Goal: Task Accomplishment & Management: Manage account settings

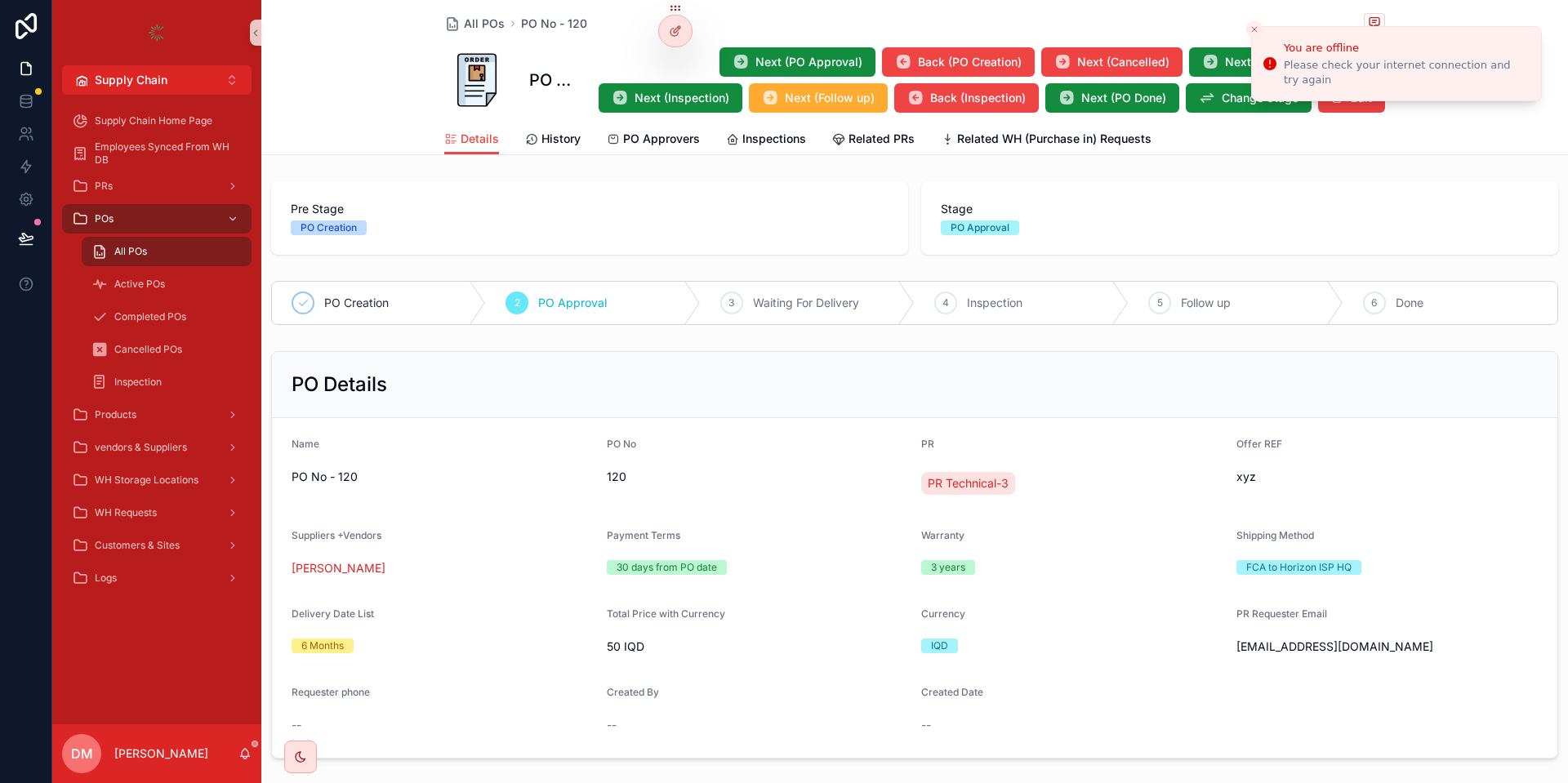
scroll to position [490, 0]
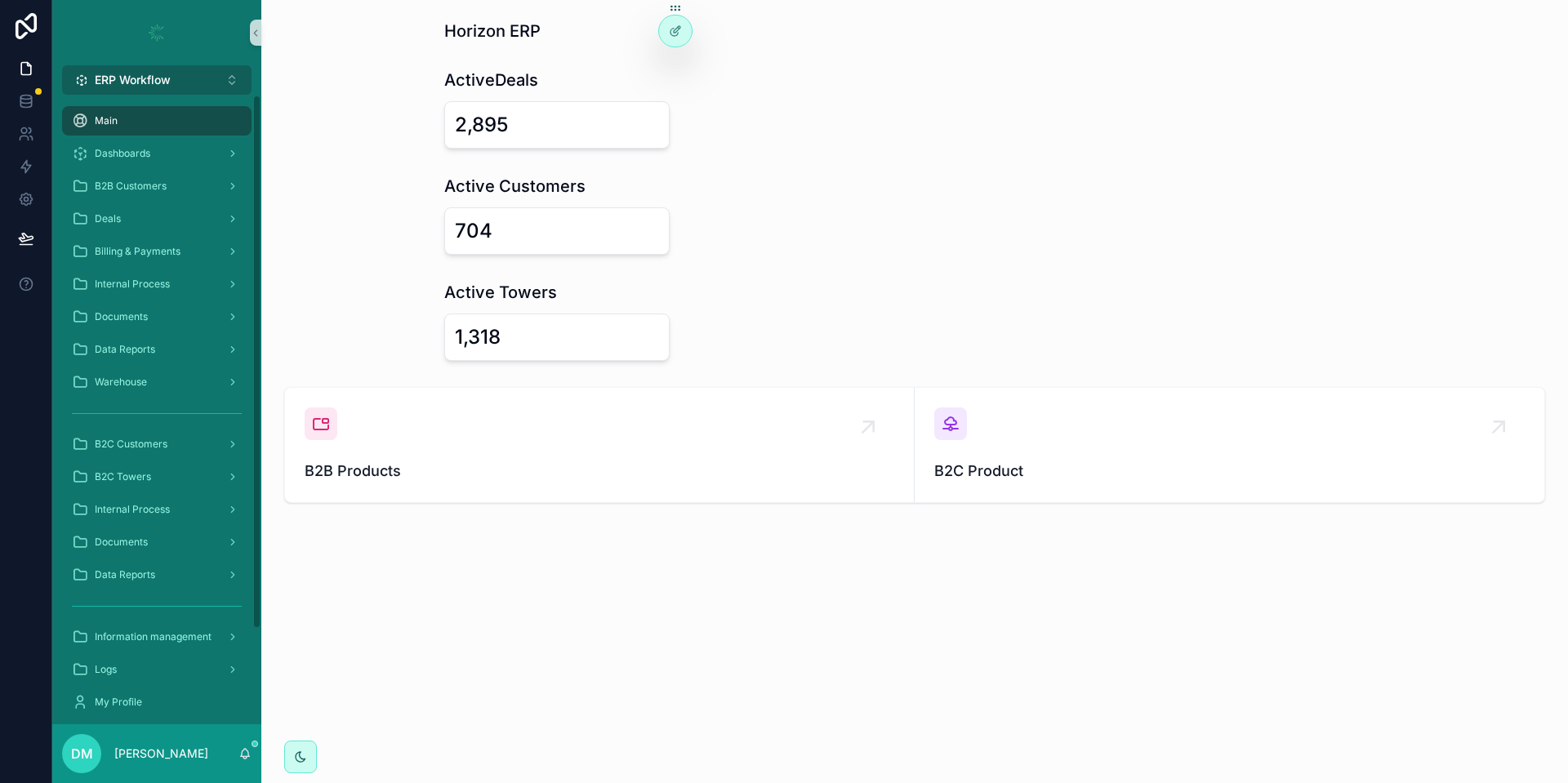
click at [209, 87] on button "ERP Workflow Alt 1" at bounding box center [157, 79] width 190 height 29
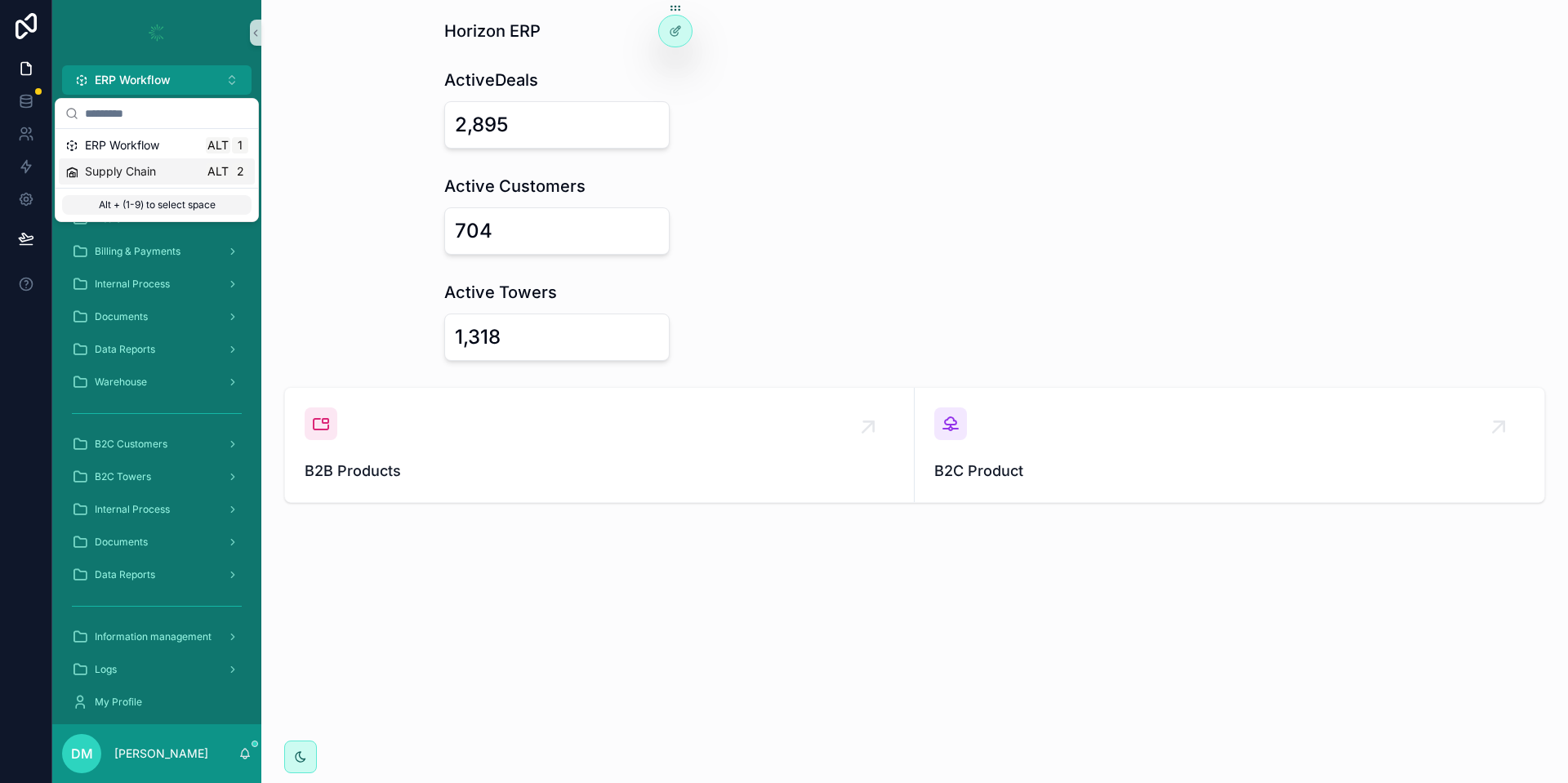
click at [166, 165] on div "Supply Chain Alt 2" at bounding box center [157, 171] width 183 height 16
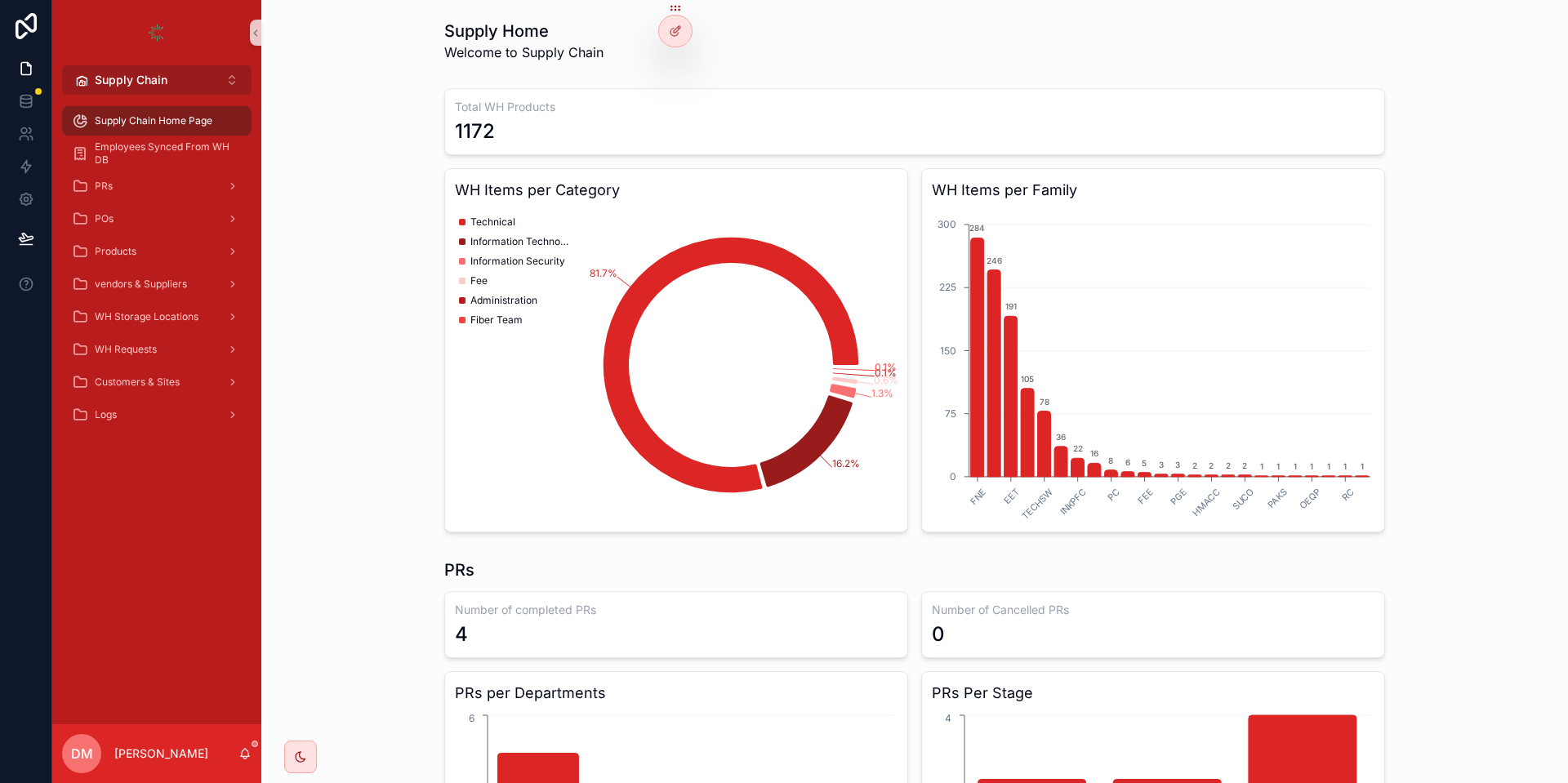
click at [187, 72] on button "Supply Chain Alt 2" at bounding box center [157, 79] width 190 height 29
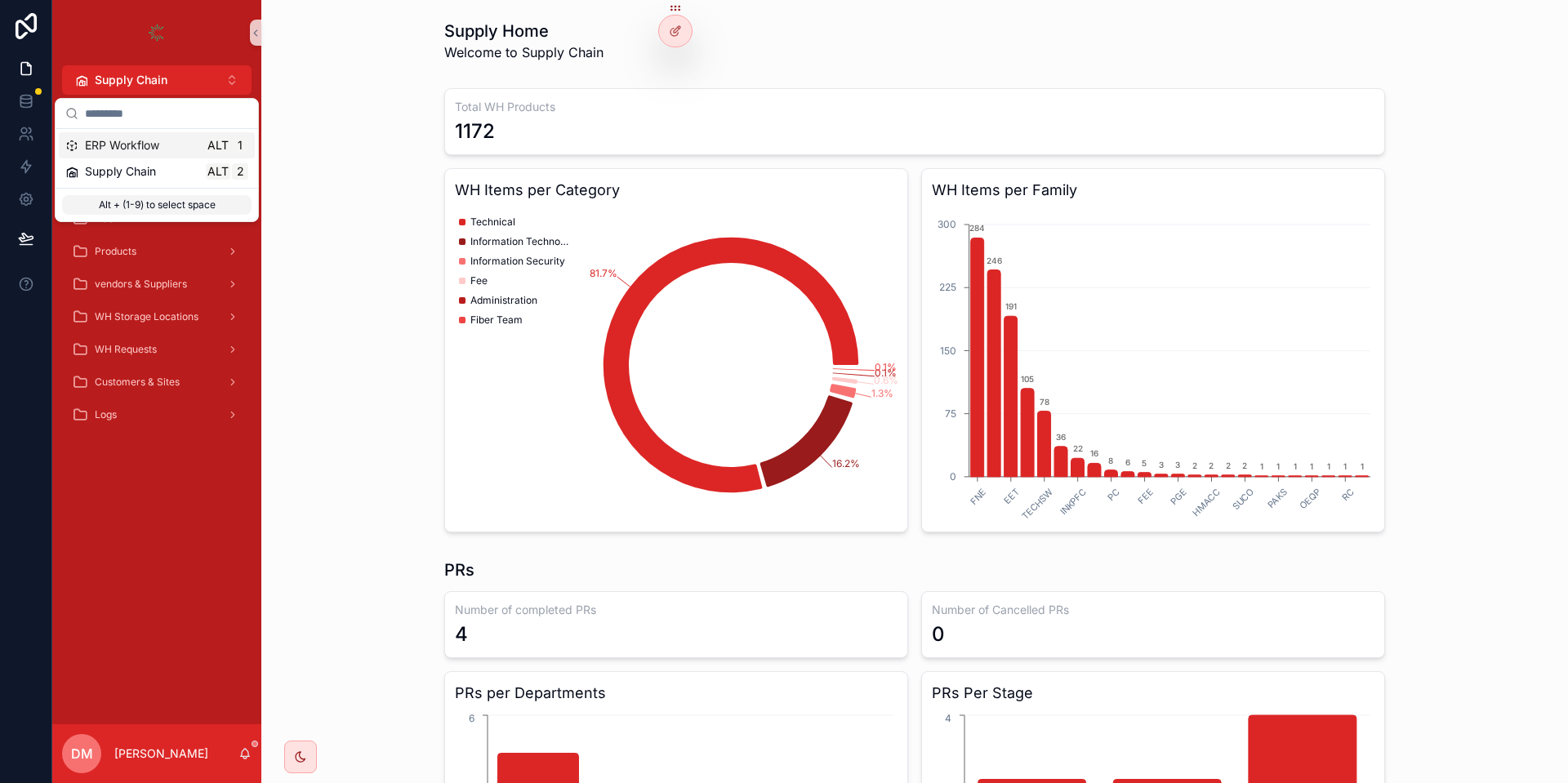
click at [162, 153] on div "ERP Workflow Alt 1" at bounding box center [157, 145] width 183 height 16
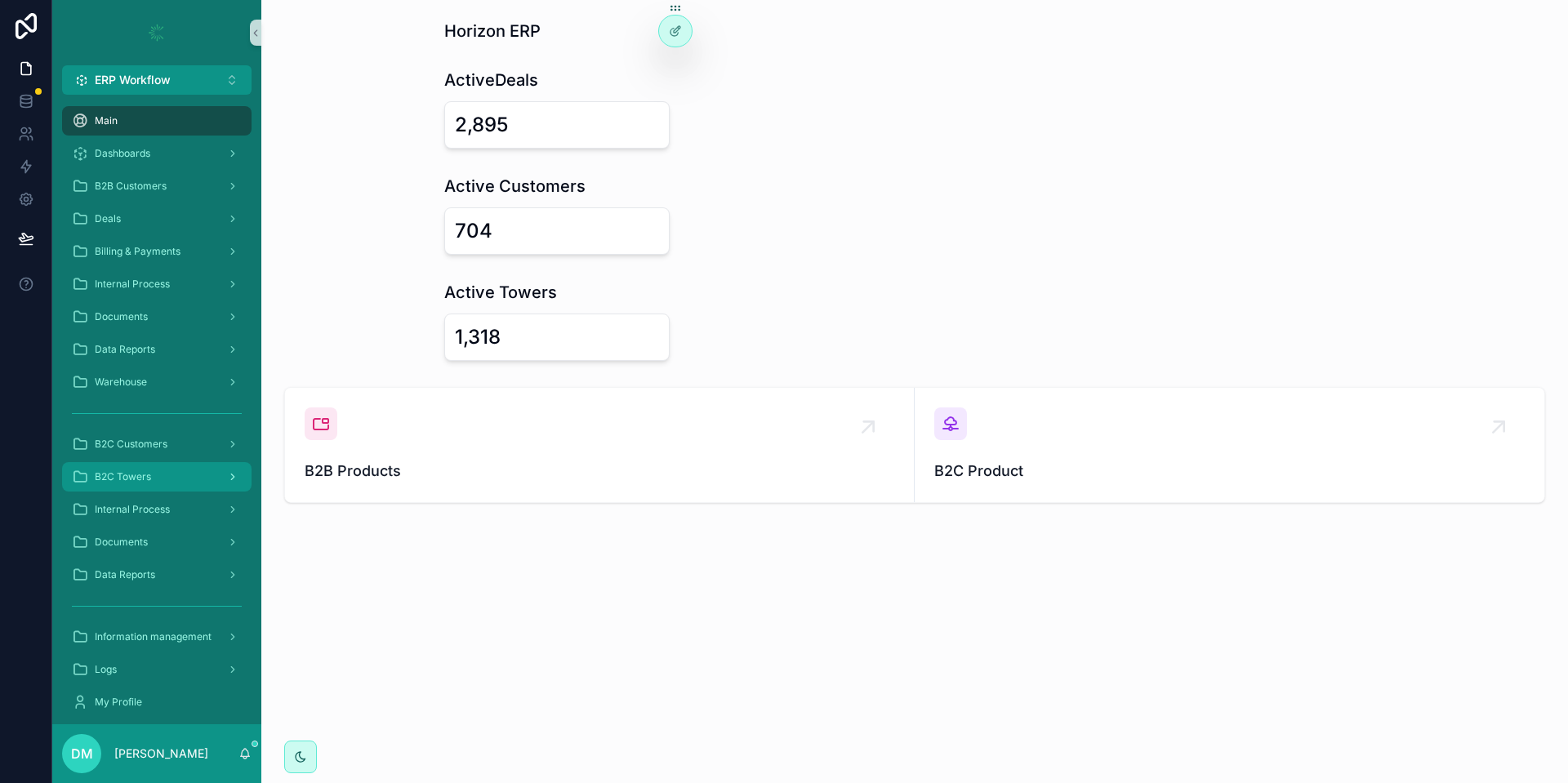
click at [186, 468] on div "B2C Towers" at bounding box center [157, 477] width 170 height 26
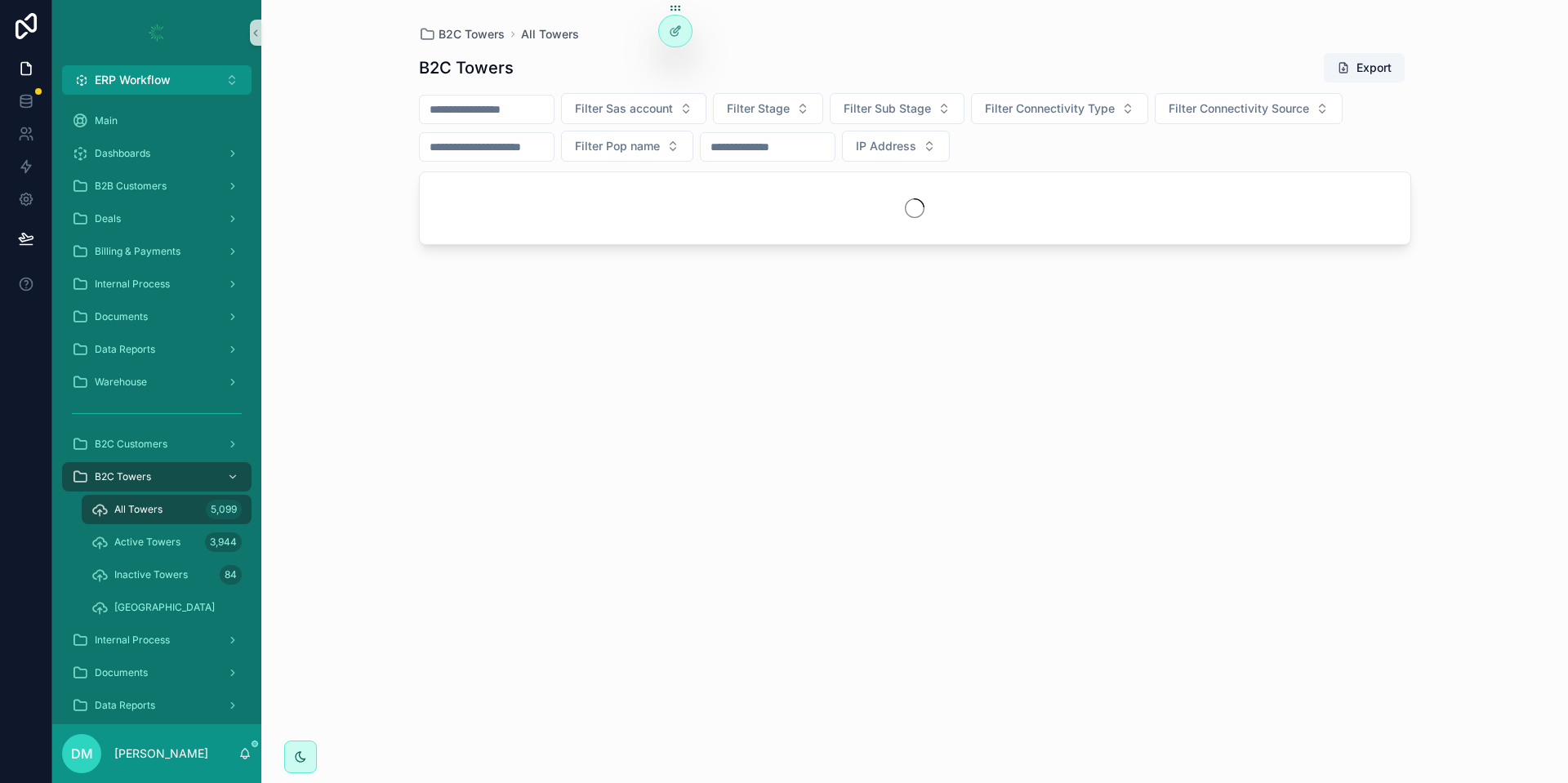
click at [489, 109] on input "scrollable content" at bounding box center [487, 110] width 134 height 23
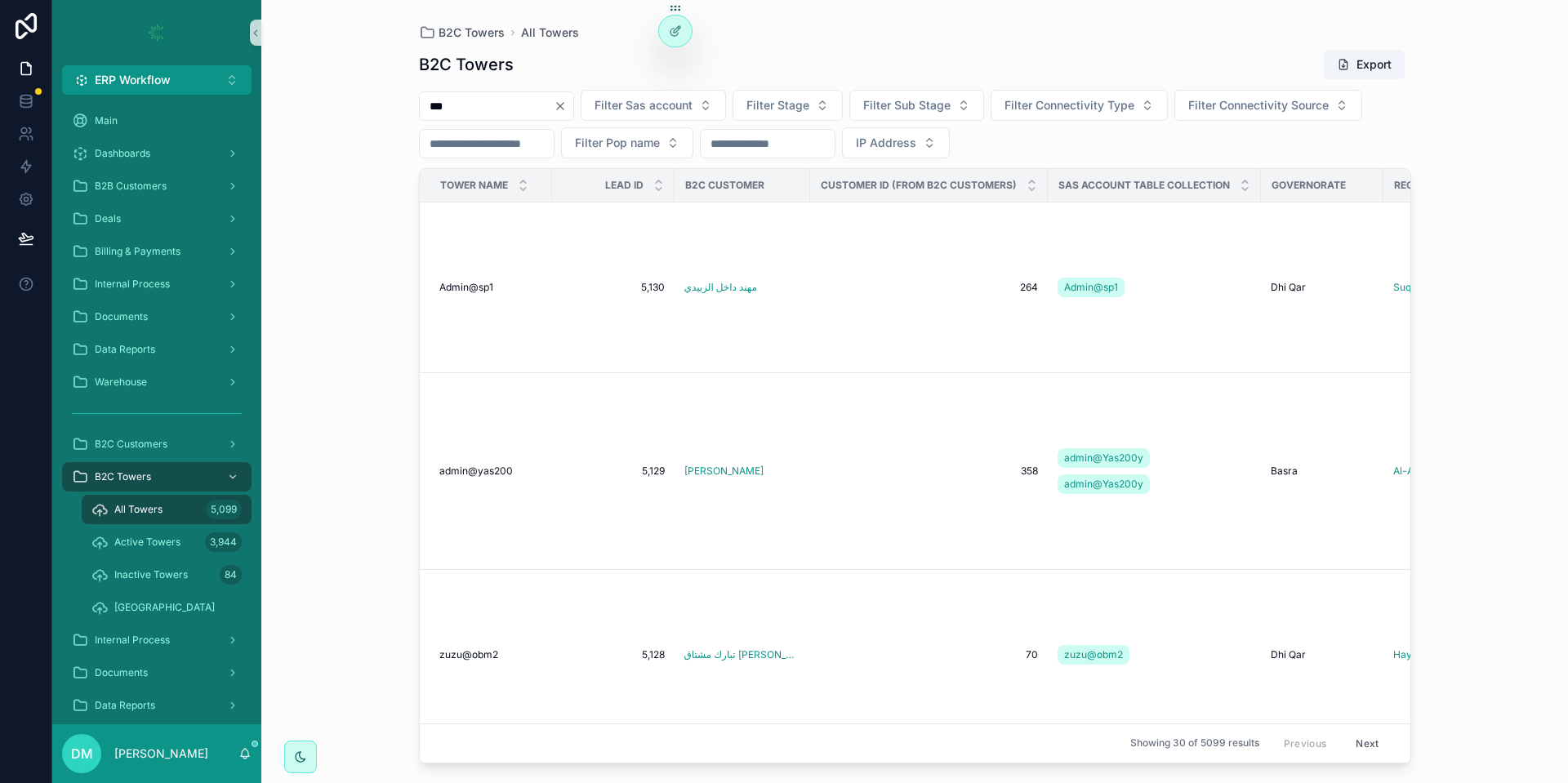
type input "***"
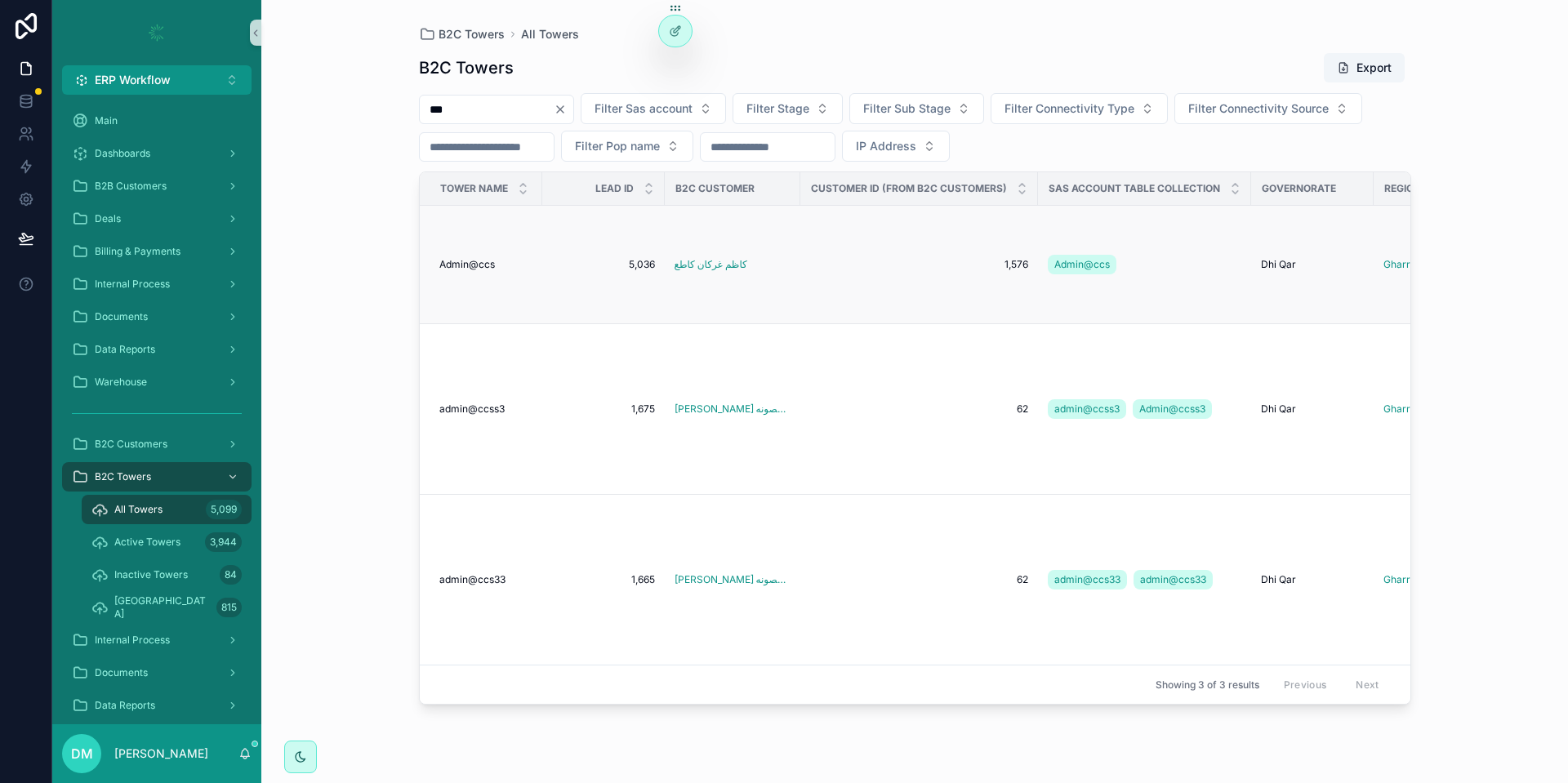
click at [549, 294] on td "5,036 5,036" at bounding box center [604, 264] width 123 height 118
click at [534, 274] on td "Admin@ccs Admin@ccs" at bounding box center [482, 264] width 123 height 118
click at [510, 257] on td "Admin@ccs Admin@ccs" at bounding box center [482, 264] width 123 height 118
click at [505, 264] on div "Admin@ccs Admin@ccs" at bounding box center [486, 264] width 94 height 13
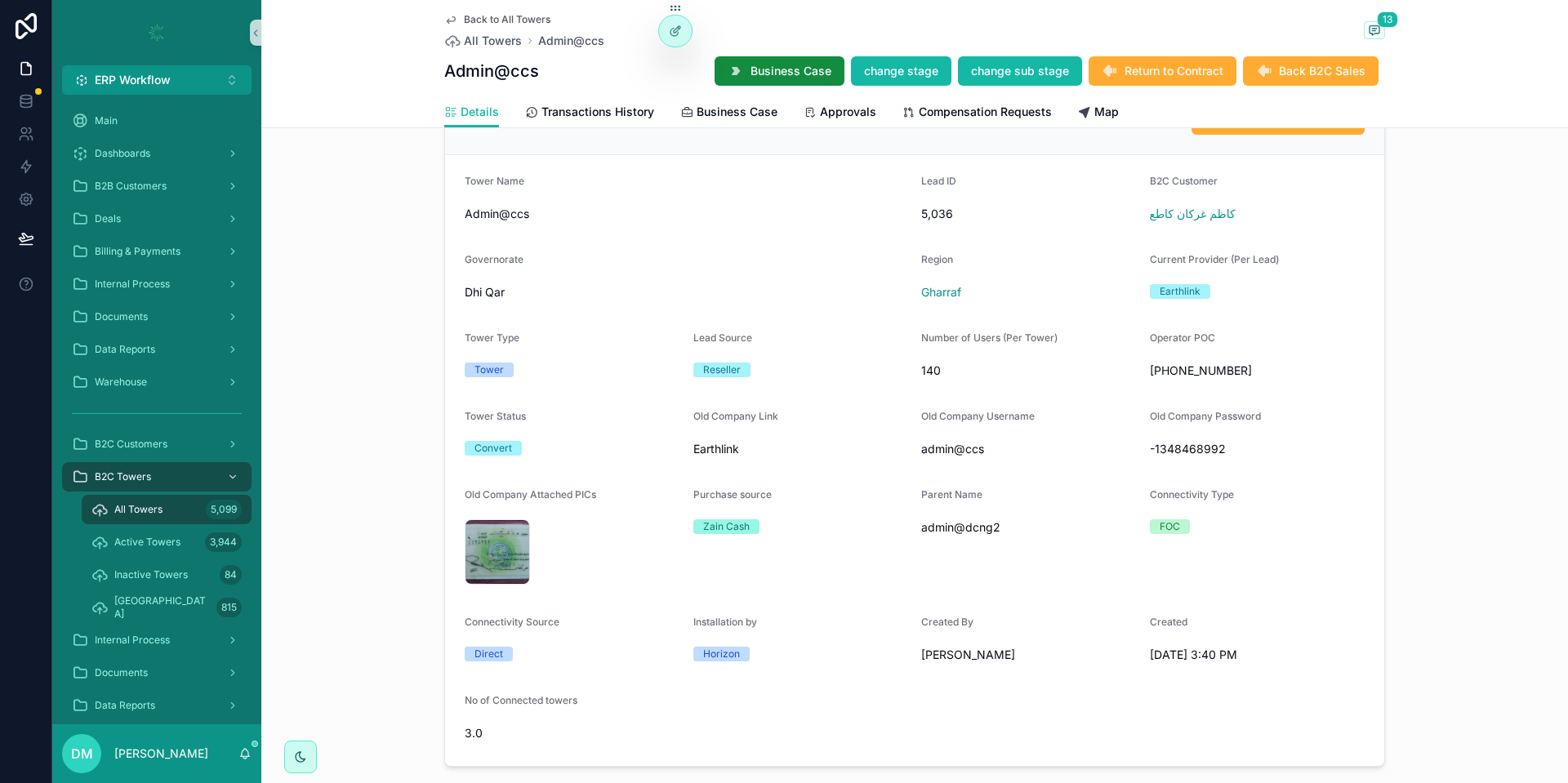
scroll to position [1062, 0]
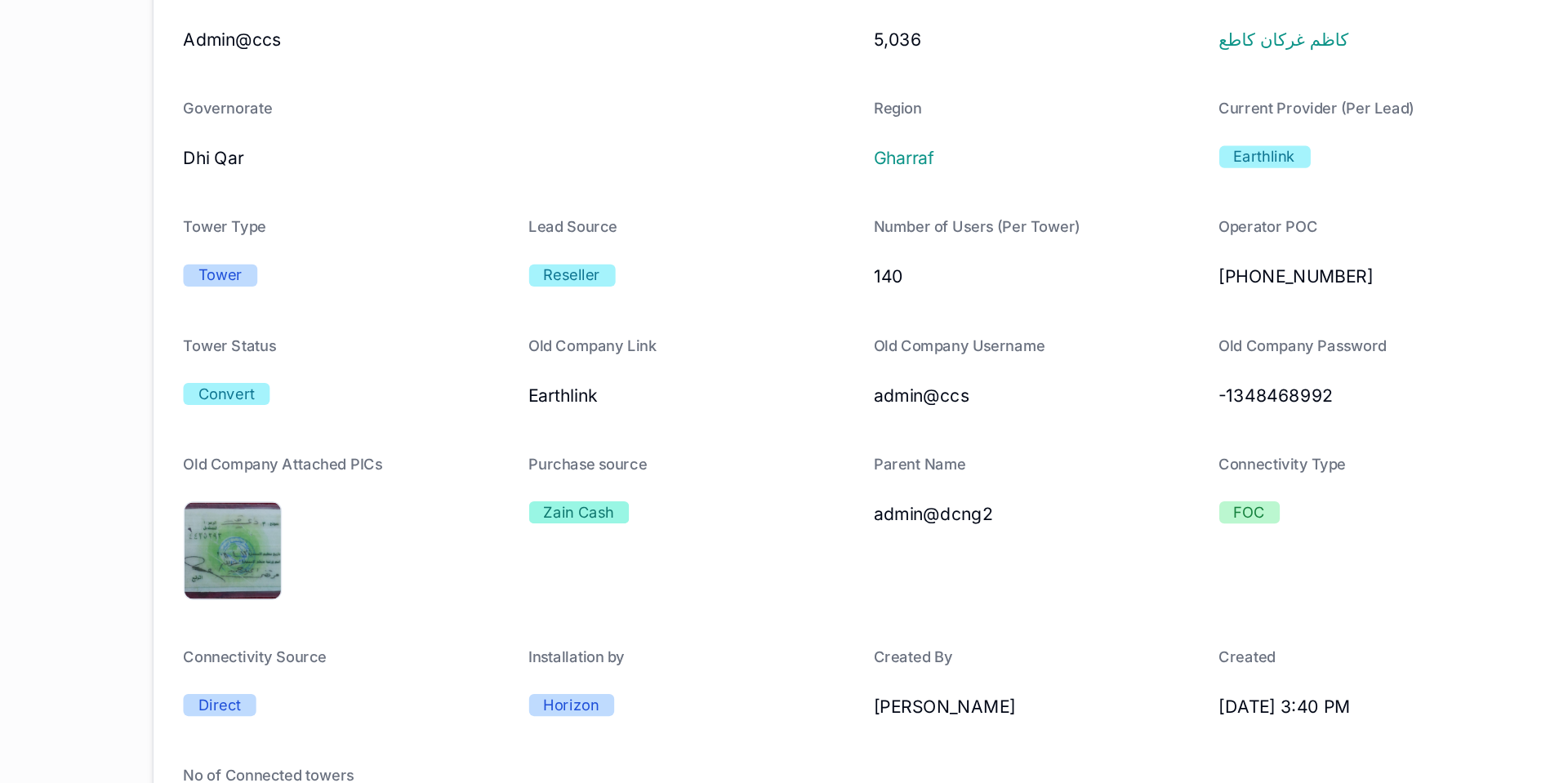
click at [990, 523] on span "admin@dcng2" at bounding box center [1030, 519] width 215 height 16
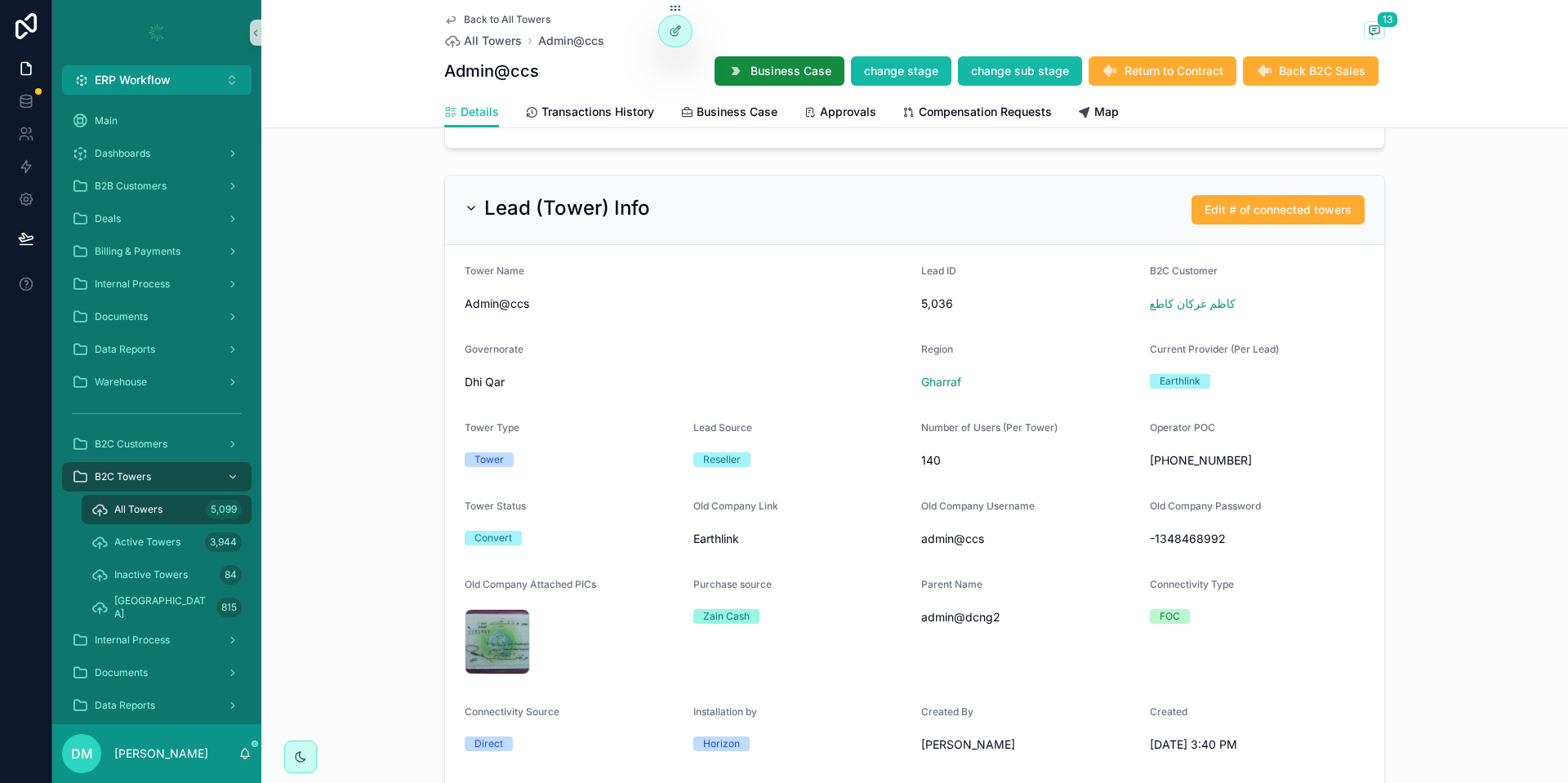
scroll to position [571, 0]
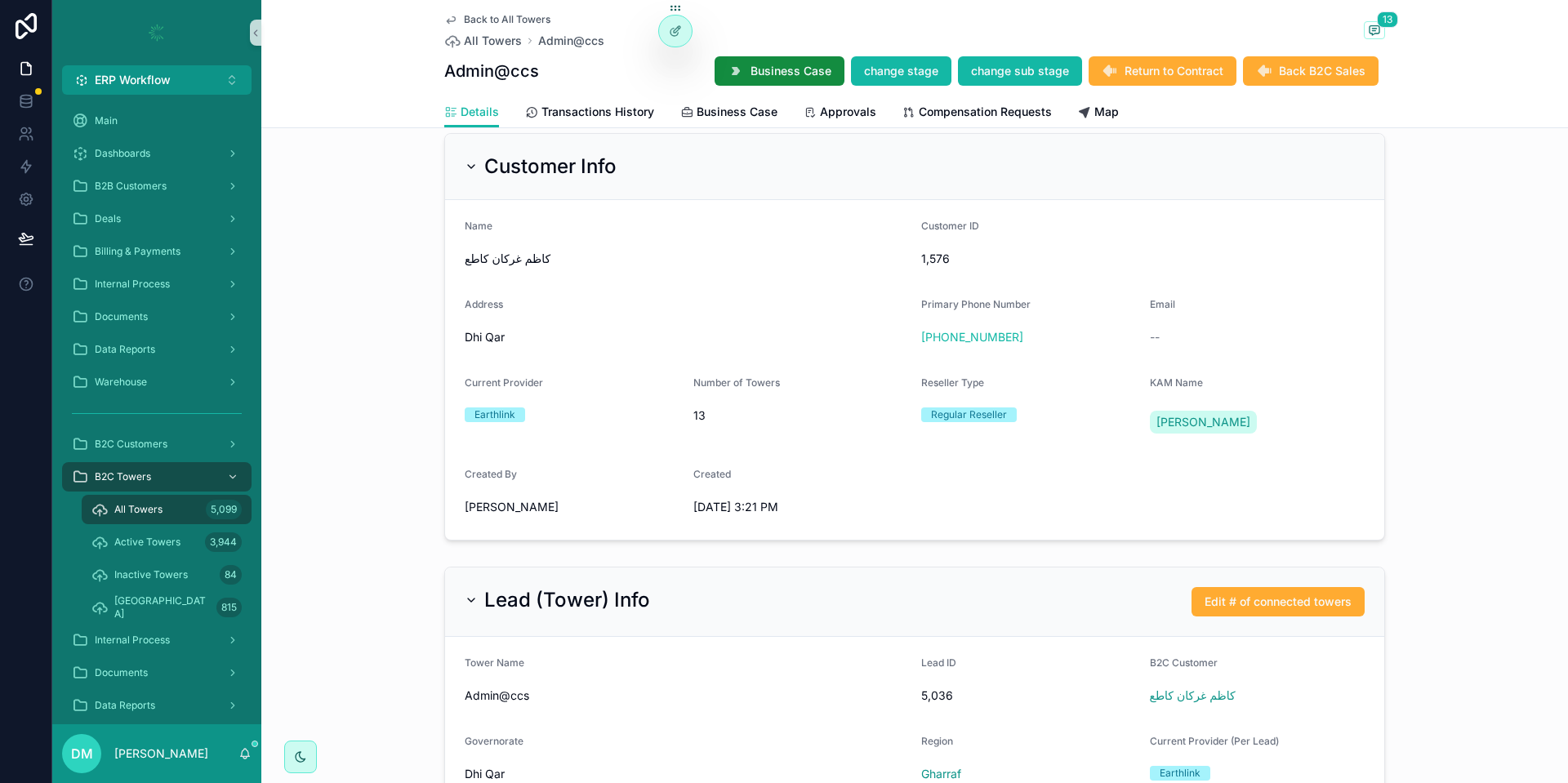
drag, startPoint x: 551, startPoint y: 73, endPoint x: 426, endPoint y: 74, distance: 125.0
click at [426, 74] on div "Back to All Towers All Towers Admin@ccs 13 Admin@ccs Business Case change stage…" at bounding box center [915, 64] width 1307 height 128
click at [474, 61] on h1 "Admin@ccs" at bounding box center [491, 71] width 94 height 23
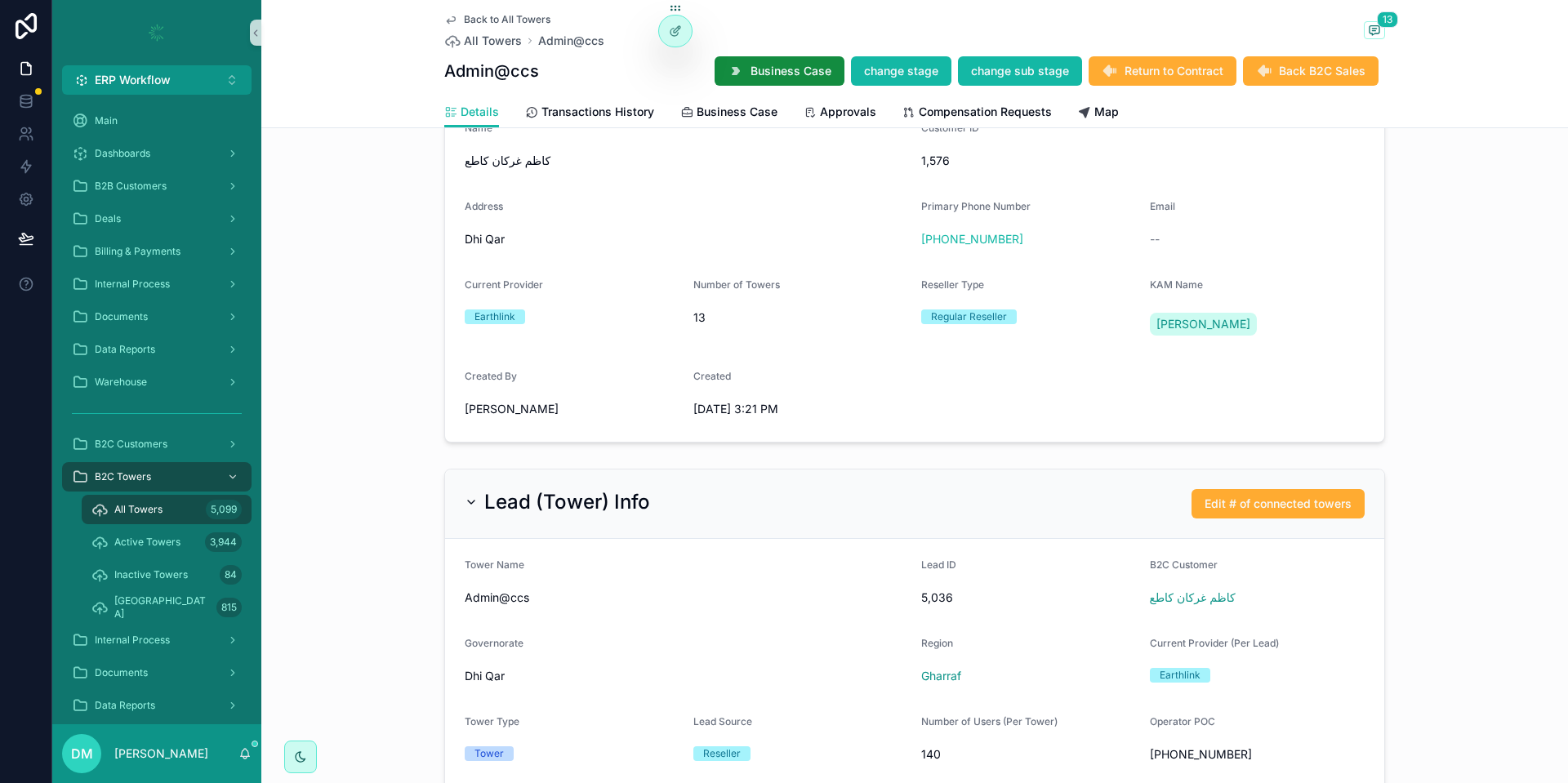
scroll to position [768, 0]
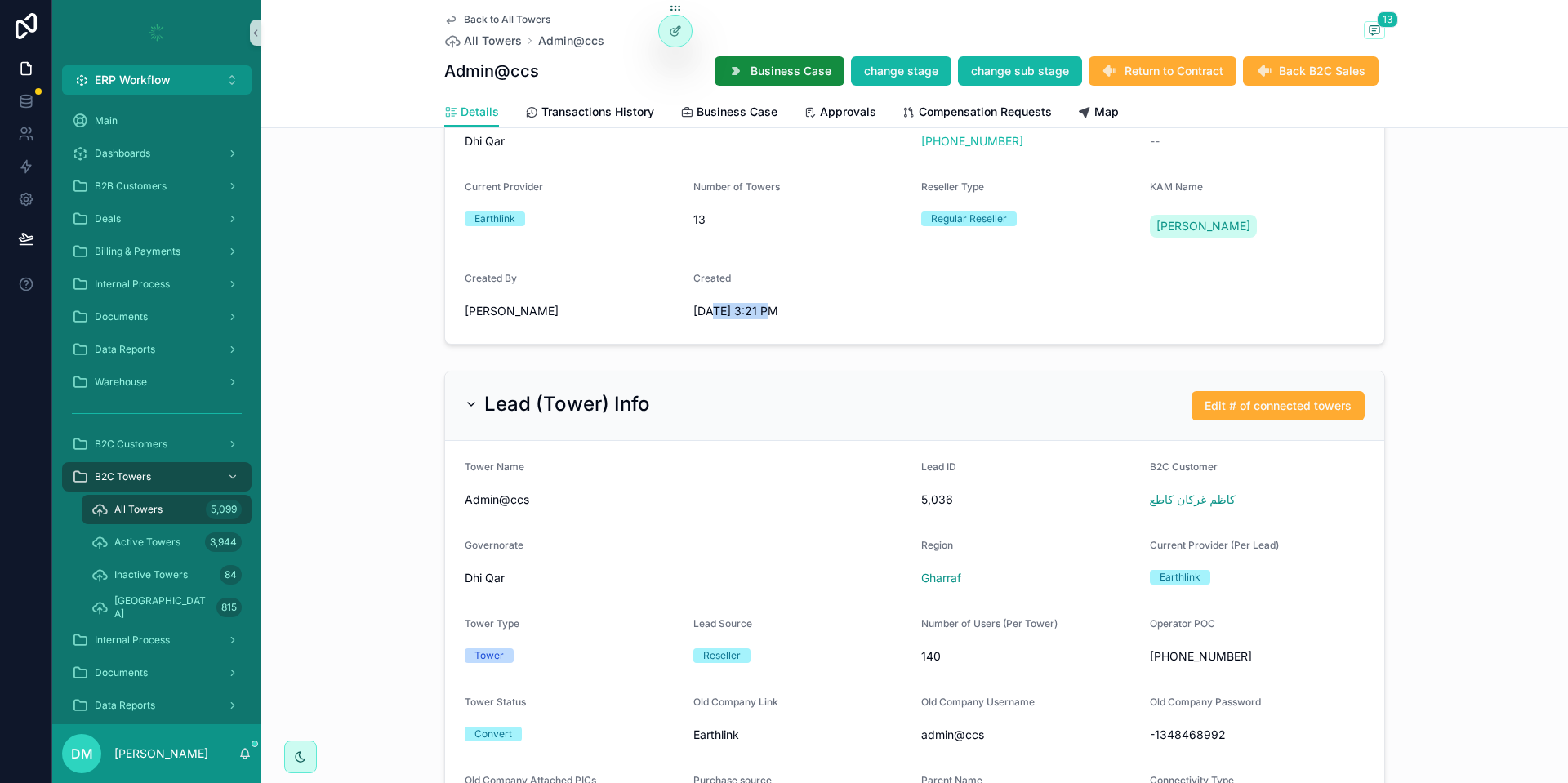
drag, startPoint x: 710, startPoint y: 312, endPoint x: 768, endPoint y: 312, distance: 58.0
click at [768, 312] on span "8/25/2025 3:21 PM" at bounding box center [801, 311] width 215 height 16
click at [707, 312] on span "8/25/2025 3:21 PM" at bounding box center [801, 311] width 215 height 16
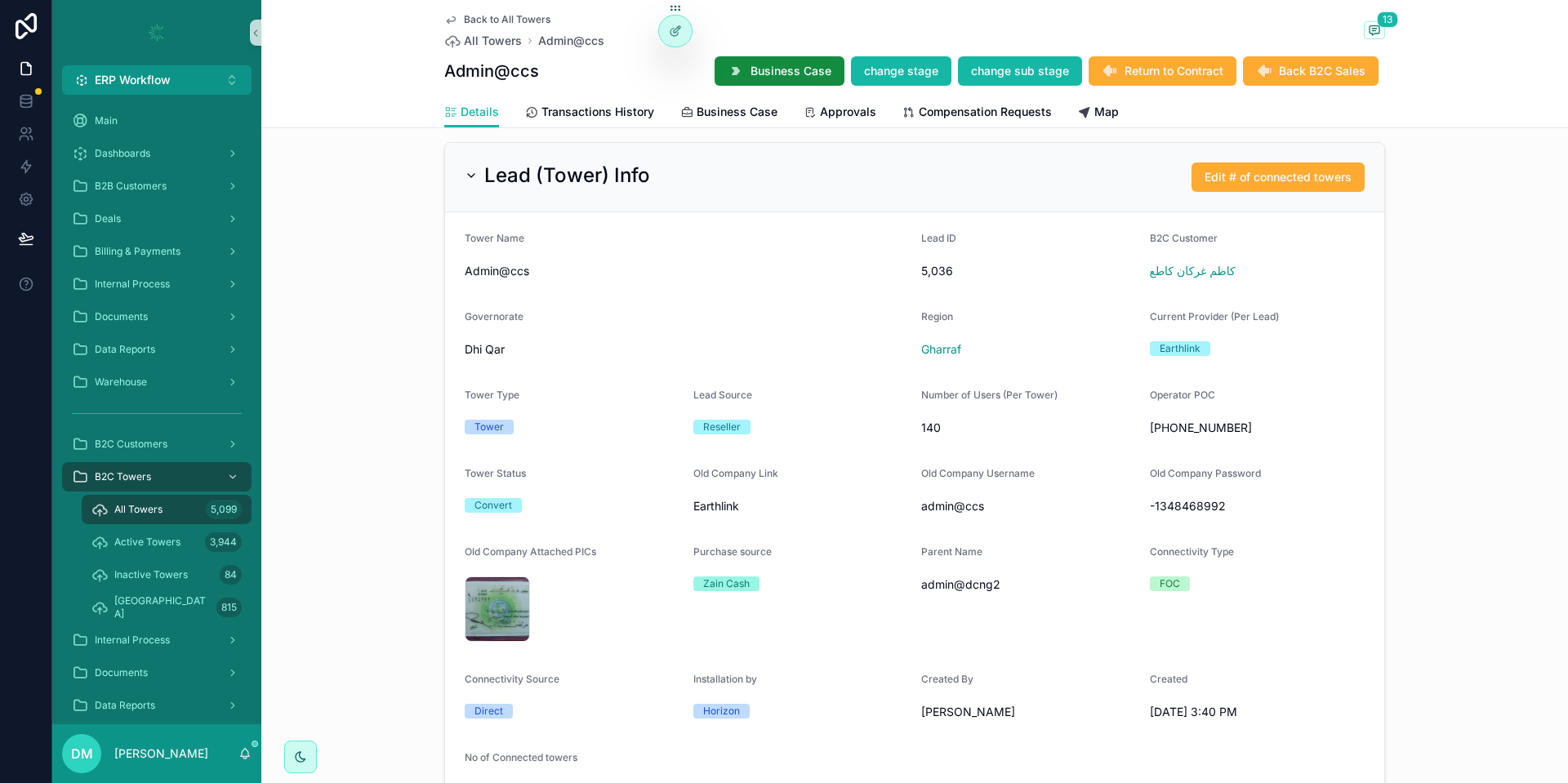
scroll to position [1061, 0]
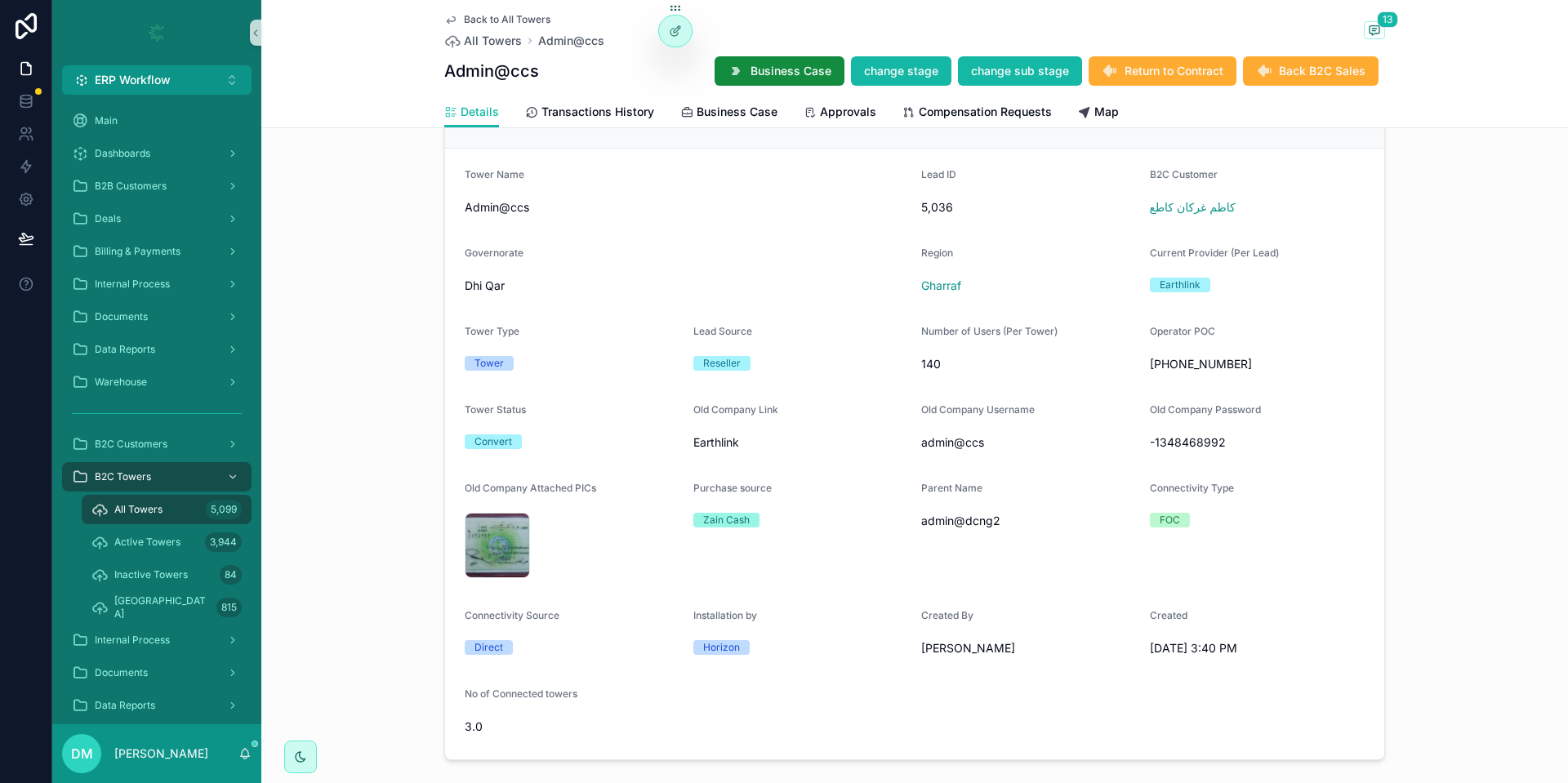
click at [982, 522] on span "admin@dcng2" at bounding box center [1030, 520] width 215 height 16
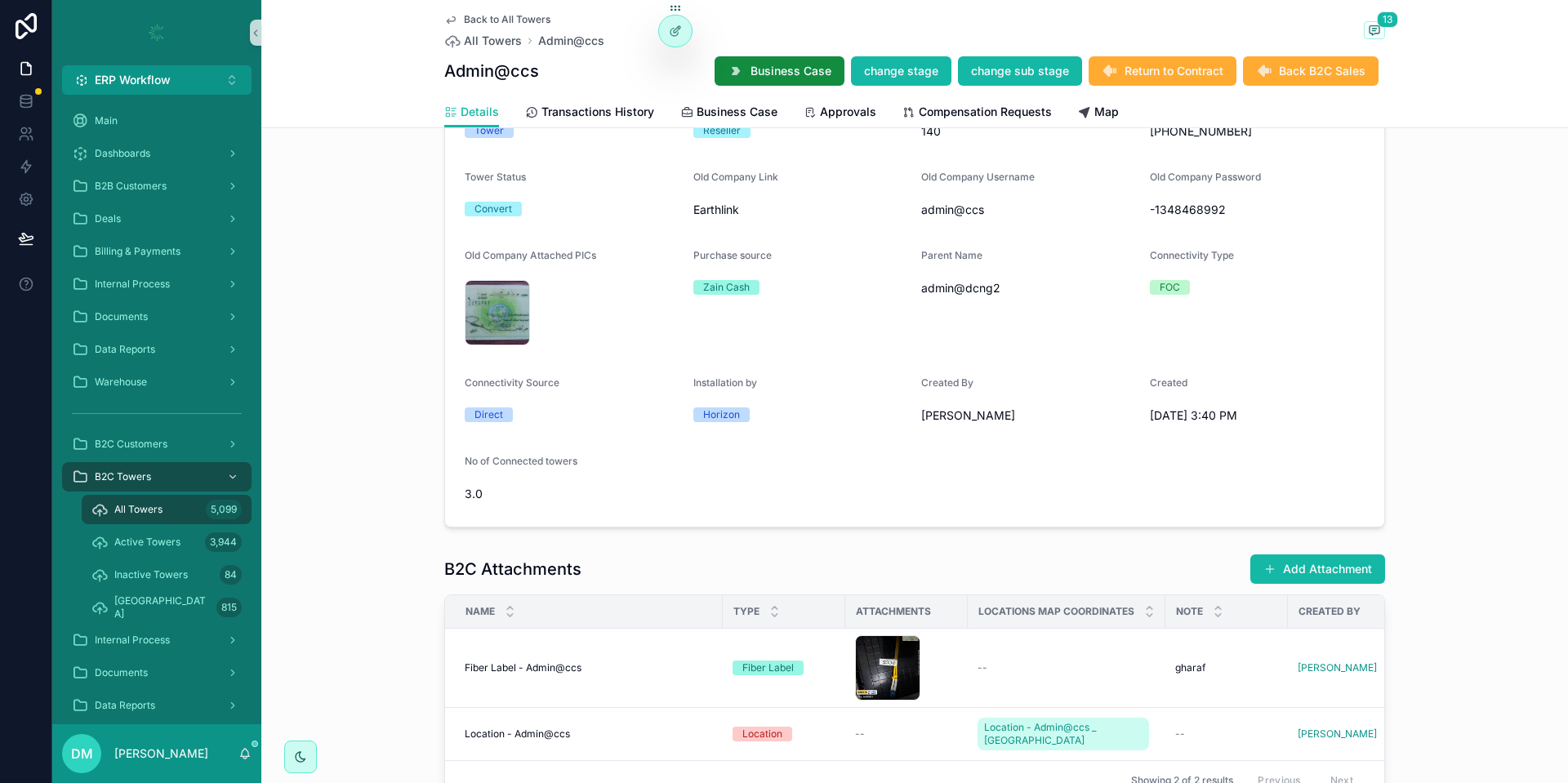
scroll to position [1256, 0]
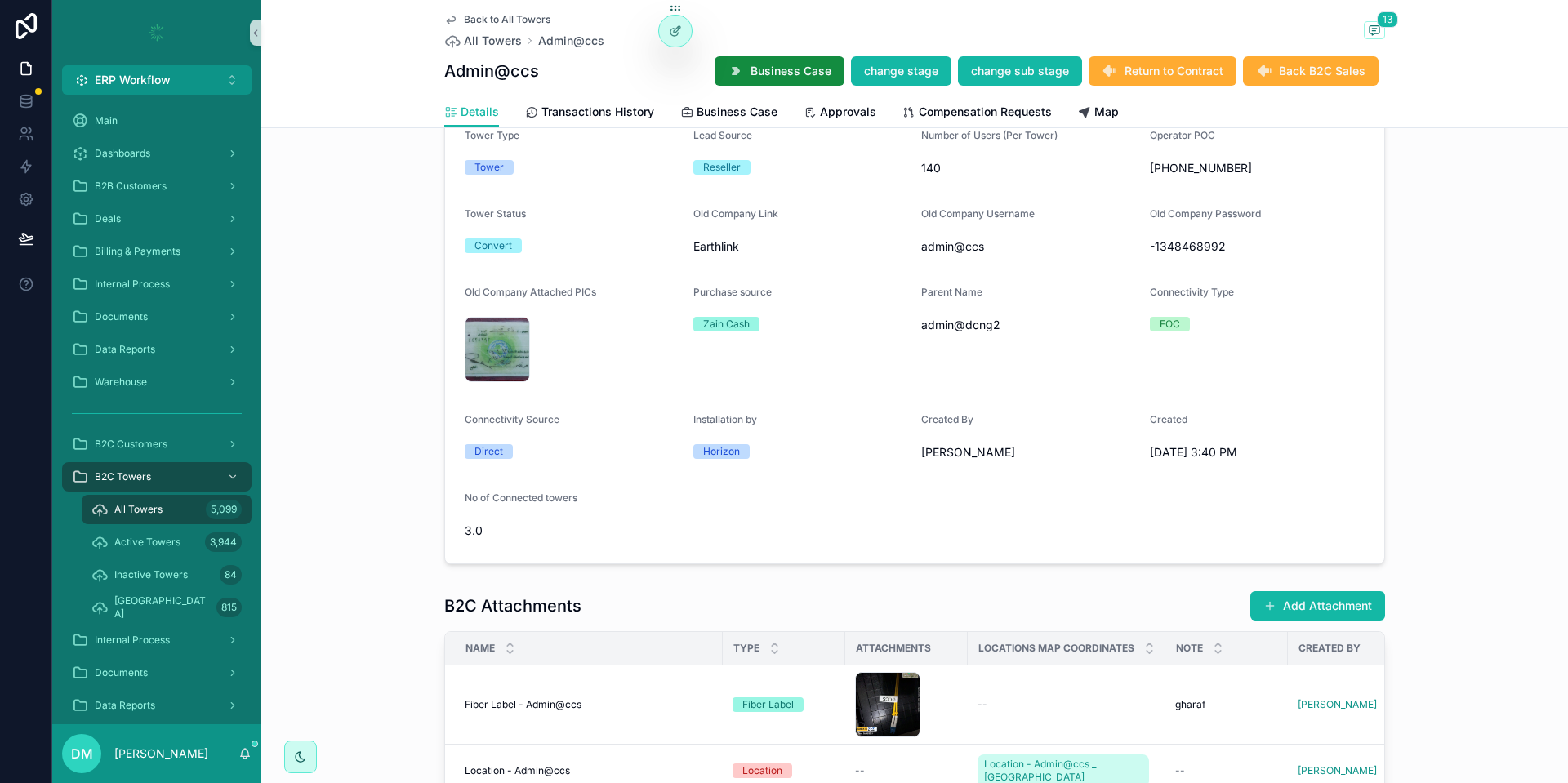
click at [937, 324] on span "admin@dcng2" at bounding box center [1030, 325] width 215 height 16
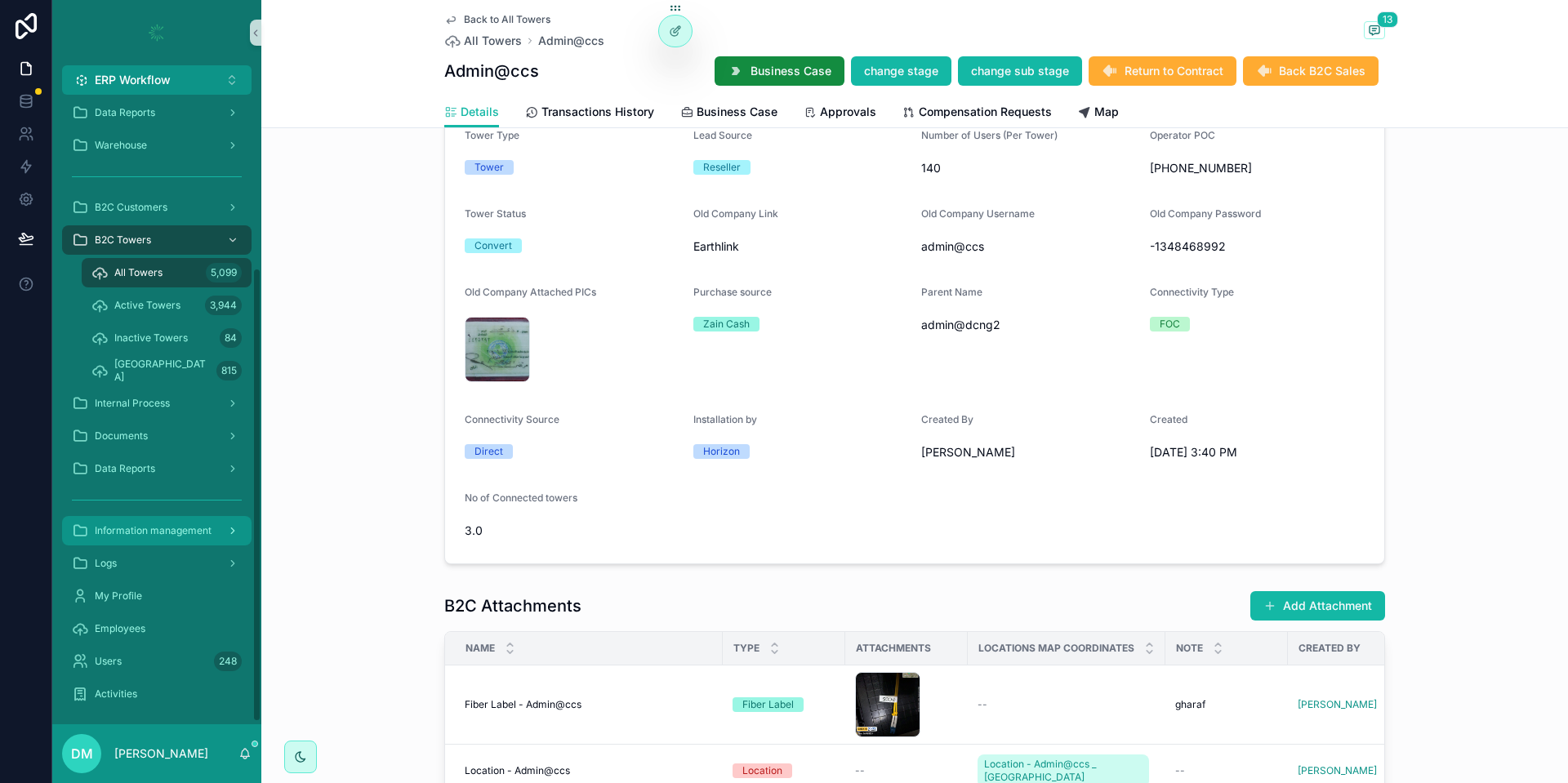
scroll to position [243, 0]
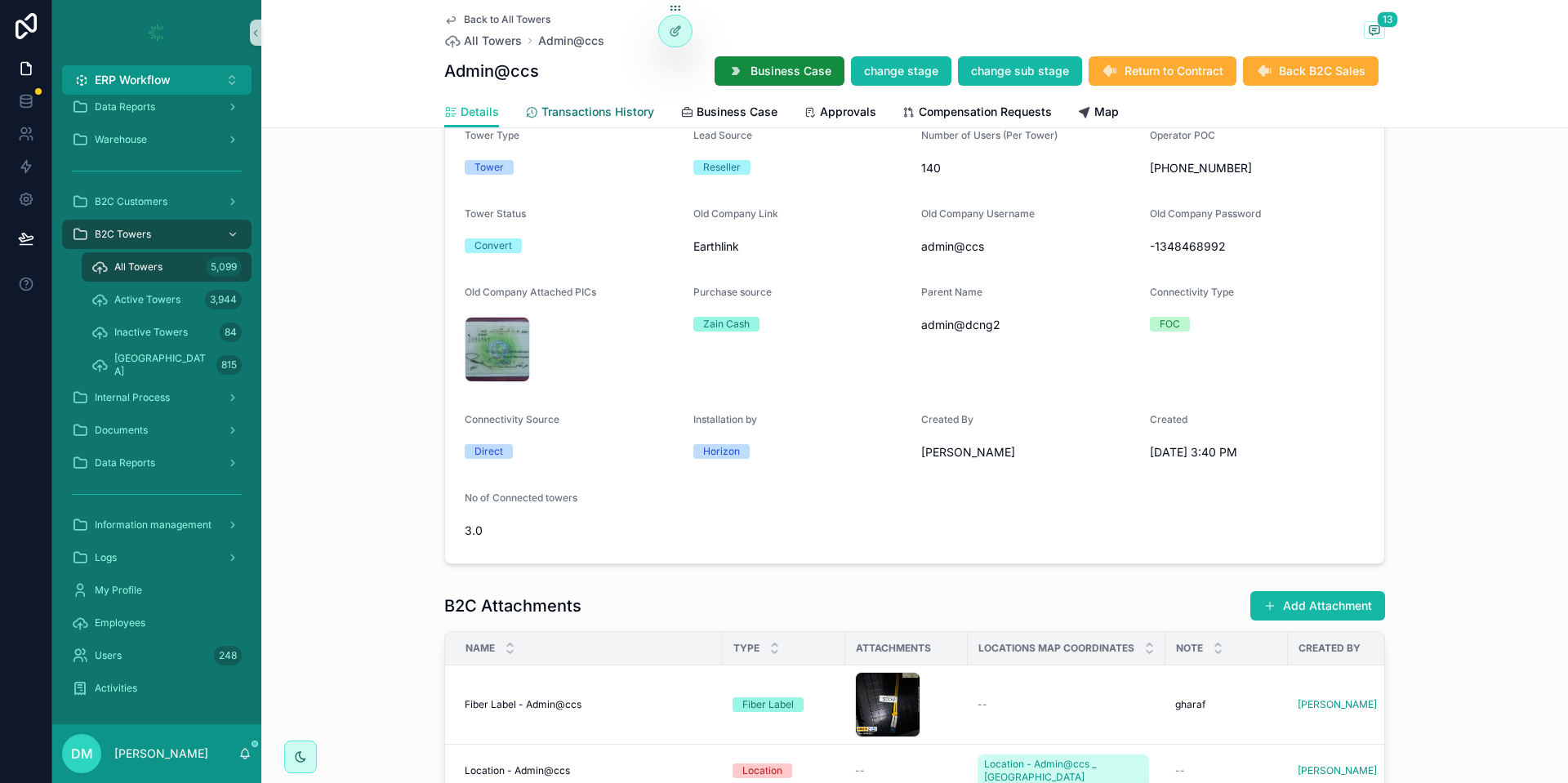
click at [597, 112] on span "Transactions History" at bounding box center [597, 111] width 112 height 16
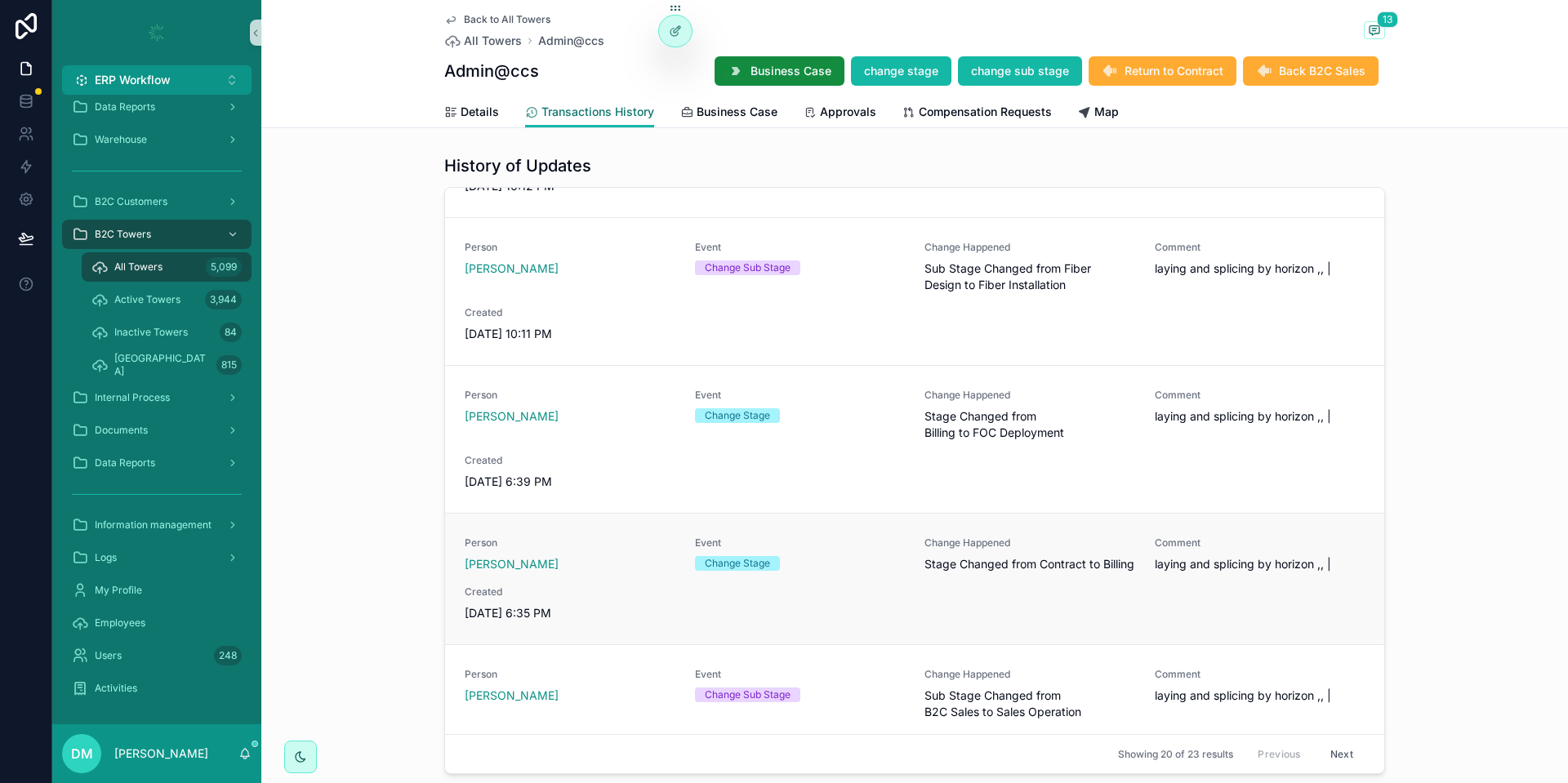
scroll to position [1975, 0]
drag, startPoint x: 1021, startPoint y: 573, endPoint x: 1085, endPoint y: 579, distance: 64.3
click at [1085, 571] on span "Stage Changed from Contract to Billing" at bounding box center [1030, 562] width 211 height 16
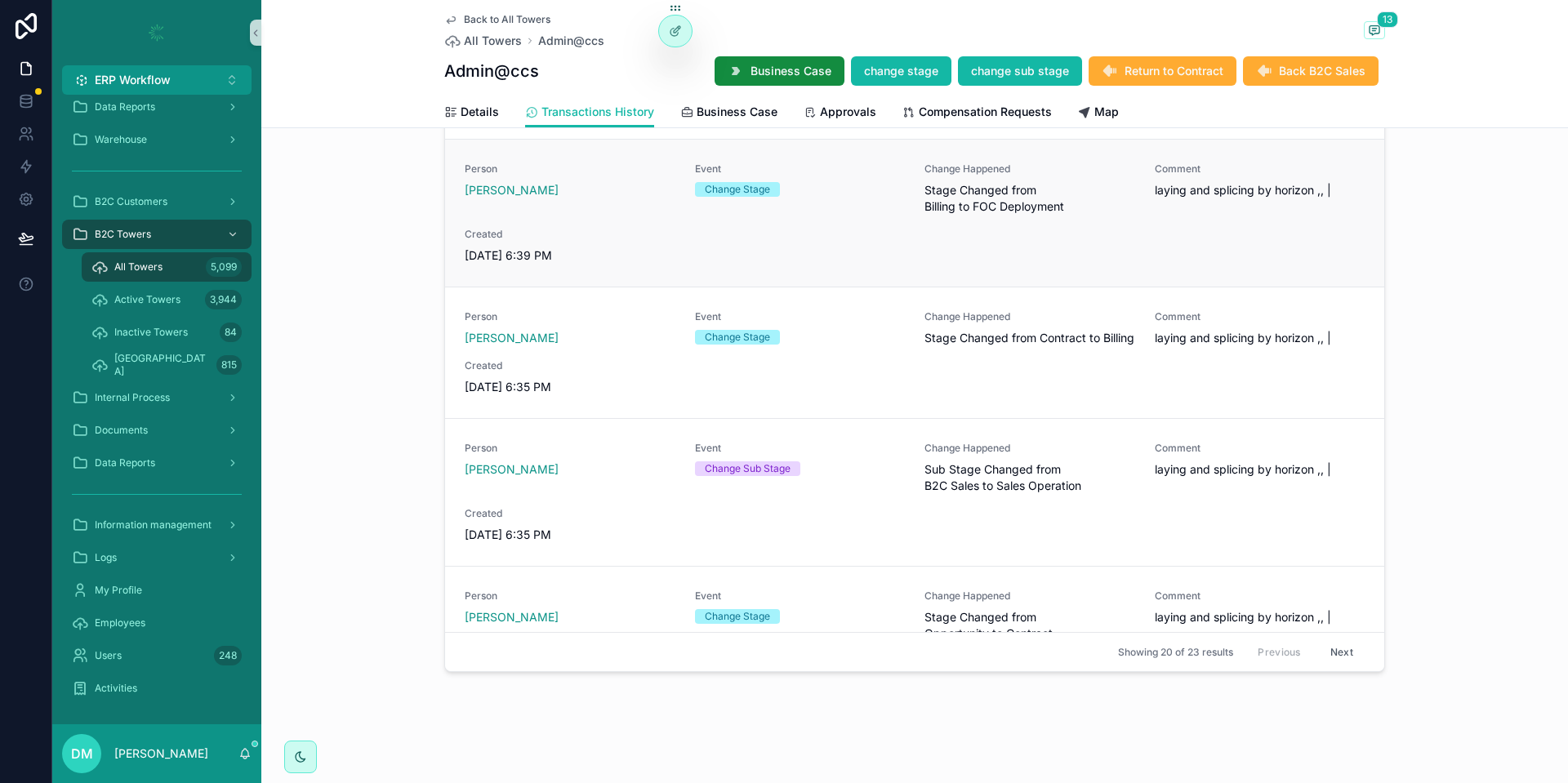
scroll to position [2100, 0]
click at [480, 107] on span "Details" at bounding box center [480, 111] width 39 height 16
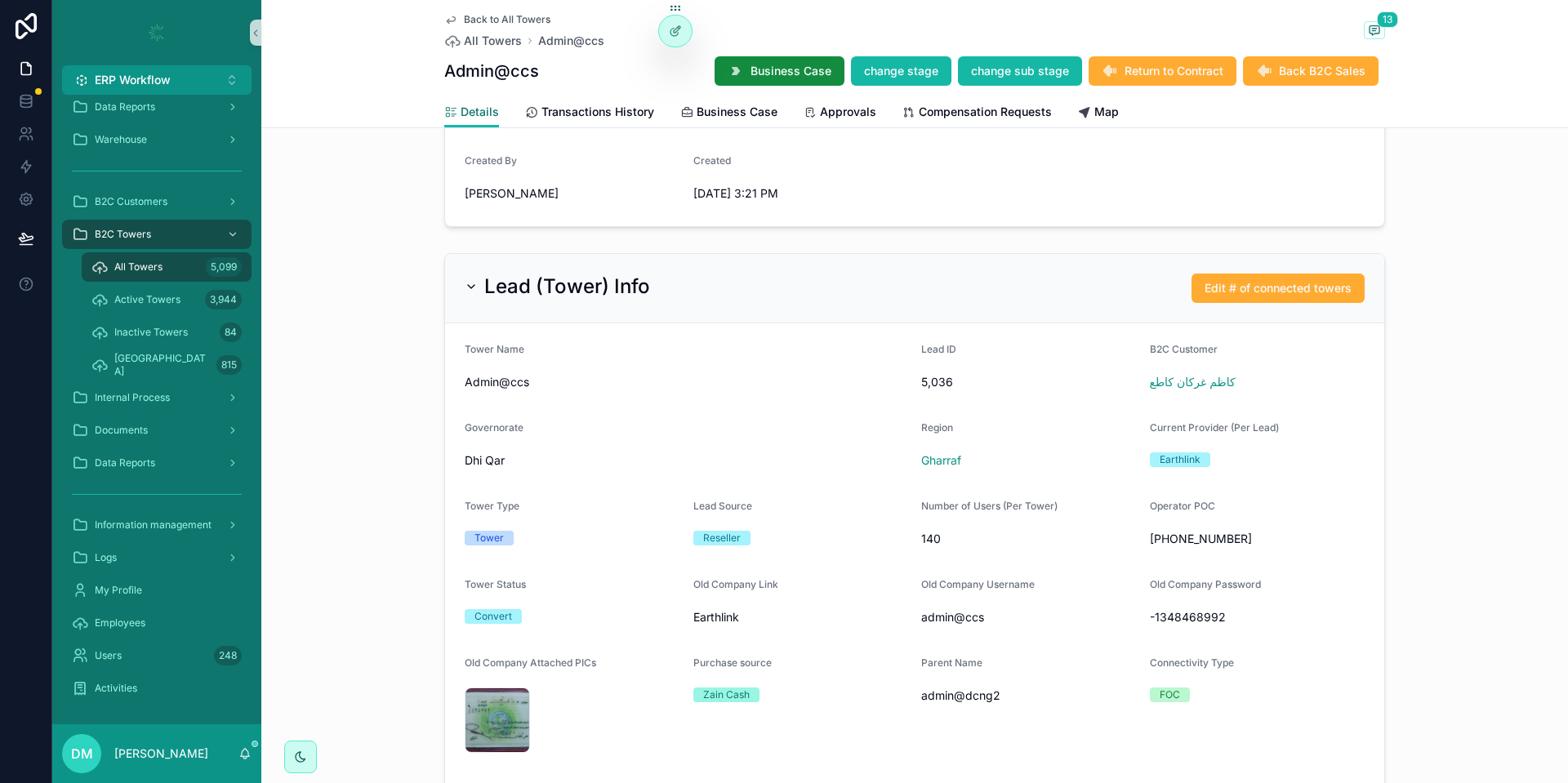
scroll to position [882, 0]
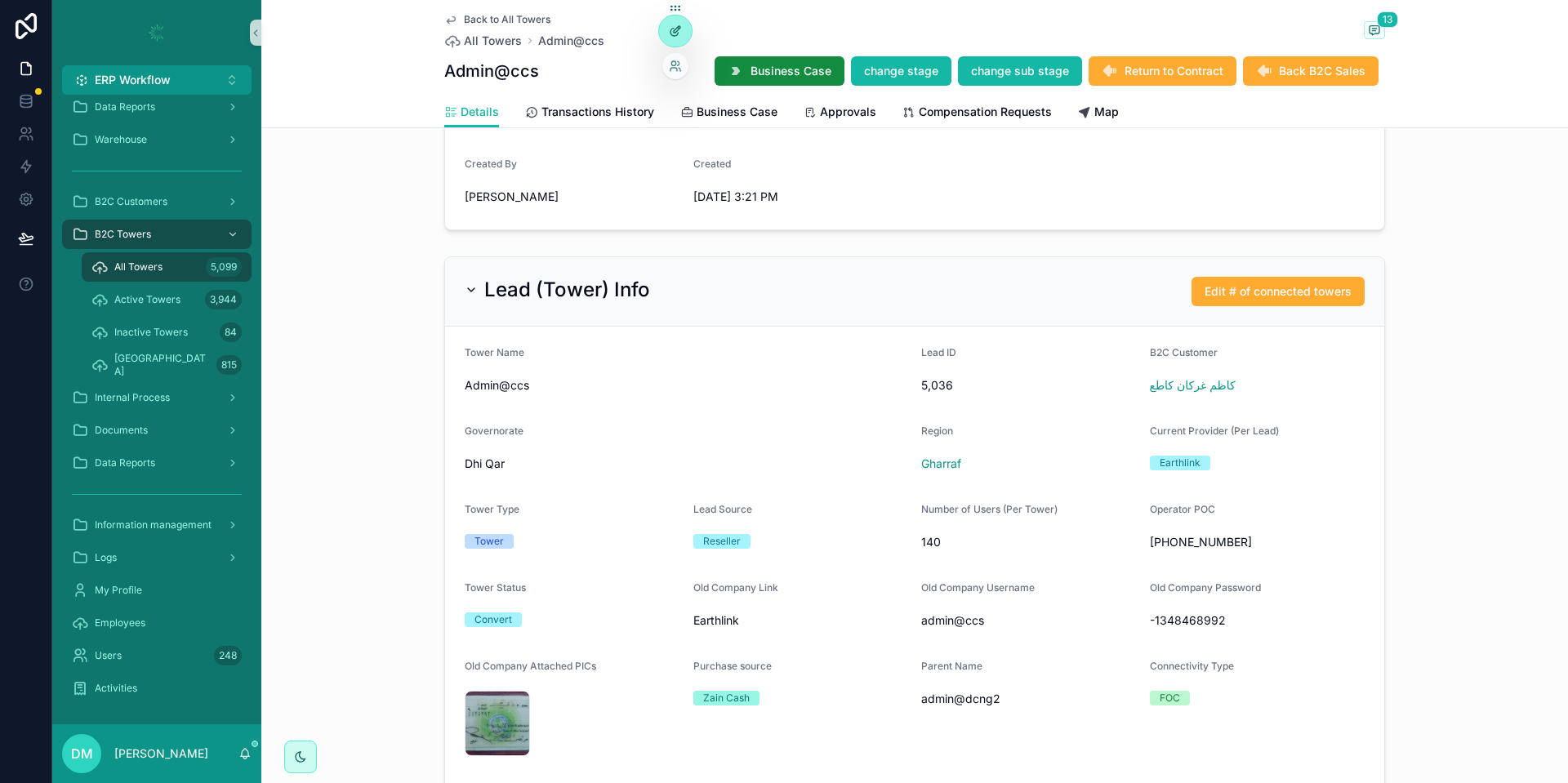
click at [670, 30] on icon at bounding box center [675, 31] width 13 height 13
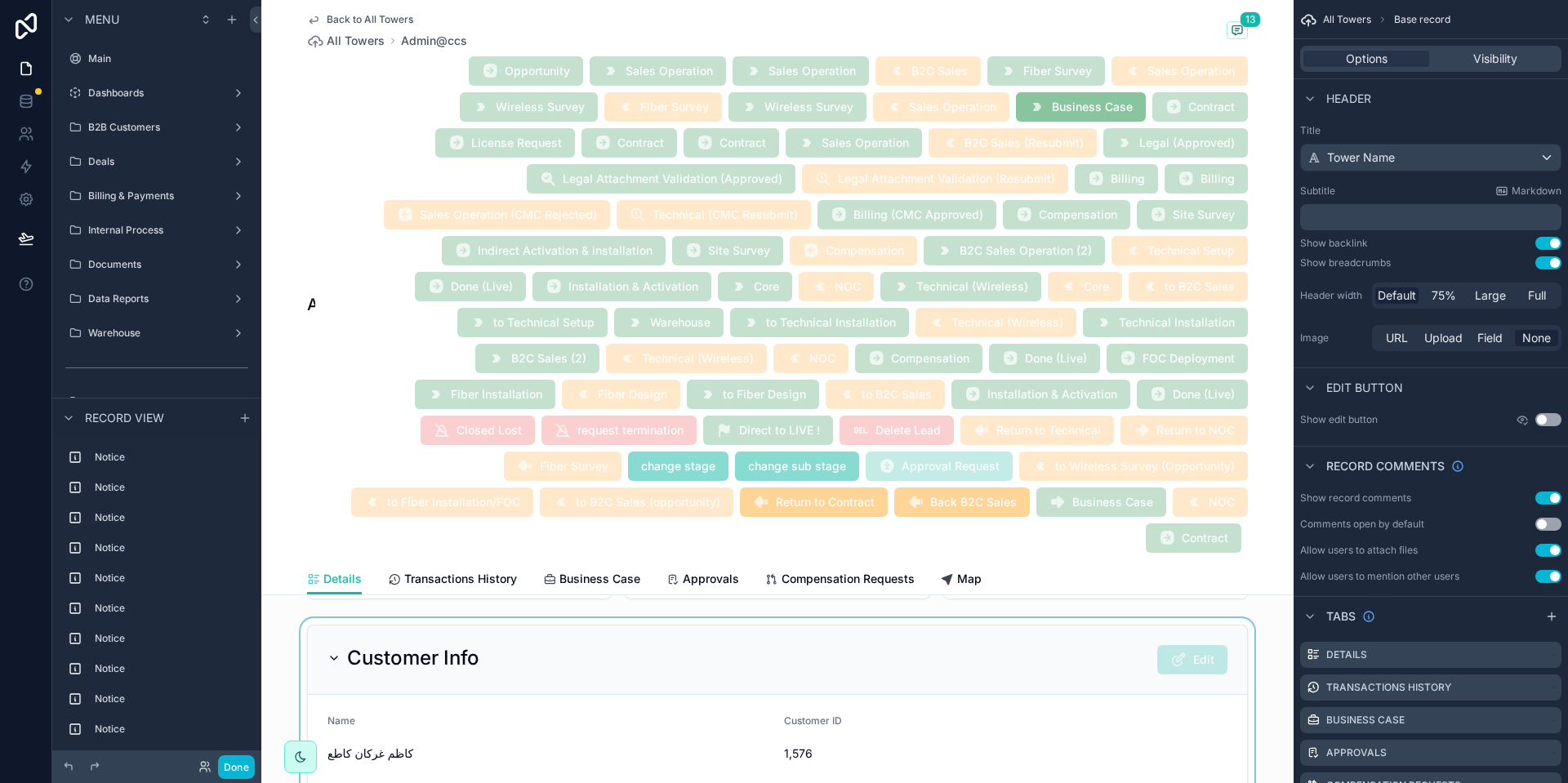
scroll to position [2647, 0]
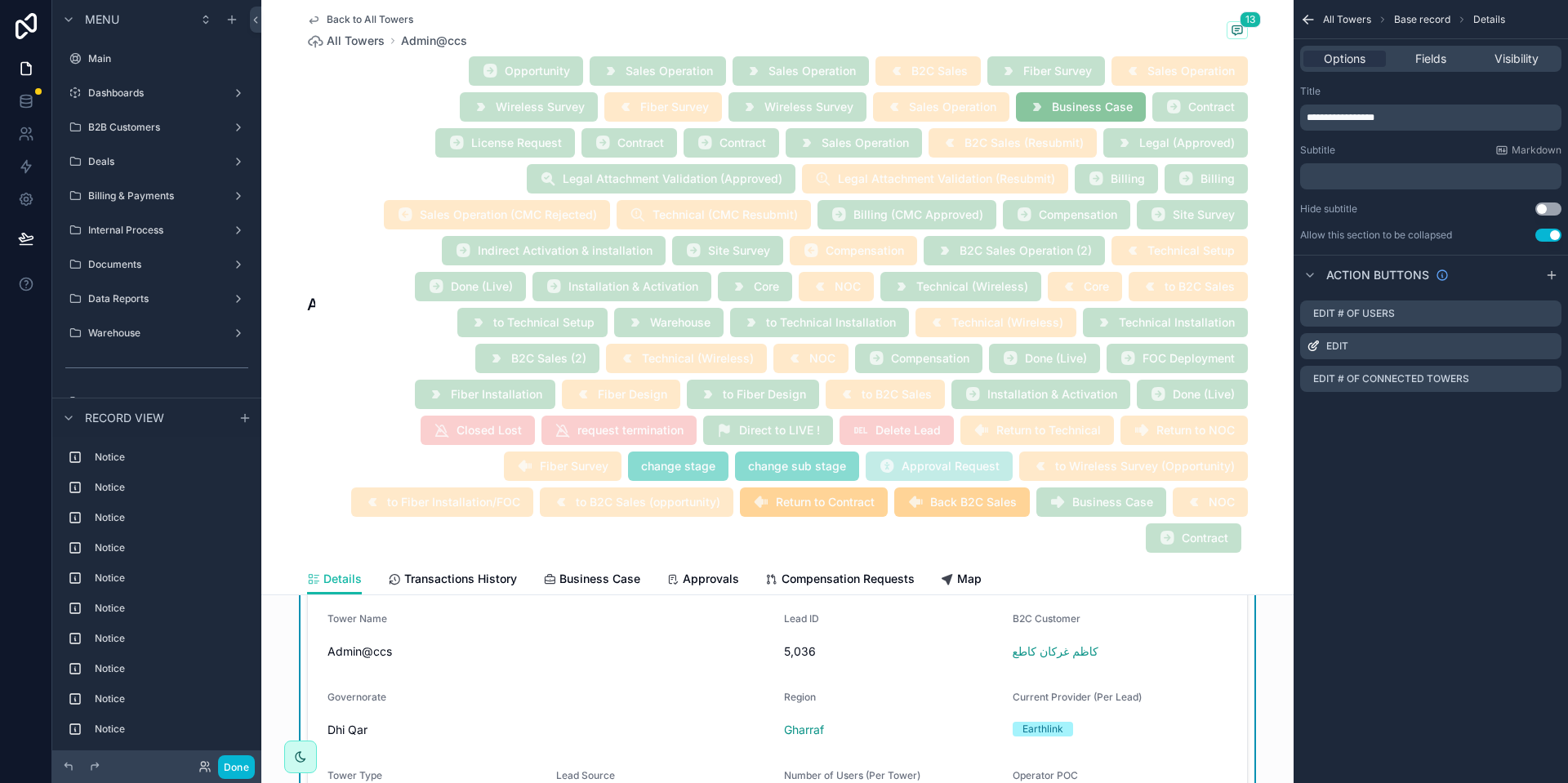
scroll to position [2451, 0]
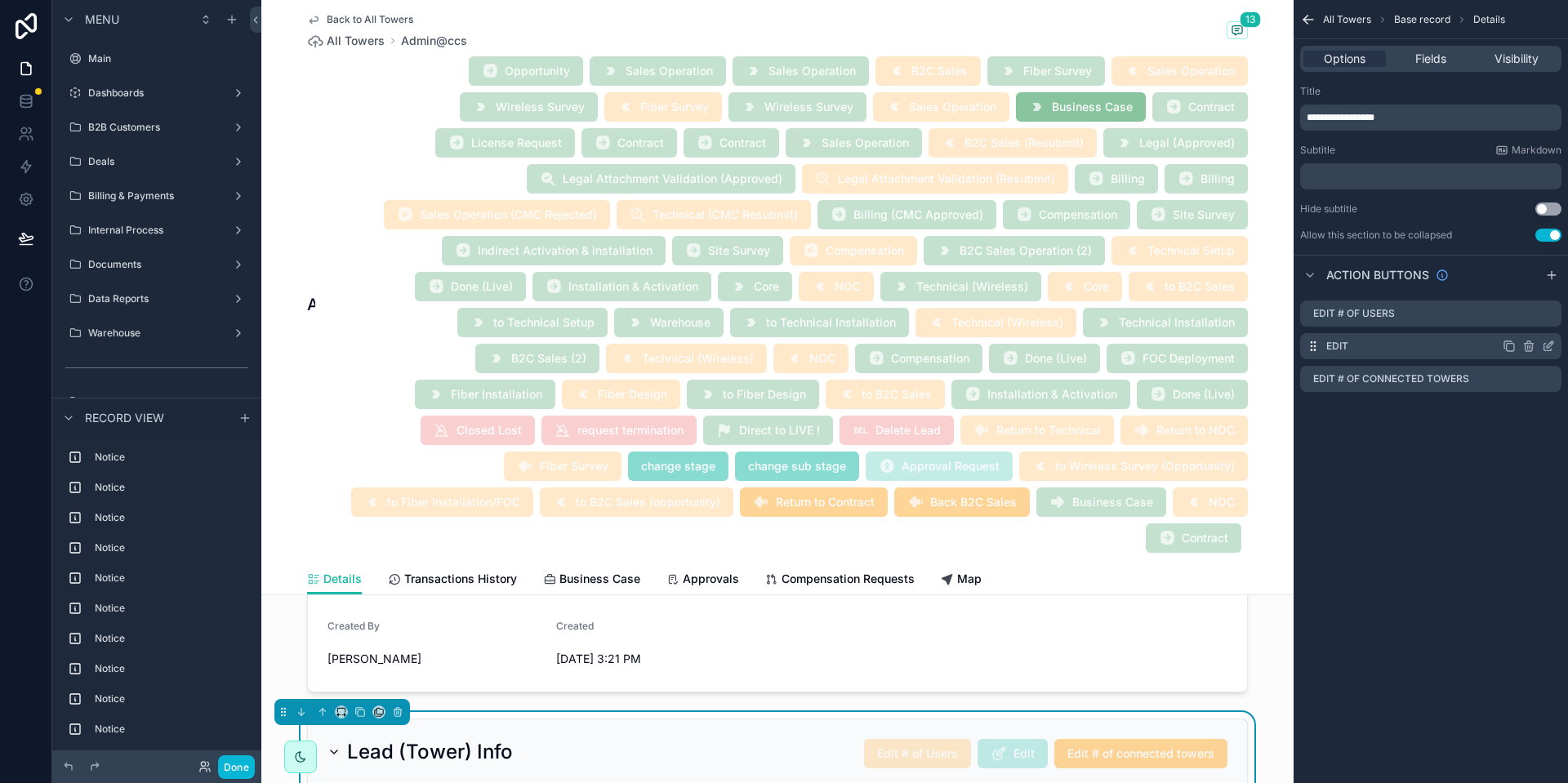
click at [1544, 348] on icon "scrollable content" at bounding box center [1548, 348] width 8 height 8
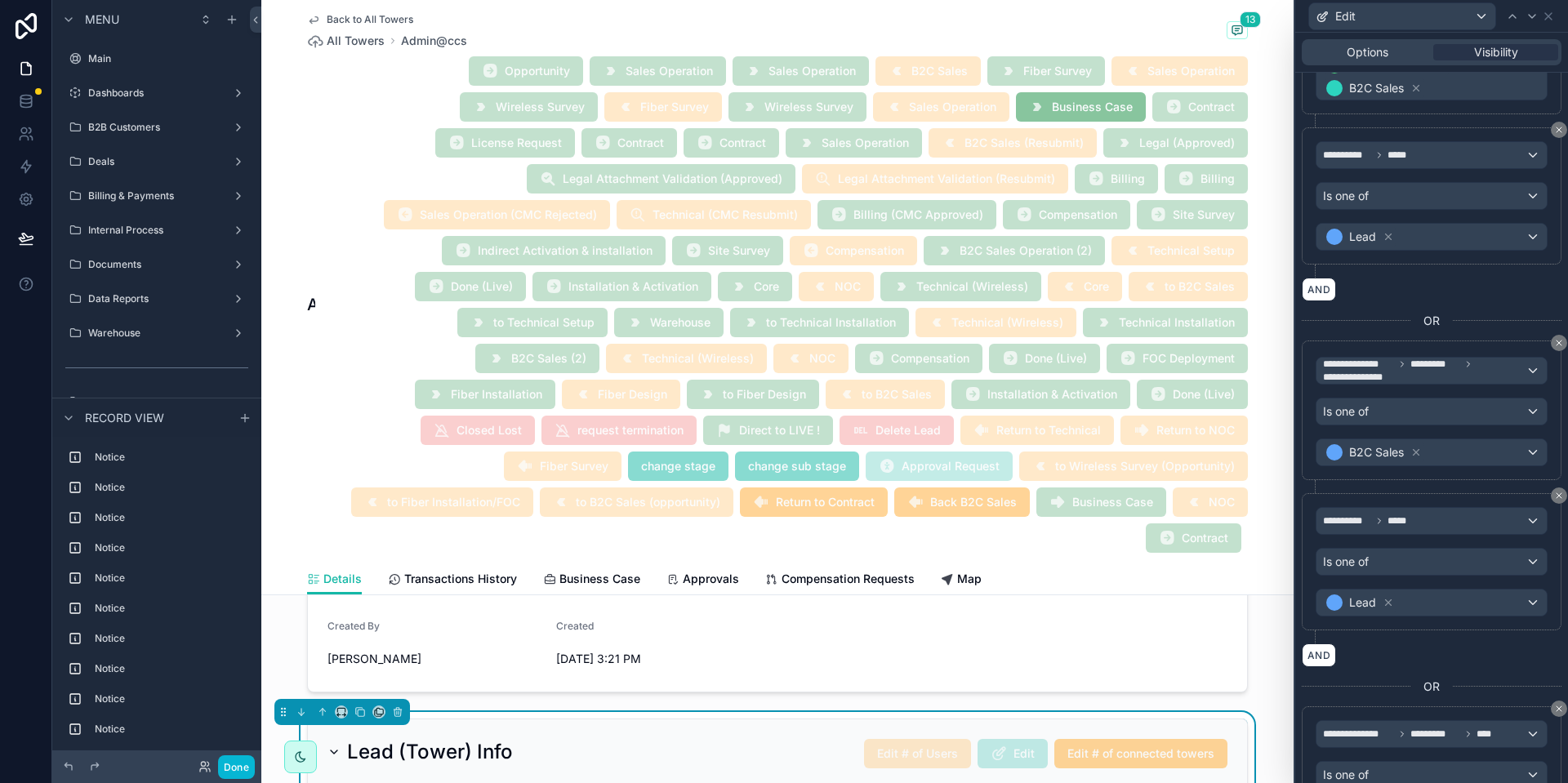
scroll to position [0, 0]
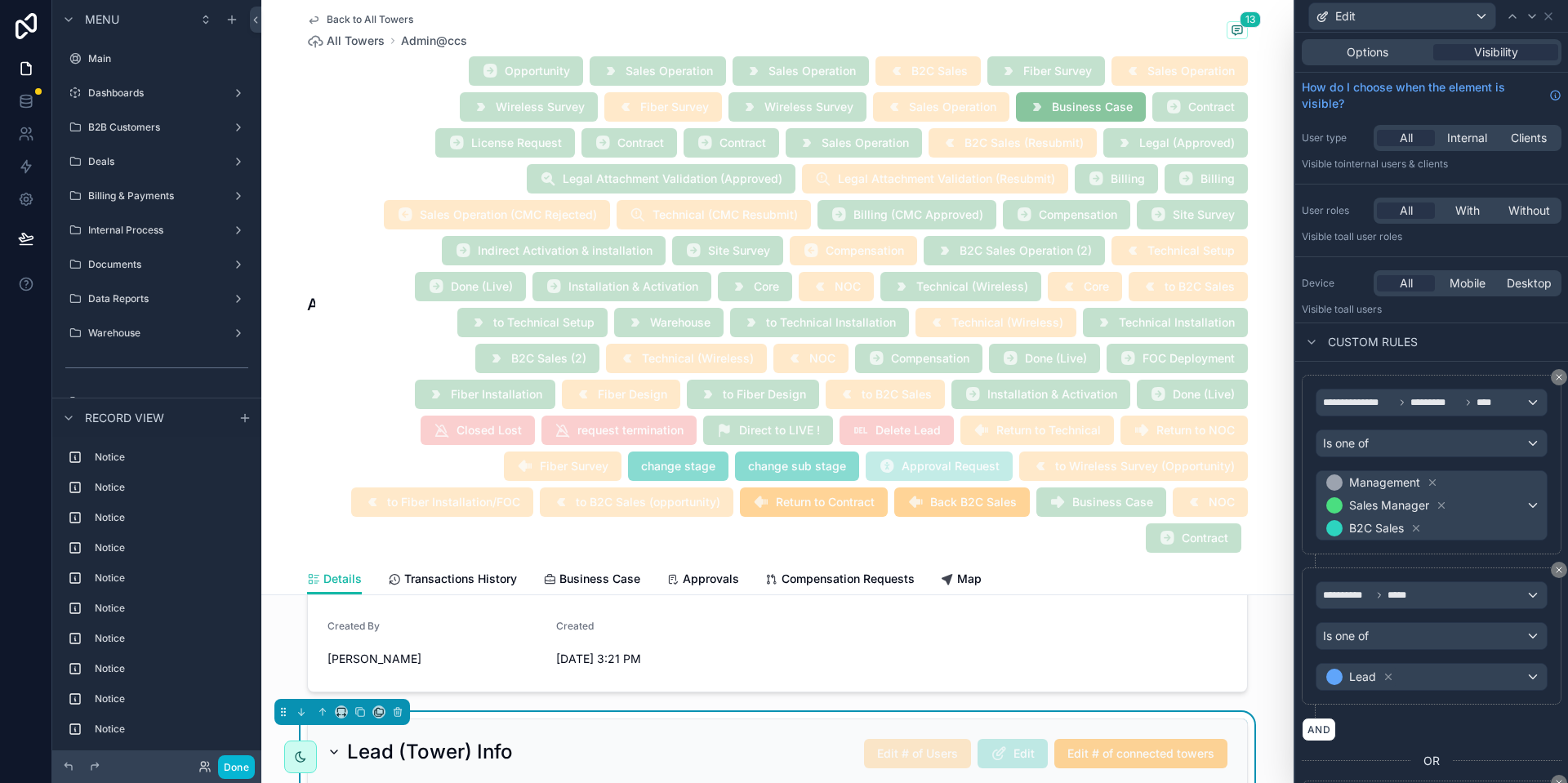
click at [1369, 60] on div "Options Visibility" at bounding box center [1432, 53] width 260 height 26
click at [1362, 51] on span "Options" at bounding box center [1368, 52] width 42 height 16
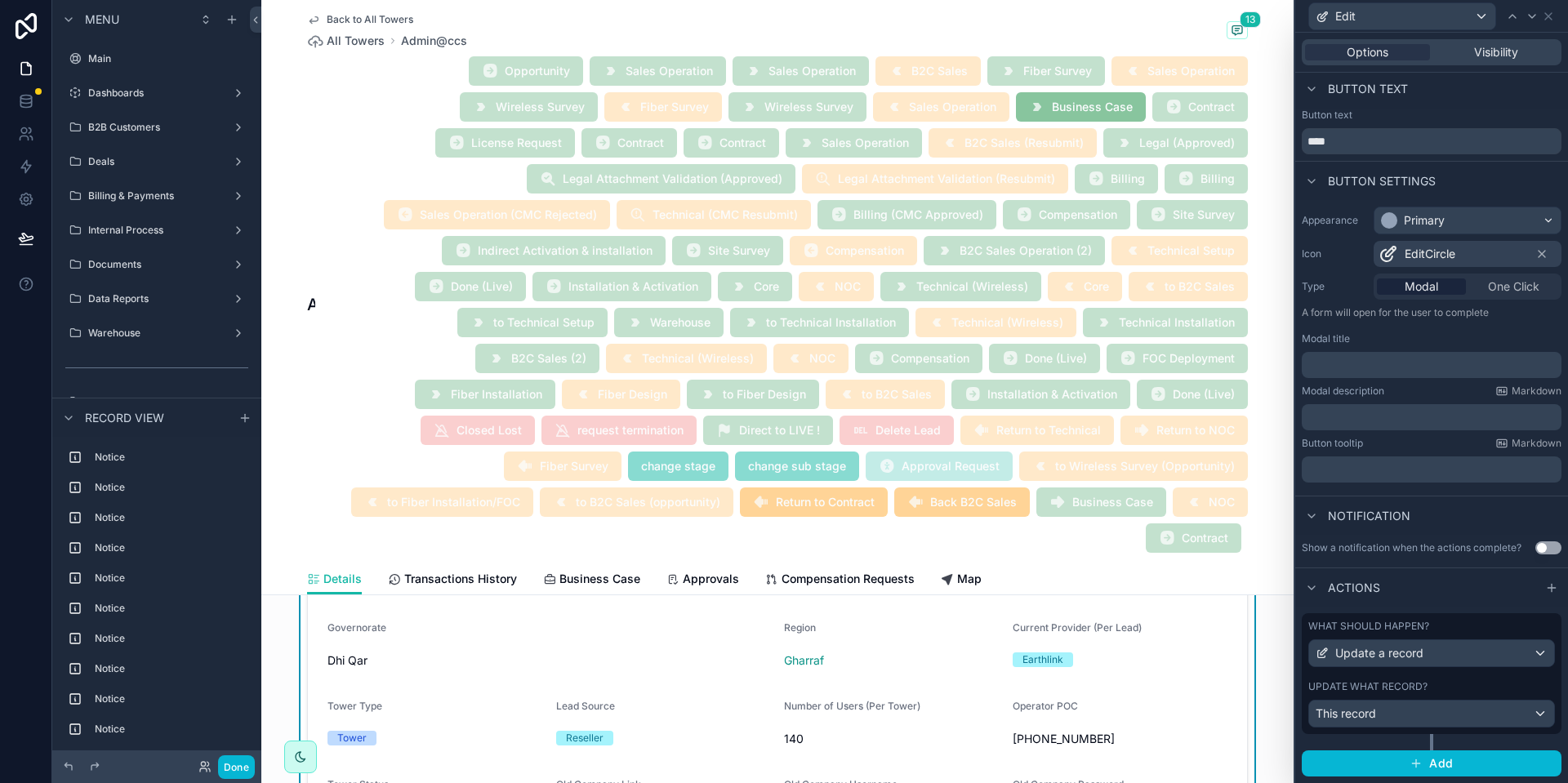
scroll to position [2745, 0]
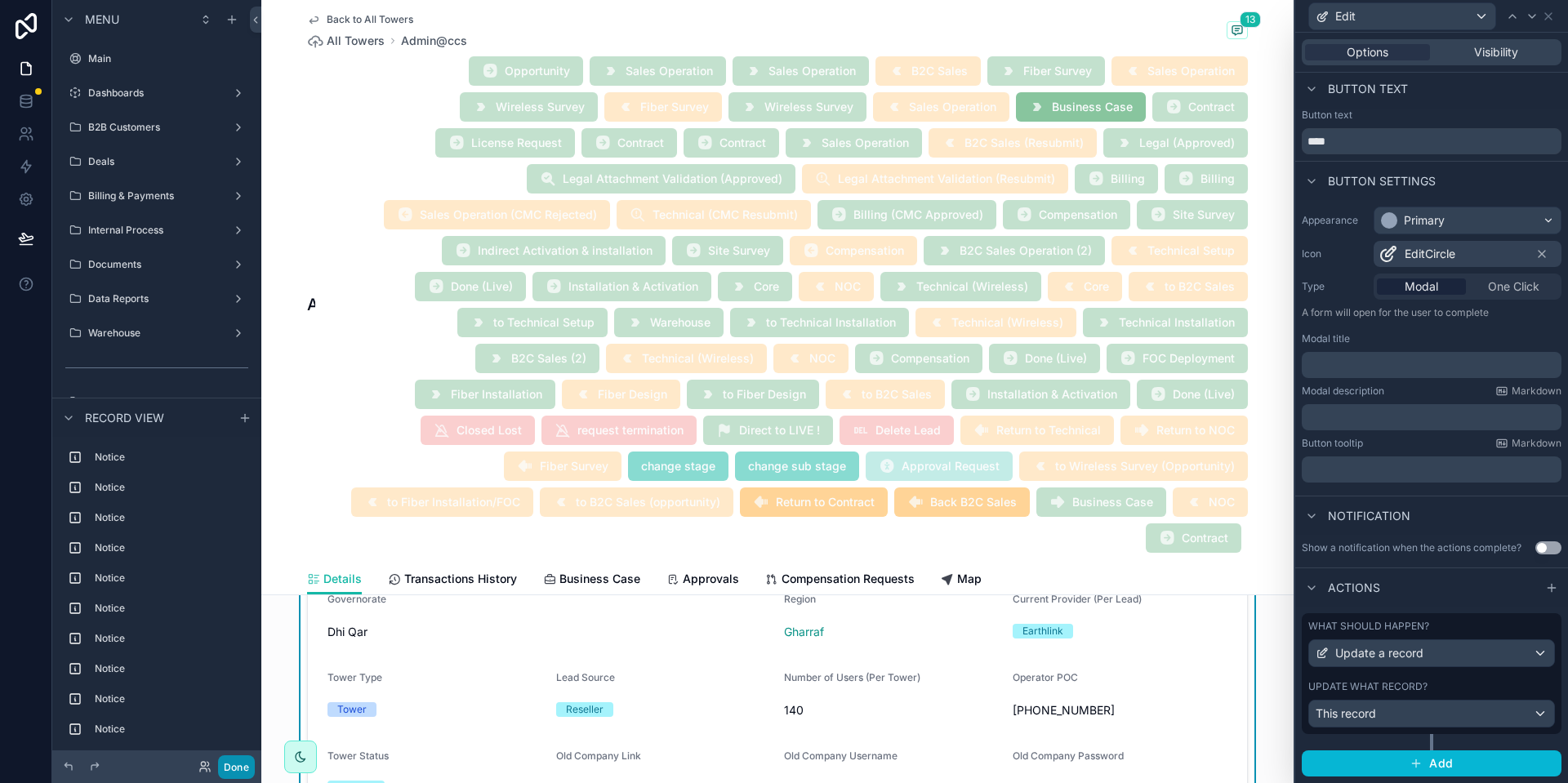
click at [233, 778] on button "Done" at bounding box center [236, 767] width 37 height 24
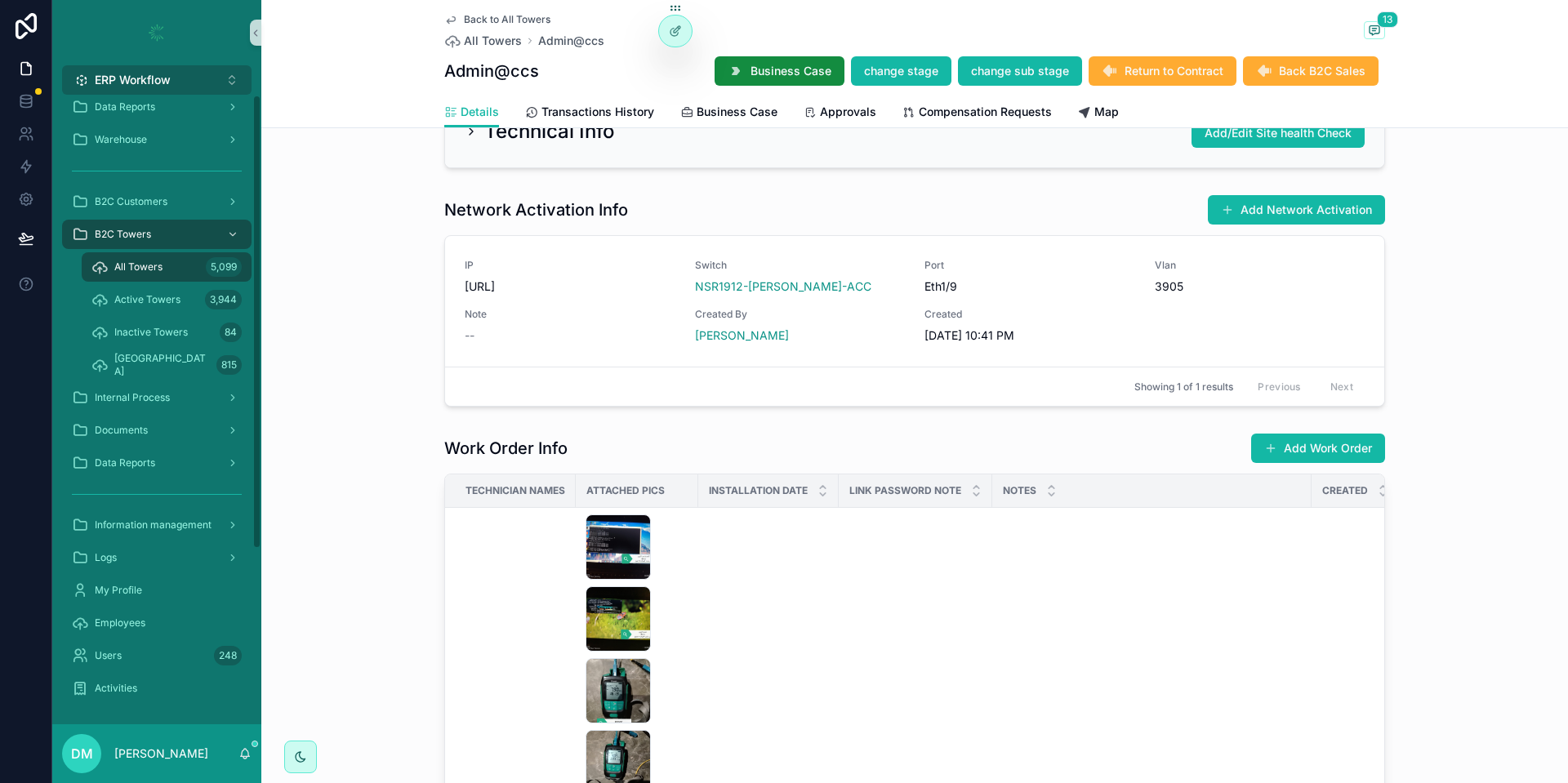
click at [201, 87] on button "ERP Workflow Alt 1" at bounding box center [157, 79] width 190 height 29
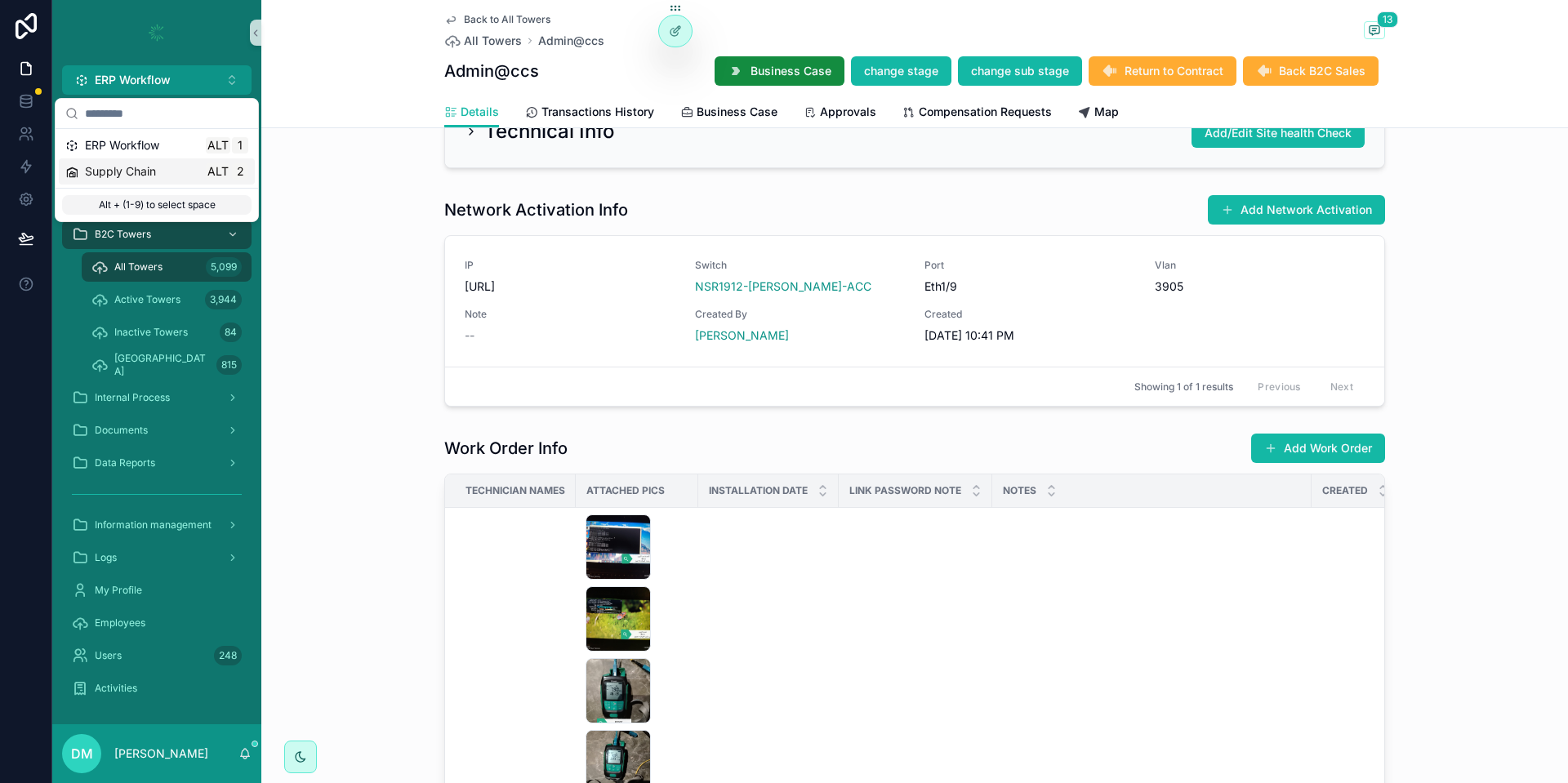
click at [178, 179] on div "Supply Chain Alt 2" at bounding box center [157, 171] width 183 height 16
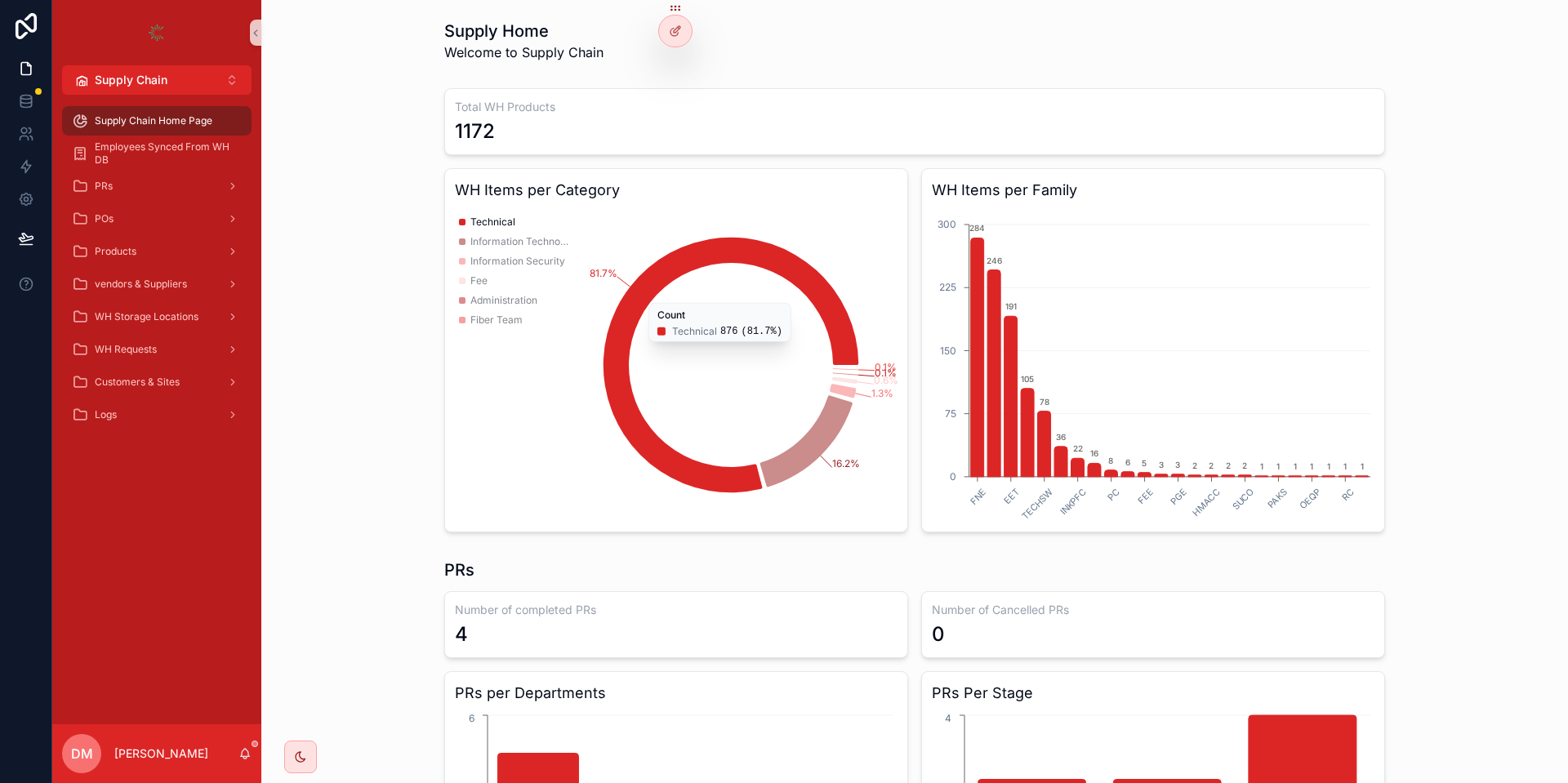
click at [847, 330] on icon "chart" at bounding box center [731, 366] width 255 height 256
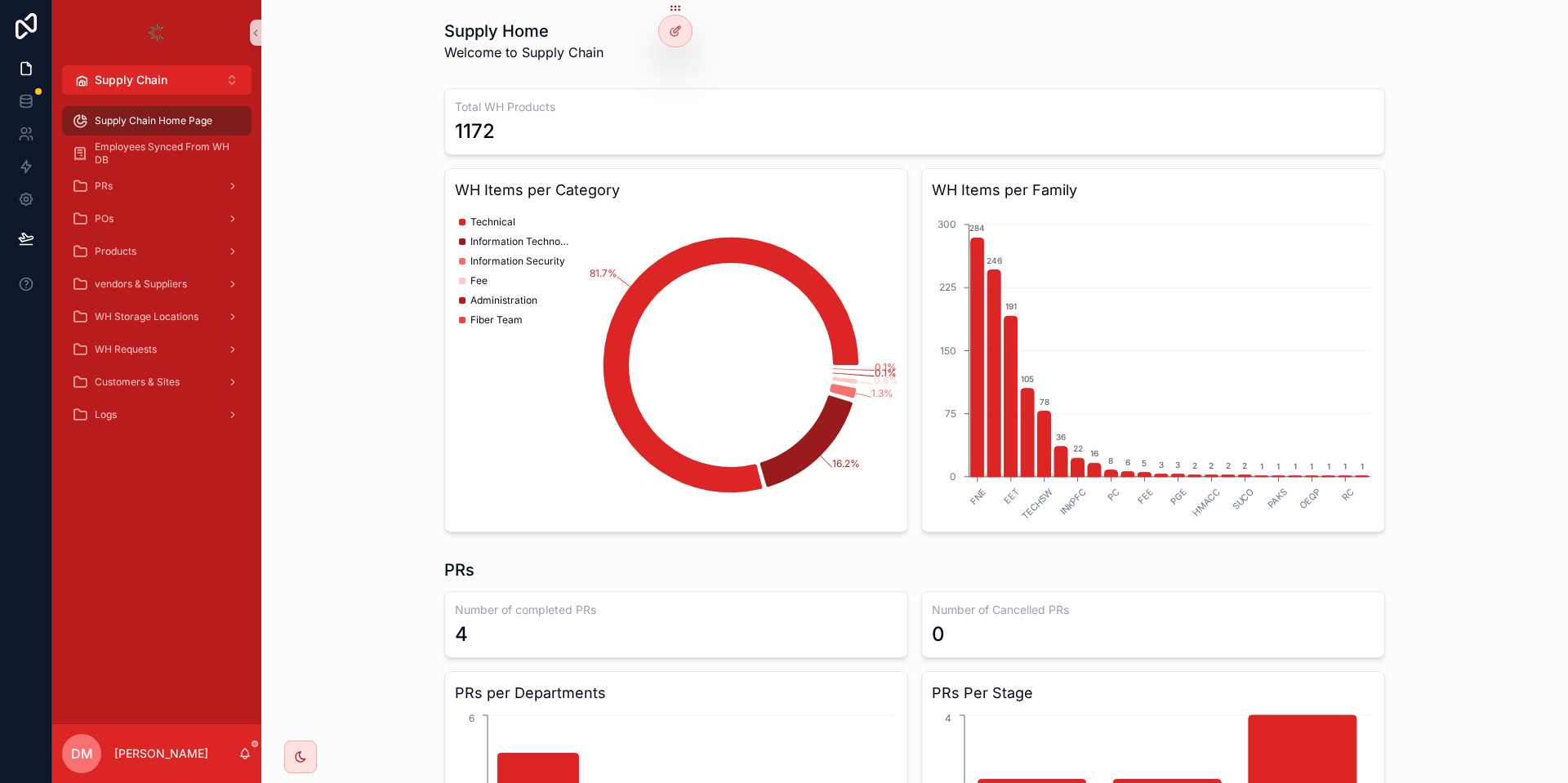
click at [817, 415] on icon "81.7% 16.2% 1.3% 0.6% 0.1% 0.1%" at bounding box center [676, 366] width 443 height 314
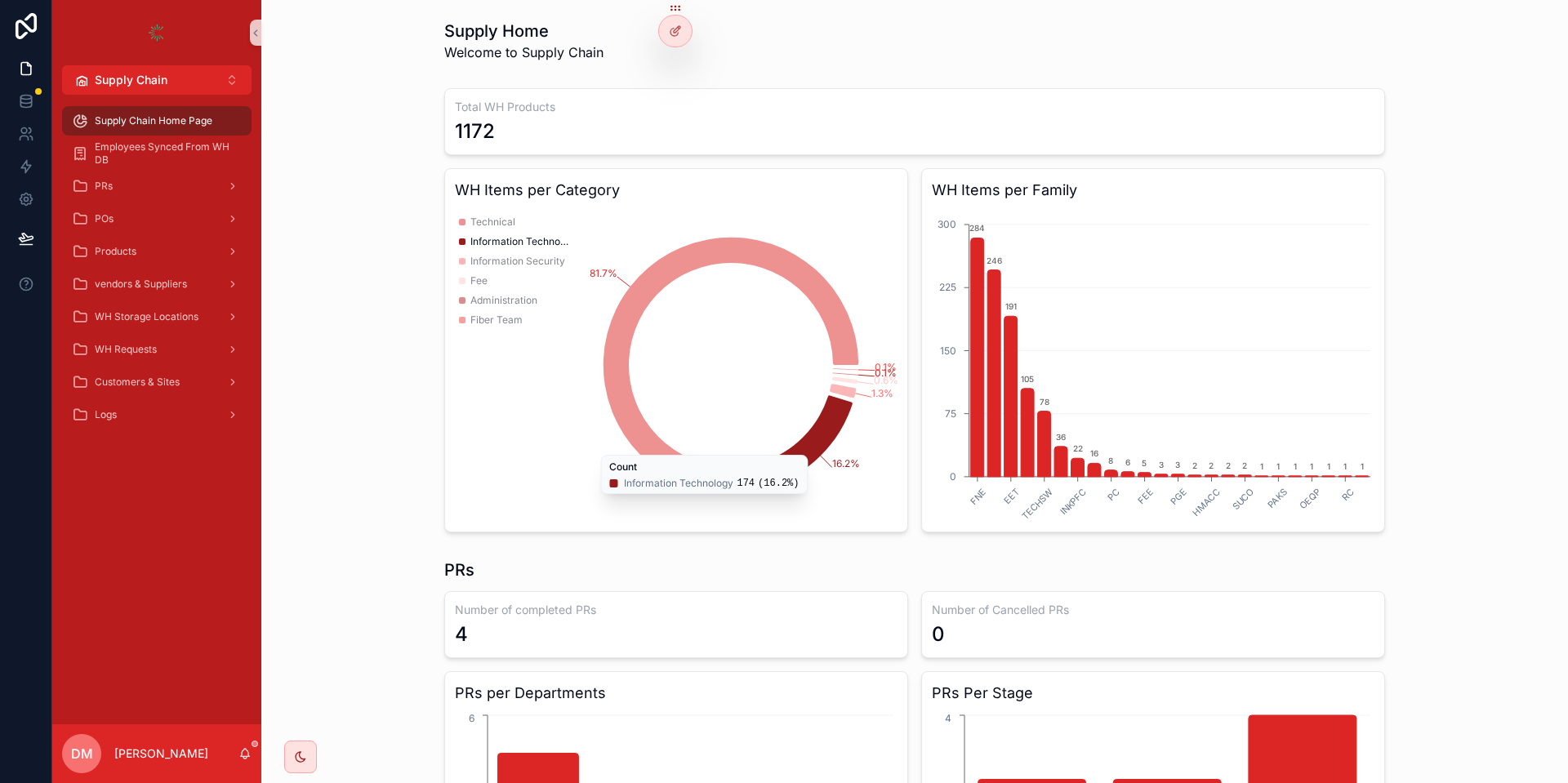
click at [828, 426] on icon "chart" at bounding box center [807, 441] width 93 height 92
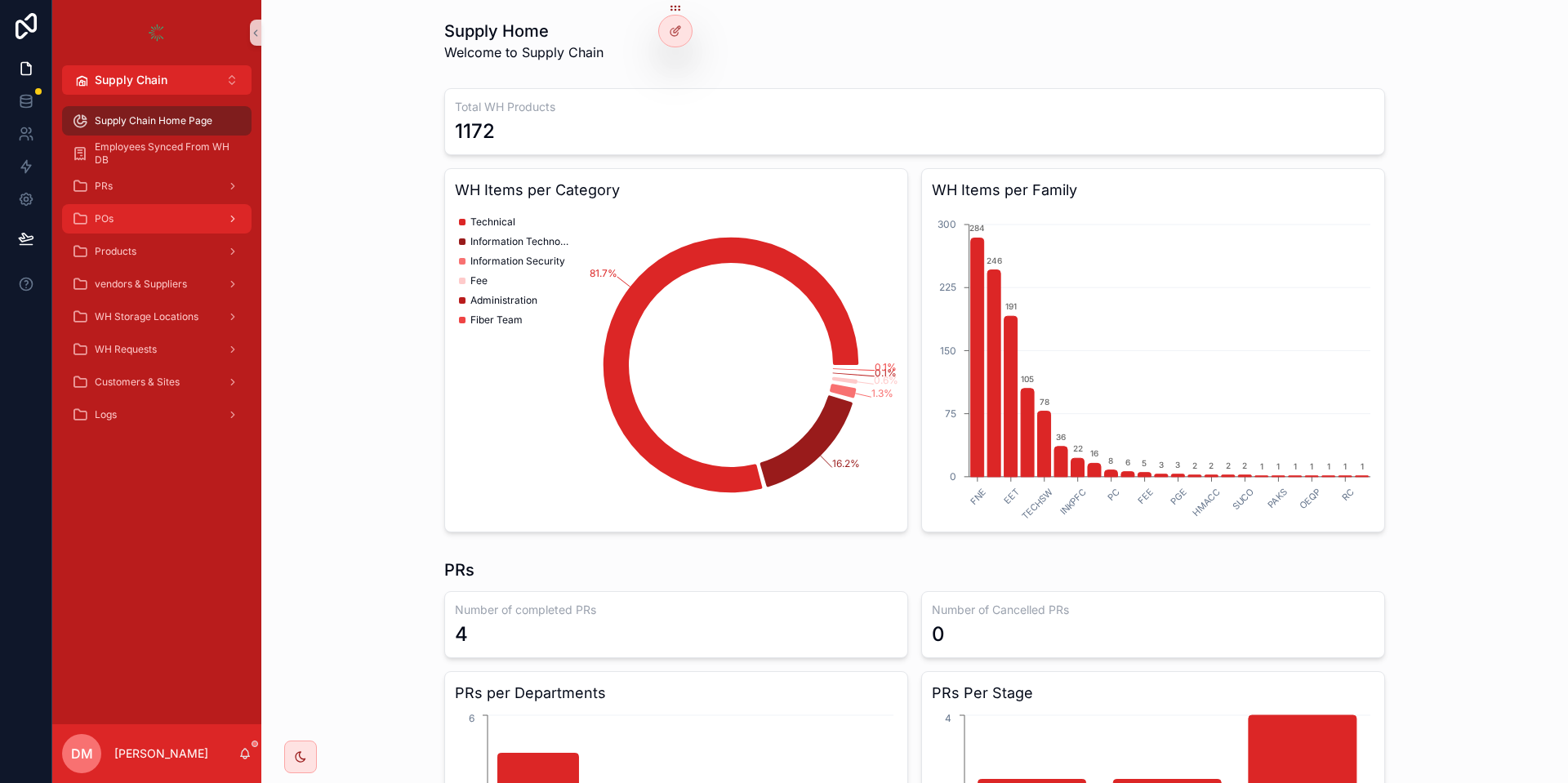
click at [135, 217] on div "POs" at bounding box center [157, 219] width 170 height 26
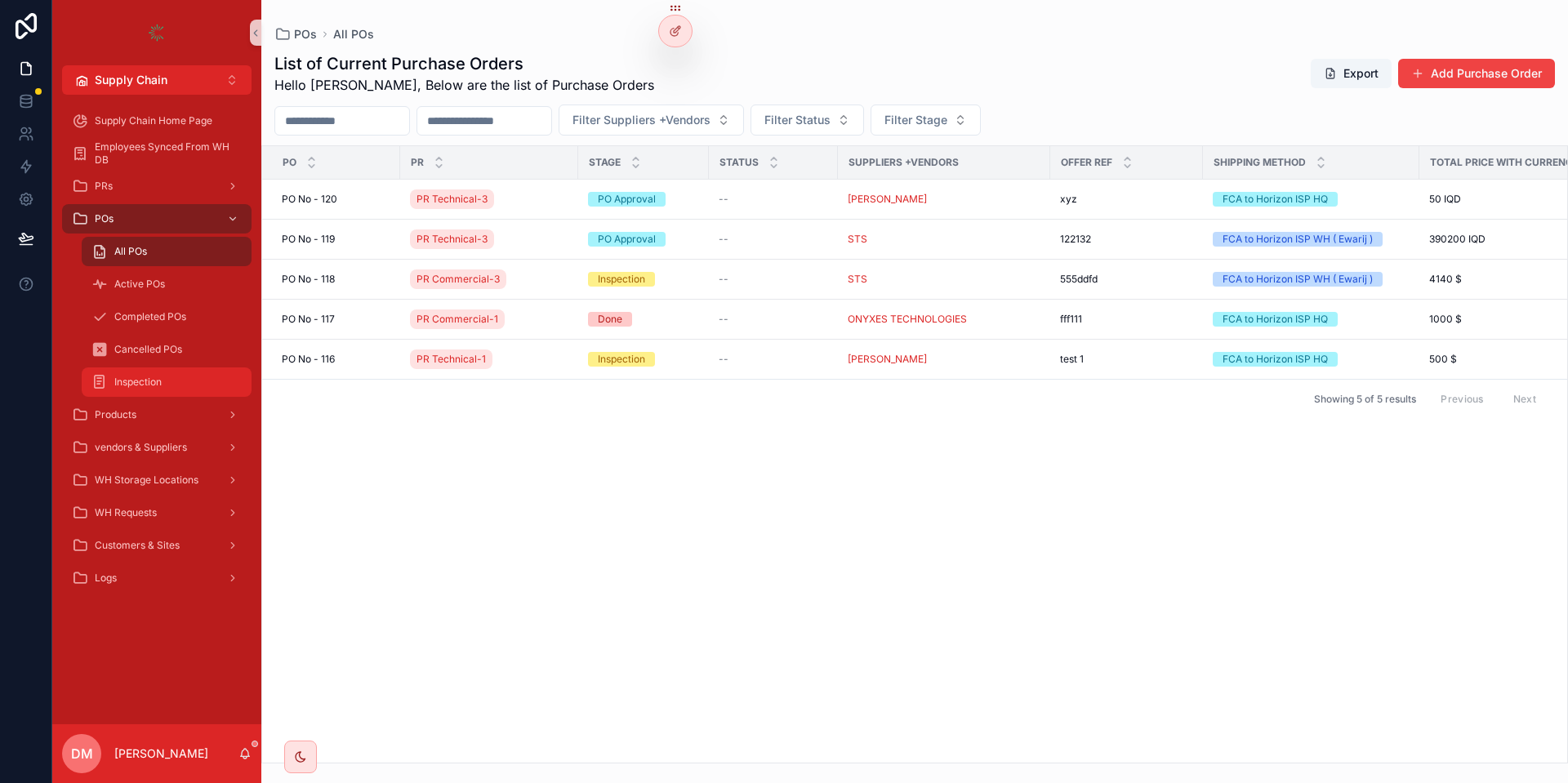
click at [166, 388] on div "Inspection" at bounding box center [166, 383] width 150 height 26
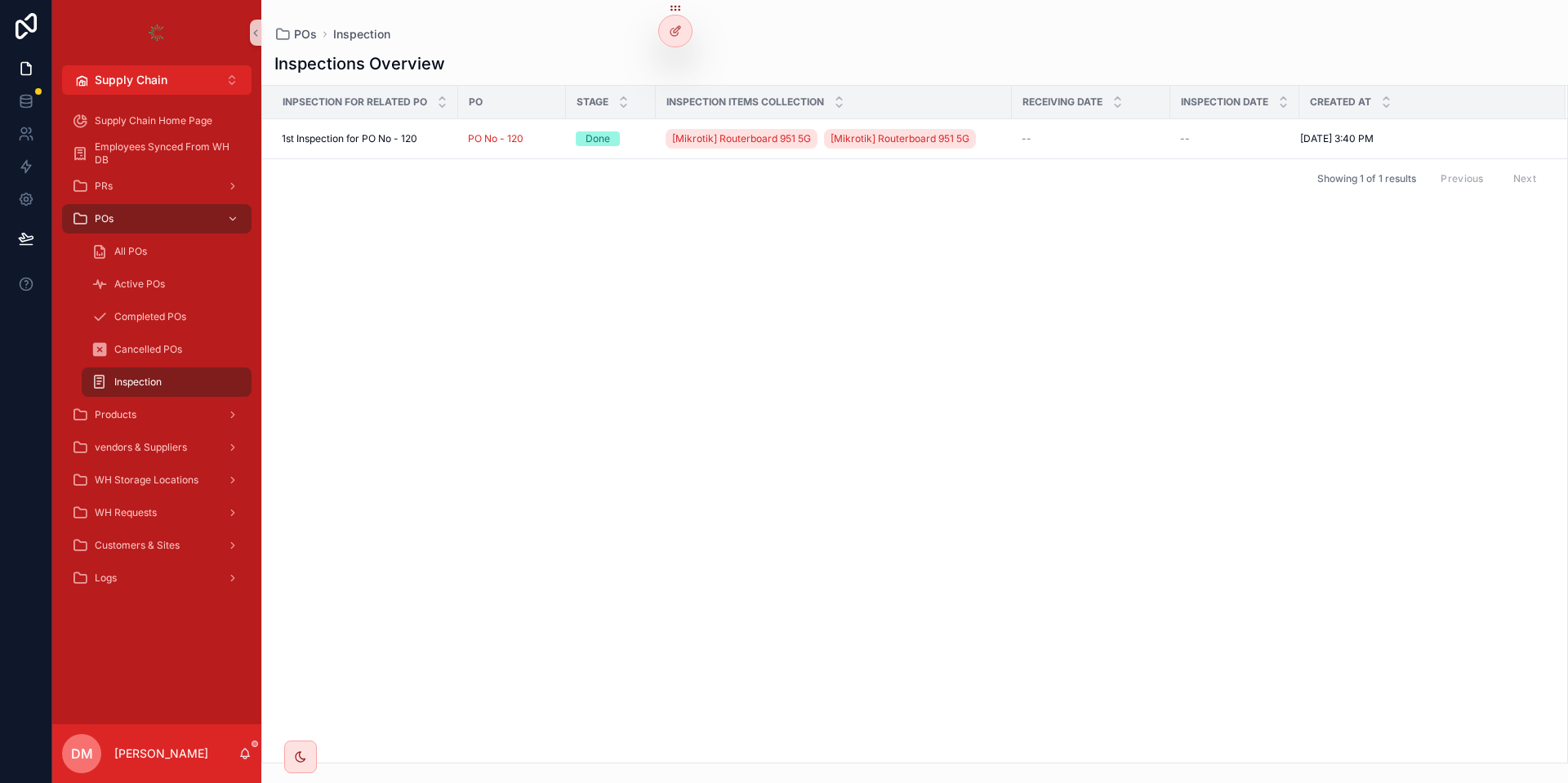
click at [403, 134] on span "1st Inspection for PO No - 120" at bounding box center [349, 139] width 136 height 13
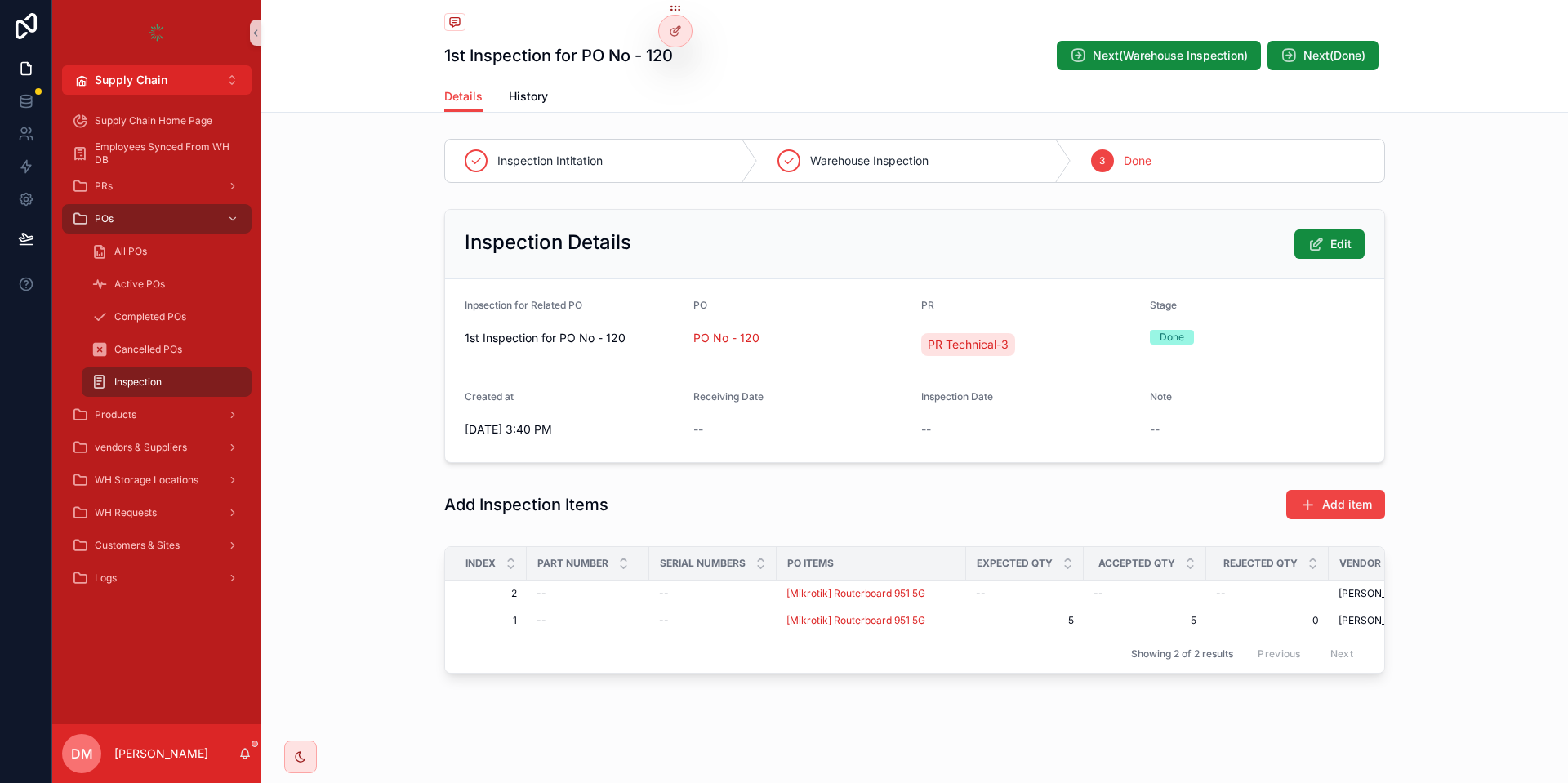
scroll to position [9, 0]
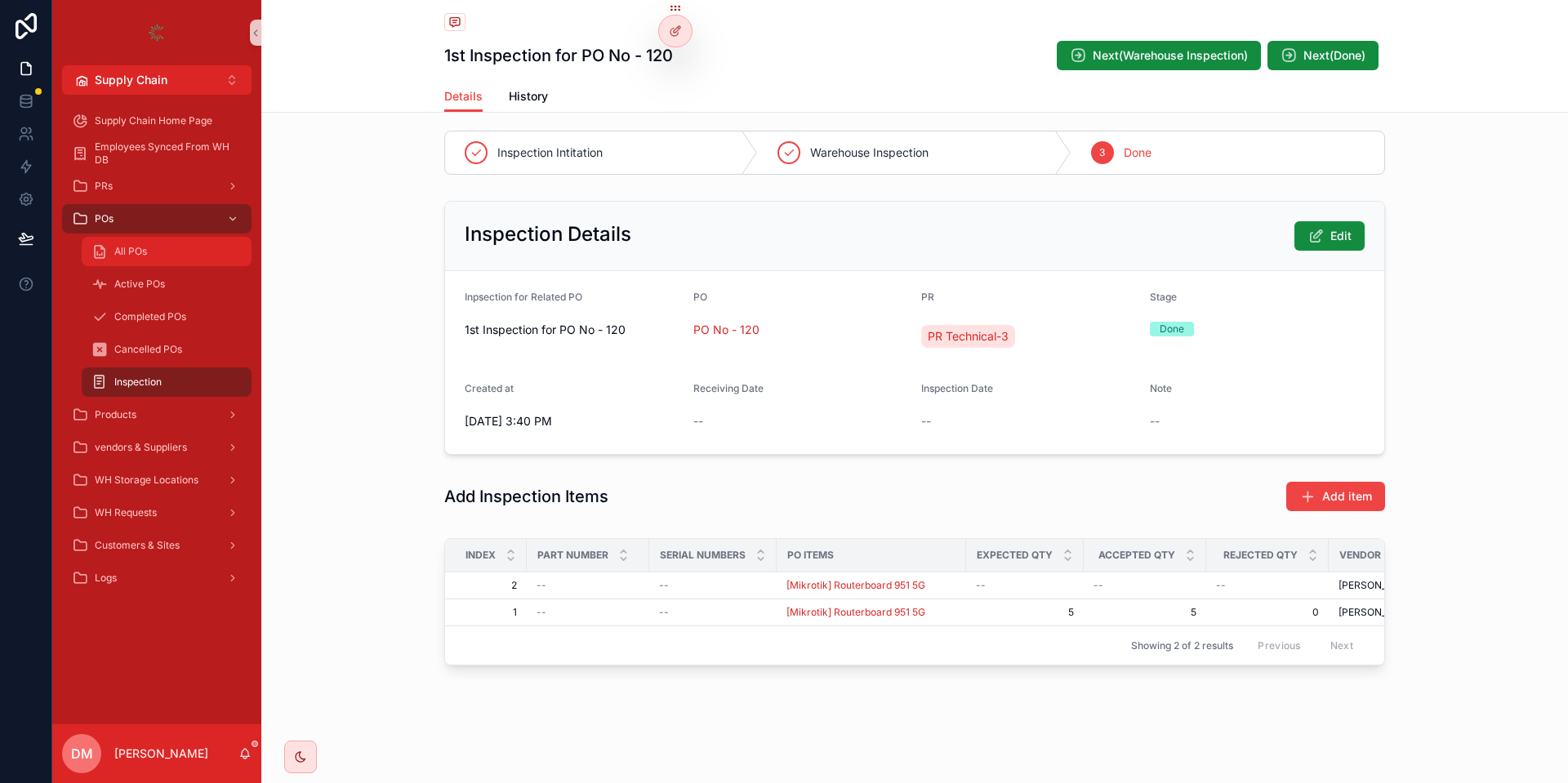
click at [151, 262] on div "All POs" at bounding box center [166, 252] width 150 height 26
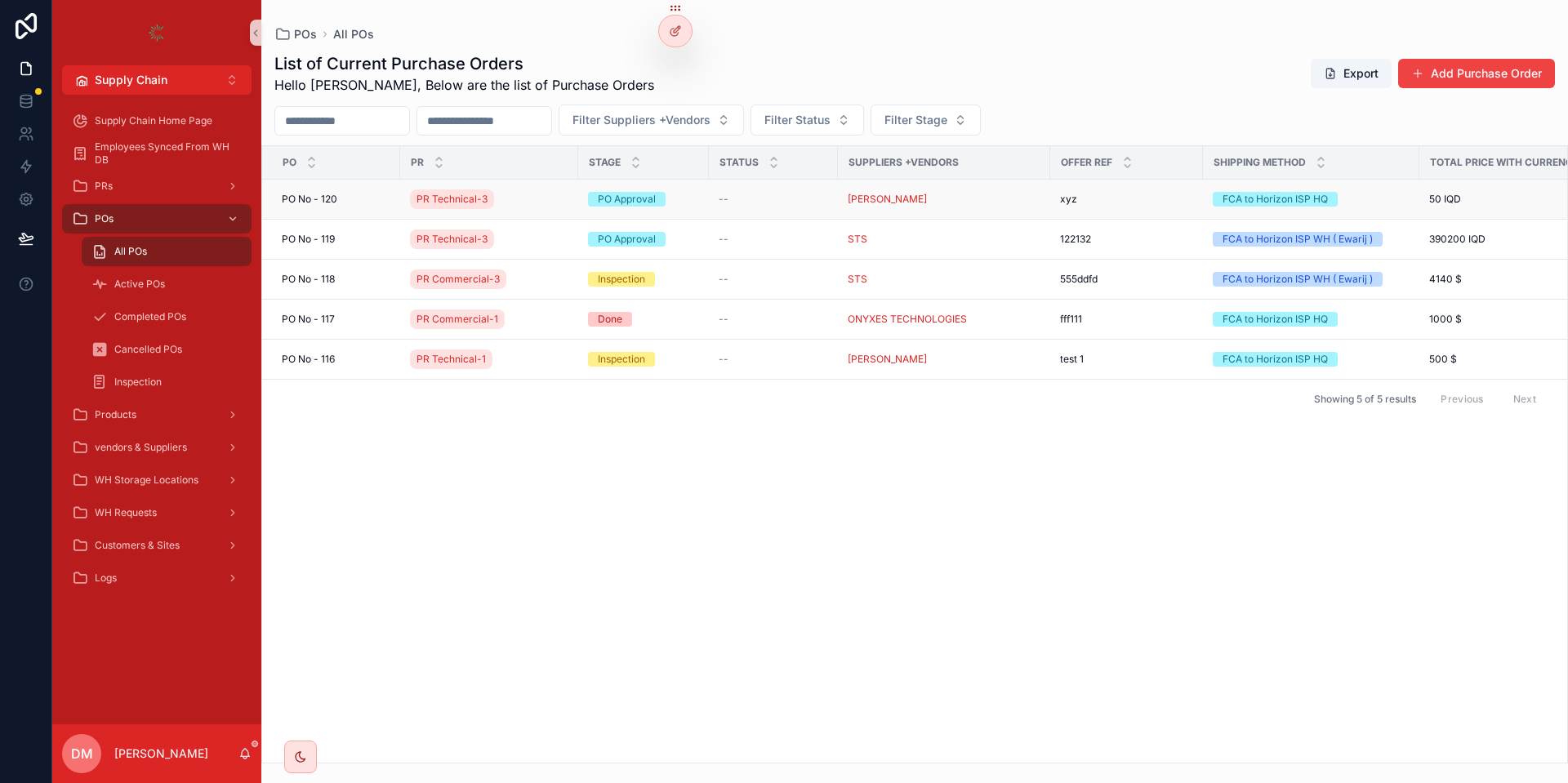
click at [369, 202] on div "PO No - 120 PO No - 120" at bounding box center [335, 199] width 109 height 13
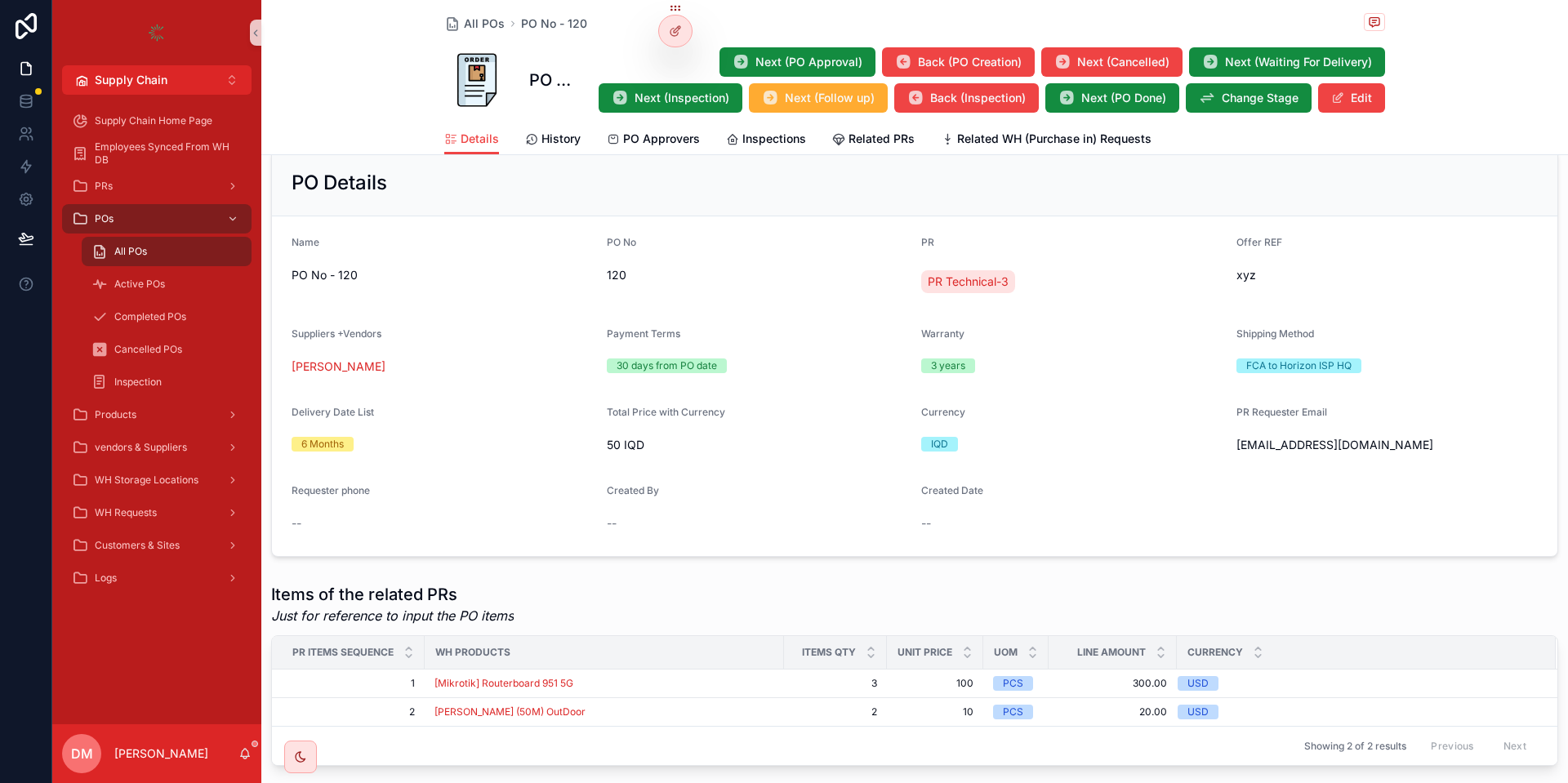
scroll to position [201, 0]
click at [1266, 440] on span "m.laith@awaltelecom.com" at bounding box center [1388, 446] width 302 height 16
click at [315, 281] on span "PO No - 120" at bounding box center [443, 276] width 302 height 16
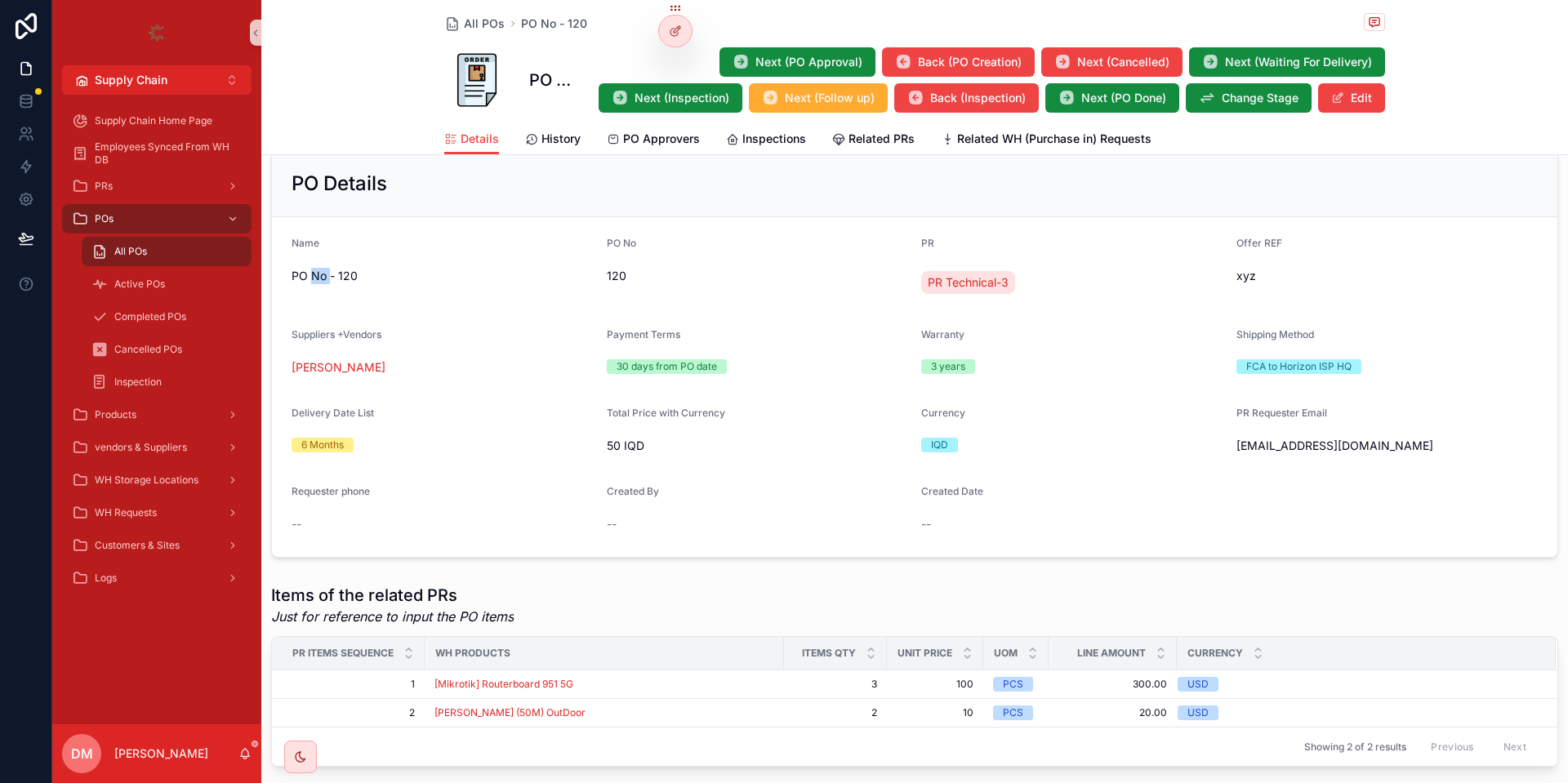
click at [315, 281] on span "PO No - 120" at bounding box center [443, 276] width 302 height 16
click at [348, 272] on span "PO No - 120" at bounding box center [443, 276] width 302 height 16
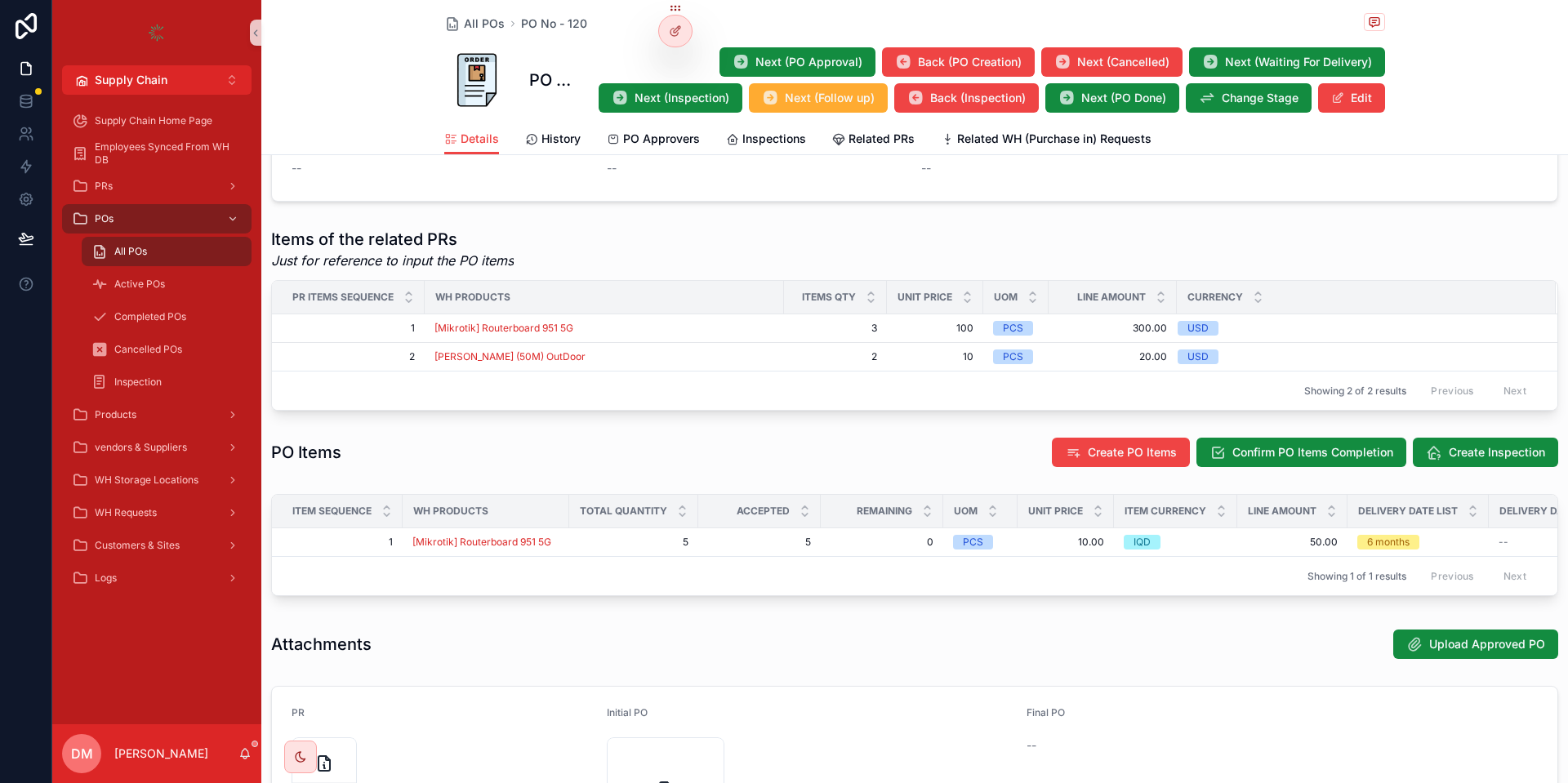
scroll to position [716, 0]
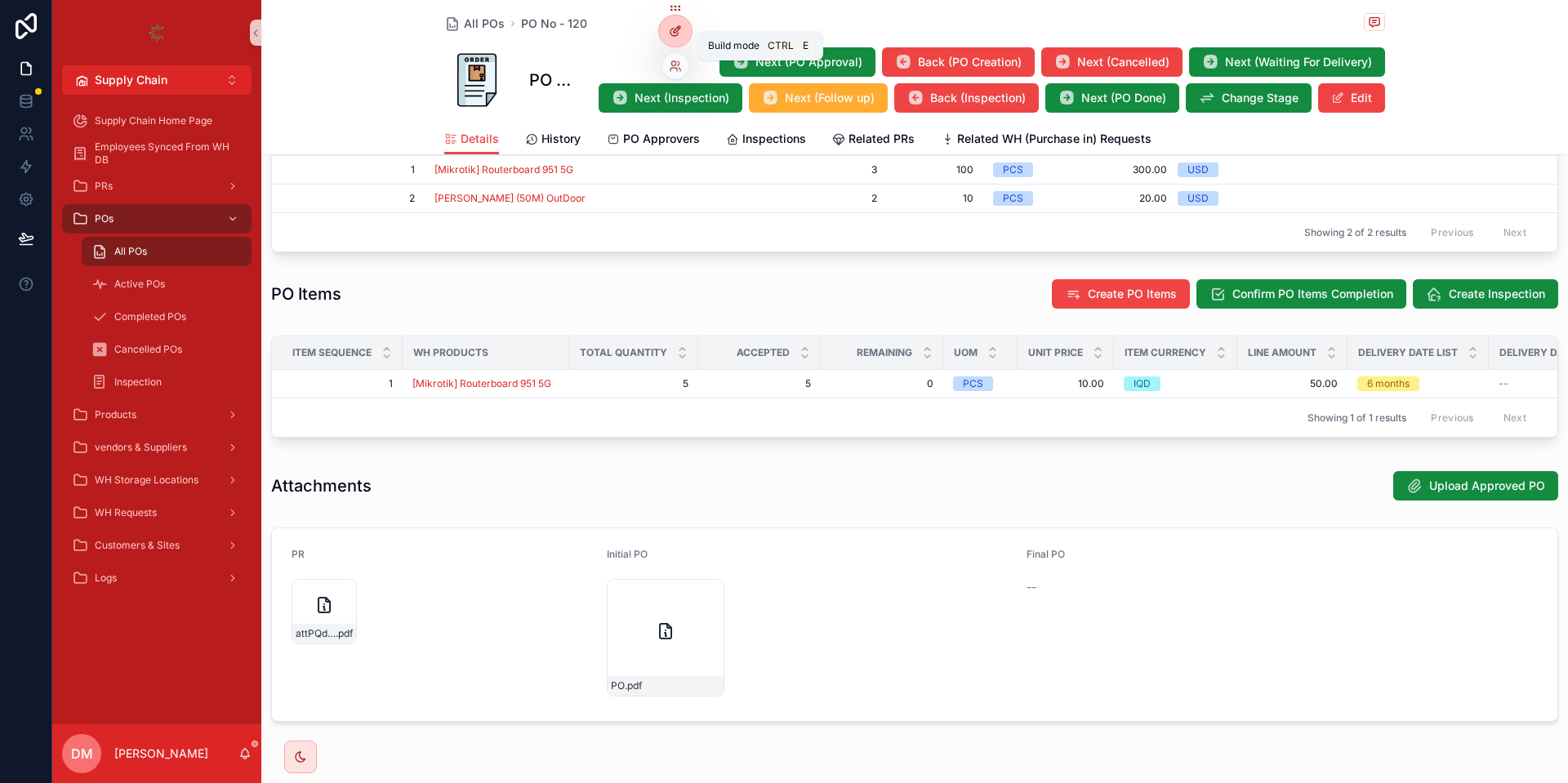
click at [669, 36] on icon at bounding box center [675, 31] width 13 height 13
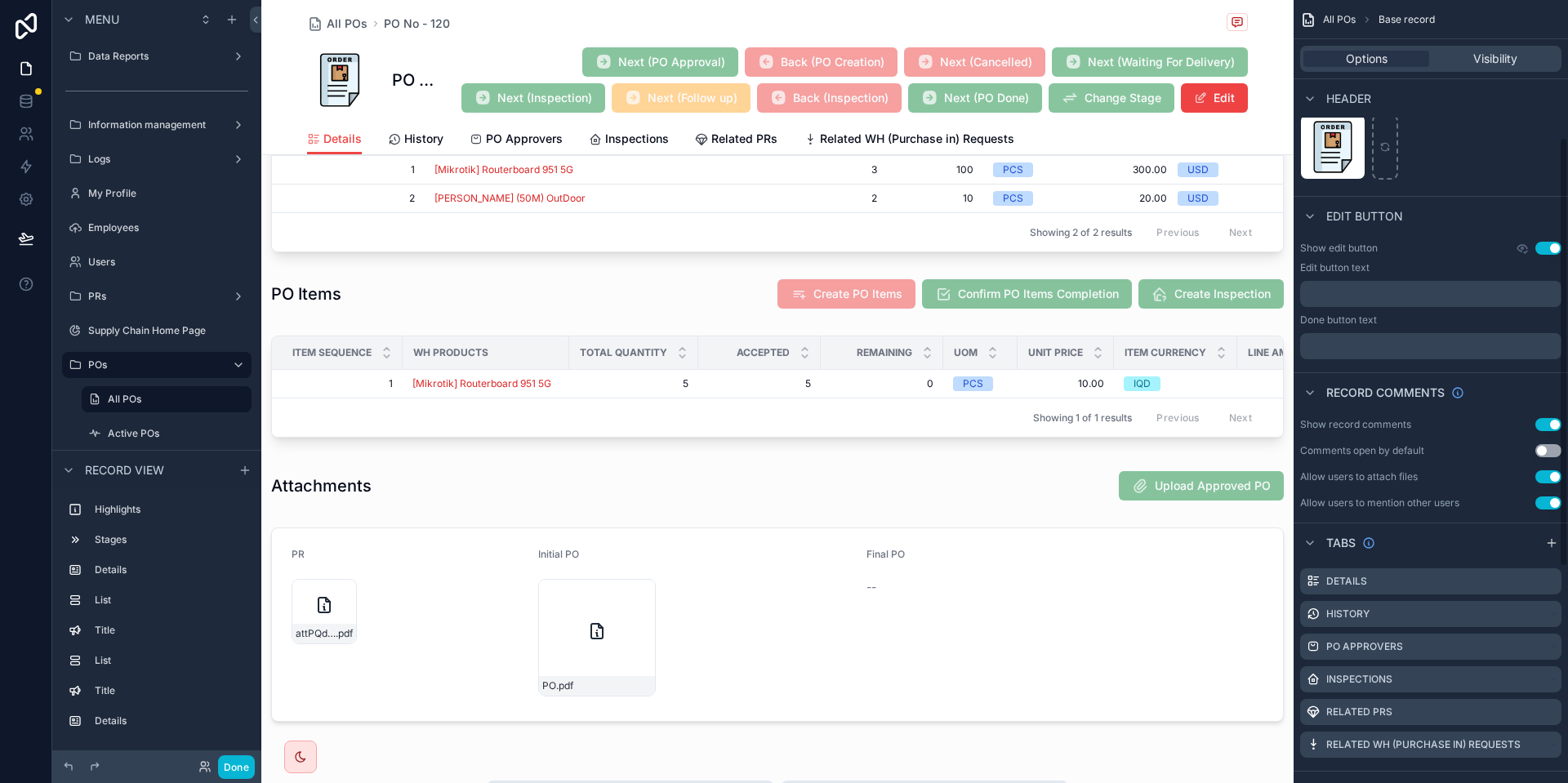
scroll to position [643, 0]
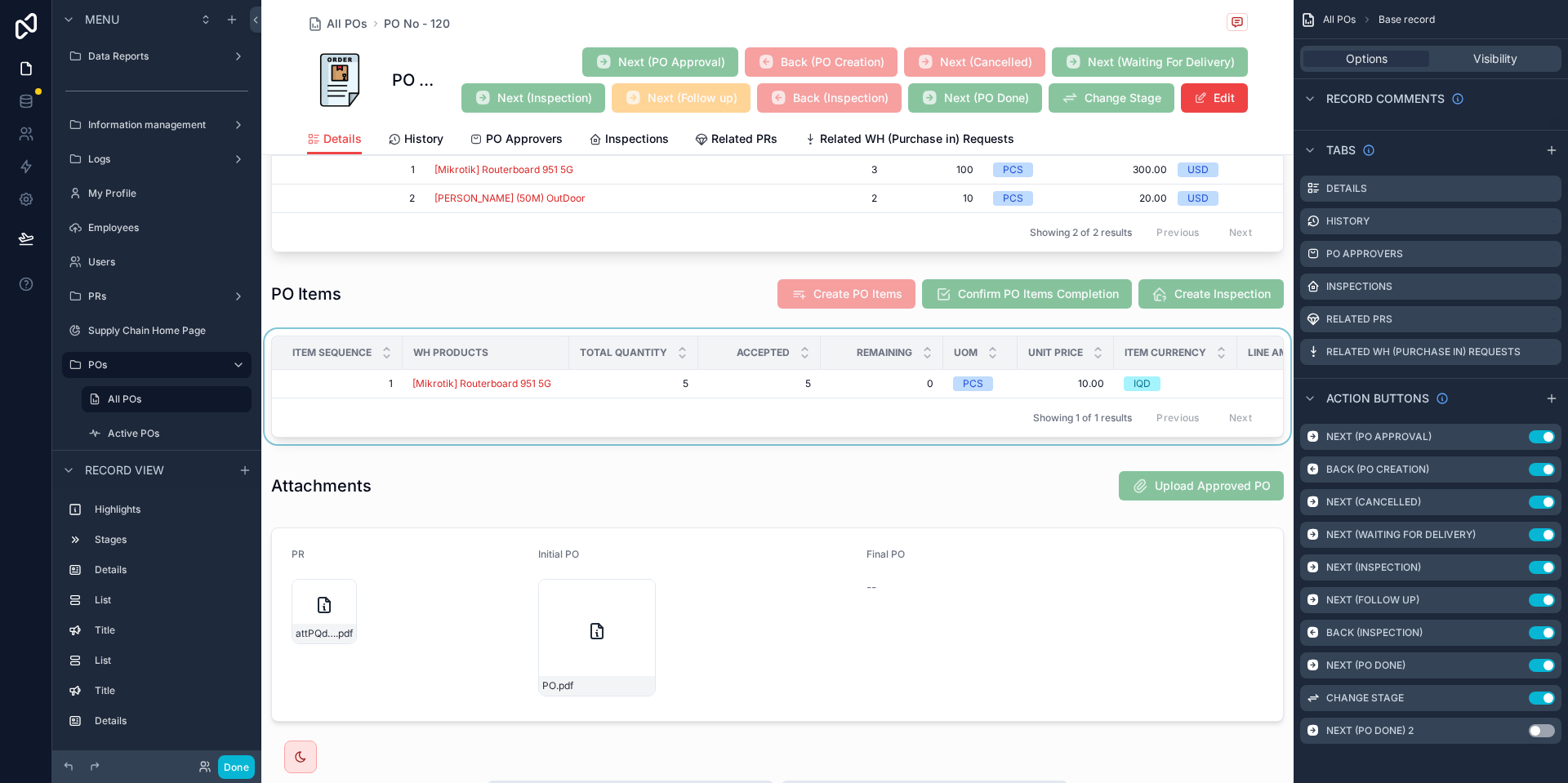
click at [988, 335] on div "scrollable content" at bounding box center [777, 390] width 1032 height 122
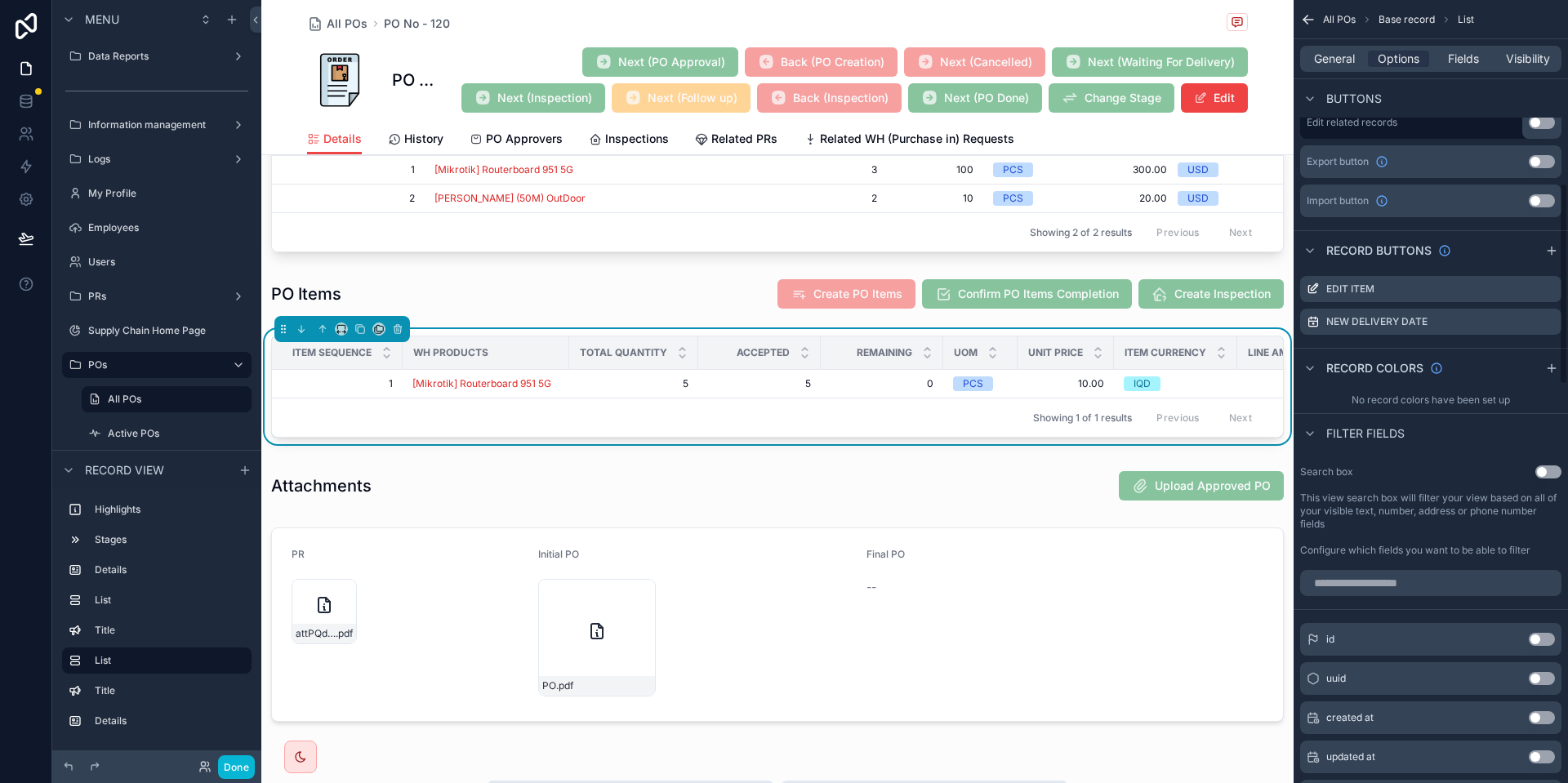
scroll to position [708, 0]
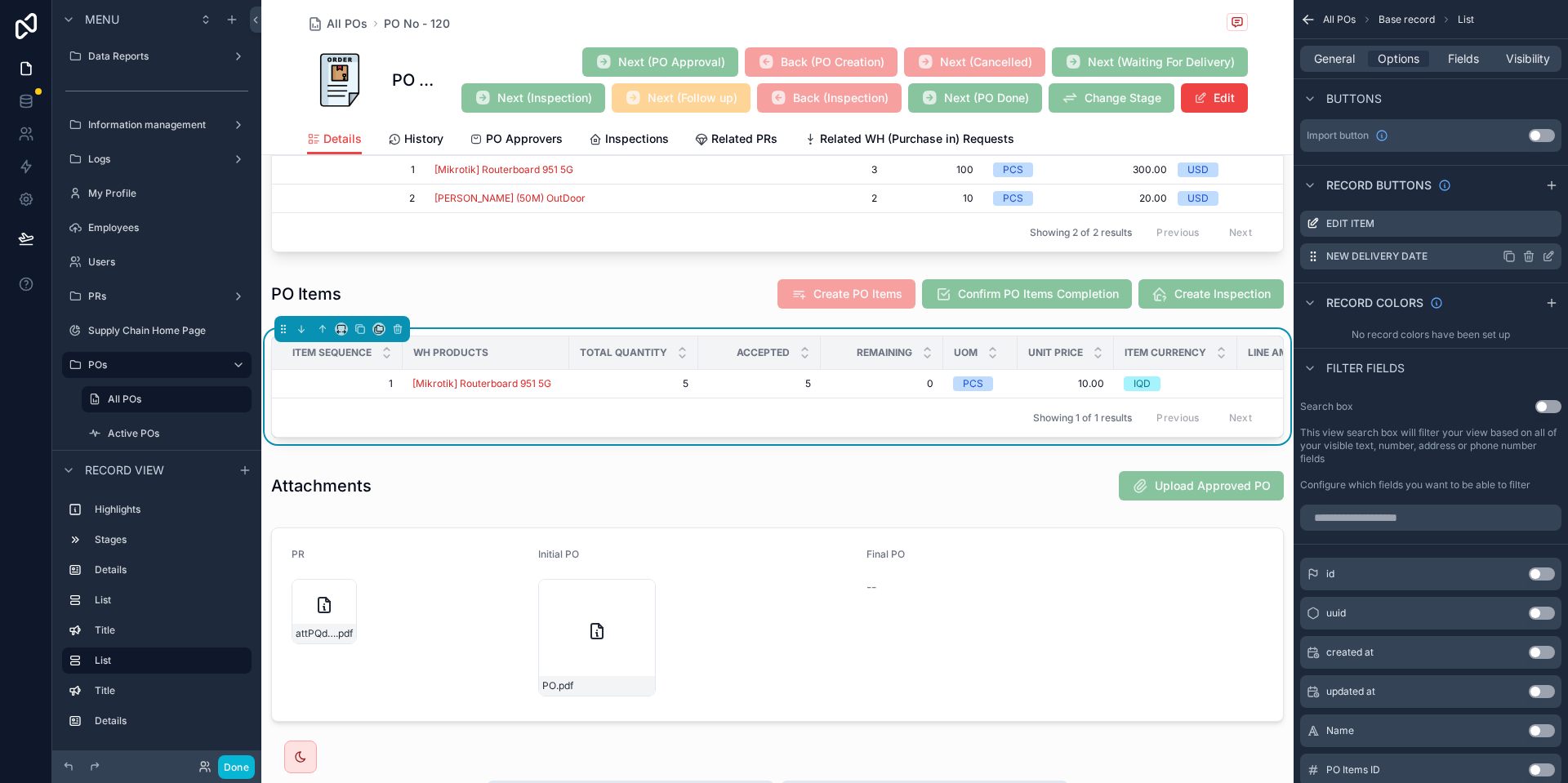
click at [1551, 260] on icon "scrollable content" at bounding box center [1548, 258] width 8 height 8
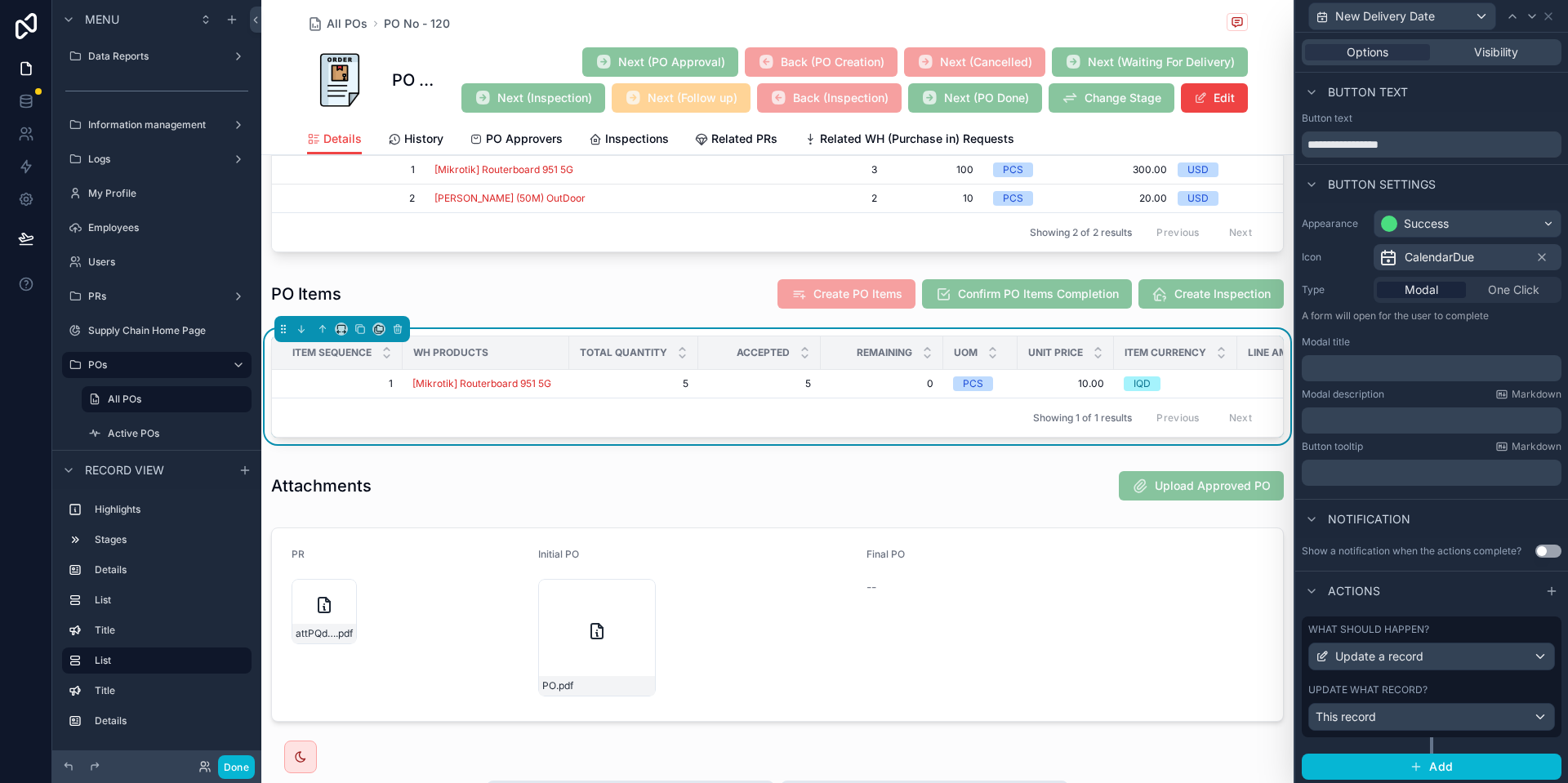
scroll to position [3, 0]
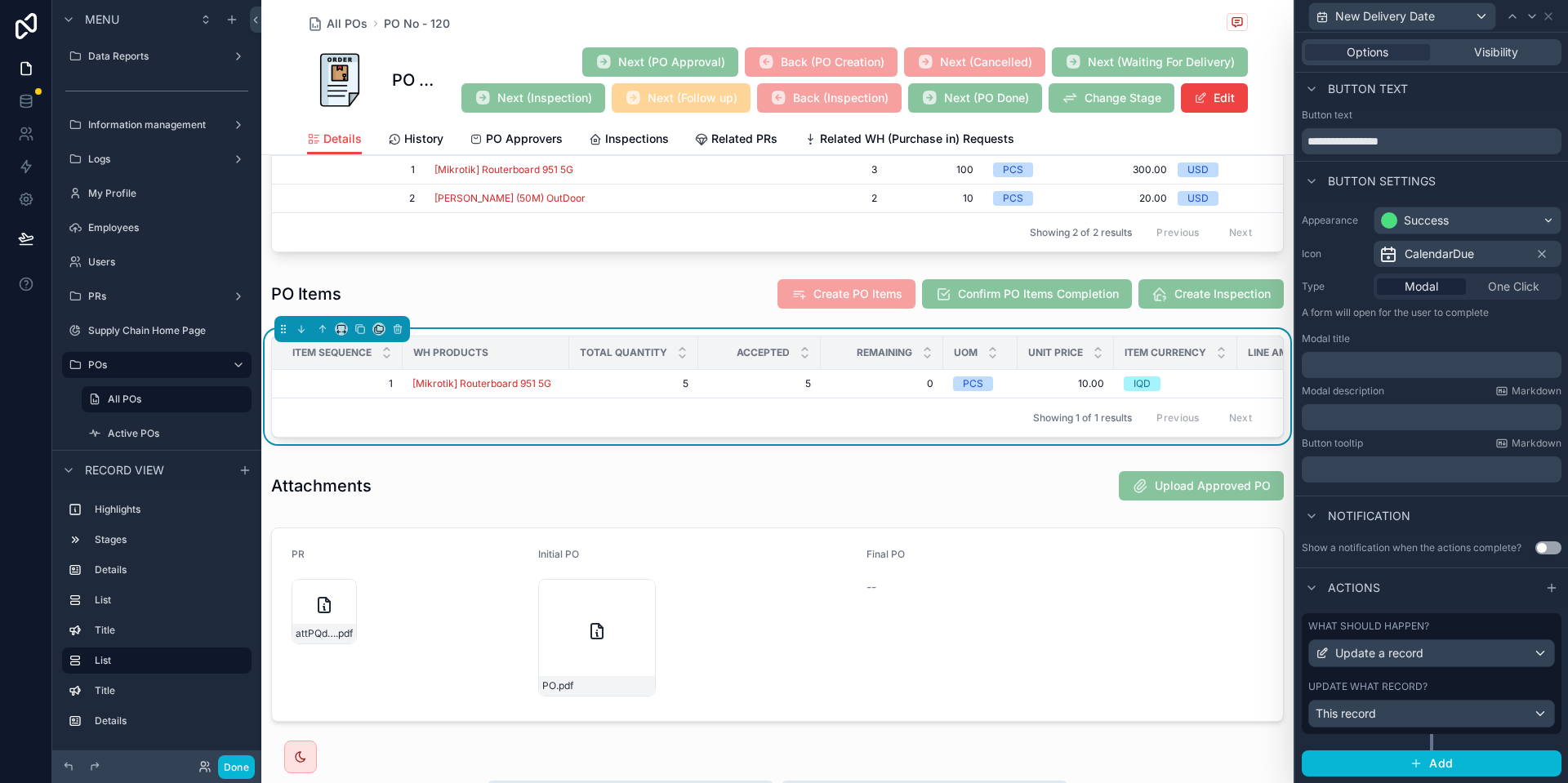
click at [1438, 673] on div "What should happen? Update a record Update what record? This record" at bounding box center [1432, 673] width 260 height 121
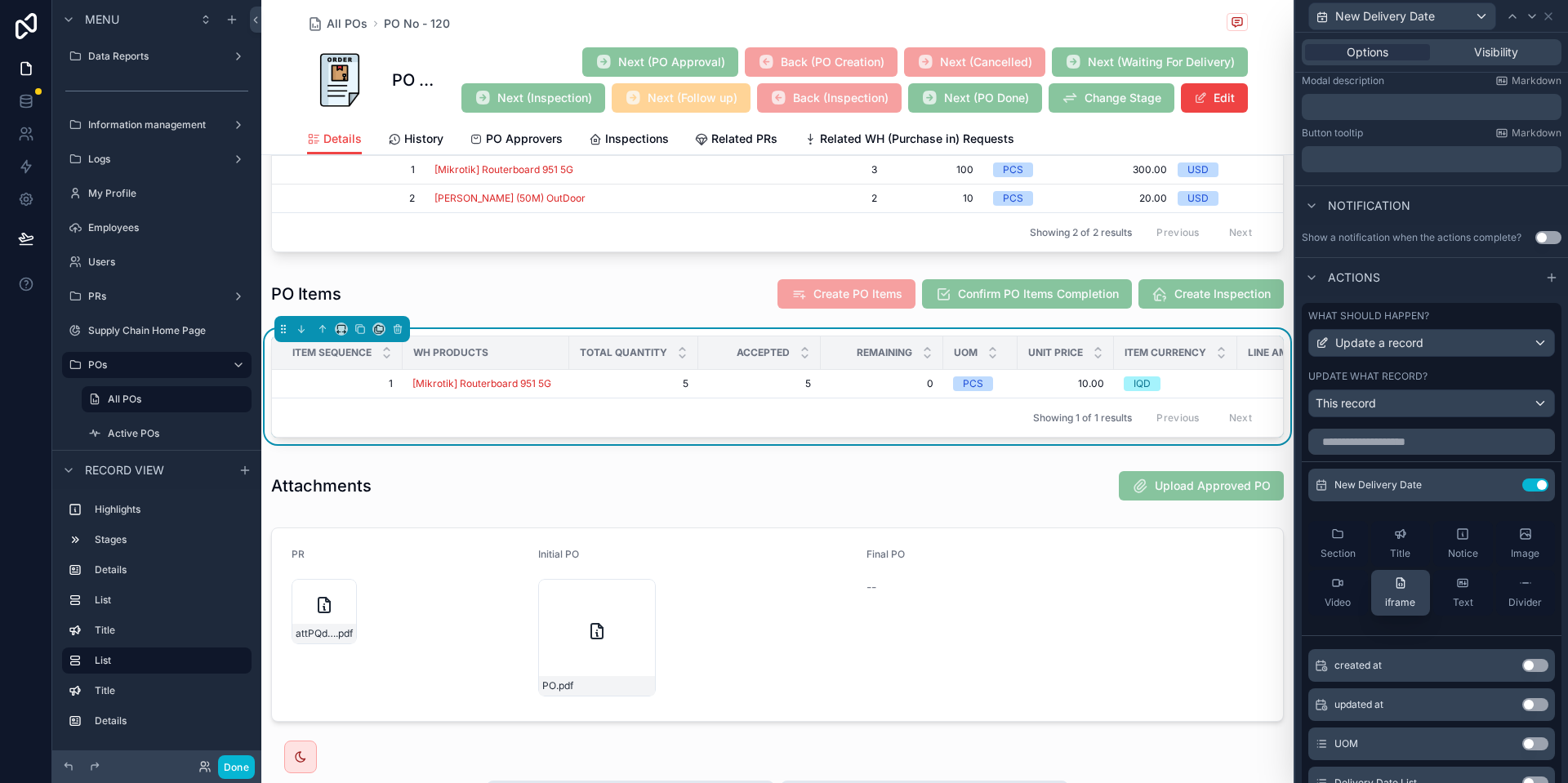
scroll to position [0, 0]
click at [1491, 44] on div "Options Visibility" at bounding box center [1432, 53] width 260 height 26
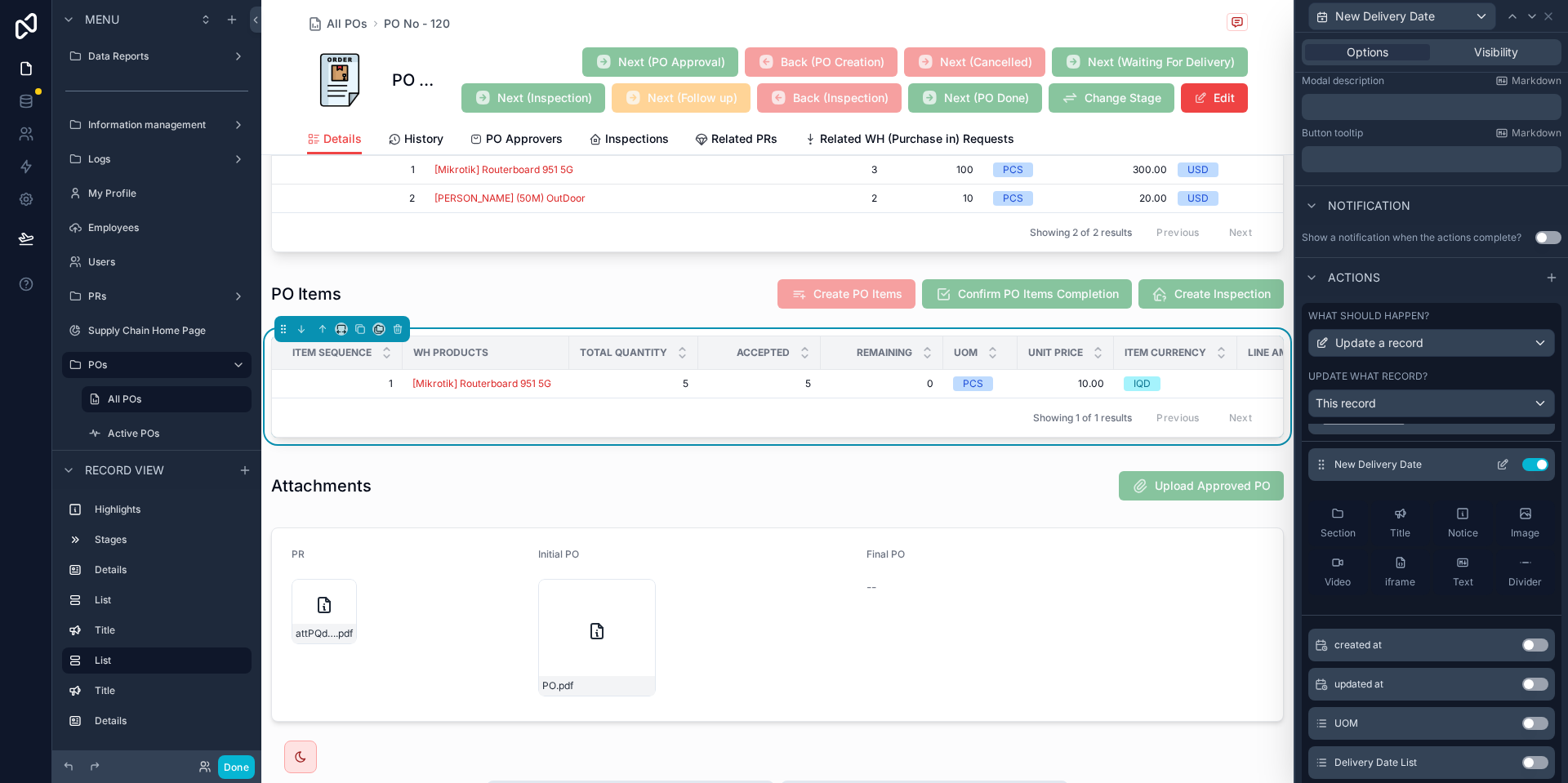
scroll to position [33, 0]
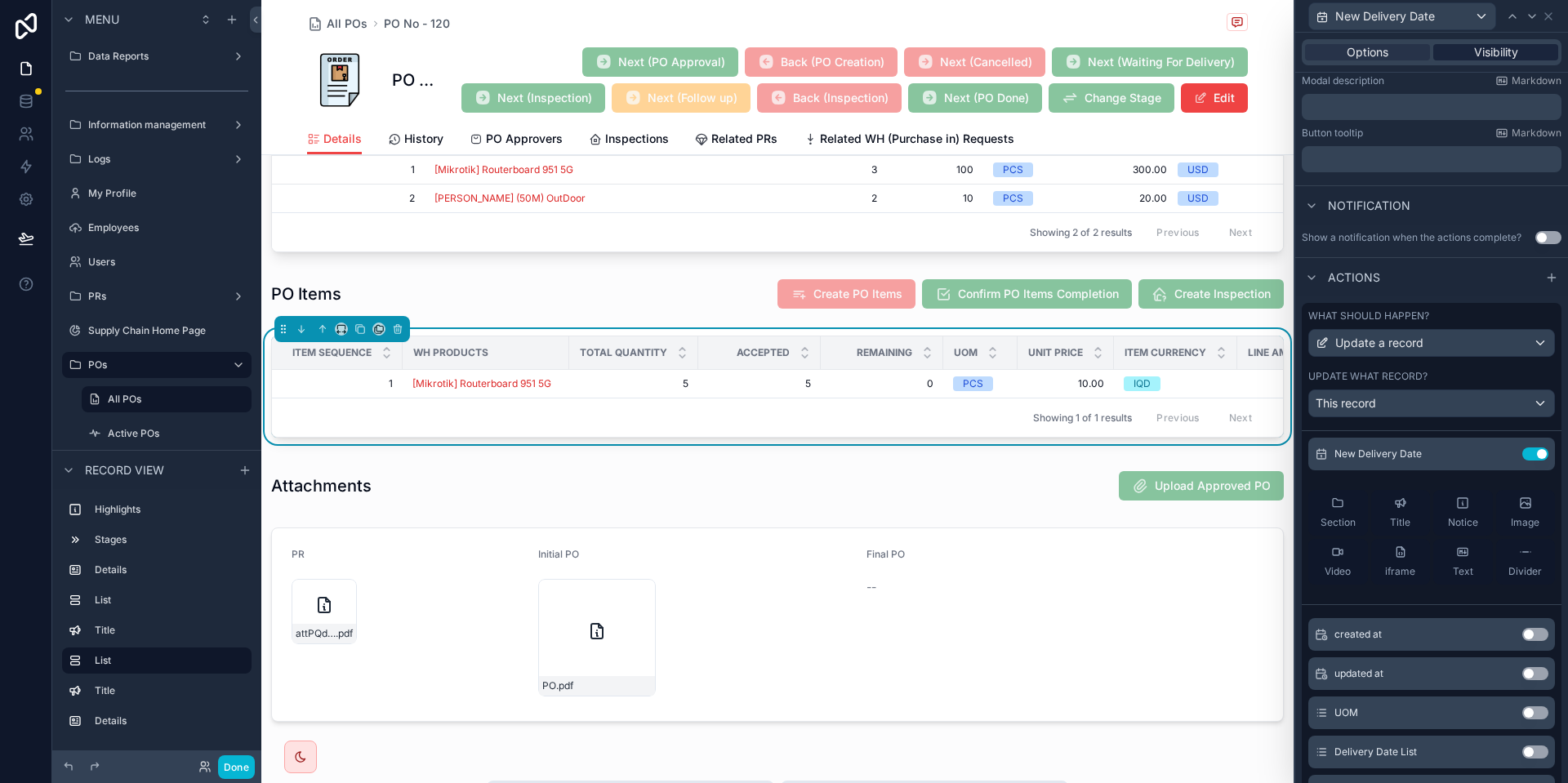
click at [1509, 55] on span "Visibility" at bounding box center [1496, 52] width 44 height 16
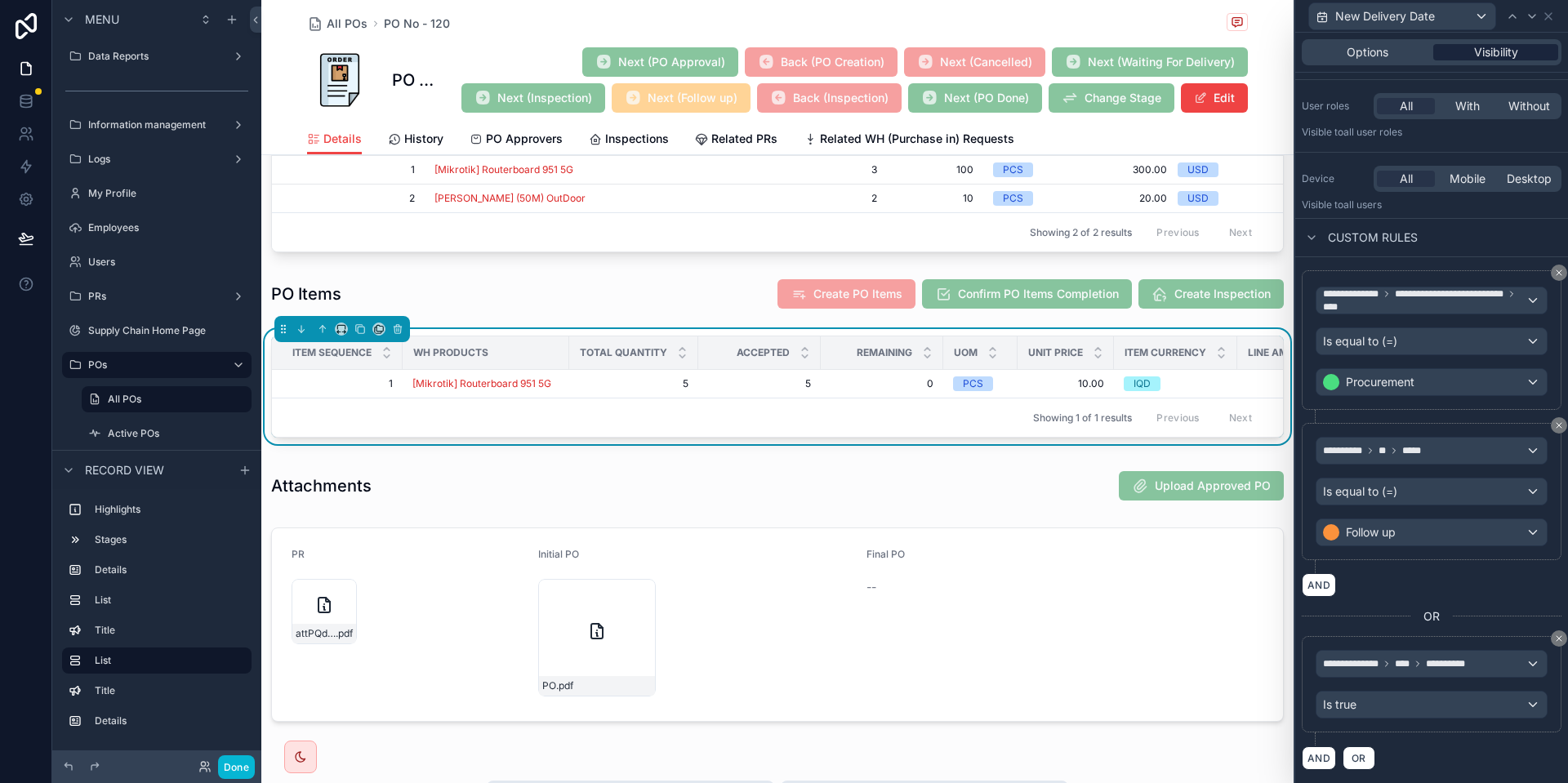
scroll to position [104, 0]
click at [1511, 422] on div "**********" at bounding box center [1432, 348] width 260 height 153
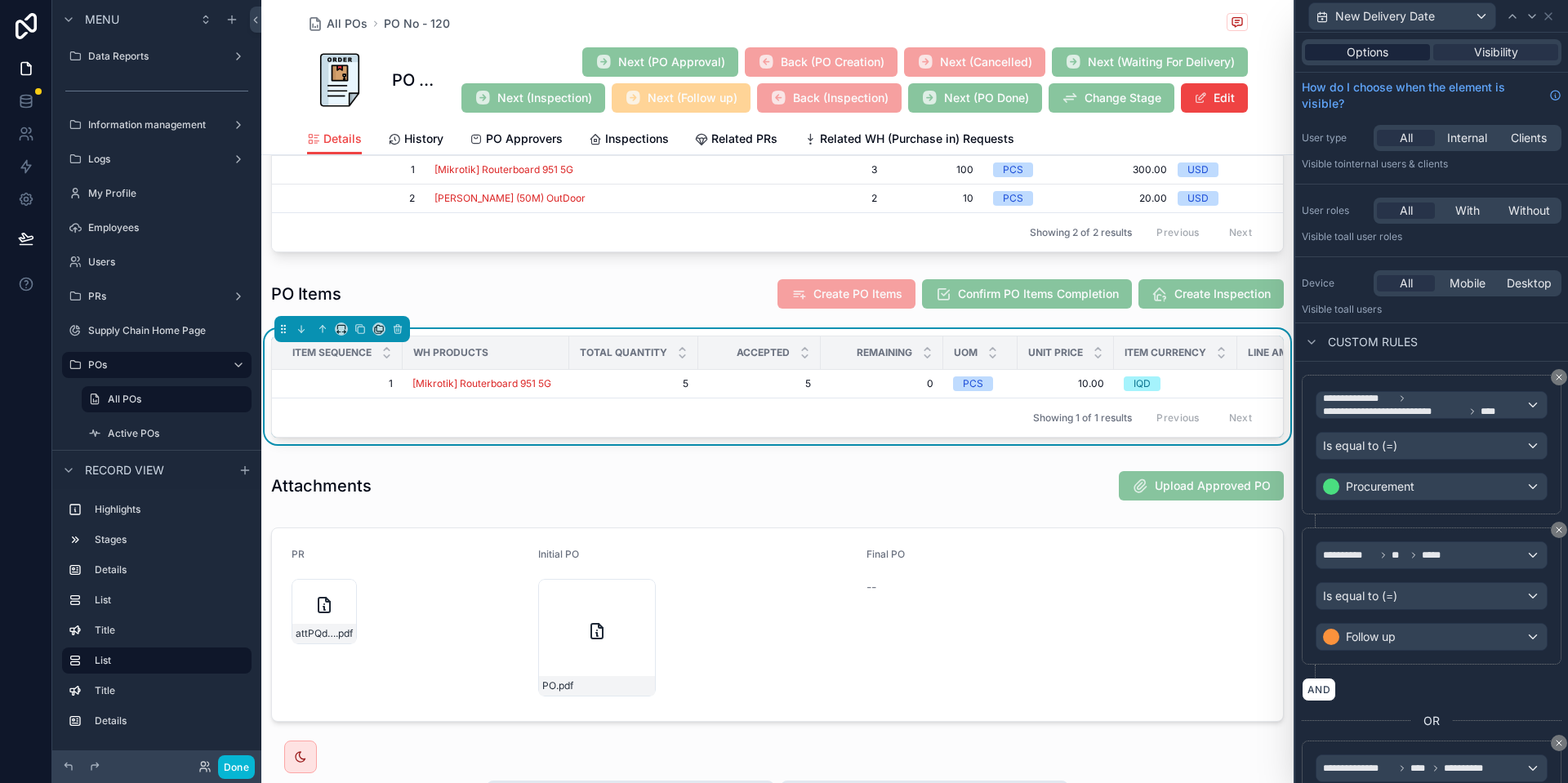
click at [1354, 49] on span "Options" at bounding box center [1368, 52] width 42 height 16
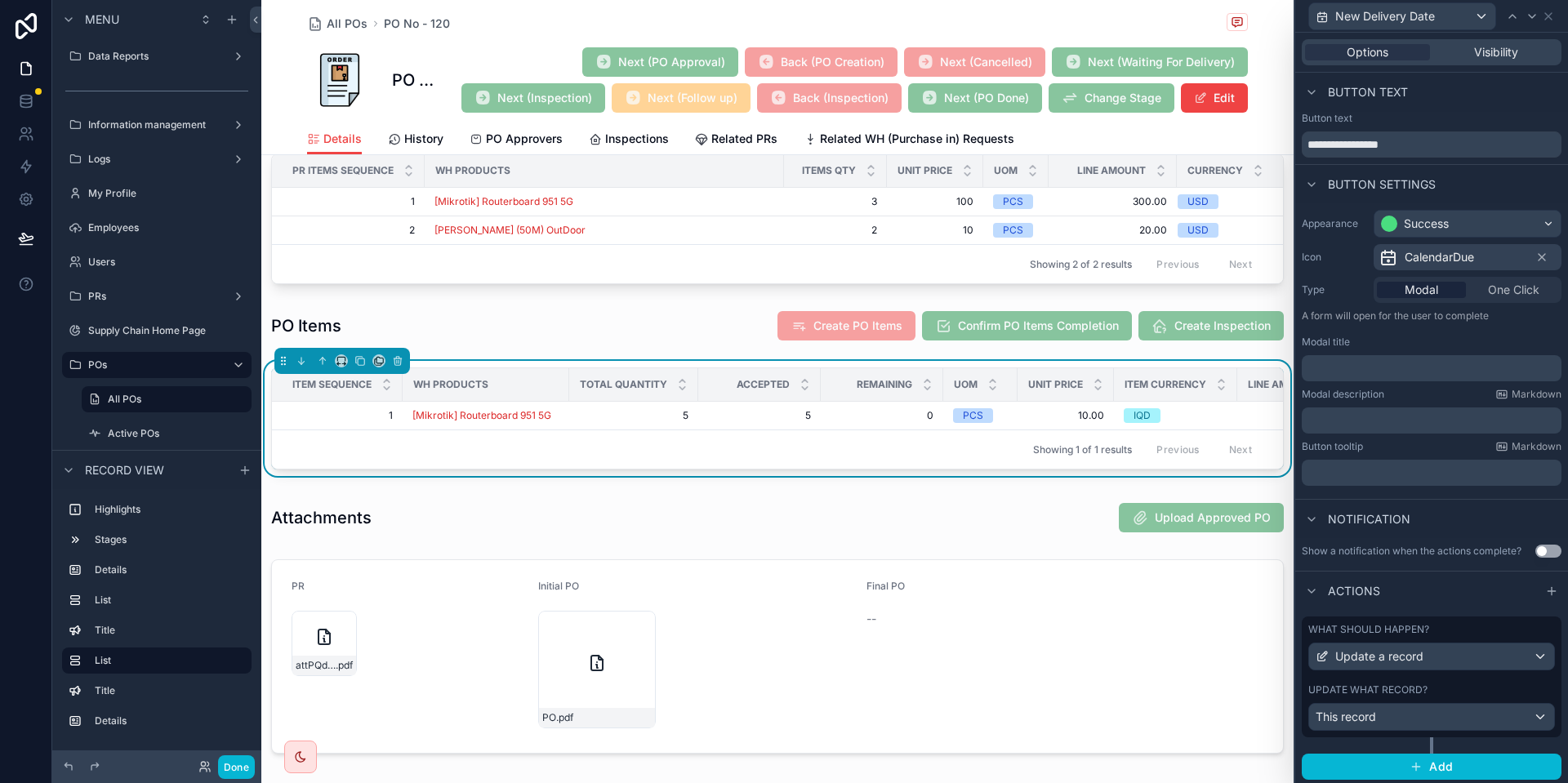
scroll to position [682, 0]
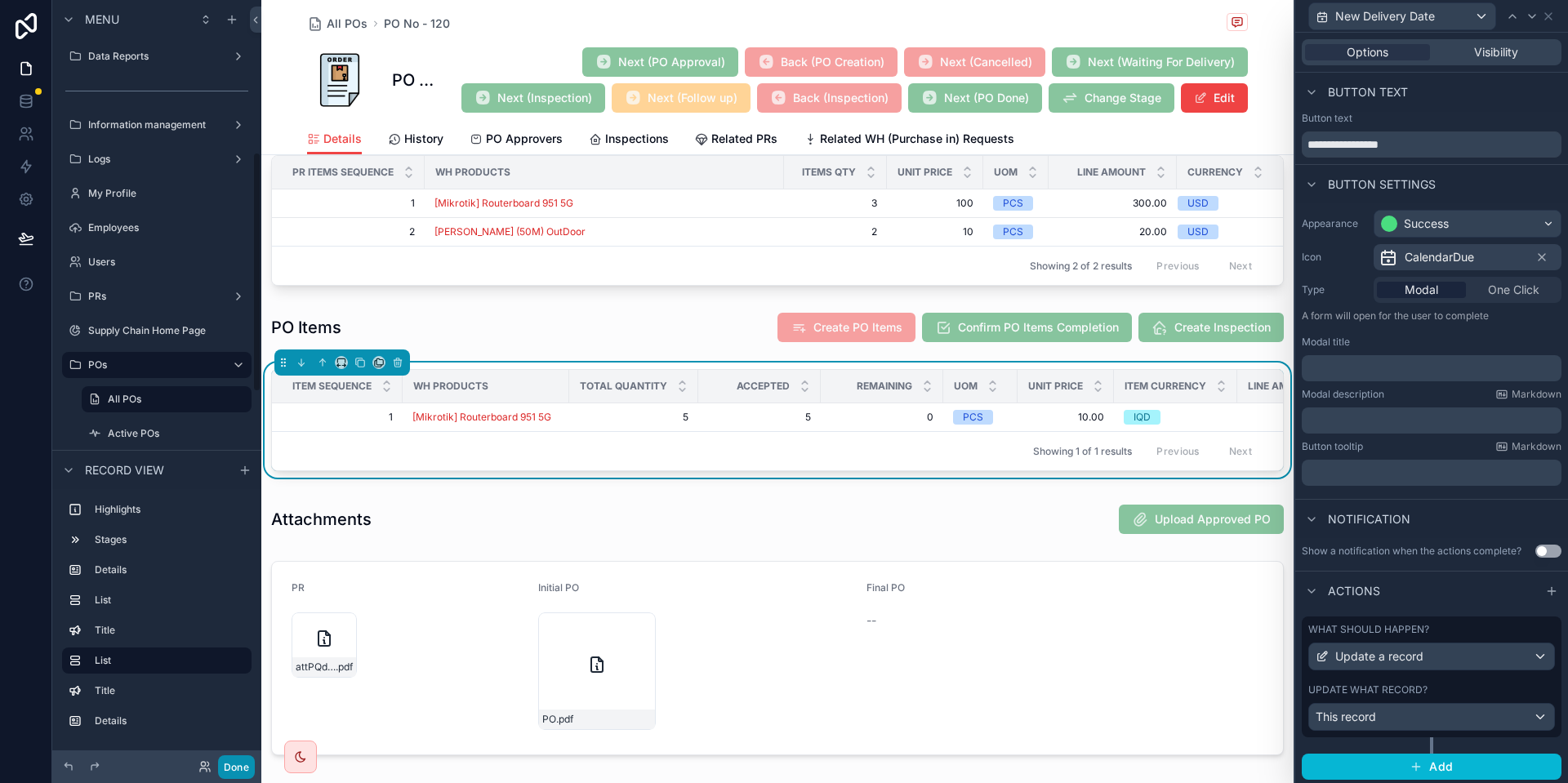
click at [239, 774] on button "Done" at bounding box center [236, 767] width 37 height 24
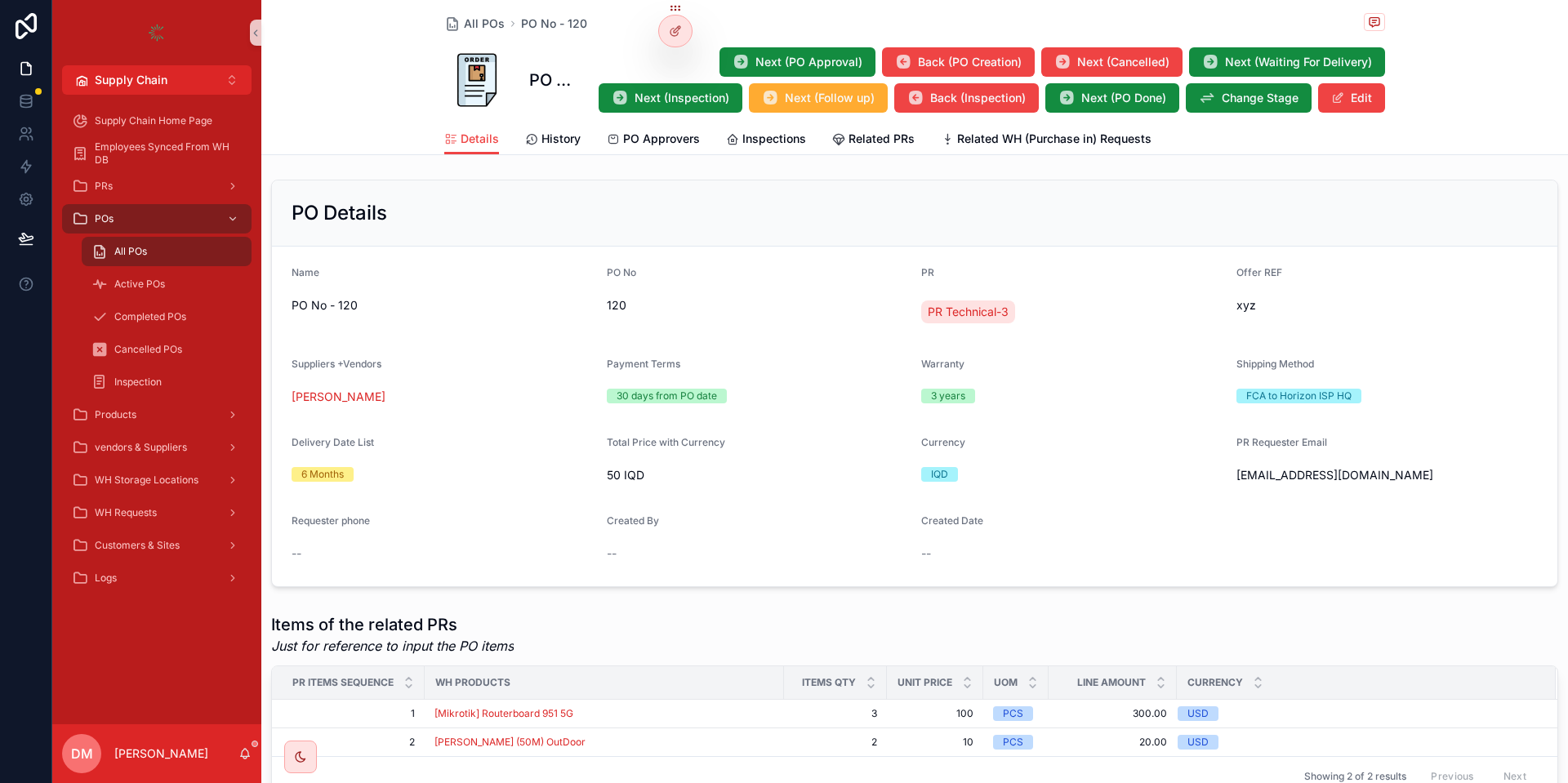
scroll to position [159, 0]
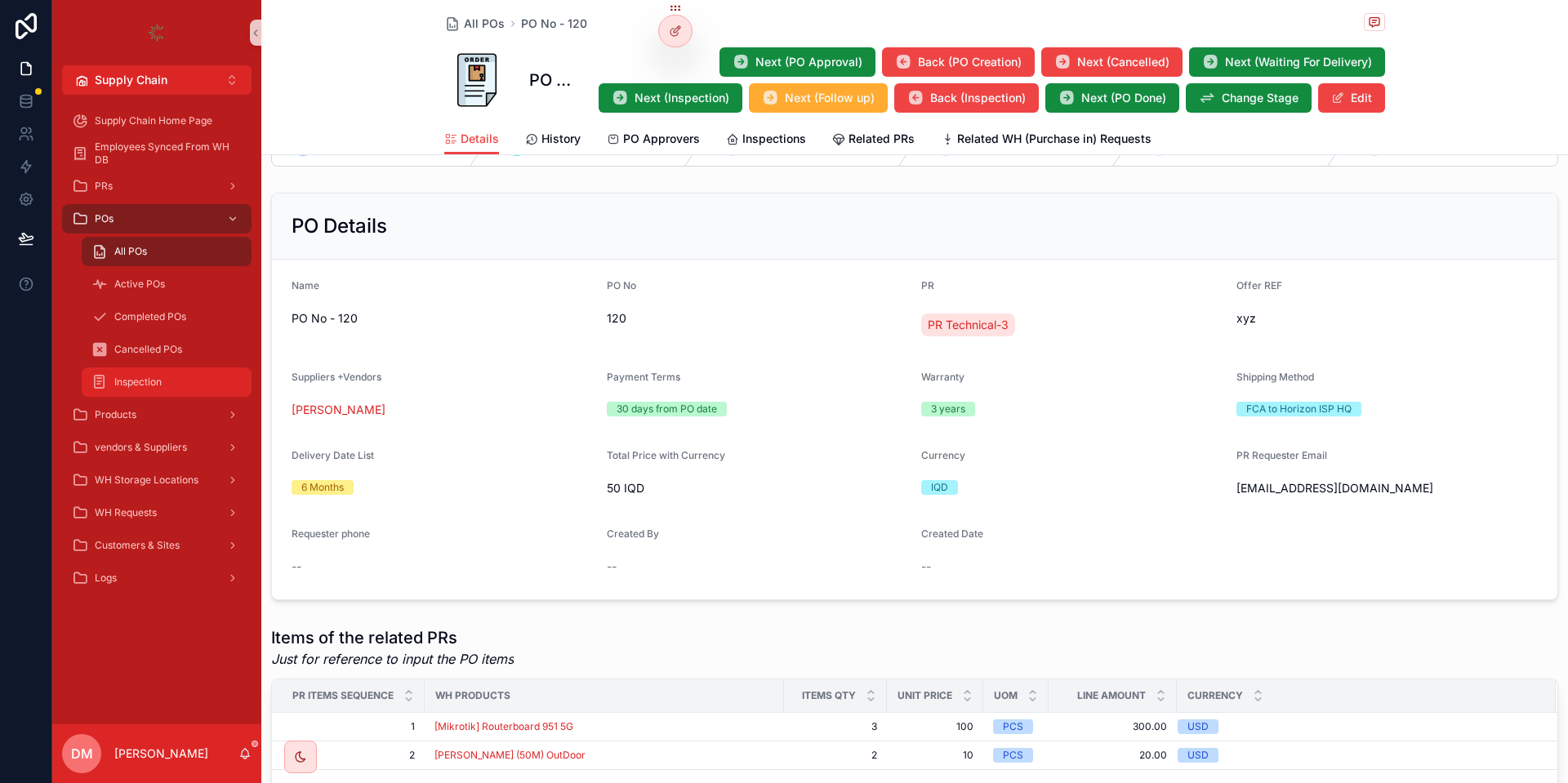
click at [163, 368] on link "Inspection" at bounding box center [166, 382] width 170 height 29
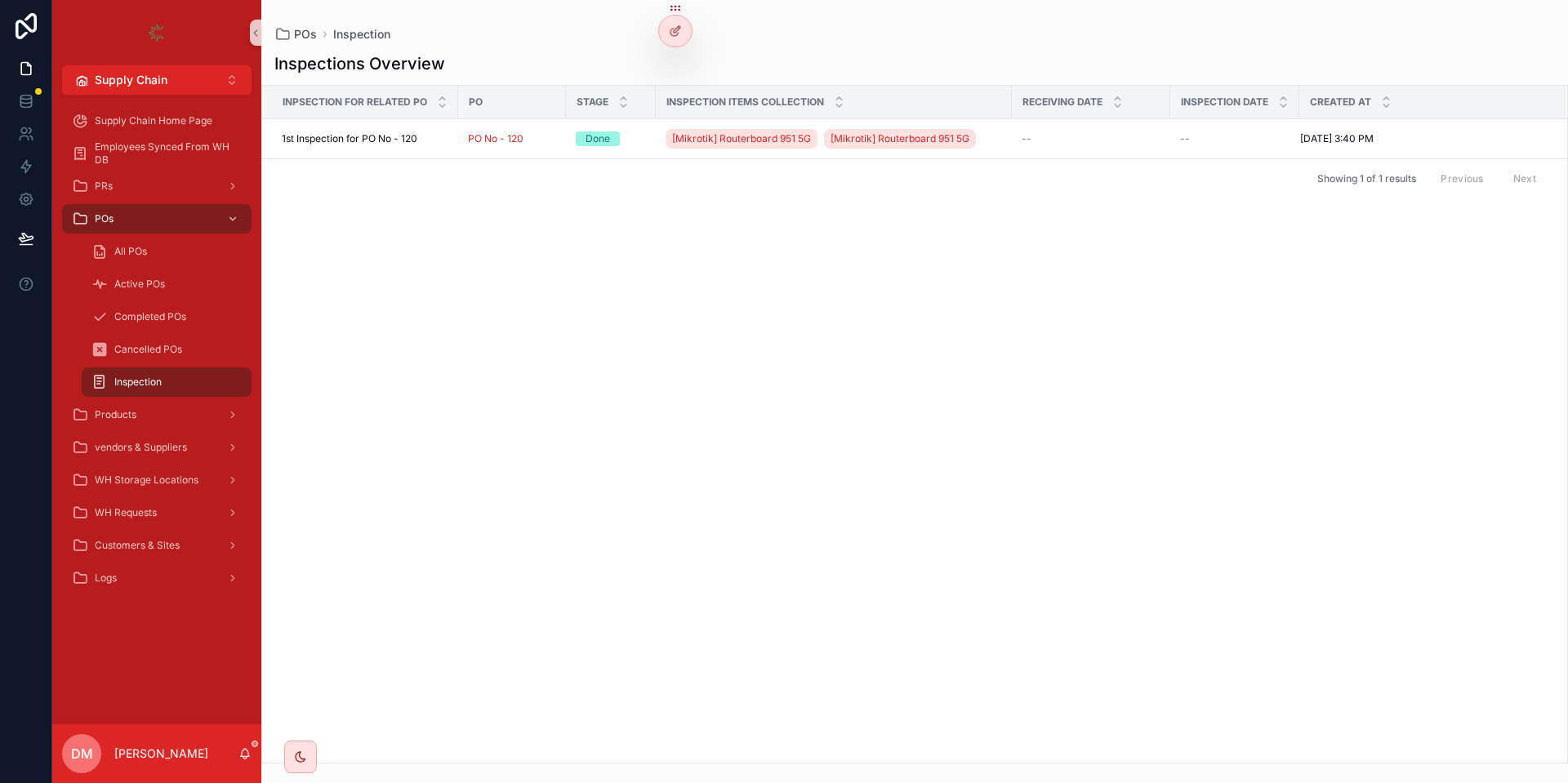
click at [1061, 99] on span "Receiving Date" at bounding box center [1063, 102] width 80 height 13
click at [1231, 105] on span "Inspection Date" at bounding box center [1225, 102] width 88 height 13
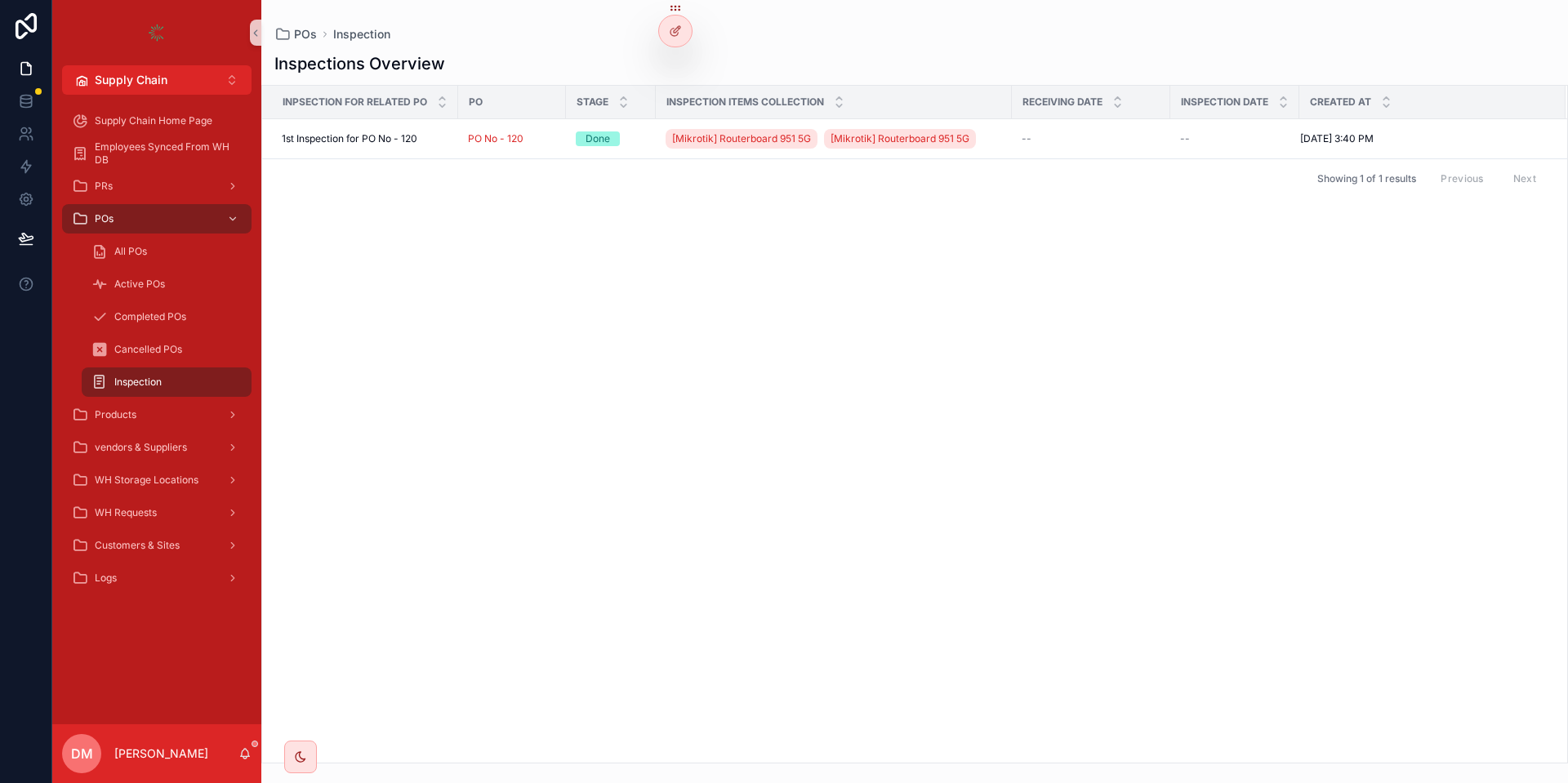
click at [1231, 105] on span "Inspection Date" at bounding box center [1225, 102] width 88 height 13
click at [401, 142] on span "1st Inspection for PO No - 120" at bounding box center [349, 139] width 136 height 13
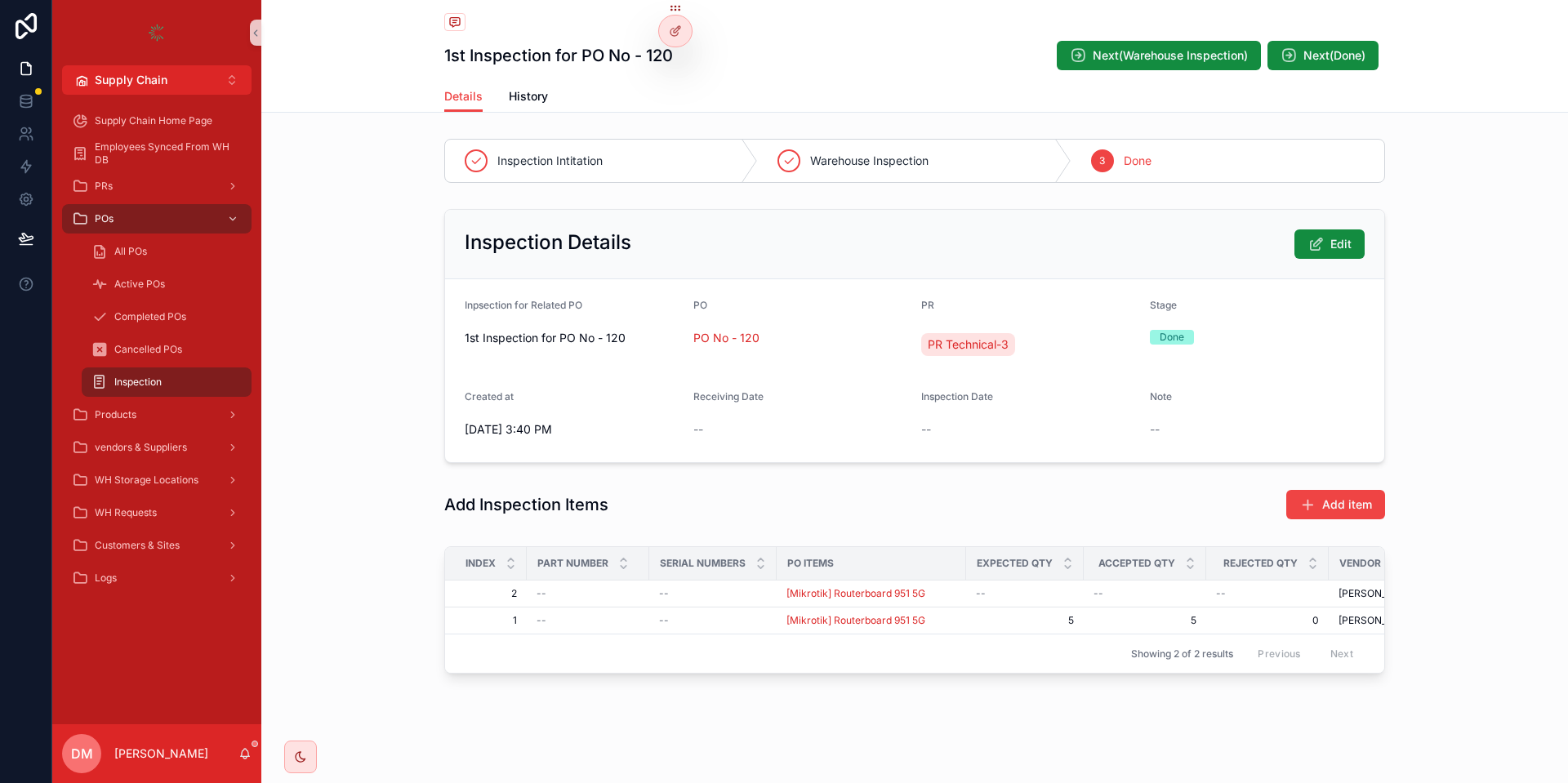
click at [503, 331] on span "1st Inspection for PO No - 120" at bounding box center [572, 337] width 215 height 16
click at [546, 331] on span "1st Inspection for PO No - 120" at bounding box center [572, 337] width 215 height 16
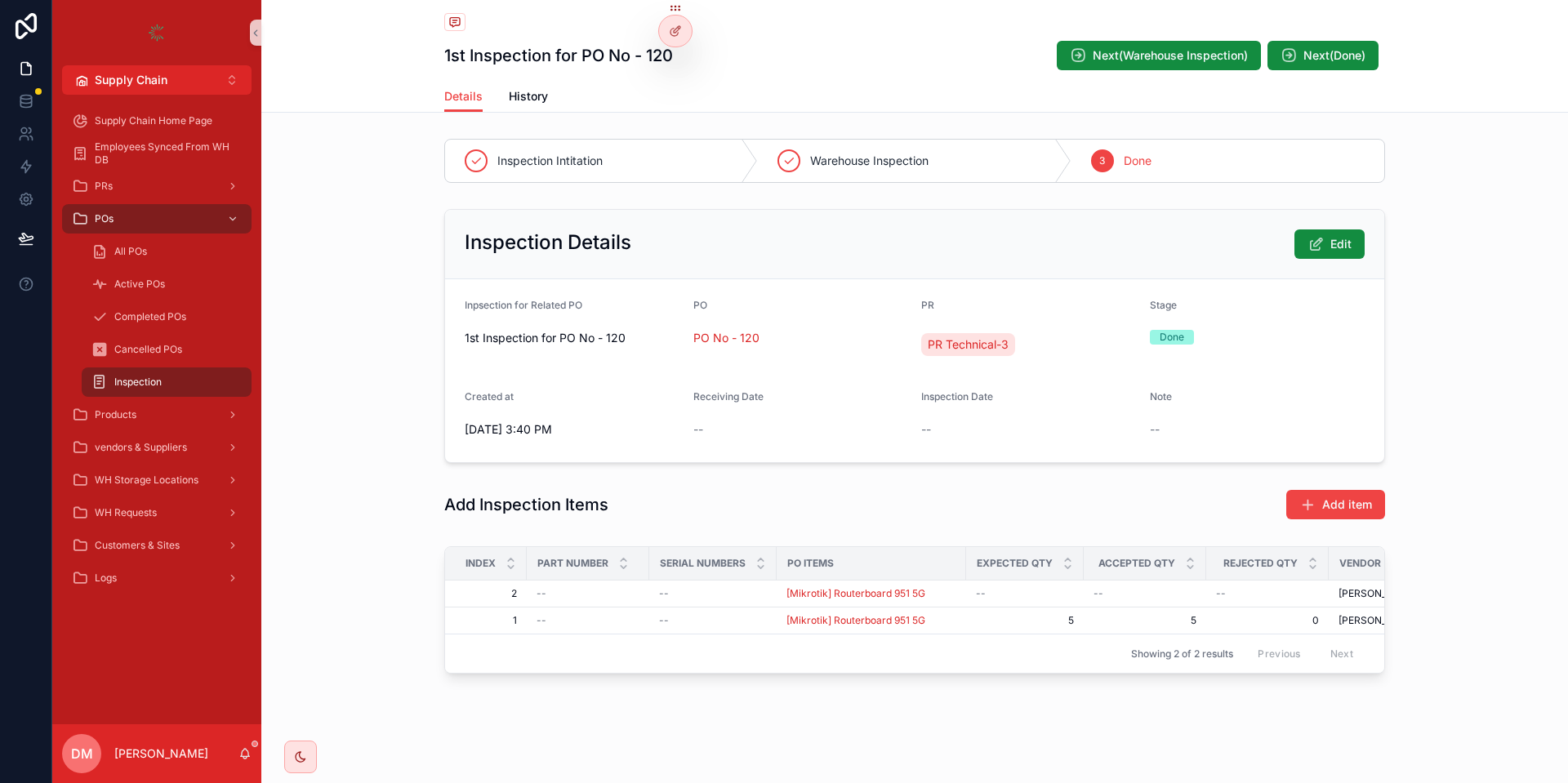
click at [546, 331] on span "1st Inspection for PO No - 120" at bounding box center [572, 337] width 215 height 16
click at [147, 512] on span "WH Requests" at bounding box center [126, 513] width 62 height 13
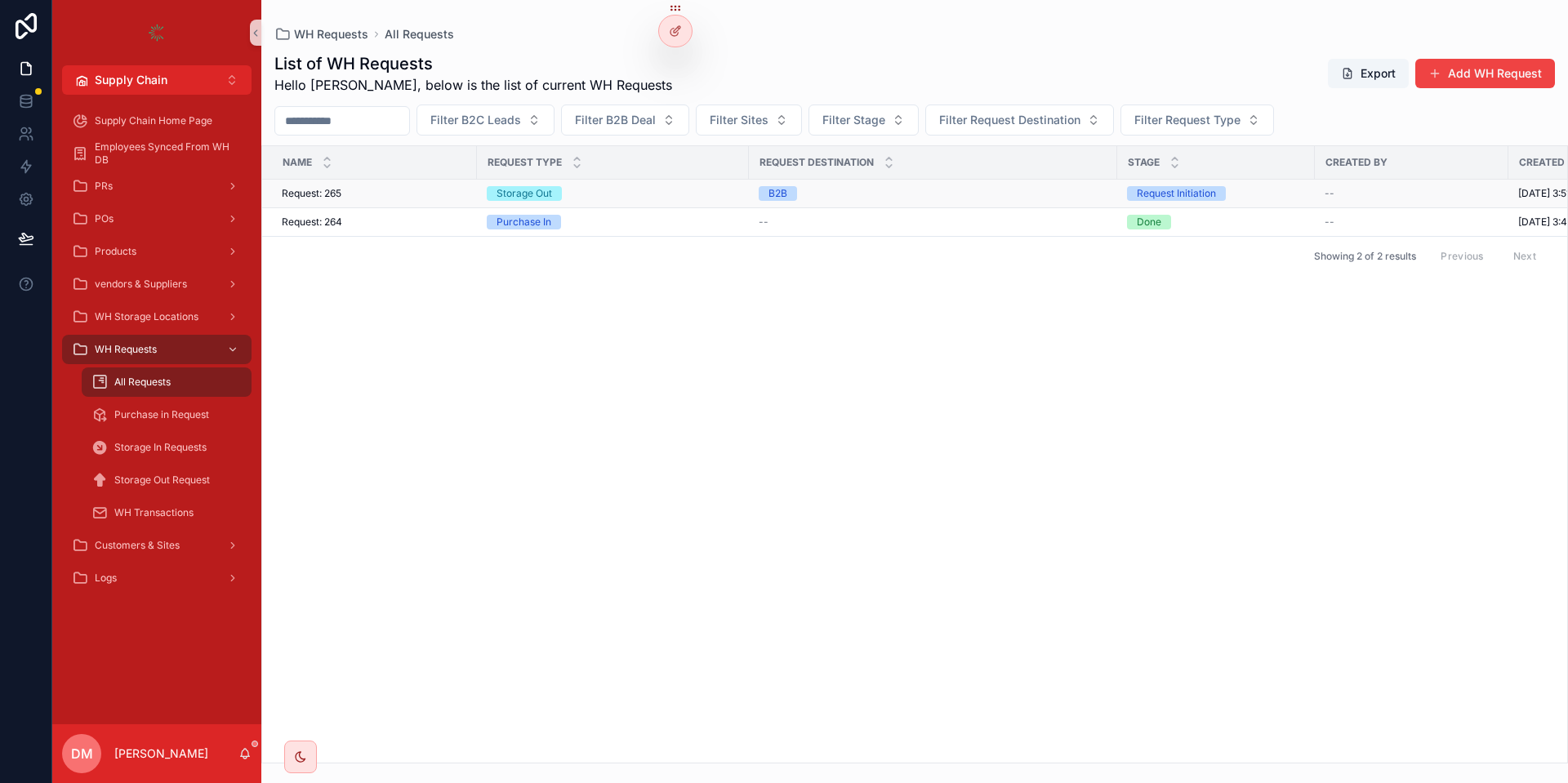
click at [351, 189] on div "Request: 265 Request: 265" at bounding box center [374, 194] width 185 height 13
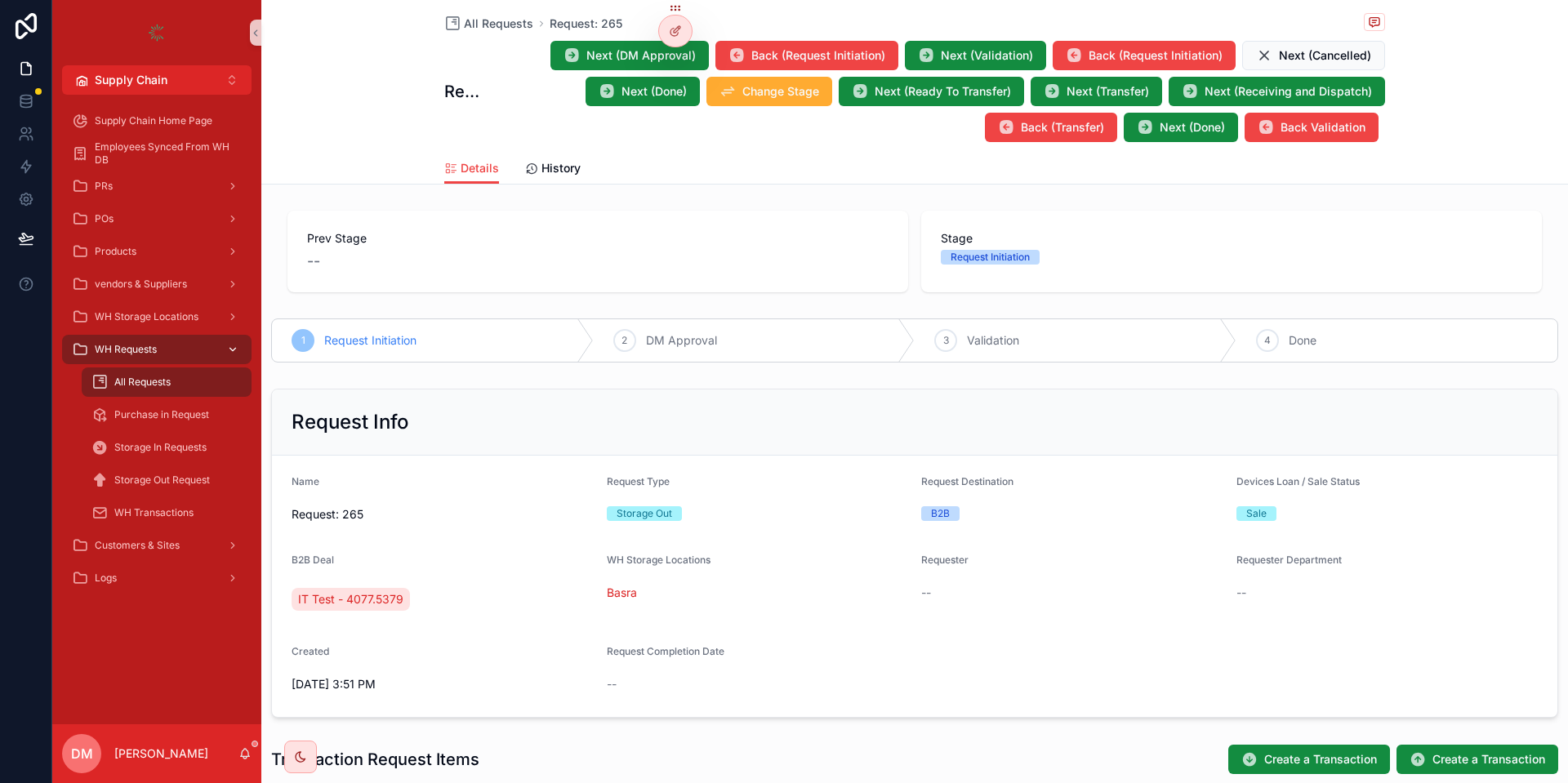
click at [165, 336] on div "WH Requests" at bounding box center [157, 349] width 170 height 26
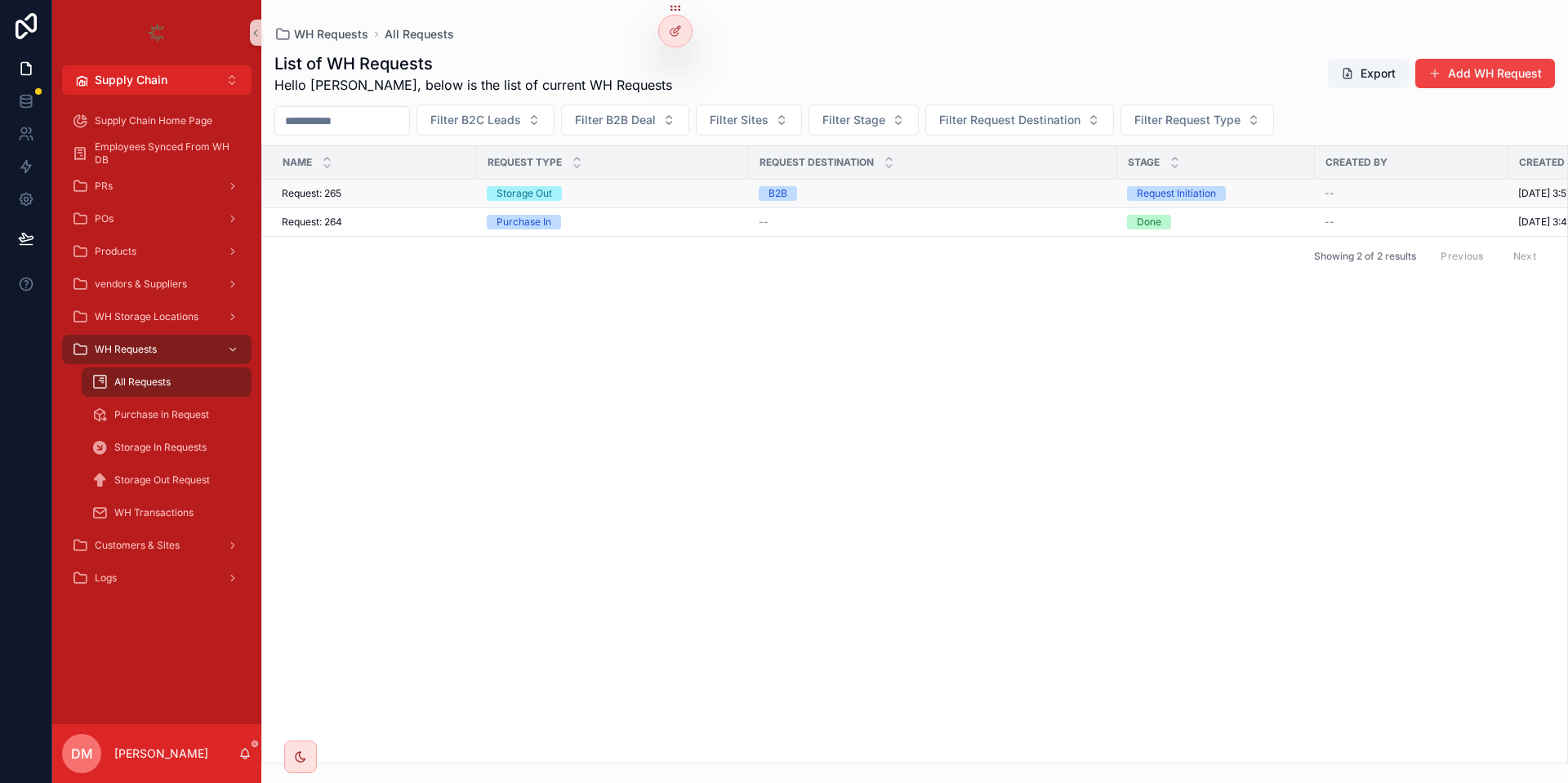
click at [670, 189] on div "Storage Out" at bounding box center [612, 194] width 252 height 15
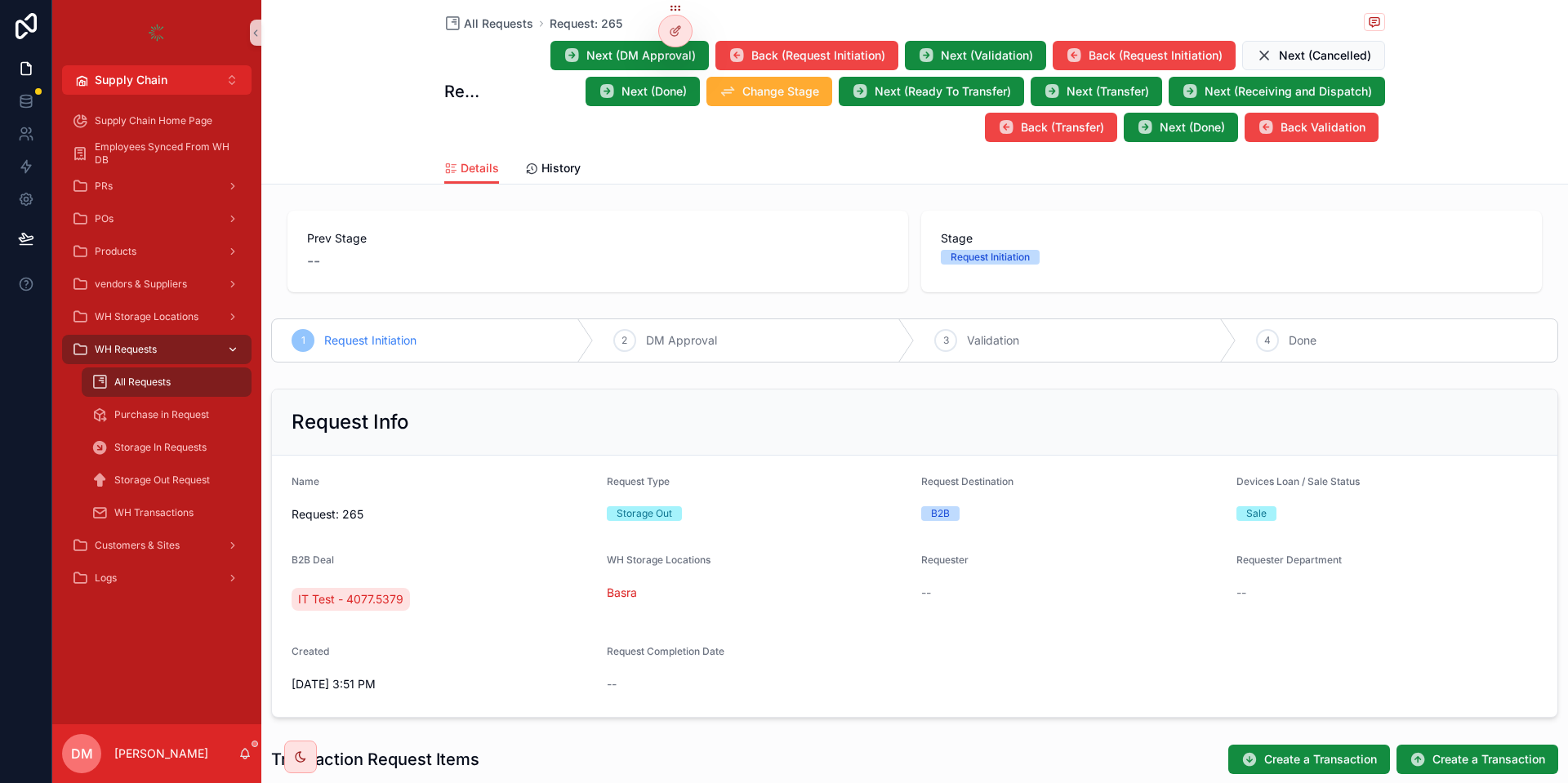
click at [162, 349] on div "WH Requests" at bounding box center [157, 349] width 170 height 26
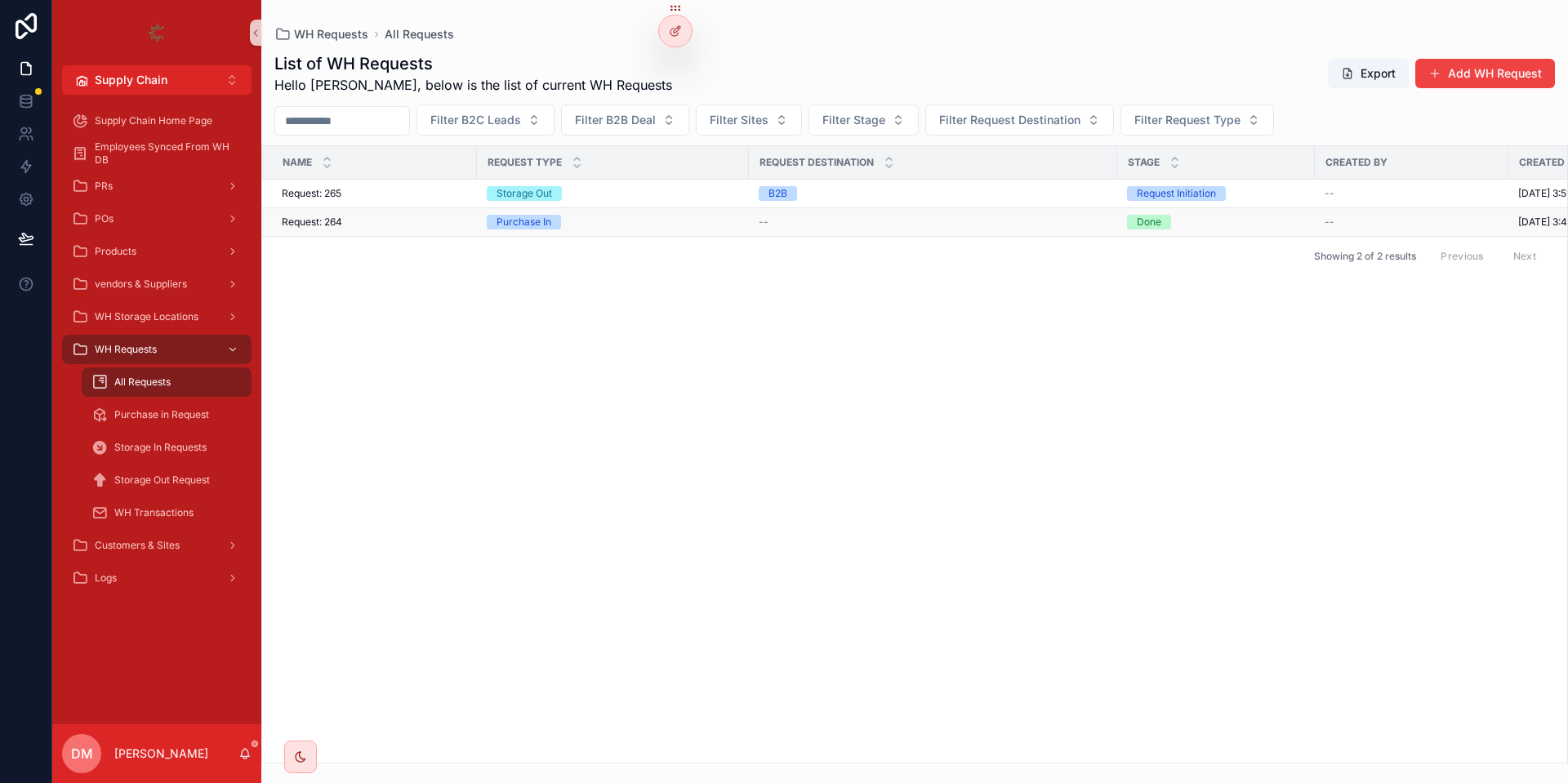
click at [579, 226] on div "Purchase In" at bounding box center [612, 222] width 252 height 15
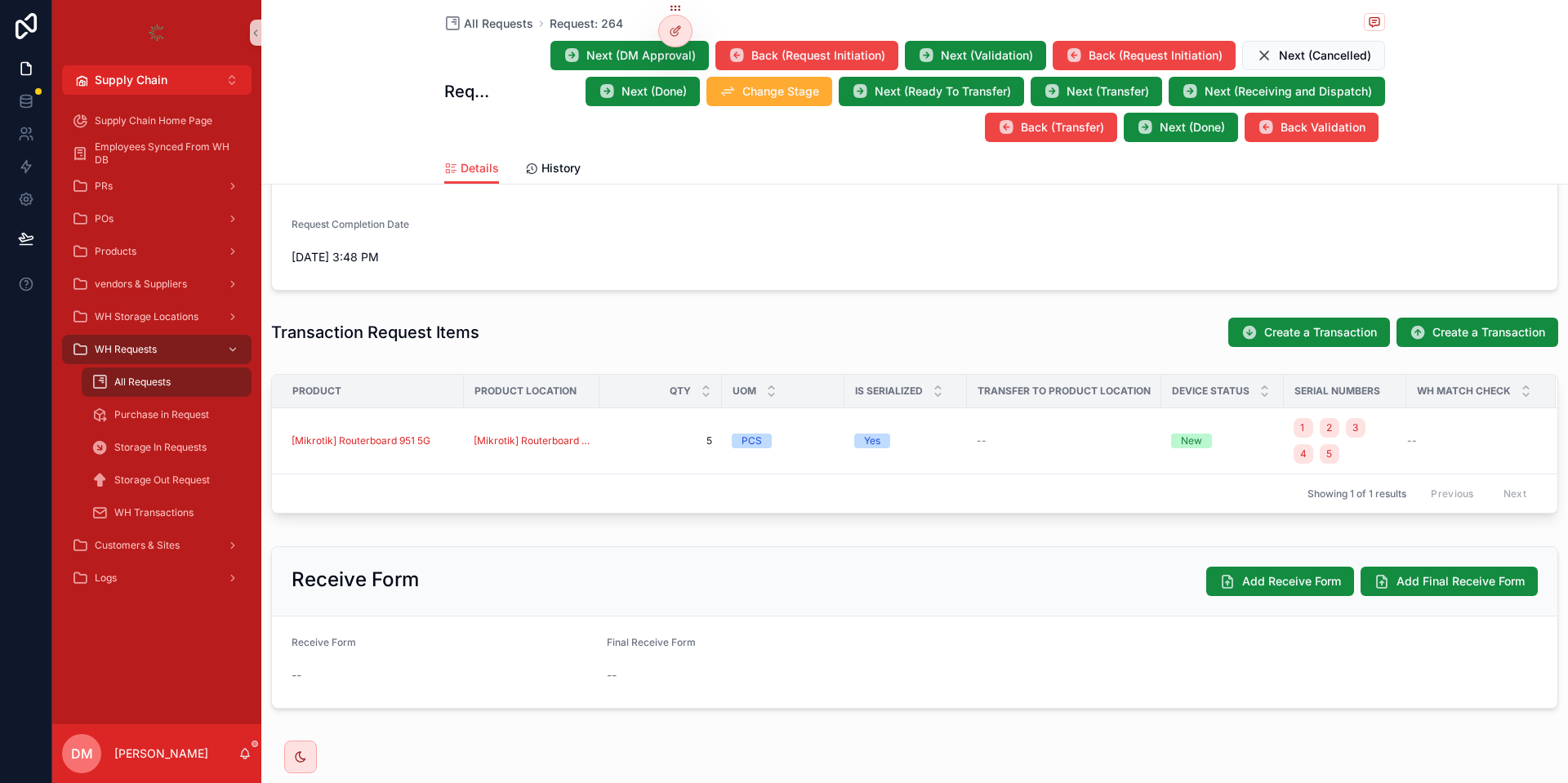
scroll to position [443, 0]
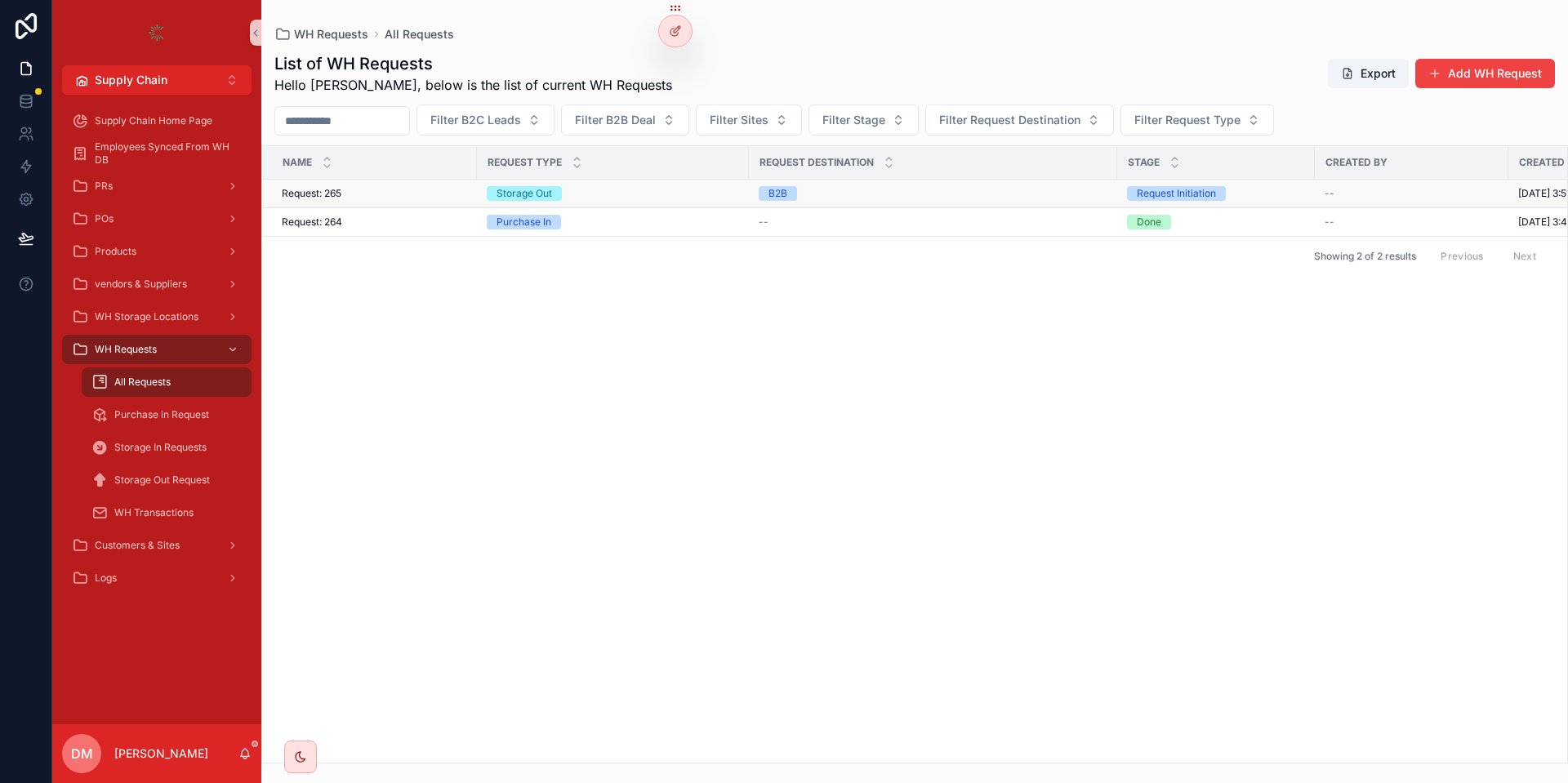
click at [587, 196] on div "Storage Out" at bounding box center [612, 194] width 252 height 15
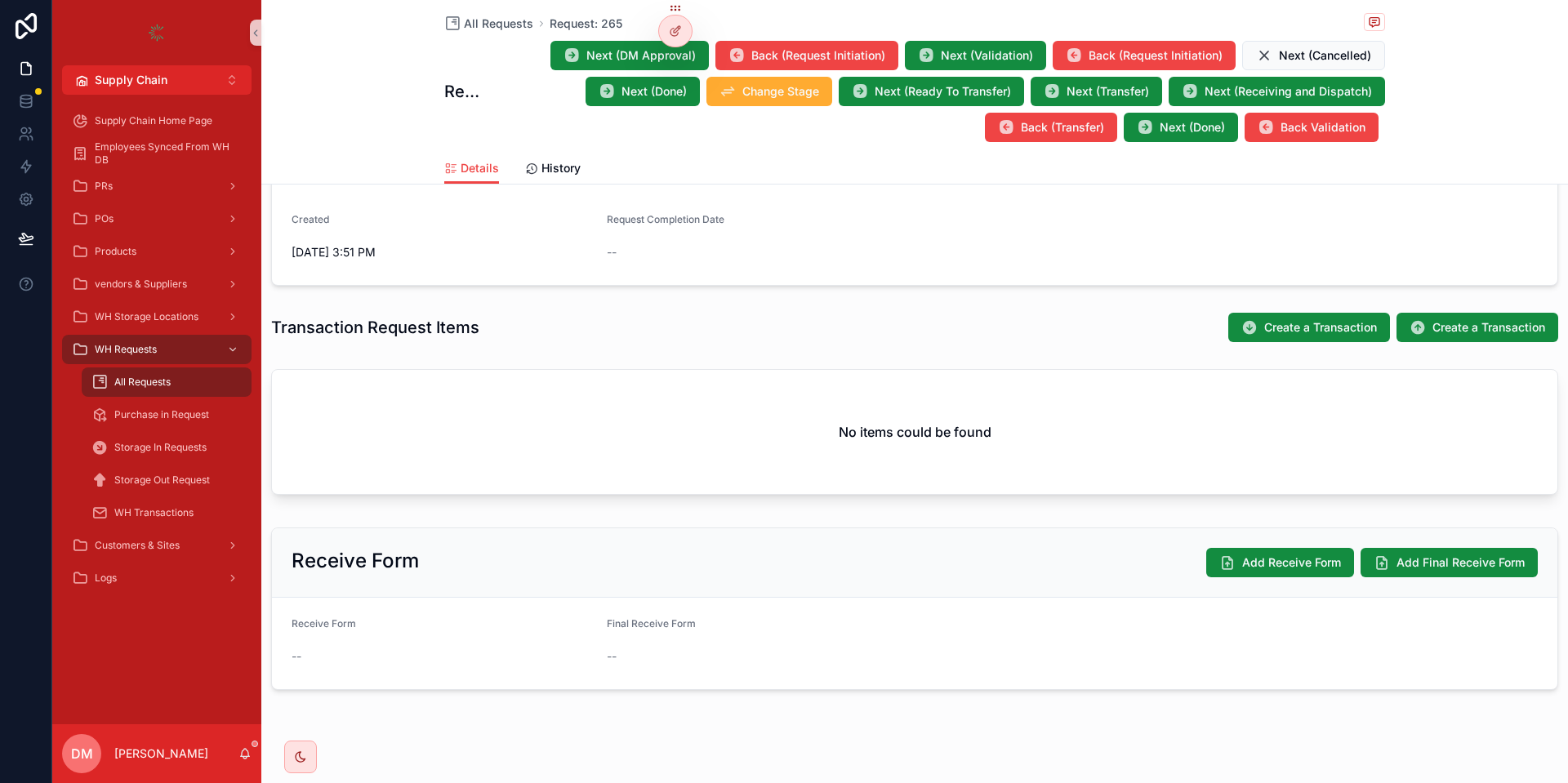
scroll to position [451, 0]
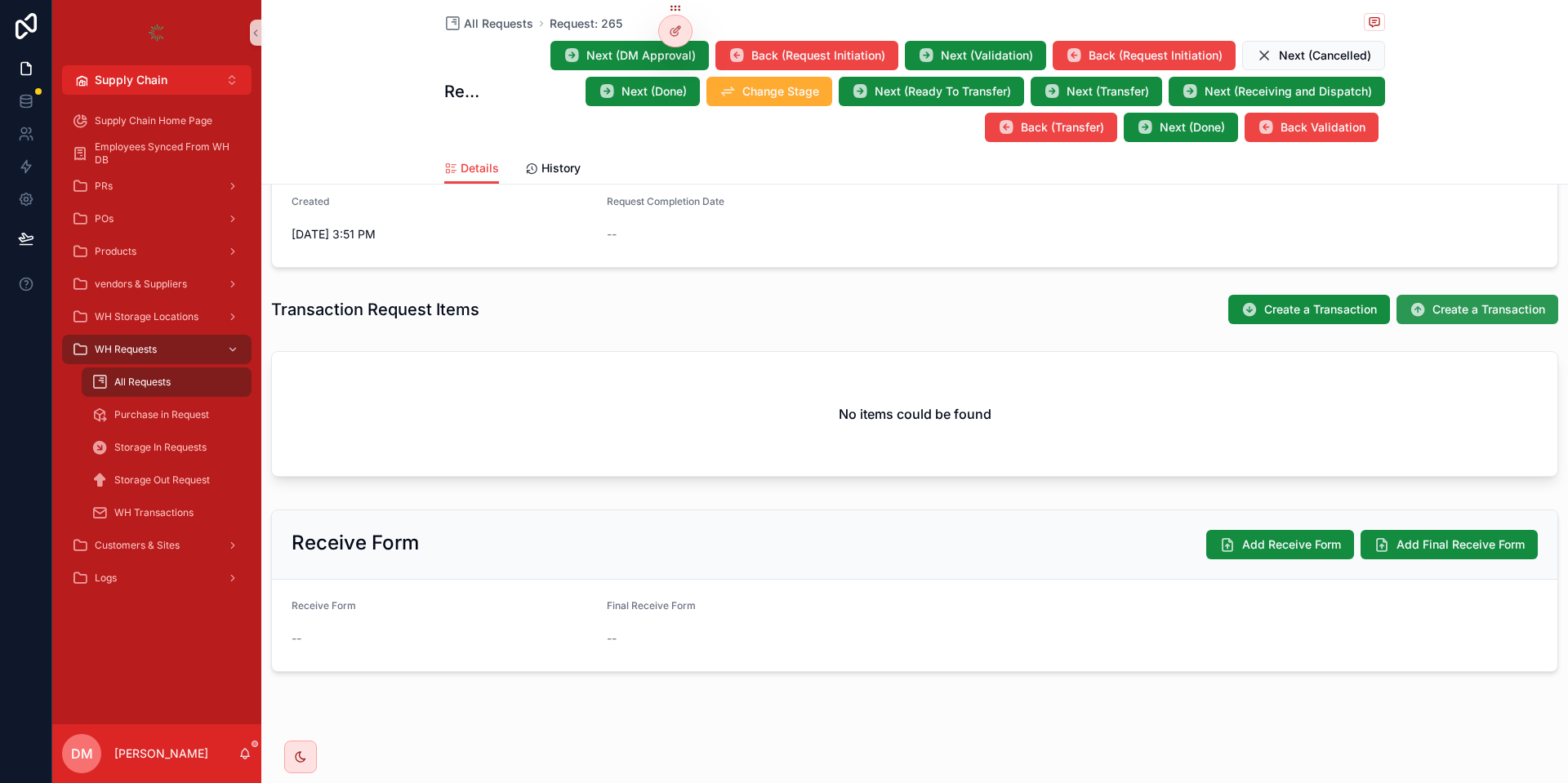
click at [1454, 305] on span "Create a Transaction" at bounding box center [1489, 309] width 112 height 16
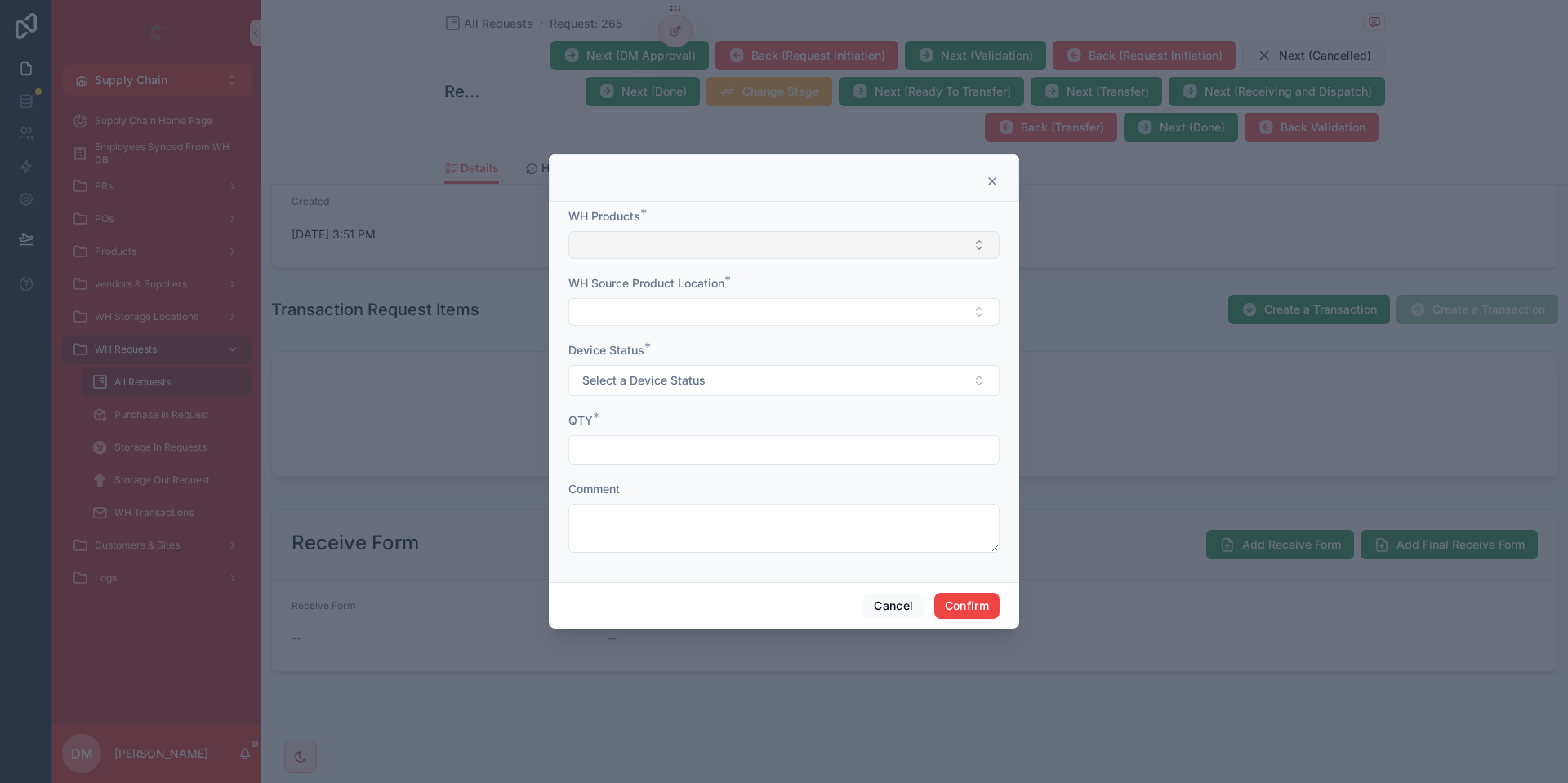
click at [703, 249] on button "Select Button" at bounding box center [784, 245] width 432 height 27
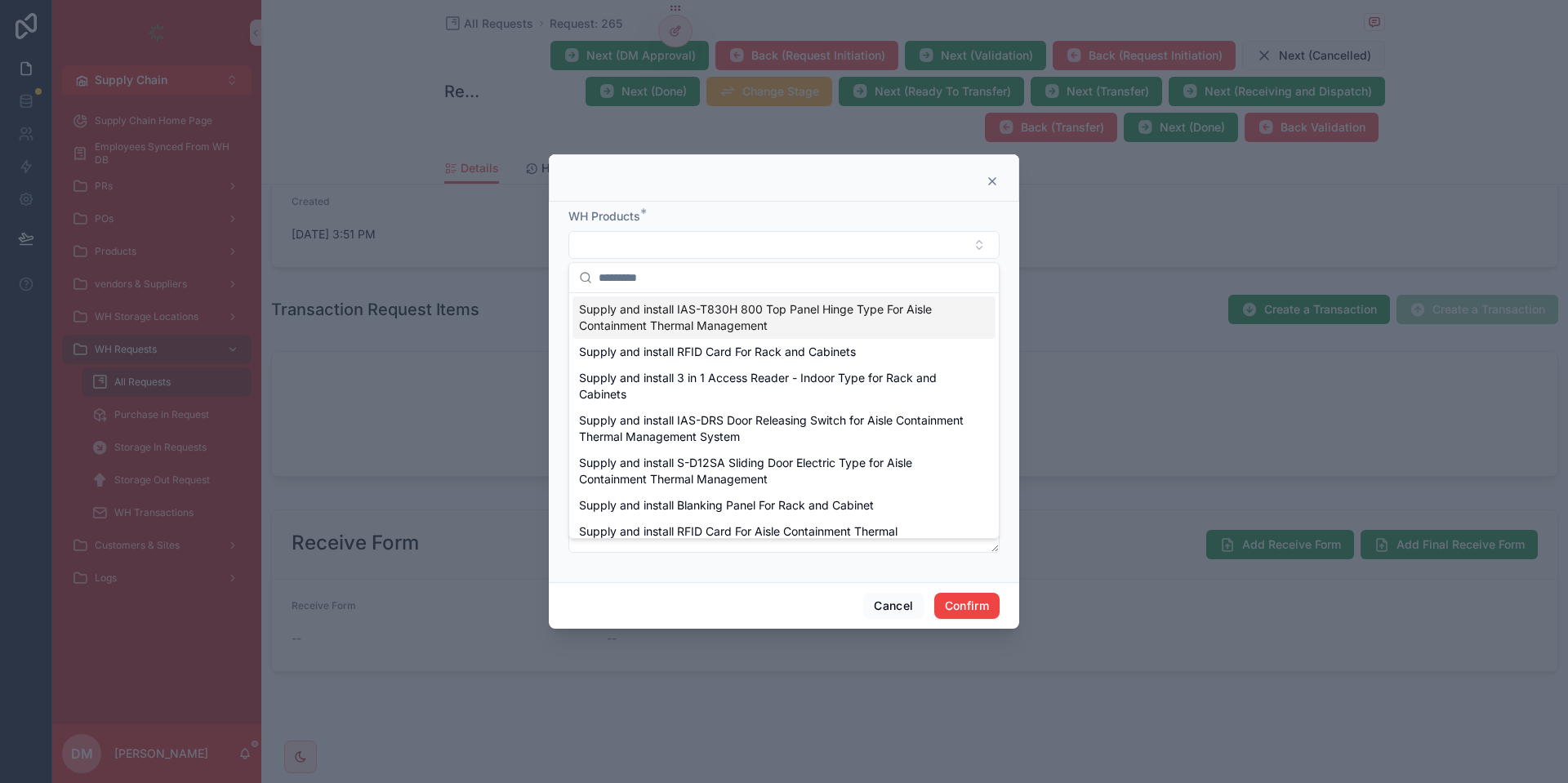
click at [698, 272] on input "text" at bounding box center [793, 277] width 390 height 29
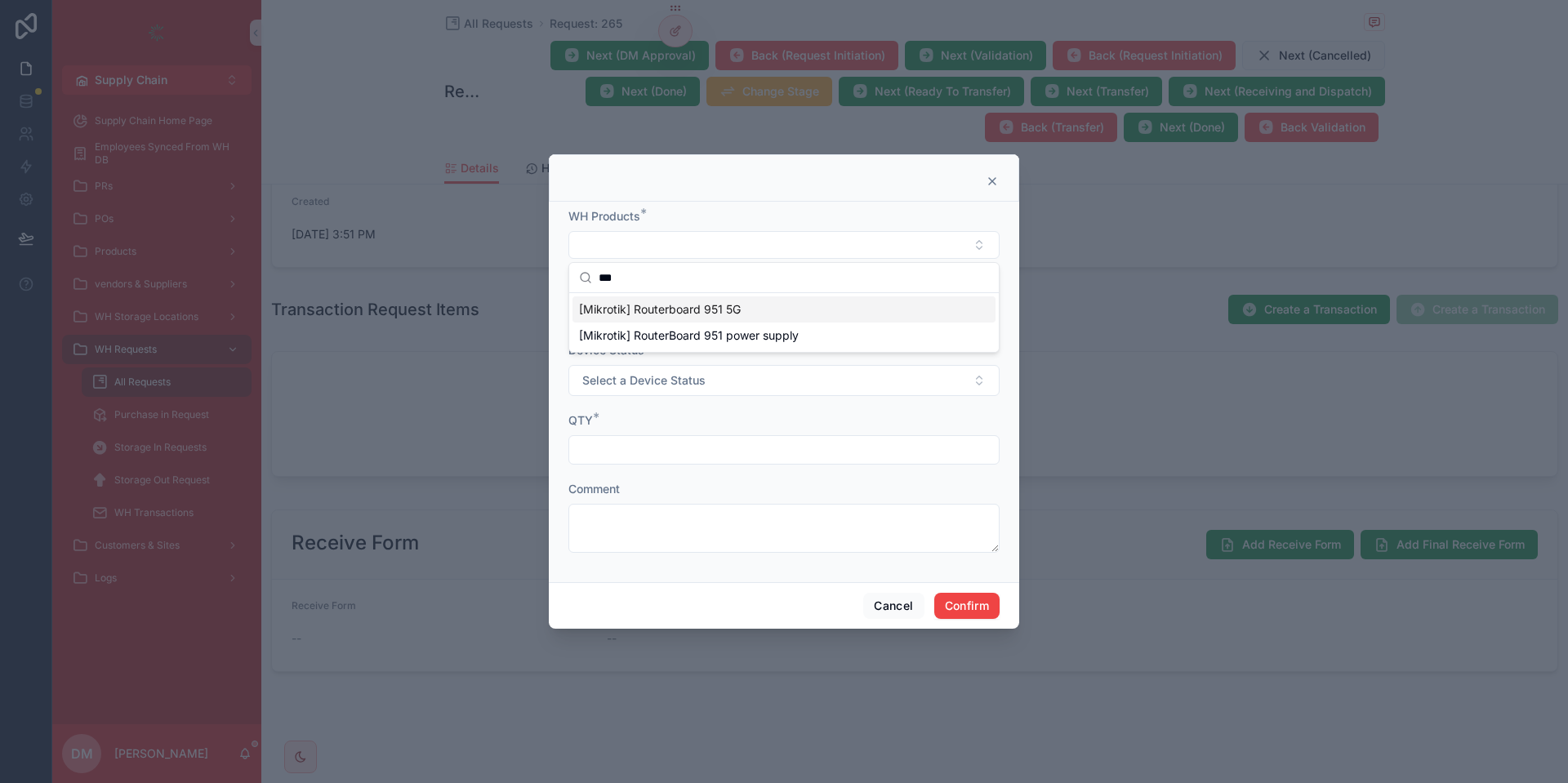
type input "***"
click at [593, 315] on span "[Mikrotik] Routerboard 951 5G" at bounding box center [659, 309] width 162 height 16
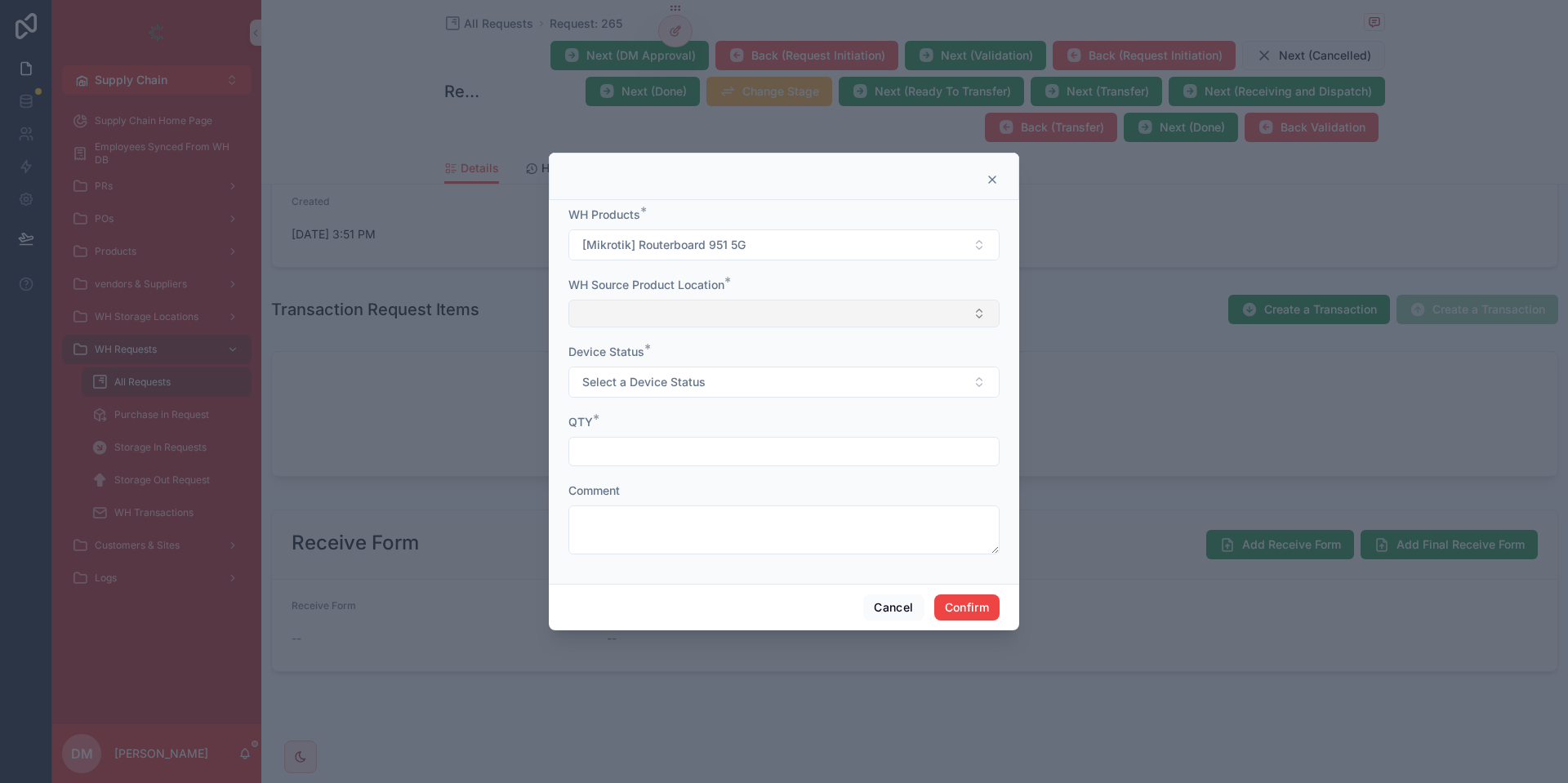
click at [648, 313] on button "Select Button" at bounding box center [784, 313] width 432 height 27
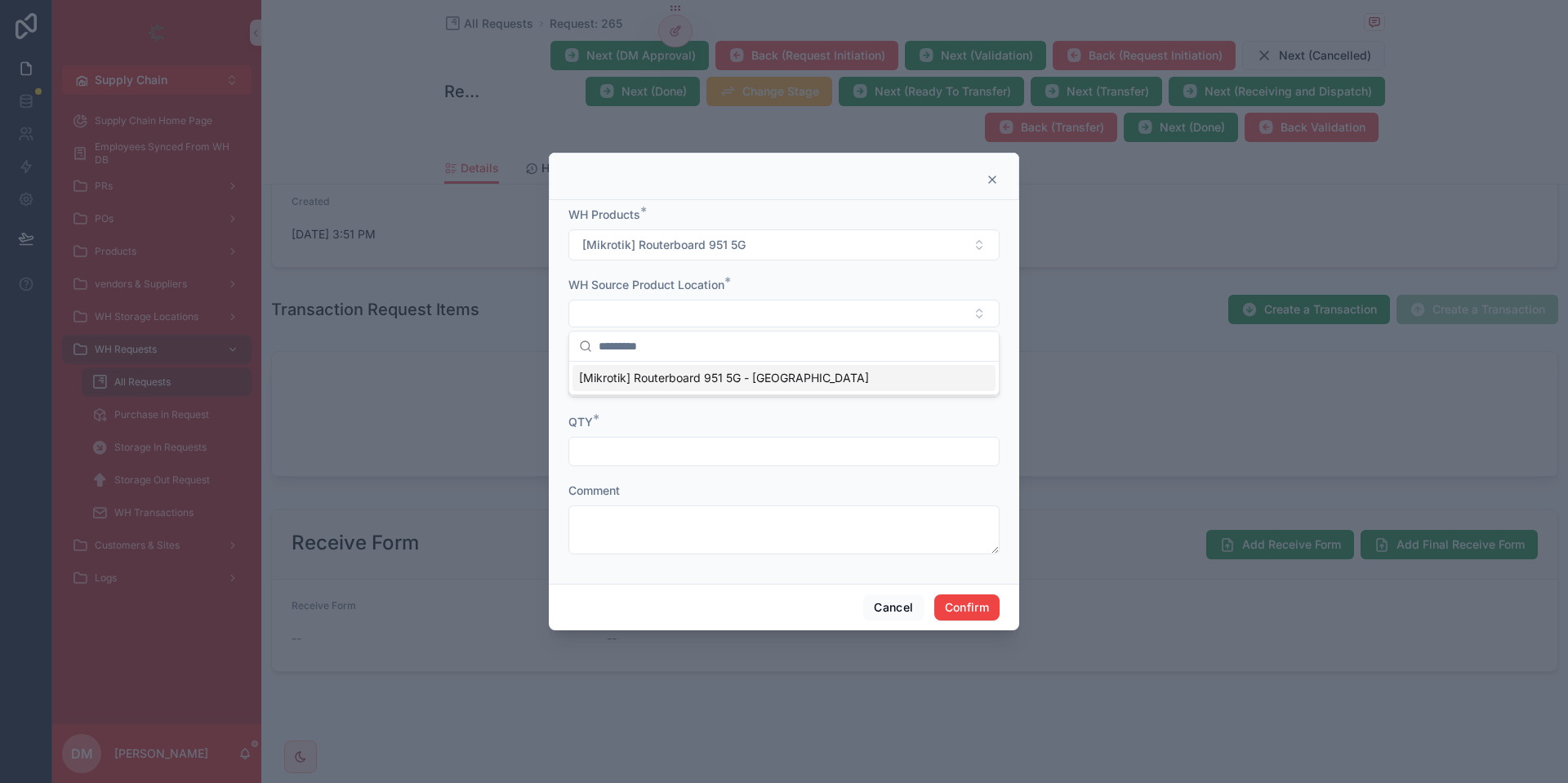
click at [668, 376] on span "[Mikrotik] Routerboard 951 5G - Basra" at bounding box center [724, 378] width 290 height 16
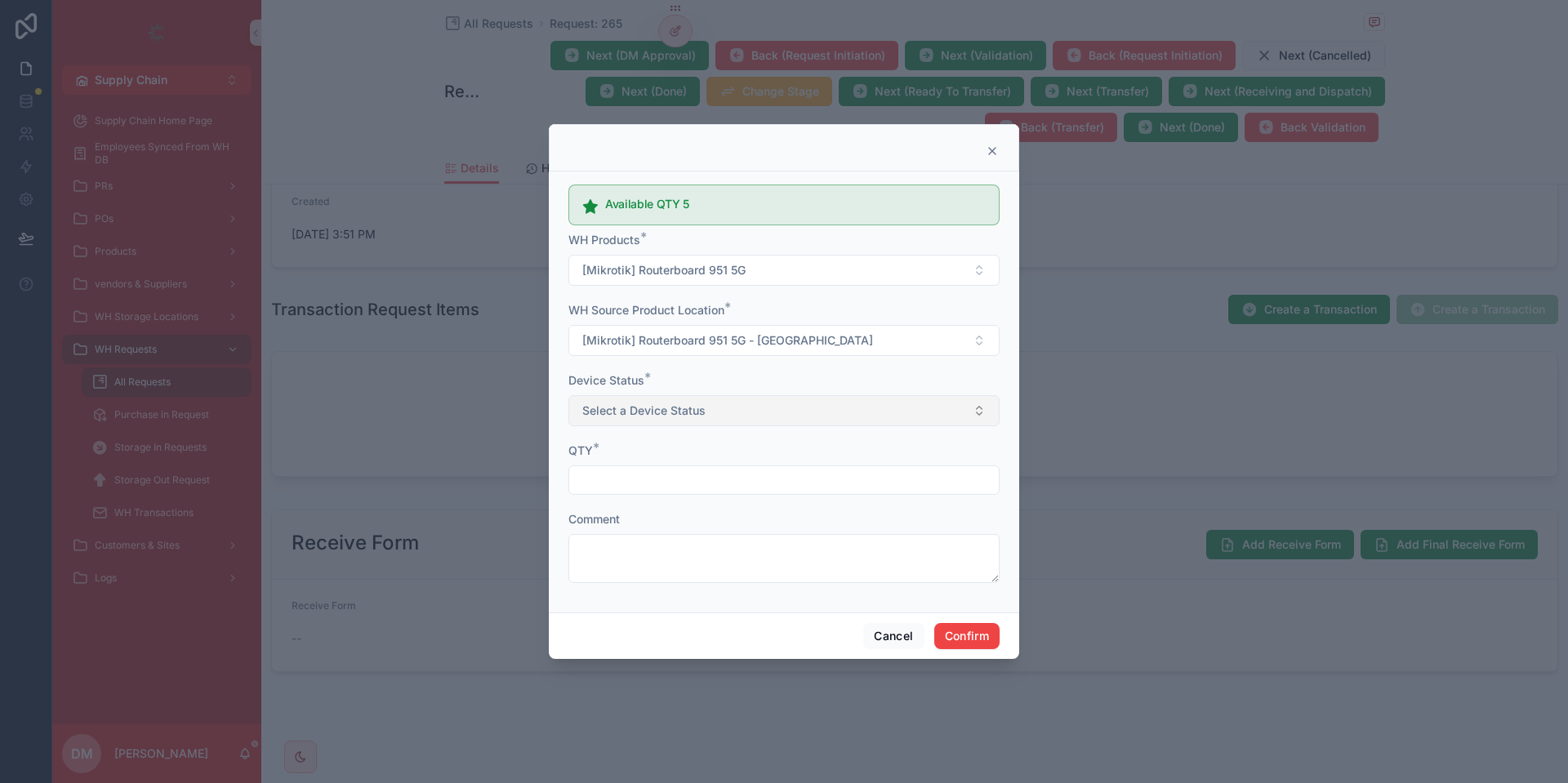
click at [673, 407] on span "Select a Device Status" at bounding box center [644, 410] width 124 height 16
click at [703, 379] on div "Device Status *" at bounding box center [784, 380] width 432 height 16
click at [733, 408] on button "Select a Device Status" at bounding box center [784, 411] width 432 height 31
click at [723, 395] on div "Device Status * Select a Device Status" at bounding box center [784, 399] width 432 height 54
click at [685, 411] on span "Select a Device Status" at bounding box center [644, 410] width 124 height 16
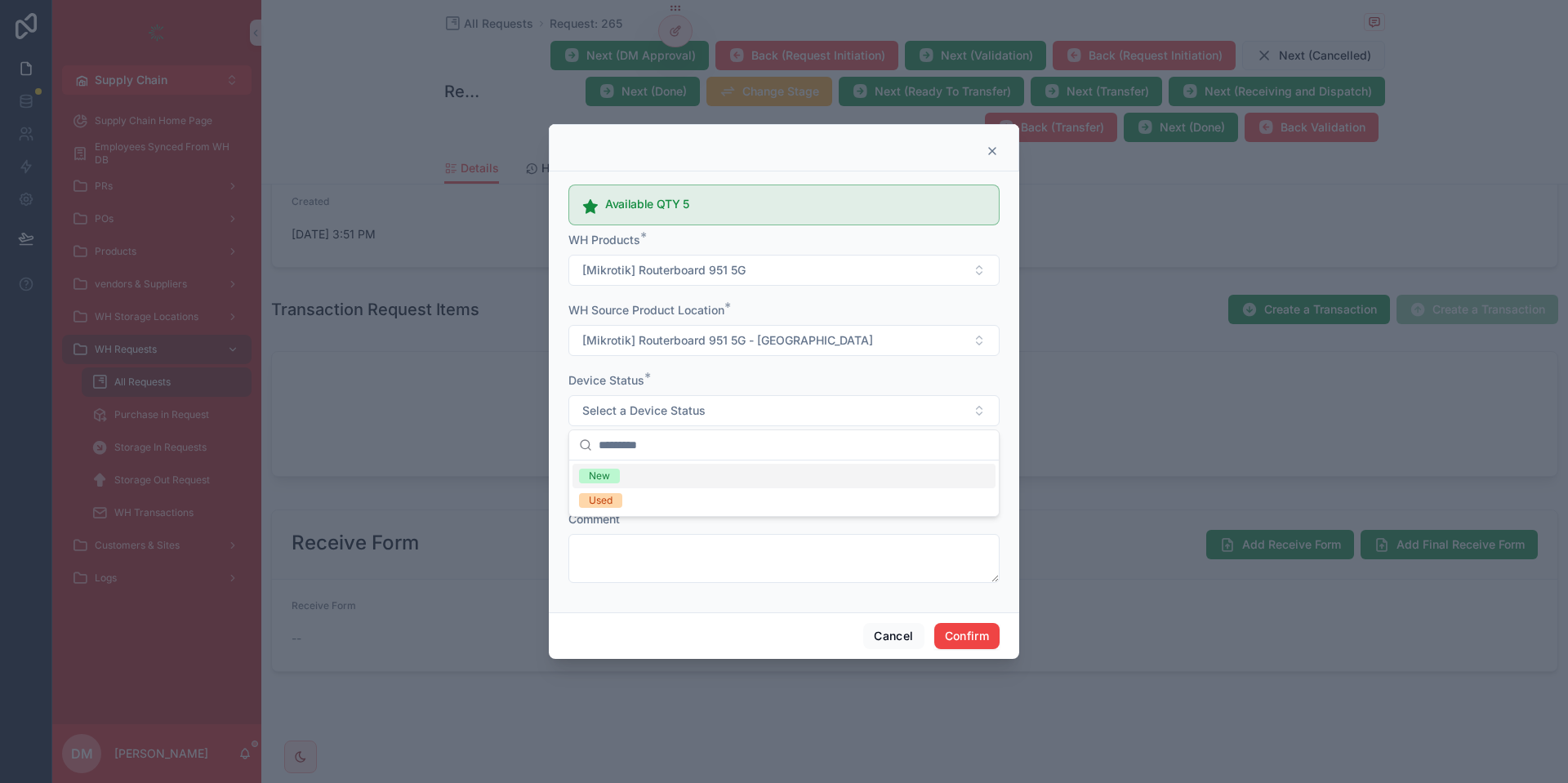
click at [698, 388] on div "Device Status *" at bounding box center [784, 380] width 432 height 16
click at [988, 152] on icon at bounding box center [993, 151] width 13 height 13
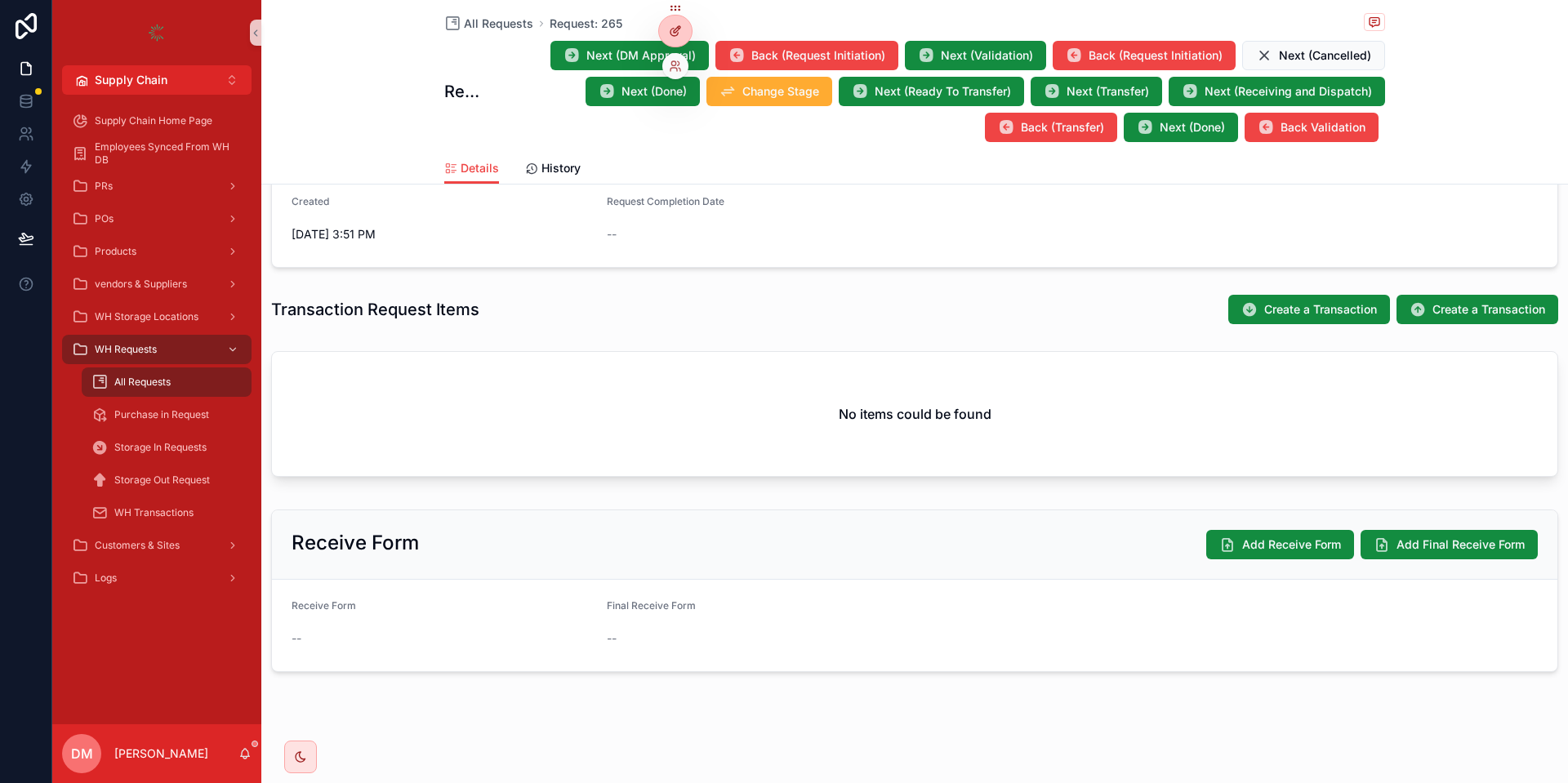
click at [671, 29] on icon at bounding box center [675, 31] width 13 height 13
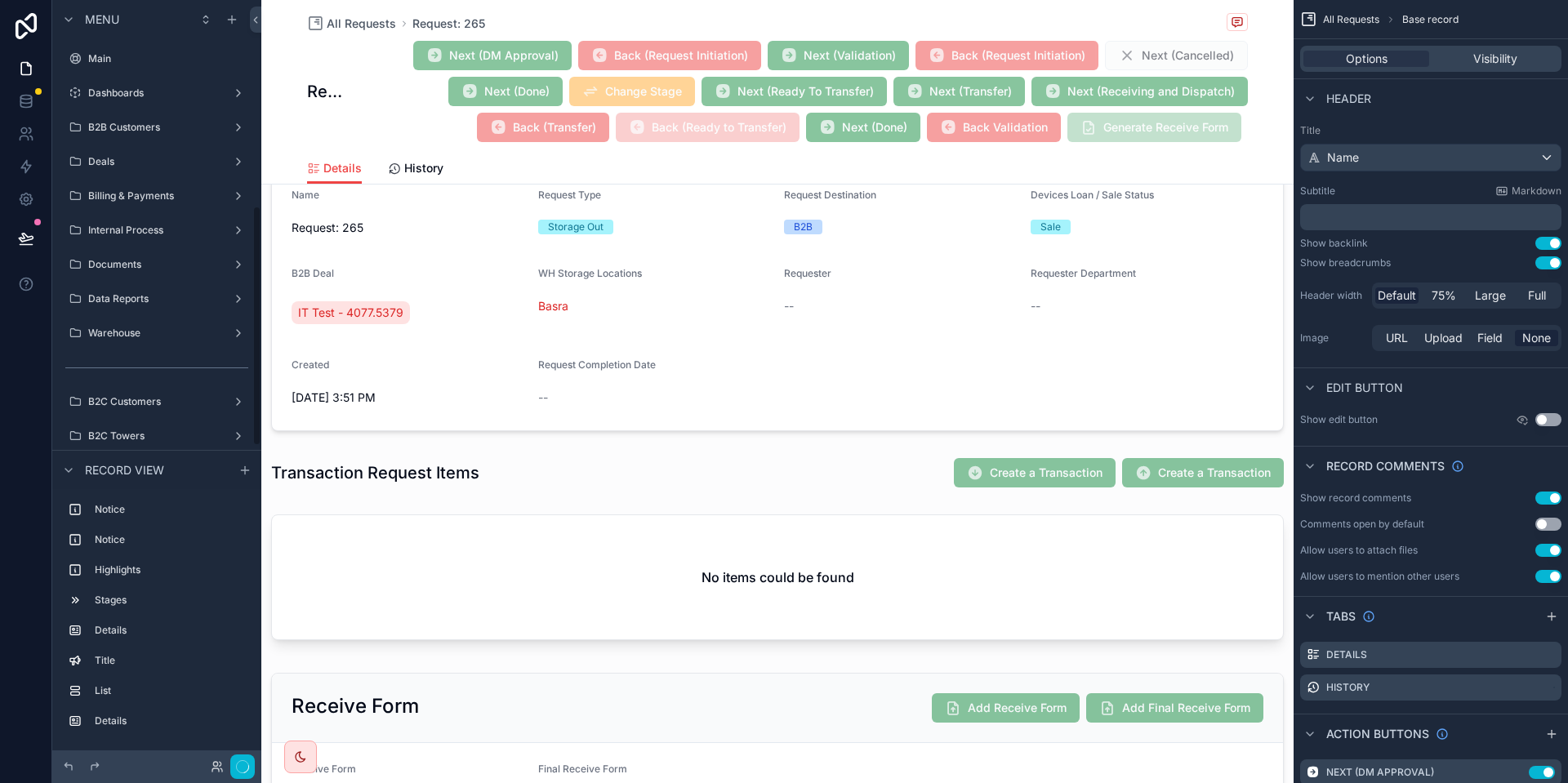
scroll to position [655, 0]
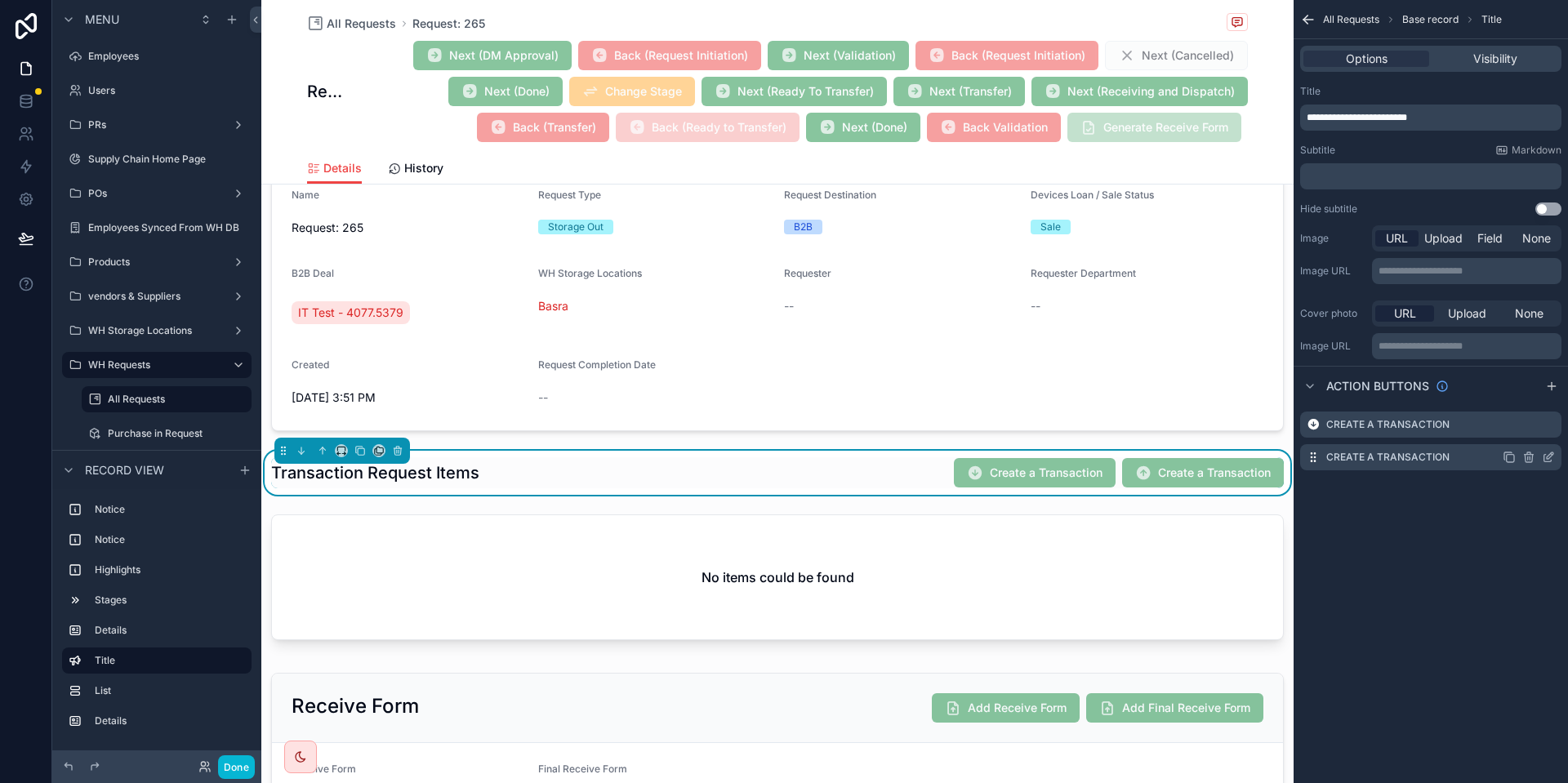
click at [1545, 451] on icon "scrollable content" at bounding box center [1549, 457] width 13 height 13
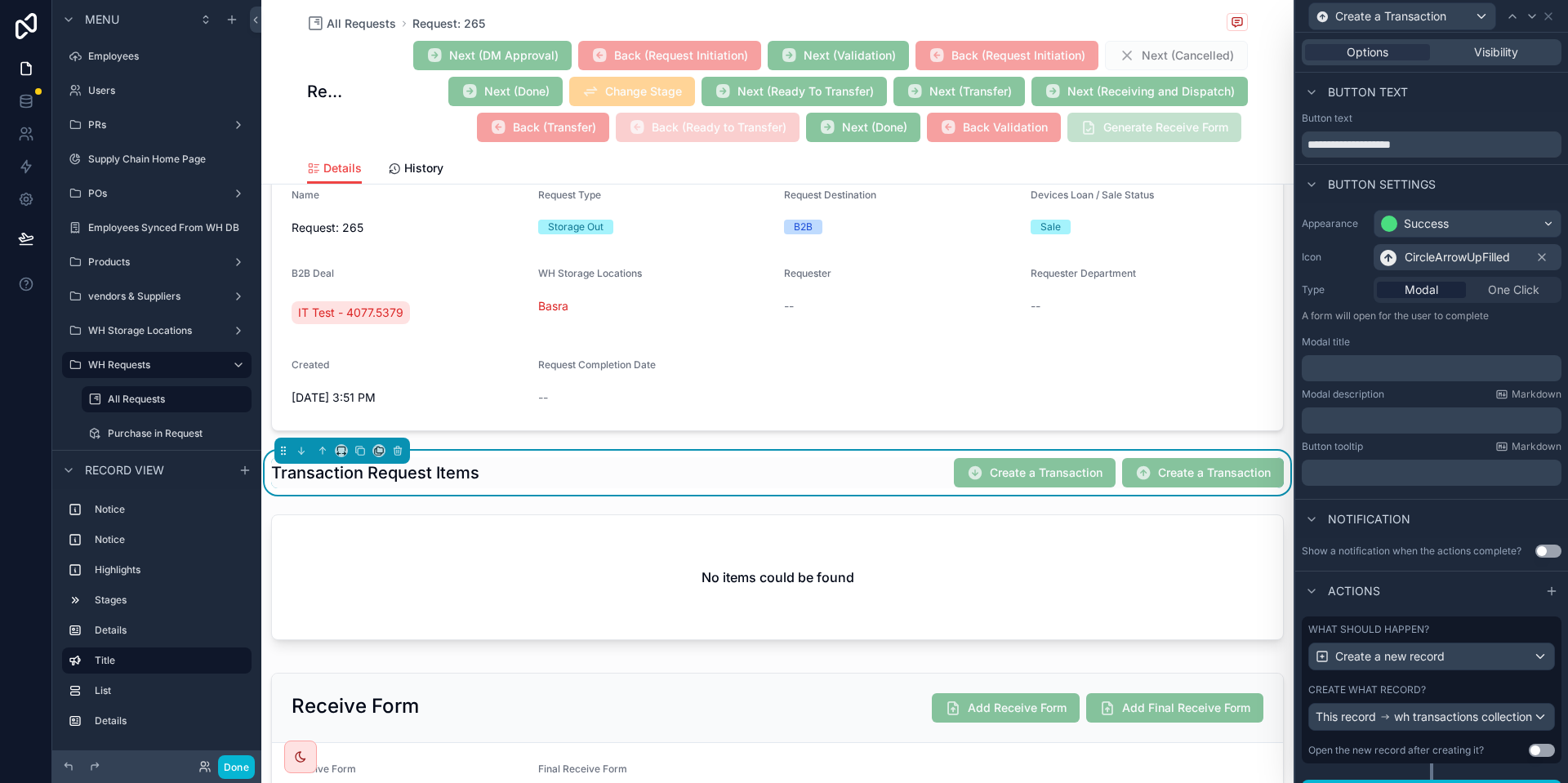
scroll to position [40, 0]
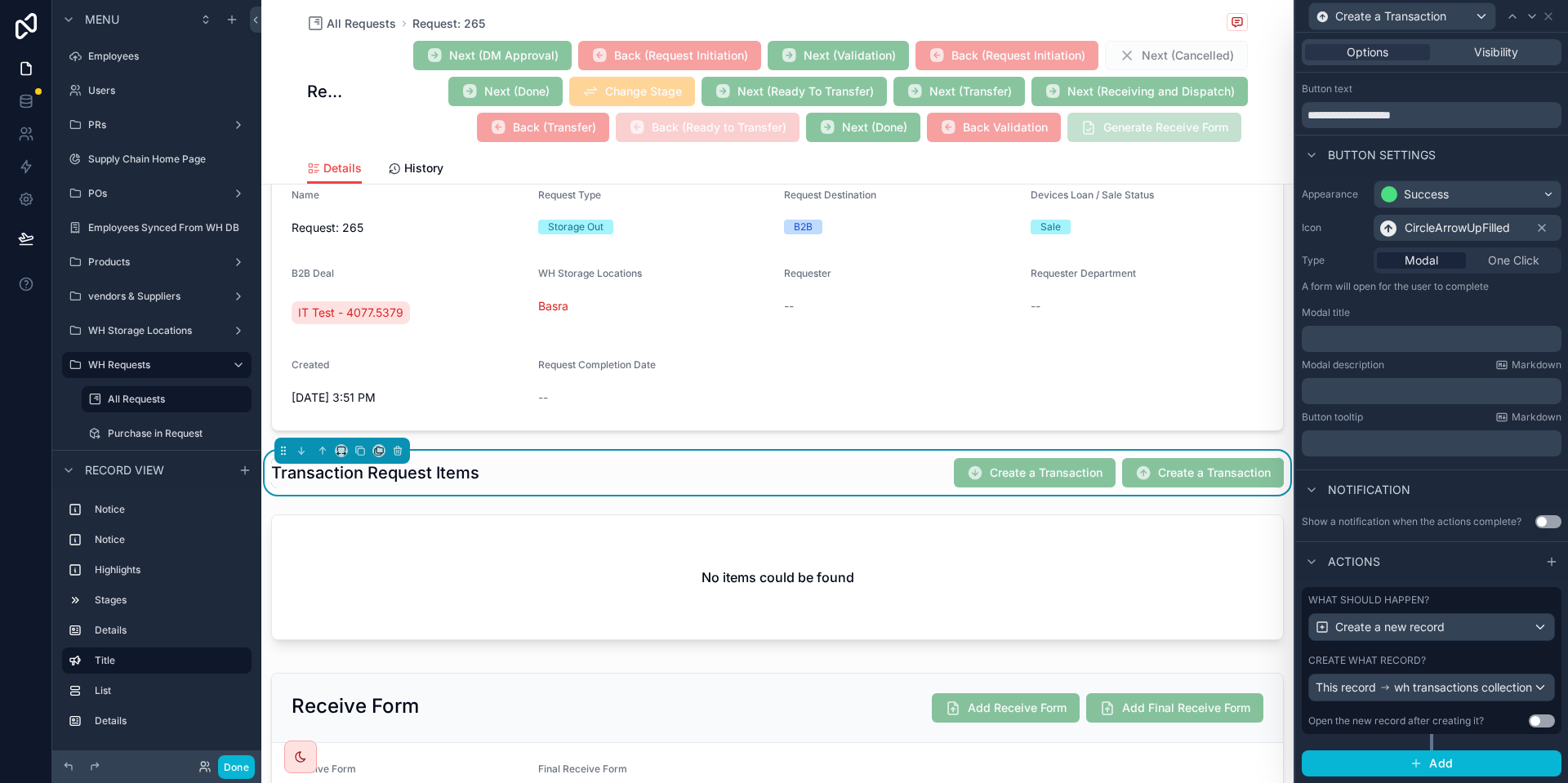
click at [1441, 655] on div "Create what record?" at bounding box center [1431, 661] width 247 height 13
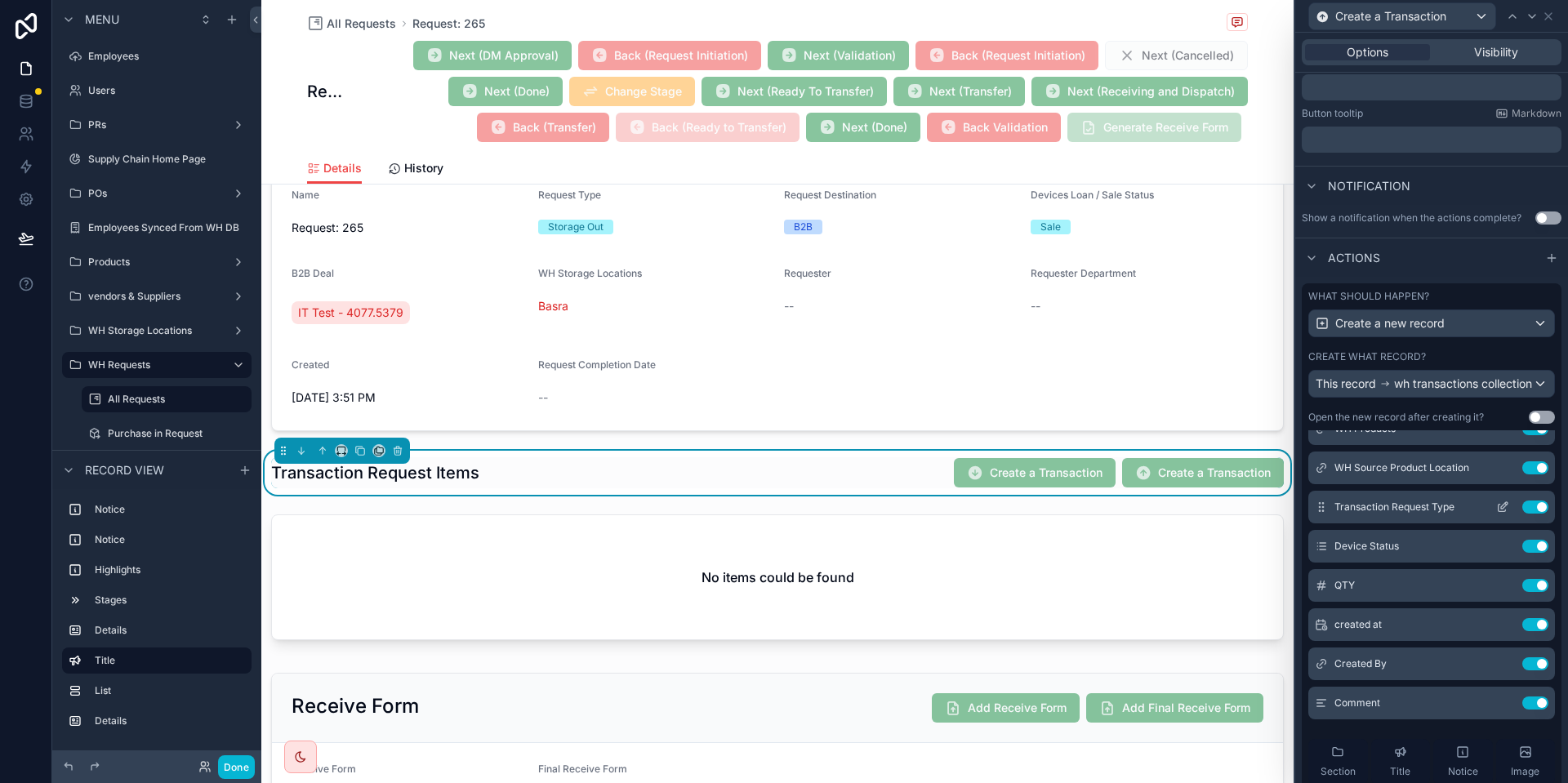
scroll to position [166, 0]
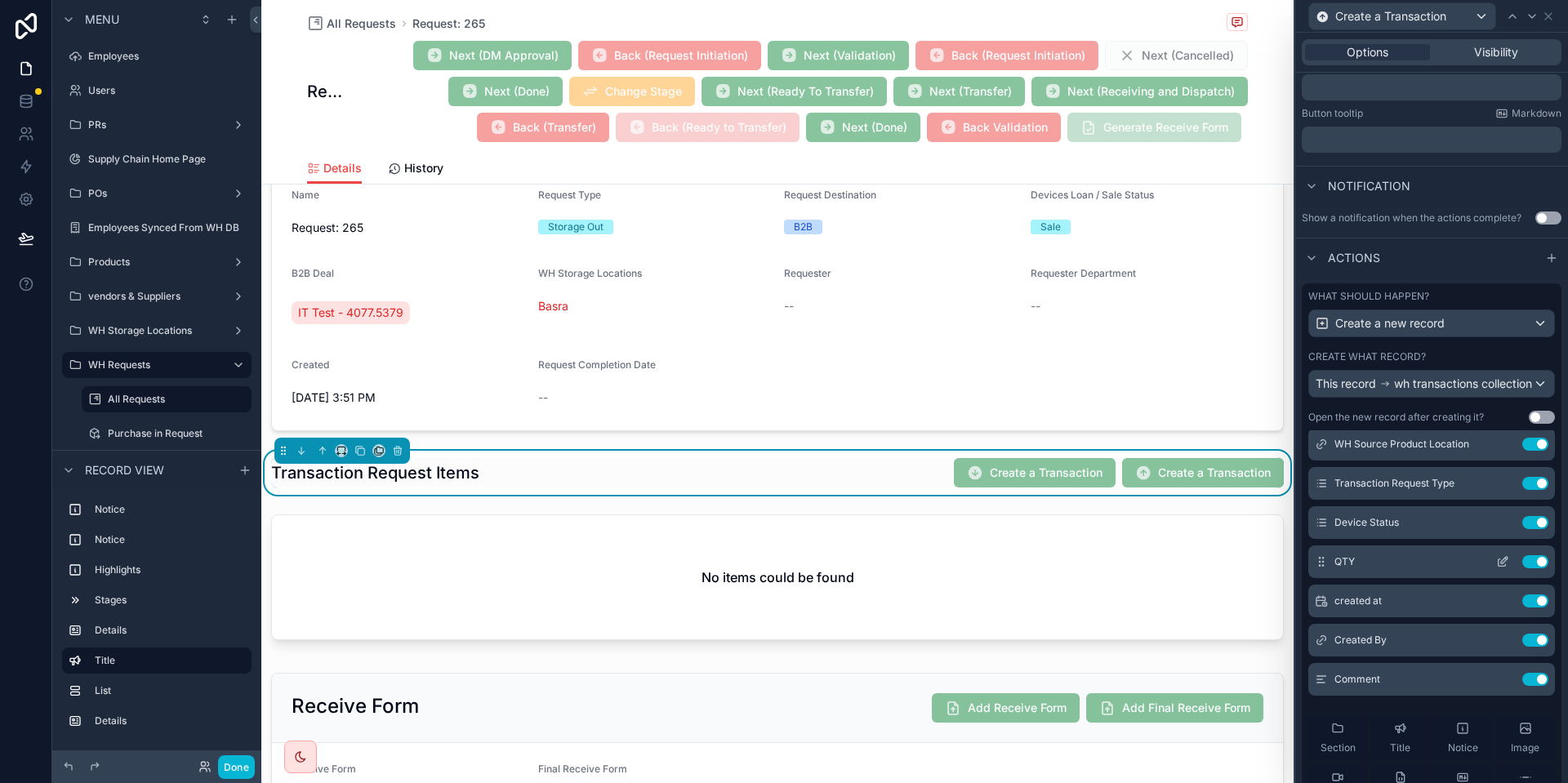
click at [1507, 569] on icon at bounding box center [1503, 562] width 13 height 13
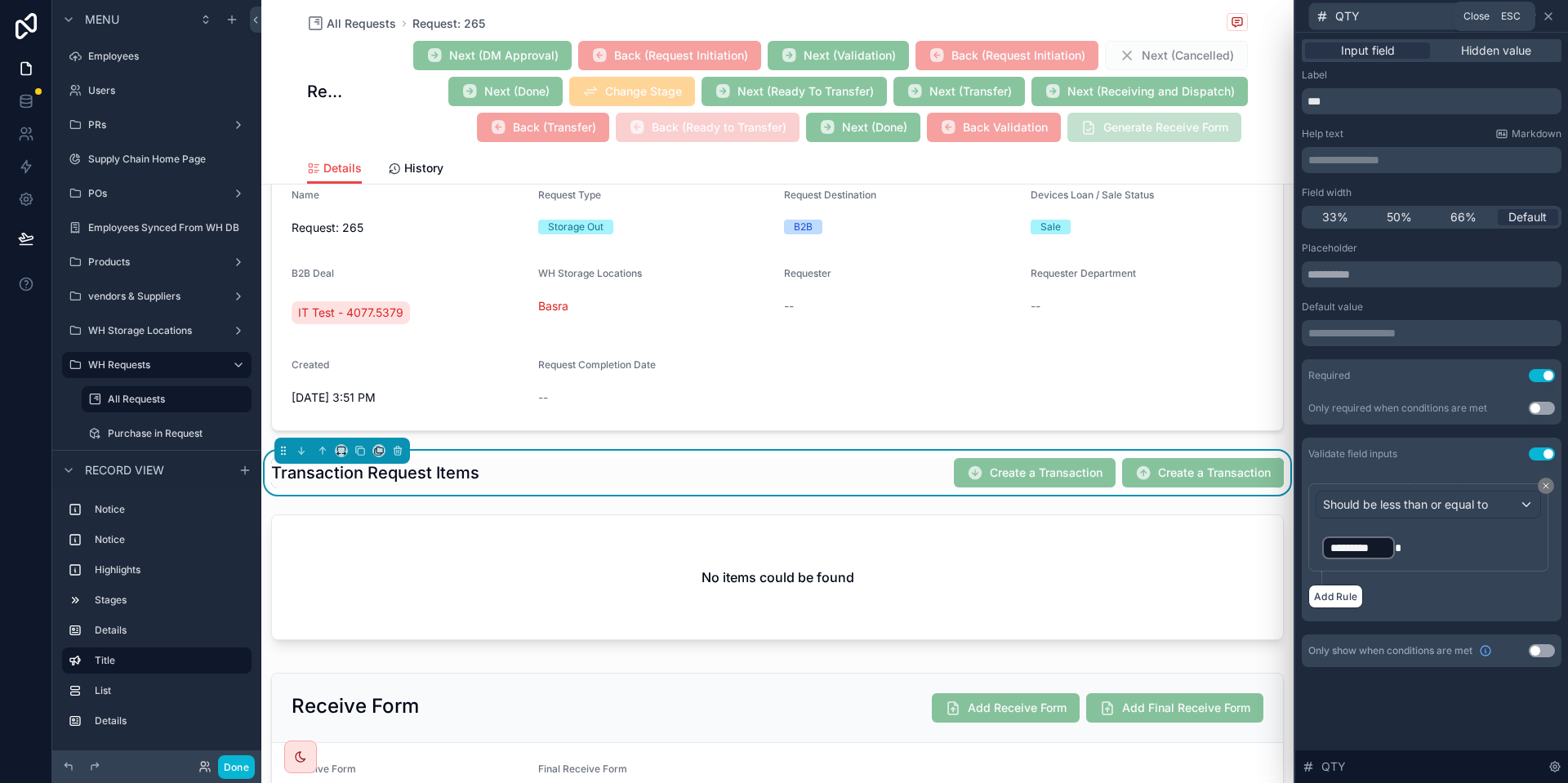
click at [1555, 21] on icon at bounding box center [1549, 16] width 13 height 13
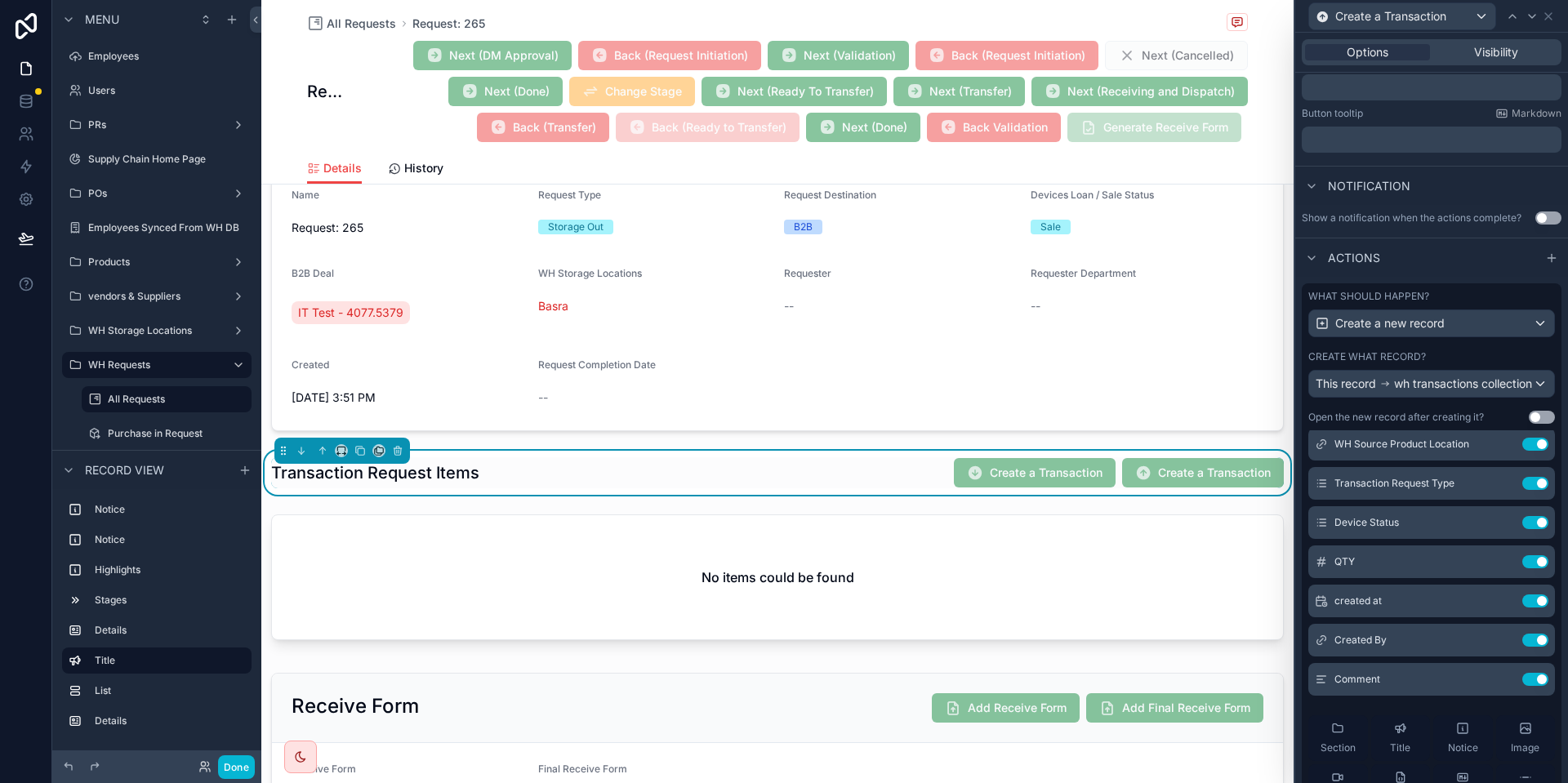
scroll to position [0, 0]
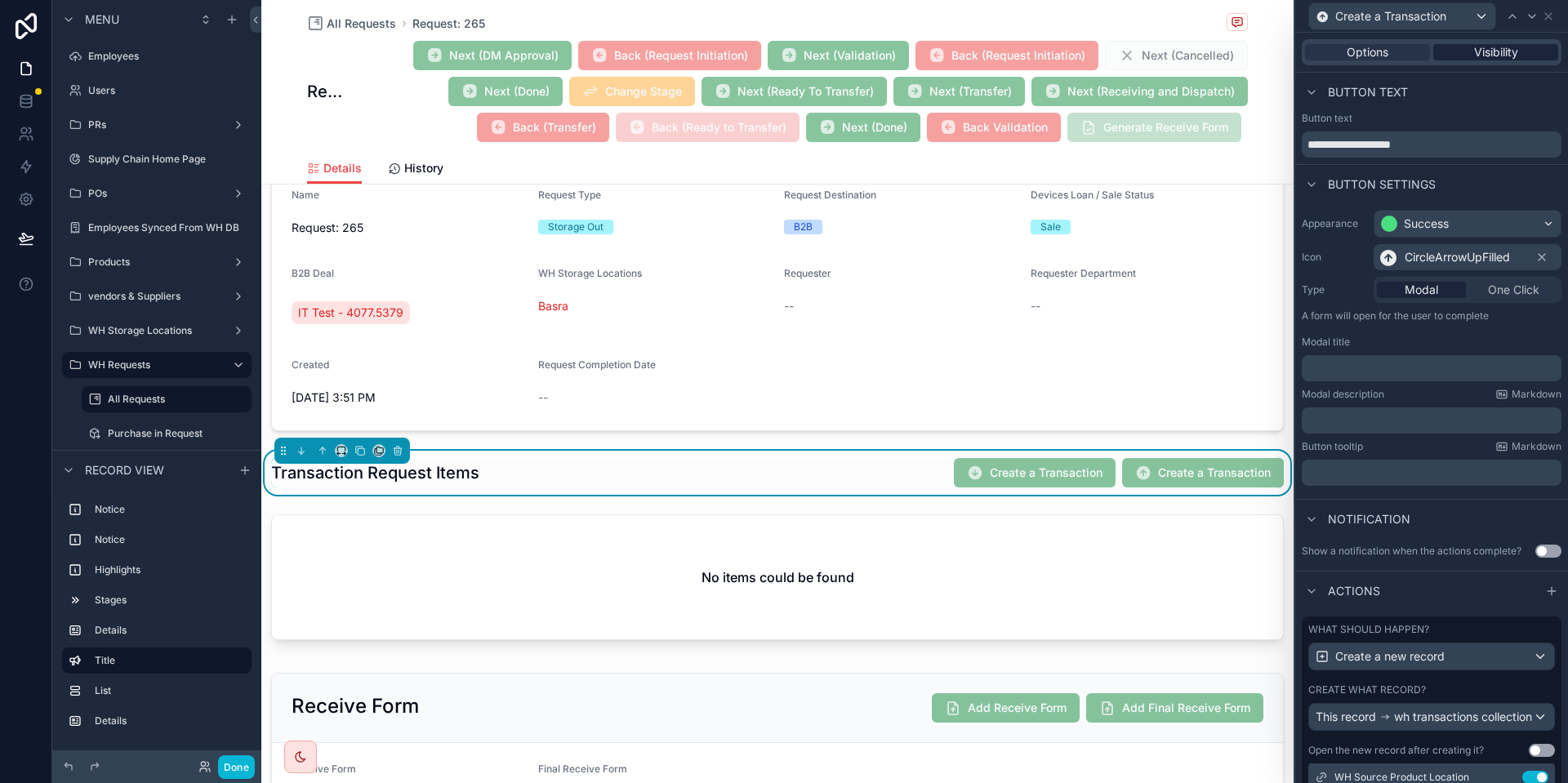
click at [1515, 53] on span "Visibility" at bounding box center [1496, 52] width 44 height 16
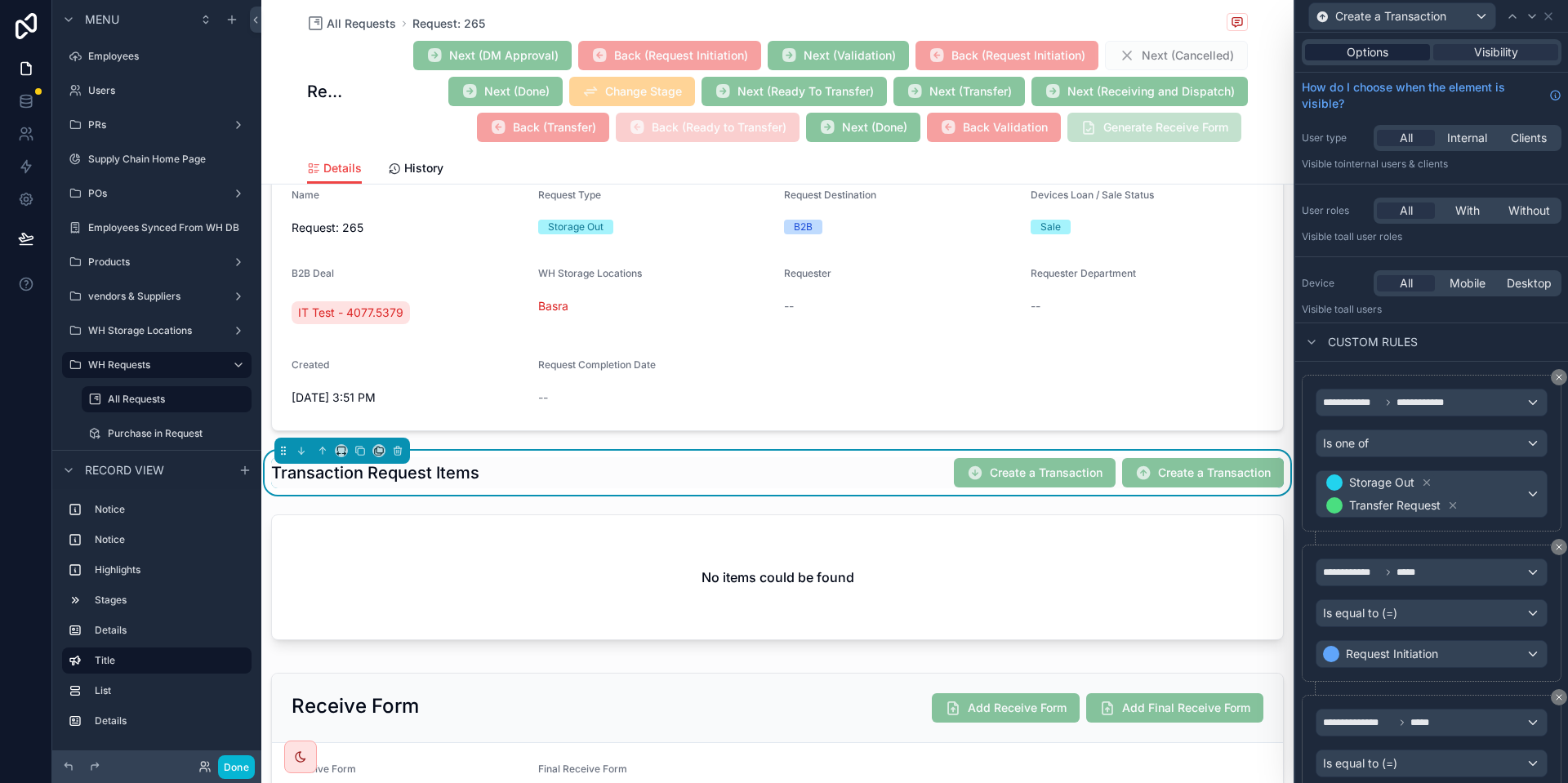
click at [1389, 50] on div "Options" at bounding box center [1368, 52] width 125 height 16
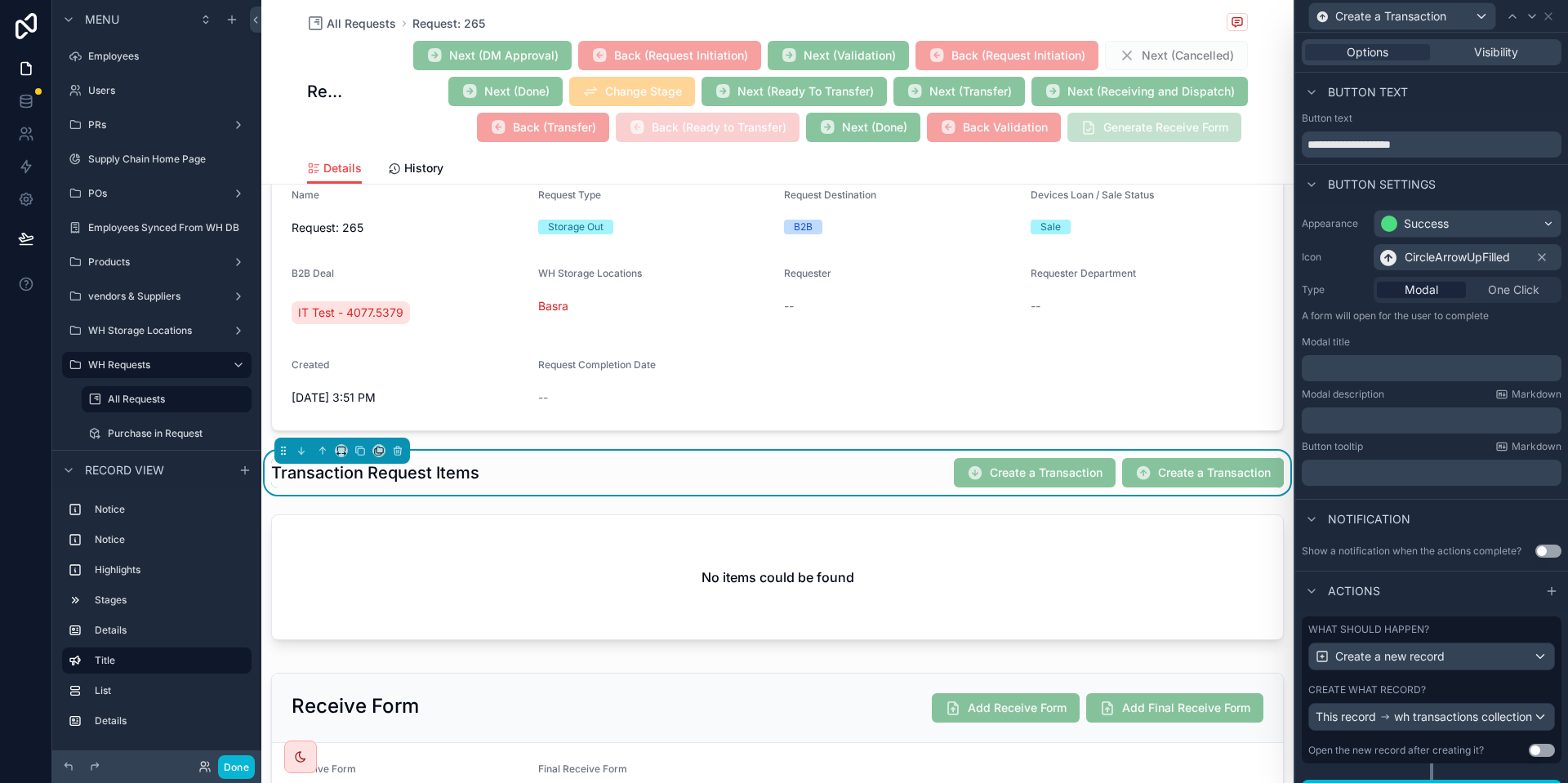
click at [1158, 462] on div "Create a Transaction" at bounding box center [1202, 472] width 162 height 29
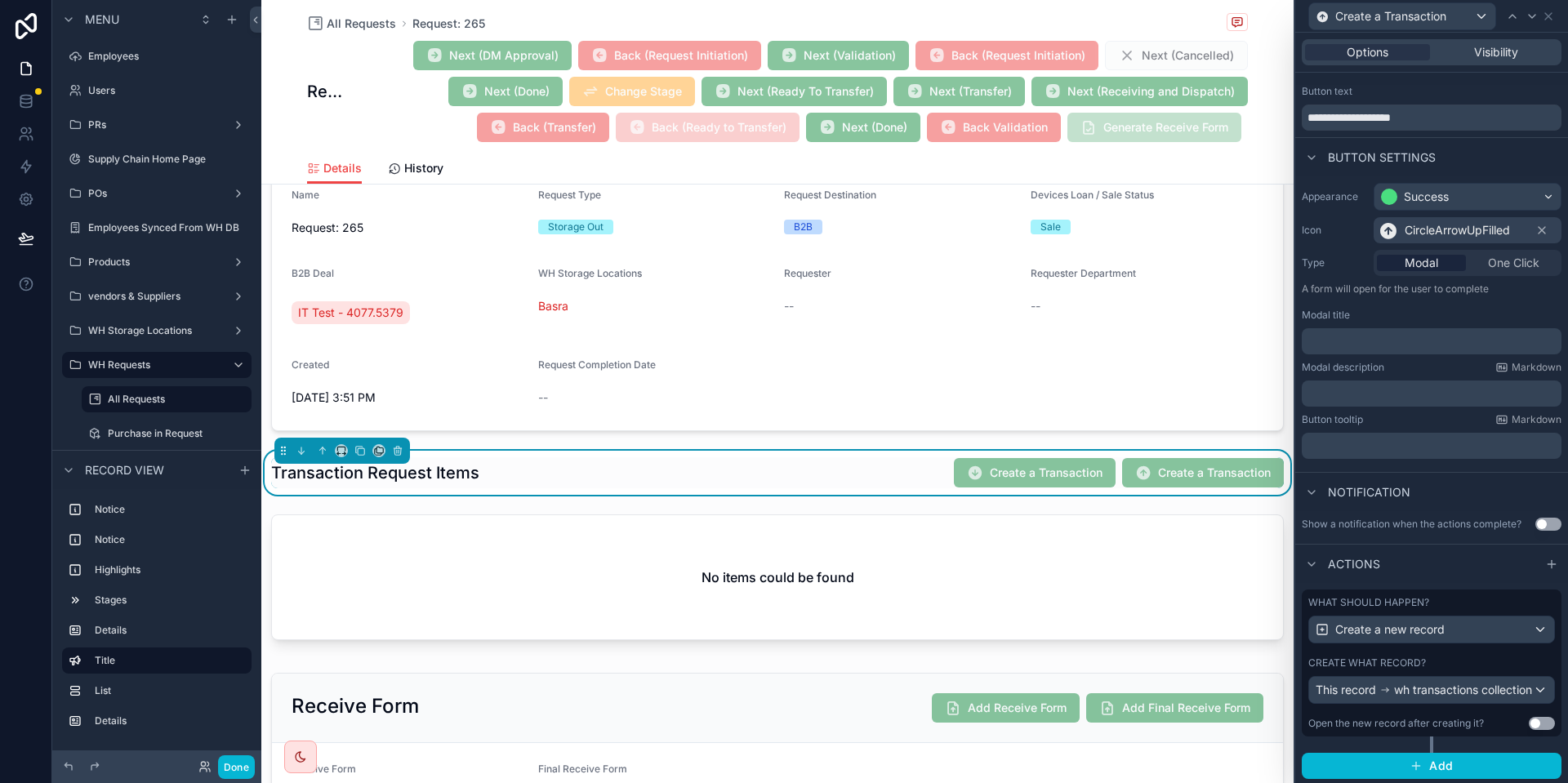
scroll to position [40, 0]
click at [1478, 639] on div "What should happen? Create a new record Create what record? This record wh tran…" at bounding box center [1432, 661] width 260 height 147
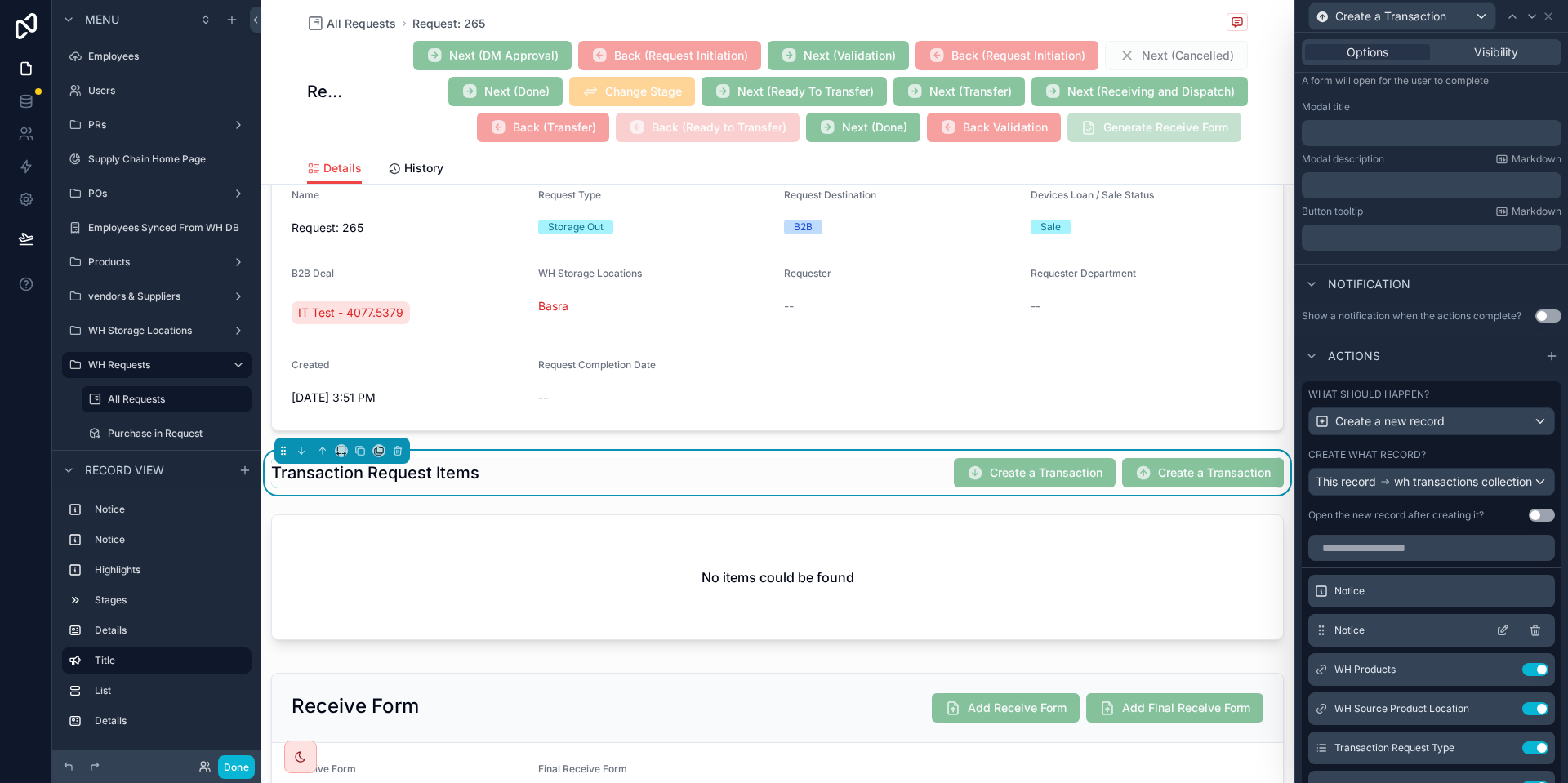
scroll to position [432, 0]
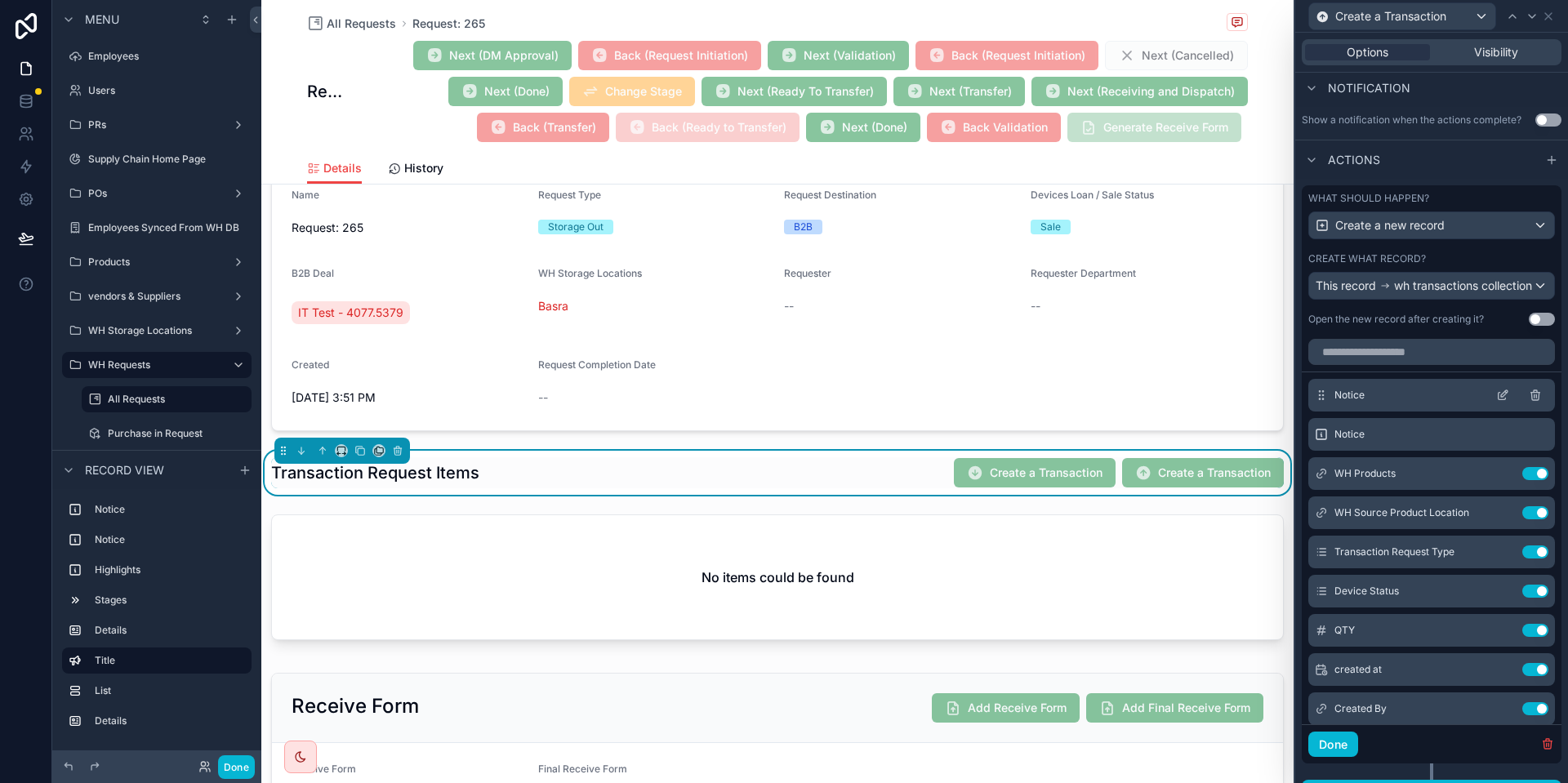
click at [1497, 401] on icon at bounding box center [1503, 396] width 13 height 13
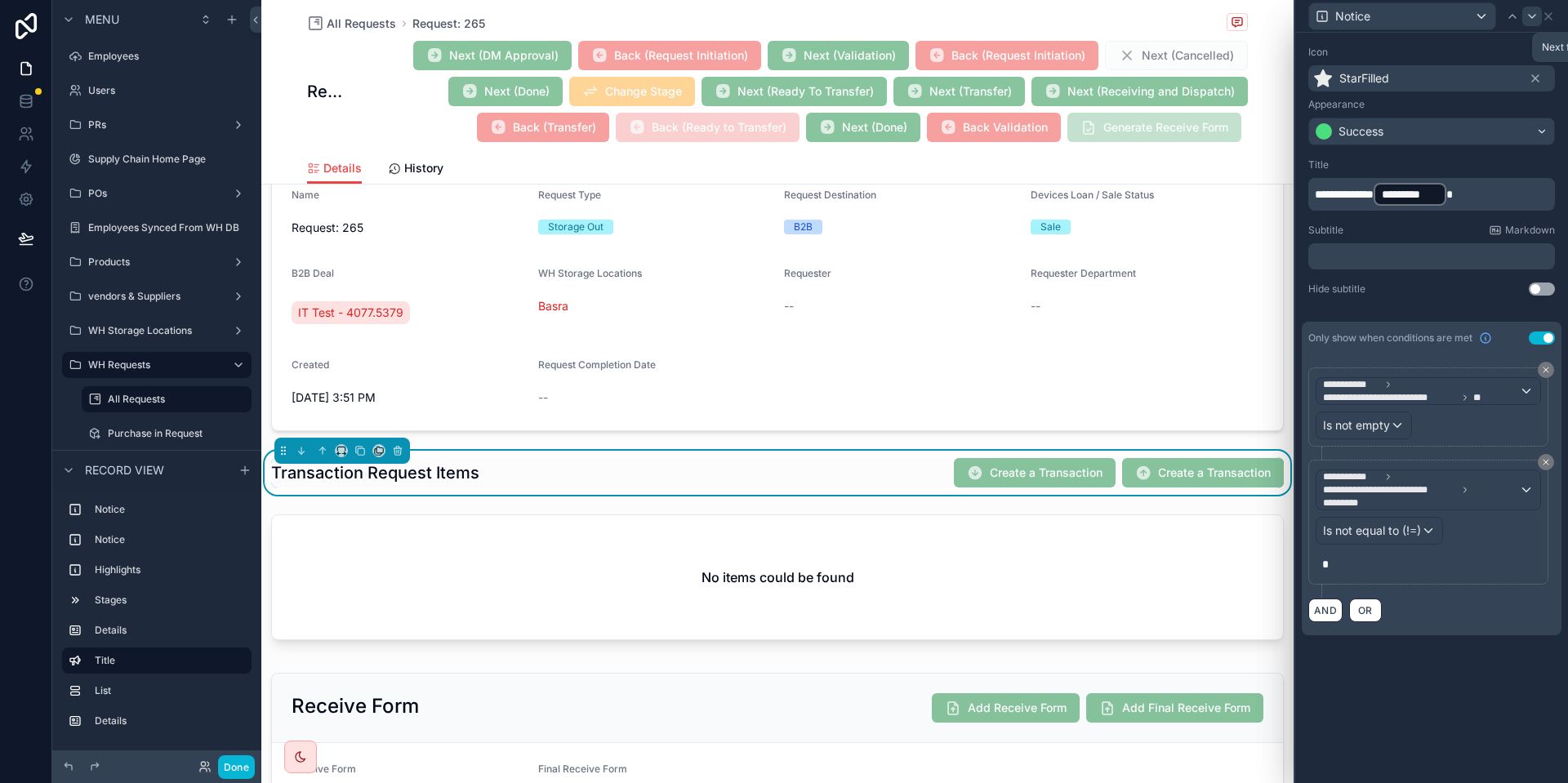
click at [1534, 13] on icon at bounding box center [1533, 16] width 13 height 13
click at [1363, 194] on span "**********" at bounding box center [1344, 195] width 59 height 11
click at [1423, 120] on div "Danger" at bounding box center [1431, 131] width 245 height 26
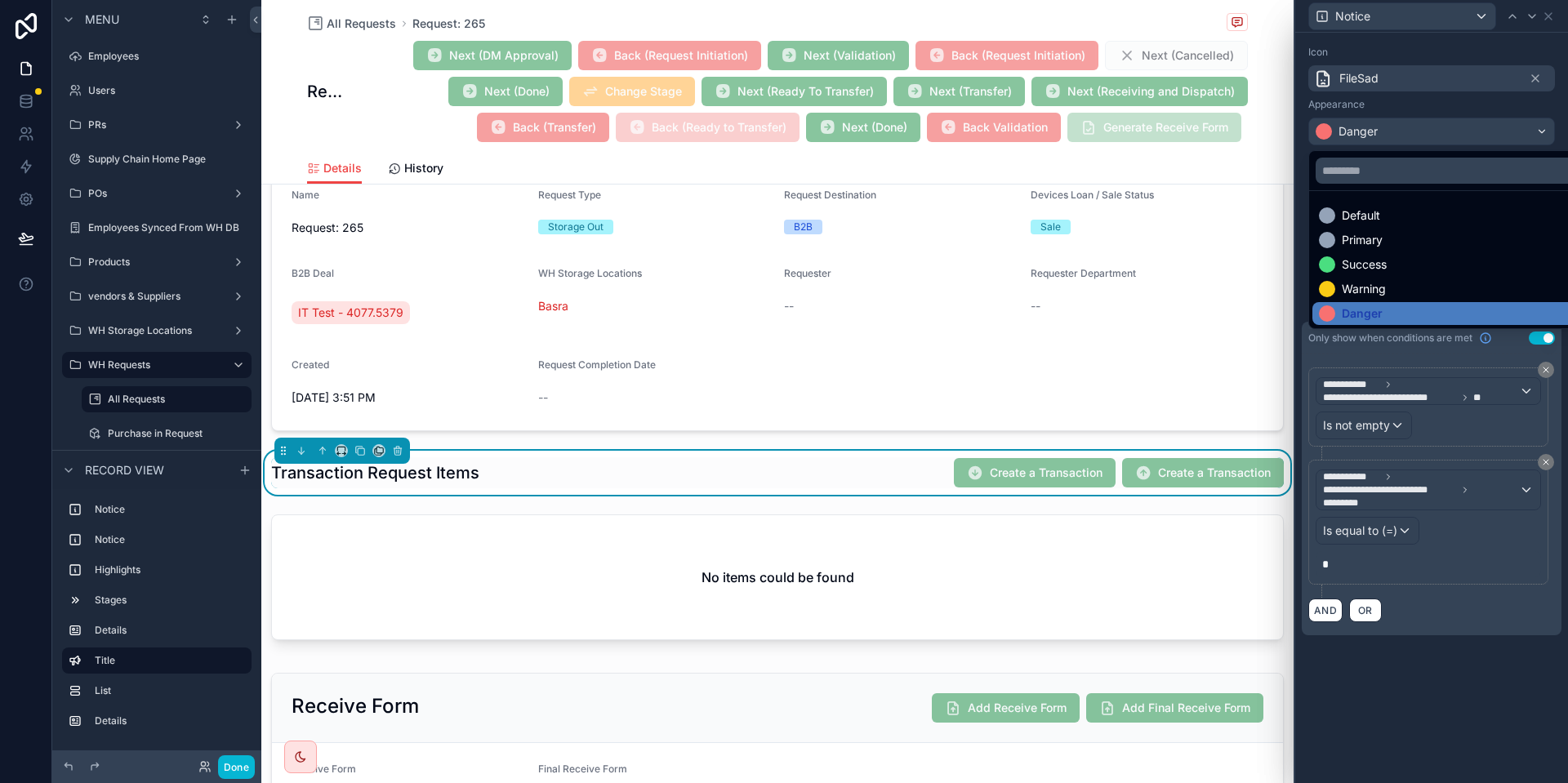
click at [1446, 38] on div at bounding box center [1432, 391] width 273 height 783
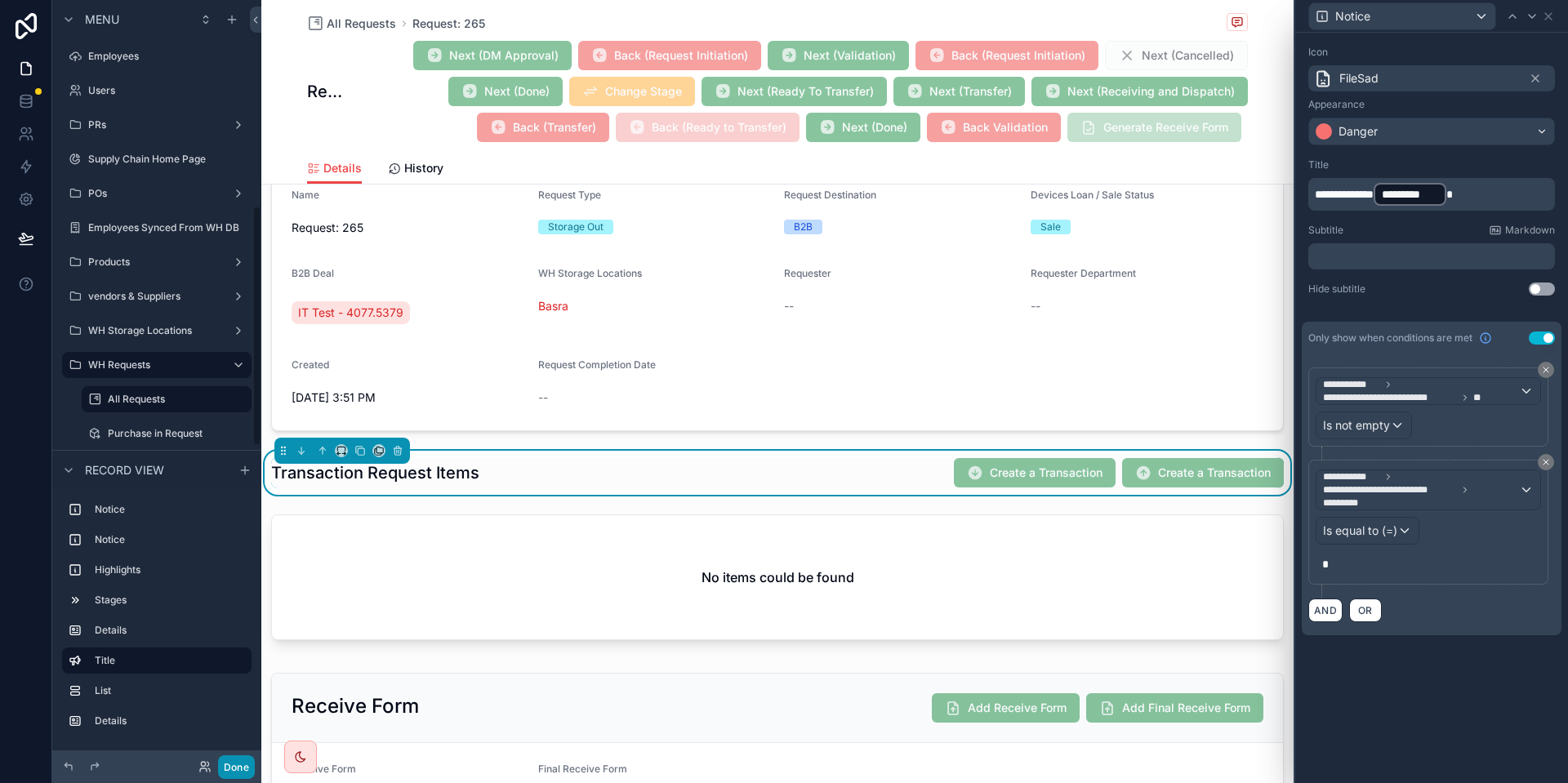
click at [239, 758] on button "Done" at bounding box center [236, 767] width 37 height 24
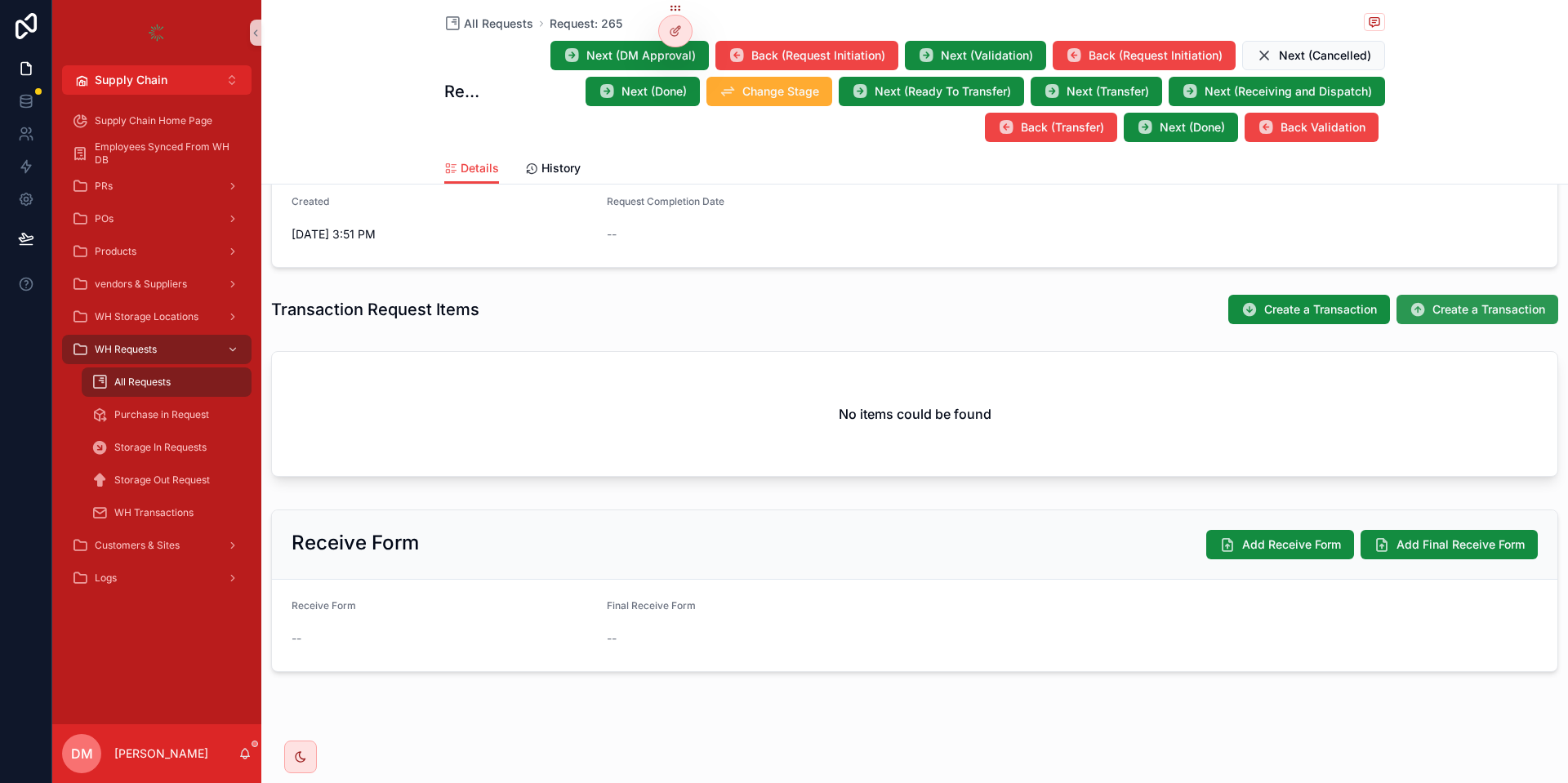
click at [1457, 308] on span "Create a Transaction" at bounding box center [1489, 309] width 112 height 16
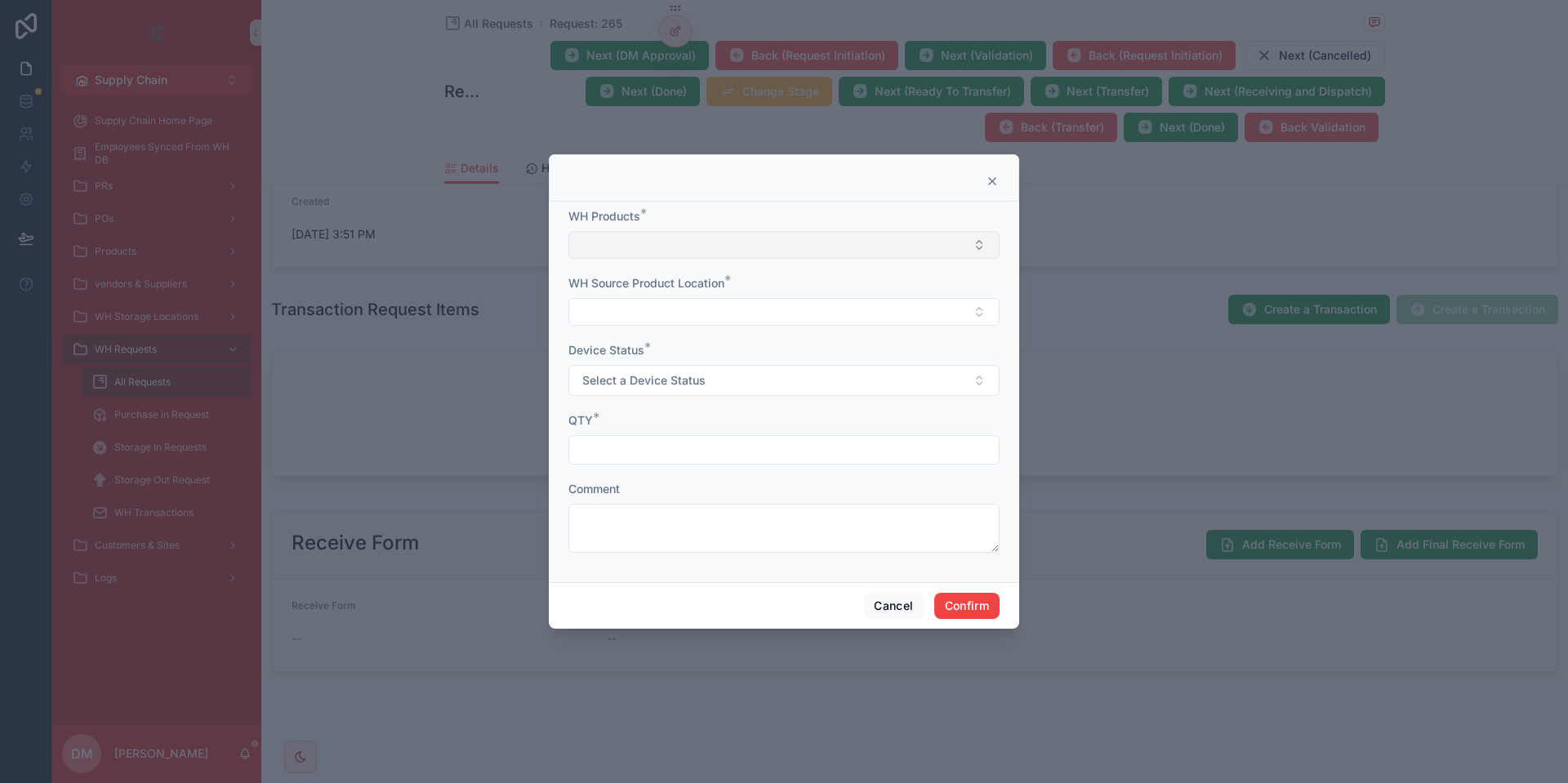
click at [716, 240] on button "Select Button" at bounding box center [784, 245] width 432 height 27
type input "***"
click at [680, 322] on div "[Mikrotik] Routerboard 951 5G" at bounding box center [784, 310] width 423 height 26
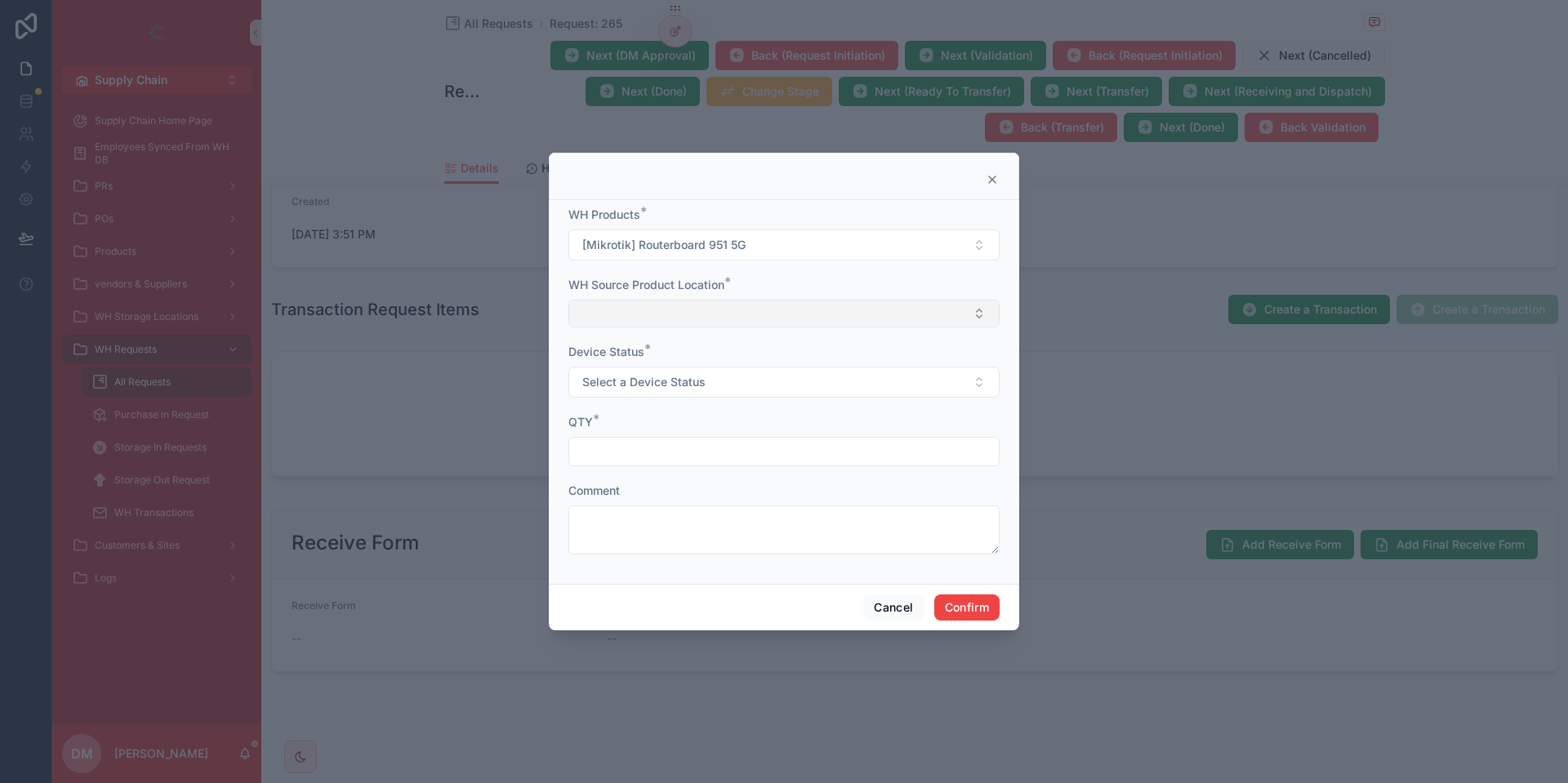
click at [643, 310] on button "Select Button" at bounding box center [784, 313] width 432 height 27
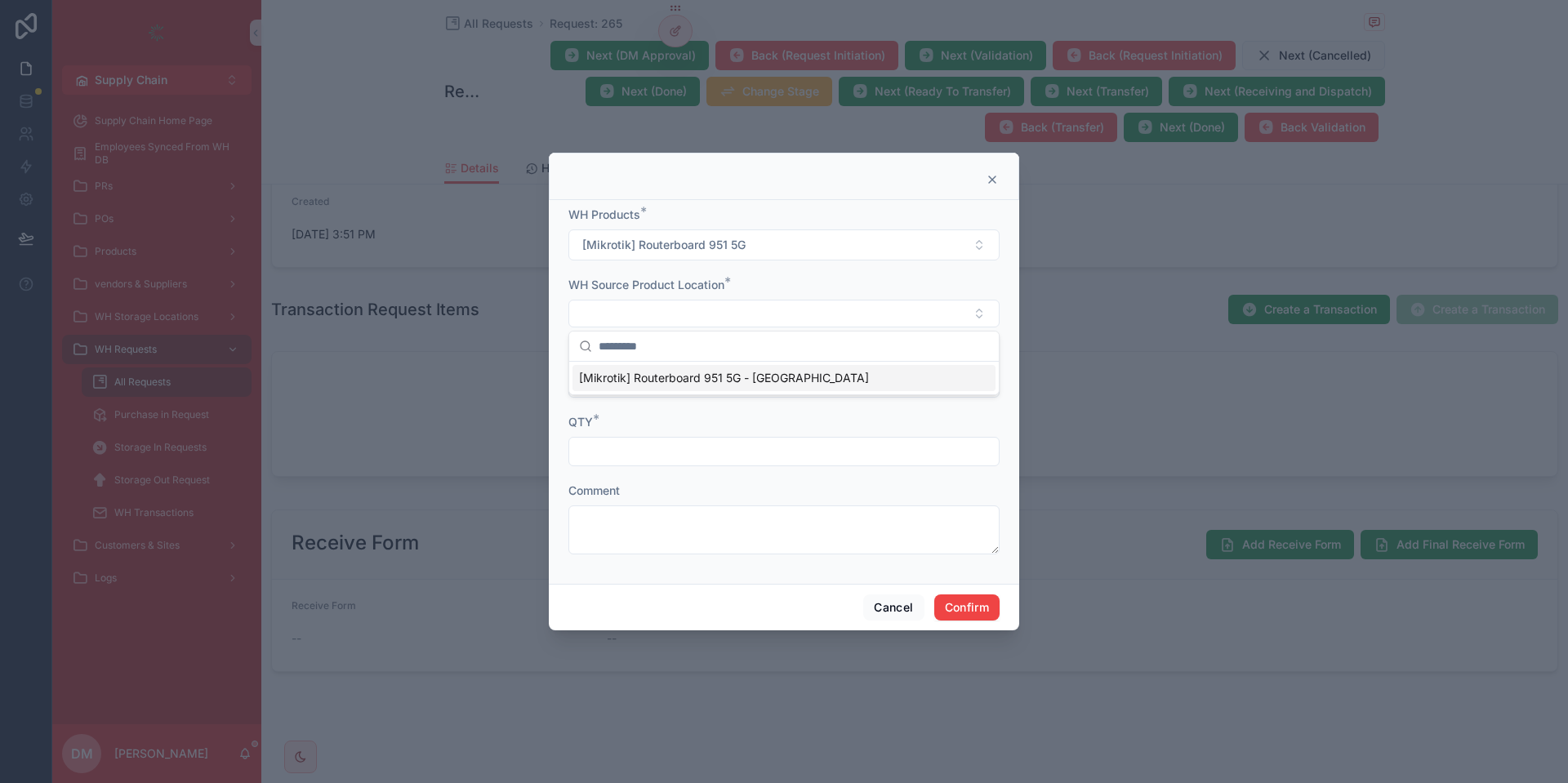
click at [685, 366] on div "[Mikrotik] Routerboard 951 5G - Basra" at bounding box center [784, 379] width 423 height 26
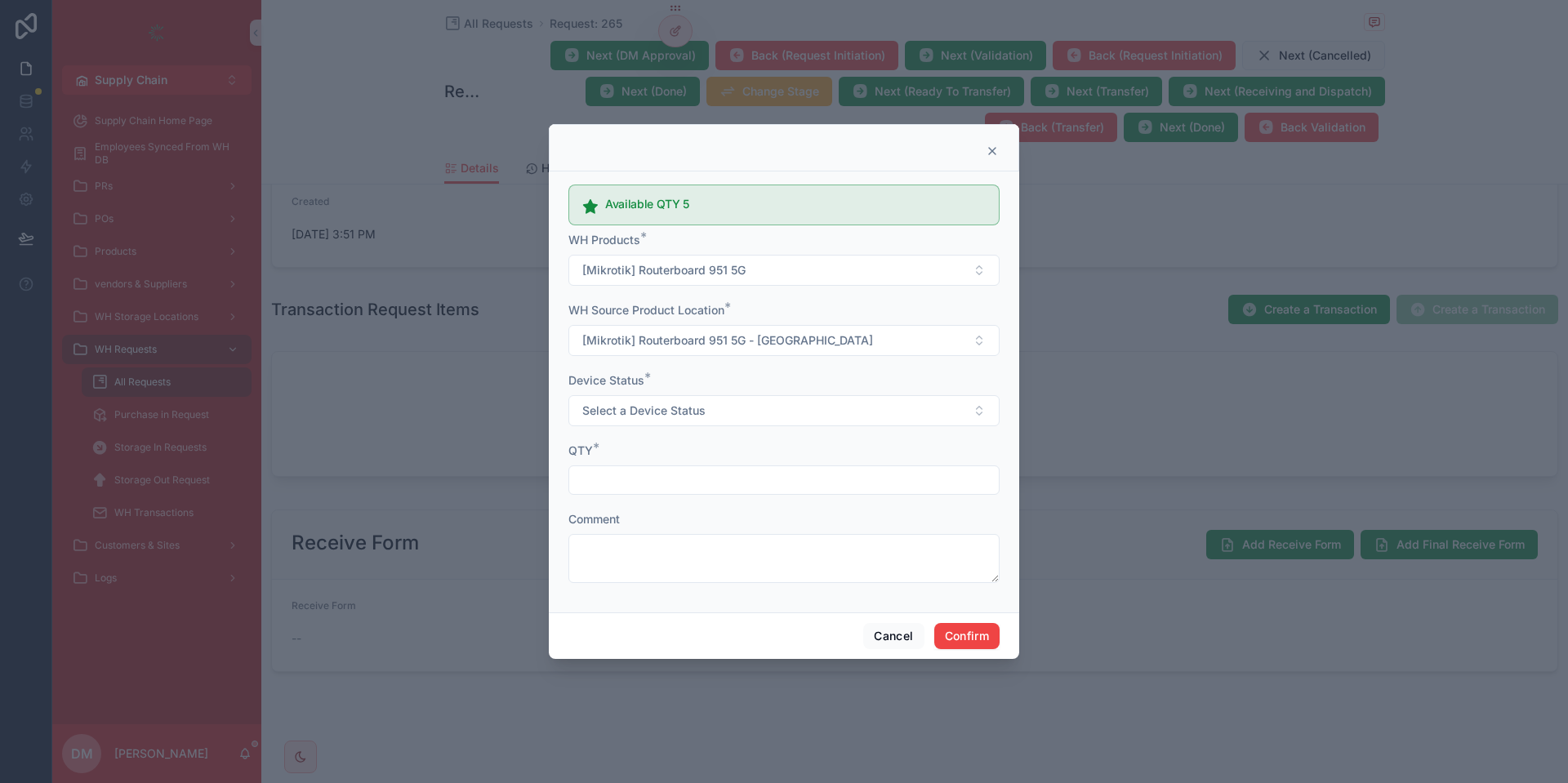
click at [622, 394] on div "Device Status * Select a Device Status" at bounding box center [784, 399] width 432 height 54
click at [622, 395] on div "Device Status * Select a Device Status" at bounding box center [784, 399] width 432 height 54
click at [623, 475] on input "text" at bounding box center [784, 480] width 430 height 23
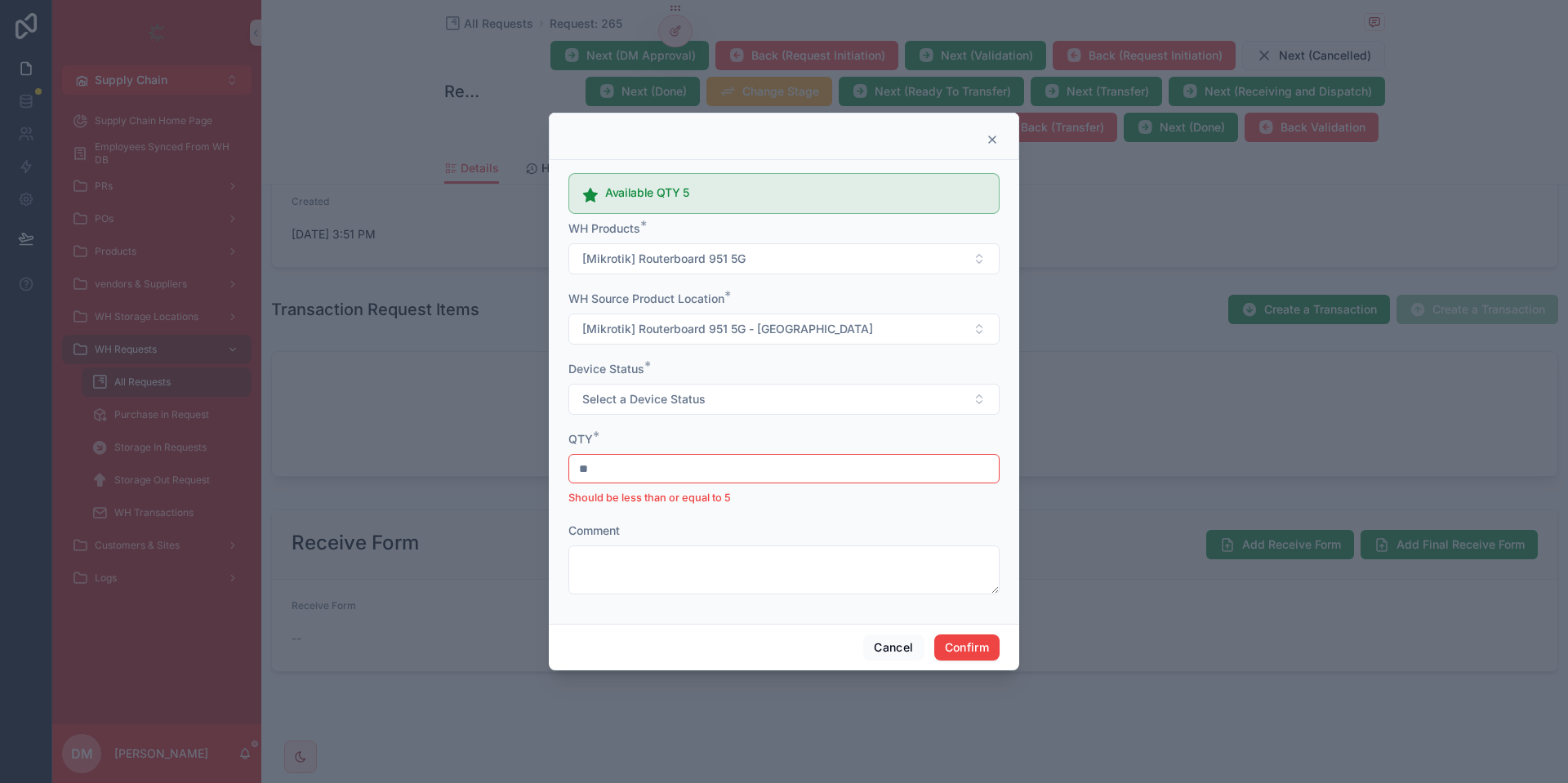
type input "*"
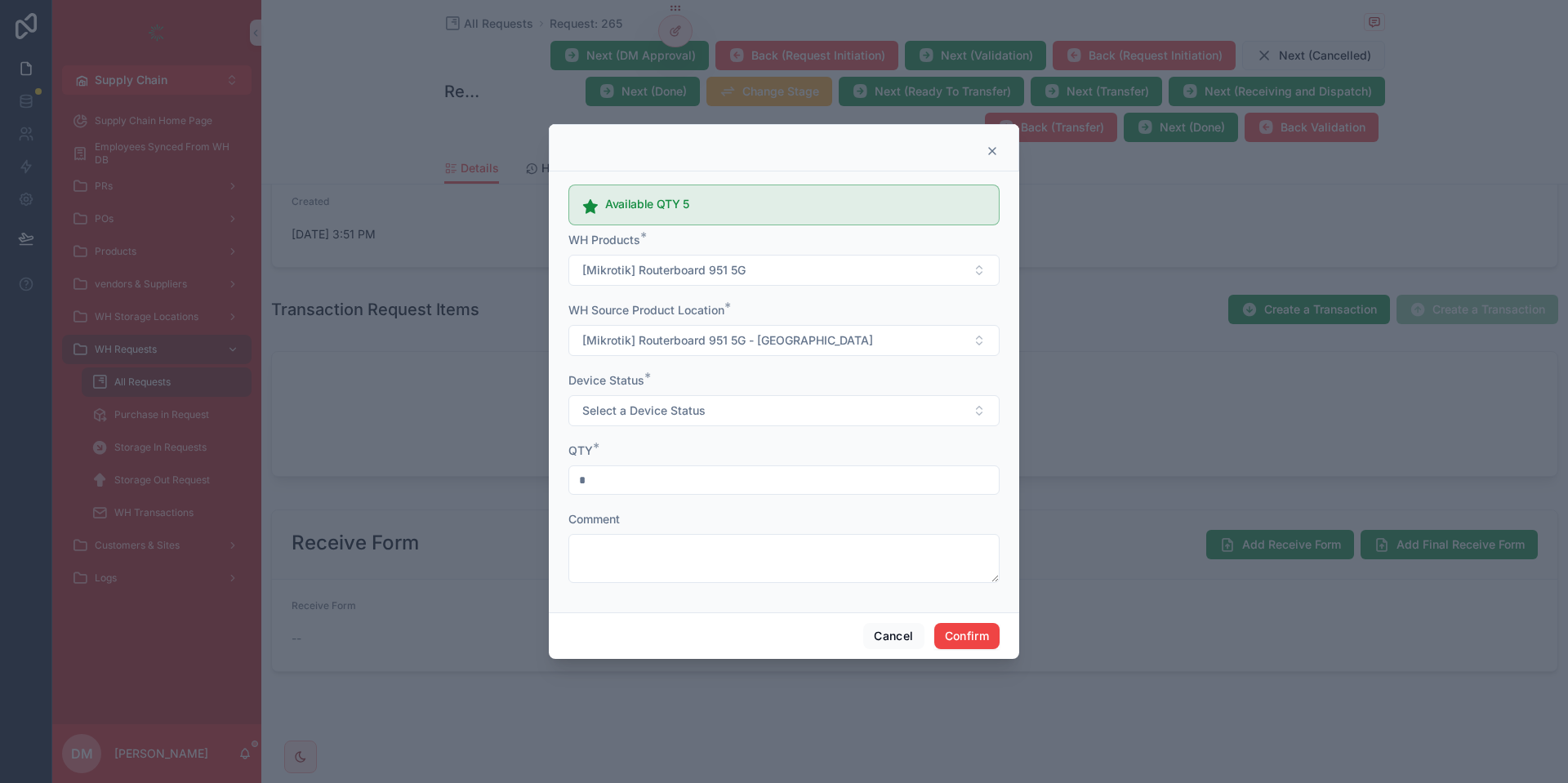
click at [659, 479] on input "*" at bounding box center [784, 480] width 430 height 23
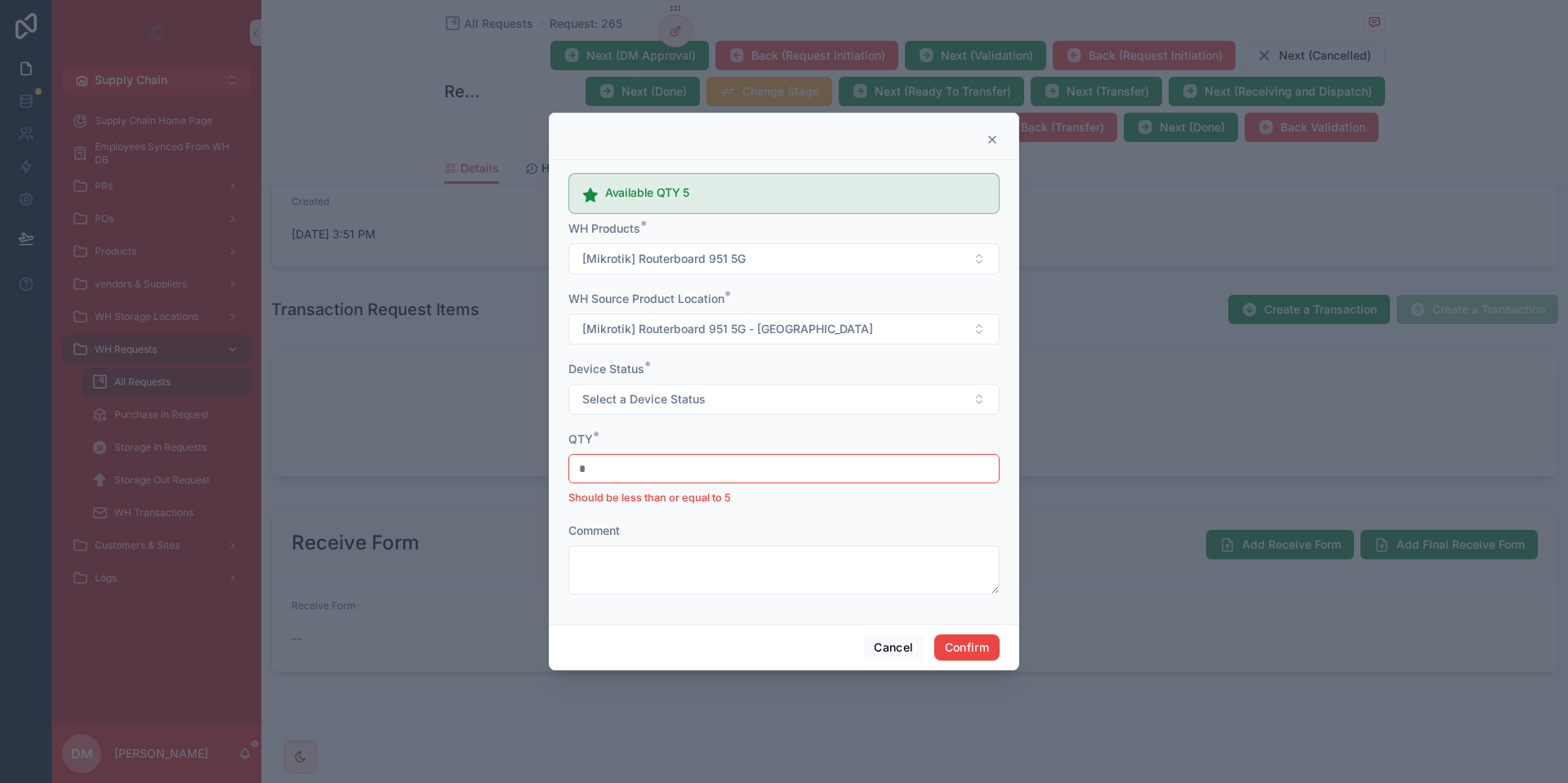
type input "*"
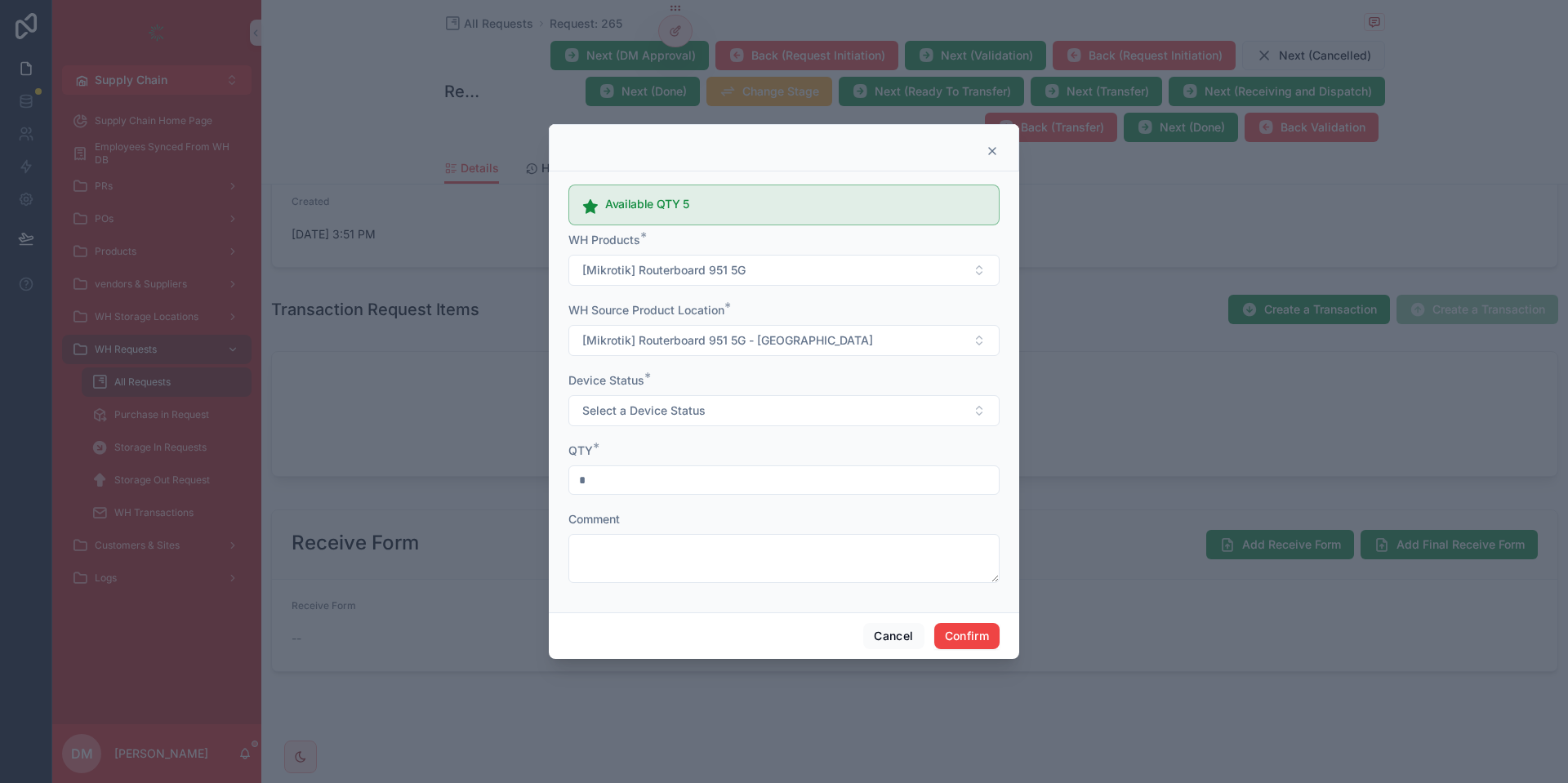
click at [721, 499] on form "Available QTY 5 WH Products * [Mikrotik] Routerboard 951 5G WH Source Product L…" at bounding box center [784, 389] width 432 height 421
click at [712, 483] on input "*" at bounding box center [784, 480] width 430 height 23
click at [710, 264] on span "[Mikrotik] Routerboard 951 5G" at bounding box center [664, 270] width 163 height 16
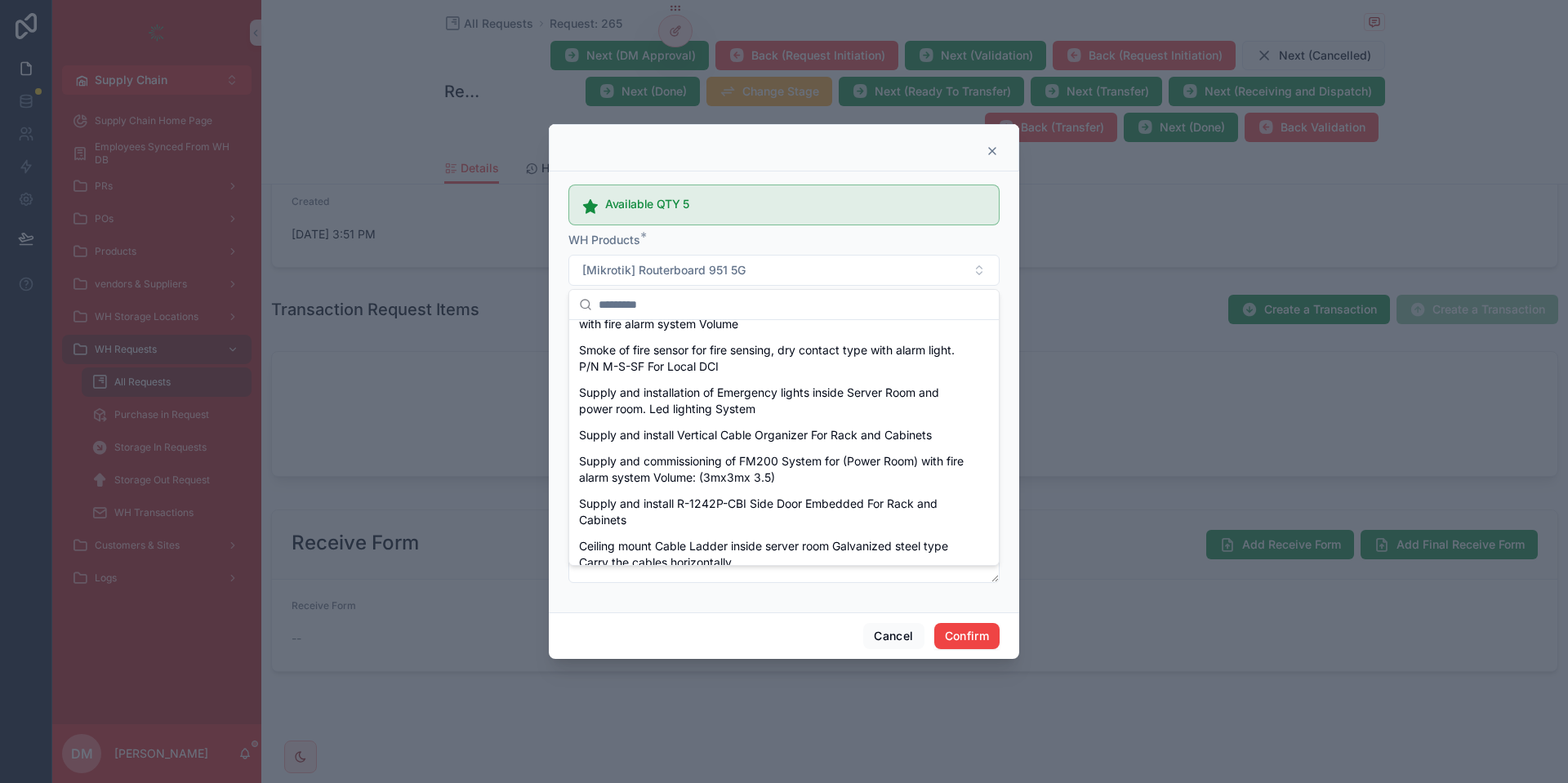
scroll to position [1372, 0]
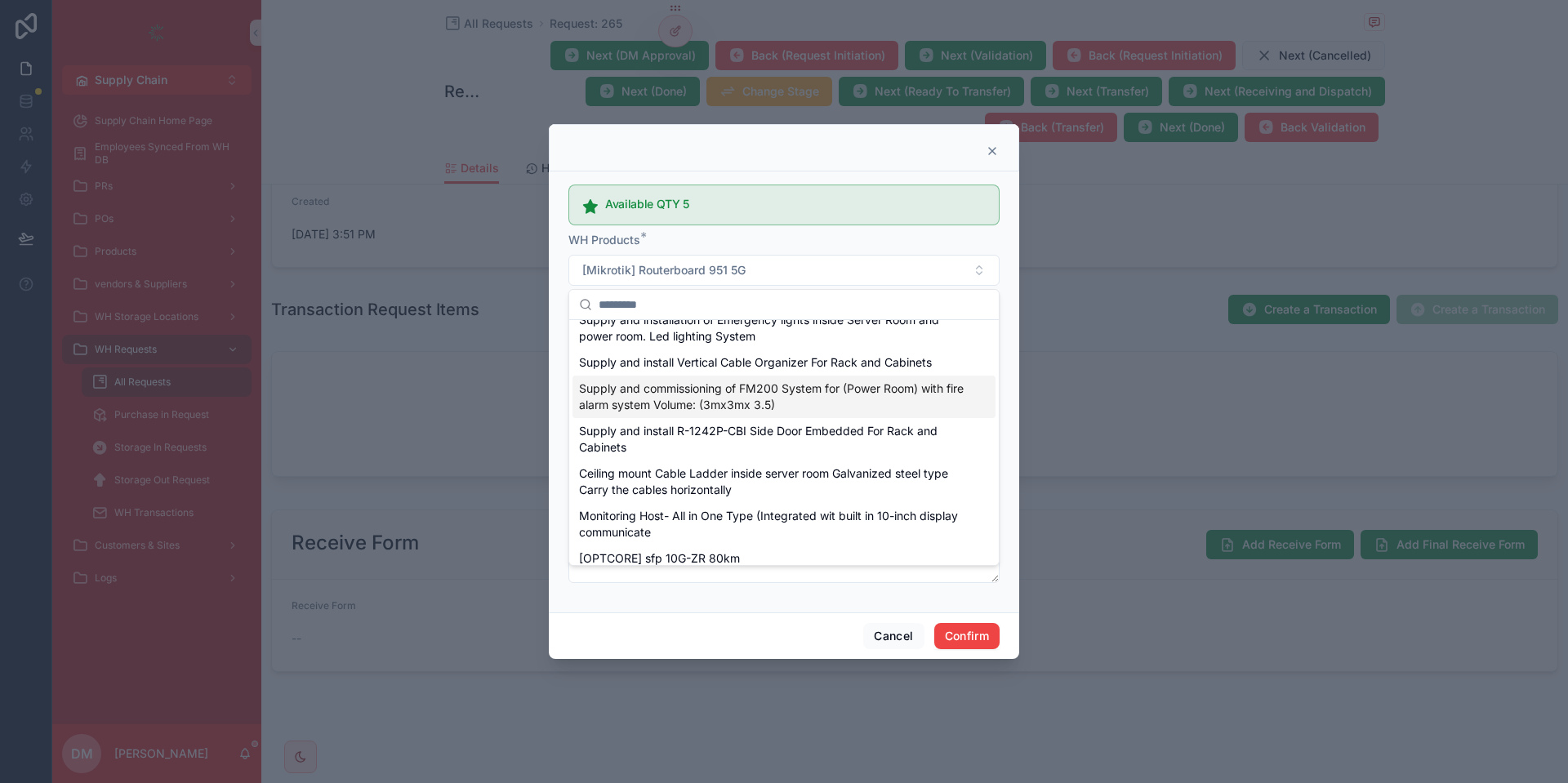
click at [737, 412] on span "Supply and commissioning of FM200 System for (Power Room) with fire alarm syste…" at bounding box center [774, 397] width 390 height 33
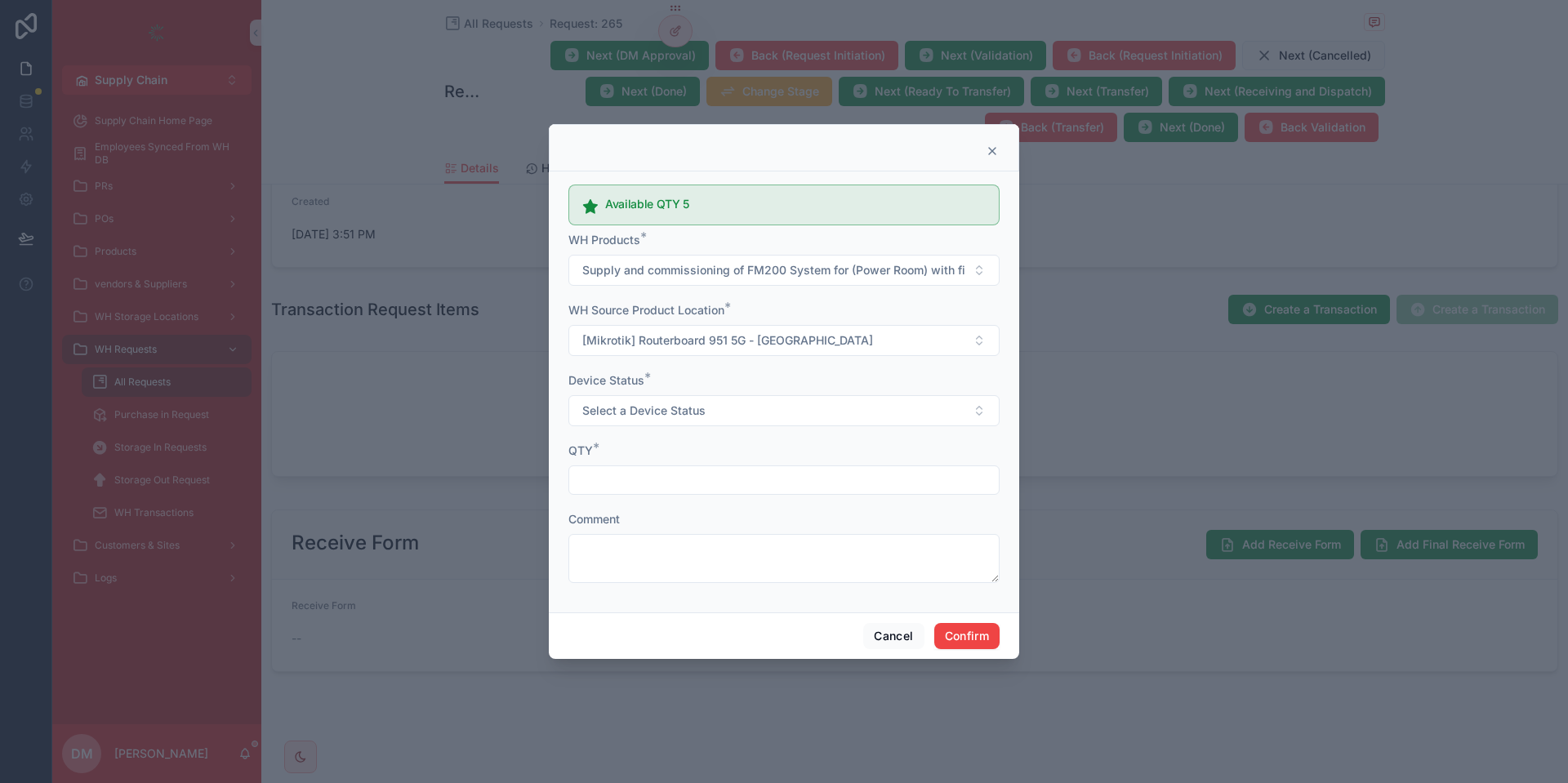
click at [984, 139] on div at bounding box center [784, 147] width 470 height 47
click at [987, 141] on div at bounding box center [784, 147] width 470 height 47
click at [988, 142] on div at bounding box center [784, 147] width 470 height 47
click at [988, 143] on div at bounding box center [784, 147] width 470 height 47
click at [990, 154] on icon at bounding box center [993, 151] width 13 height 13
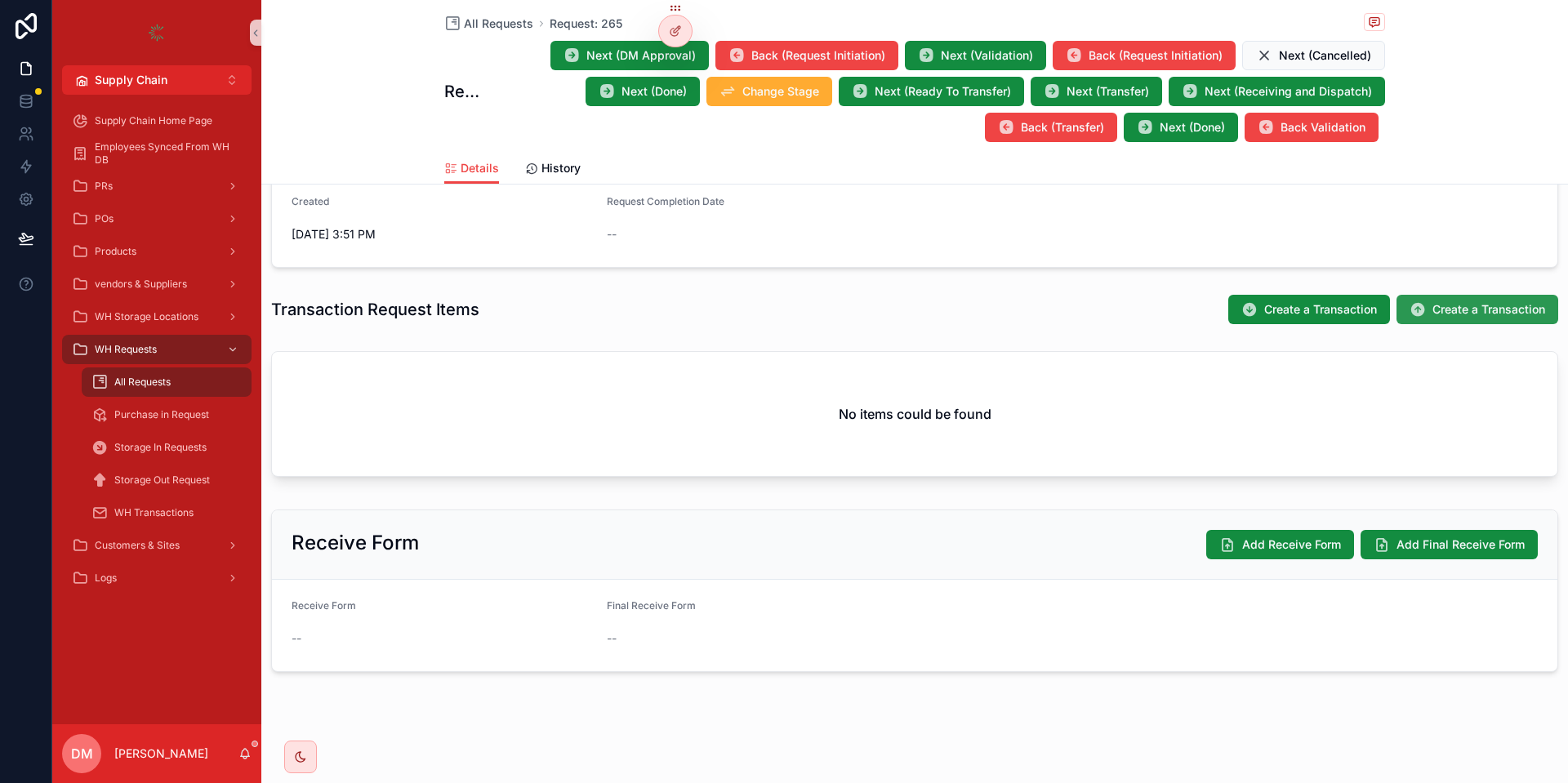
click at [1502, 319] on button "Create a Transaction" at bounding box center [1477, 309] width 162 height 29
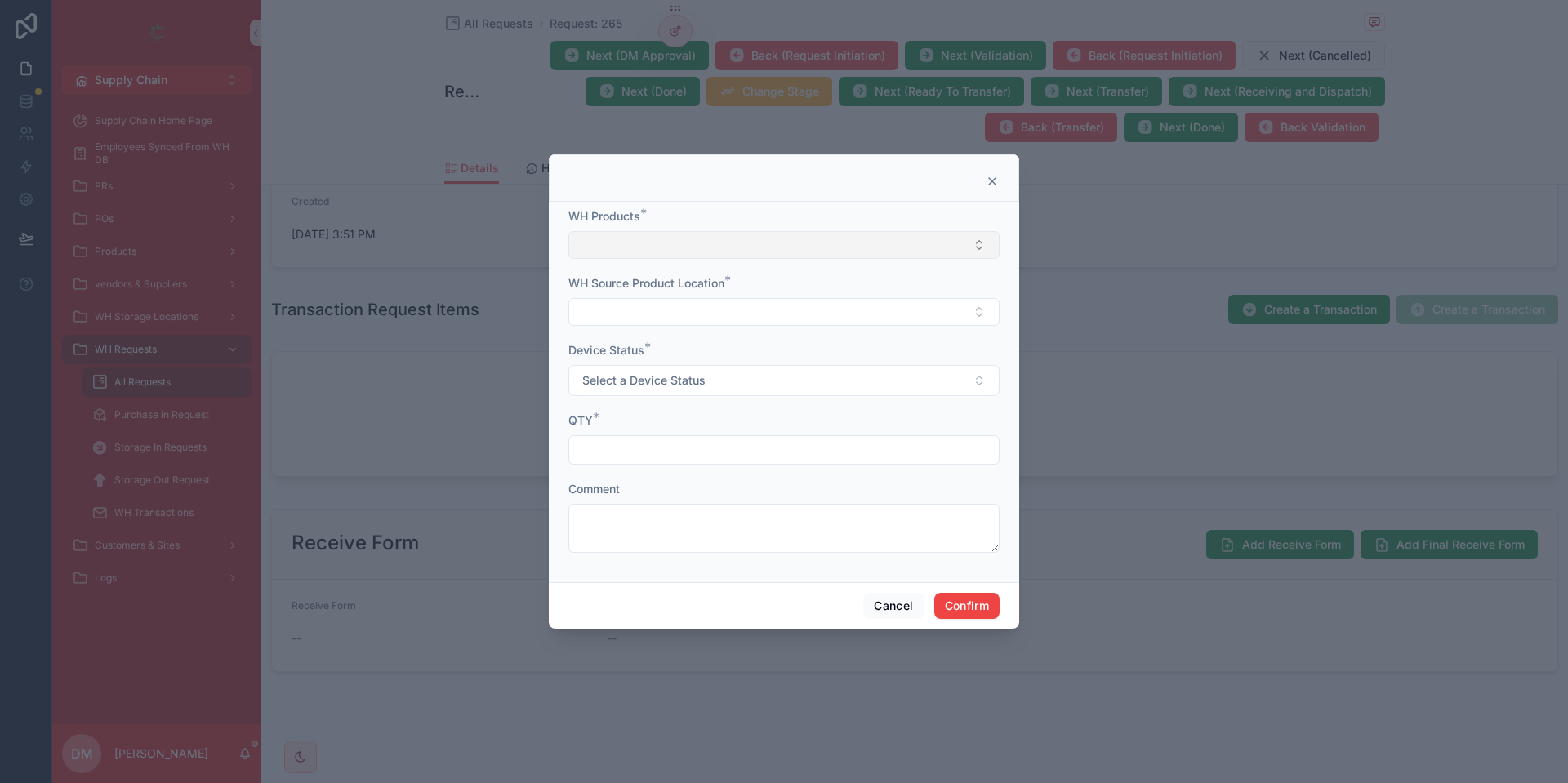
click at [742, 251] on button "Select Button" at bounding box center [784, 245] width 432 height 27
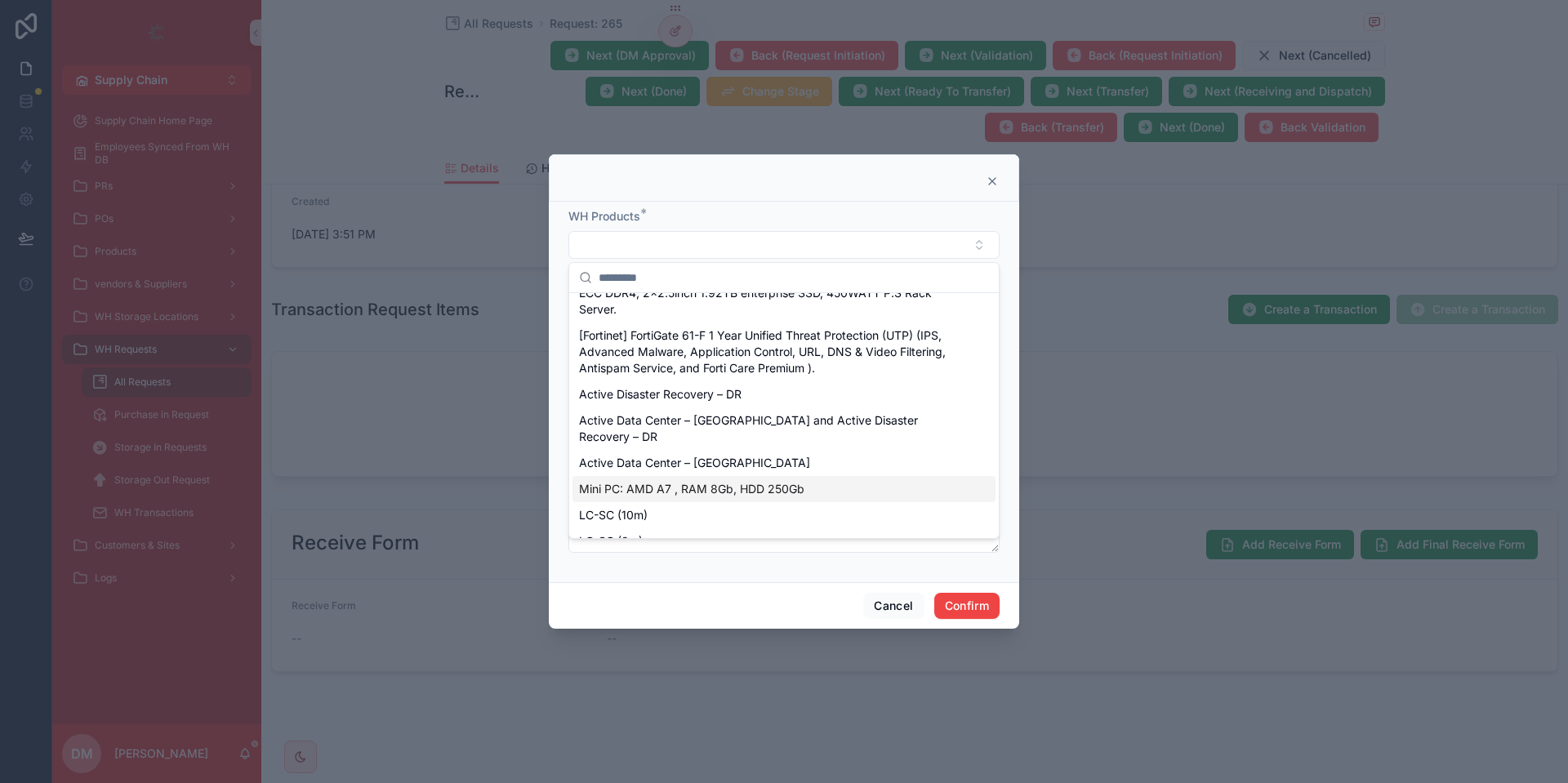
scroll to position [2545, 0]
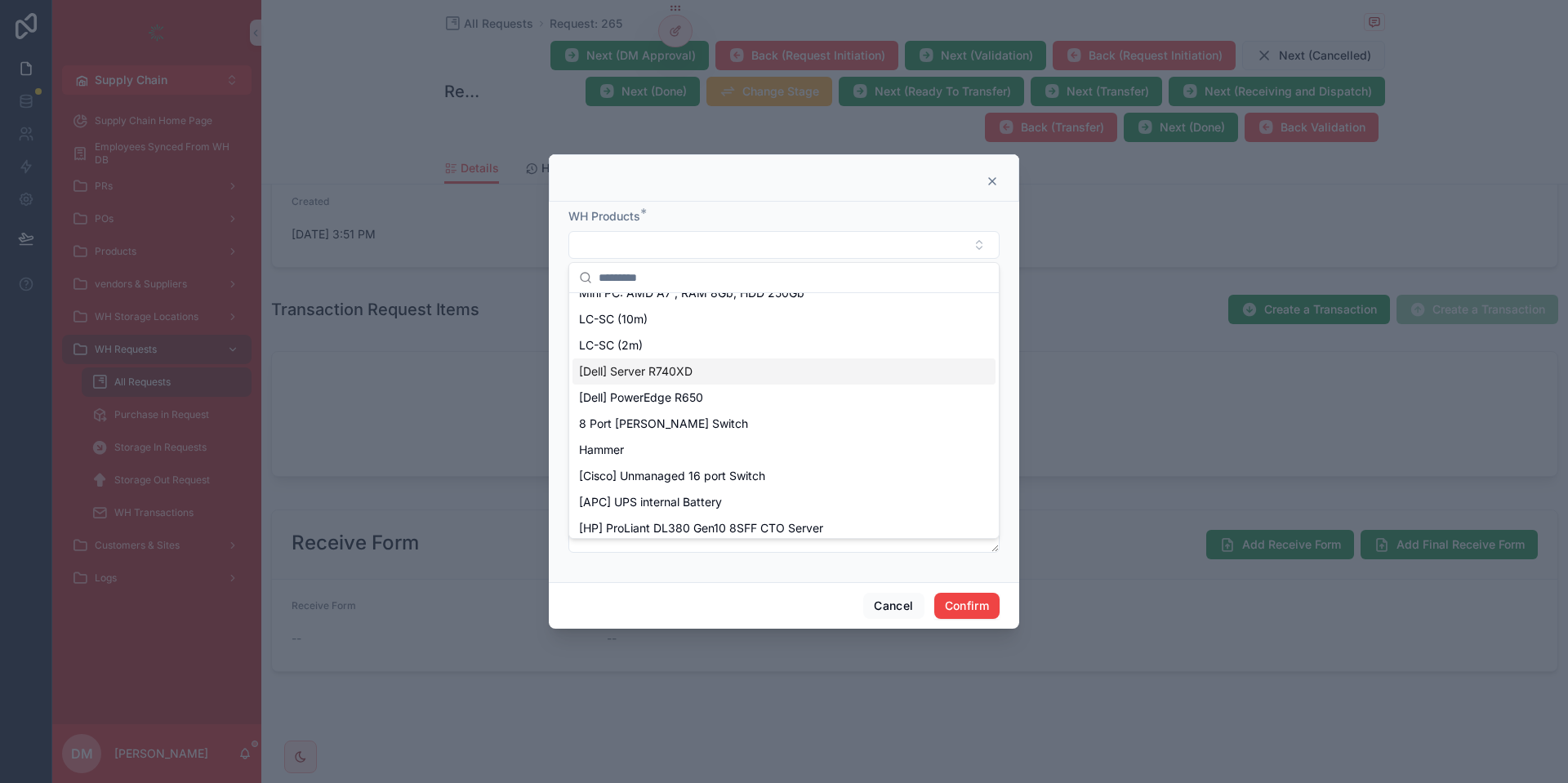
click at [733, 380] on div "[Dell] Server R740XD" at bounding box center [784, 372] width 423 height 26
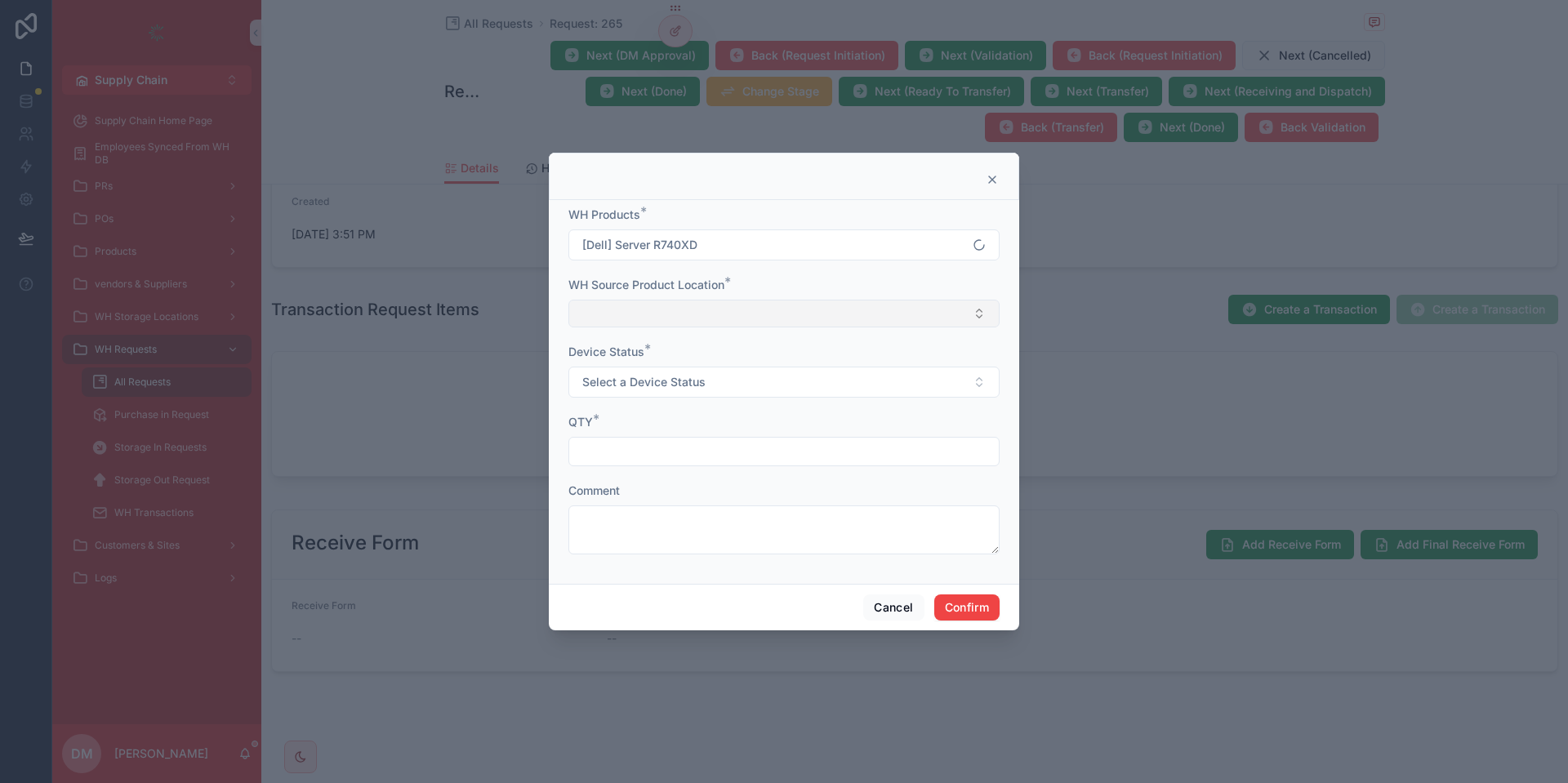
click at [675, 305] on button "Select Button" at bounding box center [784, 313] width 432 height 27
click at [654, 374] on span "[Dell] Server R740XD - Basra" at bounding box center [656, 378] width 155 height 16
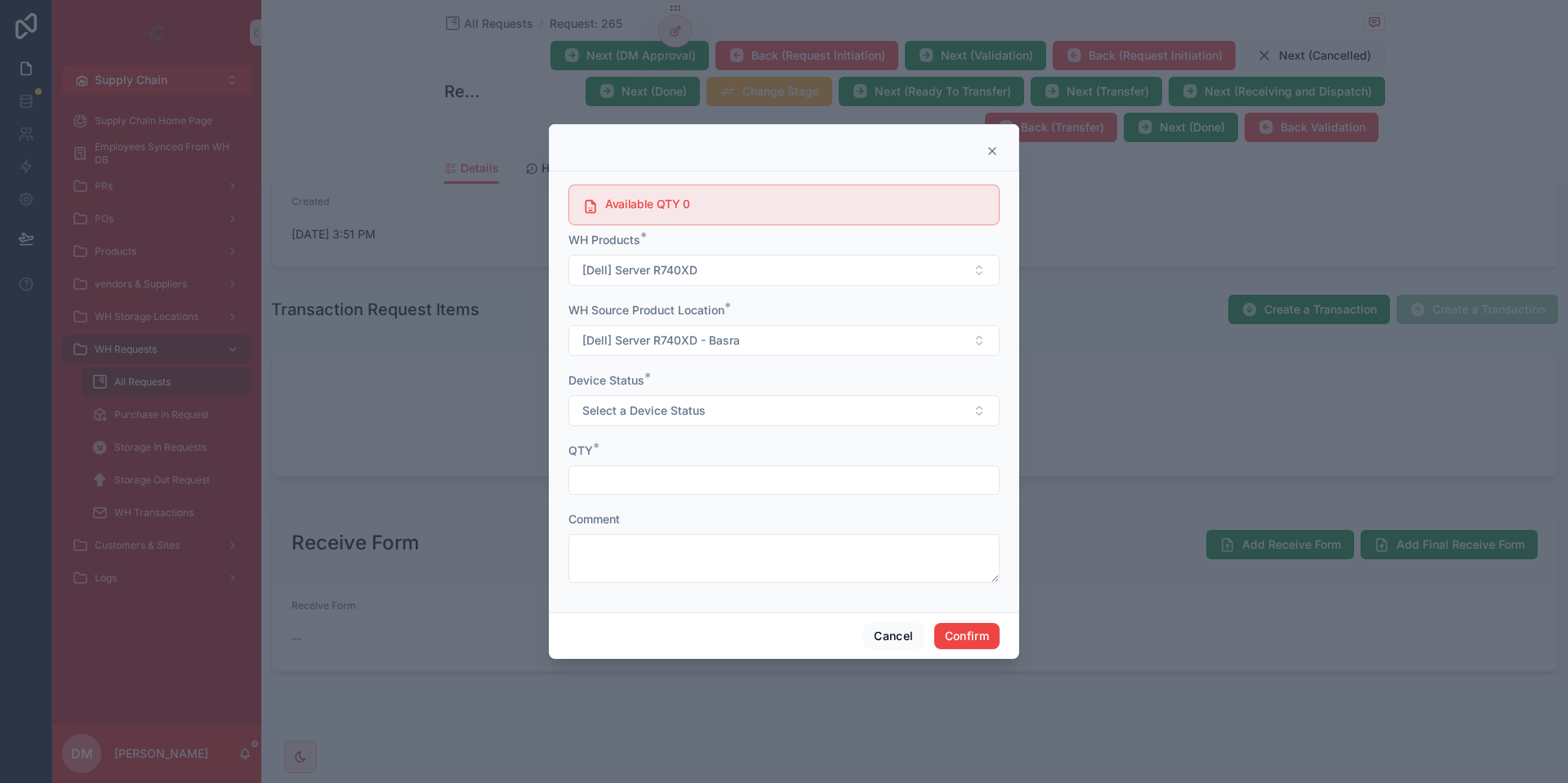
click at [624, 202] on h5 "Available QTY 0" at bounding box center [795, 204] width 381 height 11
click at [595, 210] on icon at bounding box center [590, 206] width 16 height 16
drag, startPoint x: 576, startPoint y: 208, endPoint x: 612, endPoint y: 210, distance: 36.1
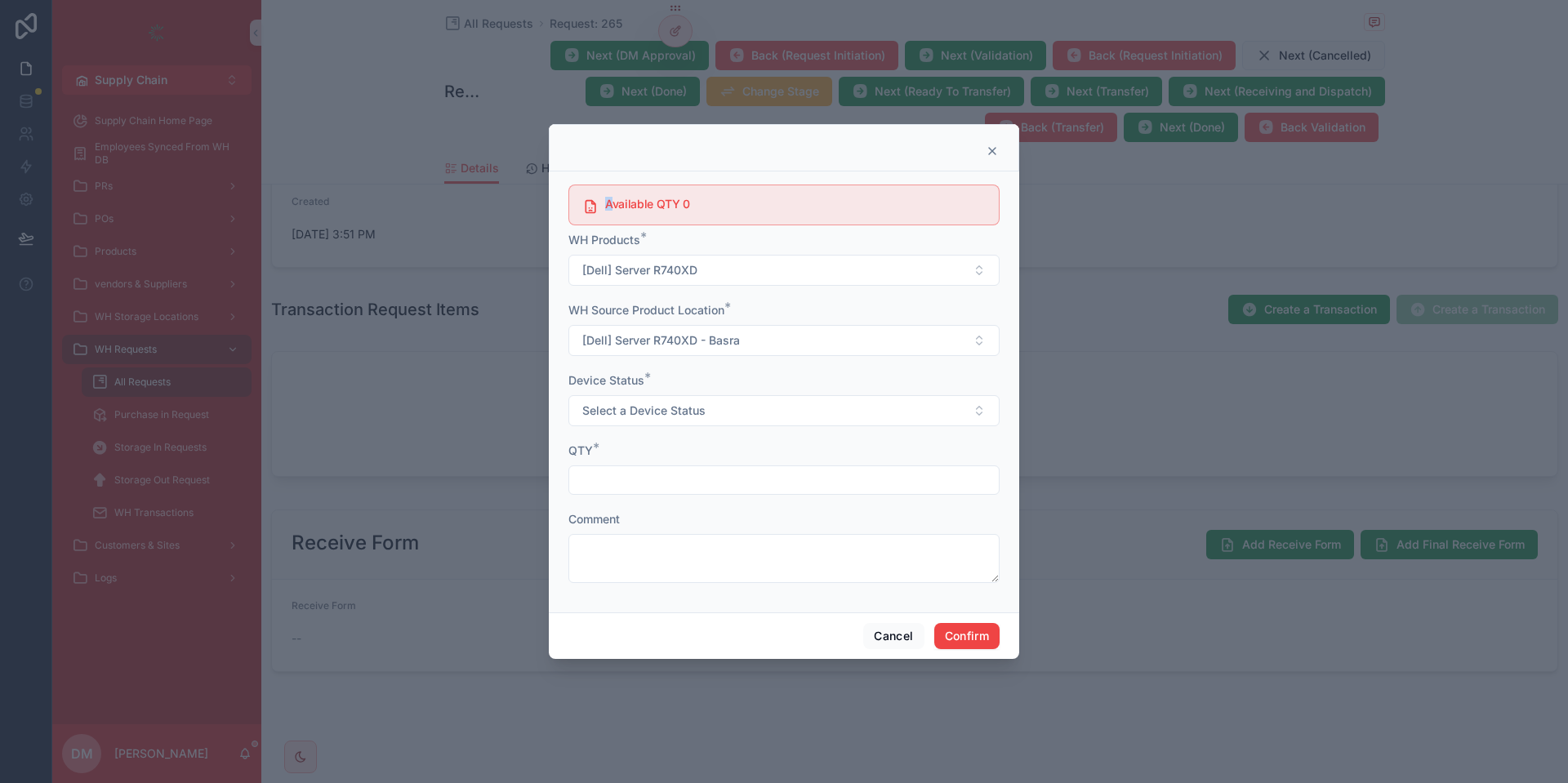
click at [612, 210] on div "Available QTY 0" at bounding box center [784, 204] width 432 height 41
click at [692, 210] on div "Available QTY 0" at bounding box center [795, 206] width 381 height 15
click at [574, 203] on div "Available QTY 0" at bounding box center [784, 204] width 432 height 41
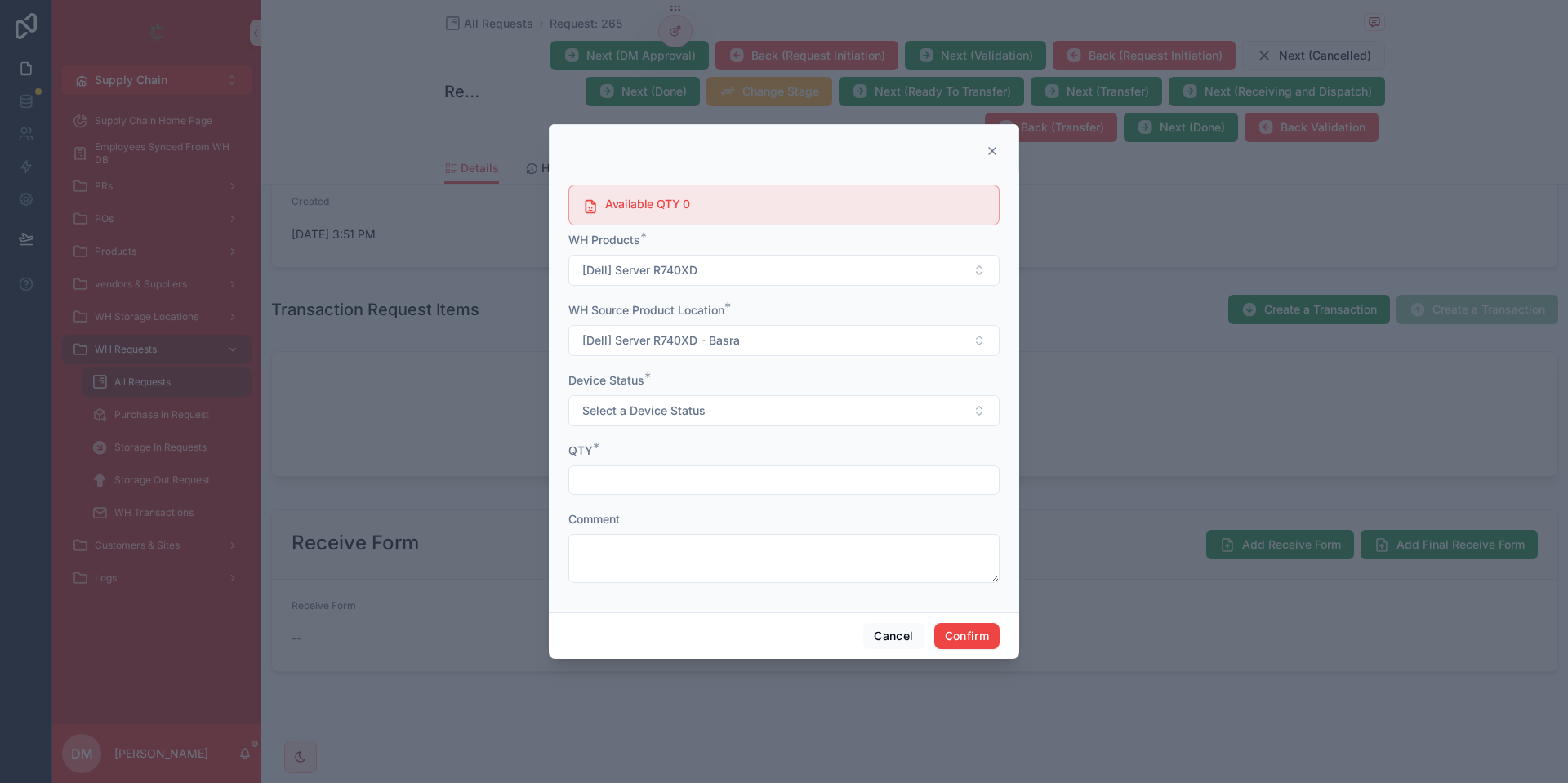
click at [659, 477] on input "text" at bounding box center [784, 480] width 430 height 23
click at [681, 205] on h5 "Available QTY 0" at bounding box center [795, 204] width 381 height 11
click at [612, 378] on span "Device Status" at bounding box center [606, 380] width 76 height 14
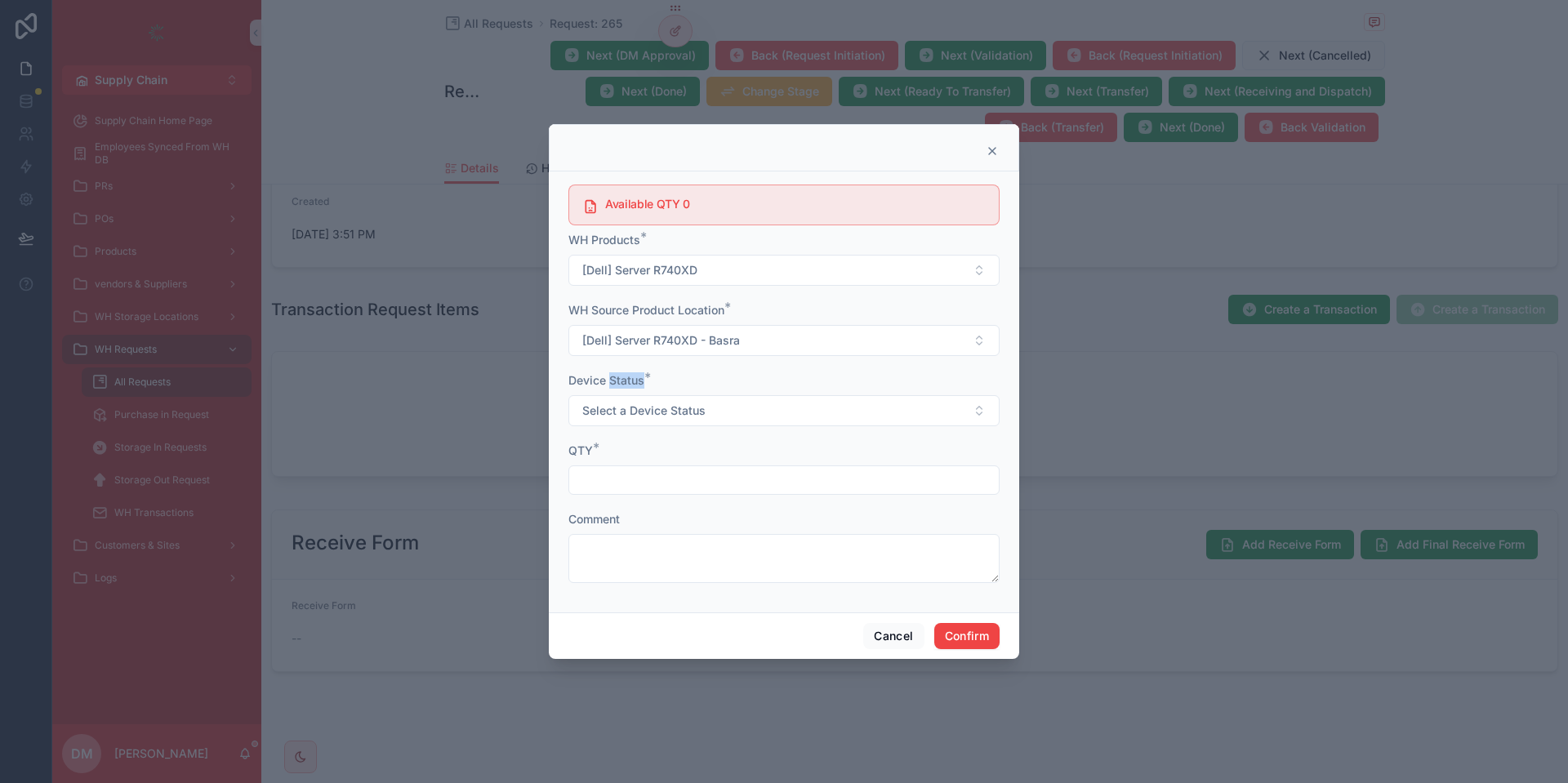
click at [612, 378] on span "Device Status" at bounding box center [606, 380] width 76 height 14
click at [636, 403] on span "Select a Device Status" at bounding box center [644, 410] width 124 height 16
click at [637, 394] on div "Device Status * Select a Device Status" at bounding box center [784, 399] width 432 height 54
drag, startPoint x: 628, startPoint y: 393, endPoint x: 636, endPoint y: 386, distance: 10.6
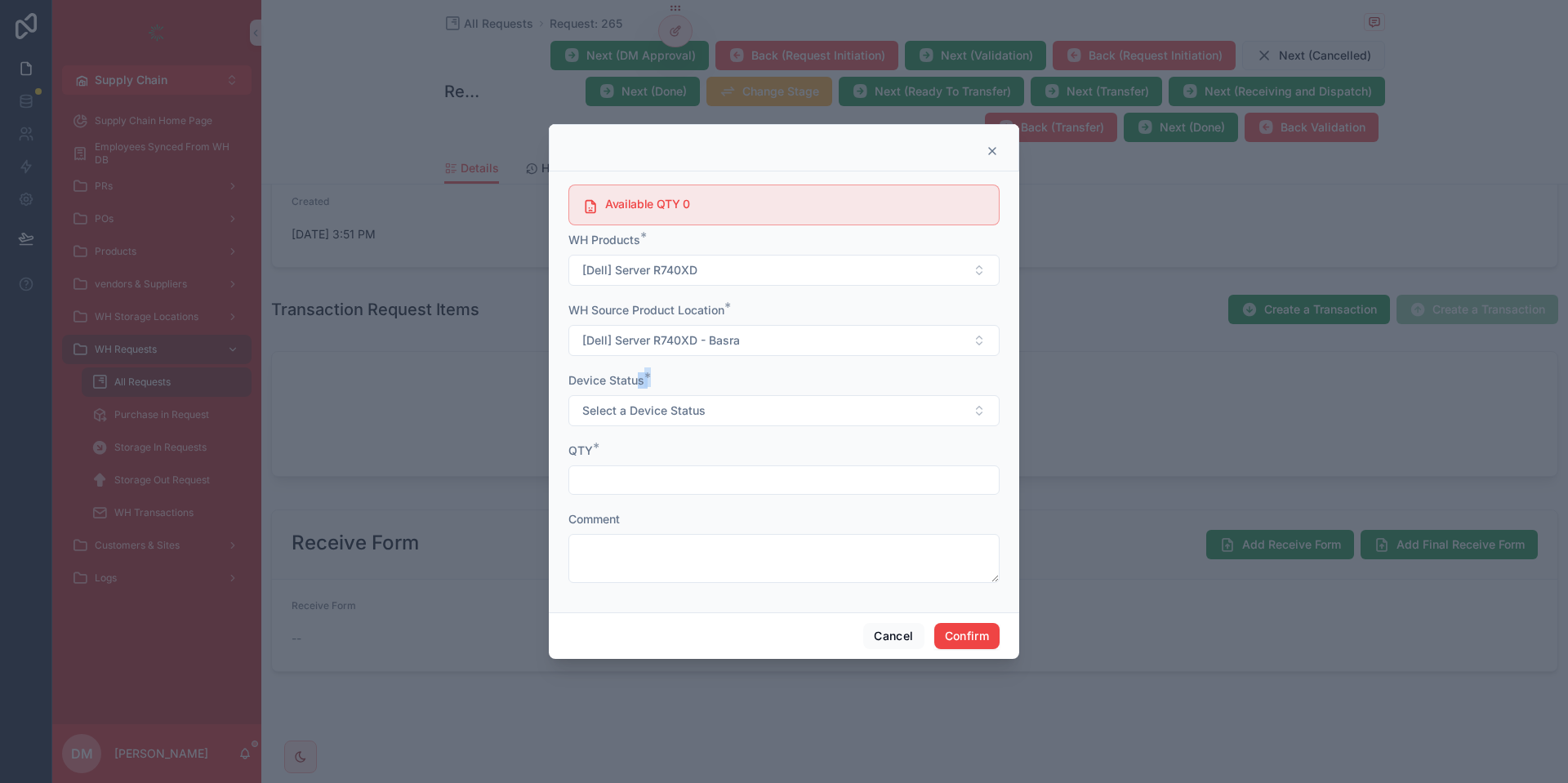
click at [635, 386] on div "Device Status * Select a Device Status" at bounding box center [784, 399] width 432 height 54
click at [636, 386] on span "Device Status" at bounding box center [606, 380] width 76 height 14
click at [716, 387] on div "Device Status *" at bounding box center [784, 380] width 432 height 16
click at [703, 264] on button "[Dell] Server R740XD" at bounding box center [784, 270] width 432 height 31
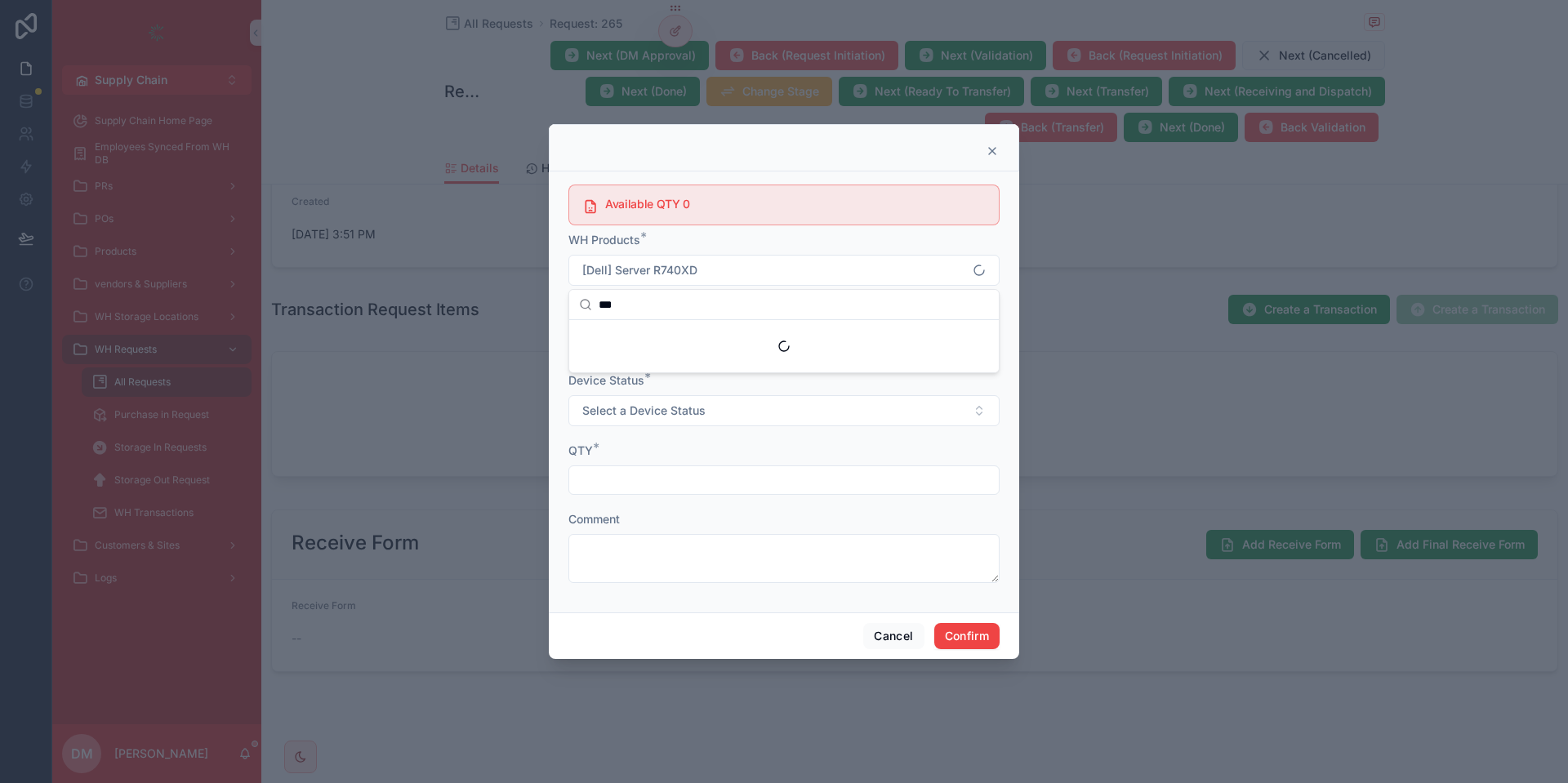
scroll to position [0, 0]
type input "***"
click at [733, 343] on span "[Mikrotik] Routerboard 951 5G" at bounding box center [659, 336] width 162 height 16
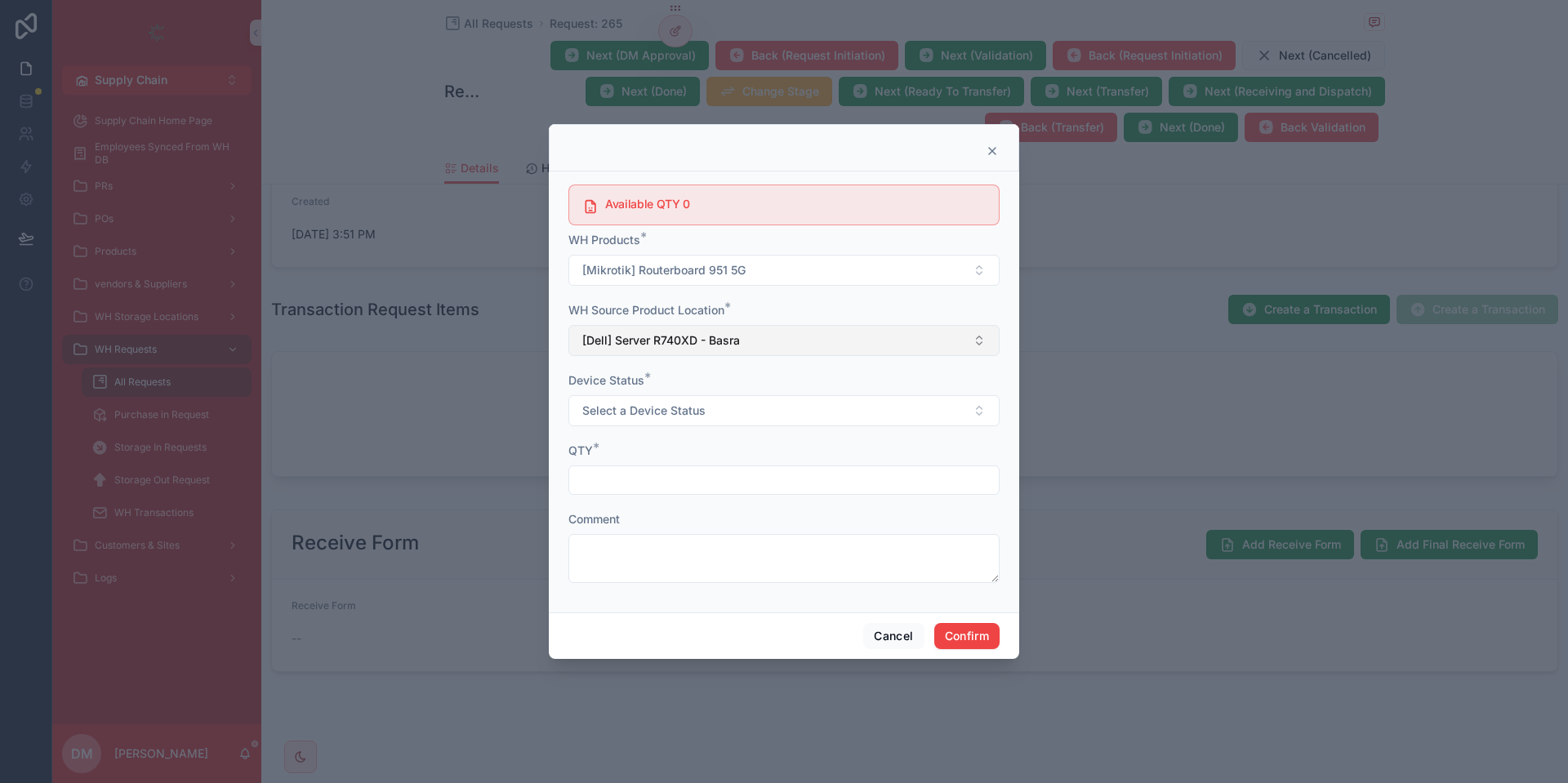
click at [749, 330] on button "[Dell] Server R740XD - Basra" at bounding box center [784, 340] width 432 height 31
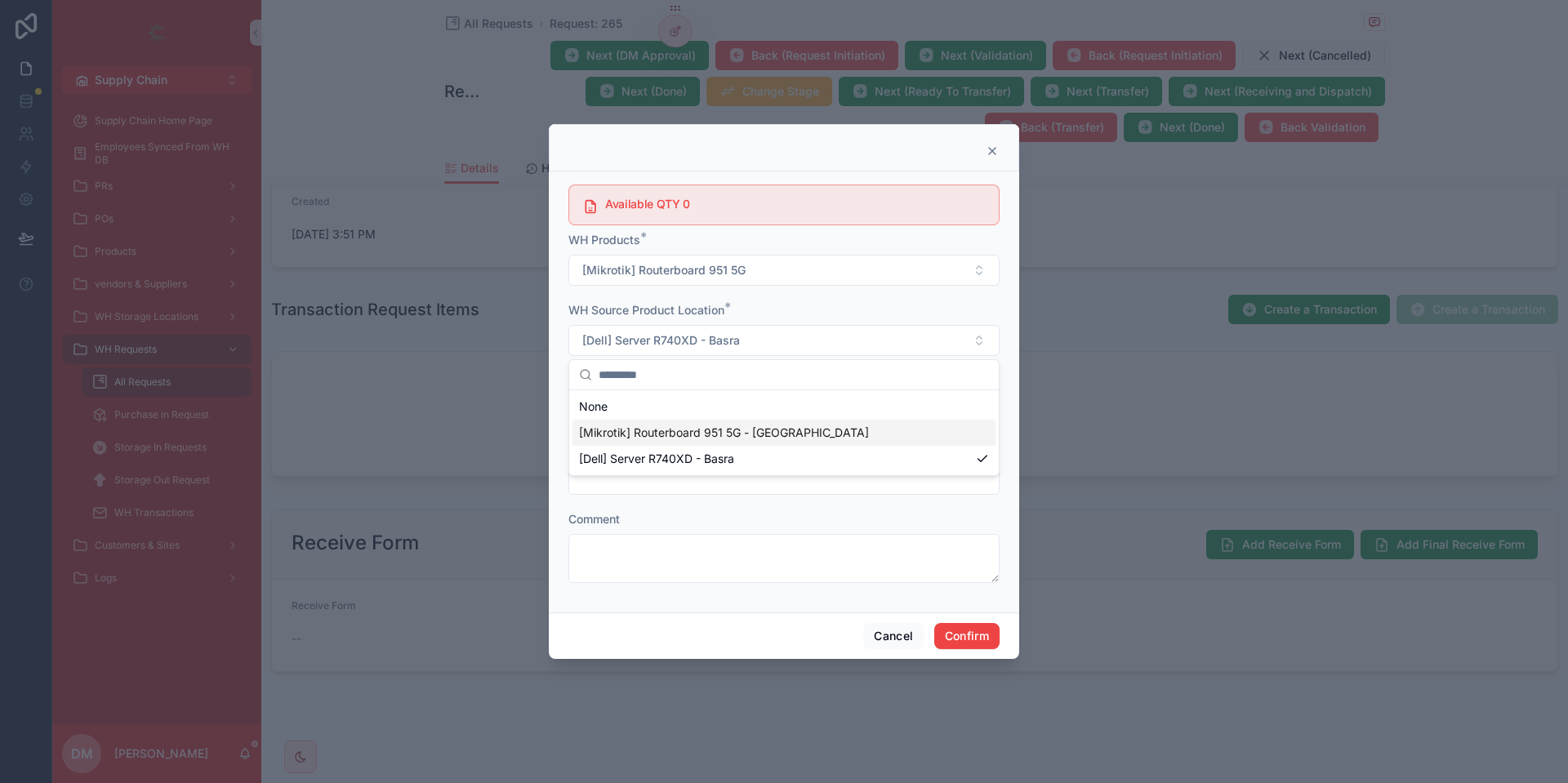
click at [689, 444] on div "[Mikrotik] Routerboard 951 5G - Basra" at bounding box center [784, 434] width 423 height 26
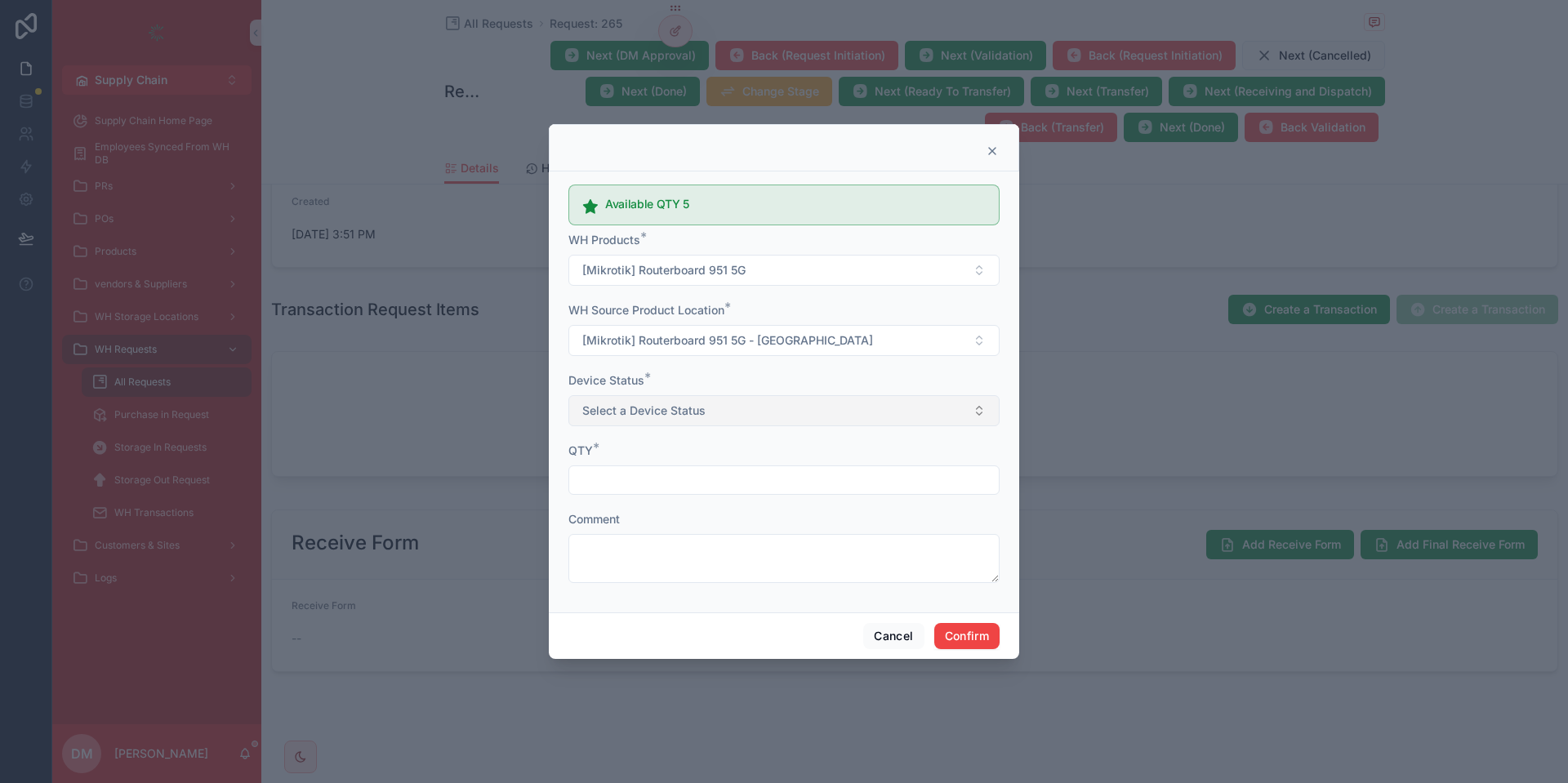
click at [686, 415] on span "Select a Device Status" at bounding box center [644, 410] width 124 height 16
click at [658, 499] on div "Used" at bounding box center [784, 501] width 423 height 25
click at [673, 474] on input "text" at bounding box center [784, 480] width 430 height 23
type input "*"
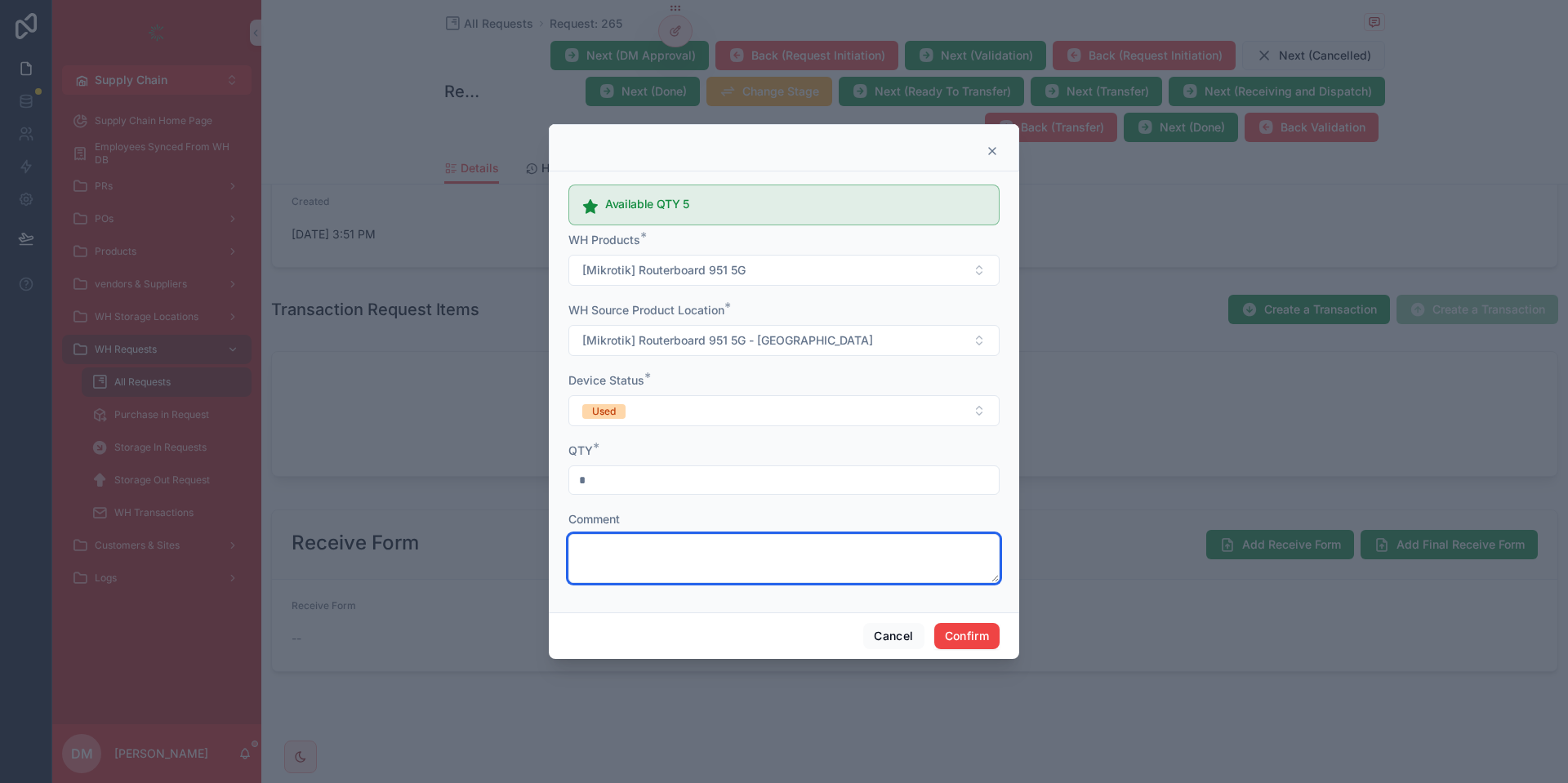
click at [657, 563] on textarea at bounding box center [784, 559] width 432 height 49
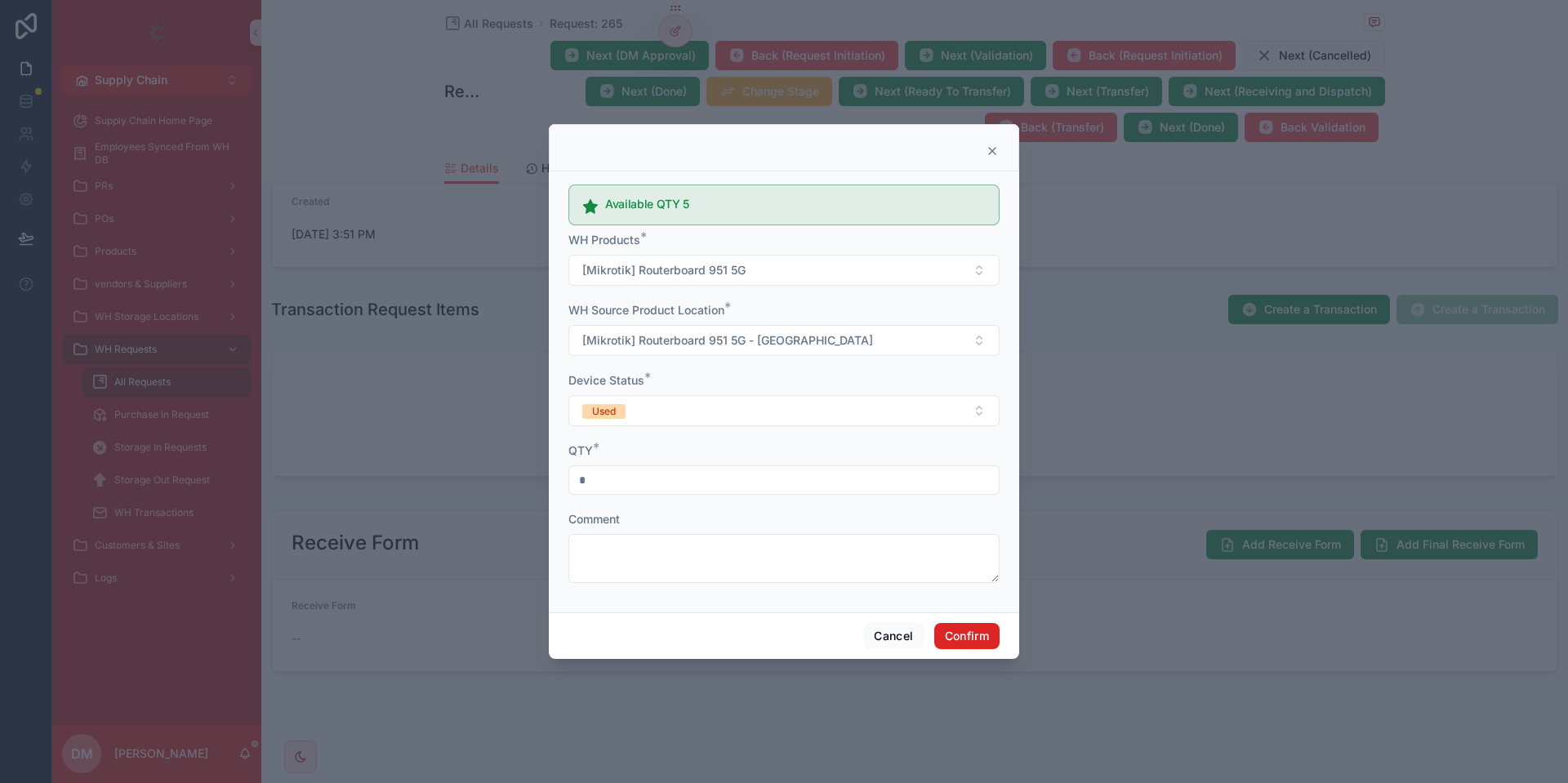
click at [996, 639] on button "Confirm" at bounding box center [966, 637] width 65 height 26
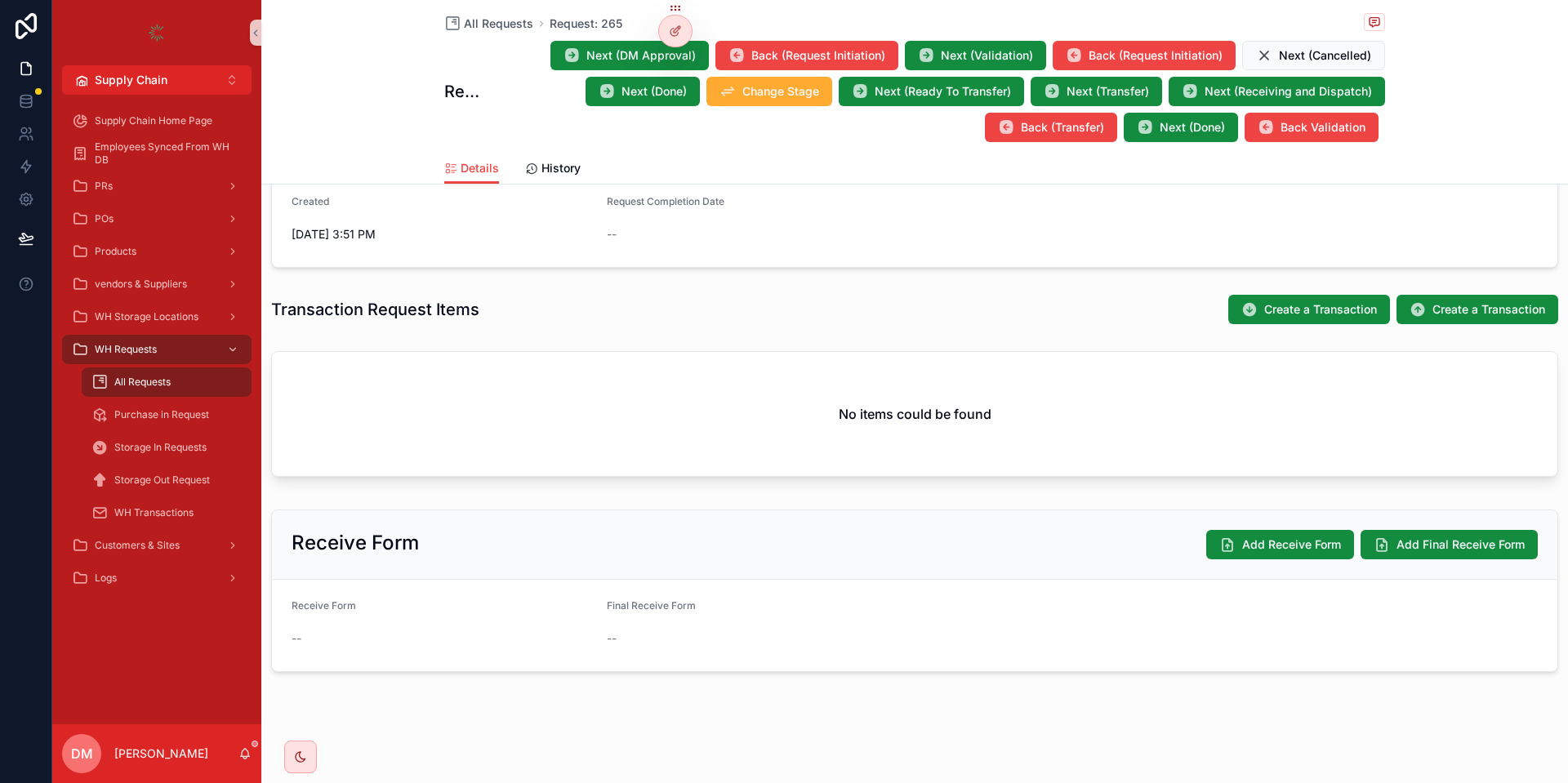
scroll to position [426, 0]
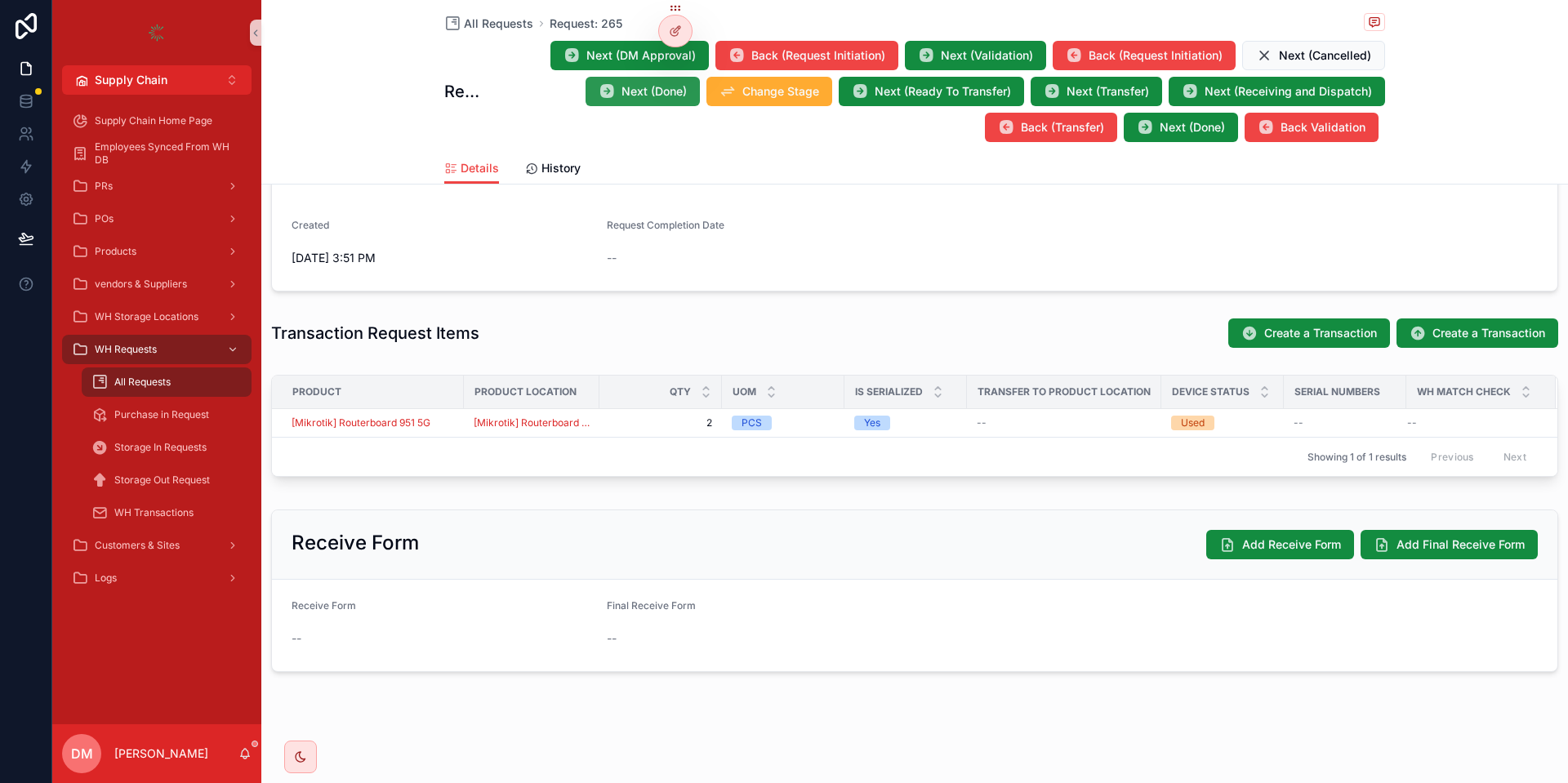
click at [692, 95] on button "Next (Done)" at bounding box center [642, 91] width 114 height 29
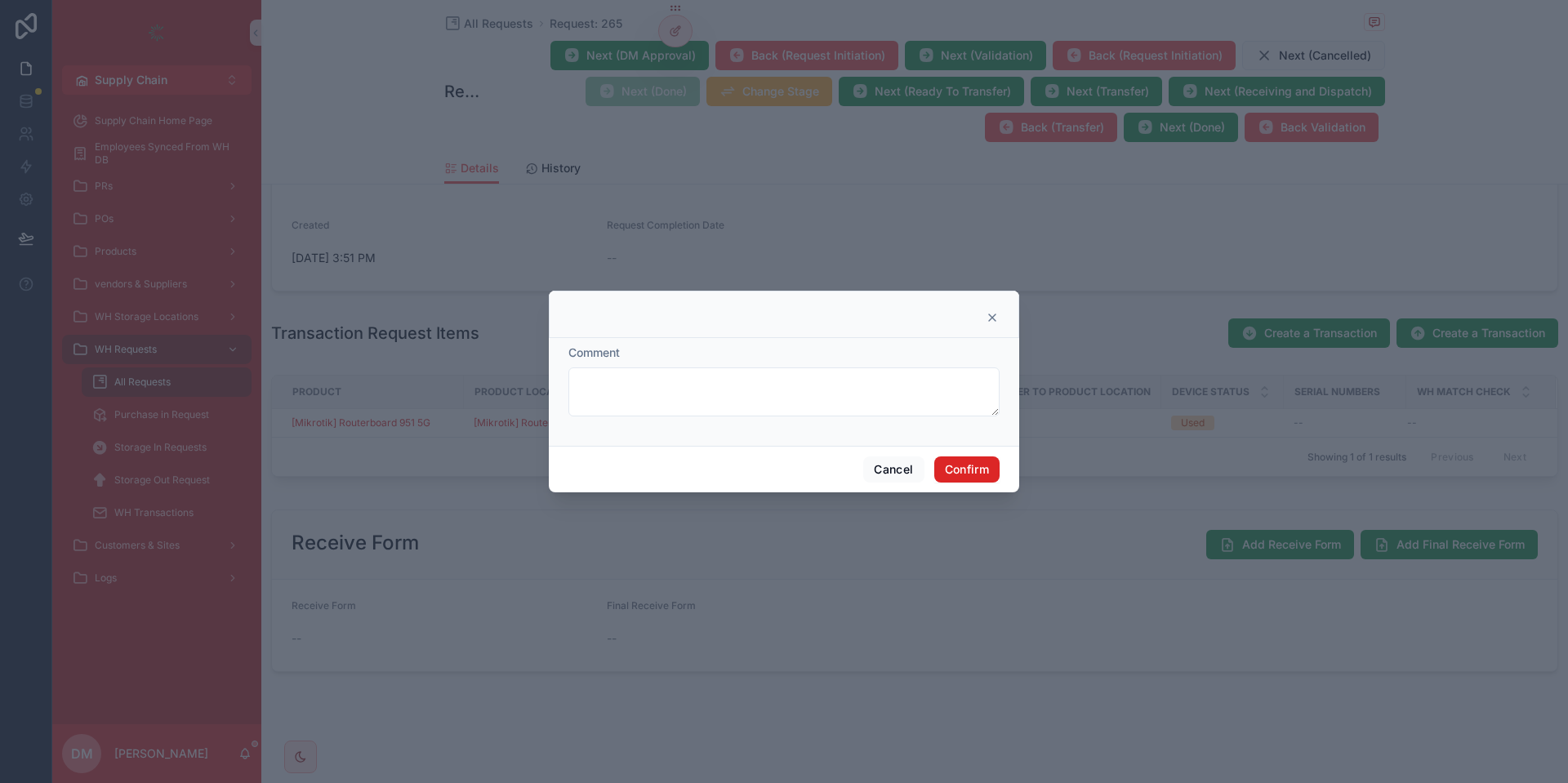
click at [953, 464] on button "Confirm" at bounding box center [966, 469] width 65 height 26
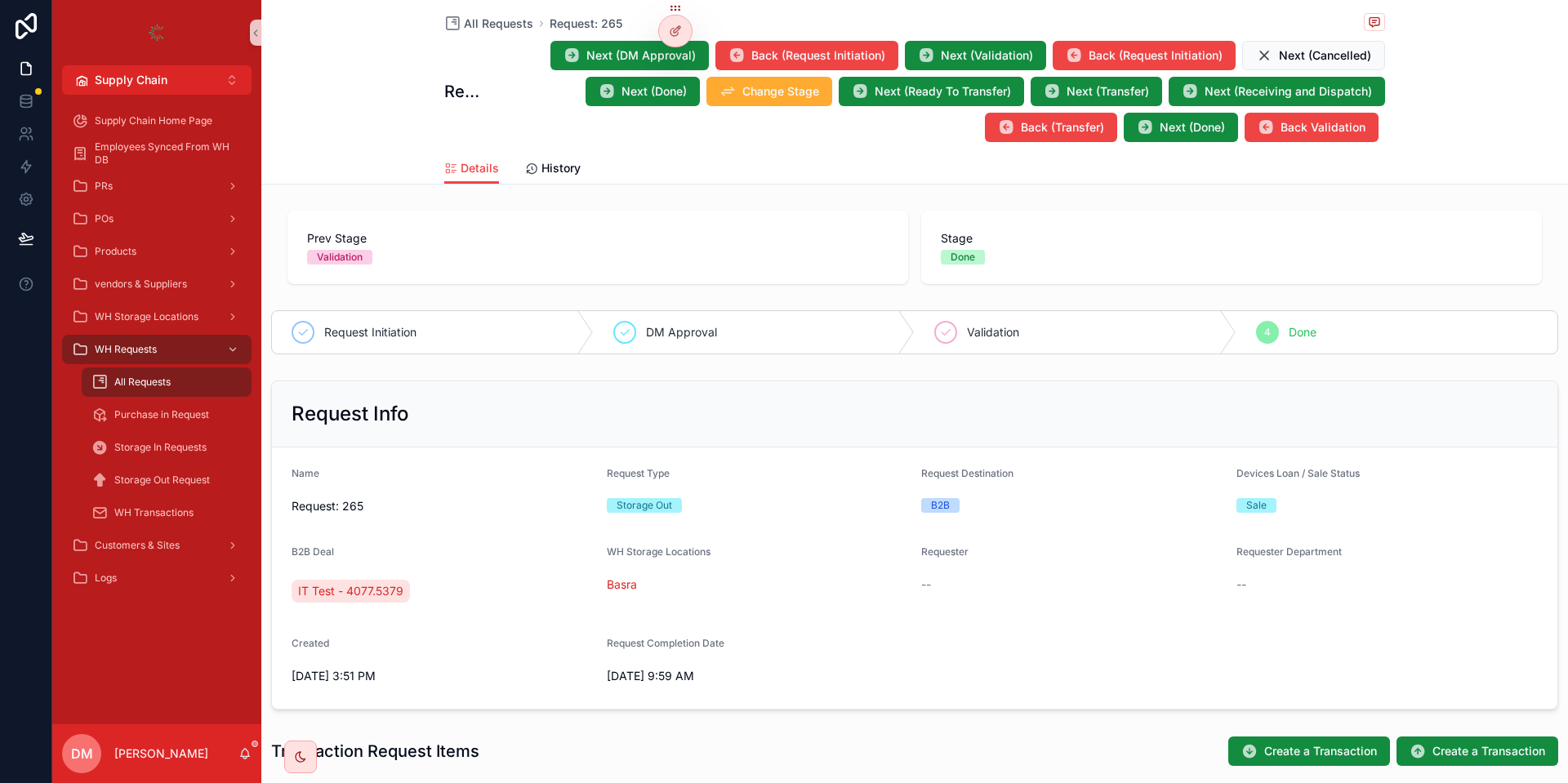
scroll to position [392, 0]
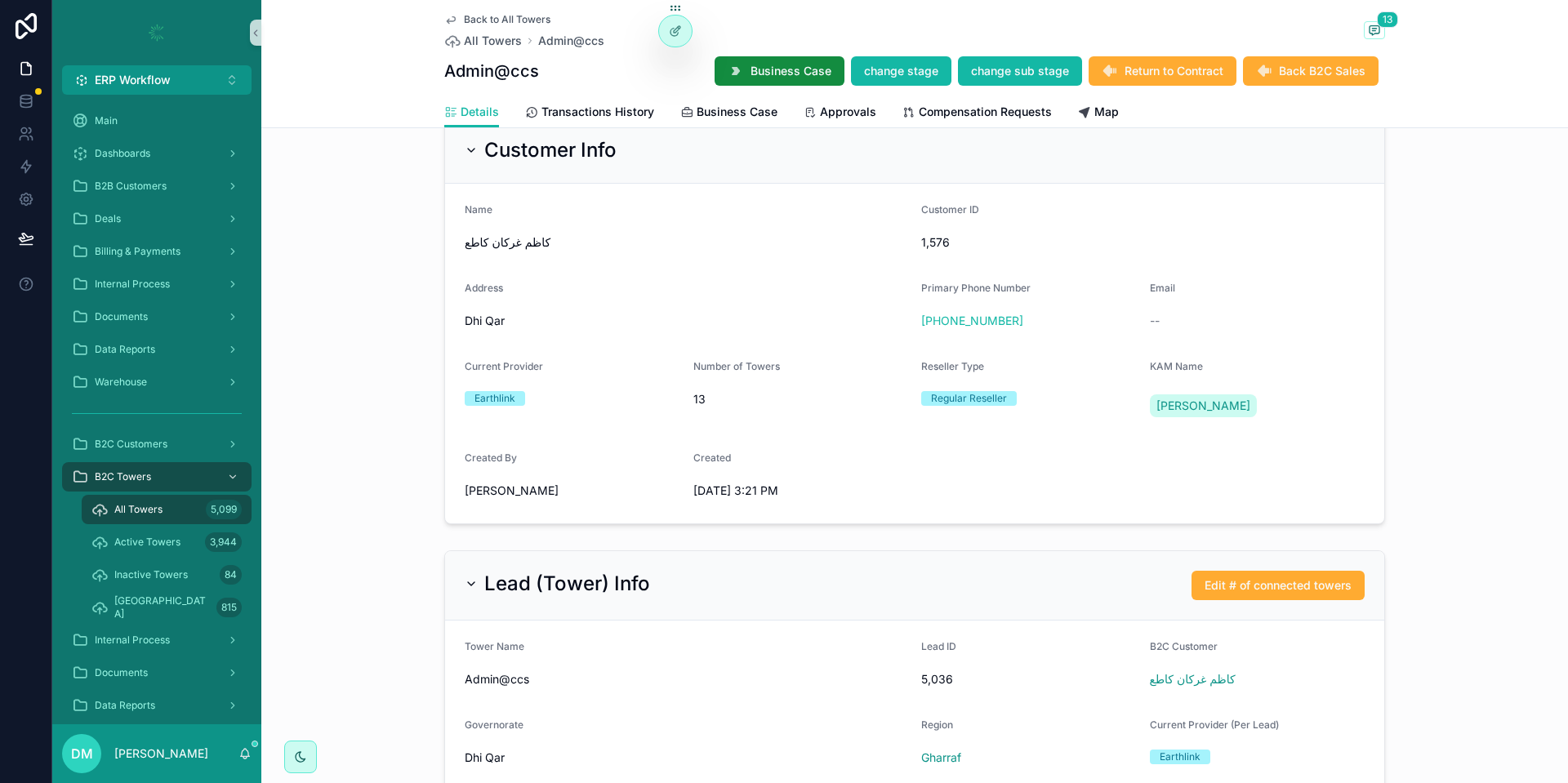
scroll to position [686, 0]
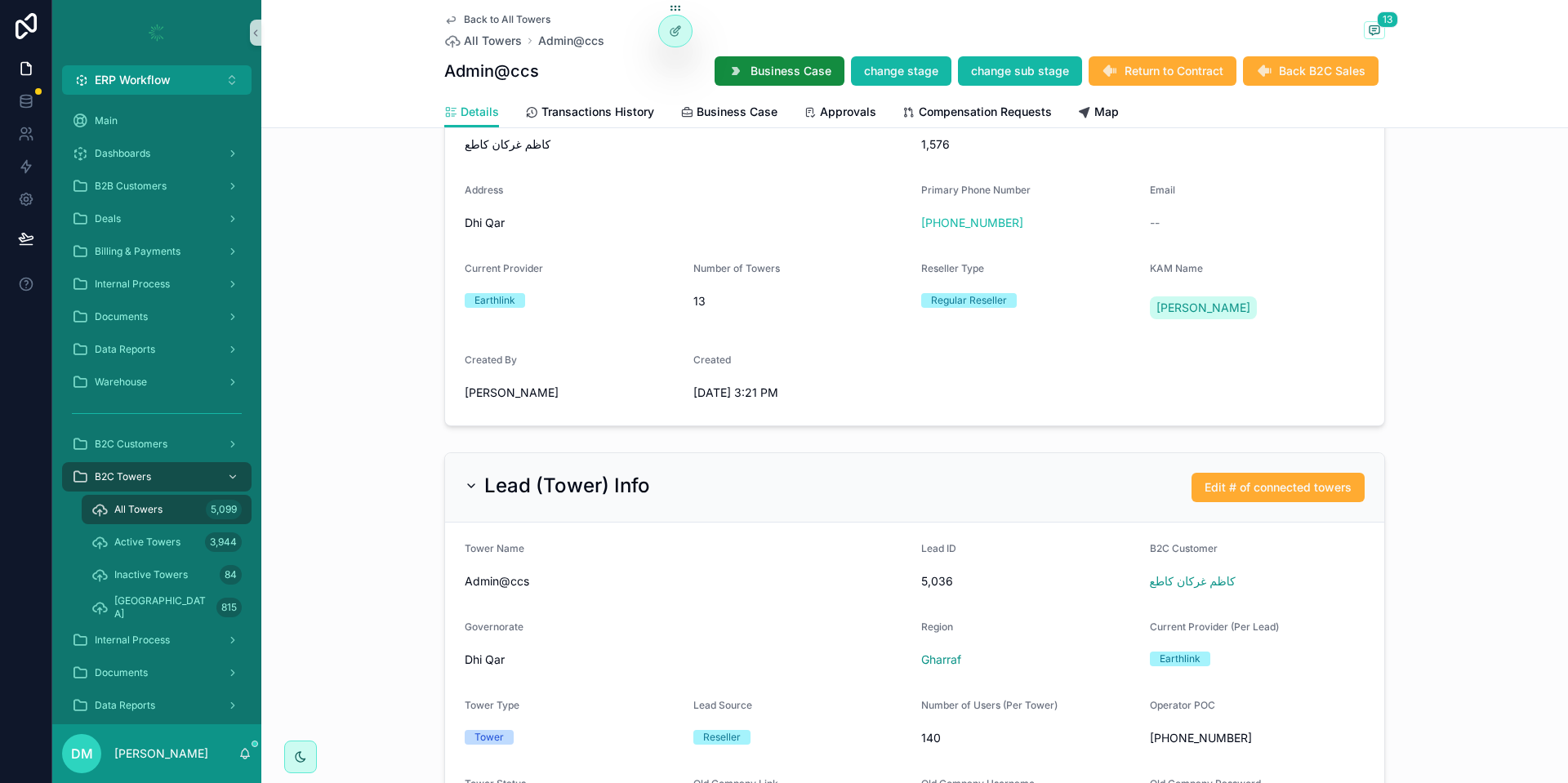
click at [749, 392] on span "8/25/2025 3:21 PM" at bounding box center [801, 392] width 215 height 16
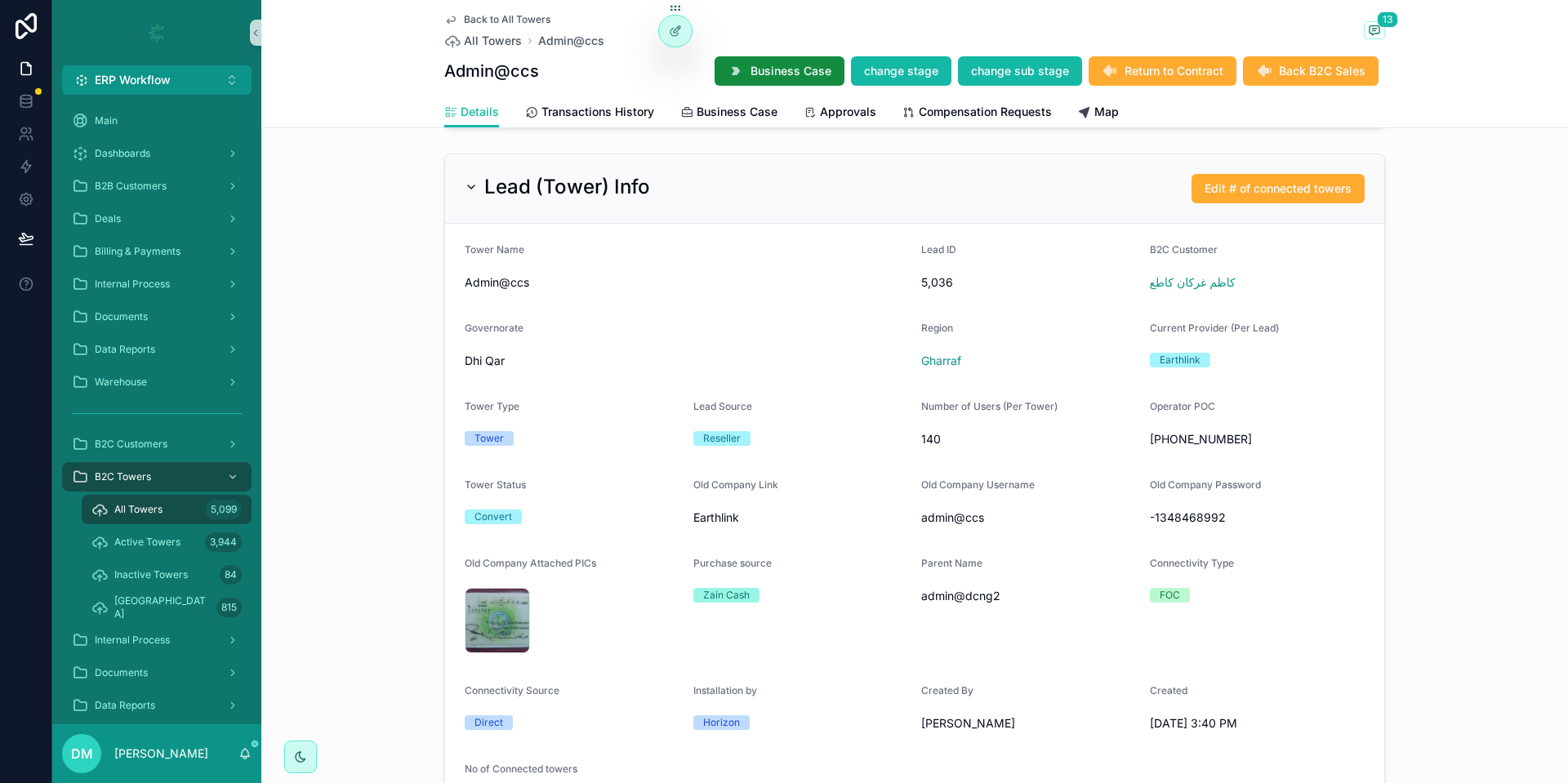
scroll to position [1079, 0]
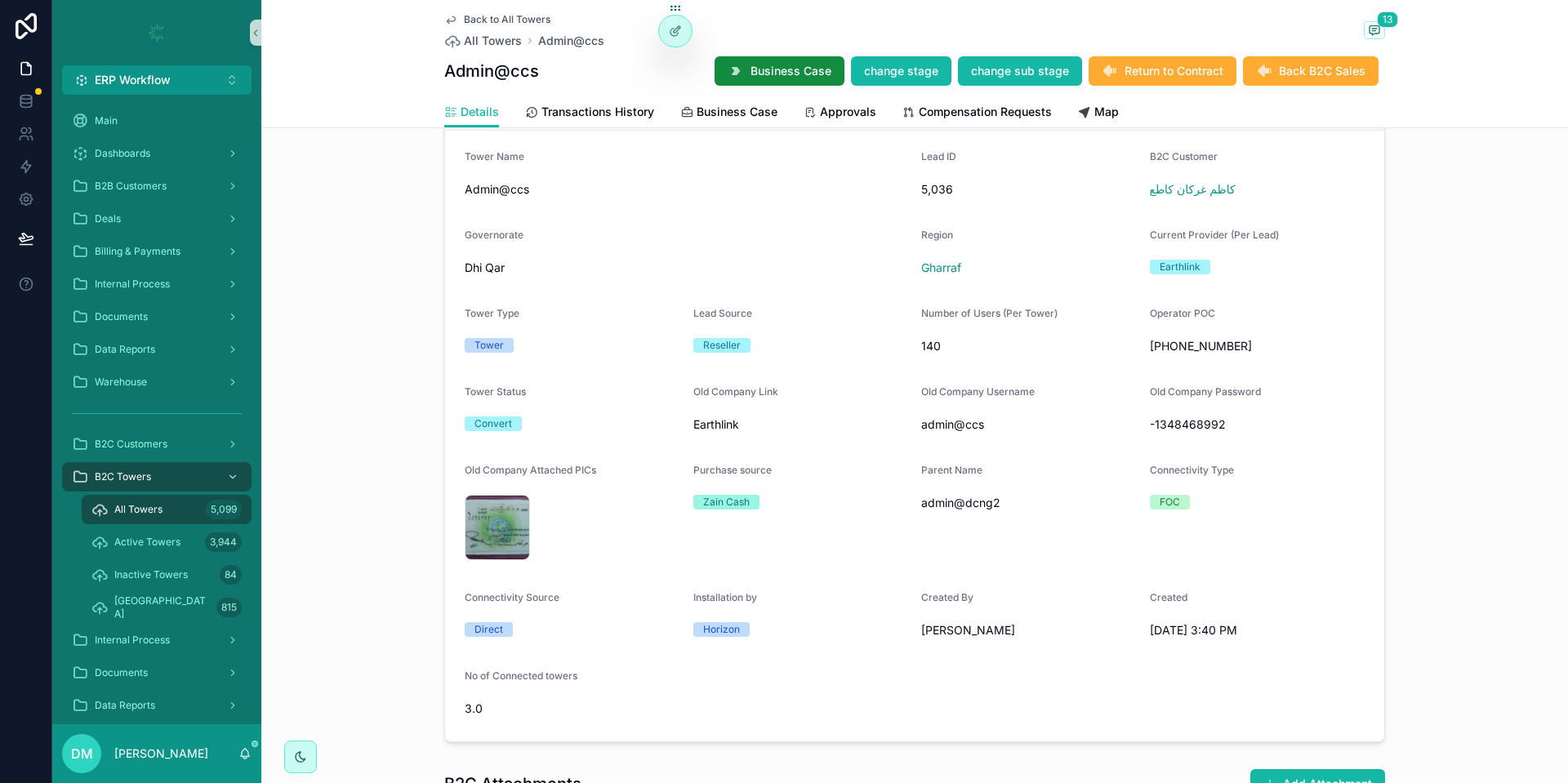
click at [966, 418] on span "admin@ccs" at bounding box center [1030, 424] width 215 height 16
drag, startPoint x: 997, startPoint y: 504, endPoint x: 928, endPoint y: 505, distance: 69.0
click at [928, 505] on span "admin@dcng2" at bounding box center [1030, 502] width 215 height 16
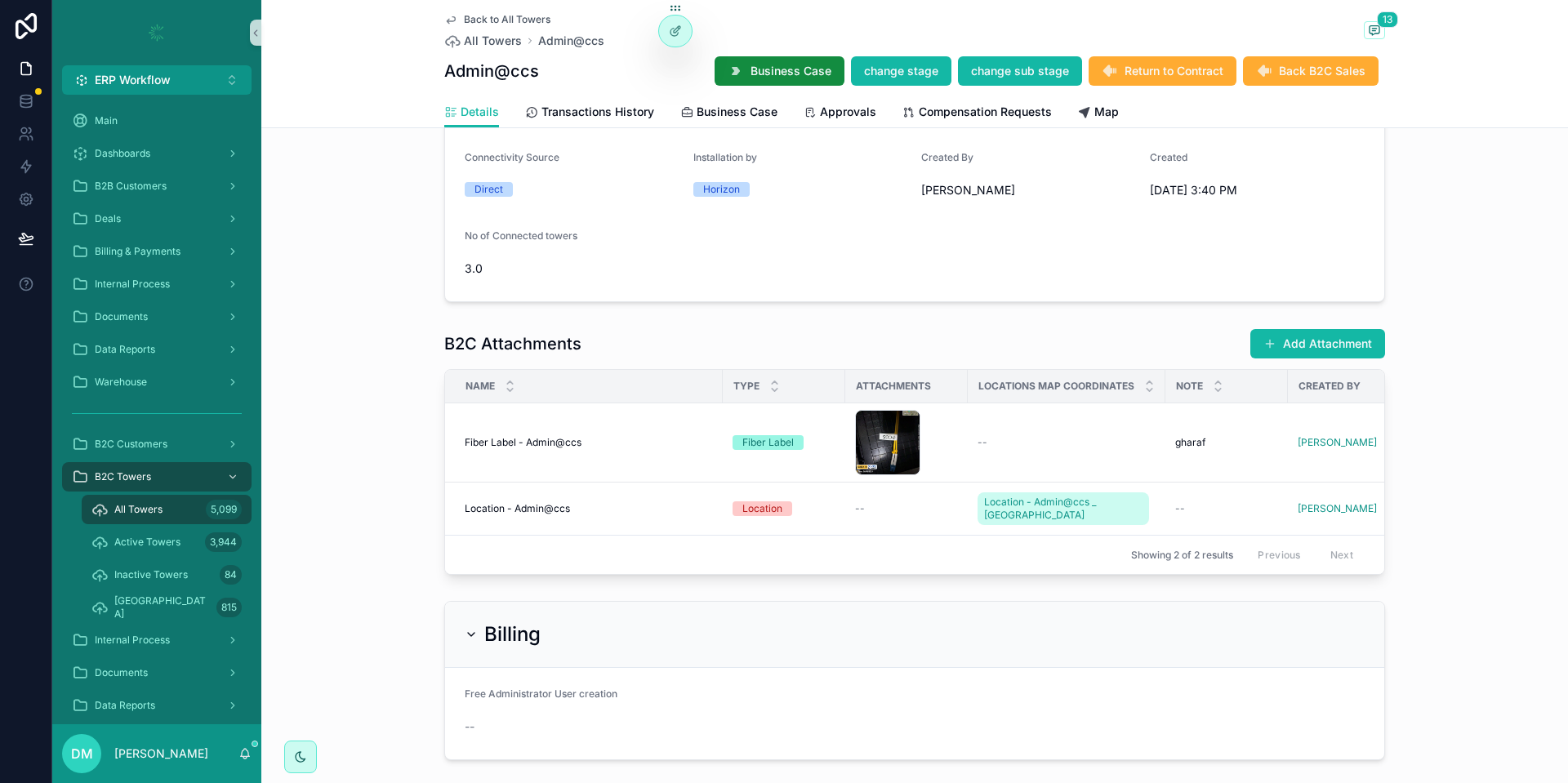
scroll to position [1524, 0]
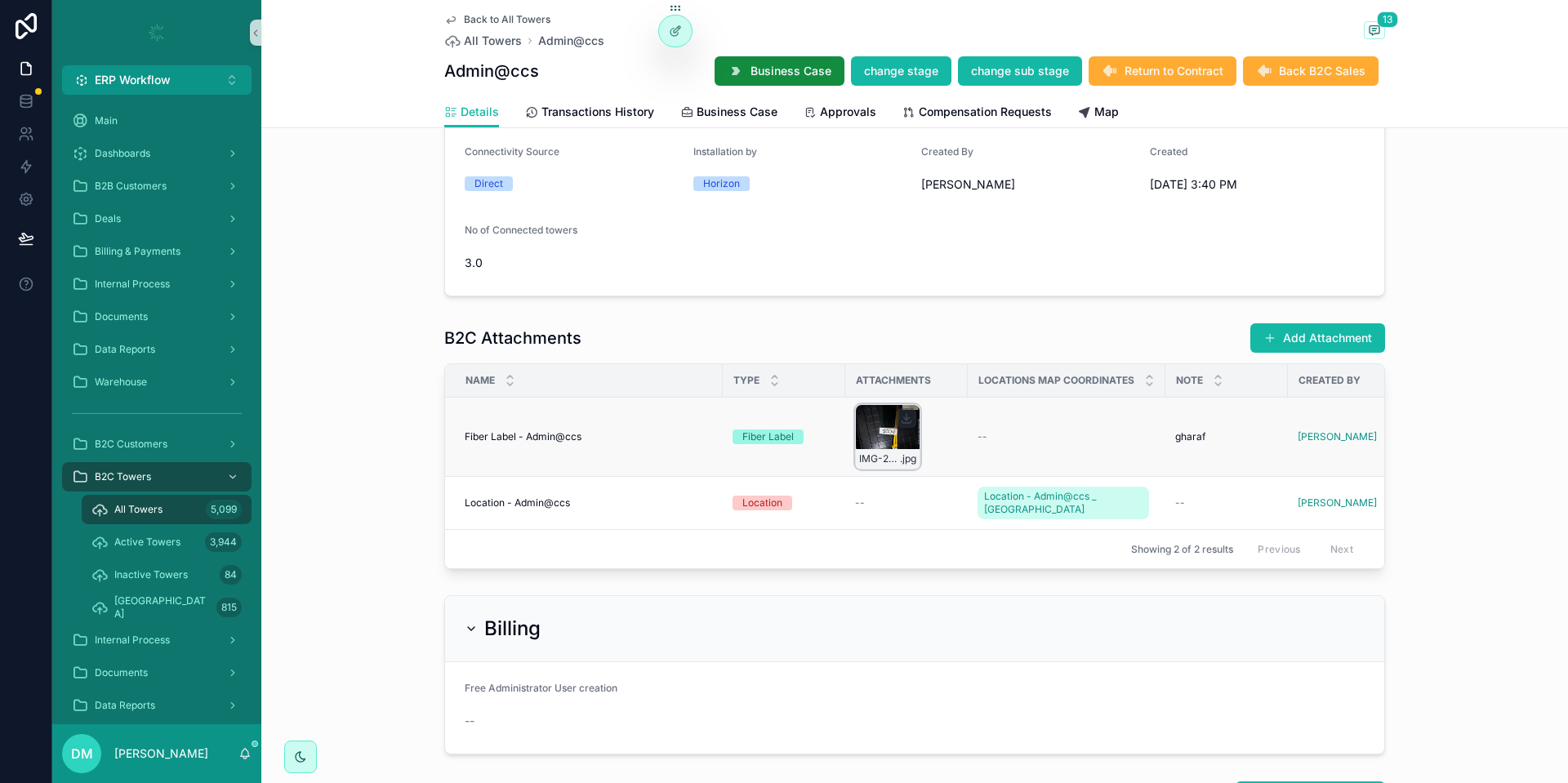
click at [889, 433] on div "IMG-20250826-WA0048 .jpg" at bounding box center [887, 436] width 65 height 65
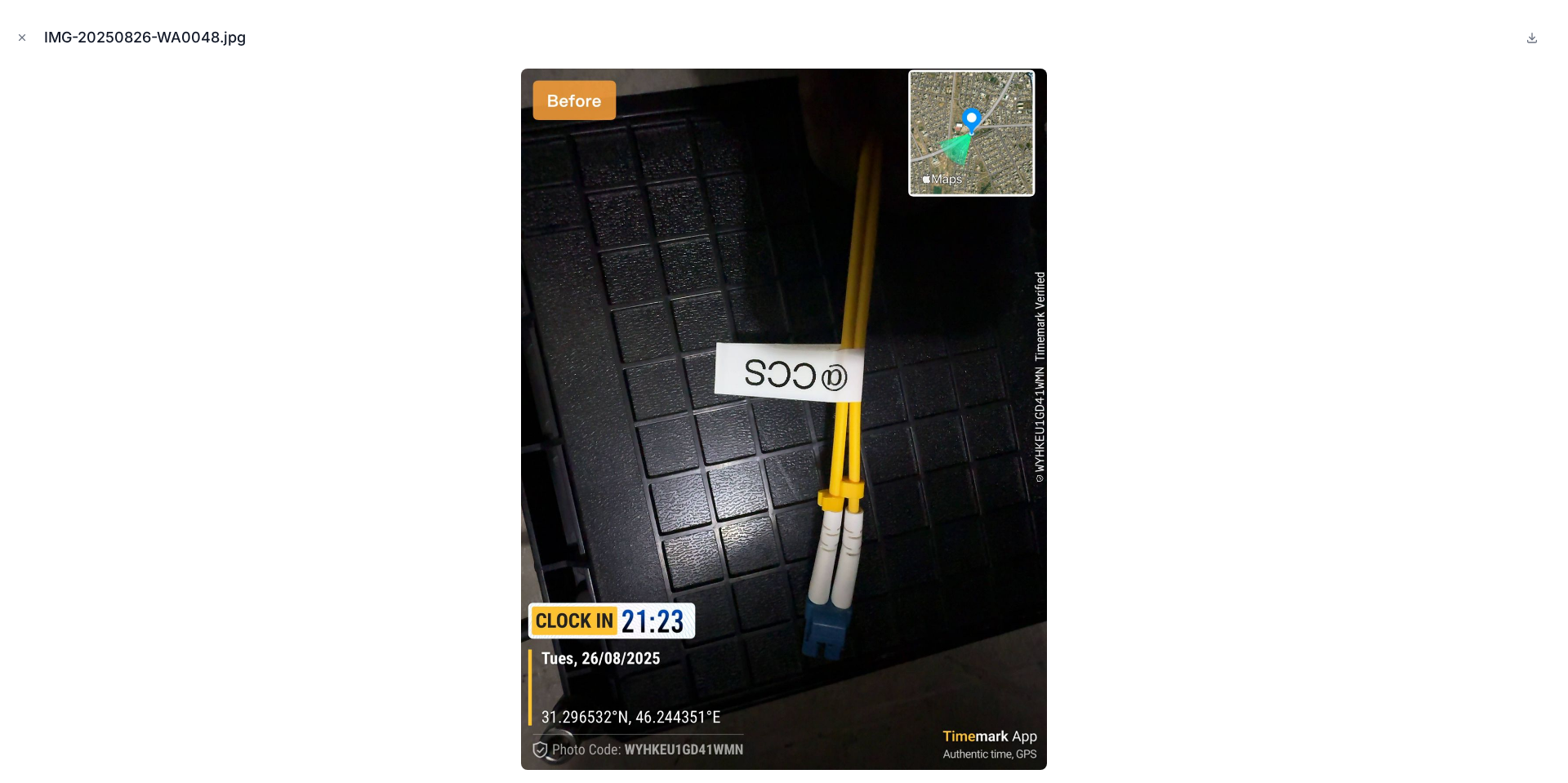
click at [1201, 442] on div at bounding box center [784, 419] width 1542 height 702
click at [1164, 420] on div at bounding box center [784, 419] width 1542 height 702
click at [24, 36] on icon "Close modal" at bounding box center [23, 38] width 6 height 6
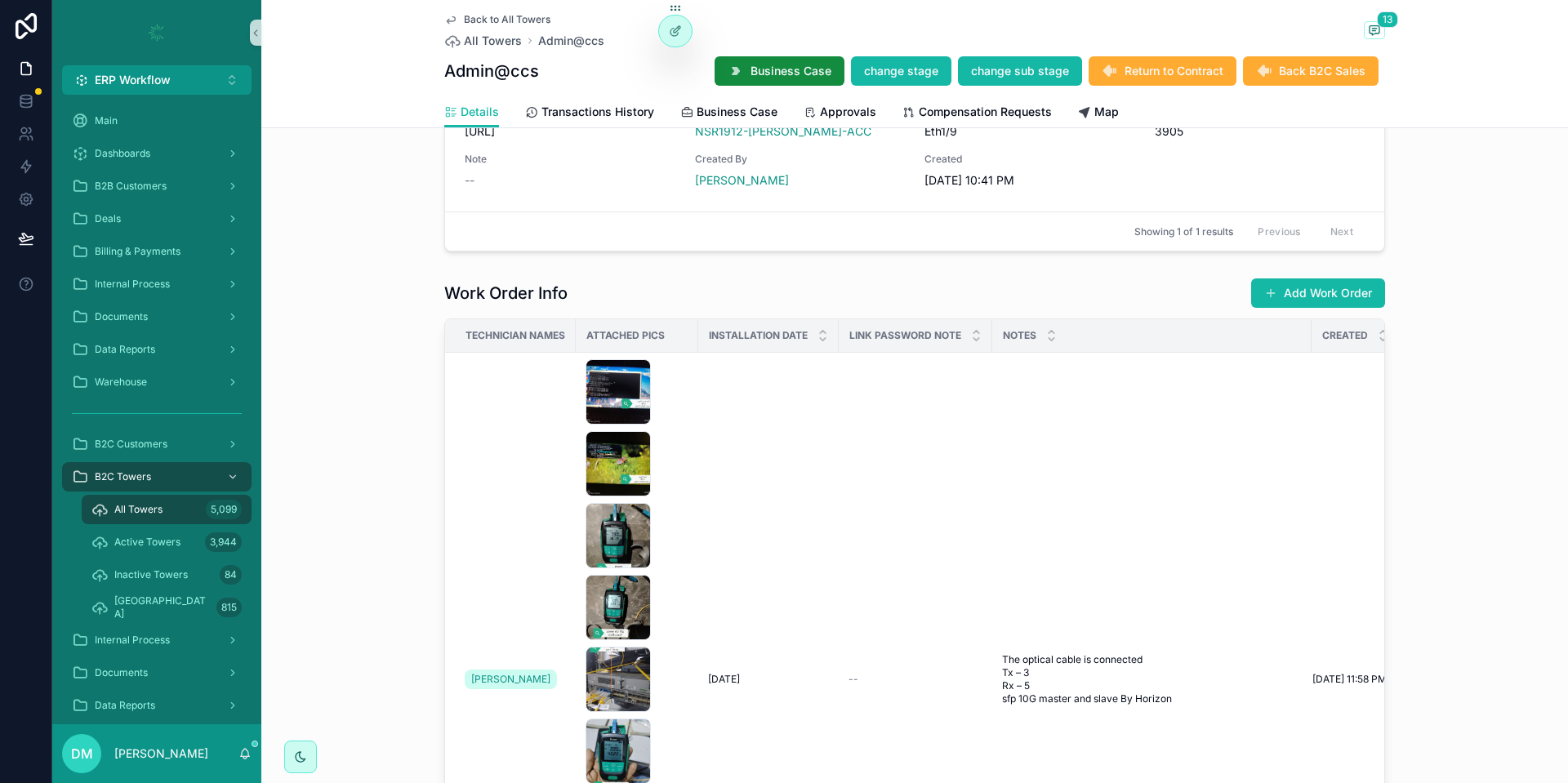
scroll to position [2912, 0]
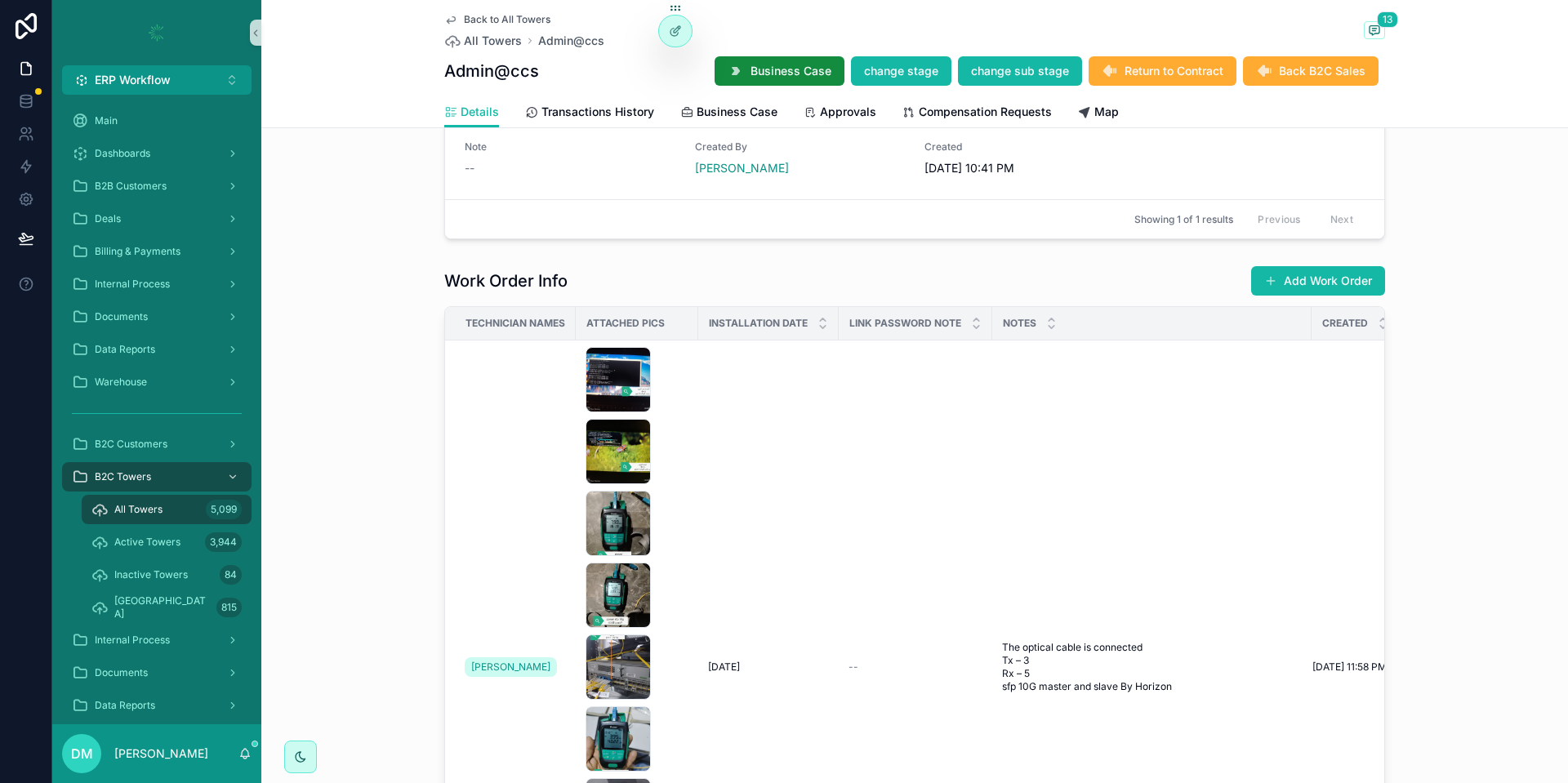
click at [546, 274] on h1 "Work Order Info" at bounding box center [505, 281] width 124 height 23
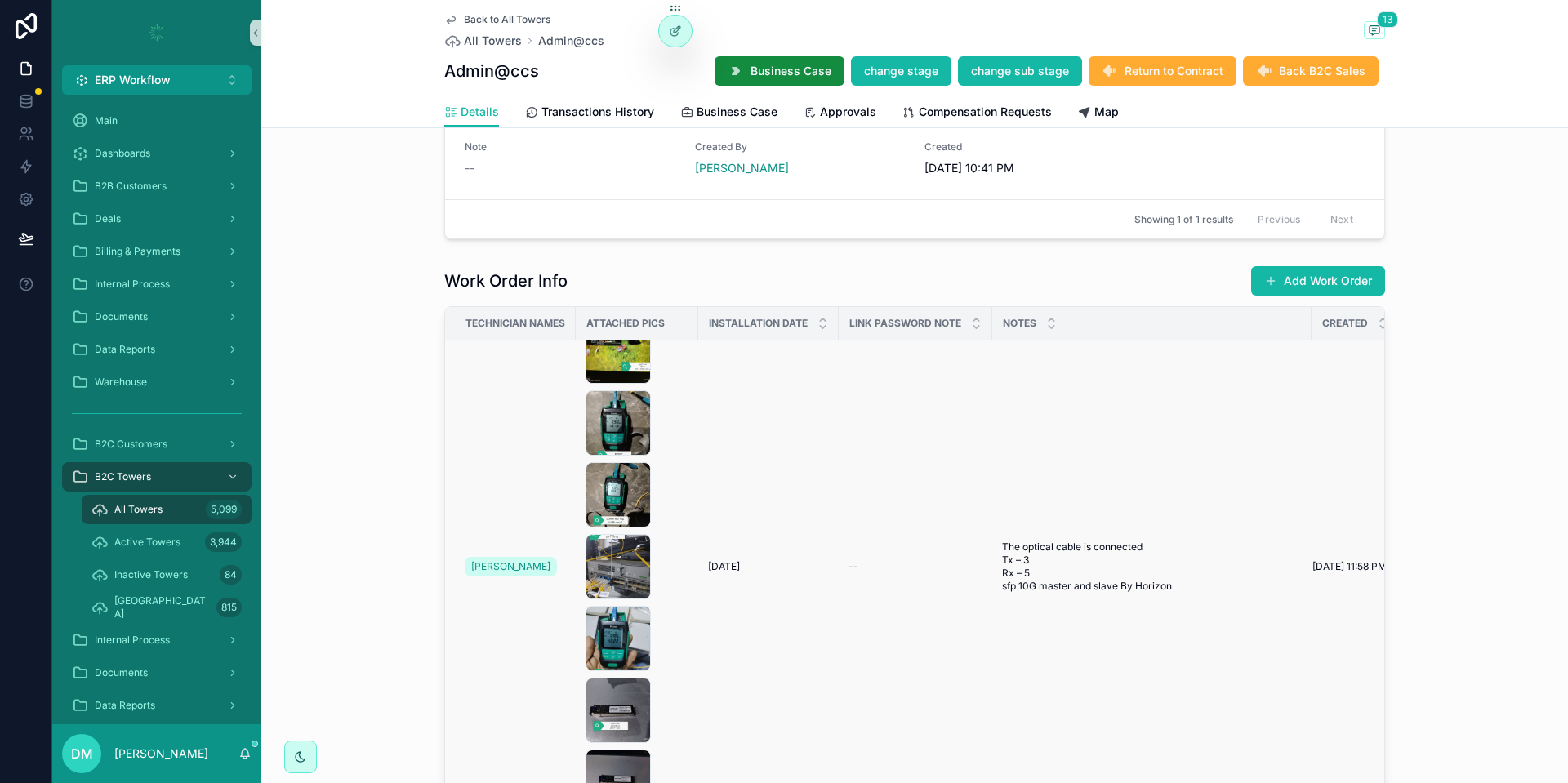
scroll to position [135, 0]
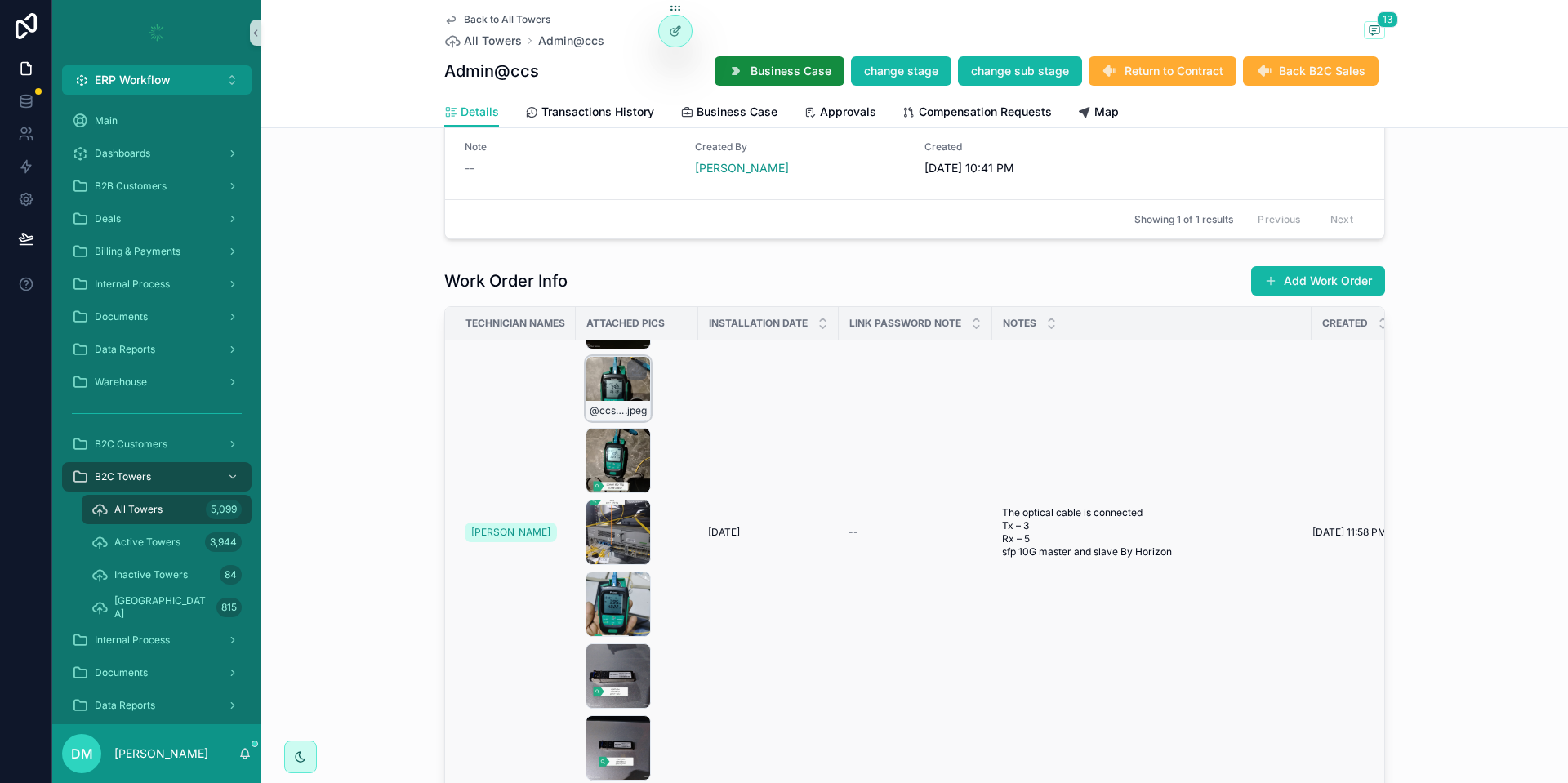
click at [613, 390] on div "@ccs-7 .jpeg" at bounding box center [618, 388] width 65 height 65
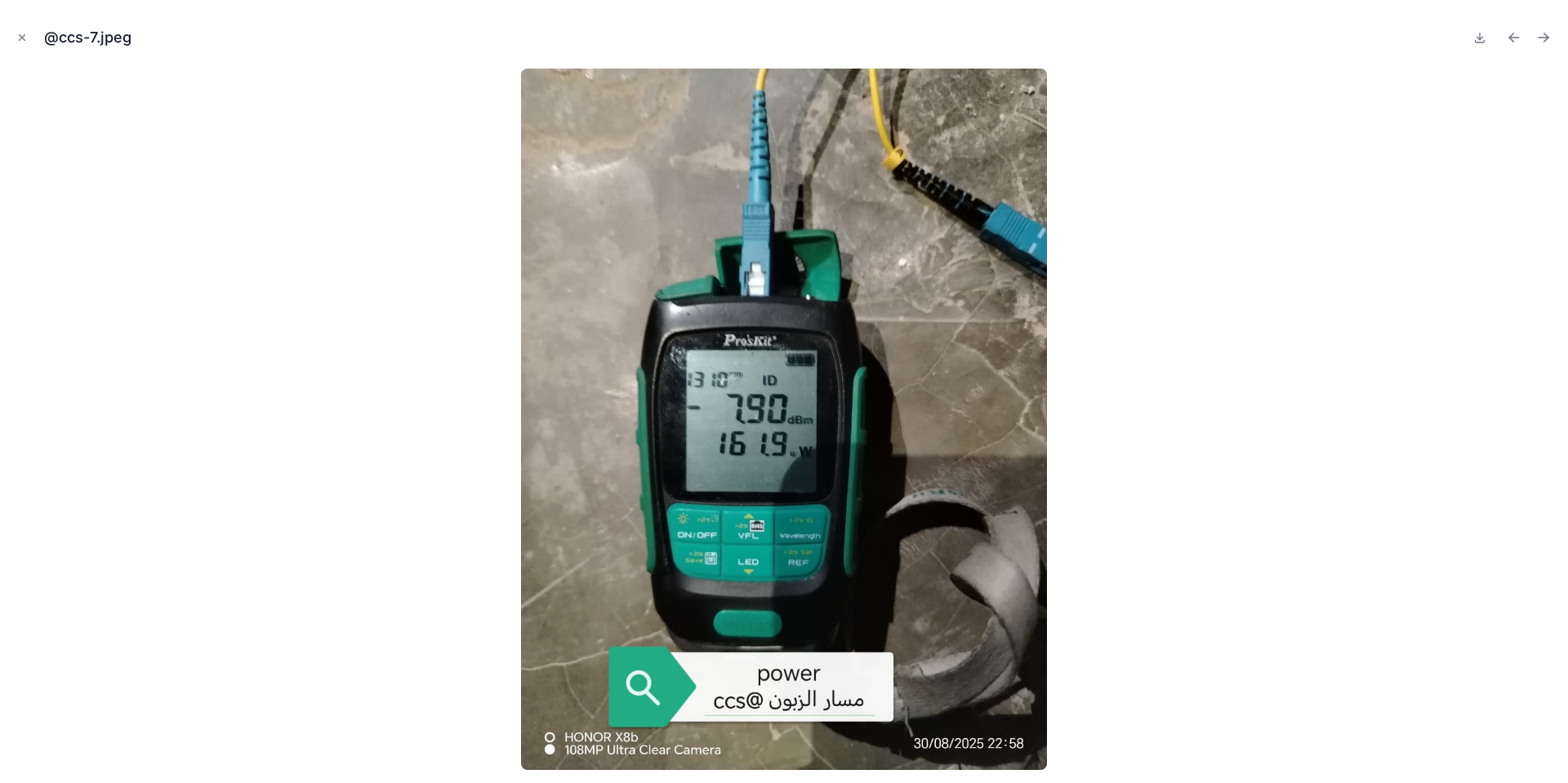
click at [1139, 512] on div at bounding box center [784, 419] width 1542 height 702
click at [1062, 438] on div at bounding box center [784, 419] width 1542 height 702
click at [1544, 38] on icon "Next file" at bounding box center [1543, 38] width 9 height 0
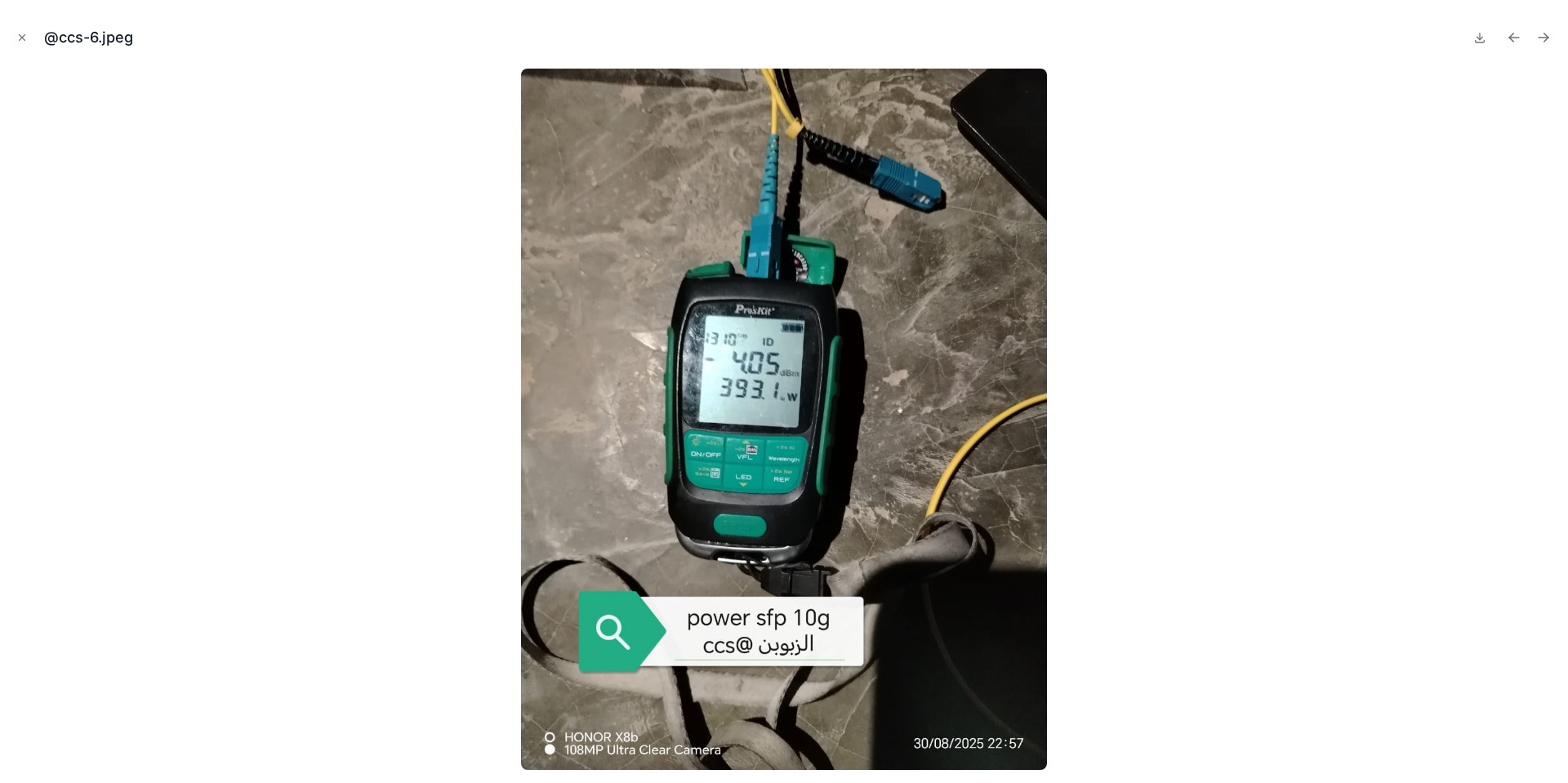
click at [1544, 38] on icon "Next file" at bounding box center [1543, 38] width 9 height 0
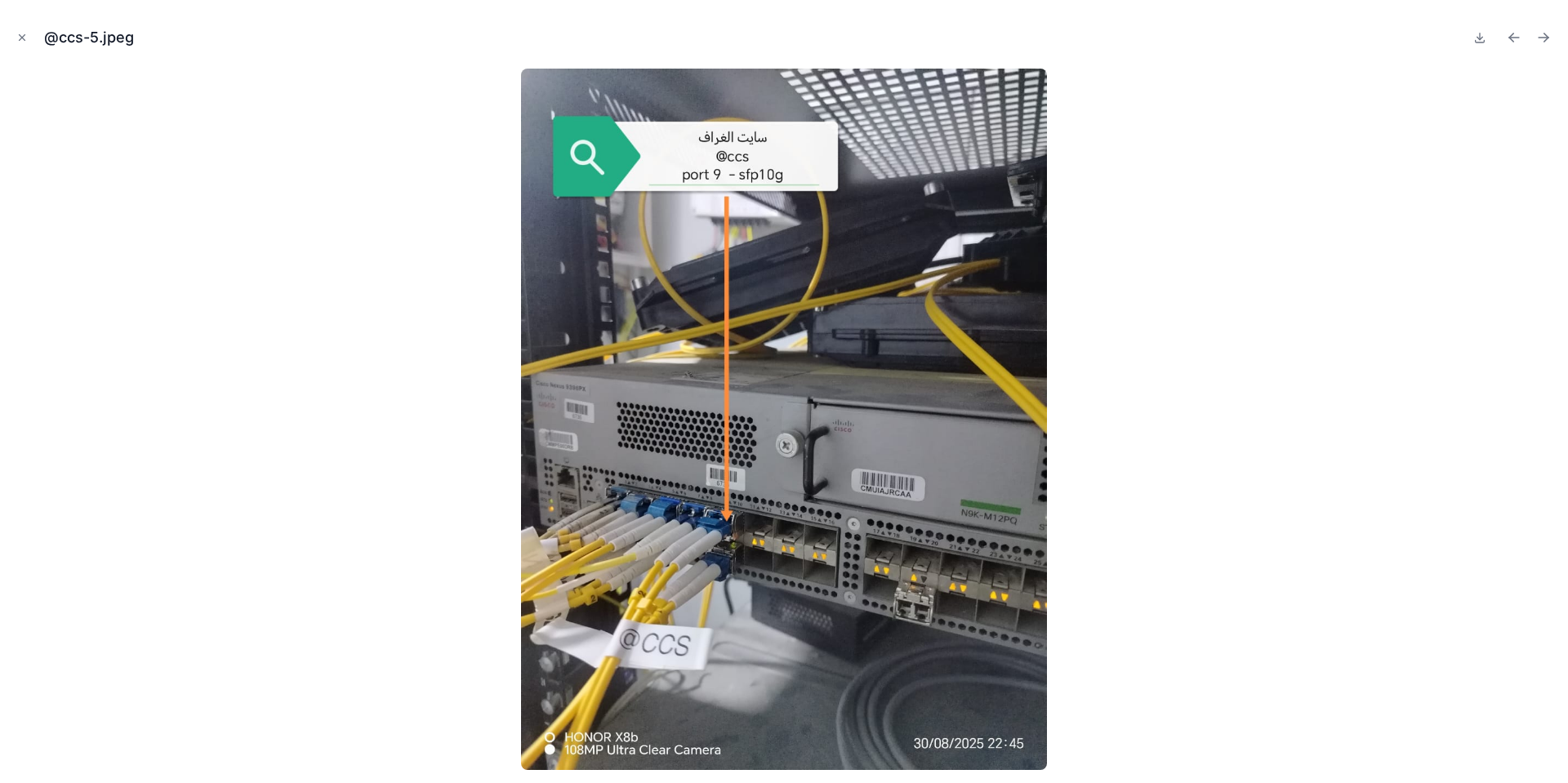
click at [1544, 38] on icon "Next file" at bounding box center [1543, 38] width 9 height 0
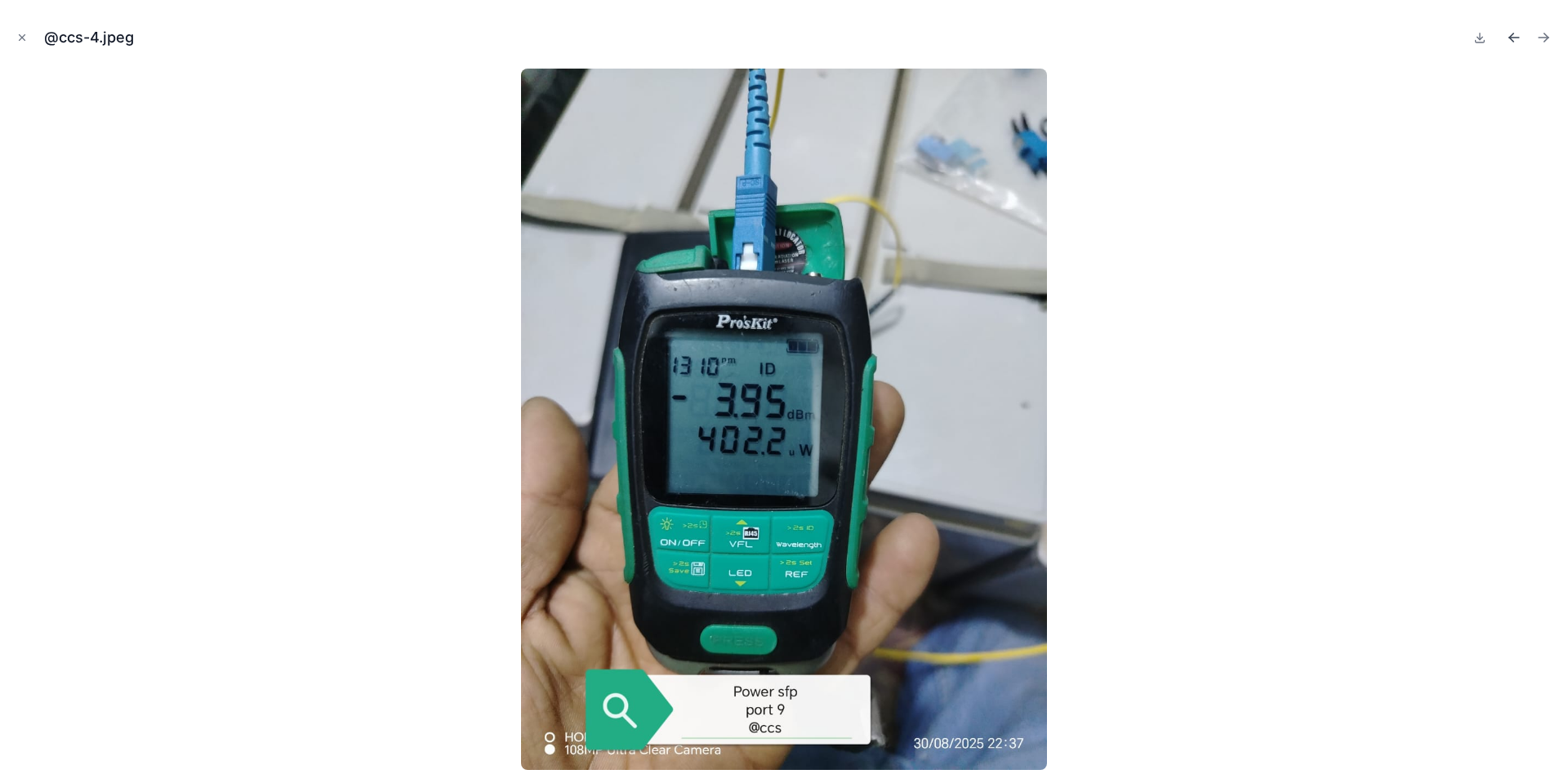
click at [1508, 32] on icon "Previous file" at bounding box center [1514, 37] width 16 height 16
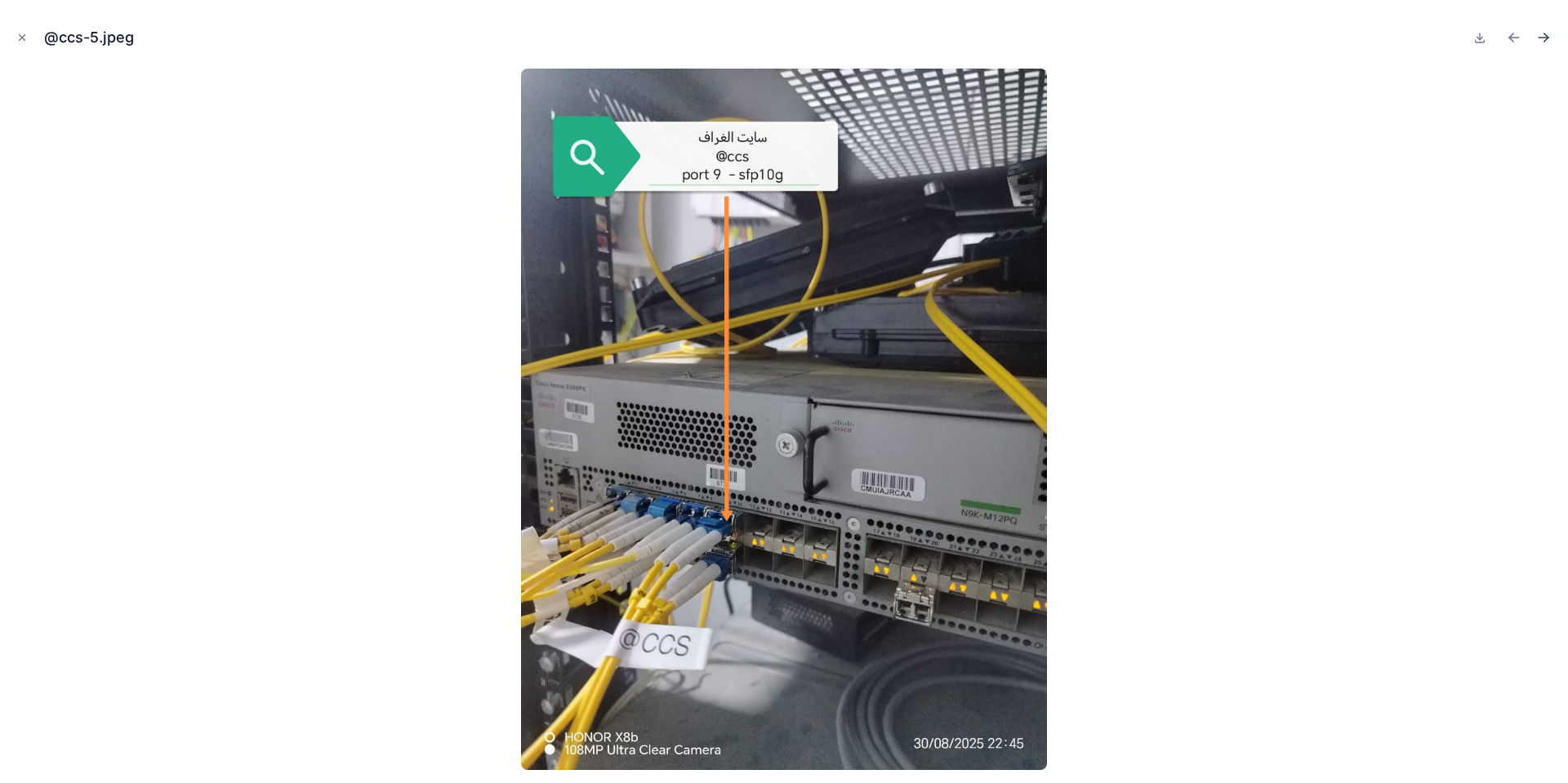
click at [1543, 42] on icon "Next file" at bounding box center [1543, 37] width 16 height 16
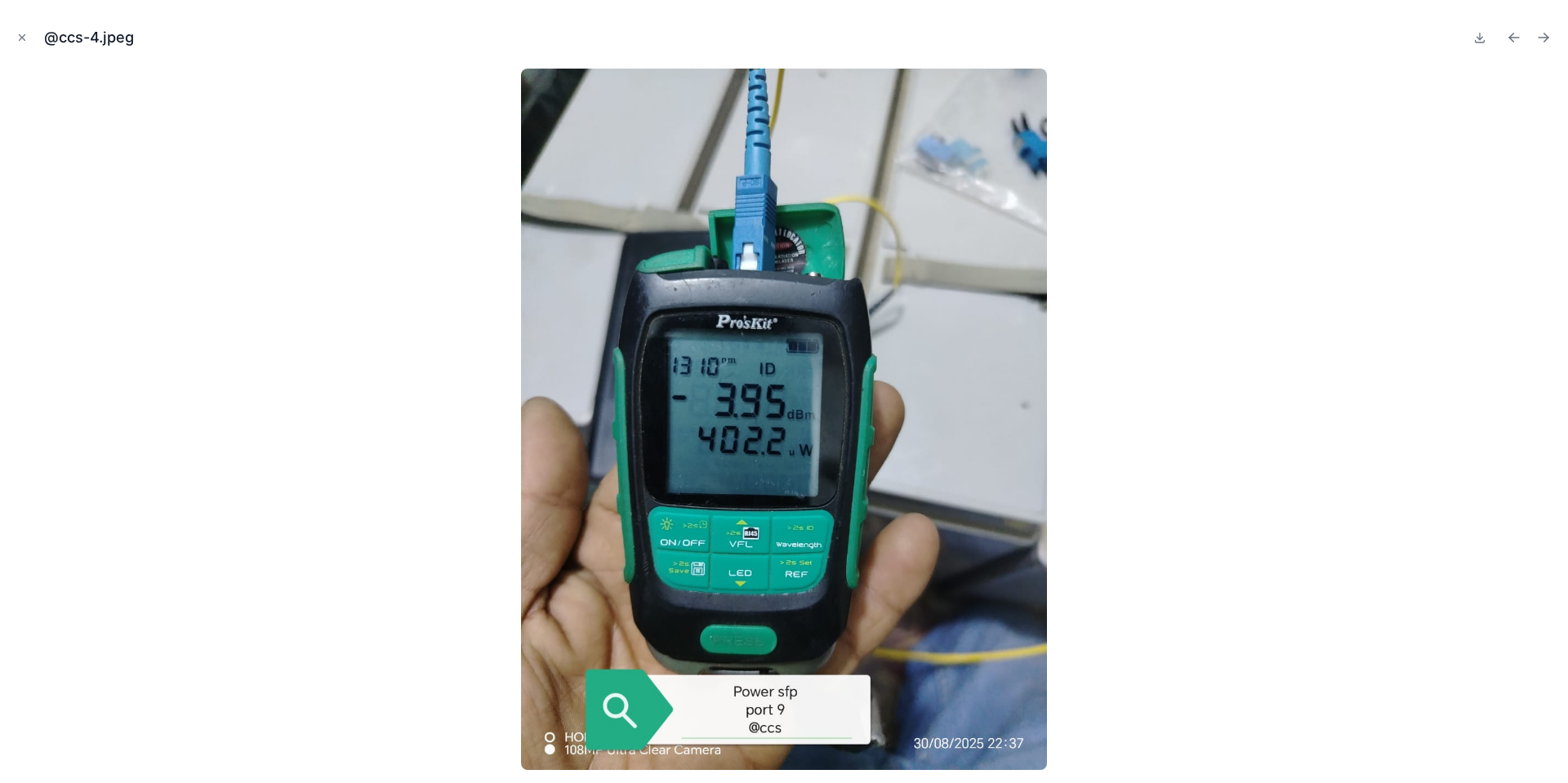
click at [1543, 42] on icon "Next file" at bounding box center [1543, 37] width 16 height 16
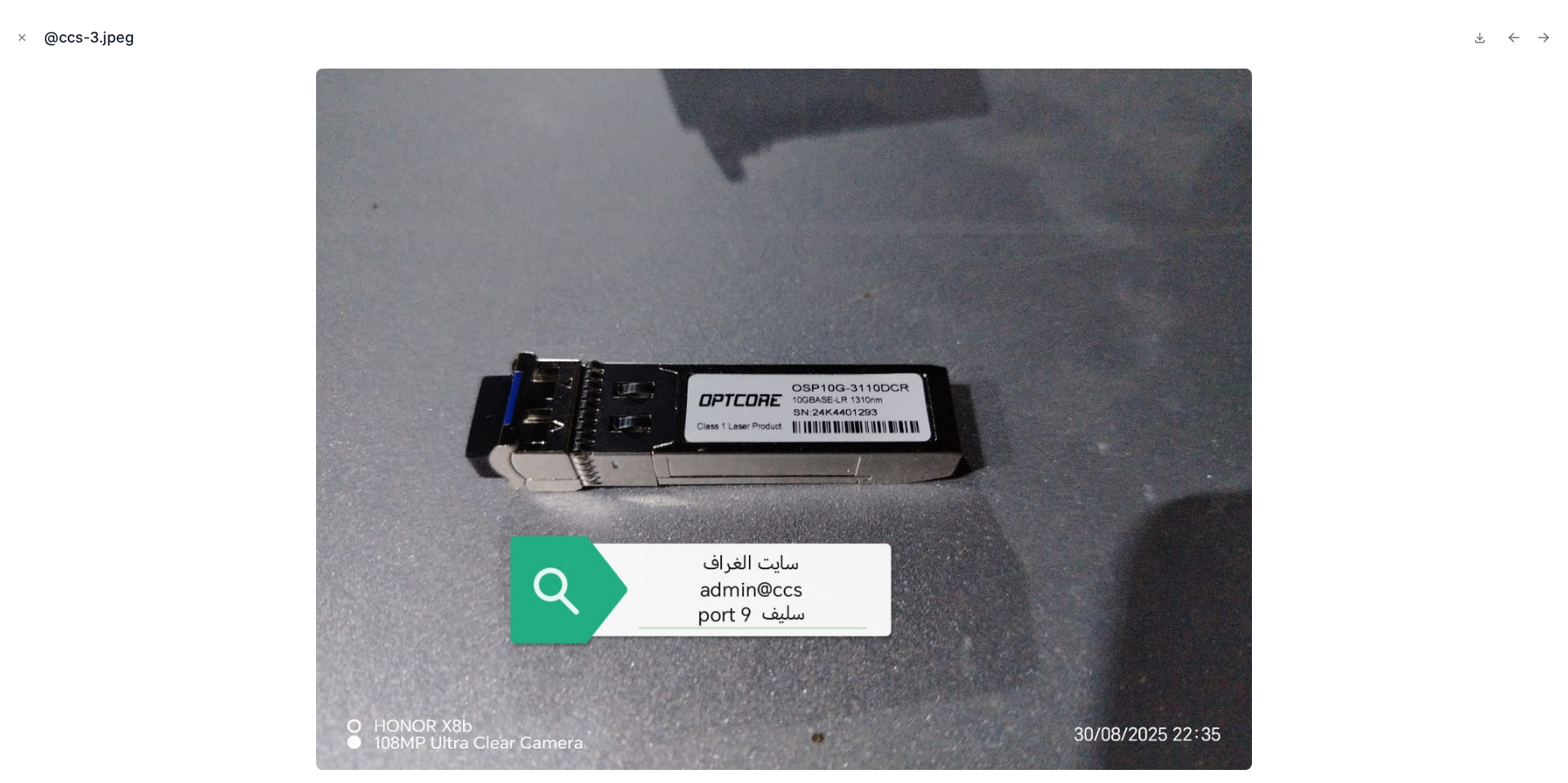
click at [1543, 42] on icon "Next file" at bounding box center [1543, 37] width 16 height 16
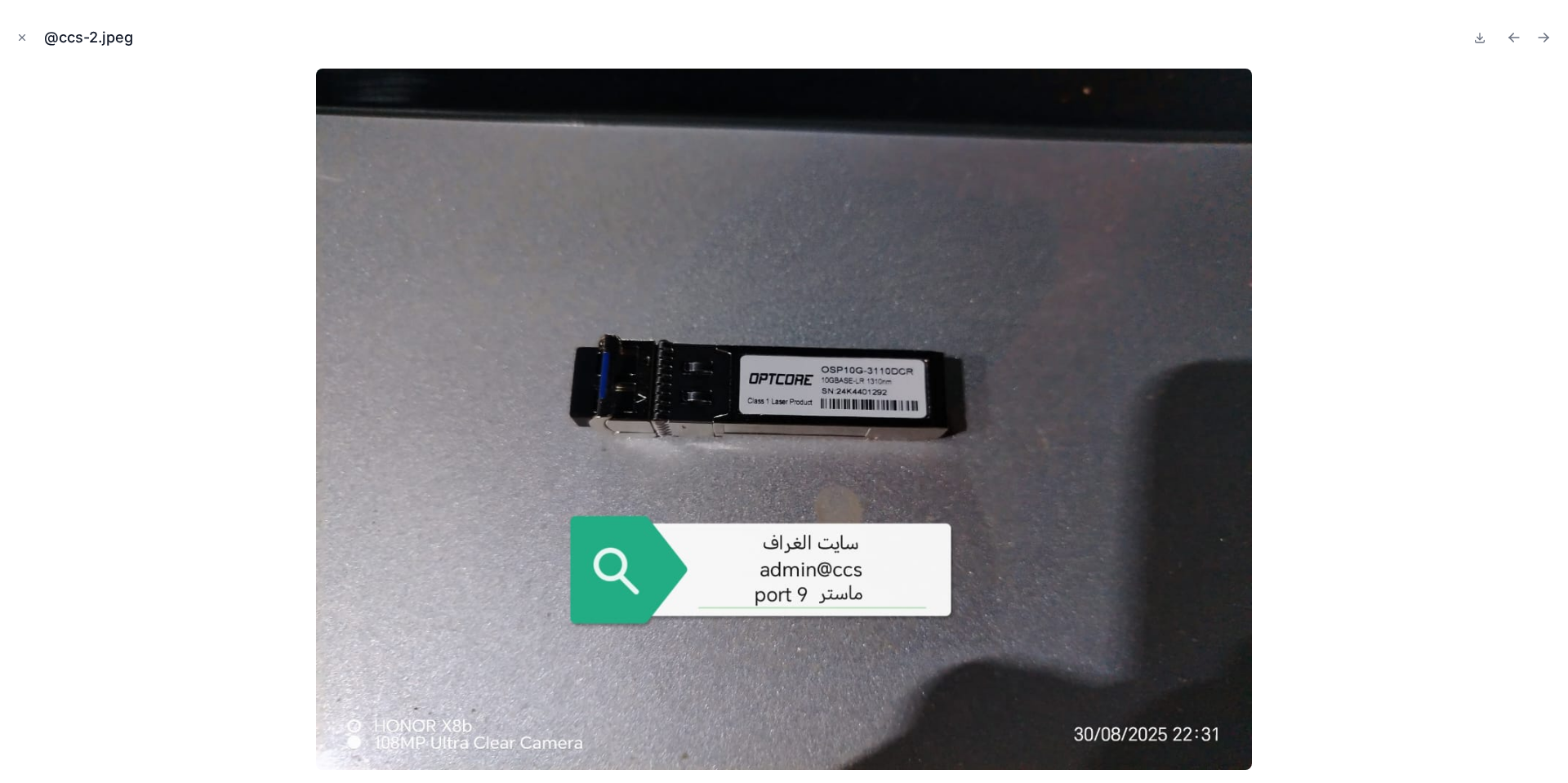
click at [1543, 42] on icon "Next file" at bounding box center [1543, 37] width 16 height 16
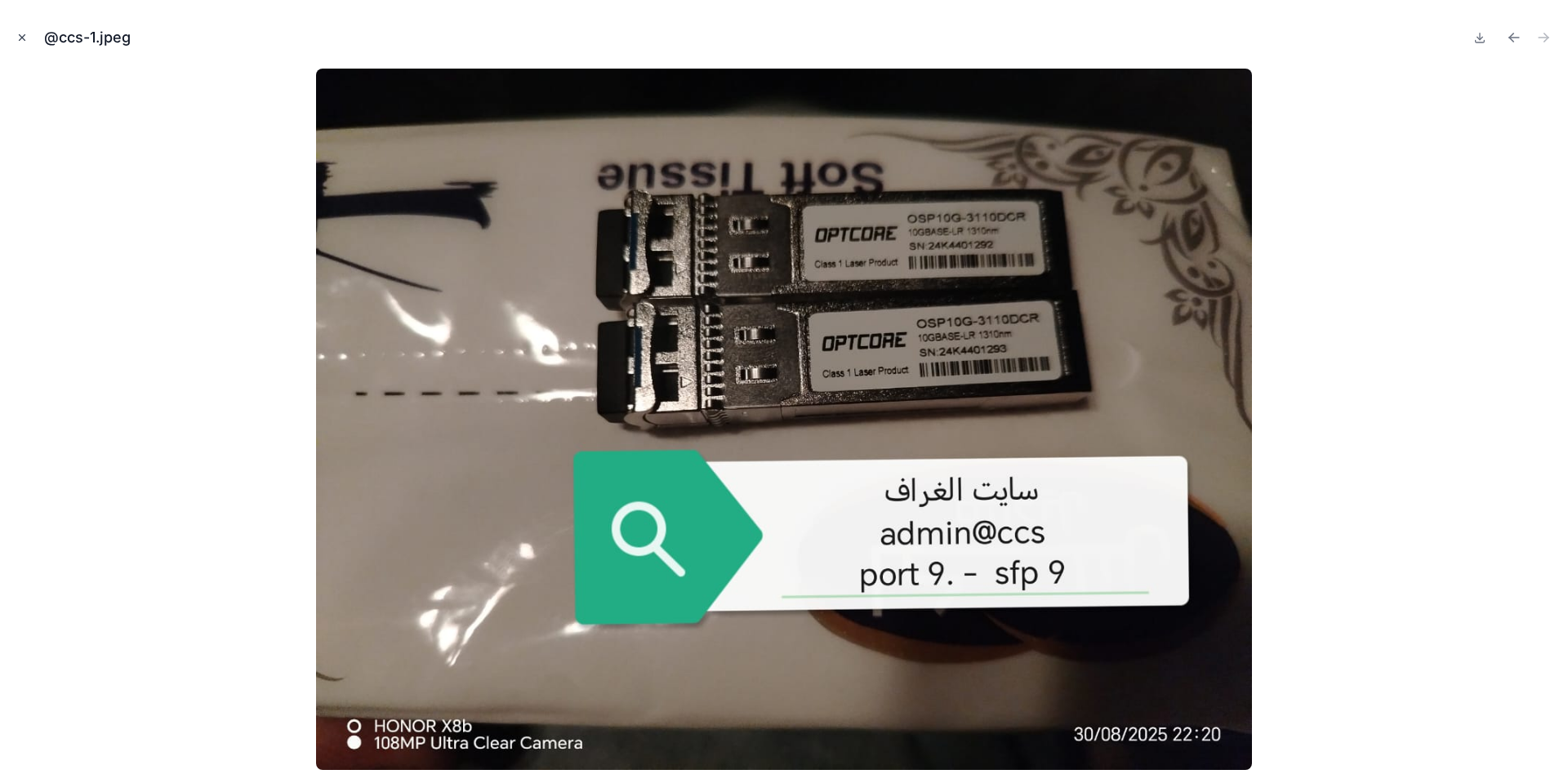
click at [21, 38] on icon "Close modal" at bounding box center [22, 38] width 11 height 11
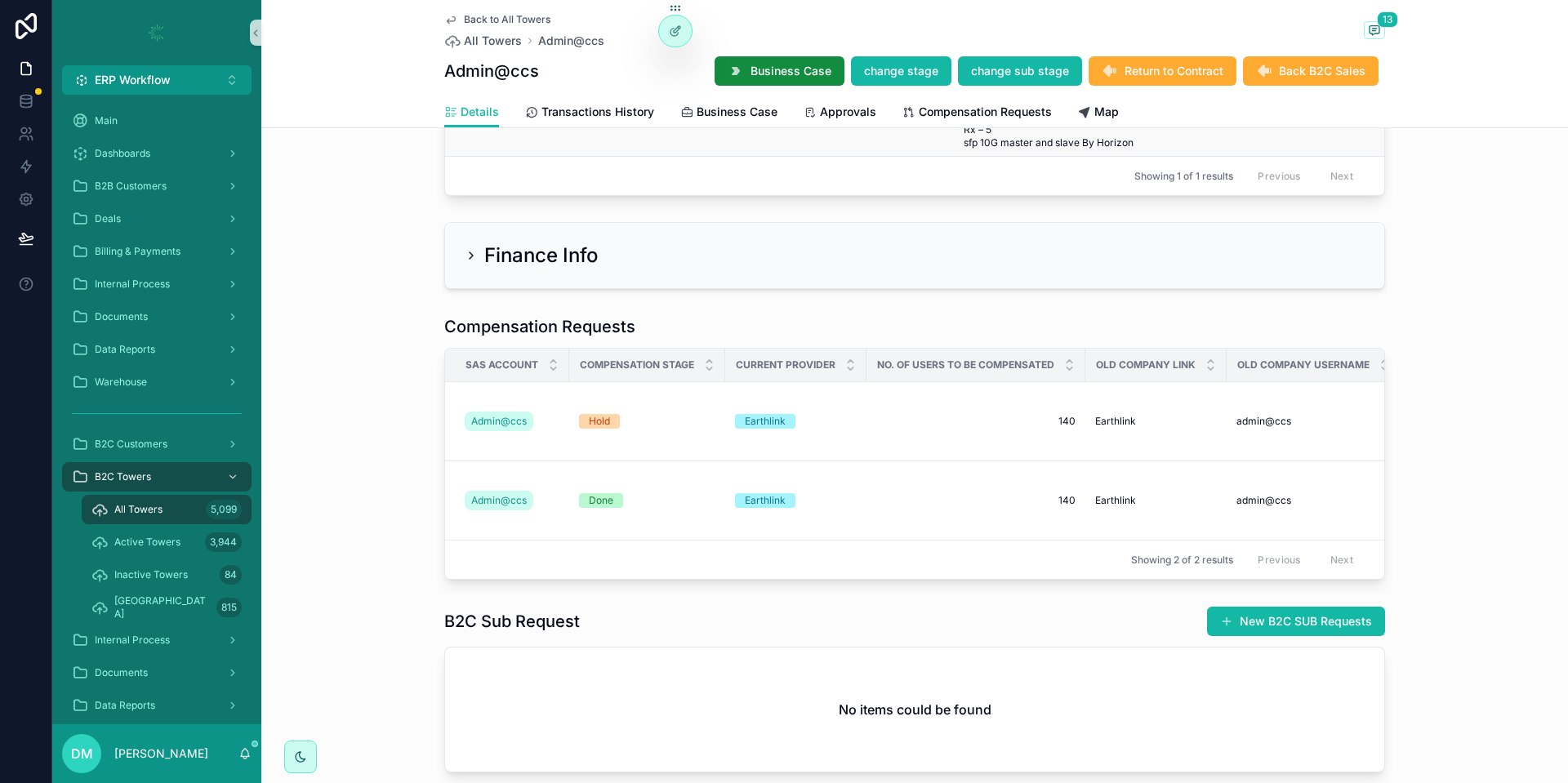
scroll to position [3815, 0]
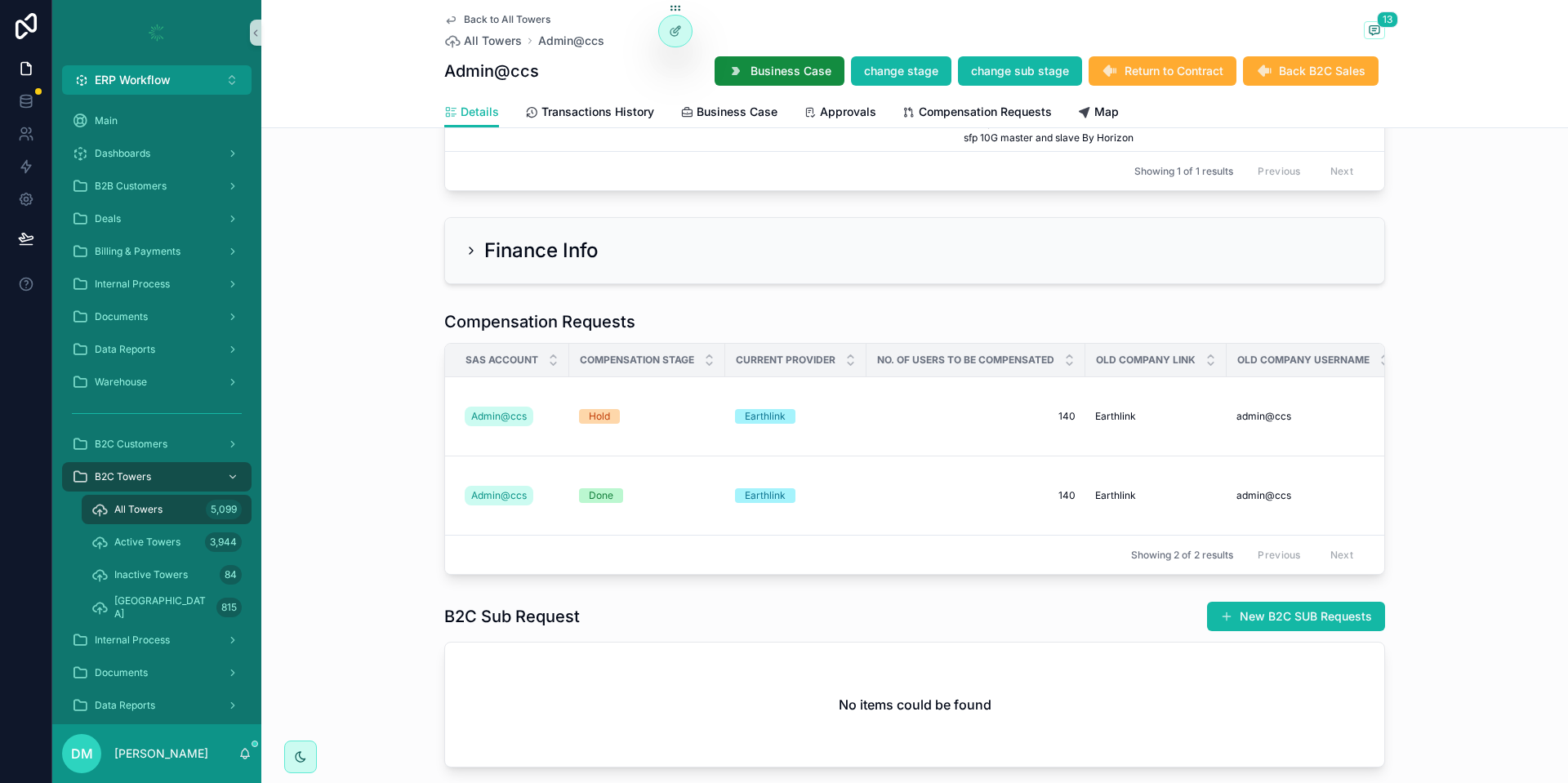
click at [606, 270] on div "Finance Info" at bounding box center [914, 250] width 940 height 65
click at [474, 257] on icon "scrollable content" at bounding box center [471, 251] width 13 height 13
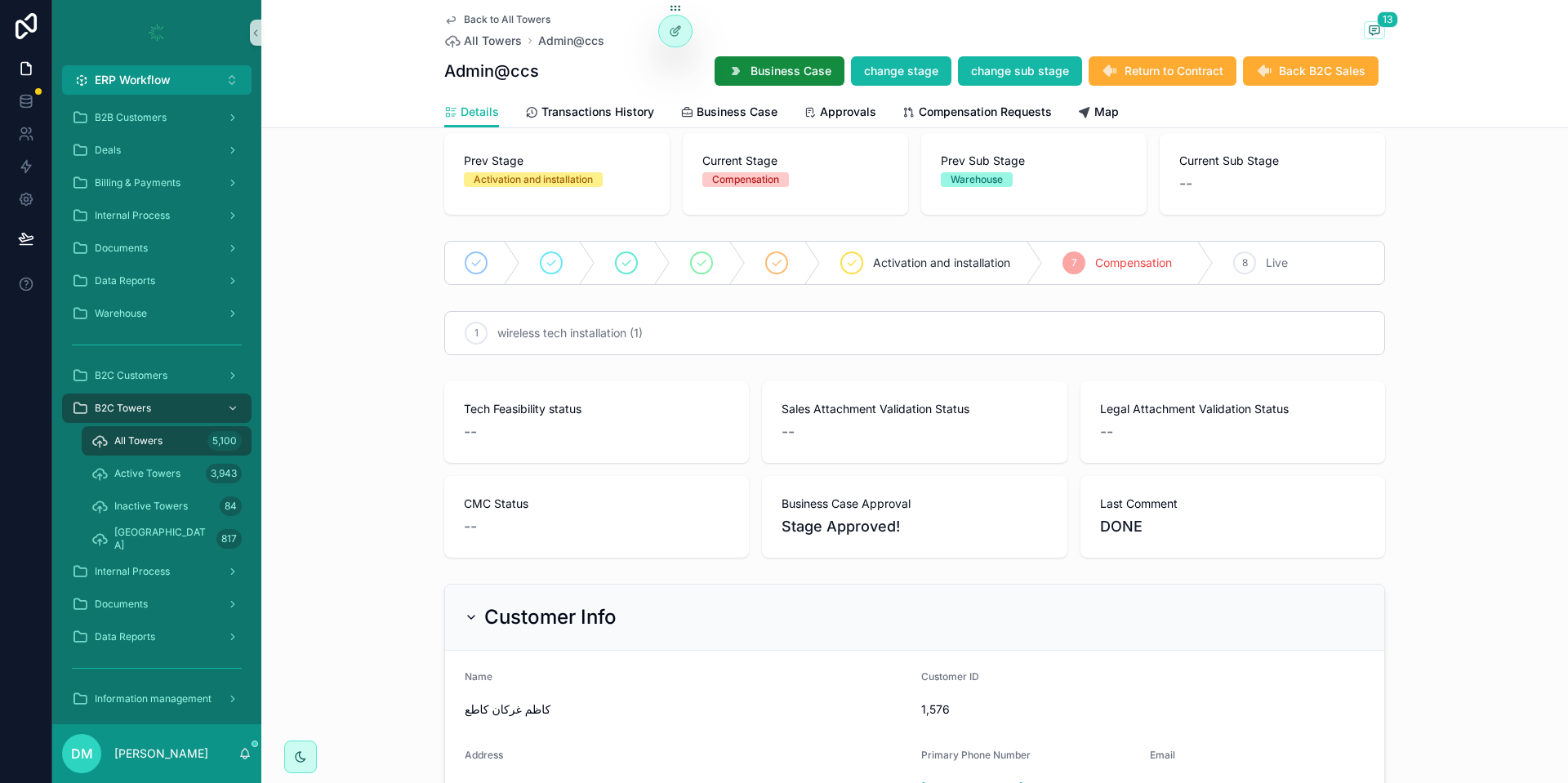
scroll to position [55, 0]
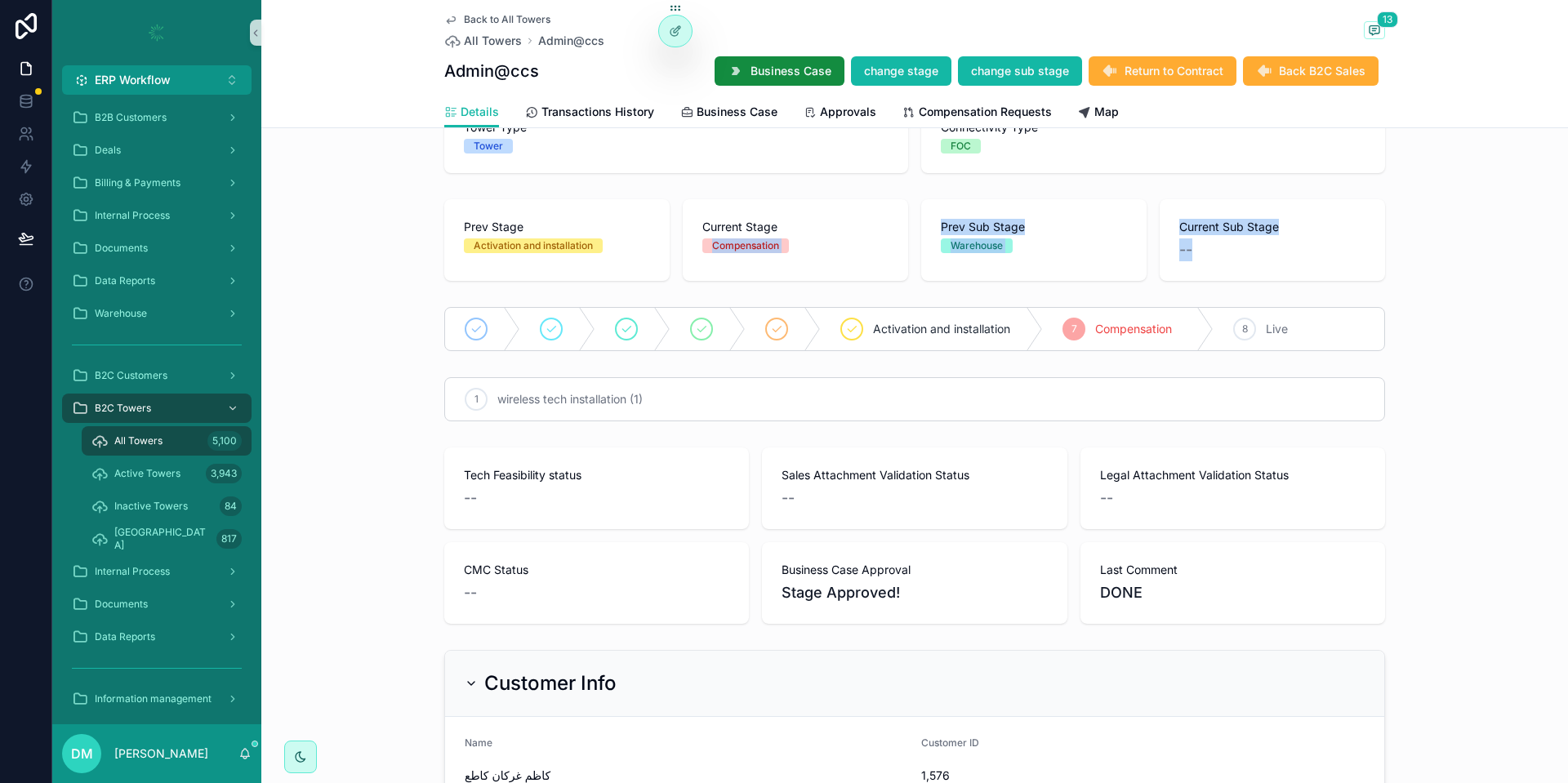
drag, startPoint x: 703, startPoint y: 250, endPoint x: 1296, endPoint y: 269, distance: 593.3
click at [889, 253] on div "Current Stage Compensation" at bounding box center [795, 236] width 186 height 34
click at [1296, 269] on div "Current Sub Stage --" at bounding box center [1272, 240] width 226 height 81
click at [783, 773] on span "كاظم غركان كاطع" at bounding box center [687, 775] width 444 height 16
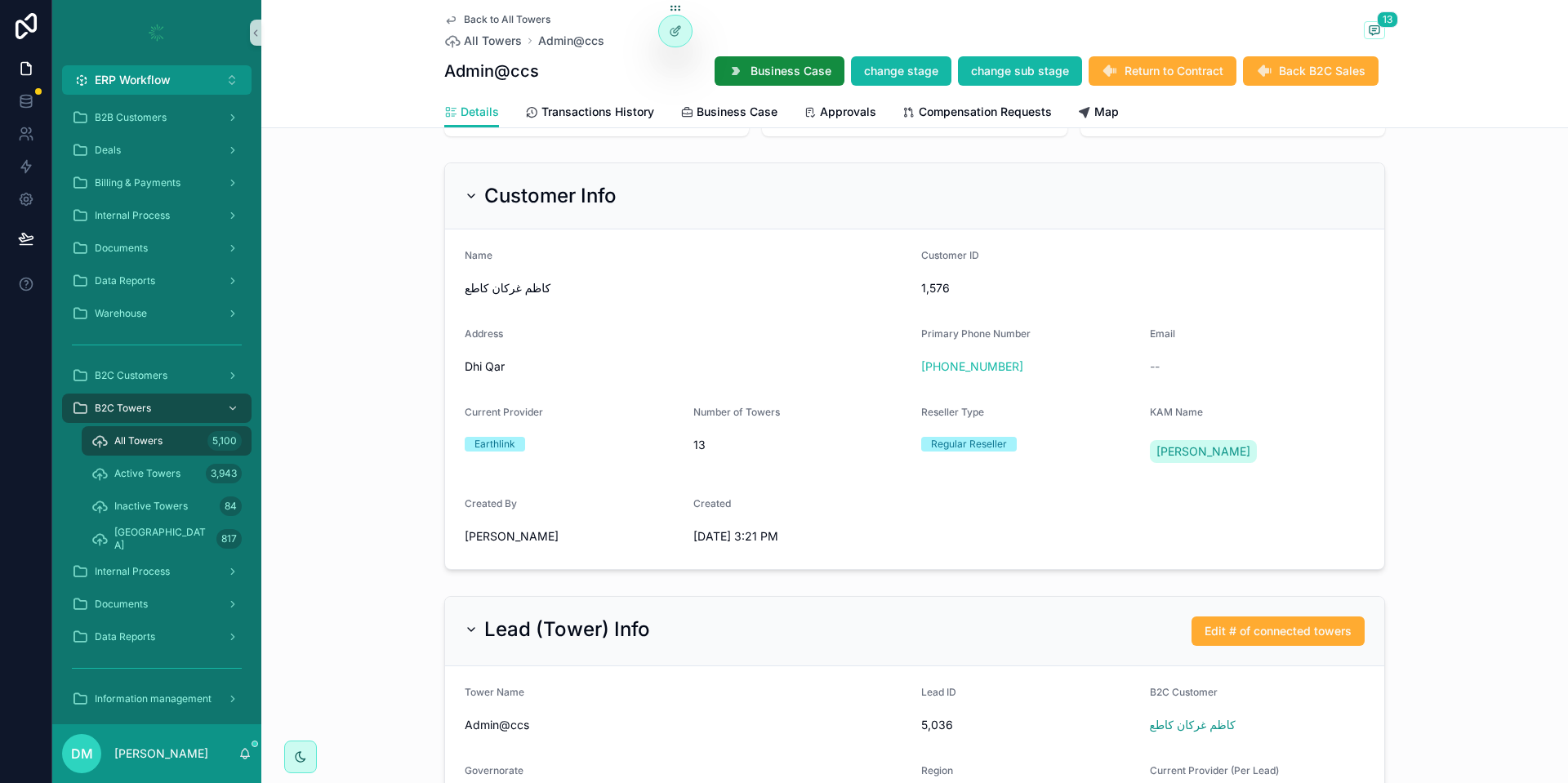
scroll to position [545, 0]
click at [504, 287] on span "كاظم غركان كاطع" at bounding box center [687, 285] width 444 height 16
click at [959, 268] on div "Customer ID 1,576" at bounding box center [1030, 272] width 215 height 52
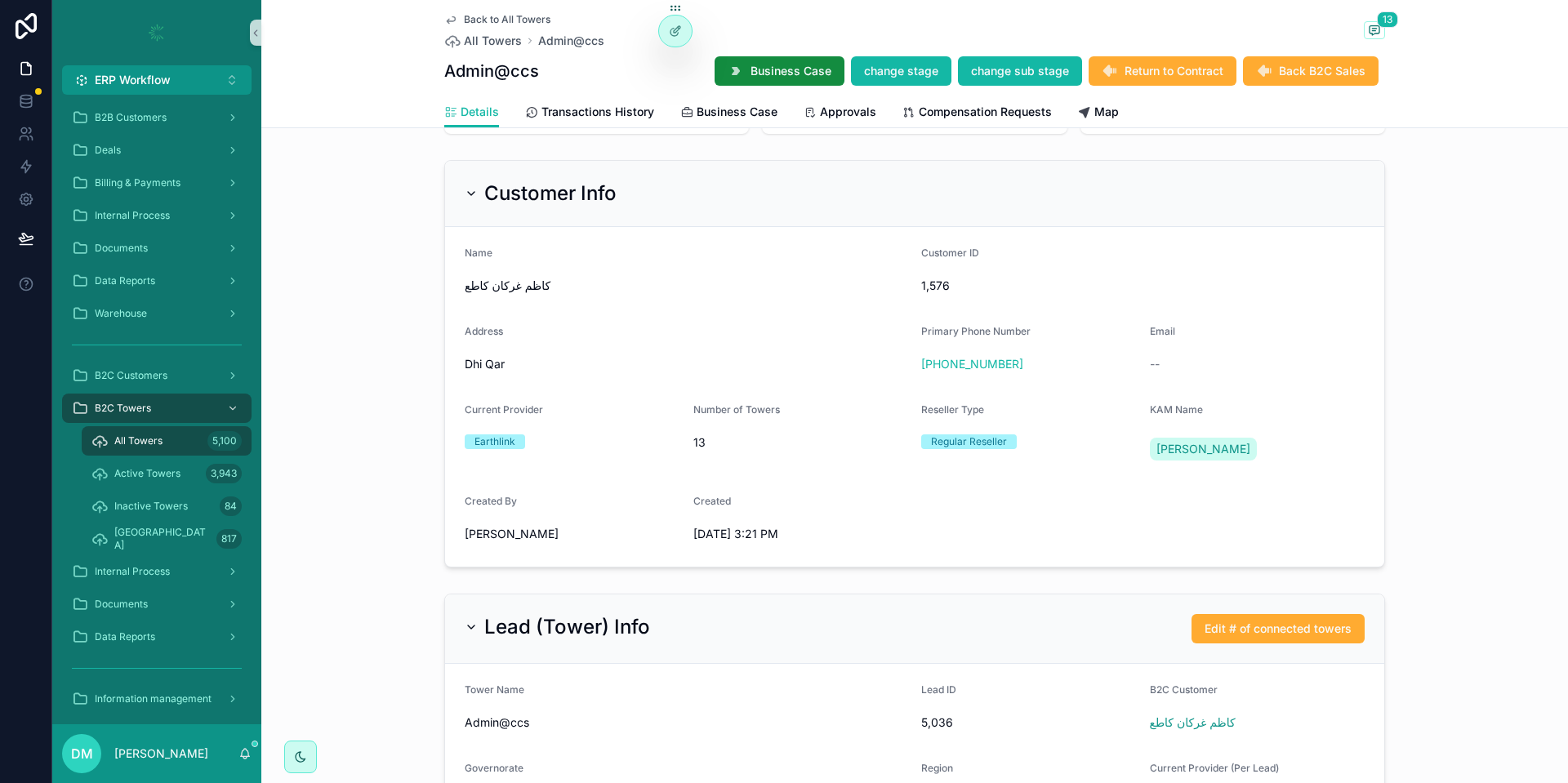
drag, startPoint x: 1000, startPoint y: 289, endPoint x: 821, endPoint y: 527, distance: 297.8
click at [922, 294] on span "1,576" at bounding box center [1030, 285] width 215 height 16
click at [843, 524] on div "8/25/2025 3:21 PM" at bounding box center [801, 535] width 215 height 26
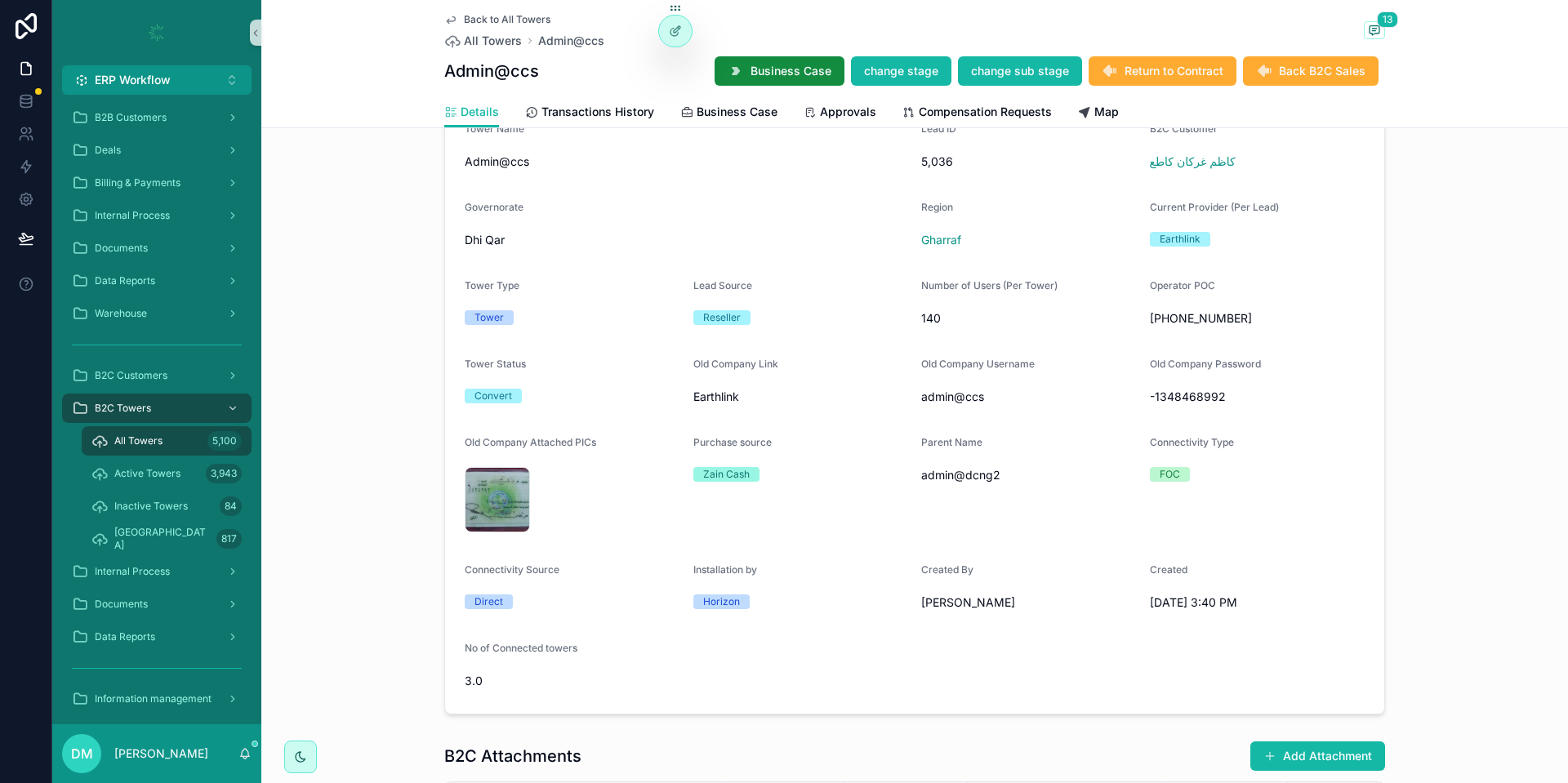
scroll to position [1133, 0]
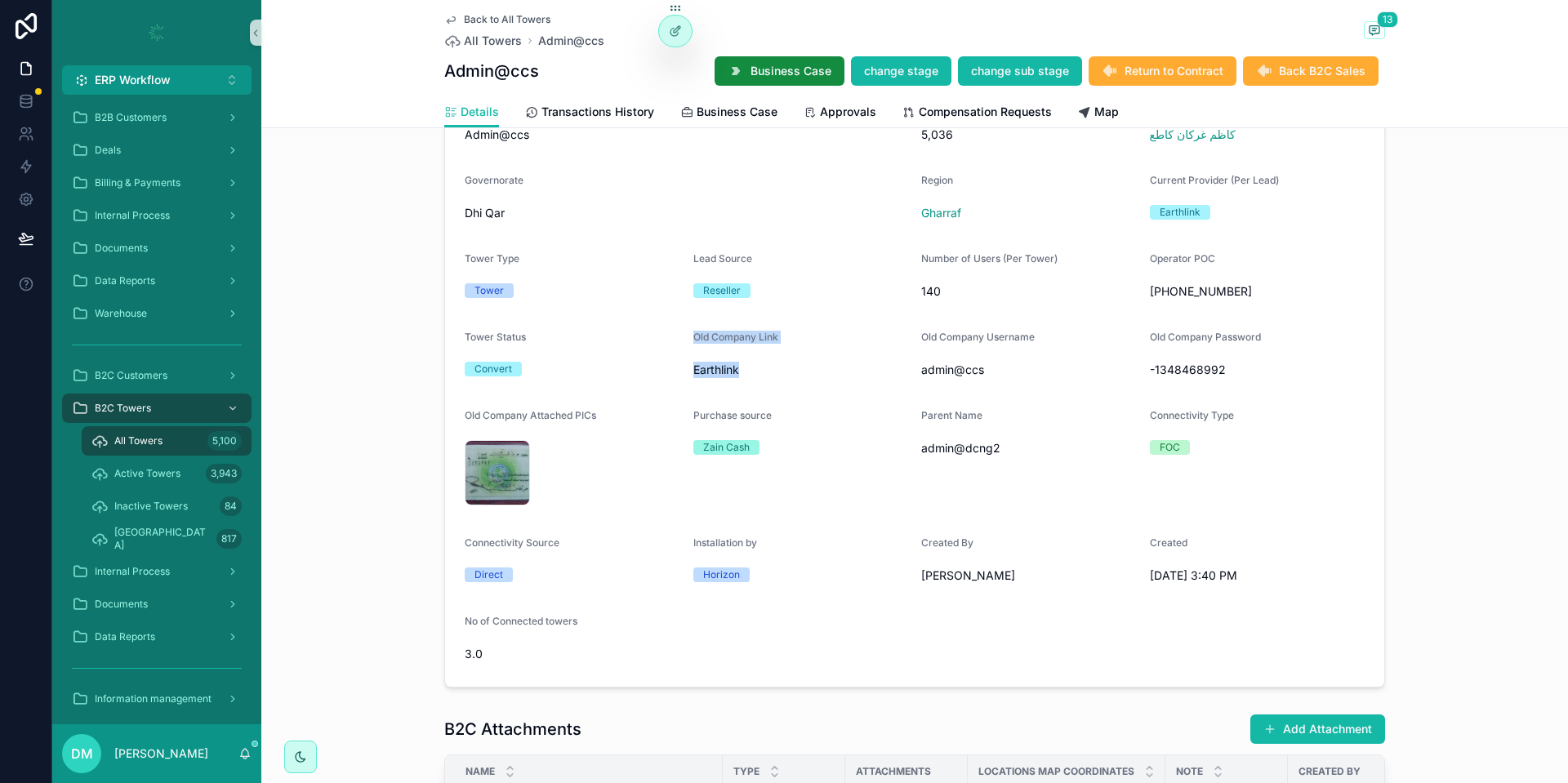
click at [693, 376] on span "Earthlink" at bounding box center [801, 369] width 215 height 16
click at [710, 360] on div "Earthlink" at bounding box center [801, 370] width 215 height 26
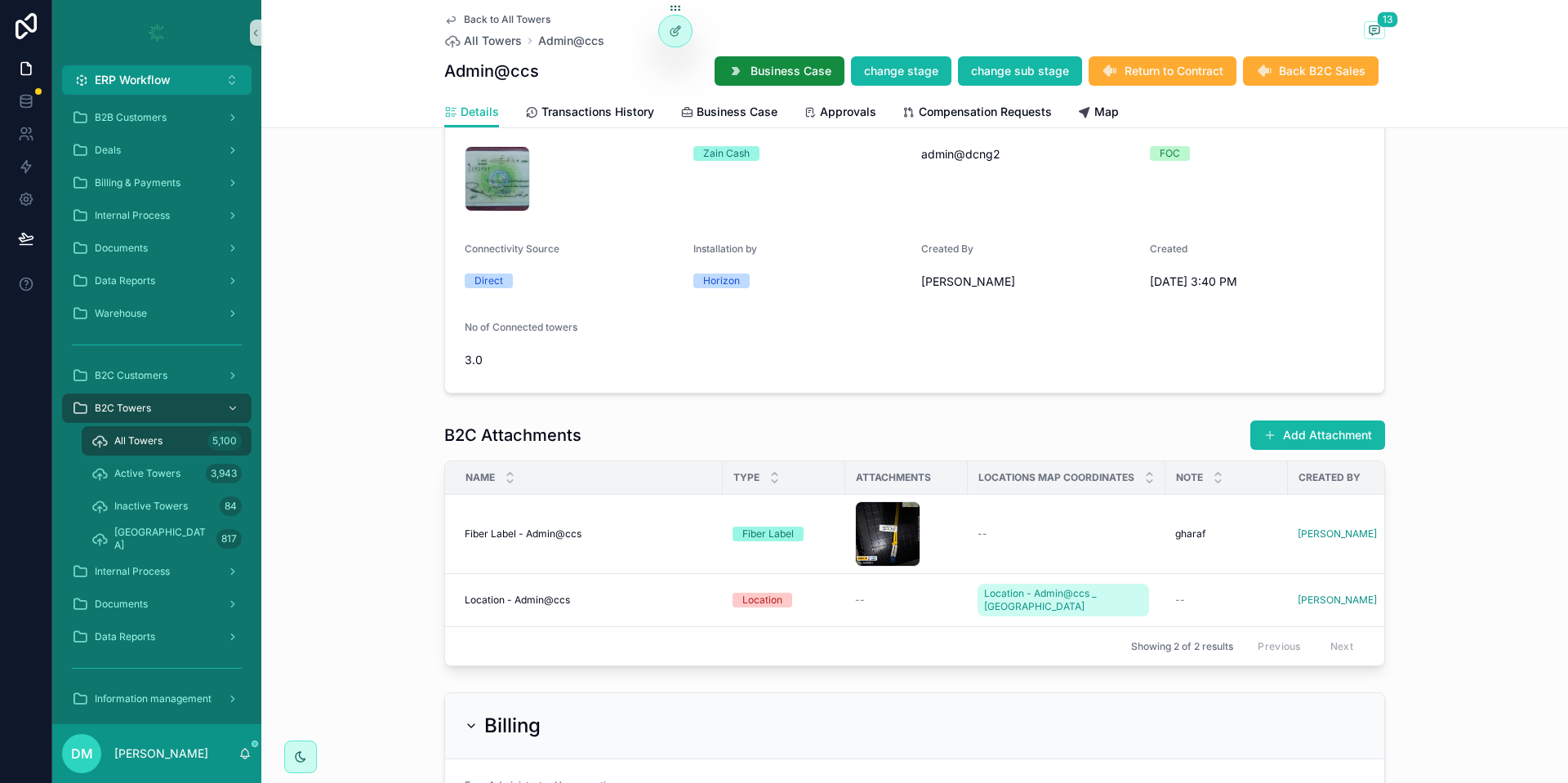
scroll to position [1035, 0]
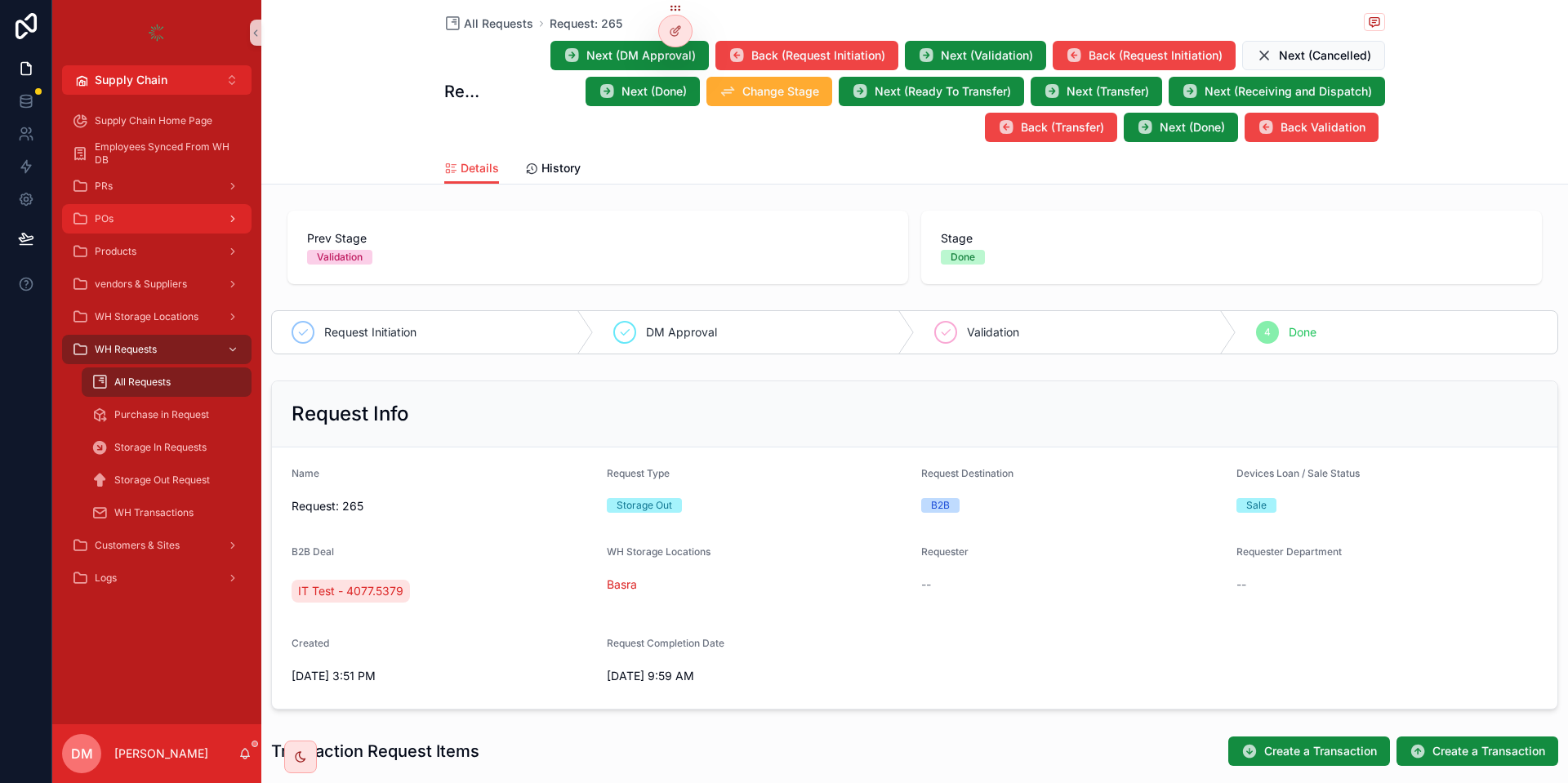
click at [124, 207] on div "POs" at bounding box center [157, 219] width 170 height 26
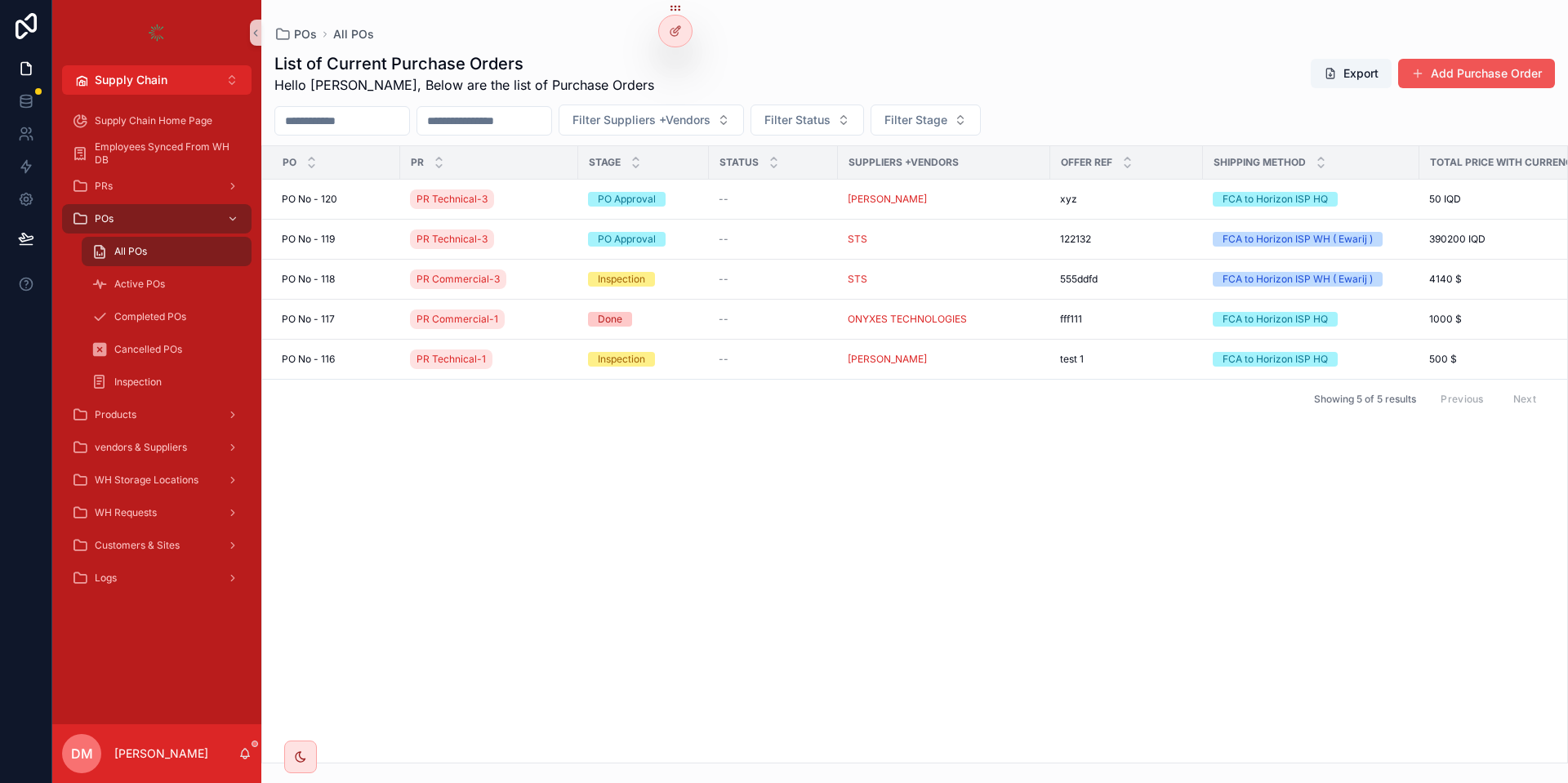
click at [1498, 69] on button "Add Purchase Order" at bounding box center [1477, 73] width 157 height 29
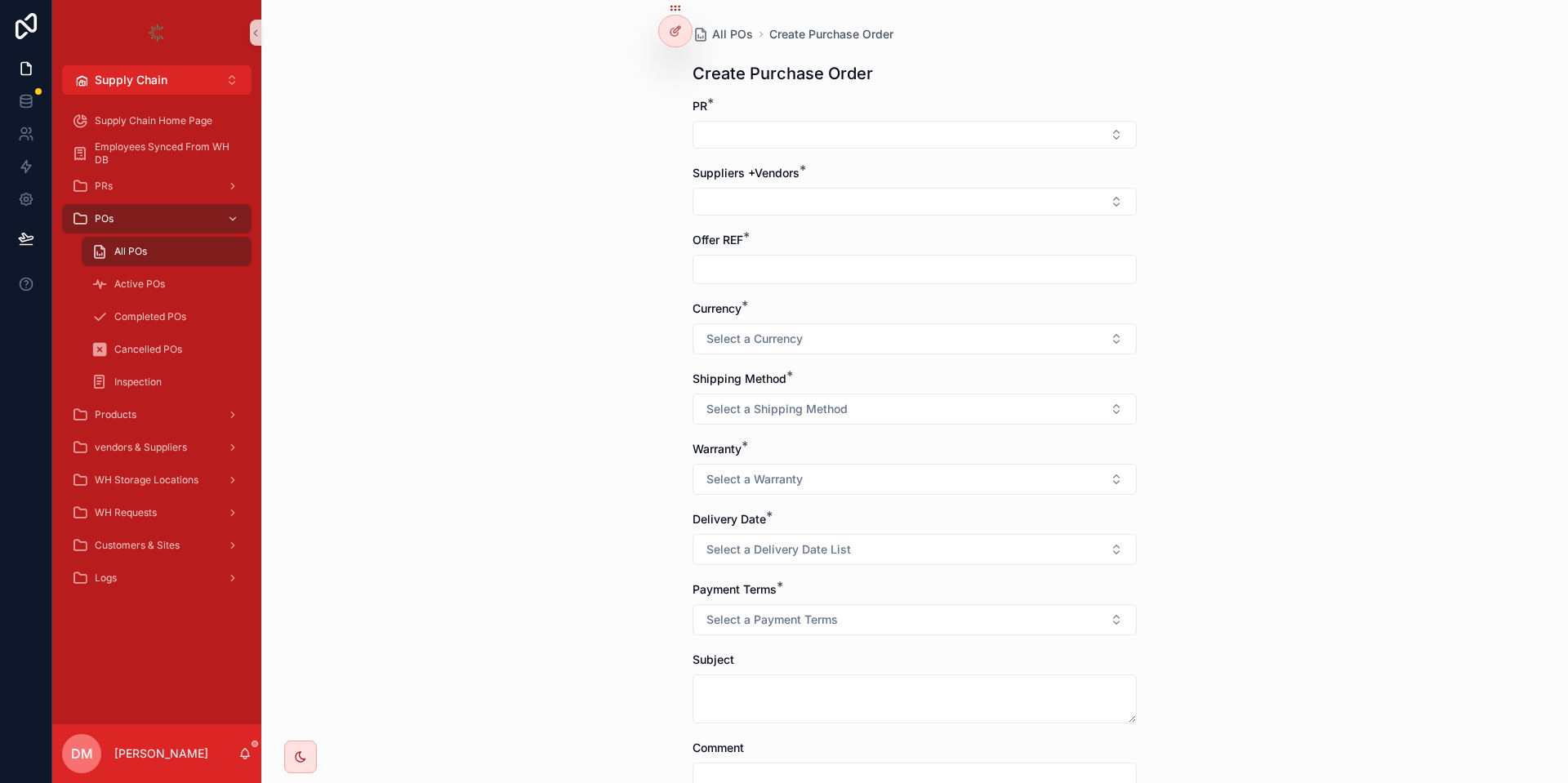
scroll to position [189, 0]
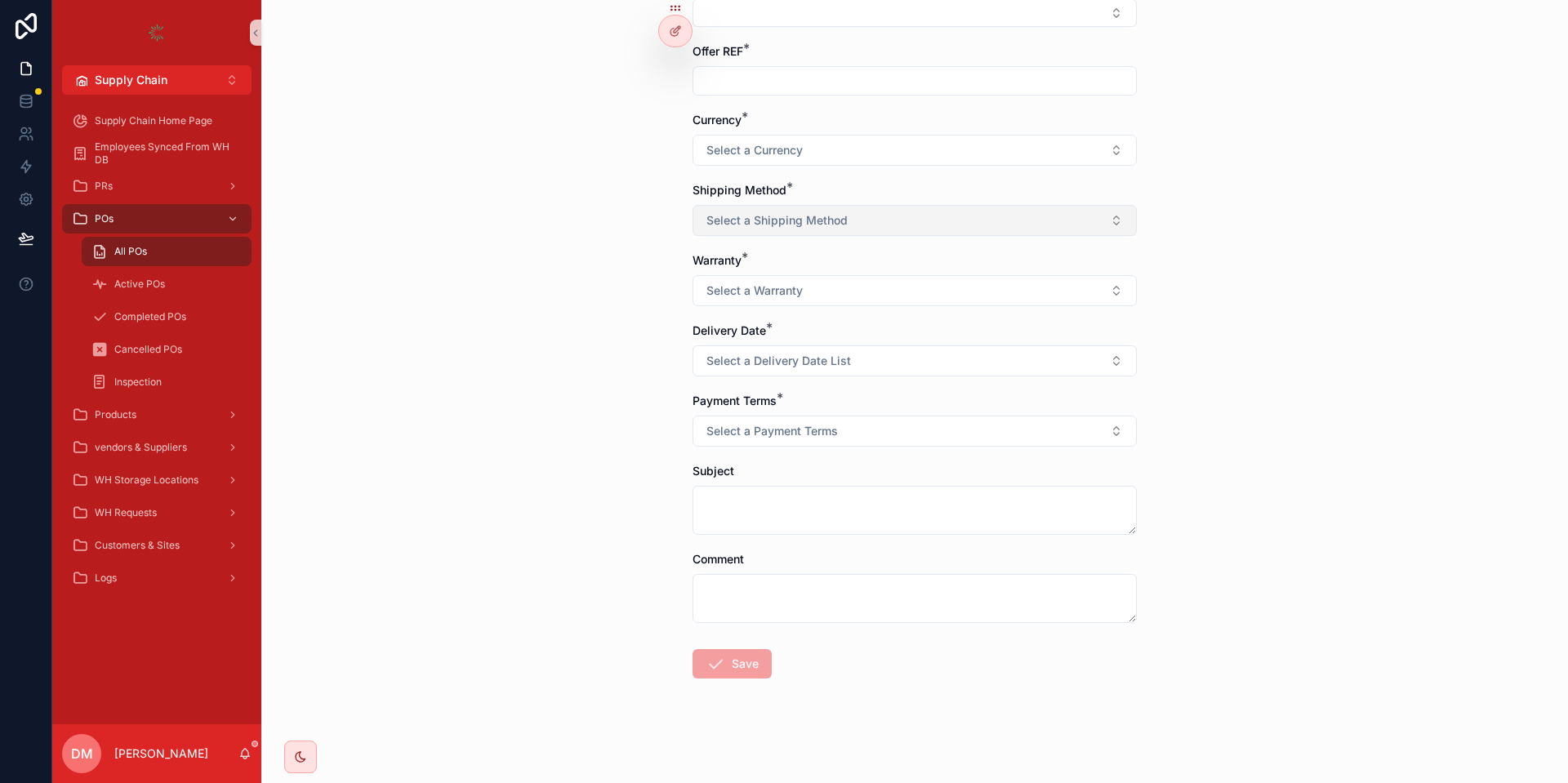
click at [800, 209] on button "Select a Shipping Method" at bounding box center [914, 220] width 444 height 31
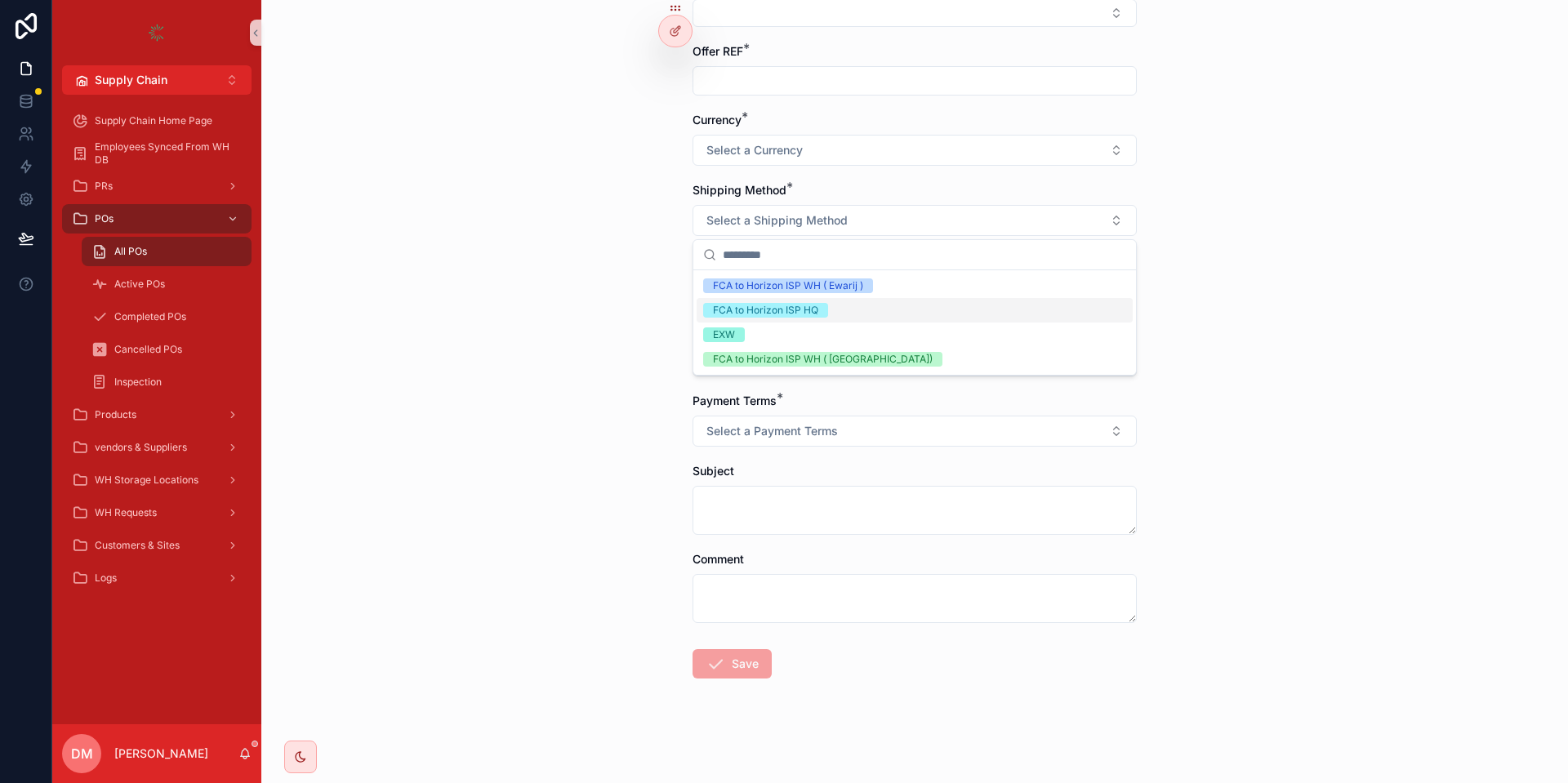
click at [852, 305] on div "FCA to Horizon ISP HQ" at bounding box center [915, 311] width 436 height 25
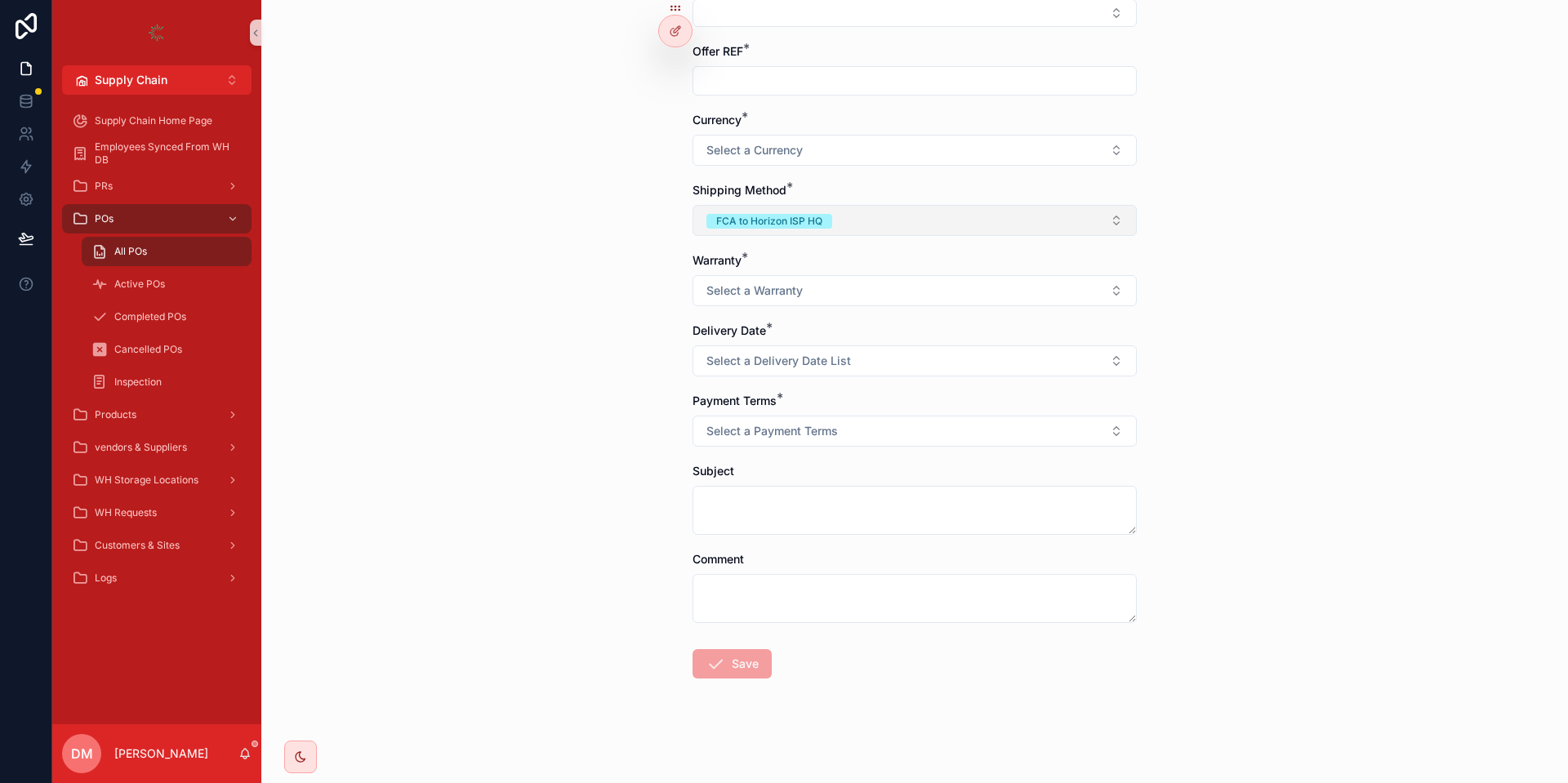
click at [861, 232] on button "FCA to Horizon ISP HQ" at bounding box center [914, 220] width 444 height 31
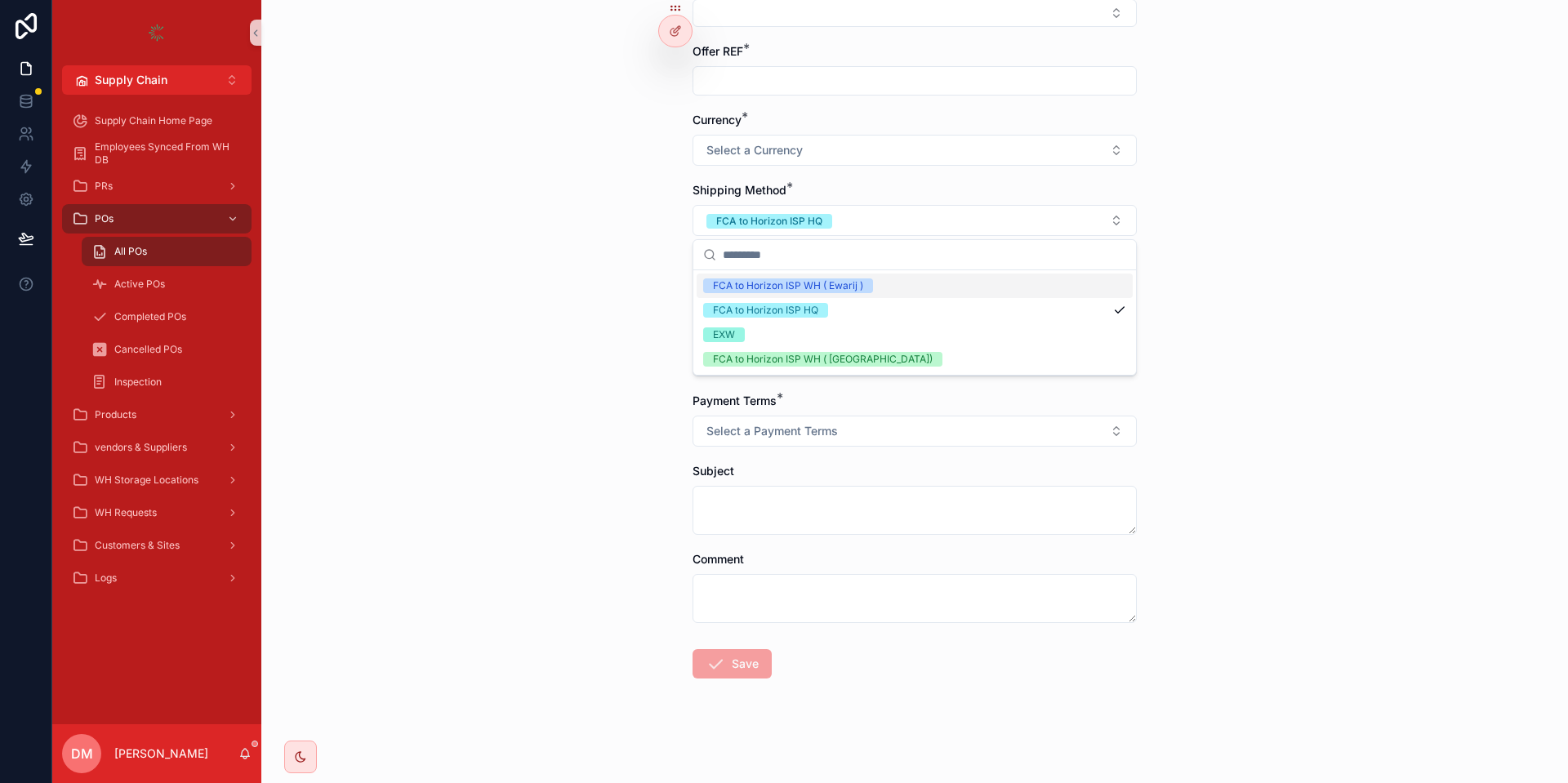
click at [823, 294] on div "FCA to Horizon ISP WH ( Ewarij )" at bounding box center [915, 286] width 436 height 25
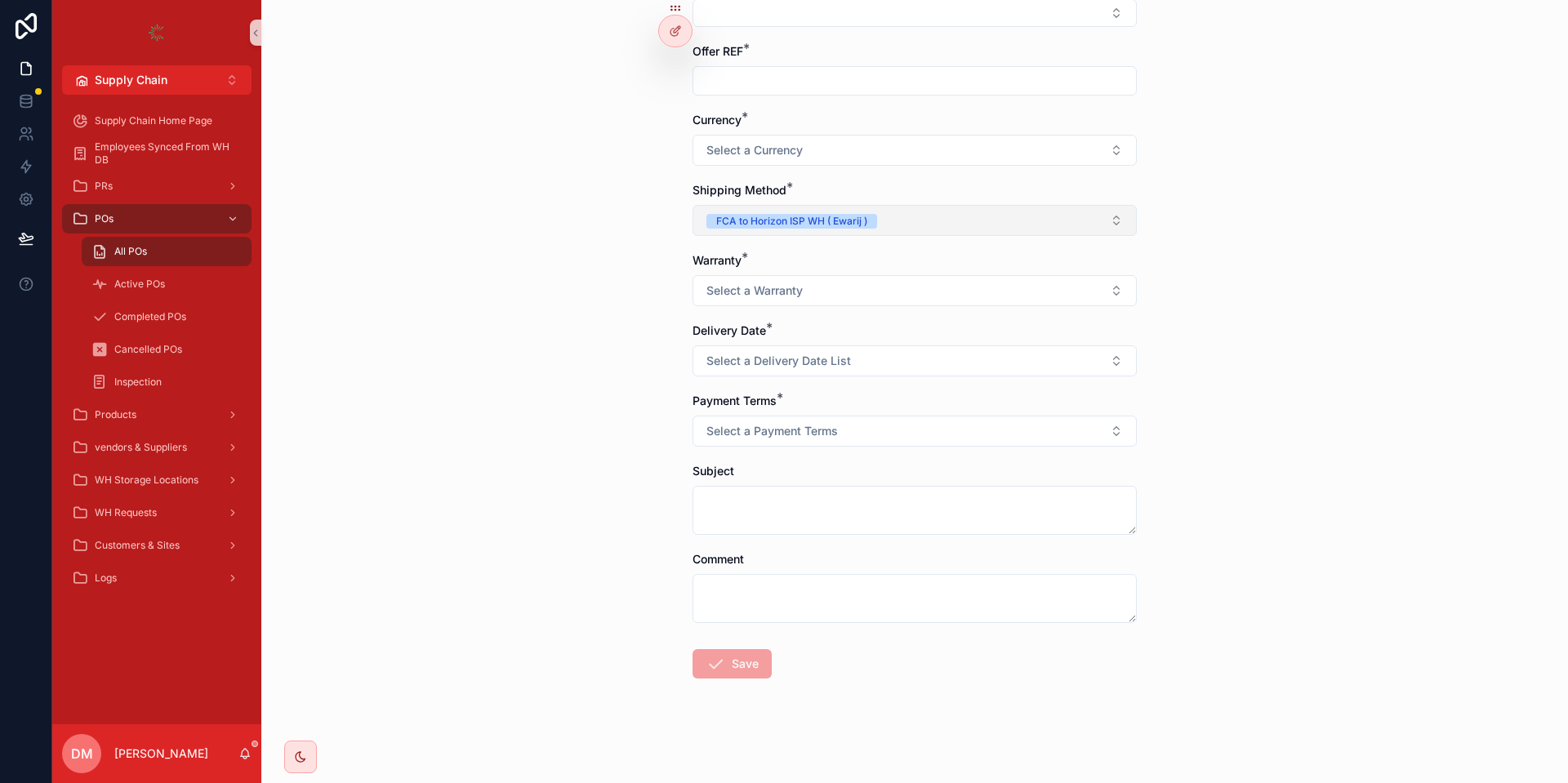
click at [837, 231] on button "FCA to Horizon ISP WH ( Ewarij )" at bounding box center [914, 220] width 444 height 31
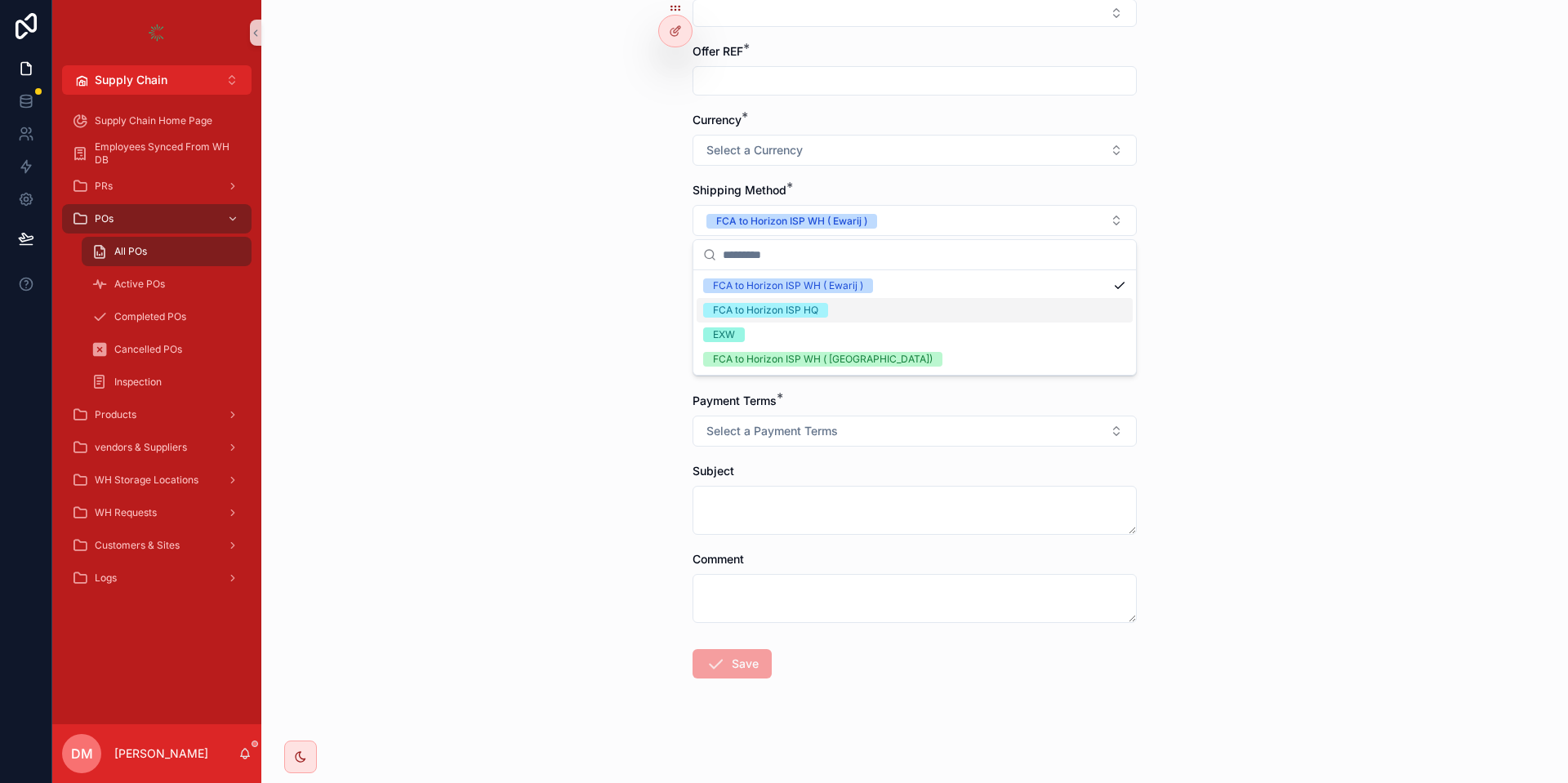
click at [818, 313] on span "FCA to Horizon ISP HQ" at bounding box center [766, 311] width 125 height 15
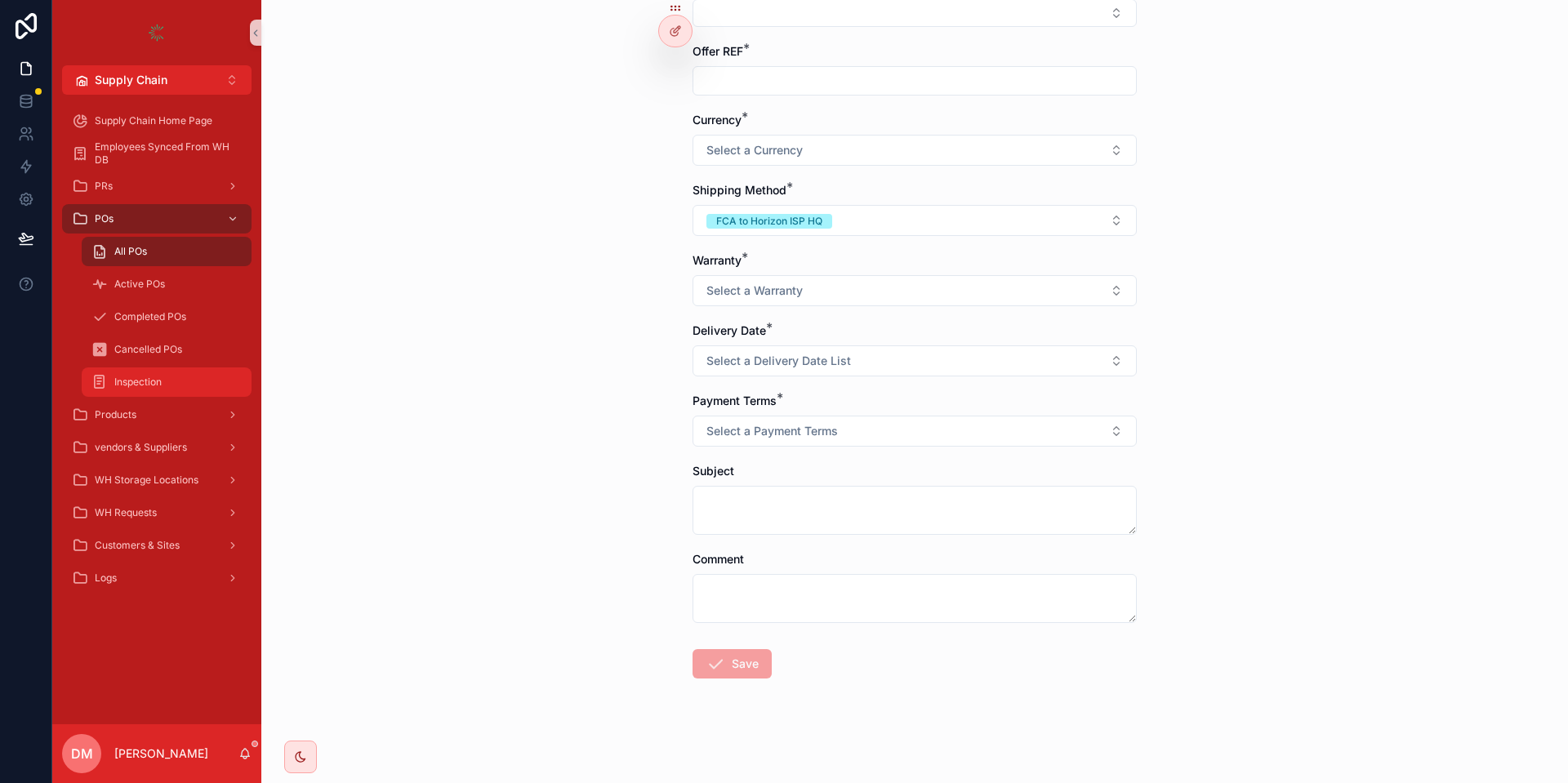
click at [125, 388] on span "Inspection" at bounding box center [138, 383] width 47 height 13
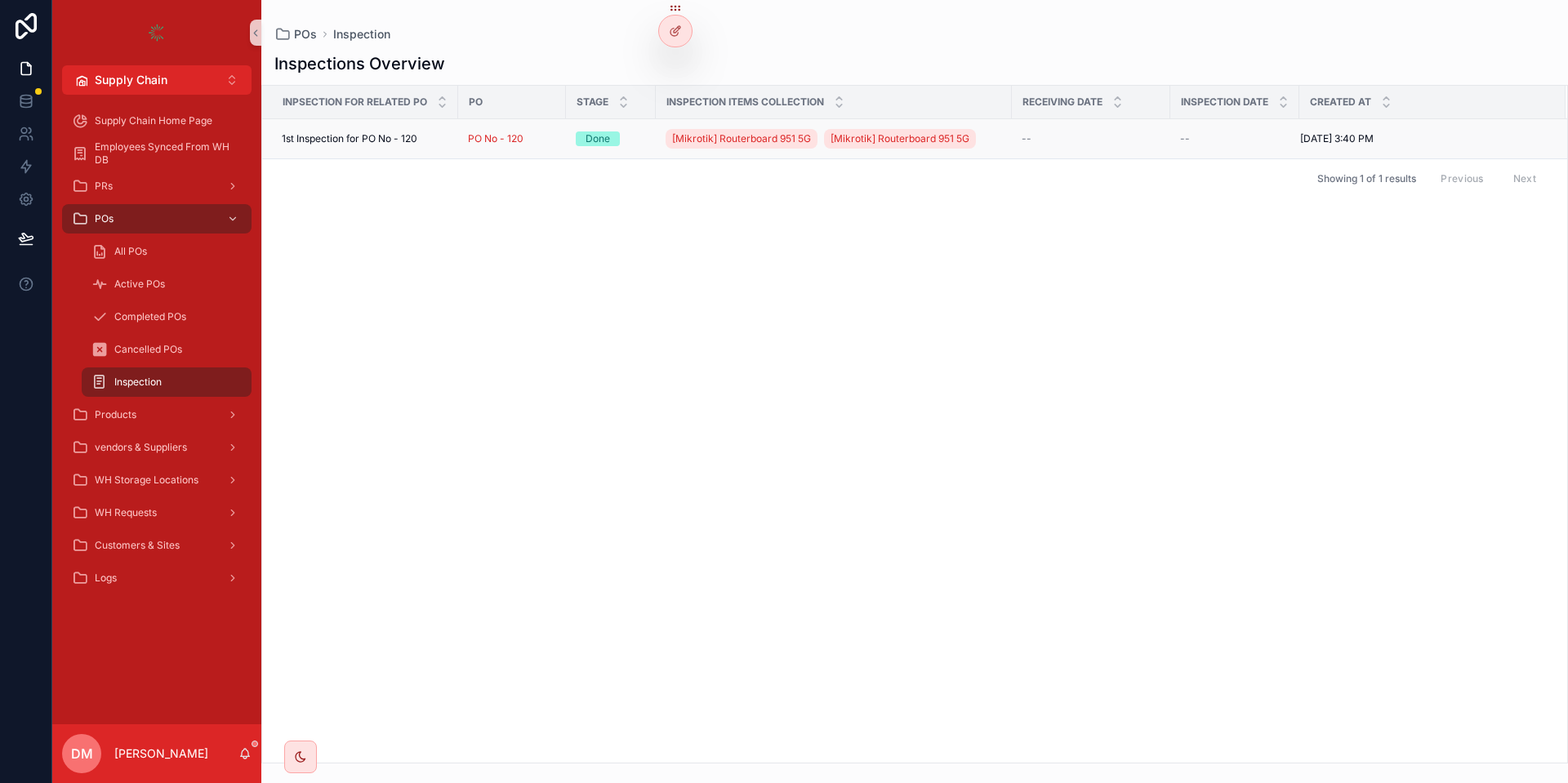
click at [401, 144] on span "1st Inspection for PO No - 120" at bounding box center [349, 139] width 136 height 13
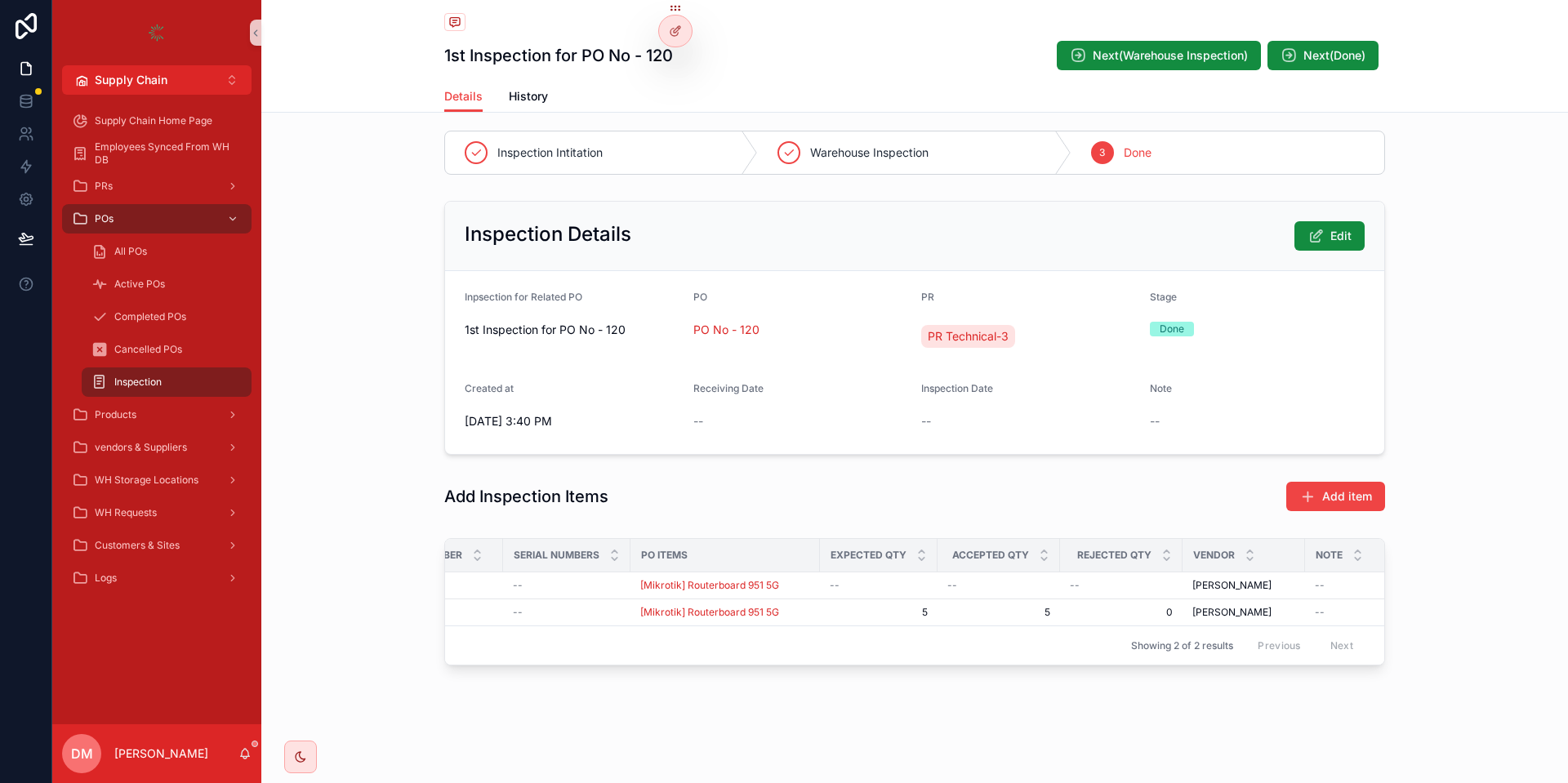
scroll to position [0, 33]
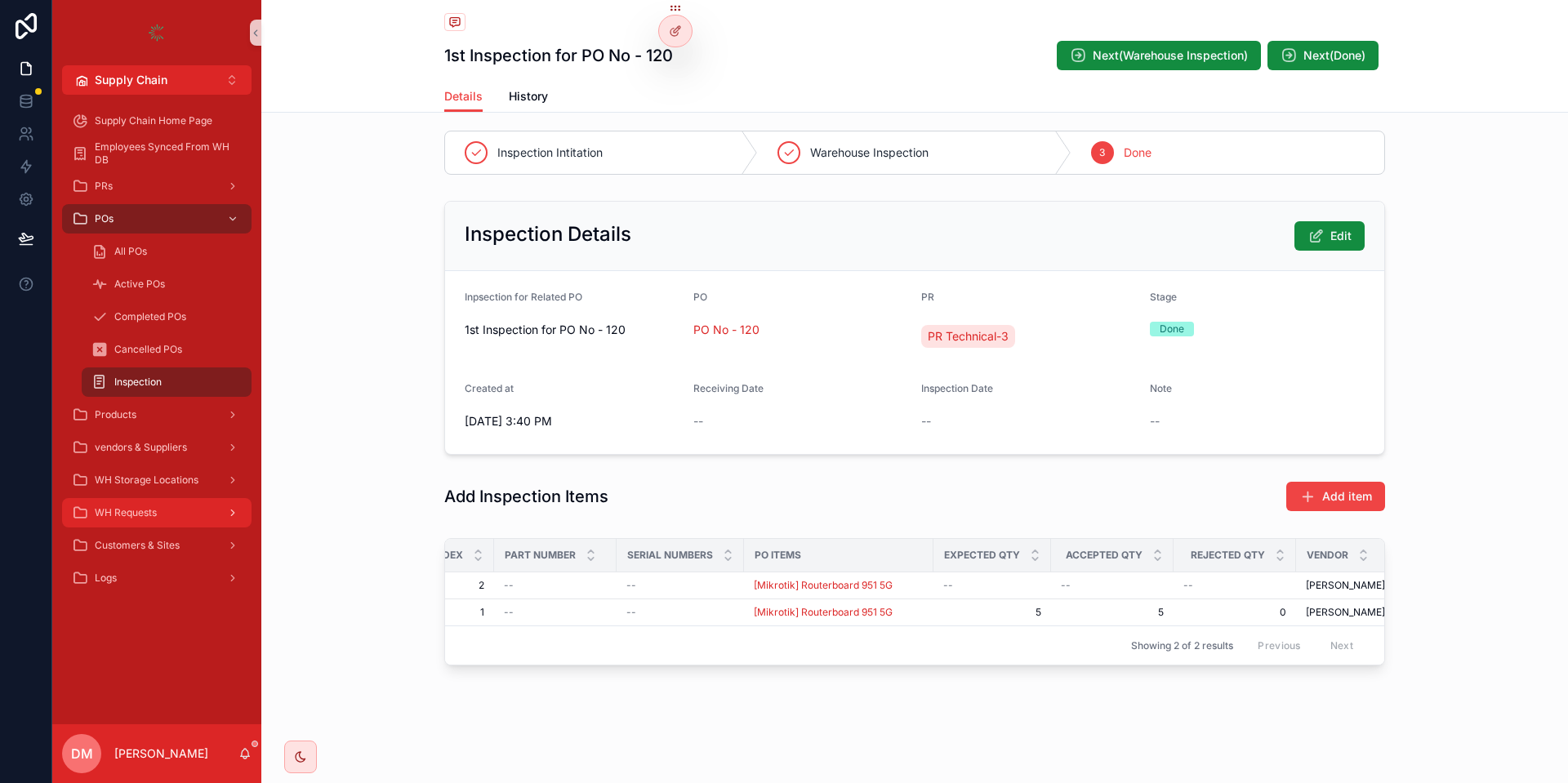
click at [137, 519] on span "WH Requests" at bounding box center [126, 513] width 62 height 13
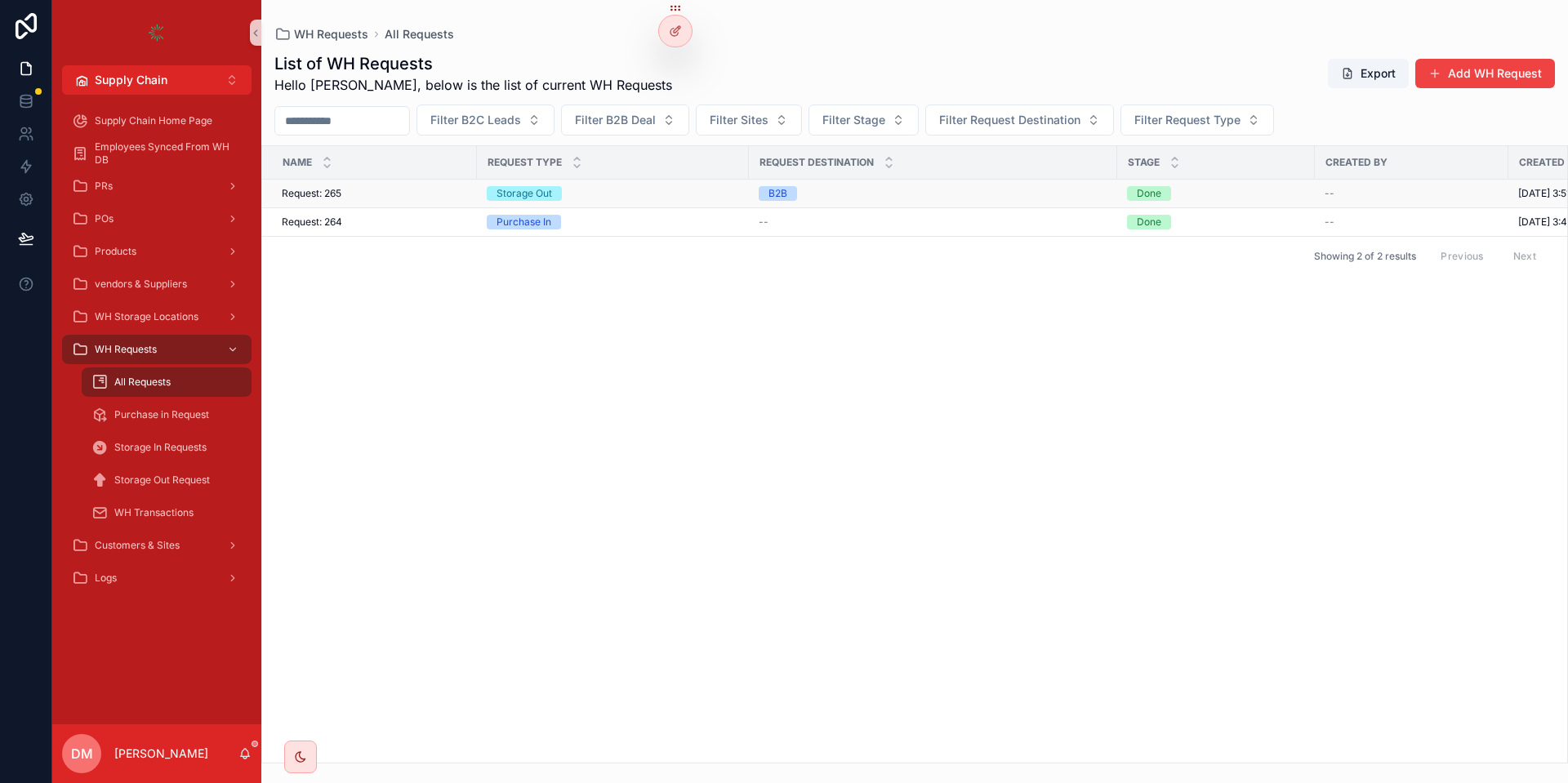
click at [874, 199] on div "B2B" at bounding box center [932, 194] width 349 height 15
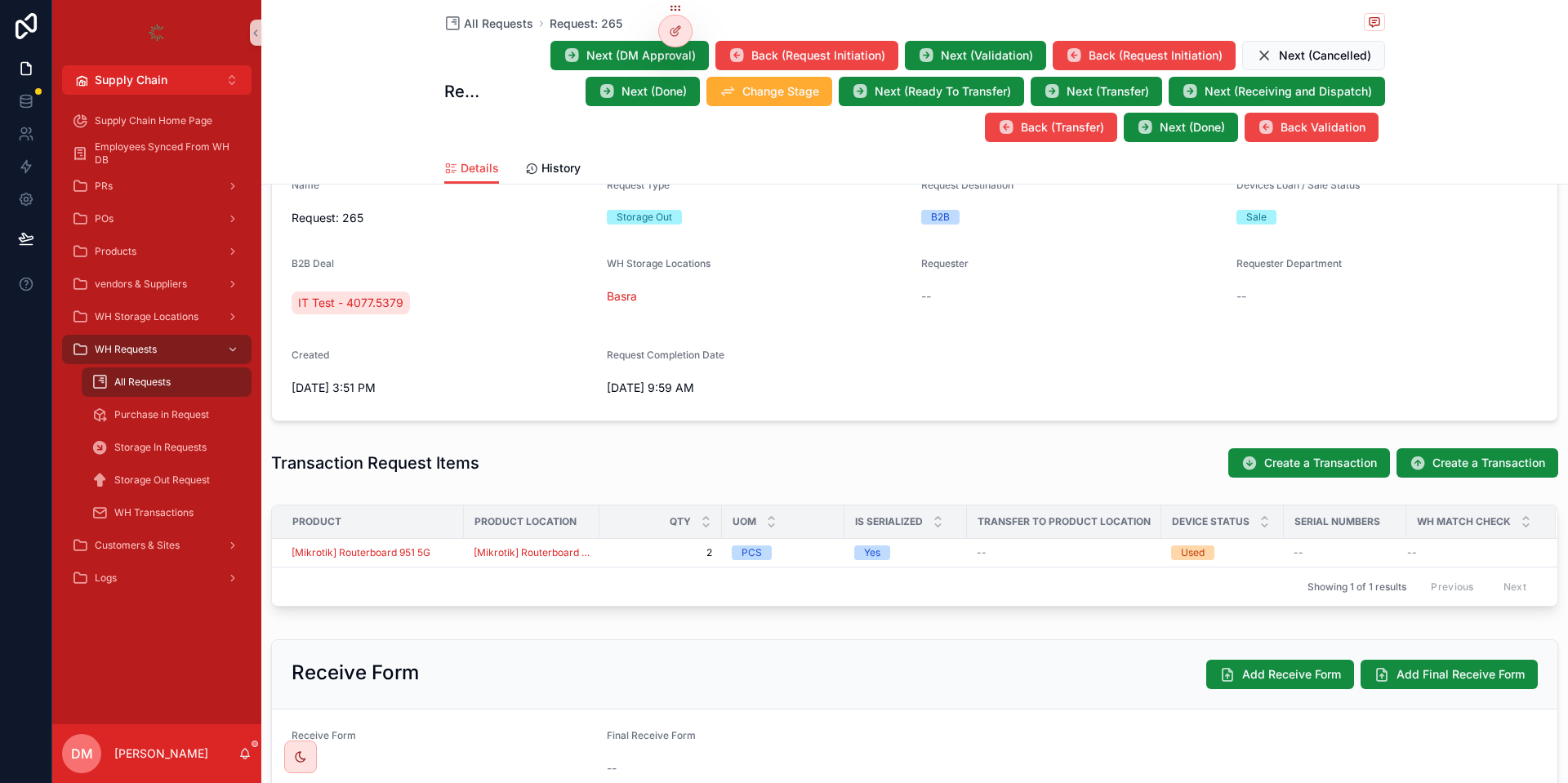
scroll to position [196, 0]
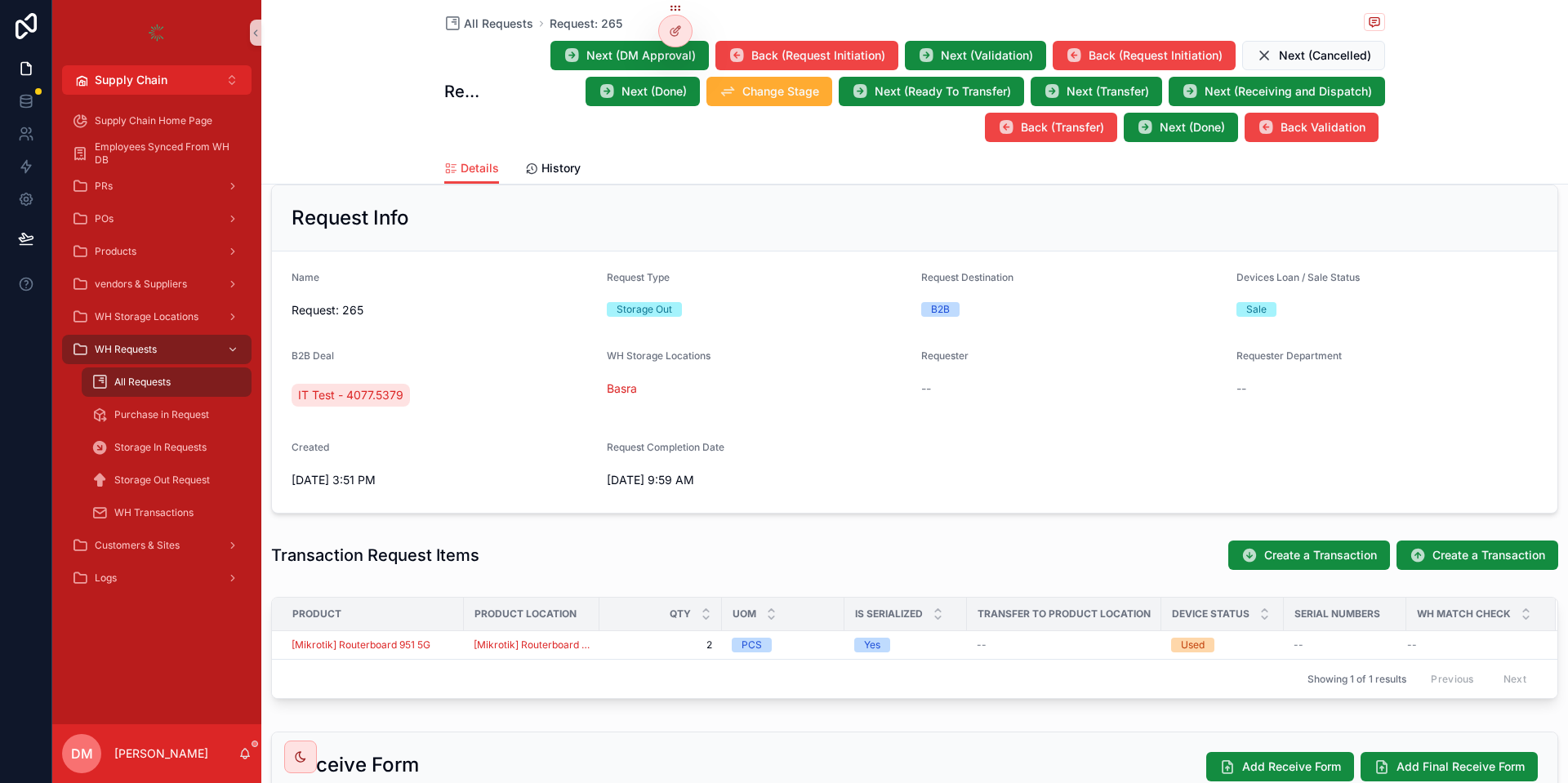
drag, startPoint x: 438, startPoint y: 383, endPoint x: 255, endPoint y: 365, distance: 183.9
click at [262, 367] on div "All Requests Request: 265 Request: 265 Next (DM Approval) Back (Request Initiat…" at bounding box center [915, 391] width 1307 height 783
click at [486, 62] on div "Request: 265 Next (DM Approval) Back (Request Initiation) Next (Validation) Bac…" at bounding box center [914, 91] width 941 height 103
click at [503, 28] on span "All Requests" at bounding box center [499, 23] width 70 height 16
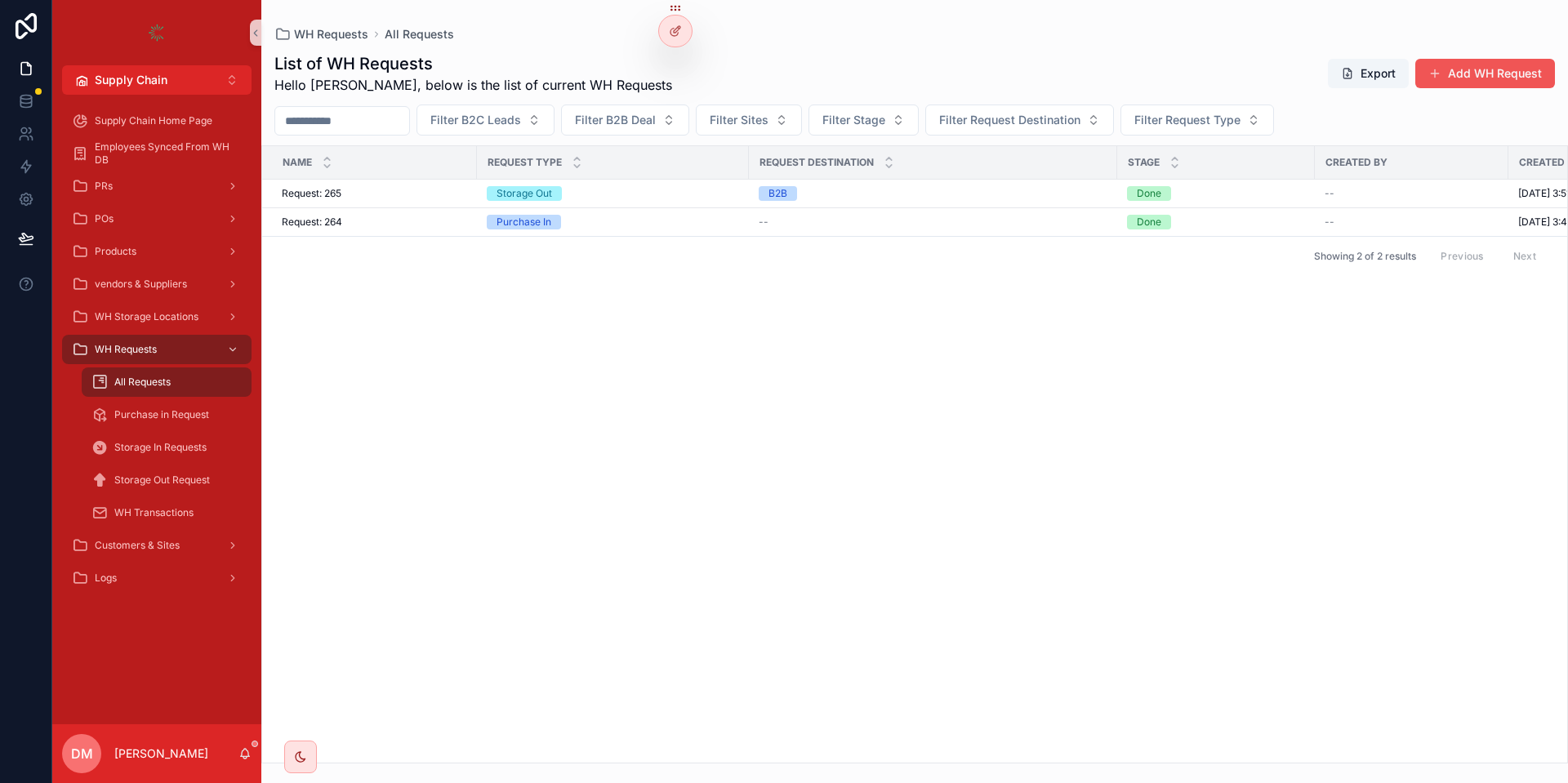
click at [1496, 74] on button "Add WH Request" at bounding box center [1486, 73] width 140 height 29
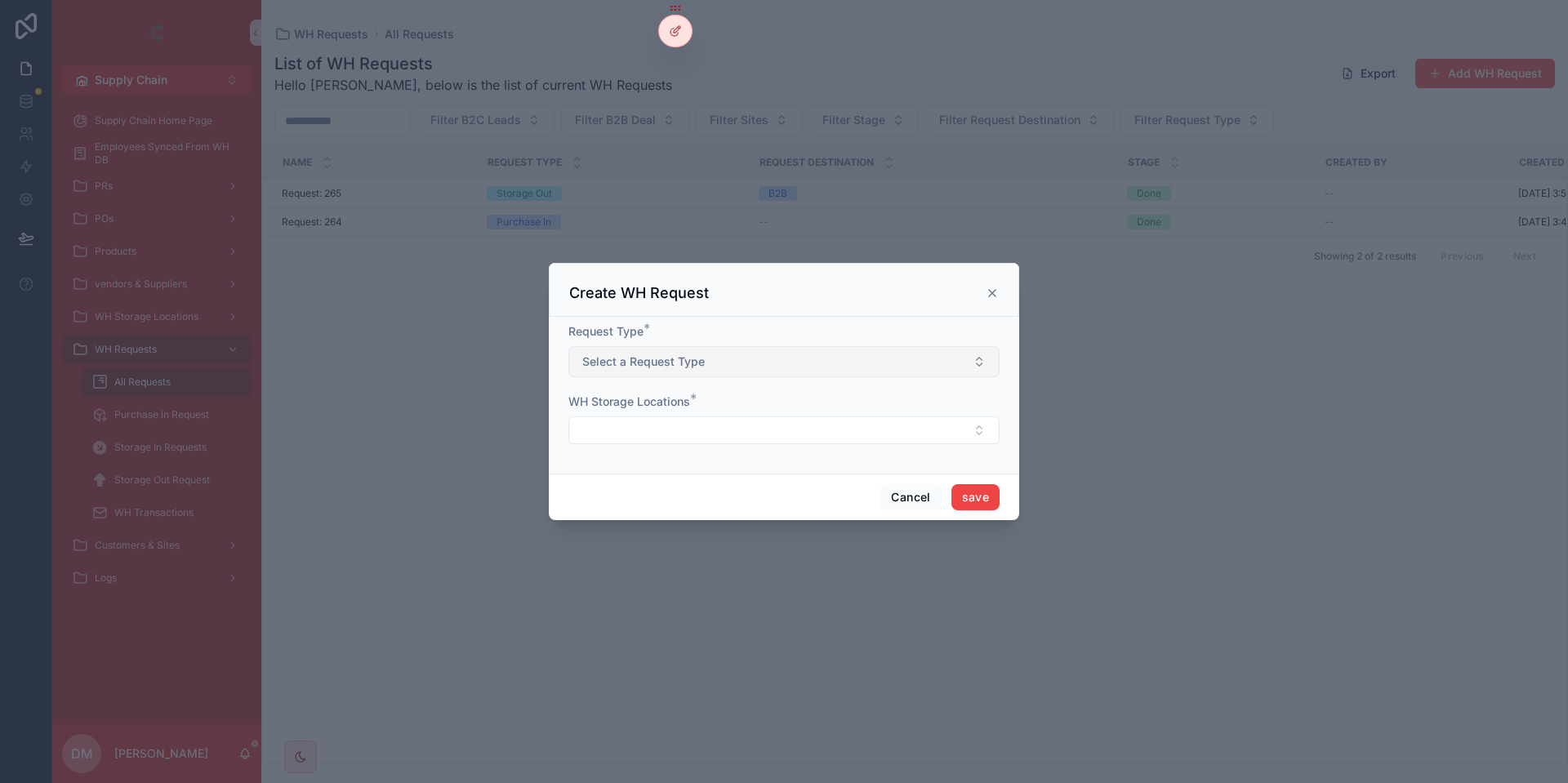
click at [682, 365] on span "Select a Request Type" at bounding box center [644, 361] width 123 height 16
click at [660, 442] on div "Storage In" at bounding box center [784, 451] width 423 height 25
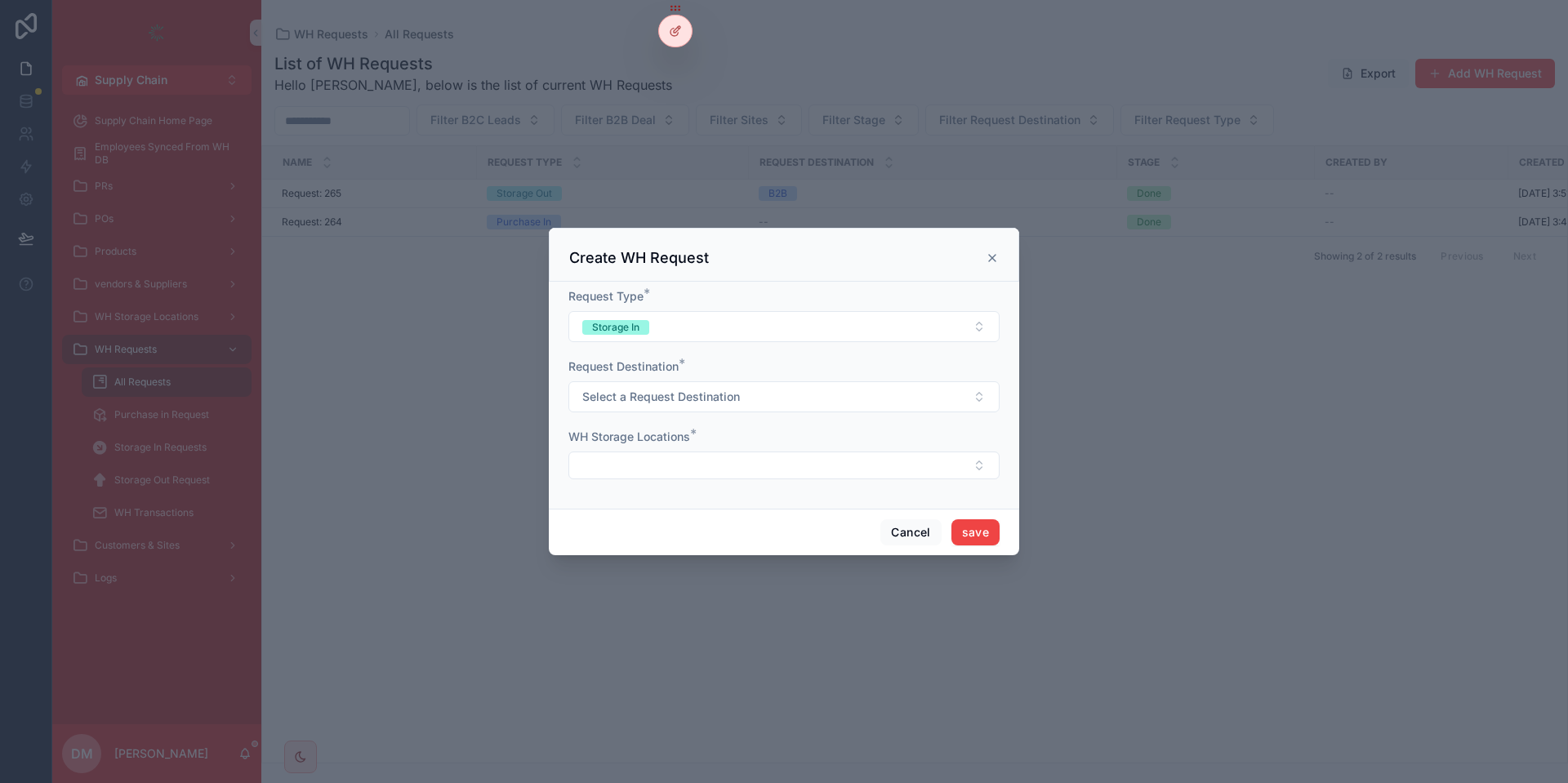
click at [629, 402] on span "Select a Request Destination" at bounding box center [661, 397] width 158 height 16
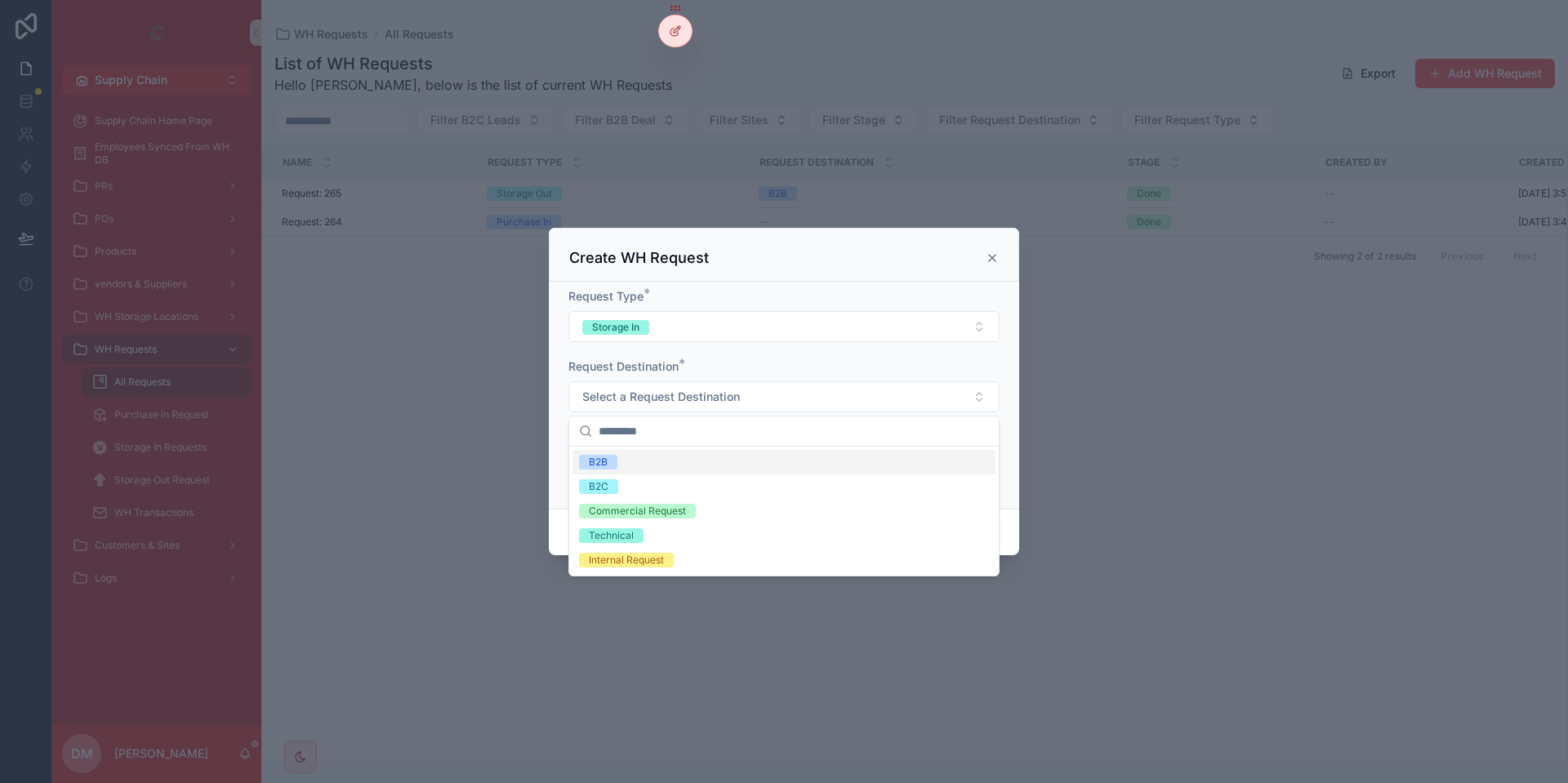
click at [668, 465] on div "B2B" at bounding box center [784, 463] width 423 height 25
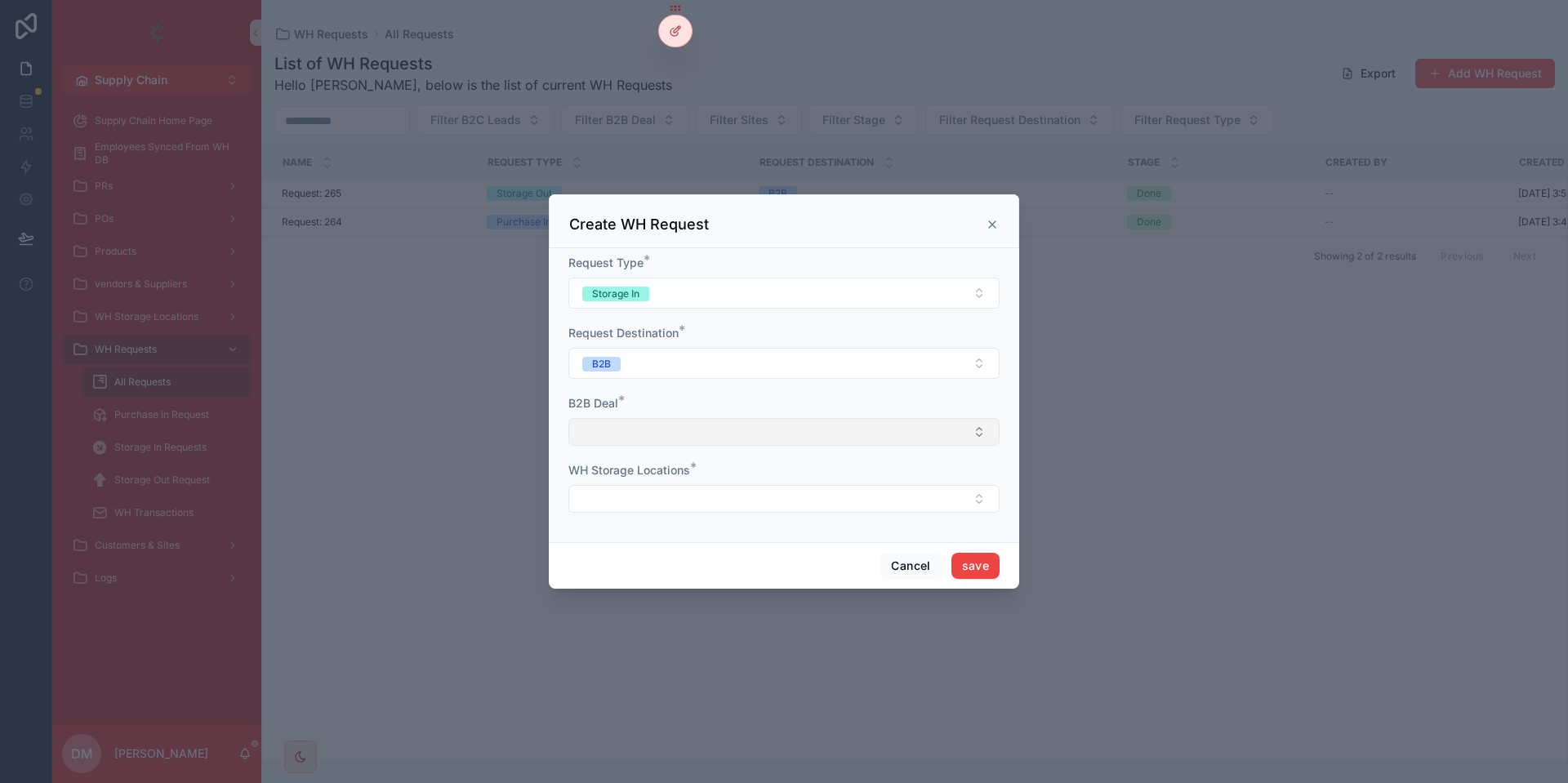
click at [632, 426] on button "Select Button" at bounding box center [784, 432] width 432 height 27
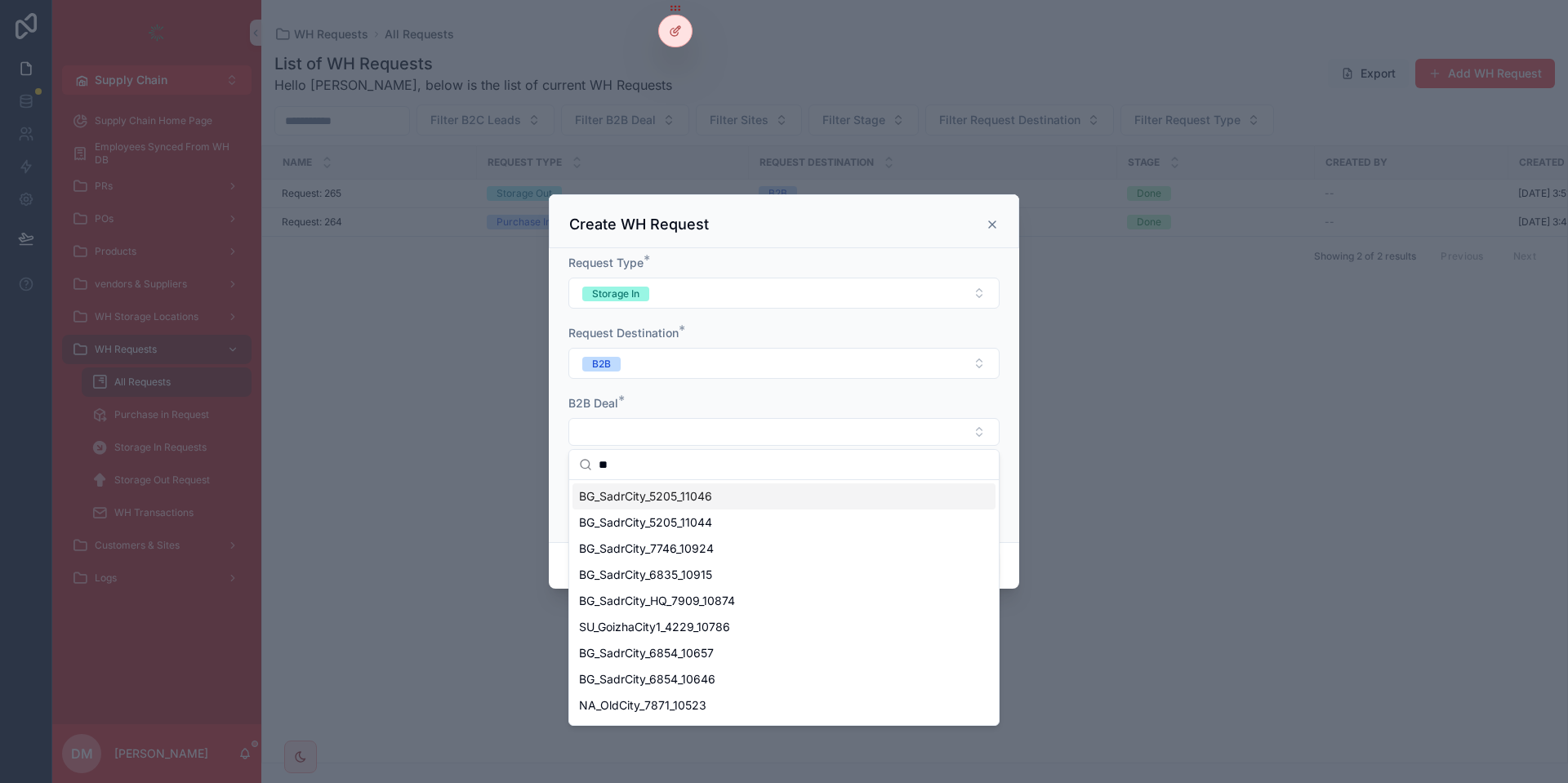
type input "*"
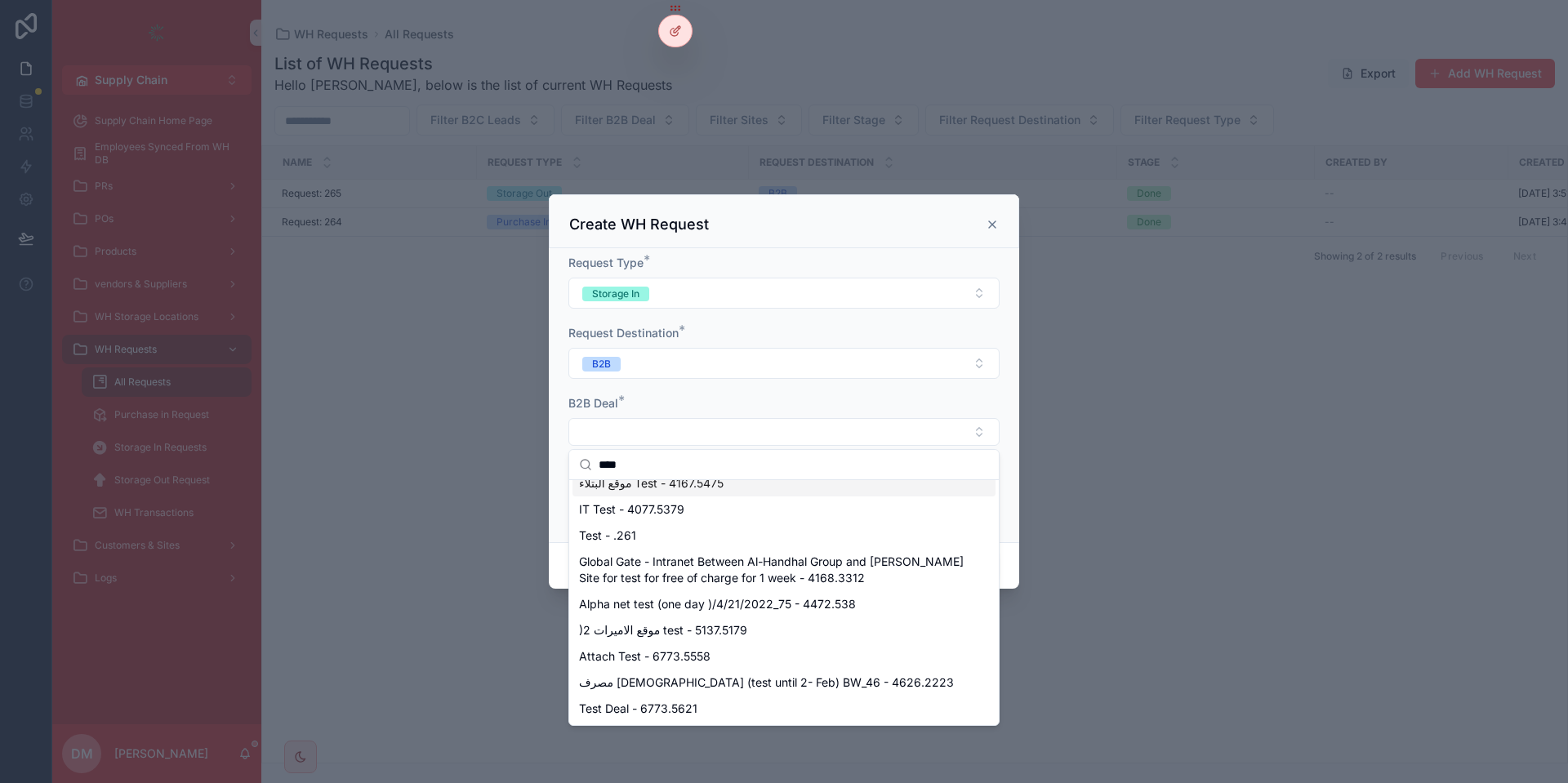
scroll to position [92, 0]
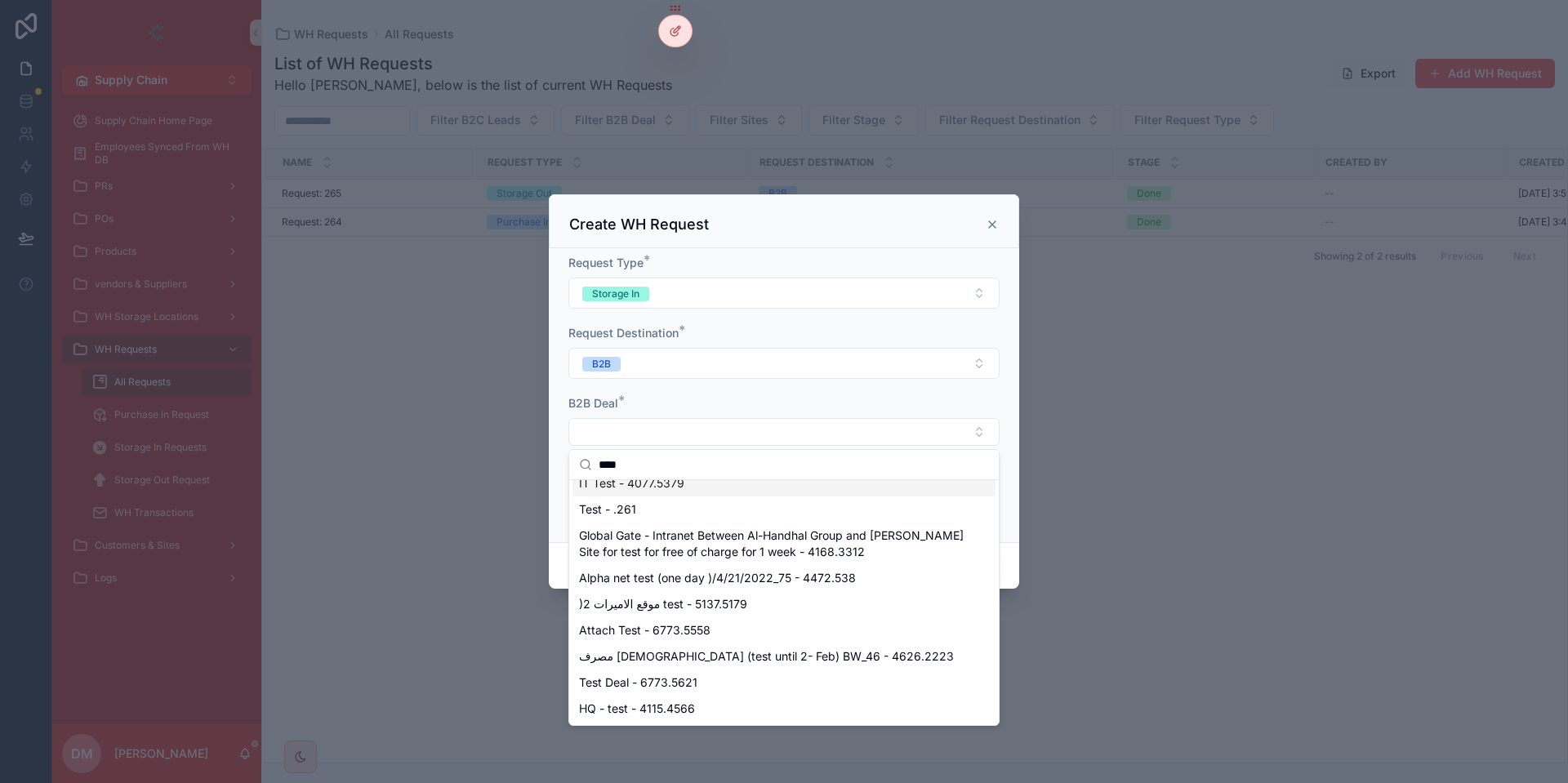
type input "****"
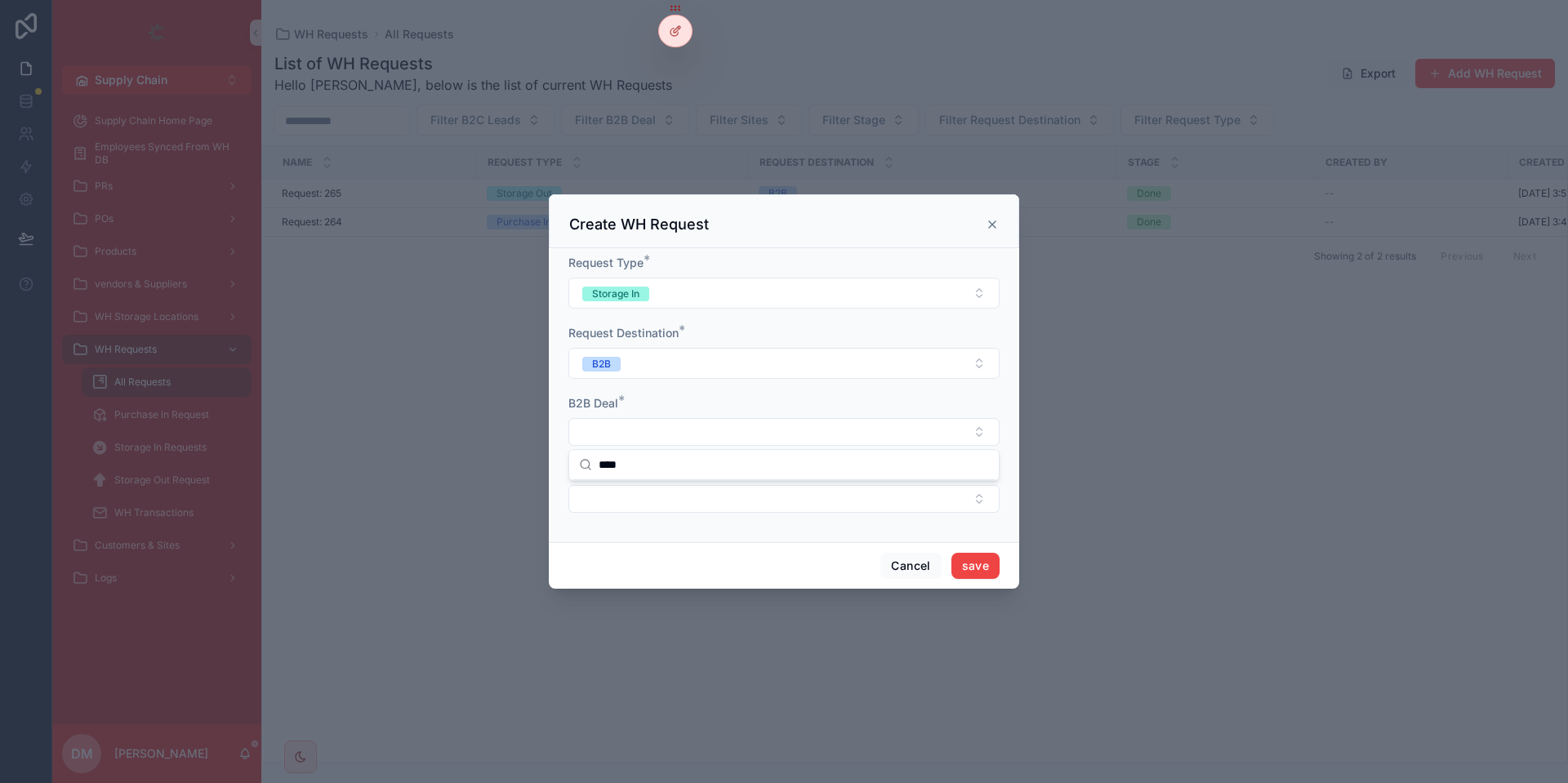
click at [998, 221] on icon "scrollable content" at bounding box center [993, 225] width 13 height 13
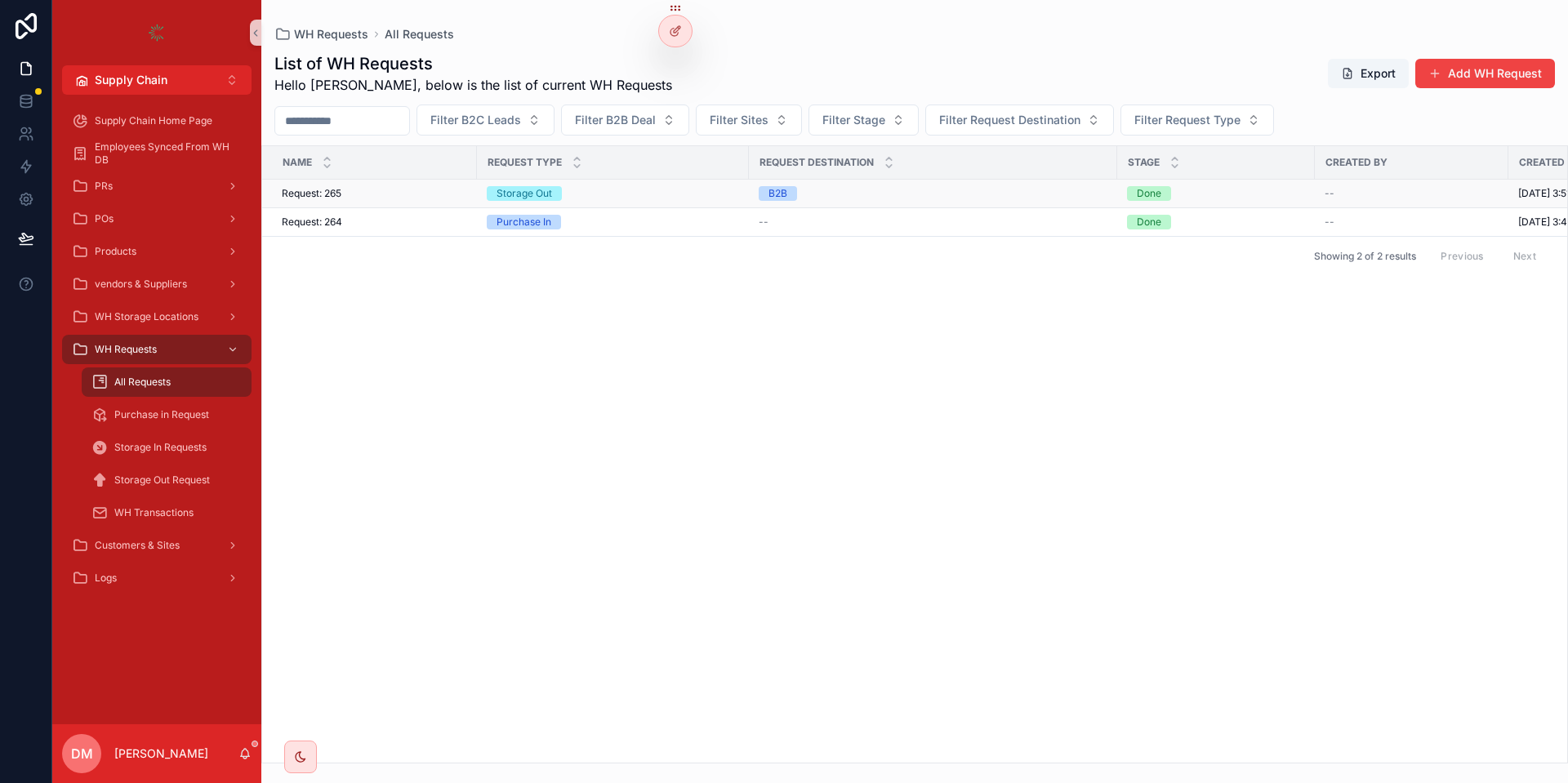
click at [406, 183] on td "Request: 265 Request: 265" at bounding box center [369, 194] width 214 height 28
click at [395, 193] on div "Request: 265 Request: 265" at bounding box center [374, 194] width 185 height 13
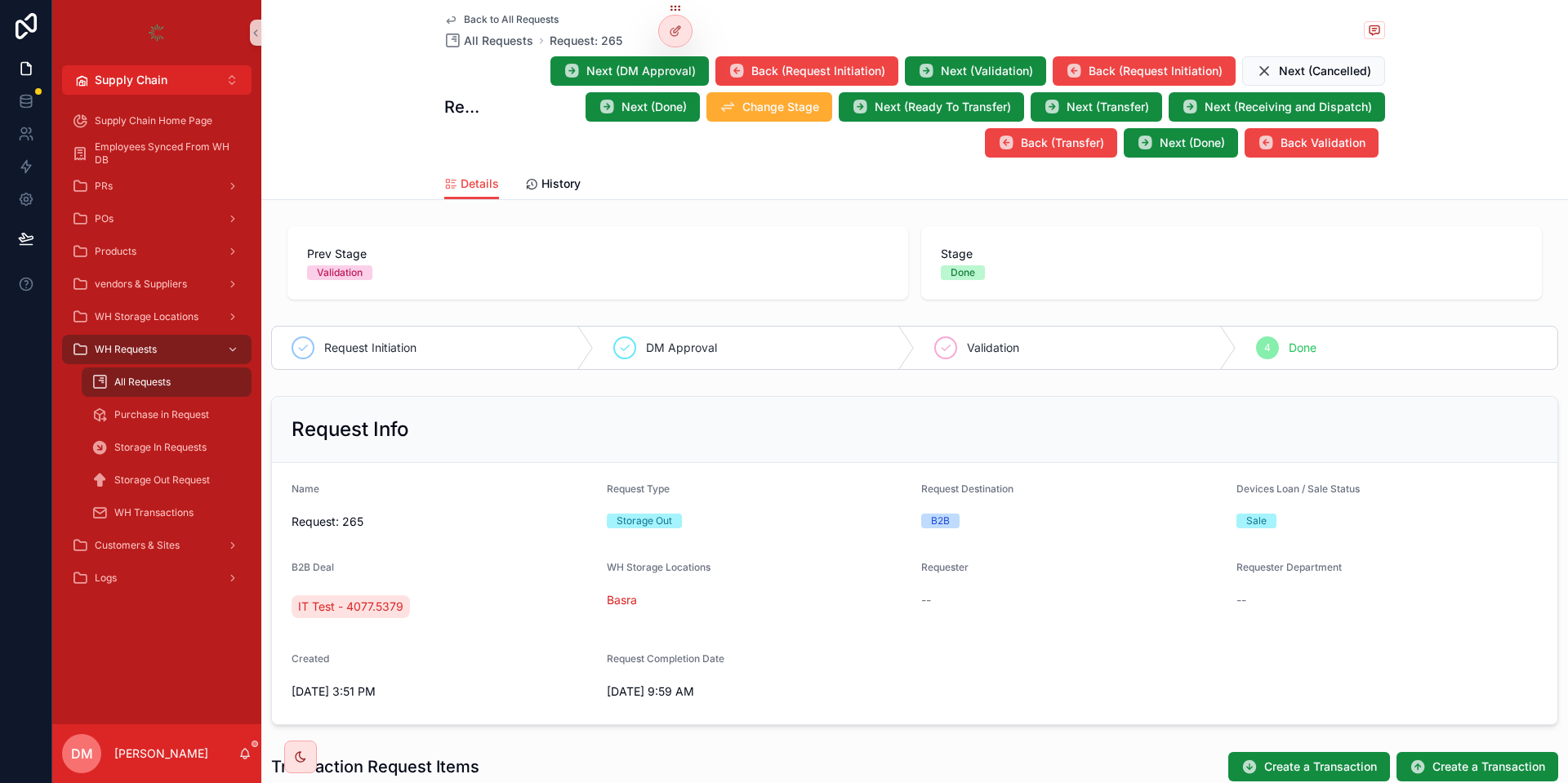
scroll to position [98, 0]
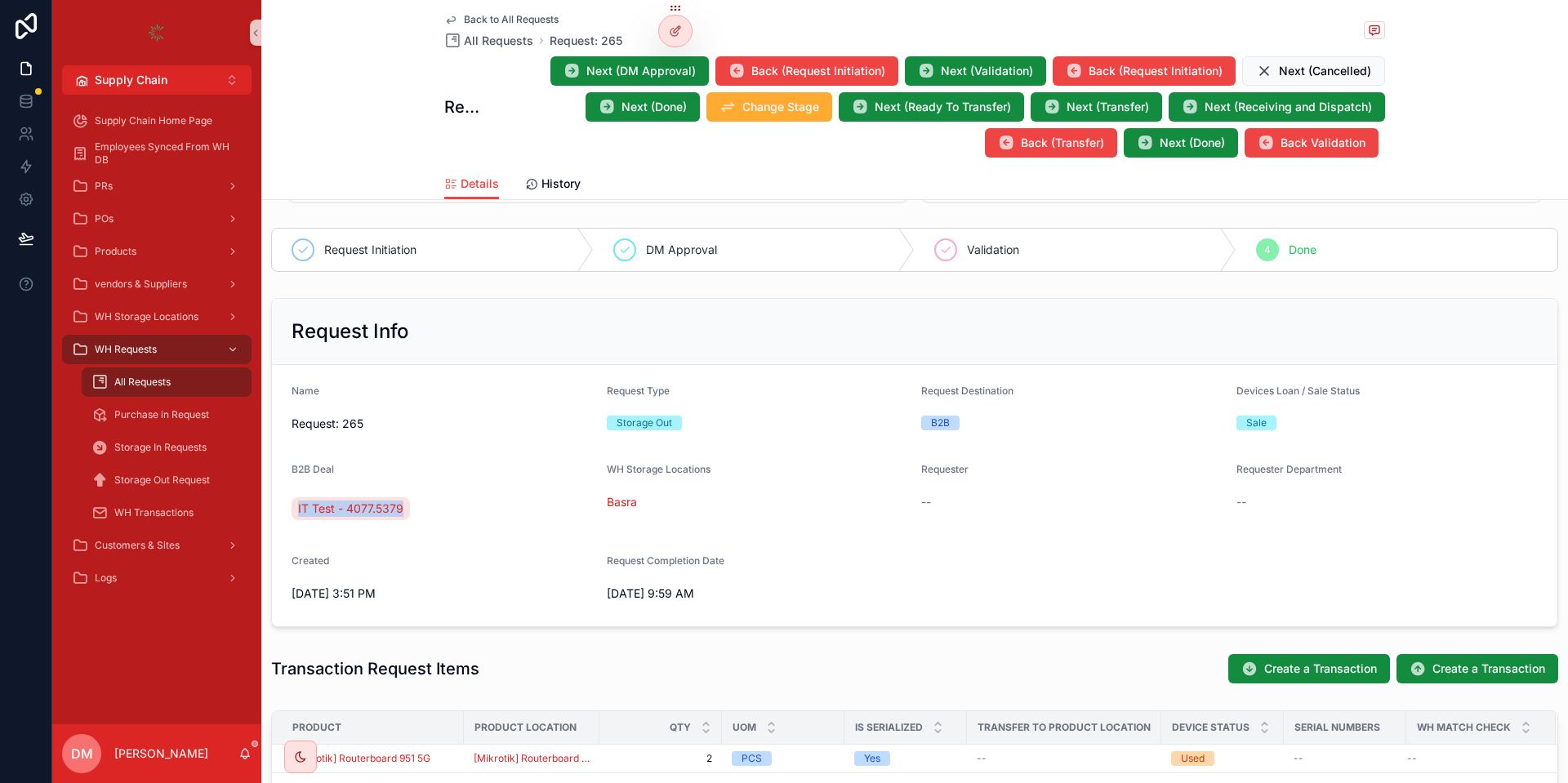
drag, startPoint x: 432, startPoint y: 507, endPoint x: 281, endPoint y: 513, distance: 151.1
click at [281, 513] on form "Name Request: 265 Request Type Storage Out Request Destination B2B Devices Loan…" at bounding box center [914, 496] width 1286 height 262
copy span "IT Test - 4077.5379"
click at [502, 21] on span "Back to All Requests" at bounding box center [511, 20] width 94 height 13
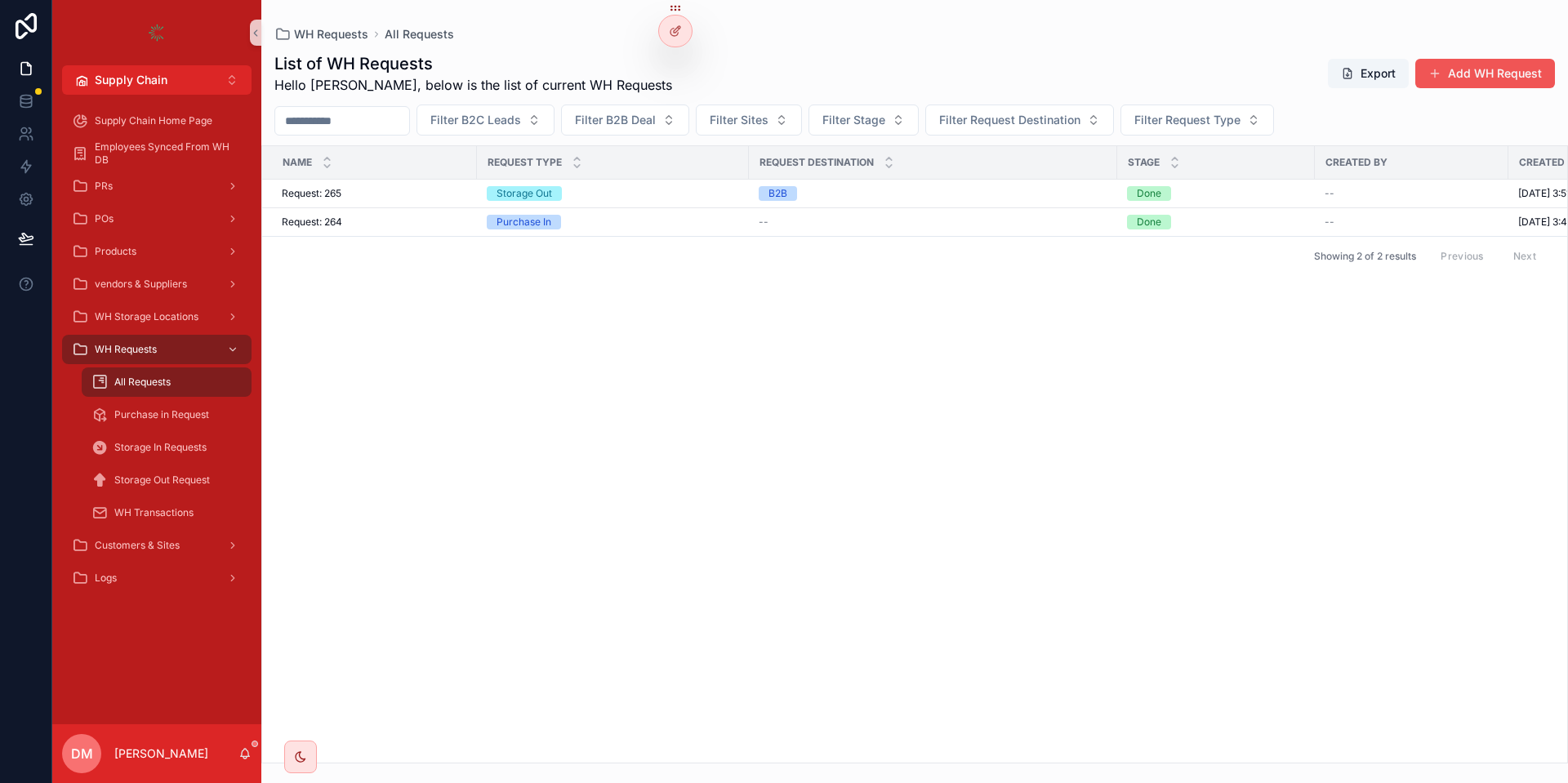
click at [1472, 77] on button "Add WH Request" at bounding box center [1486, 73] width 140 height 29
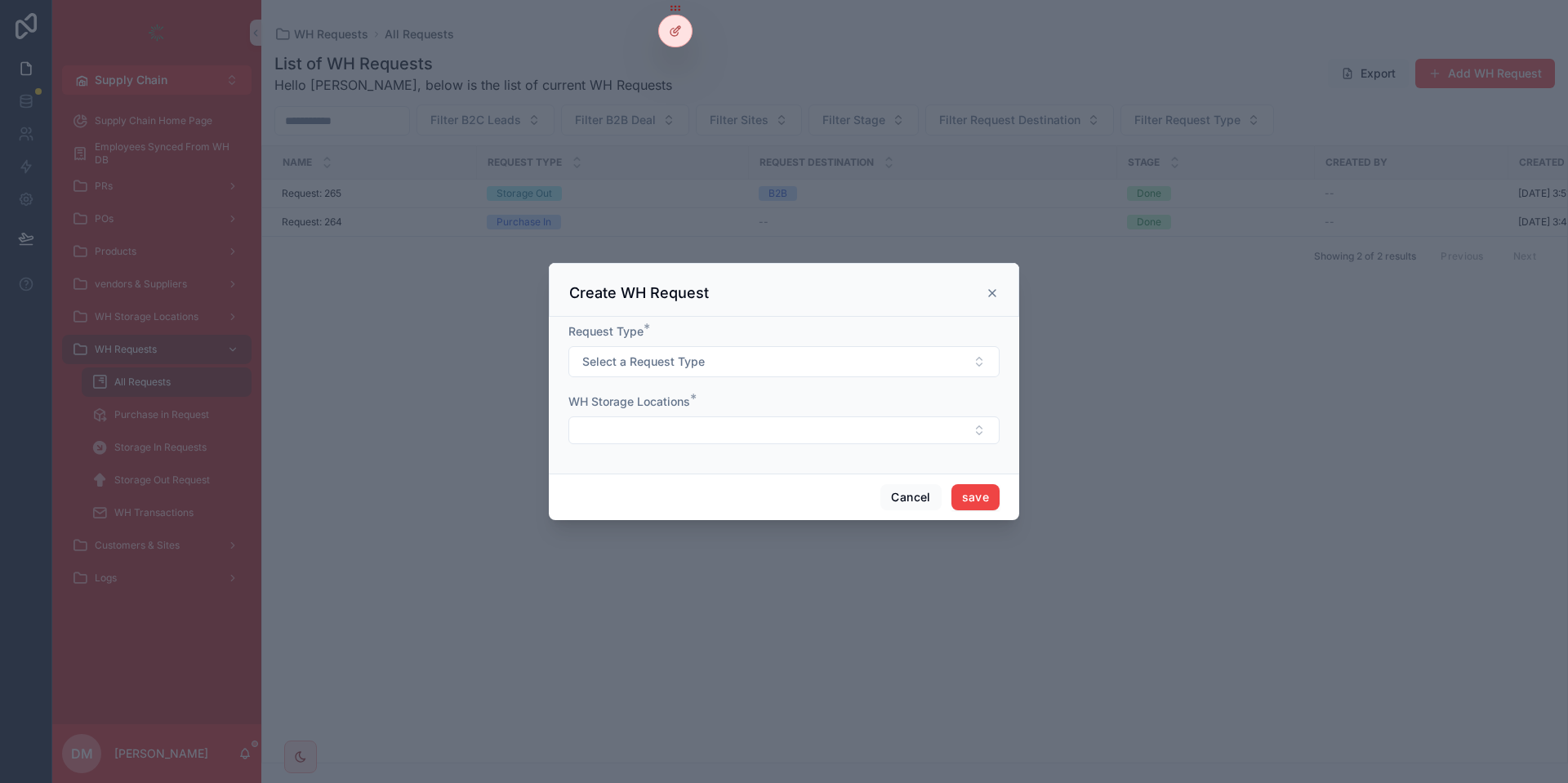
click at [709, 338] on div "Request Type *" at bounding box center [784, 331] width 432 height 16
click at [707, 355] on button "Select a Request Type" at bounding box center [784, 362] width 432 height 31
click at [676, 453] on div "Storage In" at bounding box center [784, 451] width 423 height 25
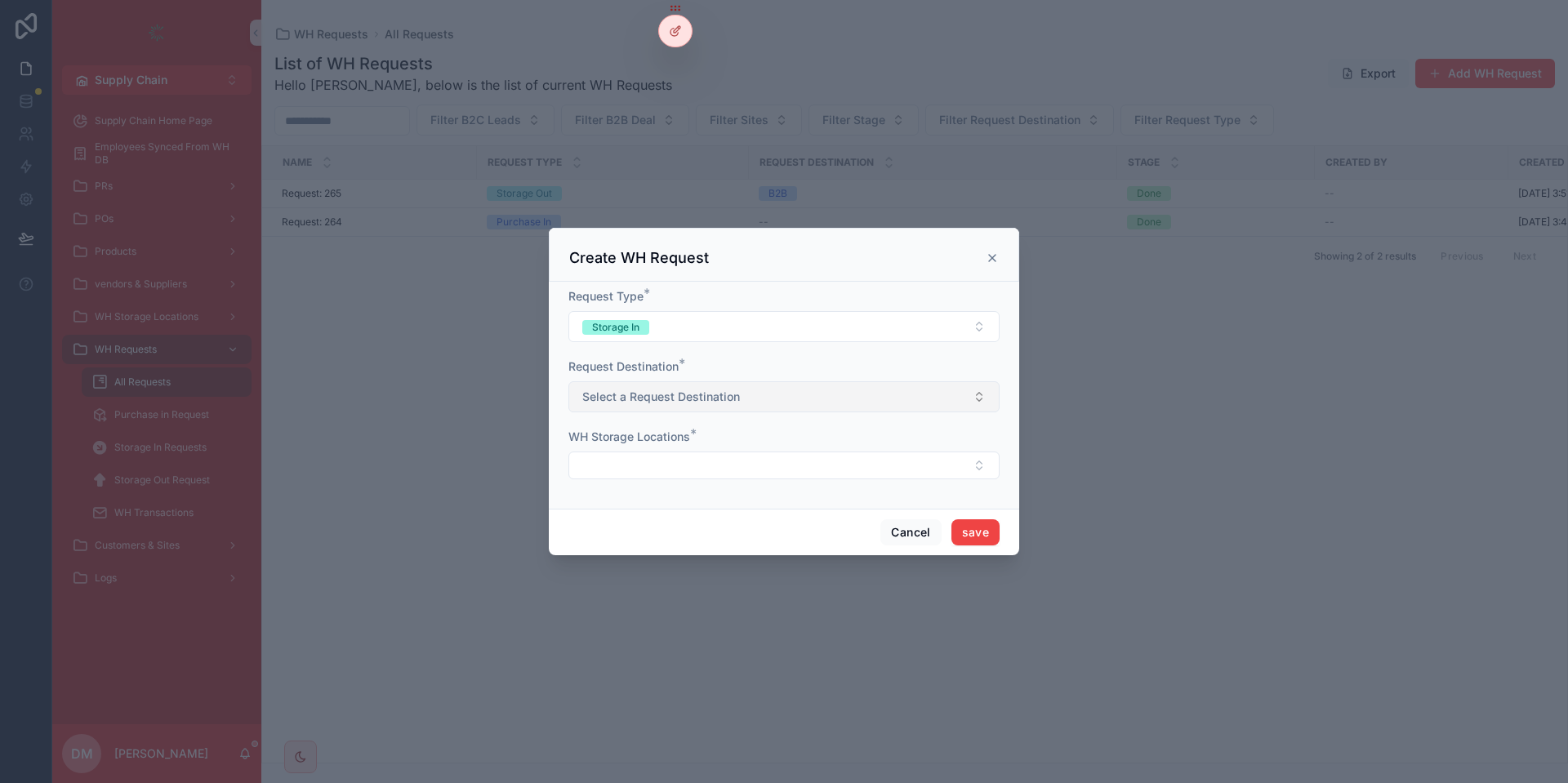
click at [634, 390] on span "Select a Request Destination" at bounding box center [661, 397] width 158 height 16
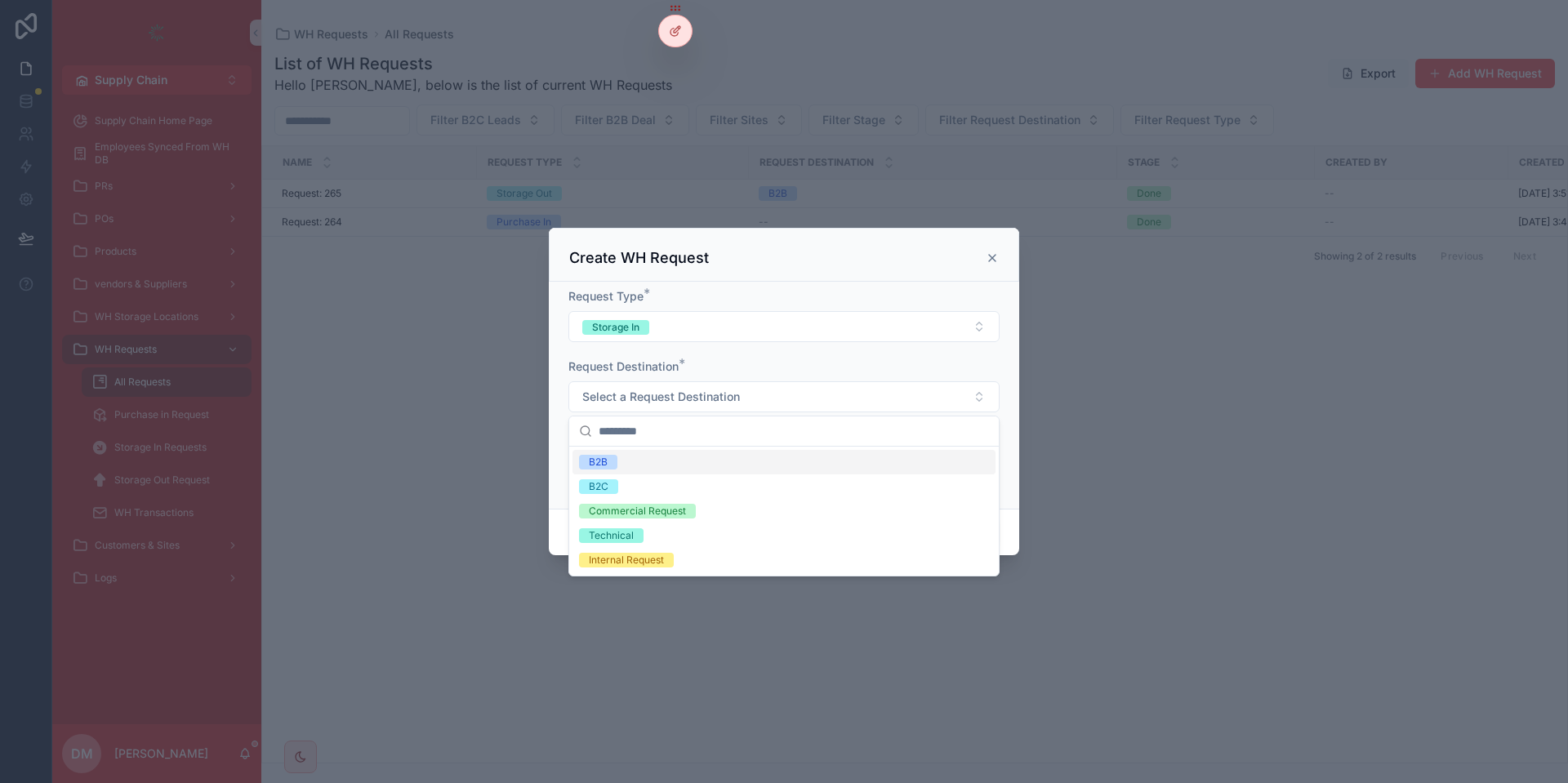
click at [656, 451] on div "B2B" at bounding box center [784, 463] width 423 height 25
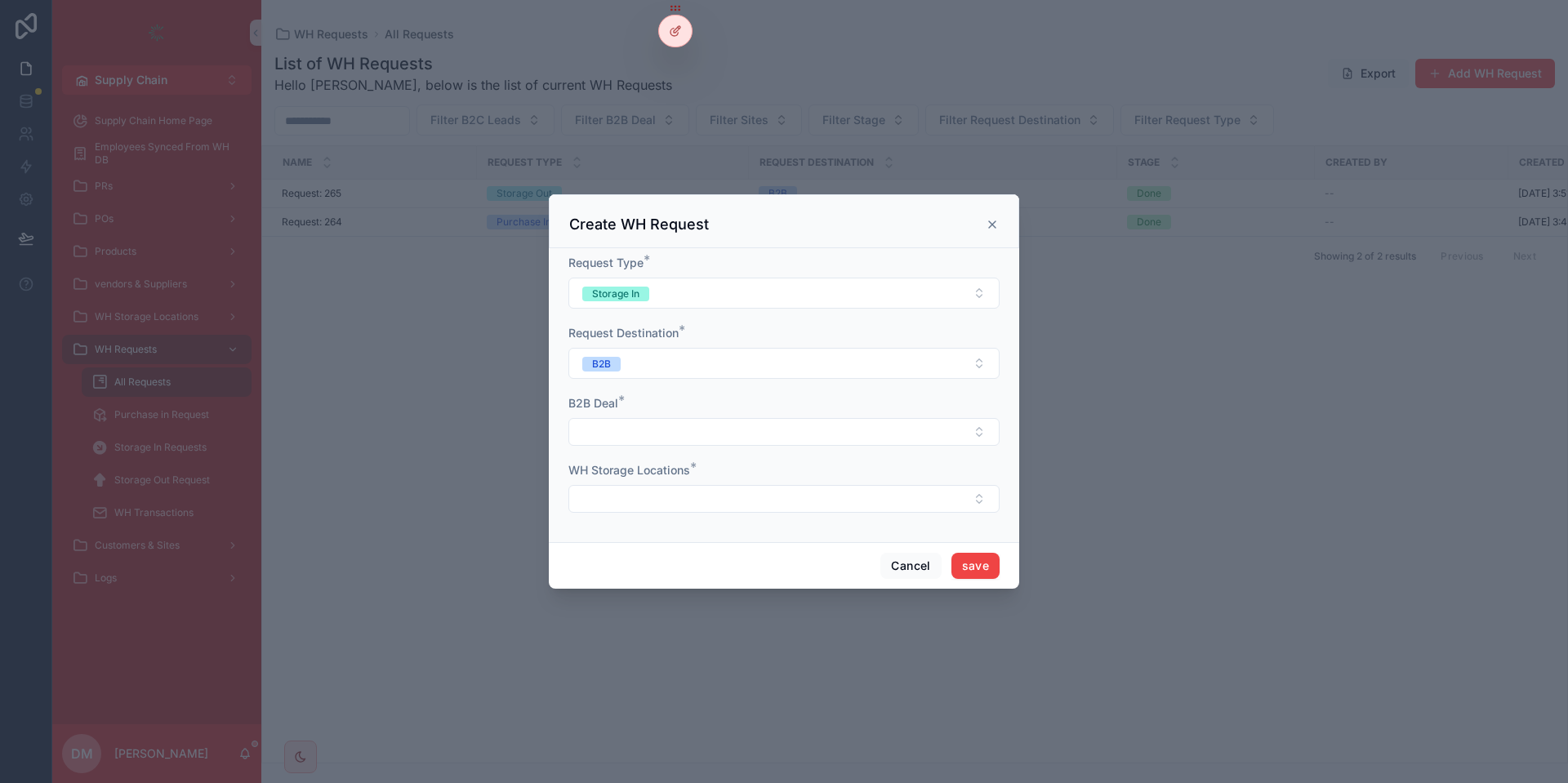
click at [636, 446] on form "Request Type * Storage In Request Destination * B2B B2B Deal * WH Storage Locat…" at bounding box center [784, 392] width 432 height 275
click at [647, 436] on button "Select Button" at bounding box center [784, 432] width 432 height 27
type input "**********"
click at [666, 504] on div "IT Test - 4077.5379" at bounding box center [784, 497] width 423 height 26
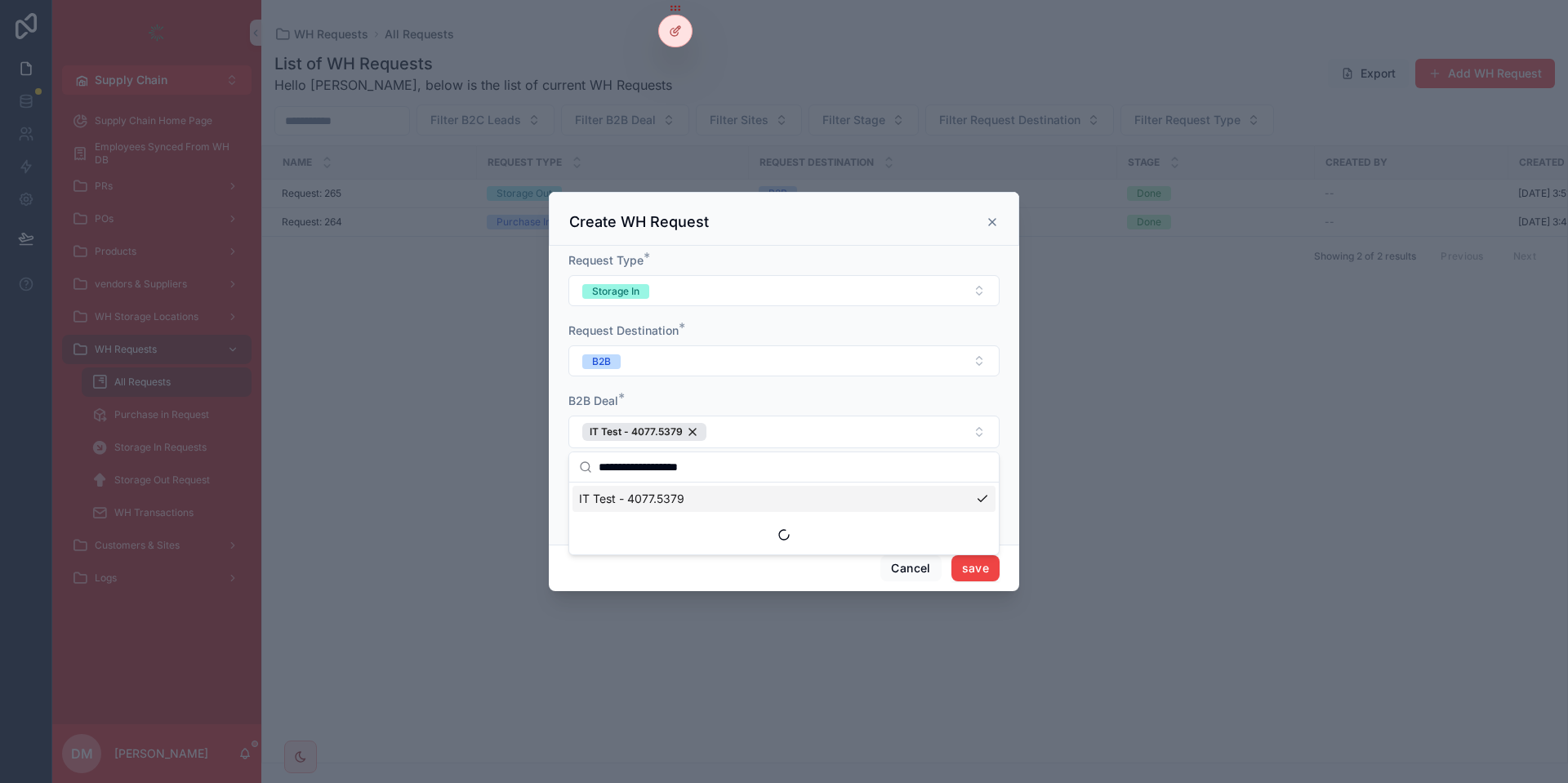
click at [704, 398] on div "B2B Deal *" at bounding box center [784, 400] width 432 height 16
click at [631, 496] on button "Select Button" at bounding box center [784, 501] width 432 height 27
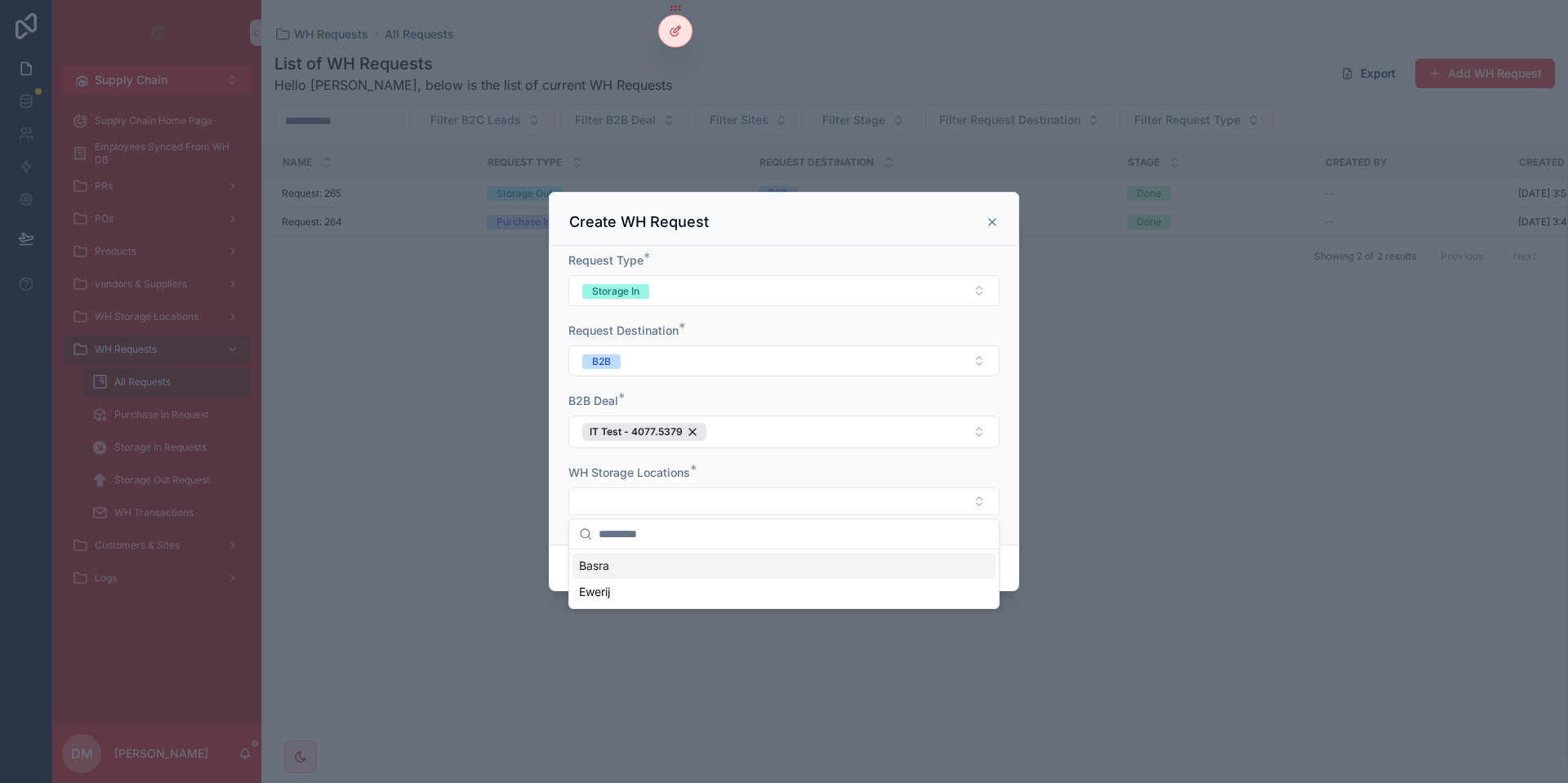
click at [682, 557] on div "Basra" at bounding box center [784, 566] width 423 height 26
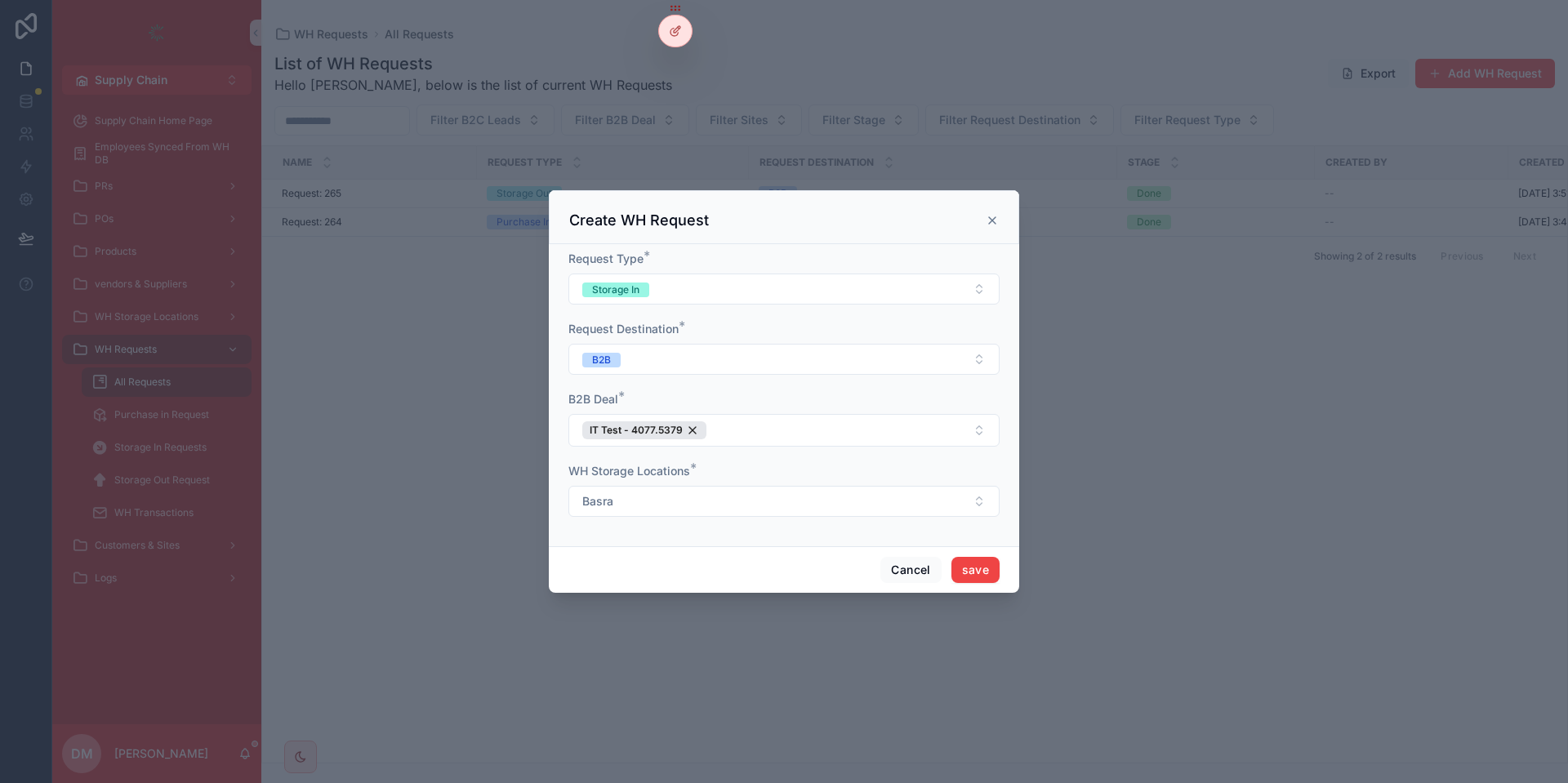
click at [946, 568] on div "Cancel save" at bounding box center [784, 570] width 470 height 46
click at [957, 563] on button "save" at bounding box center [976, 570] width 48 height 26
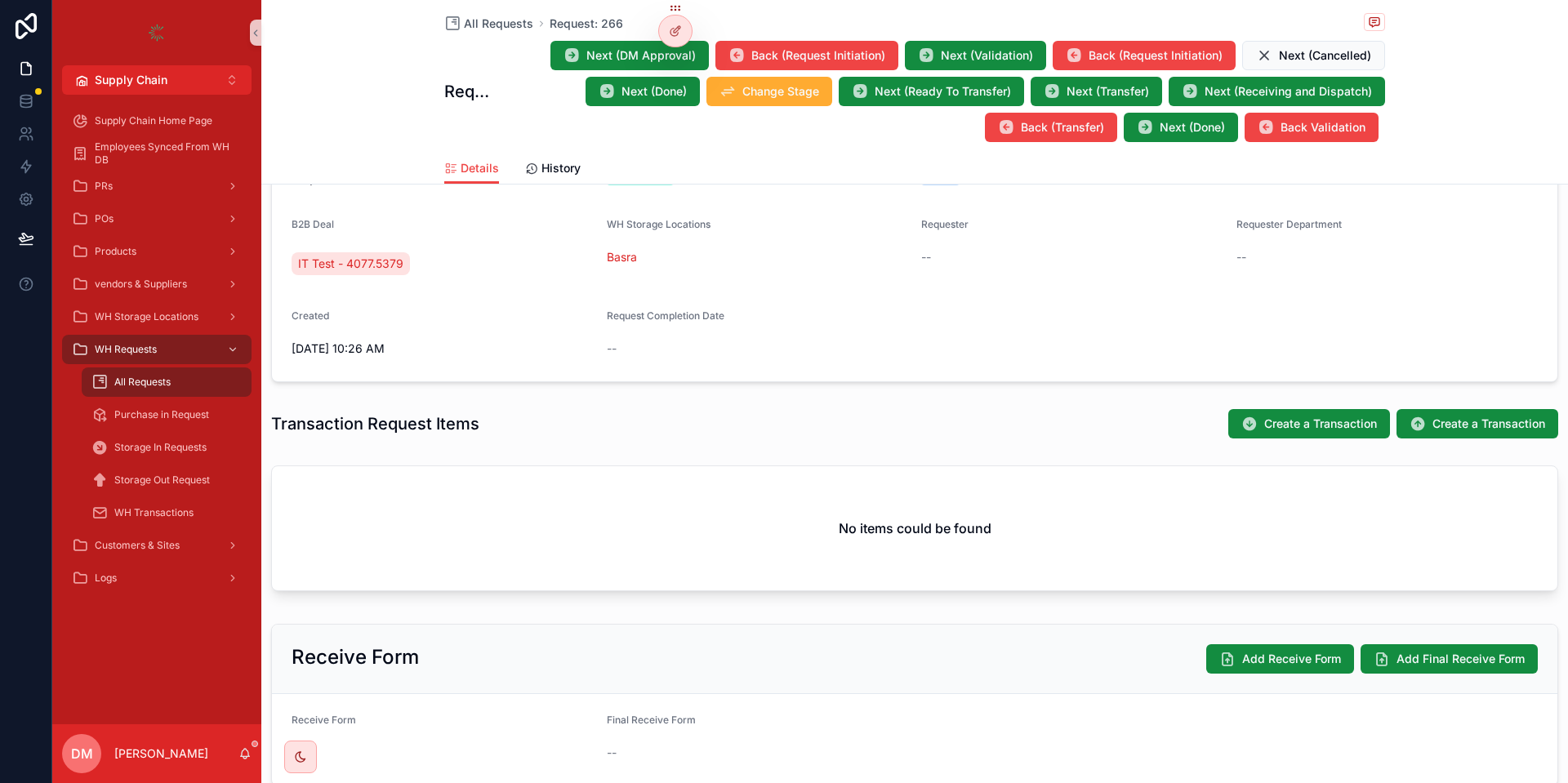
scroll to position [341, 0]
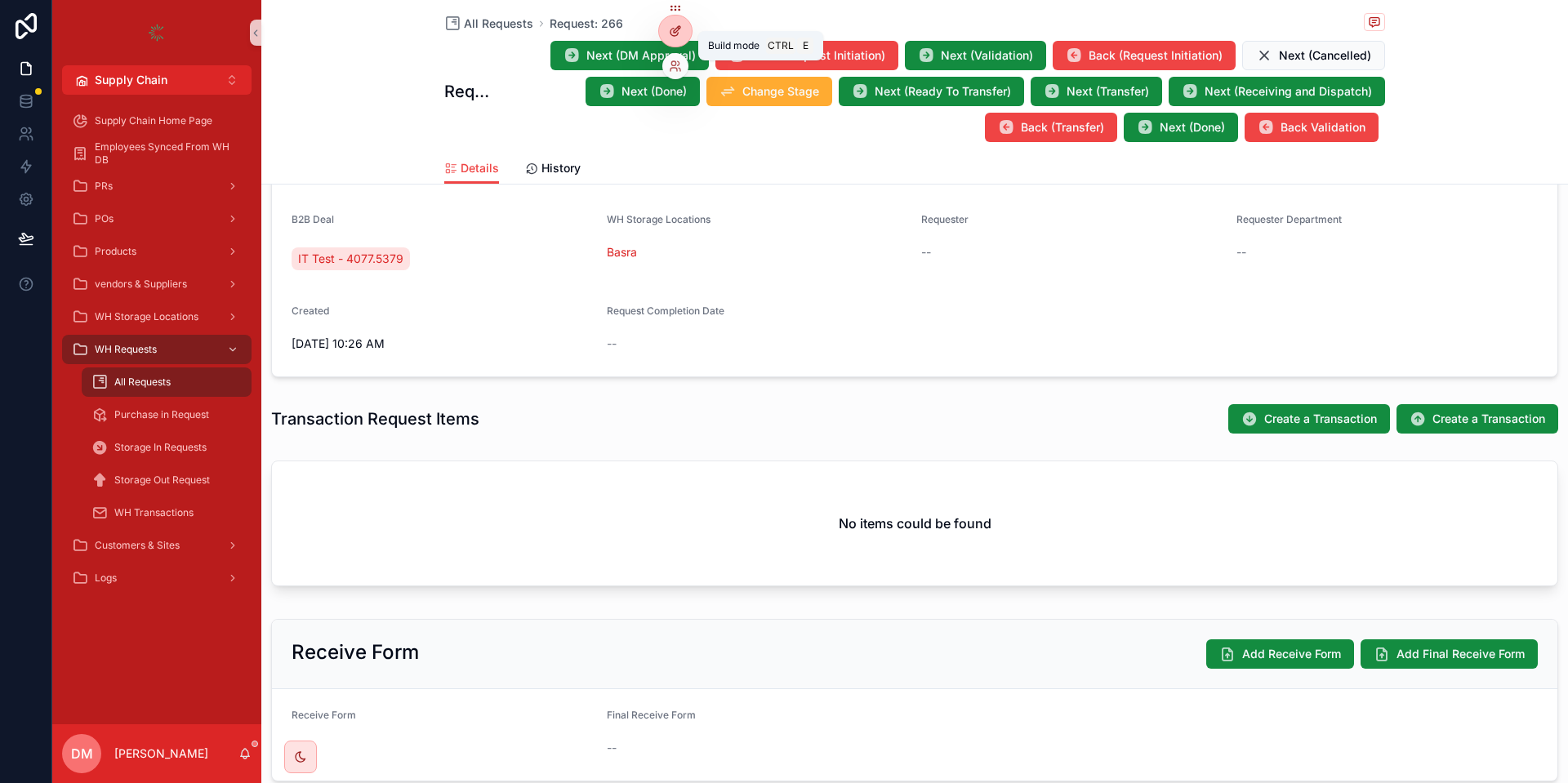
click at [672, 23] on div at bounding box center [675, 30] width 33 height 31
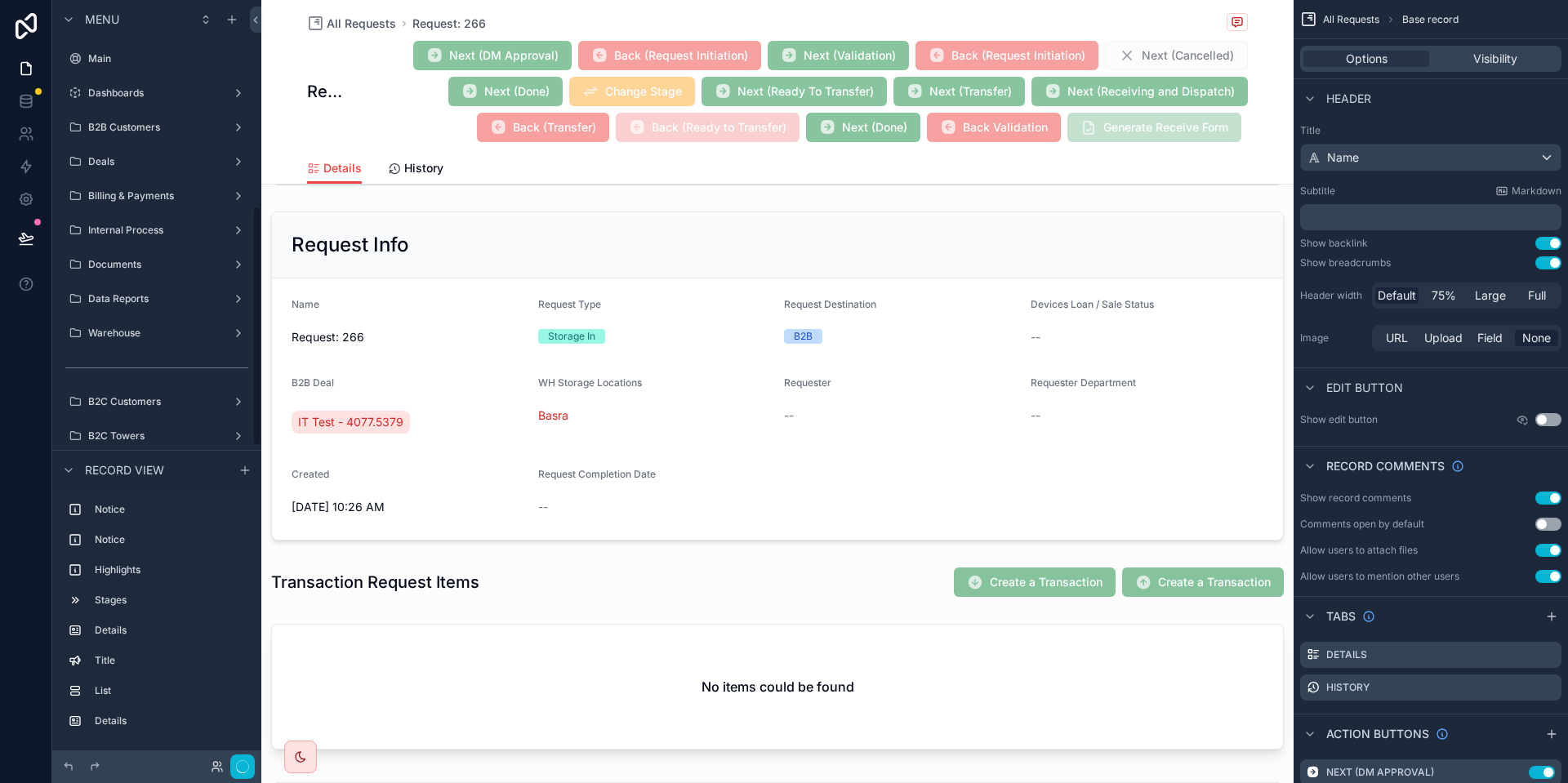
scroll to position [655, 0]
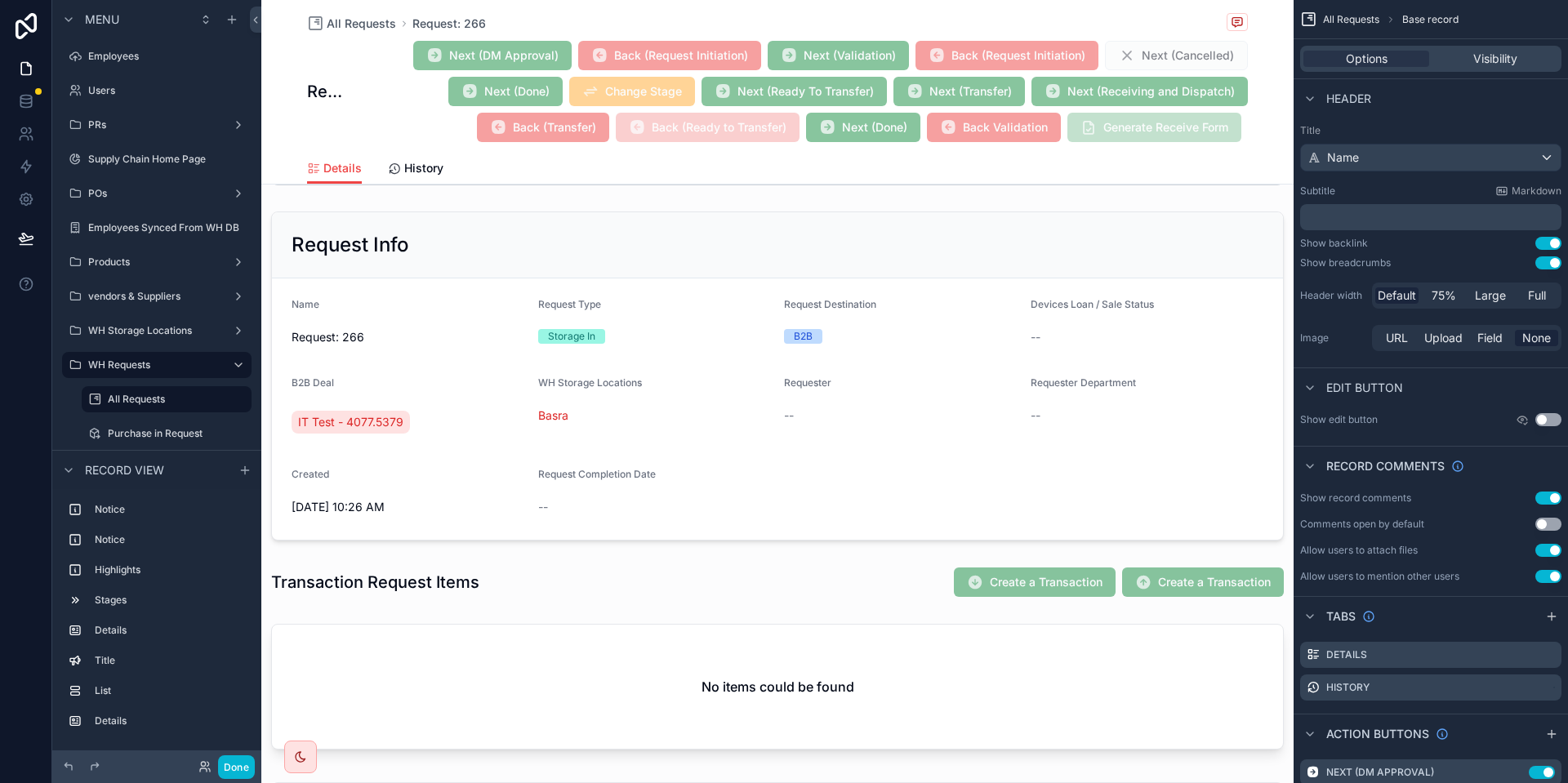
click at [909, 577] on div "scrollable content" at bounding box center [777, 582] width 1032 height 44
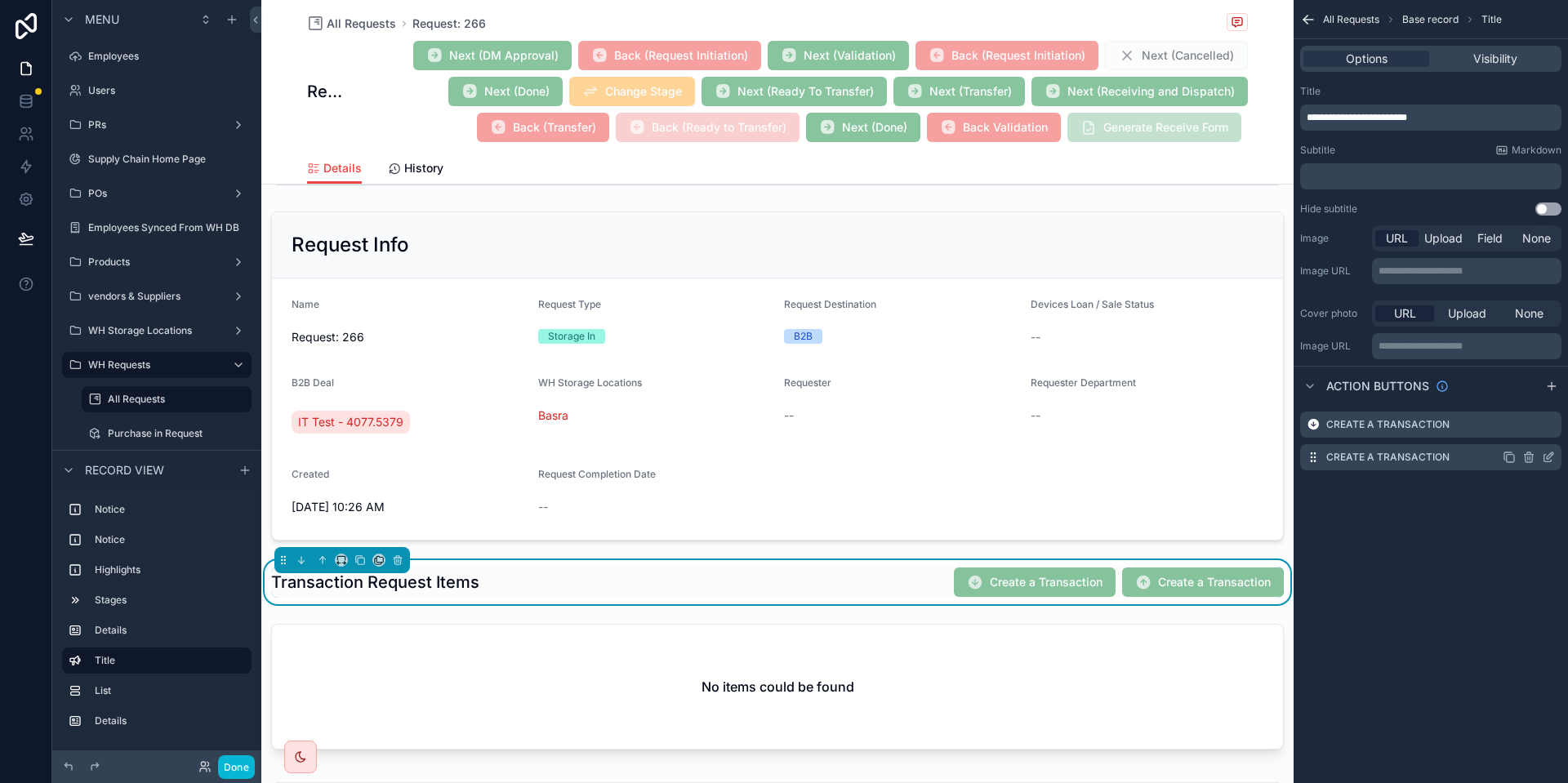
click at [1552, 456] on icon "scrollable content" at bounding box center [1549, 457] width 13 height 13
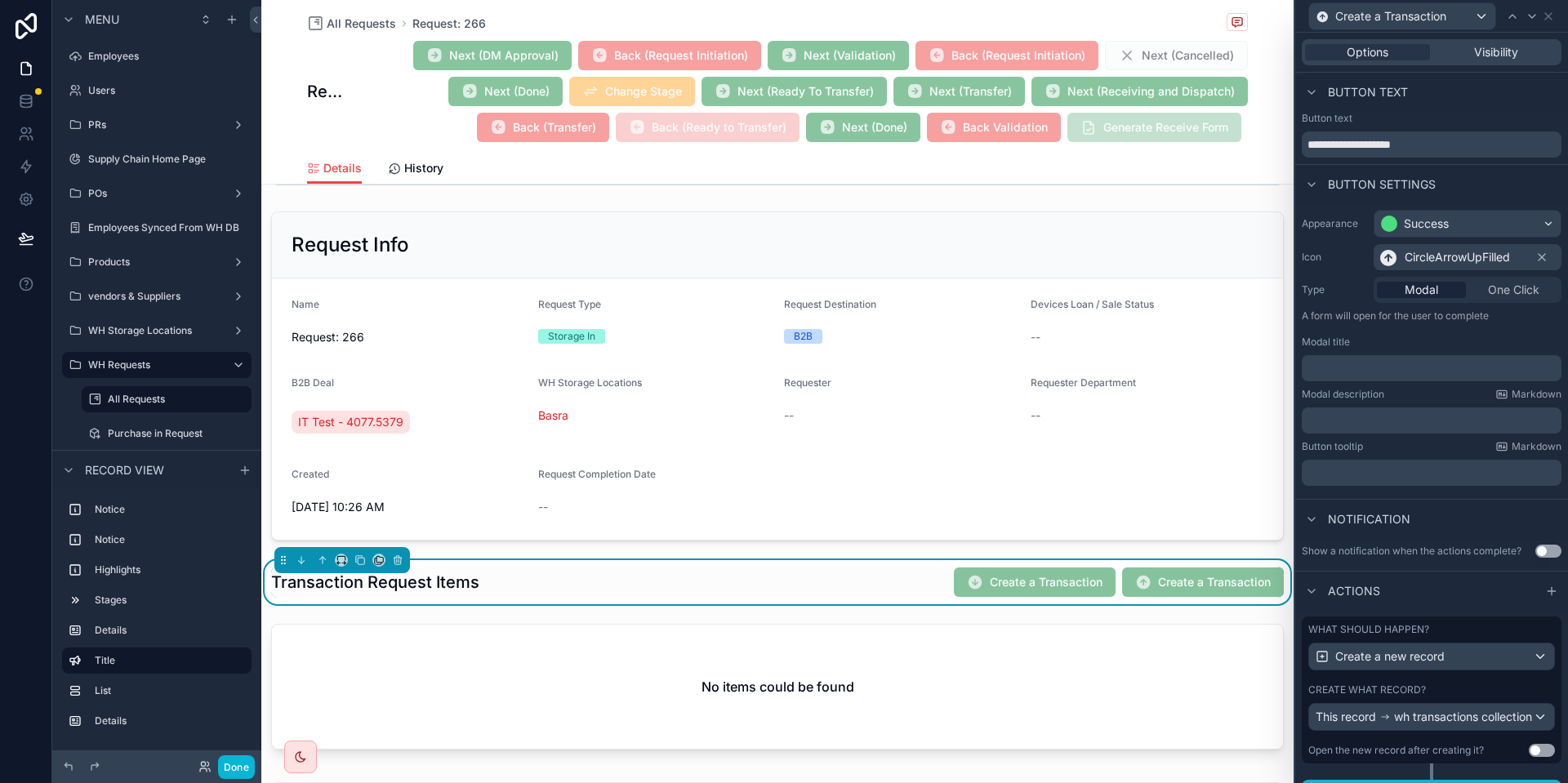
scroll to position [40, 0]
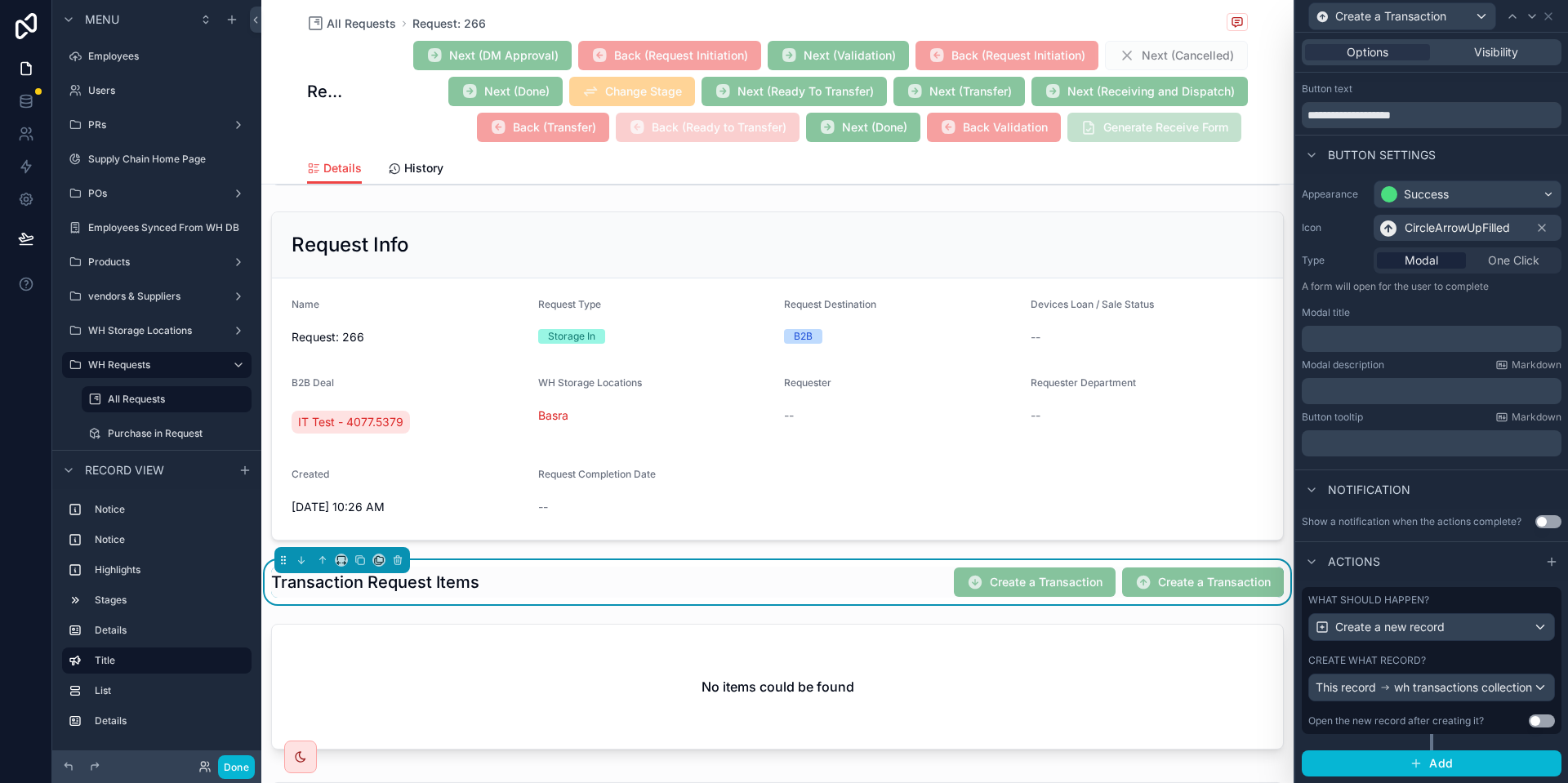
click at [1489, 639] on div "What should happen? Create a new record Create what record? This record wh tran…" at bounding box center [1432, 661] width 260 height 147
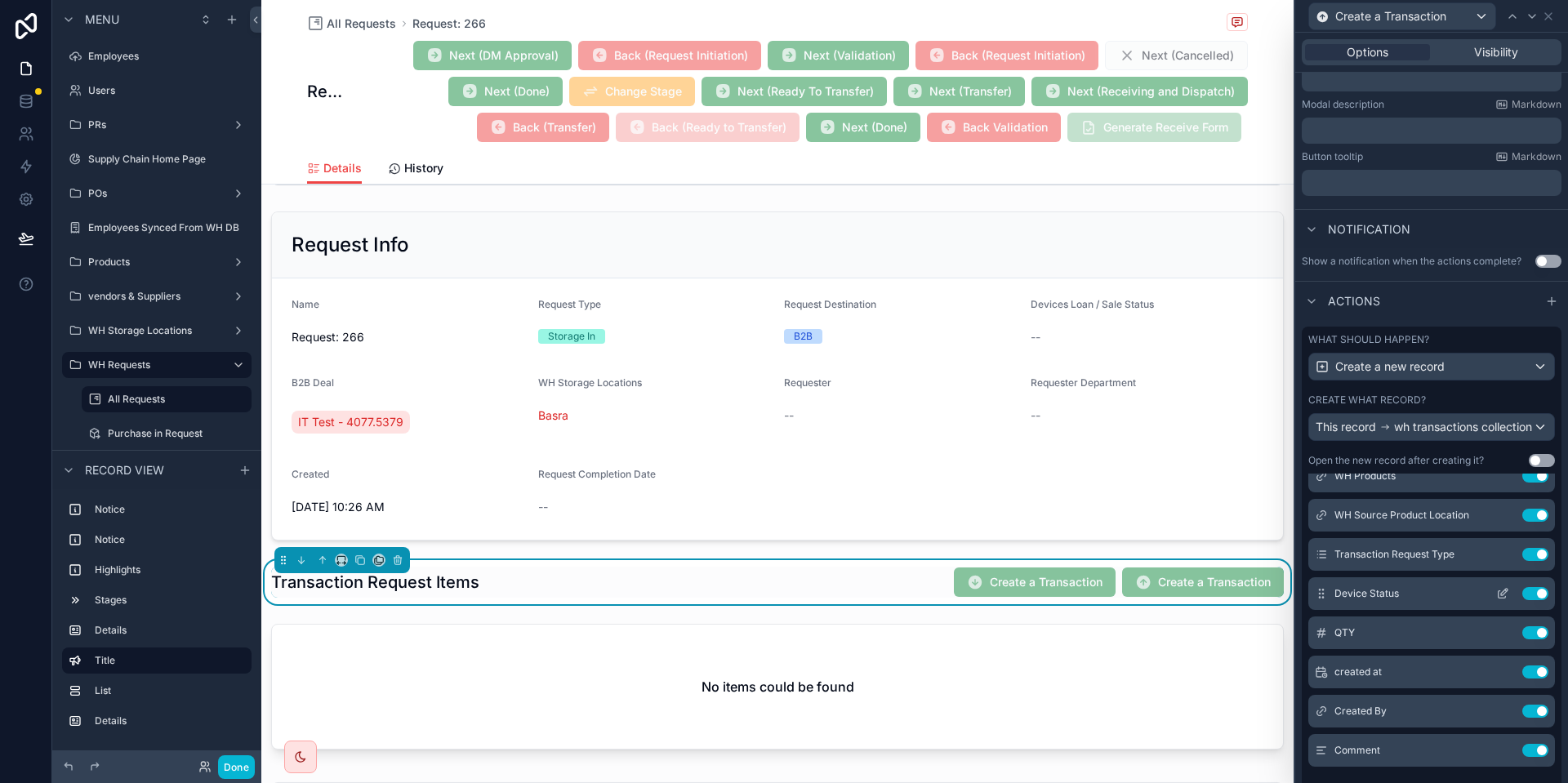
scroll to position [166, 0]
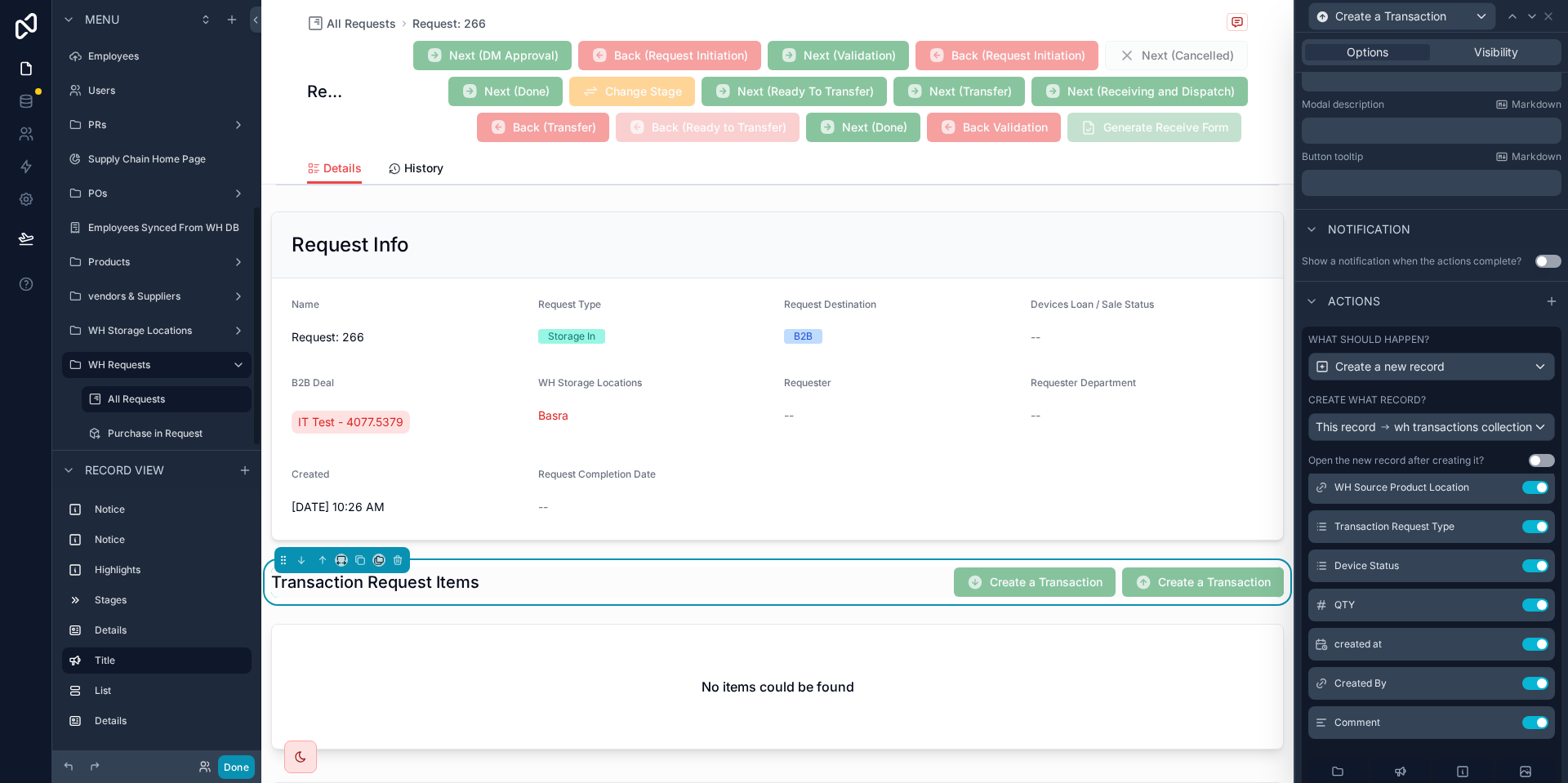
click at [239, 774] on button "Done" at bounding box center [236, 767] width 37 height 24
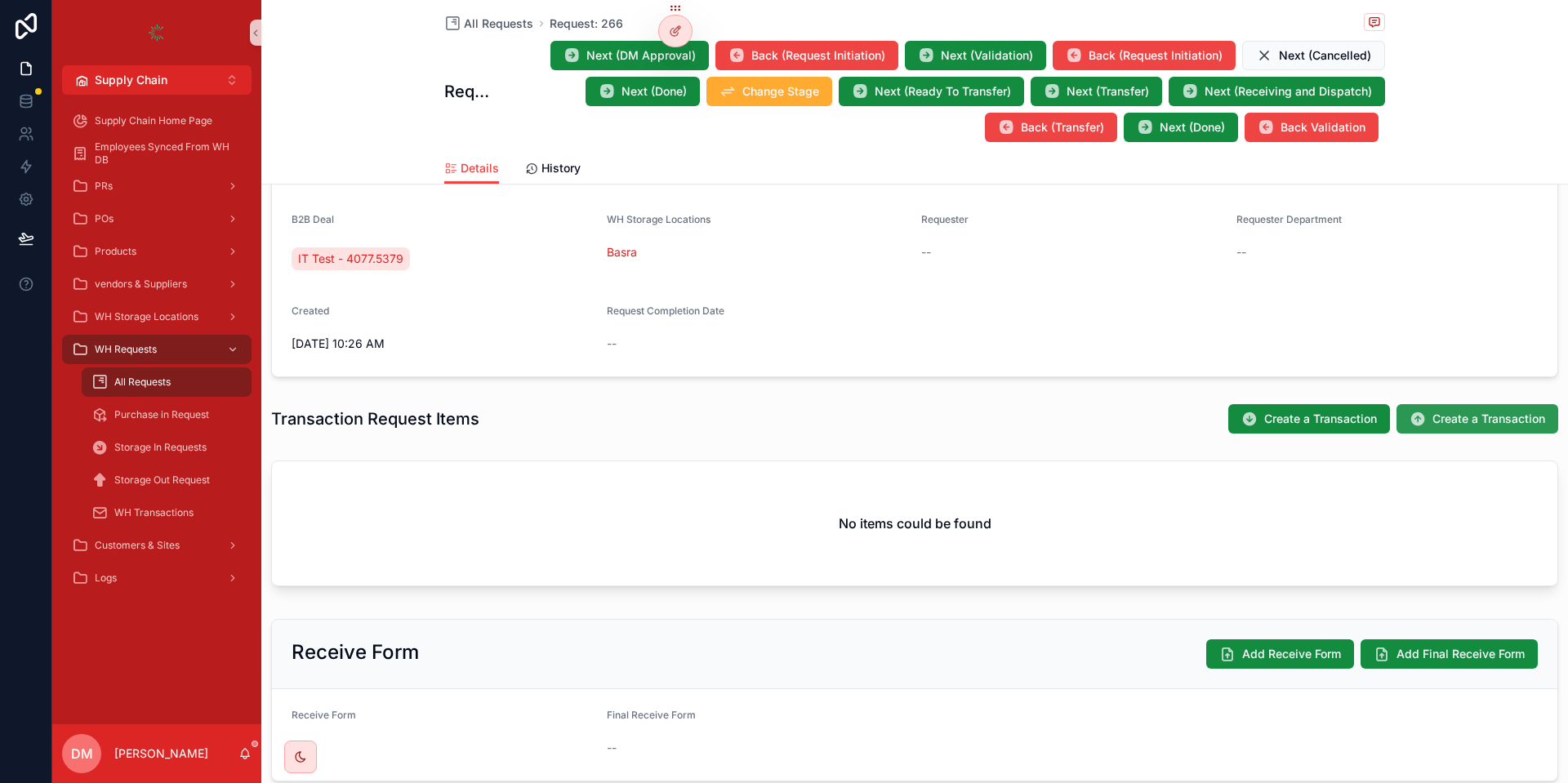
click at [1436, 417] on span "Create a Transaction" at bounding box center [1489, 418] width 112 height 16
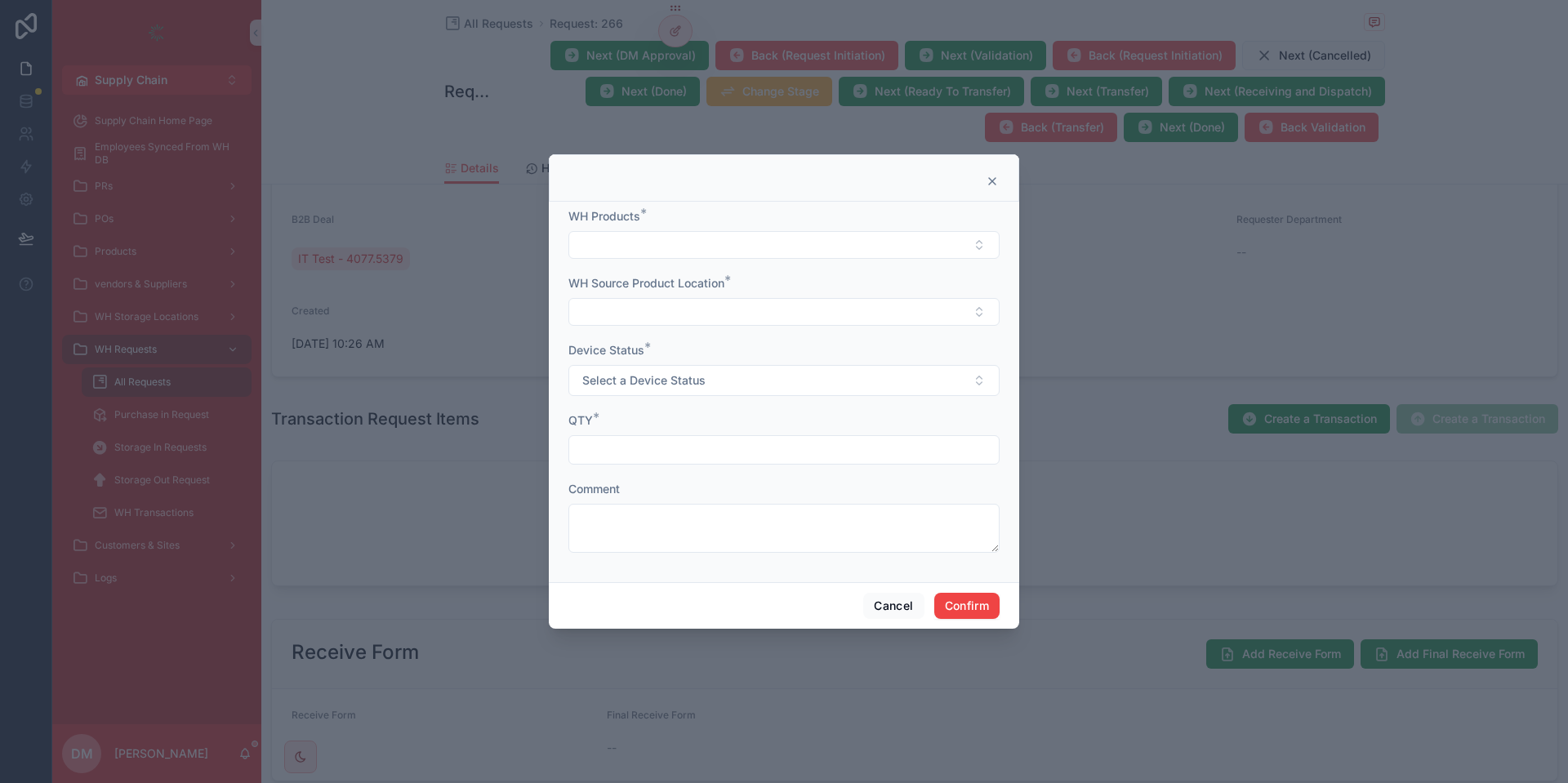
click at [711, 477] on form "WH Products * WH Source Product Location * Device Status * Select a Device Stat…" at bounding box center [784, 389] width 432 height 361
click at [711, 461] on input "text" at bounding box center [784, 450] width 430 height 23
click at [874, 604] on button "Cancel" at bounding box center [894, 606] width 60 height 26
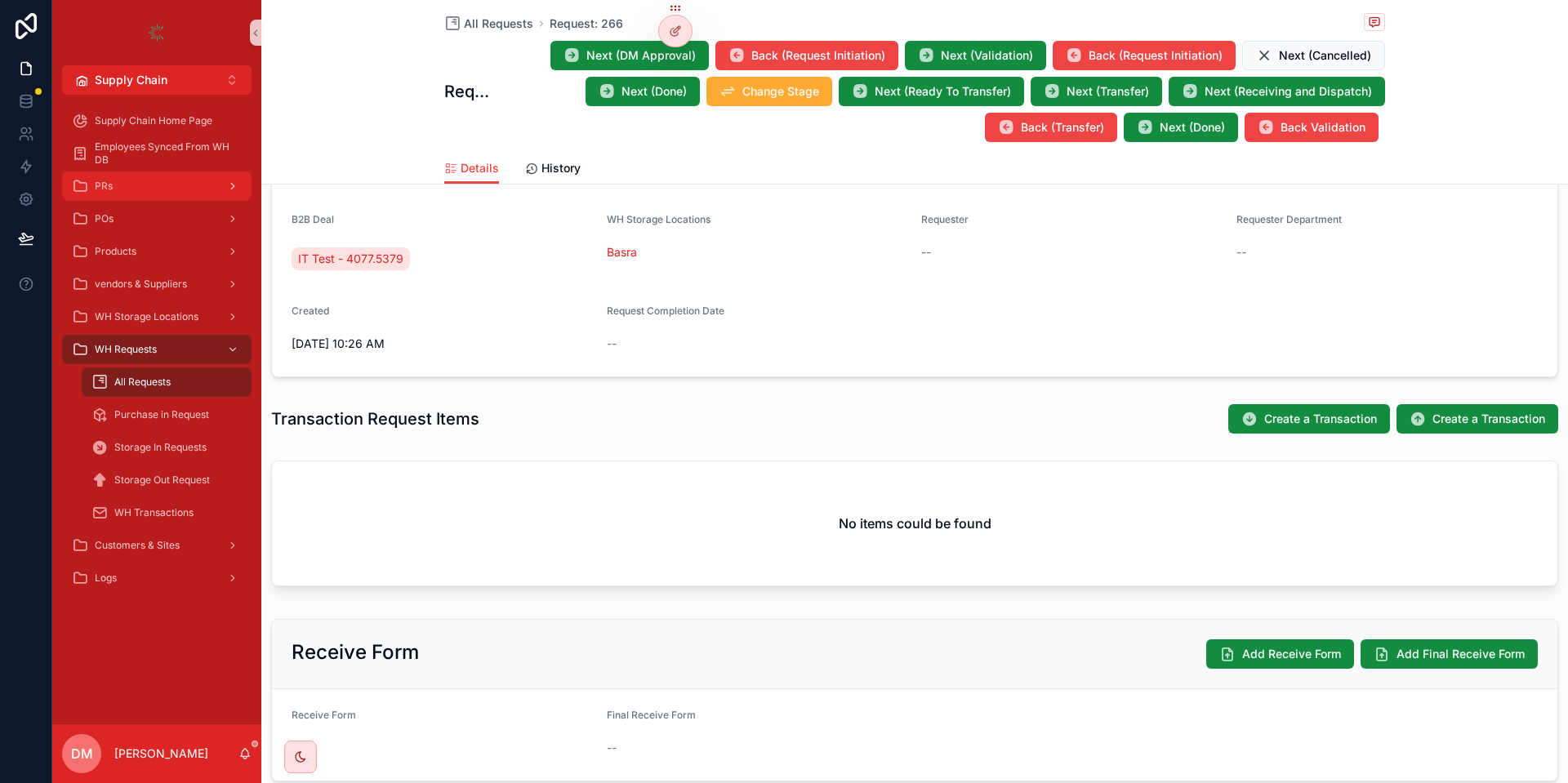
click at [126, 196] on div "PRs" at bounding box center [157, 186] width 170 height 26
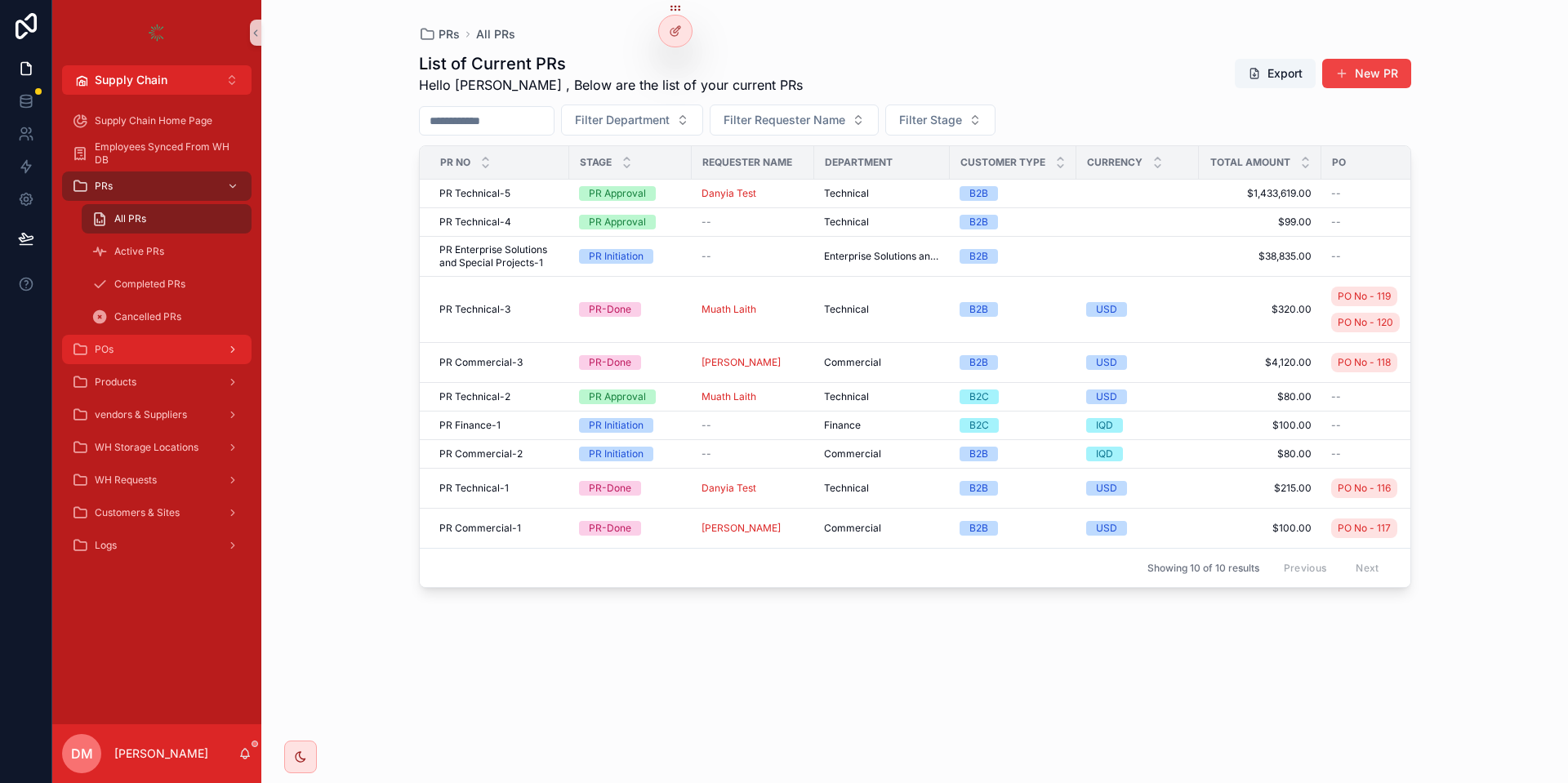
click at [120, 349] on div "POs" at bounding box center [157, 349] width 170 height 26
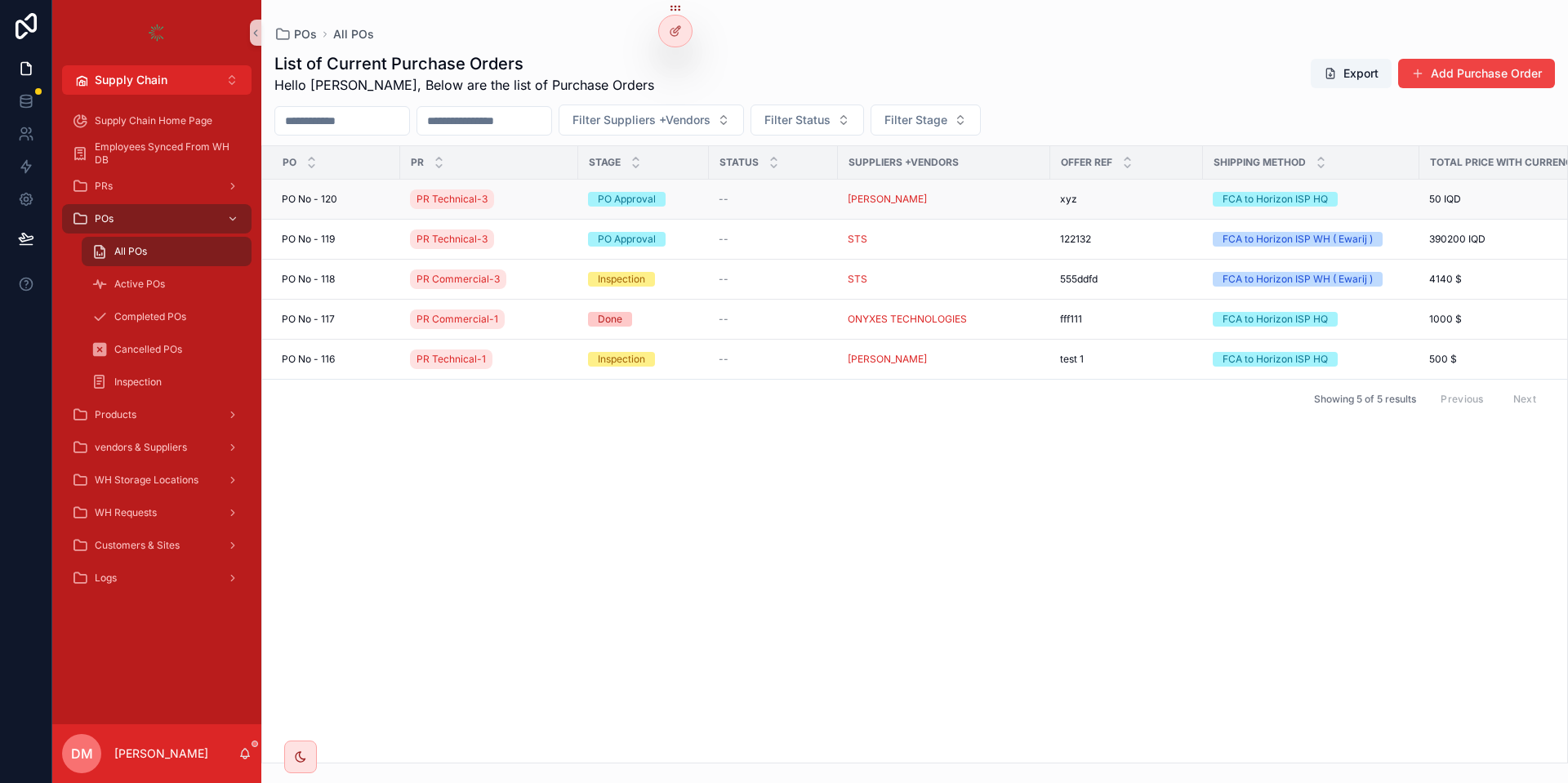
click at [312, 197] on span "PO No - 120" at bounding box center [309, 199] width 56 height 13
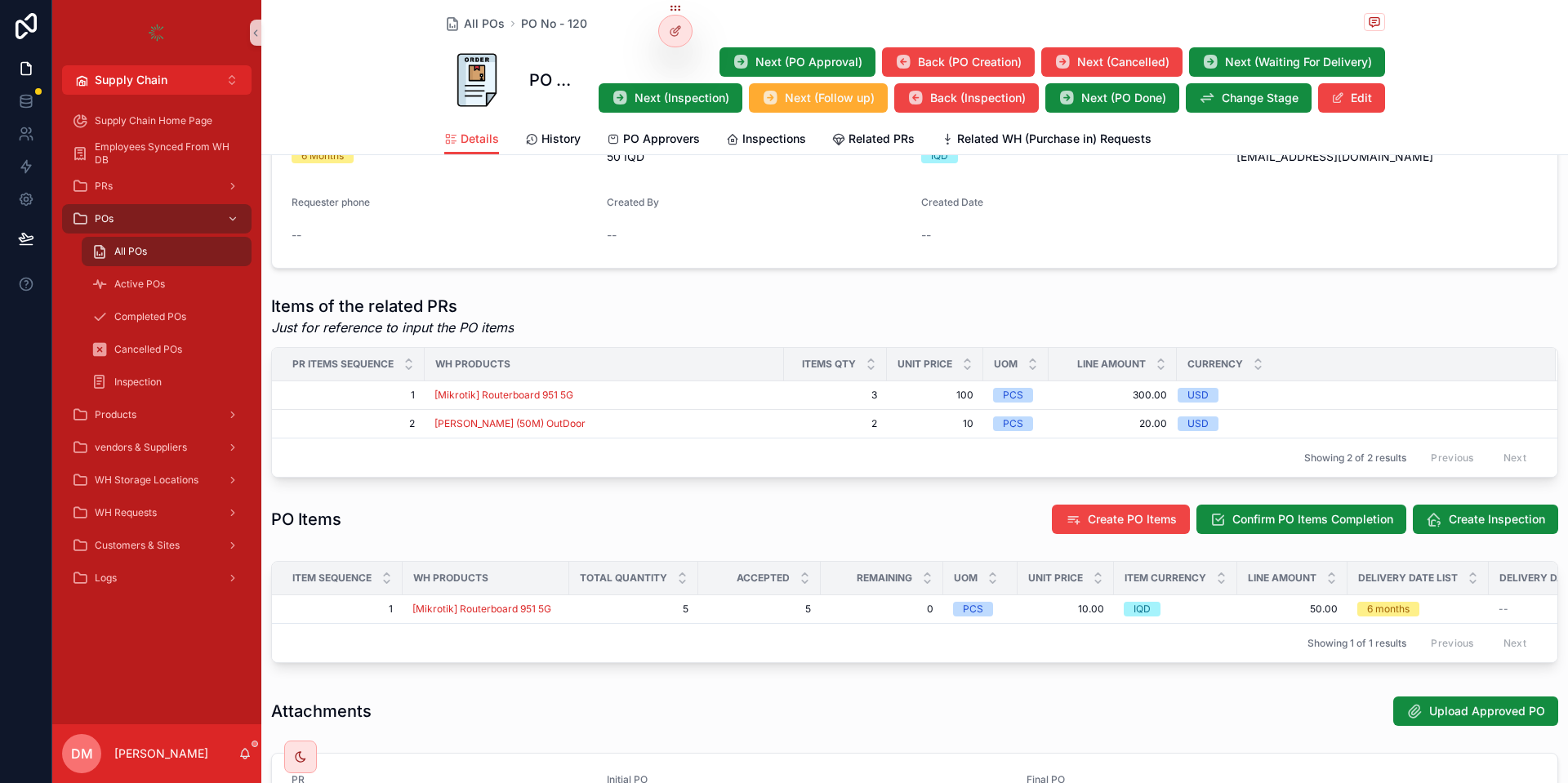
scroll to position [294, 0]
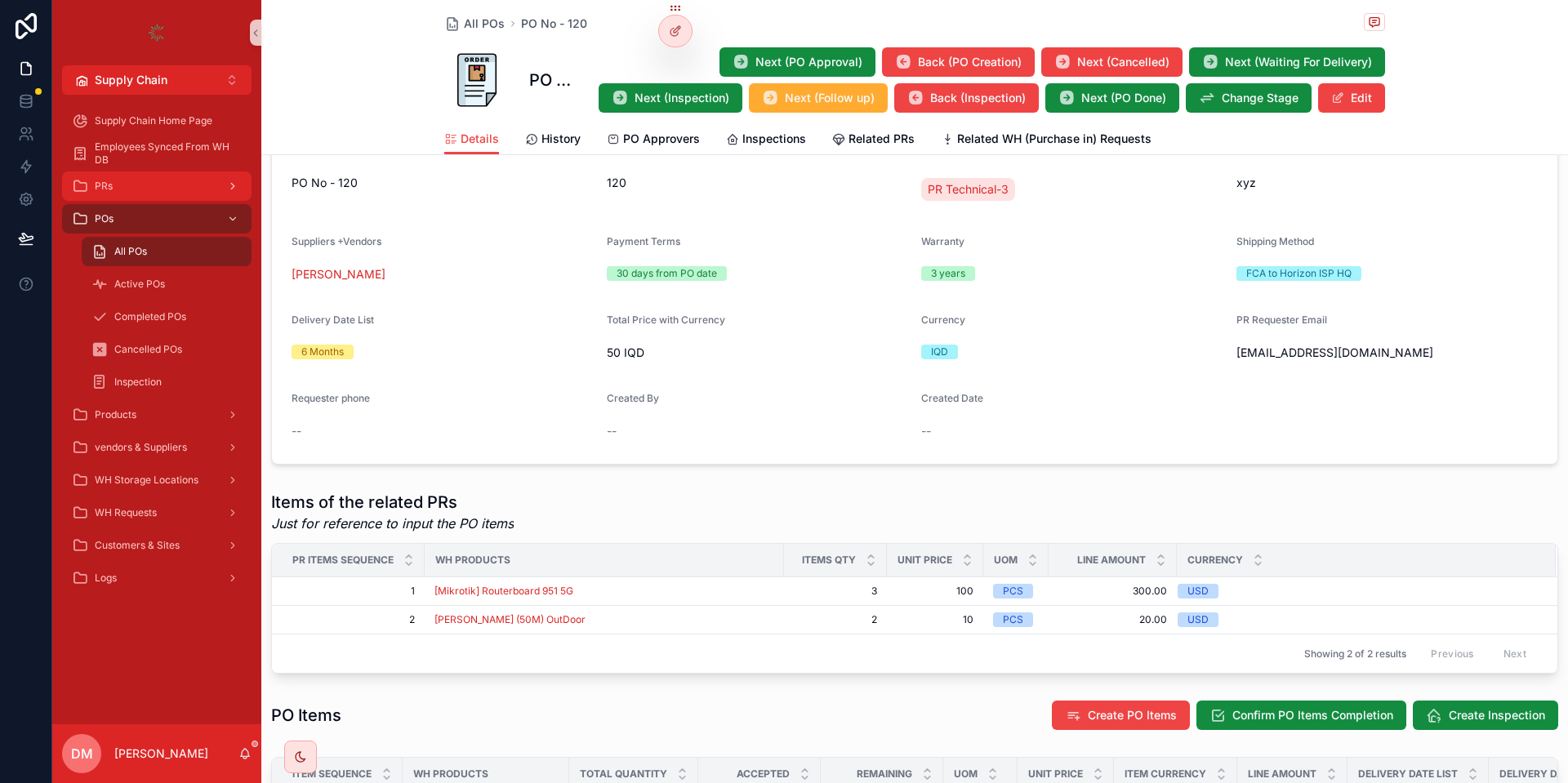
click at [156, 195] on div "PRs" at bounding box center [157, 186] width 170 height 26
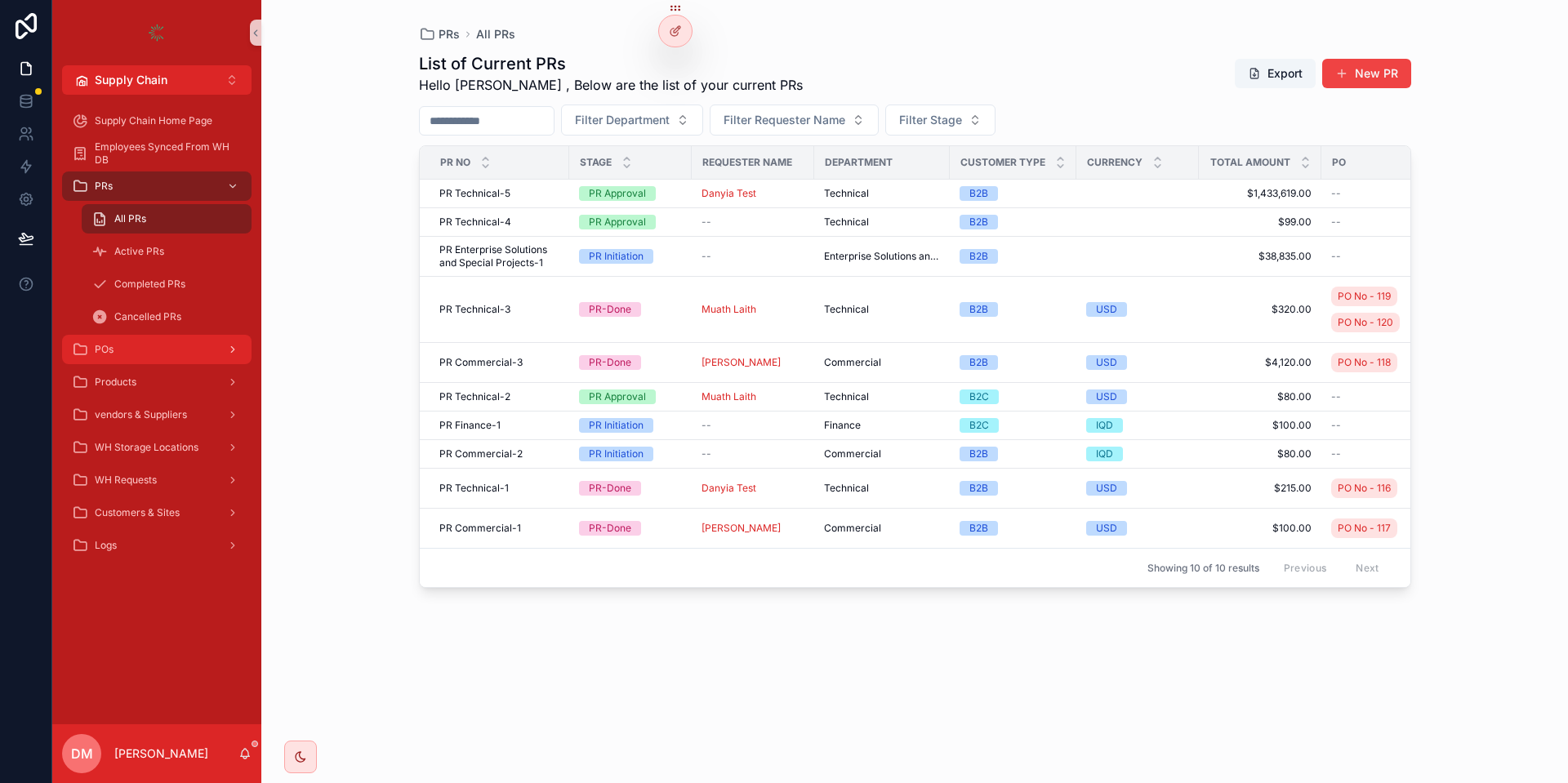
click at [165, 349] on div "POs" at bounding box center [157, 349] width 170 height 26
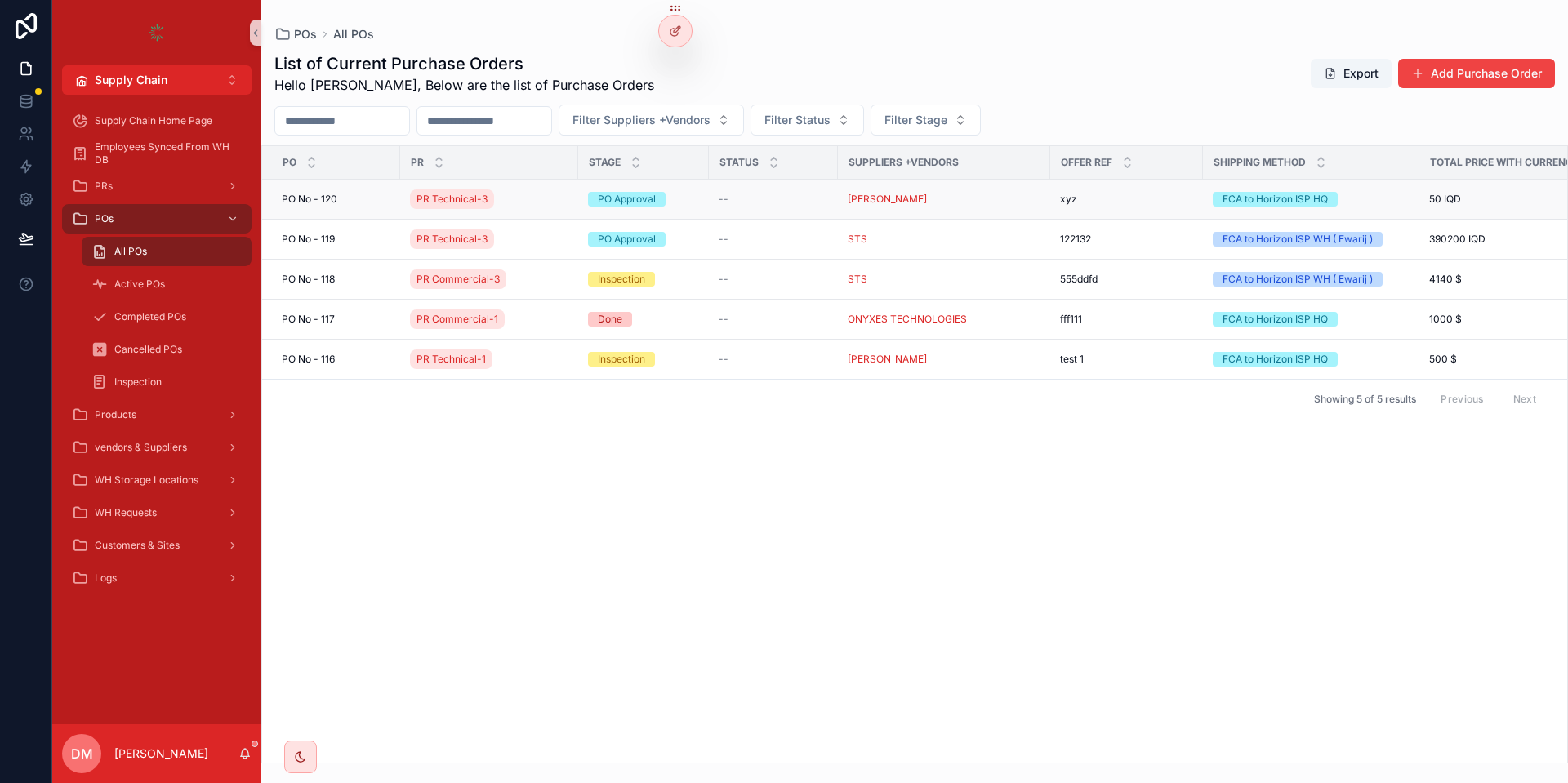
click at [342, 217] on td "PO No - 120 PO No - 120" at bounding box center [332, 199] width 138 height 40
click at [343, 200] on div "PO No - 120 PO No - 120" at bounding box center [335, 199] width 109 height 13
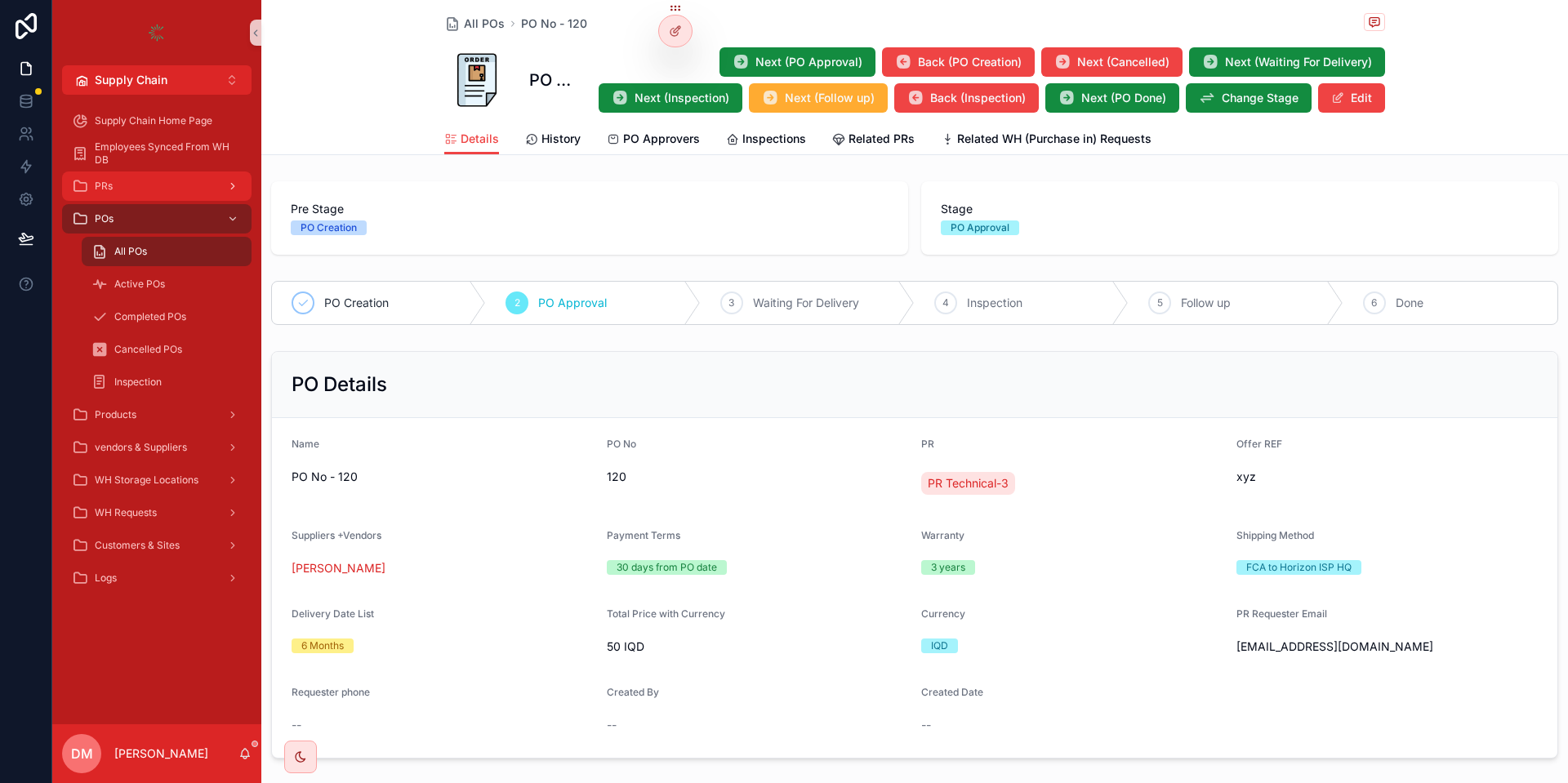
click at [155, 196] on div "PRs" at bounding box center [157, 186] width 170 height 26
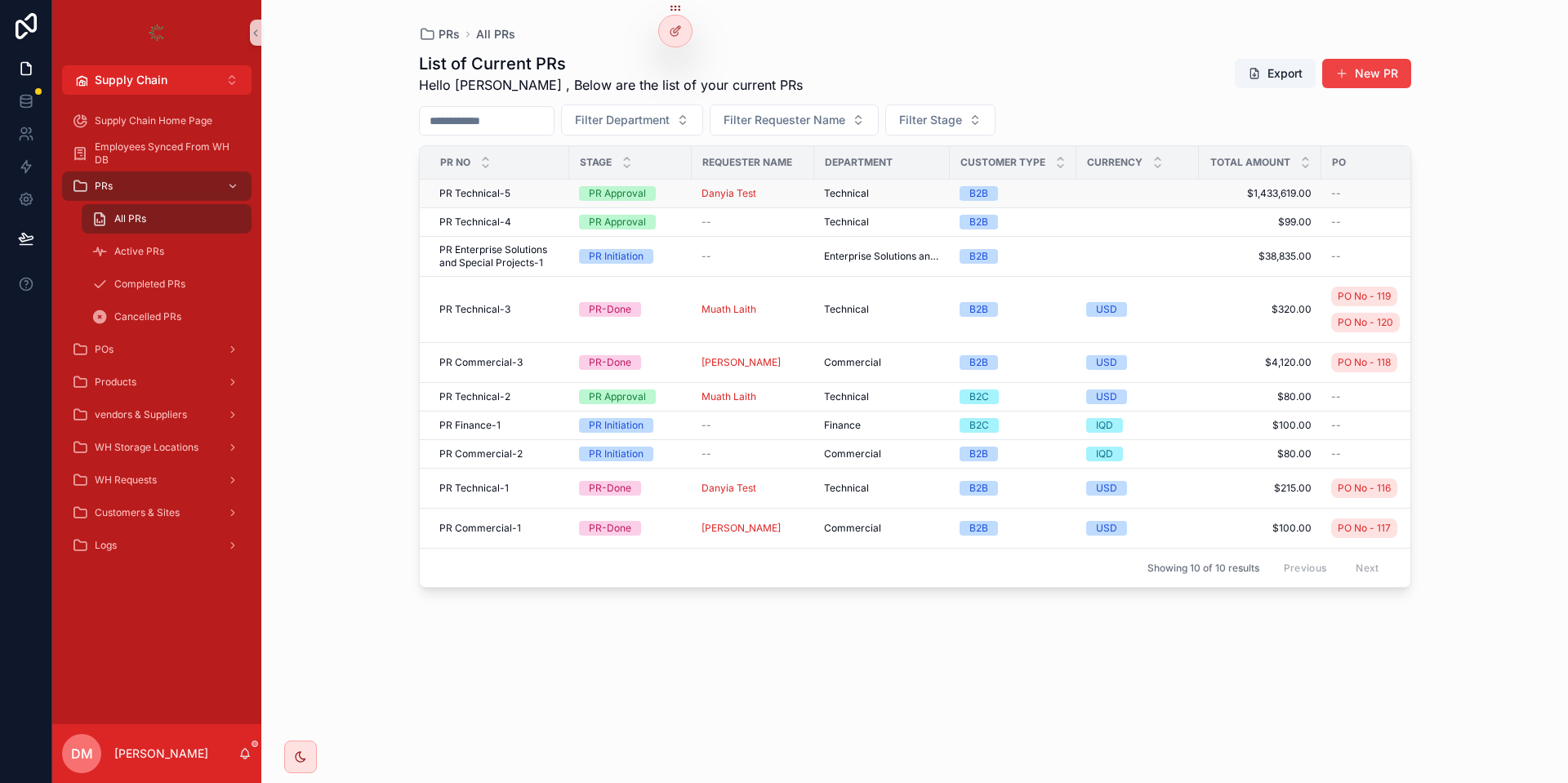
click at [472, 189] on span "PR Technical-5" at bounding box center [474, 194] width 71 height 13
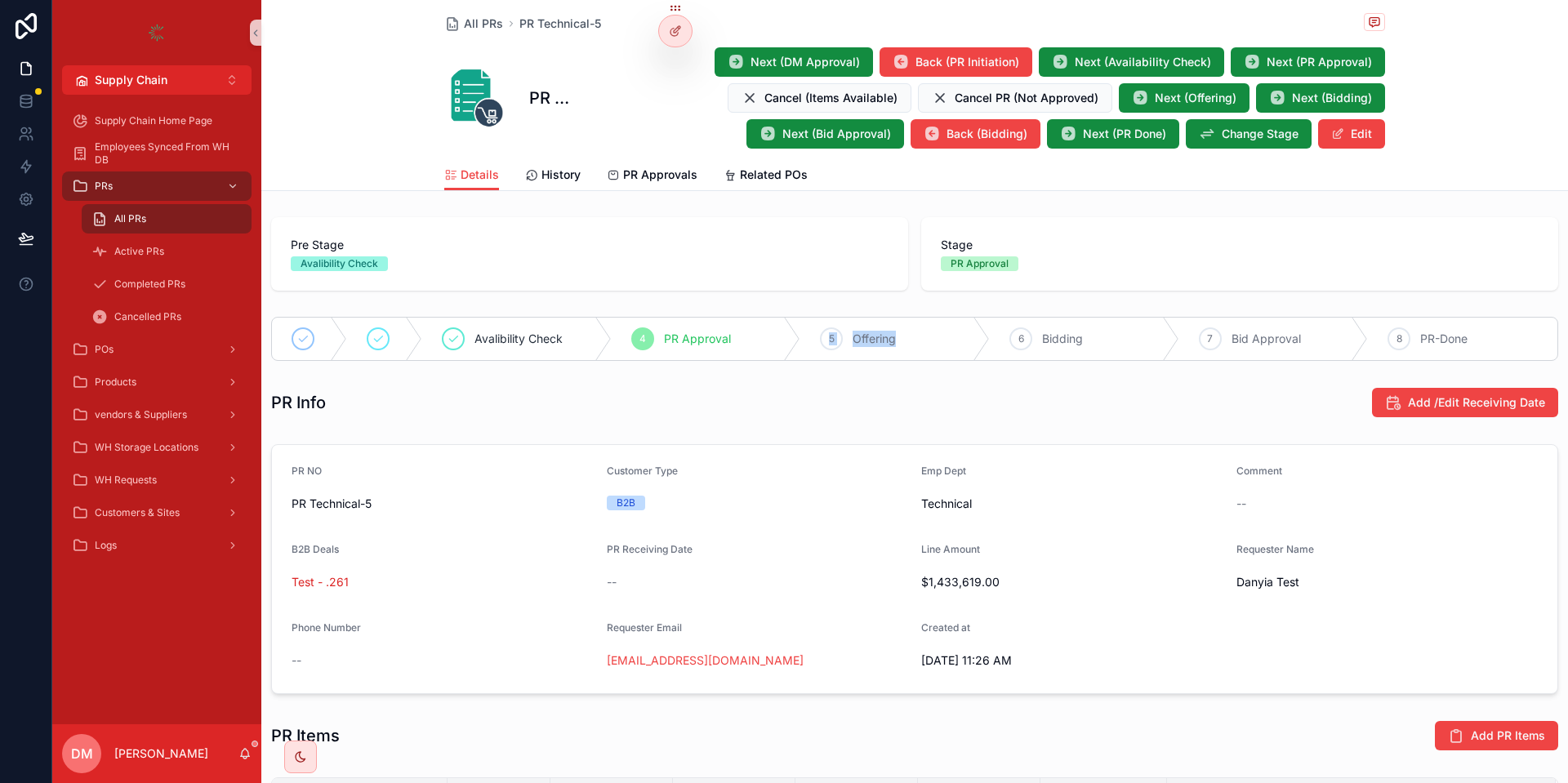
drag, startPoint x: 650, startPoint y: 462, endPoint x: 830, endPoint y: 335, distance: 220.3
click at [830, 335] on div "Pre Stage Avalibility Check Stage PR Approval Avalibility Check 4 PR Approval 5…" at bounding box center [915, 663] width 1307 height 906
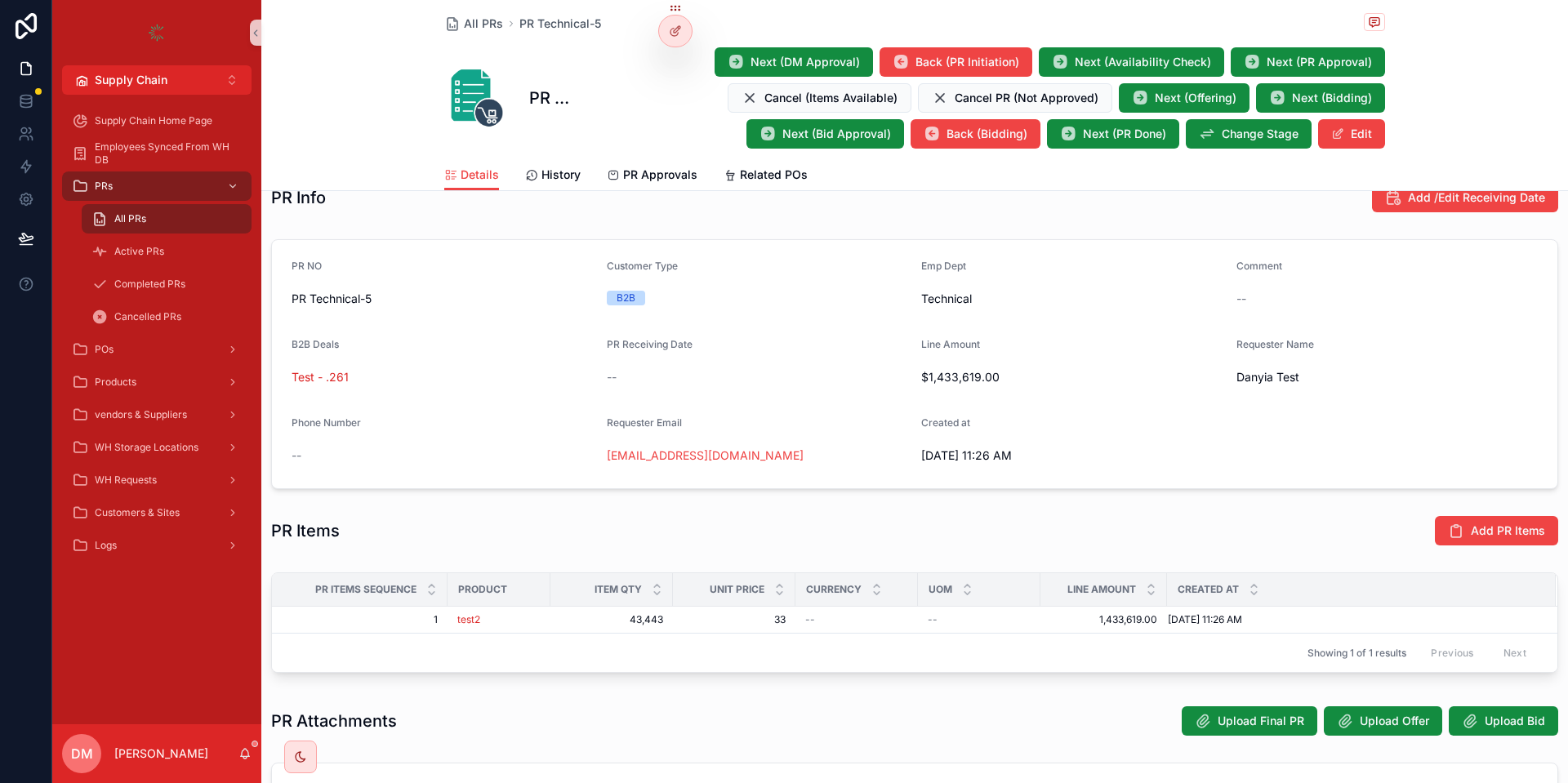
scroll to position [213, 0]
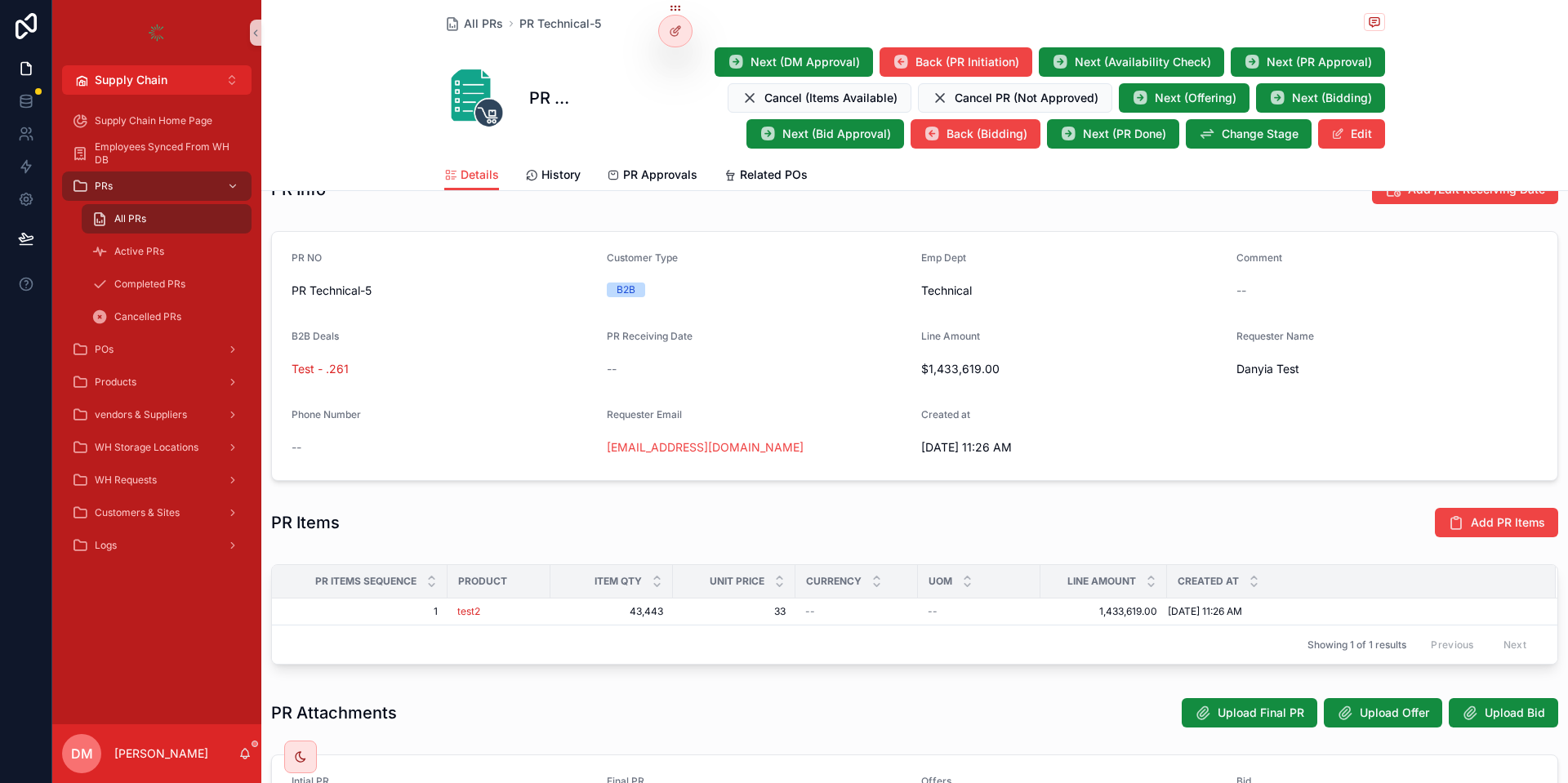
click at [773, 205] on div "PR Info Add /Edit Receiving Date" at bounding box center [915, 189] width 1307 height 44
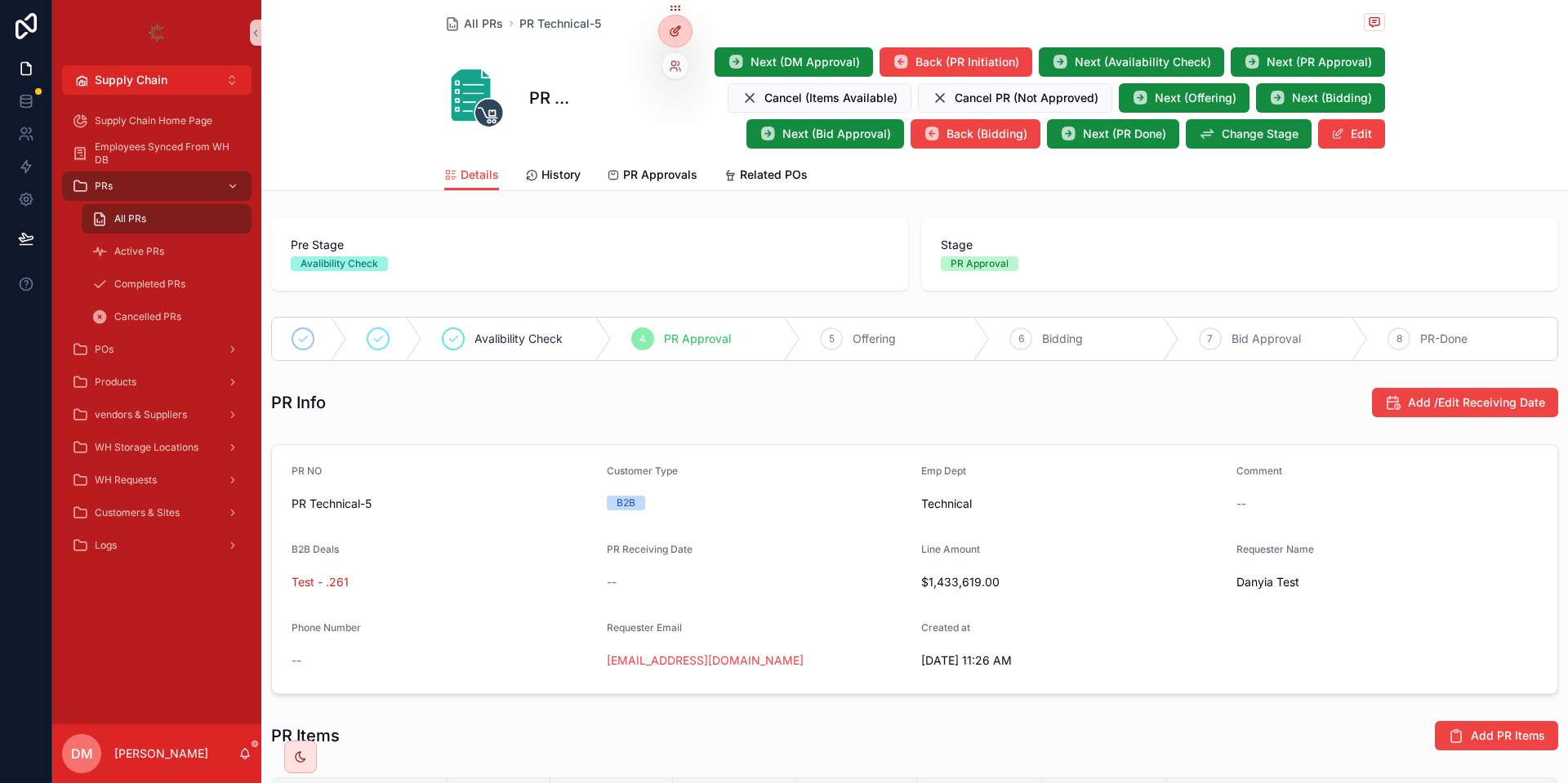
click at [680, 22] on div at bounding box center [675, 30] width 33 height 31
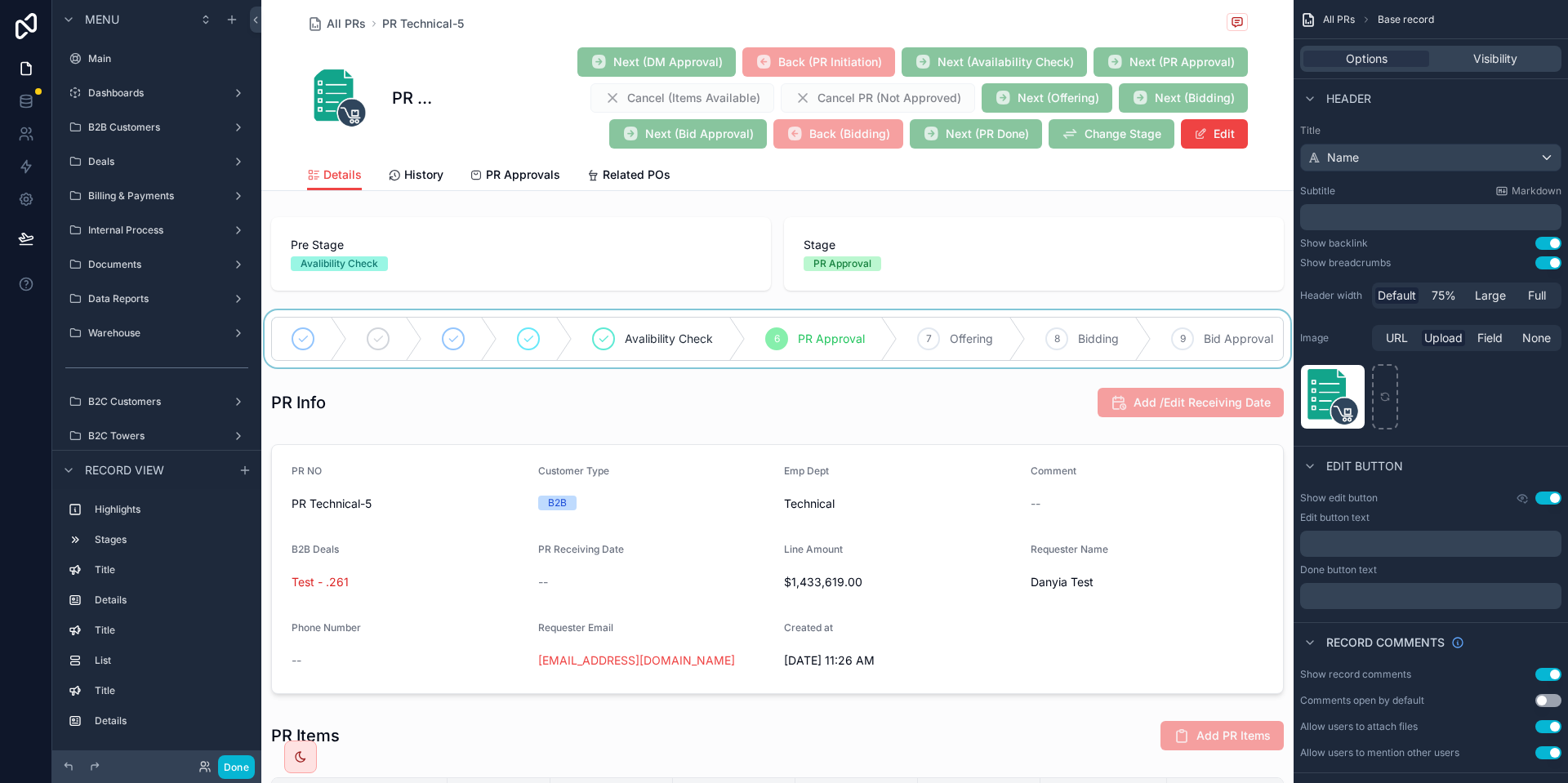
click at [627, 337] on div "scrollable content" at bounding box center [777, 339] width 1032 height 58
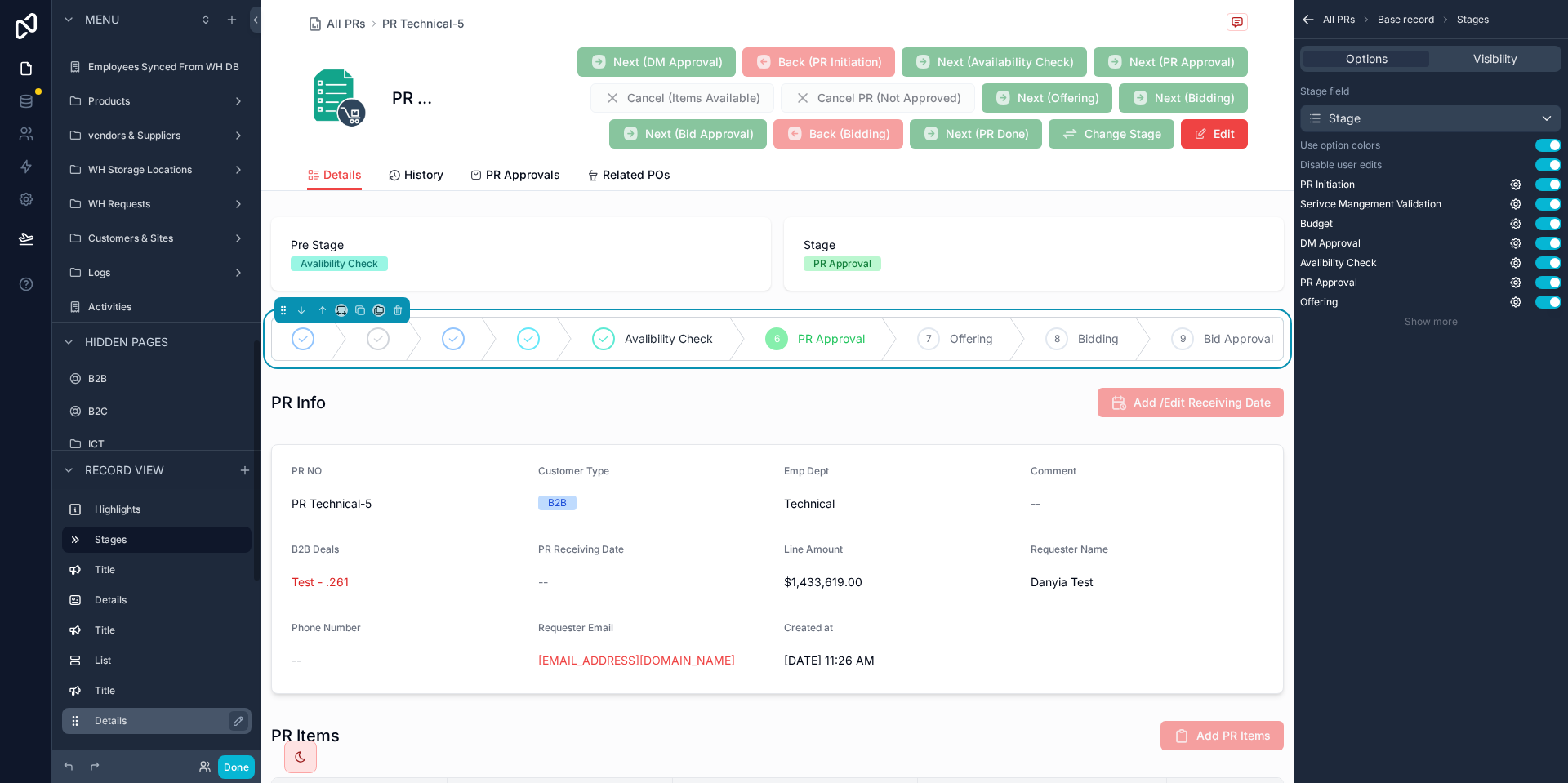
scroll to position [1062, 0]
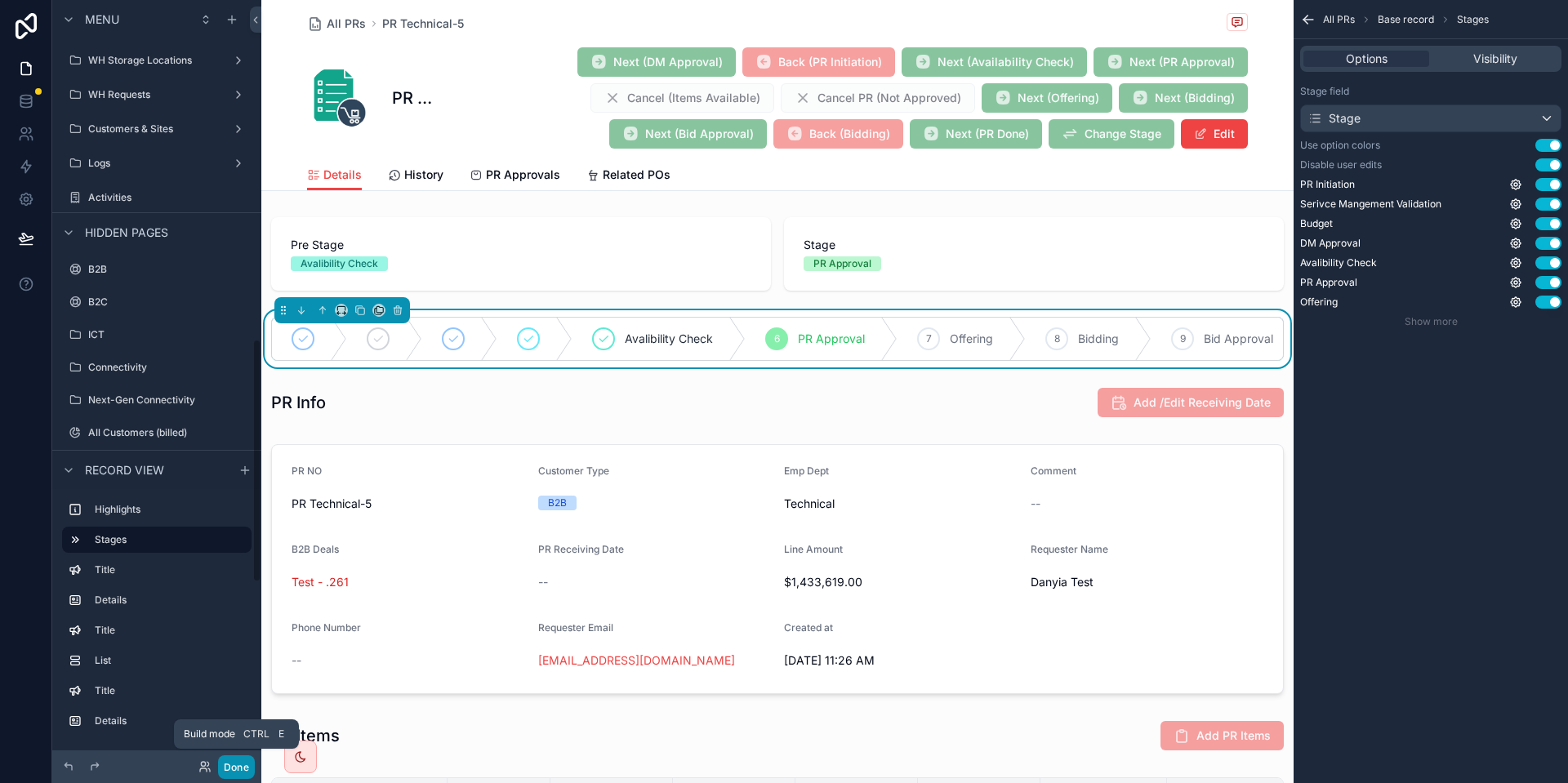
click at [247, 774] on button "Done" at bounding box center [236, 767] width 37 height 24
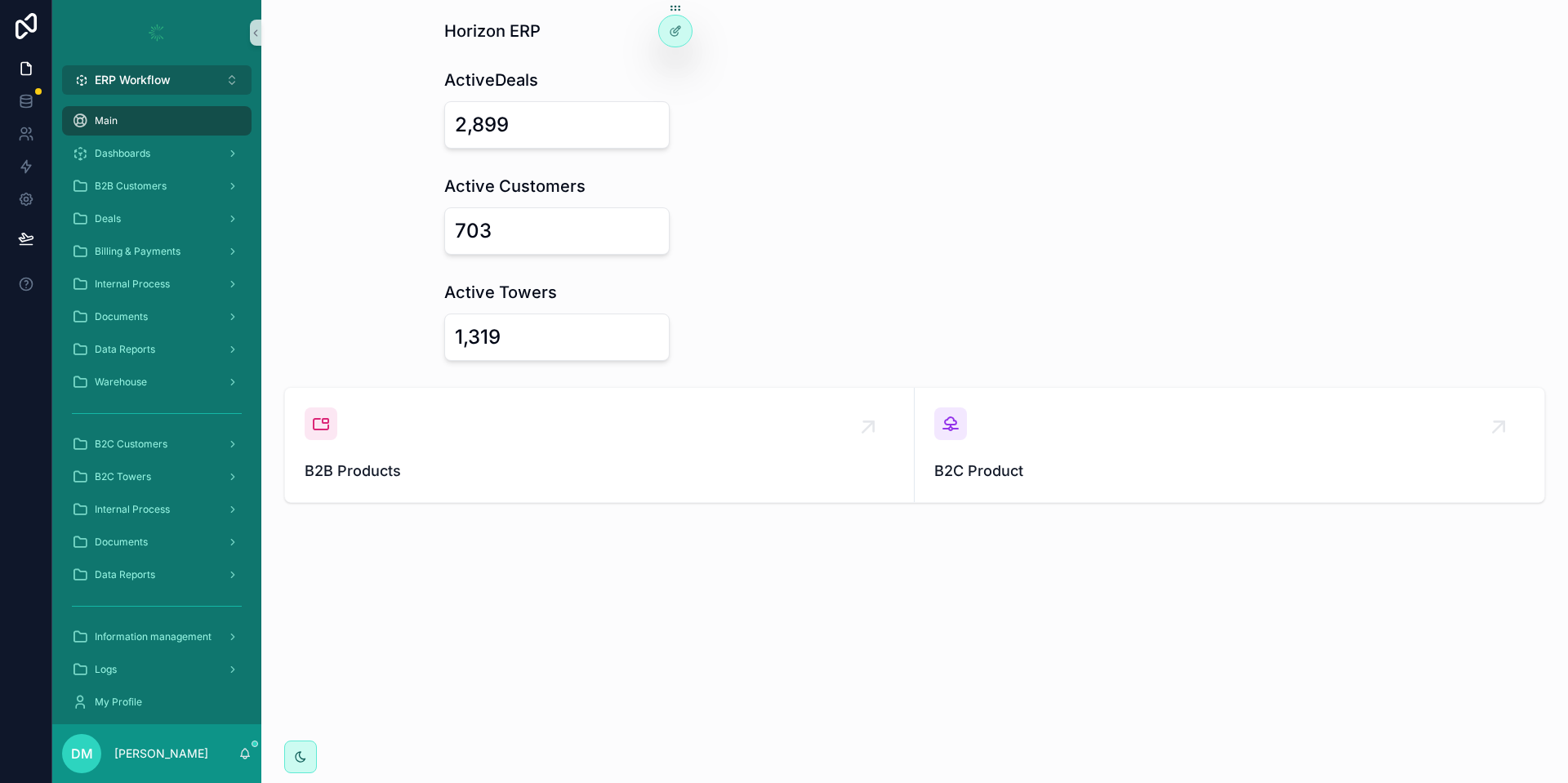
click at [136, 71] on button "ERP Workflow Alt 1" at bounding box center [157, 79] width 190 height 29
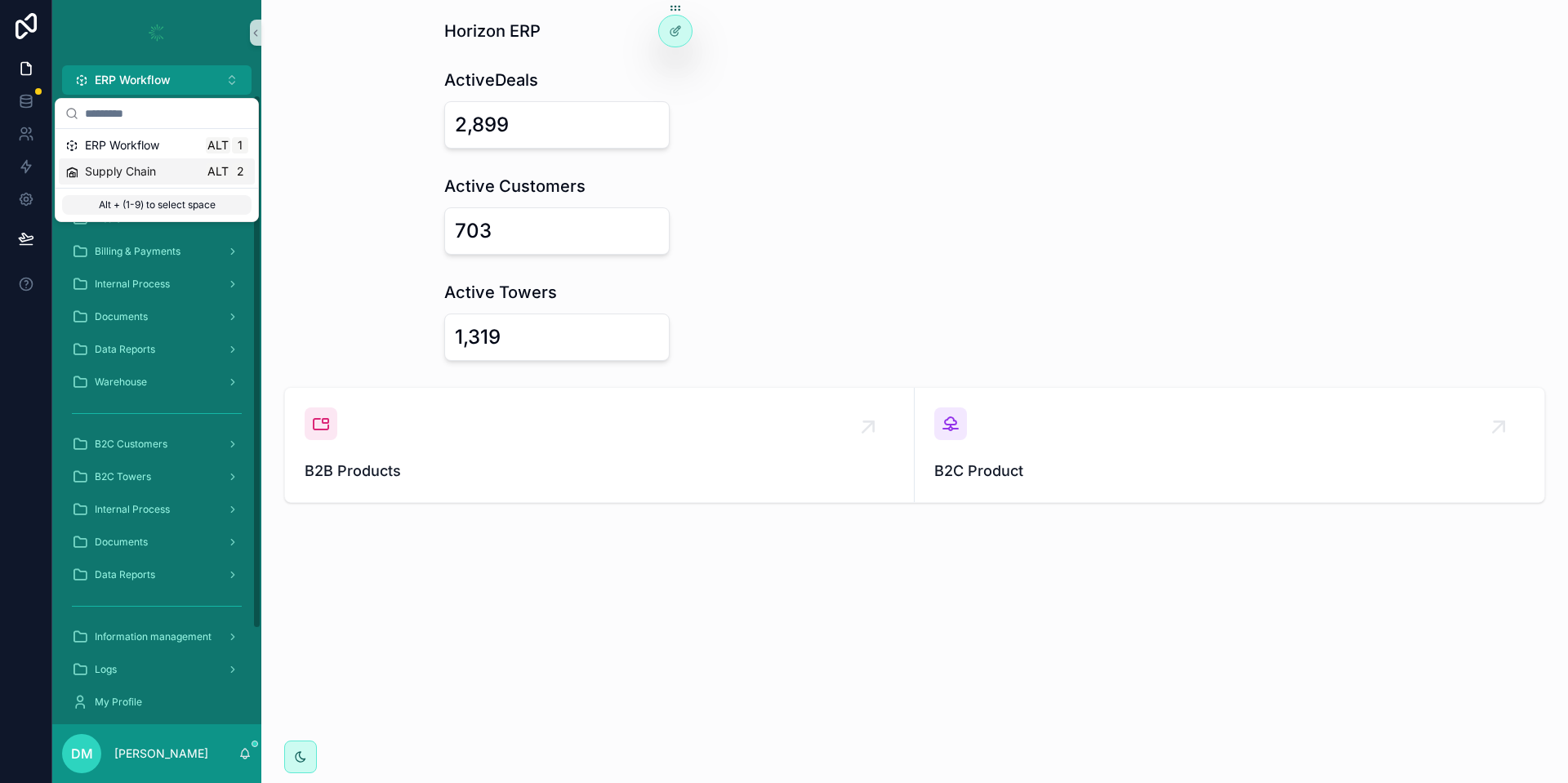
click at [100, 166] on span "Supply Chain" at bounding box center [120, 171] width 71 height 16
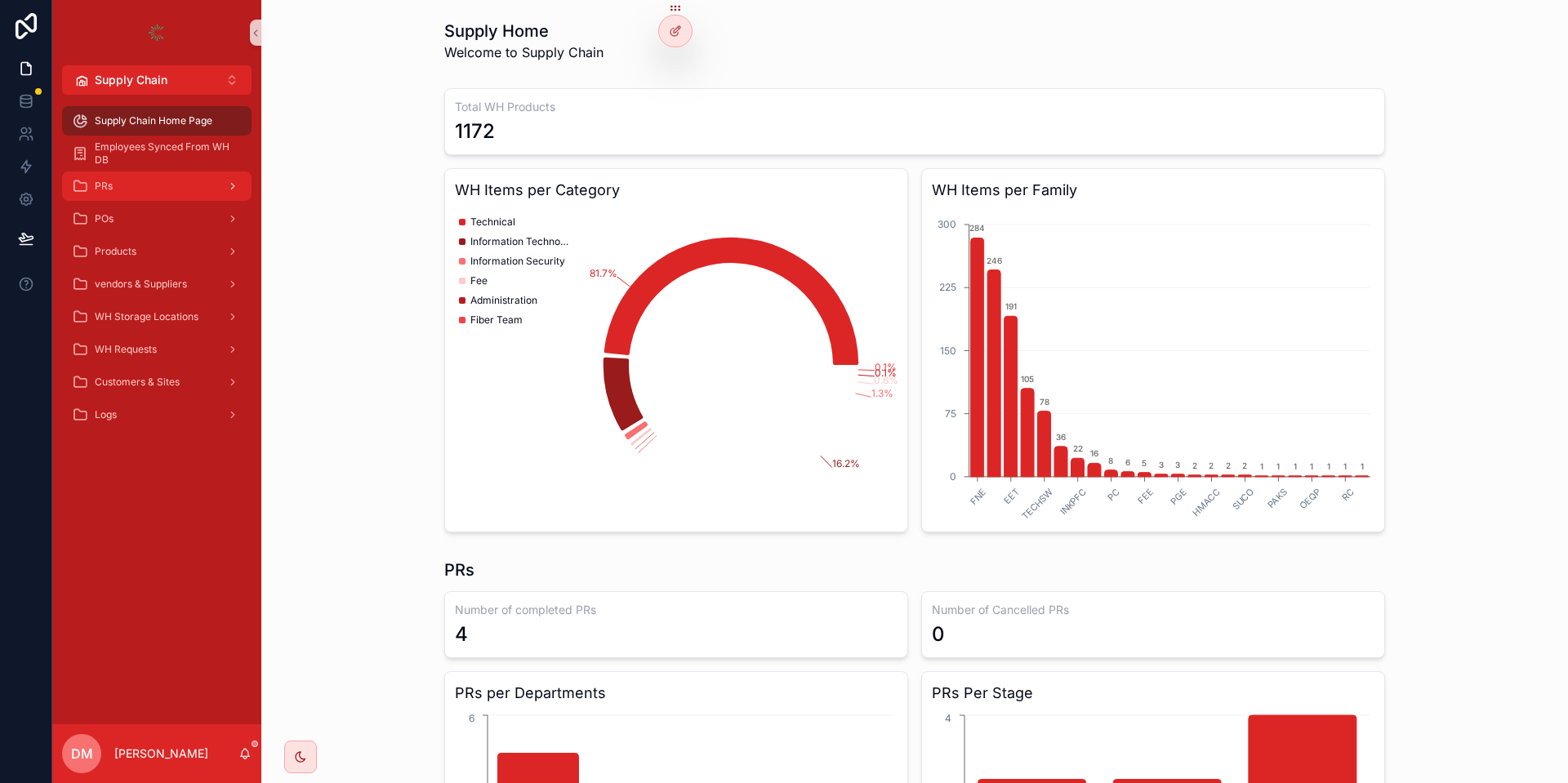
click at [113, 197] on div "PRs" at bounding box center [157, 186] width 170 height 26
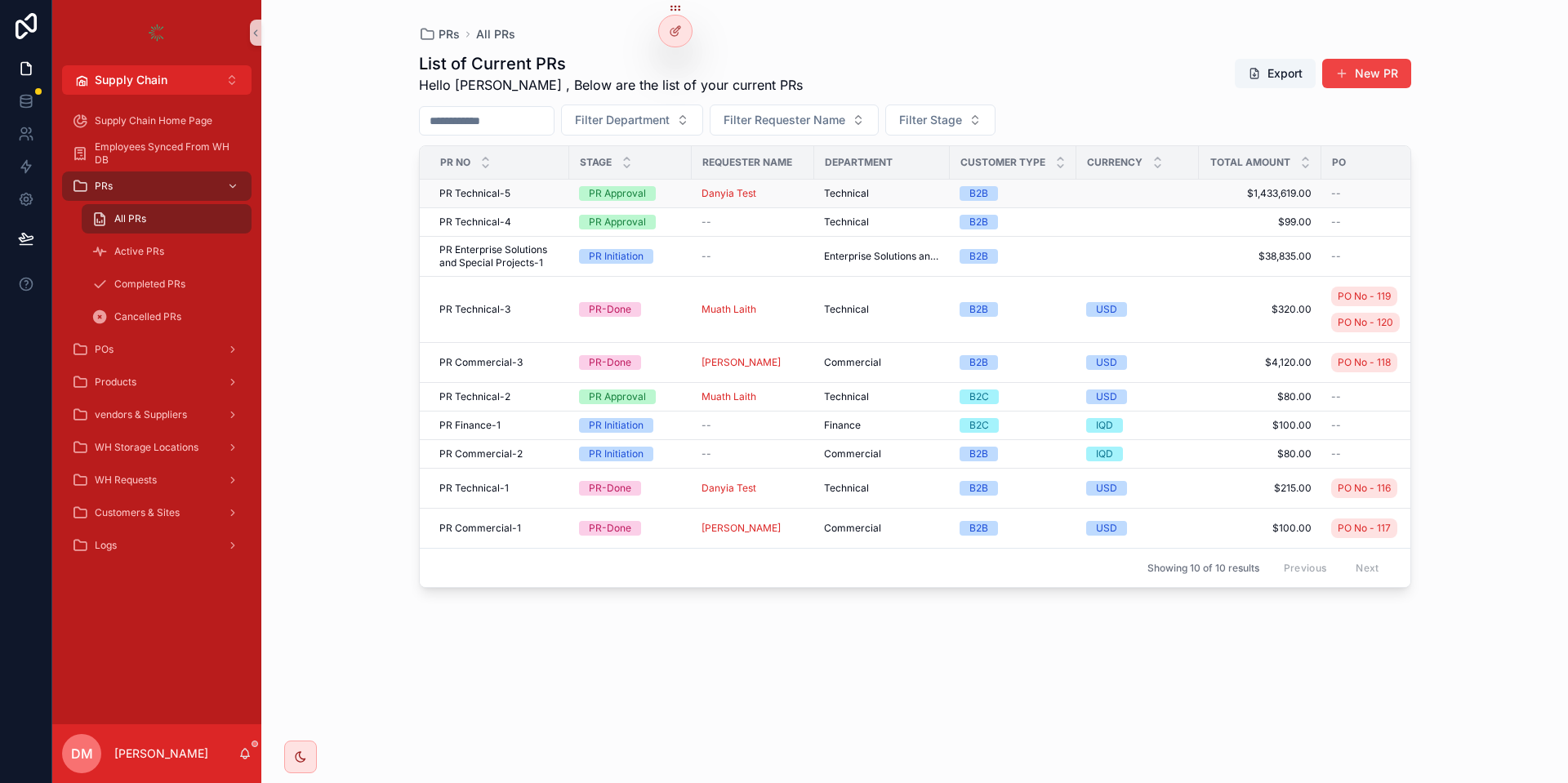
click at [535, 197] on div "PR Technical-5 PR Technical-5" at bounding box center [499, 194] width 120 height 13
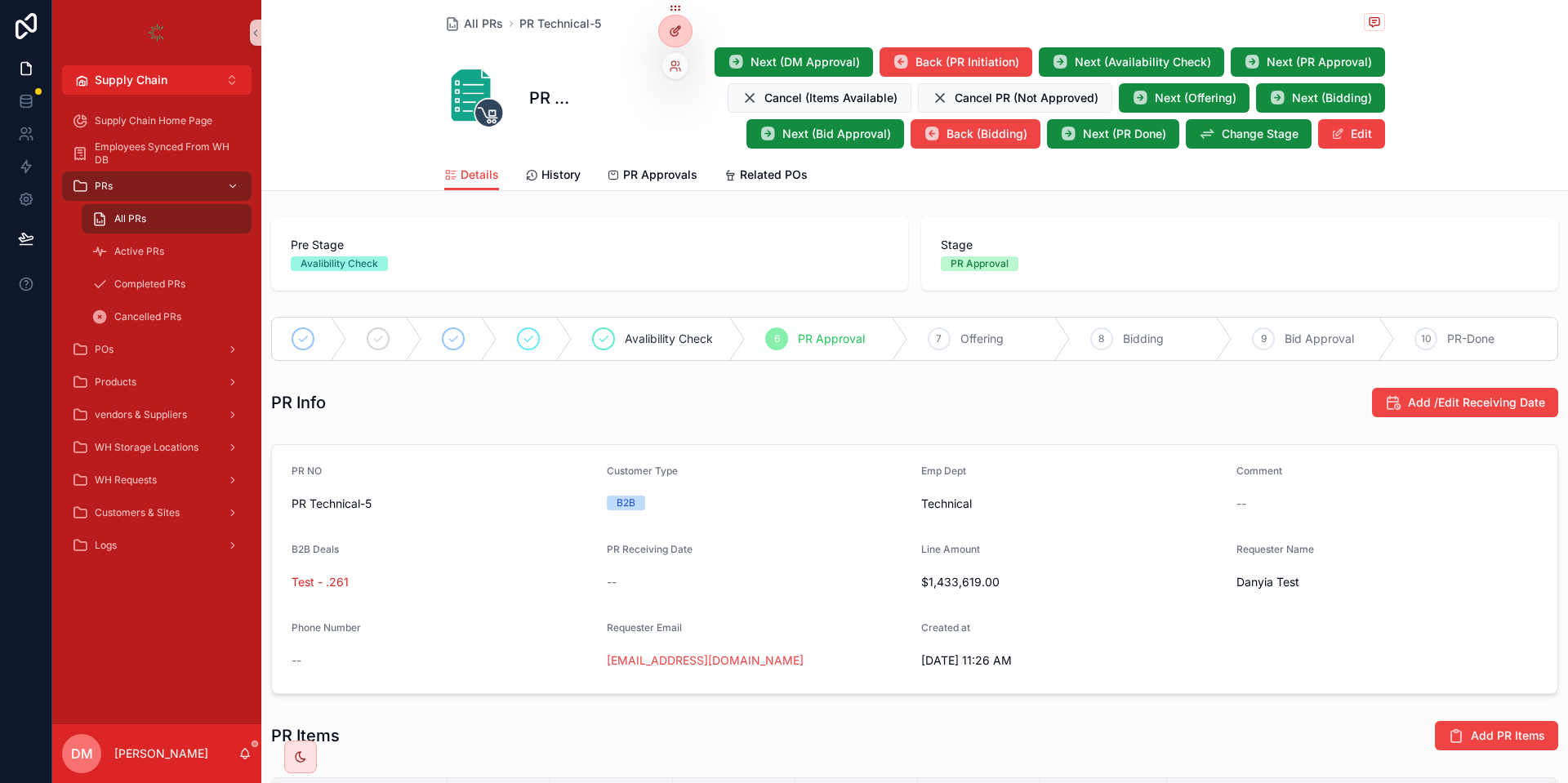
click at [682, 32] on div at bounding box center [675, 30] width 33 height 31
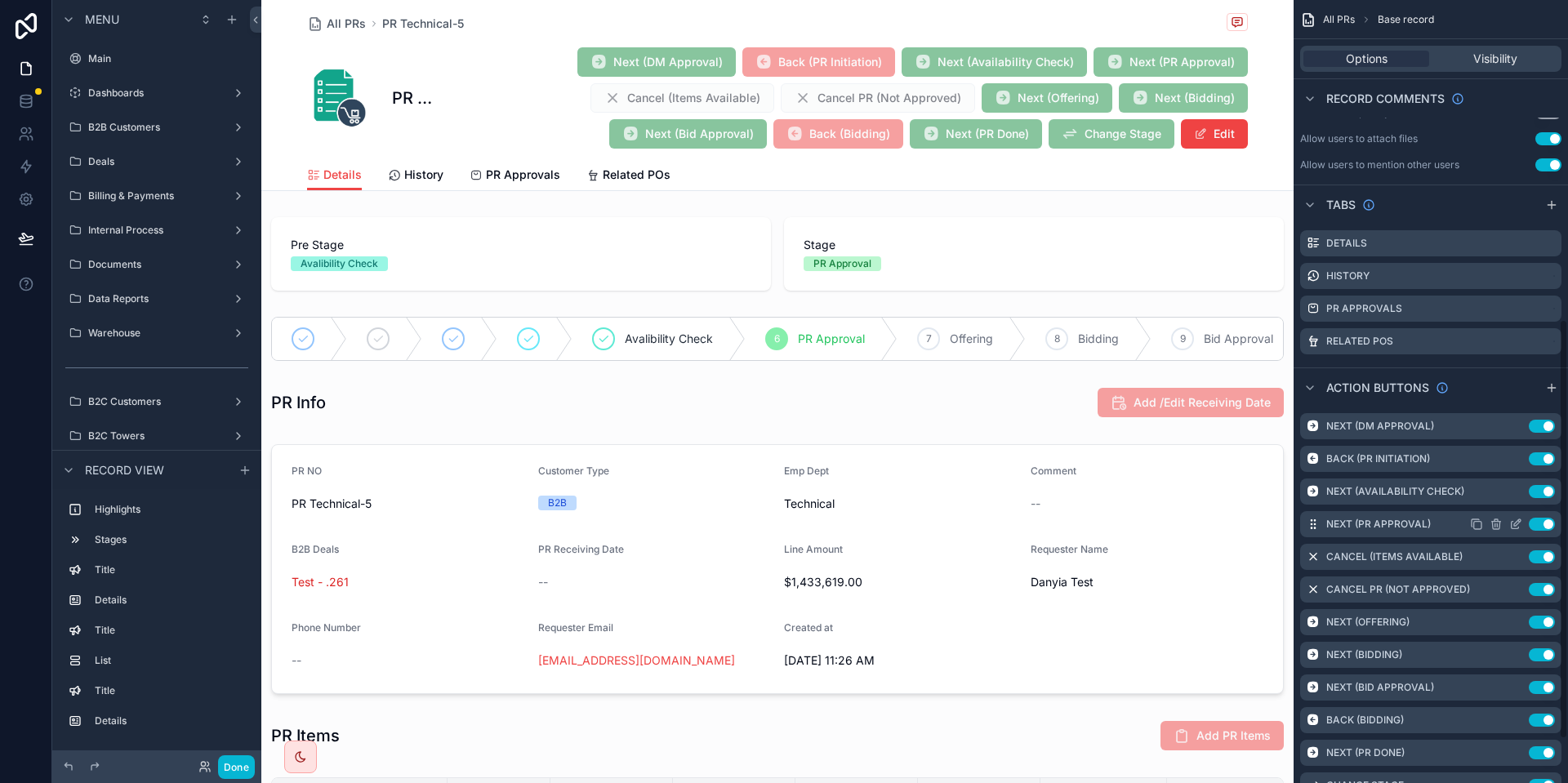
scroll to position [662, 0]
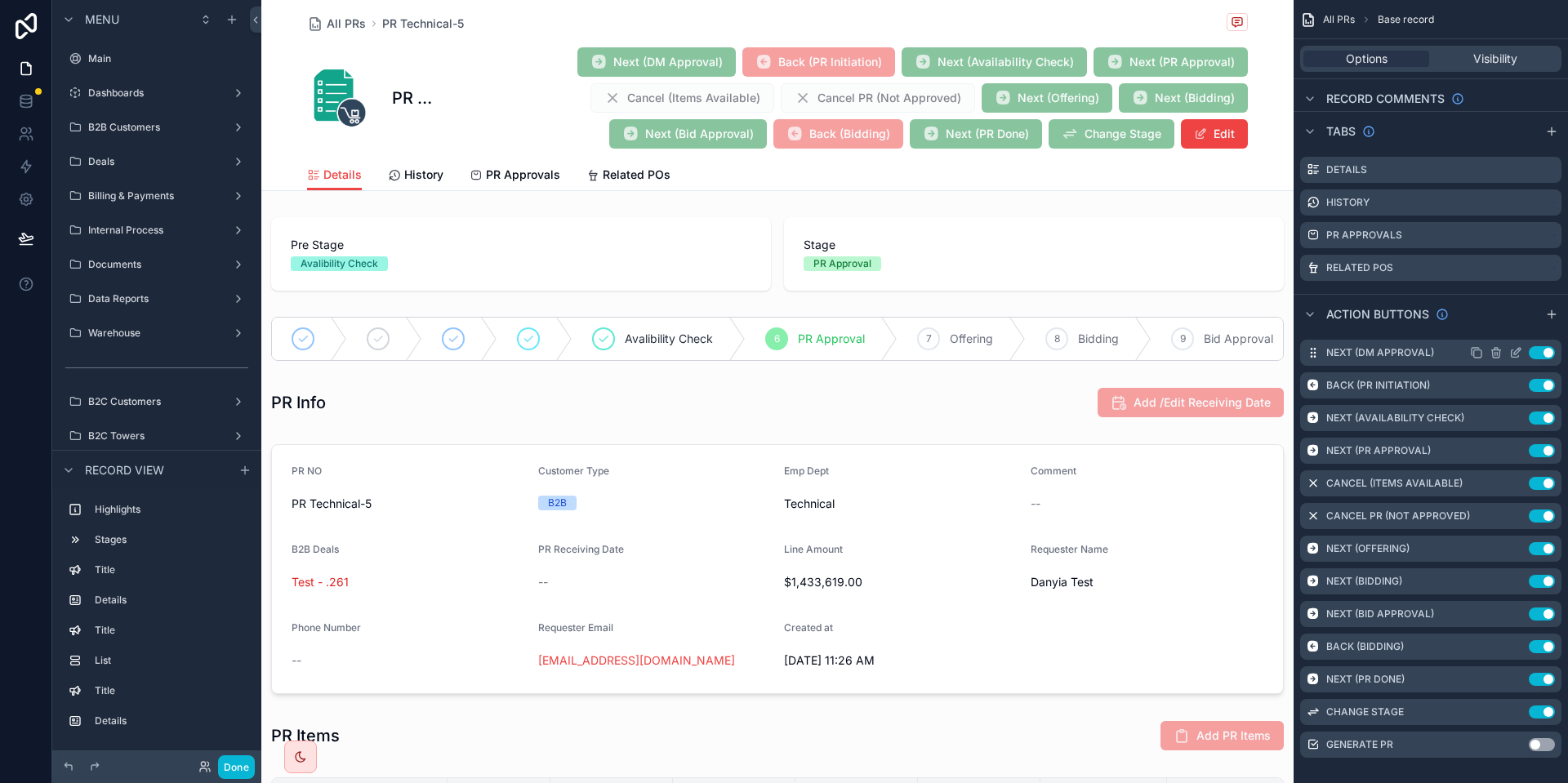
click at [1405, 349] on label "Next (DM Approval)" at bounding box center [1380, 353] width 108 height 13
click at [1475, 352] on icon "scrollable content" at bounding box center [1477, 353] width 13 height 13
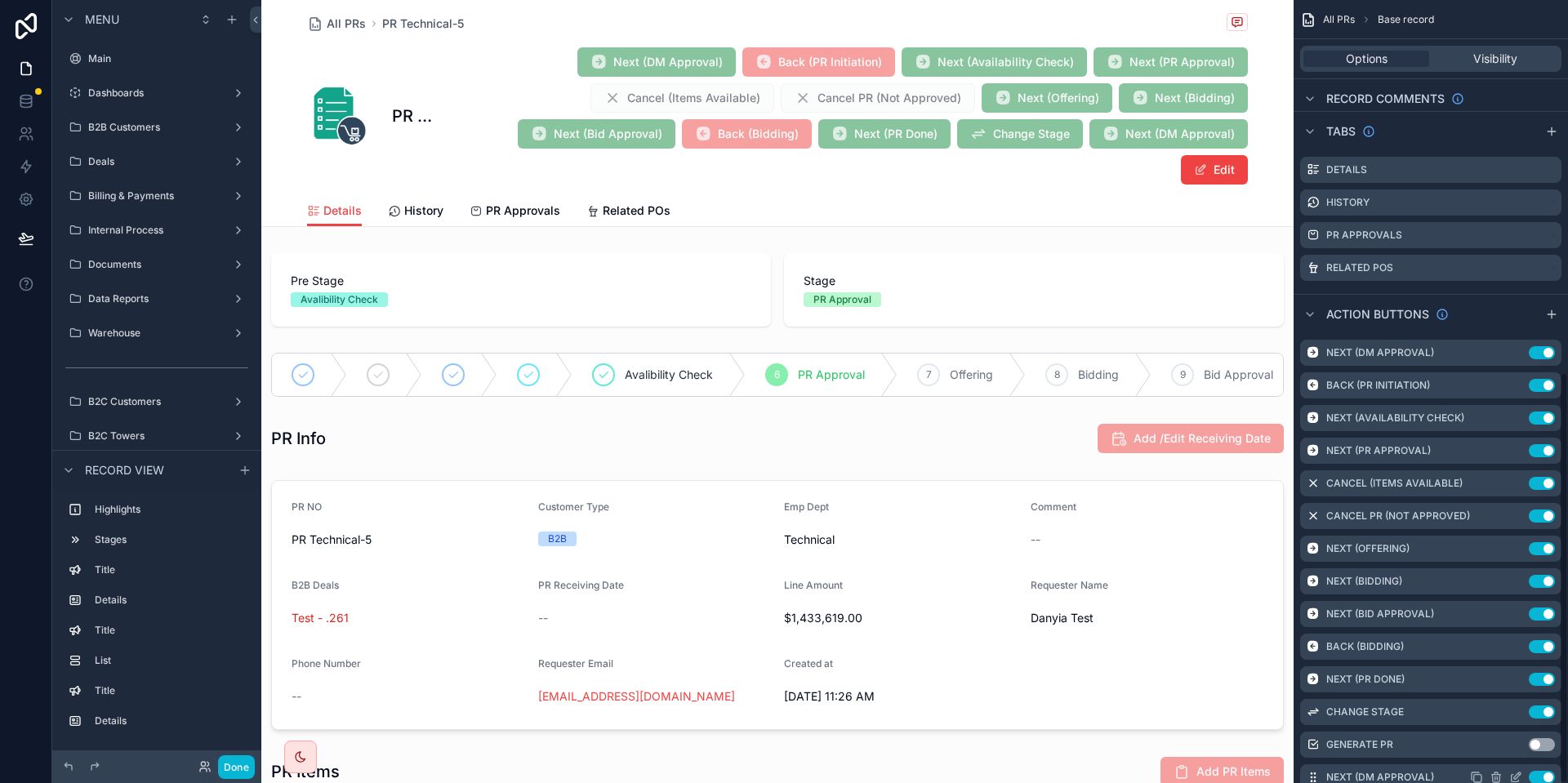
scroll to position [708, 0]
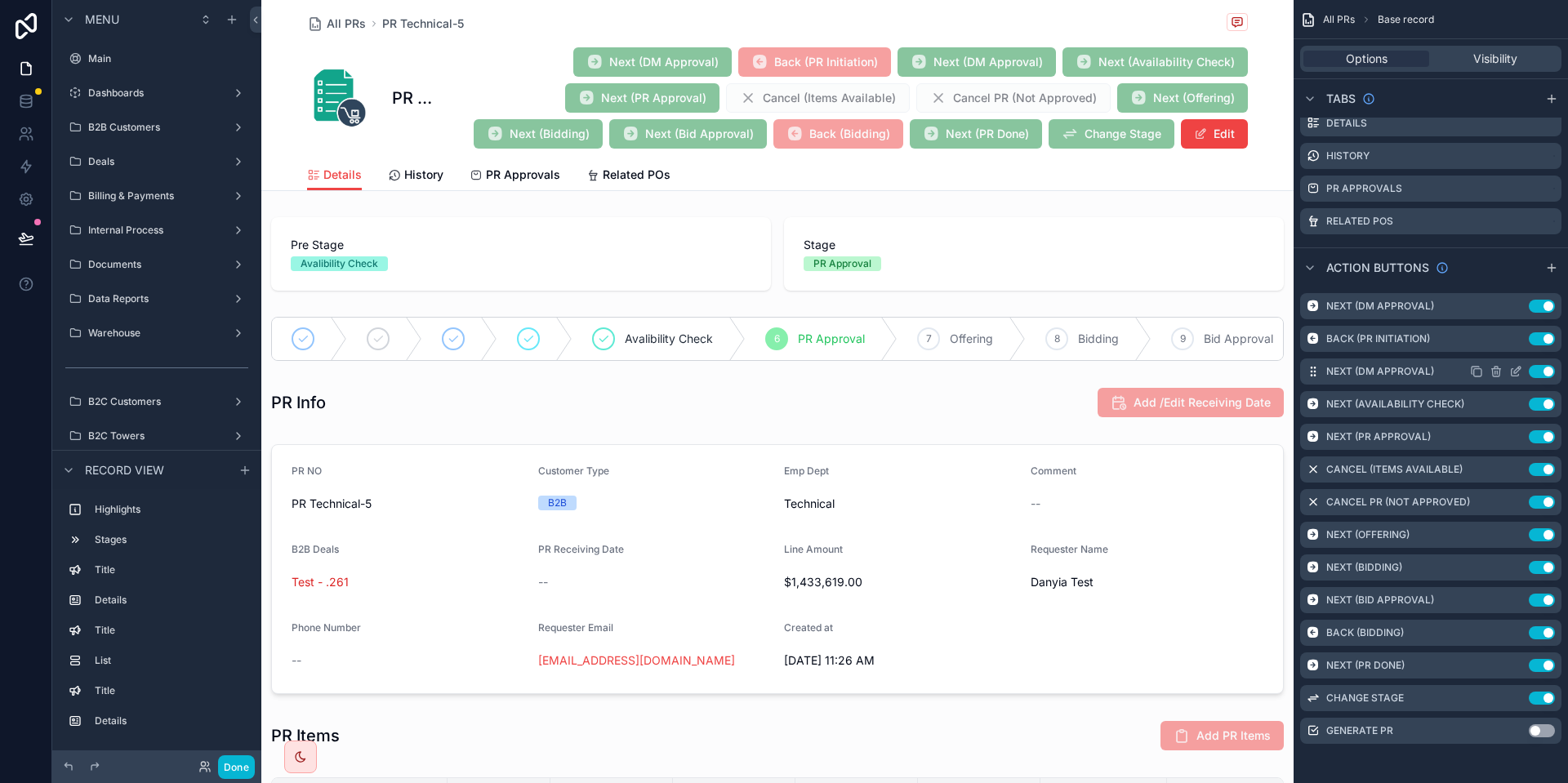
click at [1524, 375] on div "Use setting" at bounding box center [1513, 372] width 85 height 13
click at [1520, 375] on icon "scrollable content" at bounding box center [1516, 372] width 13 height 13
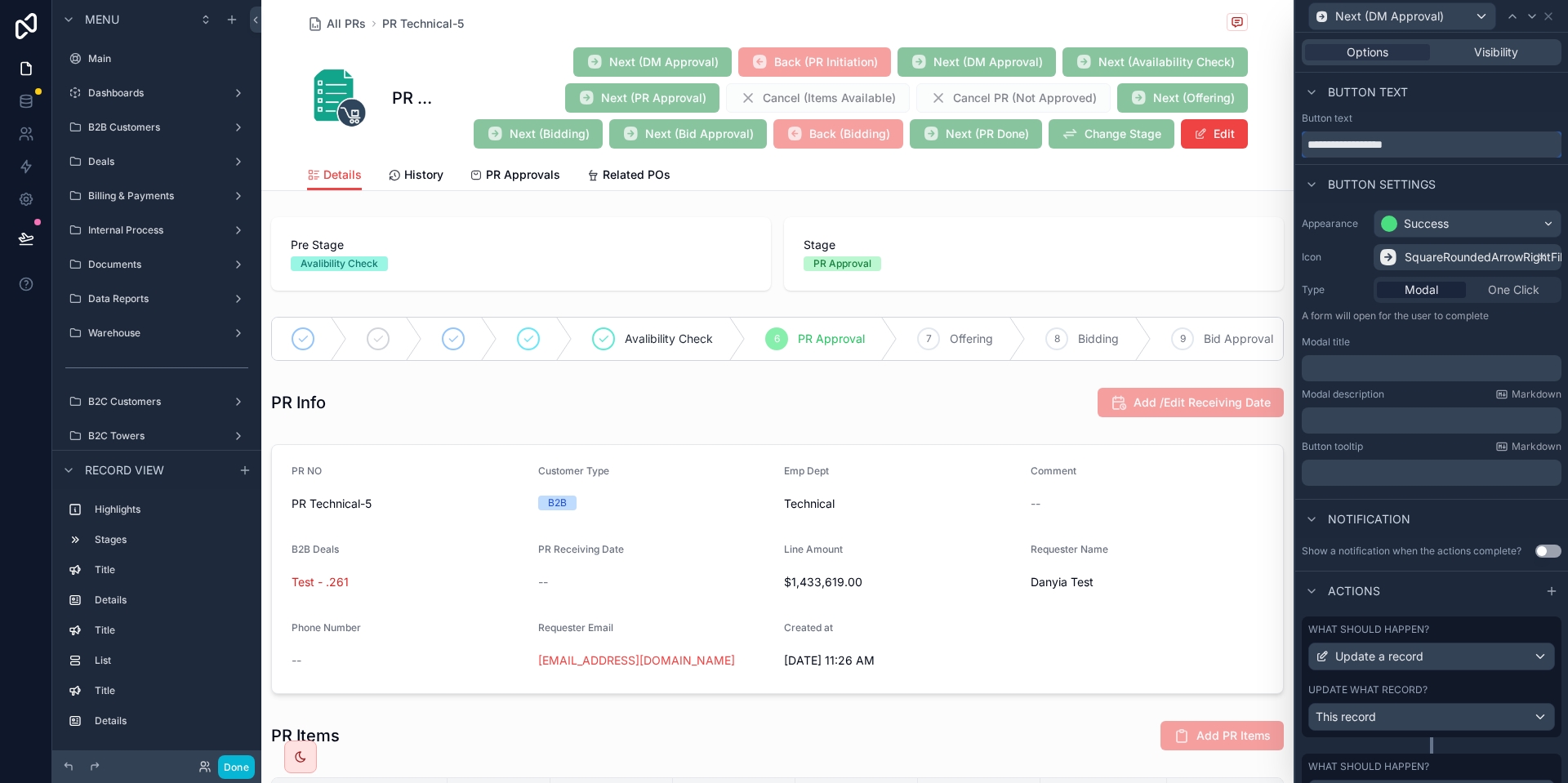
click at [1375, 144] on input "**********" at bounding box center [1432, 145] width 260 height 26
click at [1401, 146] on input "**********" at bounding box center [1432, 145] width 260 height 26
drag, startPoint x: 1410, startPoint y: 148, endPoint x: 1342, endPoint y: 140, distance: 68.5
click at [1342, 140] on input "**********" at bounding box center [1432, 145] width 260 height 26
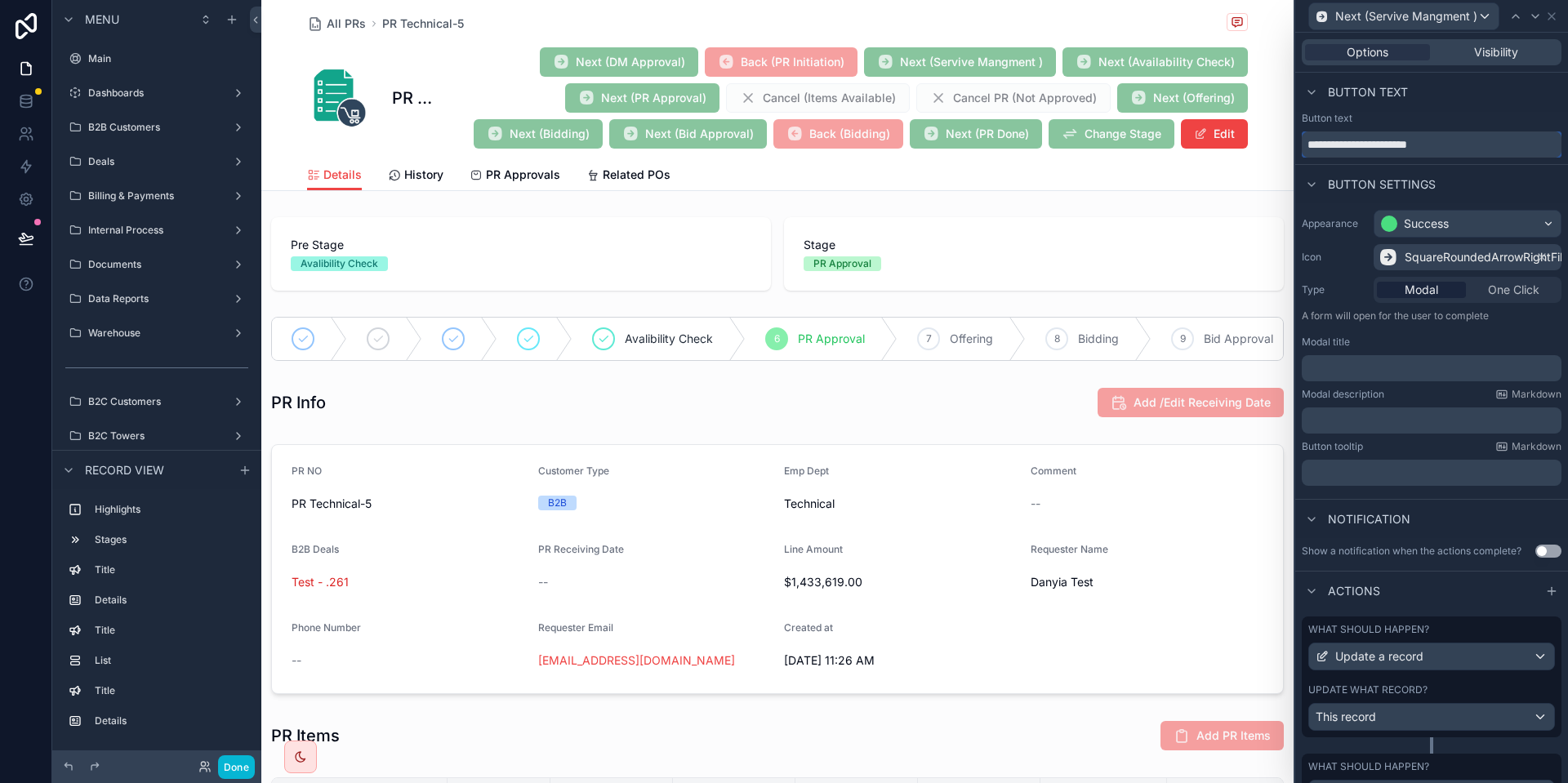
click at [1423, 146] on input "**********" at bounding box center [1432, 145] width 260 height 26
click at [1429, 144] on input "**********" at bounding box center [1432, 145] width 260 height 26
click at [1381, 146] on input "**********" at bounding box center [1432, 145] width 260 height 26
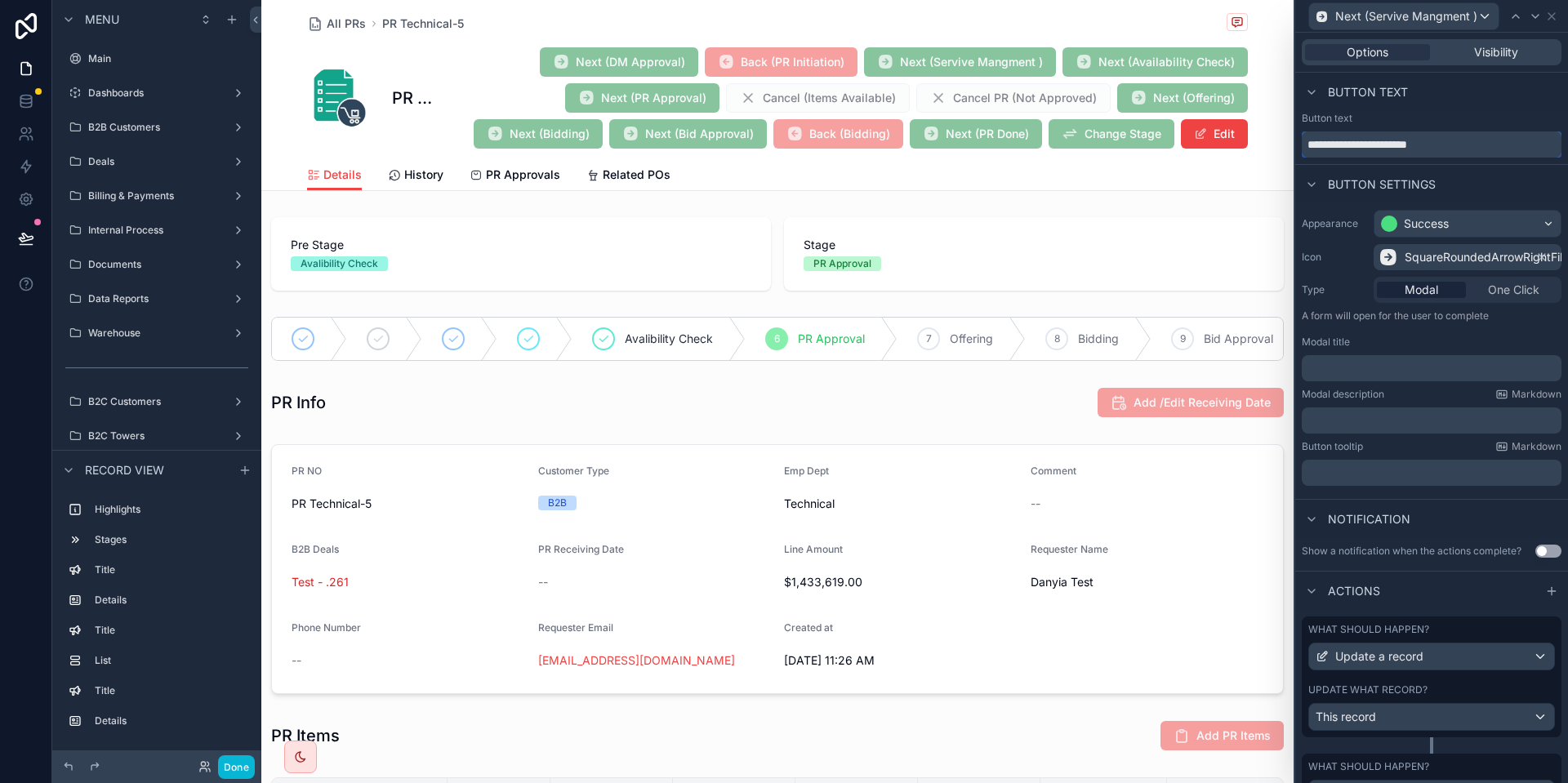
click at [1412, 139] on input "**********" at bounding box center [1432, 145] width 260 height 26
click at [1451, 148] on input "**********" at bounding box center [1432, 145] width 260 height 26
click at [1447, 147] on input "**********" at bounding box center [1432, 145] width 260 height 26
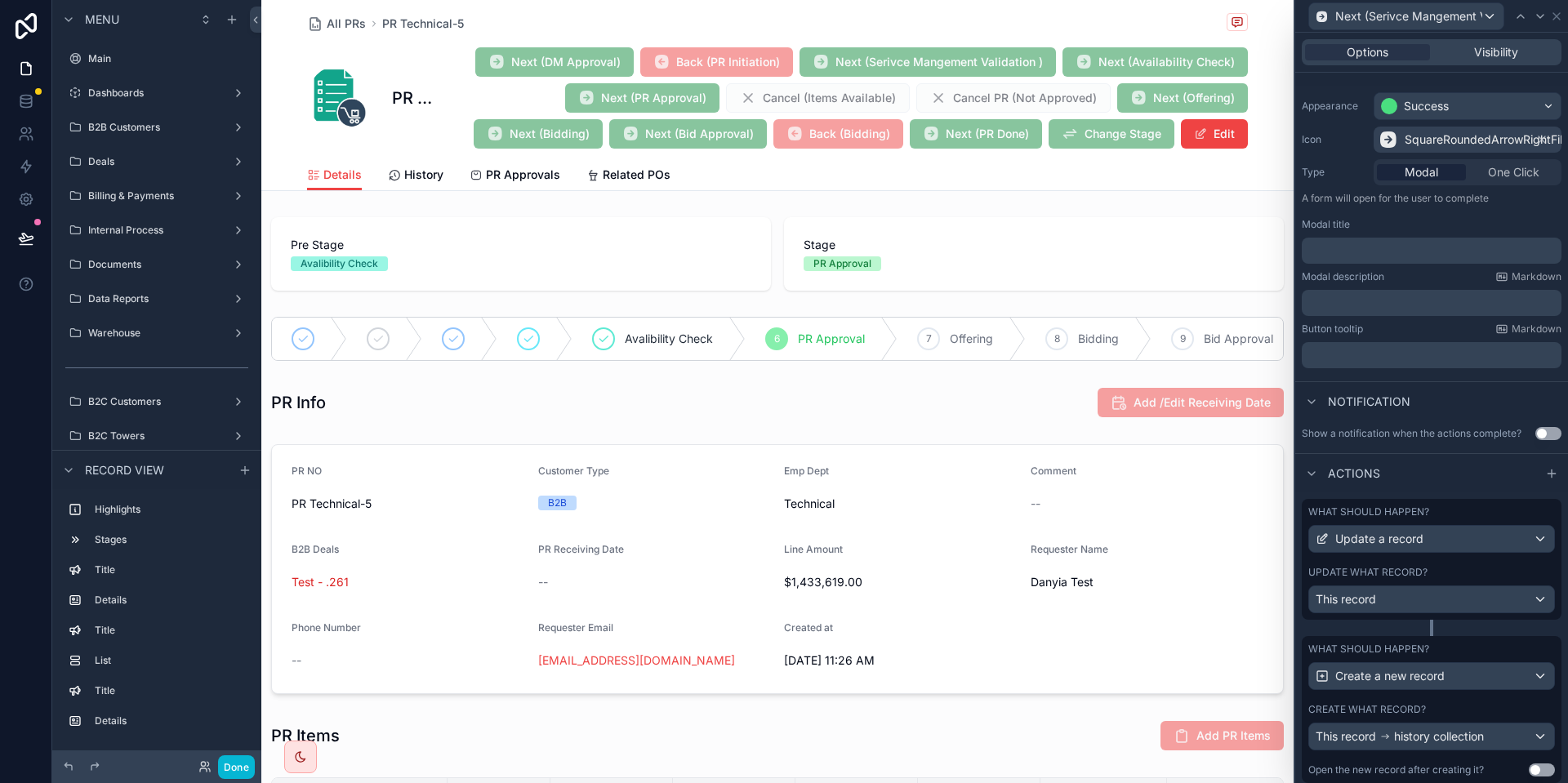
scroll to position [166, 0]
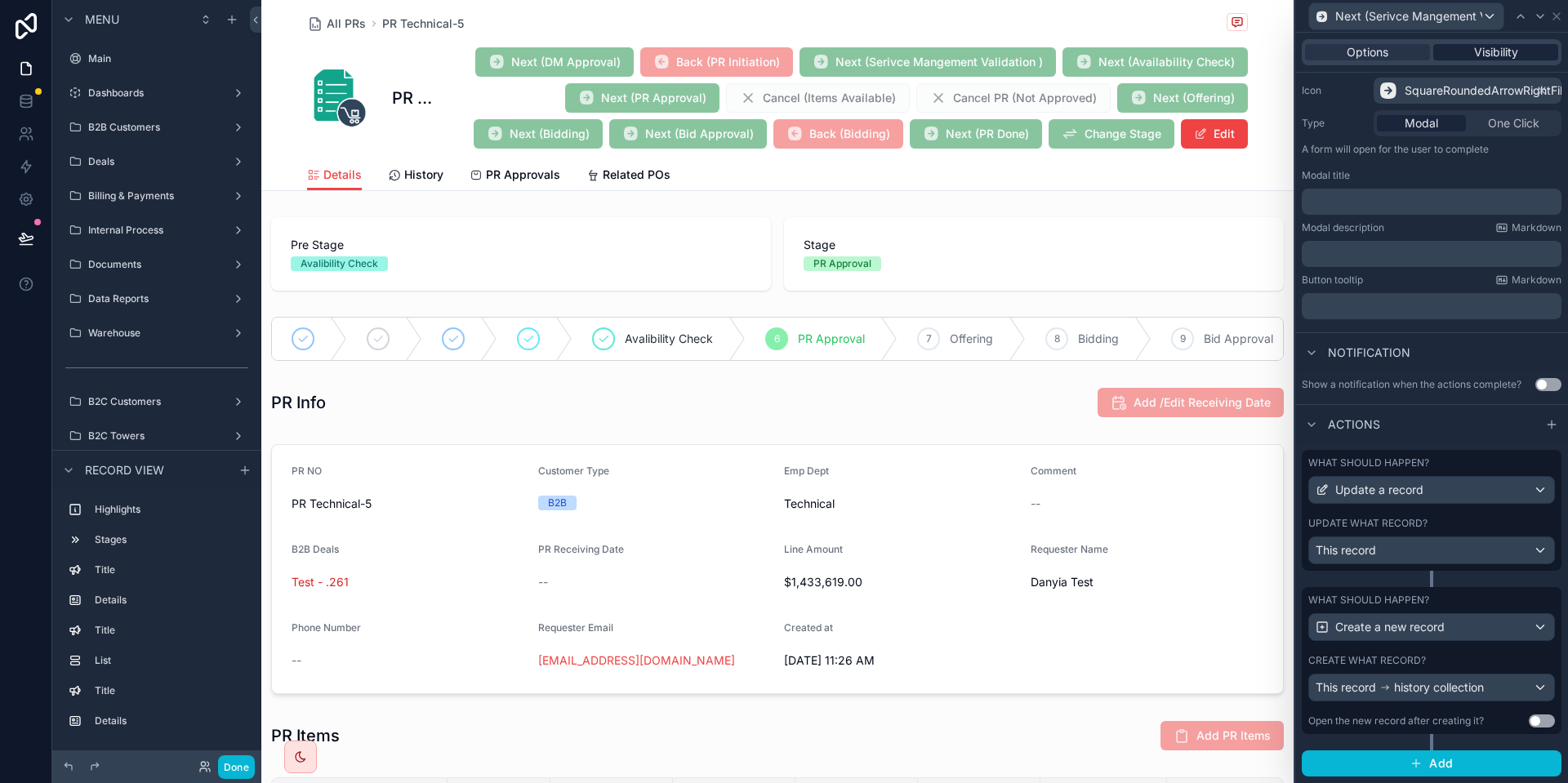
type input "**********"
click at [1474, 45] on span "Visibility" at bounding box center [1496, 52] width 44 height 16
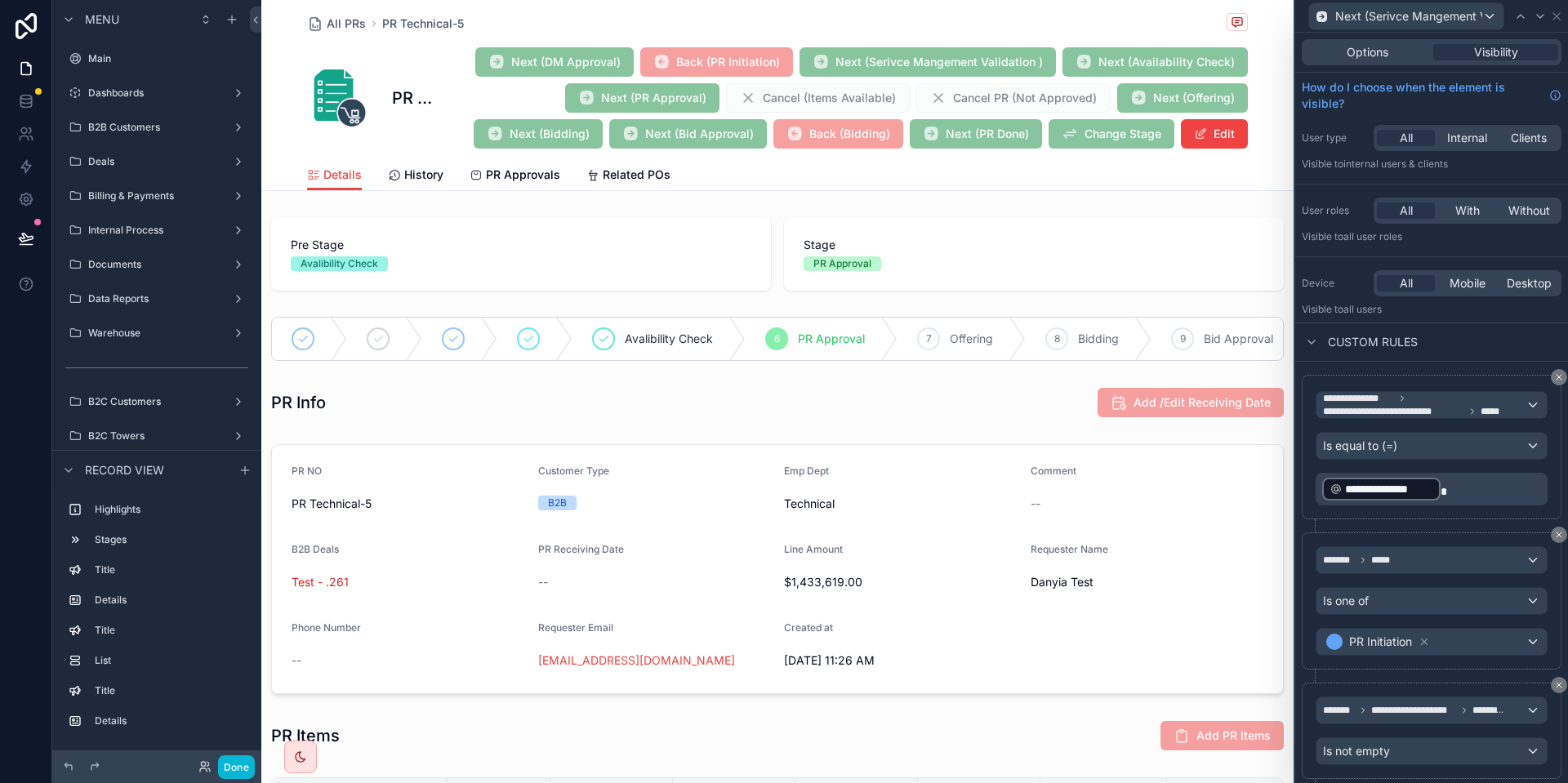
scroll to position [98, 0]
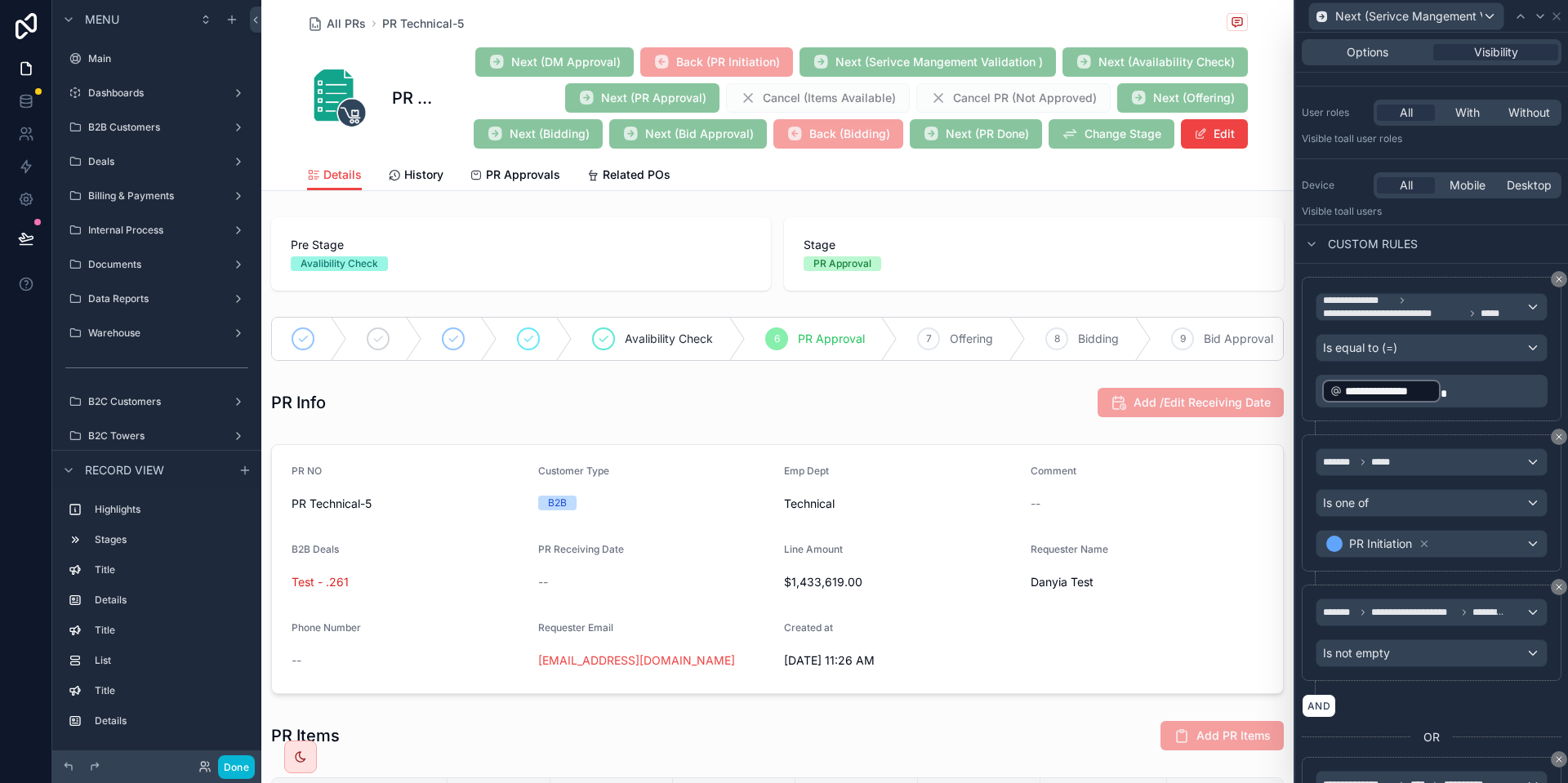
click at [1423, 214] on div "**********" at bounding box center [1432, 419] width 273 height 970
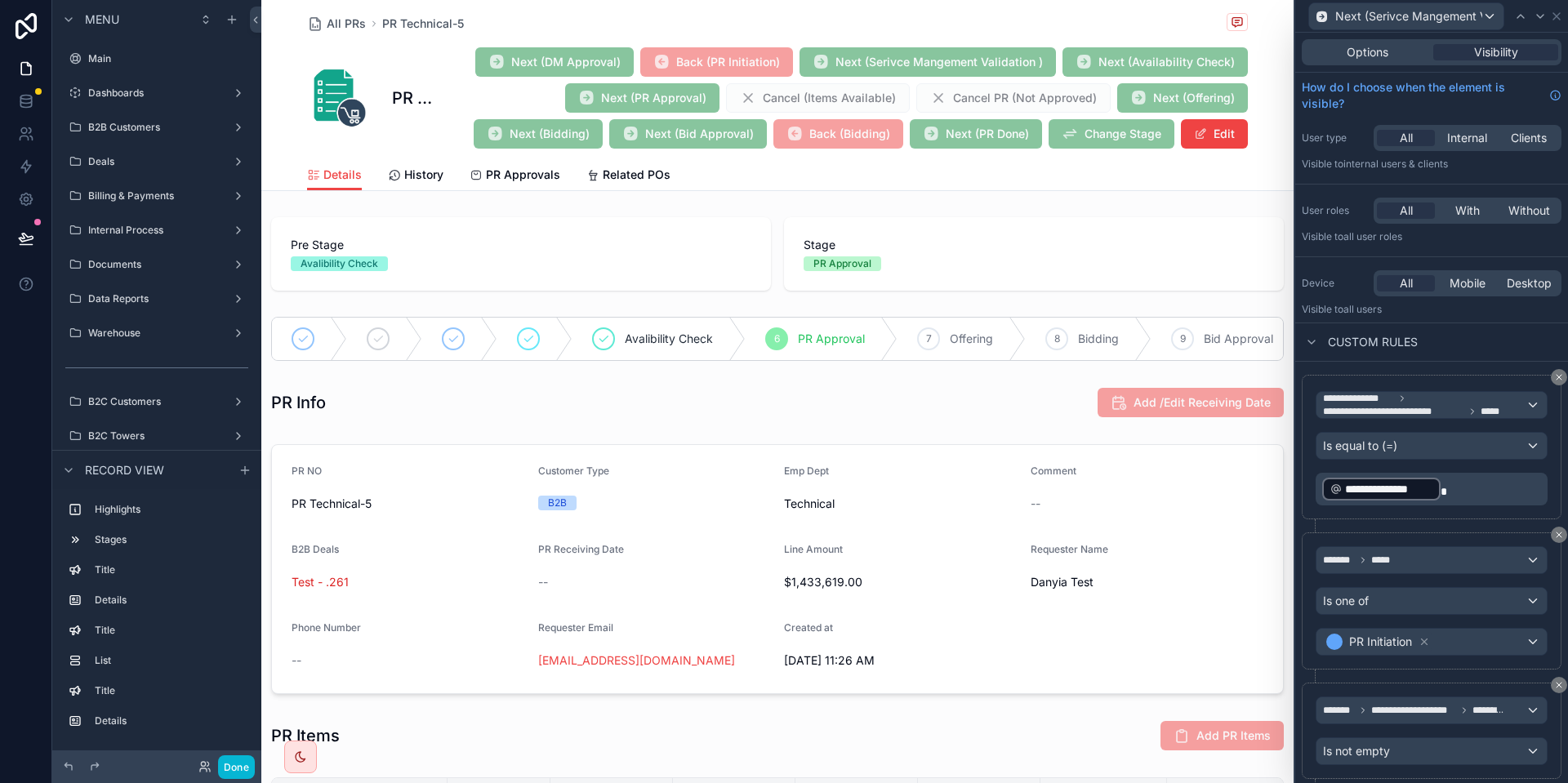
click at [1346, 42] on div "Options Visibility" at bounding box center [1432, 53] width 260 height 26
click at [1346, 47] on div "Options" at bounding box center [1368, 52] width 125 height 16
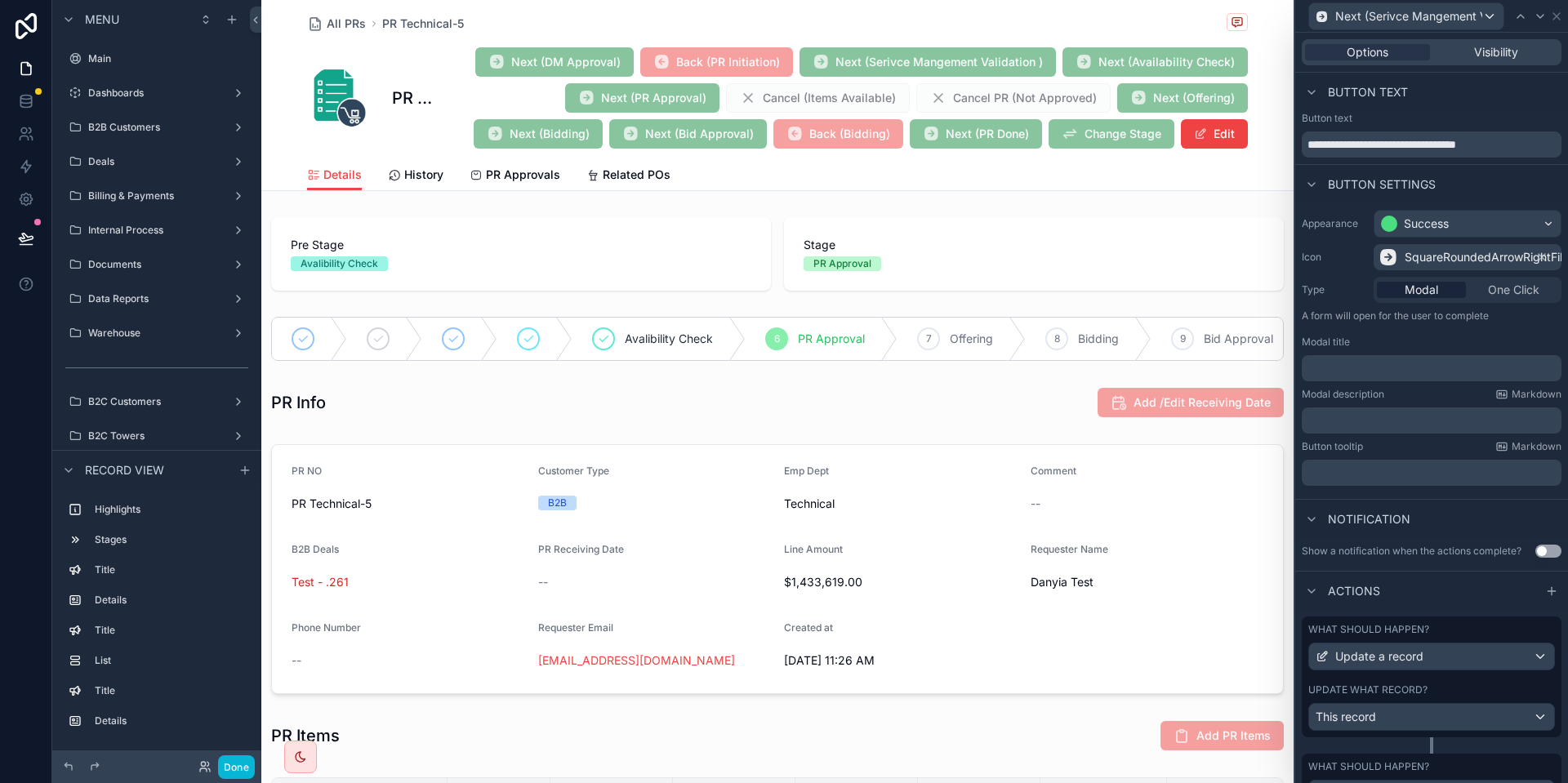
scroll to position [166, 0]
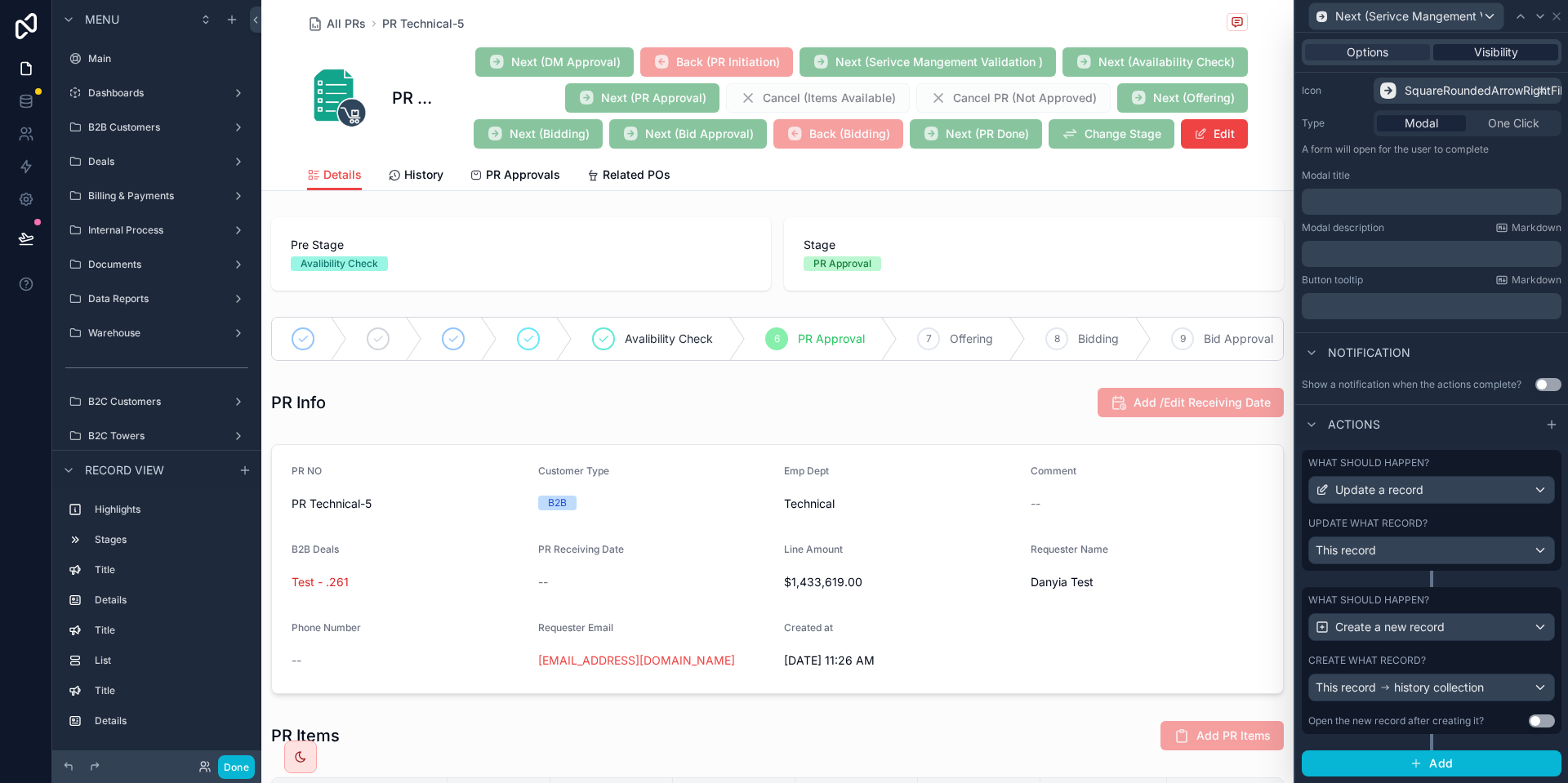
click at [1514, 46] on span "Visibility" at bounding box center [1496, 52] width 44 height 16
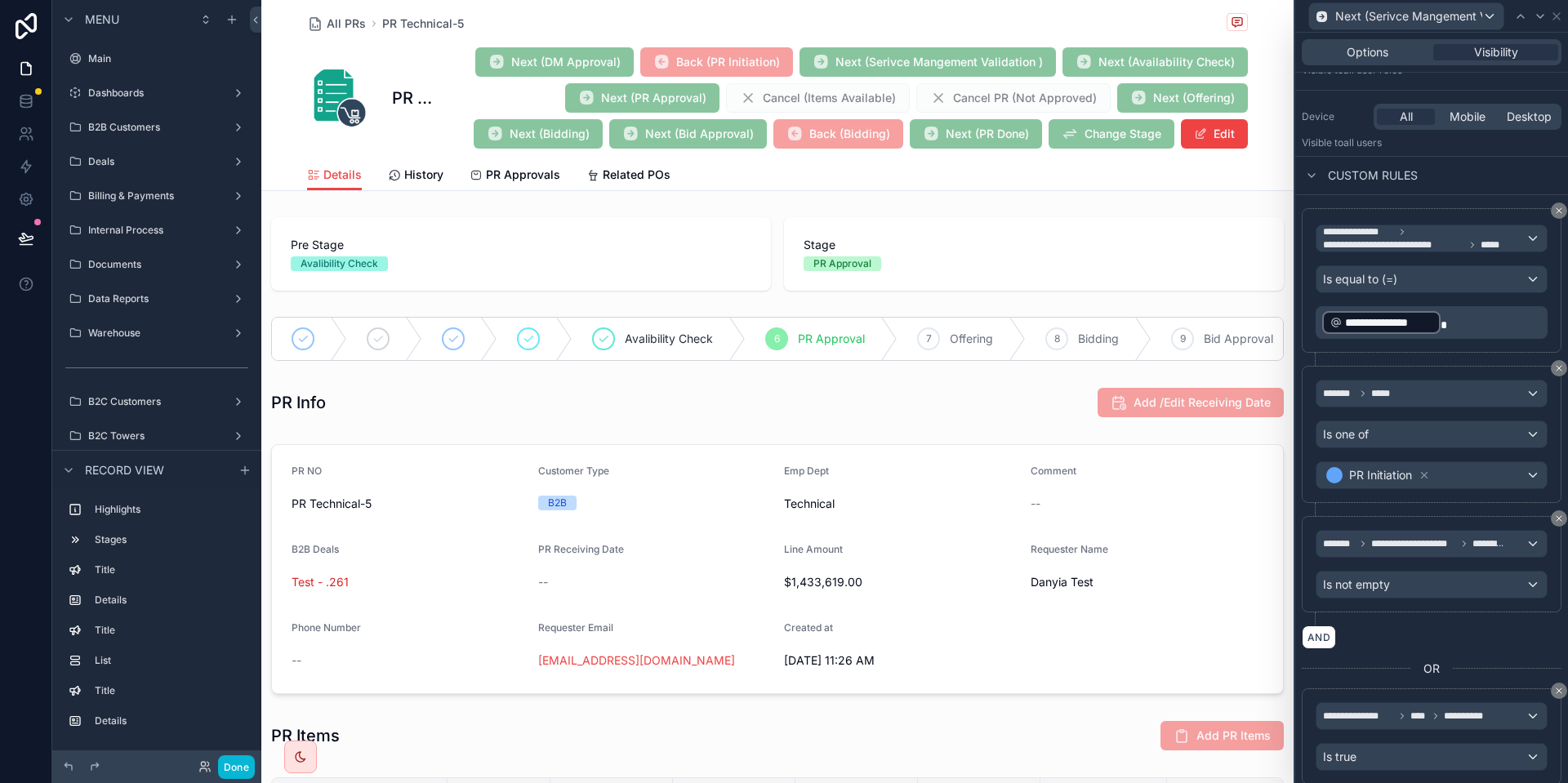
scroll to position [218, 0]
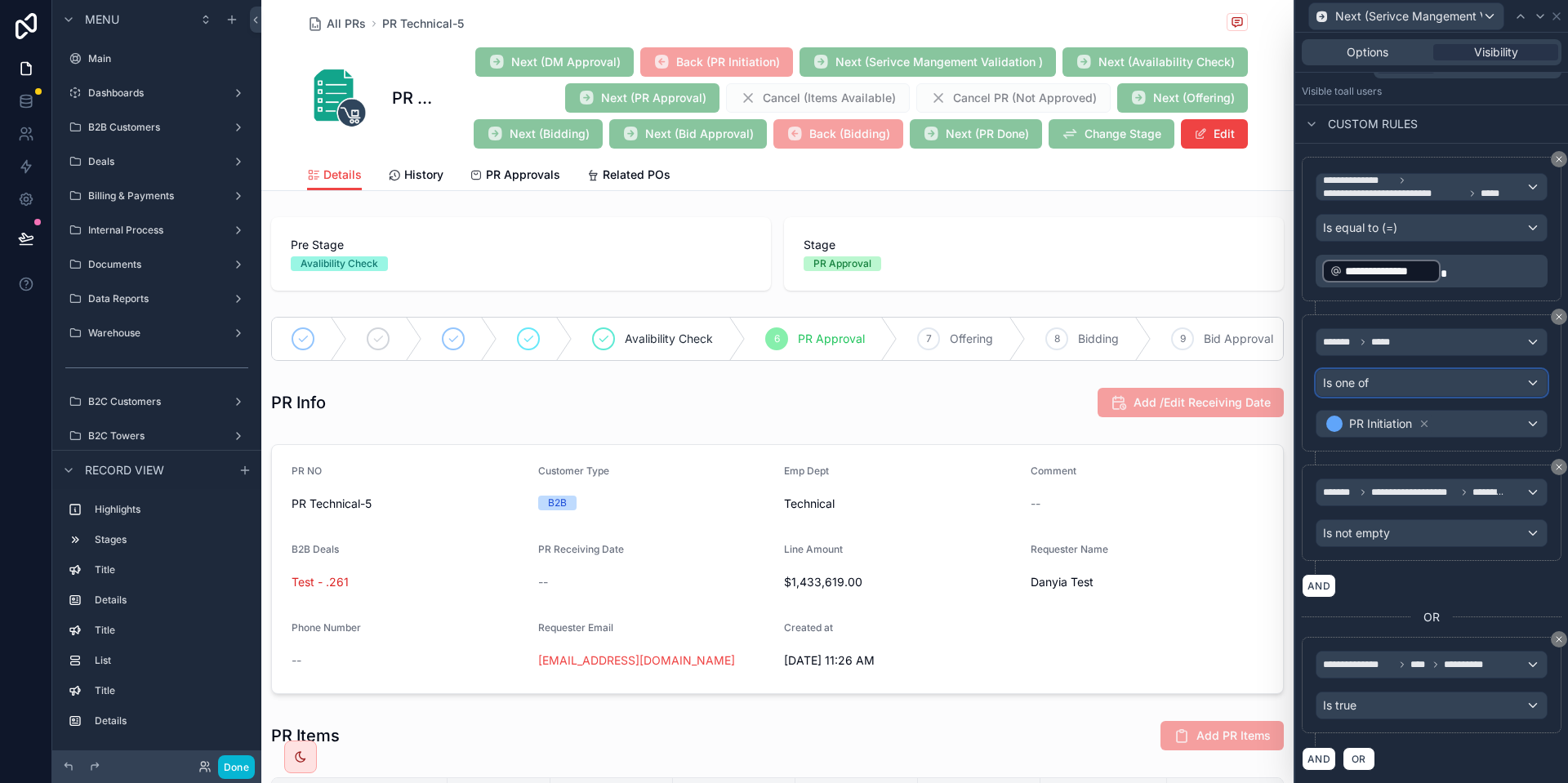
click at [1416, 386] on div "Is one of" at bounding box center [1432, 383] width 230 height 26
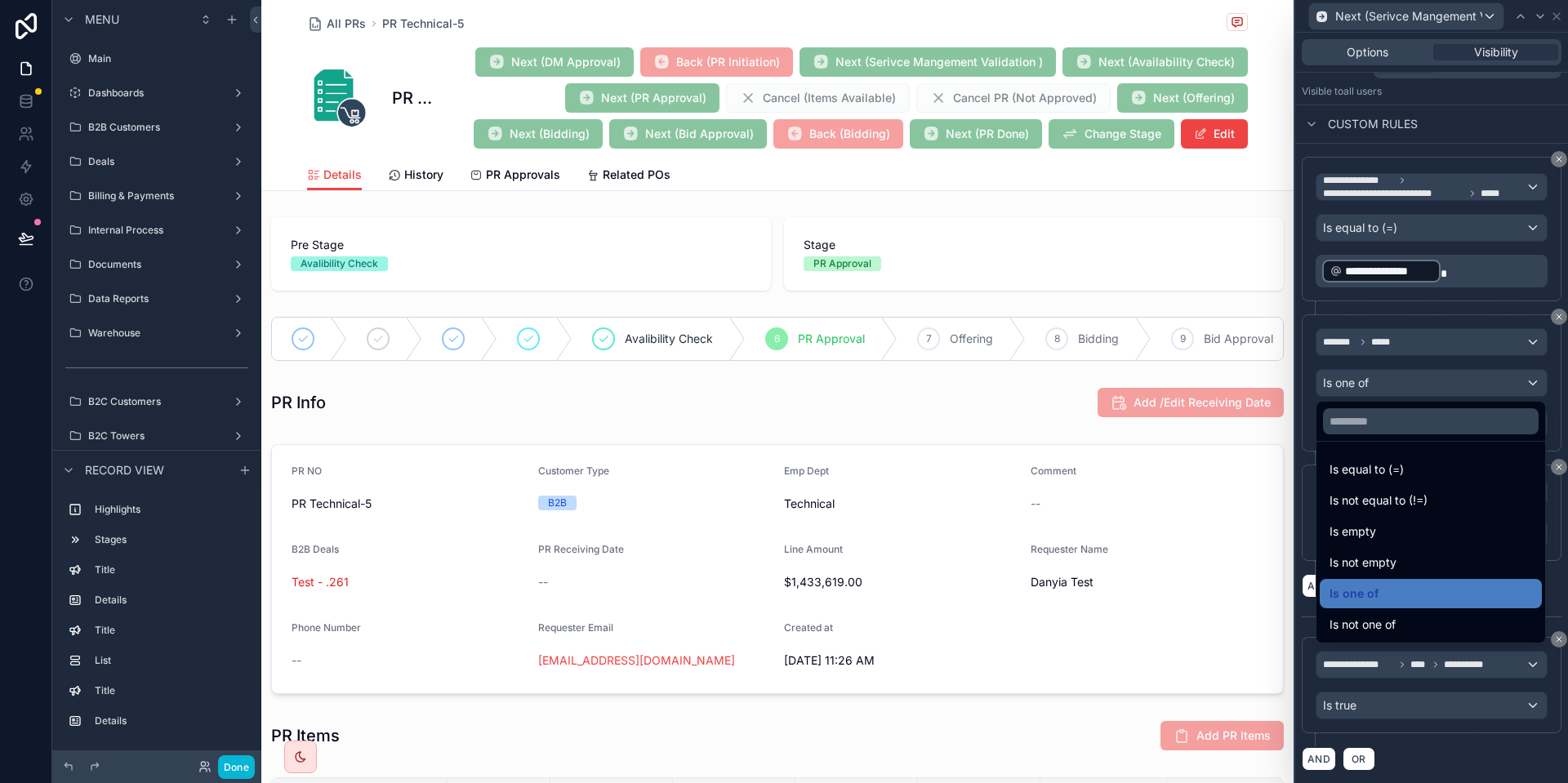
click at [1415, 196] on div at bounding box center [1432, 391] width 273 height 783
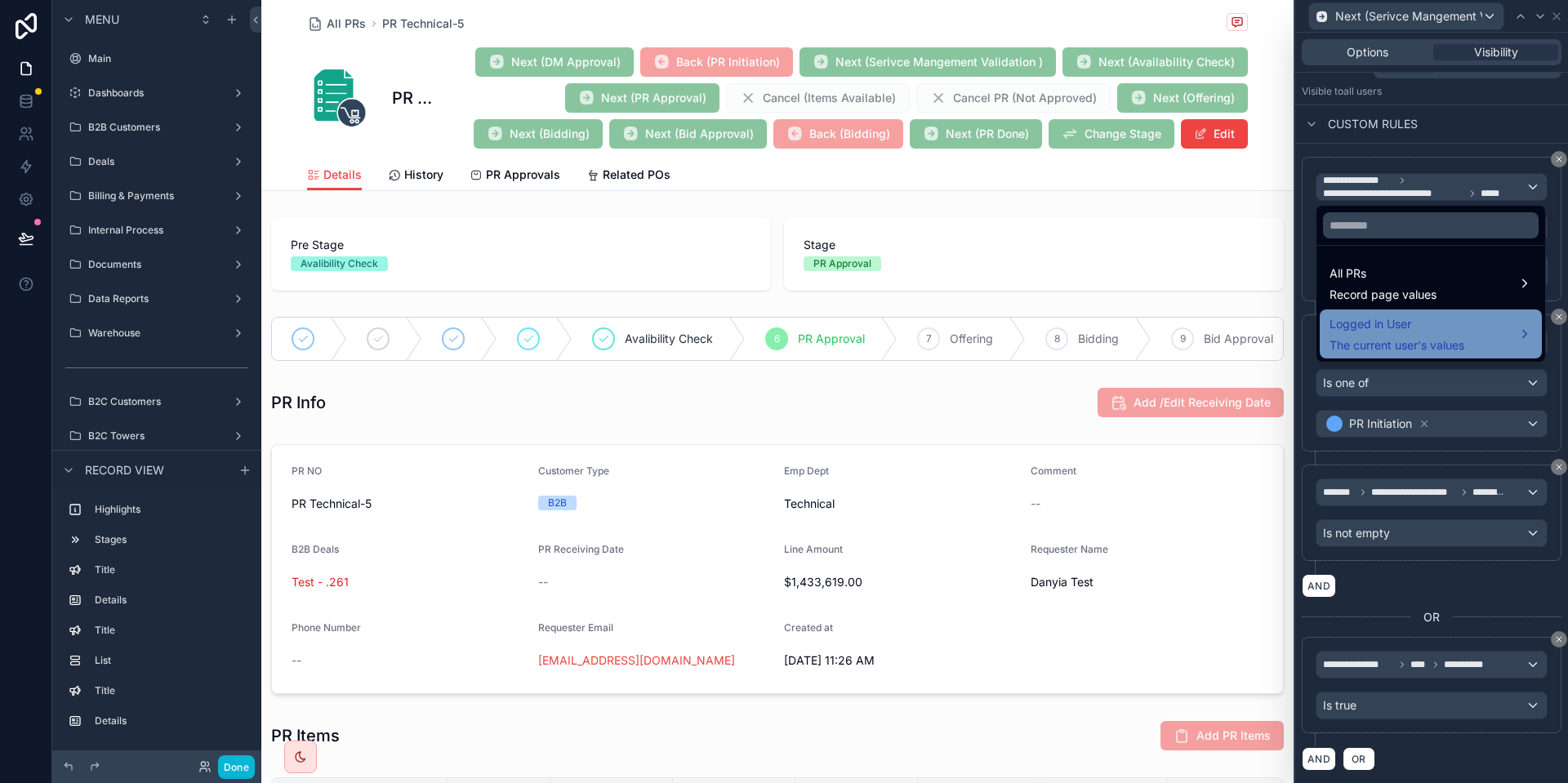
click at [1436, 330] on span "Logged in User" at bounding box center [1397, 324] width 135 height 20
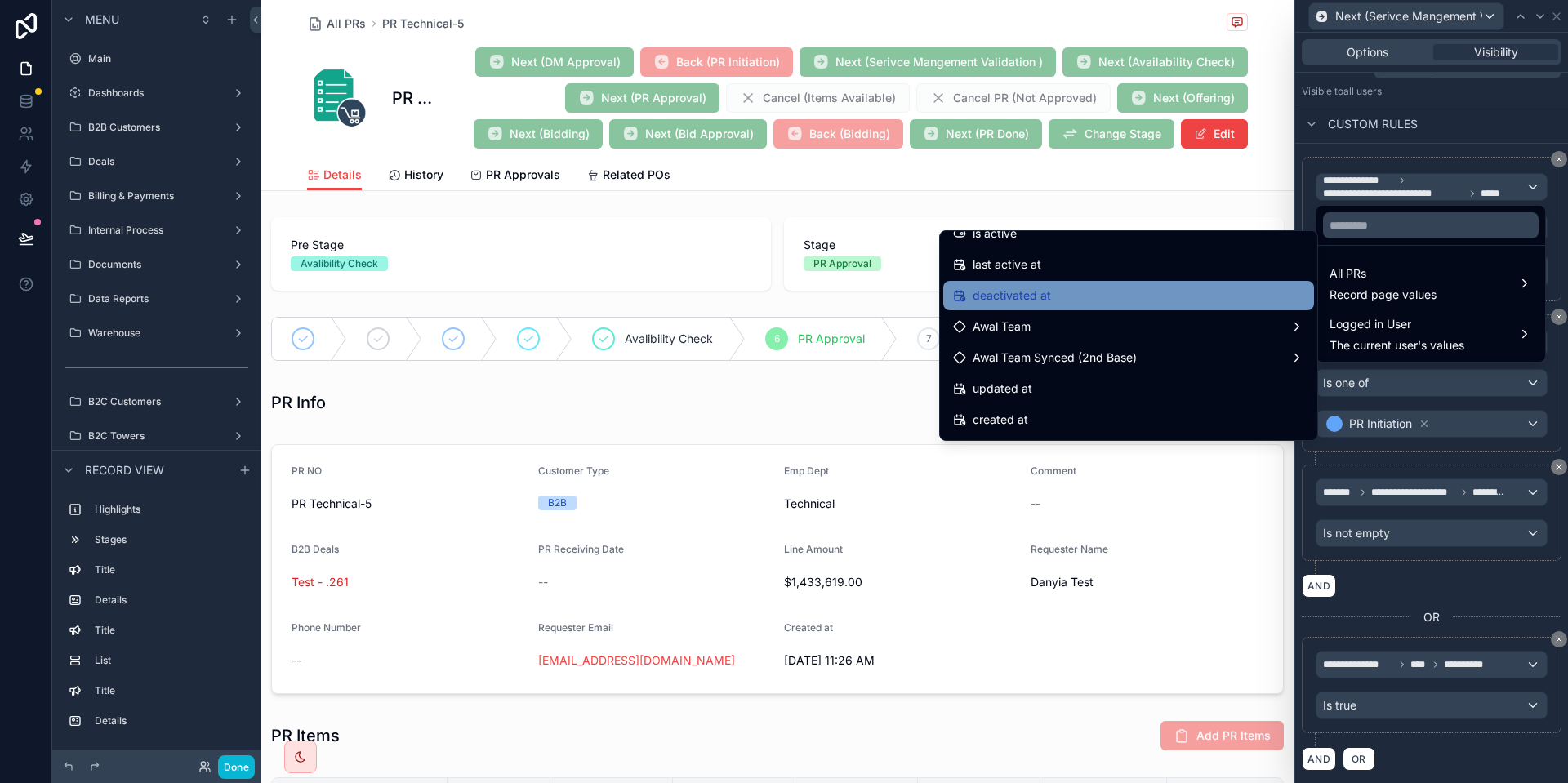
scroll to position [299, 0]
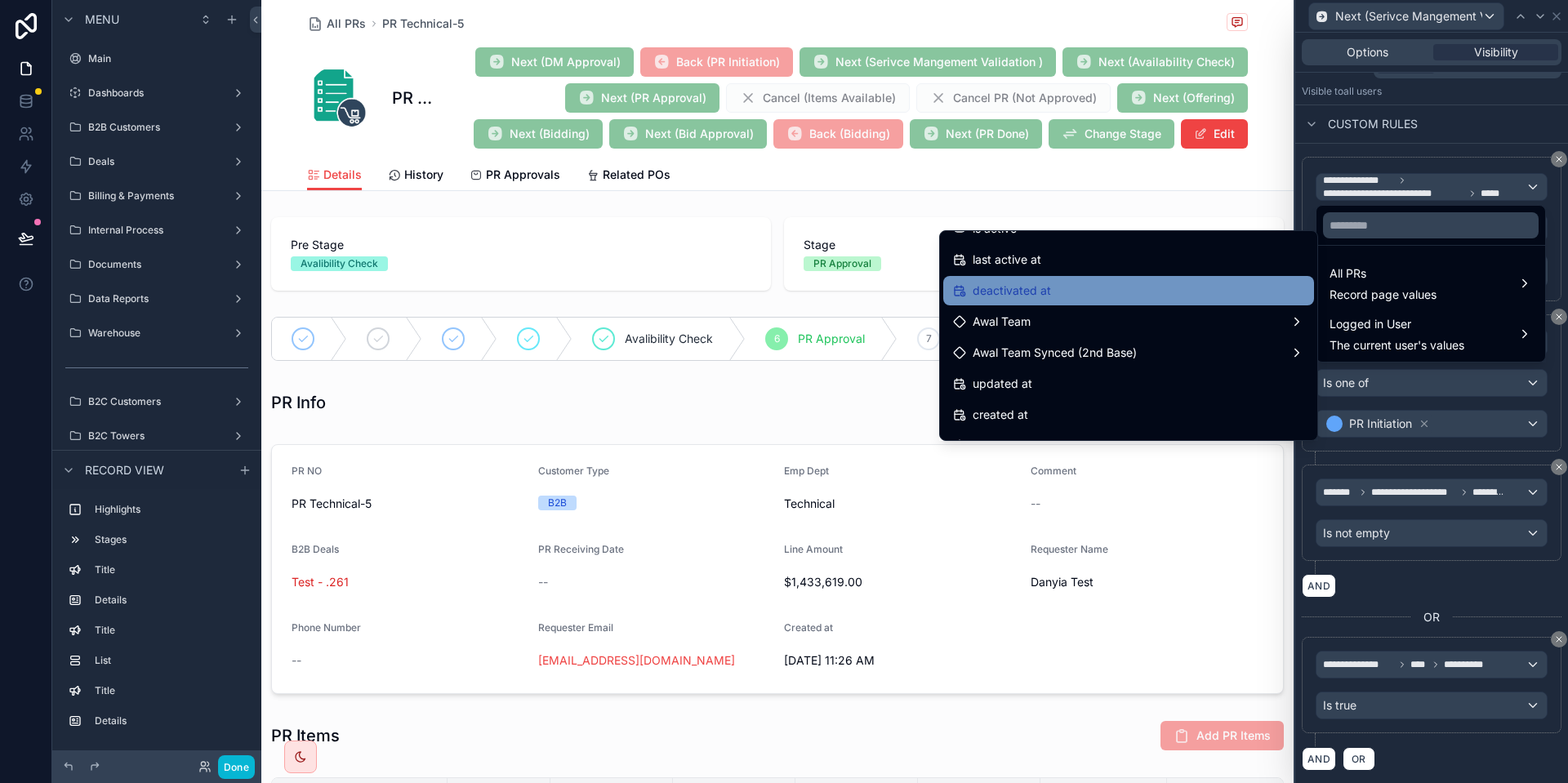
click at [1084, 353] on span "Awal Team Synced (2nd Base)" at bounding box center [1055, 352] width 164 height 20
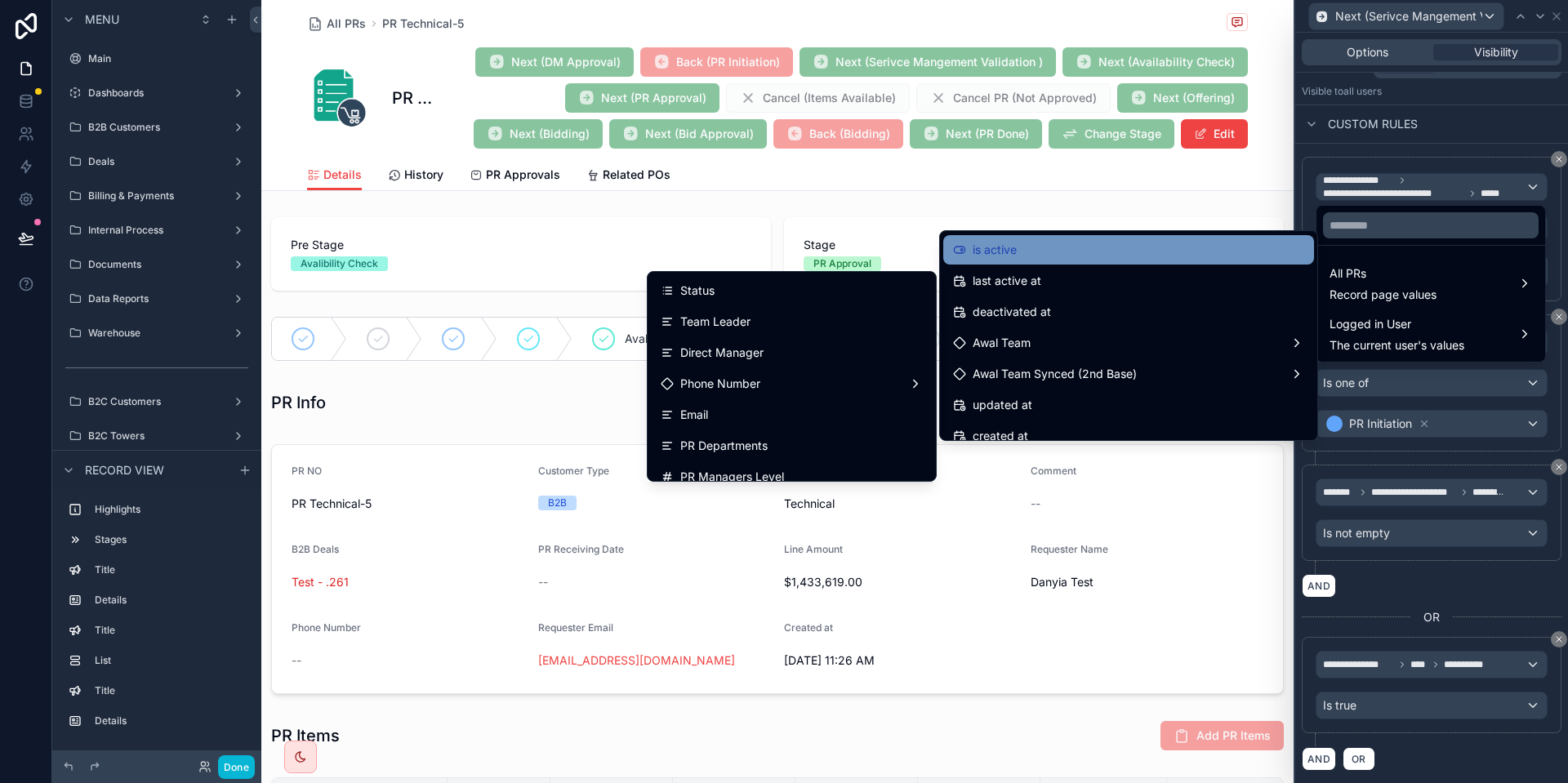
scroll to position [278, 0]
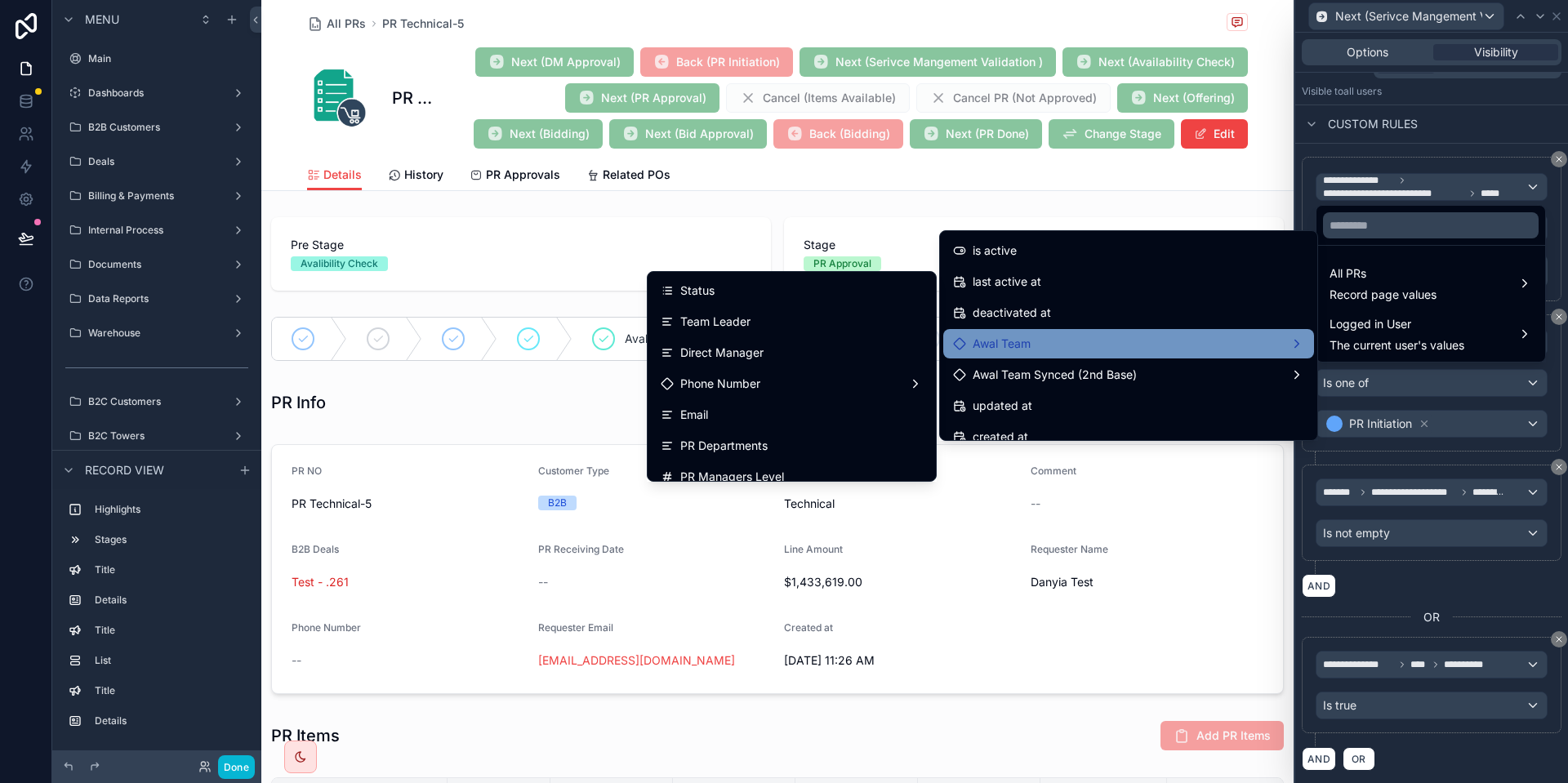
click at [1036, 349] on div "Awal Team" at bounding box center [1129, 344] width 351 height 20
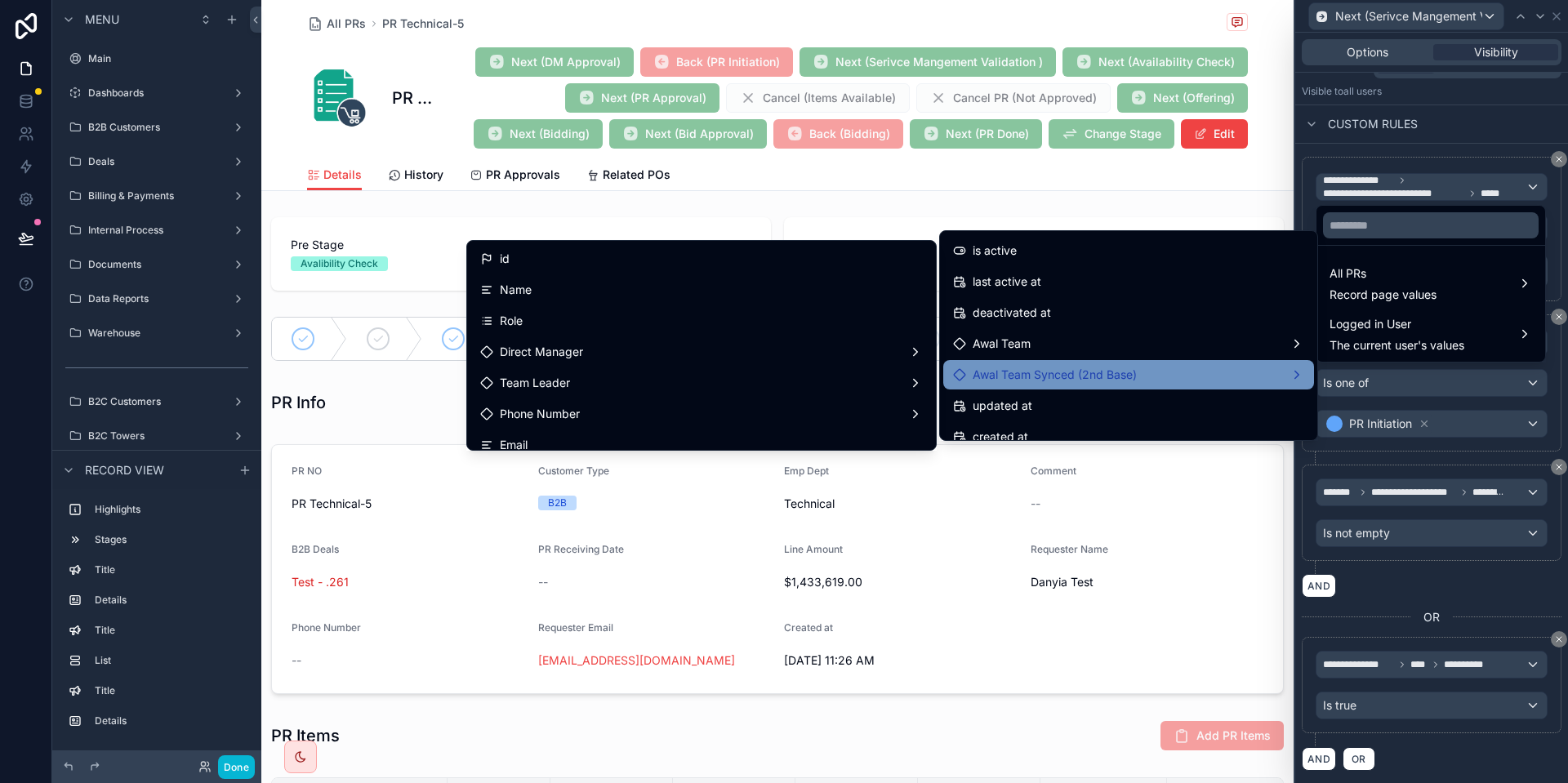
click at [1034, 380] on span "Awal Team Synced (2nd Base)" at bounding box center [1055, 375] width 164 height 20
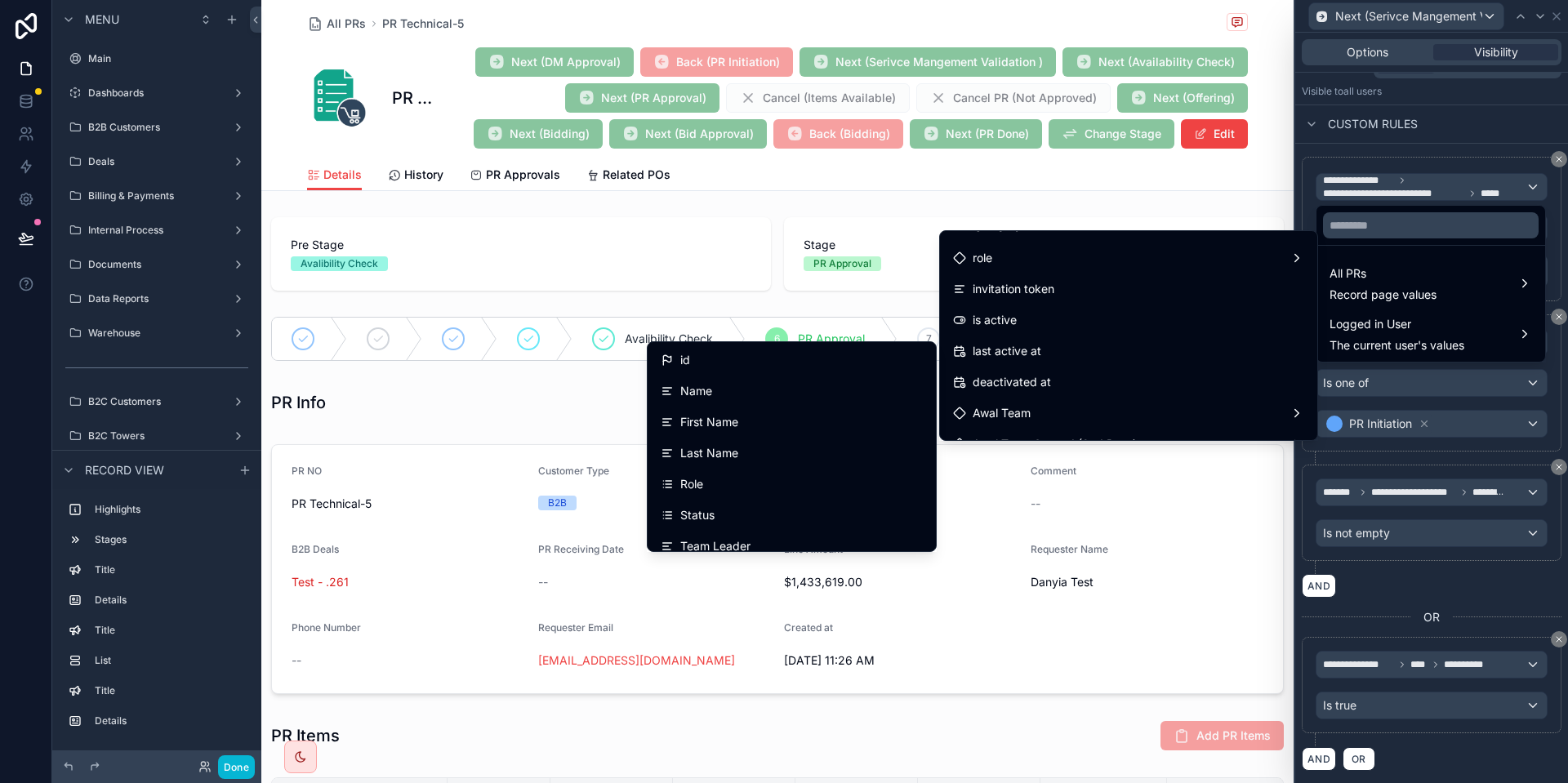
scroll to position [209, 0]
click at [1392, 378] on div at bounding box center [1432, 391] width 273 height 783
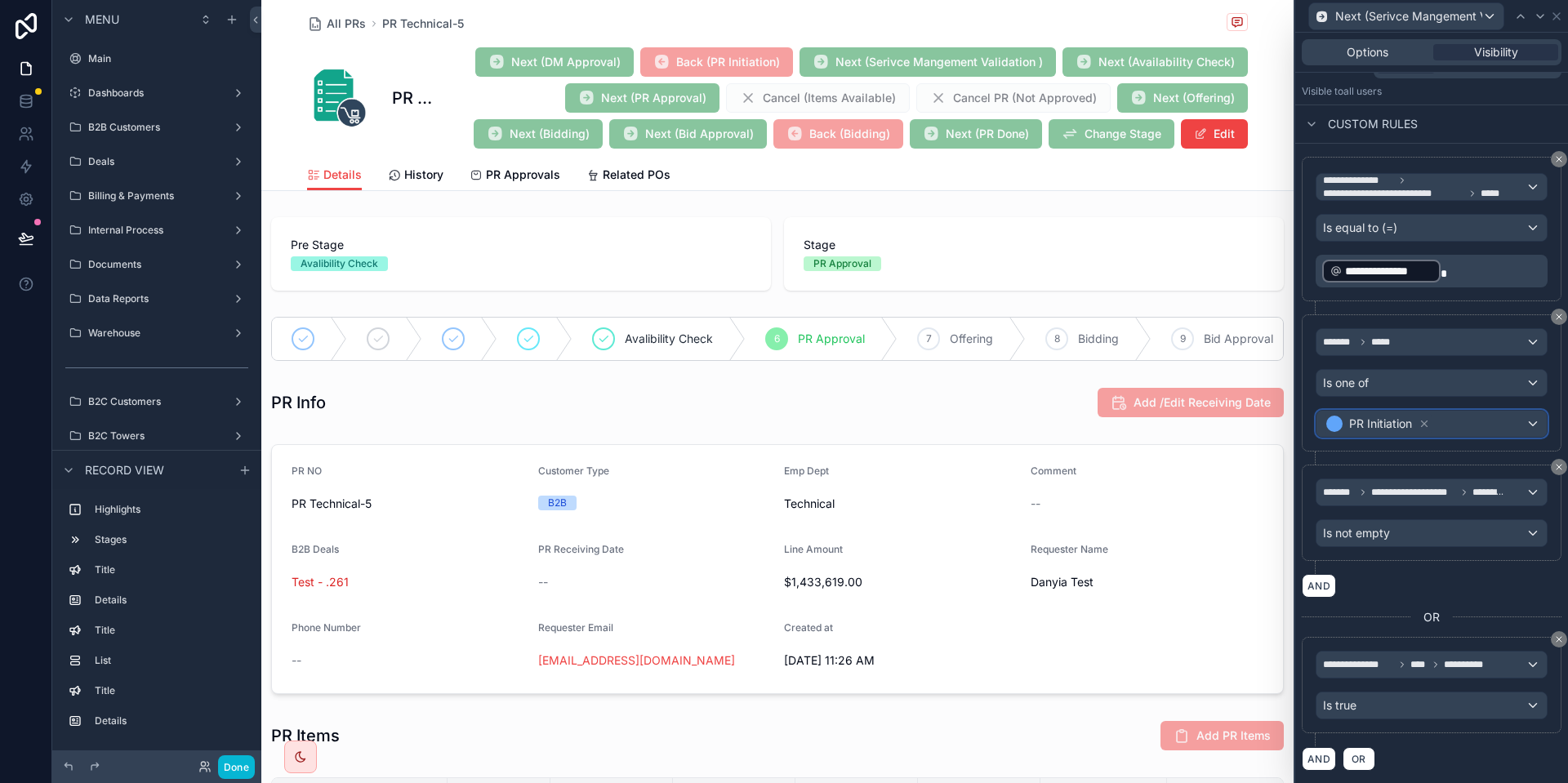
click at [1467, 414] on div "PR Initiation" at bounding box center [1432, 424] width 230 height 26
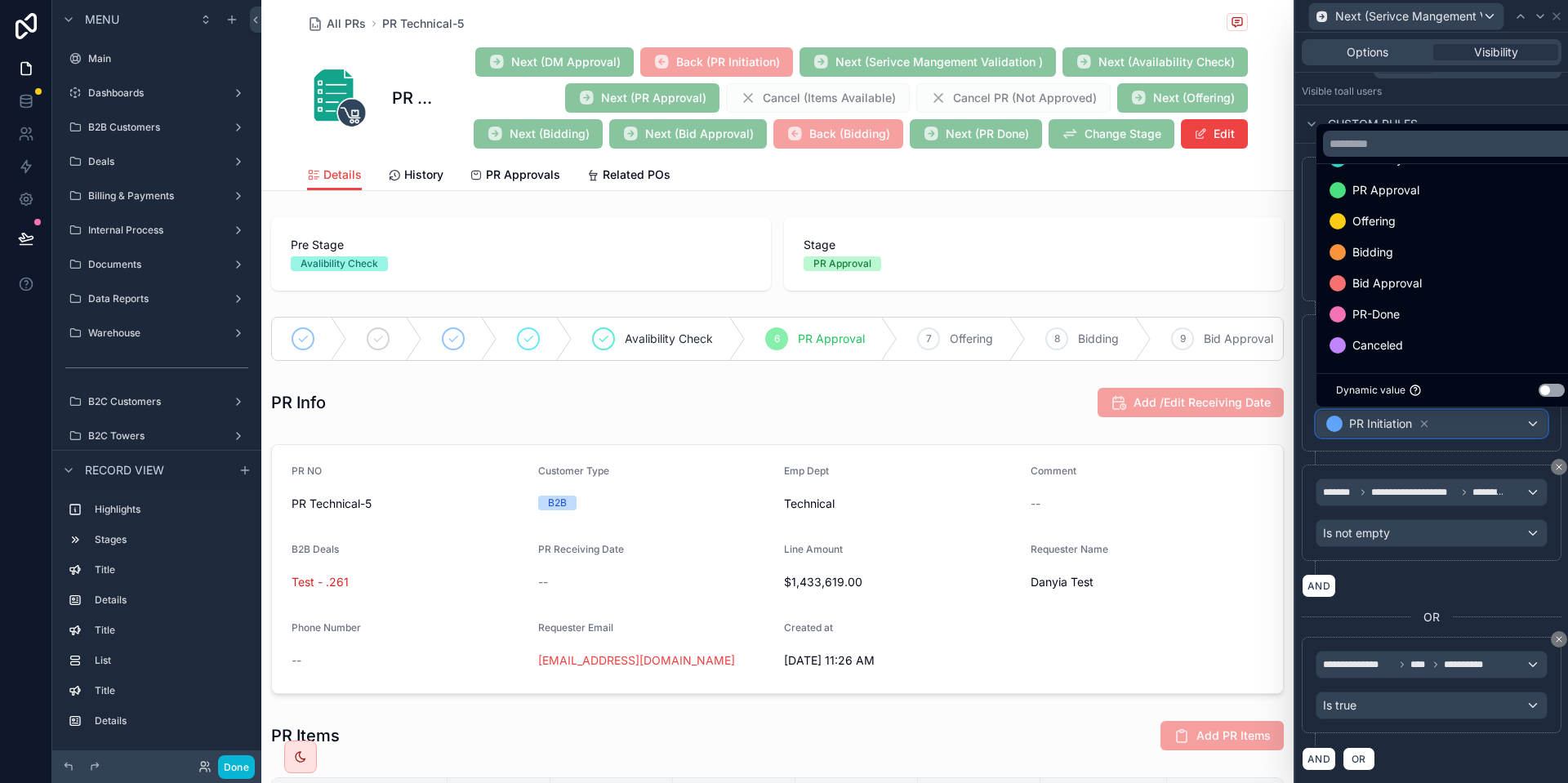
scroll to position [0, 0]
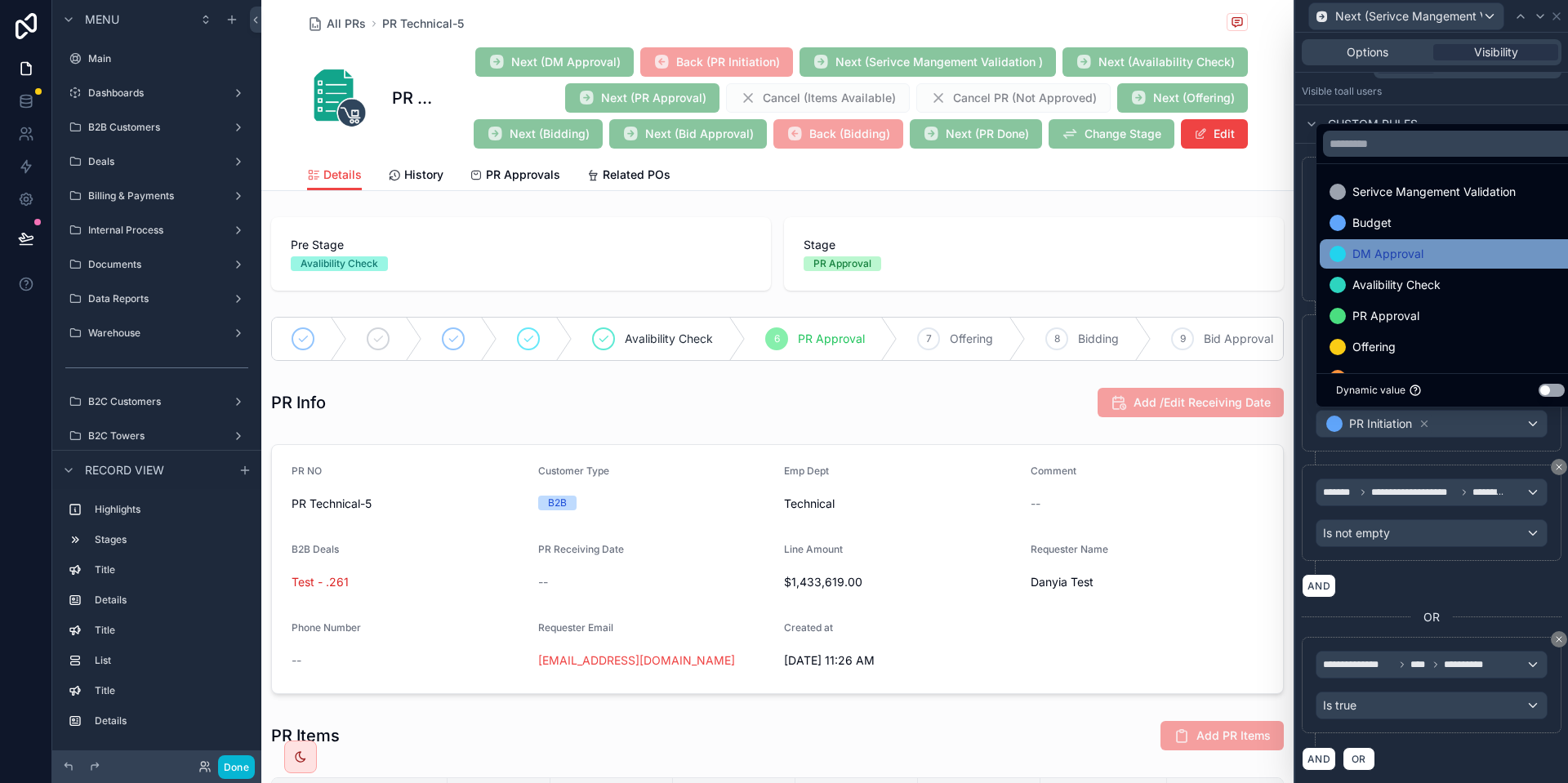
click at [1421, 258] on span "DM Approval" at bounding box center [1388, 254] width 71 height 20
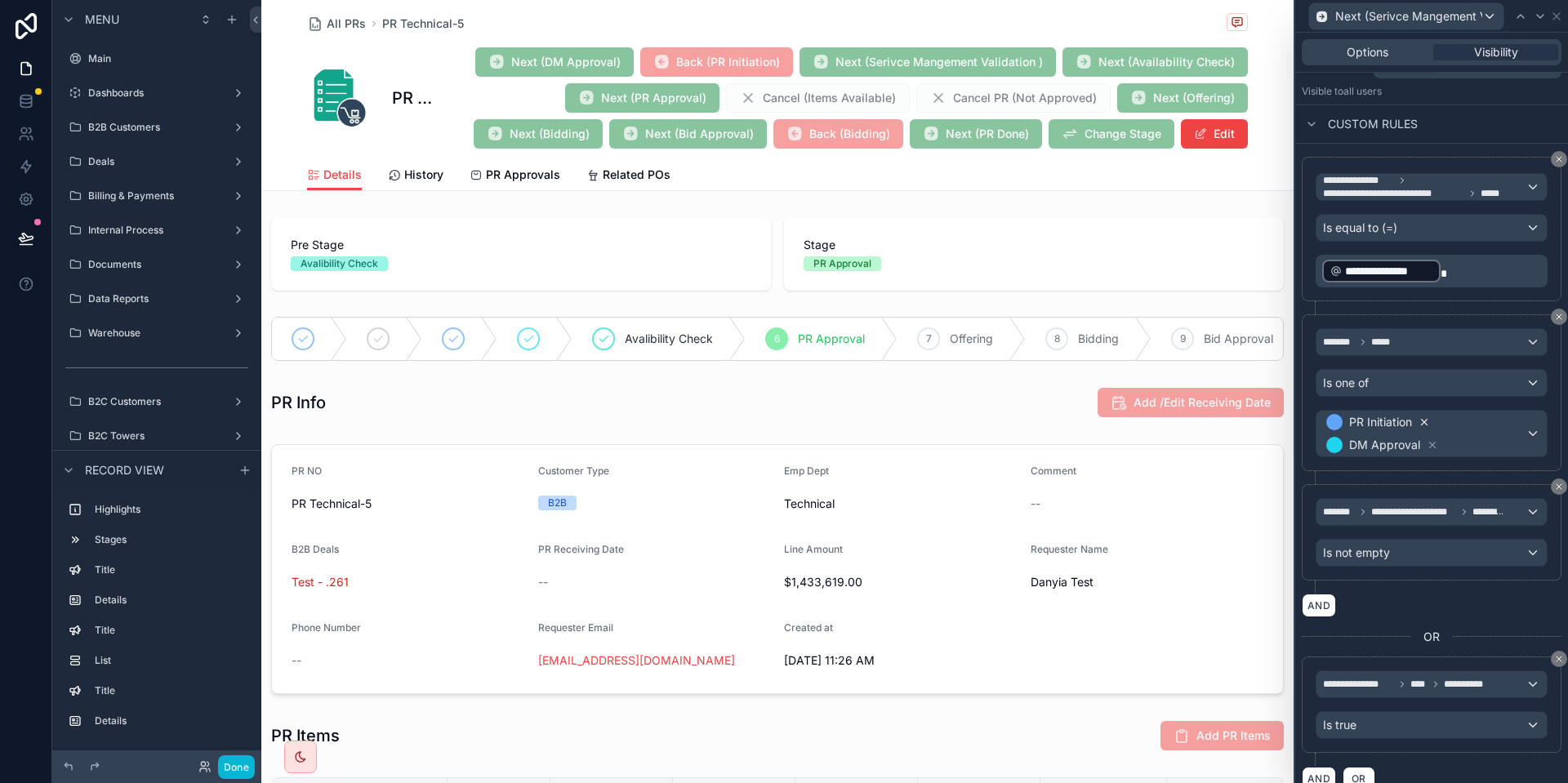
click at [1423, 420] on icon at bounding box center [1425, 423] width 6 height 6
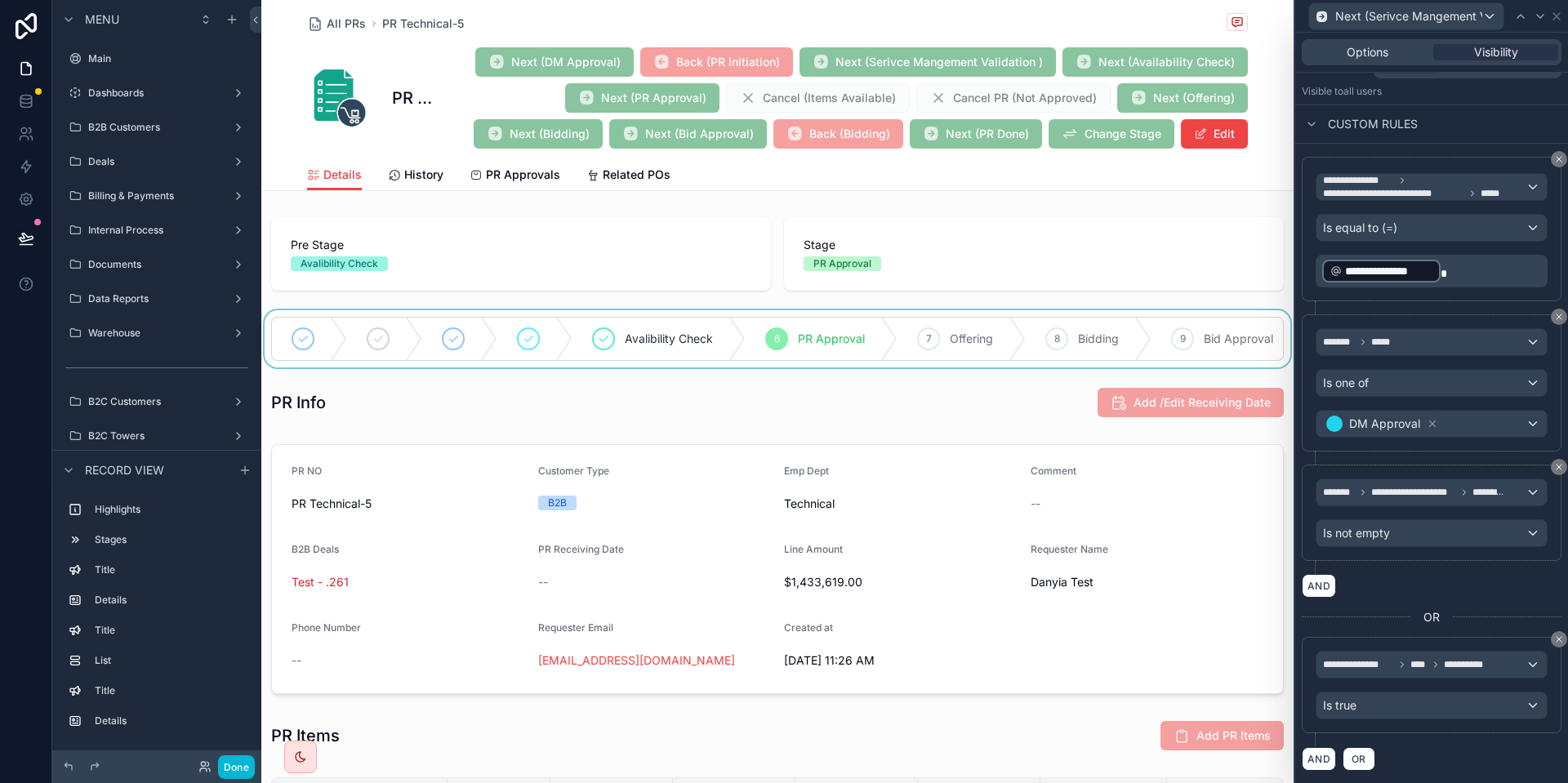
click at [855, 328] on div "scrollable content" at bounding box center [777, 339] width 1032 height 58
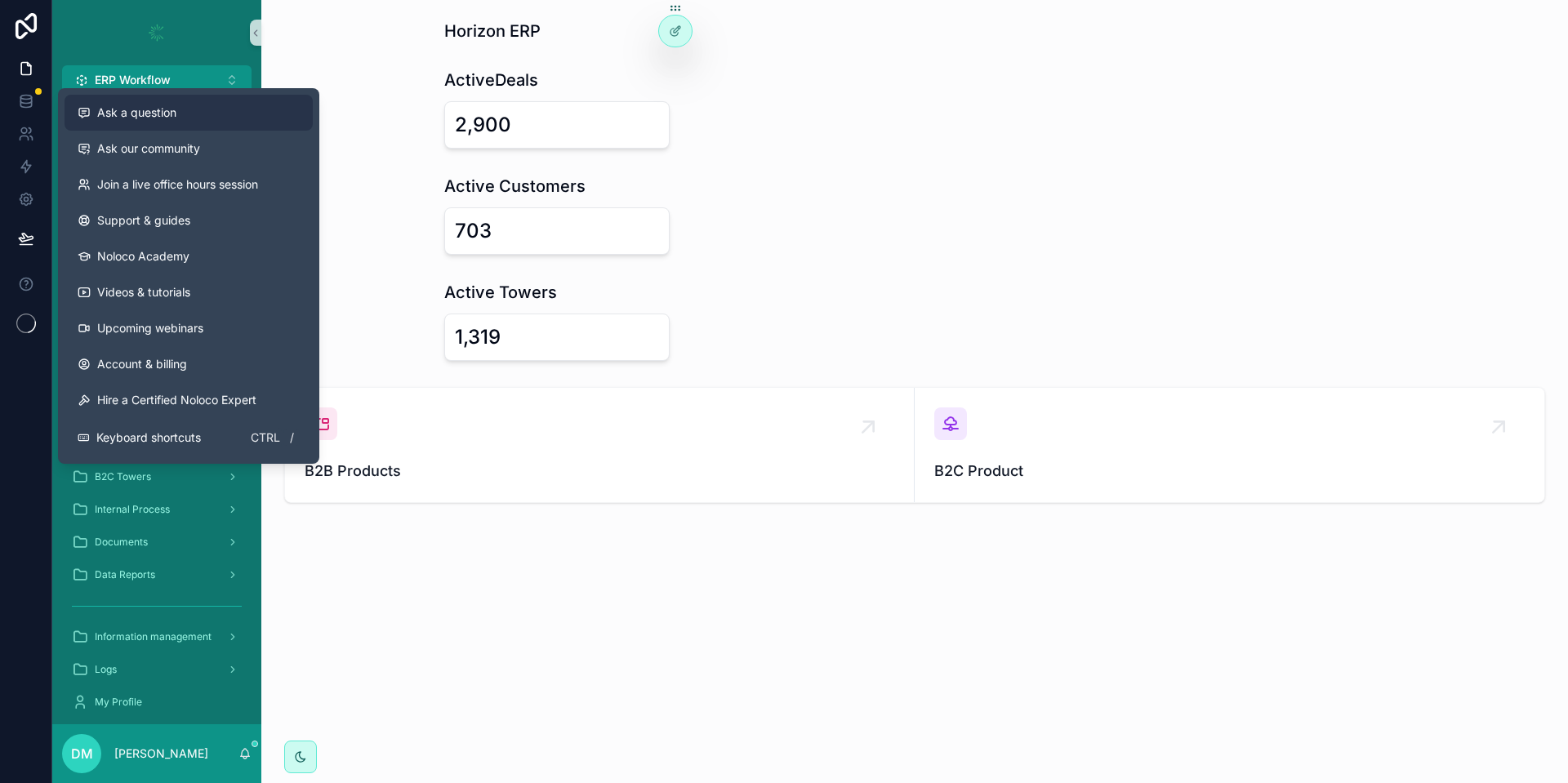
click at [151, 117] on span "Ask a question" at bounding box center [137, 112] width 79 height 16
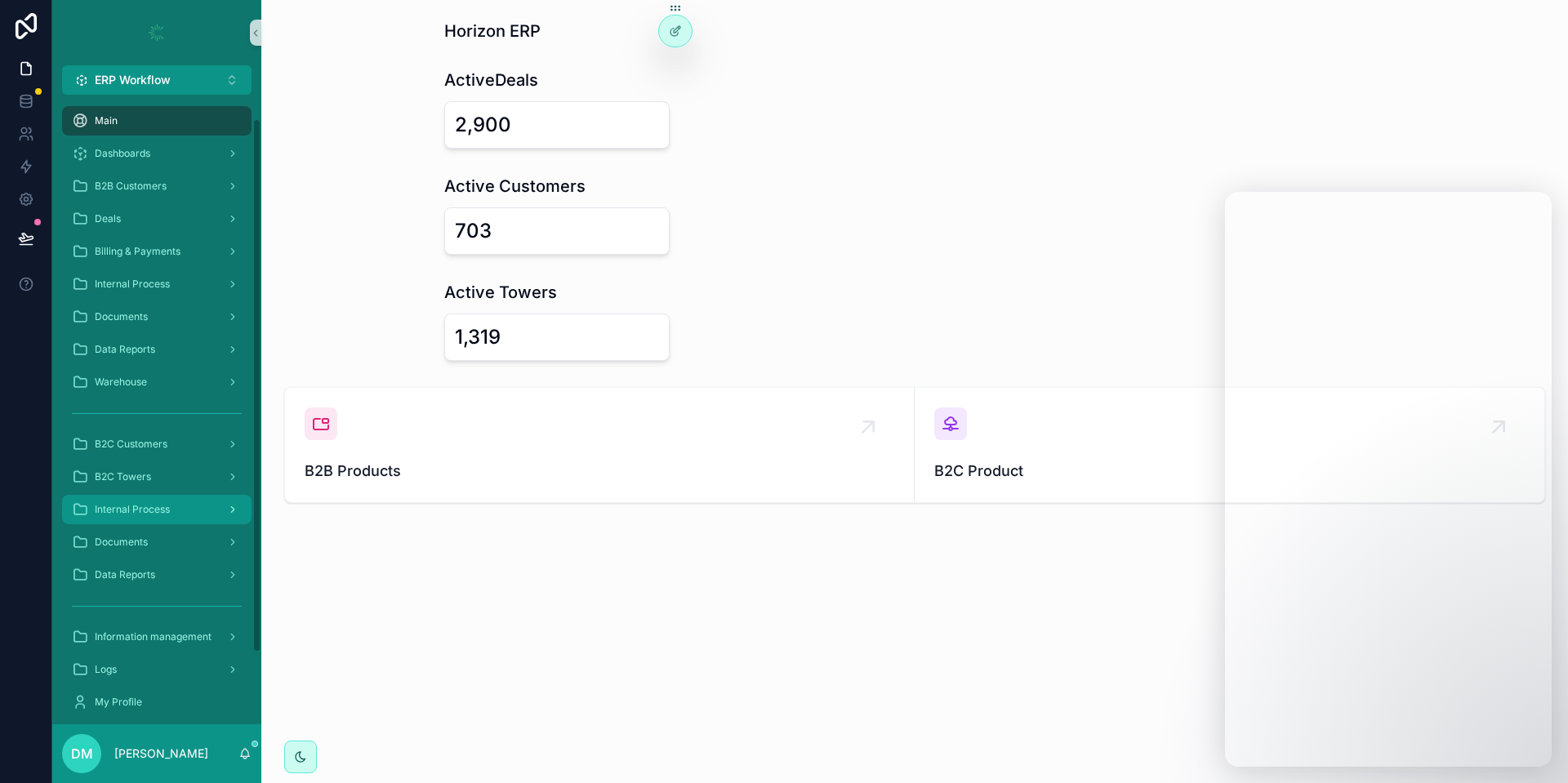
scroll to position [37, 0]
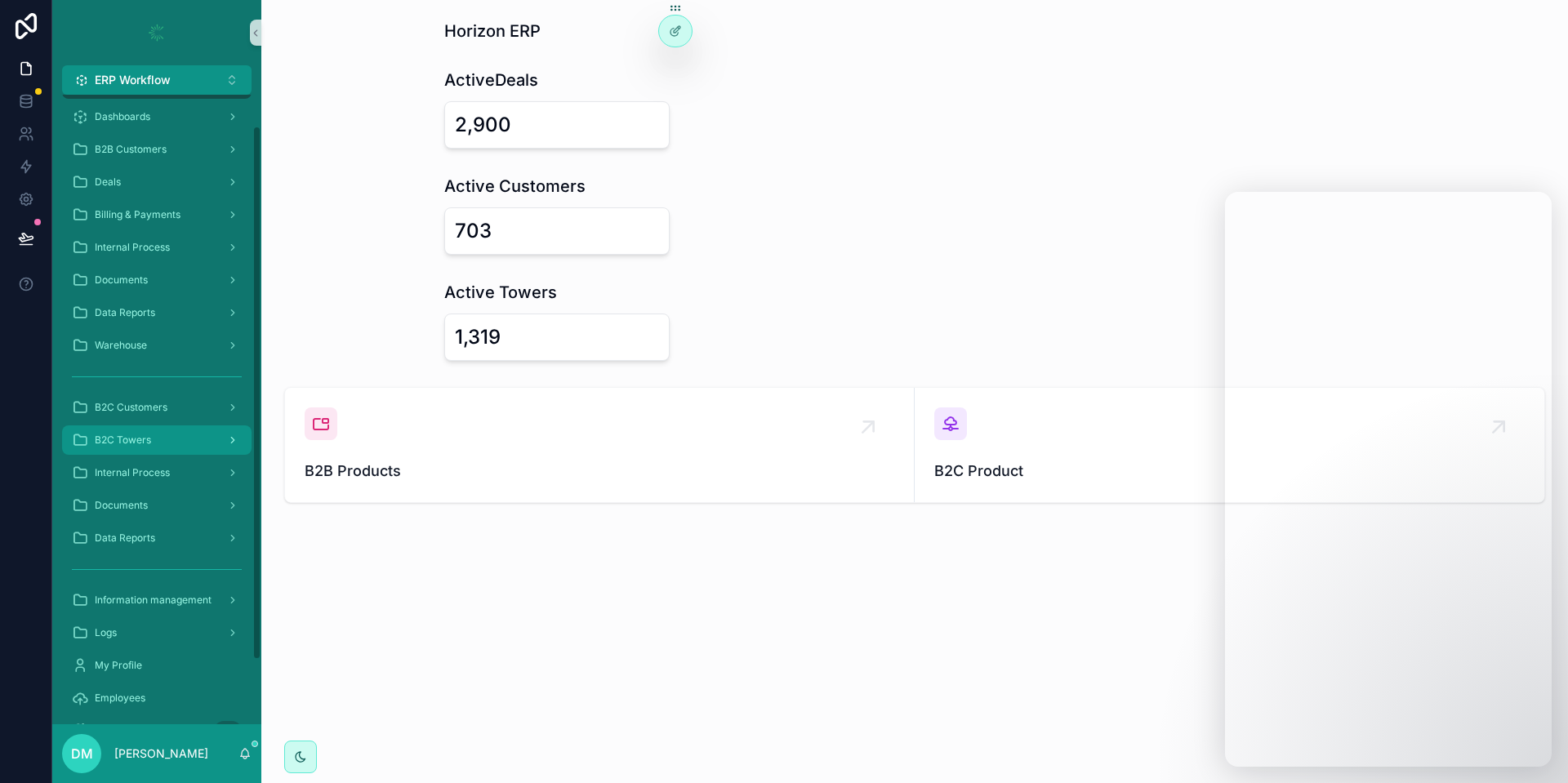
click at [169, 448] on div "B2C Towers" at bounding box center [157, 440] width 170 height 26
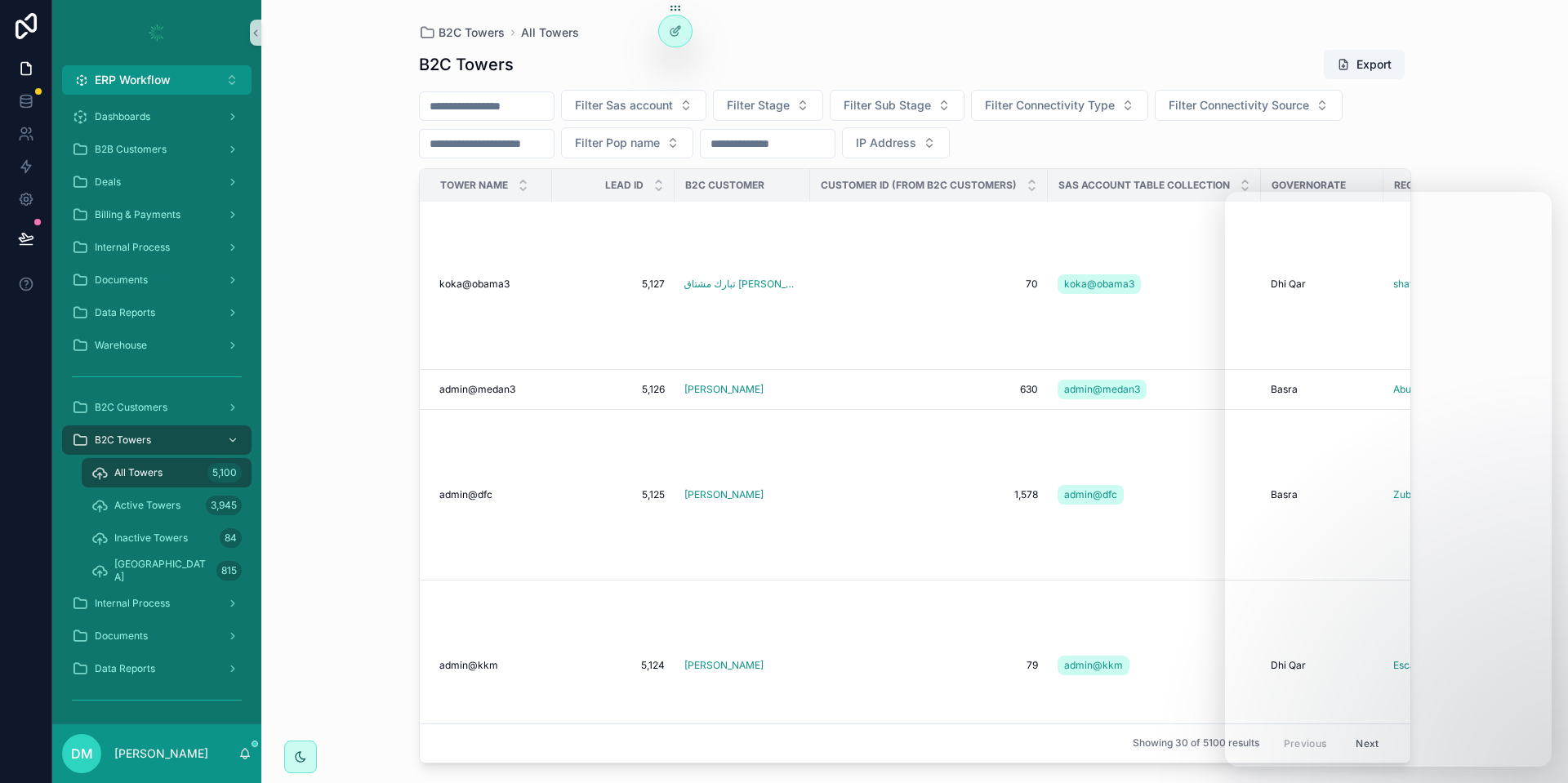
scroll to position [949, 0]
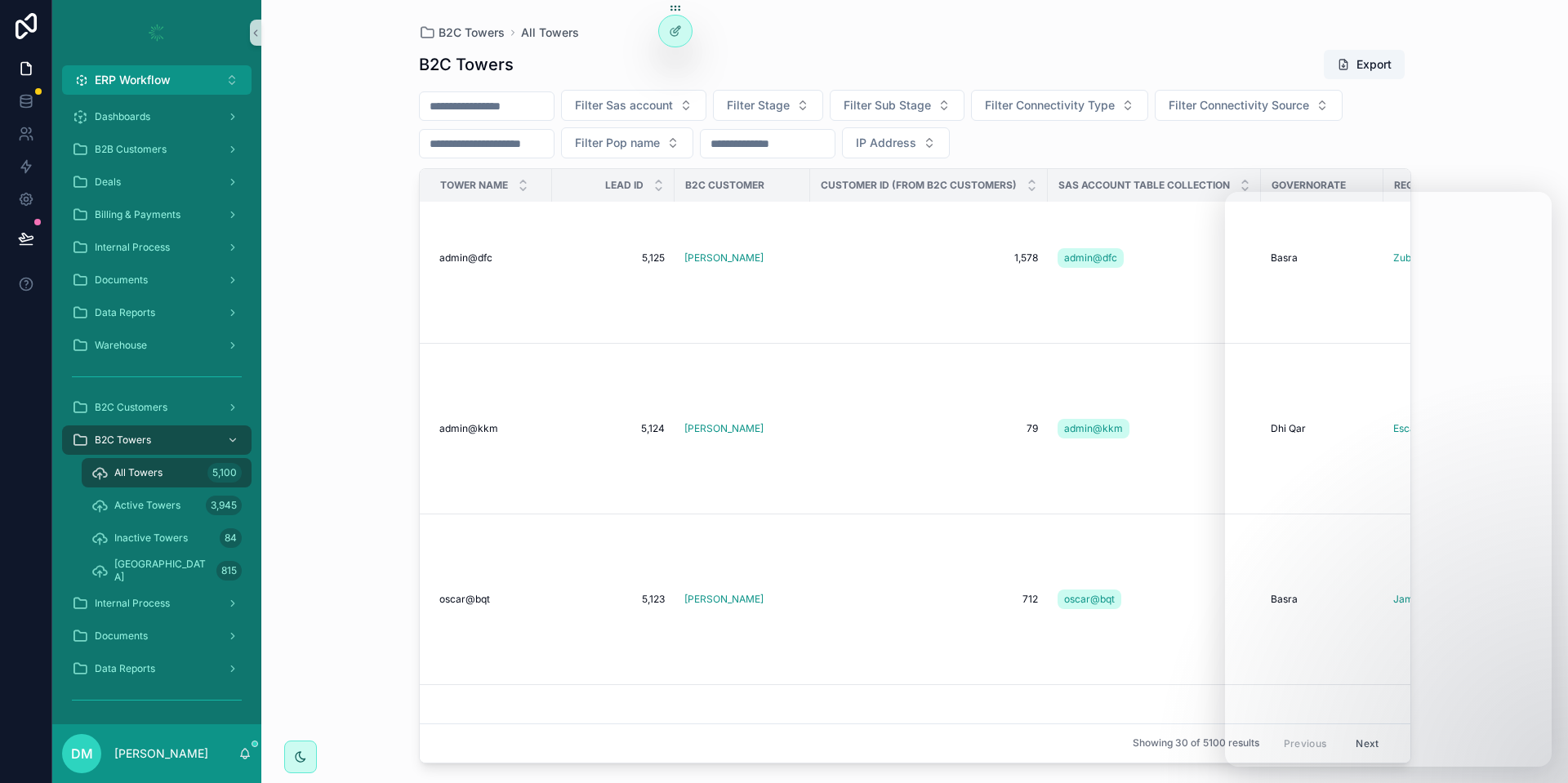
click at [531, 96] on input "scrollable content" at bounding box center [487, 106] width 134 height 23
type input "****"
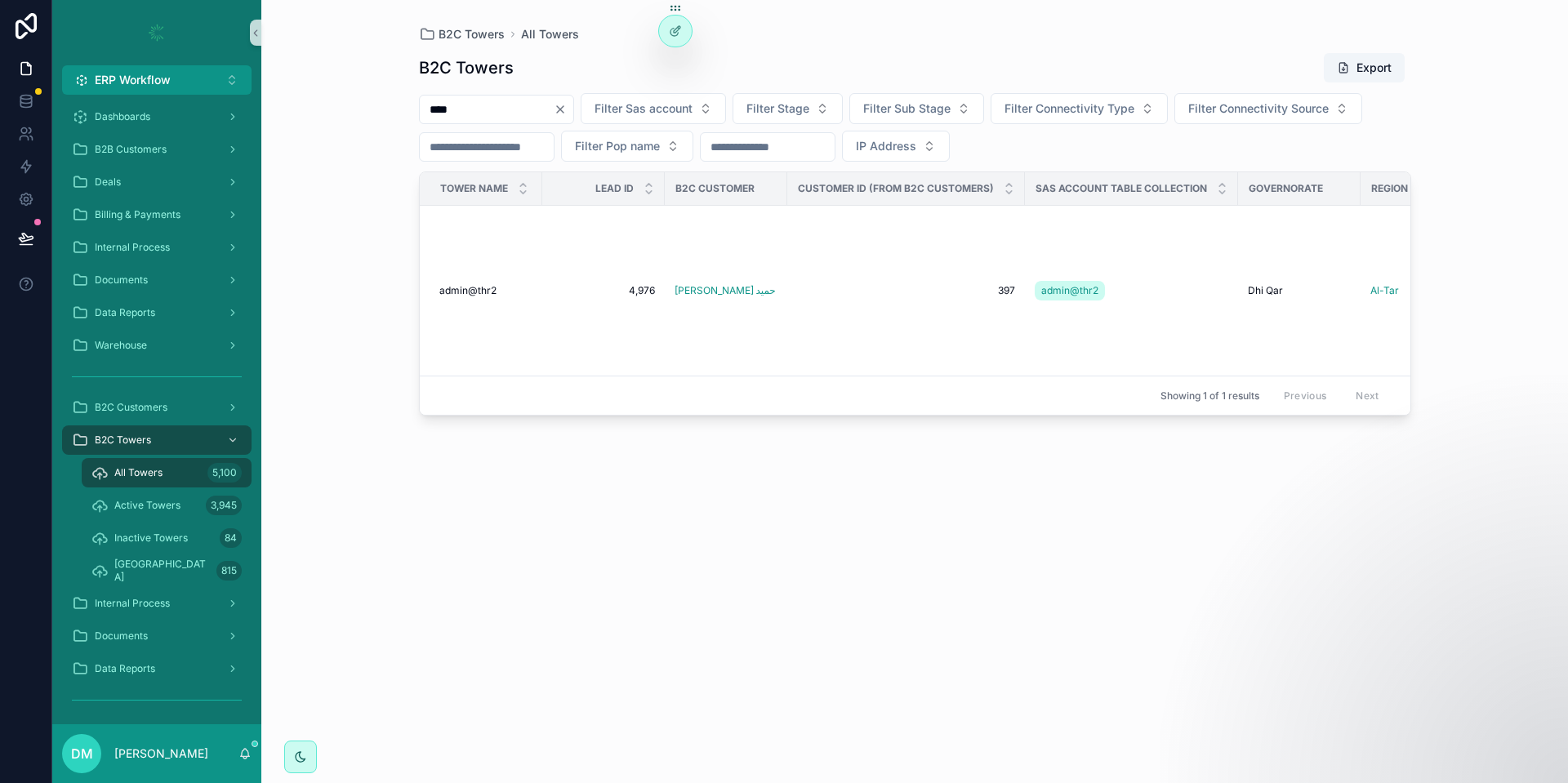
click at [148, 63] on div "scrollable content" at bounding box center [156, 32] width 209 height 65
click at [147, 77] on span "ERP Workflow" at bounding box center [132, 79] width 76 height 16
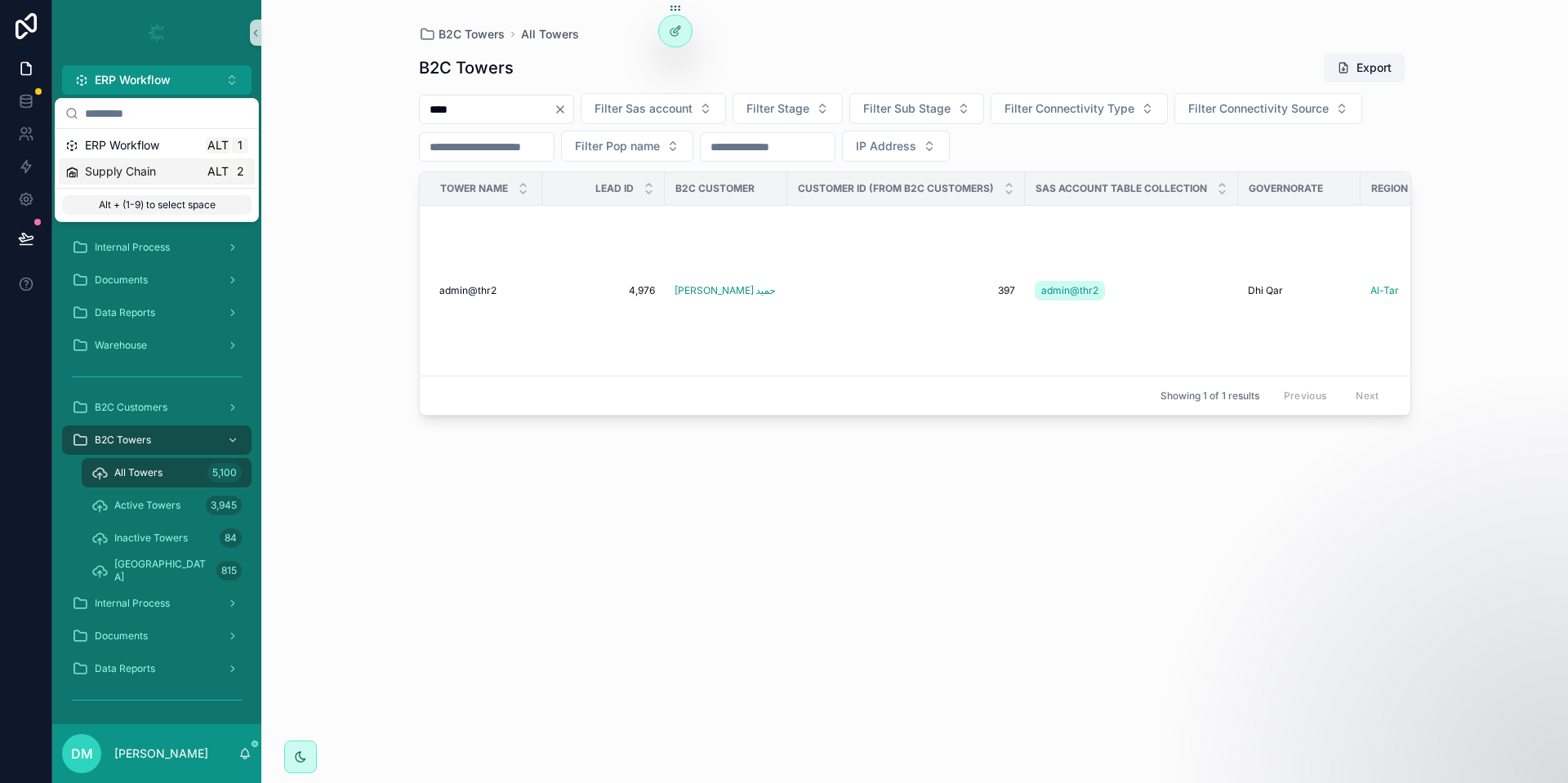
click at [161, 174] on div "Supply Chain Alt 2" at bounding box center [157, 171] width 183 height 16
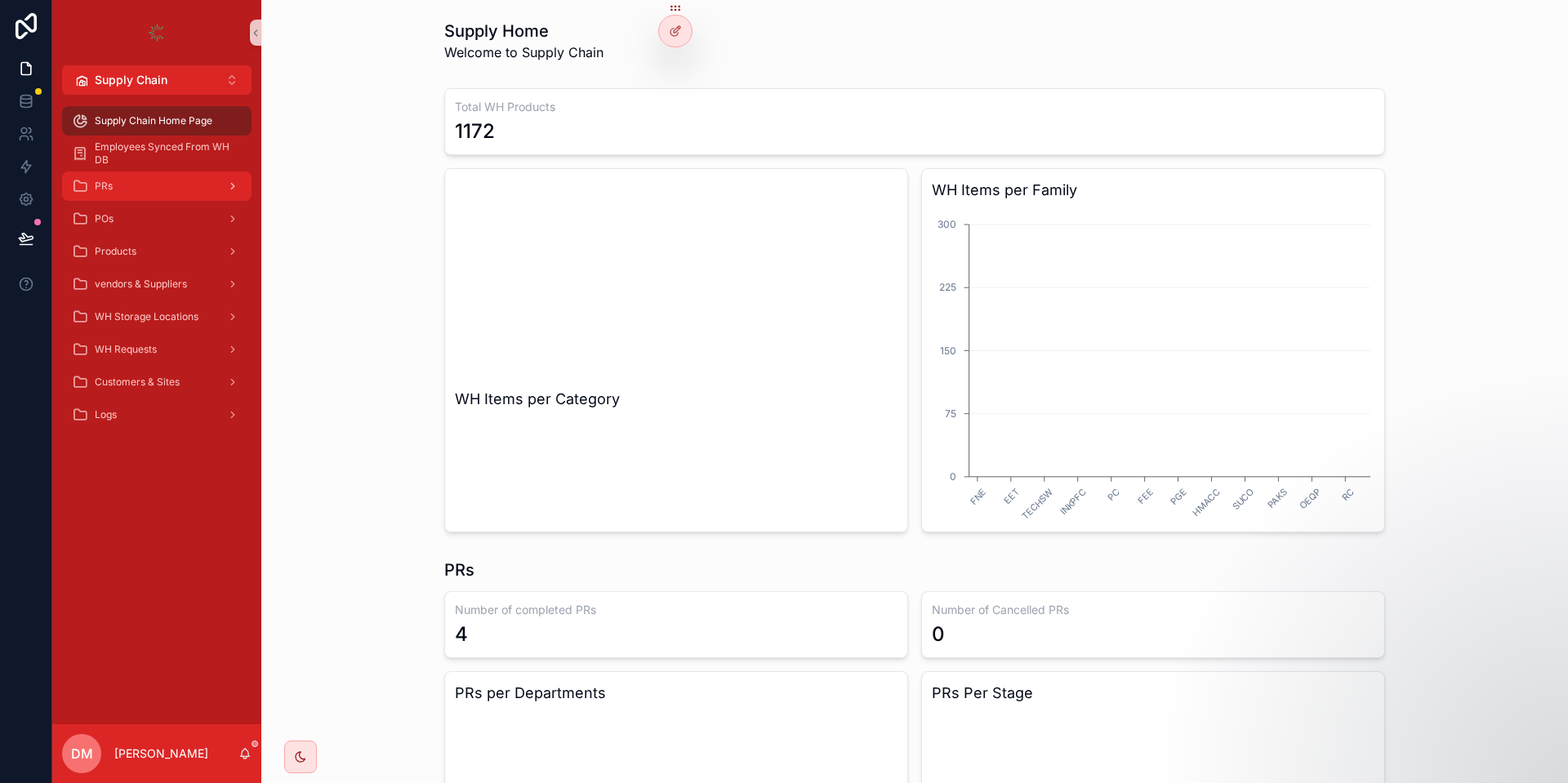
click at [175, 191] on div "PRs" at bounding box center [157, 186] width 170 height 26
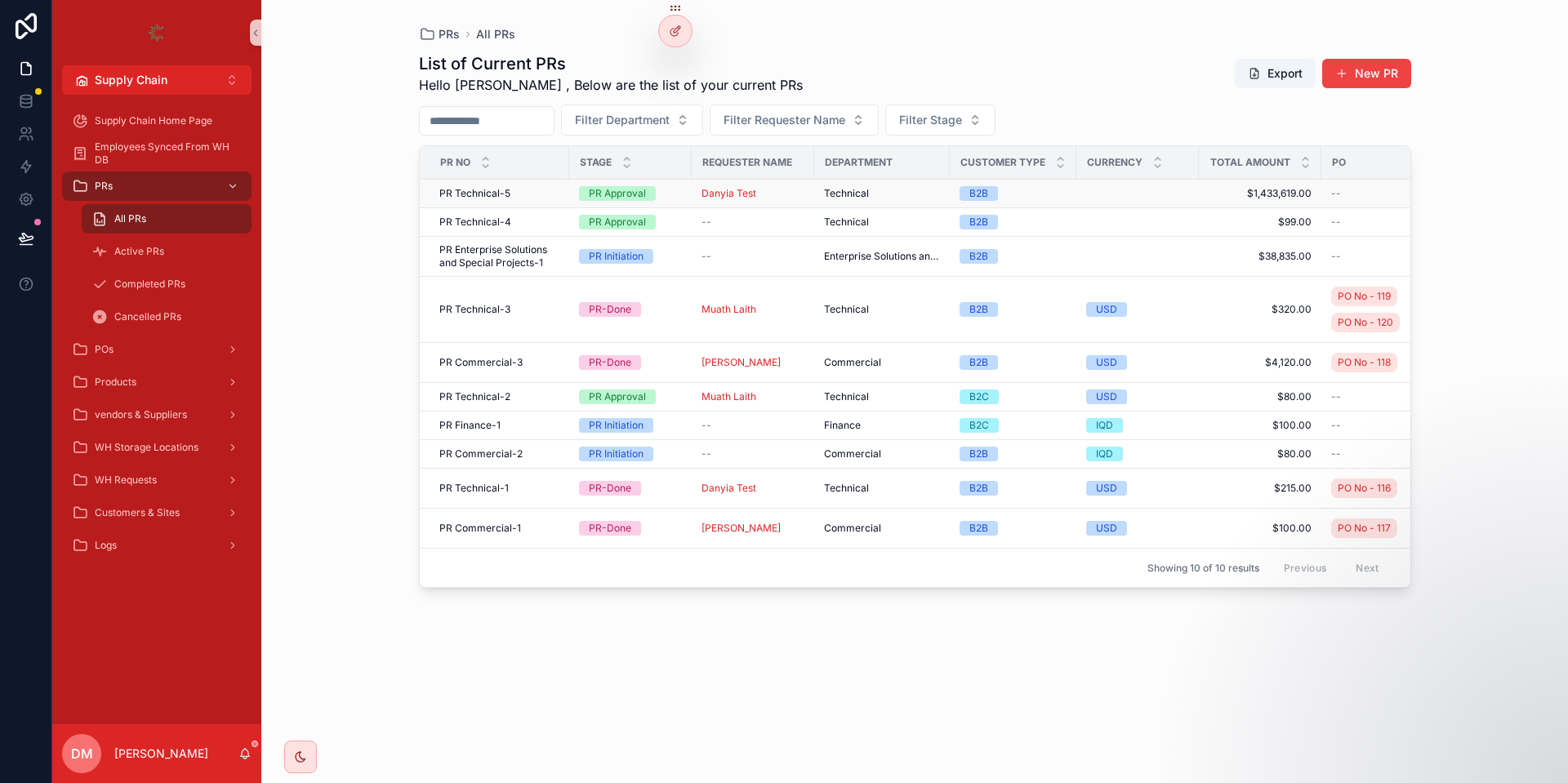
click at [520, 197] on div "PR Technical-5 PR Technical-5" at bounding box center [499, 194] width 120 height 13
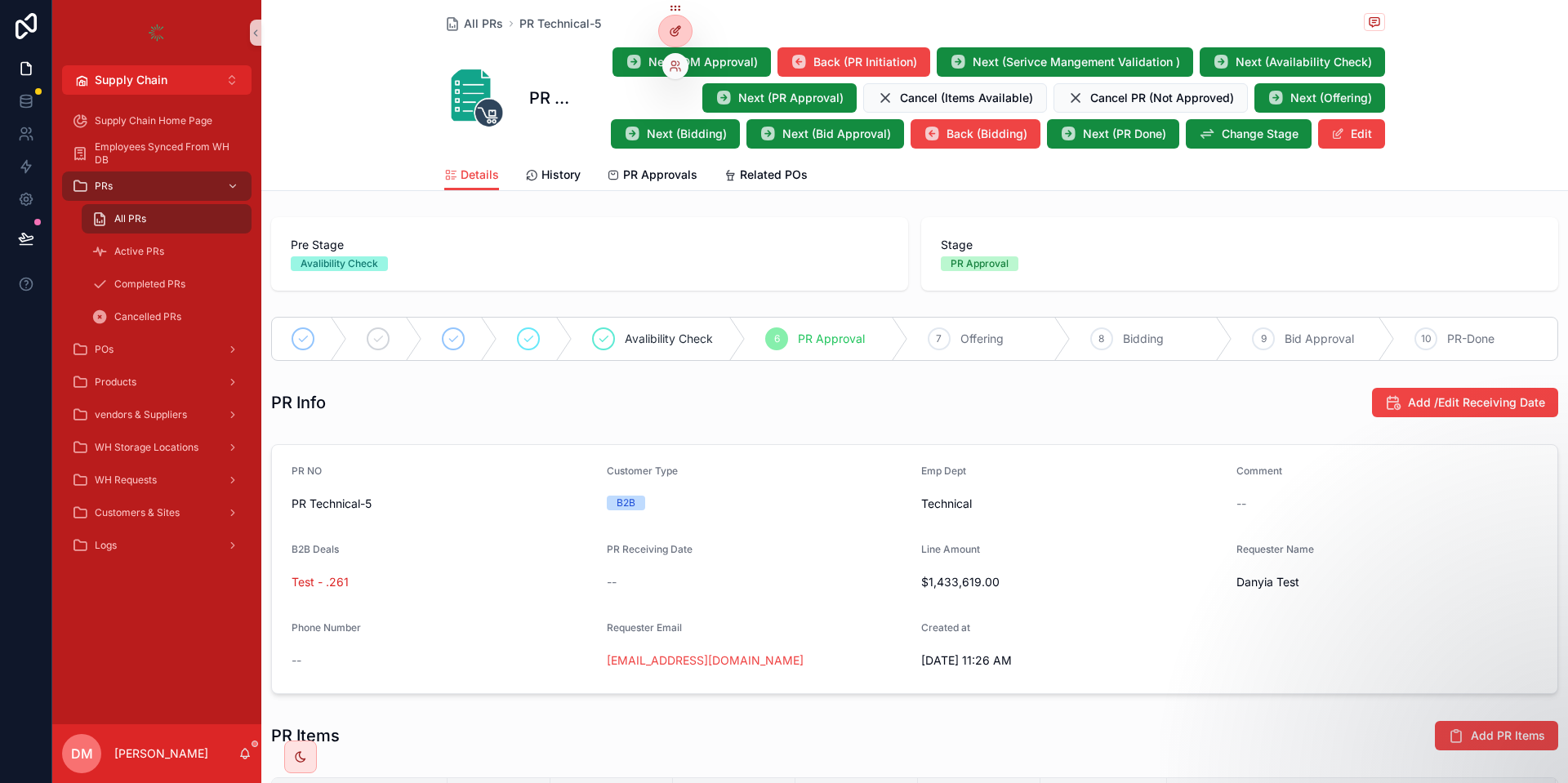
click at [680, 28] on icon at bounding box center [675, 31] width 13 height 13
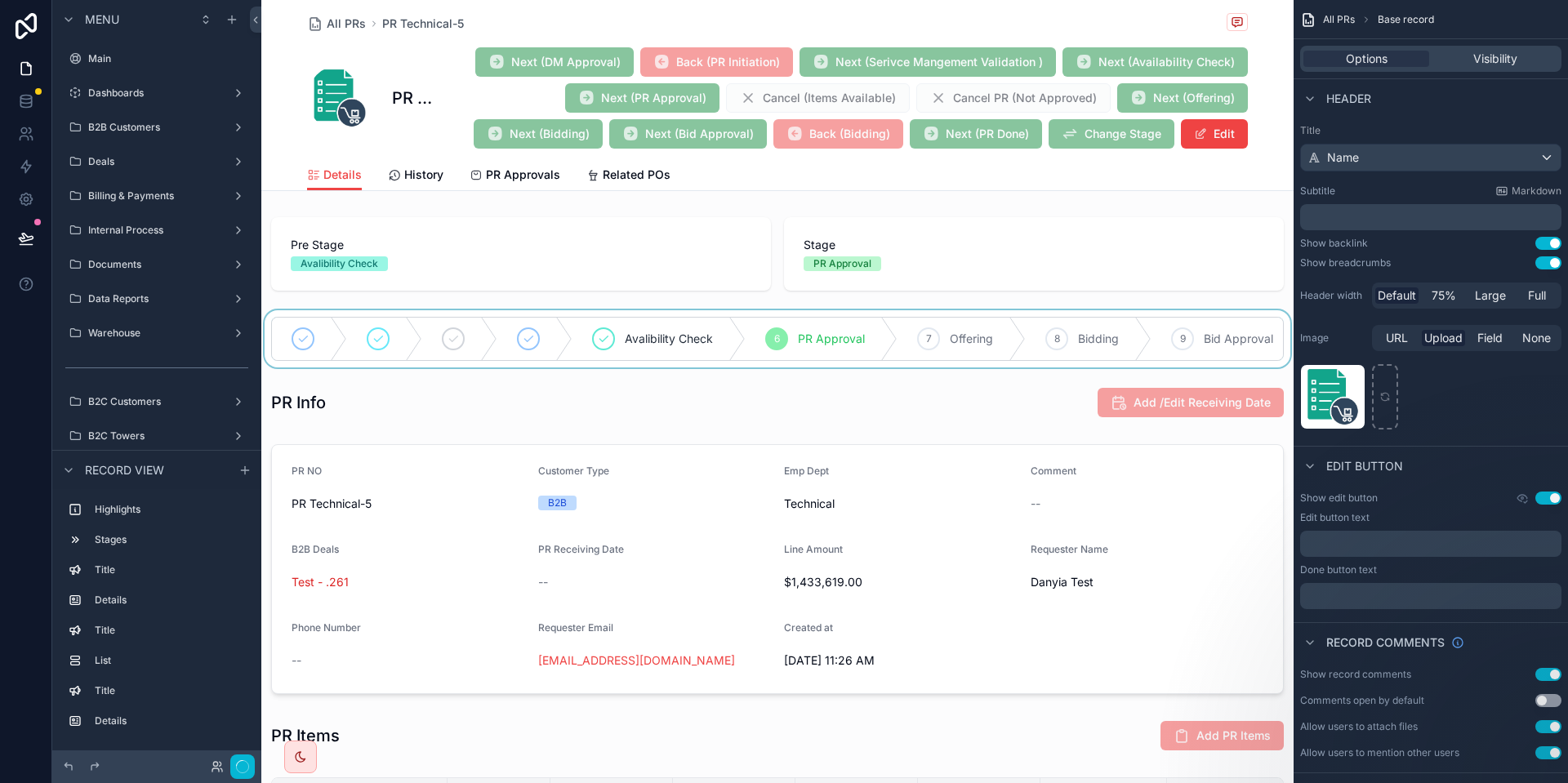
click at [656, 357] on div "scrollable content" at bounding box center [777, 339] width 1032 height 58
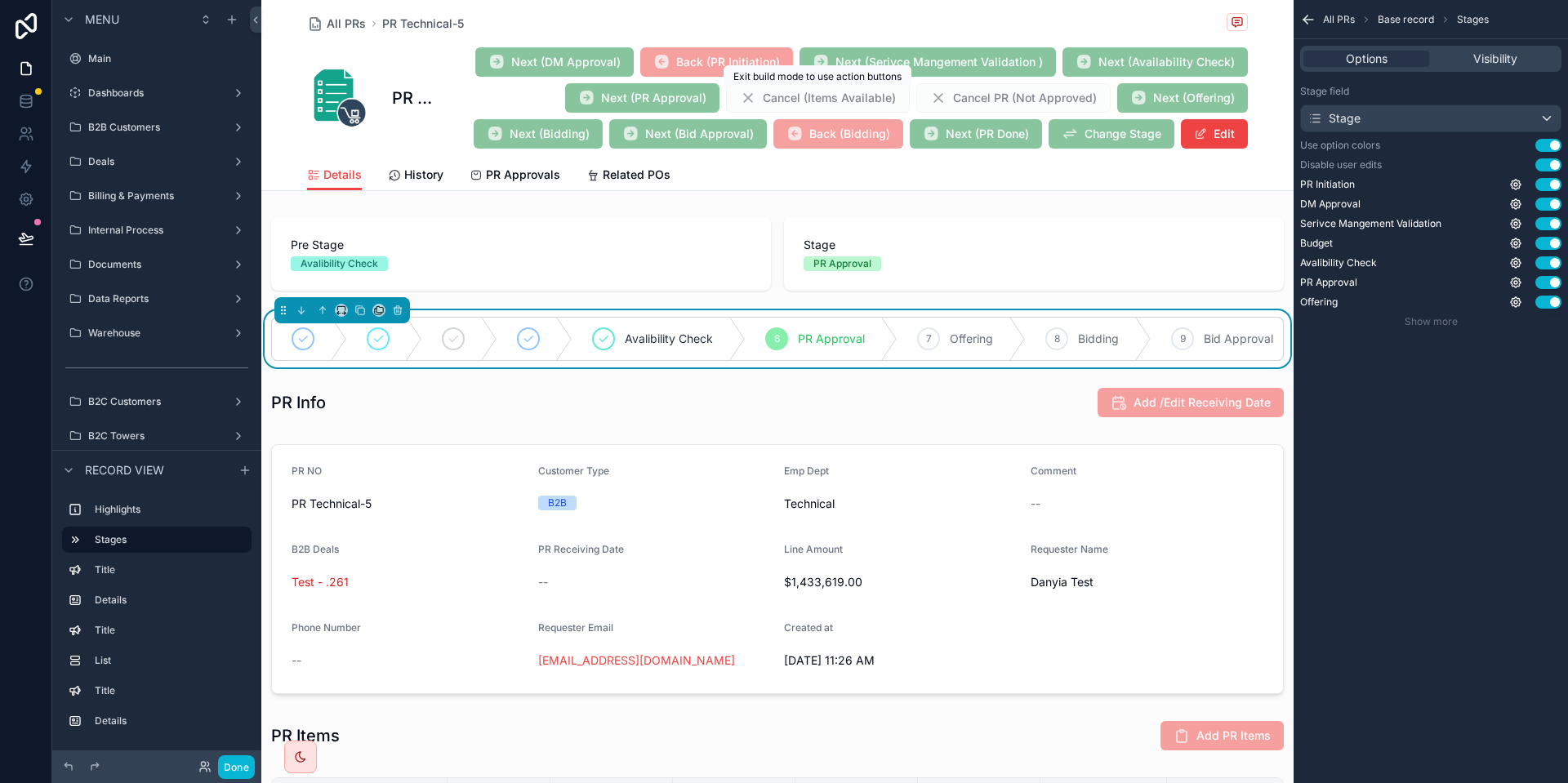
click at [870, 93] on span "Cancel (Items Available)" at bounding box center [818, 99] width 184 height 16
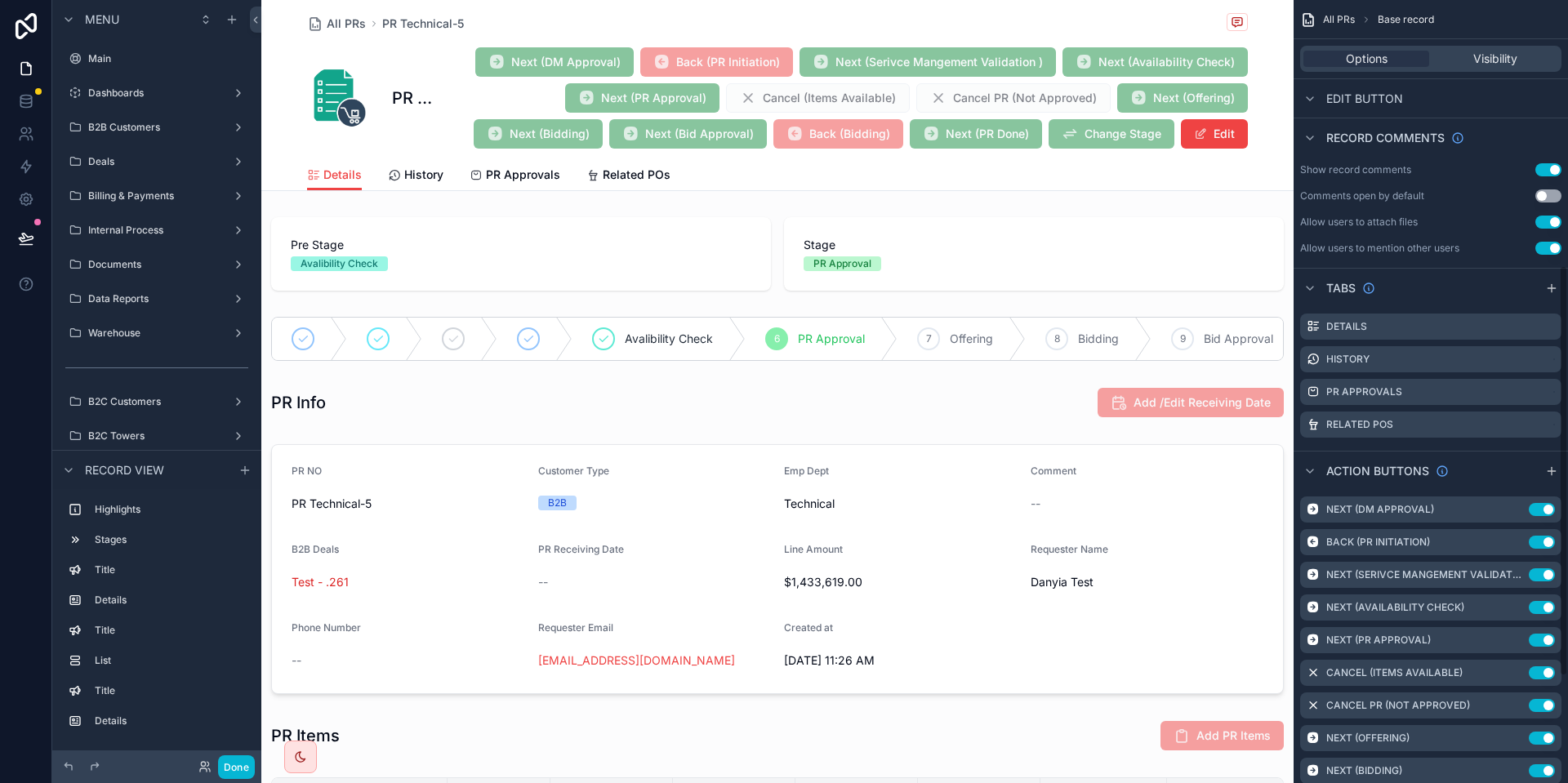
scroll to position [708, 0]
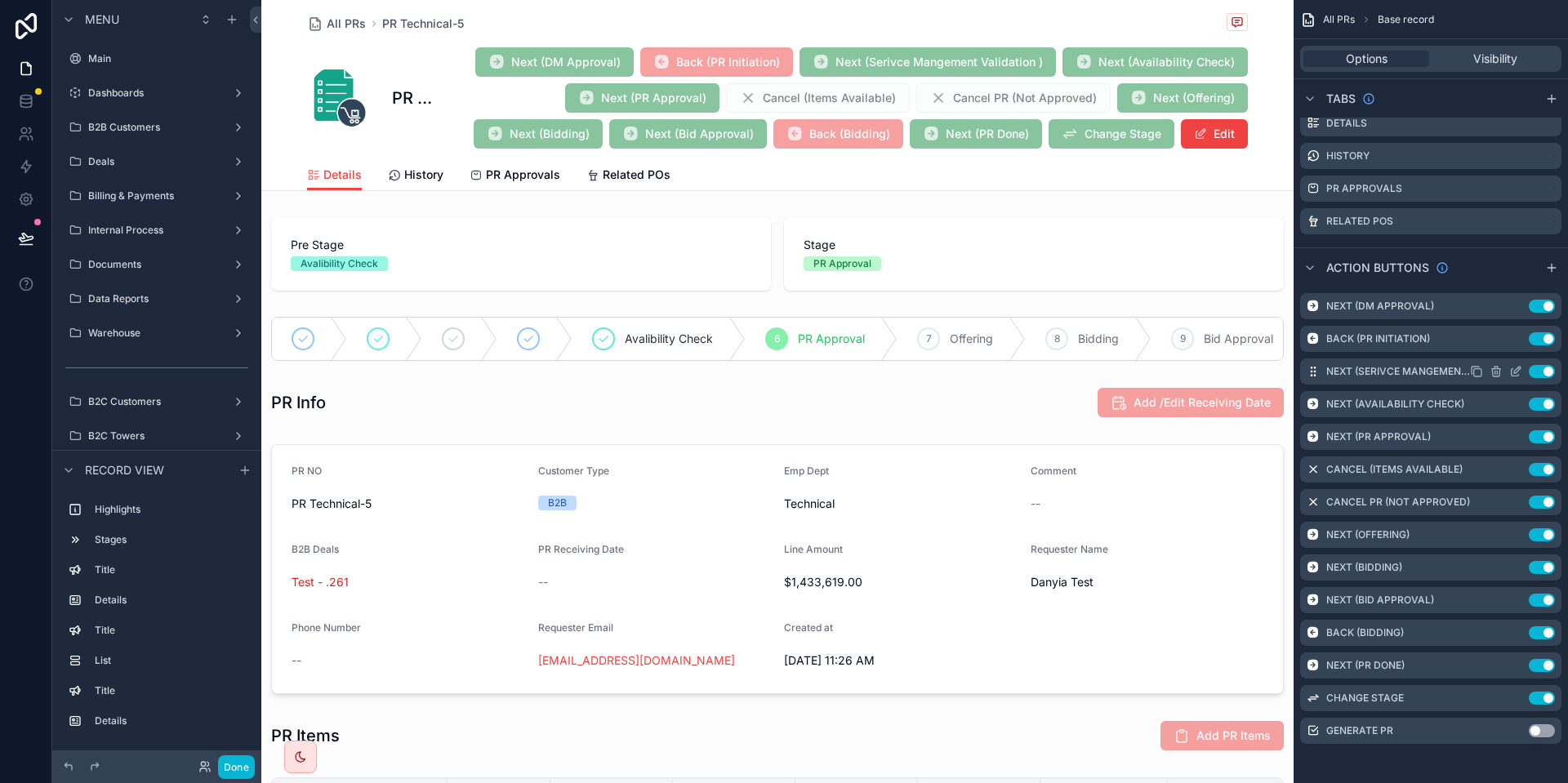
click at [1516, 371] on icon "scrollable content" at bounding box center [1516, 372] width 13 height 13
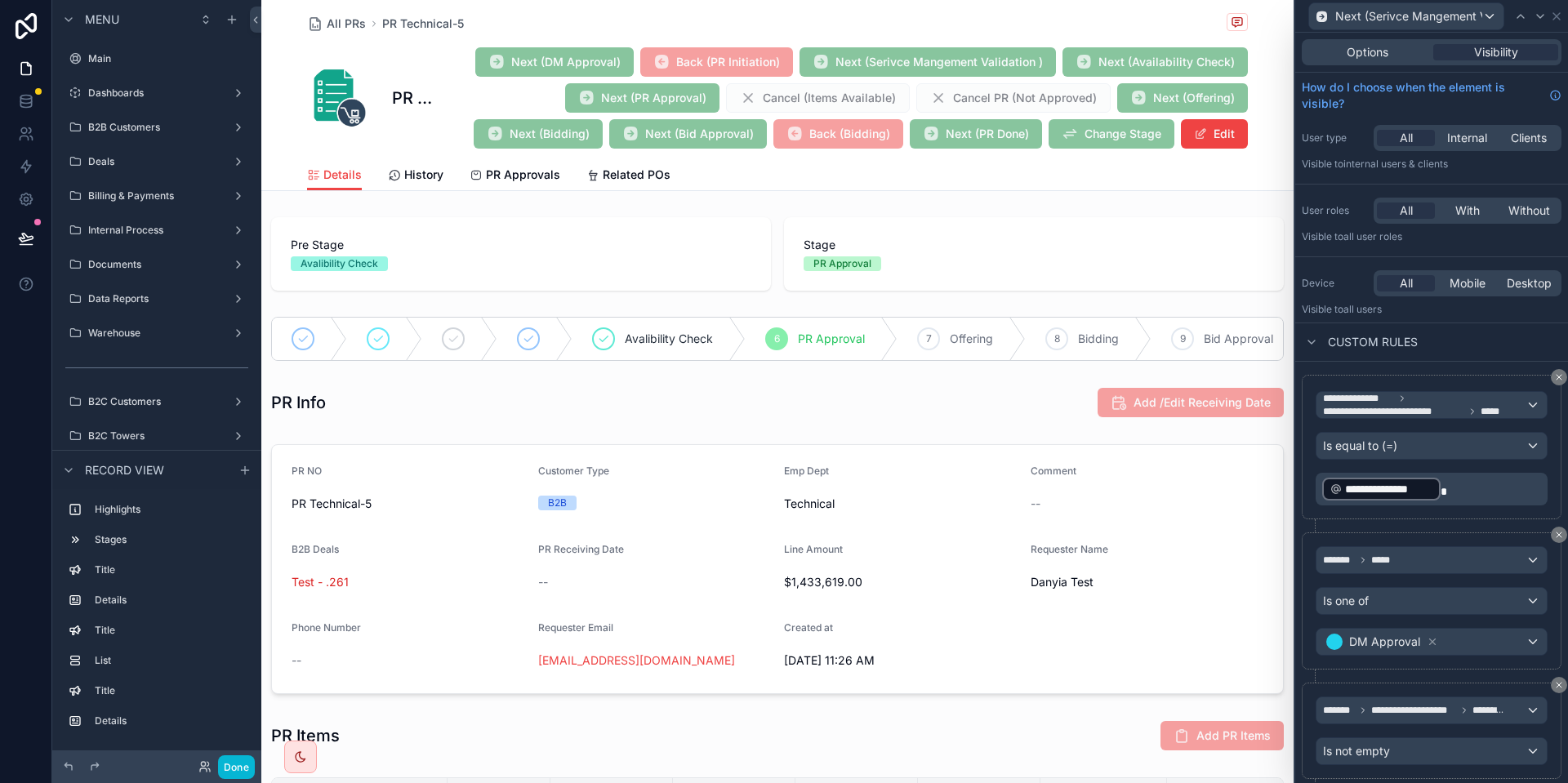
scroll to position [218, 0]
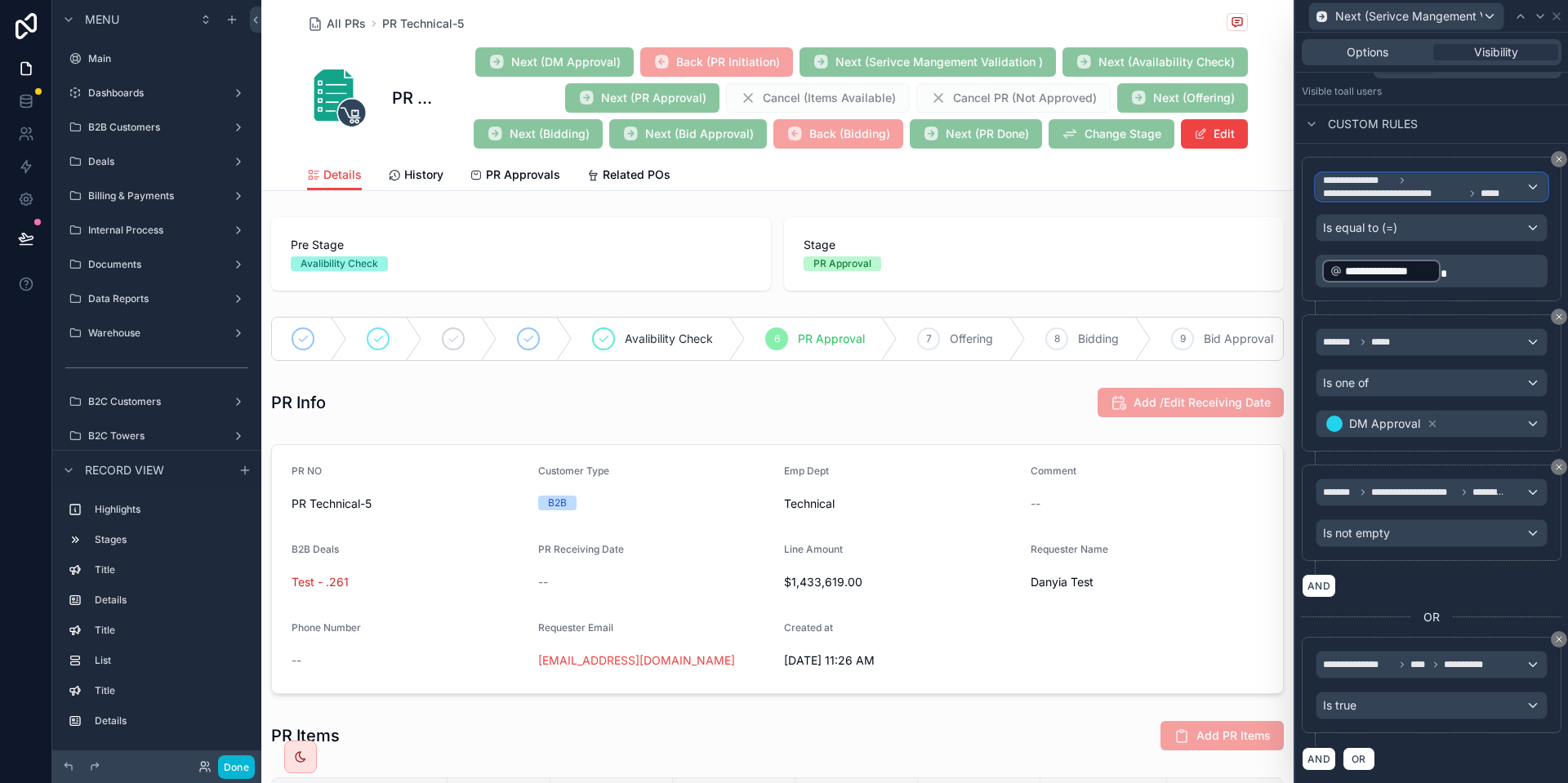
click at [1459, 196] on span "**********" at bounding box center [1394, 194] width 142 height 13
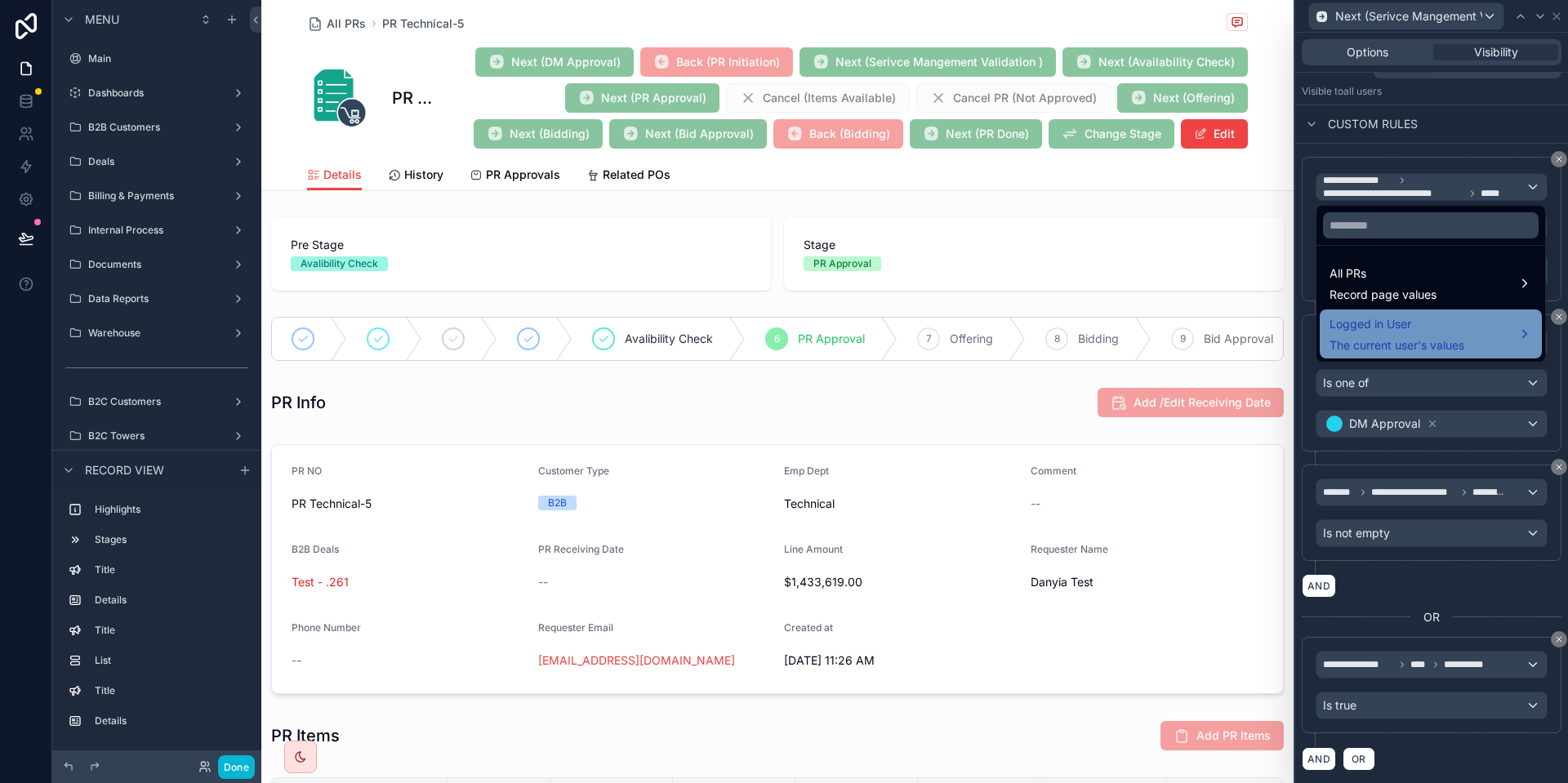
click at [1419, 312] on div "Logged in User The current user's values" at bounding box center [1431, 334] width 222 height 49
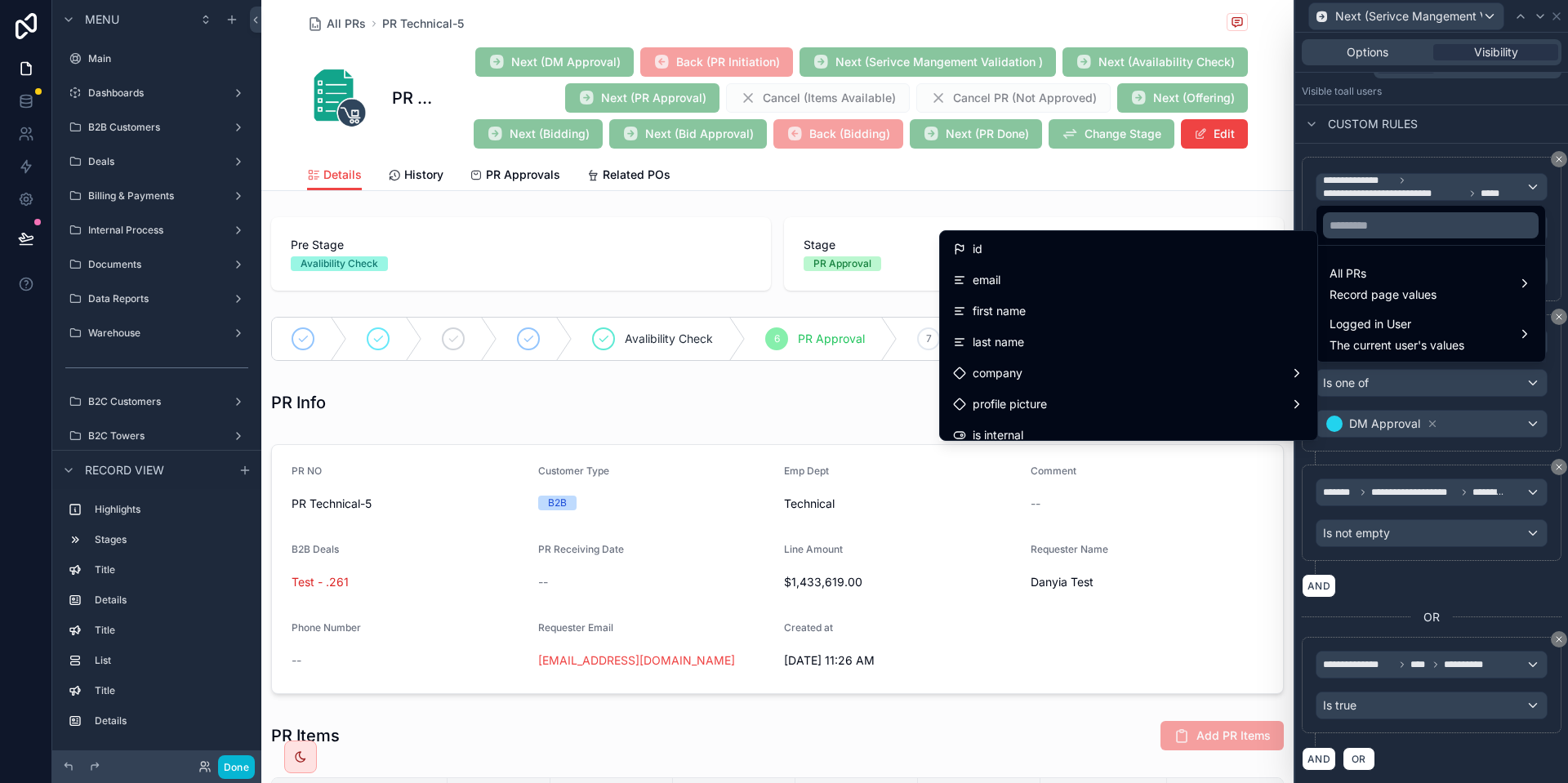
click at [1458, 169] on div at bounding box center [1432, 391] width 273 height 783
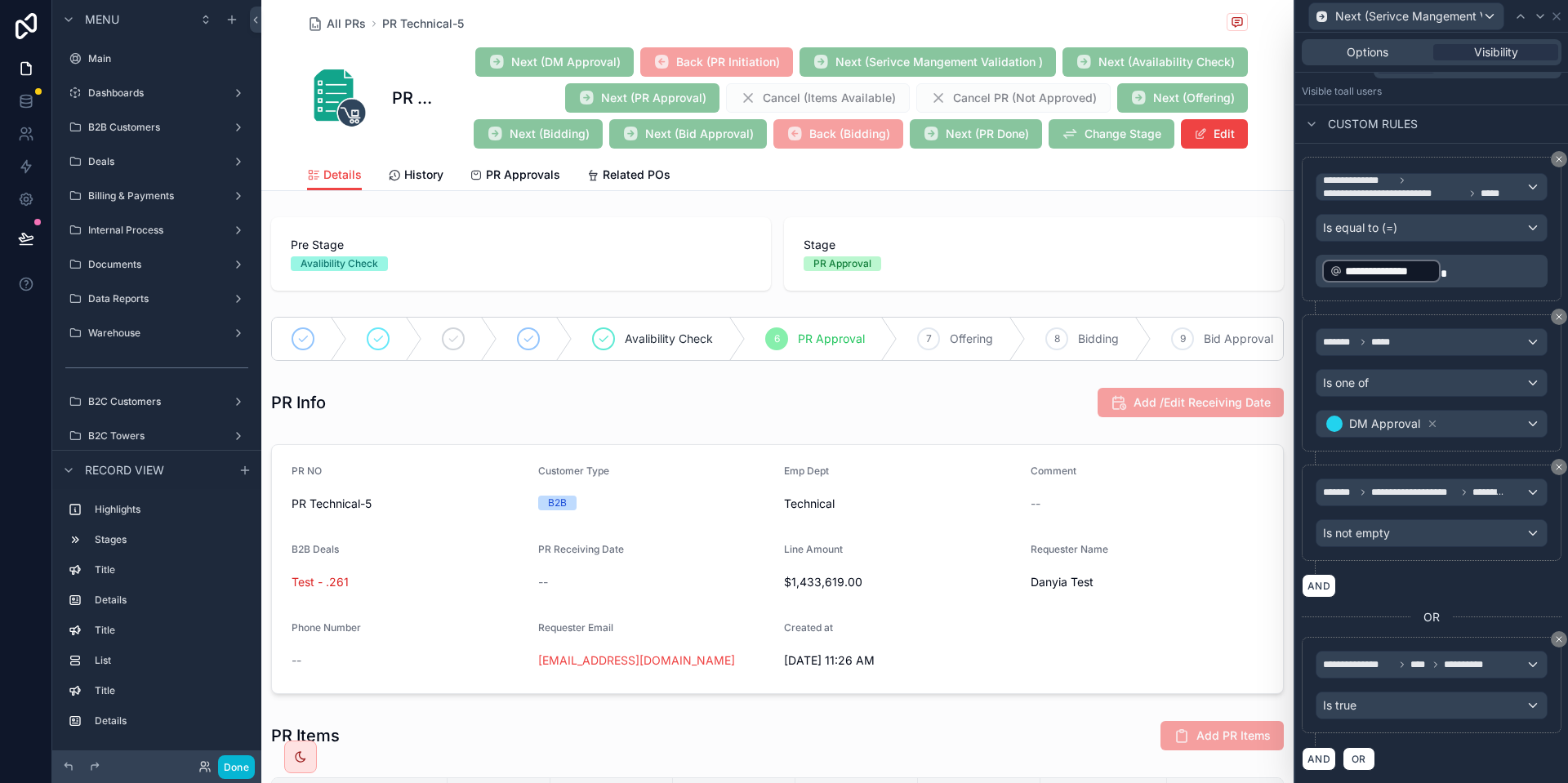
click at [1449, 264] on p "**********" at bounding box center [1433, 271] width 222 height 26
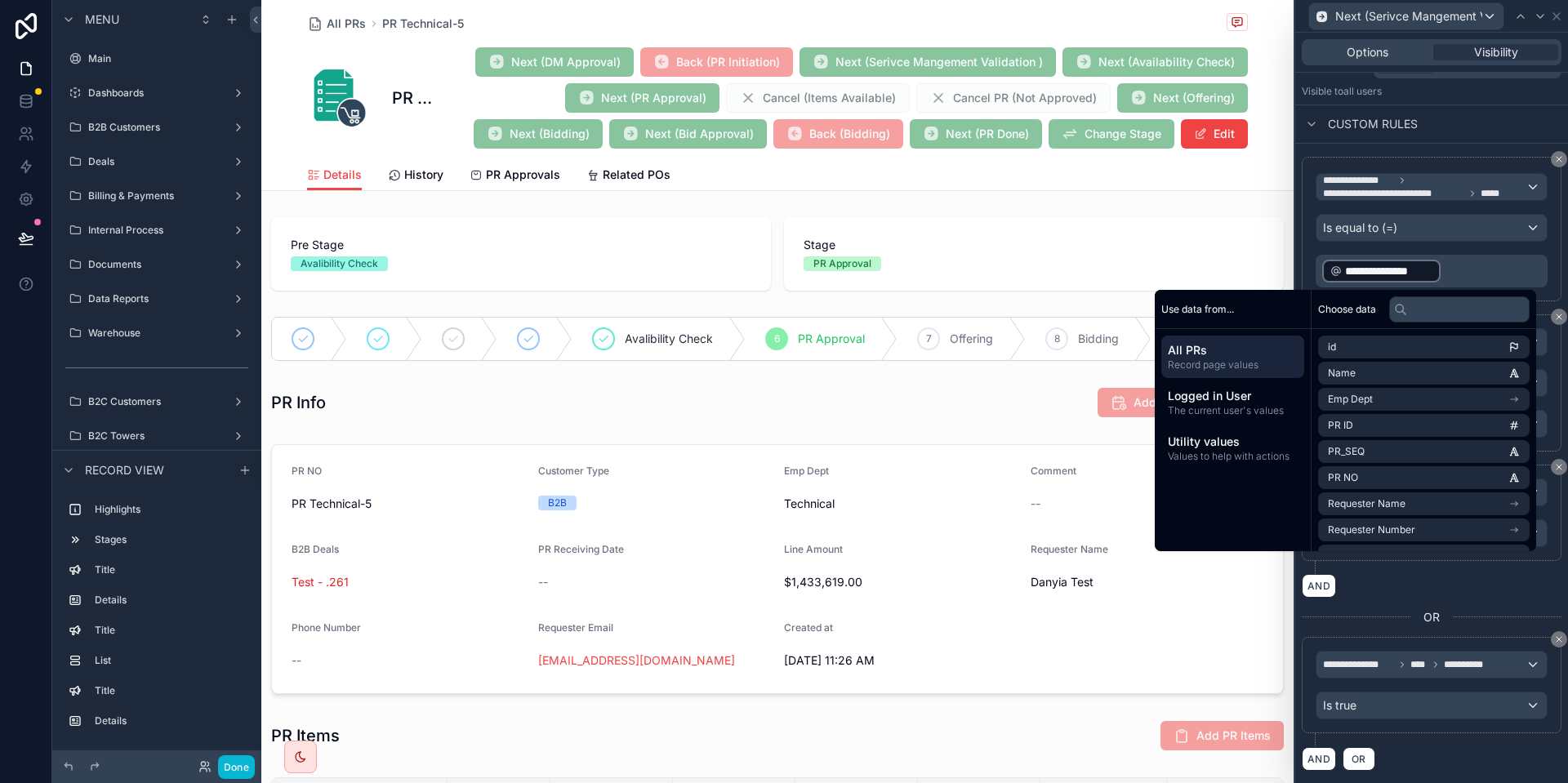
scroll to position [212, 0]
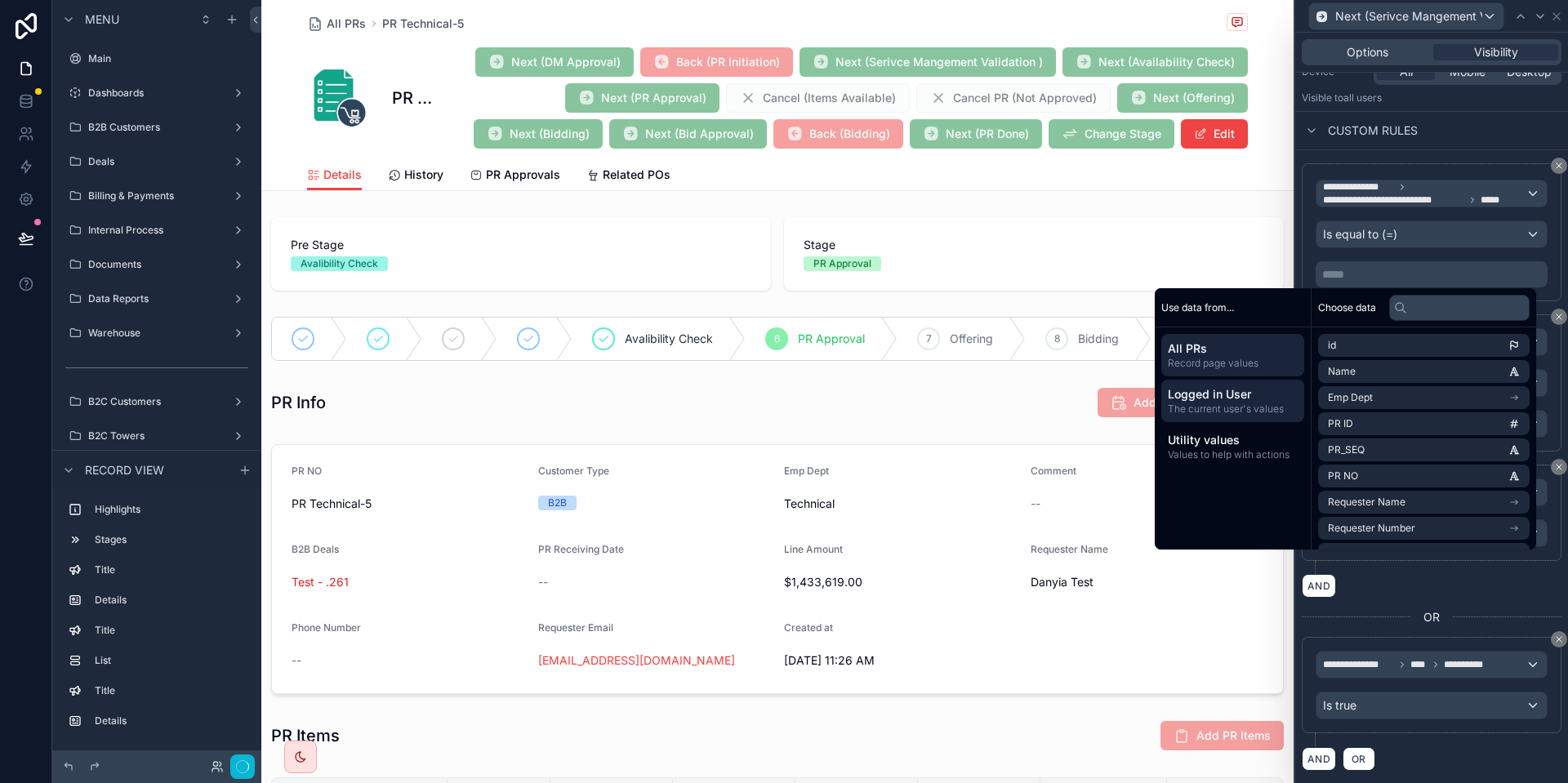
click at [1240, 410] on span "The current user's values" at bounding box center [1234, 409] width 130 height 13
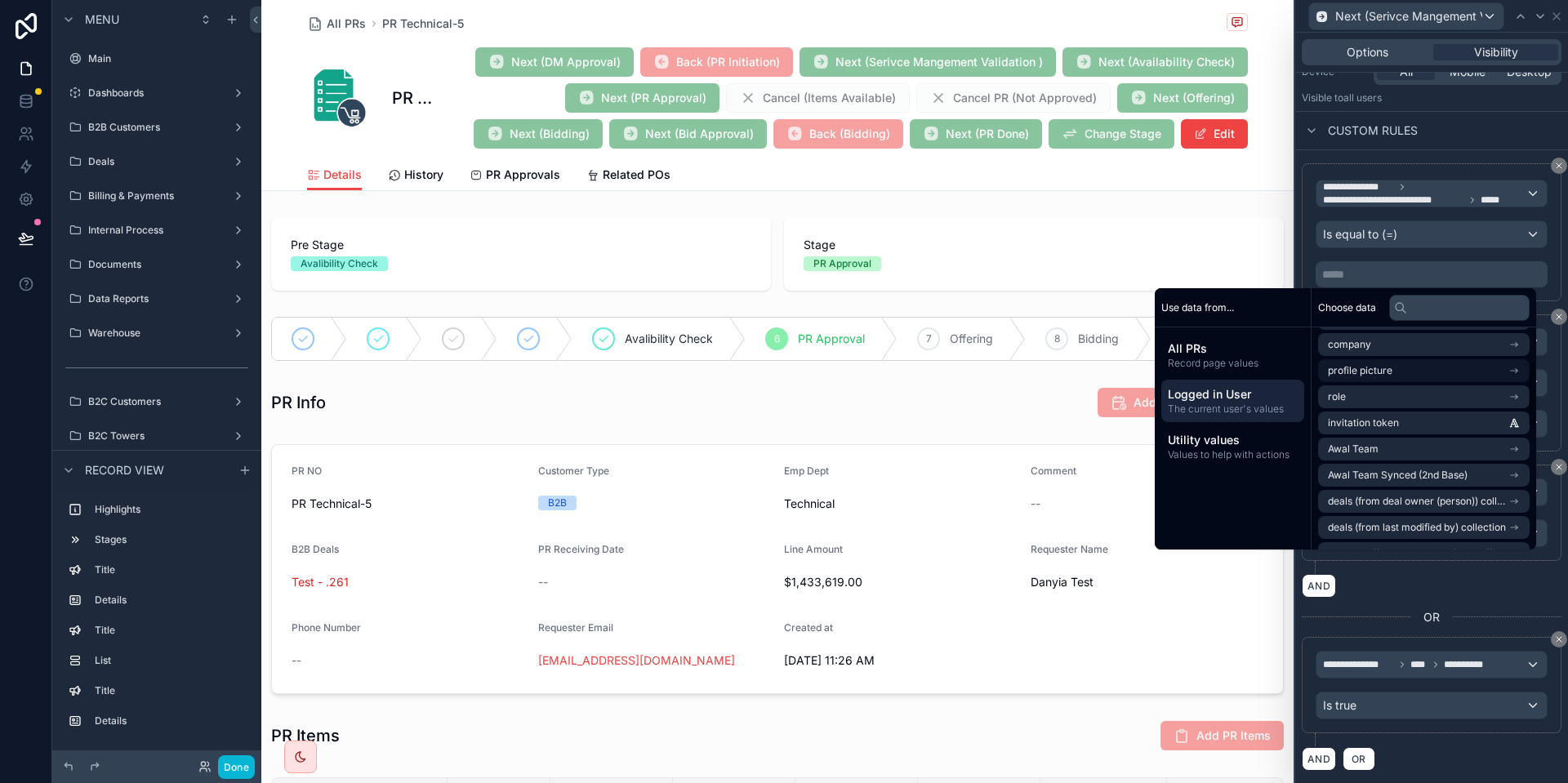
scroll to position [133, 0]
click at [1236, 360] on span "Record page values" at bounding box center [1234, 364] width 130 height 13
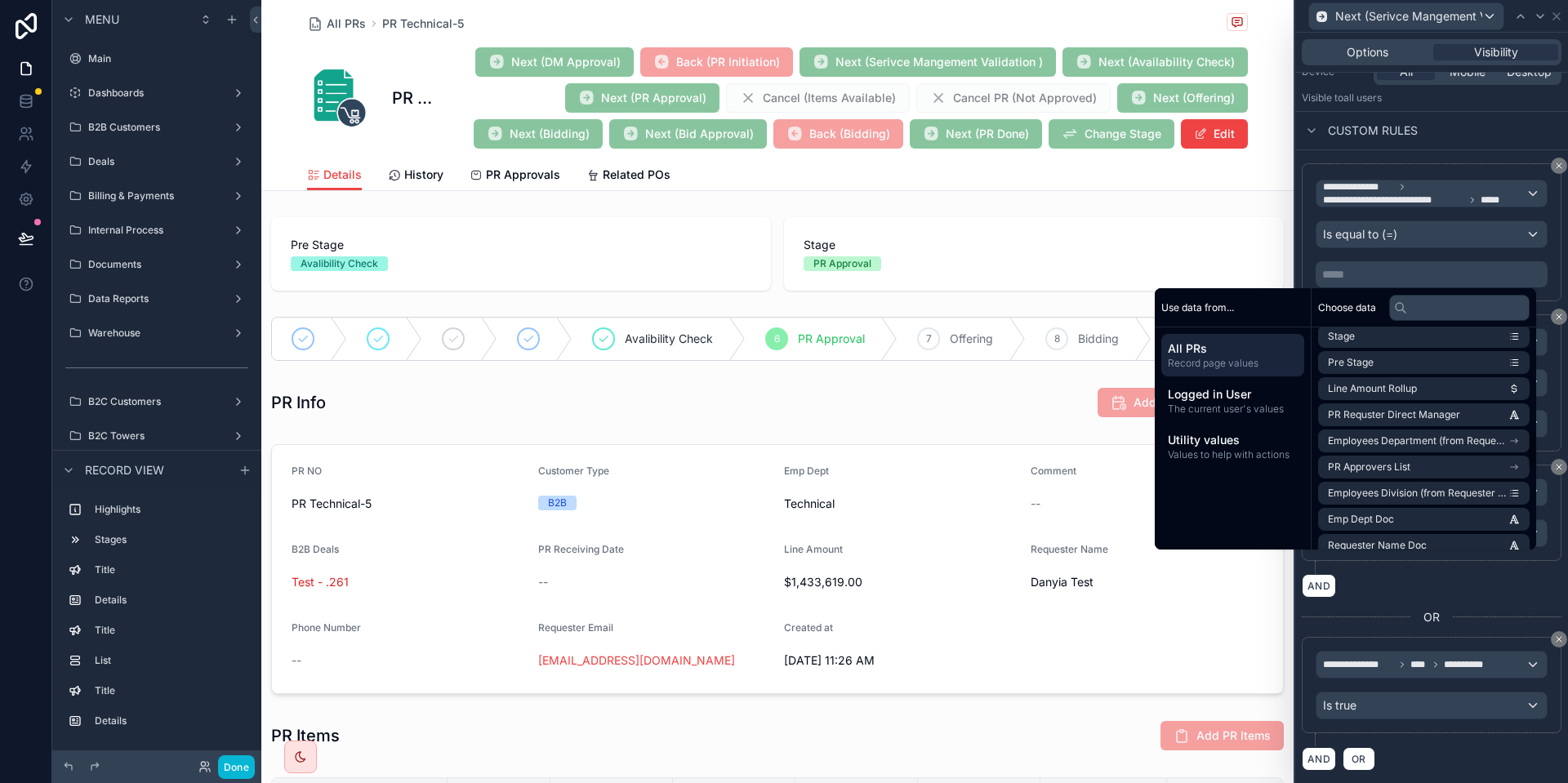
scroll to position [559, 0]
click at [1426, 422] on li "PR Requster Direct Manager" at bounding box center [1424, 414] width 212 height 23
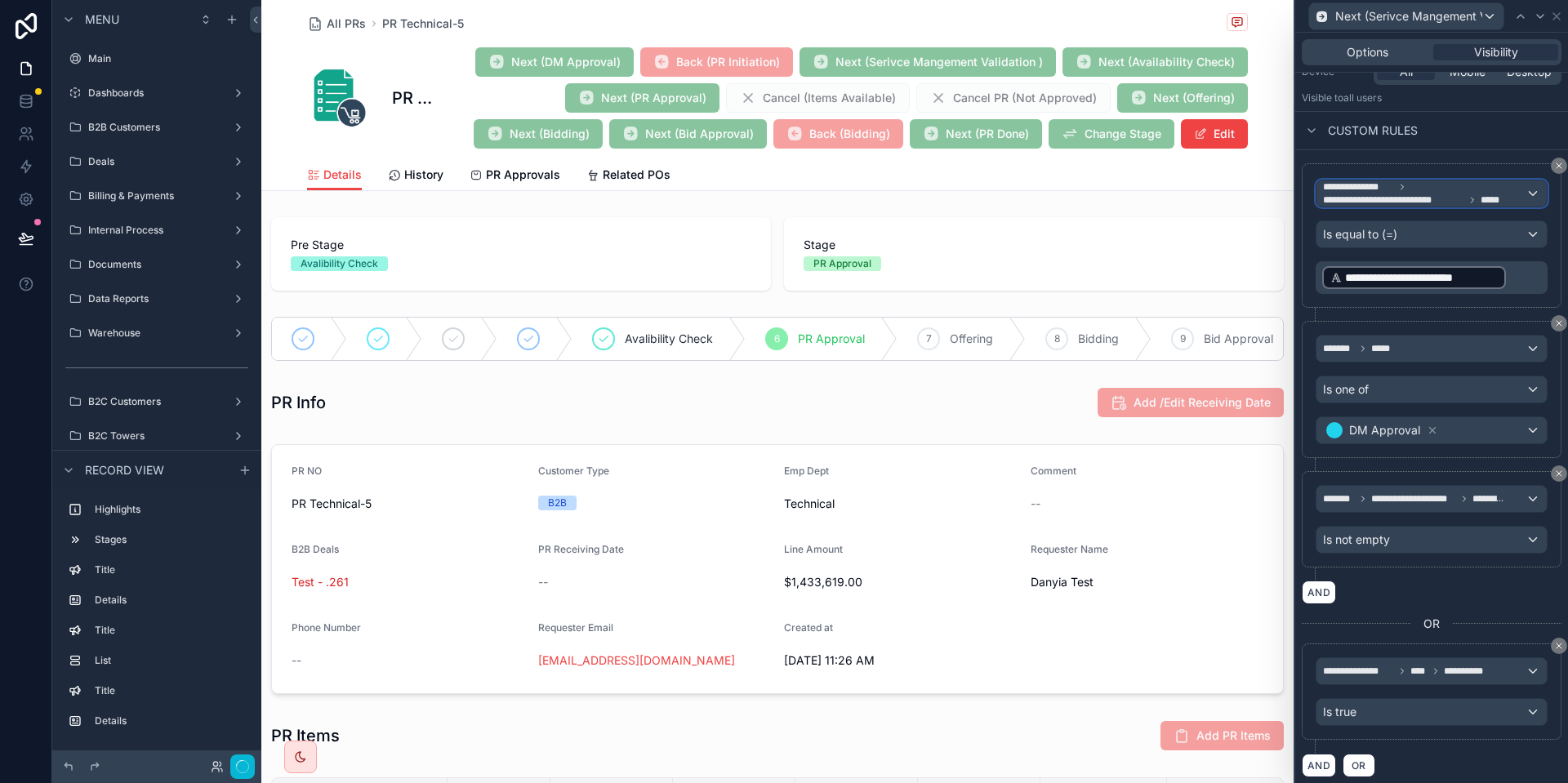
click at [1419, 204] on span "**********" at bounding box center [1394, 200] width 142 height 13
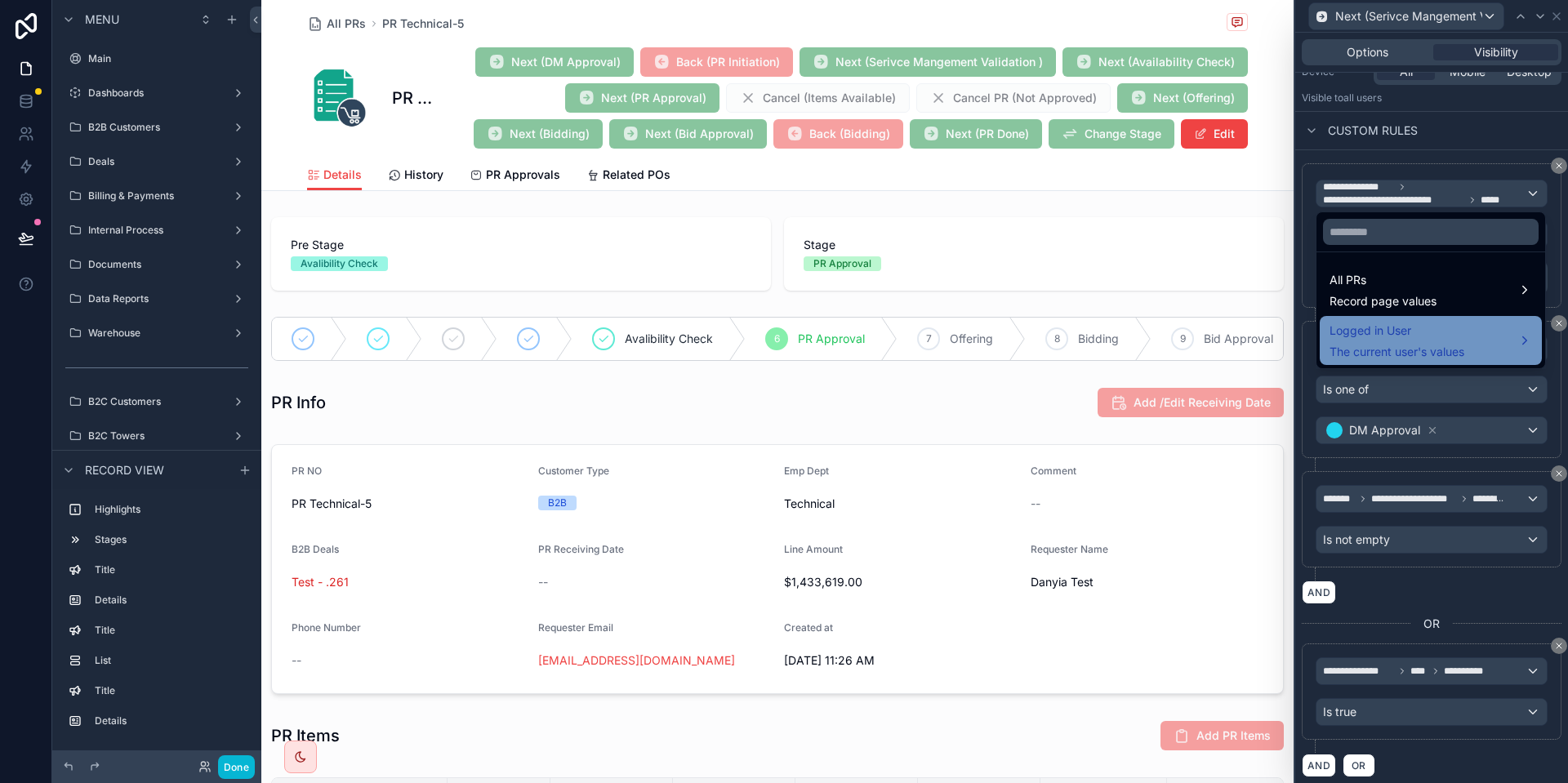
click at [1374, 338] on span "Logged in User" at bounding box center [1397, 331] width 135 height 20
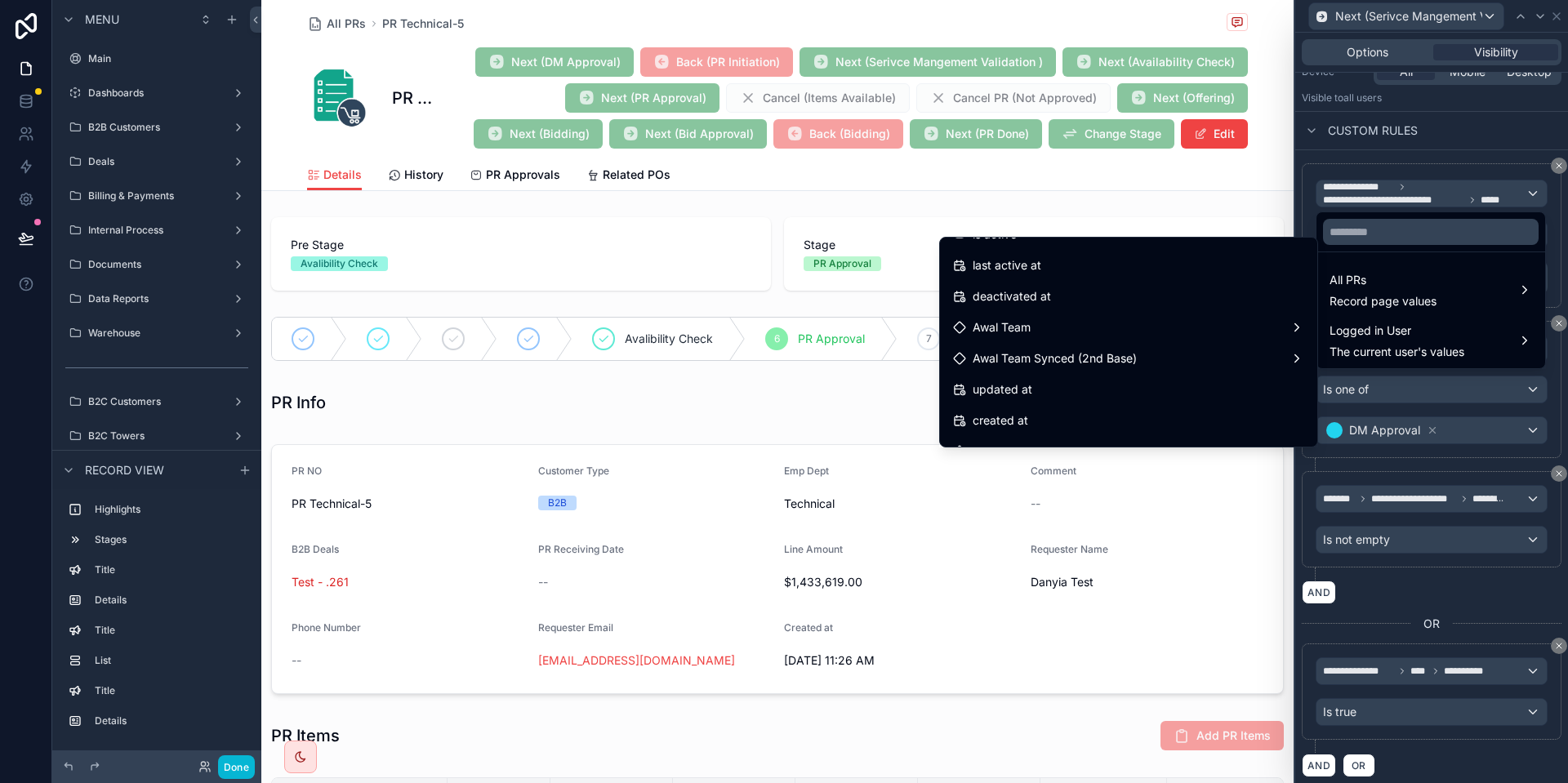
scroll to position [317, 0]
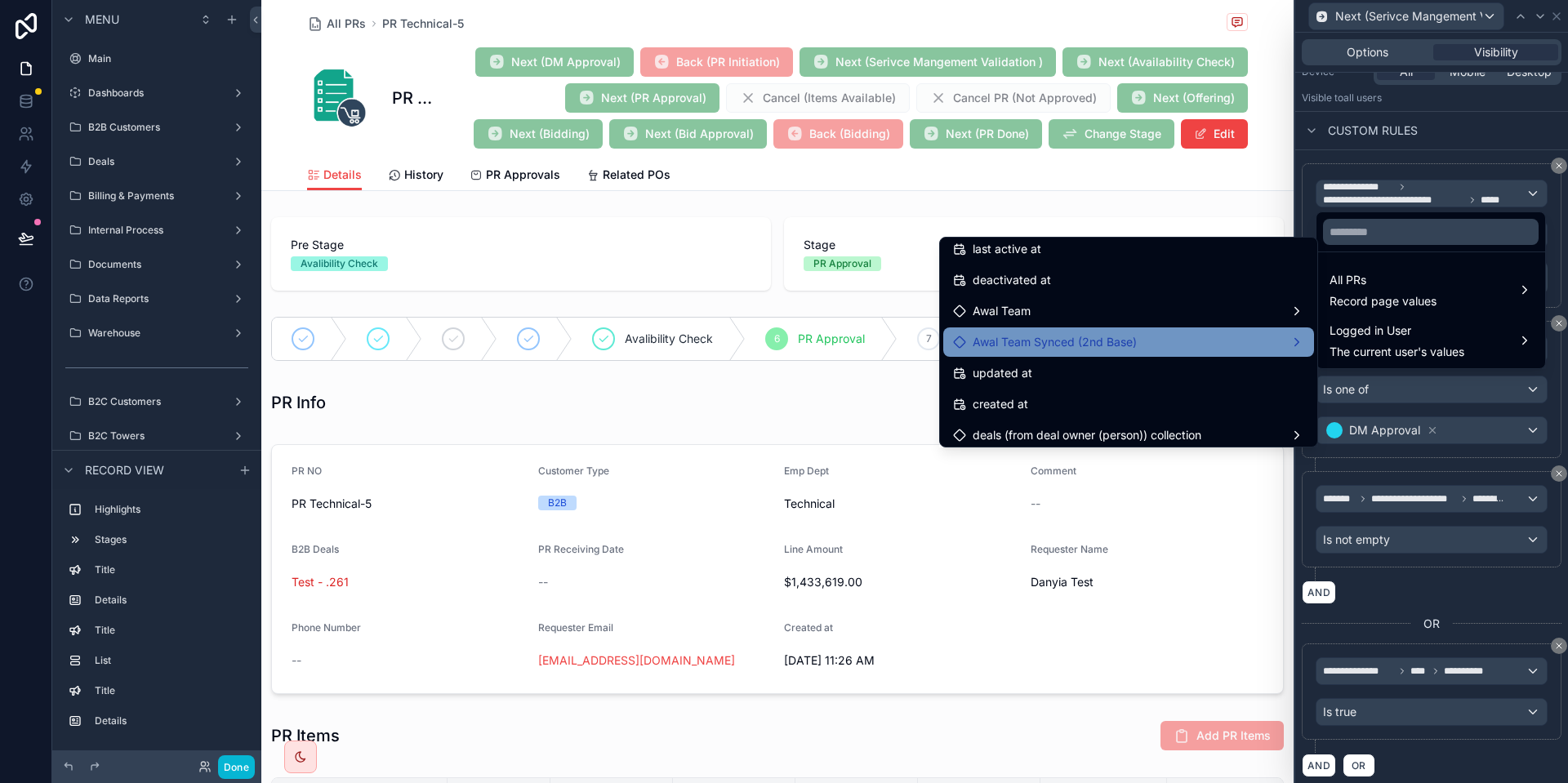
click at [1133, 336] on div "Awal Team Synced (2nd Base)" at bounding box center [1129, 342] width 351 height 20
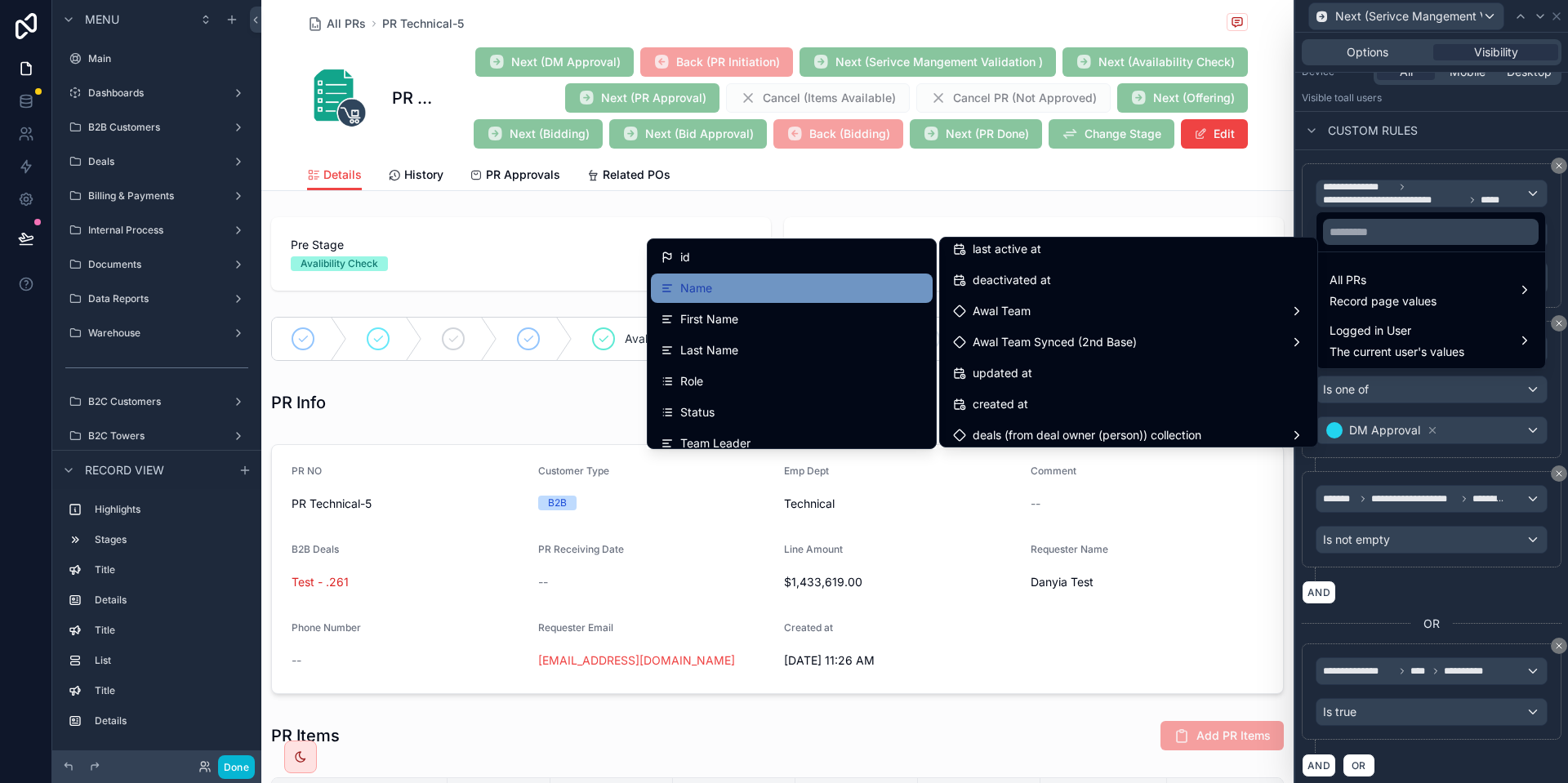
click at [808, 284] on div "Name" at bounding box center [793, 288] width 263 height 20
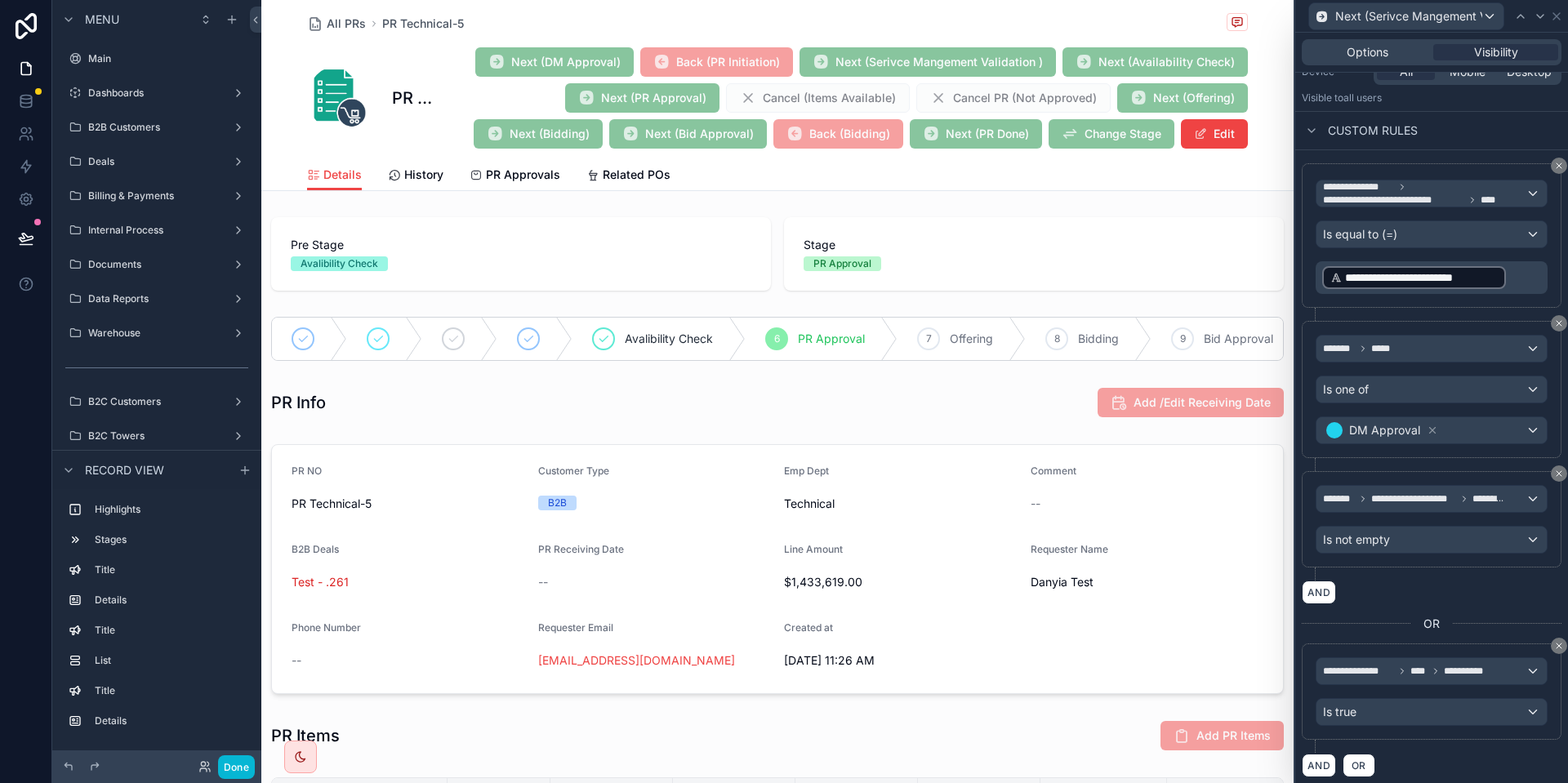
scroll to position [218, 0]
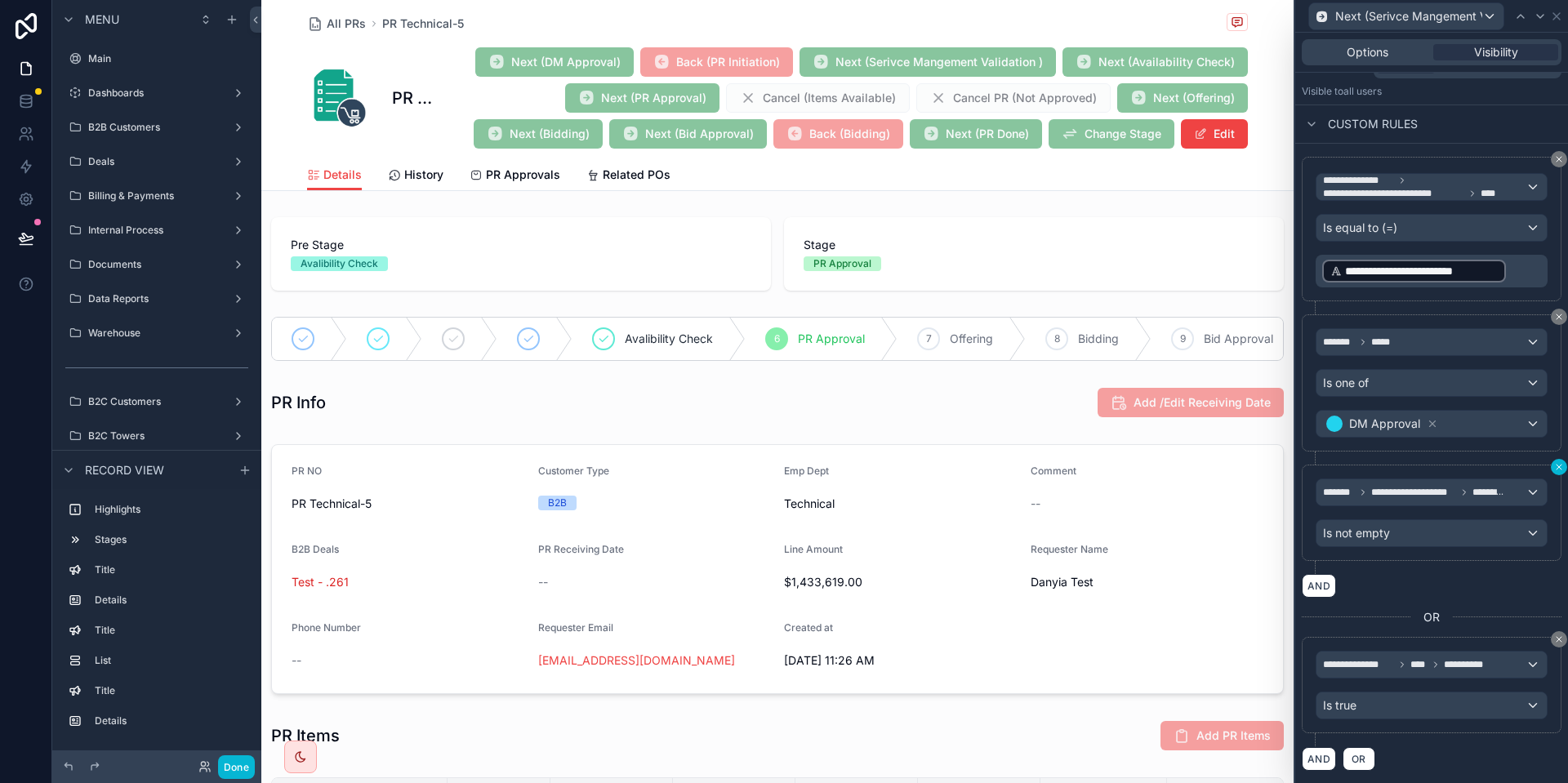
click at [1553, 468] on button at bounding box center [1559, 467] width 16 height 16
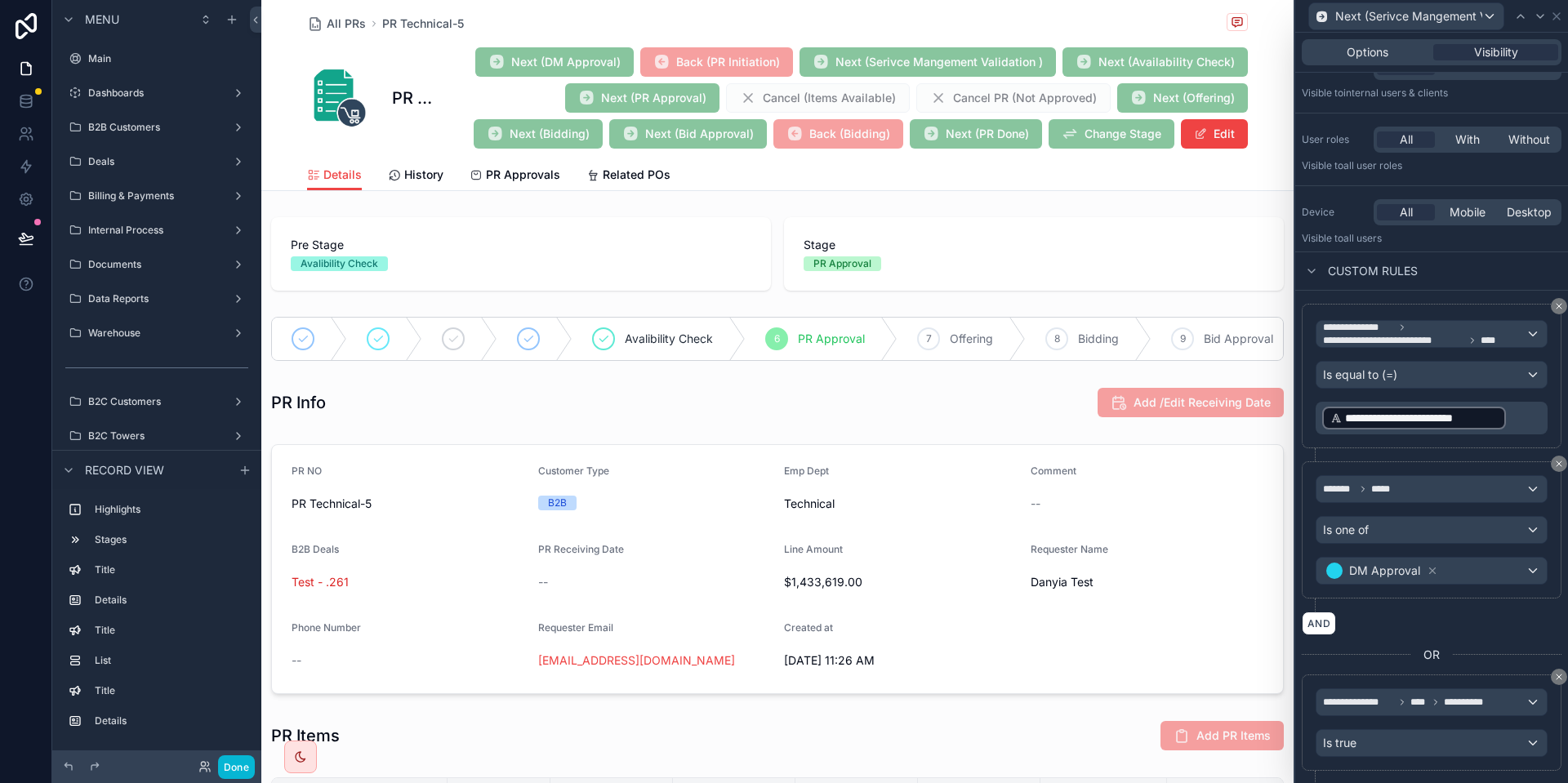
scroll to position [98, 0]
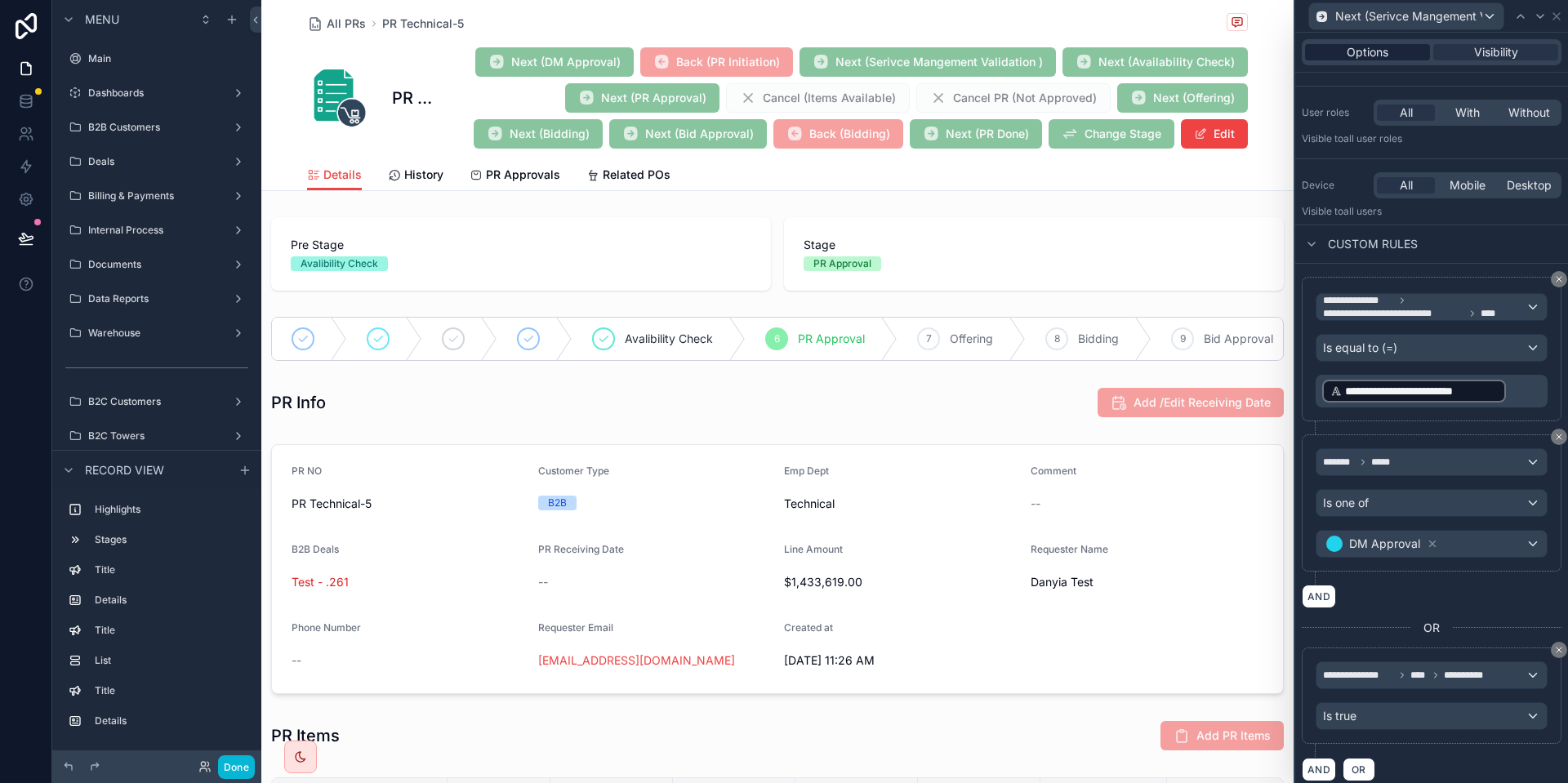
click at [1364, 53] on span "Options" at bounding box center [1368, 52] width 42 height 16
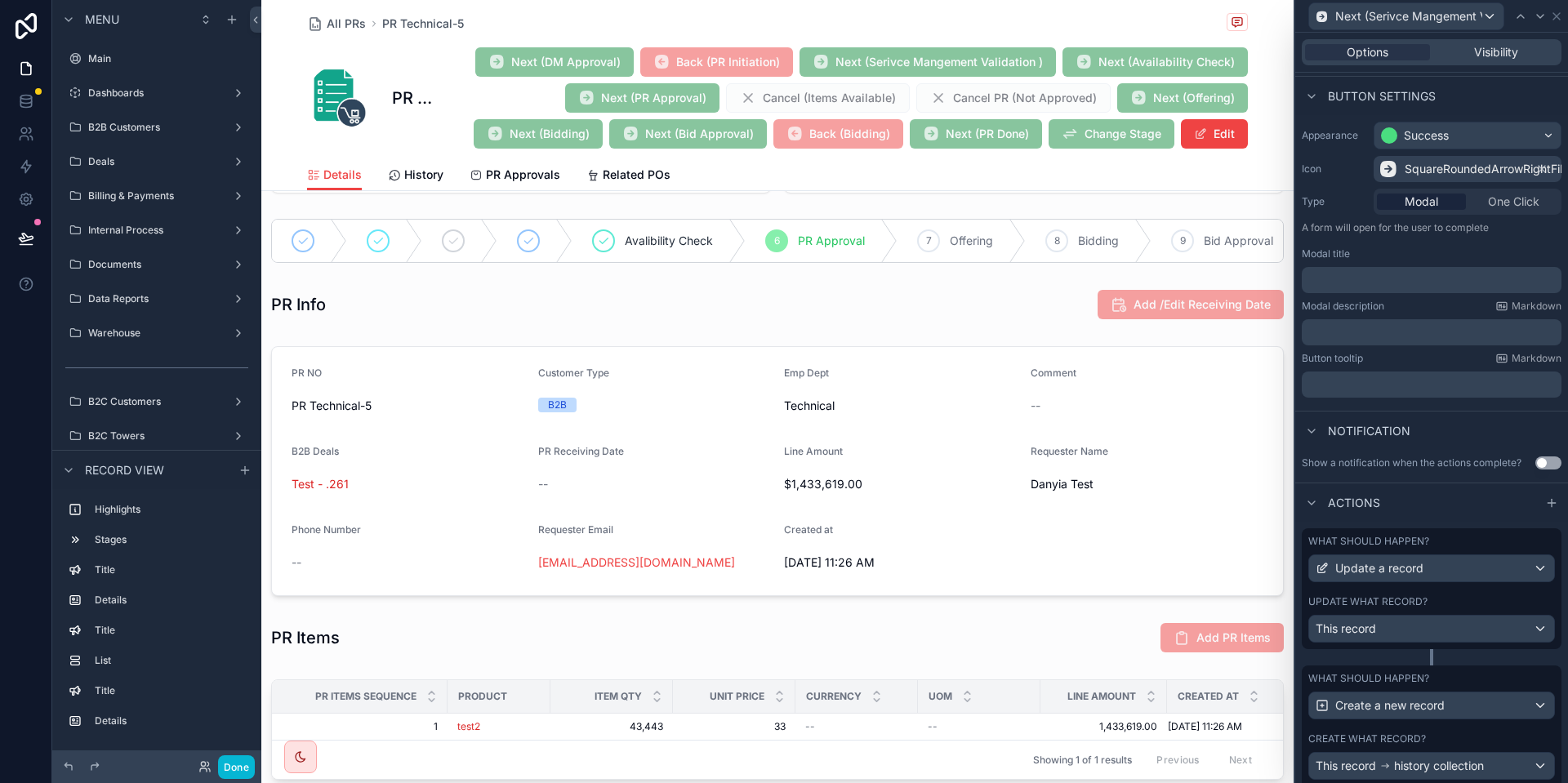
scroll to position [166, 0]
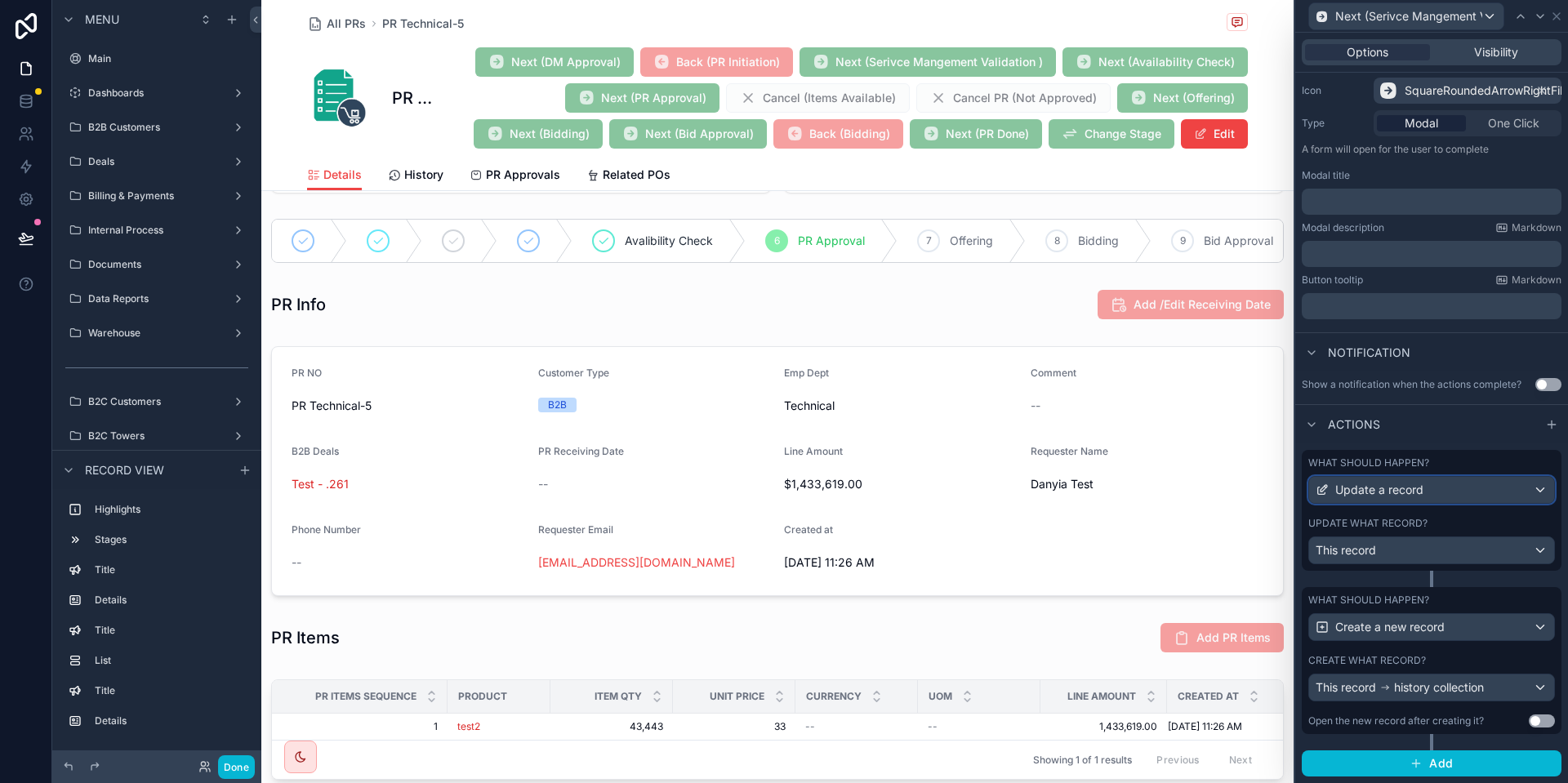
click at [1447, 488] on div "Update a record" at bounding box center [1431, 490] width 245 height 26
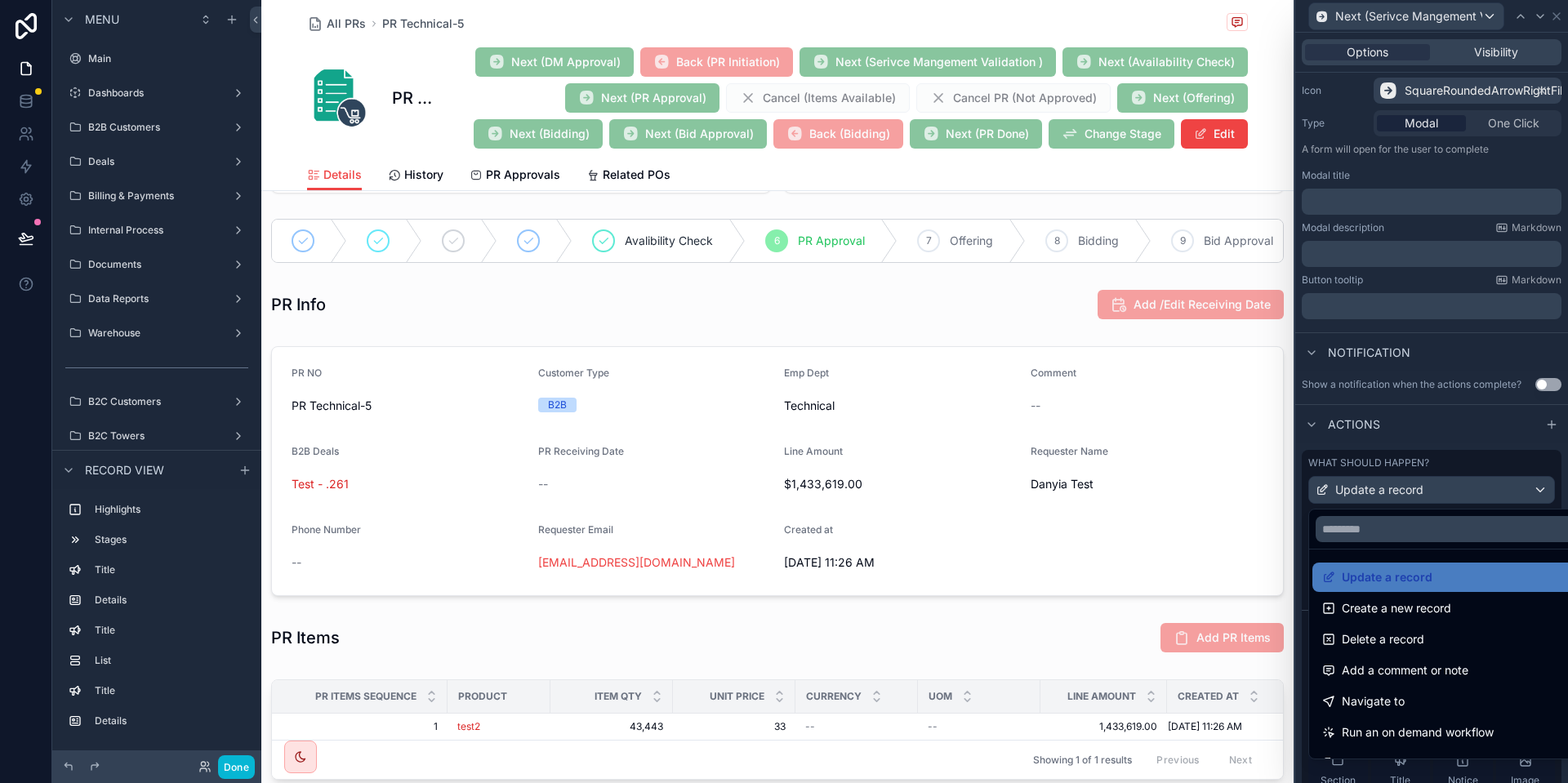
click at [1429, 426] on div at bounding box center [1432, 391] width 273 height 783
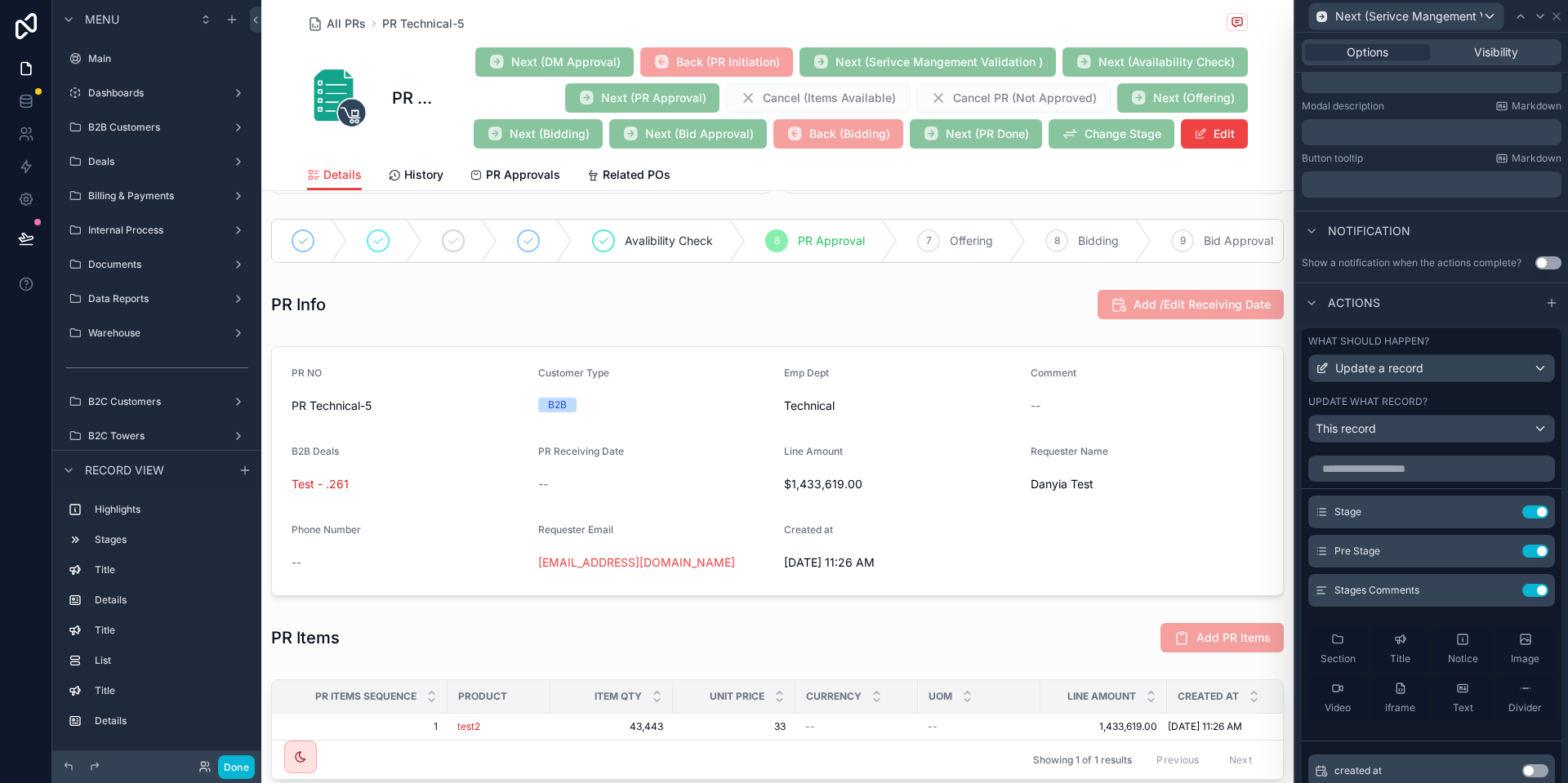
scroll to position [363, 0]
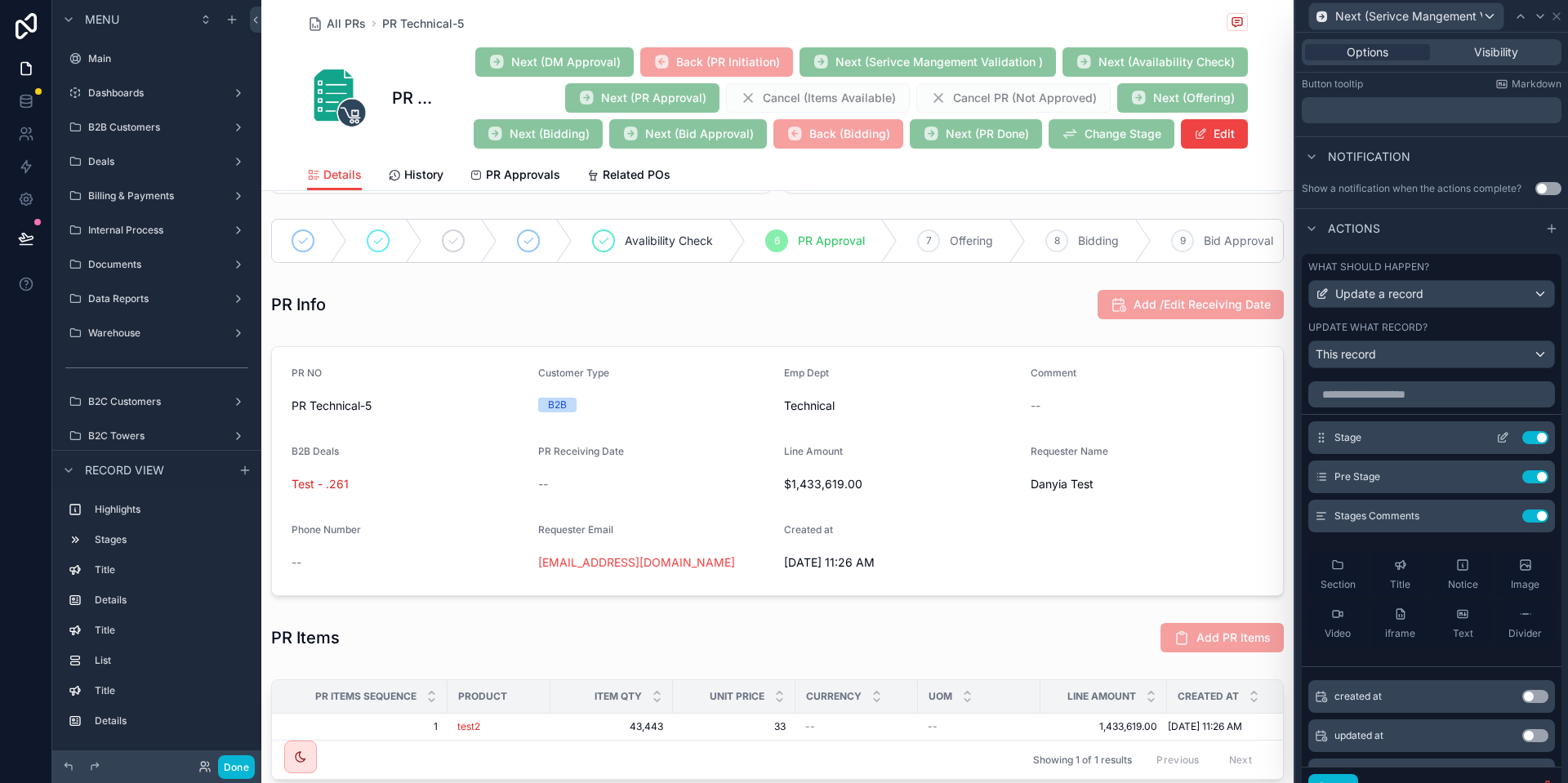
click at [1503, 437] on icon at bounding box center [1503, 438] width 13 height 13
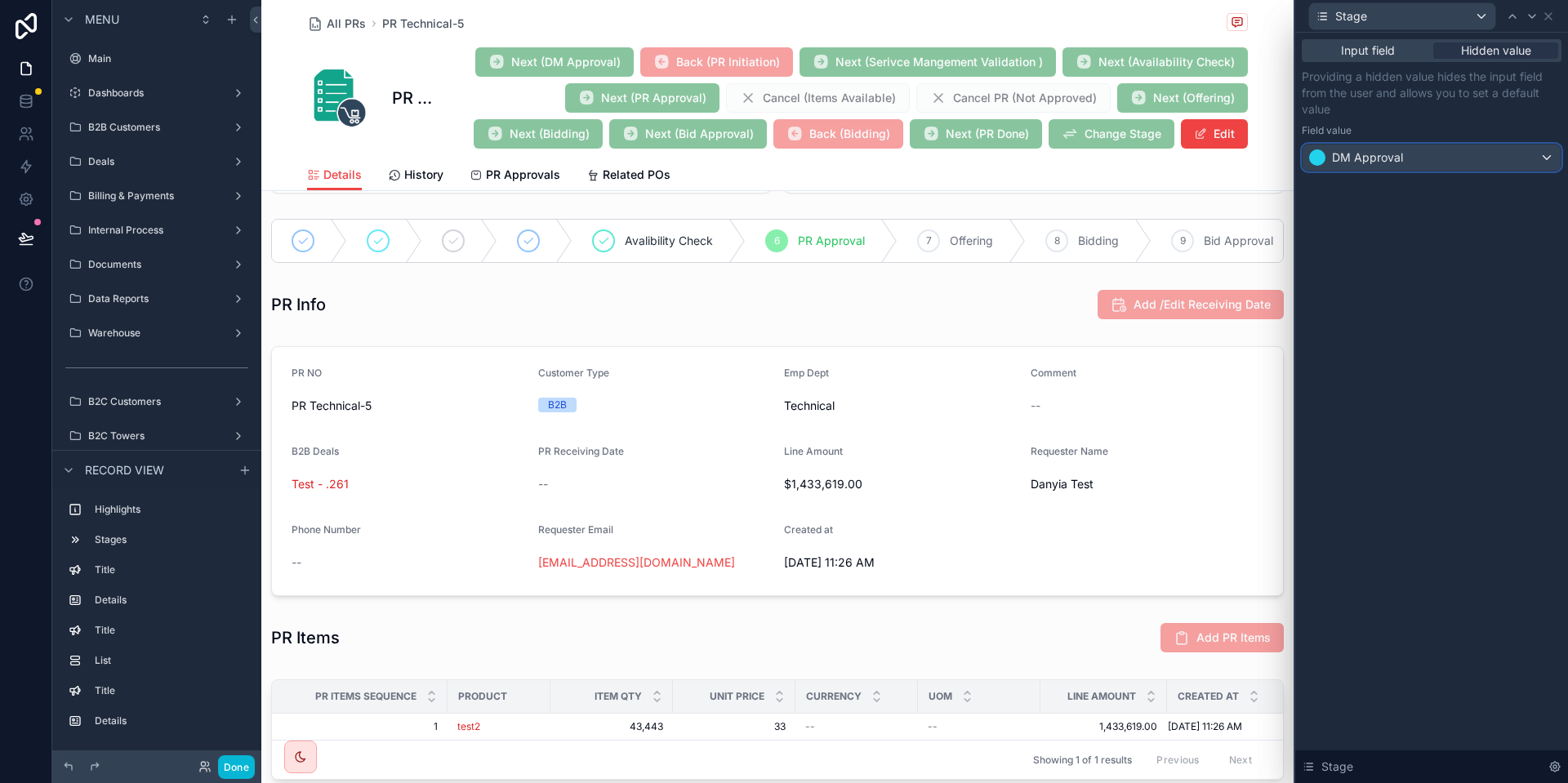
click at [1459, 153] on div "DM Approval" at bounding box center [1431, 158] width 258 height 26
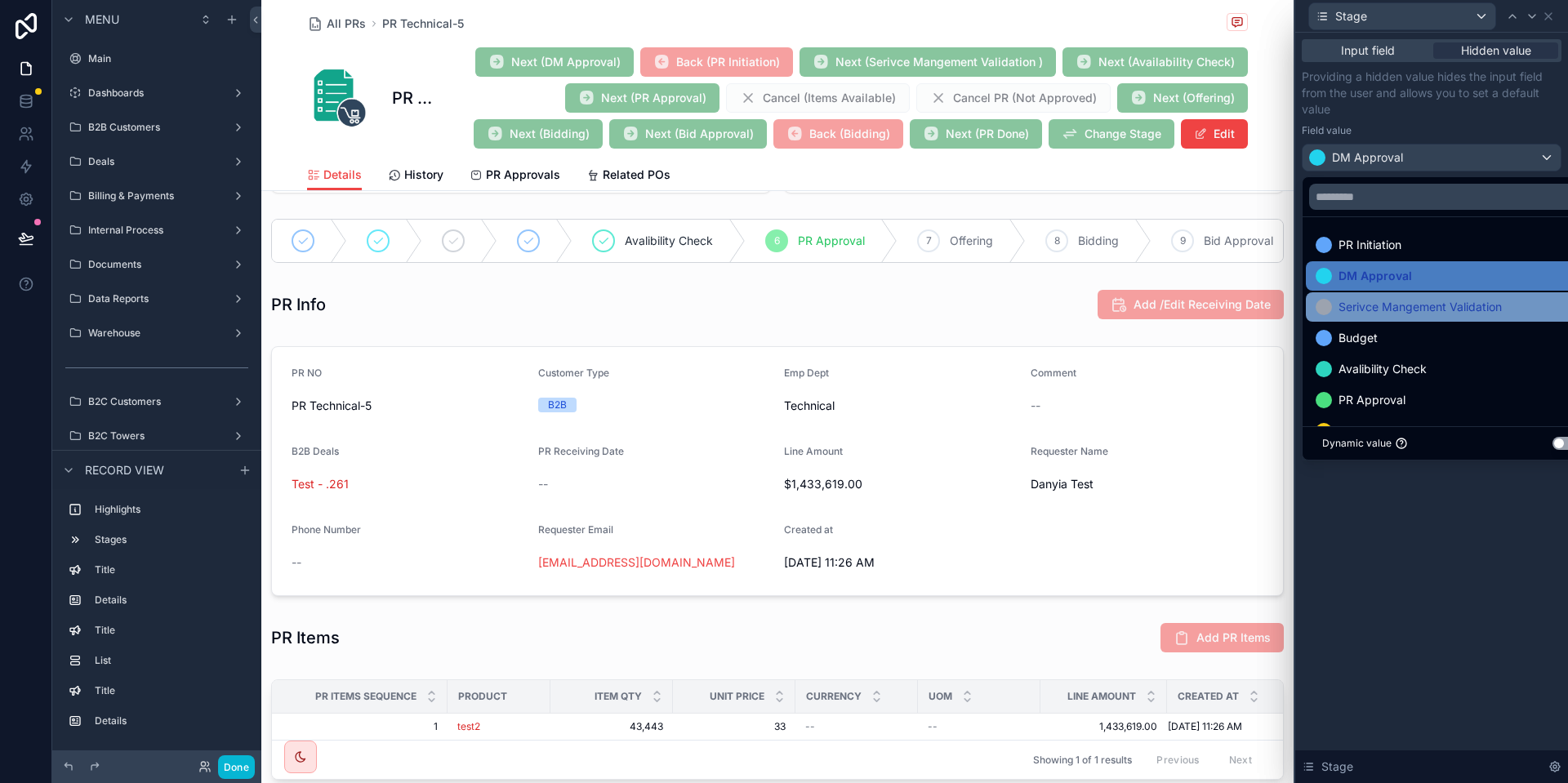
click at [1436, 305] on span "Serivce Mangement Validation" at bounding box center [1420, 307] width 163 height 20
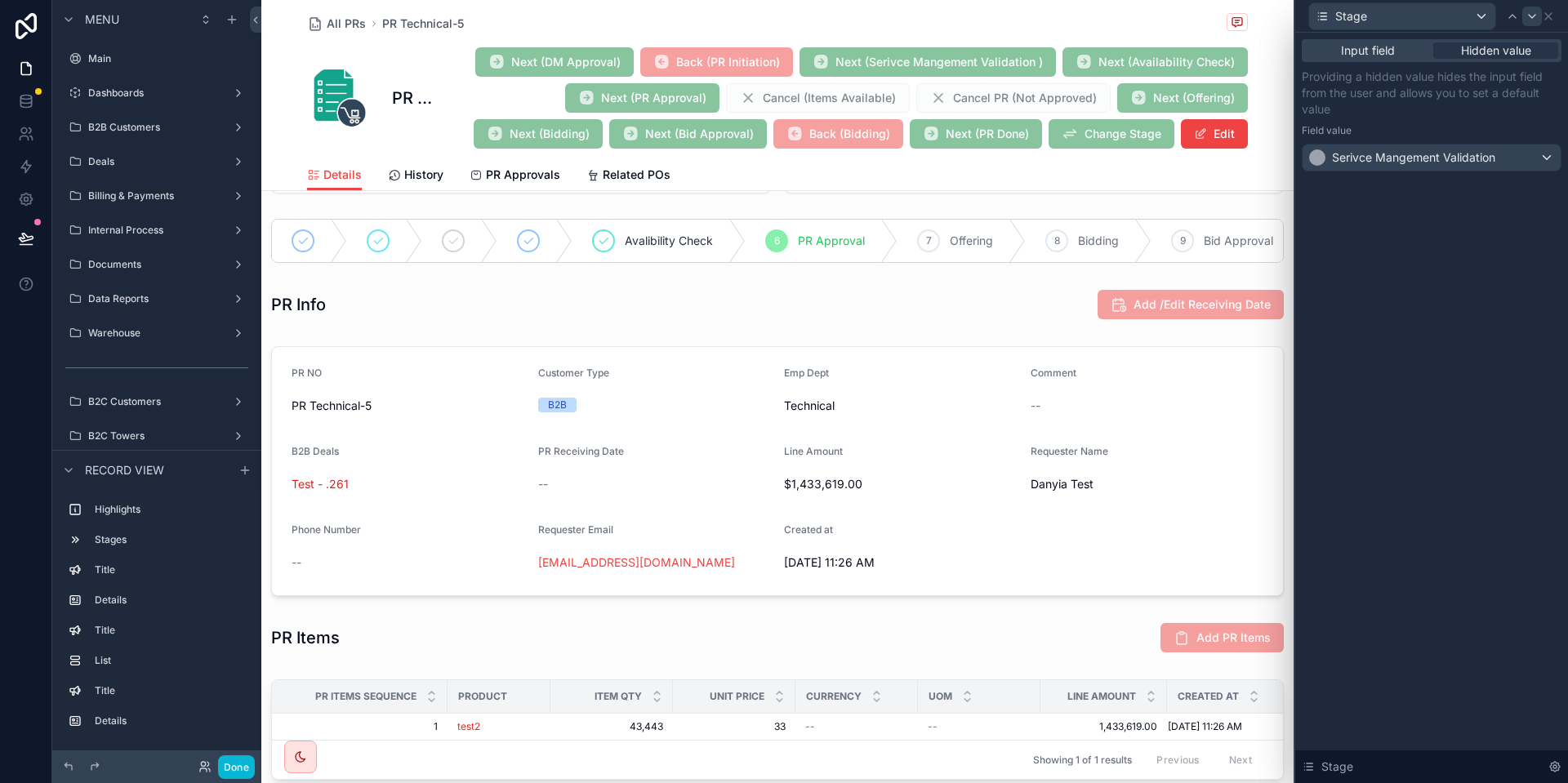
click at [1532, 11] on icon at bounding box center [1533, 16] width 13 height 13
click at [1469, 145] on div "PR Initiation" at bounding box center [1431, 158] width 258 height 26
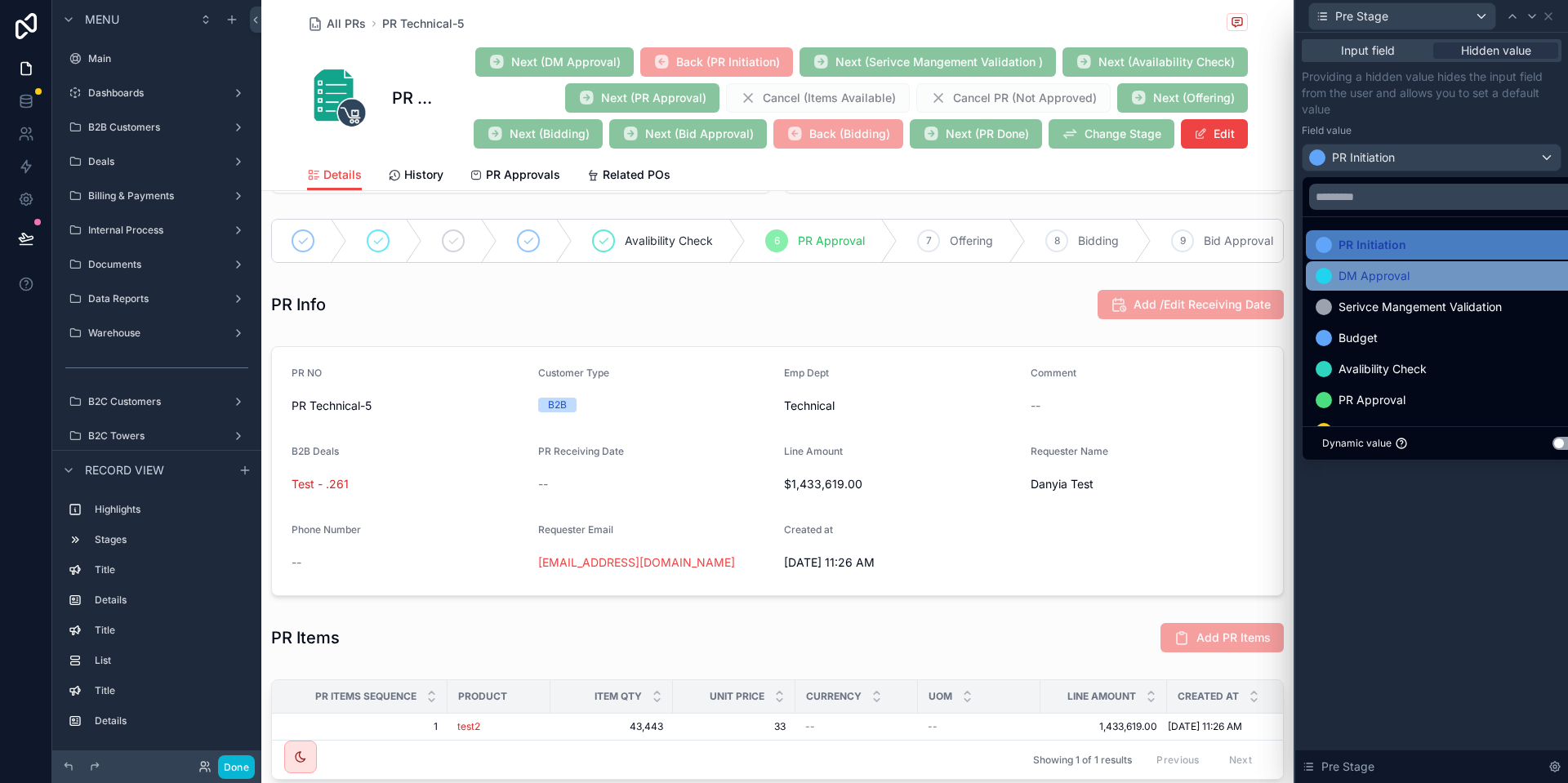
click at [1411, 282] on div "DM Approval" at bounding box center [1450, 276] width 269 height 20
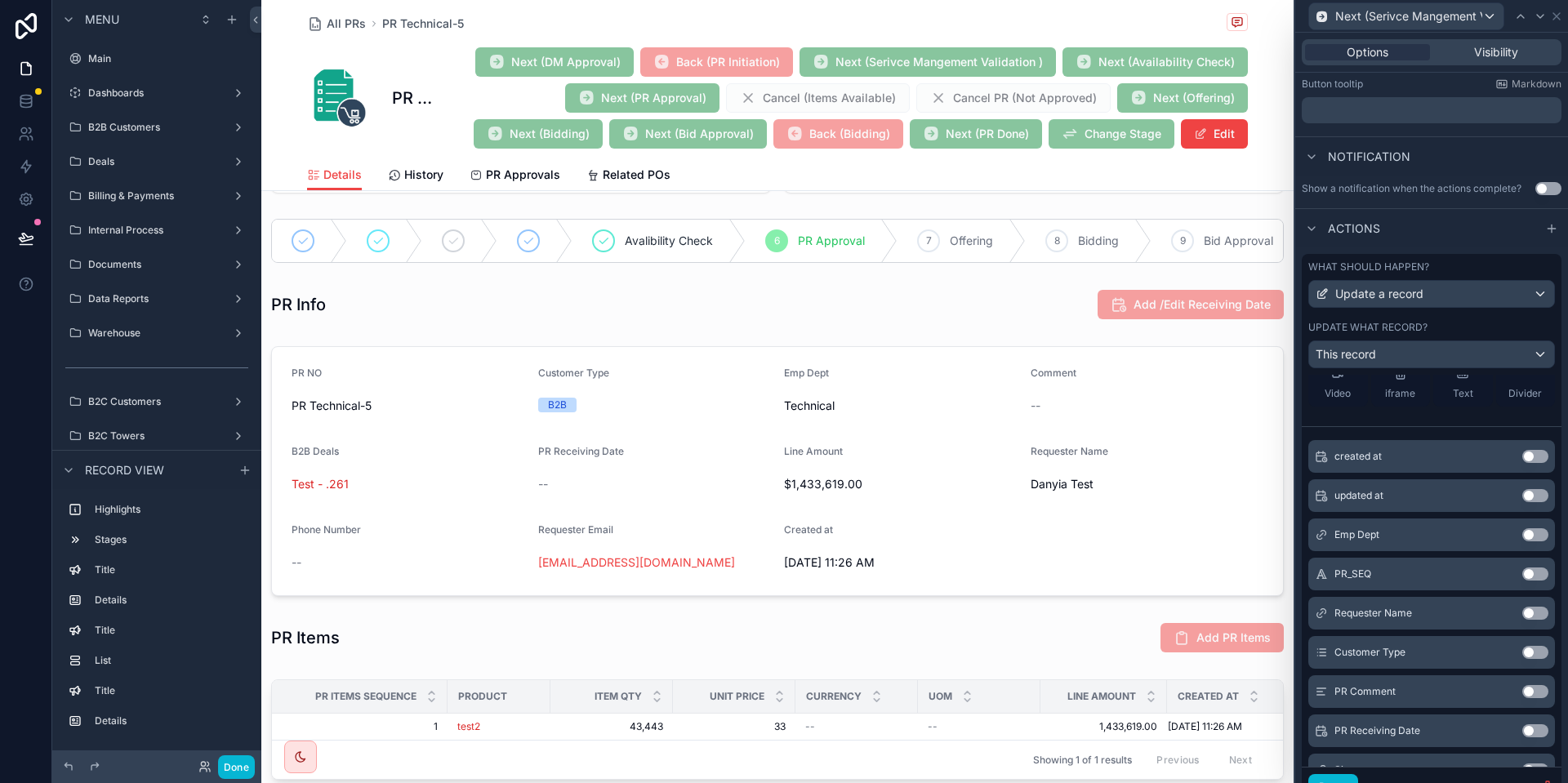
scroll to position [500, 0]
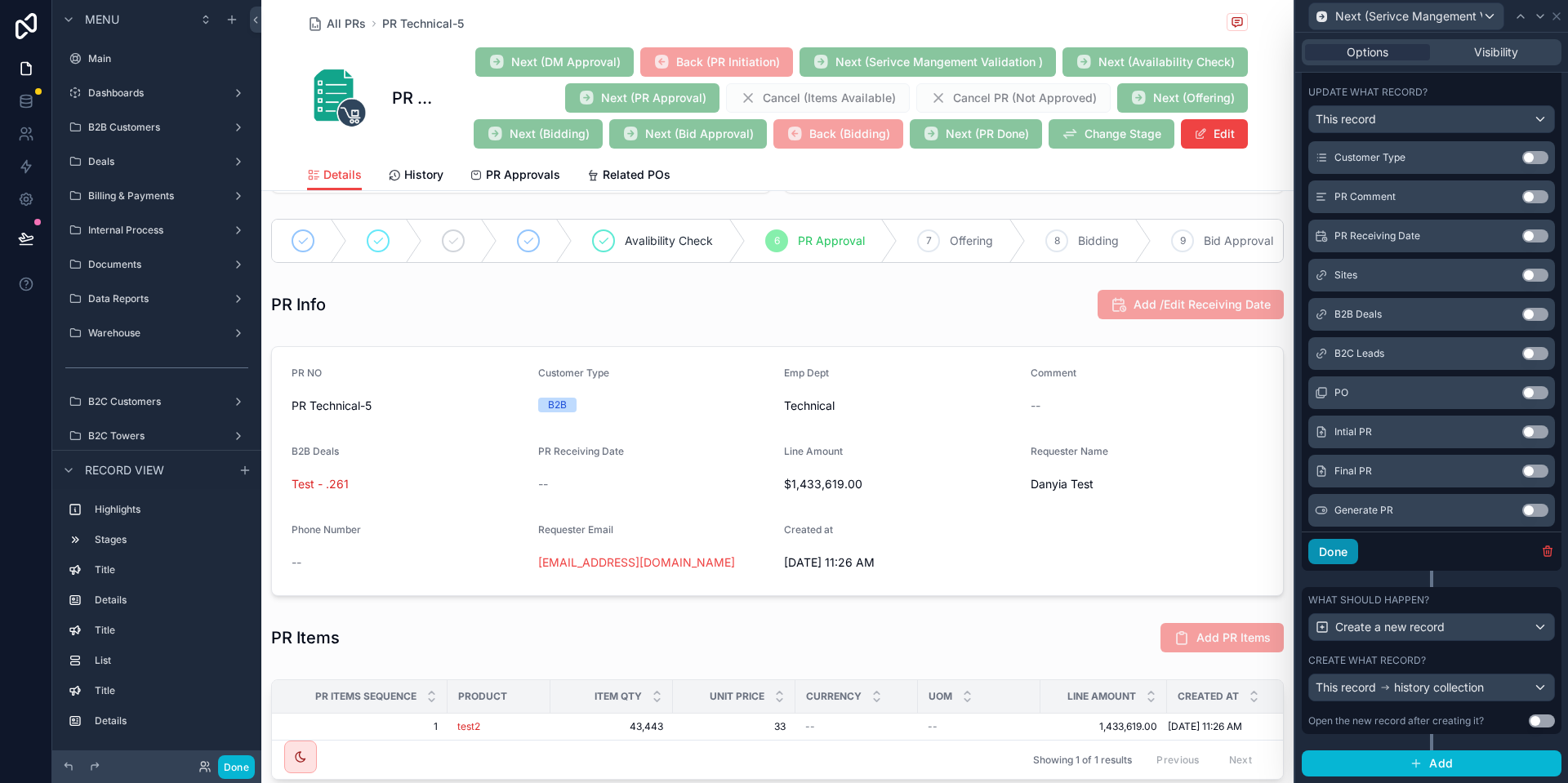
click at [1321, 553] on button "Done" at bounding box center [1333, 553] width 50 height 26
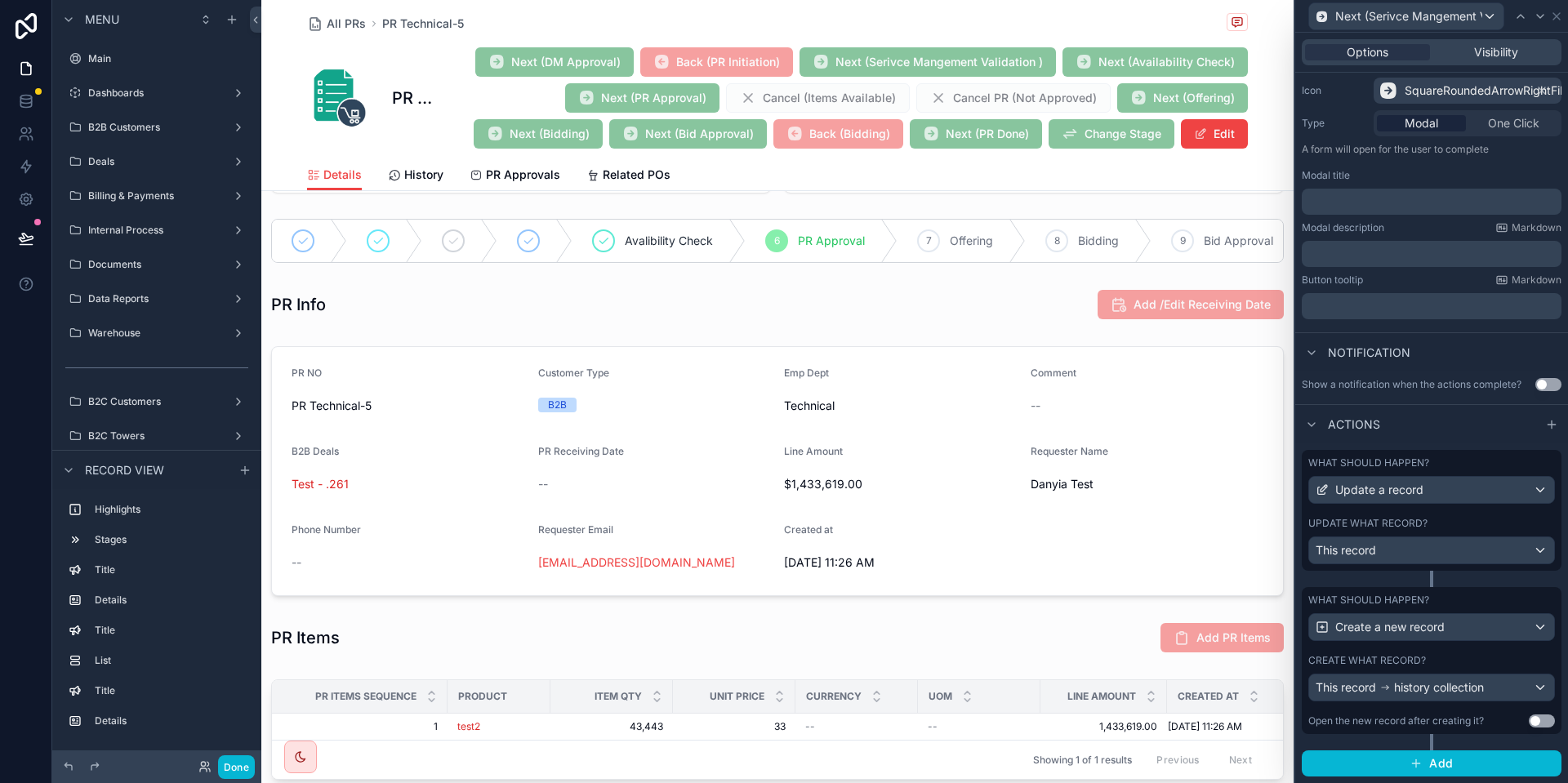
click at [1392, 655] on label "Create what record?" at bounding box center [1367, 661] width 118 height 13
click at [1493, 668] on div "Create what record? This record history collection" at bounding box center [1431, 678] width 247 height 47
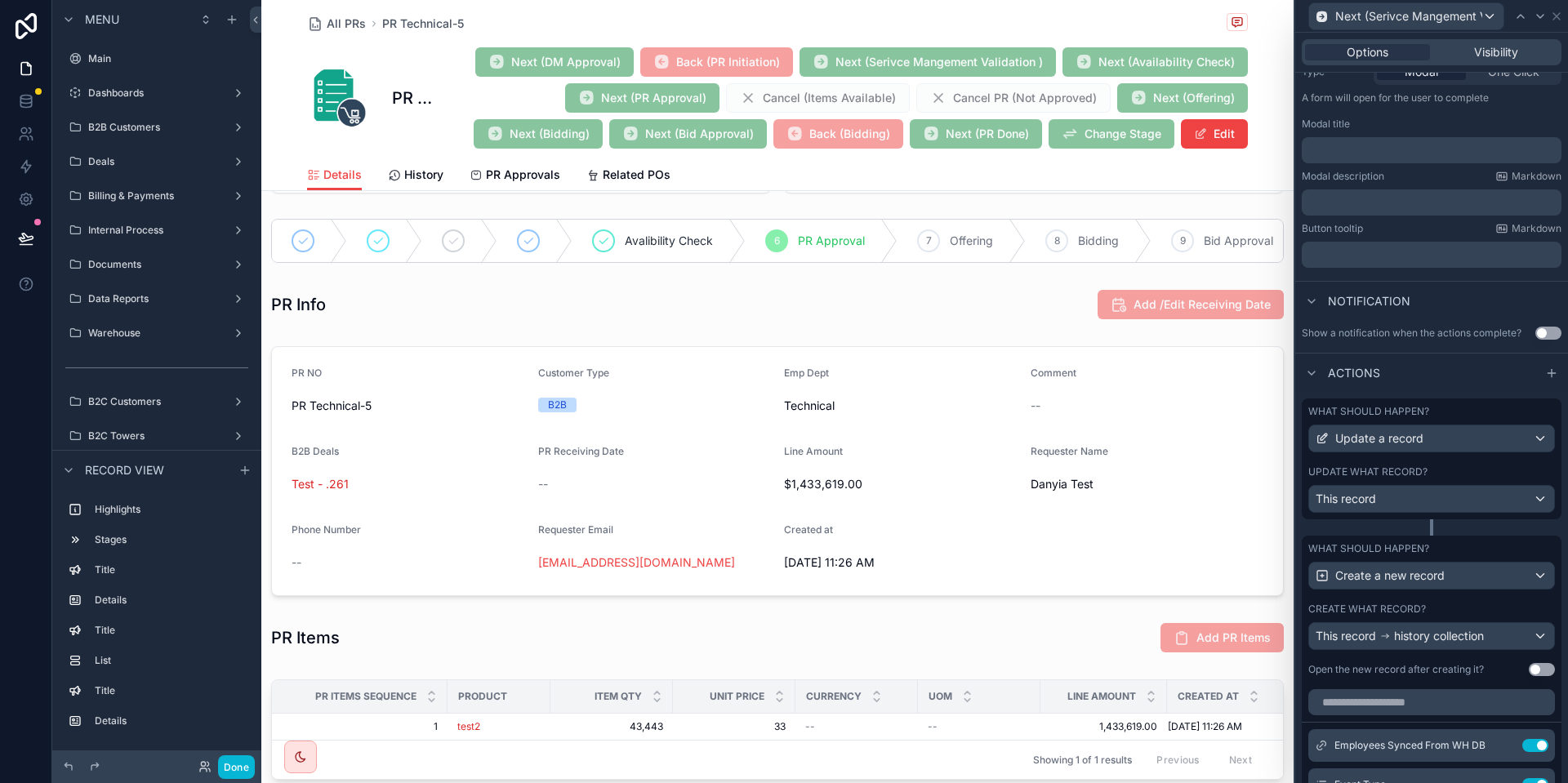
scroll to position [363, 0]
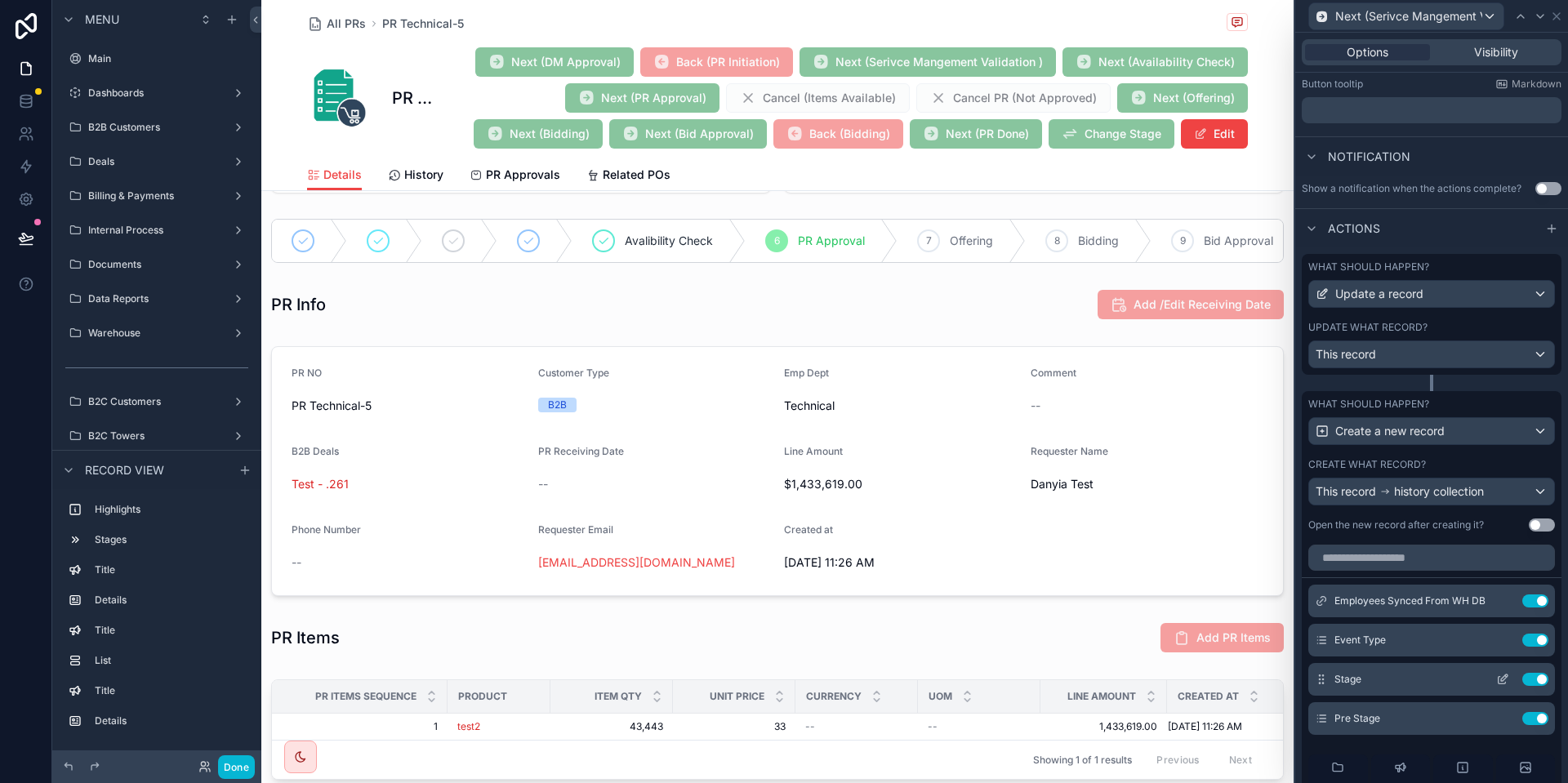
click at [1514, 674] on button at bounding box center [1503, 680] width 26 height 13
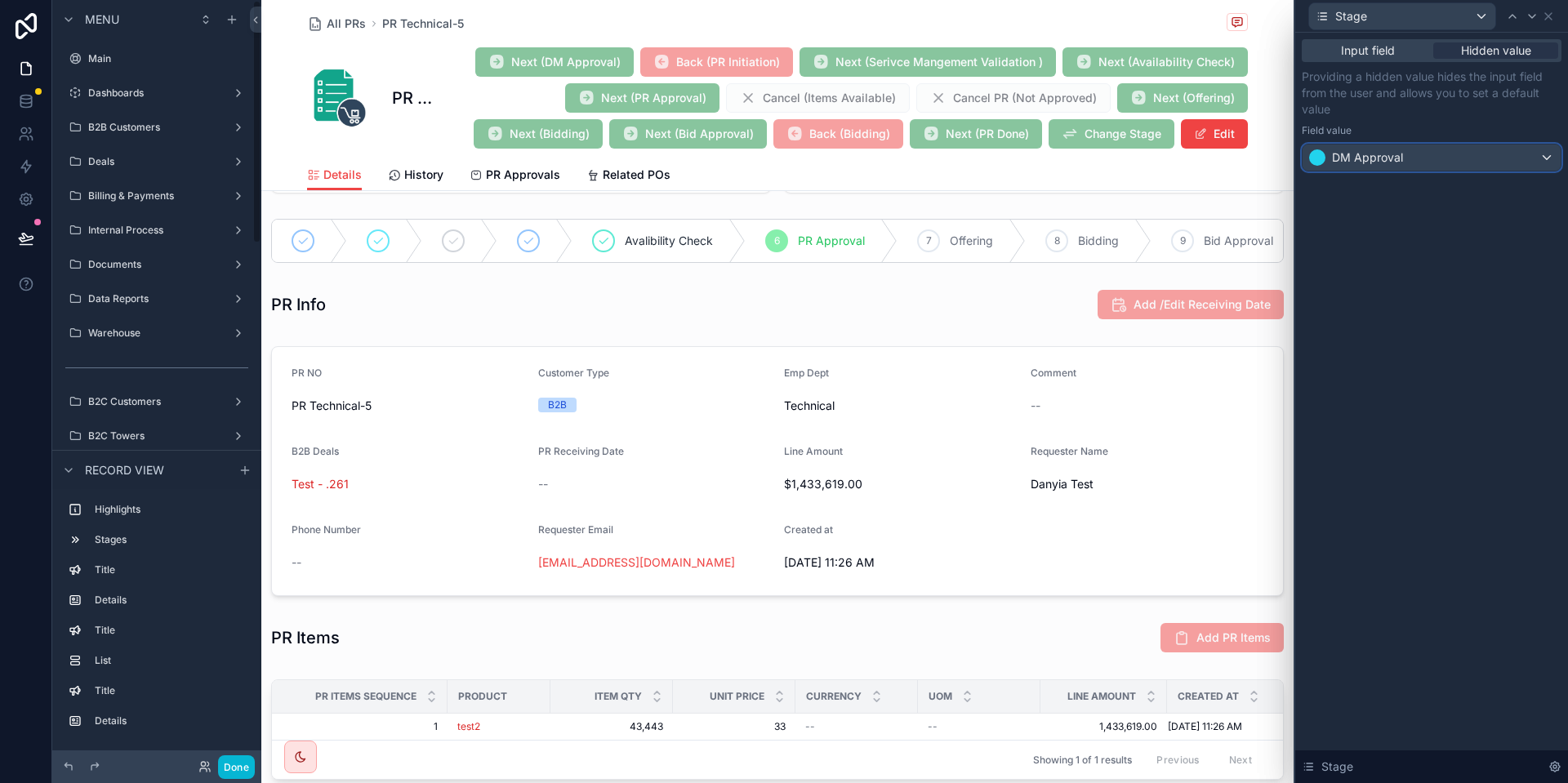
click at [1435, 153] on div "DM Approval" at bounding box center [1431, 158] width 258 height 26
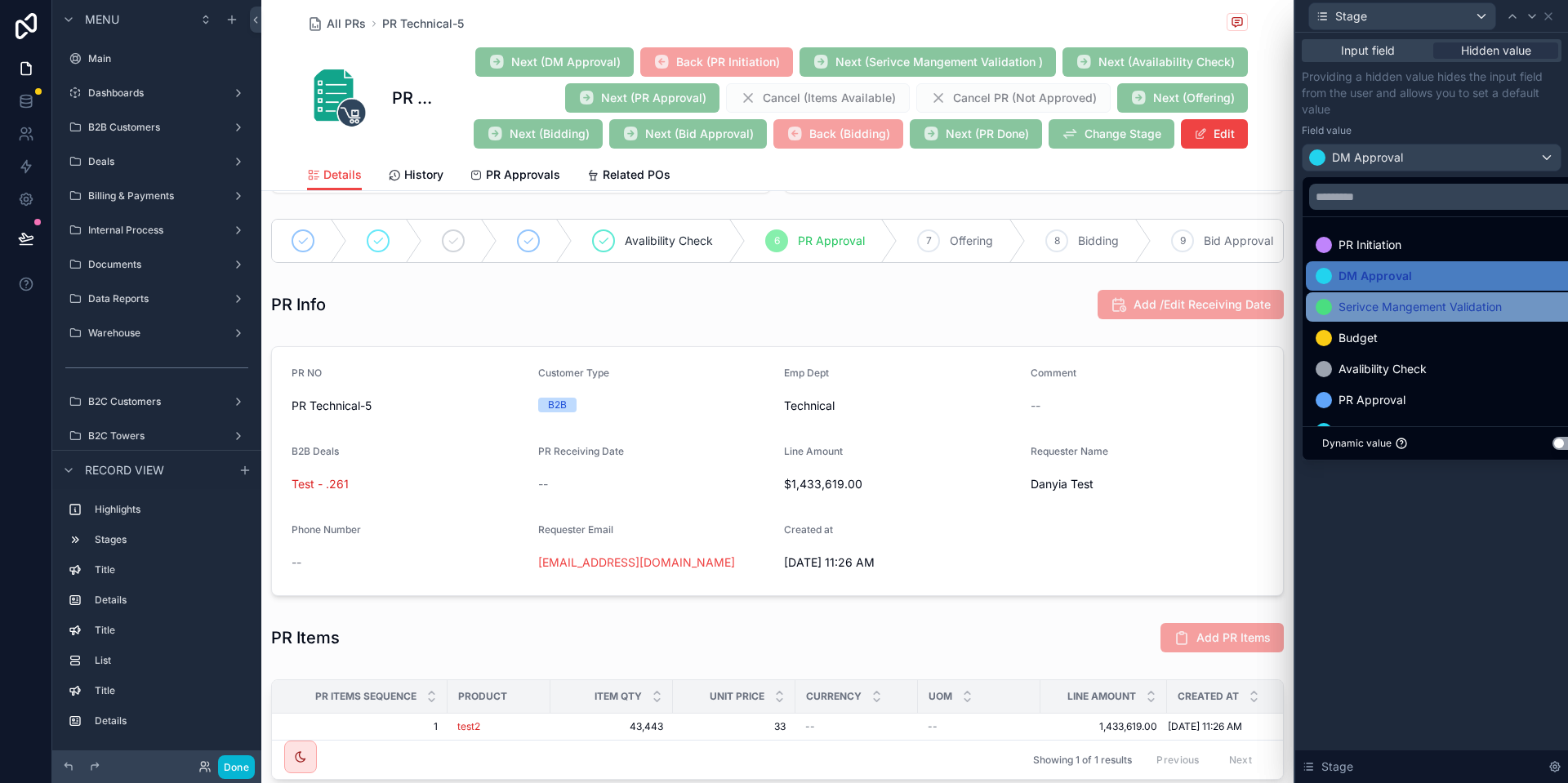
click at [1406, 302] on span "Serivce Mangement Validation" at bounding box center [1420, 307] width 163 height 20
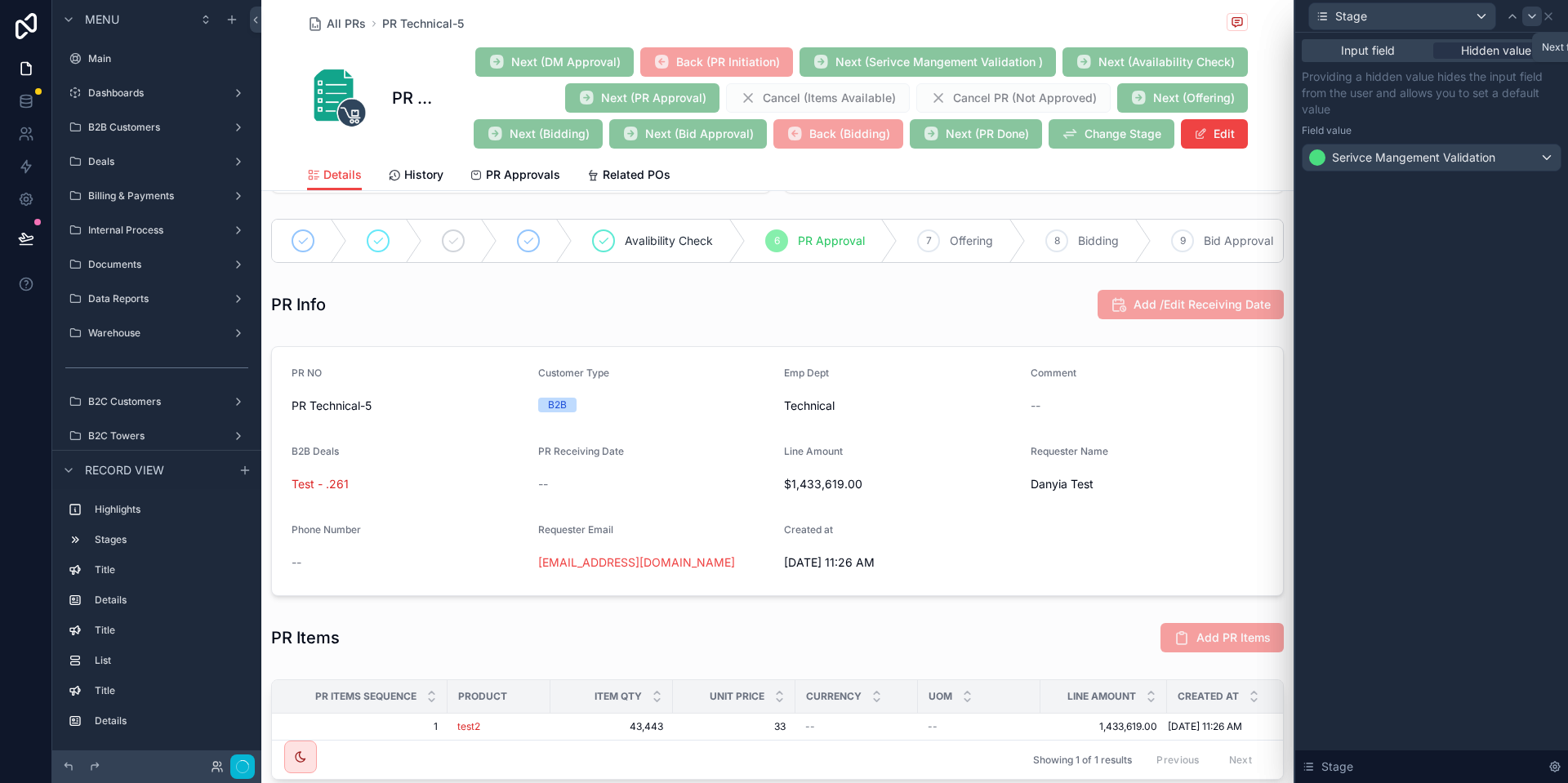
click at [1533, 12] on icon at bounding box center [1533, 16] width 13 height 13
click at [1420, 161] on div "PR Initiation" at bounding box center [1431, 158] width 258 height 26
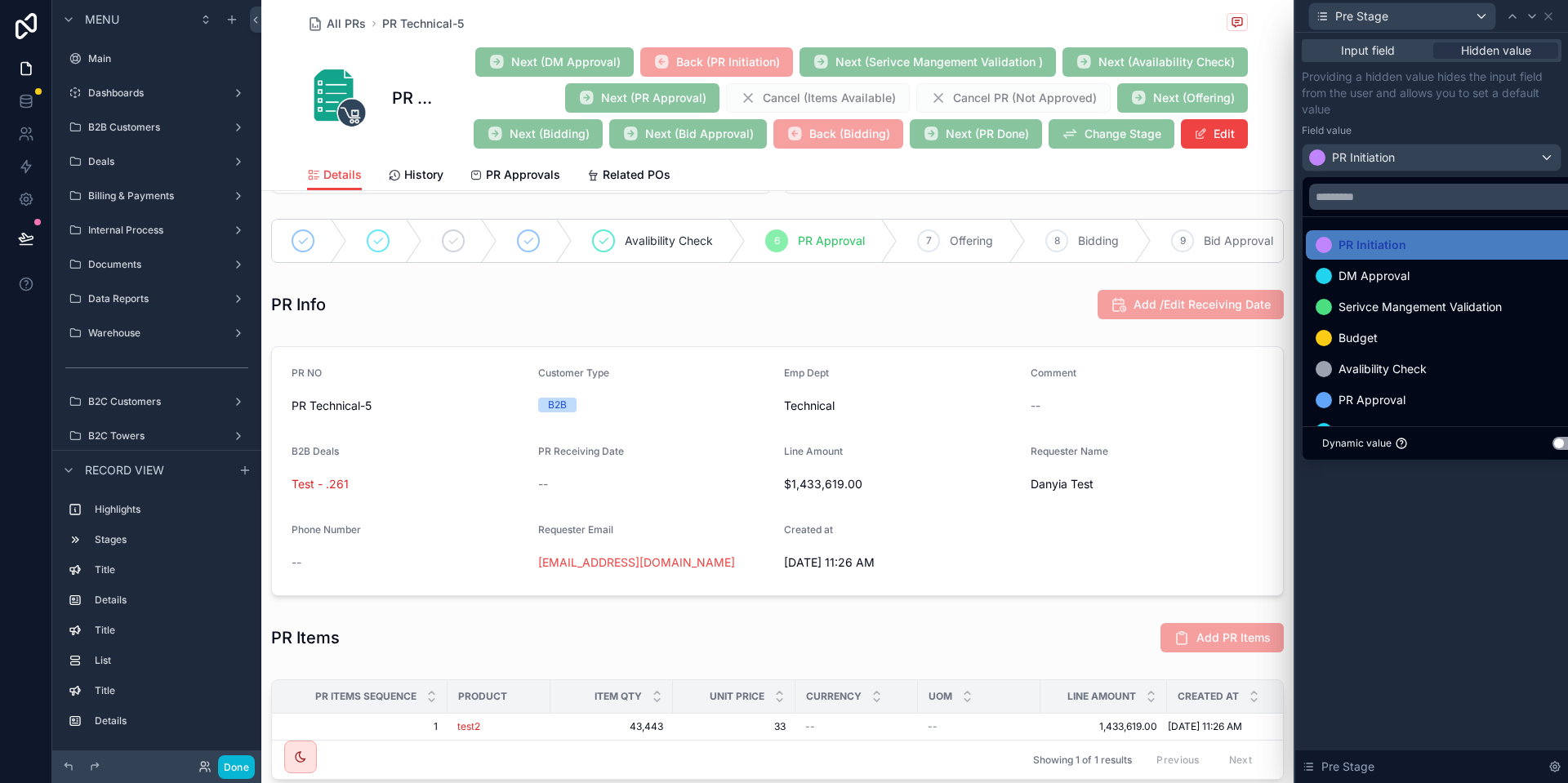
click at [1409, 285] on div "DM Approval" at bounding box center [1450, 276] width 269 height 20
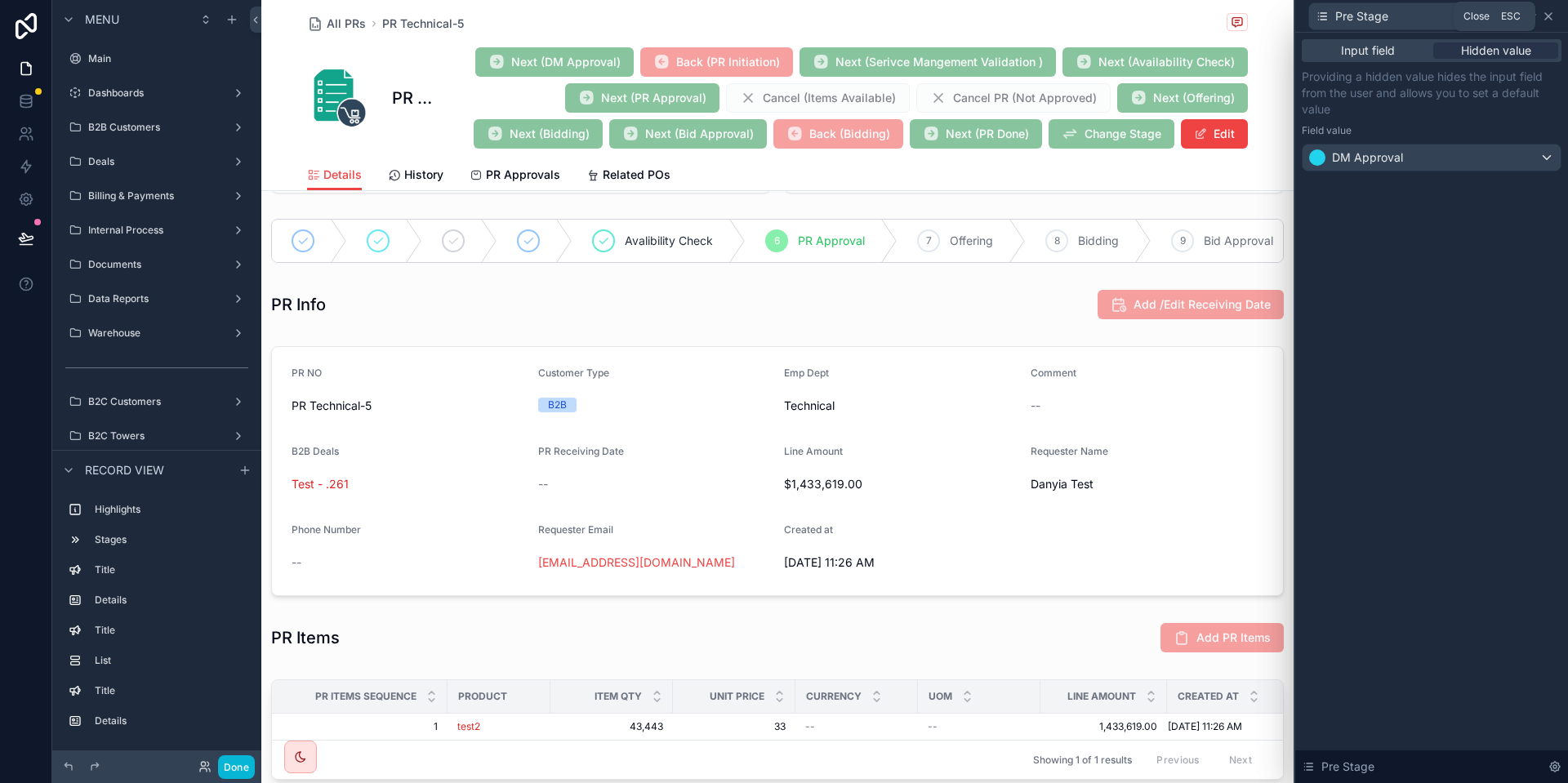
click at [1553, 12] on icon at bounding box center [1549, 16] width 13 height 13
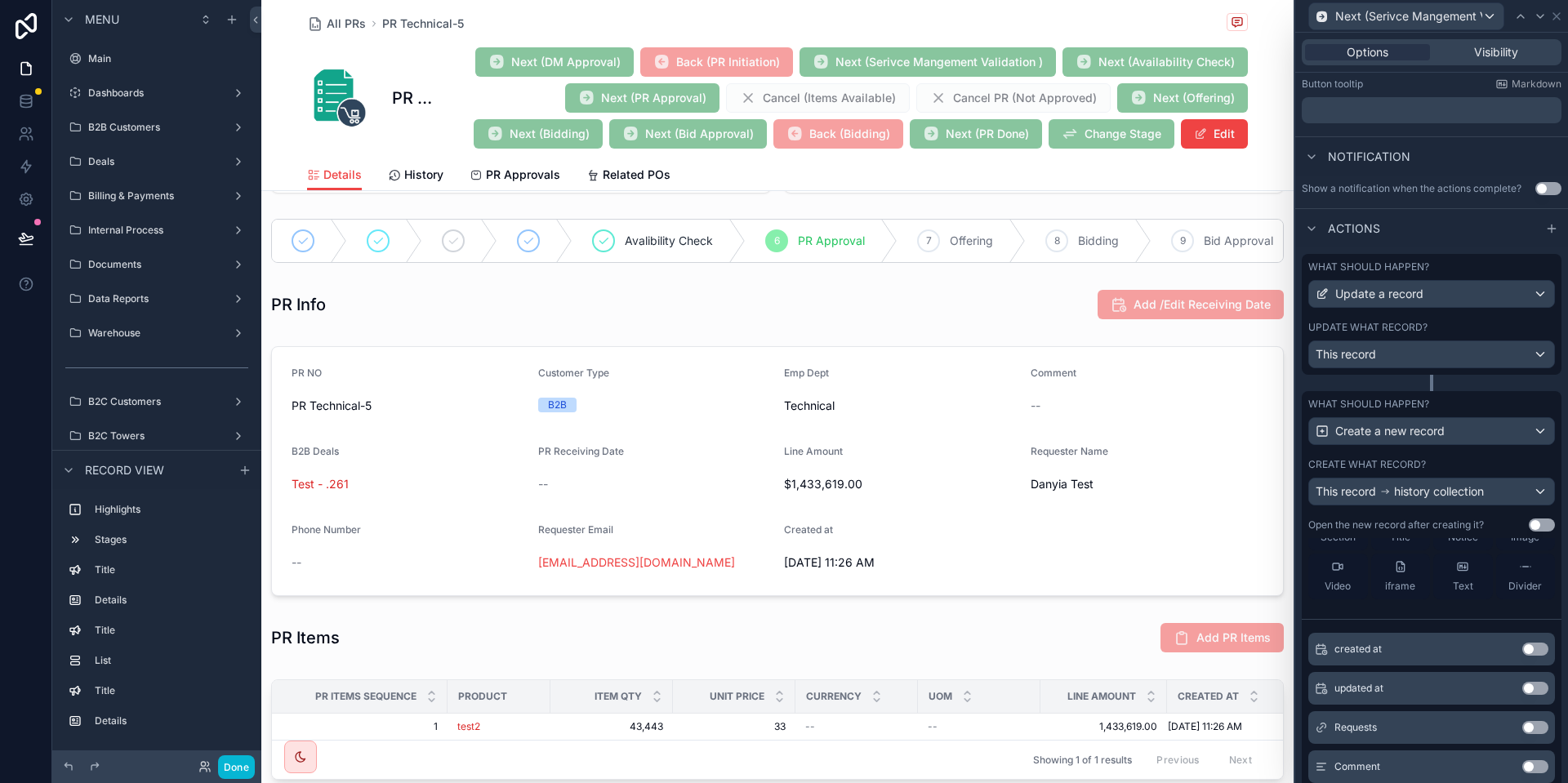
scroll to position [598, 0]
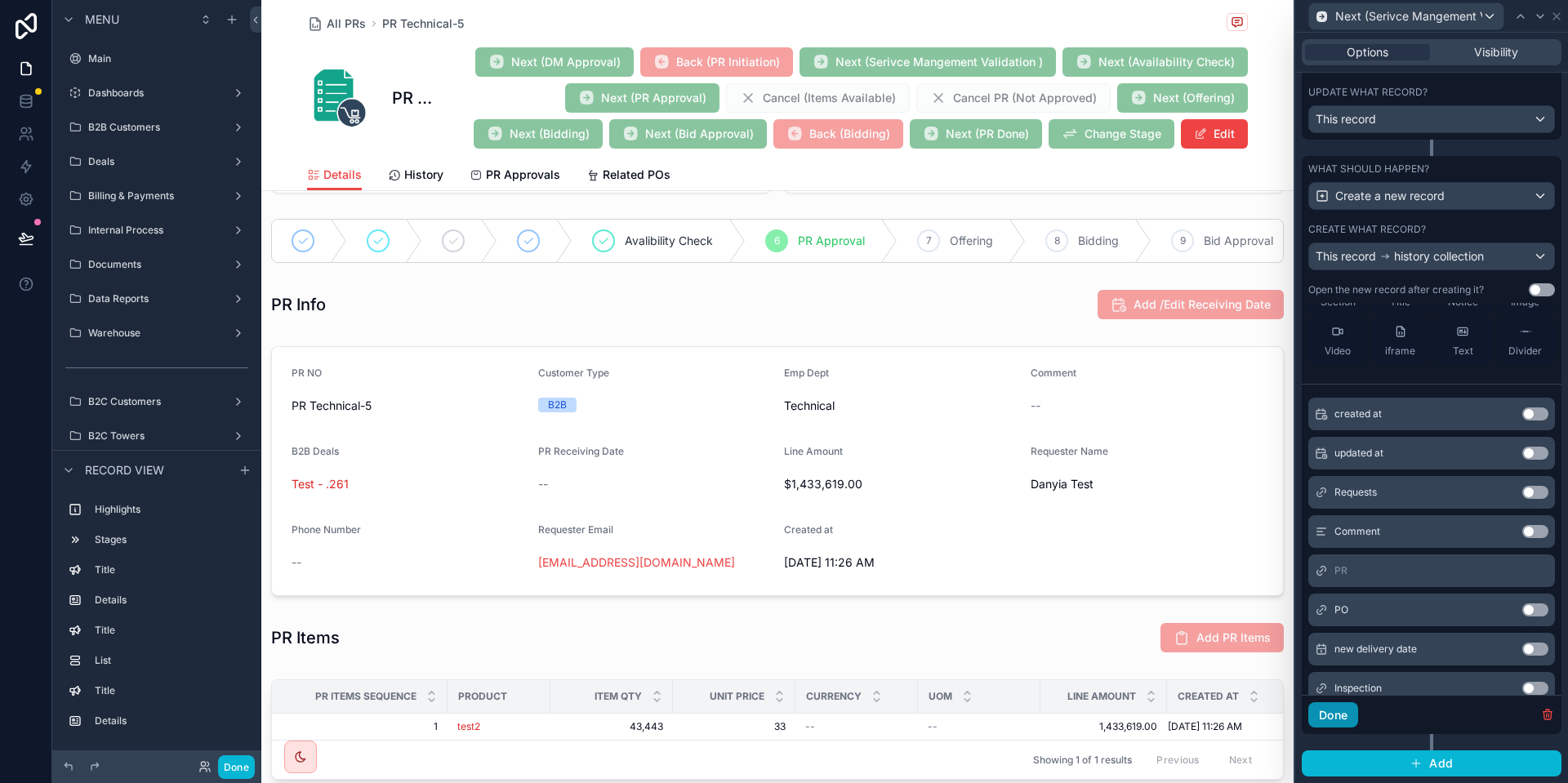
click at [1358, 713] on button "Done" at bounding box center [1333, 716] width 50 height 26
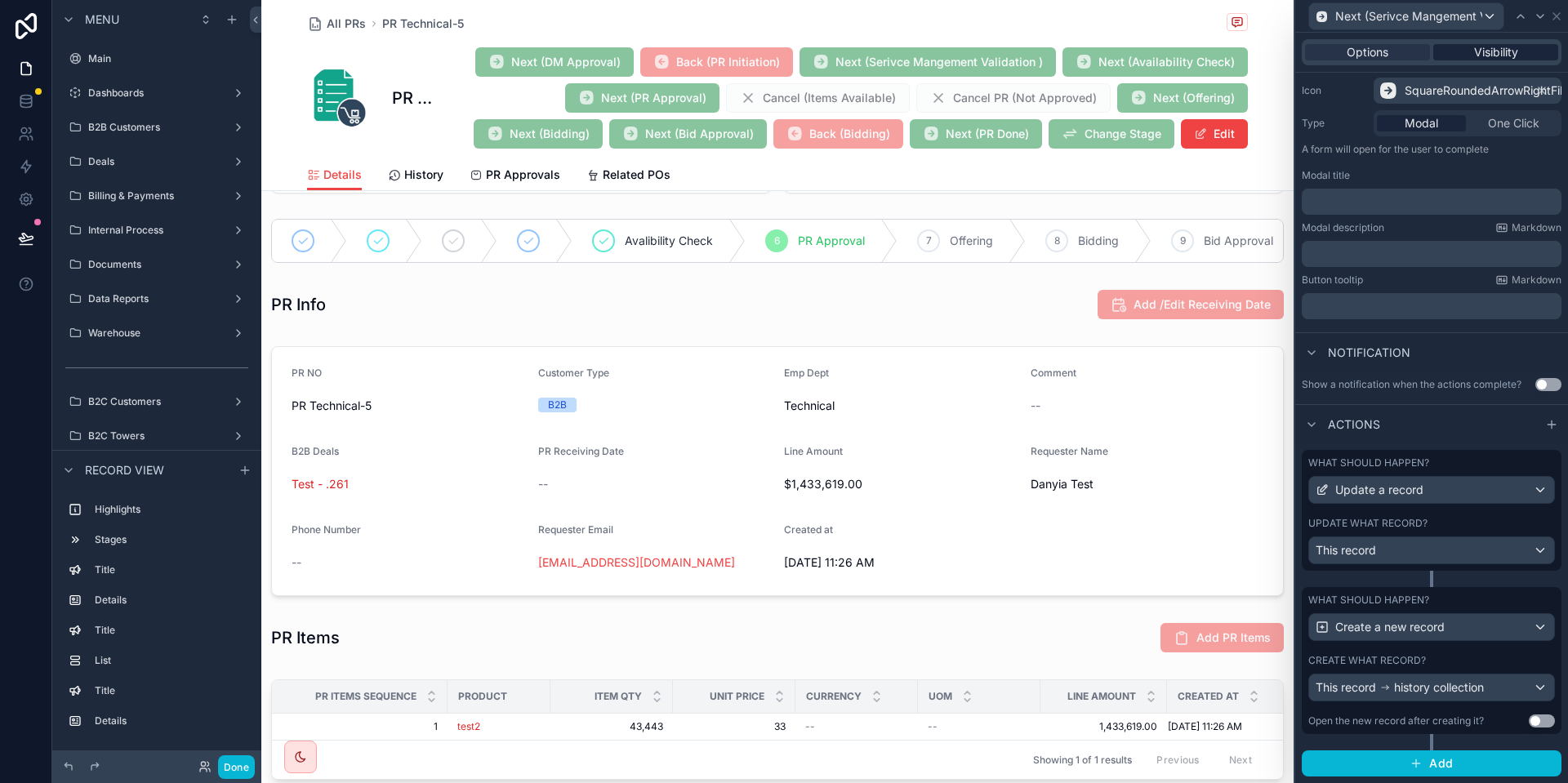
click at [1474, 45] on span "Visibility" at bounding box center [1496, 52] width 44 height 16
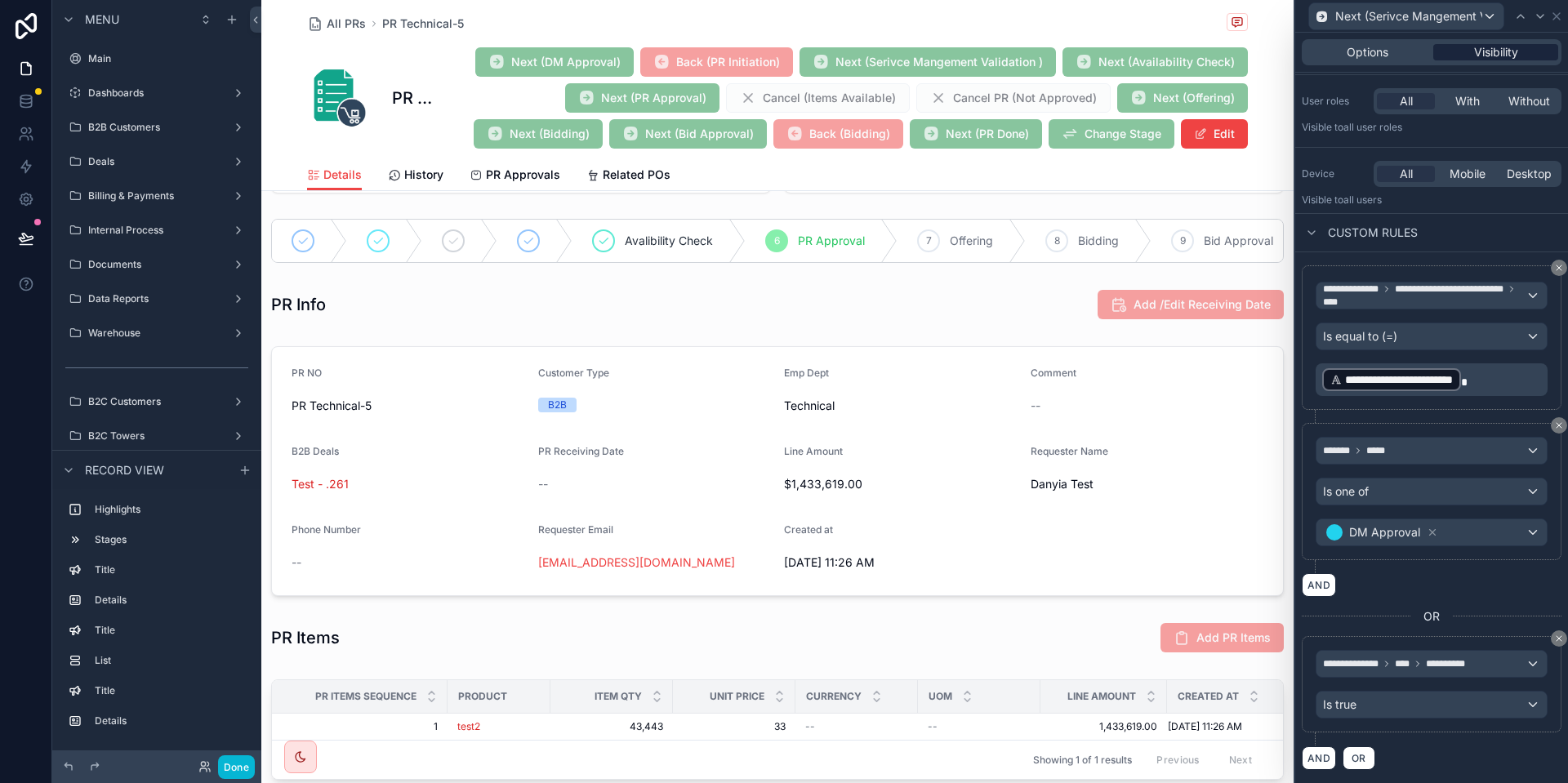
scroll to position [109, 0]
click at [1369, 58] on span "Options" at bounding box center [1368, 52] width 42 height 16
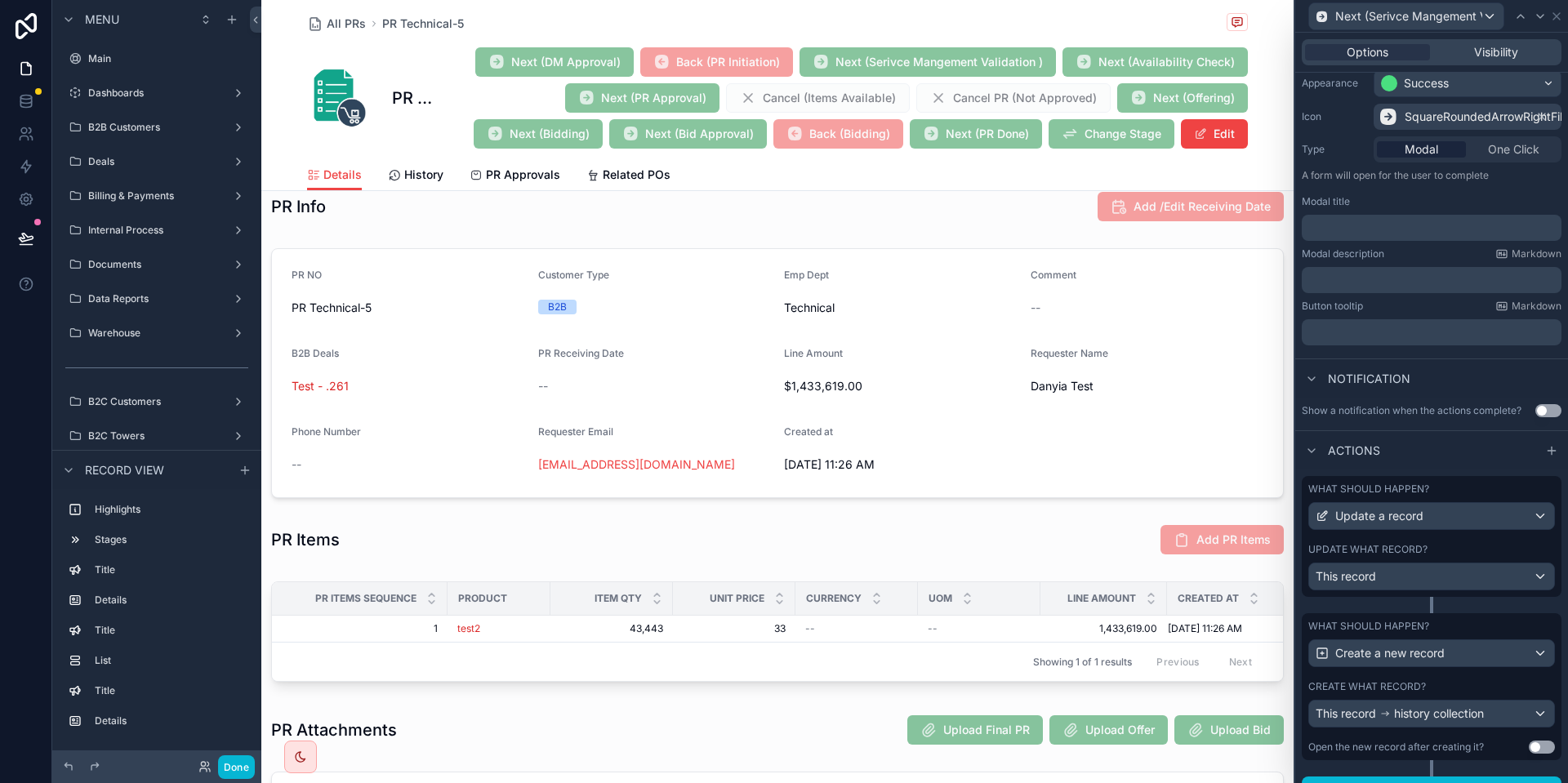
scroll to position [166, 0]
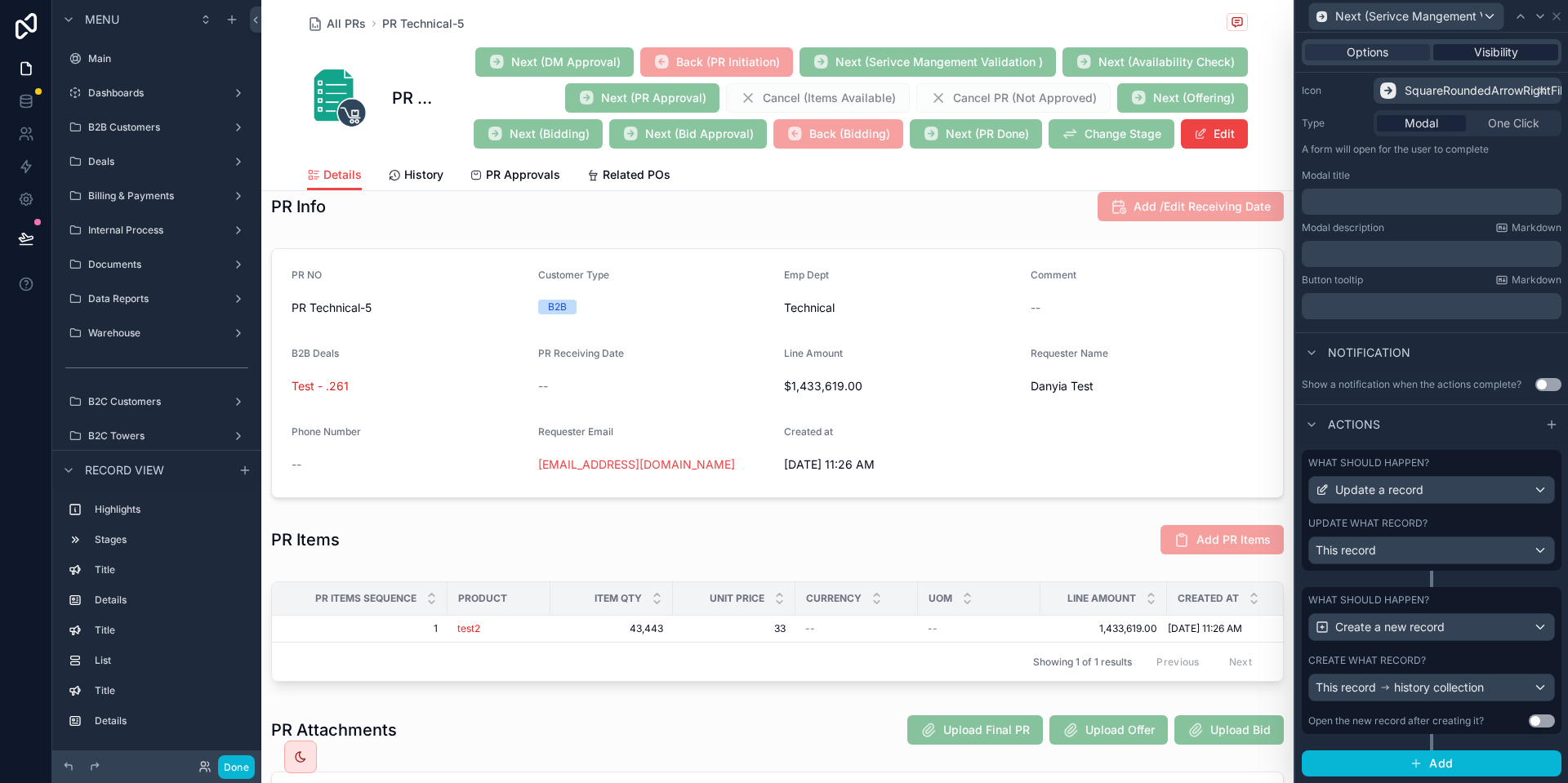
click at [1489, 55] on span "Visibility" at bounding box center [1496, 52] width 44 height 16
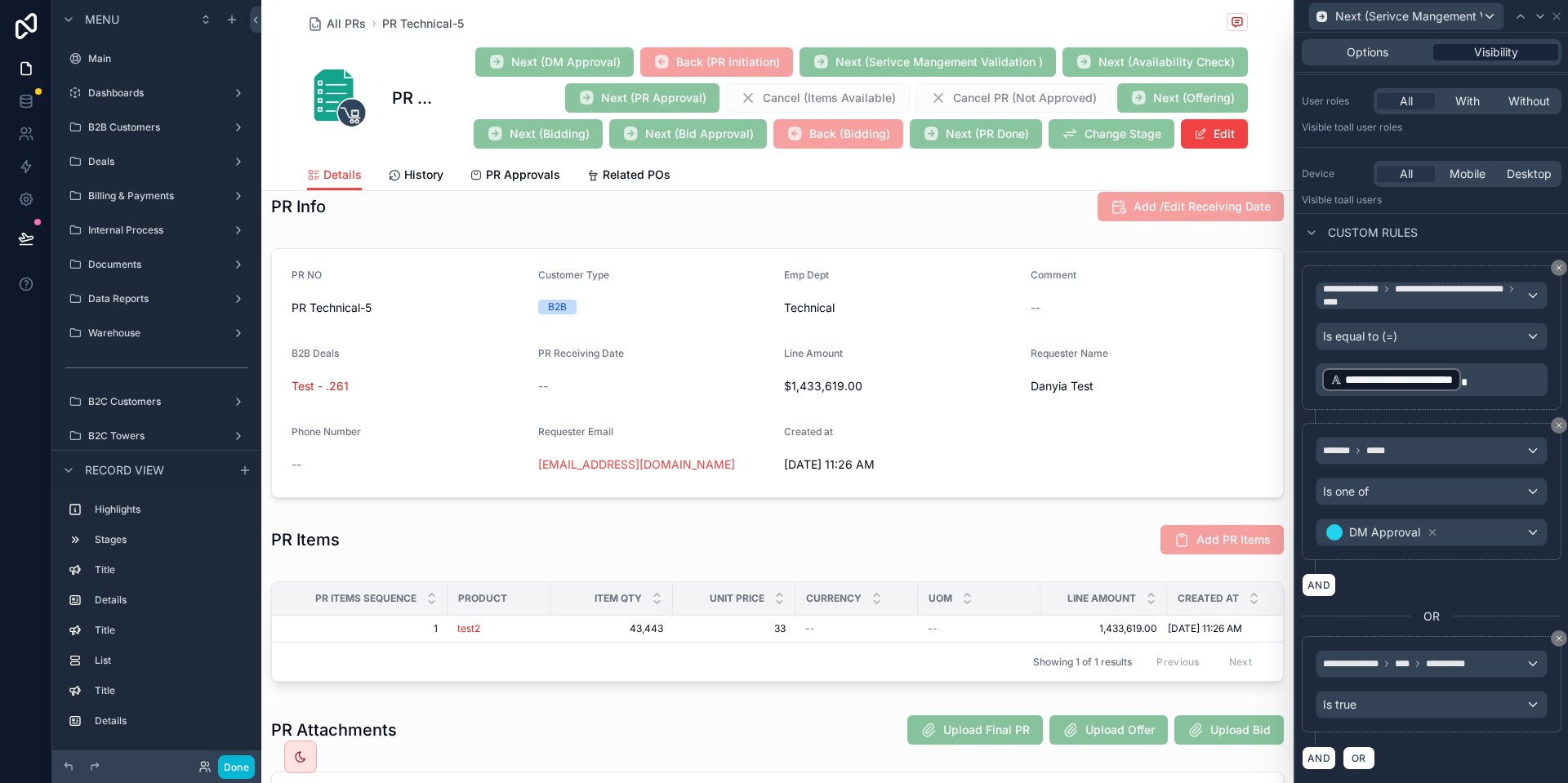
scroll to position [109, 0]
click at [1377, 59] on span "Options" at bounding box center [1368, 52] width 42 height 16
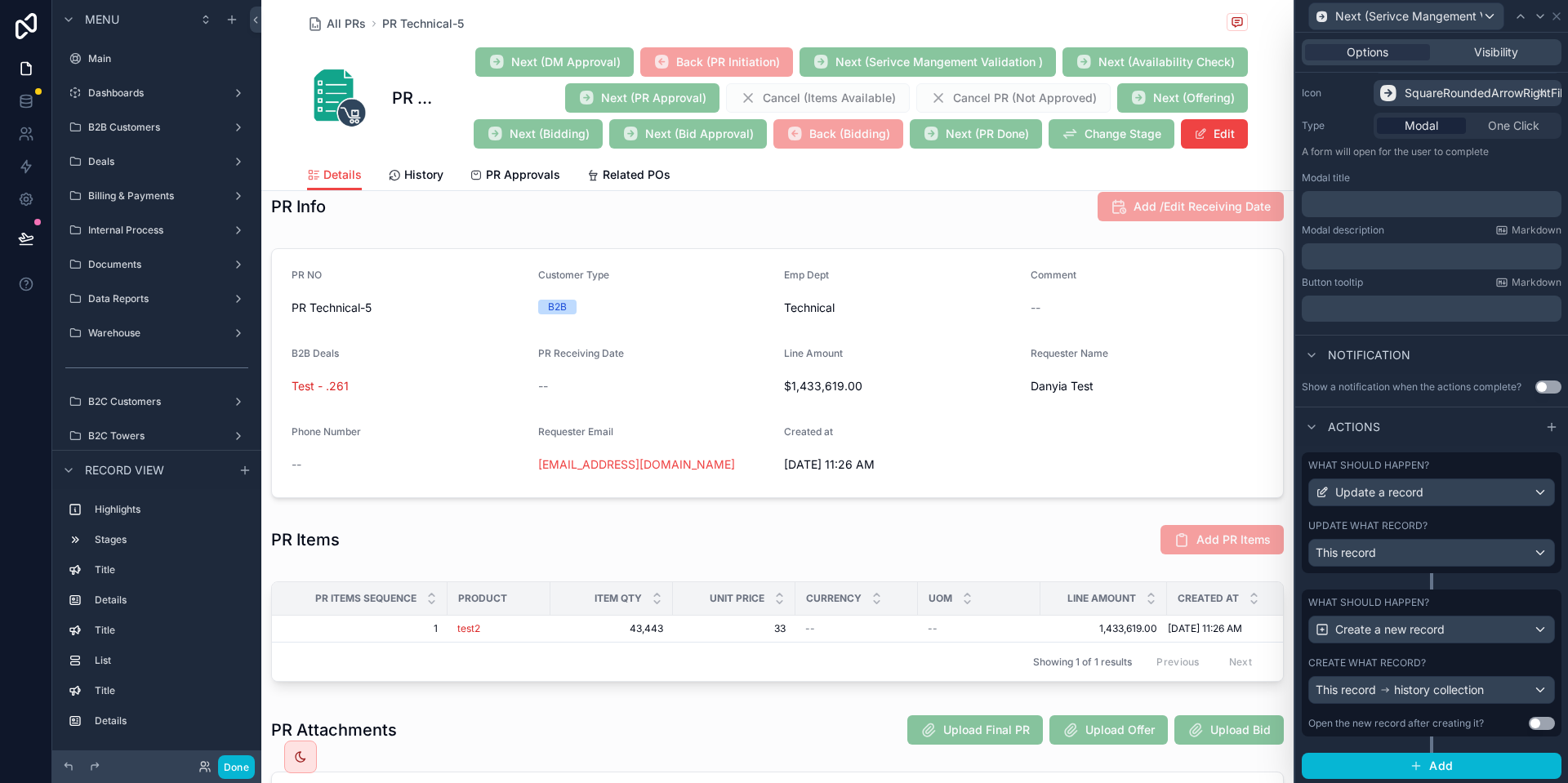
scroll to position [166, 0]
click at [1559, 15] on icon at bounding box center [1557, 16] width 13 height 13
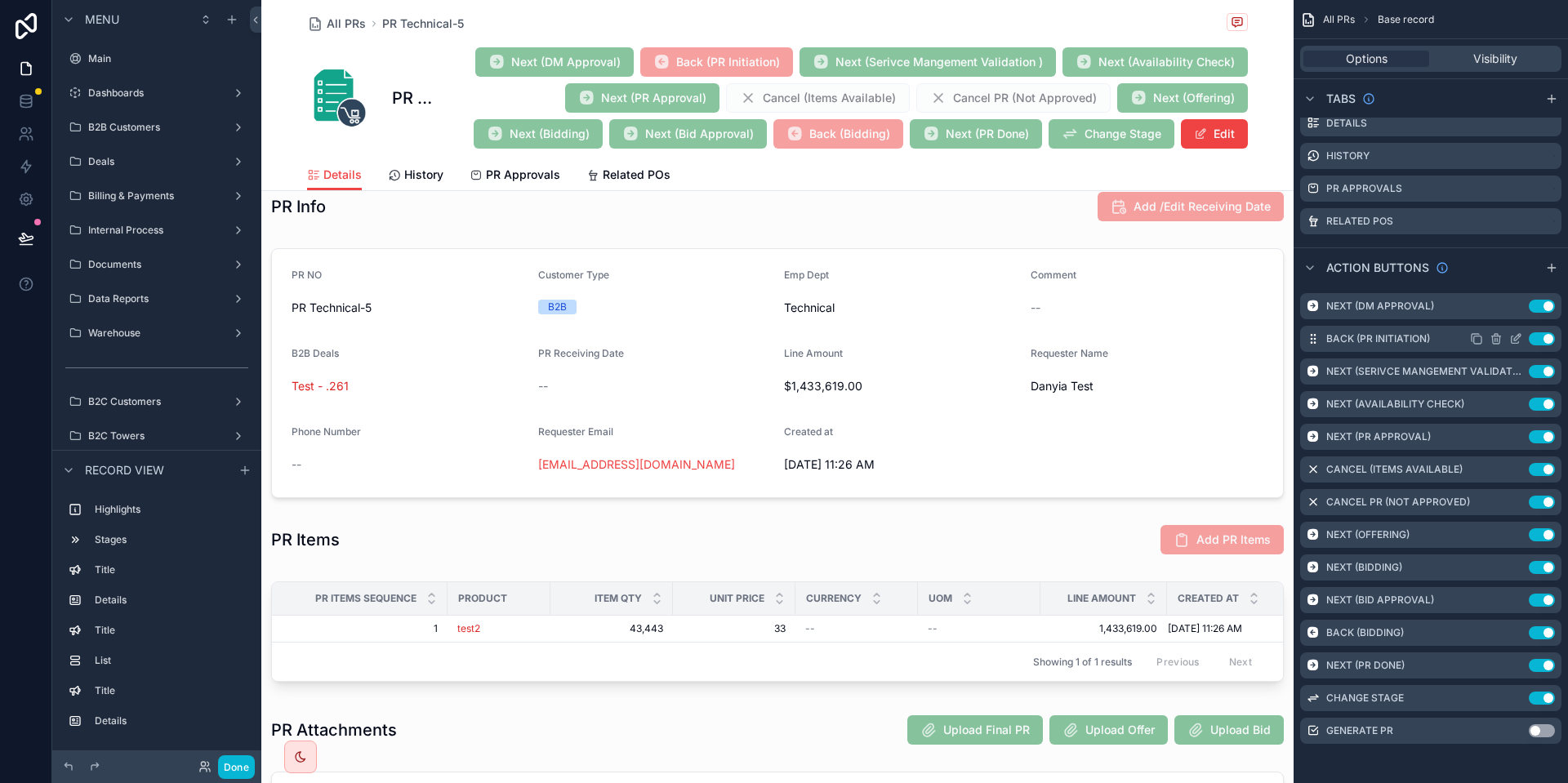
click at [1474, 335] on icon "scrollable content" at bounding box center [1477, 339] width 13 height 13
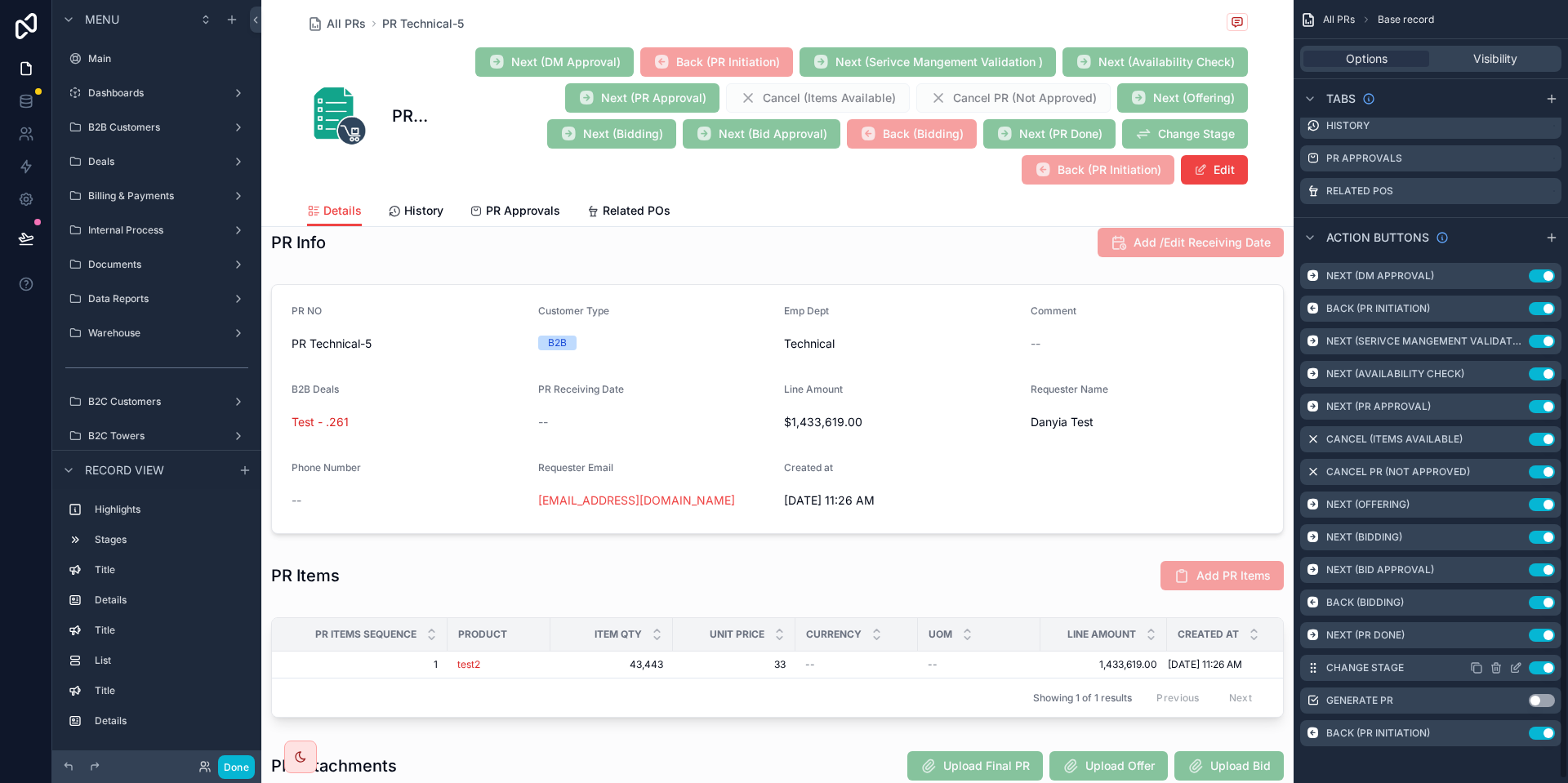
scroll to position [740, 0]
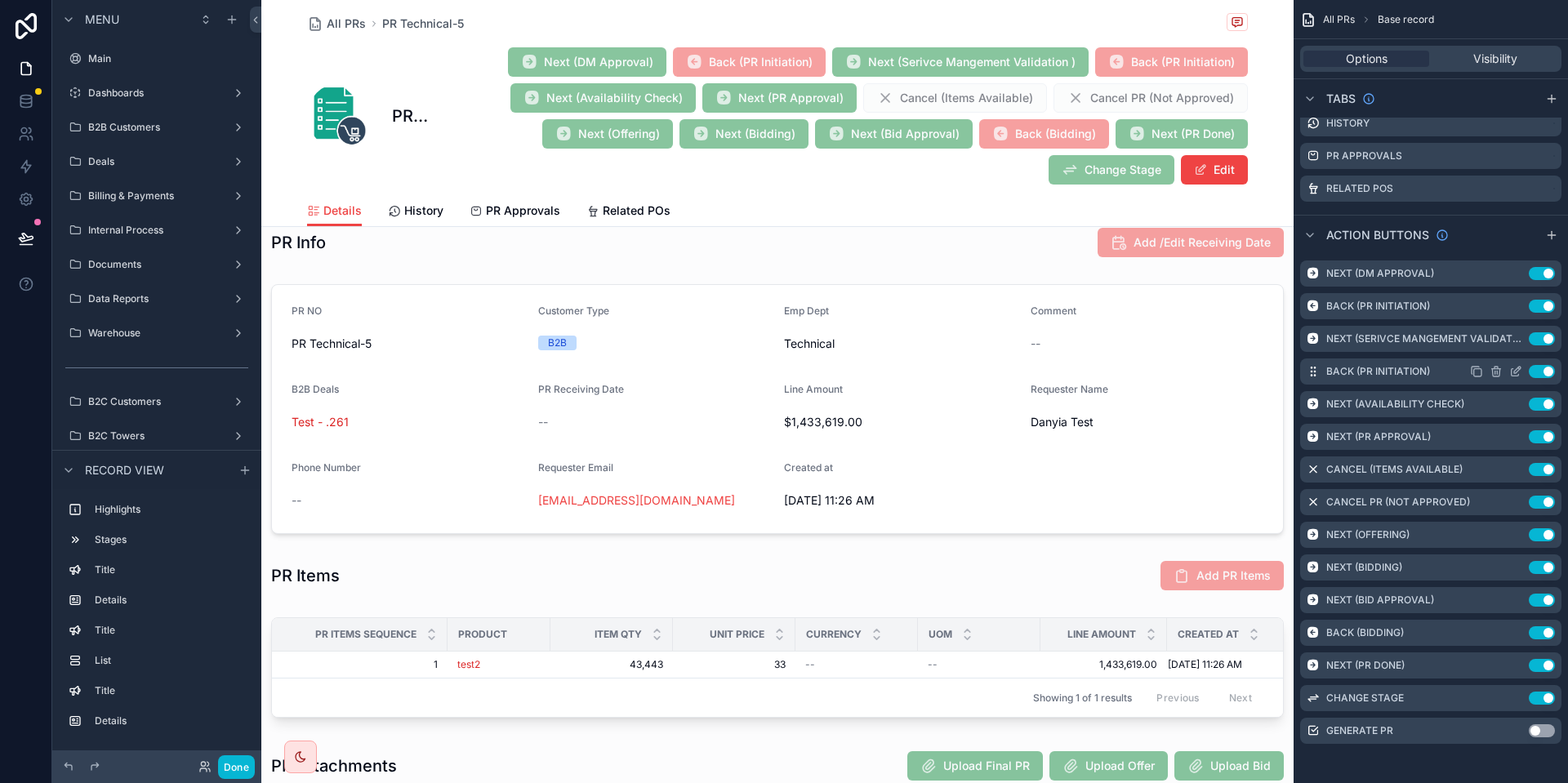
click at [1514, 370] on icon "scrollable content" at bounding box center [1516, 372] width 13 height 13
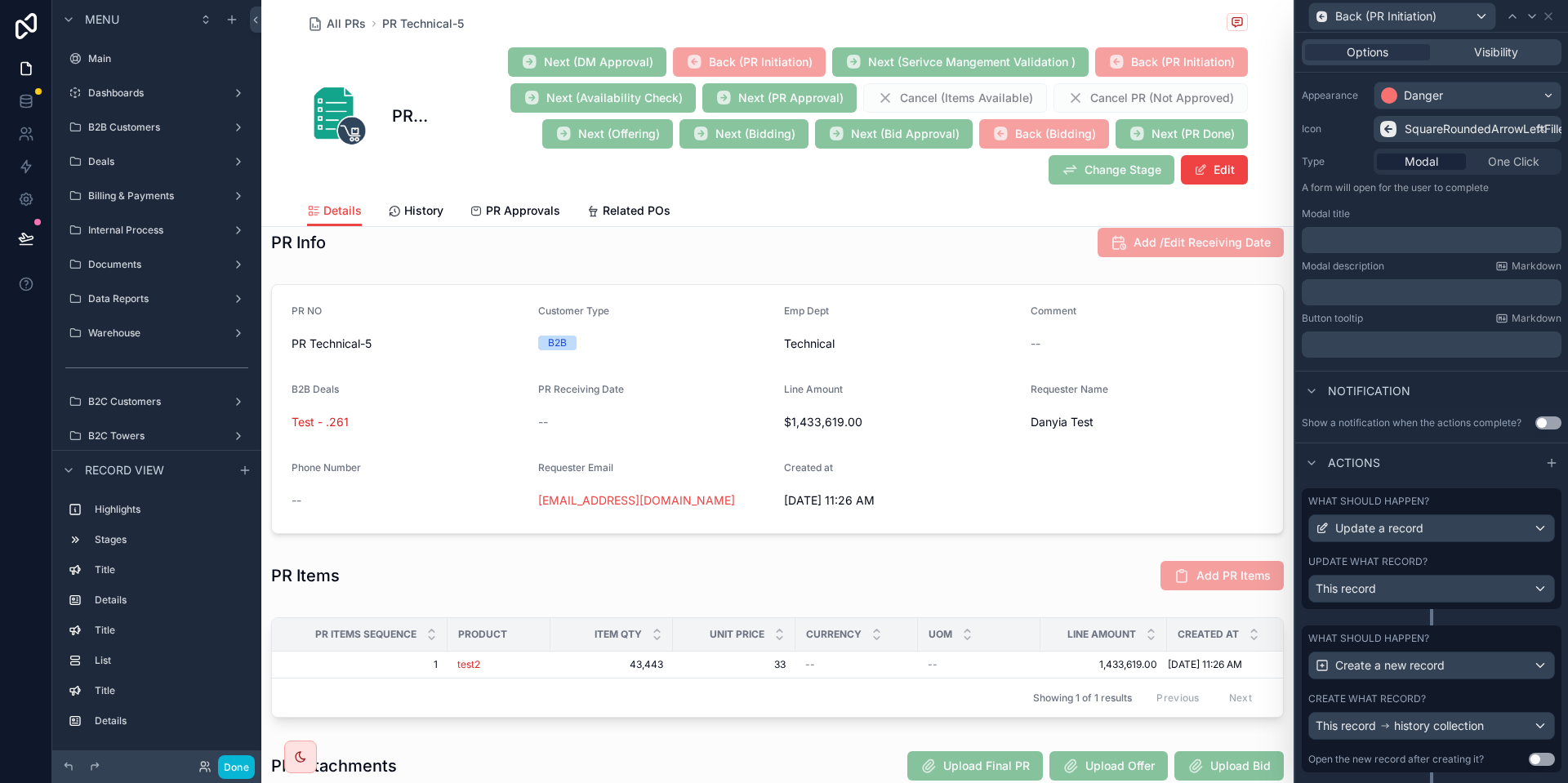
scroll to position [166, 0]
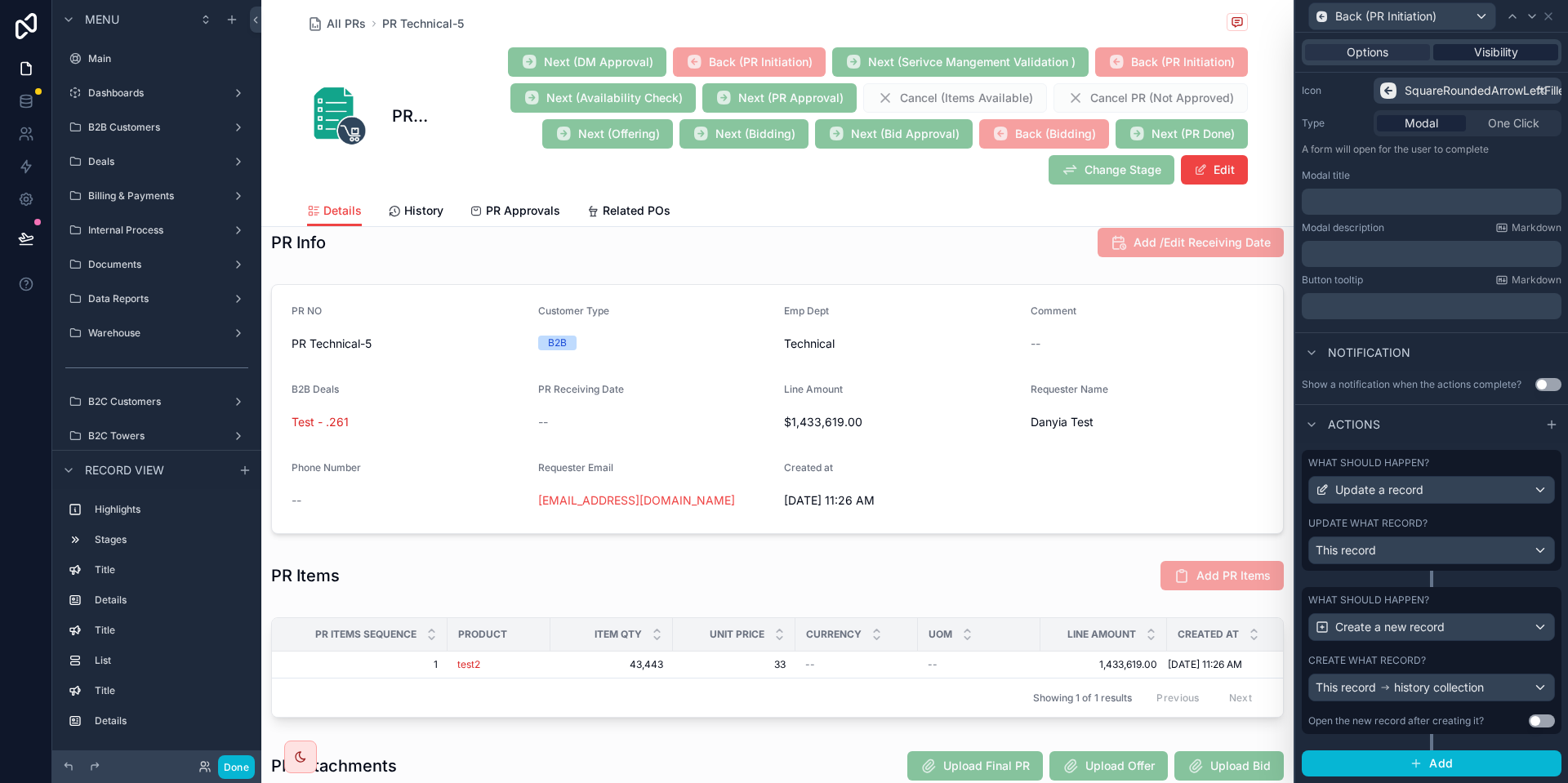
click at [1494, 53] on span "Visibility" at bounding box center [1496, 52] width 44 height 16
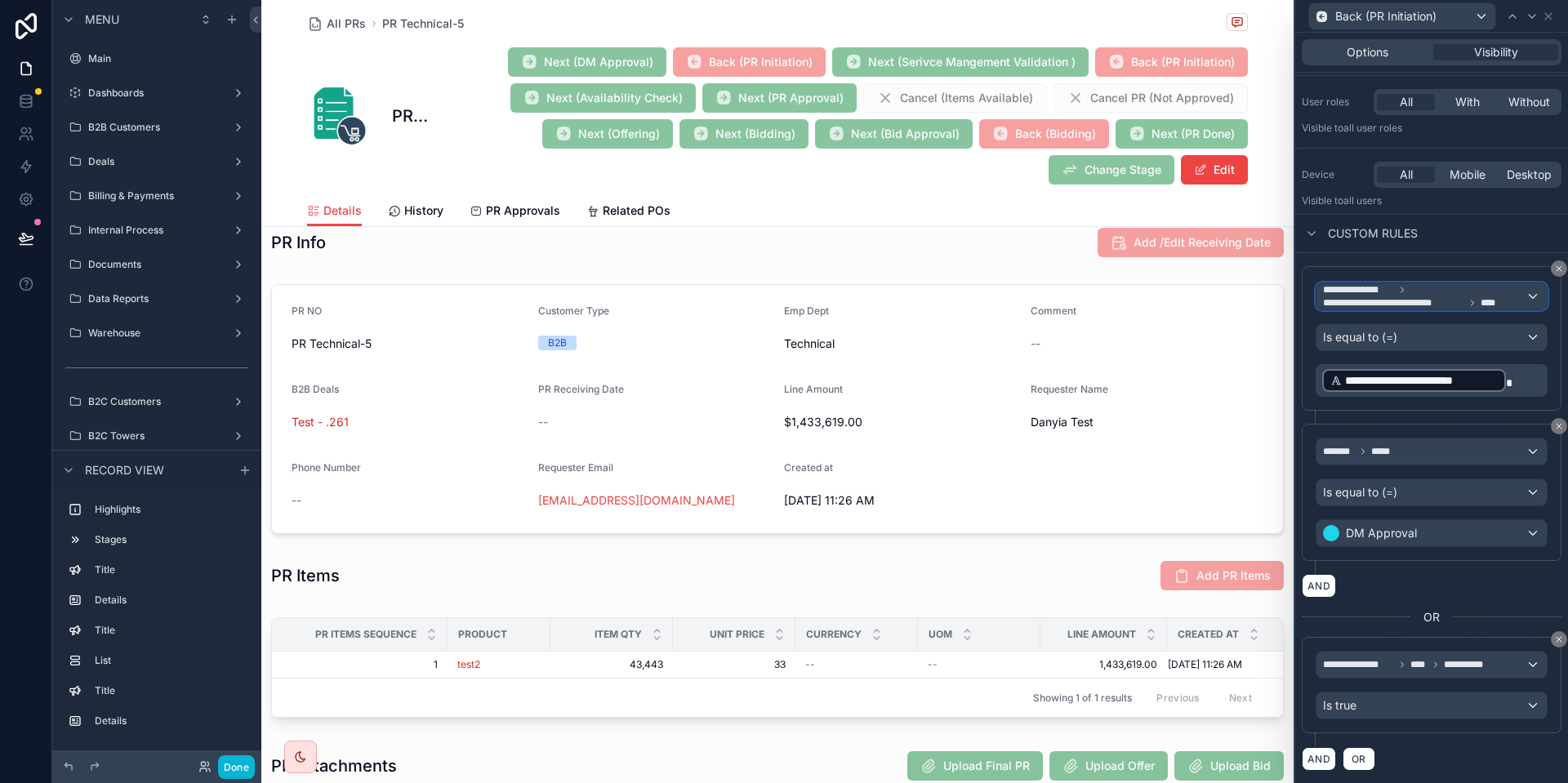
click at [1433, 303] on span "**********" at bounding box center [1394, 303] width 142 height 13
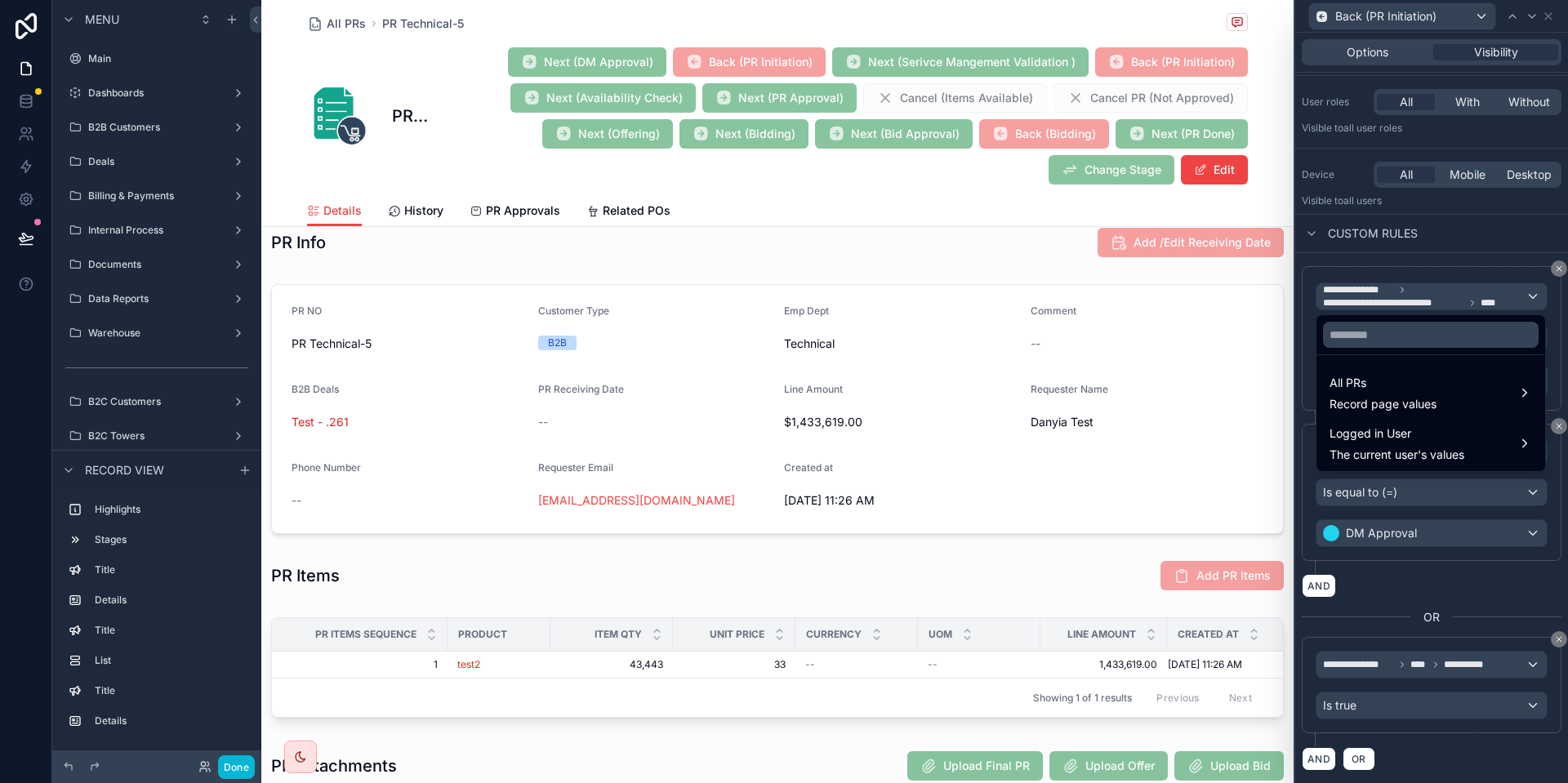
click at [1411, 238] on div at bounding box center [1432, 391] width 273 height 783
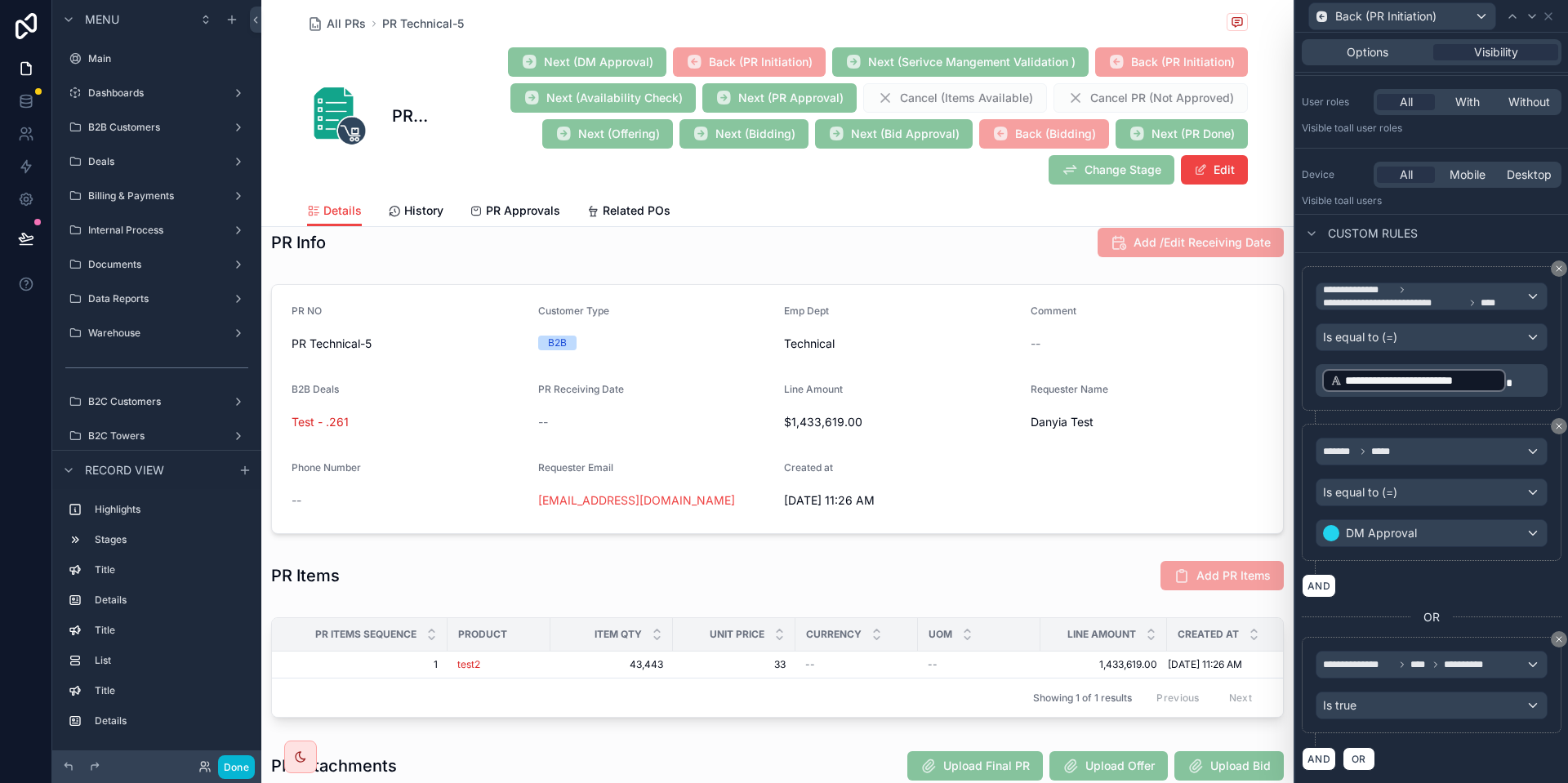
click at [1559, 19] on div "Back (PR Initiation)" at bounding box center [1432, 16] width 260 height 32
click at [1552, 13] on icon at bounding box center [1548, 16] width 7 height 7
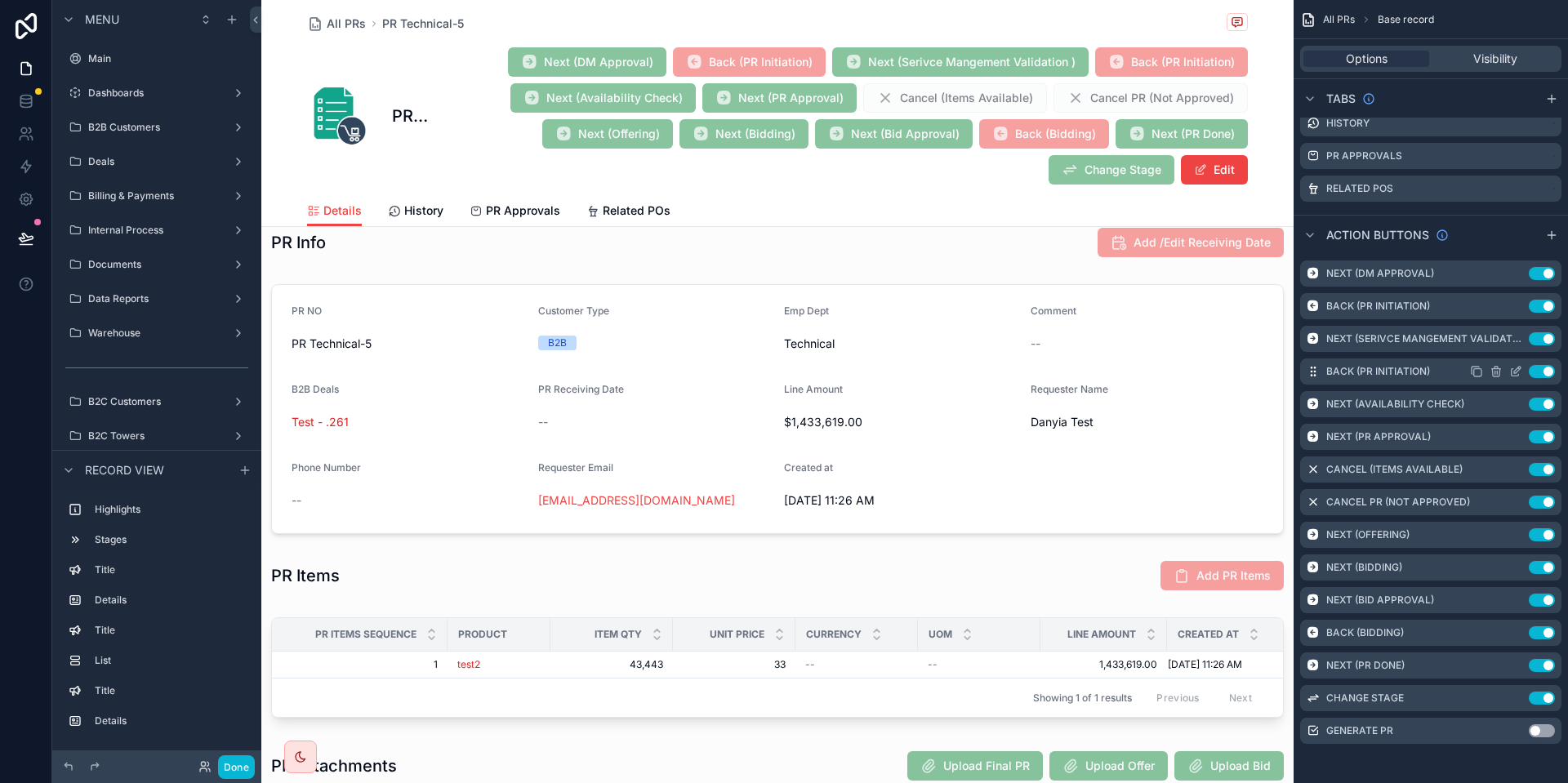
click at [1519, 369] on icon "scrollable content" at bounding box center [1516, 372] width 13 height 13
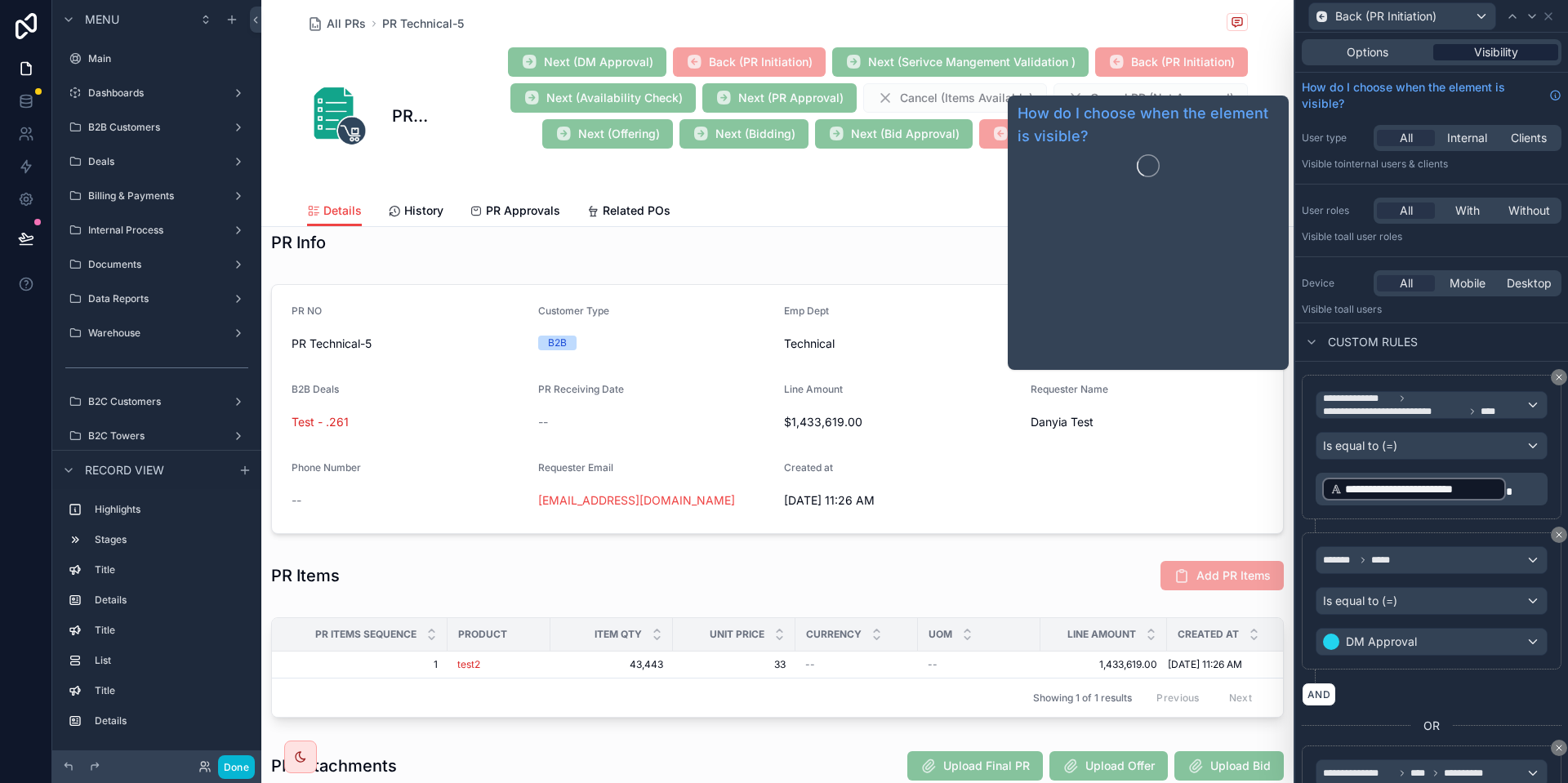
click at [1508, 46] on span "Visibility" at bounding box center [1496, 52] width 44 height 16
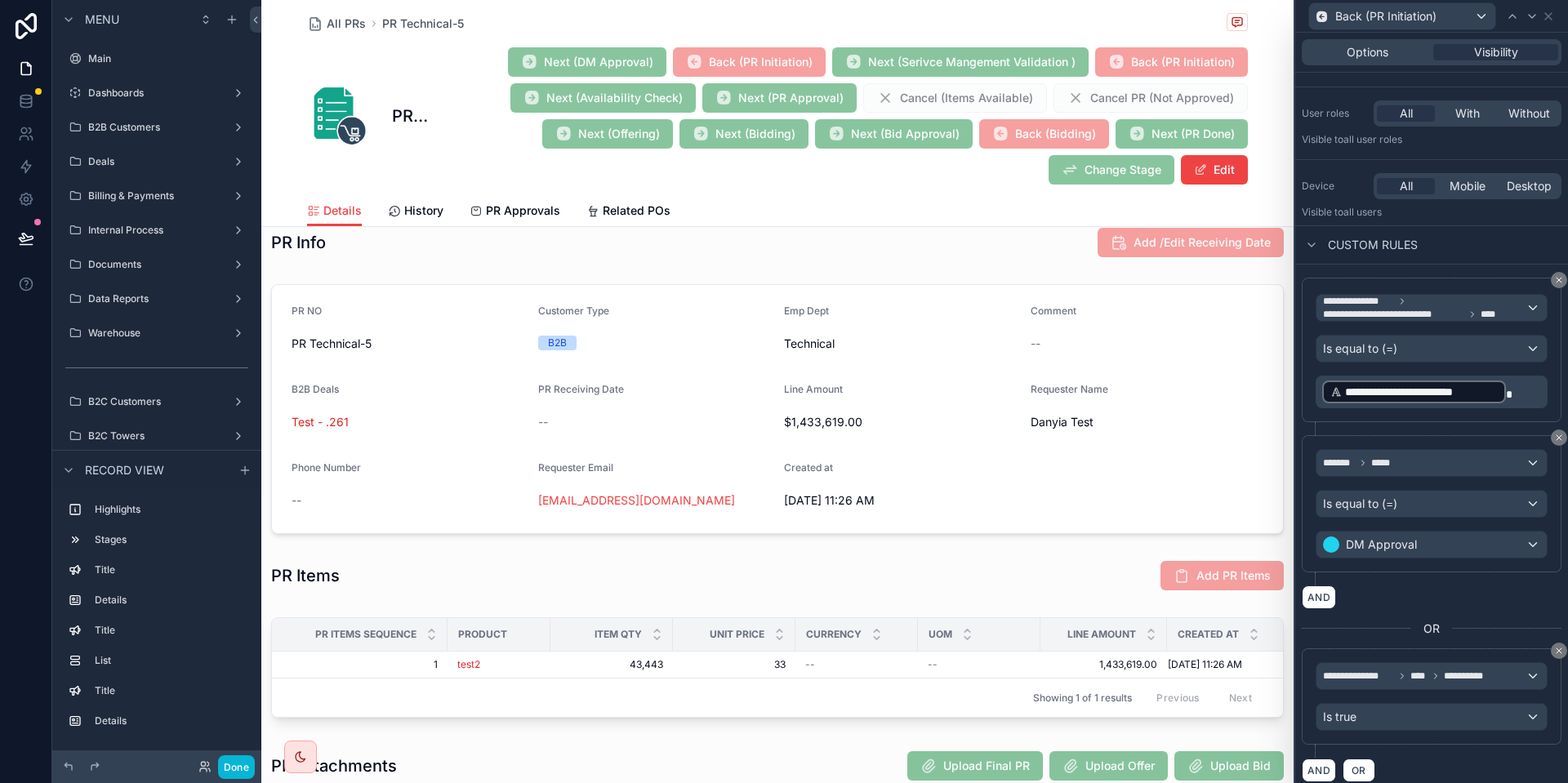
scroll to position [98, 0]
click at [1450, 319] on button "**********" at bounding box center [1432, 306] width 232 height 27
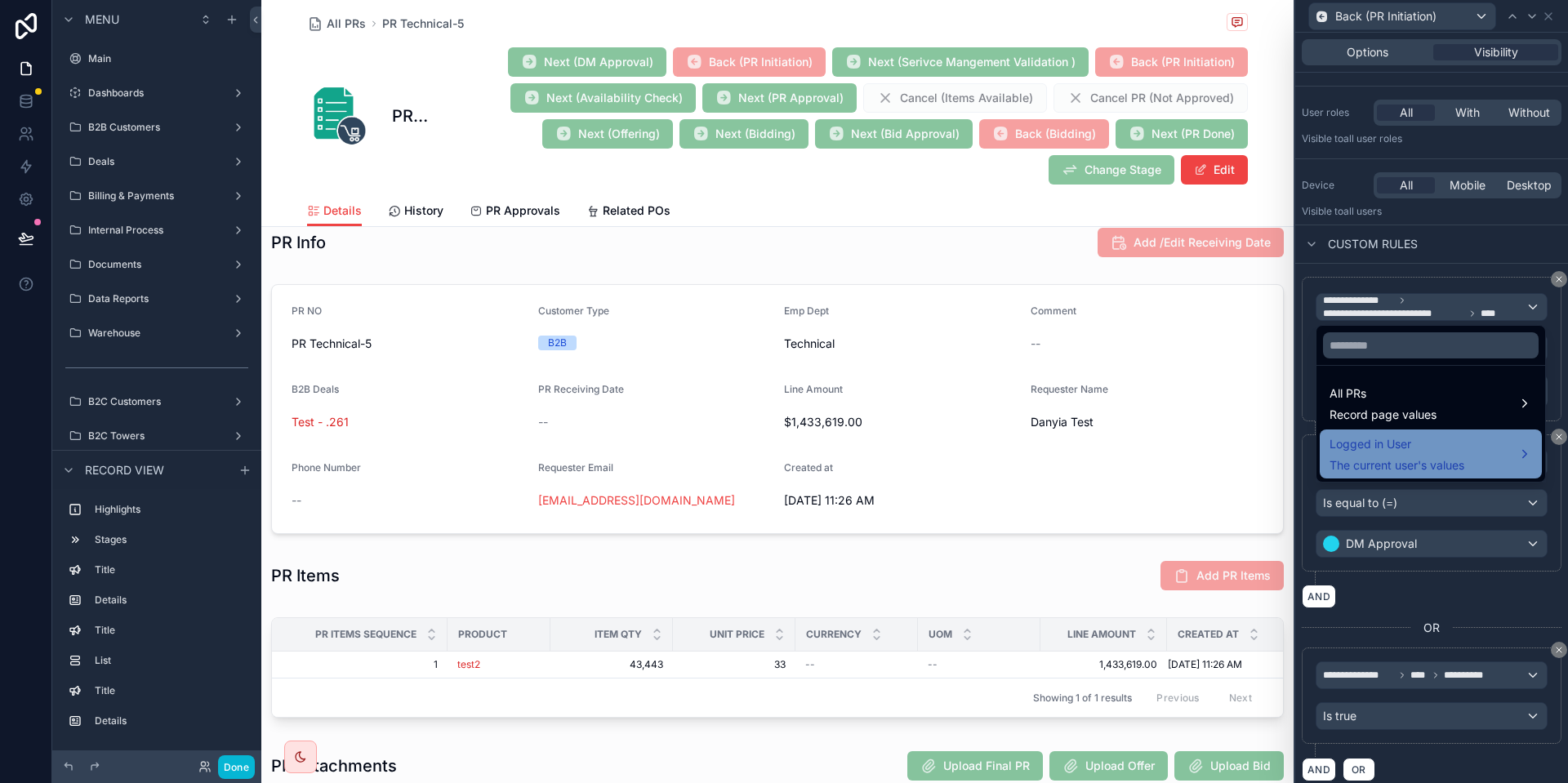
click at [1424, 446] on span "Logged in User" at bounding box center [1397, 444] width 135 height 20
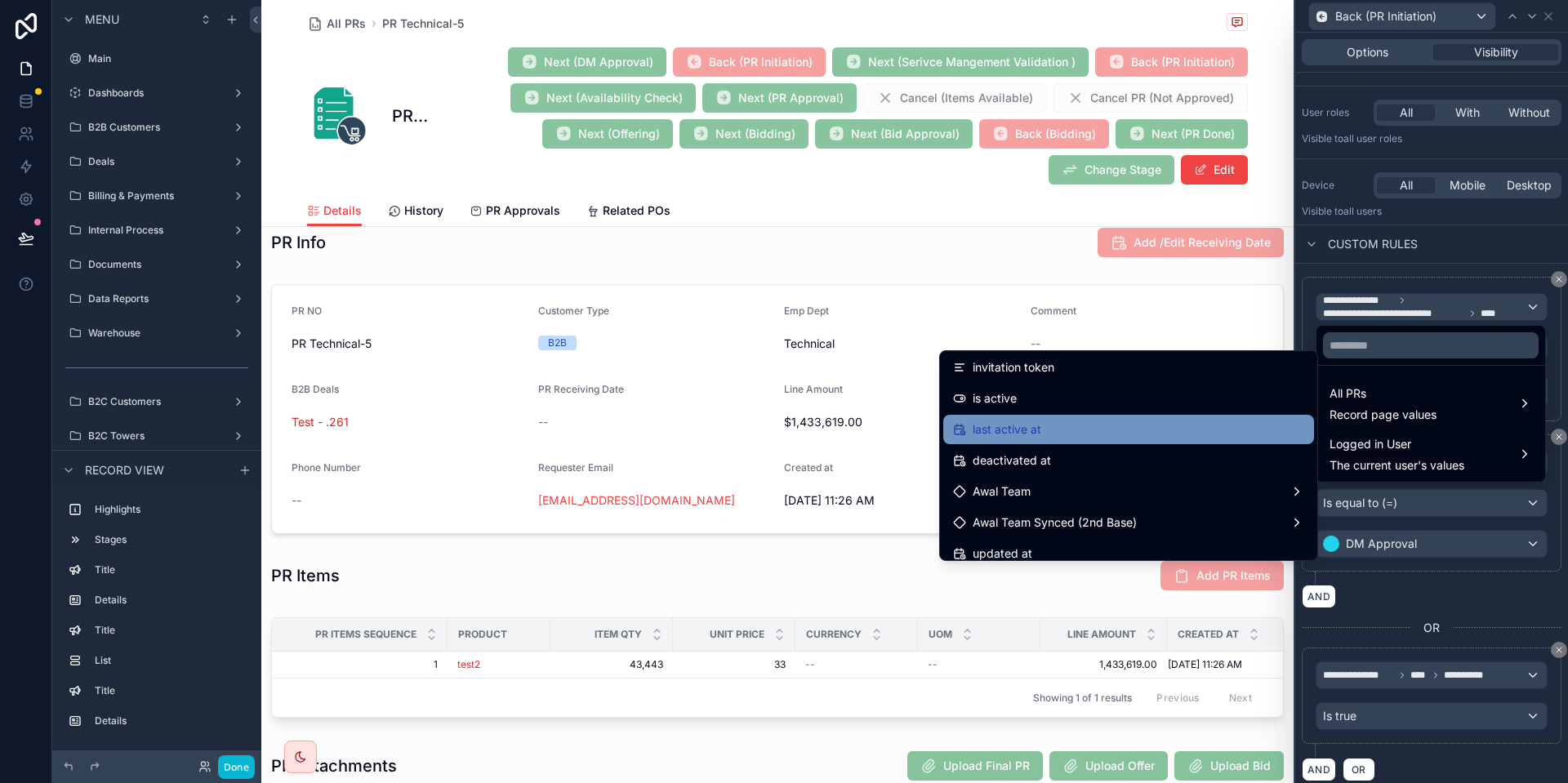
scroll to position [333, 0]
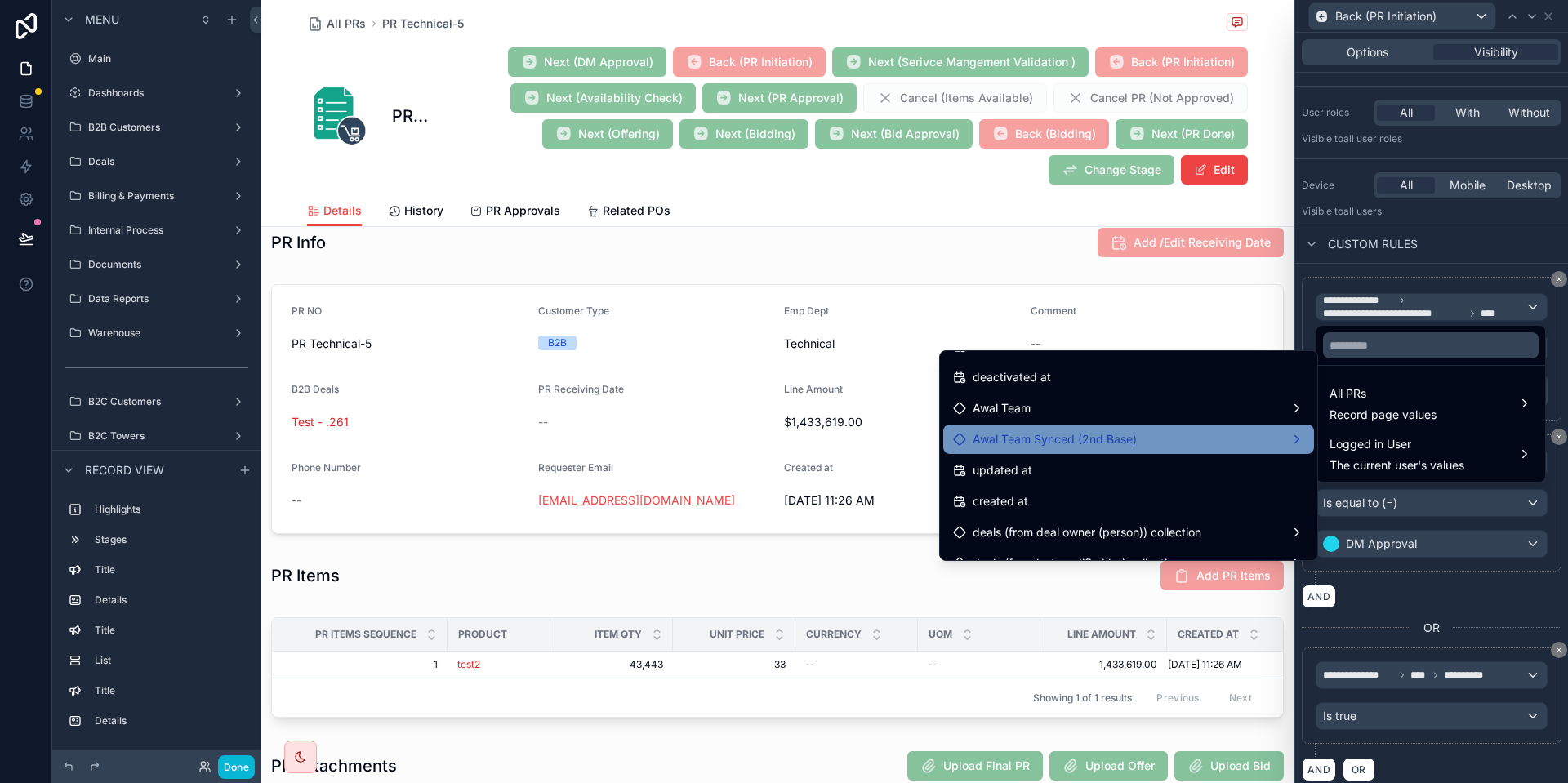
click at [1116, 441] on span "Awal Team Synced (2nd Base)" at bounding box center [1055, 439] width 164 height 20
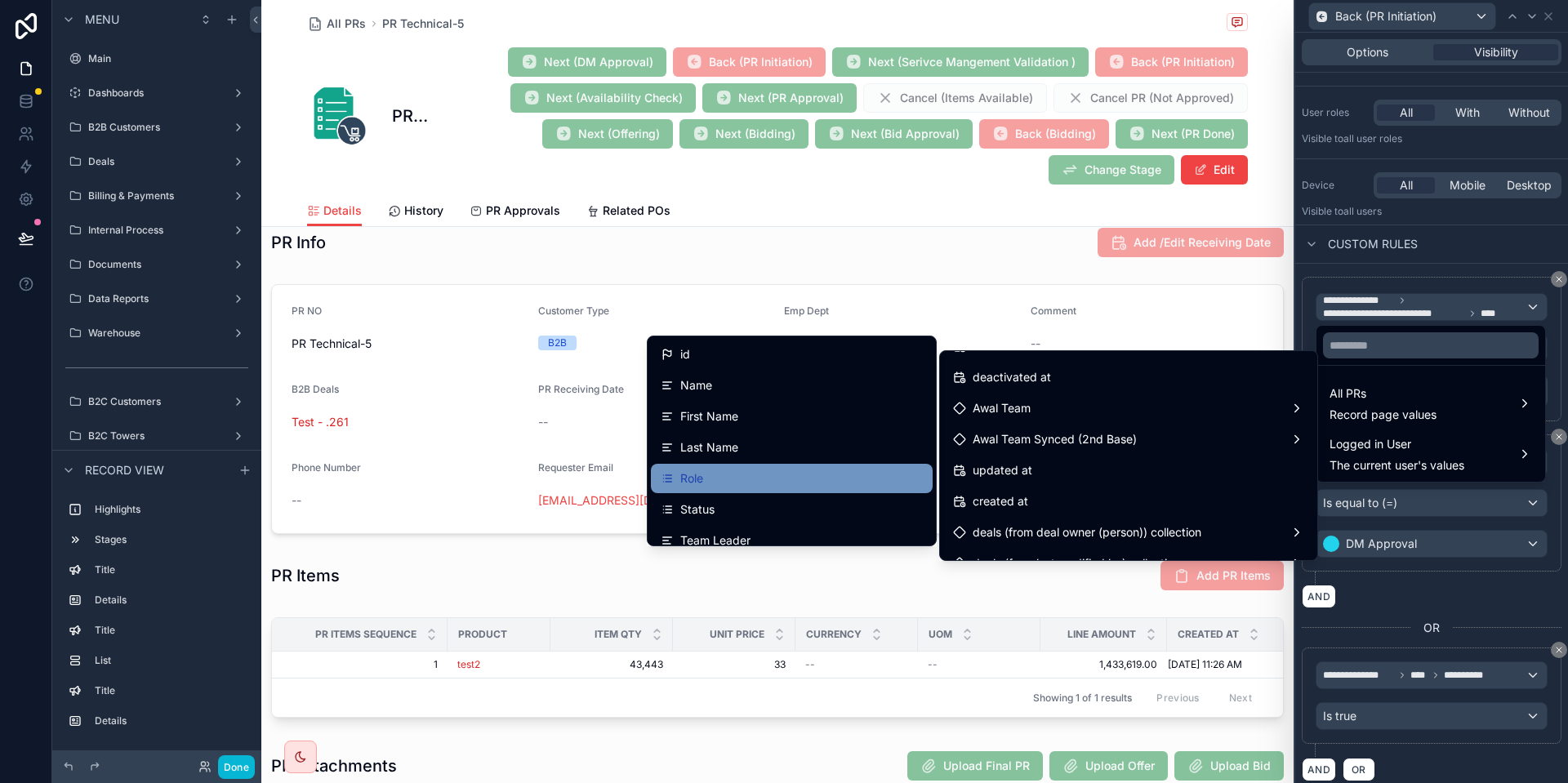
click at [745, 468] on div "Role" at bounding box center [793, 478] width 263 height 20
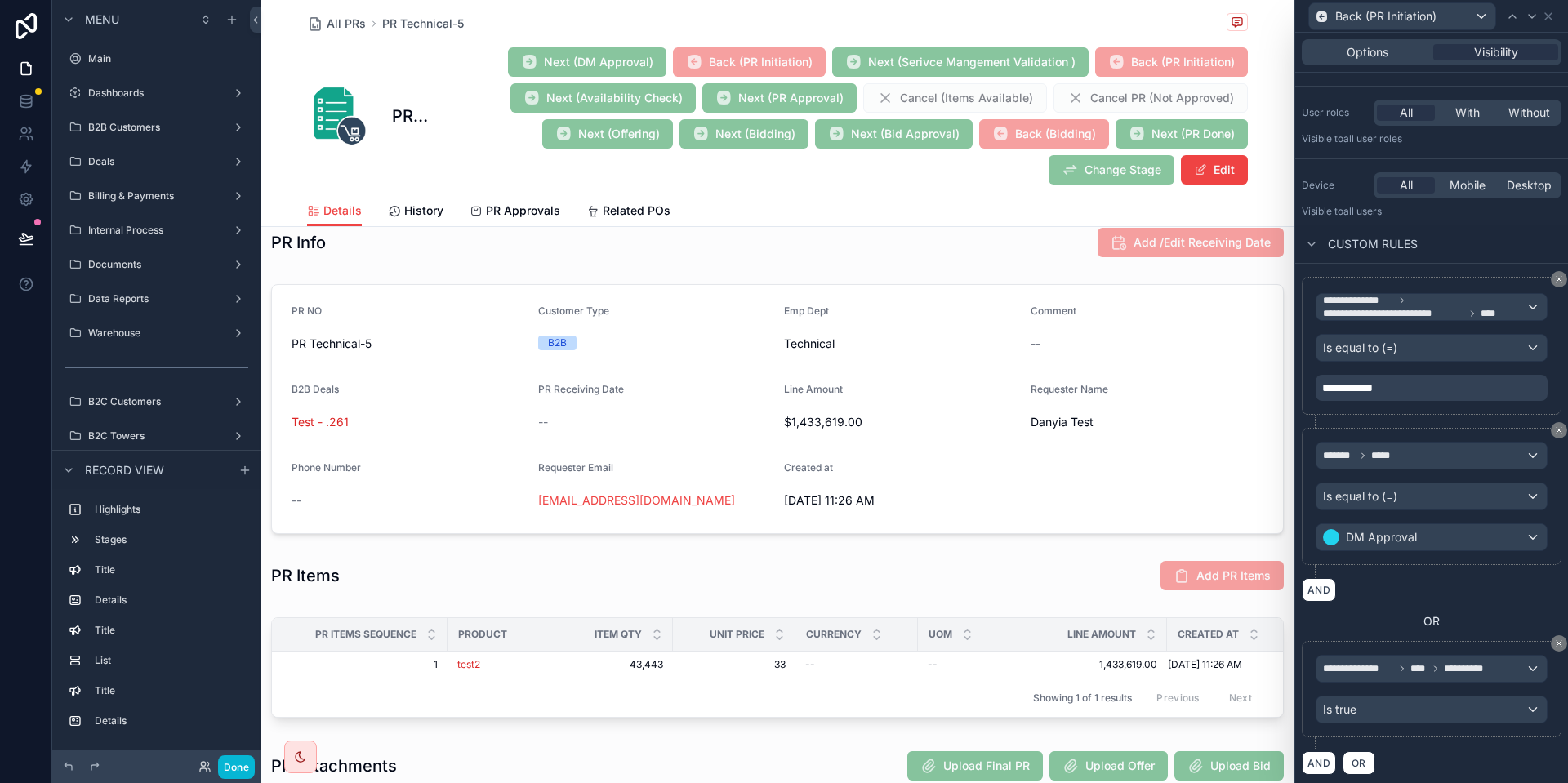
click at [1370, 378] on div "**********" at bounding box center [1353, 388] width 61 height 23
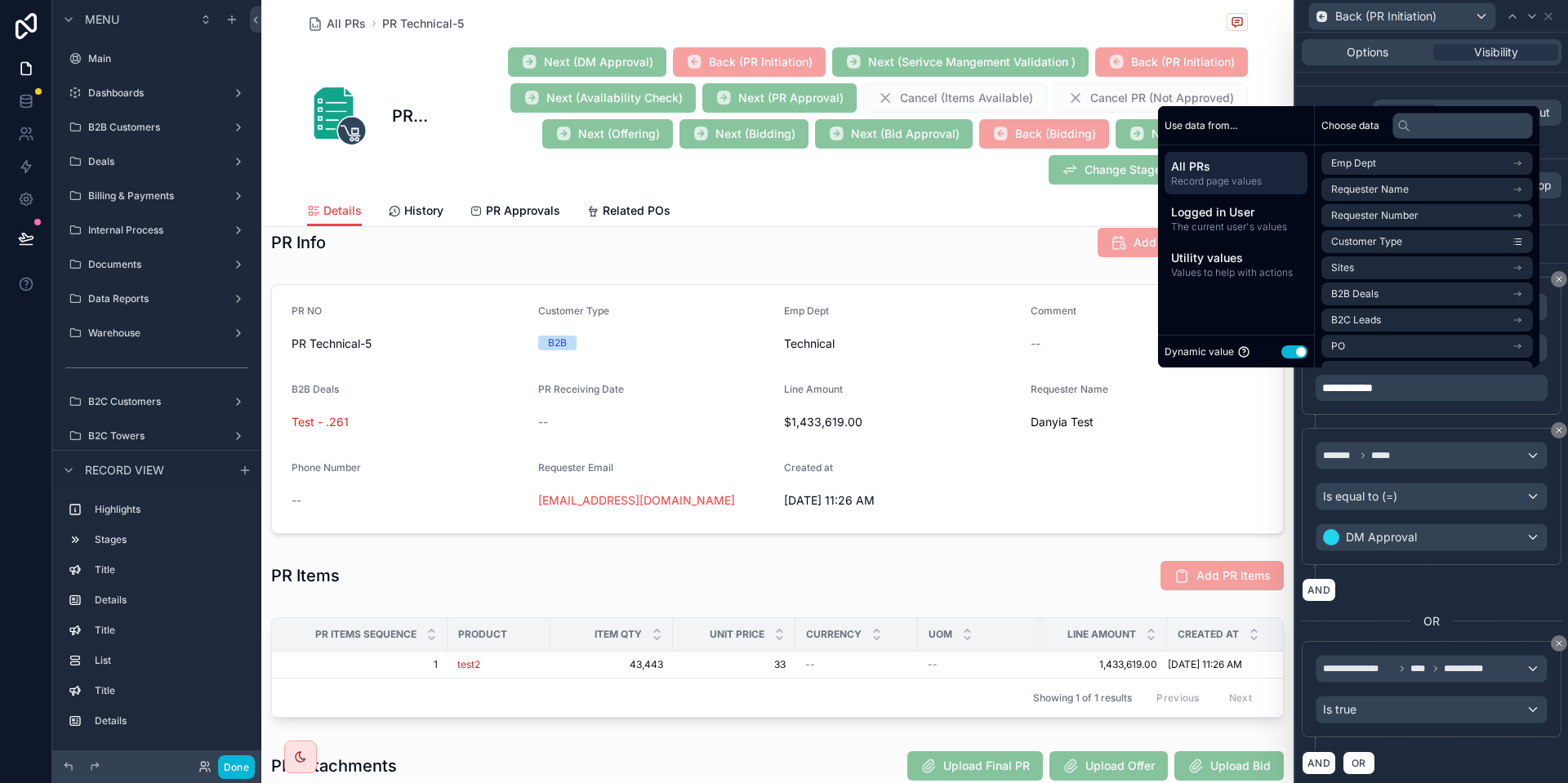
click at [1285, 348] on button "Use setting" at bounding box center [1295, 352] width 26 height 13
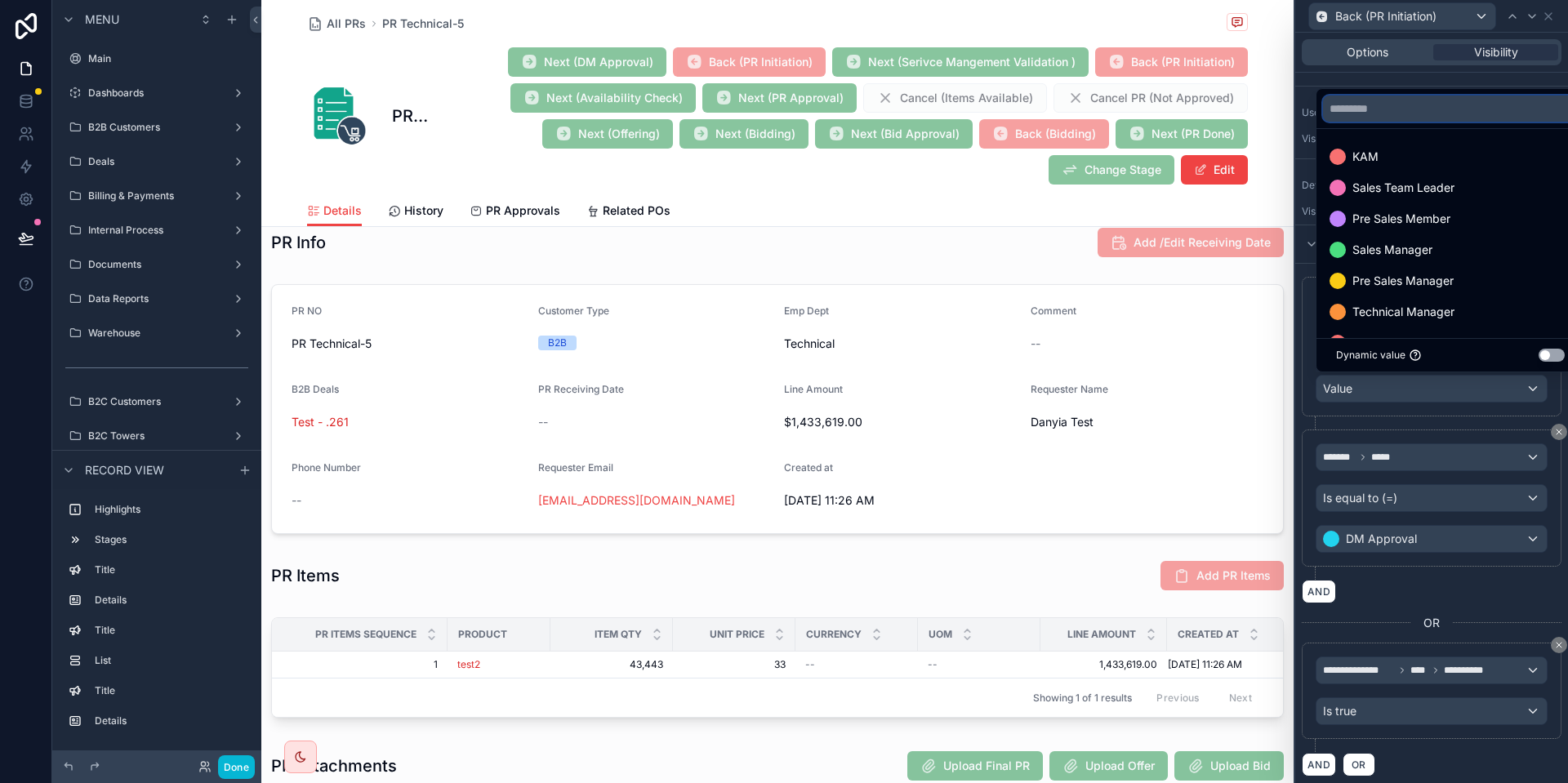
click at [1401, 103] on input "text" at bounding box center [1451, 109] width 255 height 26
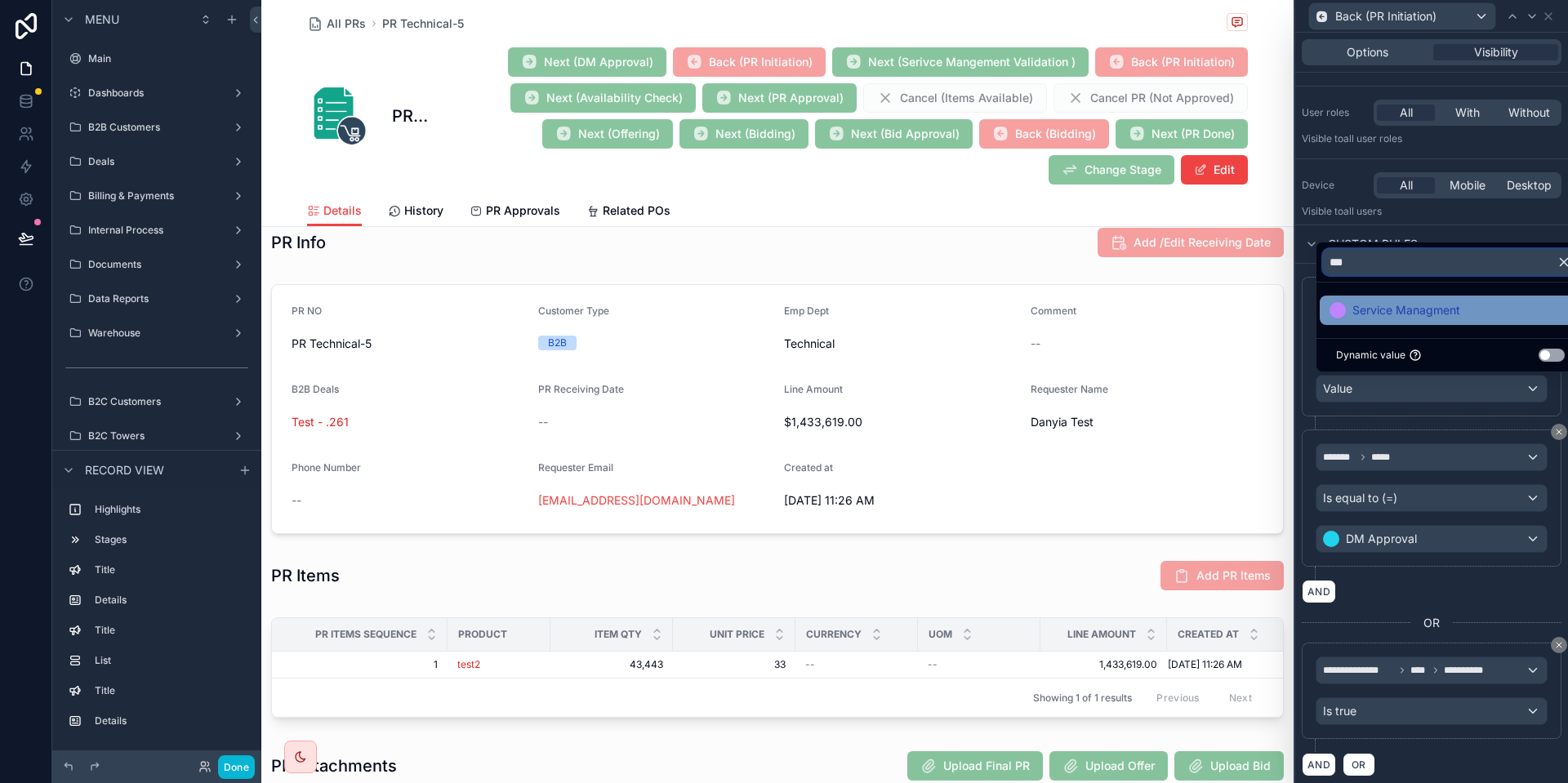
type input "***"
click at [1388, 304] on span "Service Managment" at bounding box center [1406, 310] width 108 height 20
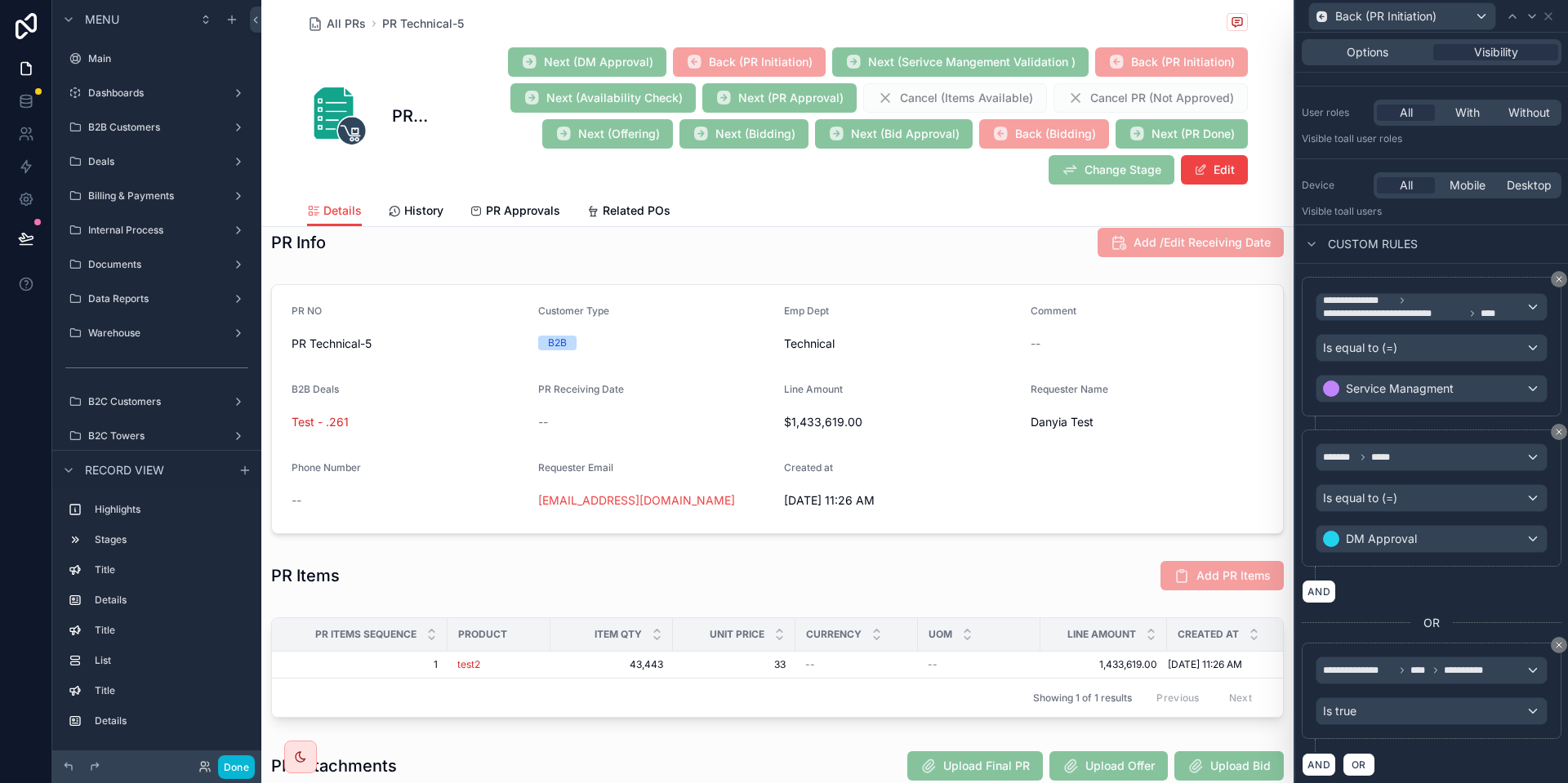
click at [1408, 424] on div "**********" at bounding box center [1432, 353] width 260 height 153
click at [1392, 536] on span "DM Approval" at bounding box center [1381, 538] width 71 height 16
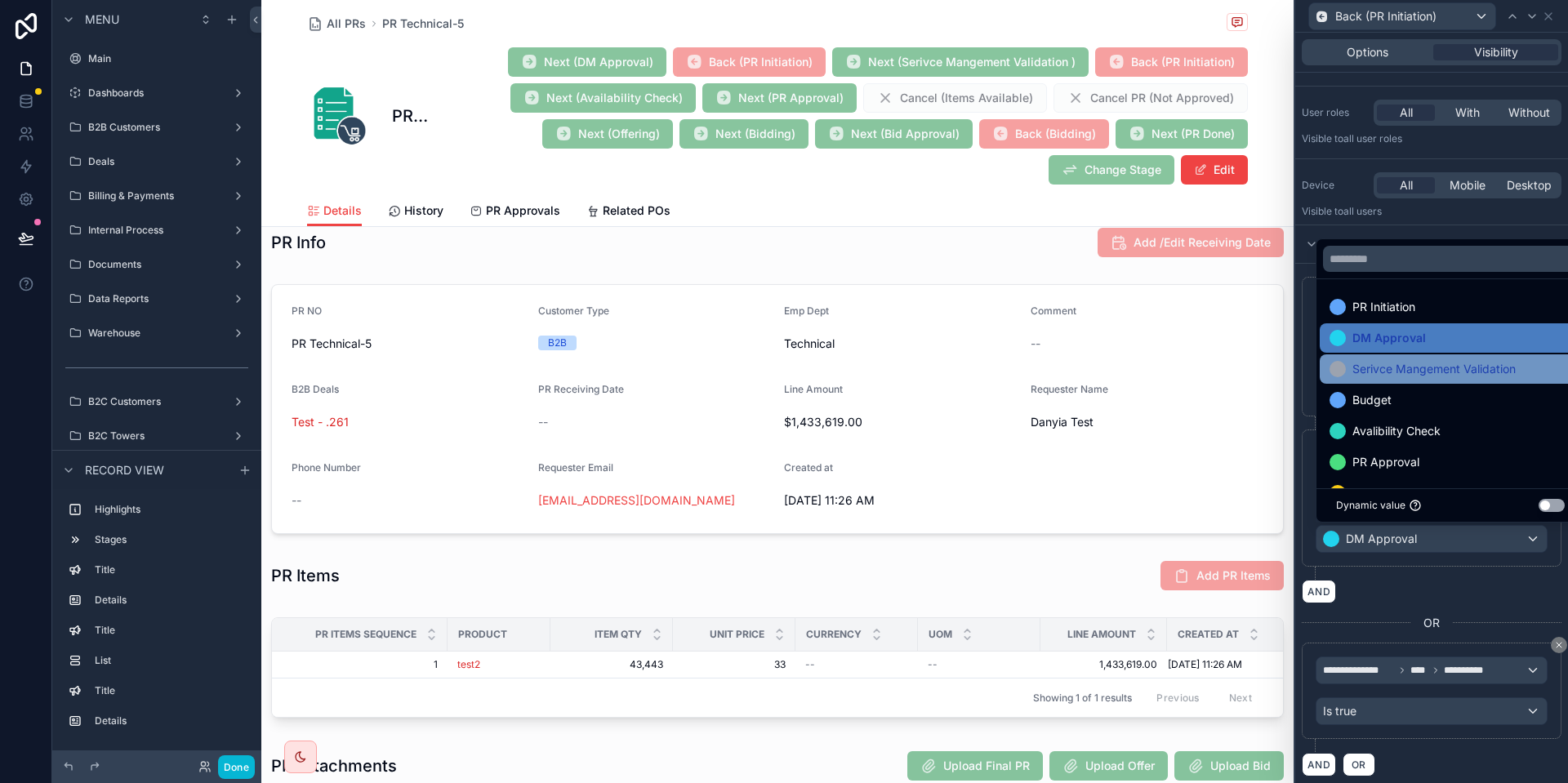
click at [1417, 368] on span "Serivce Mangement Validation" at bounding box center [1434, 369] width 163 height 20
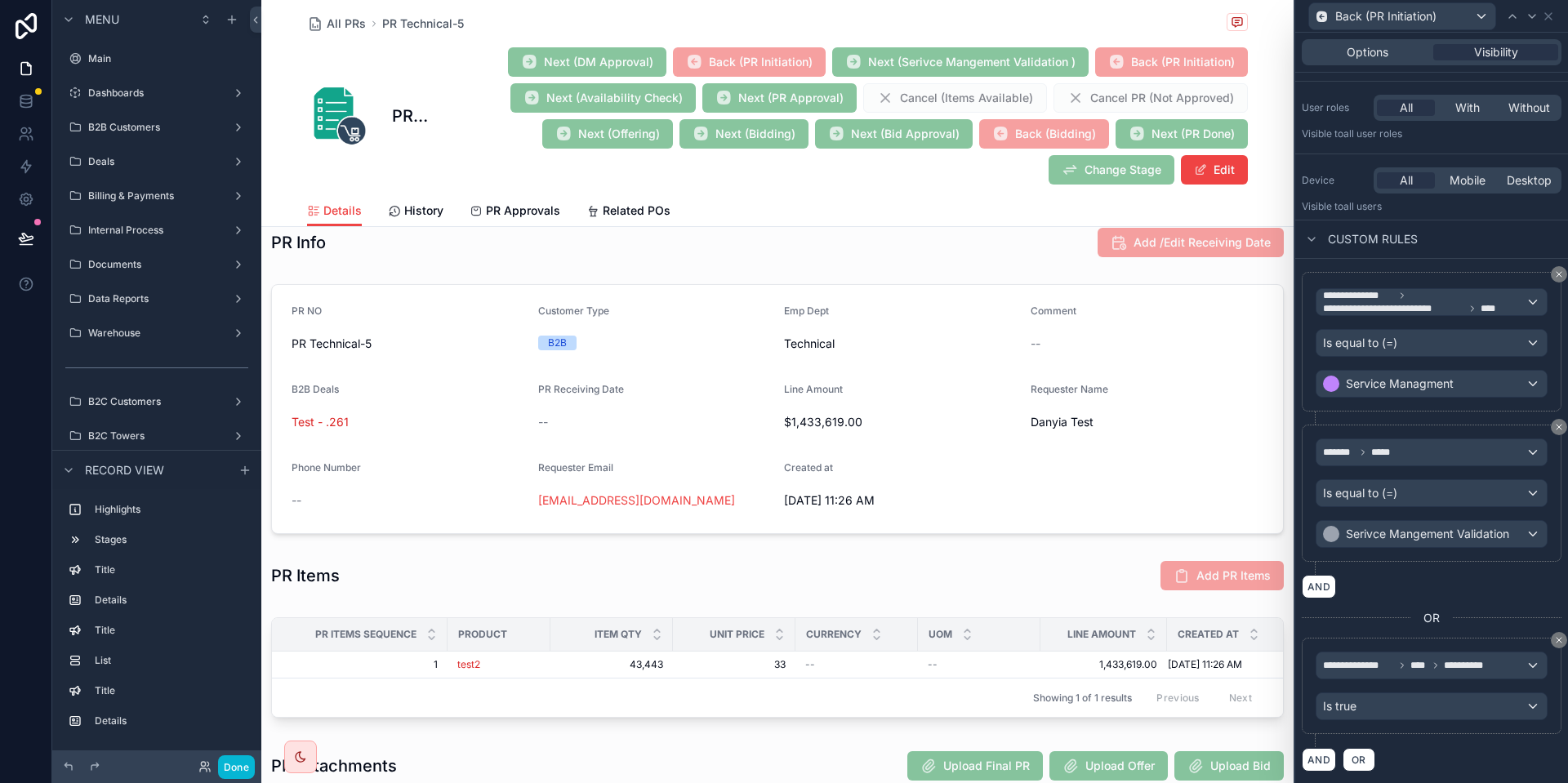
scroll to position [104, 0]
click at [1379, 51] on span "Options" at bounding box center [1368, 52] width 42 height 16
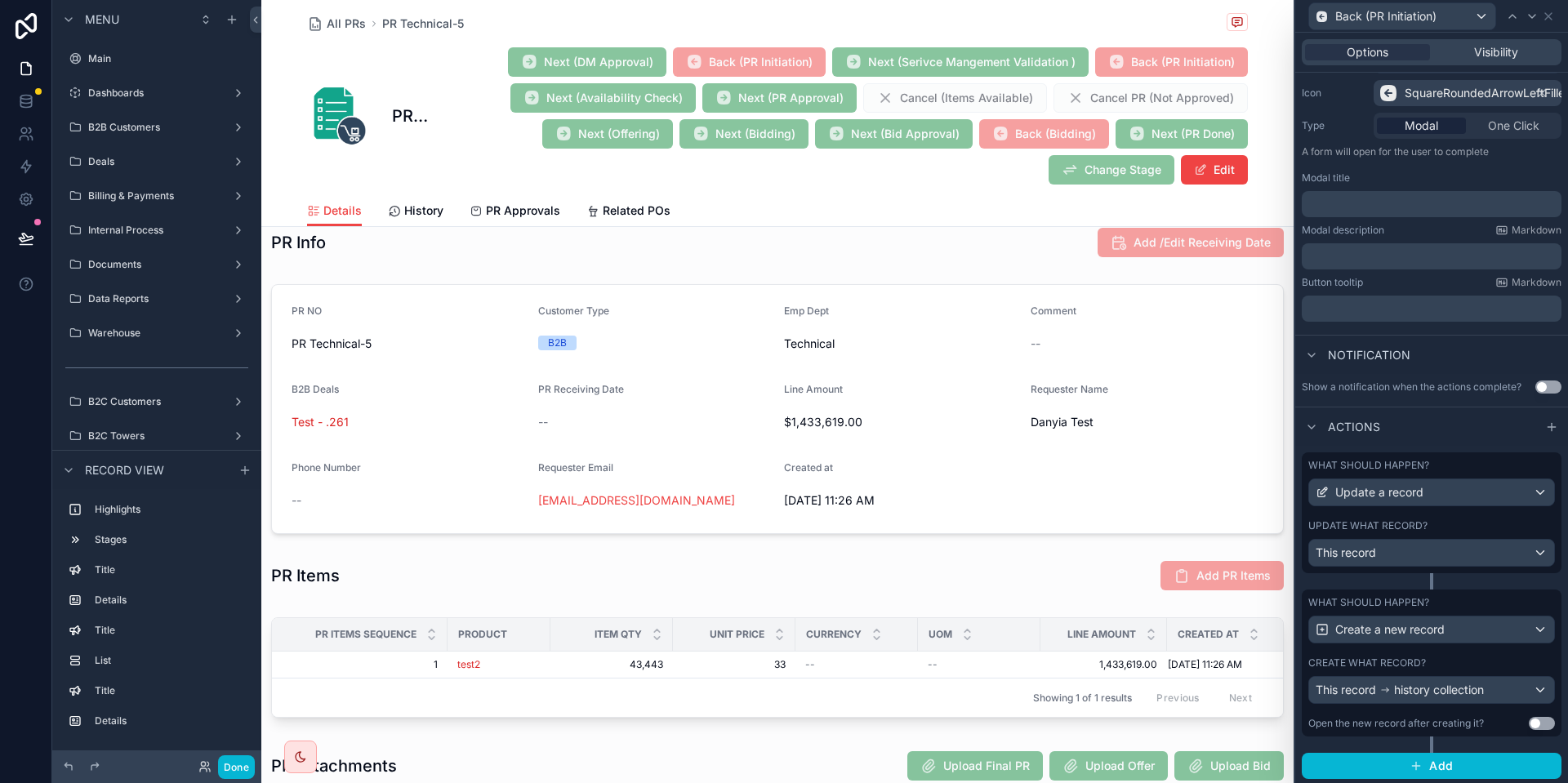
scroll to position [166, 0]
click at [1477, 519] on div "Update what record?" at bounding box center [1431, 523] width 247 height 13
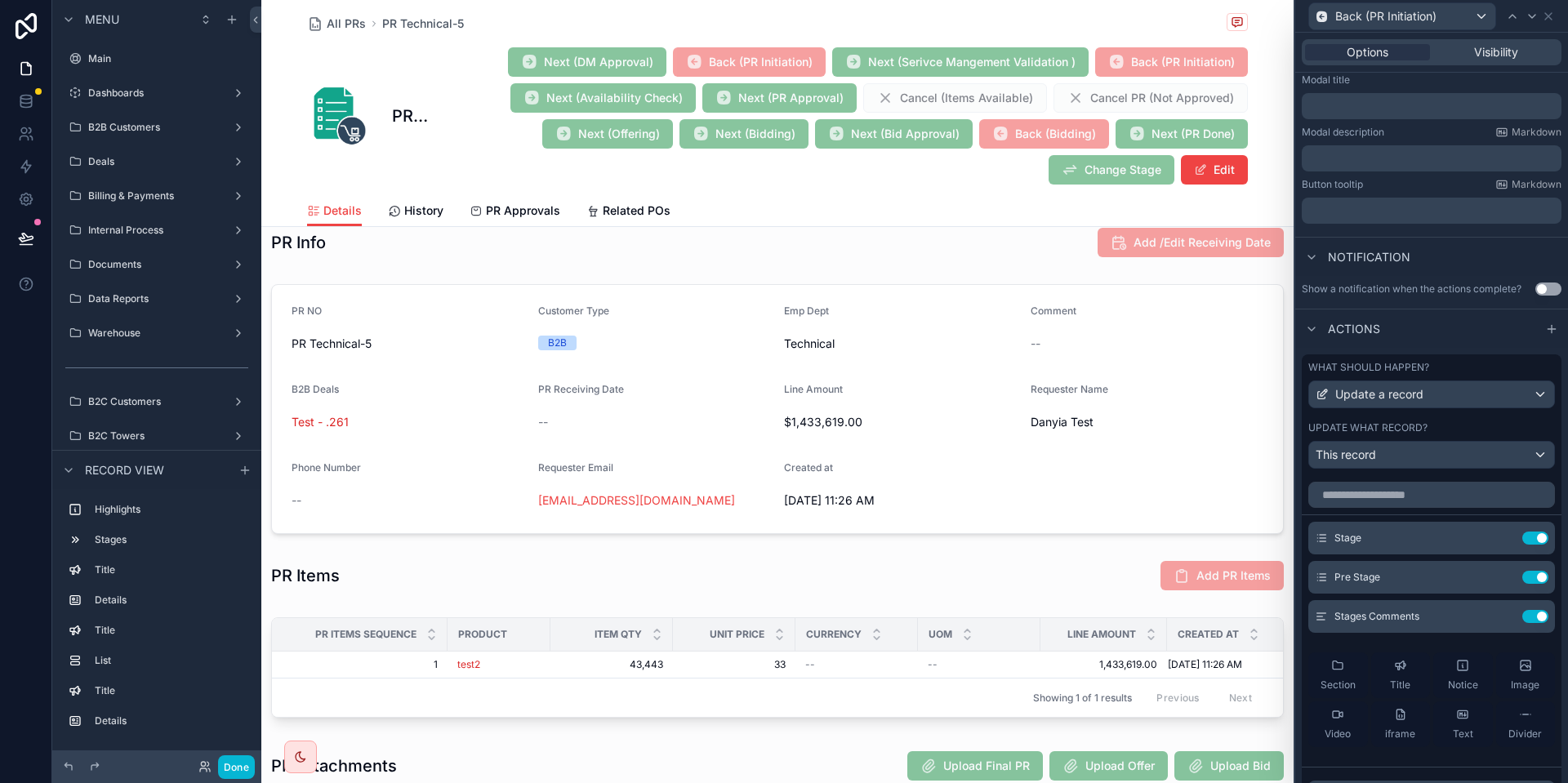
scroll to position [264, 0]
click at [1508, 531] on icon at bounding box center [1503, 536] width 13 height 13
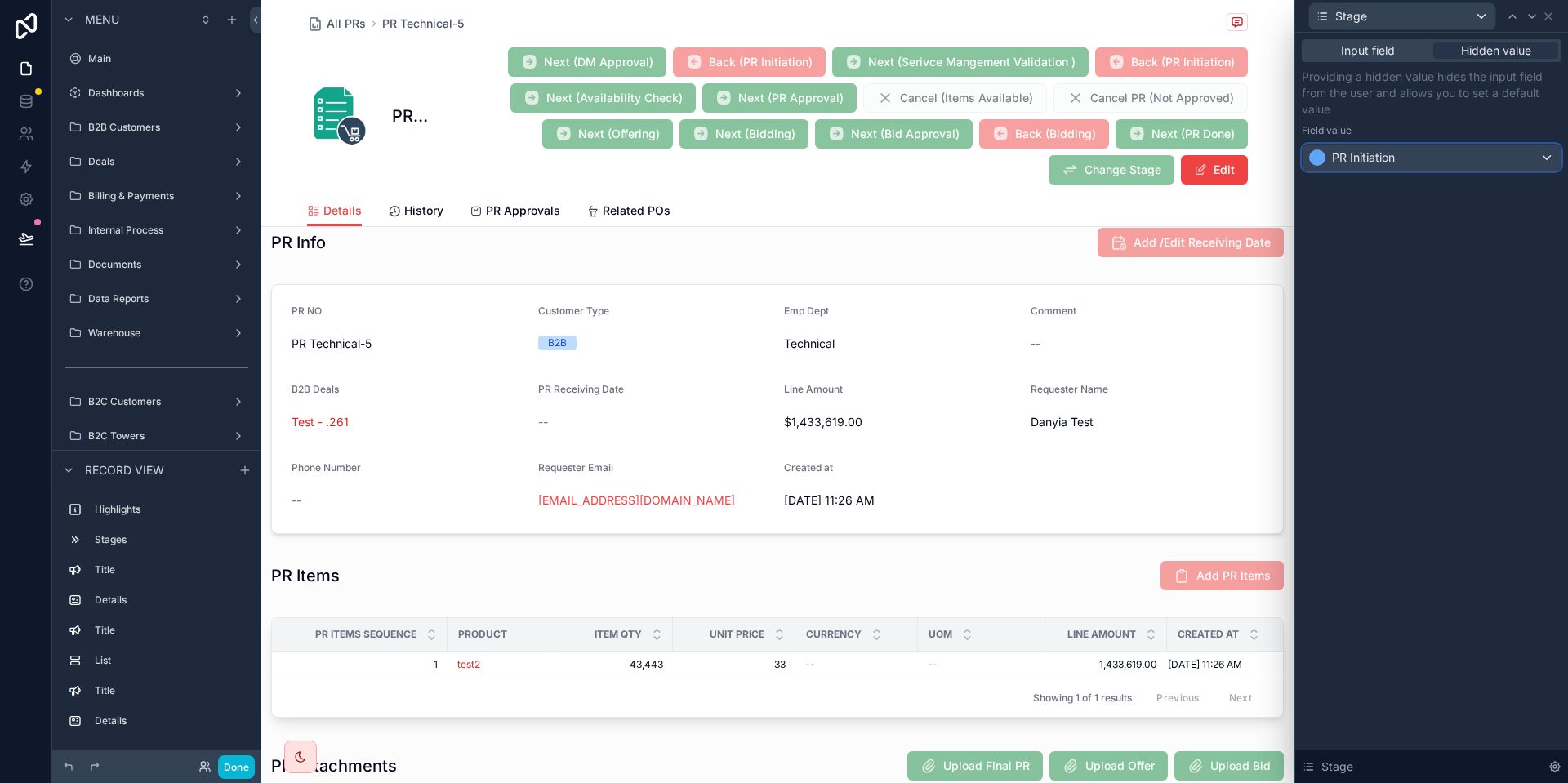
click at [1367, 165] on span "PR Initiation" at bounding box center [1364, 157] width 63 height 16
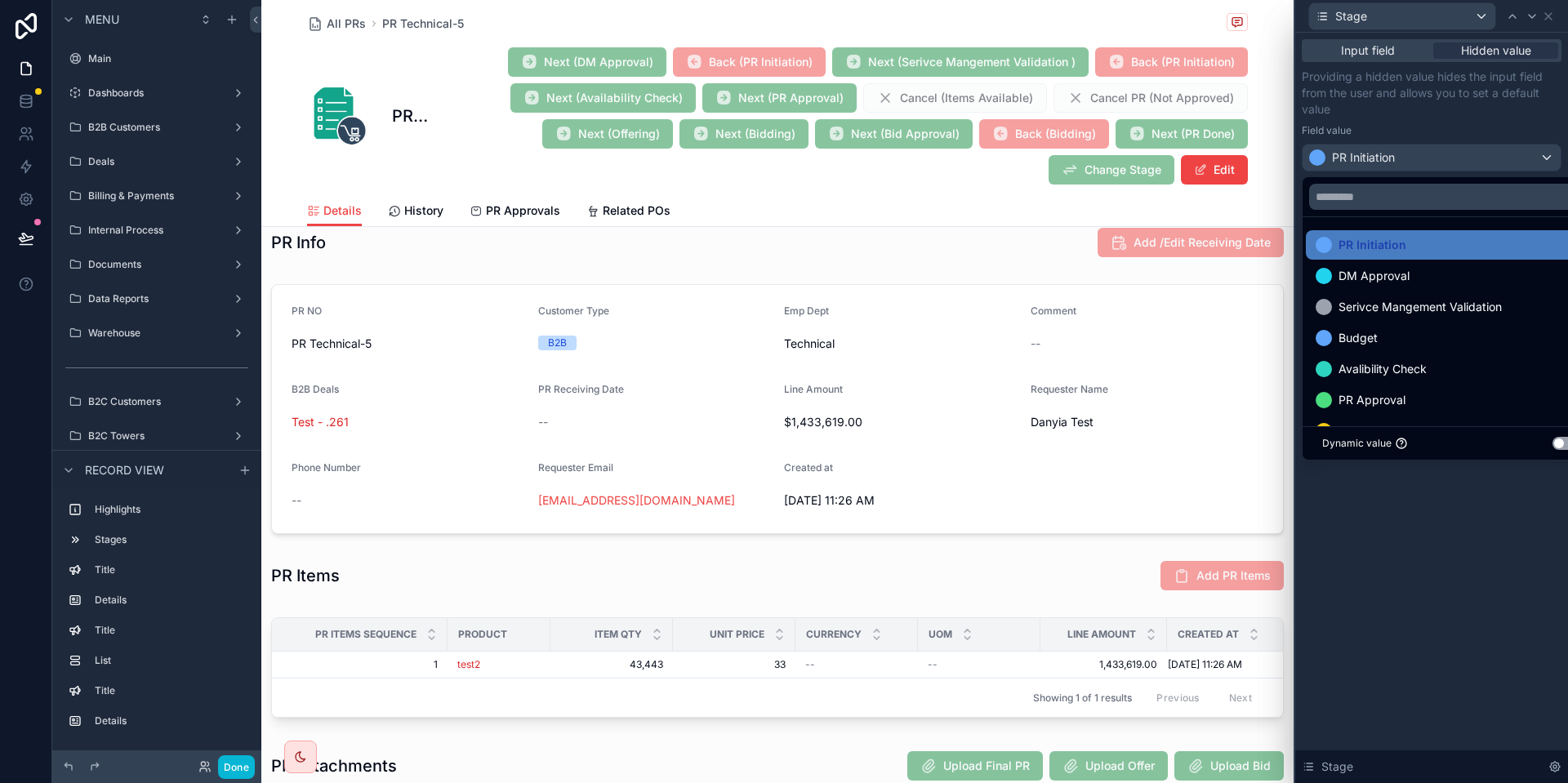
click at [1417, 132] on div at bounding box center [1432, 391] width 273 height 783
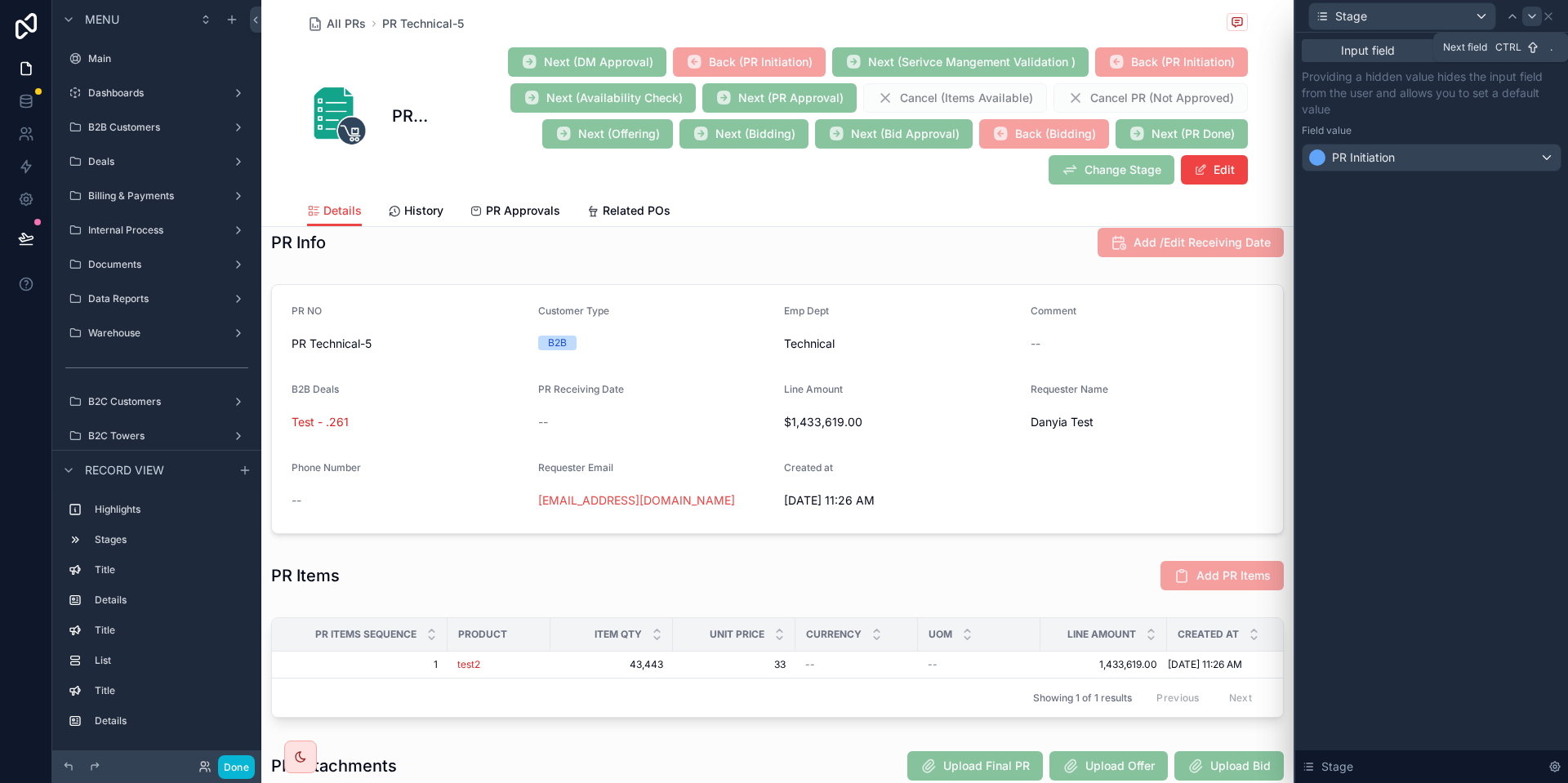
click at [1529, 13] on icon at bounding box center [1533, 16] width 13 height 13
click at [1434, 153] on div "DM Approval" at bounding box center [1431, 158] width 258 height 26
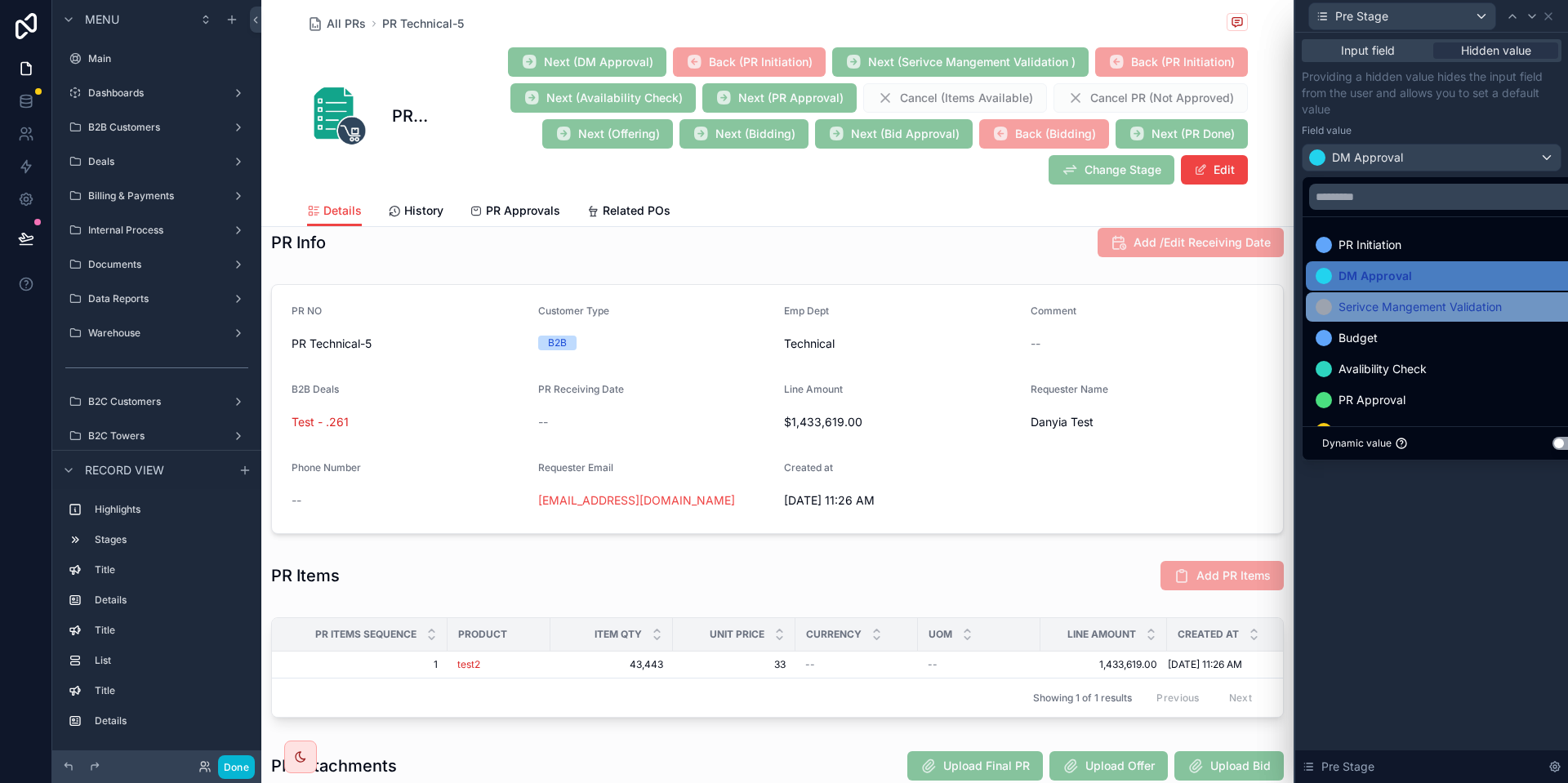
click at [1449, 306] on span "Serivce Mangement Validation" at bounding box center [1420, 307] width 163 height 20
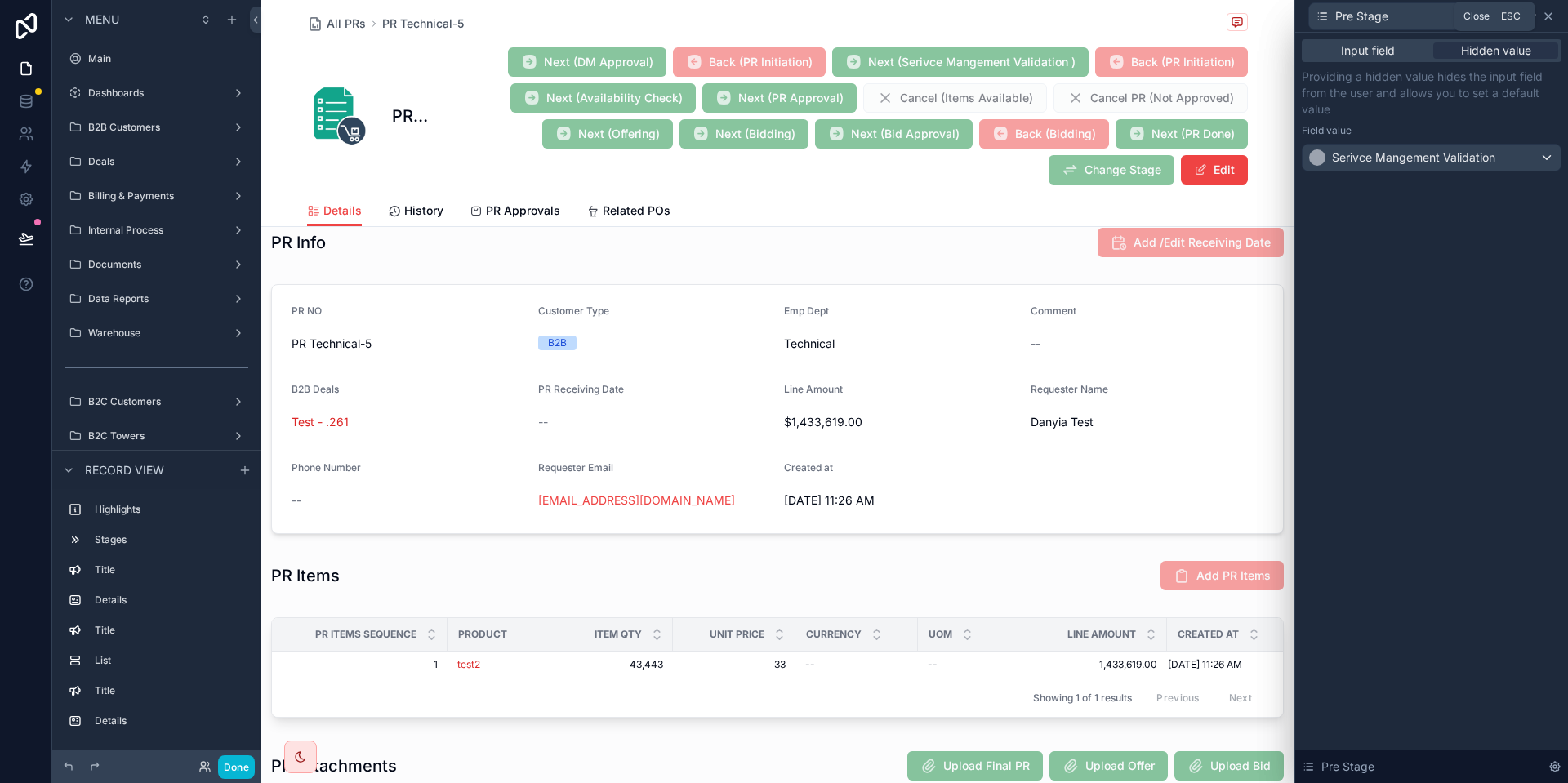
click at [1554, 21] on icon at bounding box center [1549, 16] width 13 height 13
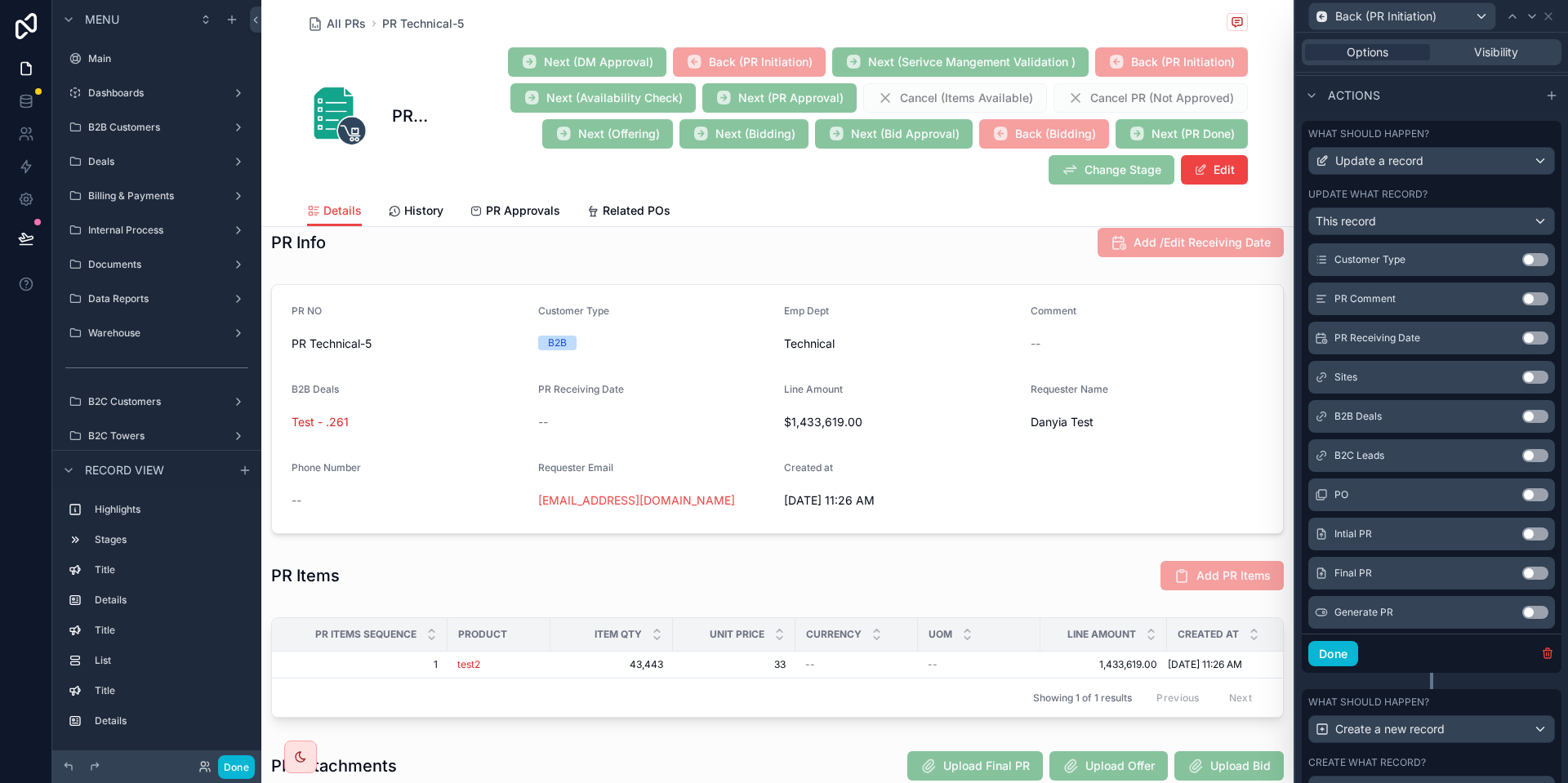
scroll to position [559, 0]
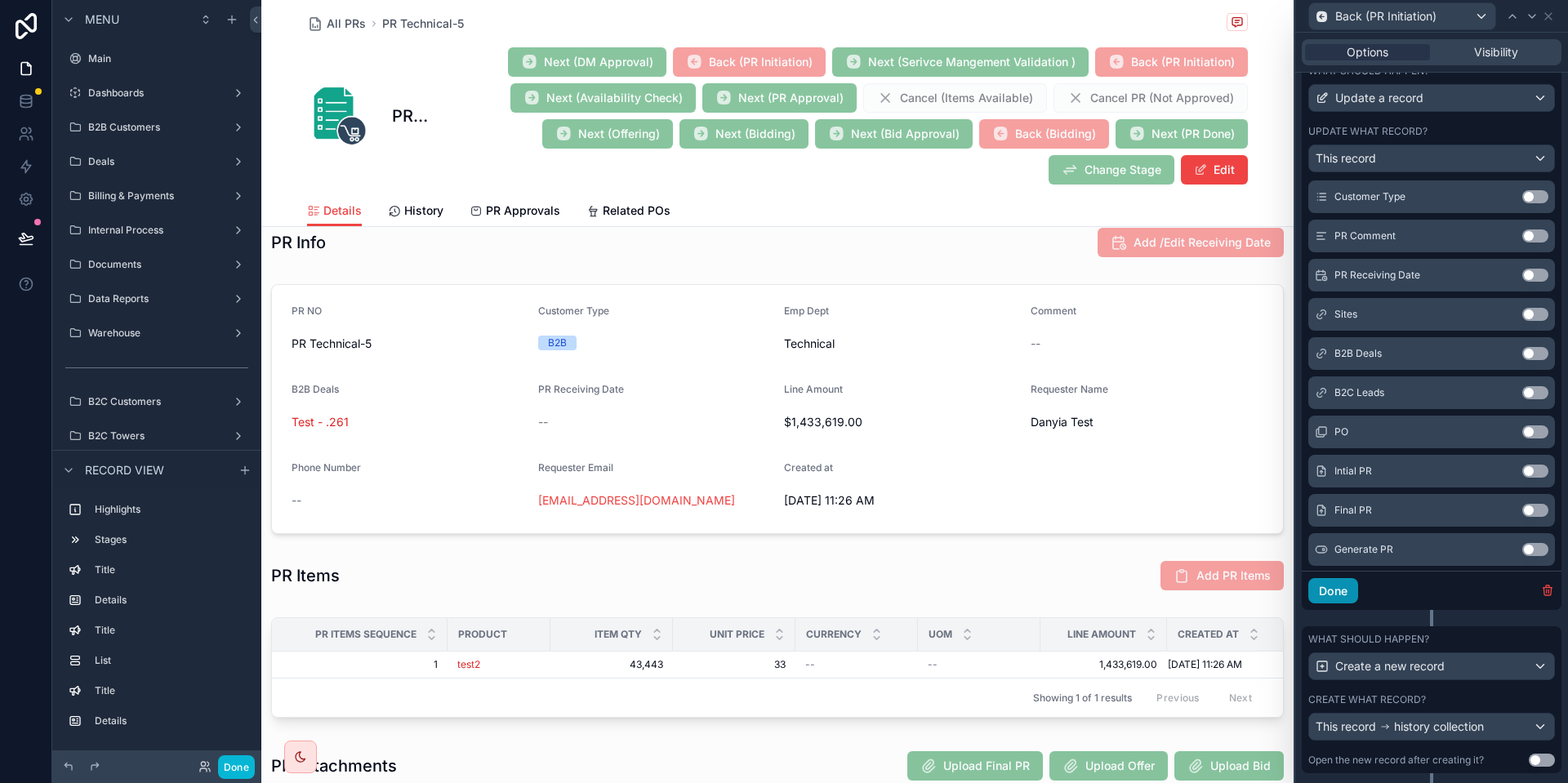
click at [1346, 587] on button "Done" at bounding box center [1333, 591] width 50 height 26
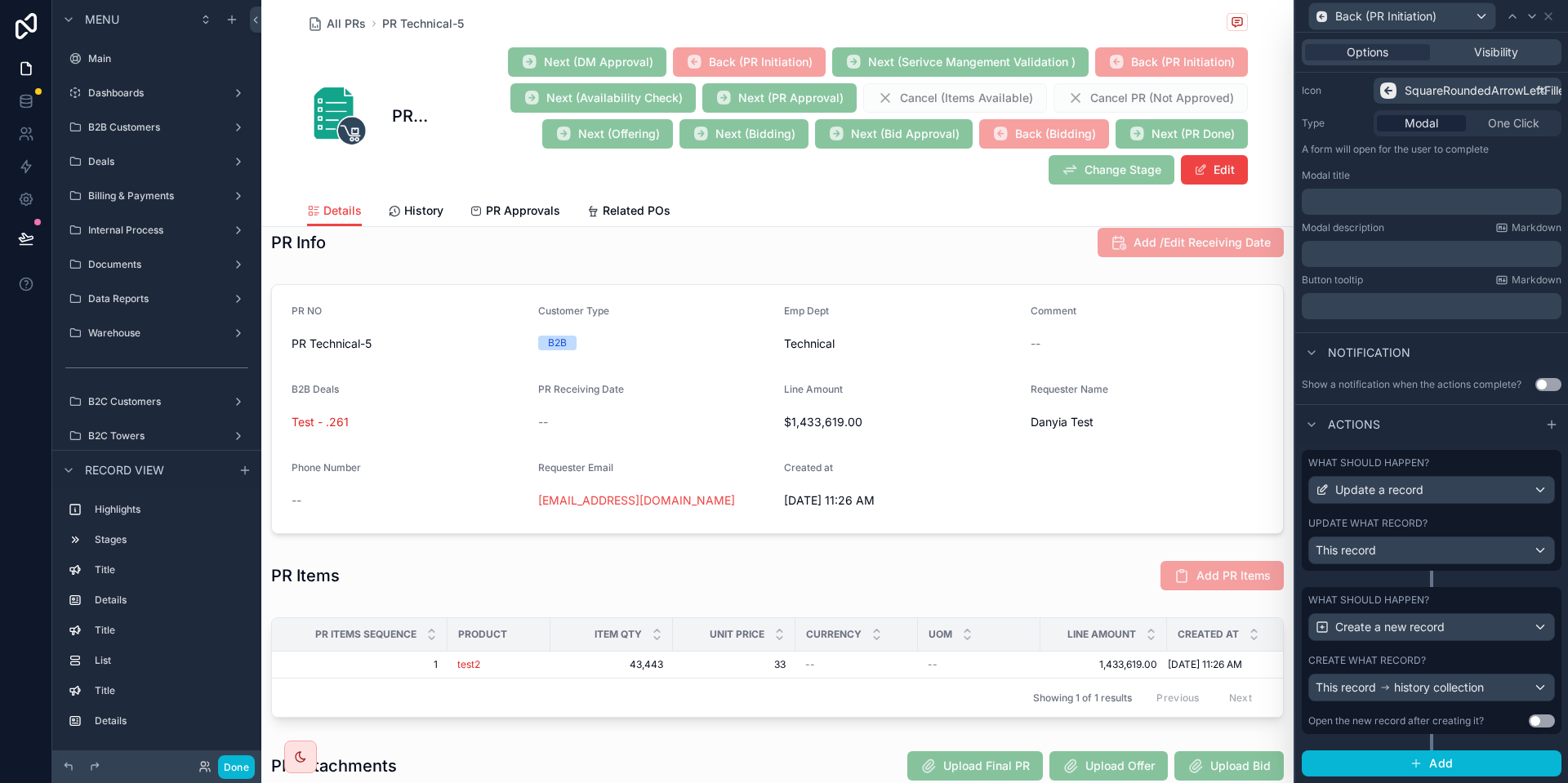
scroll to position [166, 0]
click at [1406, 666] on label "Create what record?" at bounding box center [1367, 661] width 118 height 13
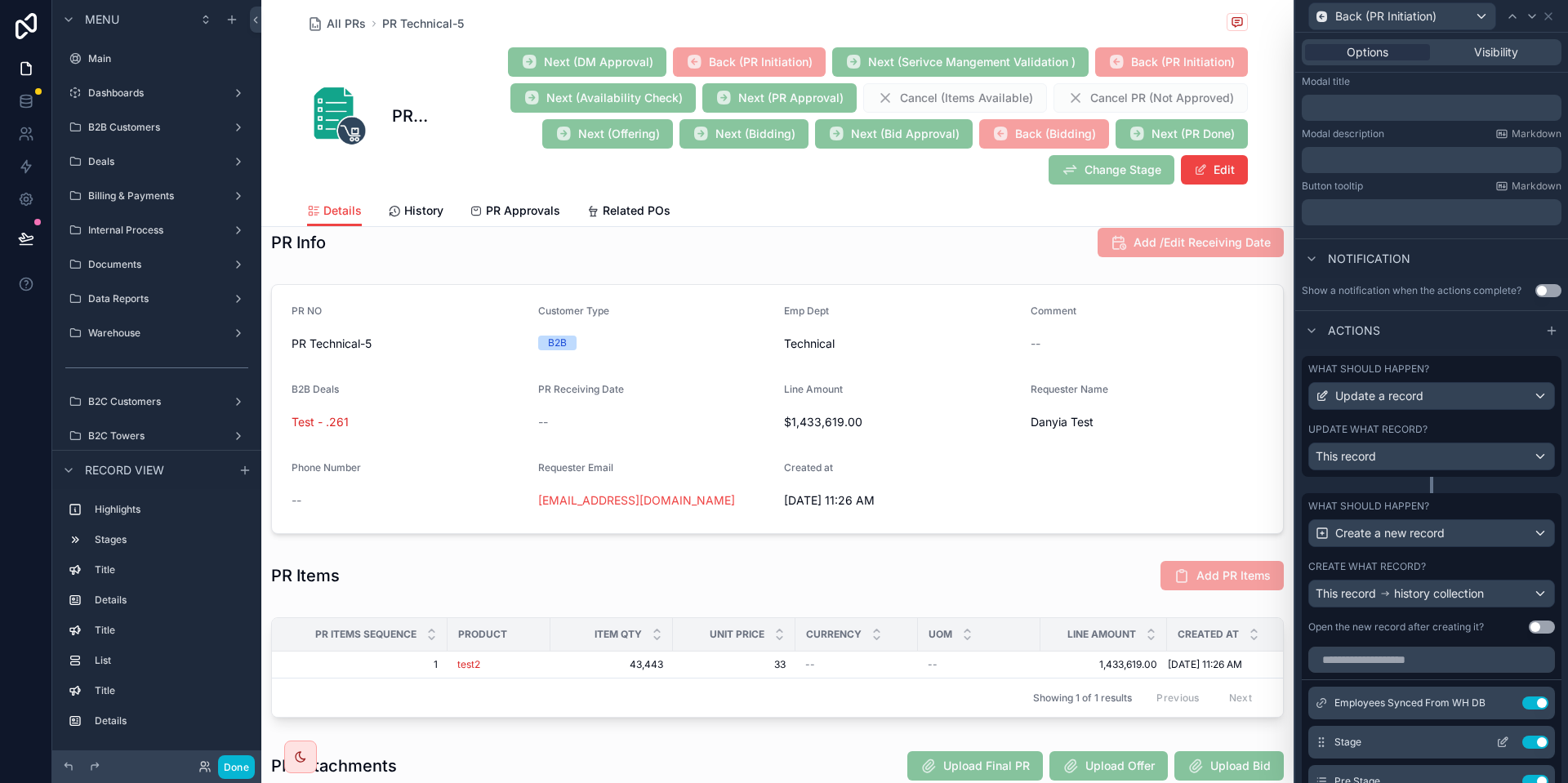
scroll to position [363, 0]
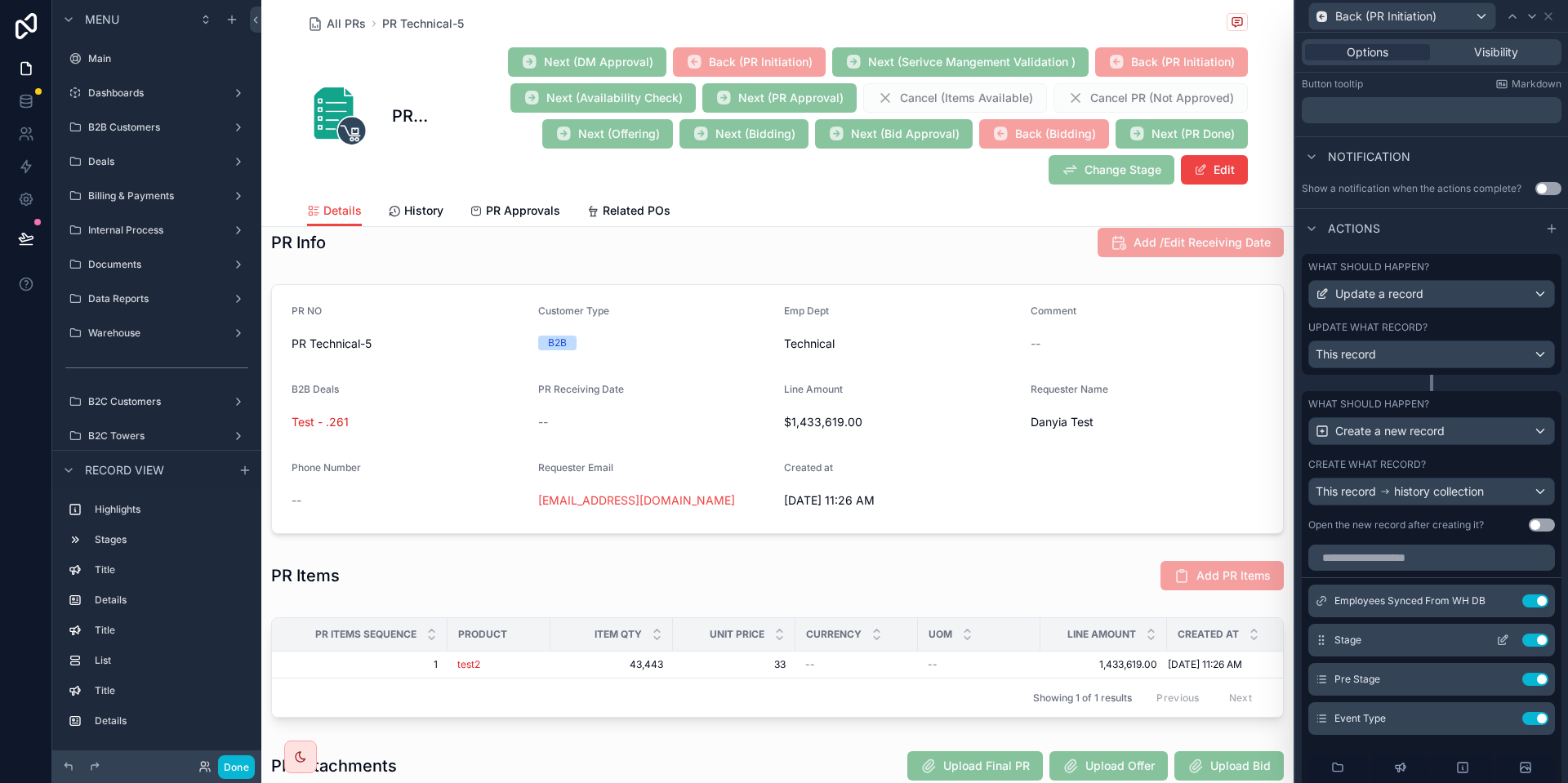
click at [1495, 640] on button at bounding box center [1503, 640] width 26 height 13
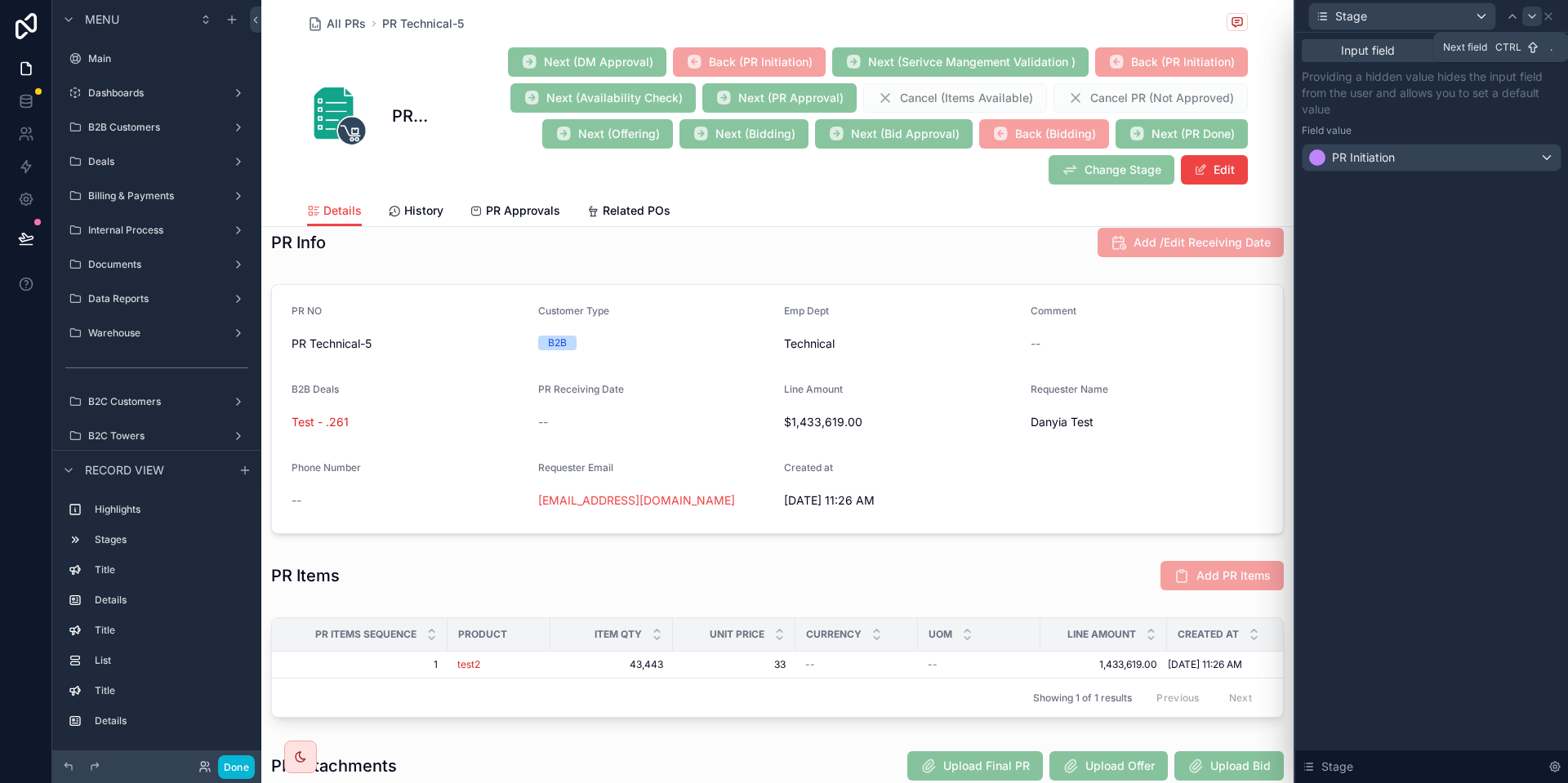
click at [1527, 21] on icon at bounding box center [1533, 16] width 13 height 13
click at [1423, 156] on div "DM Approval" at bounding box center [1431, 158] width 258 height 26
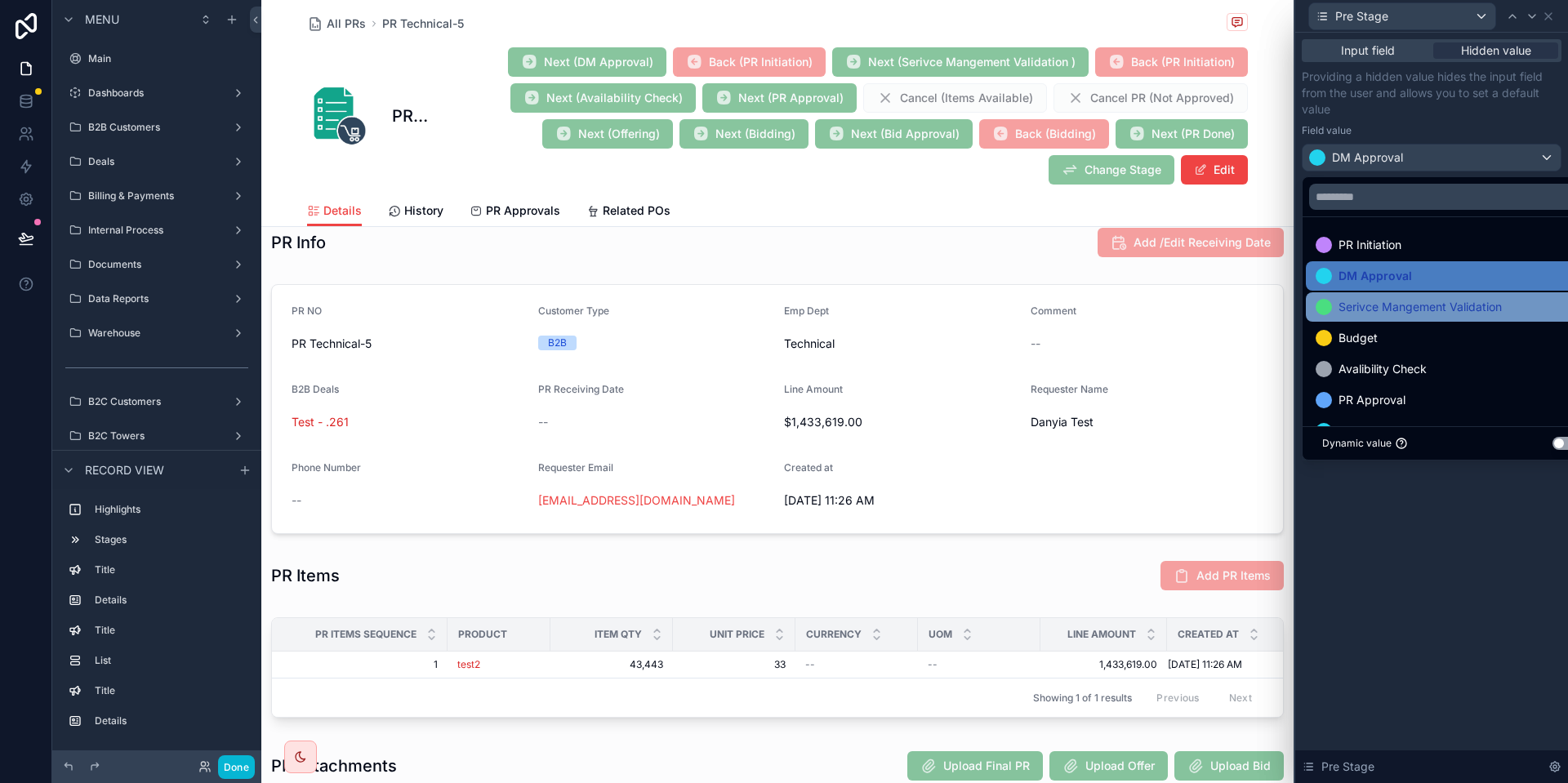
click at [1405, 313] on span "Serivce Mangement Validation" at bounding box center [1420, 307] width 163 height 20
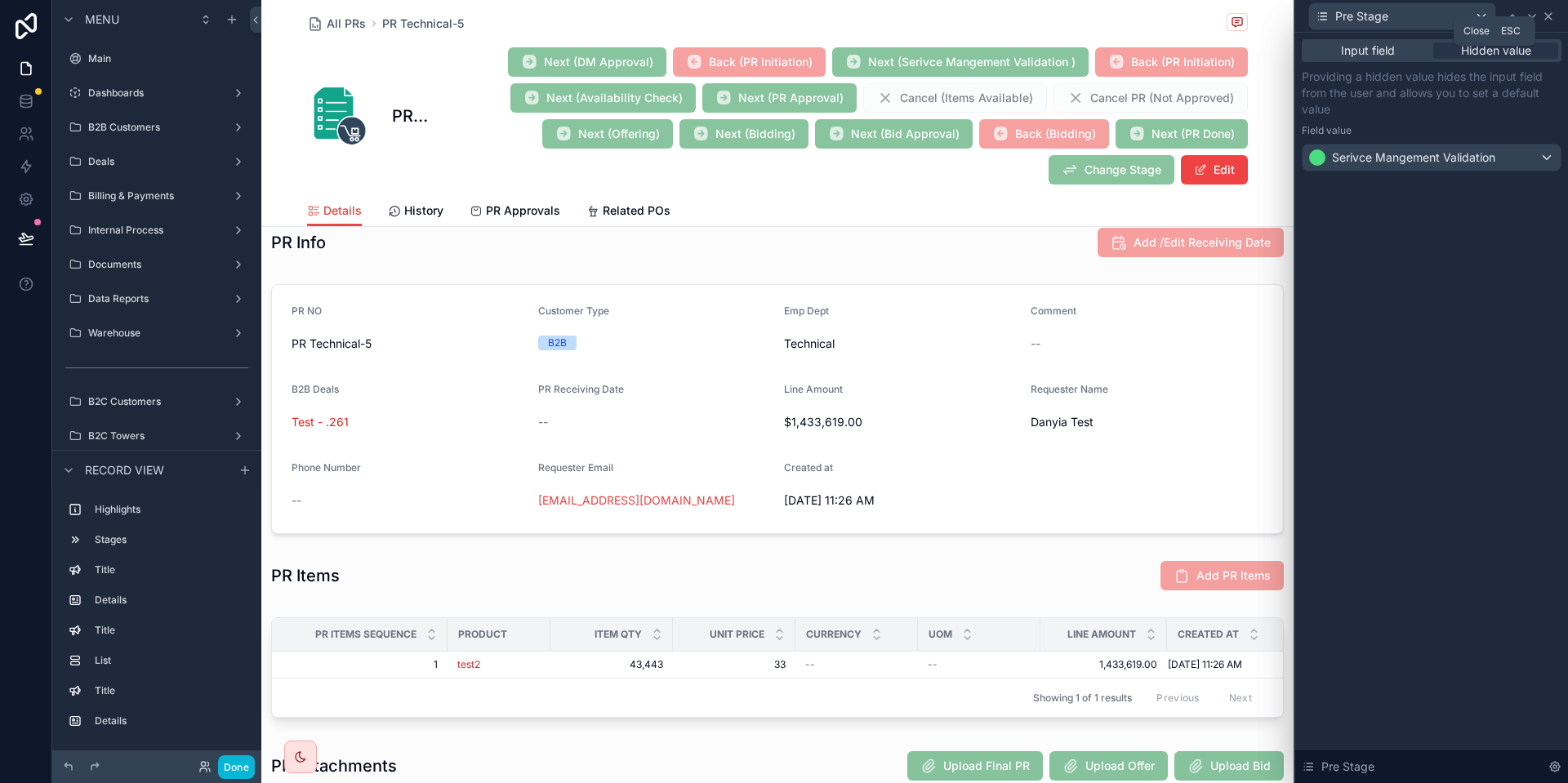
click at [1551, 15] on icon at bounding box center [1549, 16] width 13 height 13
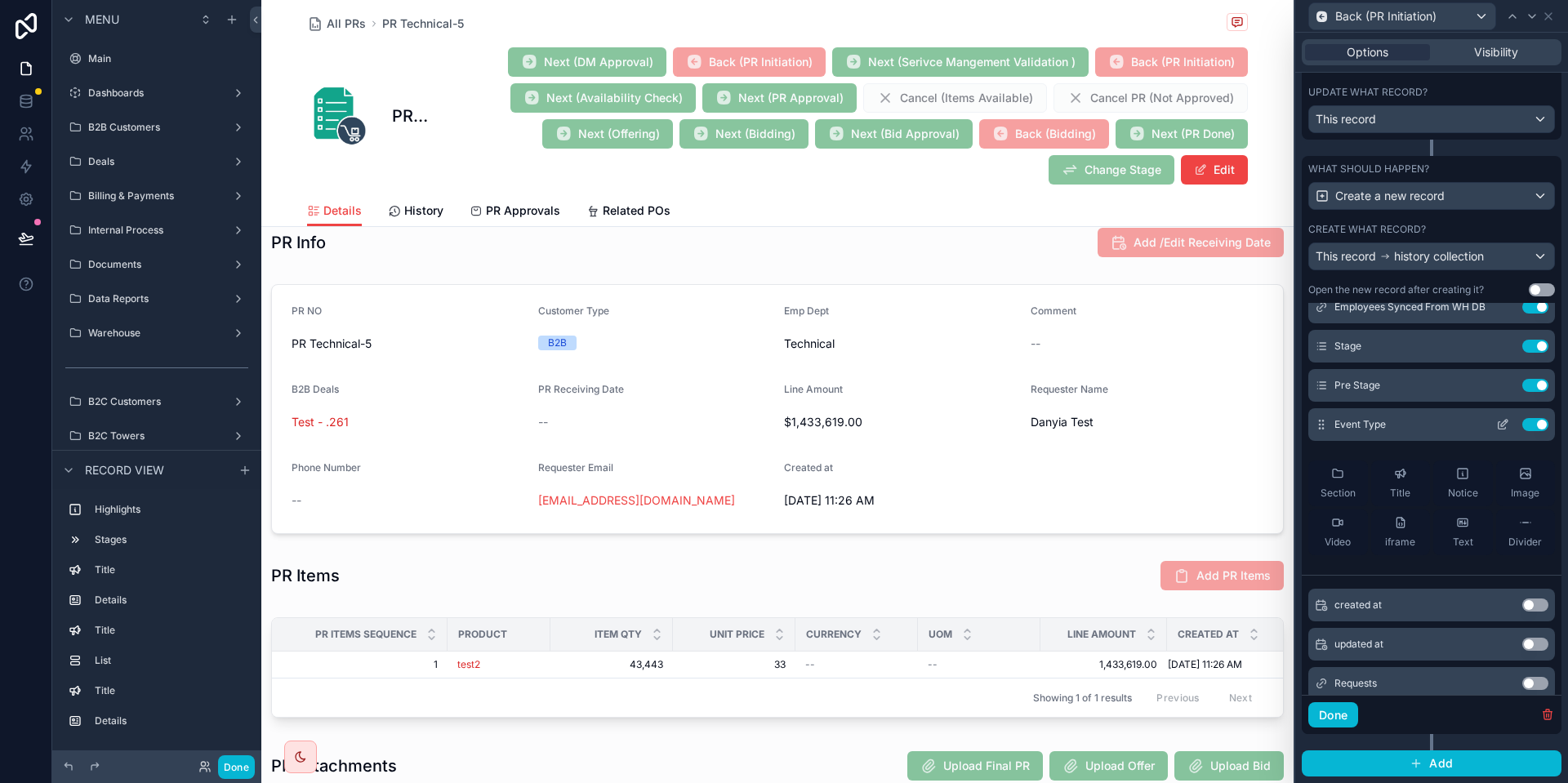
scroll to position [83, 0]
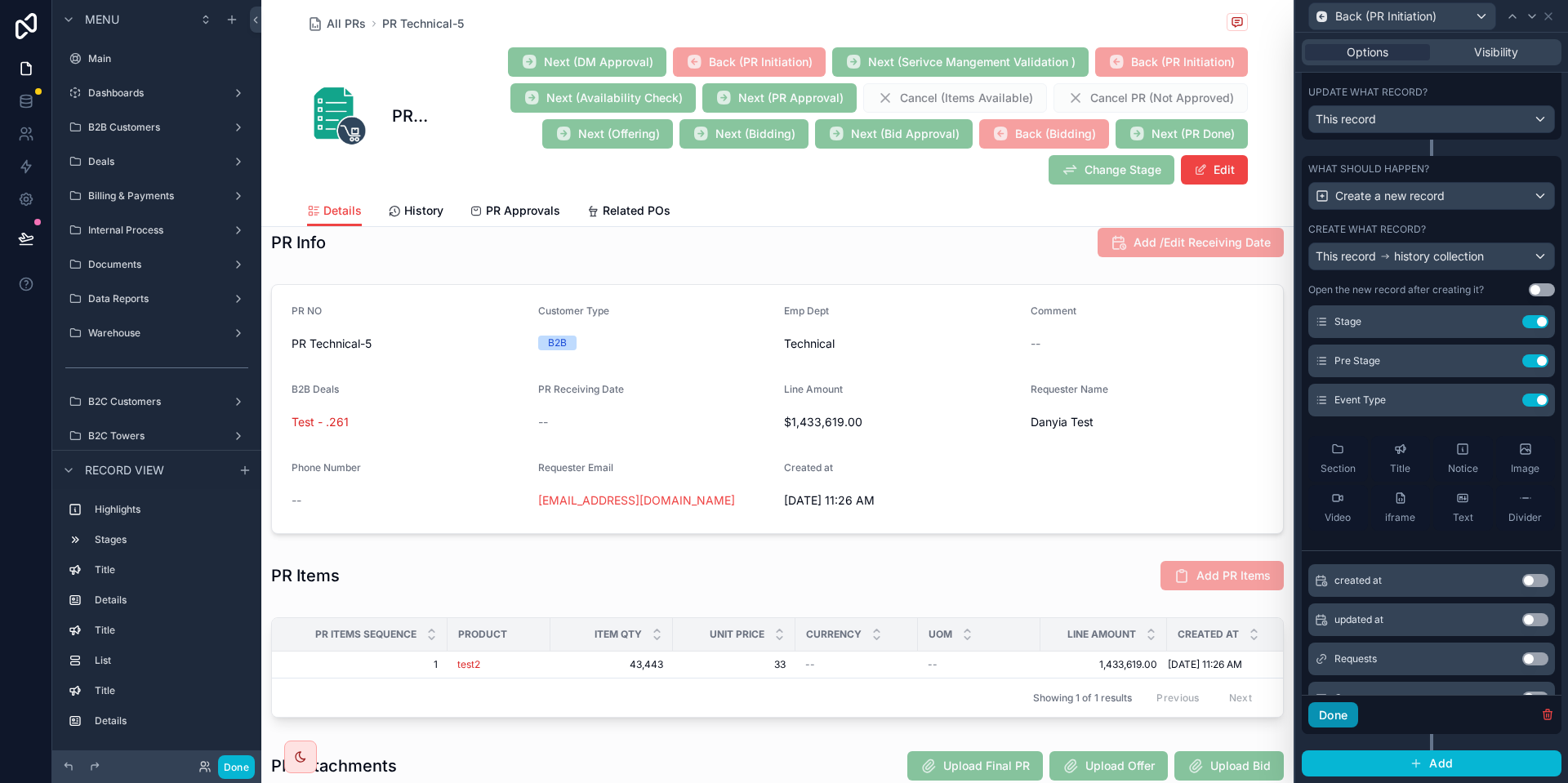
click at [1345, 710] on button "Done" at bounding box center [1333, 716] width 50 height 26
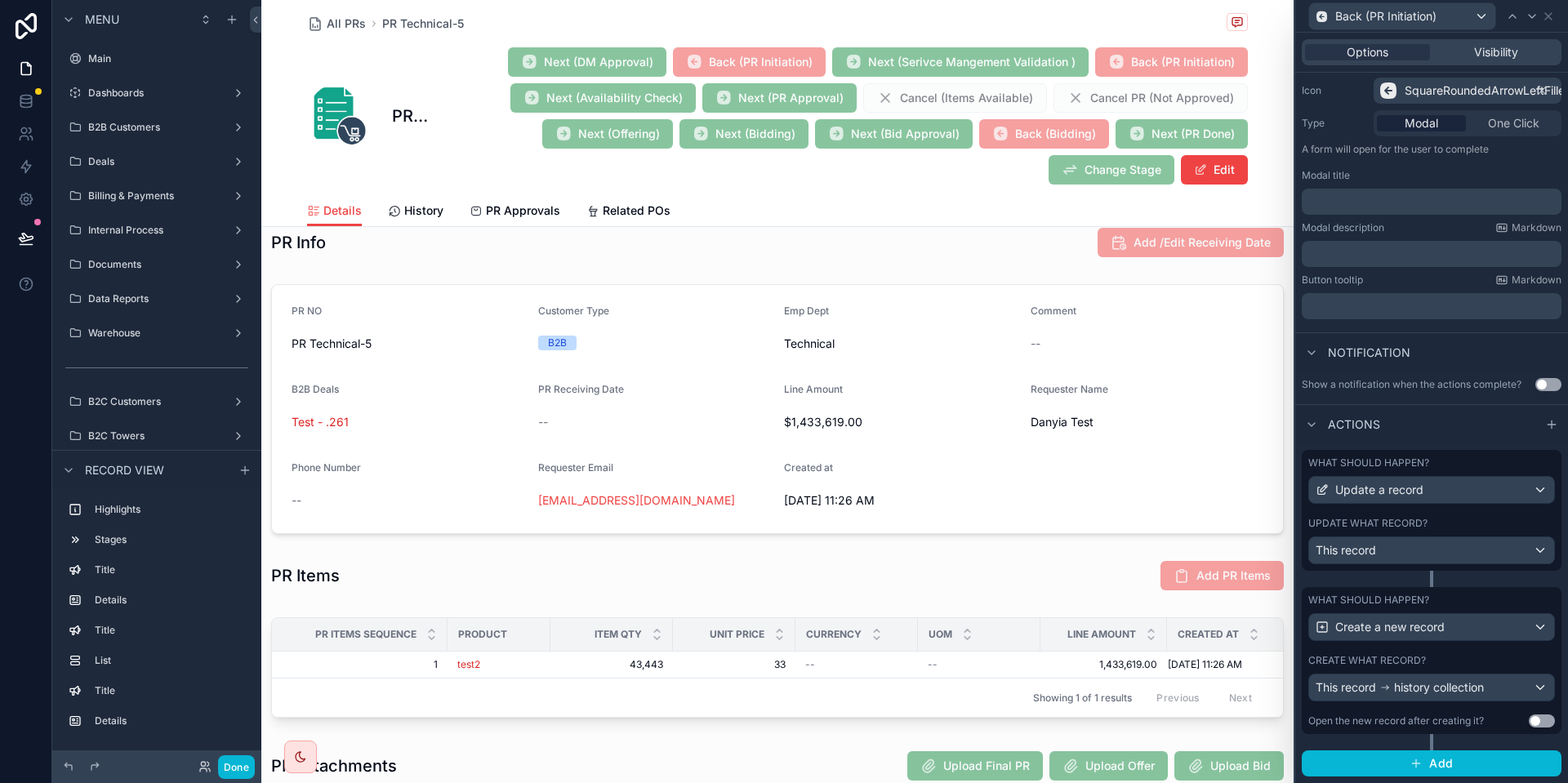
scroll to position [166, 0]
click at [1514, 58] on span "Visibility" at bounding box center [1496, 52] width 44 height 16
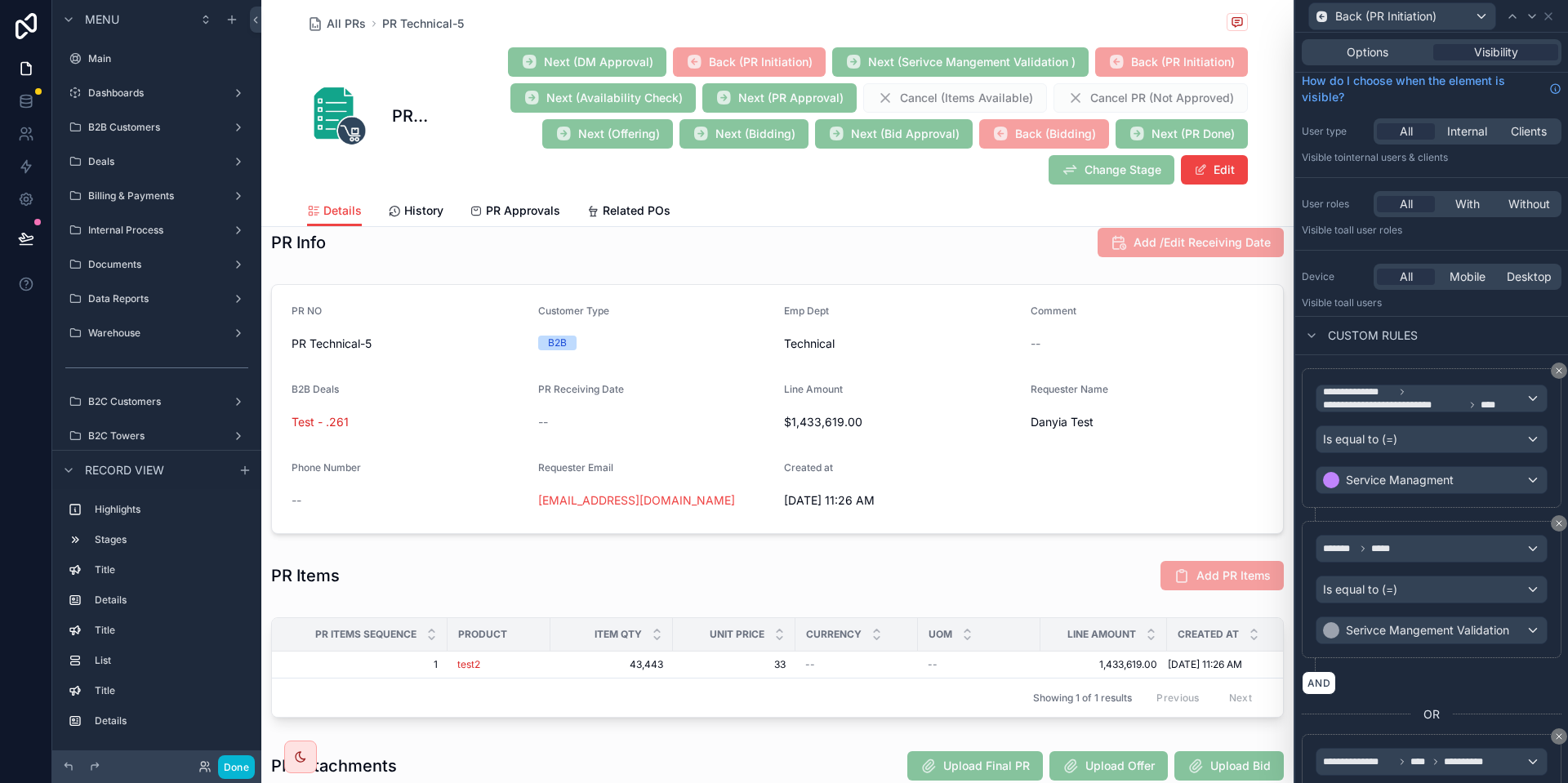
scroll to position [0, 0]
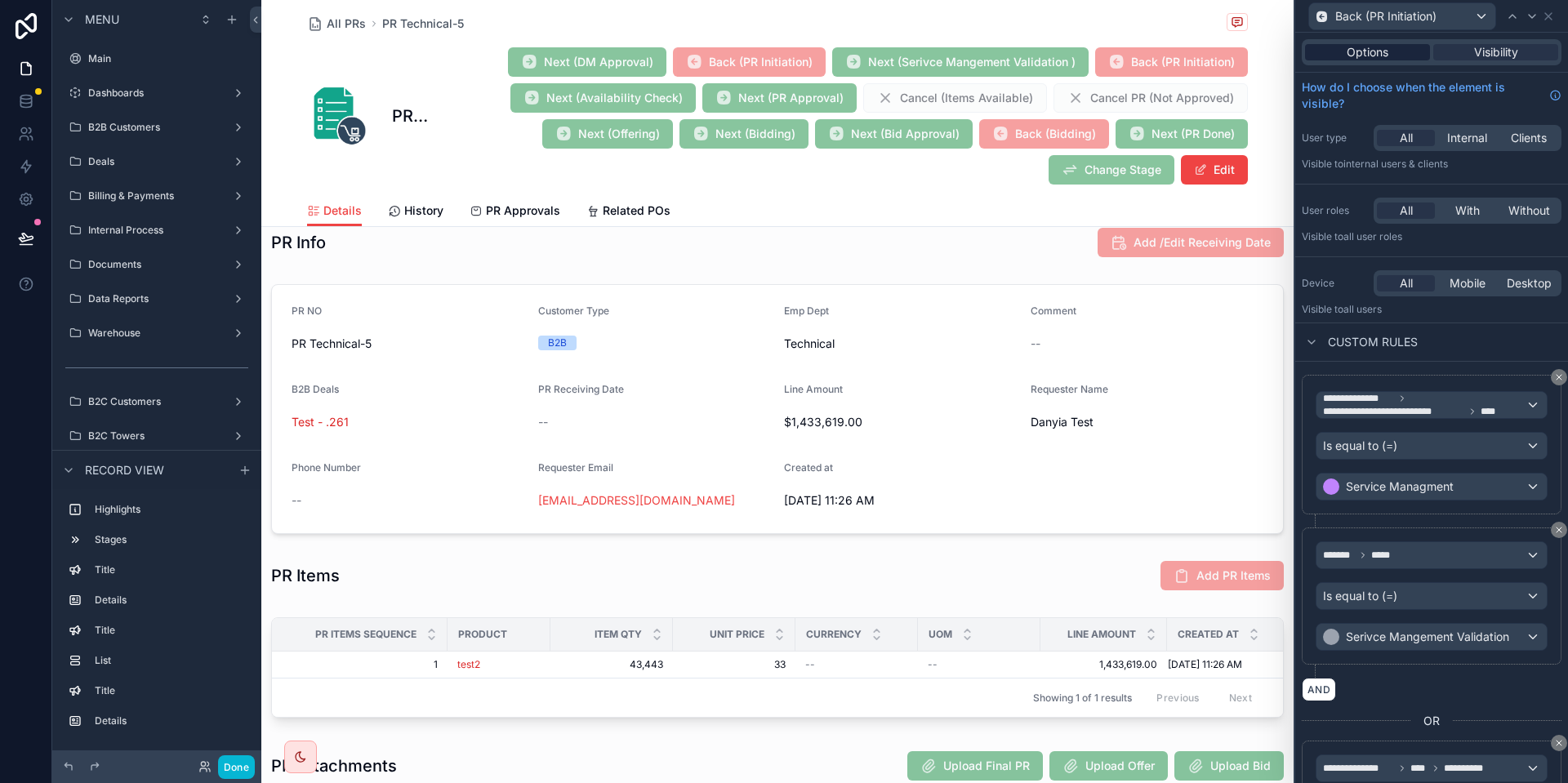
click at [1381, 44] on span "Options" at bounding box center [1368, 52] width 42 height 16
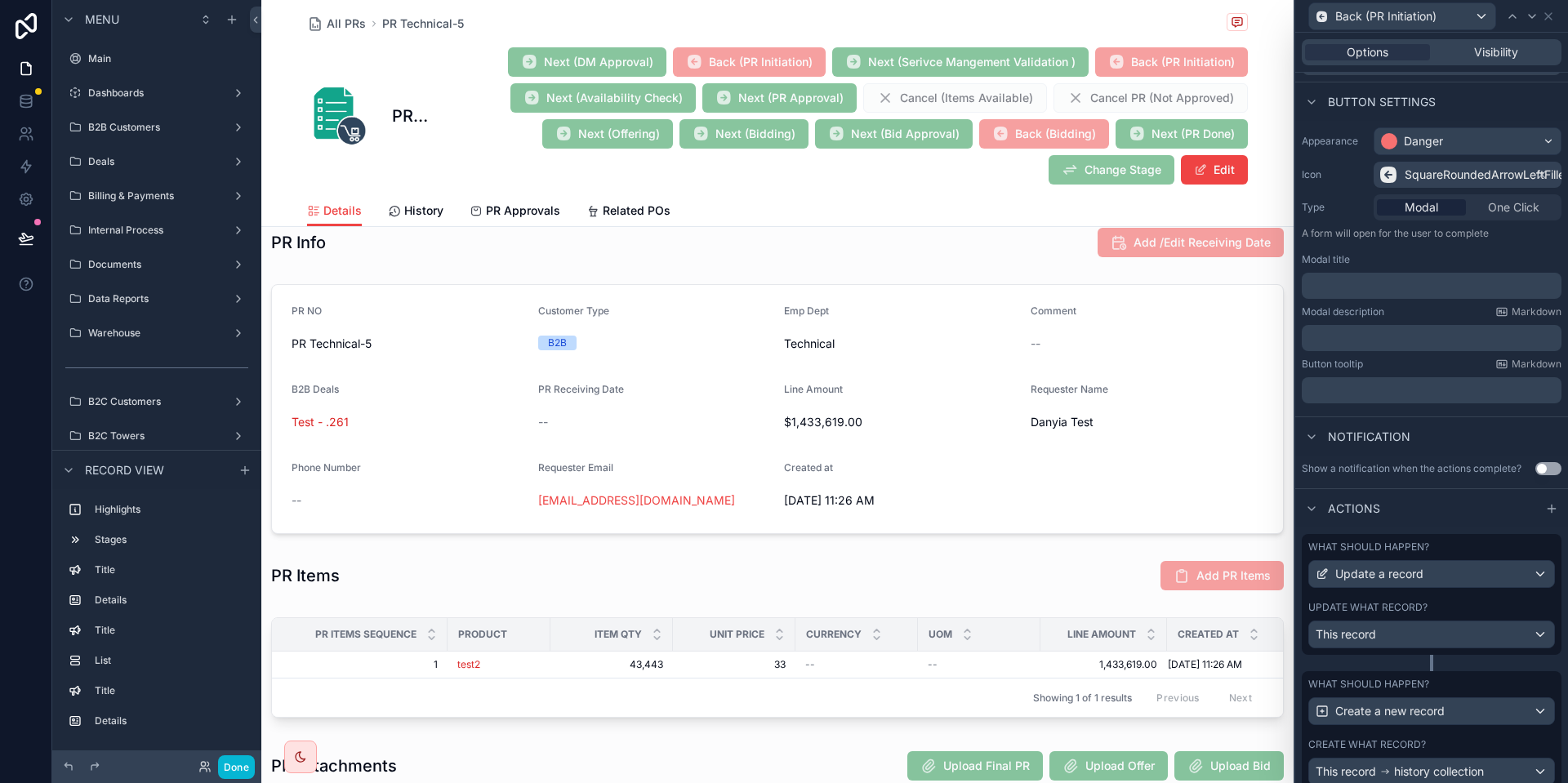
scroll to position [166, 0]
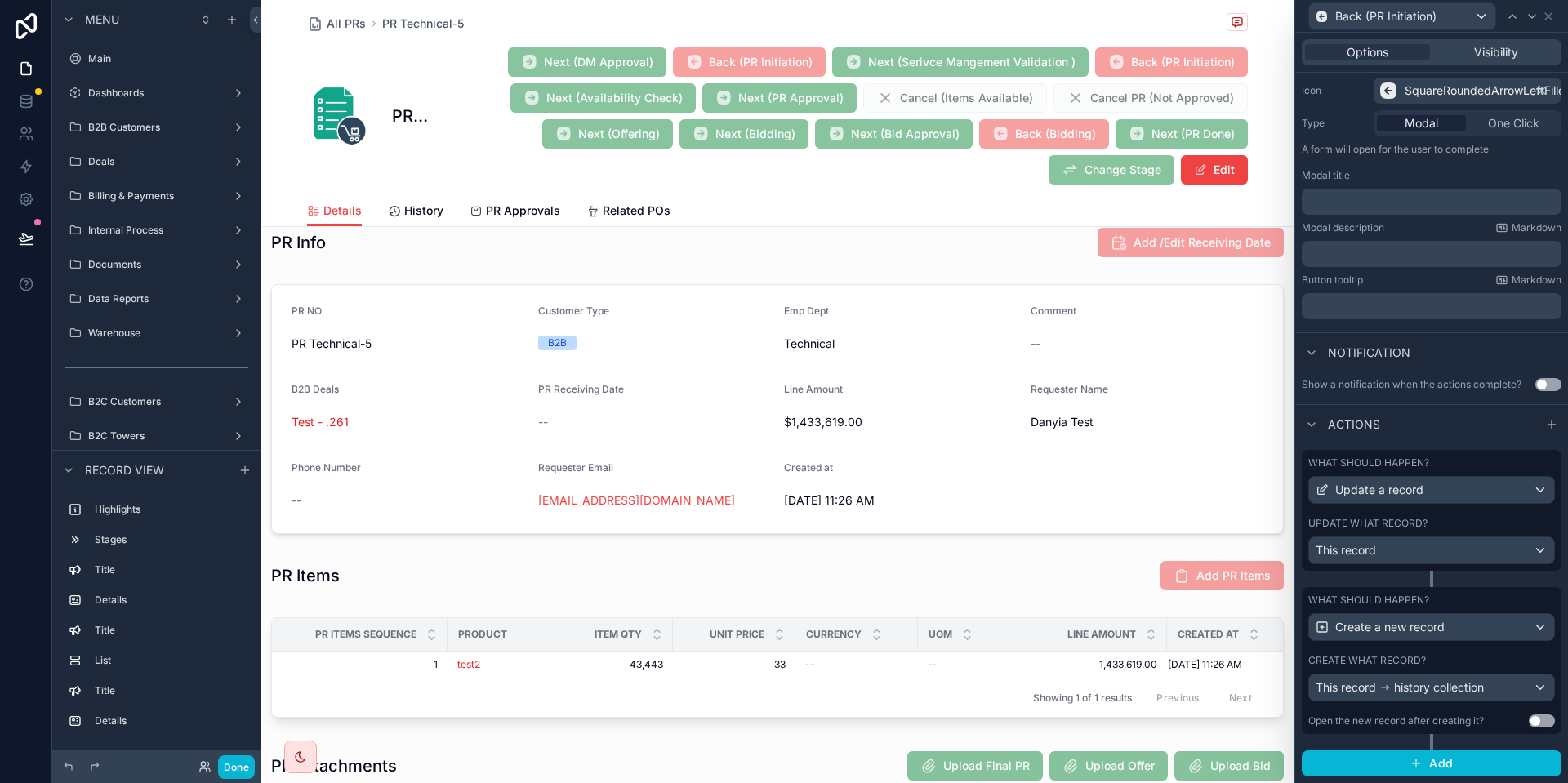
click at [1476, 660] on div "Create what record?" at bounding box center [1431, 661] width 247 height 13
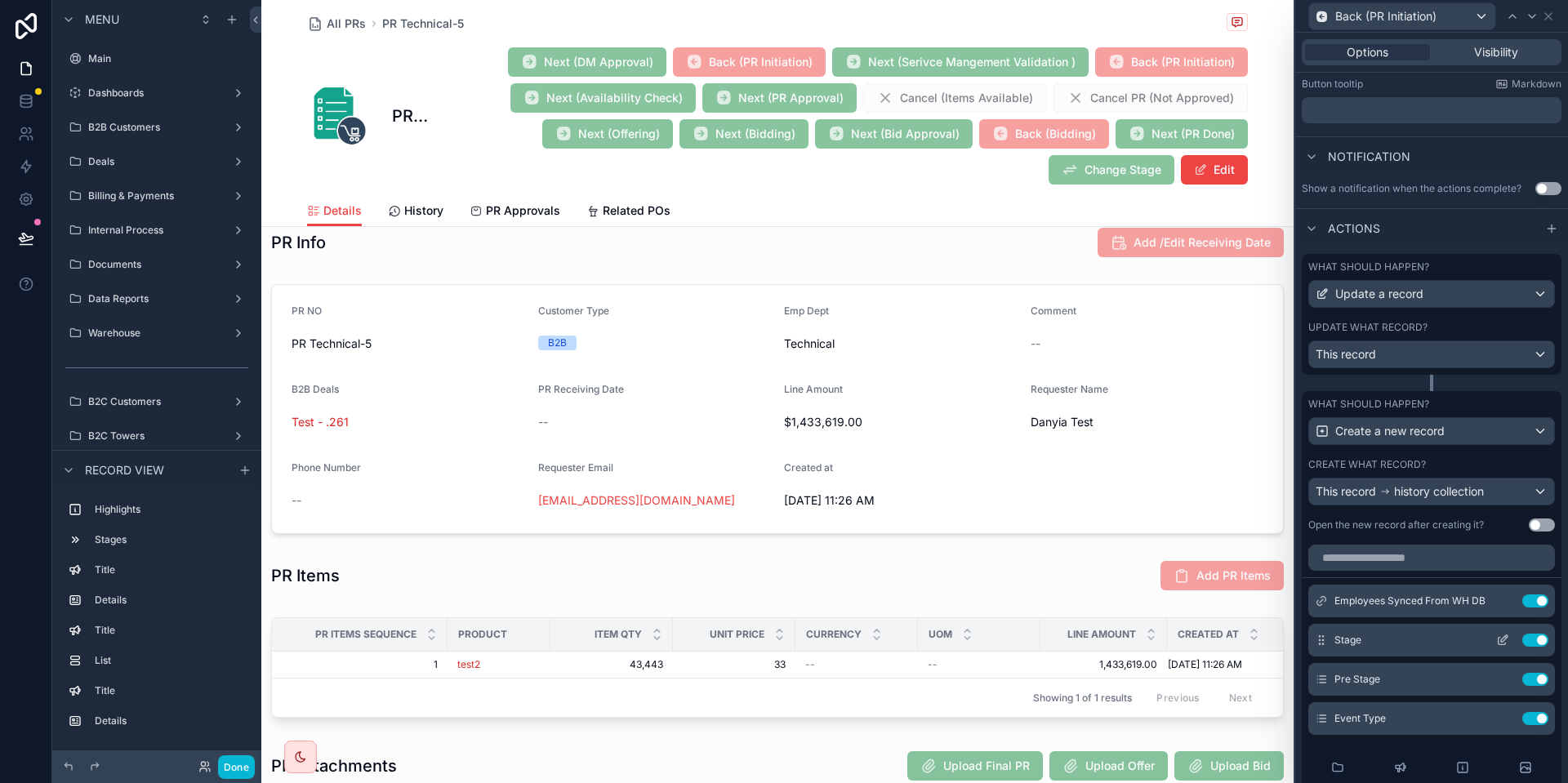
scroll to position [83, 0]
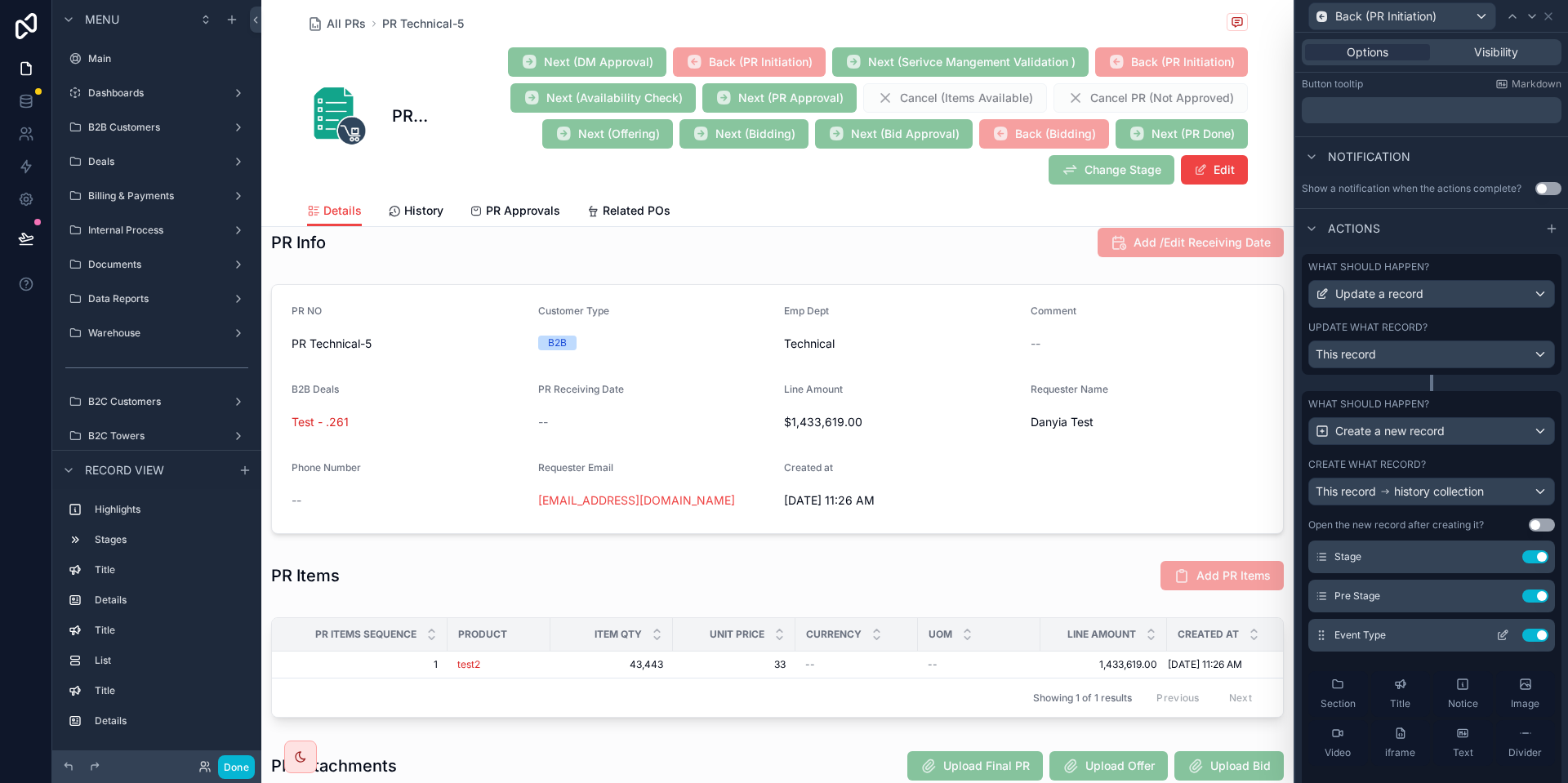
click at [1496, 638] on icon at bounding box center [1503, 636] width 13 height 13
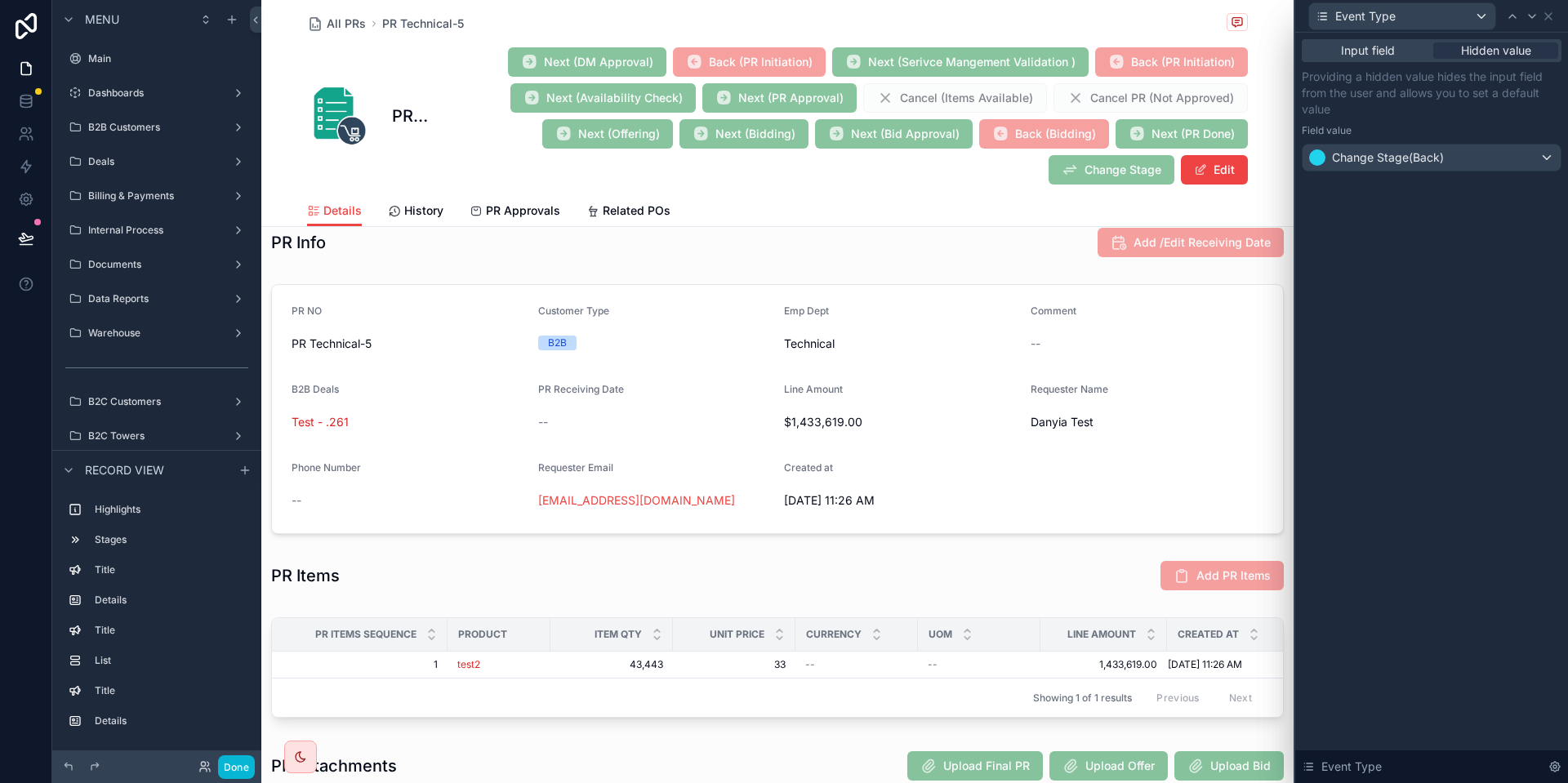
click at [1552, 9] on div "Event Type" at bounding box center [1432, 16] width 260 height 32
click at [1550, 13] on icon at bounding box center [1549, 16] width 13 height 13
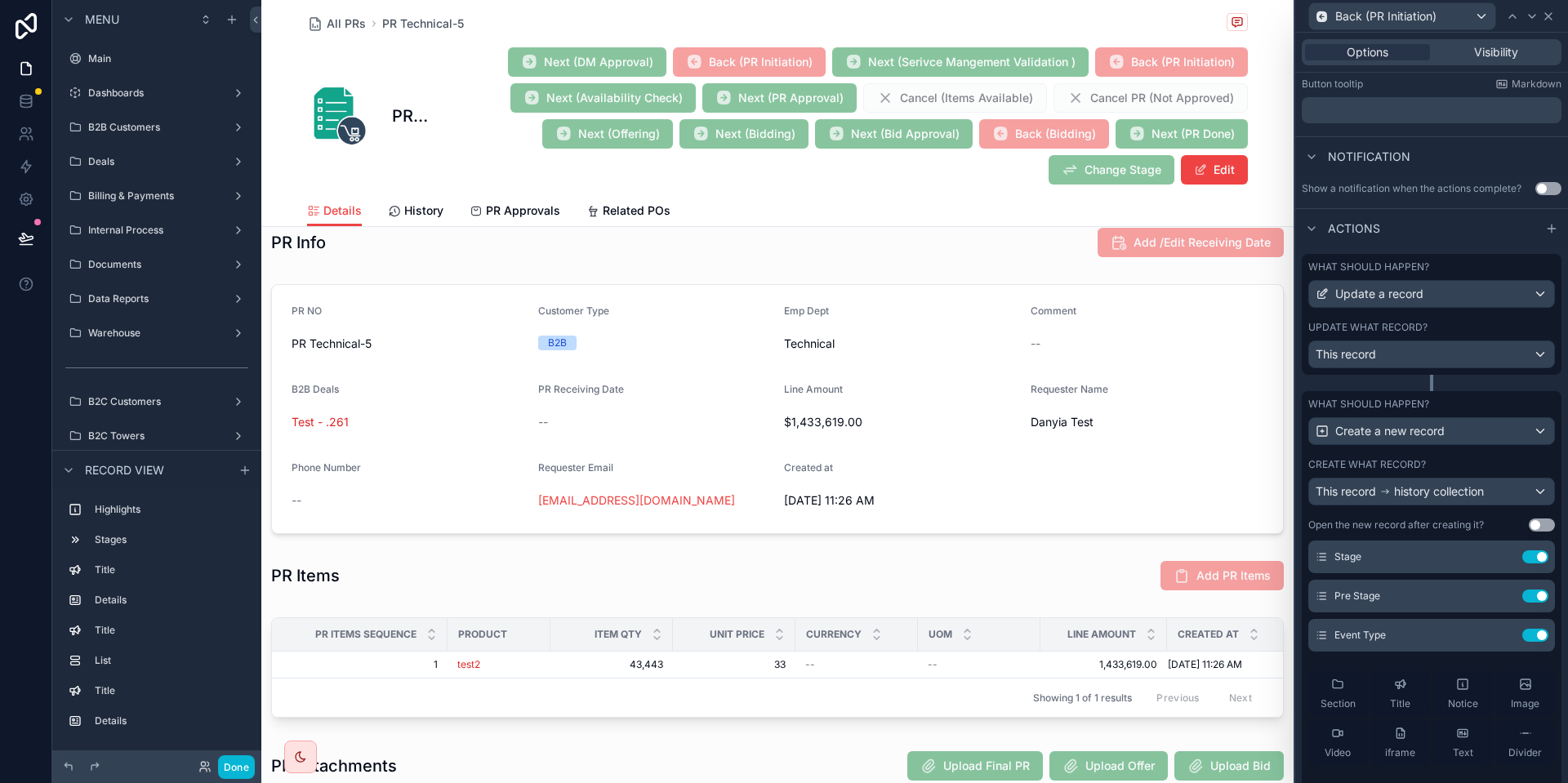
click at [1552, 11] on icon at bounding box center [1549, 16] width 13 height 13
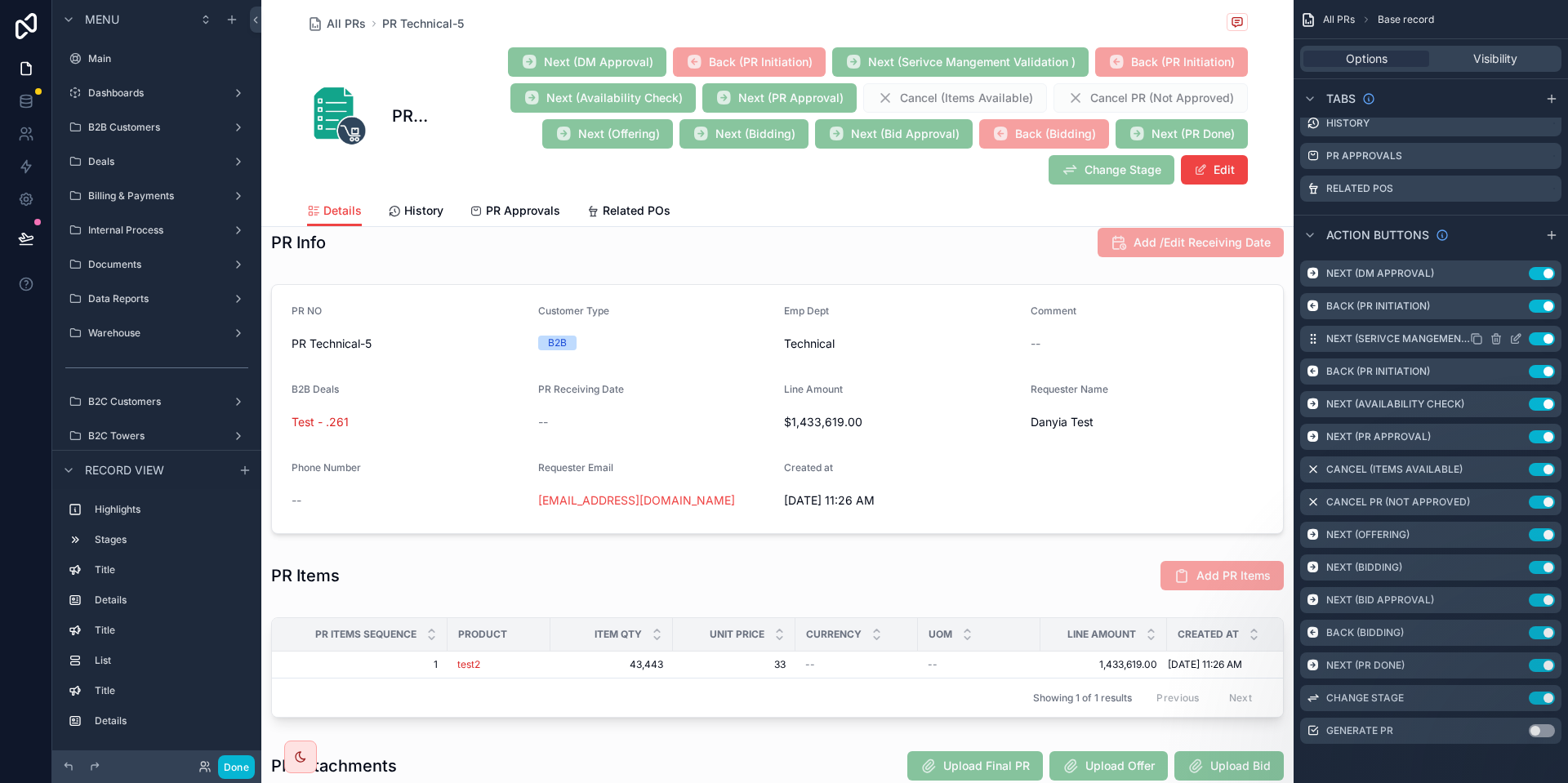
click at [1474, 339] on icon "scrollable content" at bounding box center [1478, 340] width 8 height 8
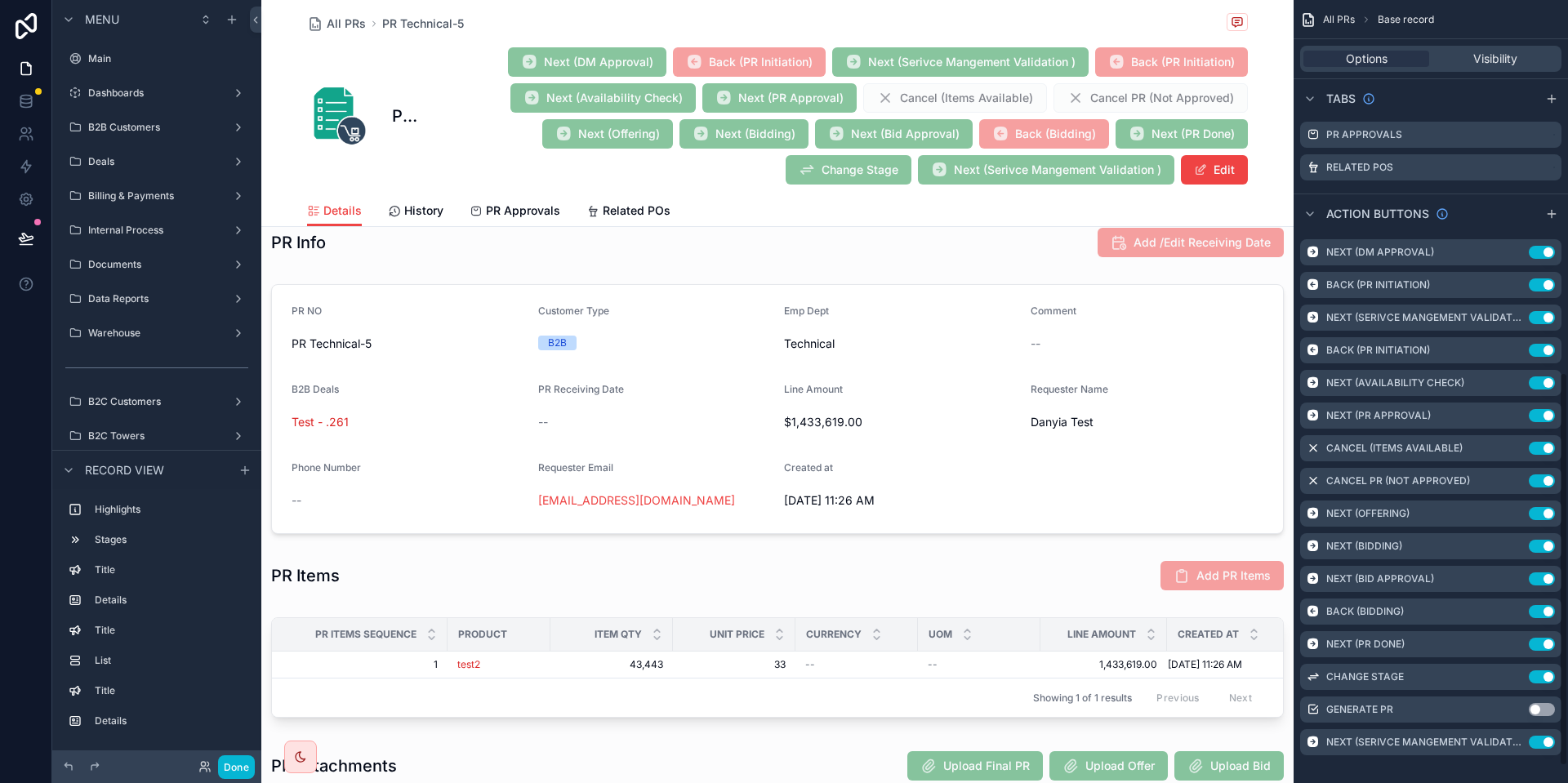
scroll to position [774, 0]
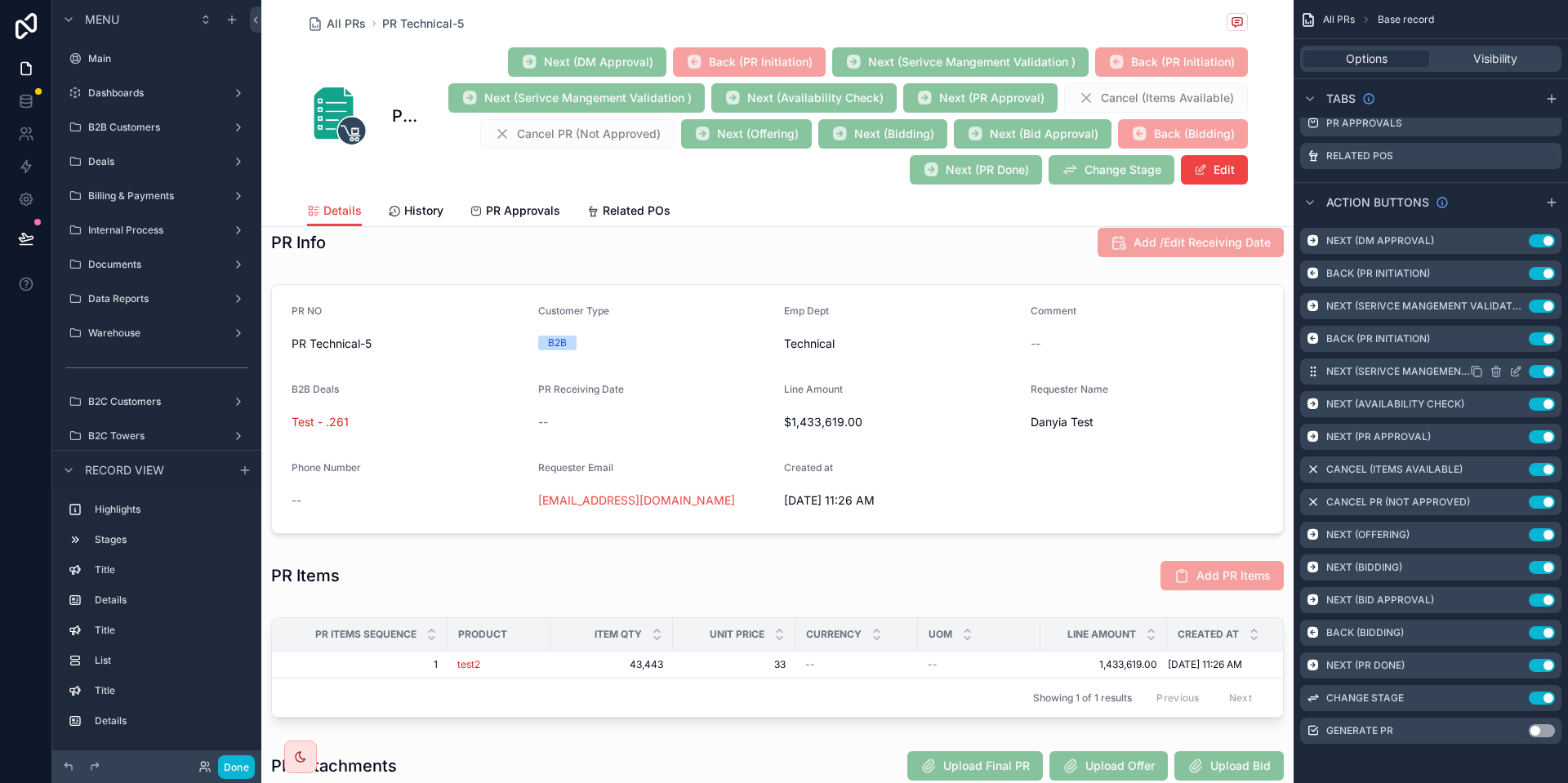
click at [1516, 368] on icon "scrollable content" at bounding box center [1516, 372] width 13 height 13
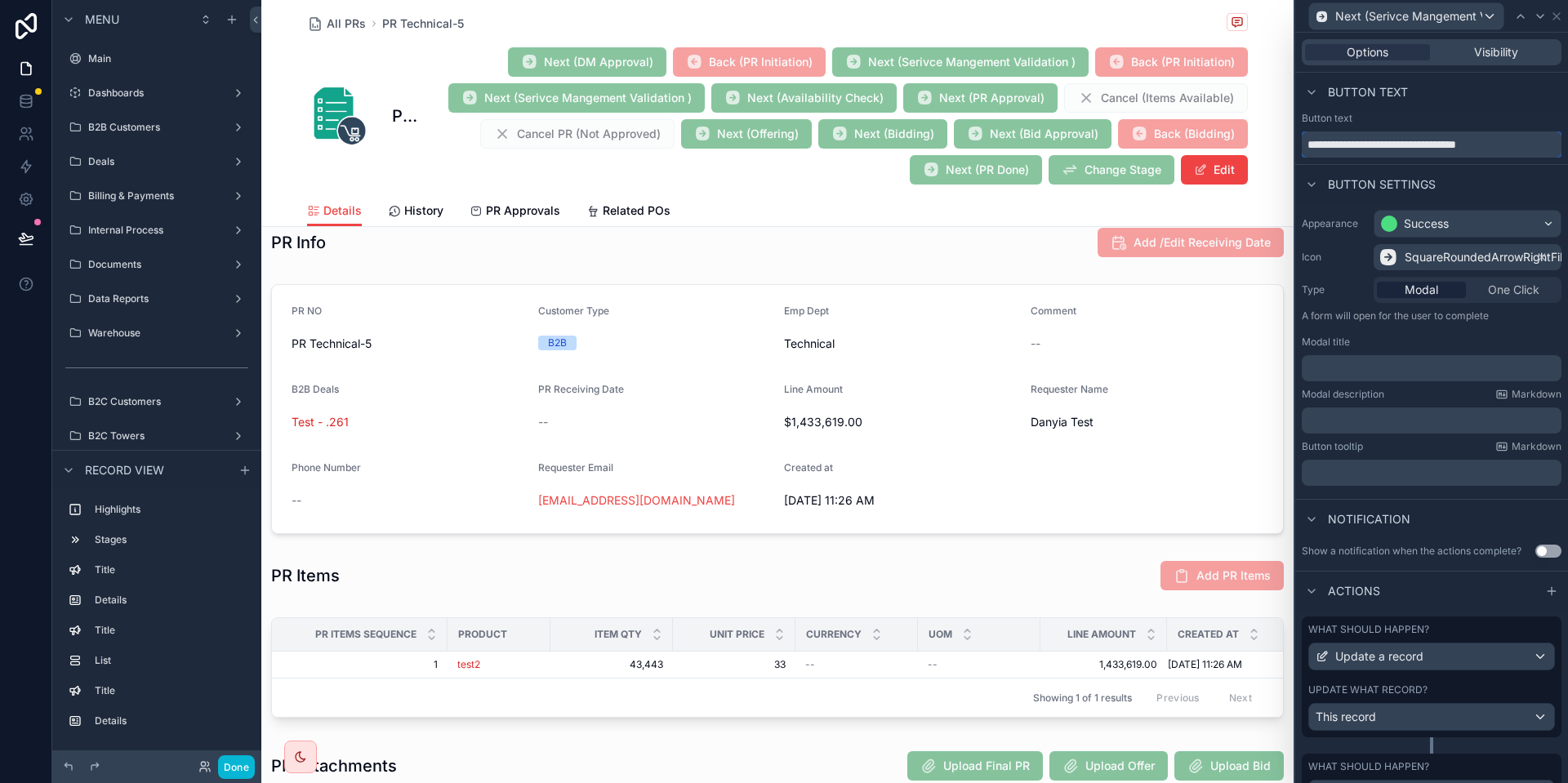
click at [1395, 145] on input "**********" at bounding box center [1432, 145] width 260 height 26
click at [1494, 148] on input "**********" at bounding box center [1432, 145] width 260 height 26
drag, startPoint x: 1507, startPoint y: 149, endPoint x: 1344, endPoint y: 149, distance: 163.0
click at [1344, 149] on input "**********" at bounding box center [1432, 145] width 260 height 26
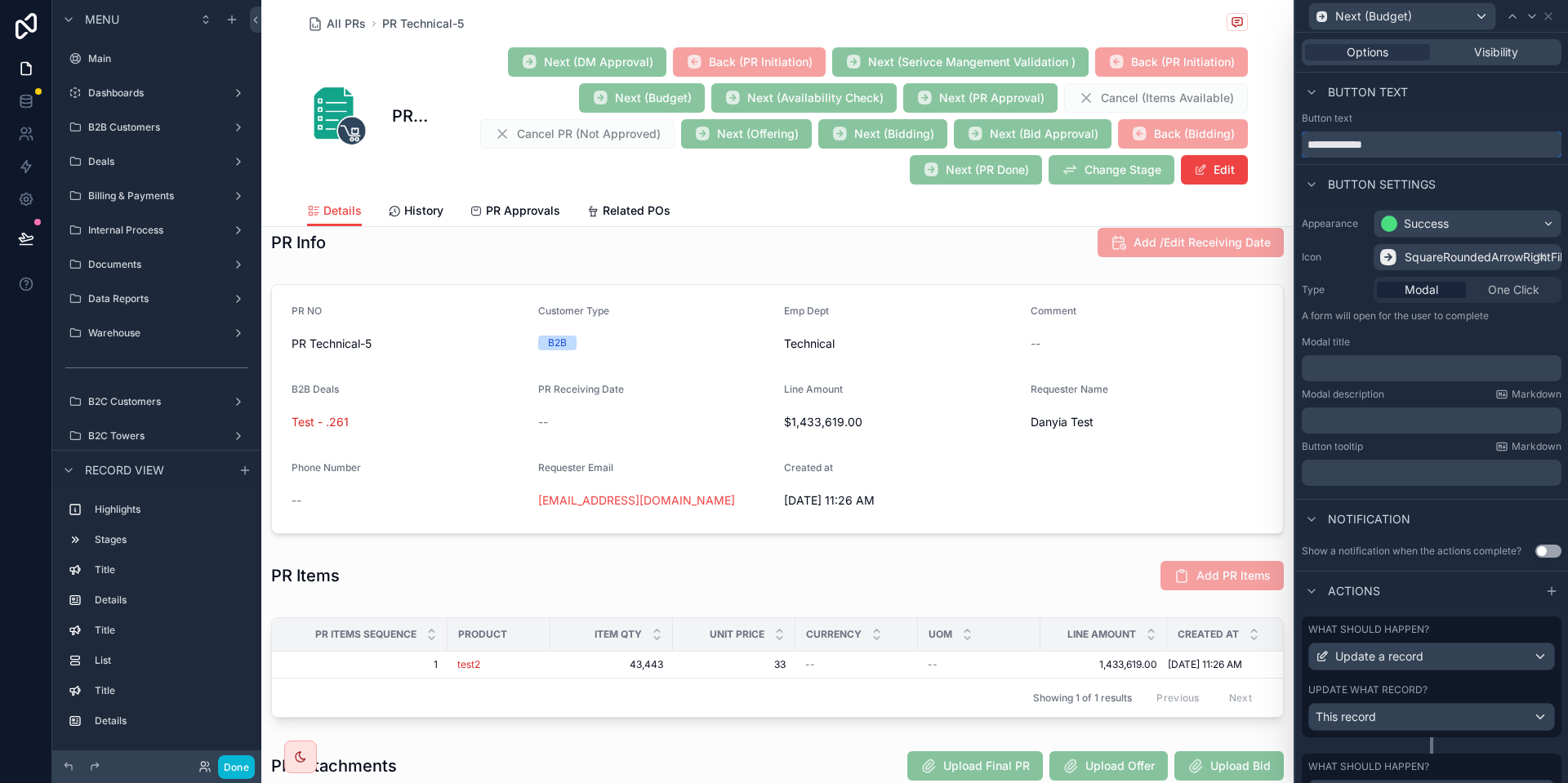
click at [1420, 134] on input "**********" at bounding box center [1432, 145] width 260 height 26
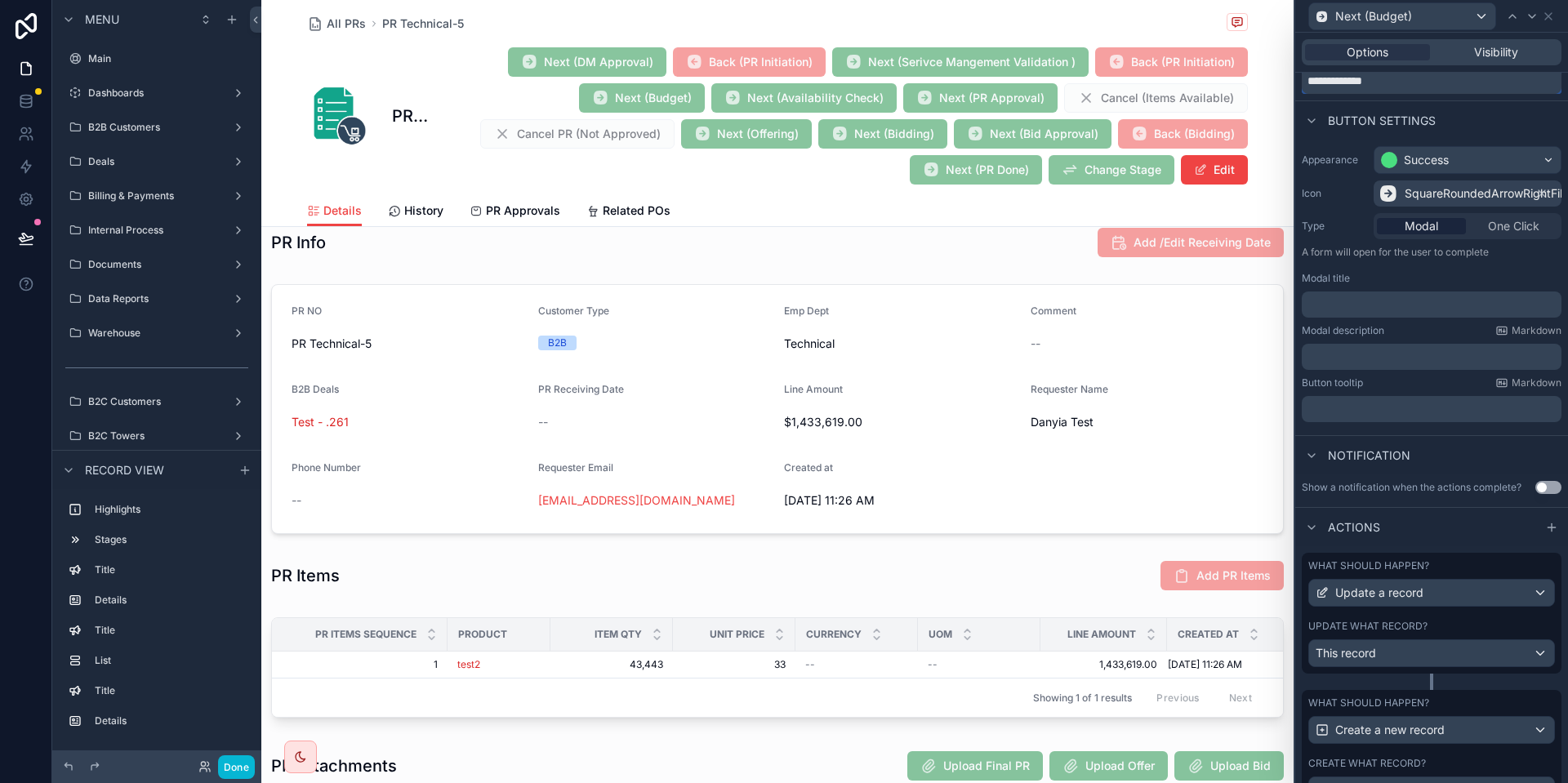
scroll to position [166, 0]
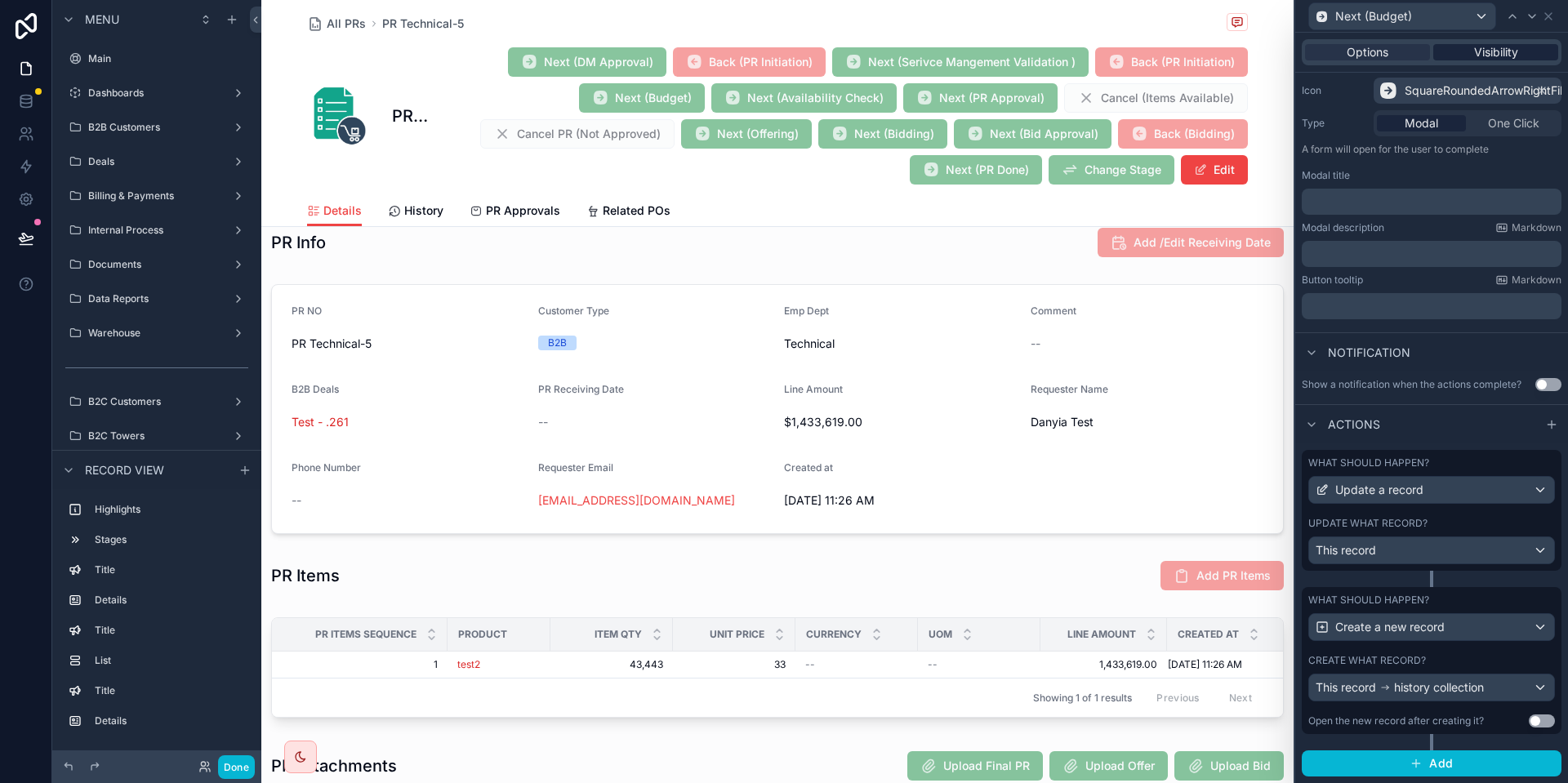
type input "**********"
click at [1471, 53] on div "Visibility" at bounding box center [1496, 52] width 125 height 16
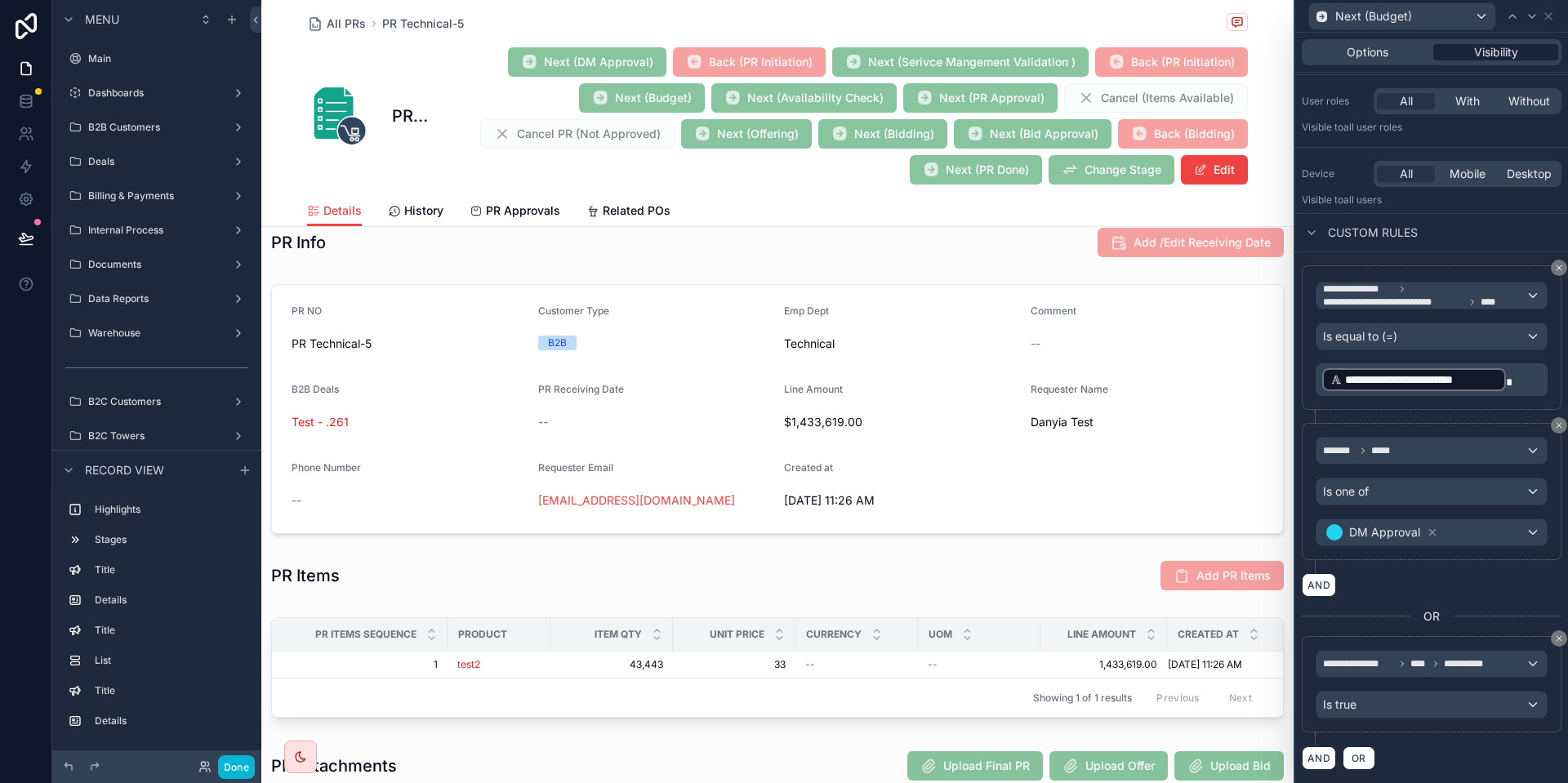
scroll to position [109, 0]
click at [1409, 294] on span "**********" at bounding box center [1424, 297] width 202 height 26
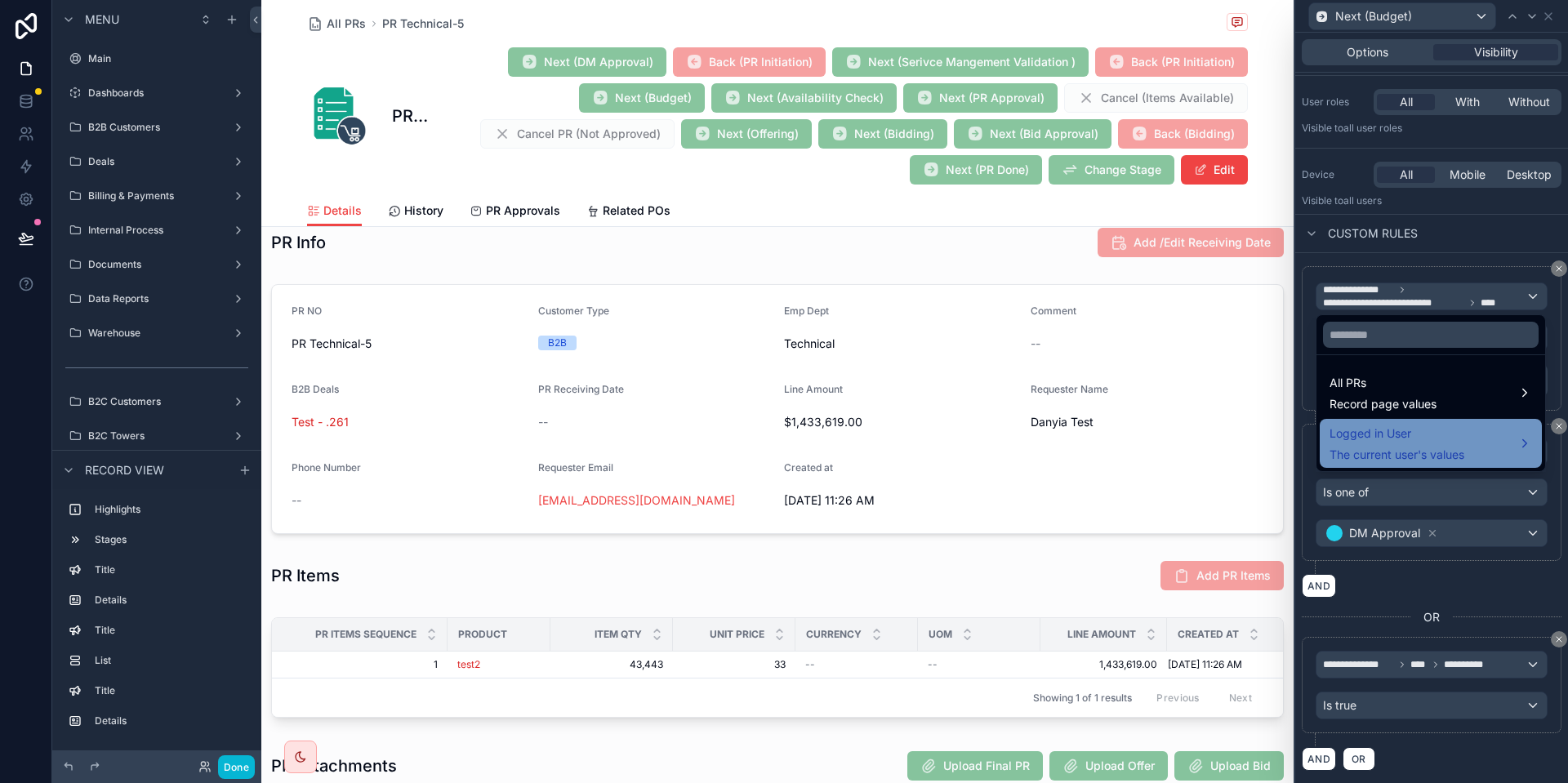
click at [1377, 456] on span "The current user's values" at bounding box center [1397, 454] width 135 height 16
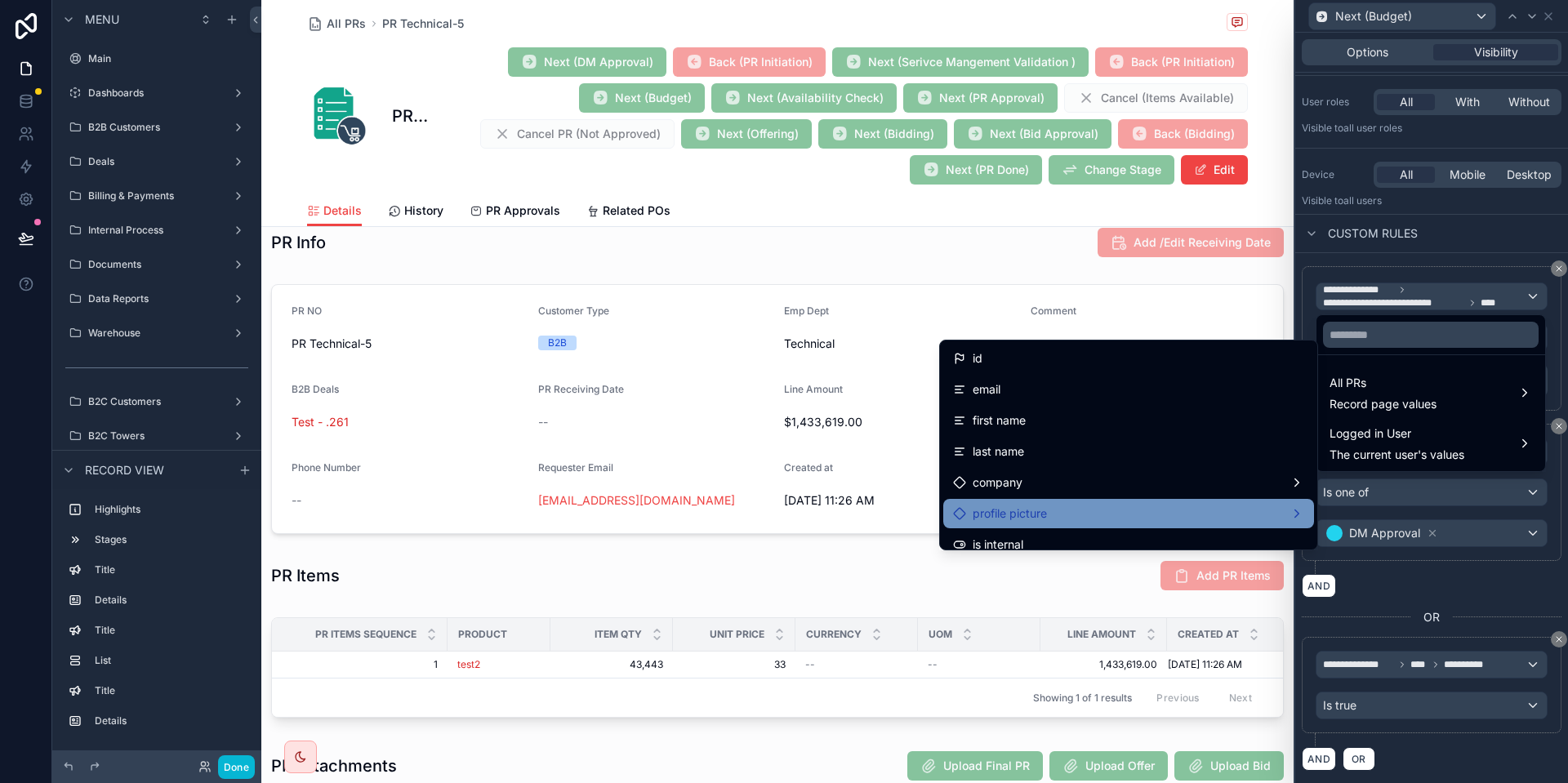
scroll to position [83, 0]
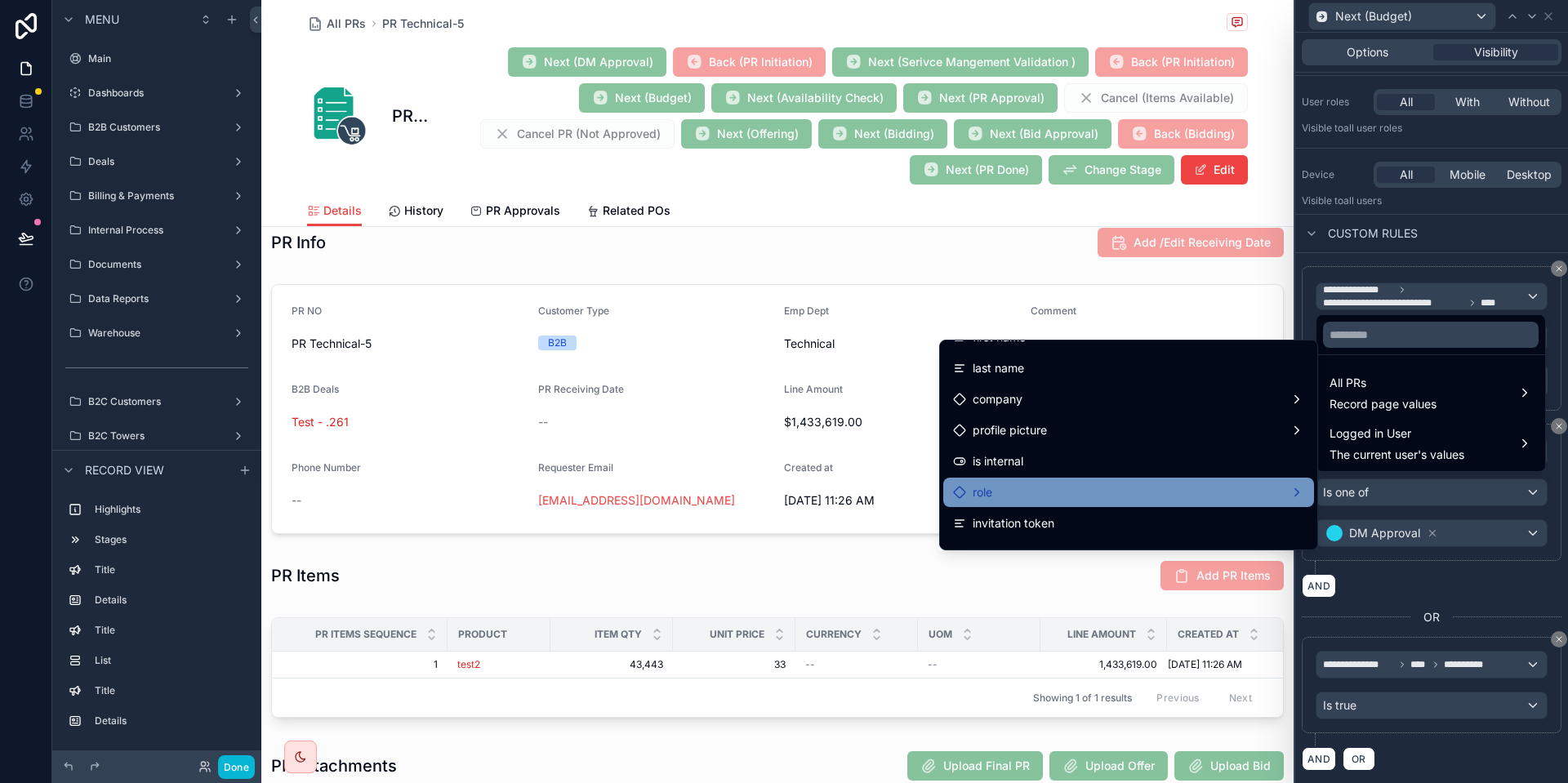
click at [1125, 486] on div "role" at bounding box center [1129, 492] width 351 height 20
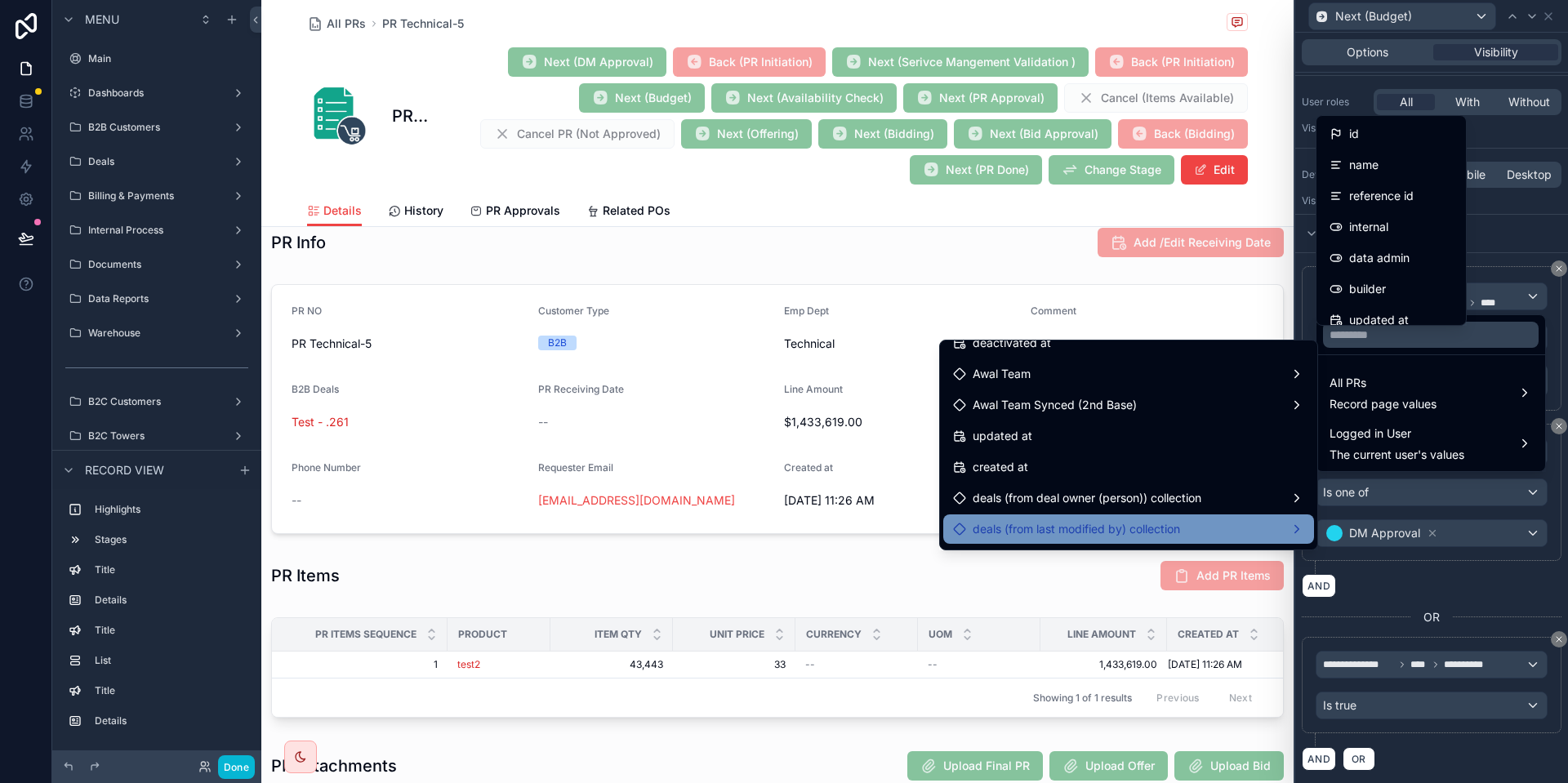
scroll to position [417, 0]
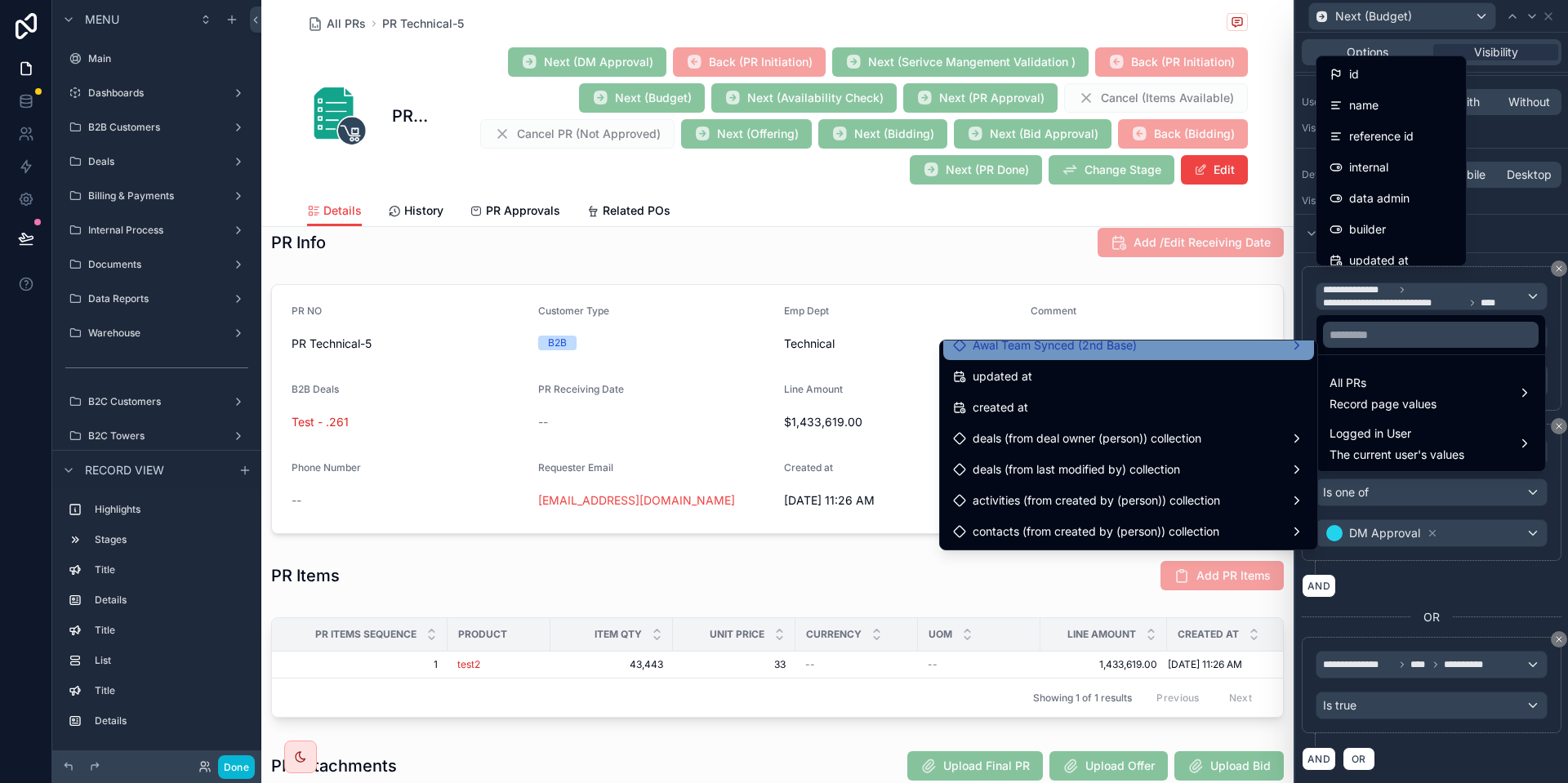
click at [1175, 352] on div "Awal Team Synced (2nd Base)" at bounding box center [1129, 345] width 351 height 20
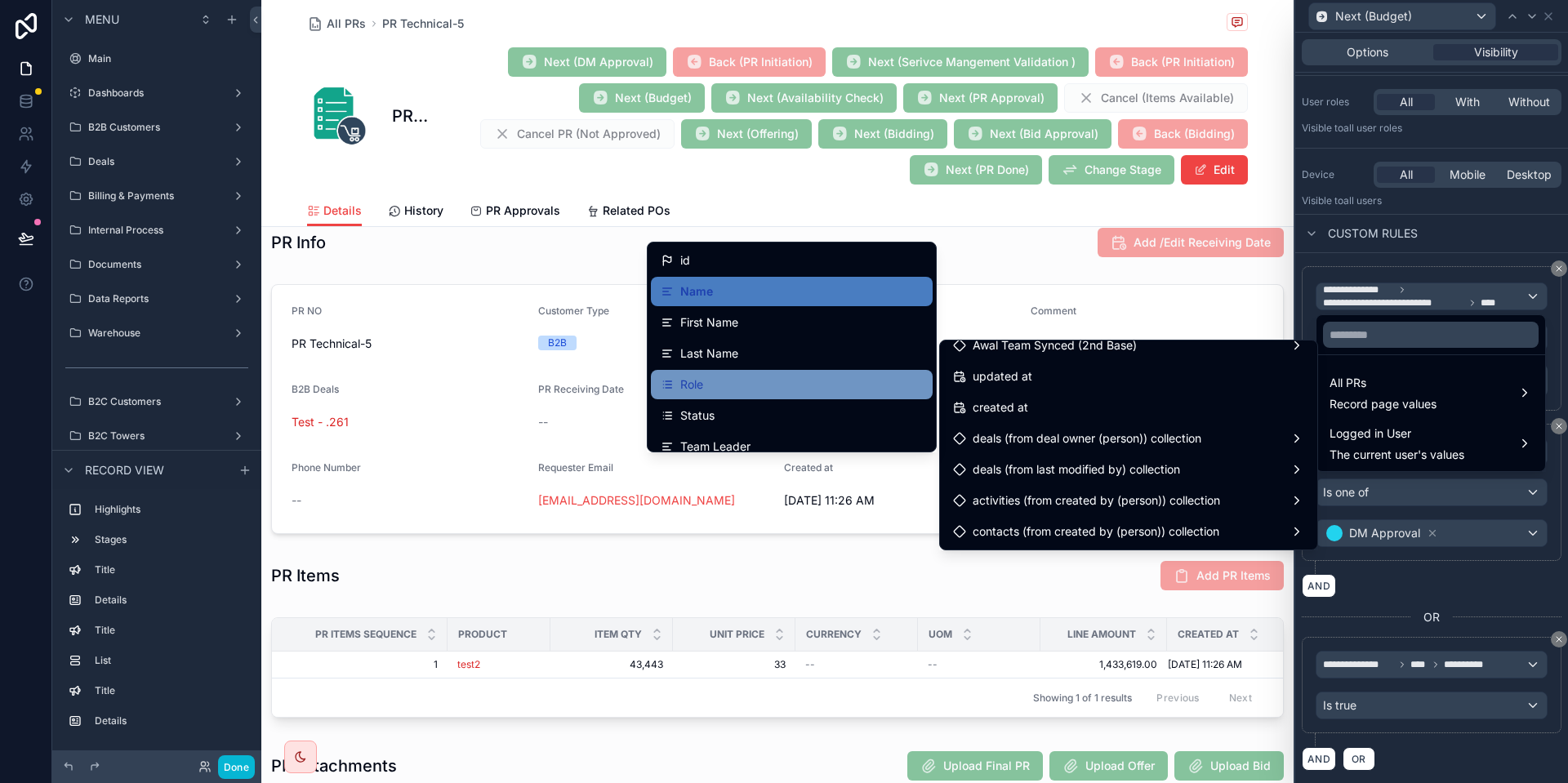
click at [744, 374] on div "Role" at bounding box center [792, 384] width 281 height 29
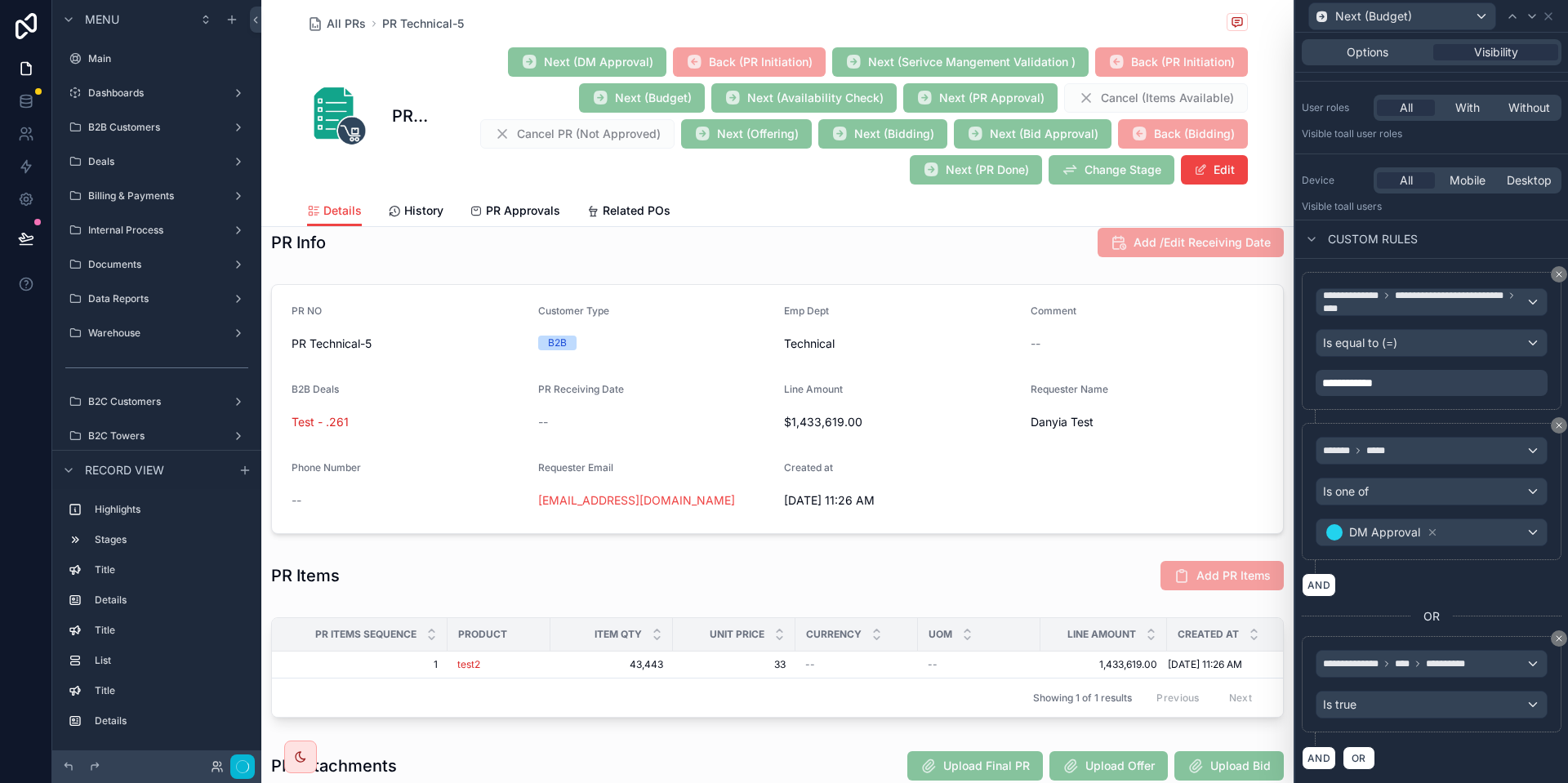
scroll to position [102, 0]
click at [1406, 349] on div "Is equal to (=)" at bounding box center [1432, 344] width 230 height 26
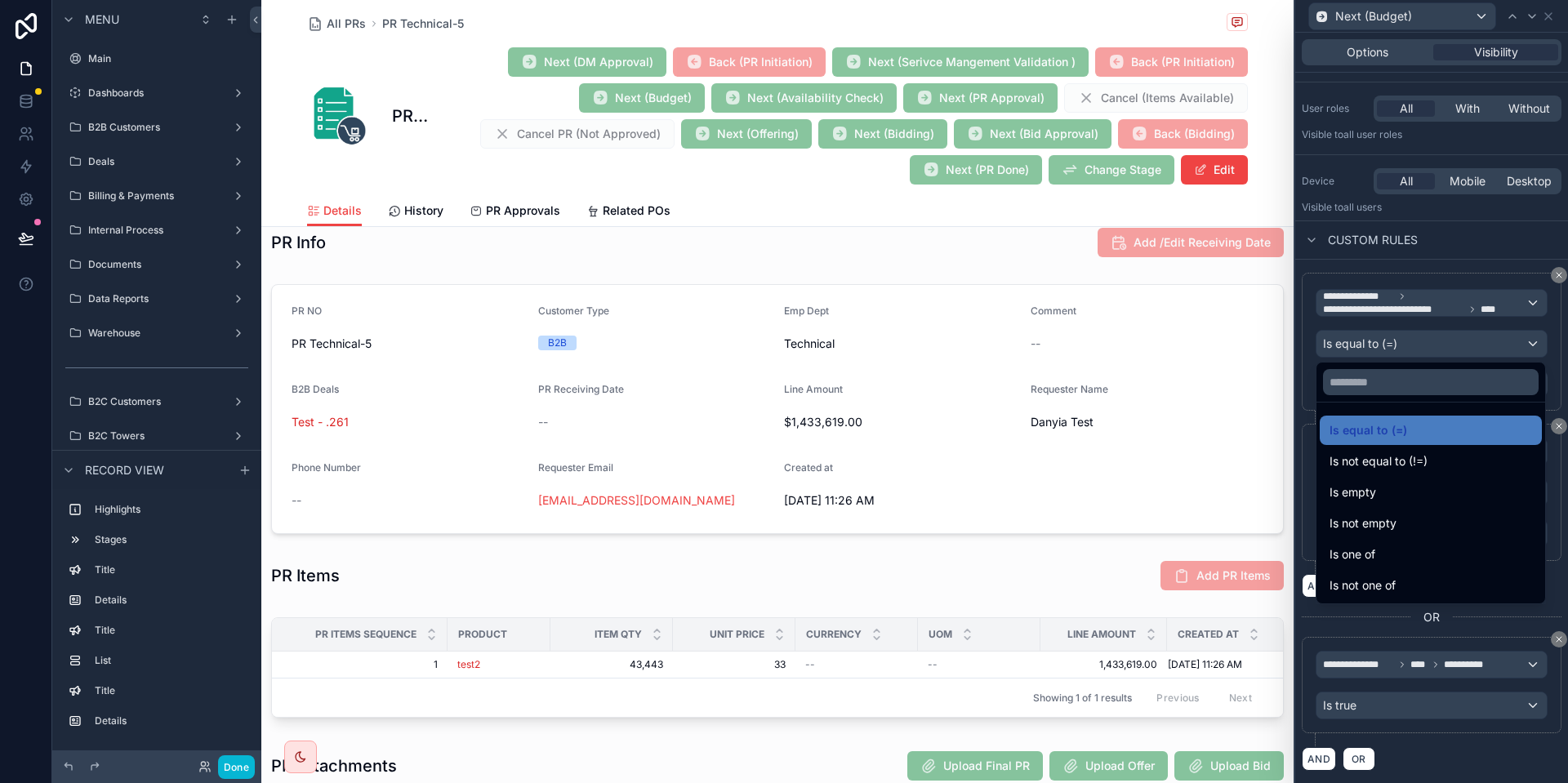
click at [1429, 275] on div at bounding box center [1432, 391] width 273 height 783
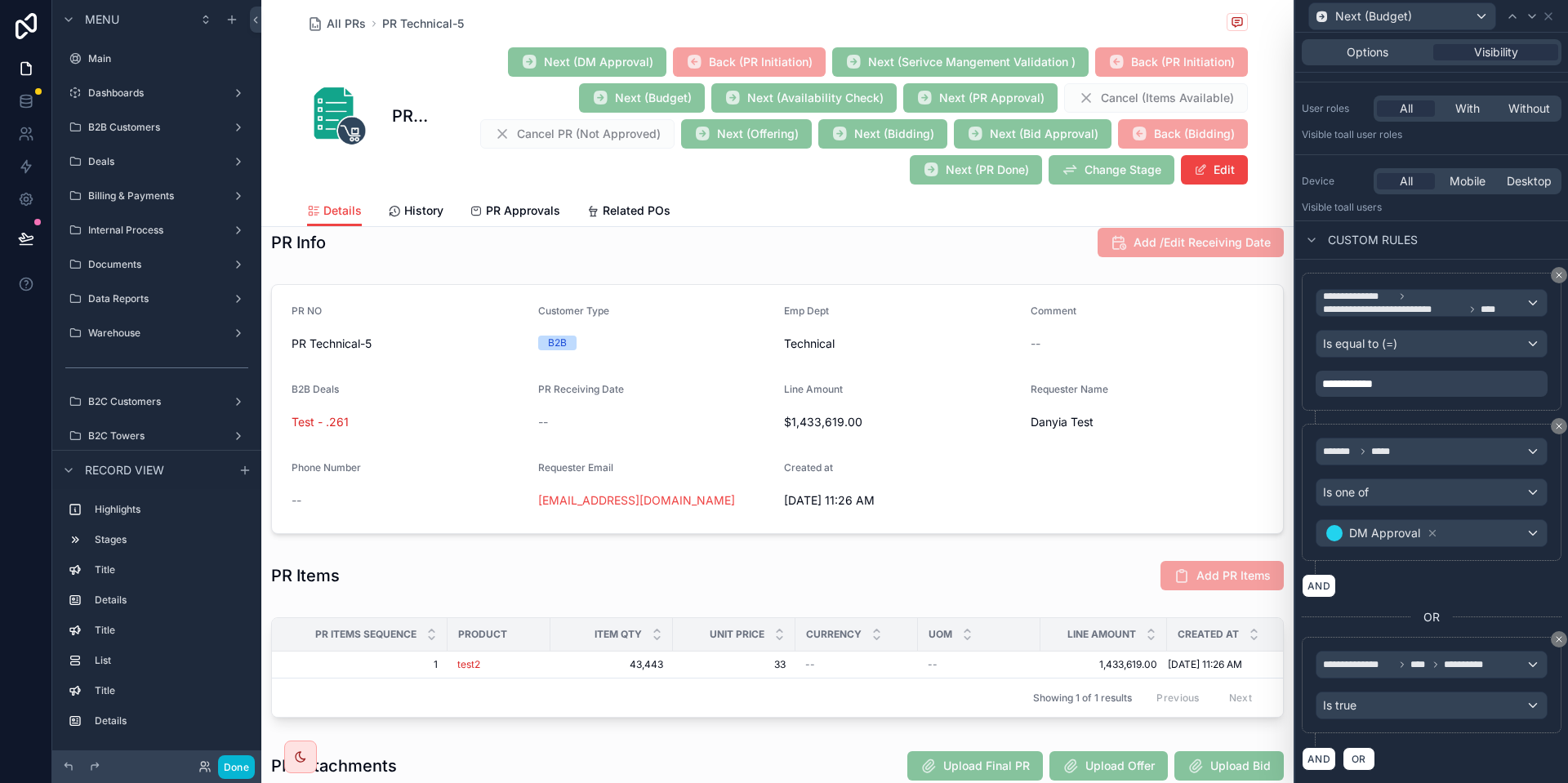
click at [1414, 383] on div "**********" at bounding box center [1432, 384] width 232 height 26
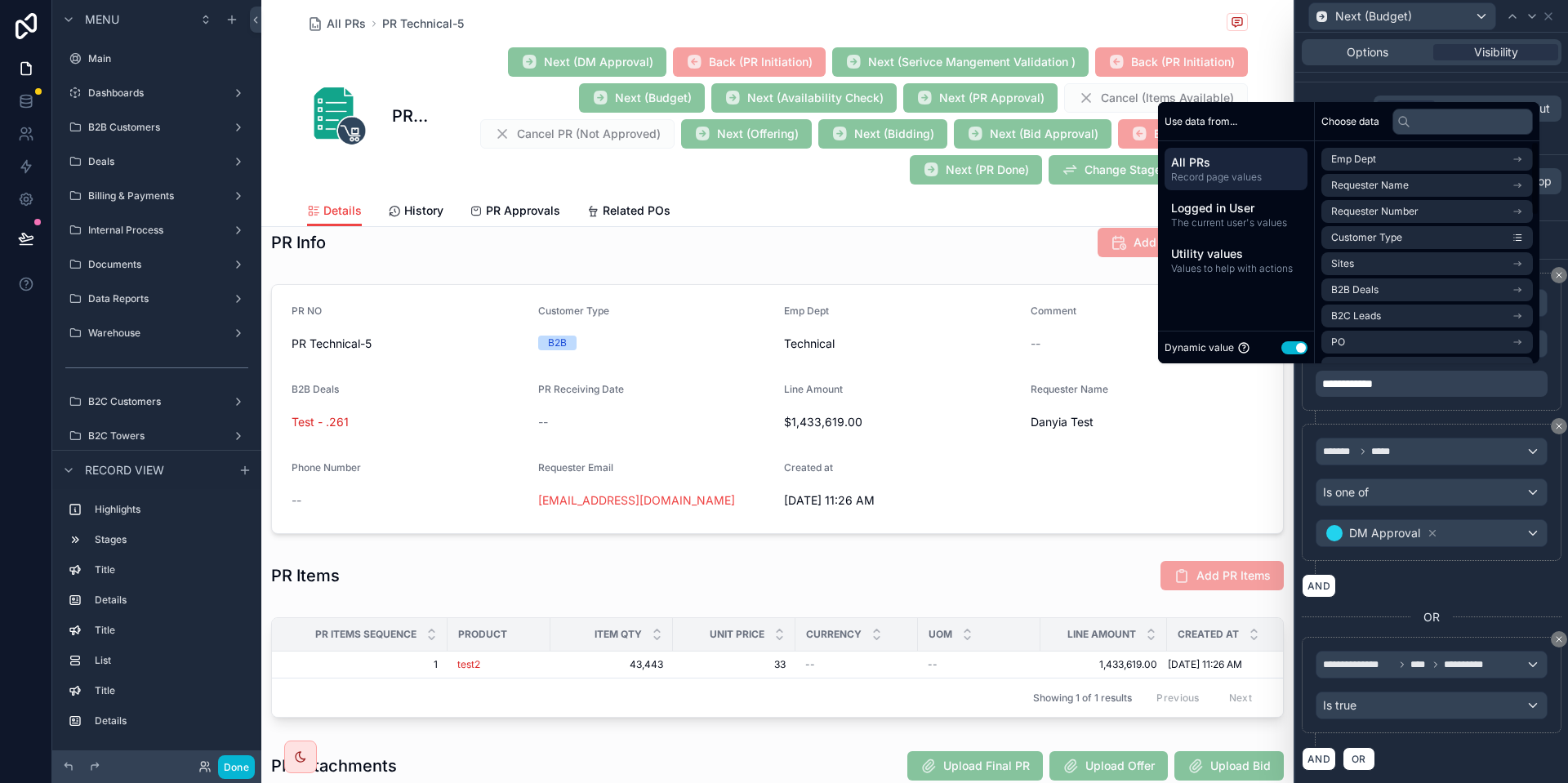
click at [1274, 347] on div "Dynamic value Use setting" at bounding box center [1236, 348] width 143 height 19
click at [1282, 347] on button "Use setting" at bounding box center [1295, 349] width 26 height 13
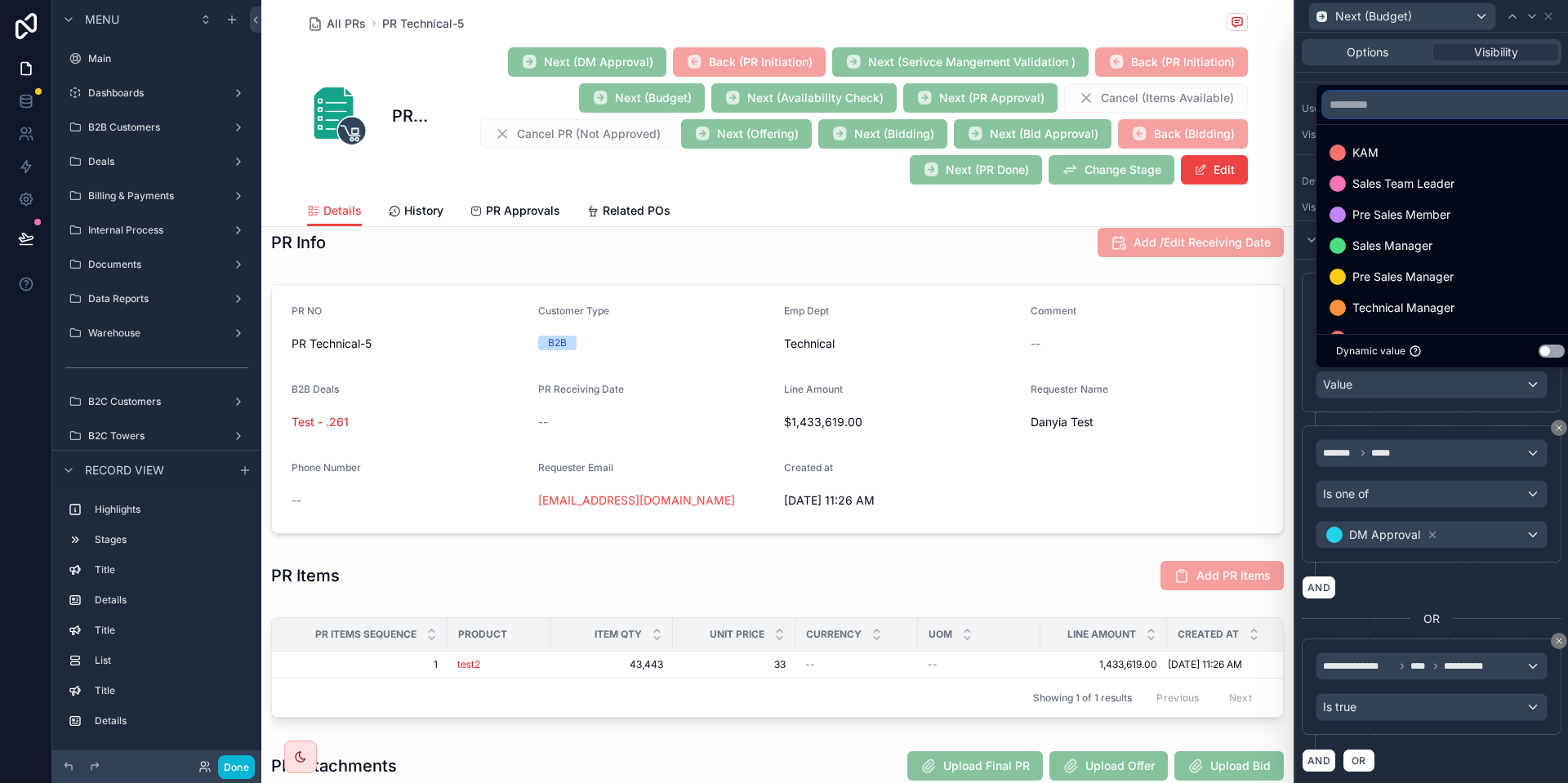
click at [1380, 95] on input "text" at bounding box center [1451, 105] width 255 height 26
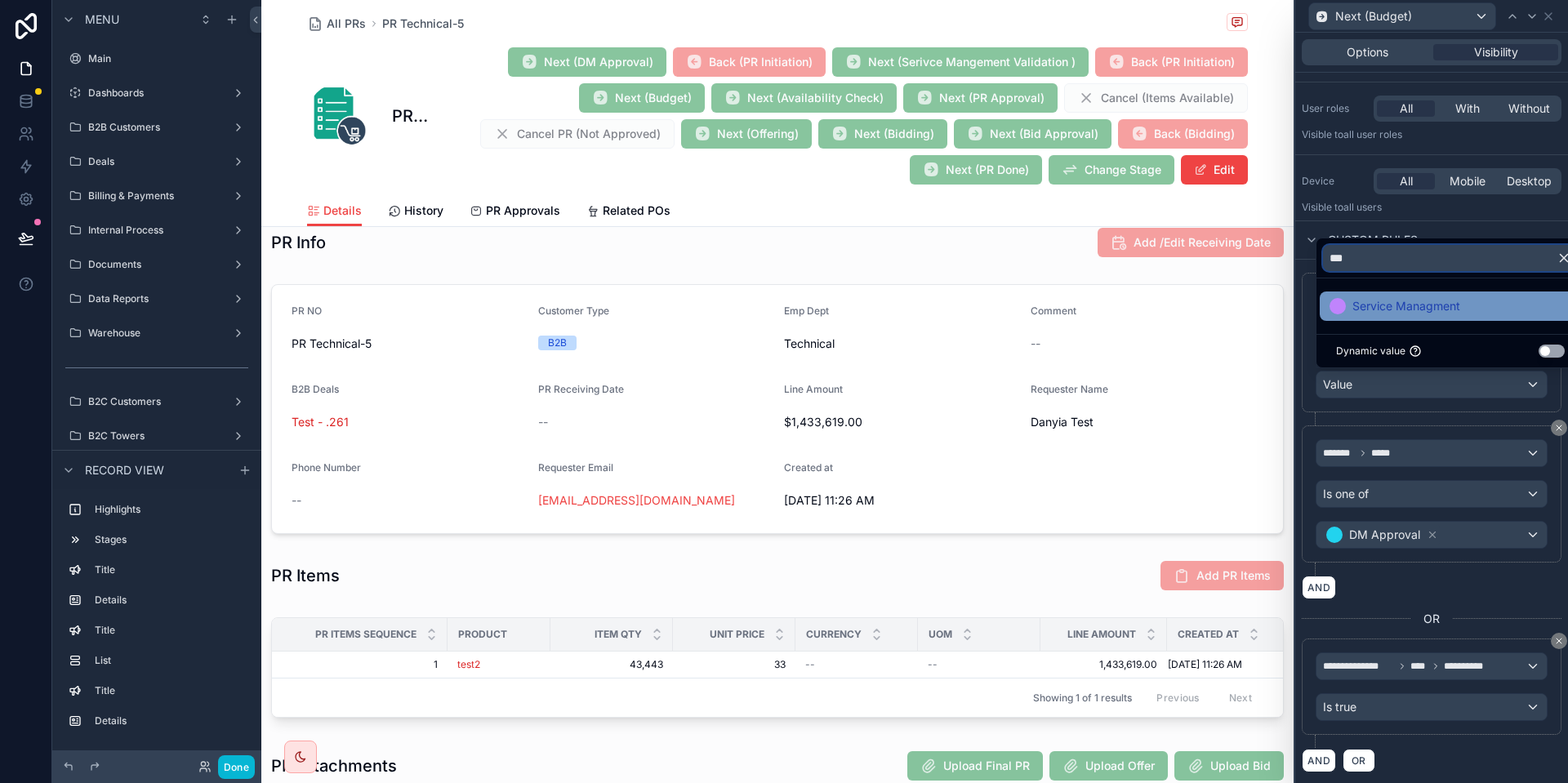
type input "***"
click at [1375, 302] on span "Service Managment" at bounding box center [1406, 306] width 108 height 20
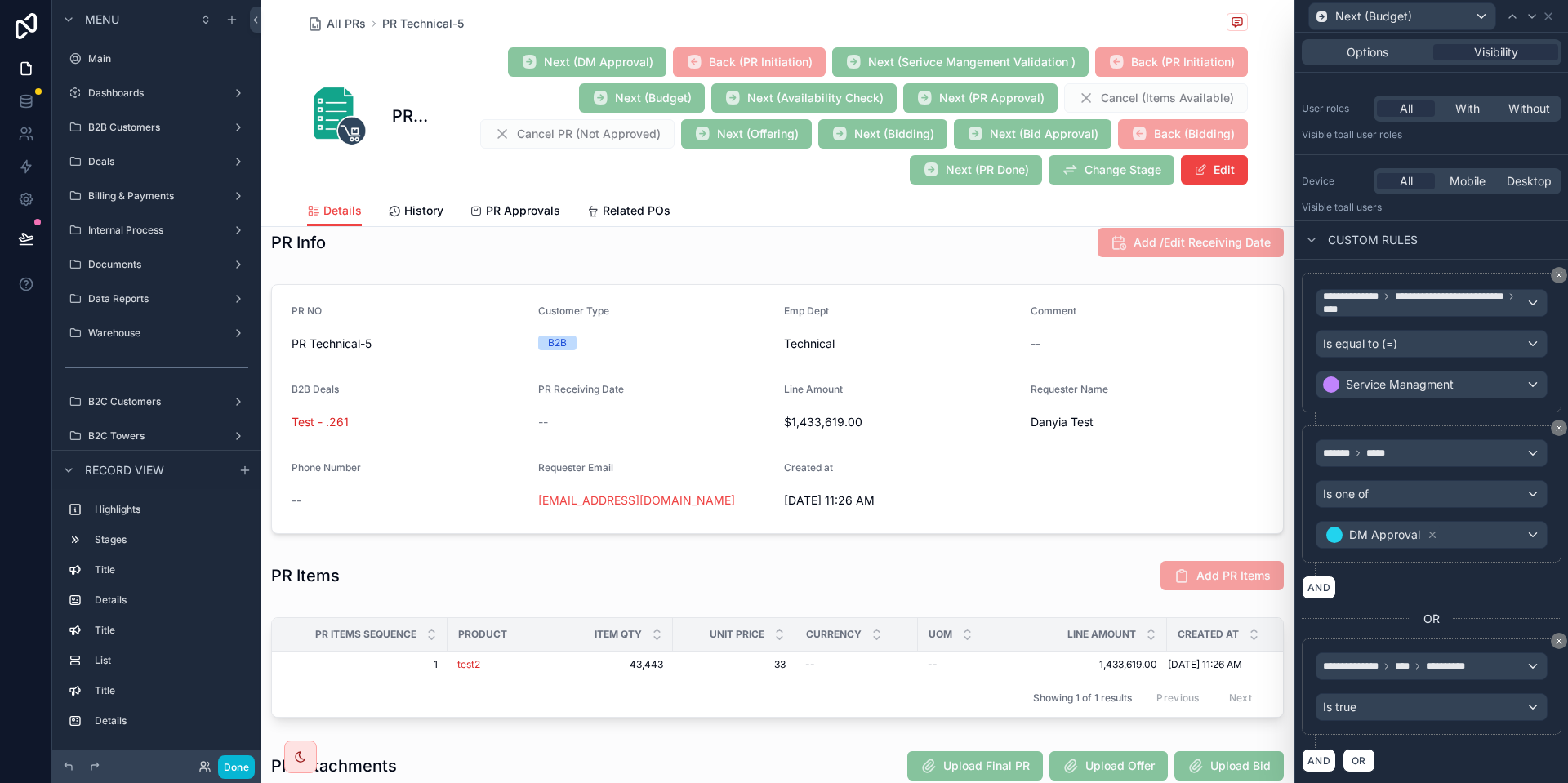
click at [1423, 408] on div "**********" at bounding box center [1432, 343] width 260 height 140
click at [1436, 487] on div "Is one of" at bounding box center [1432, 494] width 230 height 26
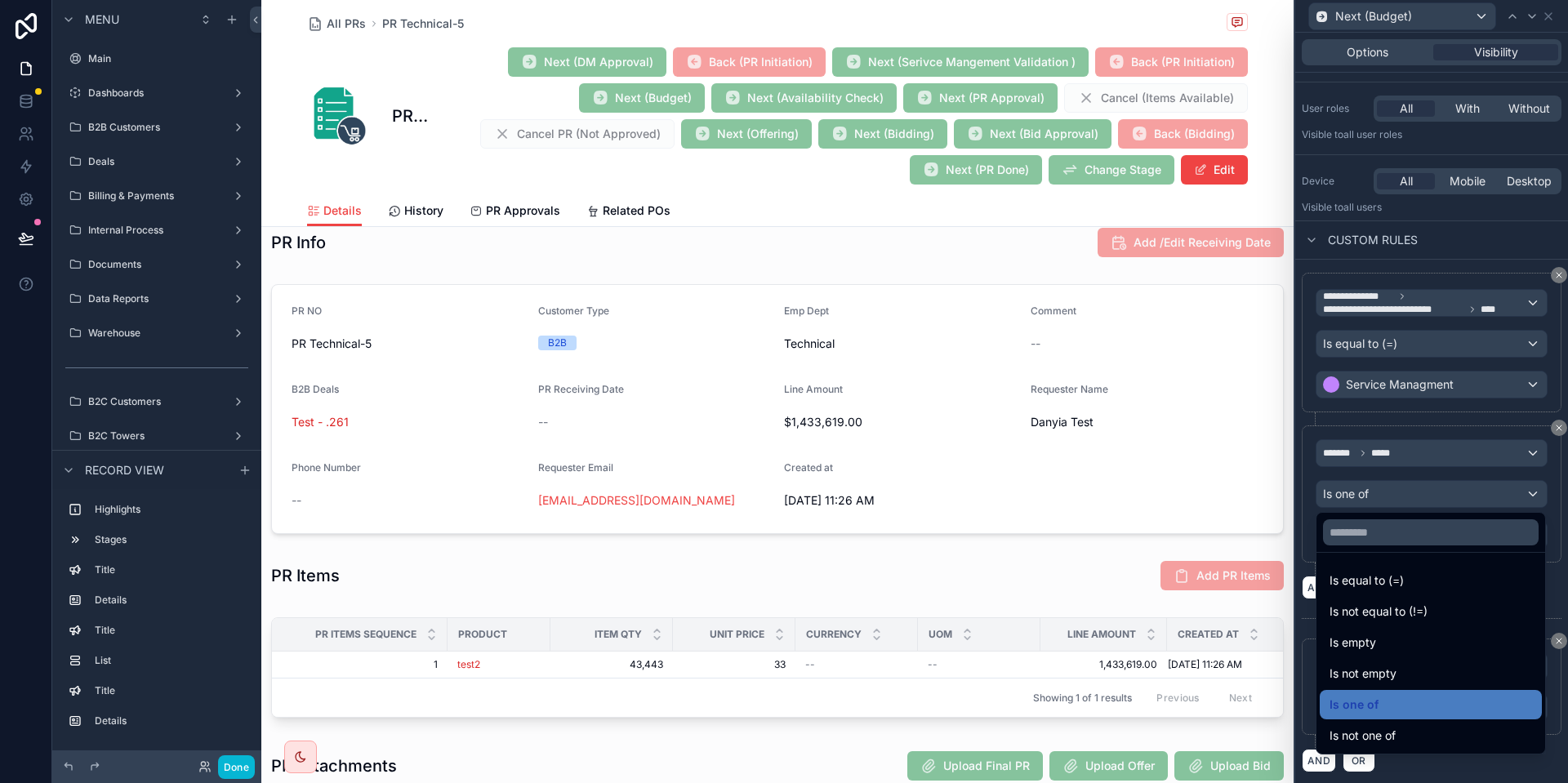
click at [1423, 434] on div at bounding box center [1432, 391] width 273 height 783
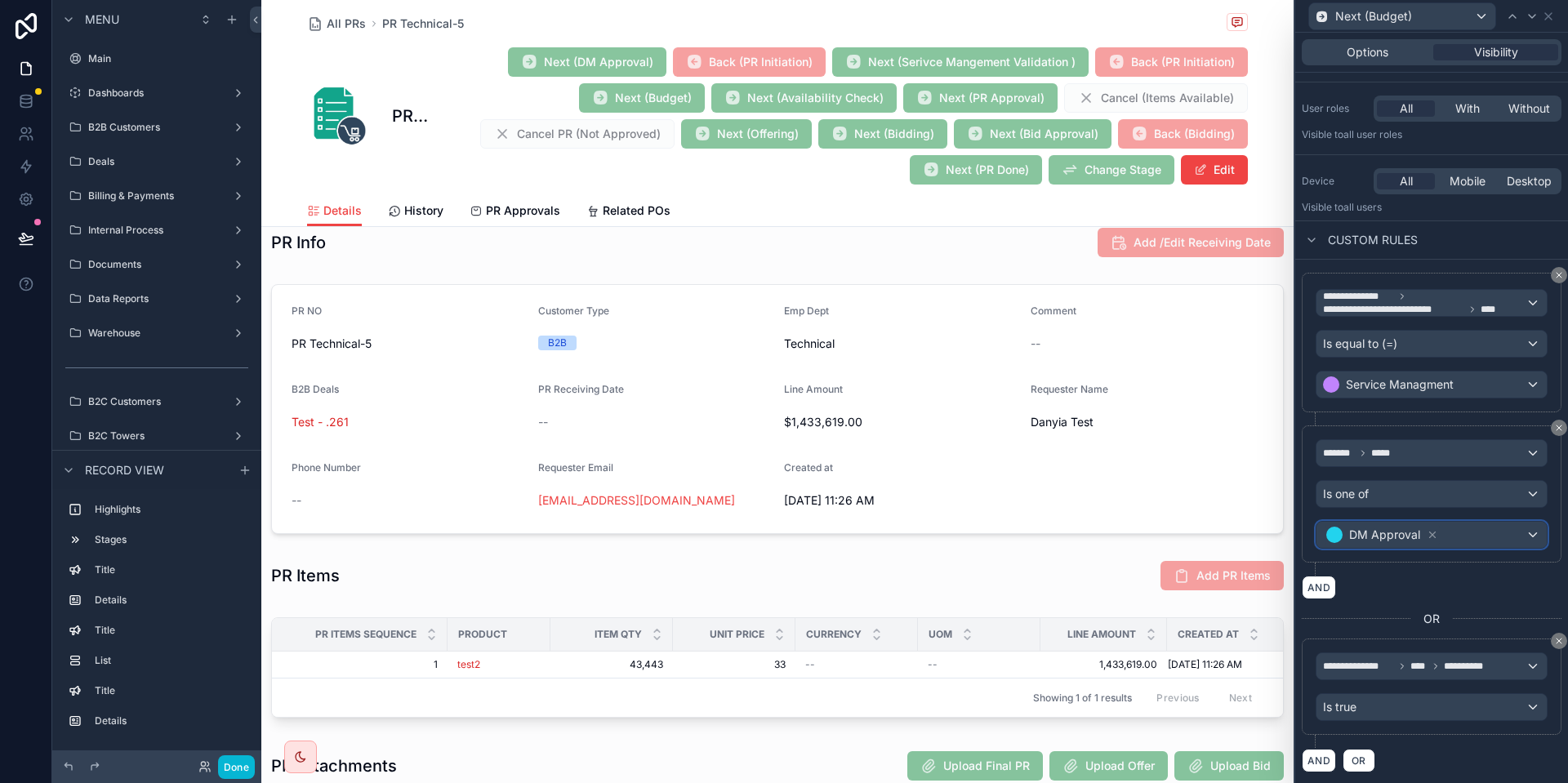
click at [1414, 533] on span "DM Approval" at bounding box center [1385, 535] width 71 height 16
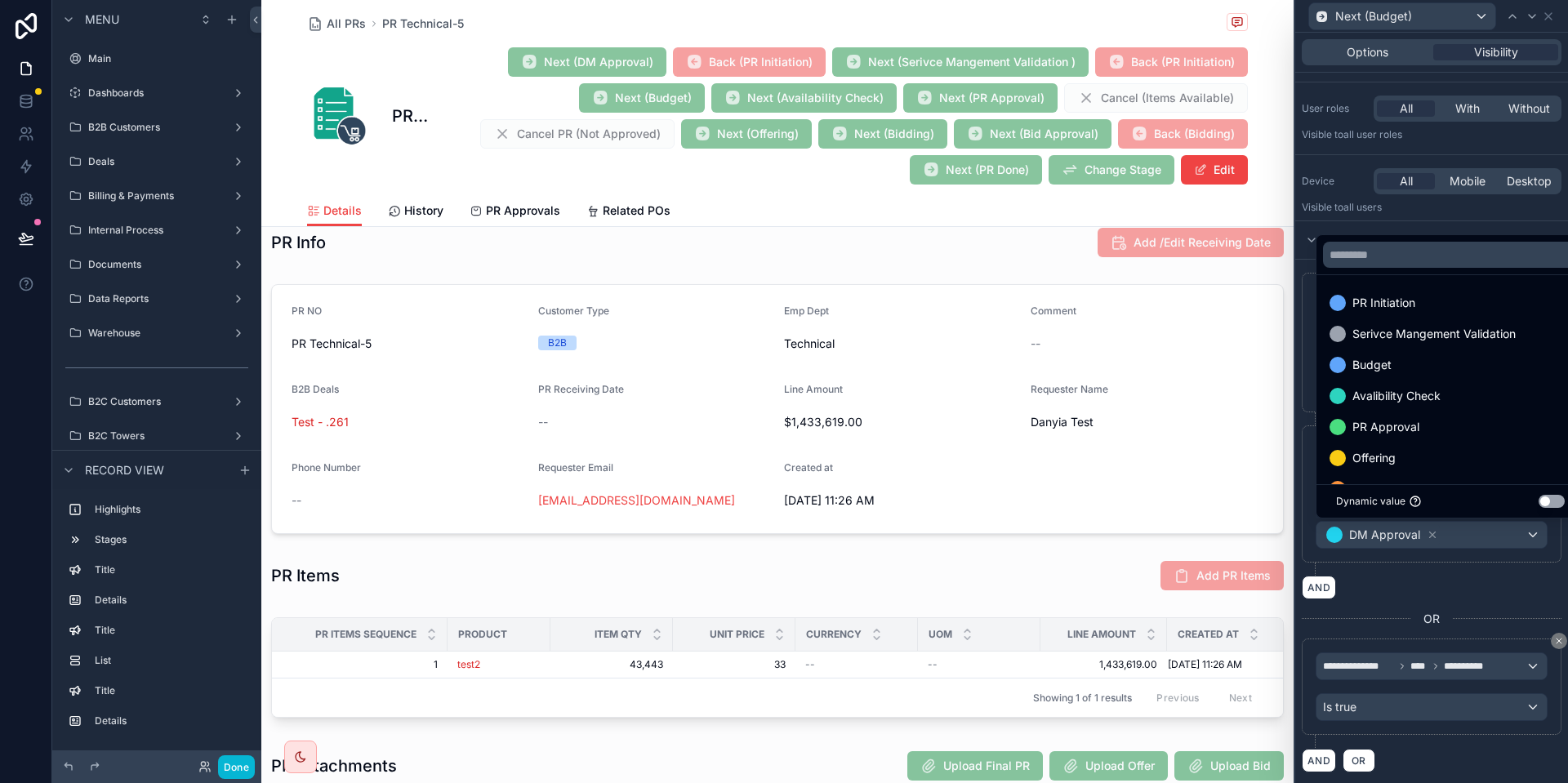
click at [1427, 534] on div at bounding box center [1432, 391] width 273 height 783
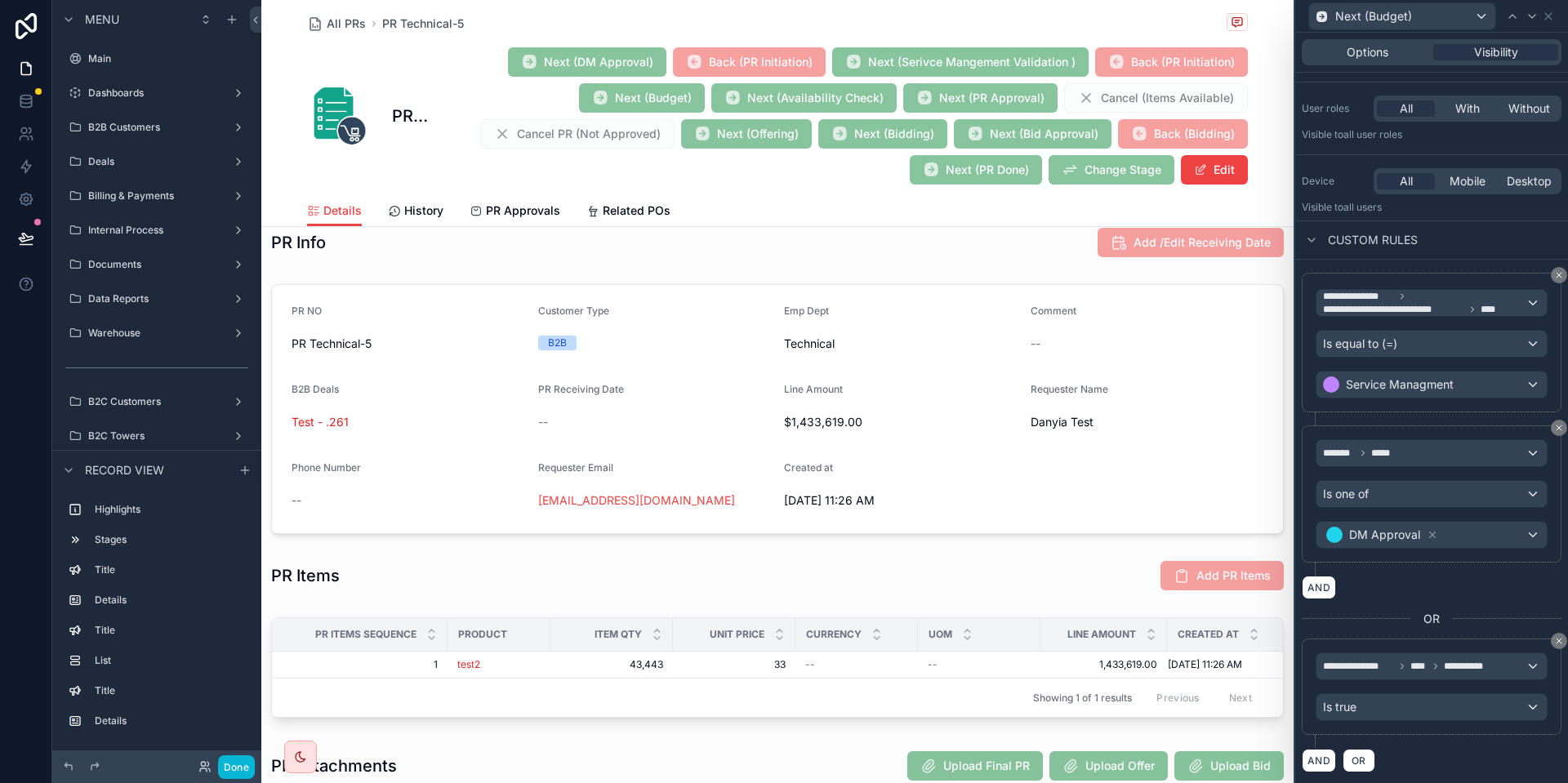
click at [1427, 534] on icon at bounding box center [1433, 535] width 11 height 11
click at [1430, 529] on div "Value" at bounding box center [1432, 536] width 230 height 26
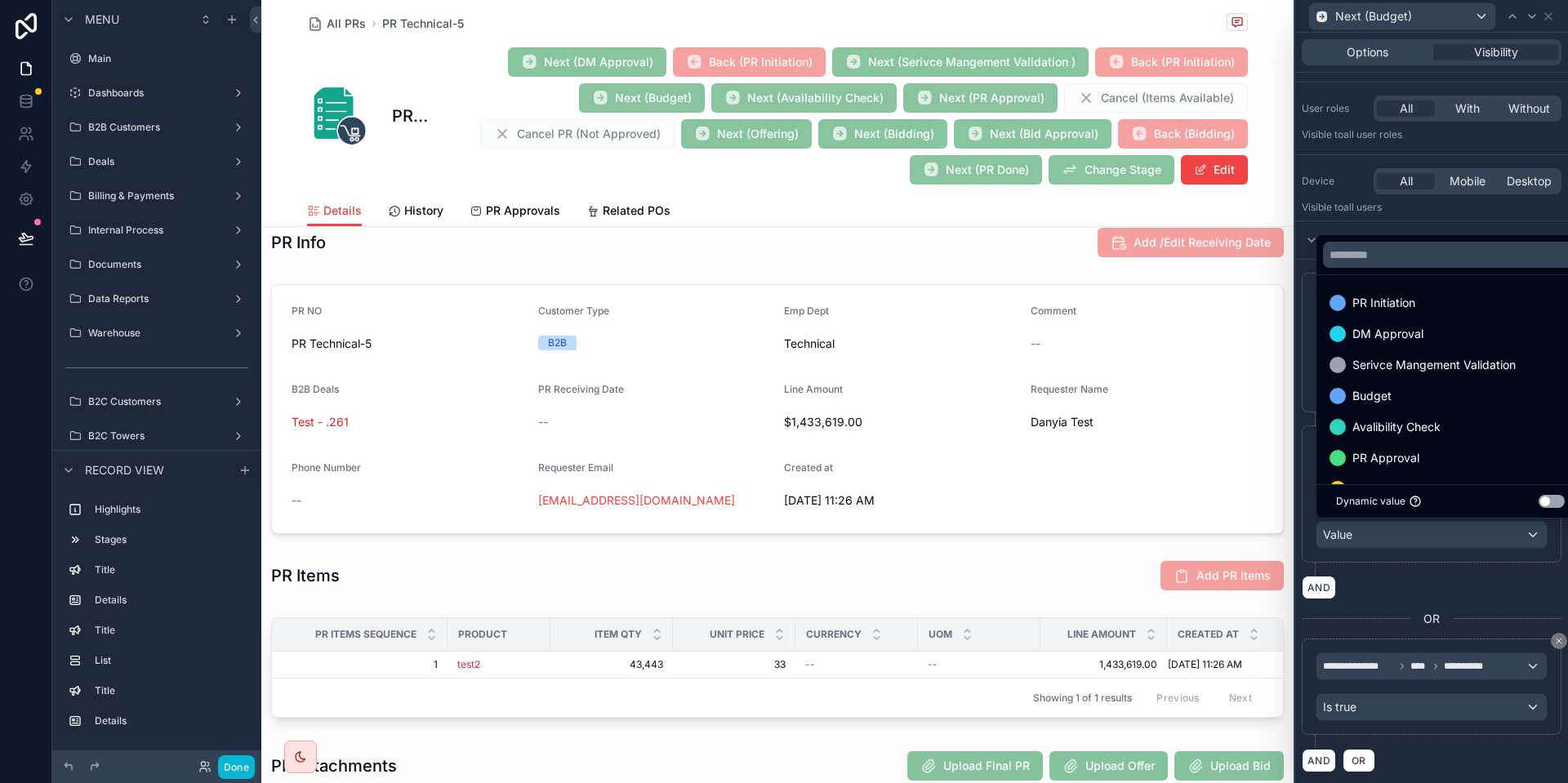
click at [1405, 535] on div at bounding box center [1432, 391] width 273 height 783
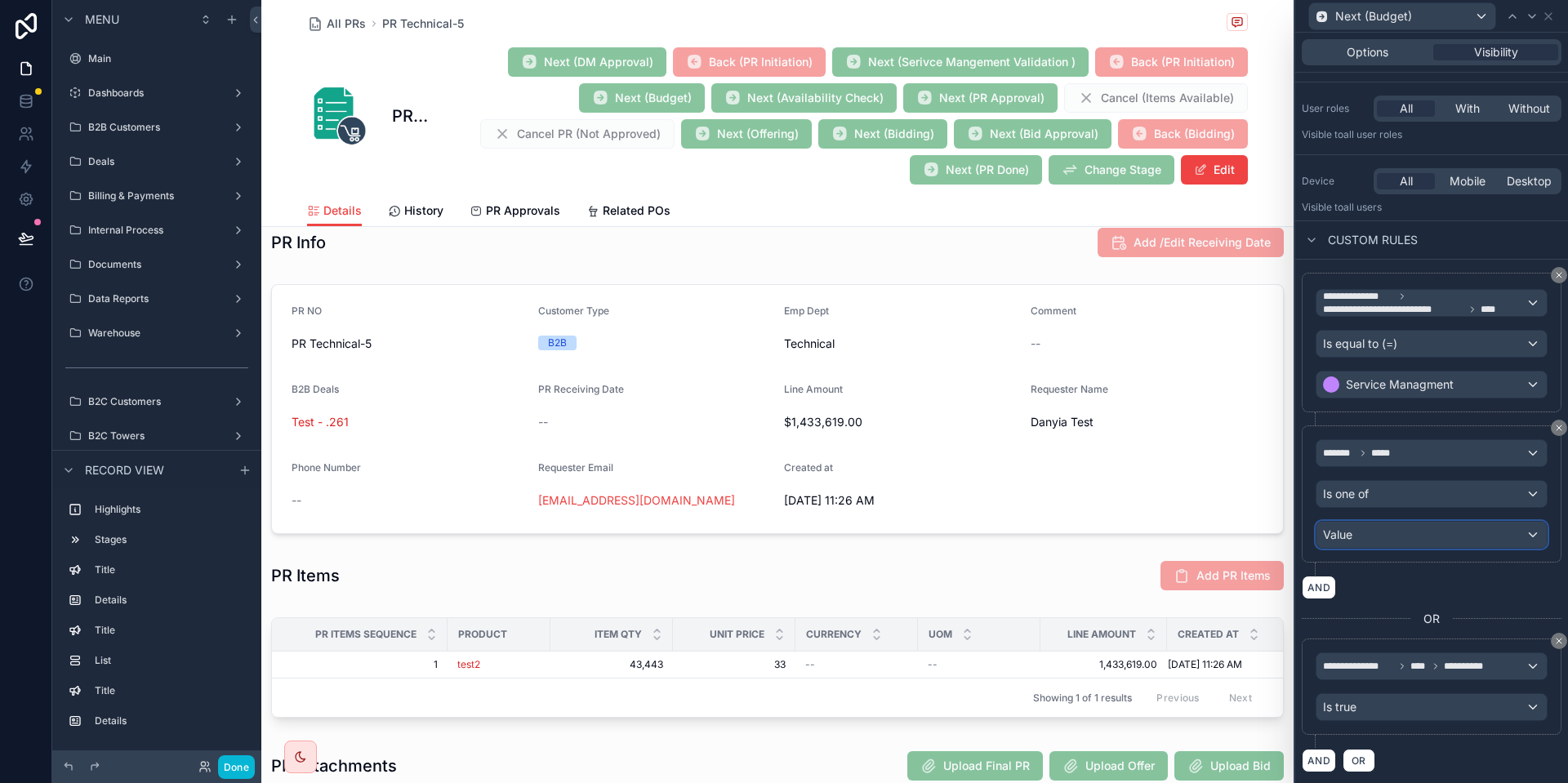
click at [1405, 535] on div "Value" at bounding box center [1432, 536] width 230 height 26
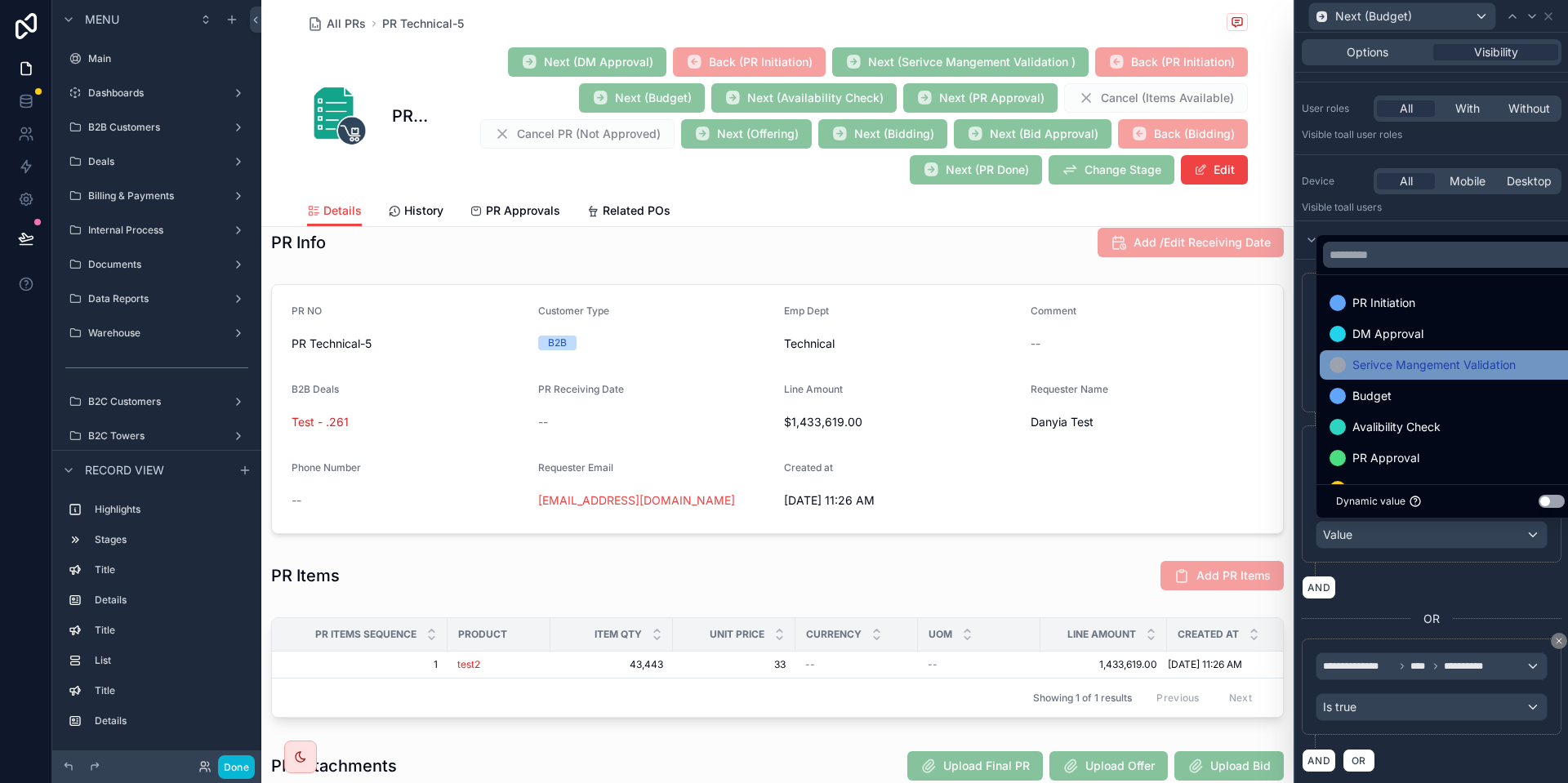
click at [1420, 362] on span "Serivce Mangement Validation" at bounding box center [1434, 365] width 163 height 20
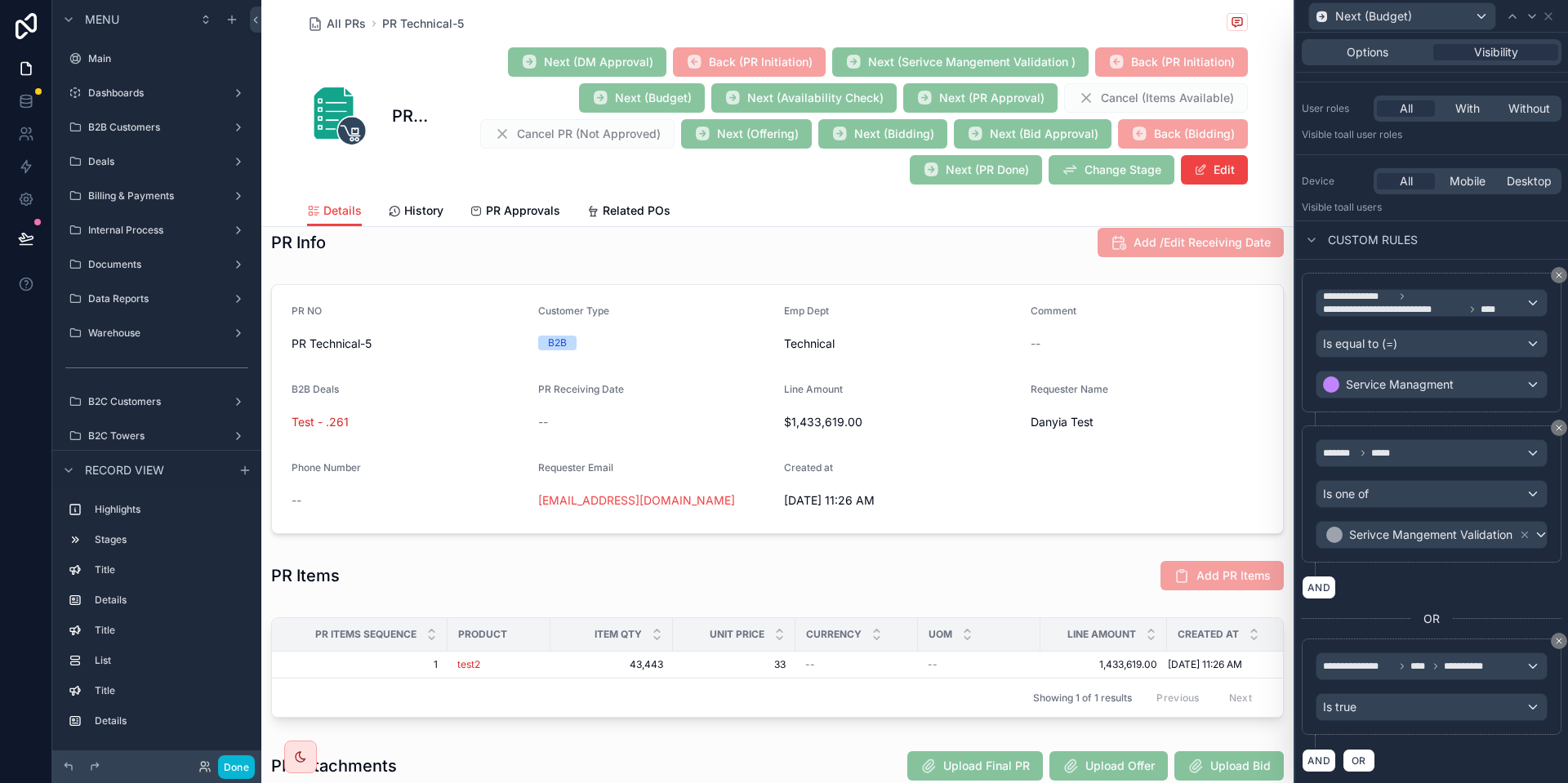
scroll to position [104, 0]
click at [1408, 51] on div "Options" at bounding box center [1368, 52] width 125 height 16
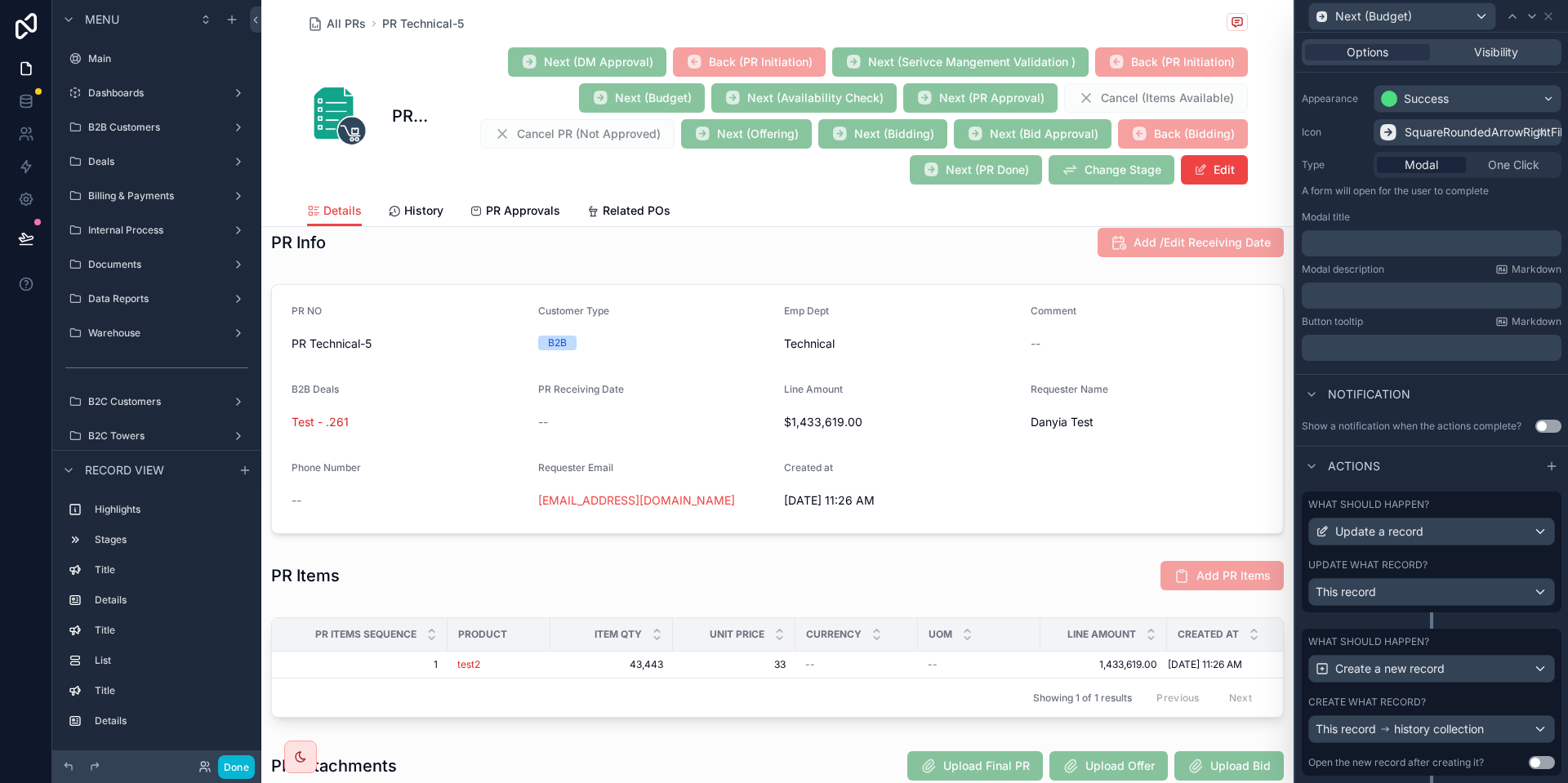
scroll to position [166, 0]
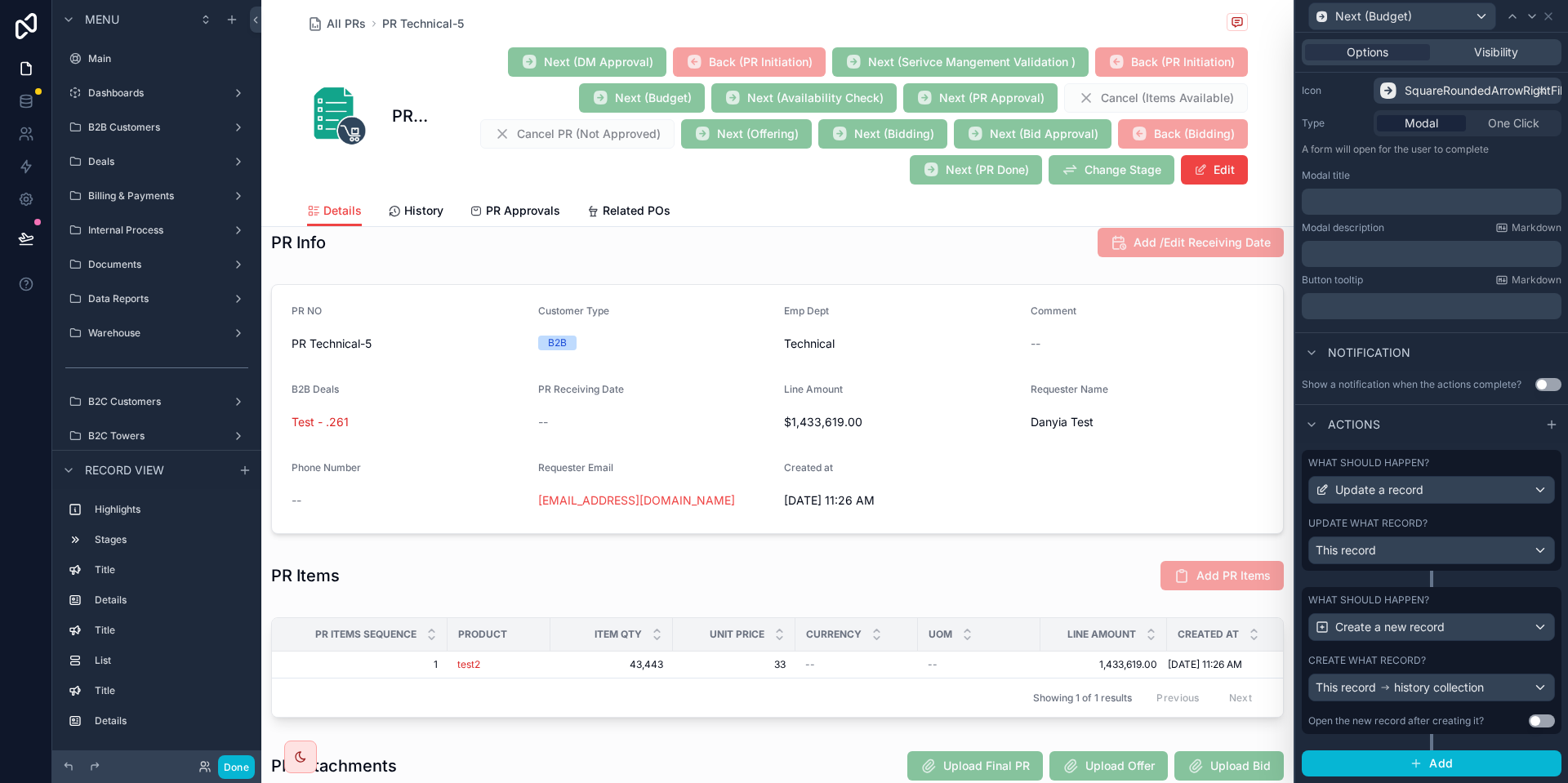
click at [1440, 524] on div "Update what record?" at bounding box center [1431, 523] width 247 height 13
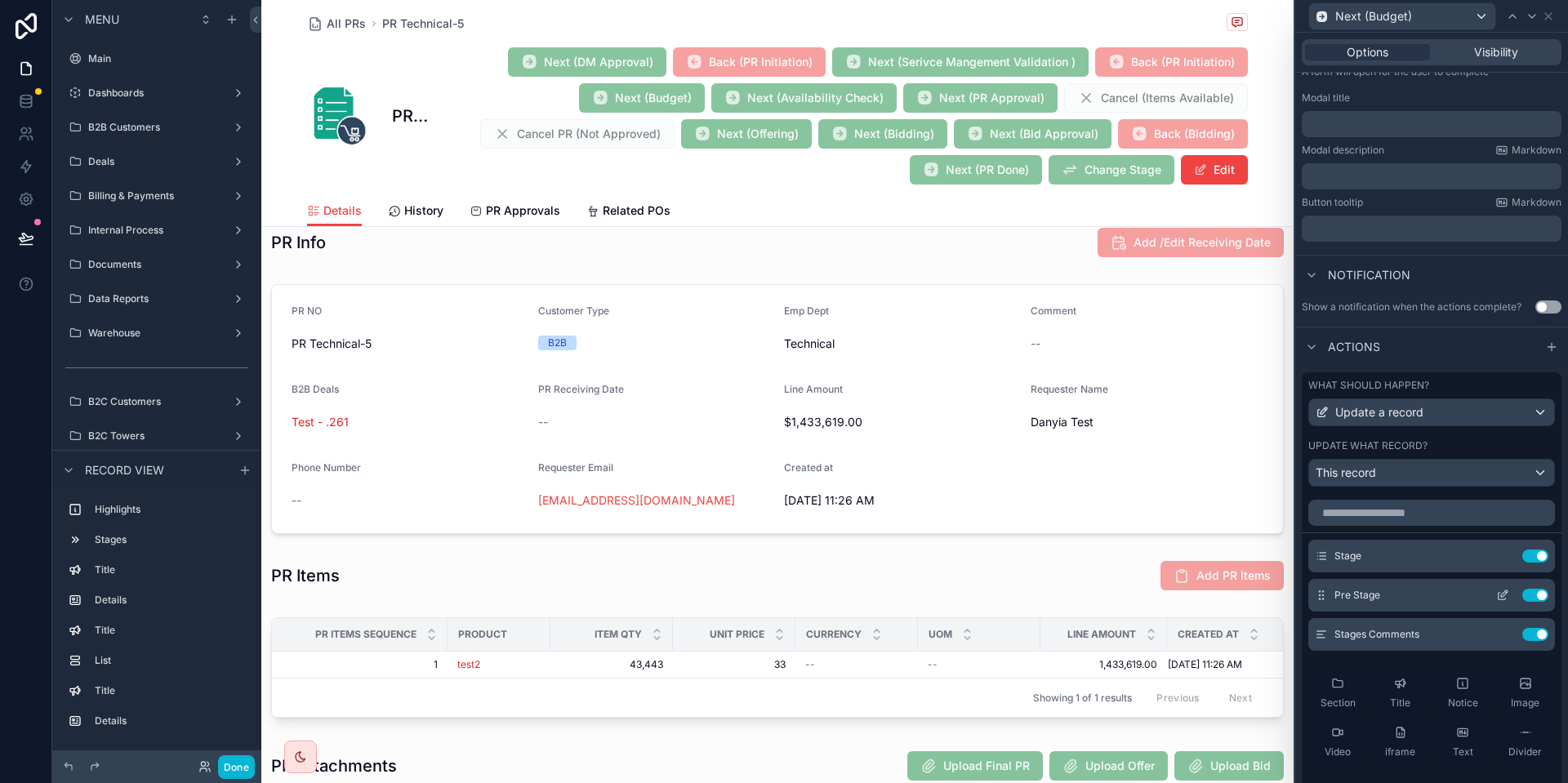
scroll to position [264, 0]
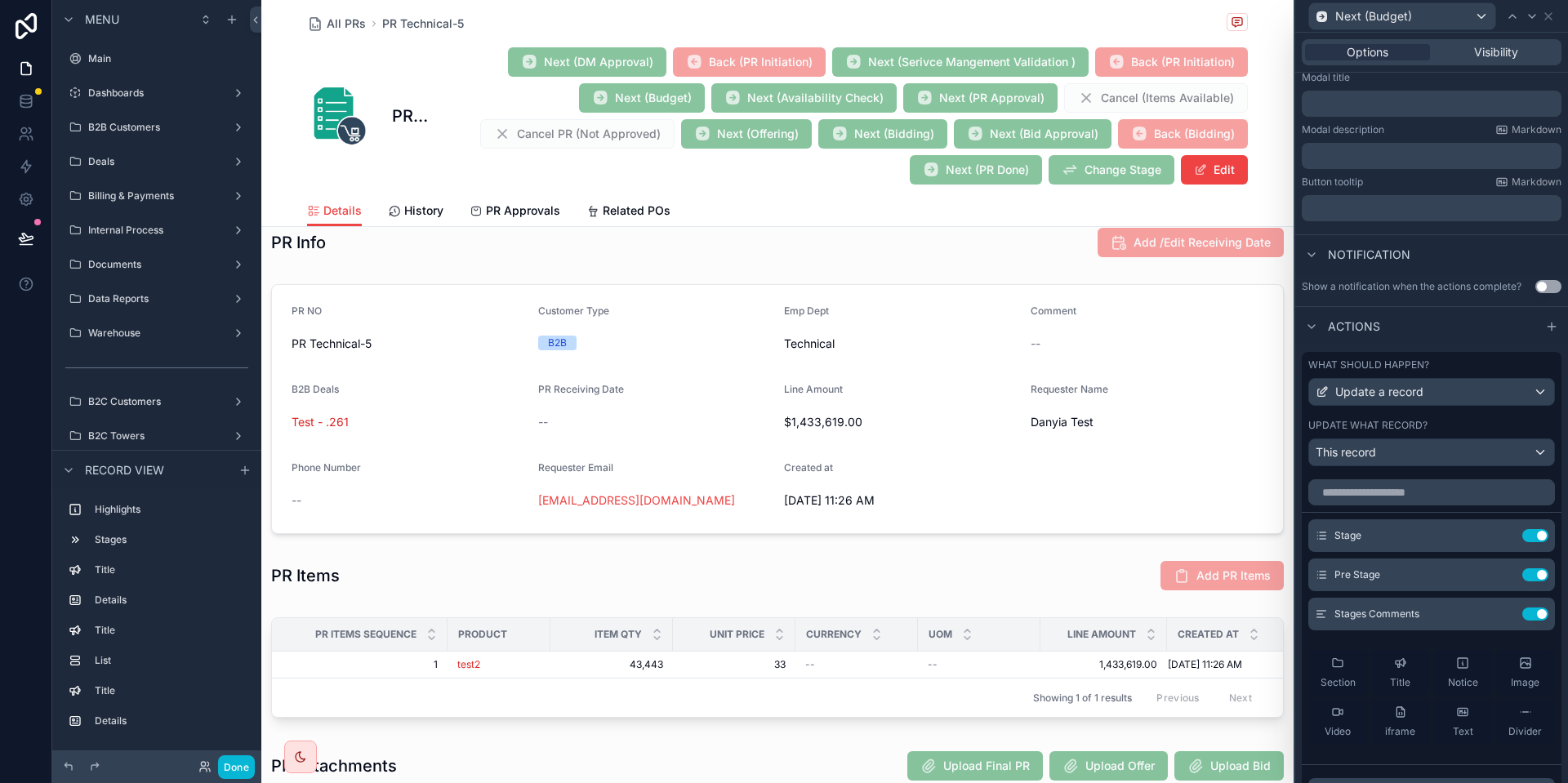
click at [1497, 536] on icon at bounding box center [1503, 536] width 13 height 13
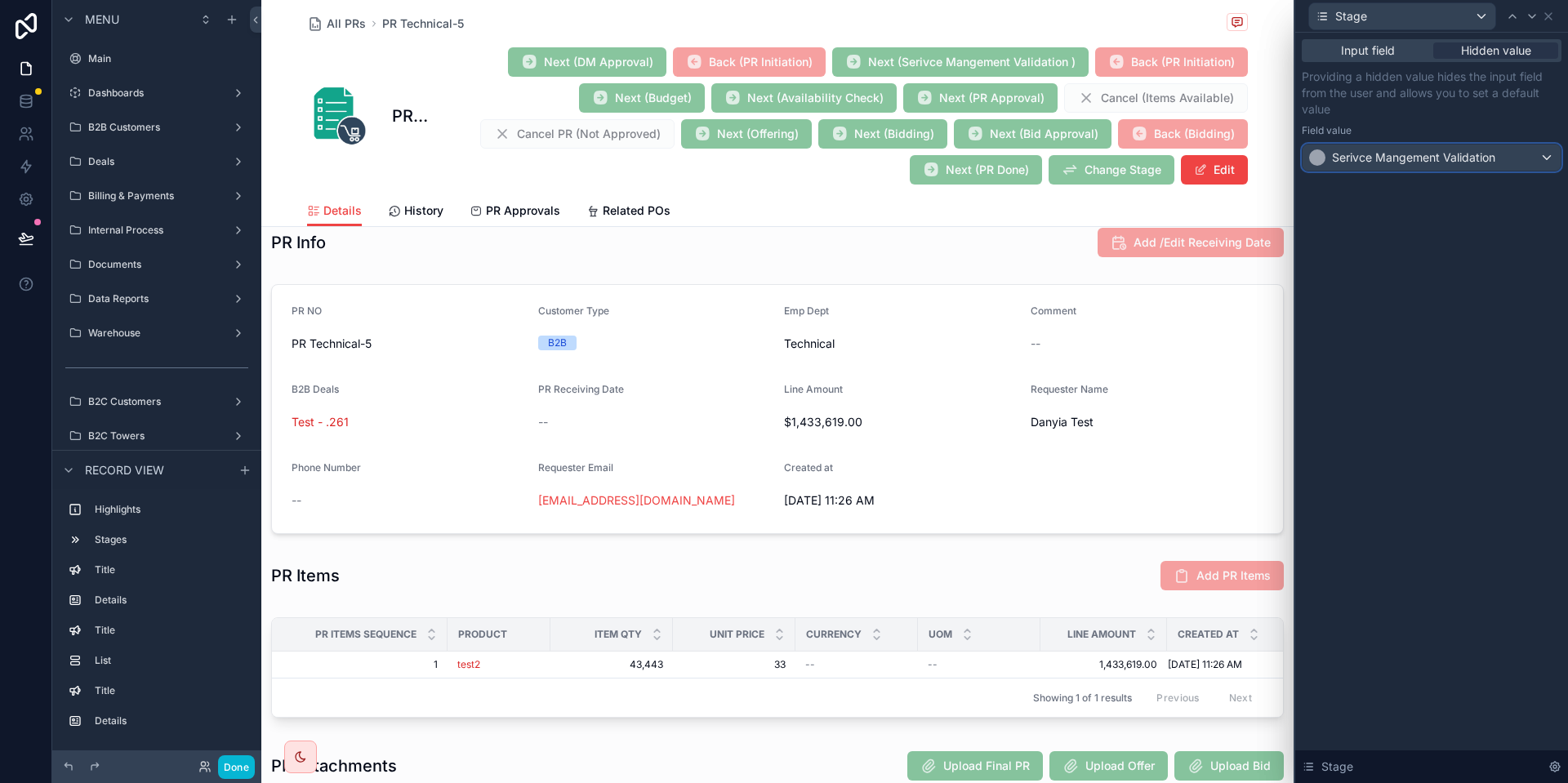
click at [1467, 163] on span "Serivce Mangement Validation" at bounding box center [1414, 157] width 163 height 16
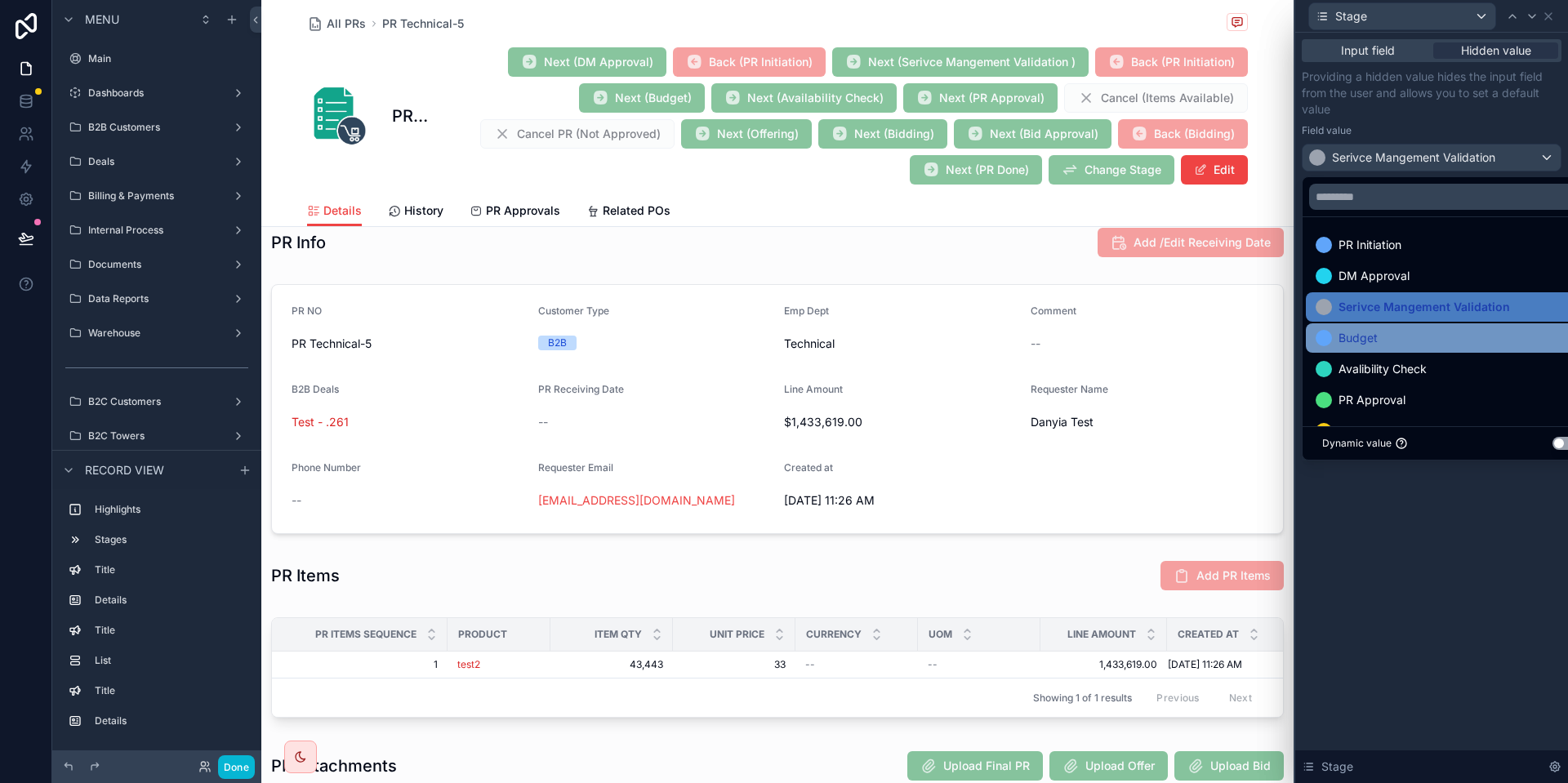
click at [1407, 344] on div "Budget" at bounding box center [1450, 338] width 269 height 20
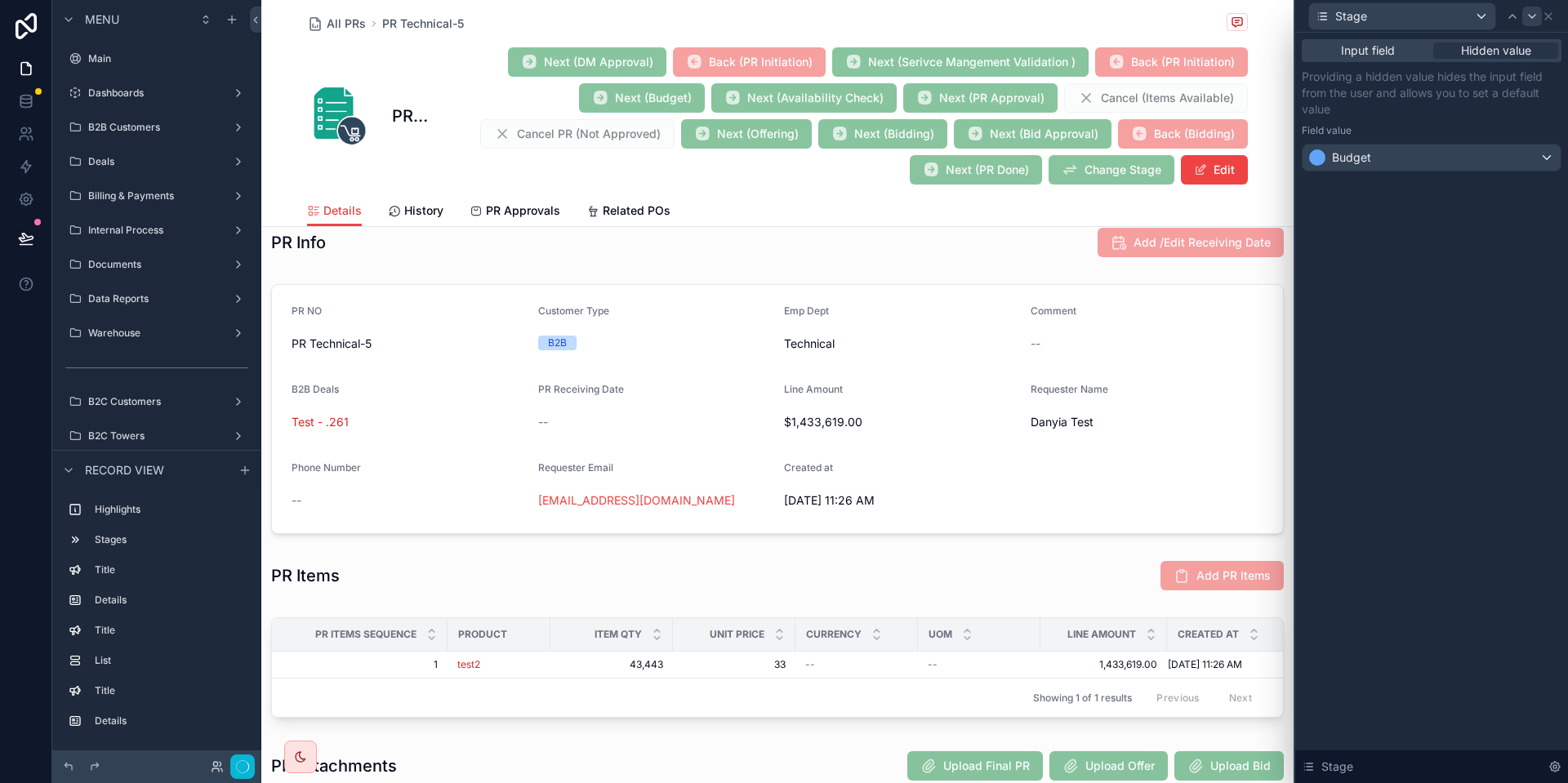
click at [1532, 14] on icon at bounding box center [1533, 16] width 13 height 13
click at [1422, 148] on div "DM Approval" at bounding box center [1431, 158] width 258 height 26
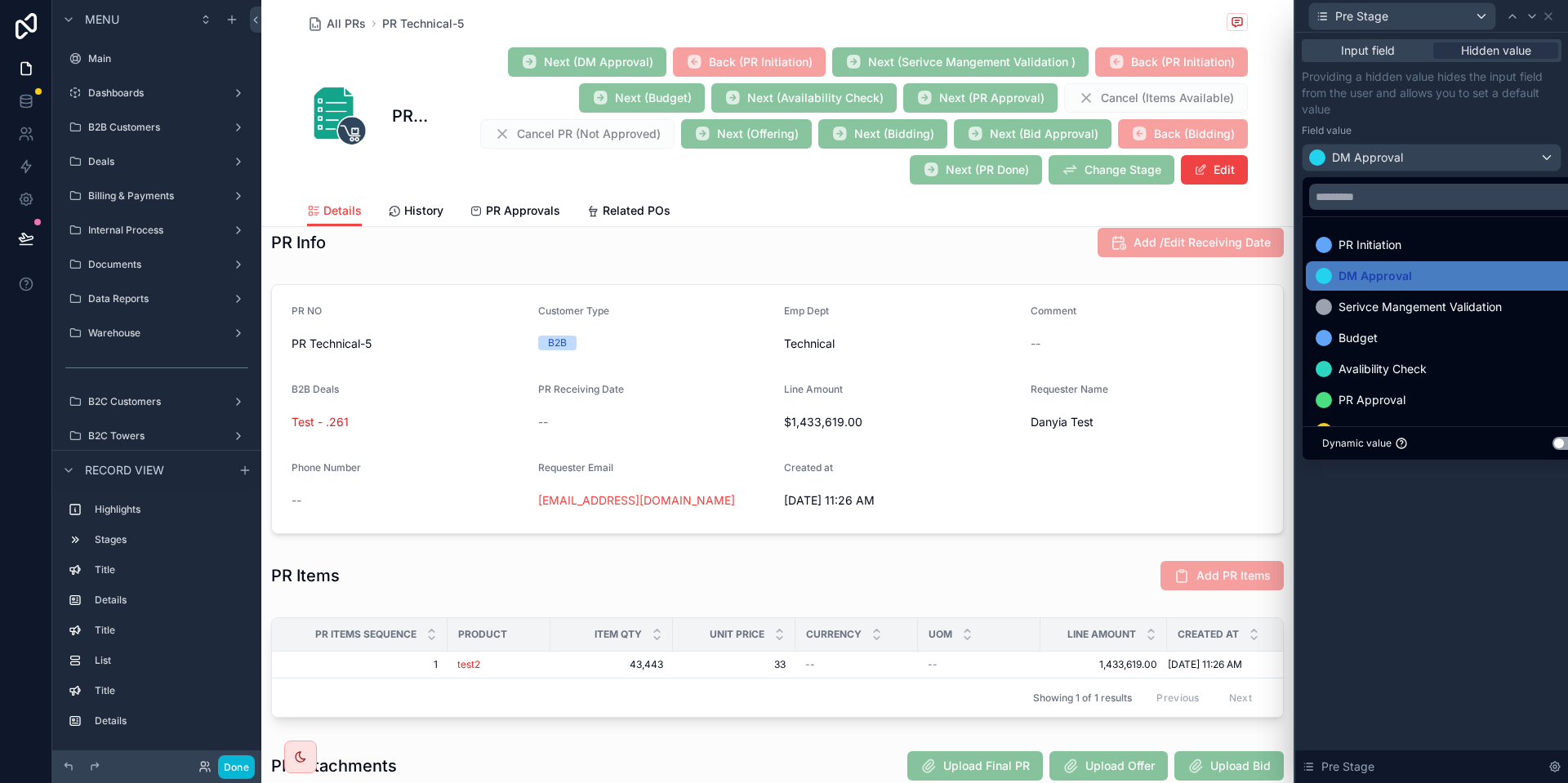
click at [1412, 312] on span "Serivce Mangement Validation" at bounding box center [1420, 307] width 163 height 20
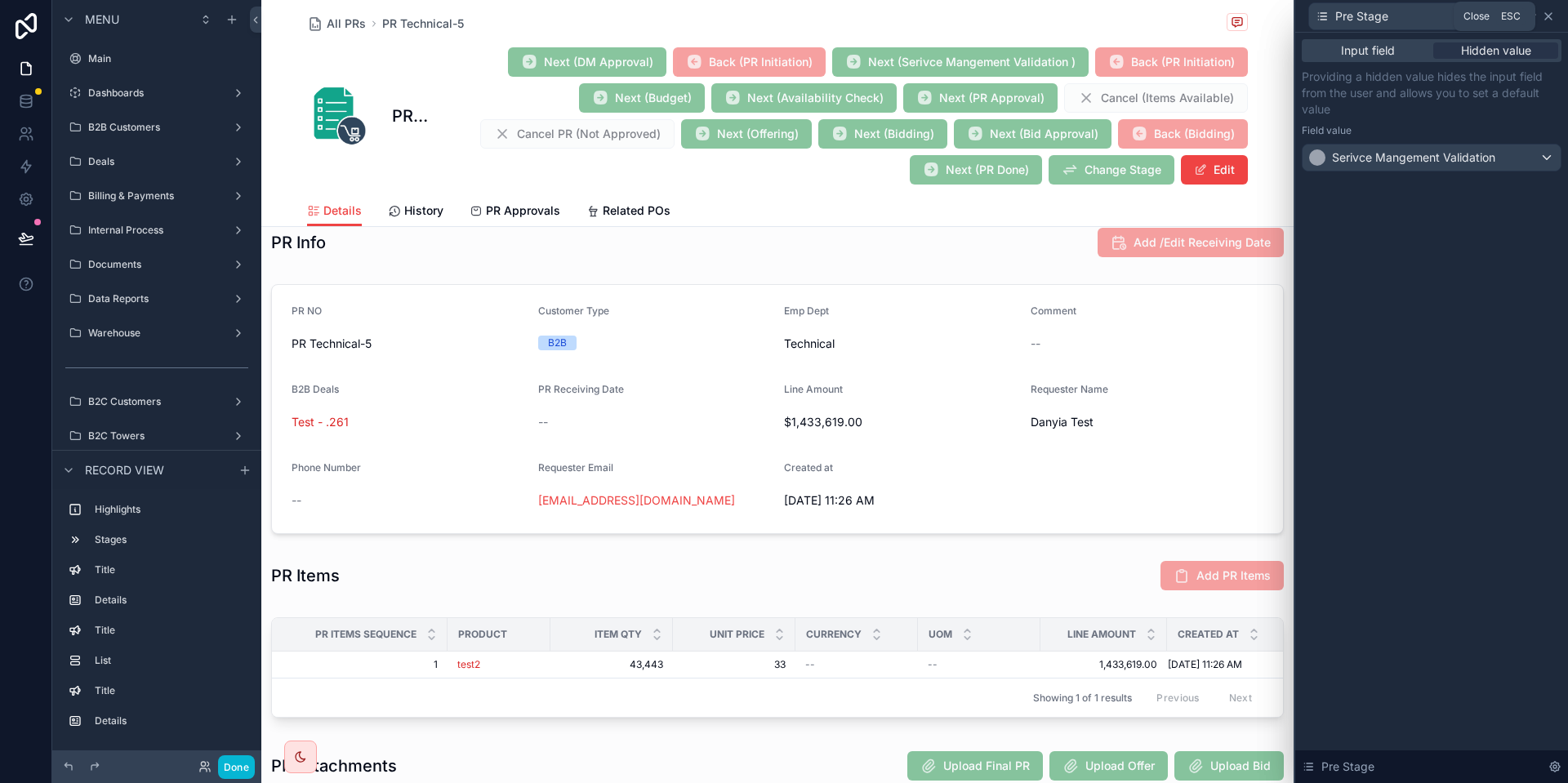
click at [1553, 19] on icon at bounding box center [1549, 16] width 13 height 13
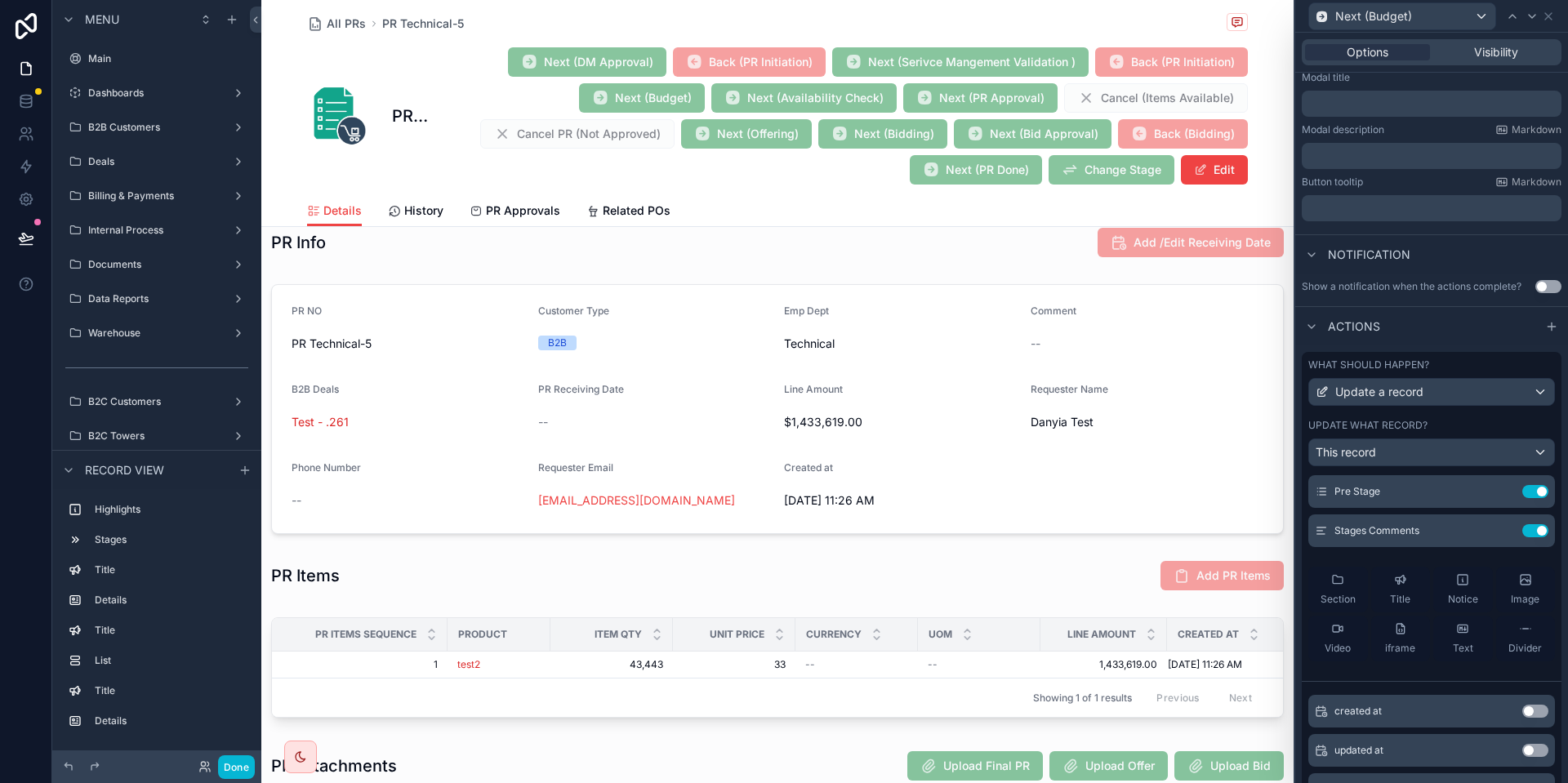
scroll to position [598, 0]
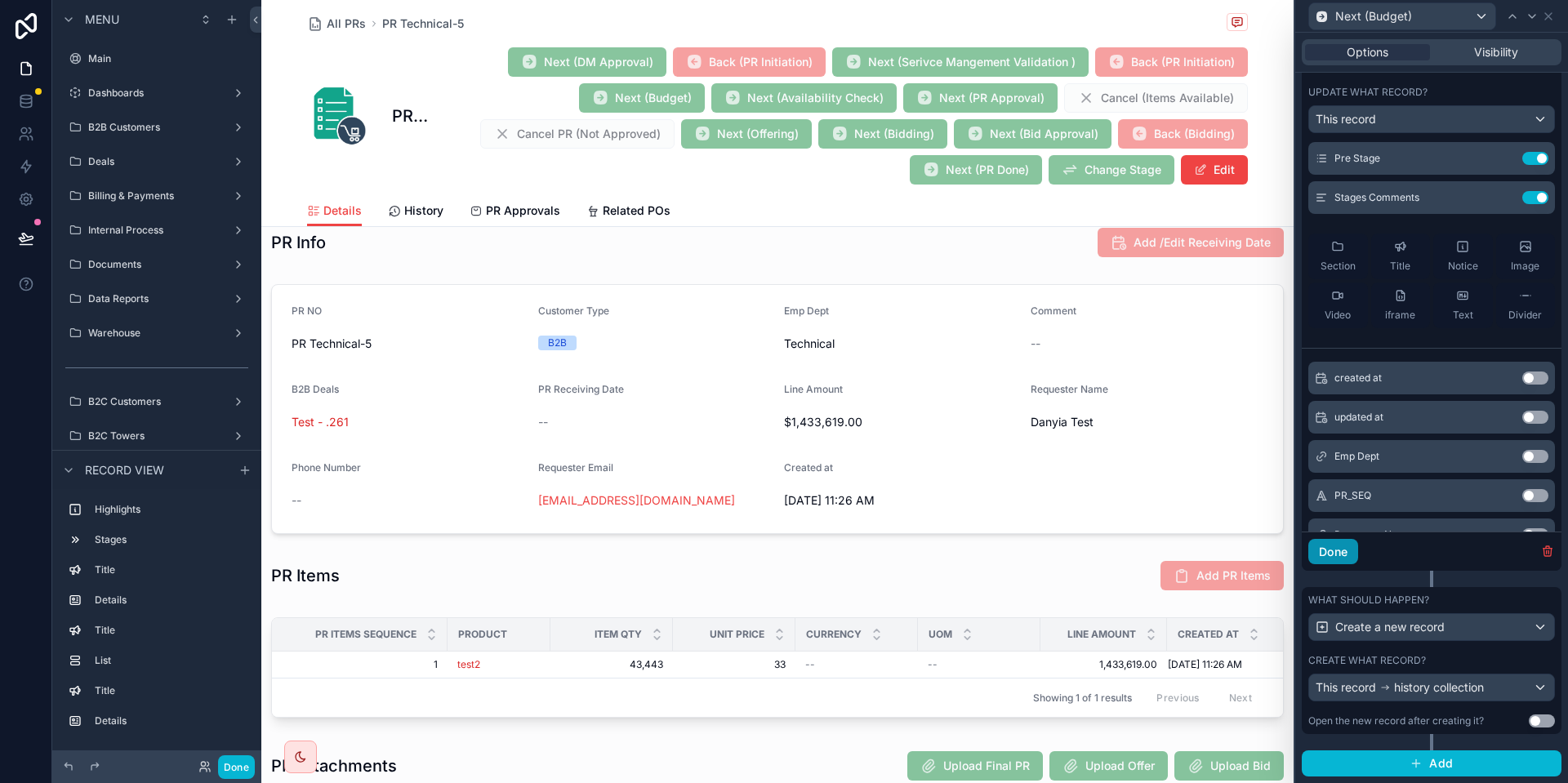
click at [1333, 555] on button "Done" at bounding box center [1333, 553] width 50 height 26
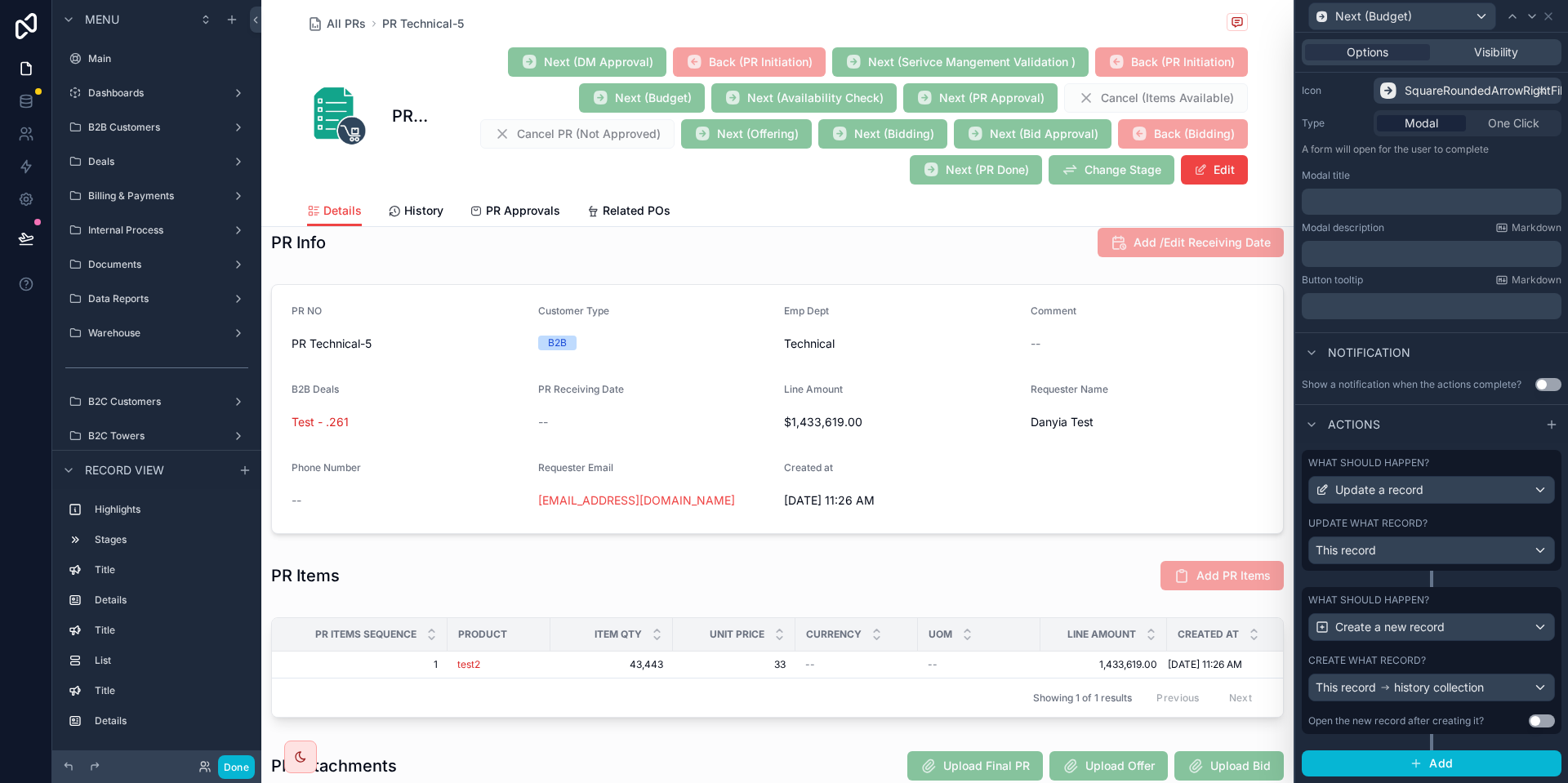
scroll to position [166, 0]
click at [1436, 665] on div "Create what record?" at bounding box center [1431, 661] width 247 height 13
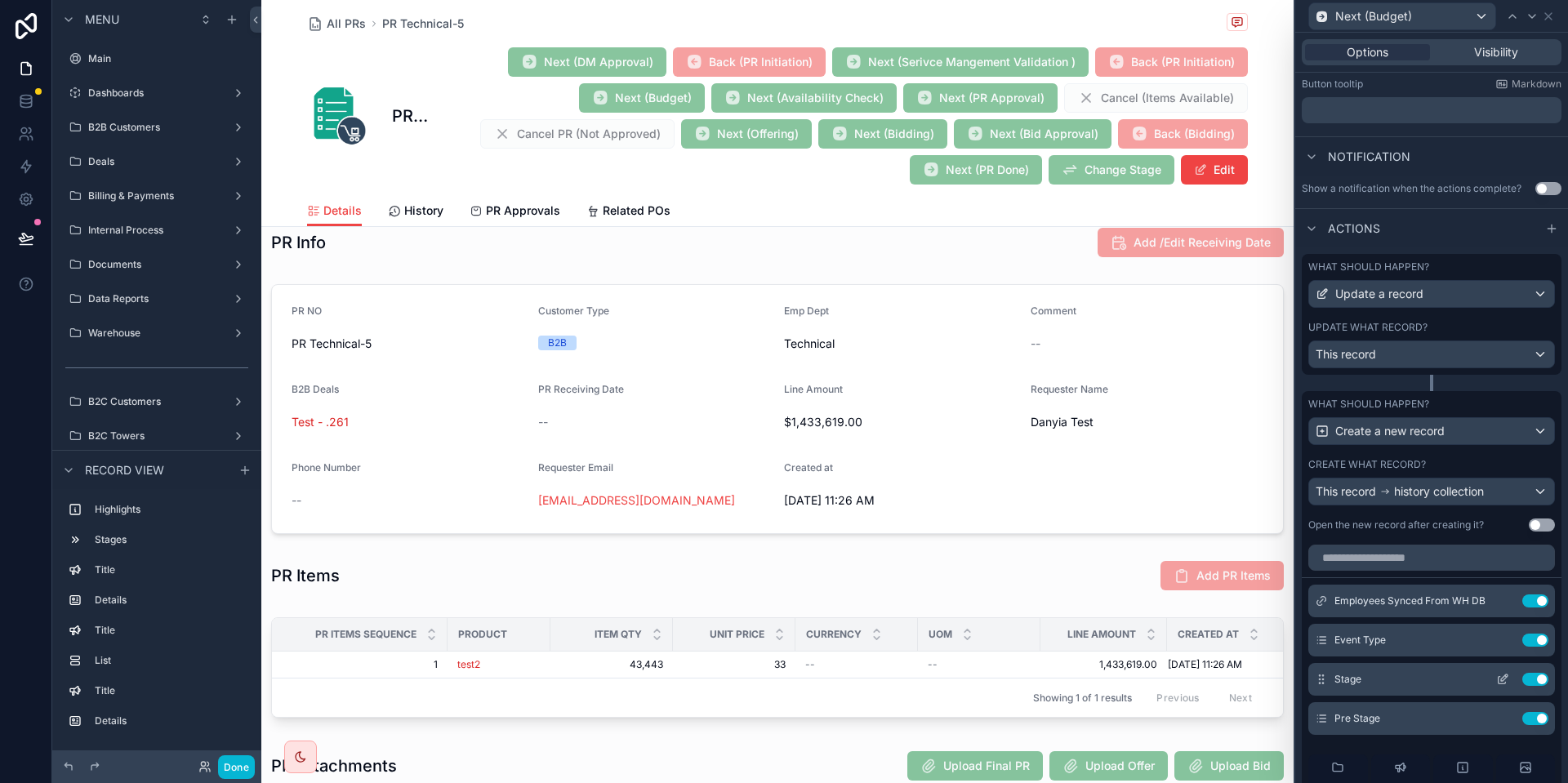
click at [1508, 675] on icon at bounding box center [1503, 680] width 13 height 13
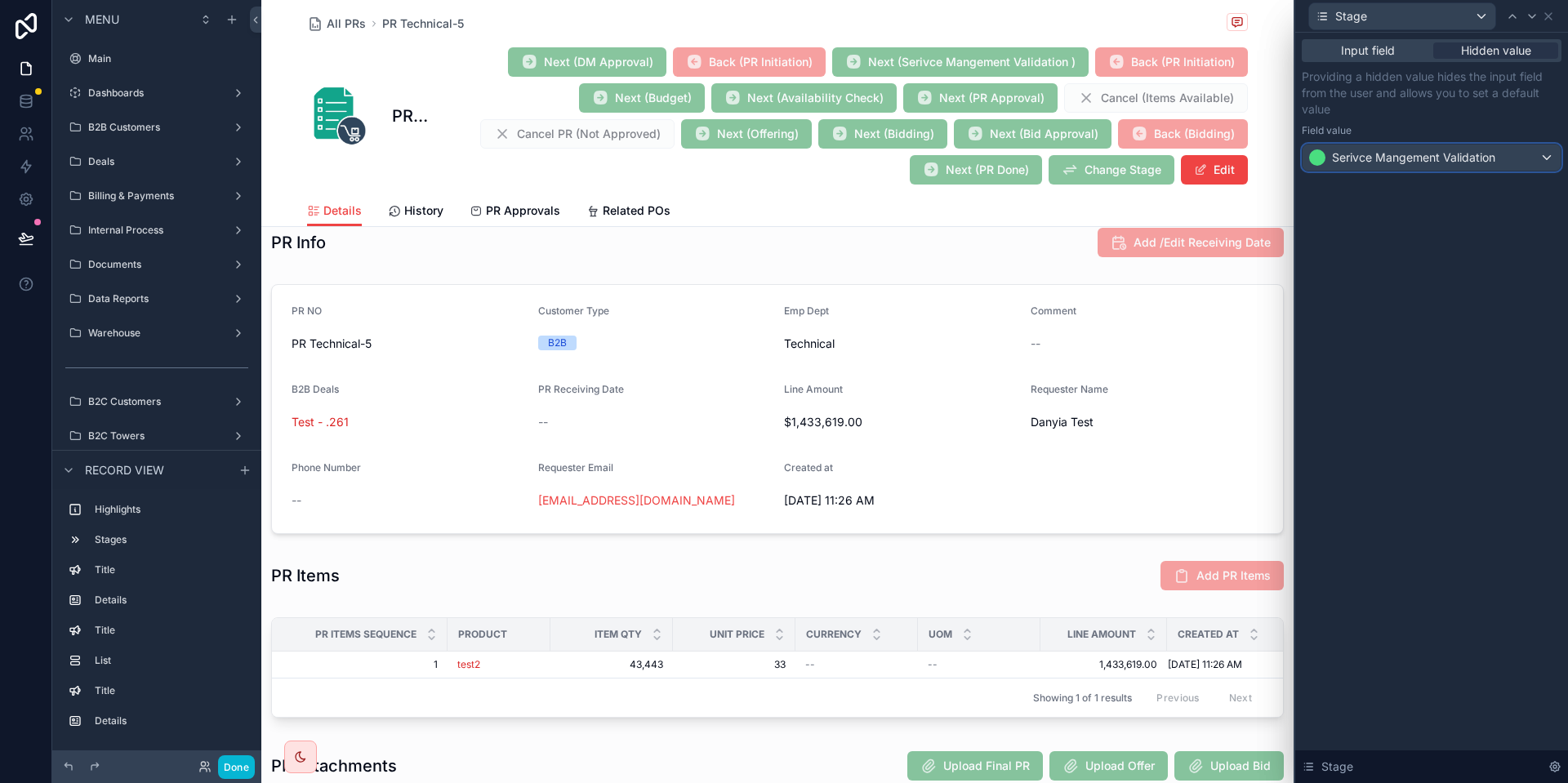
click at [1513, 149] on div "Serivce Mangement Validation" at bounding box center [1431, 158] width 258 height 26
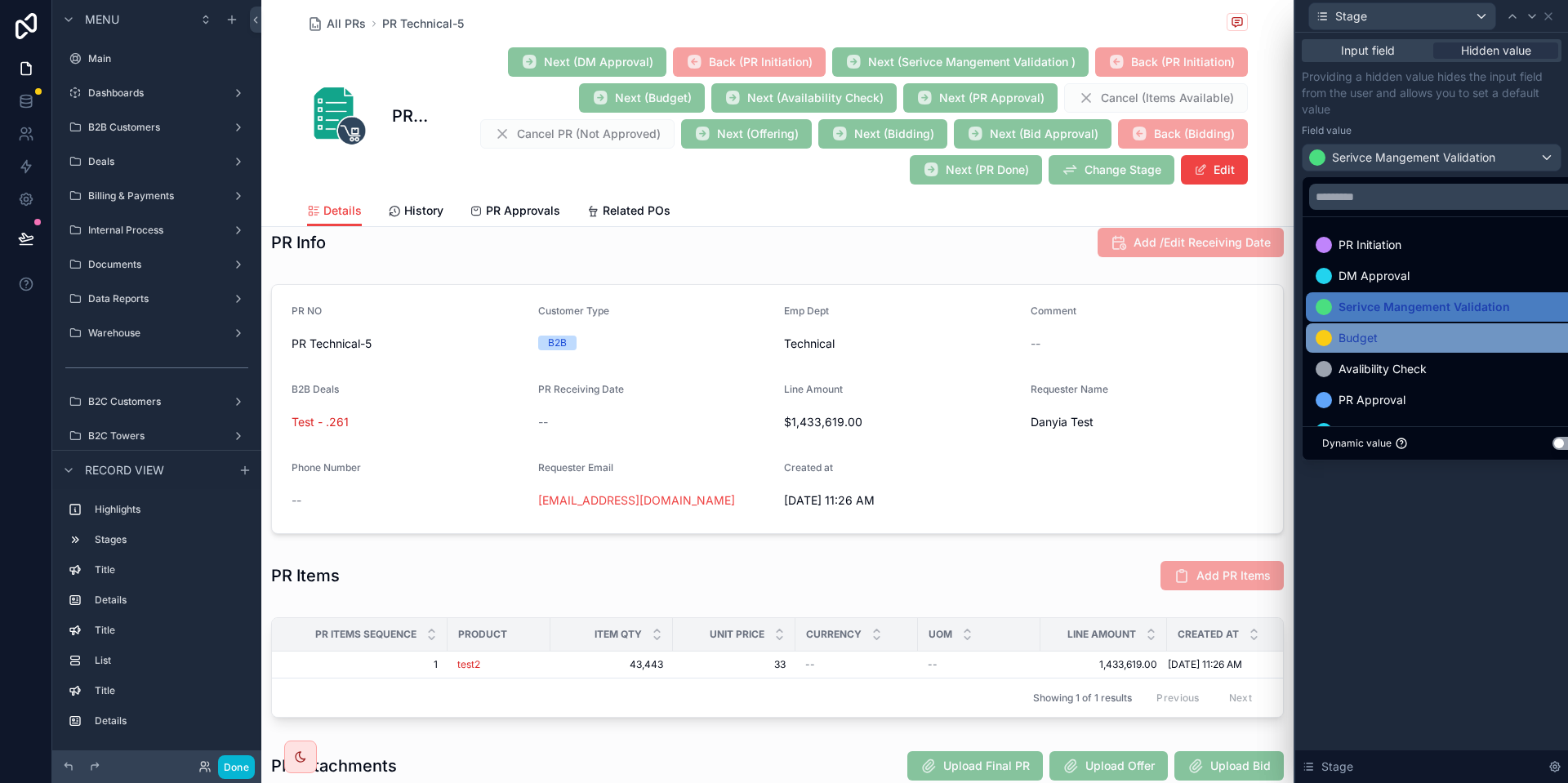
click at [1468, 341] on div "Budget" at bounding box center [1450, 338] width 269 height 20
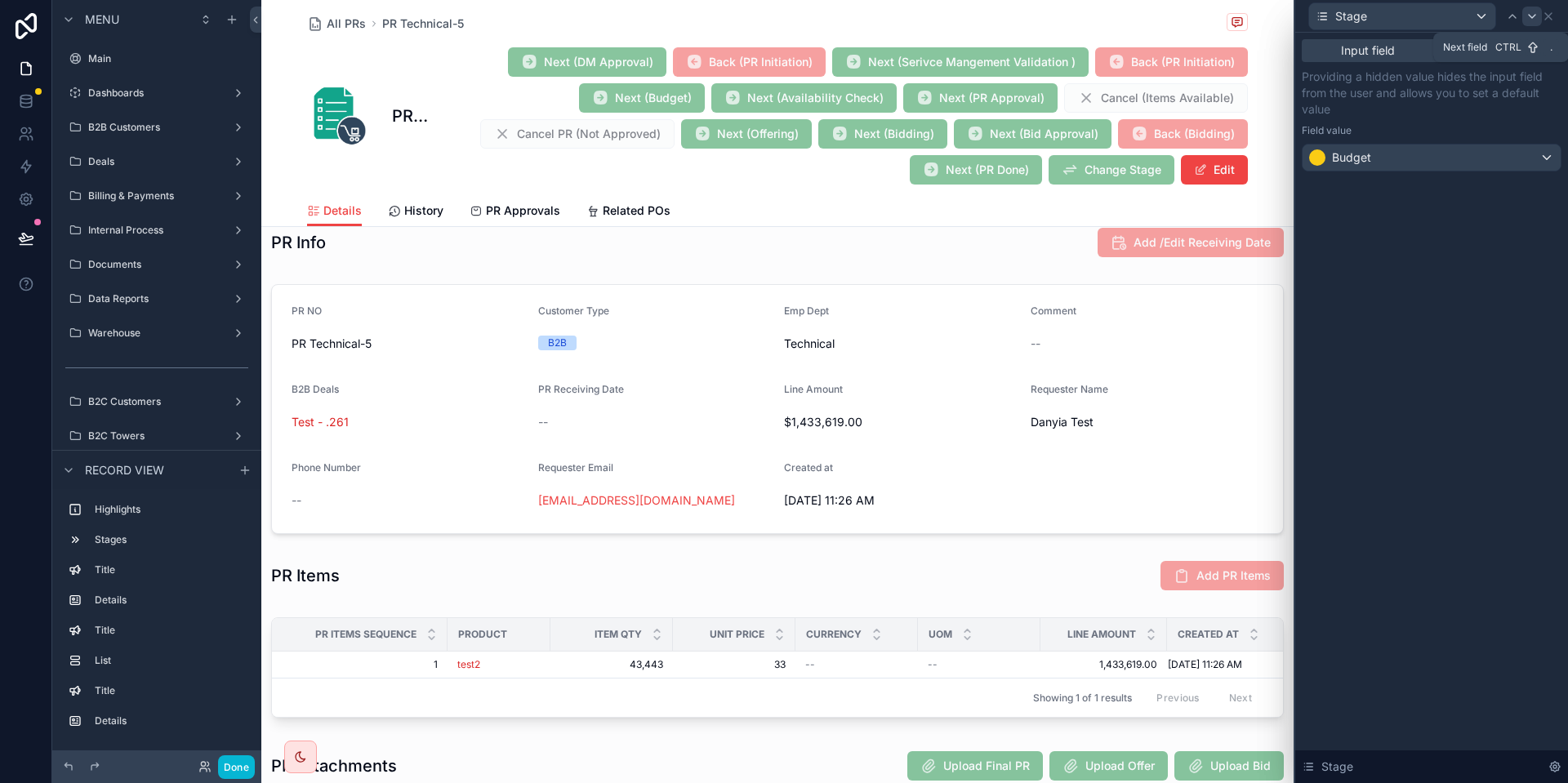
click at [1533, 14] on icon at bounding box center [1533, 16] width 13 height 13
click at [1454, 169] on div "DM Approval" at bounding box center [1431, 158] width 258 height 26
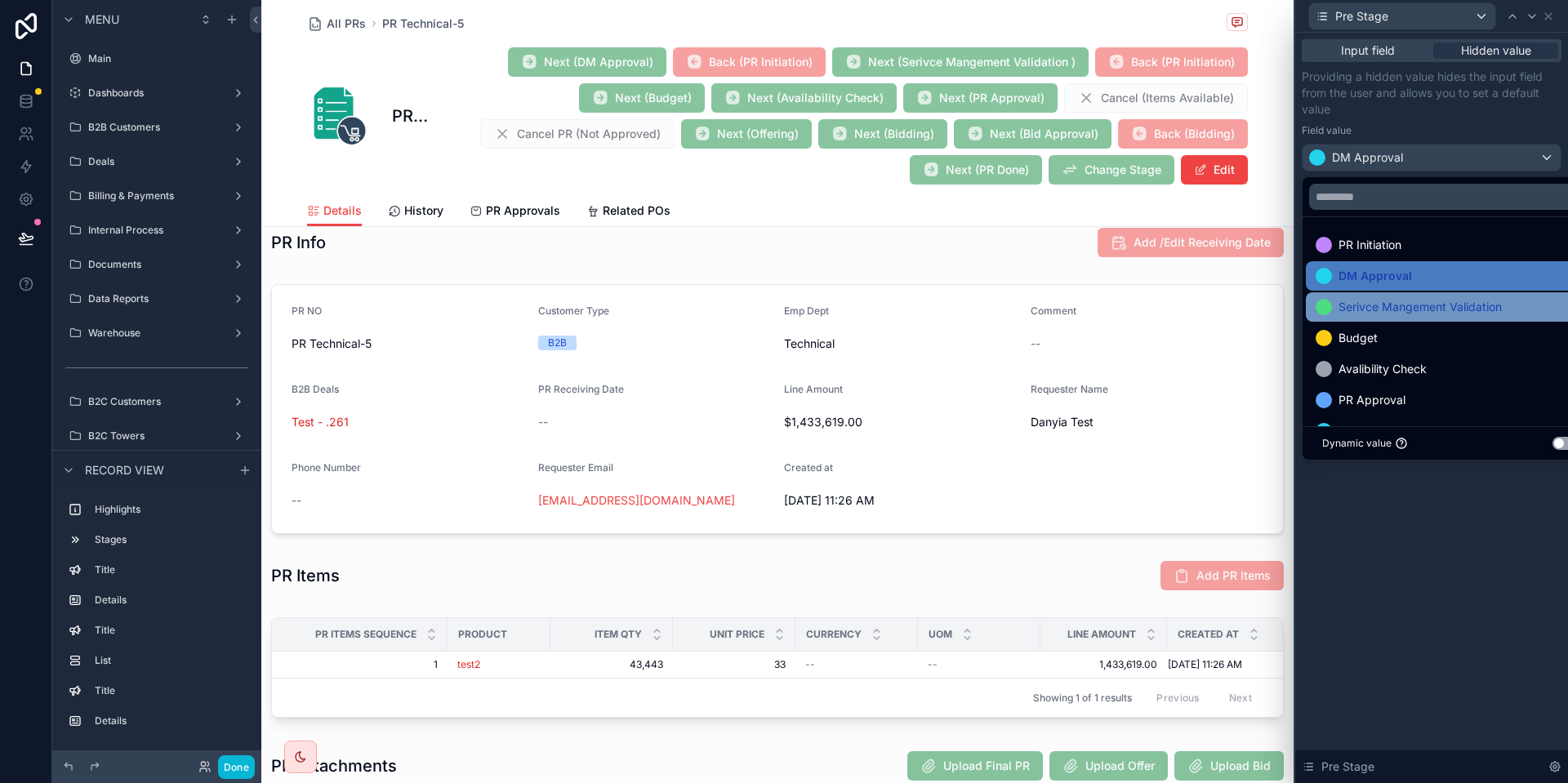
click at [1431, 317] on div "Serivce Mangement Validation" at bounding box center [1451, 307] width 289 height 29
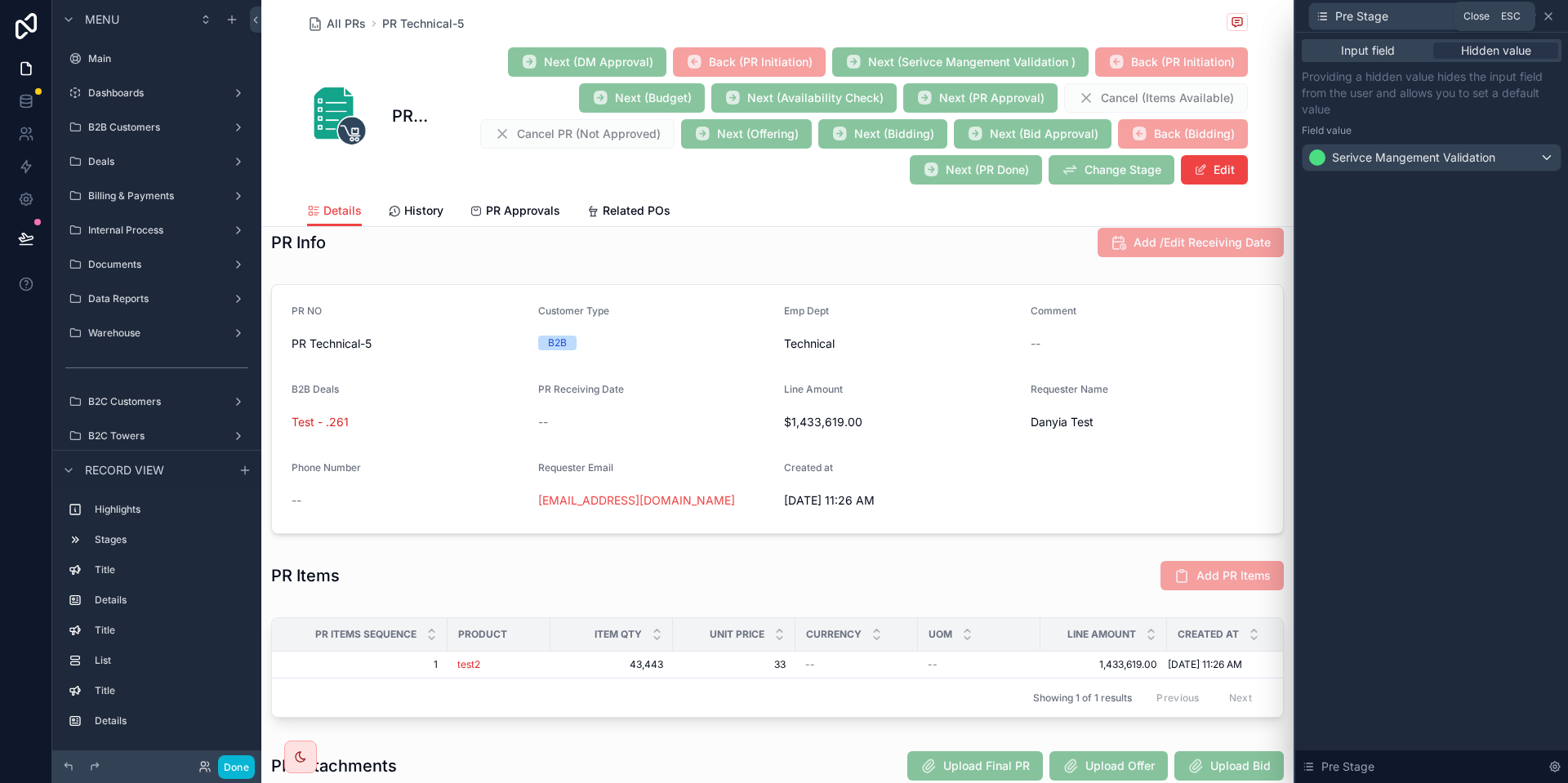
click at [1549, 22] on icon at bounding box center [1549, 16] width 13 height 13
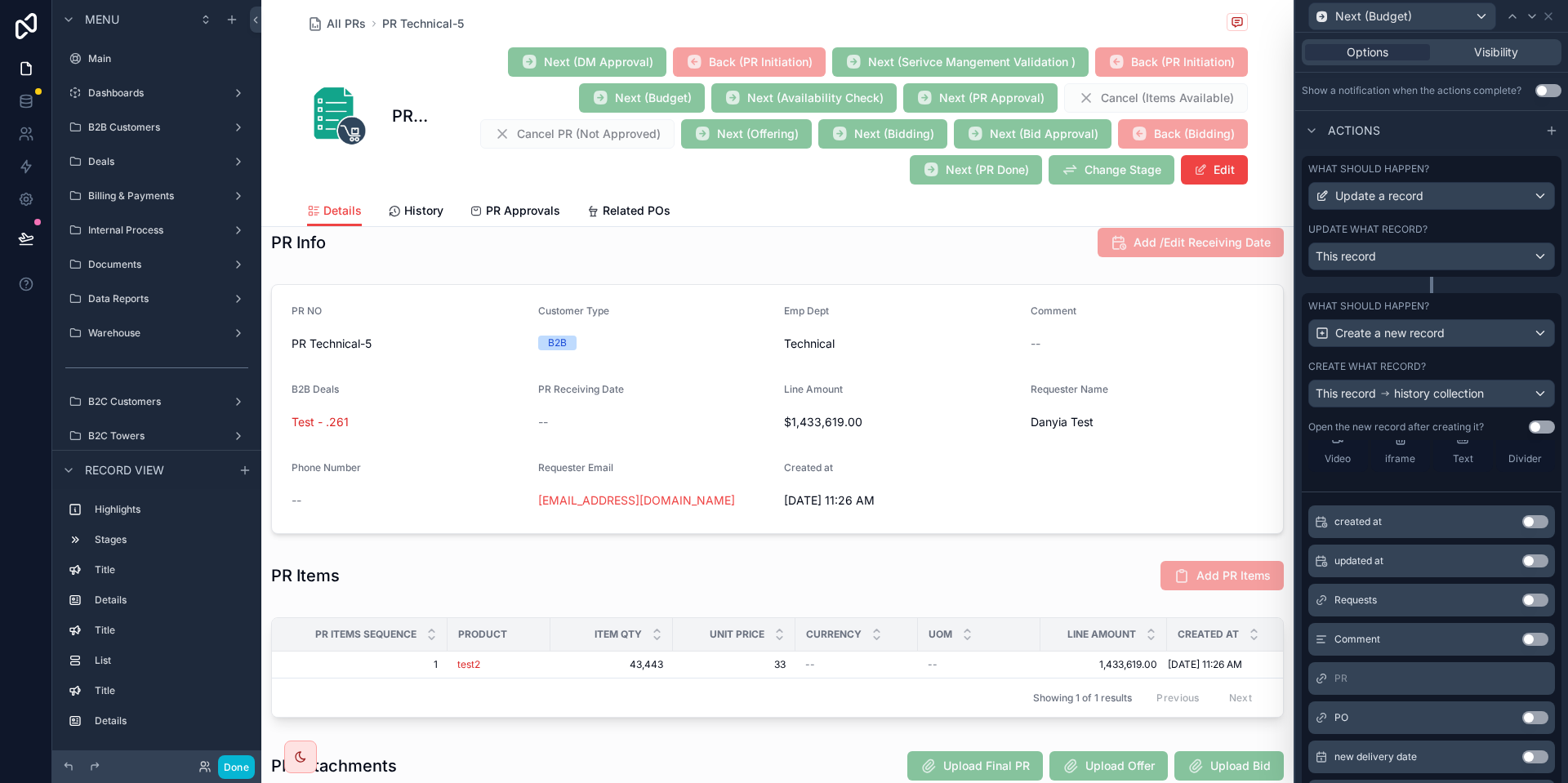
scroll to position [598, 0]
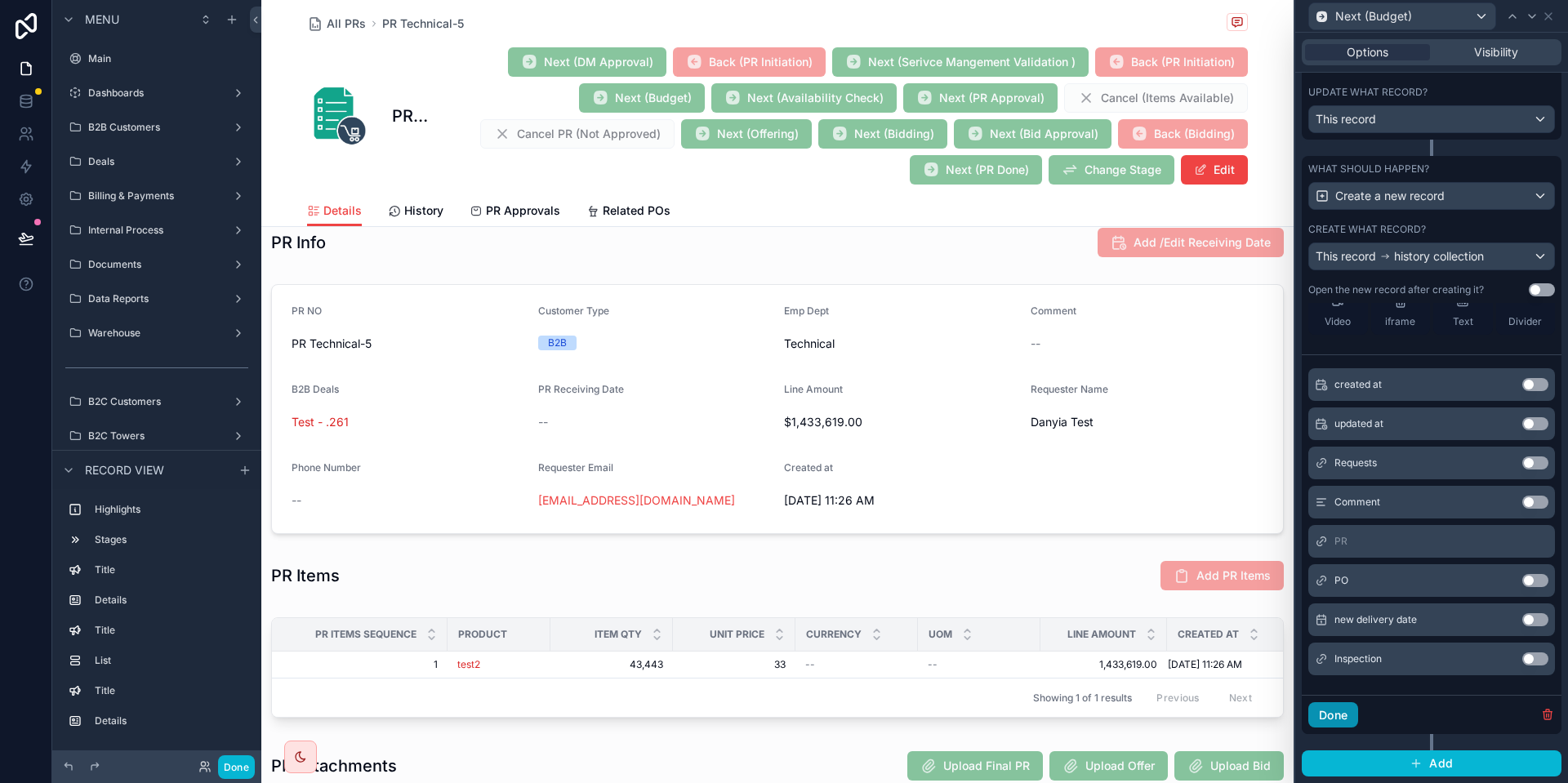
click at [1335, 705] on button "Done" at bounding box center [1333, 716] width 50 height 26
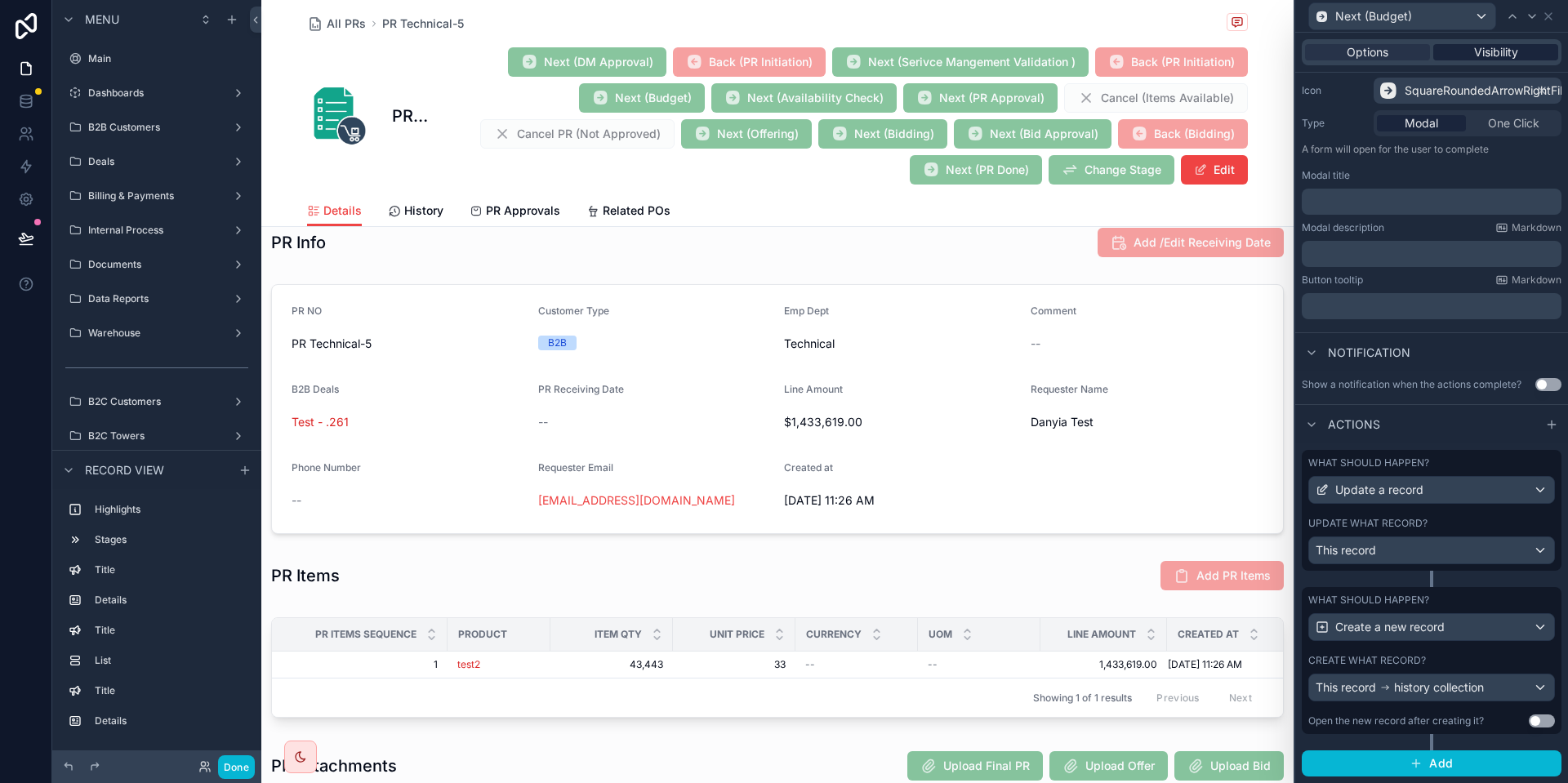
click at [1488, 45] on span "Visibility" at bounding box center [1496, 52] width 44 height 16
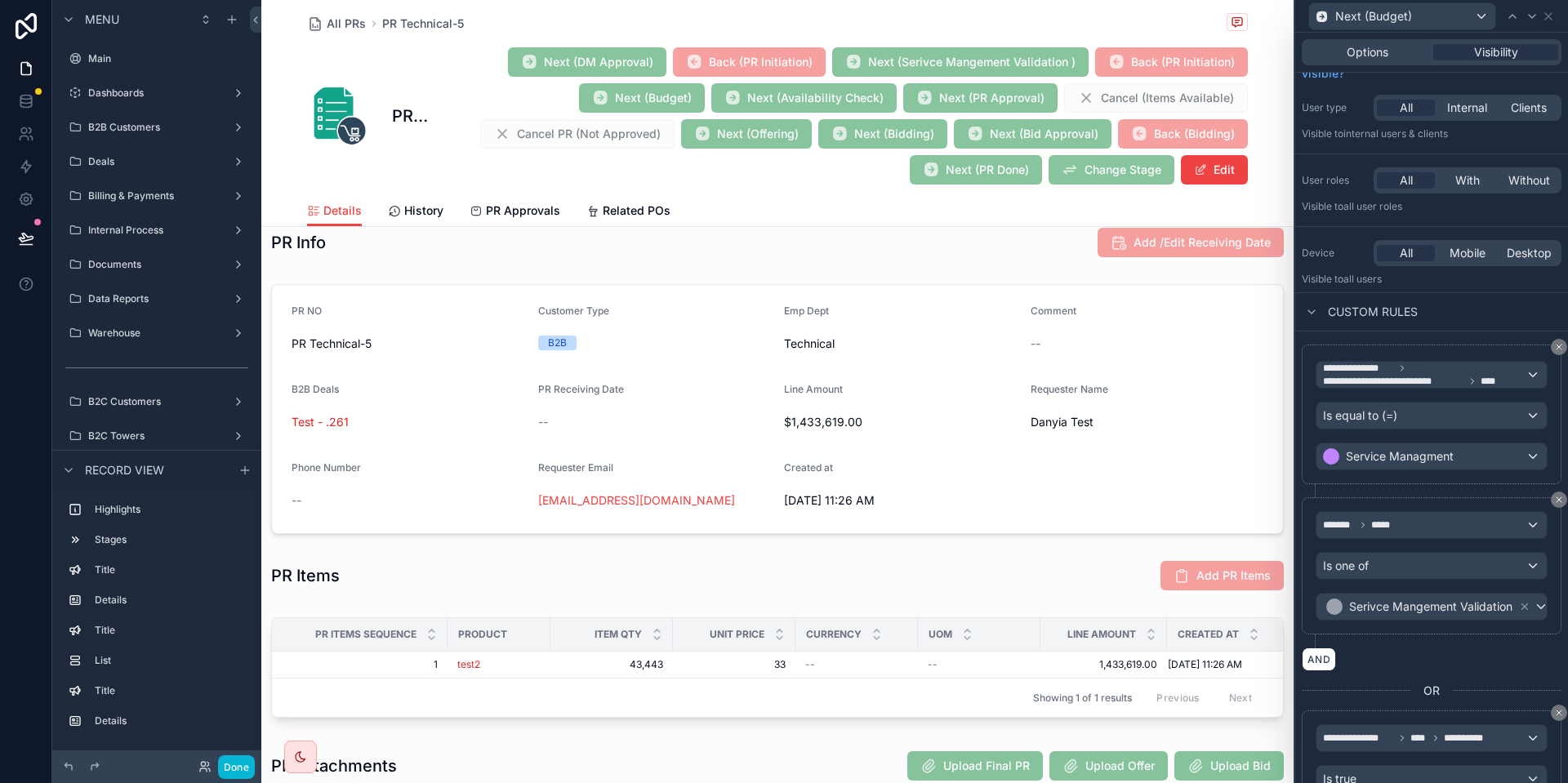
scroll to position [0, 0]
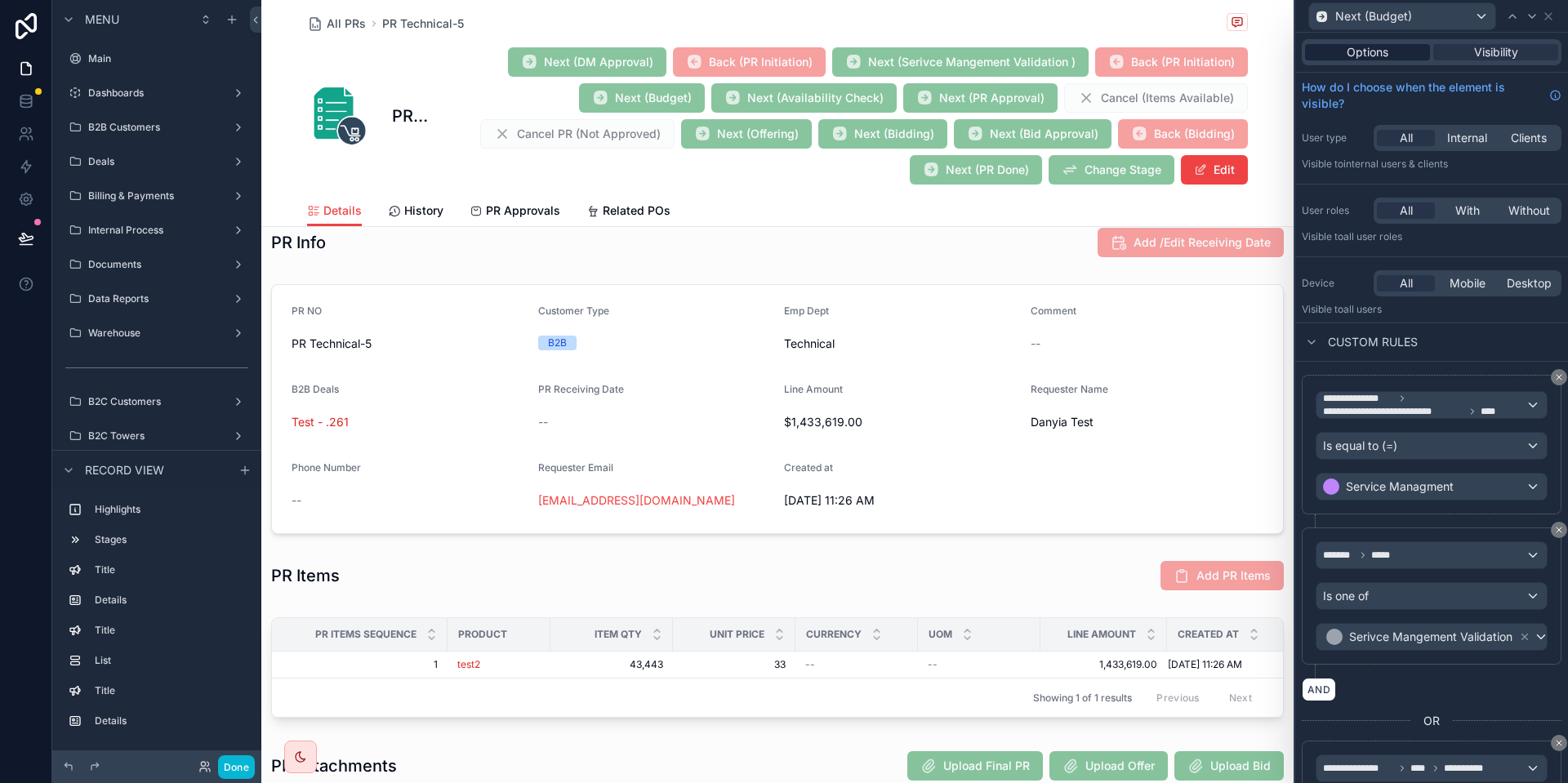
click at [1375, 49] on span "Options" at bounding box center [1368, 52] width 42 height 16
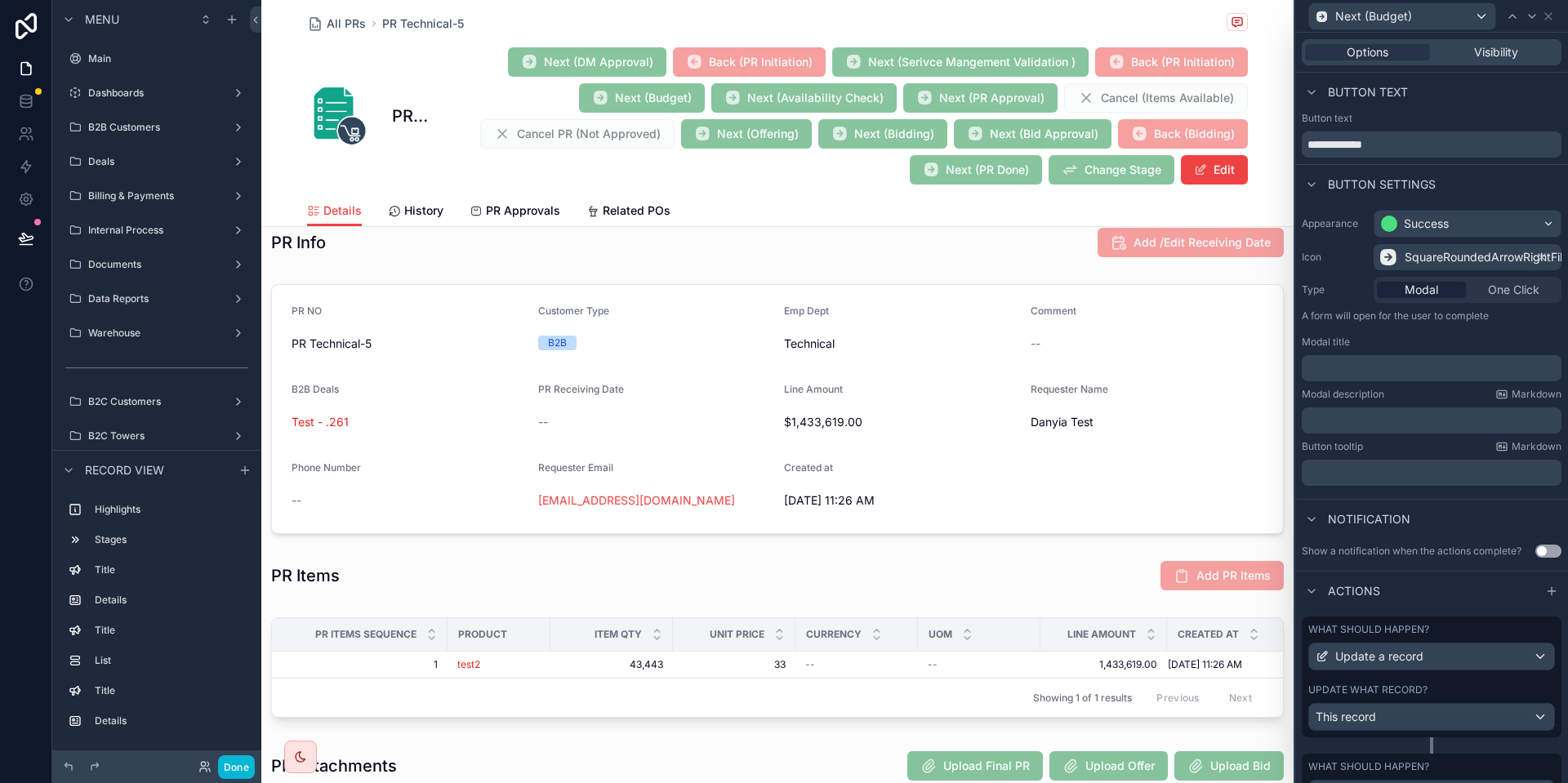
scroll to position [166, 0]
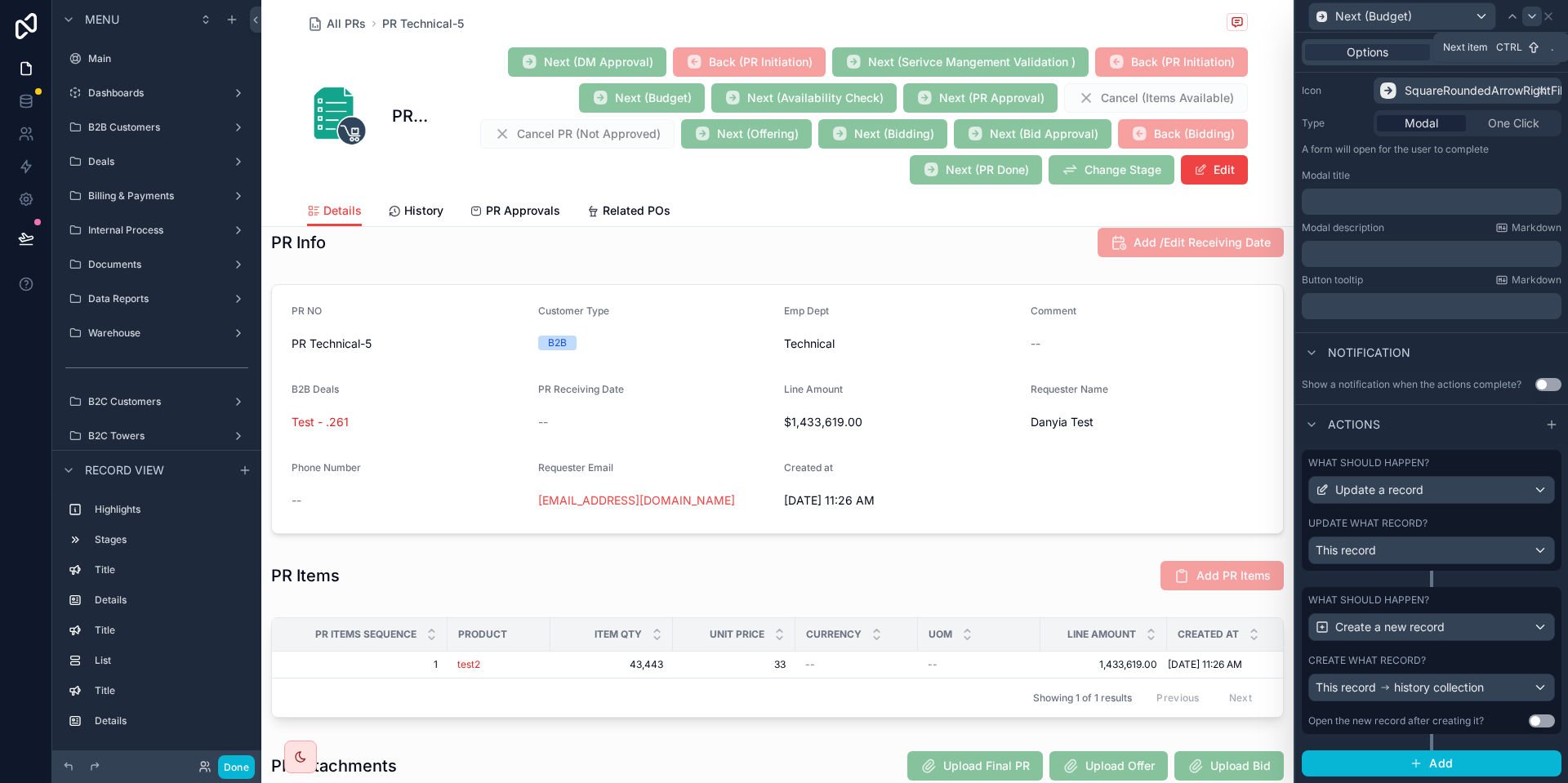
click at [1538, 10] on icon at bounding box center [1533, 16] width 13 height 13
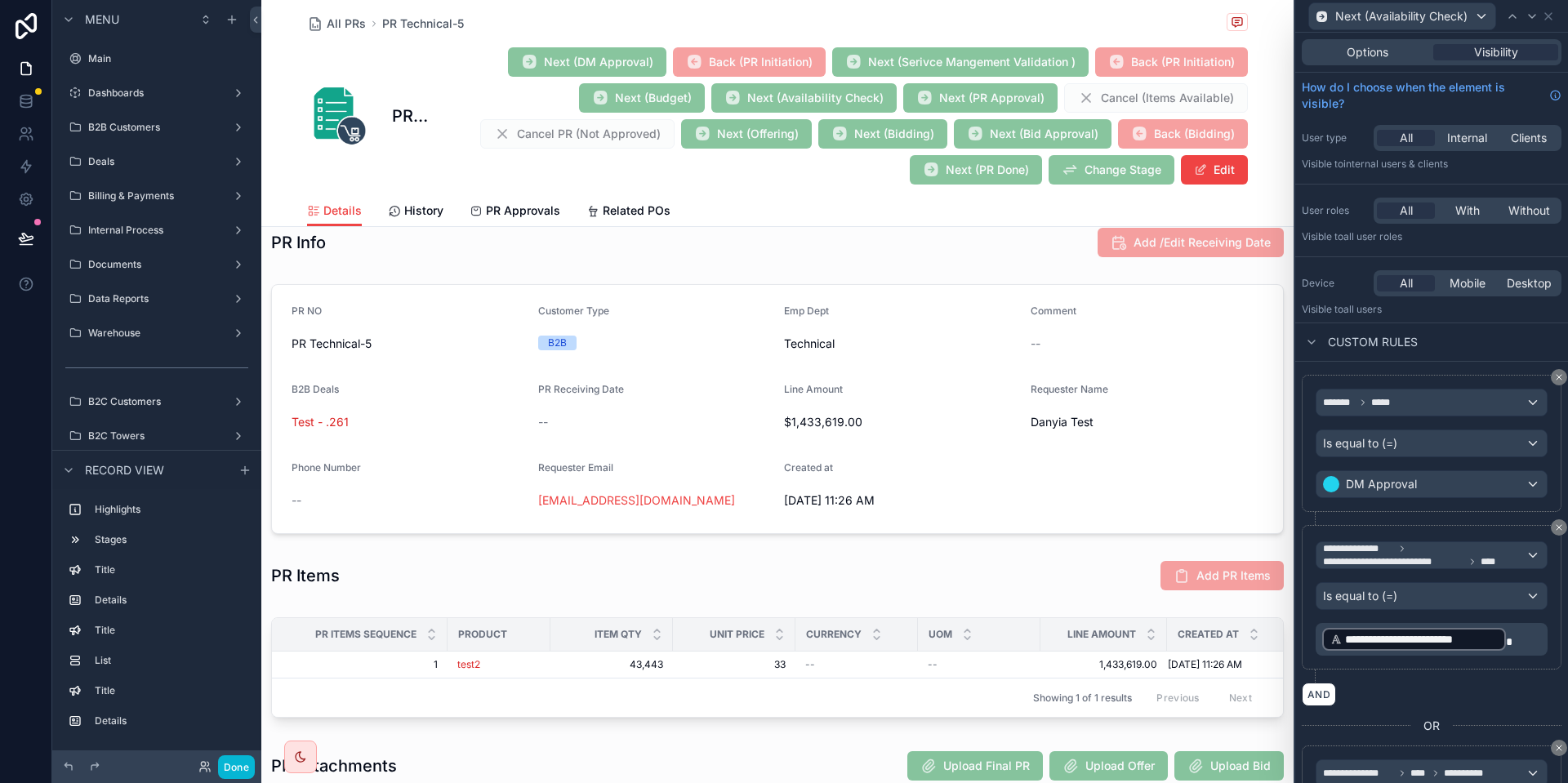
scroll to position [109, 0]
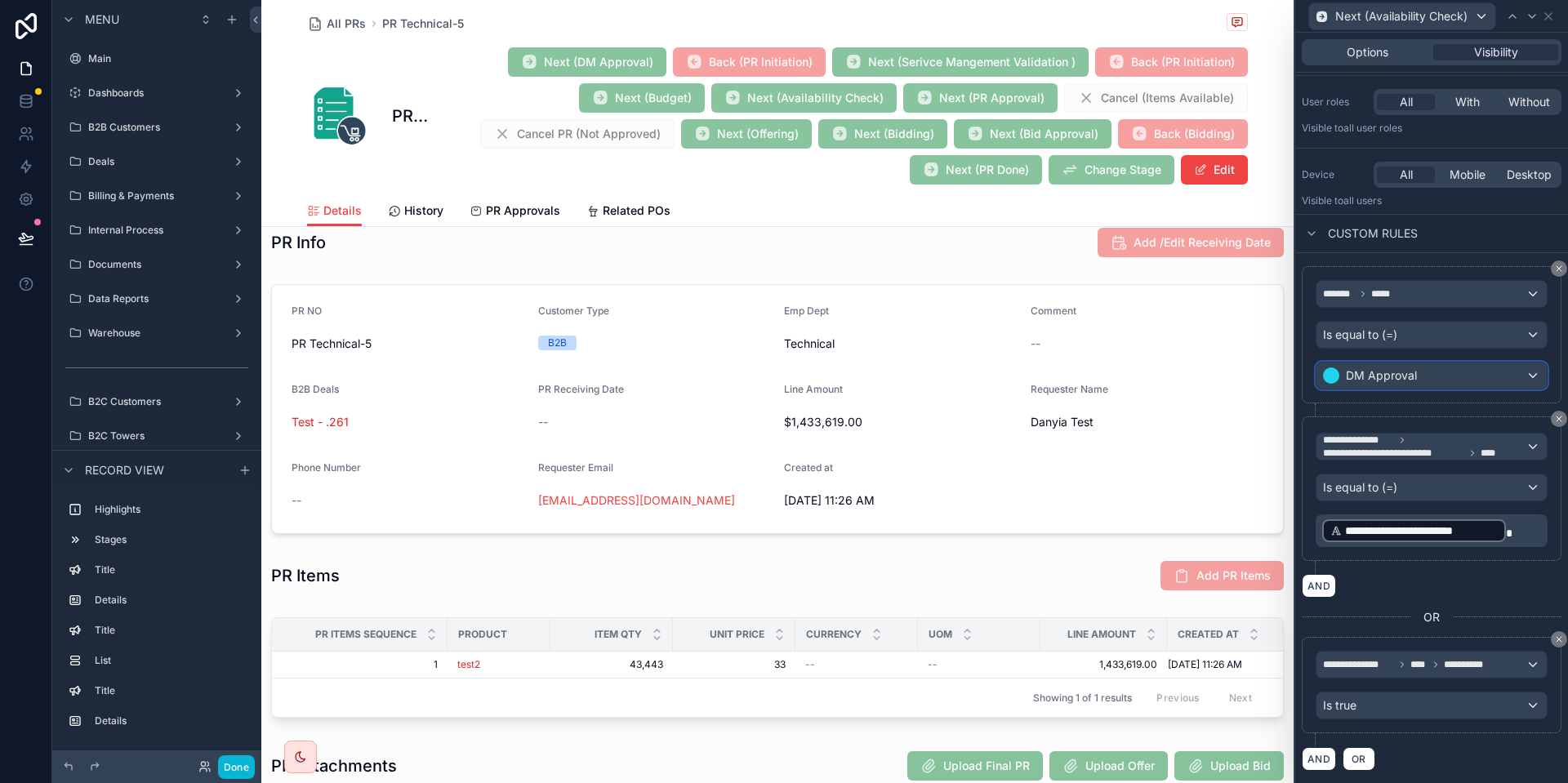
click at [1375, 378] on span "DM Approval" at bounding box center [1381, 375] width 71 height 16
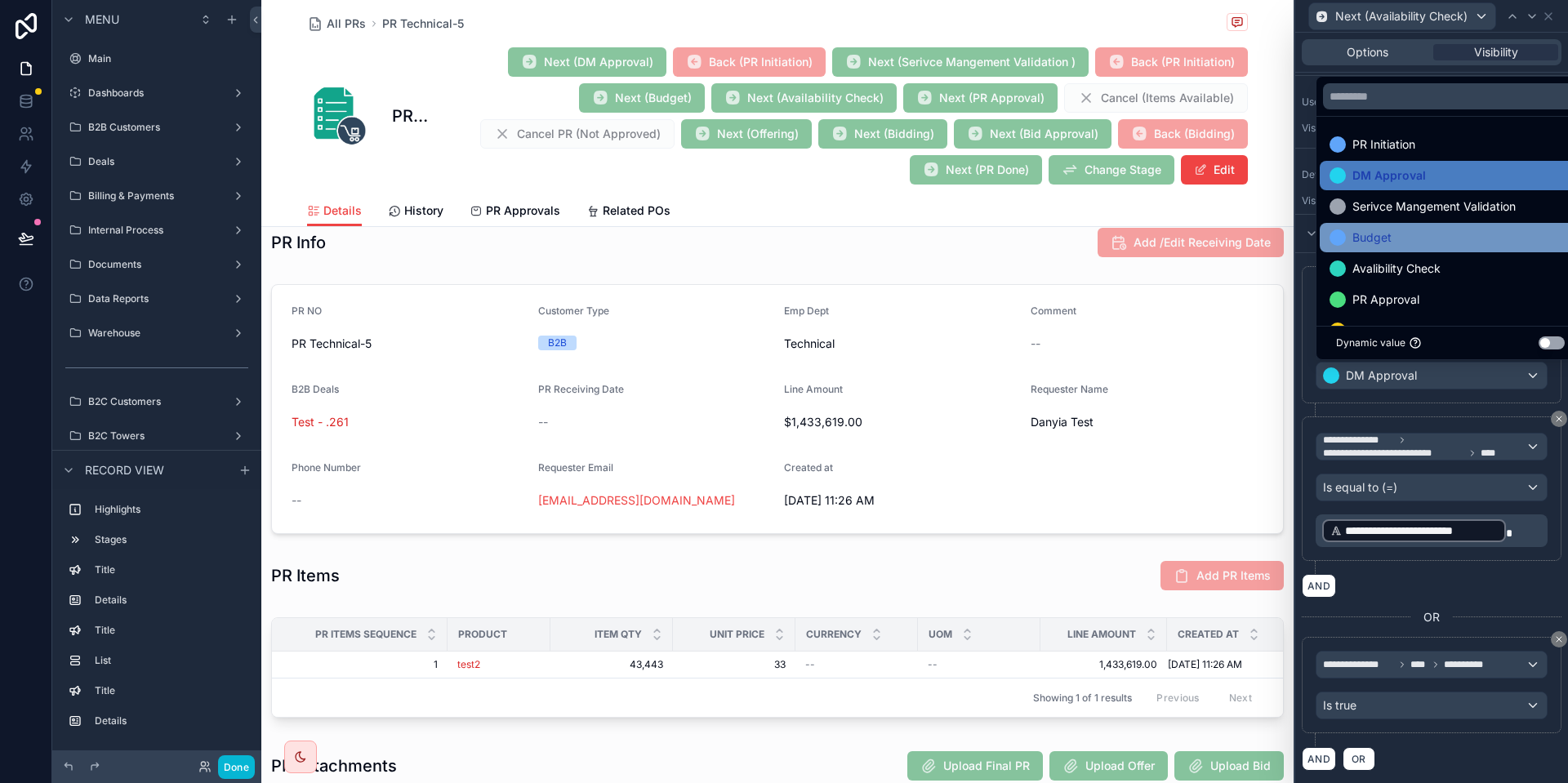
click at [1382, 251] on div "Budget" at bounding box center [1451, 237] width 262 height 29
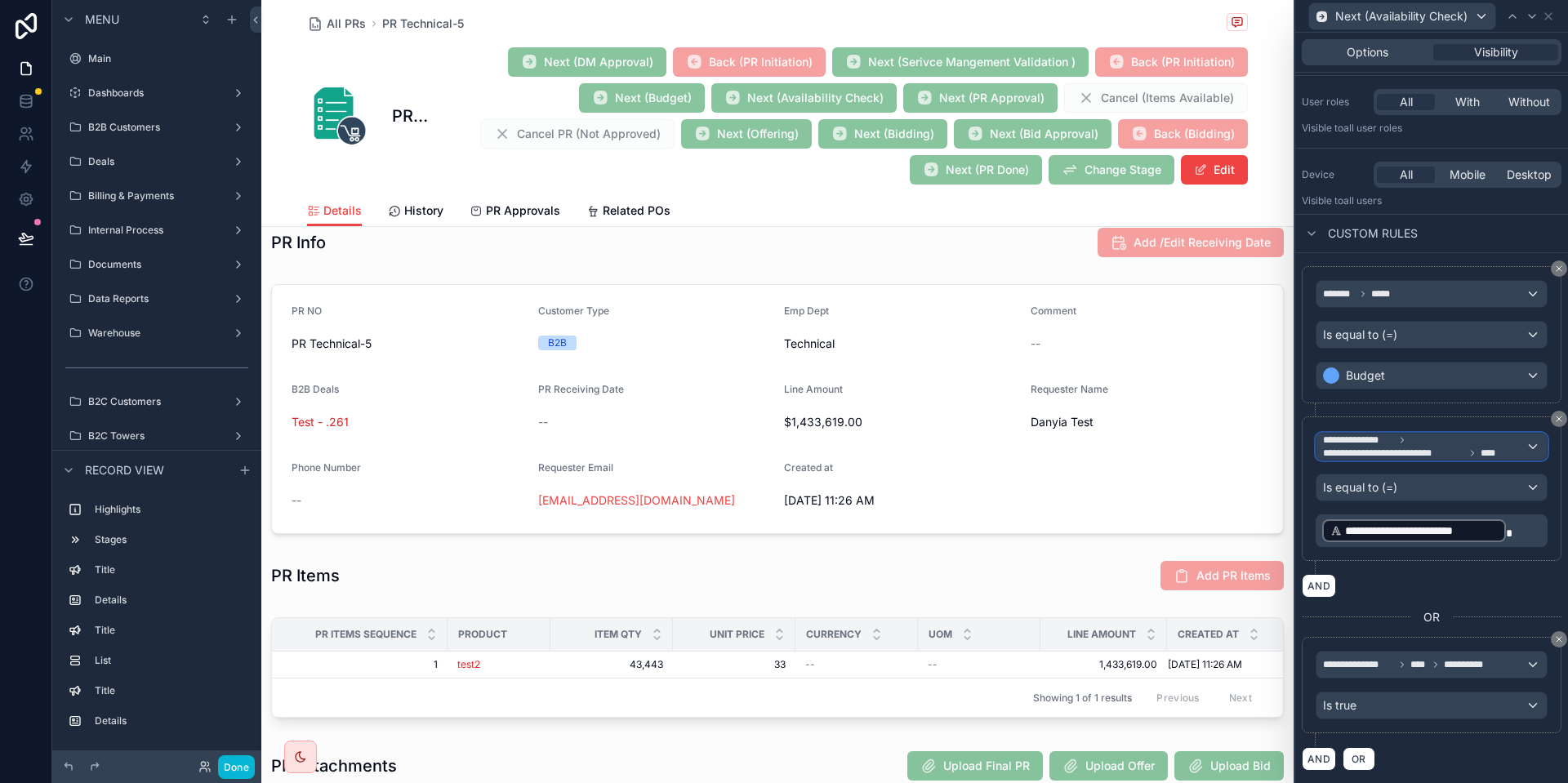
click at [1395, 453] on span "**********" at bounding box center [1394, 453] width 142 height 13
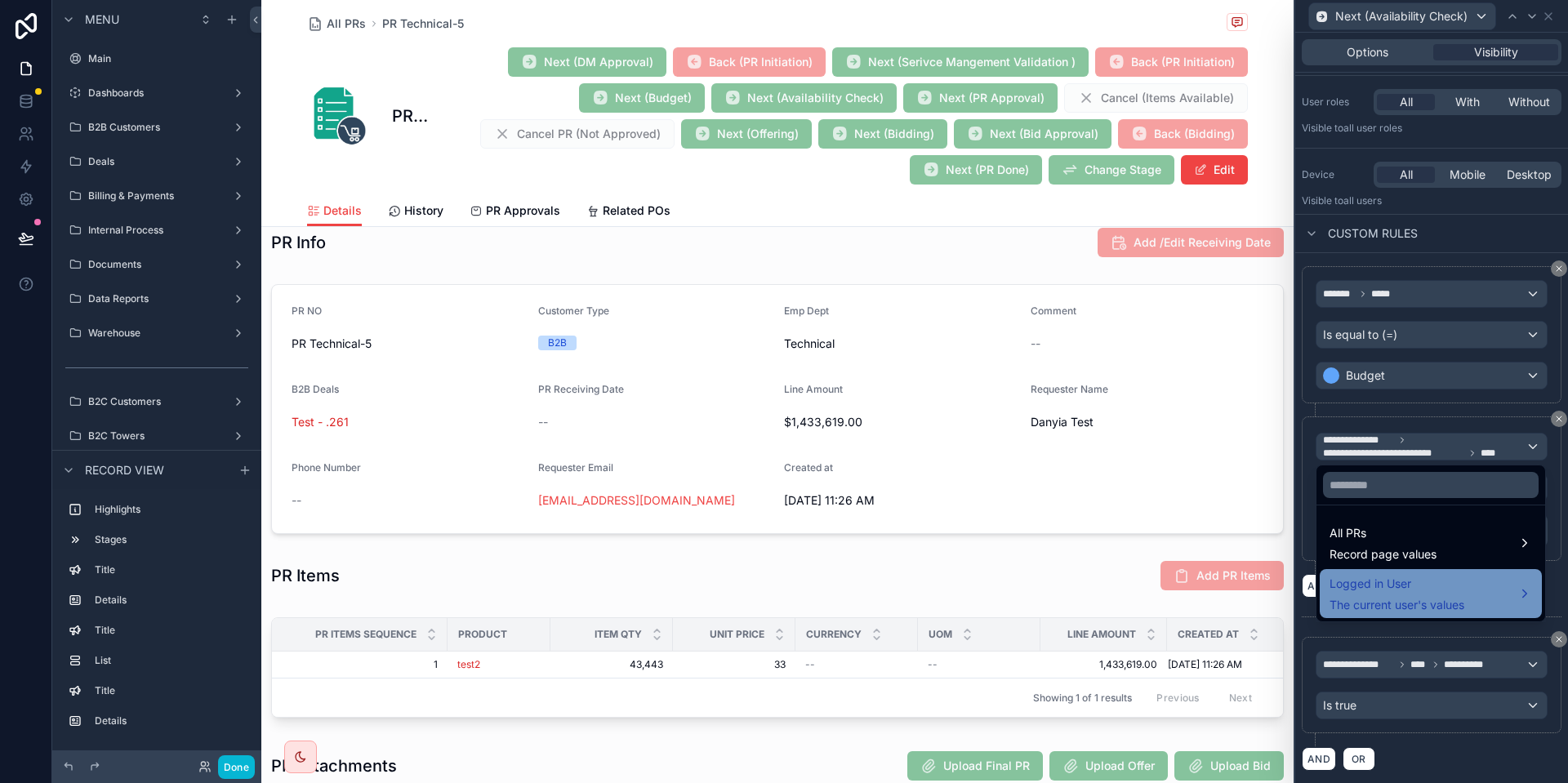
click at [1390, 604] on span "The current user's values" at bounding box center [1397, 604] width 135 height 16
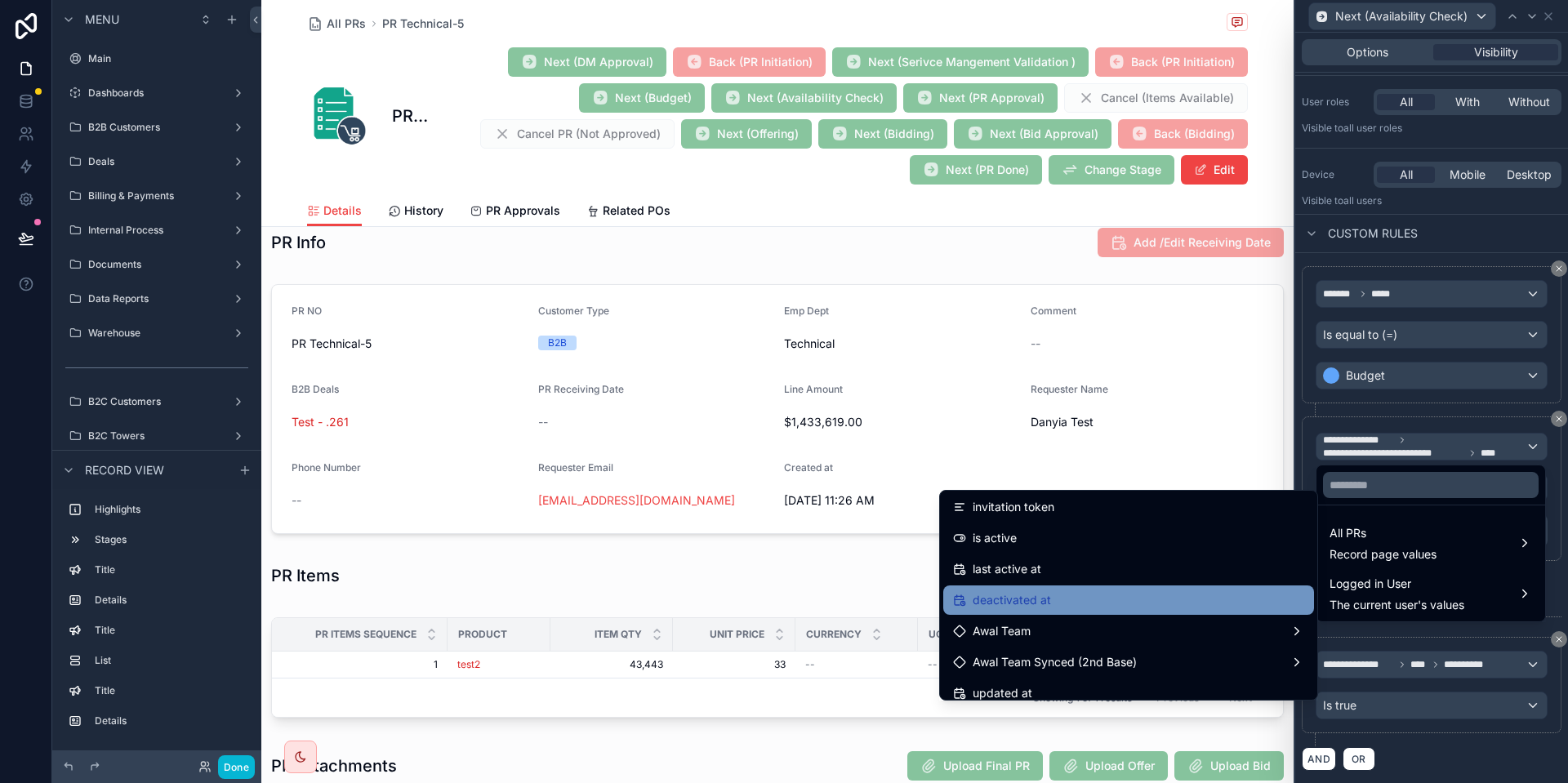
scroll to position [333, 0]
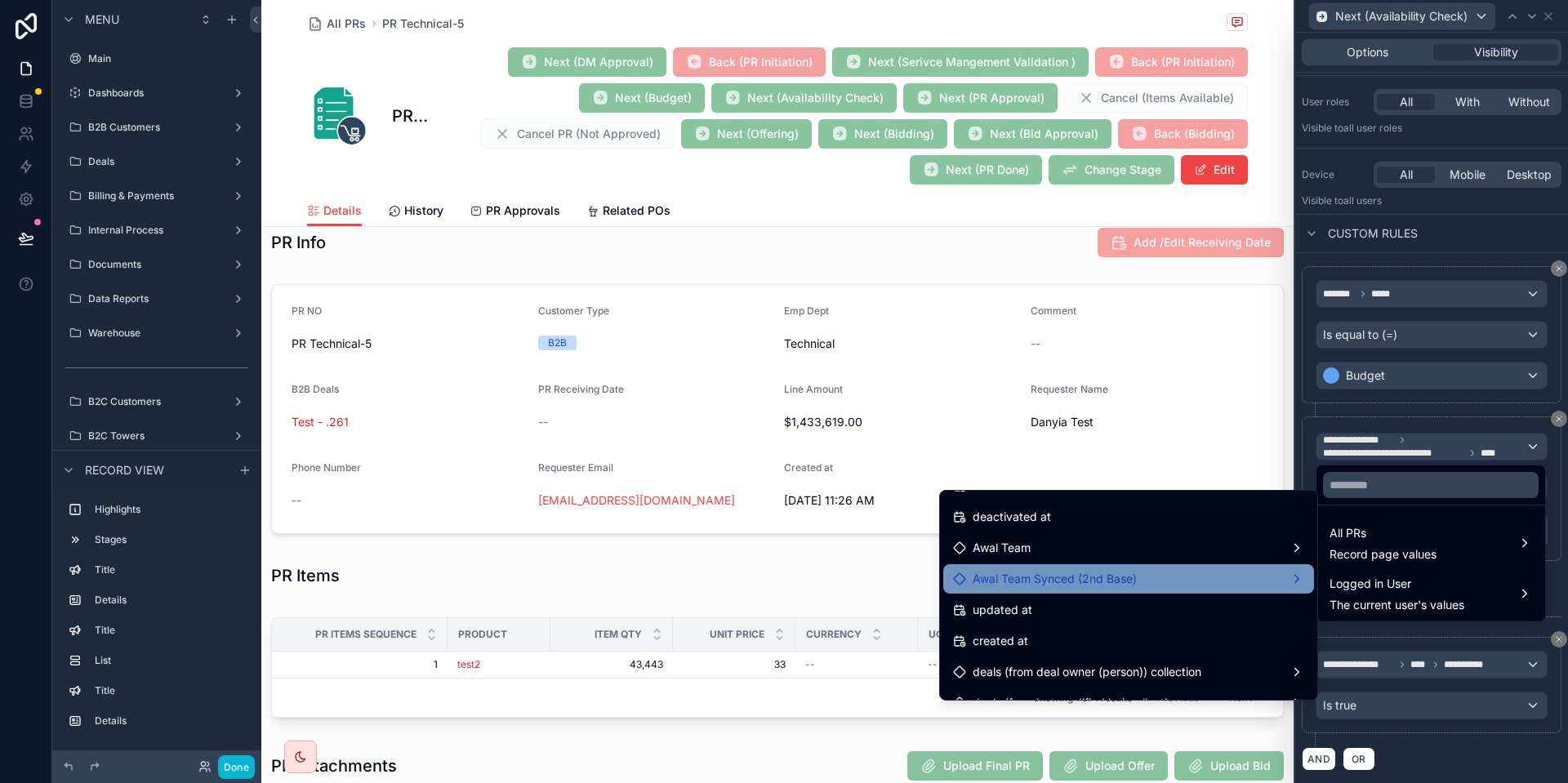
click at [1118, 575] on span "Awal Team Synced (2nd Base)" at bounding box center [1055, 579] width 164 height 20
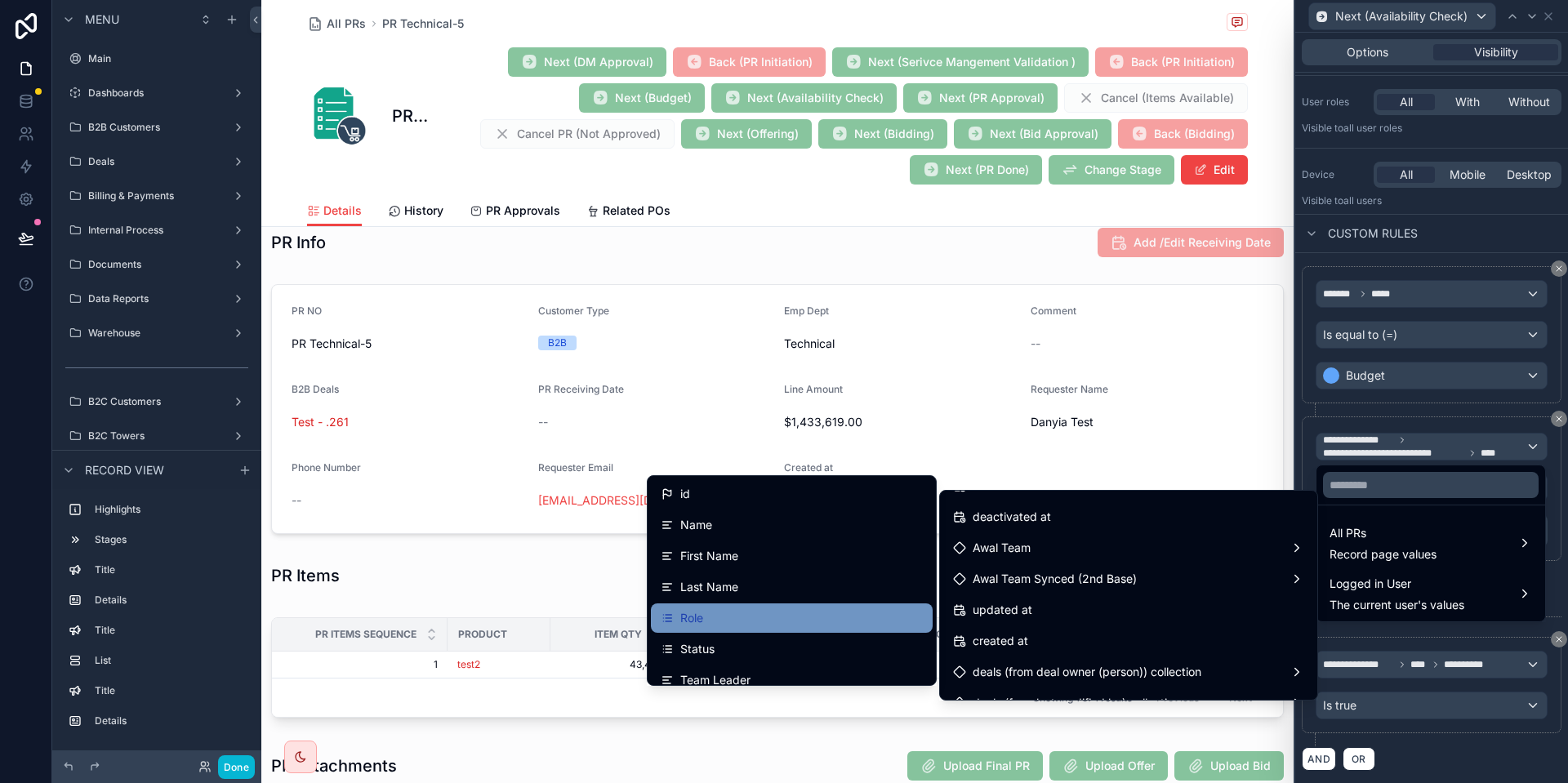
click at [758, 609] on div "Role" at bounding box center [793, 618] width 263 height 20
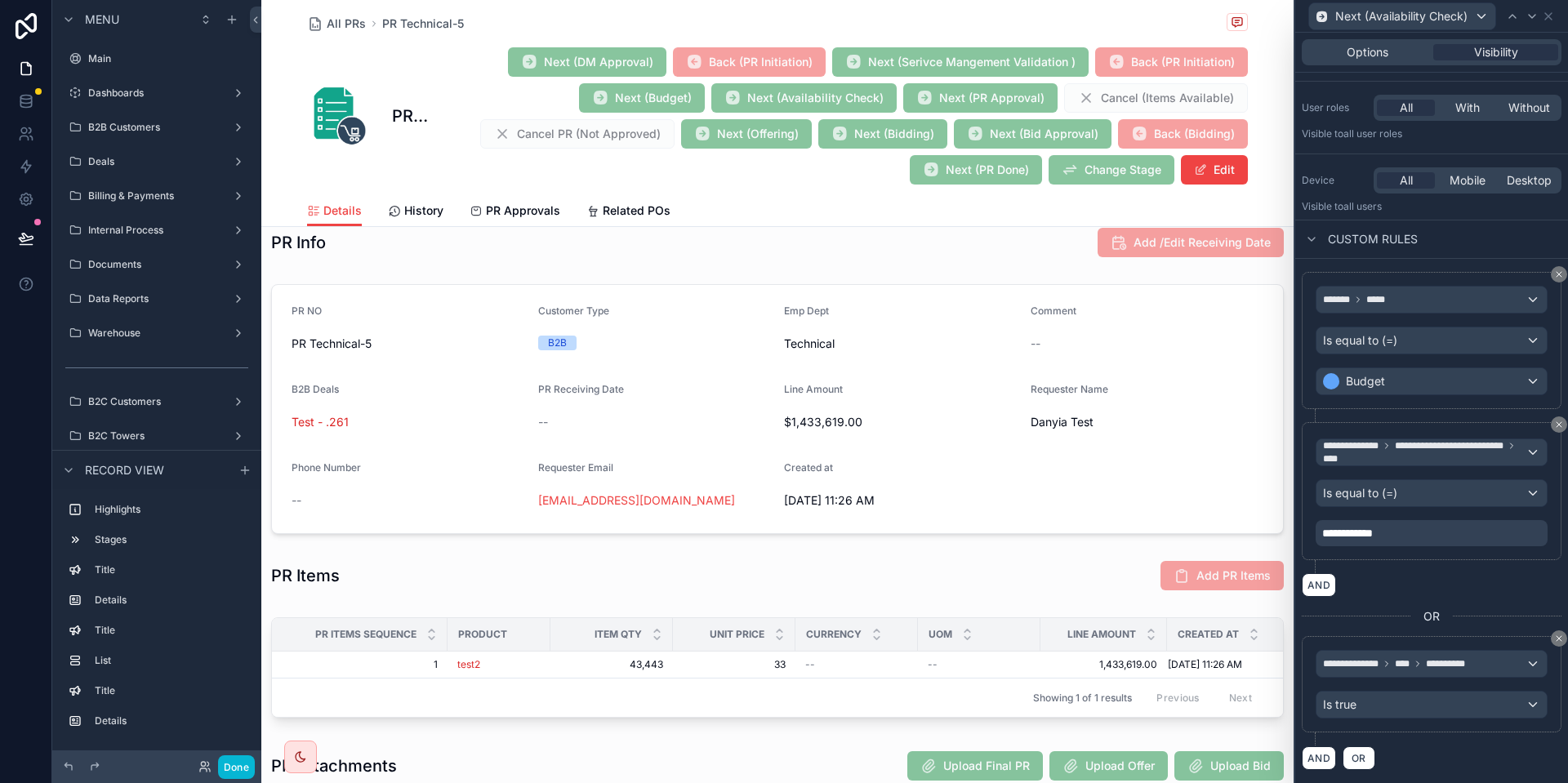
scroll to position [102, 0]
click at [1395, 539] on div "**********" at bounding box center [1432, 535] width 232 height 26
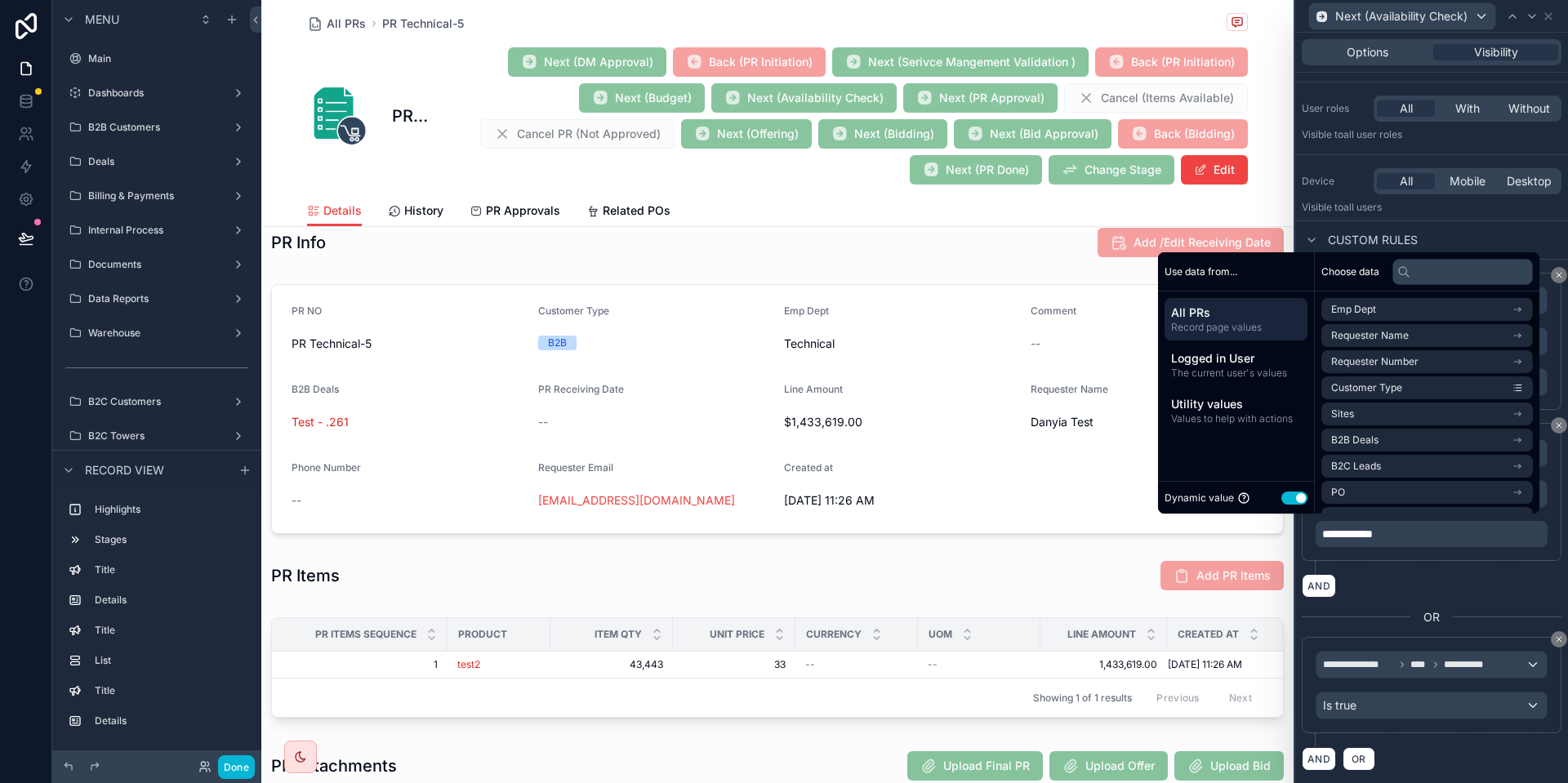
click at [1282, 499] on button "Use setting" at bounding box center [1295, 499] width 26 height 13
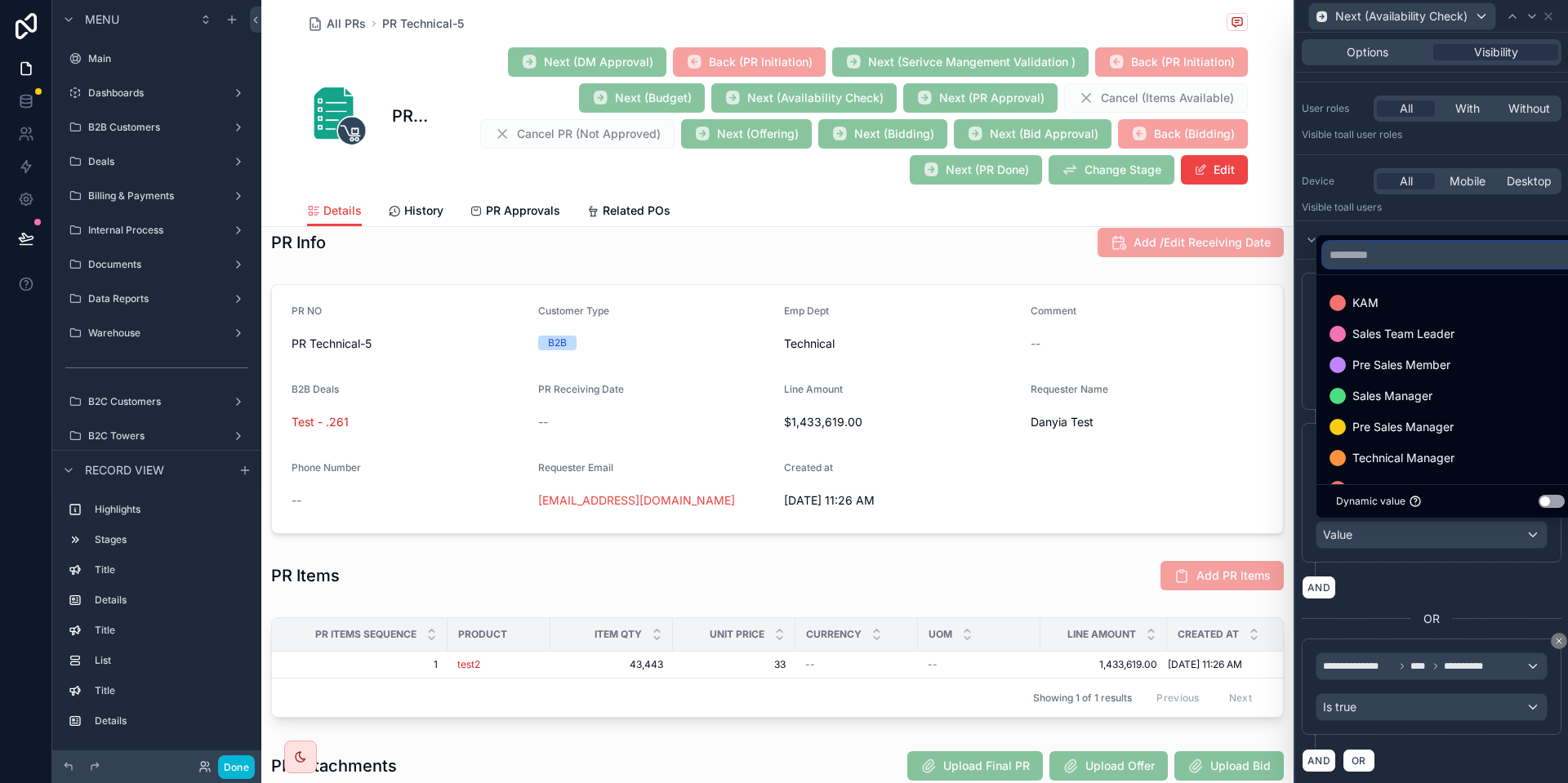
click at [1418, 264] on input "text" at bounding box center [1451, 255] width 255 height 26
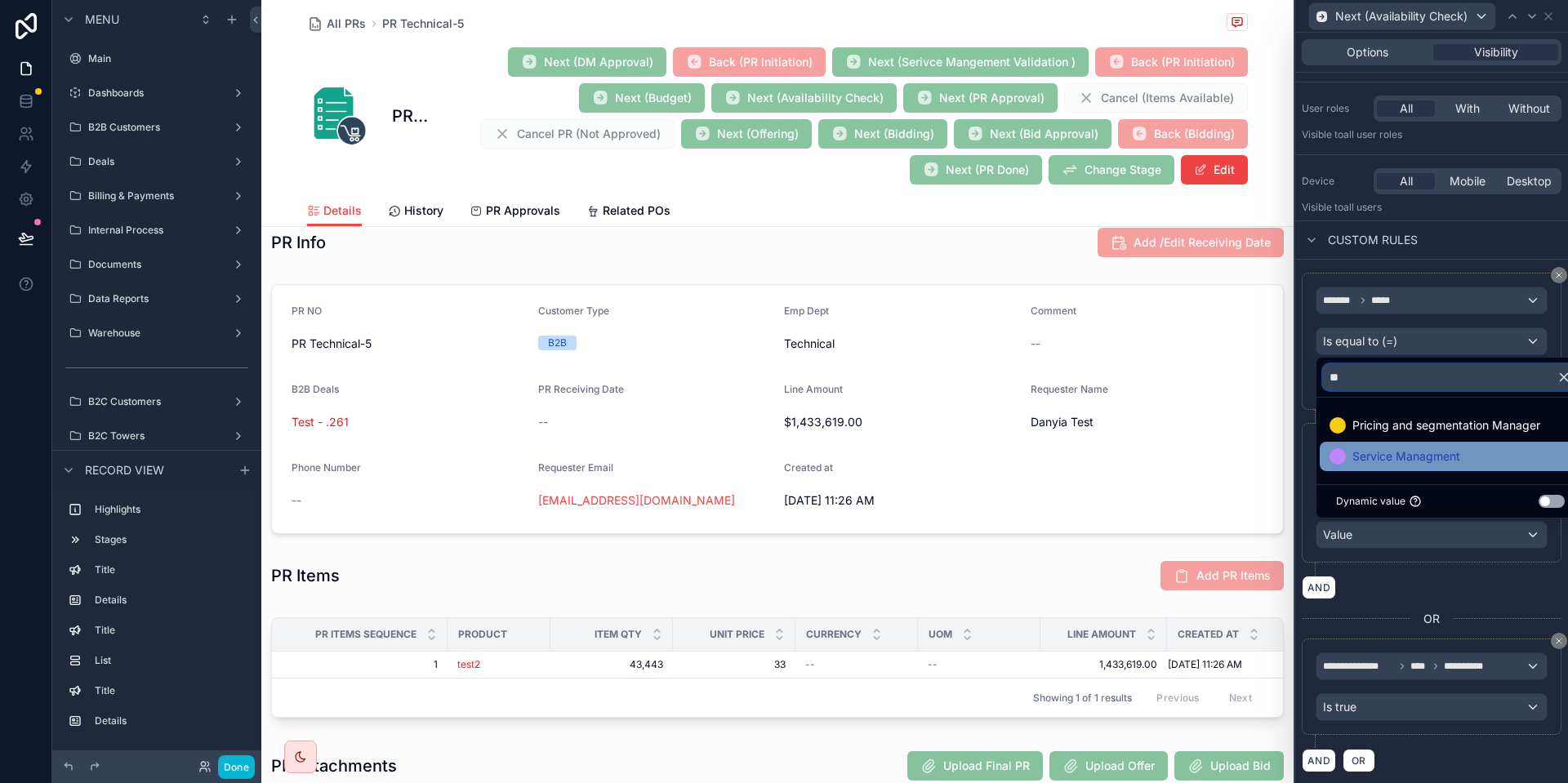
type input "**"
click at [1406, 464] on span "Service Managment" at bounding box center [1406, 456] width 108 height 20
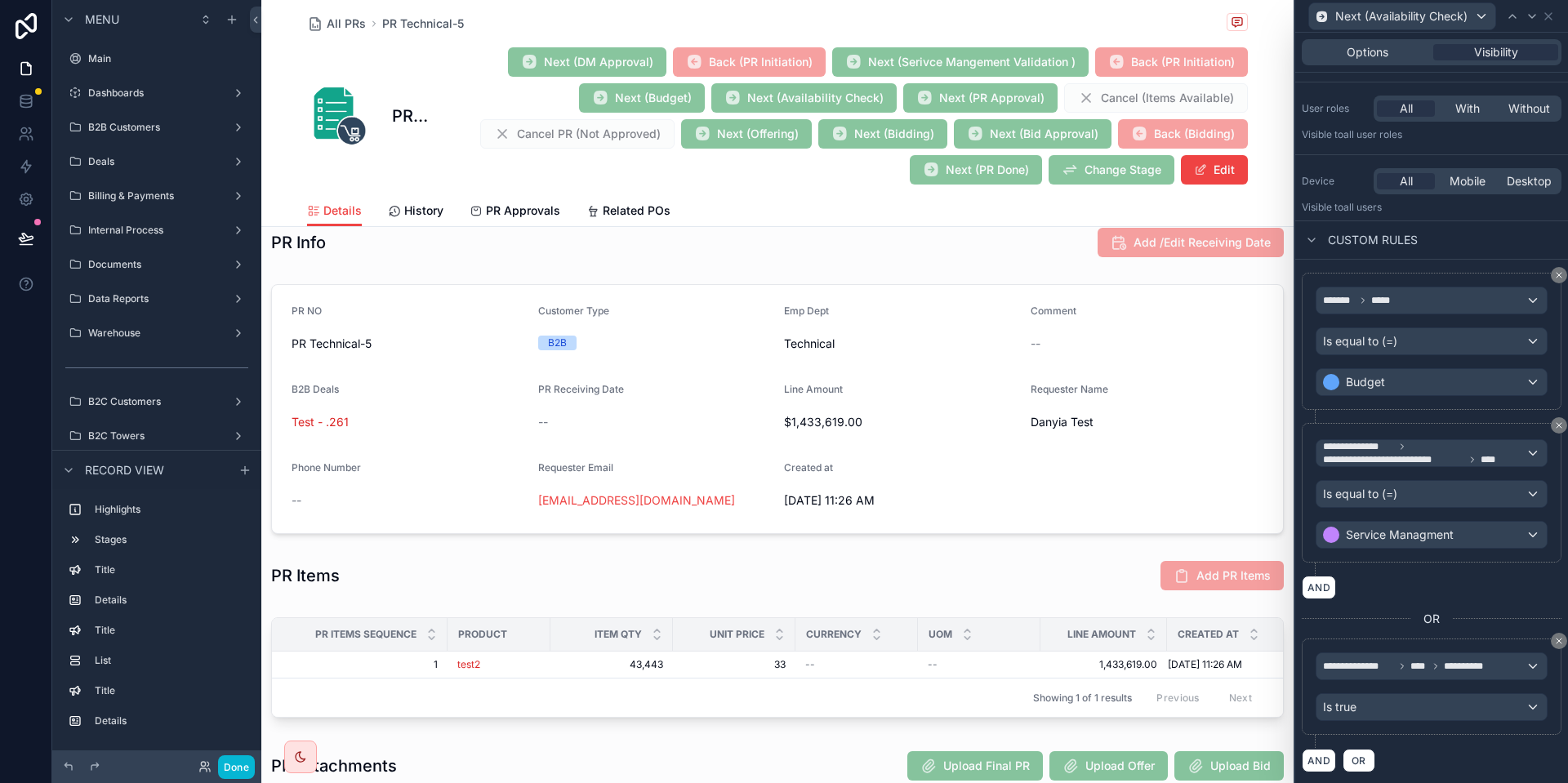
click at [1453, 567] on div "**********" at bounding box center [1432, 500] width 260 height 153
click at [1333, 581] on button "AND" at bounding box center [1320, 586] width 34 height 24
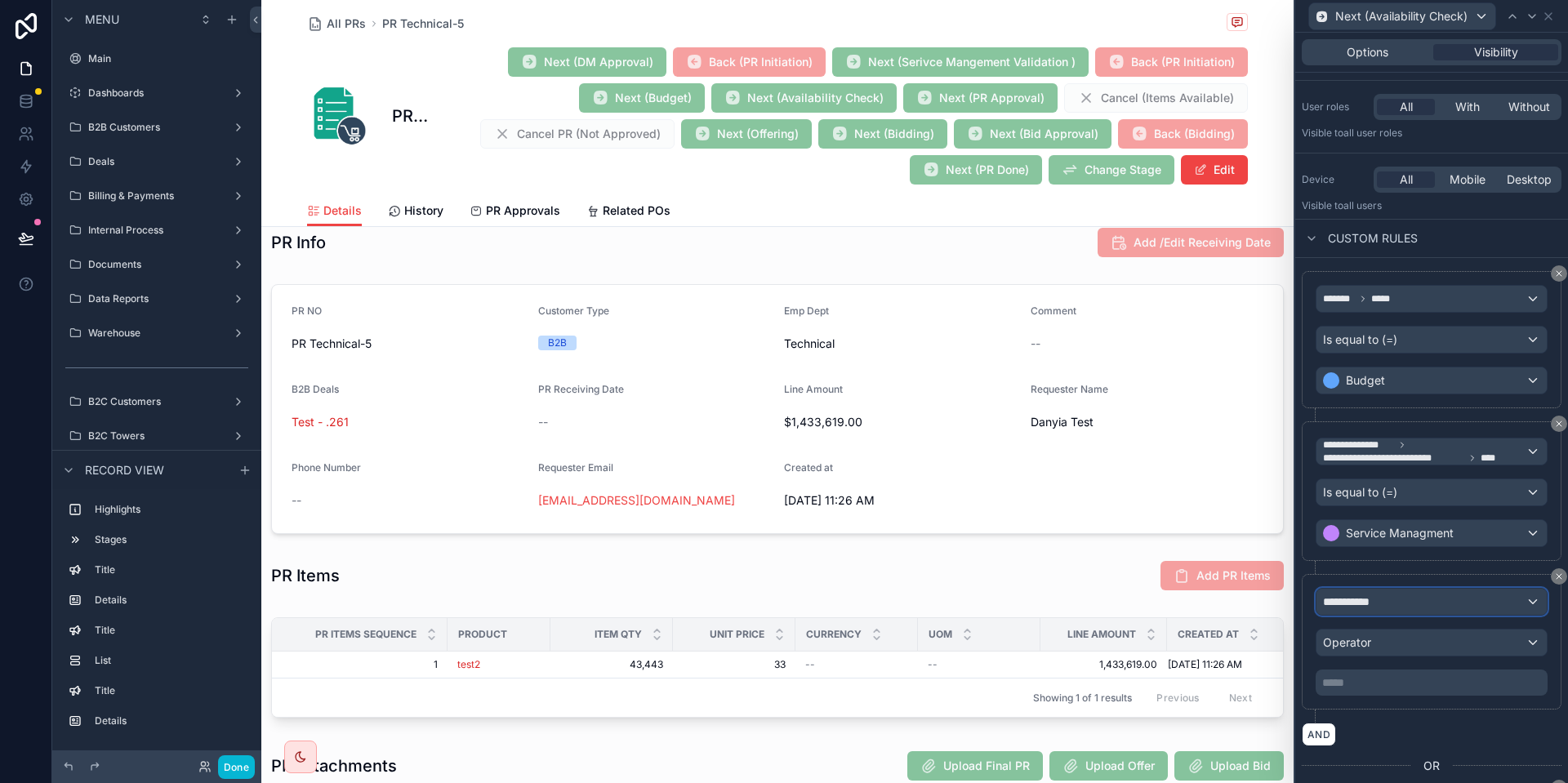
click at [1383, 603] on span "**********" at bounding box center [1354, 602] width 60 height 16
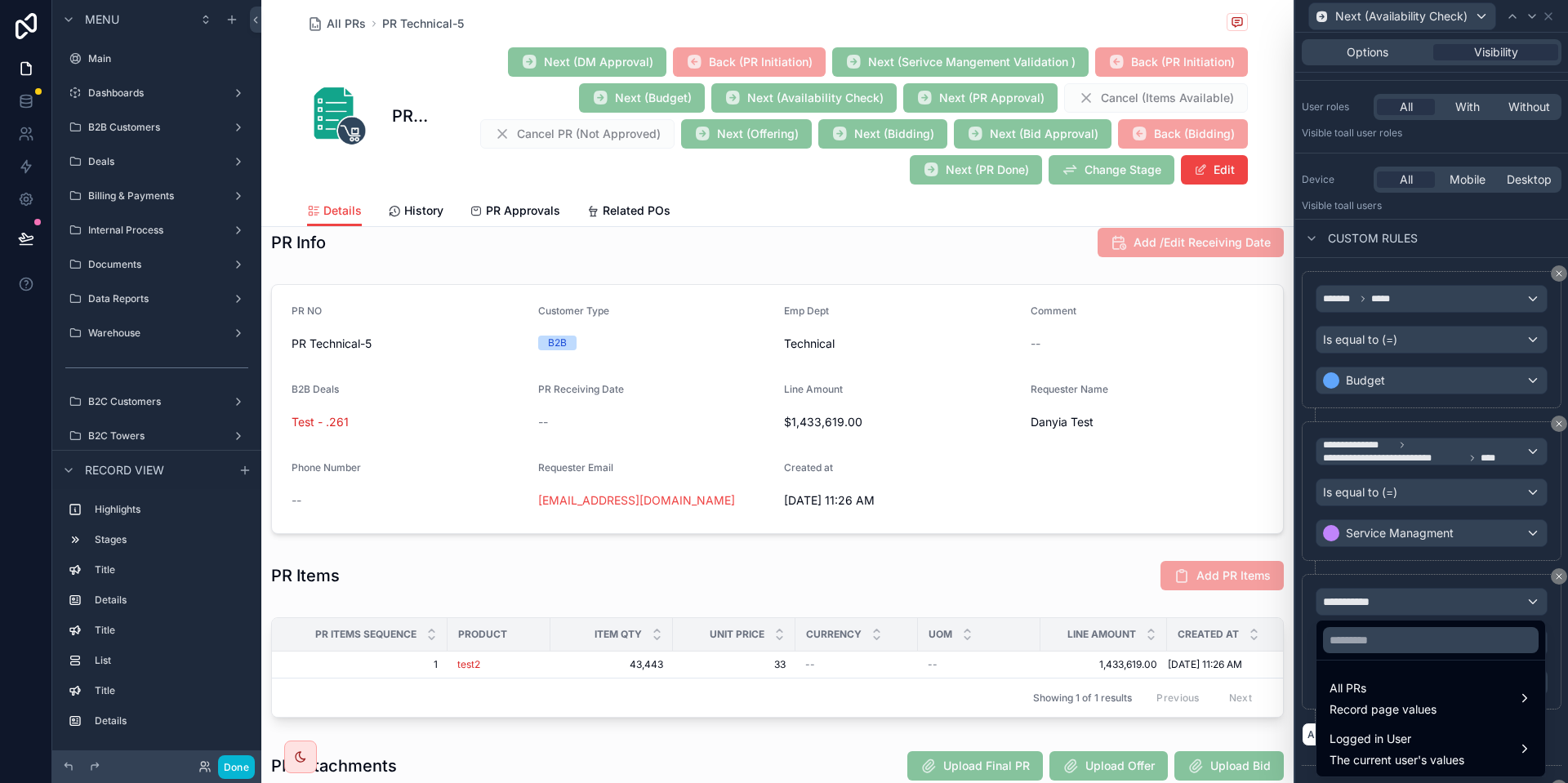
click at [1409, 575] on div at bounding box center [1432, 391] width 273 height 783
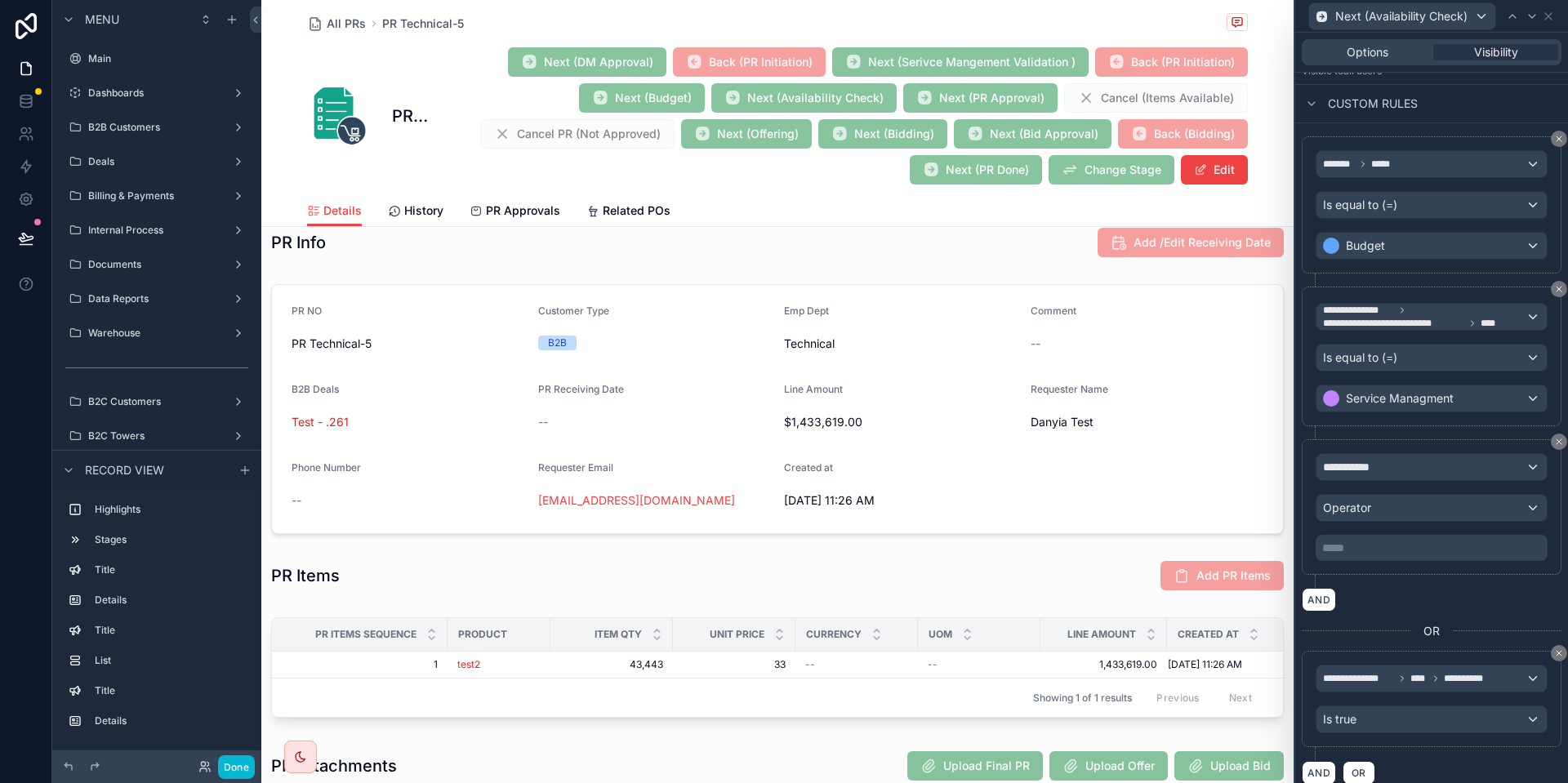
scroll to position [252, 0]
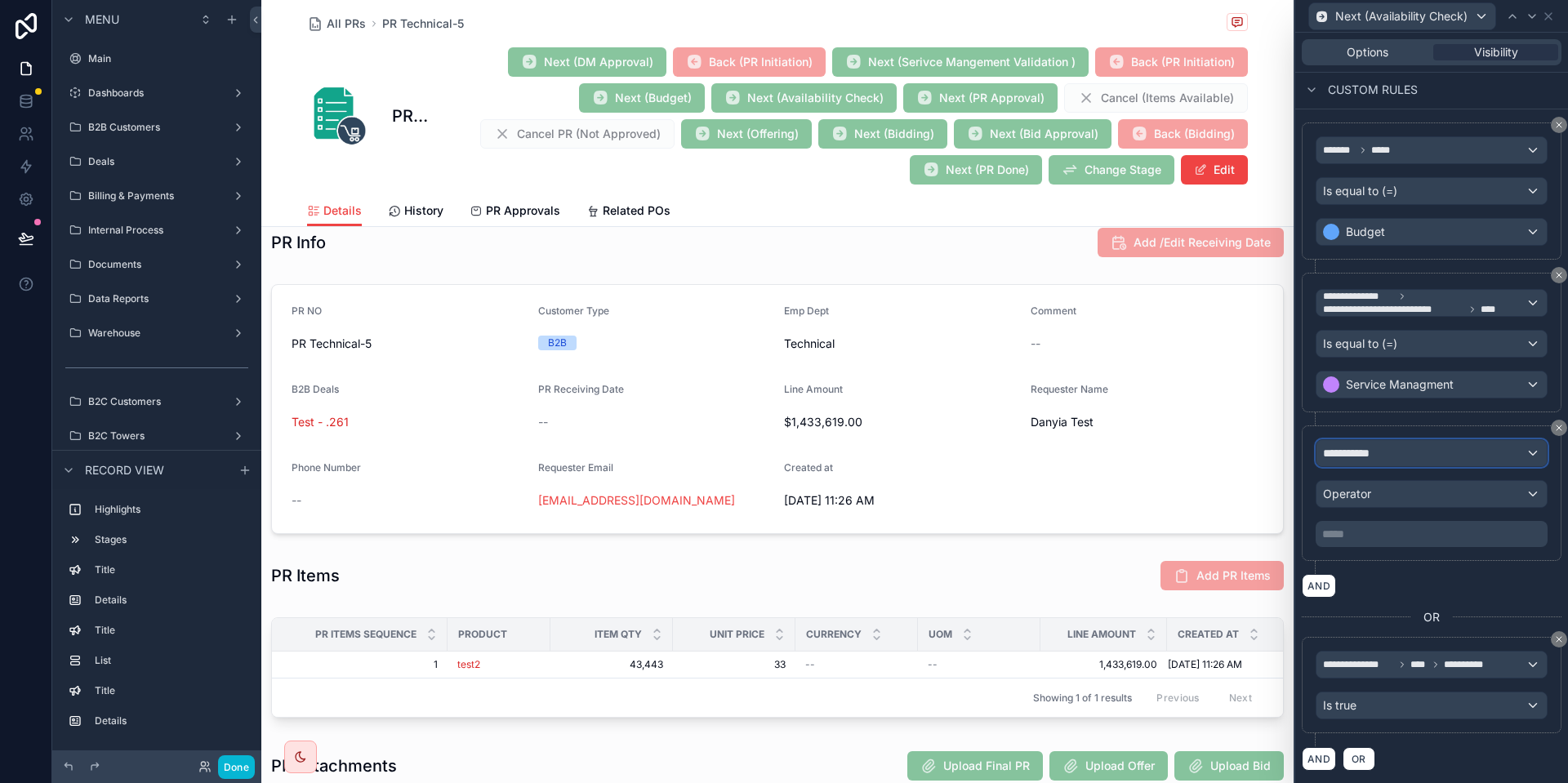
click at [1377, 464] on div "**********" at bounding box center [1432, 453] width 230 height 26
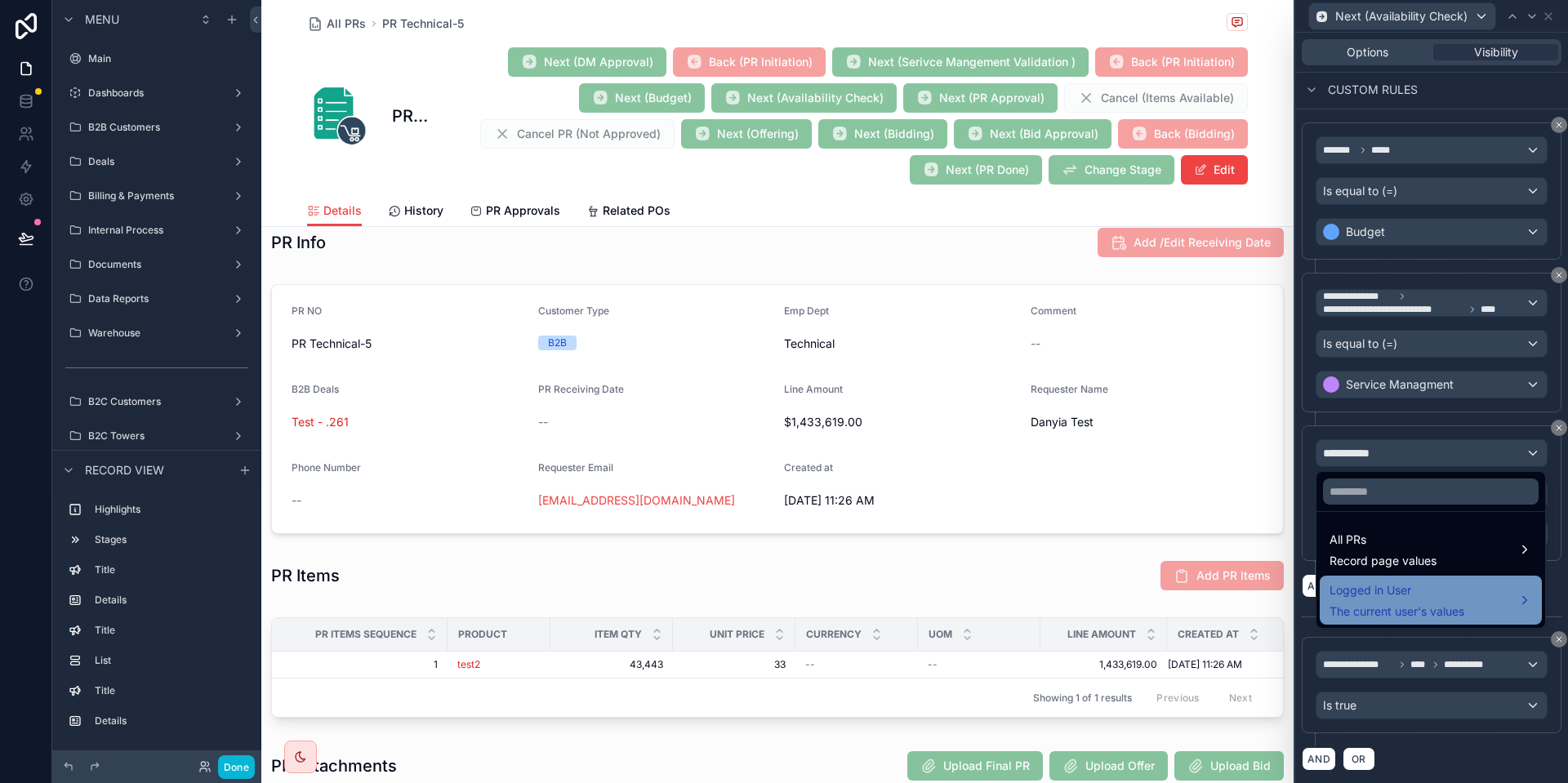
click at [1421, 588] on span "Logged in User" at bounding box center [1397, 590] width 135 height 20
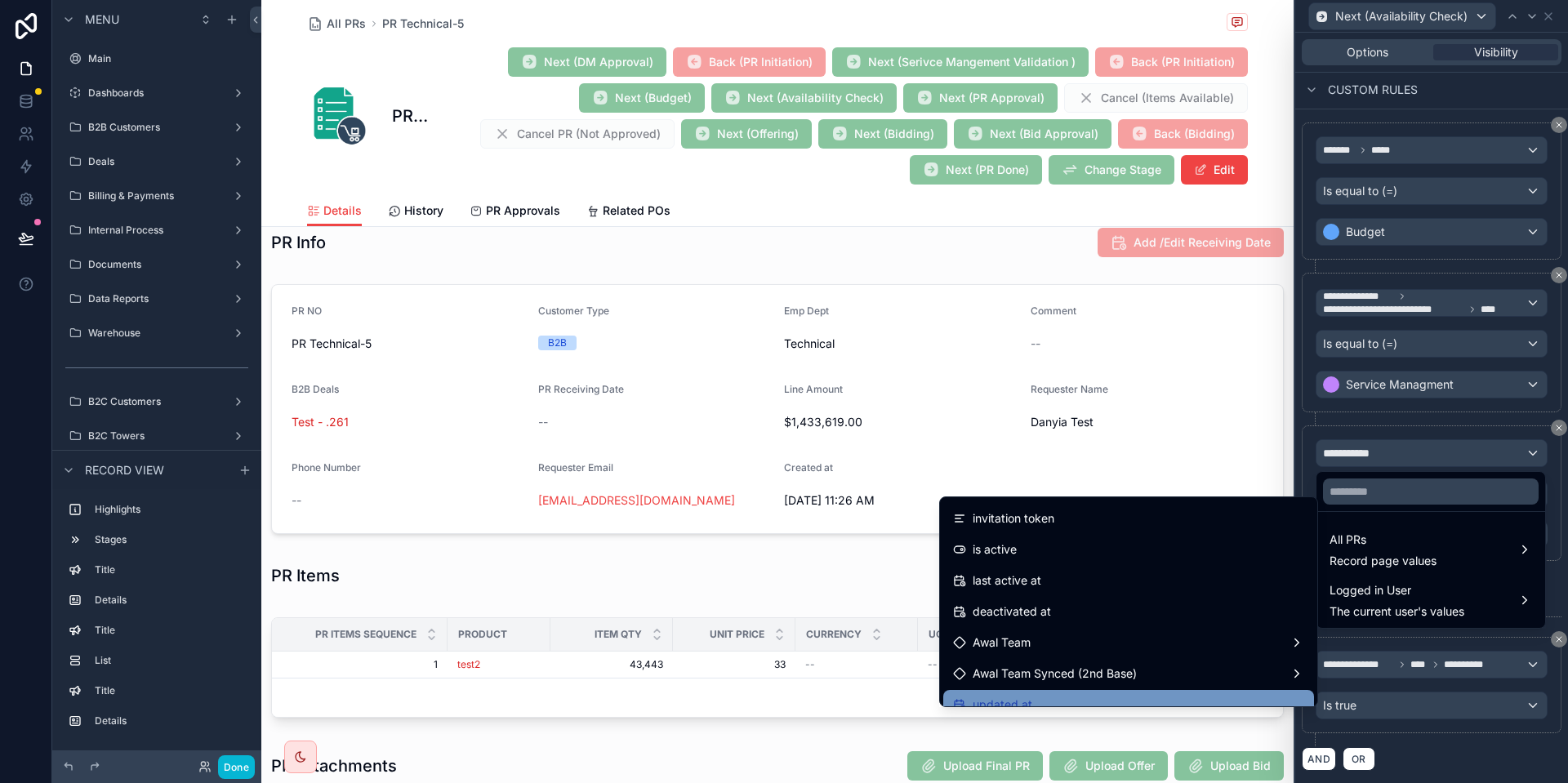
scroll to position [333, 0]
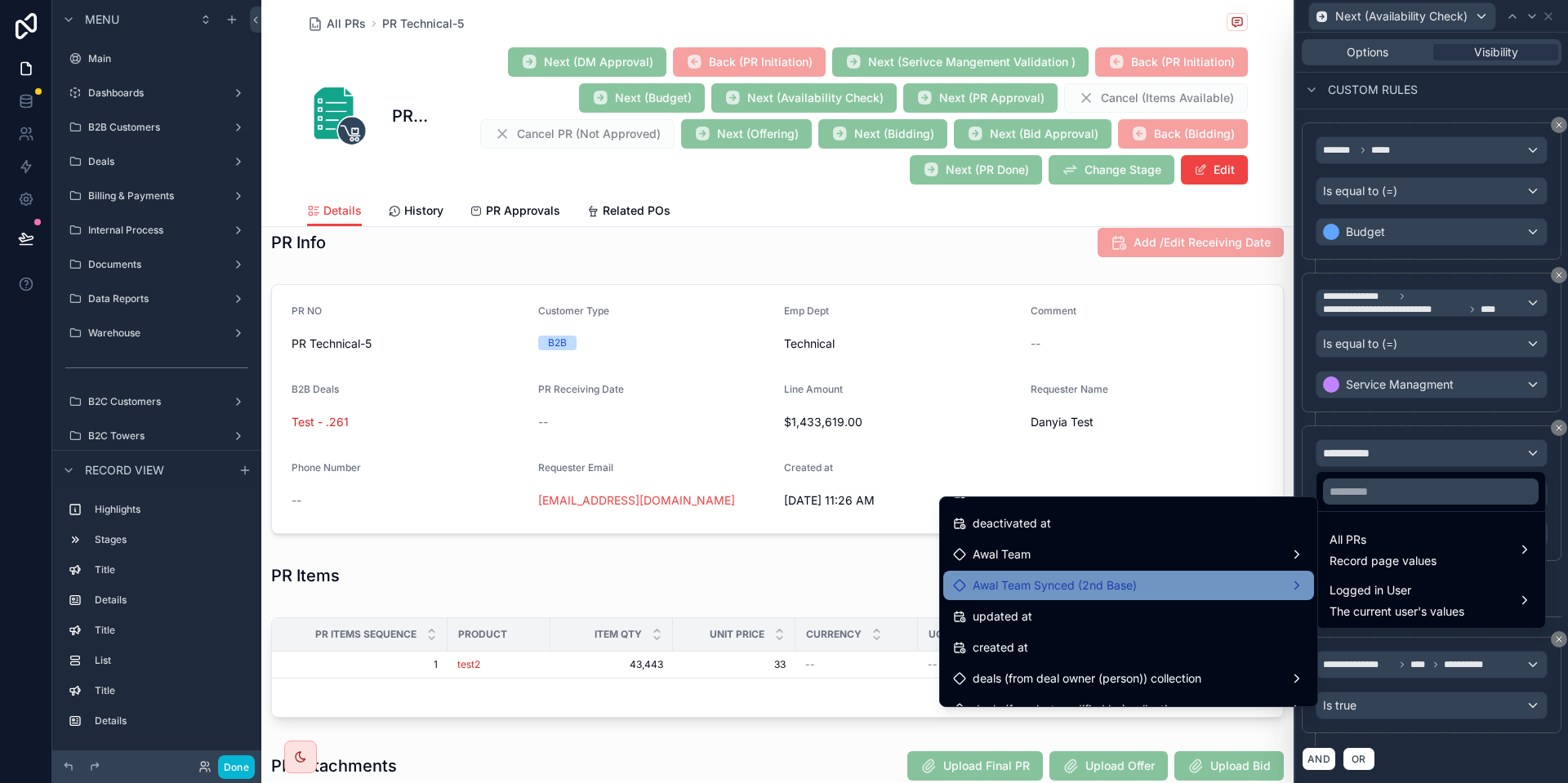
click at [1159, 587] on div "Awal Team Synced (2nd Base)" at bounding box center [1129, 586] width 351 height 20
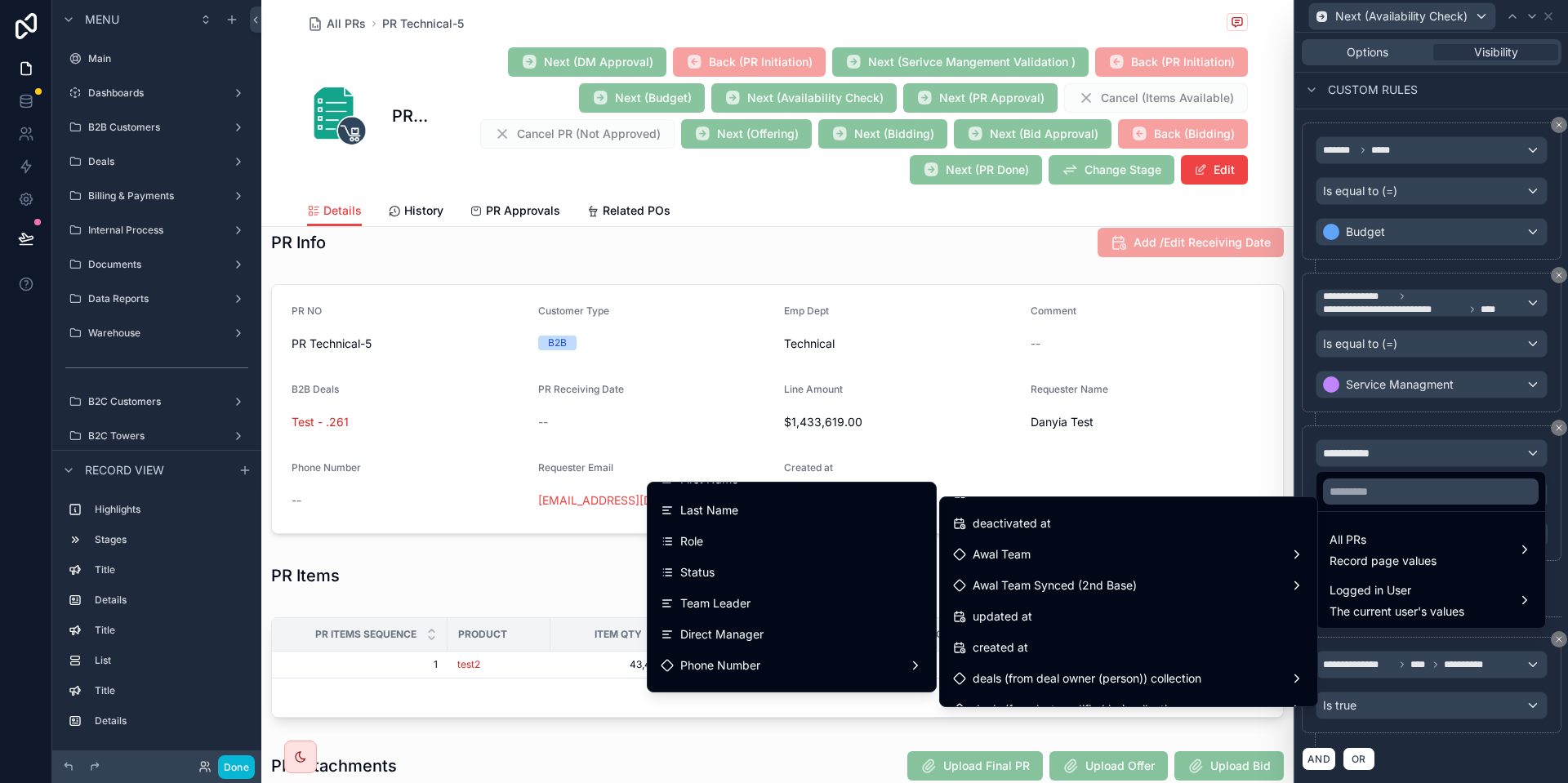
scroll to position [250, 0]
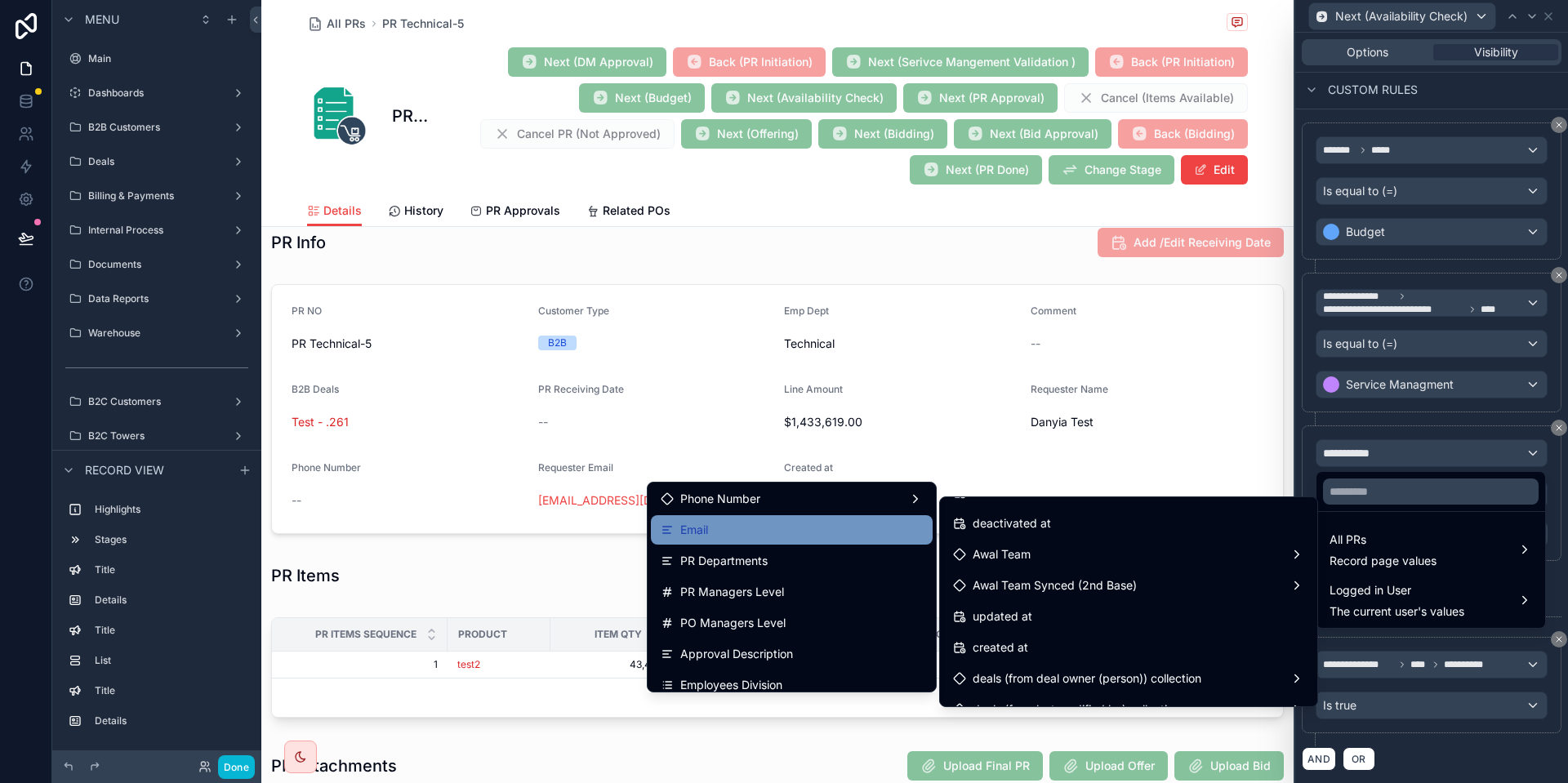
click at [734, 521] on div "Email" at bounding box center [793, 530] width 263 height 20
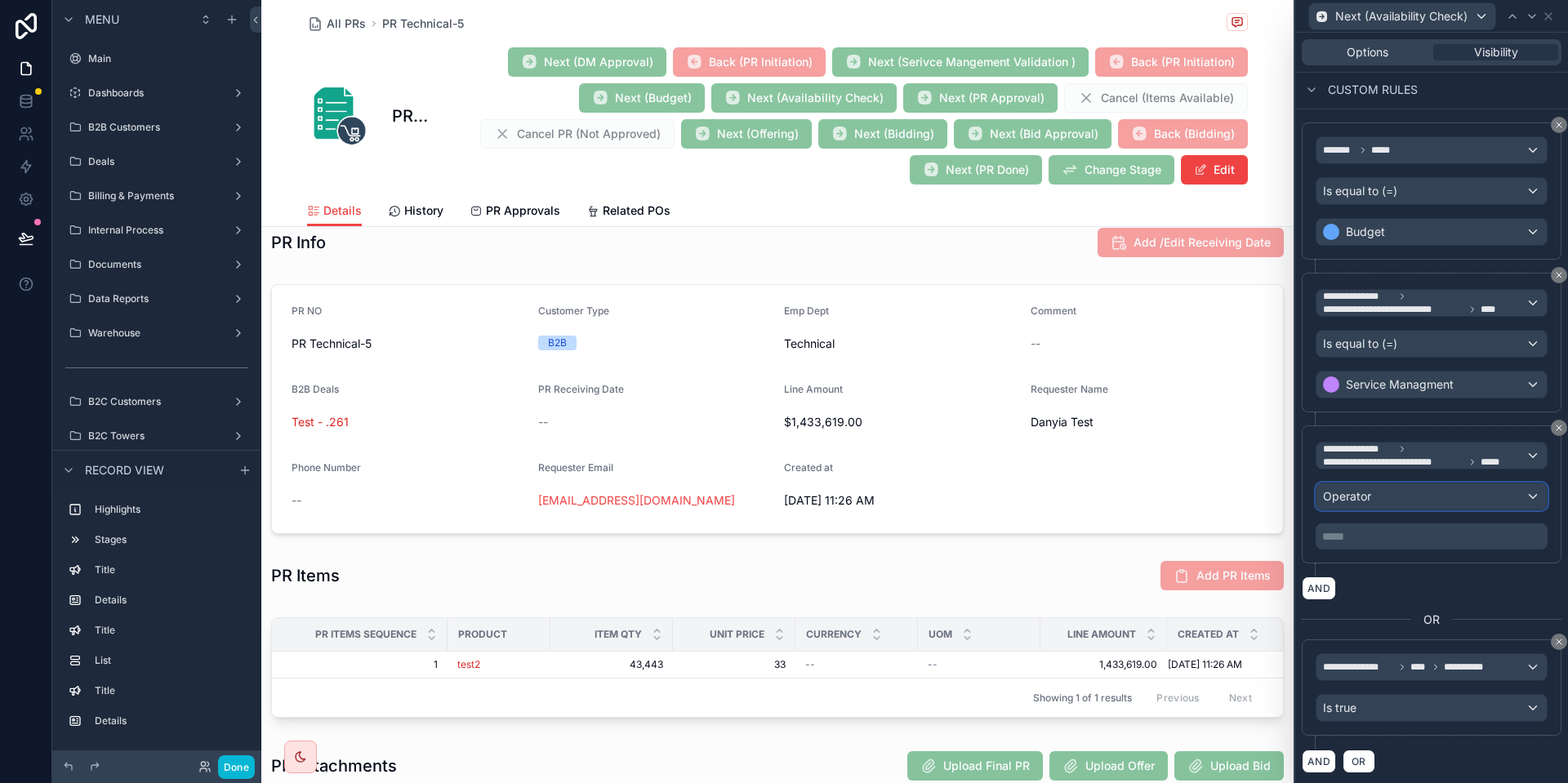
click at [1363, 490] on span "Operator" at bounding box center [1347, 496] width 48 height 14
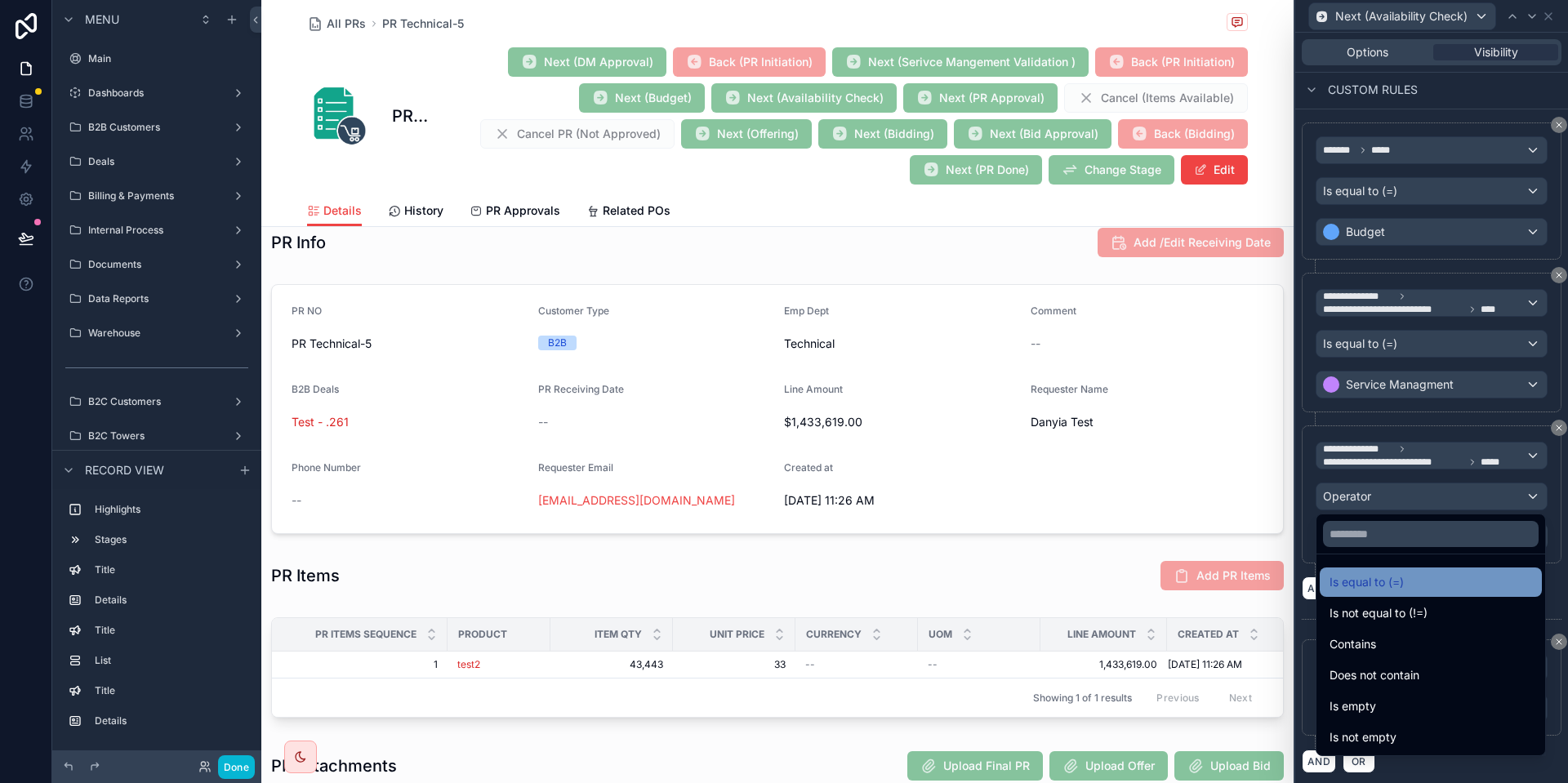
click at [1394, 590] on span "Is equal to (=)" at bounding box center [1367, 582] width 75 height 20
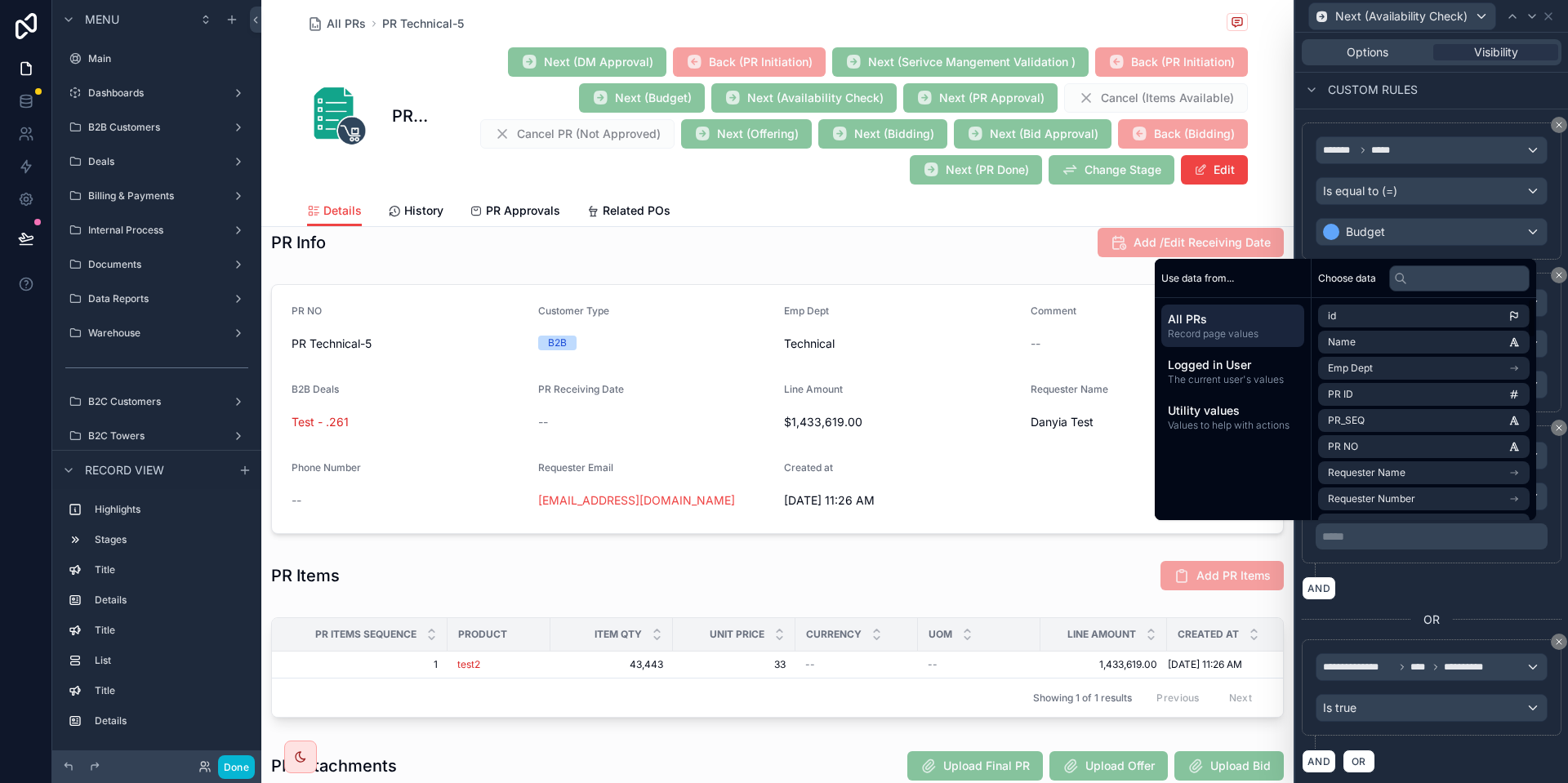
click at [1417, 533] on p "***** ﻿" at bounding box center [1433, 536] width 222 height 16
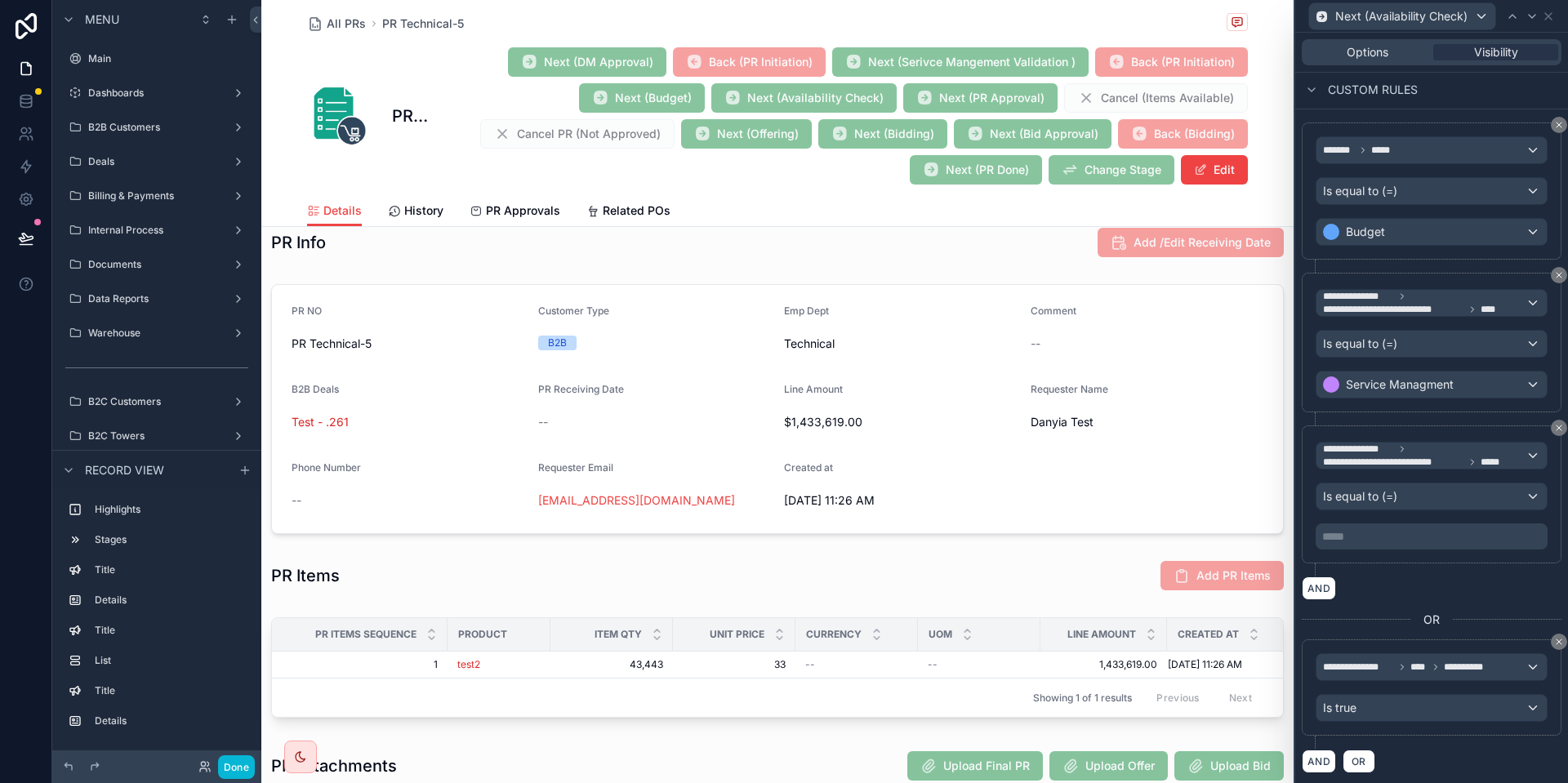
click at [1417, 533] on p "***** ﻿" at bounding box center [1433, 536] width 222 height 16
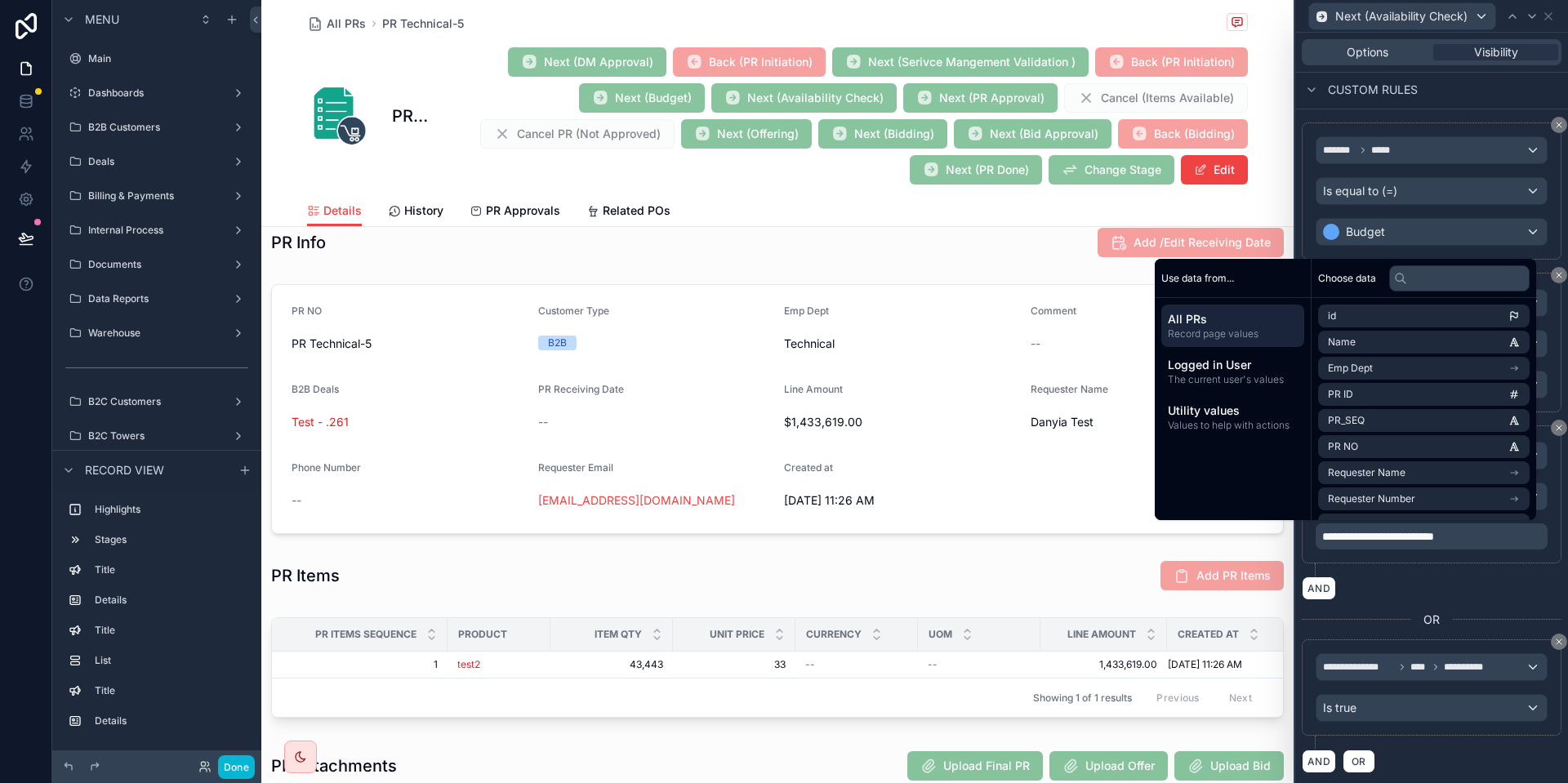
click at [1381, 589] on div "AND" at bounding box center [1432, 588] width 260 height 24
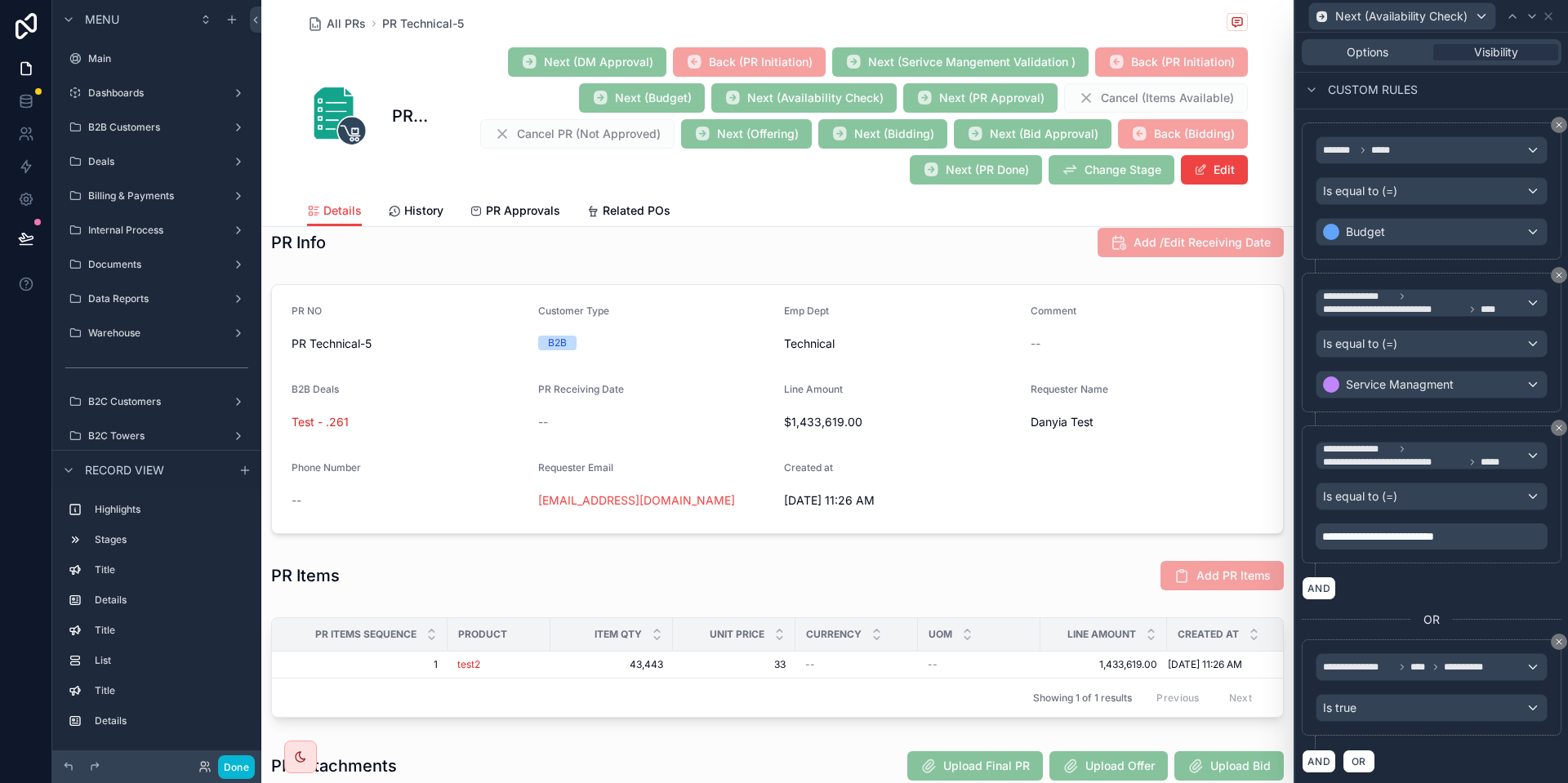
scroll to position [254, 0]
click at [1382, 52] on span "Options" at bounding box center [1368, 52] width 42 height 16
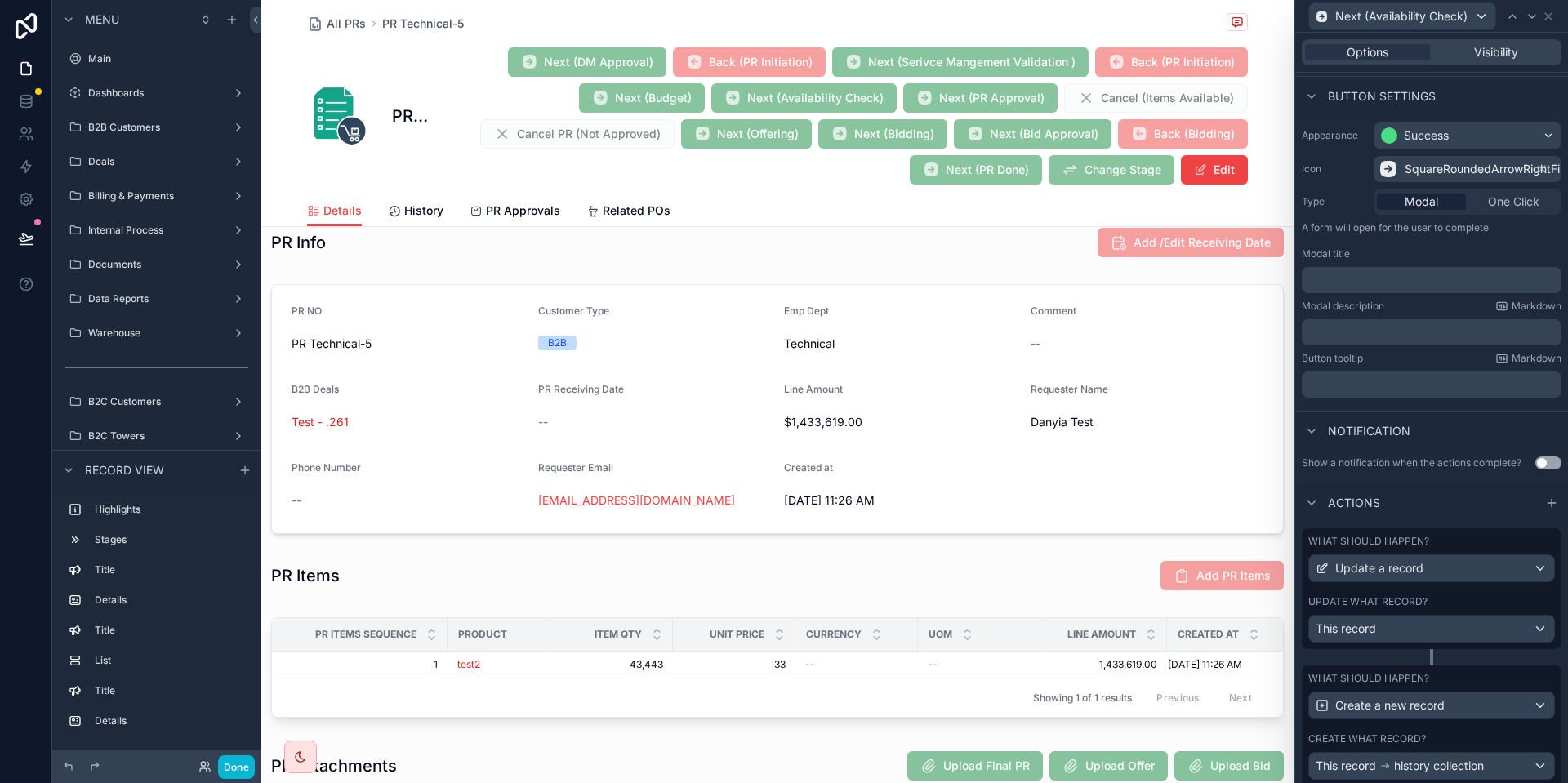
scroll to position [166, 0]
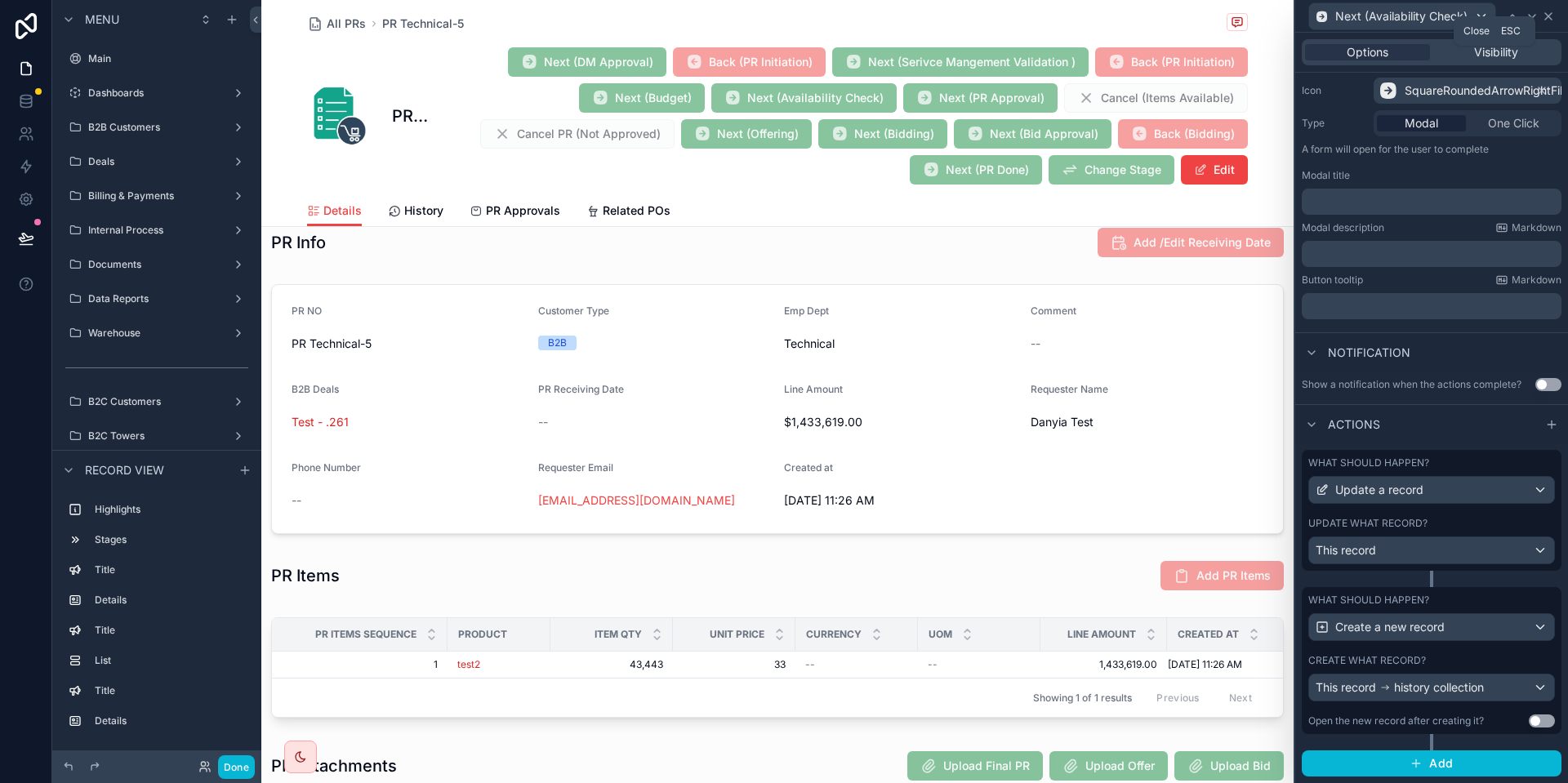
click at [1549, 20] on icon at bounding box center [1549, 16] width 13 height 13
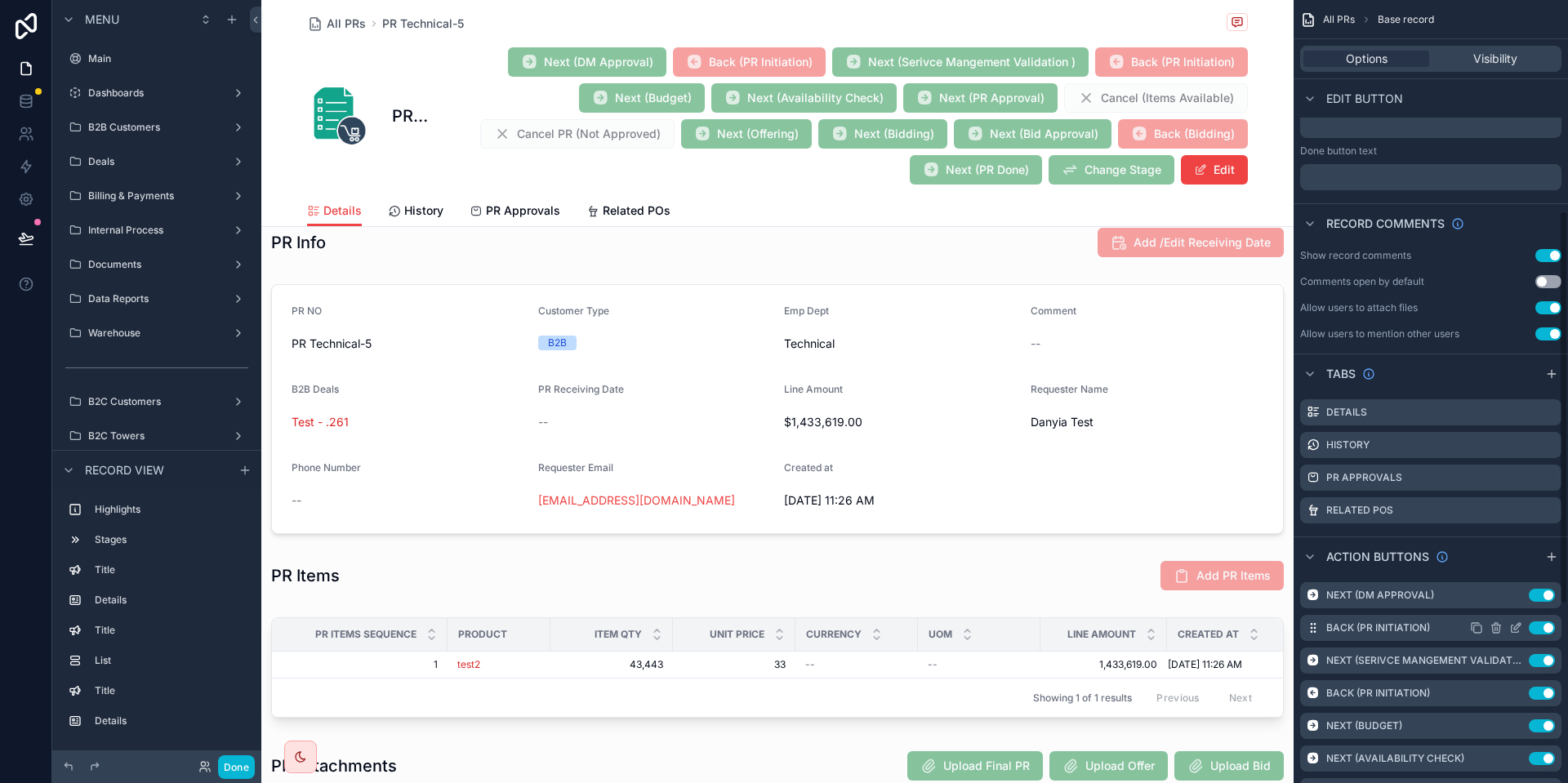
scroll to position [774, 0]
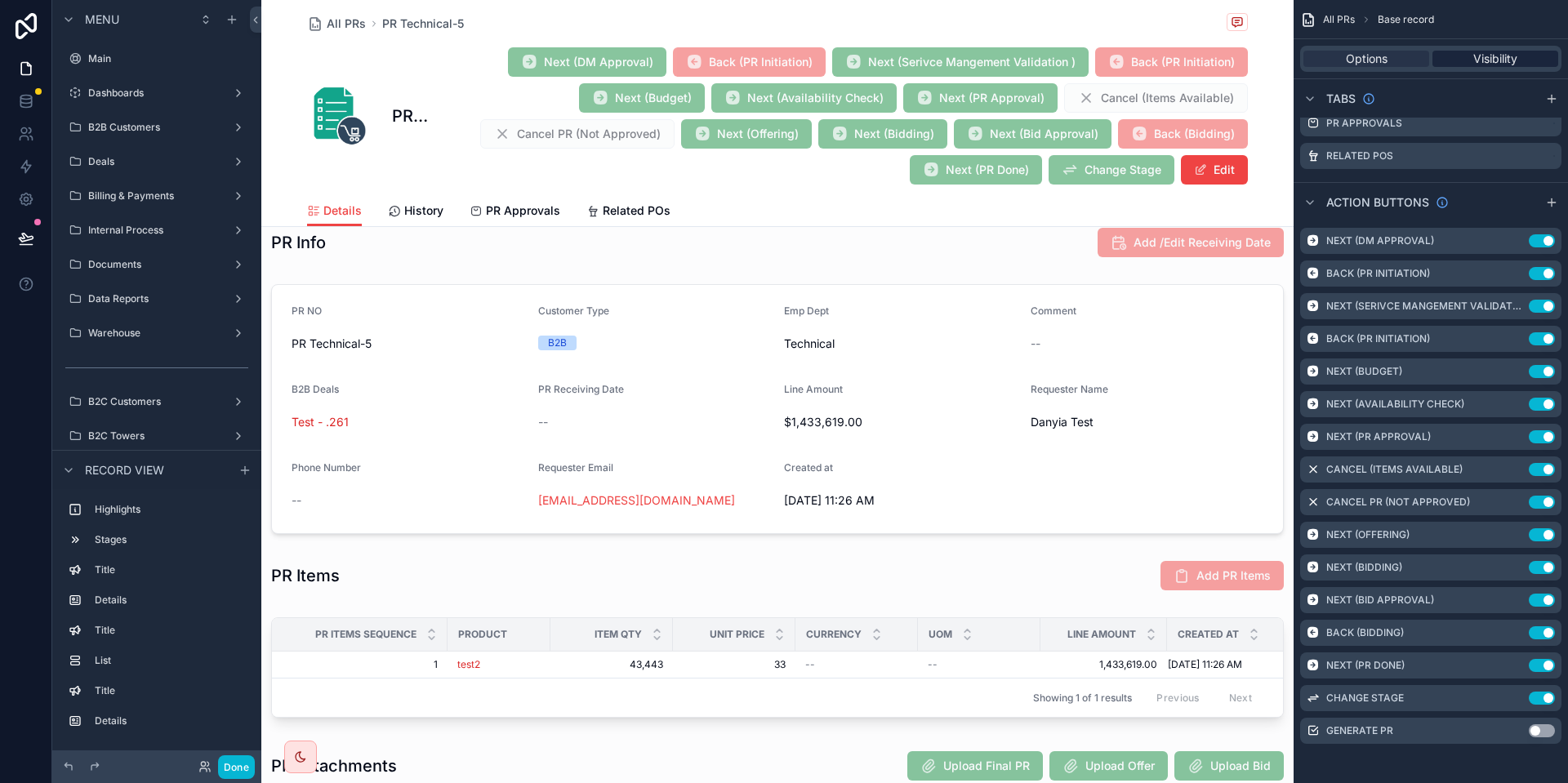
click at [1473, 65] on div "Visibility" at bounding box center [1495, 59] width 126 height 16
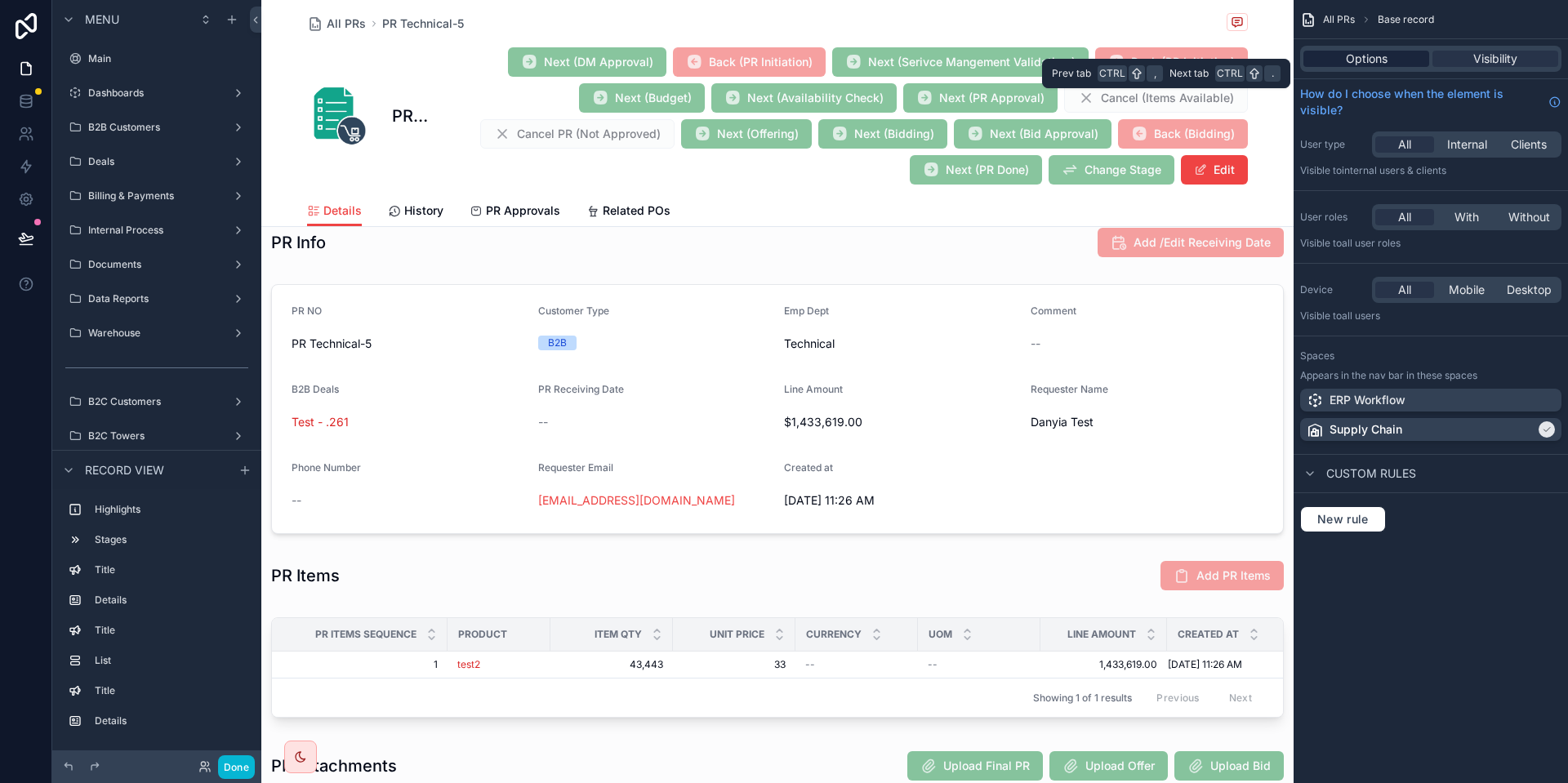
click at [1399, 55] on div "Options" at bounding box center [1366, 59] width 126 height 16
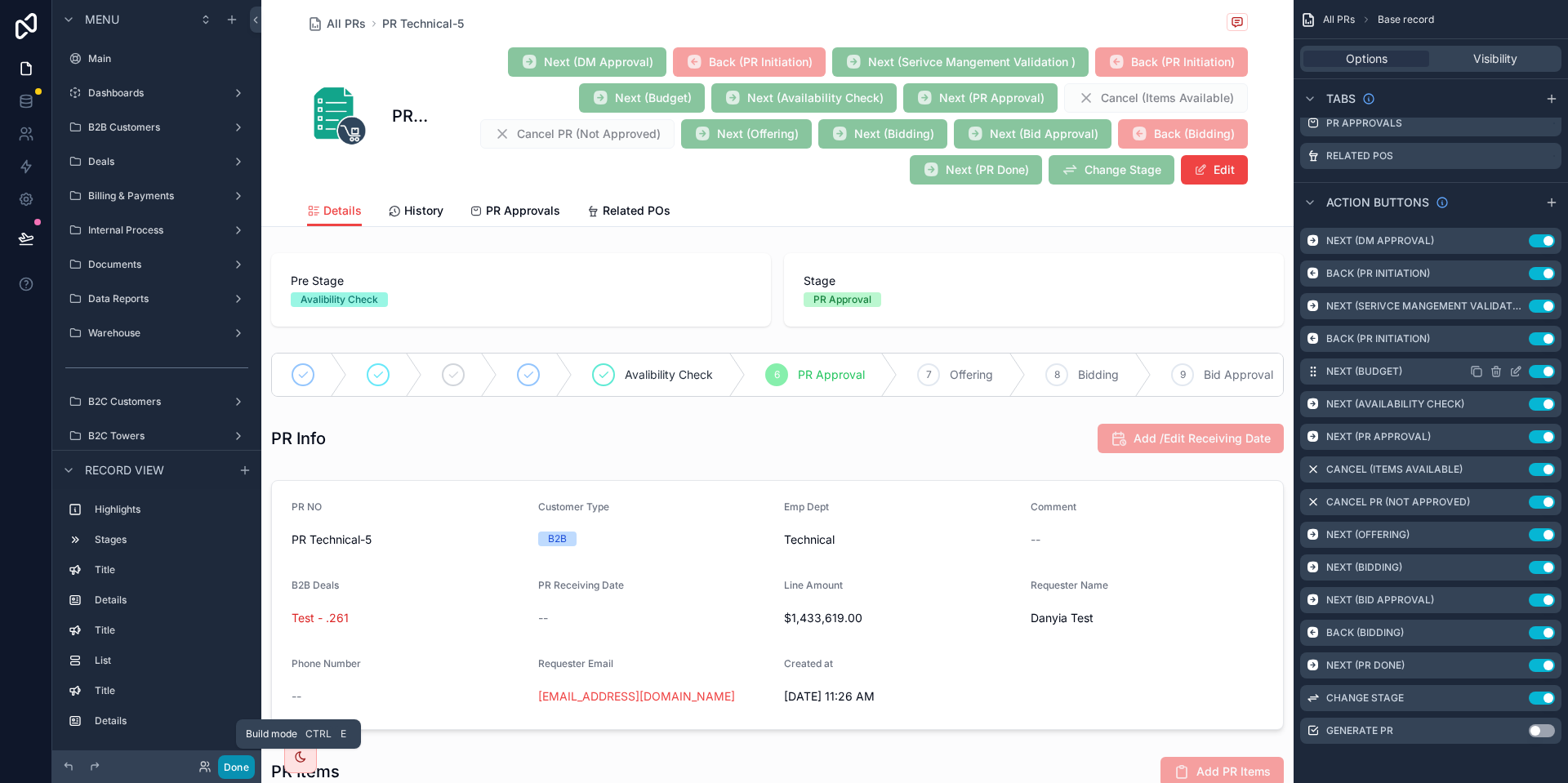
click at [235, 772] on button "Done" at bounding box center [236, 767] width 37 height 24
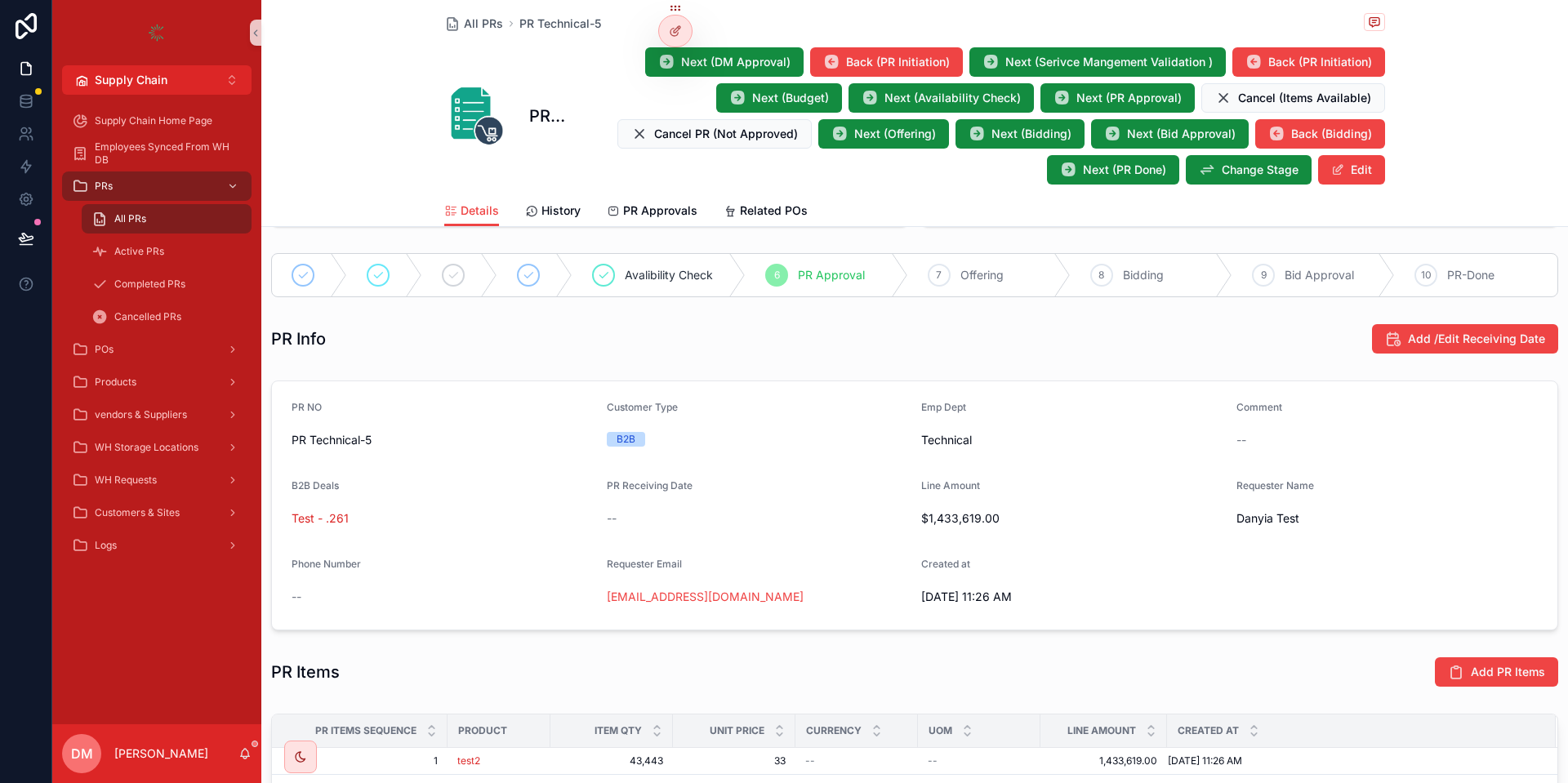
scroll to position [86, 0]
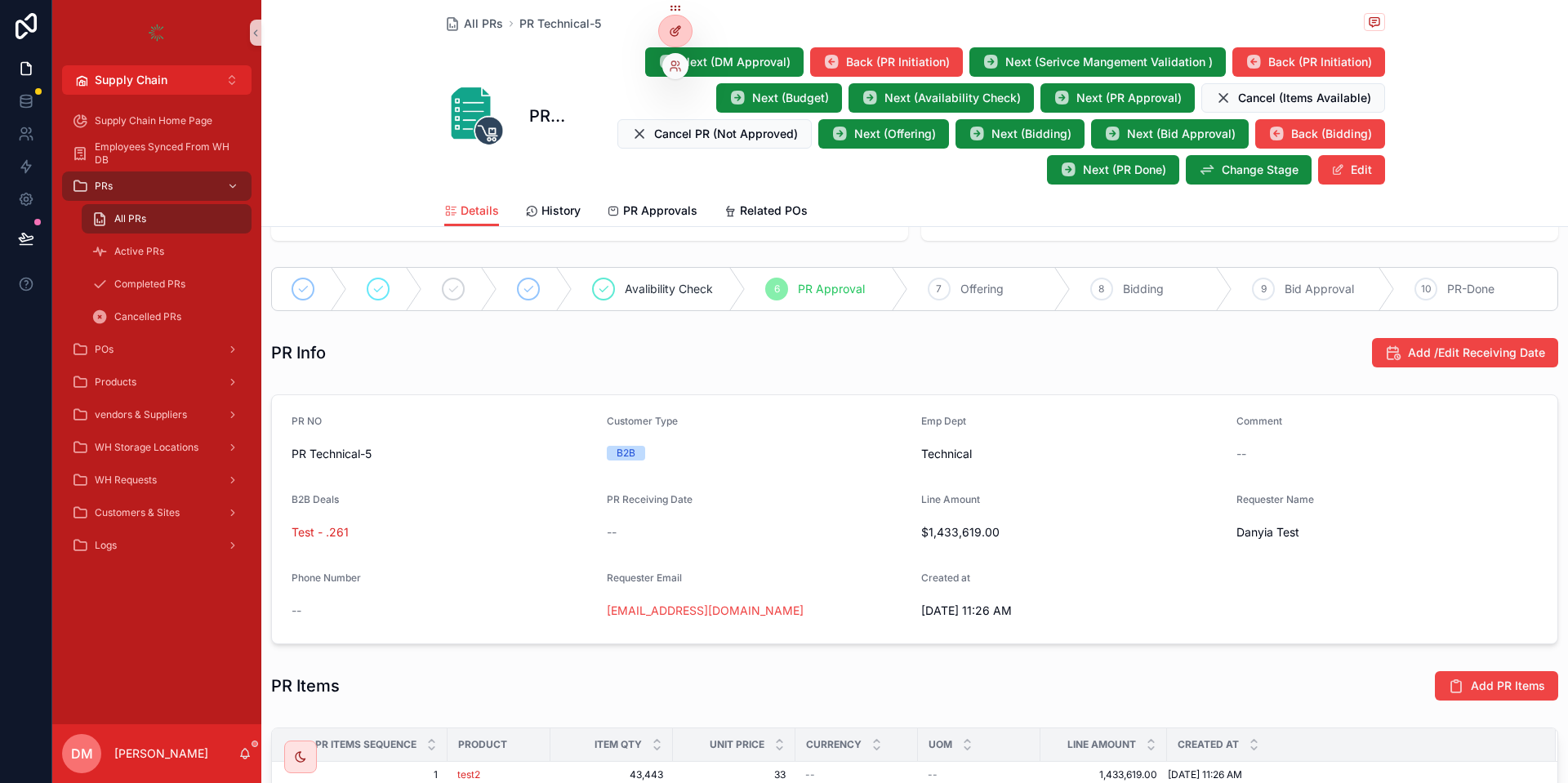
click at [663, 40] on div at bounding box center [675, 30] width 33 height 31
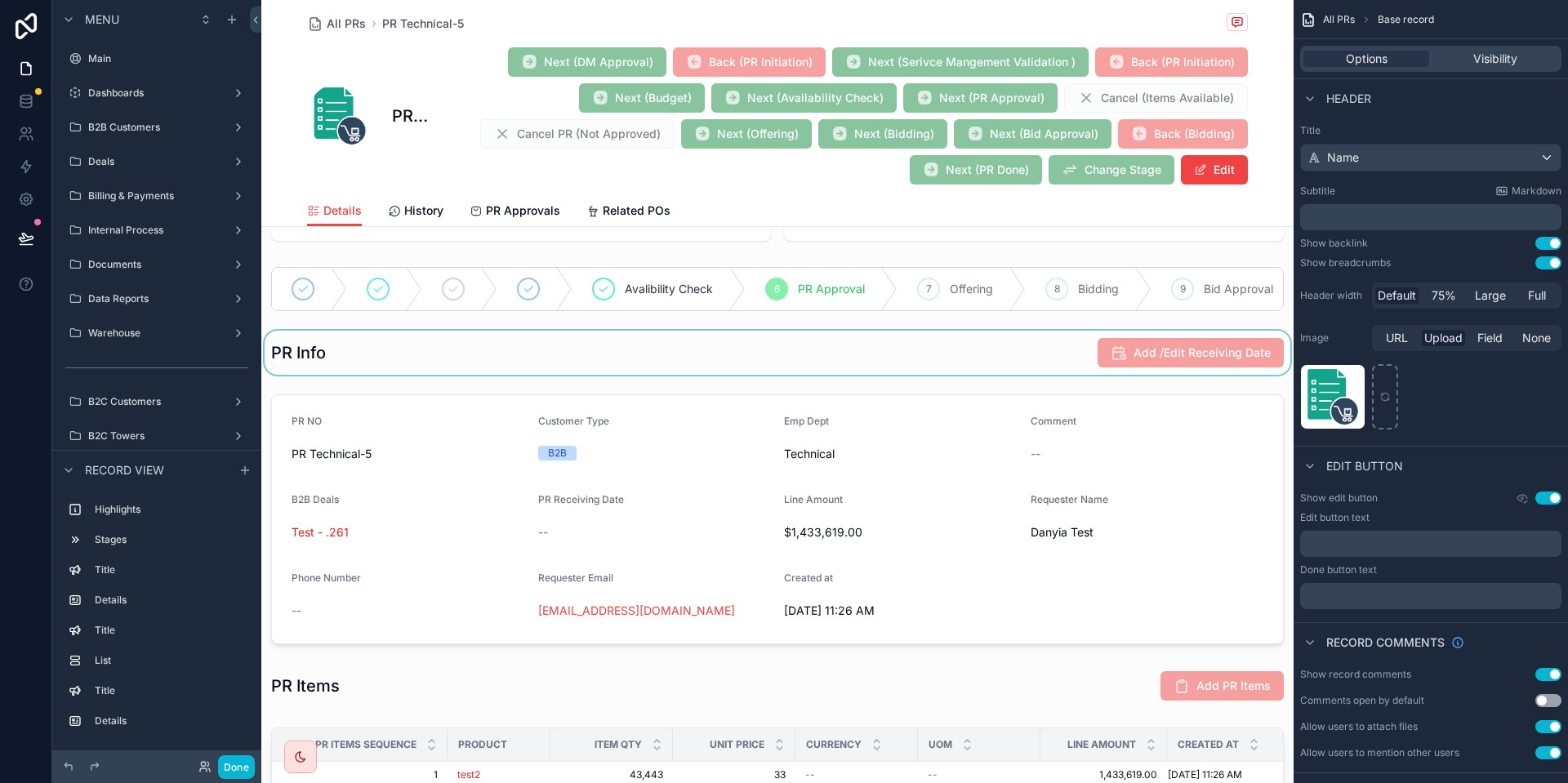
click at [983, 359] on div "scrollable content" at bounding box center [777, 352] width 1032 height 44
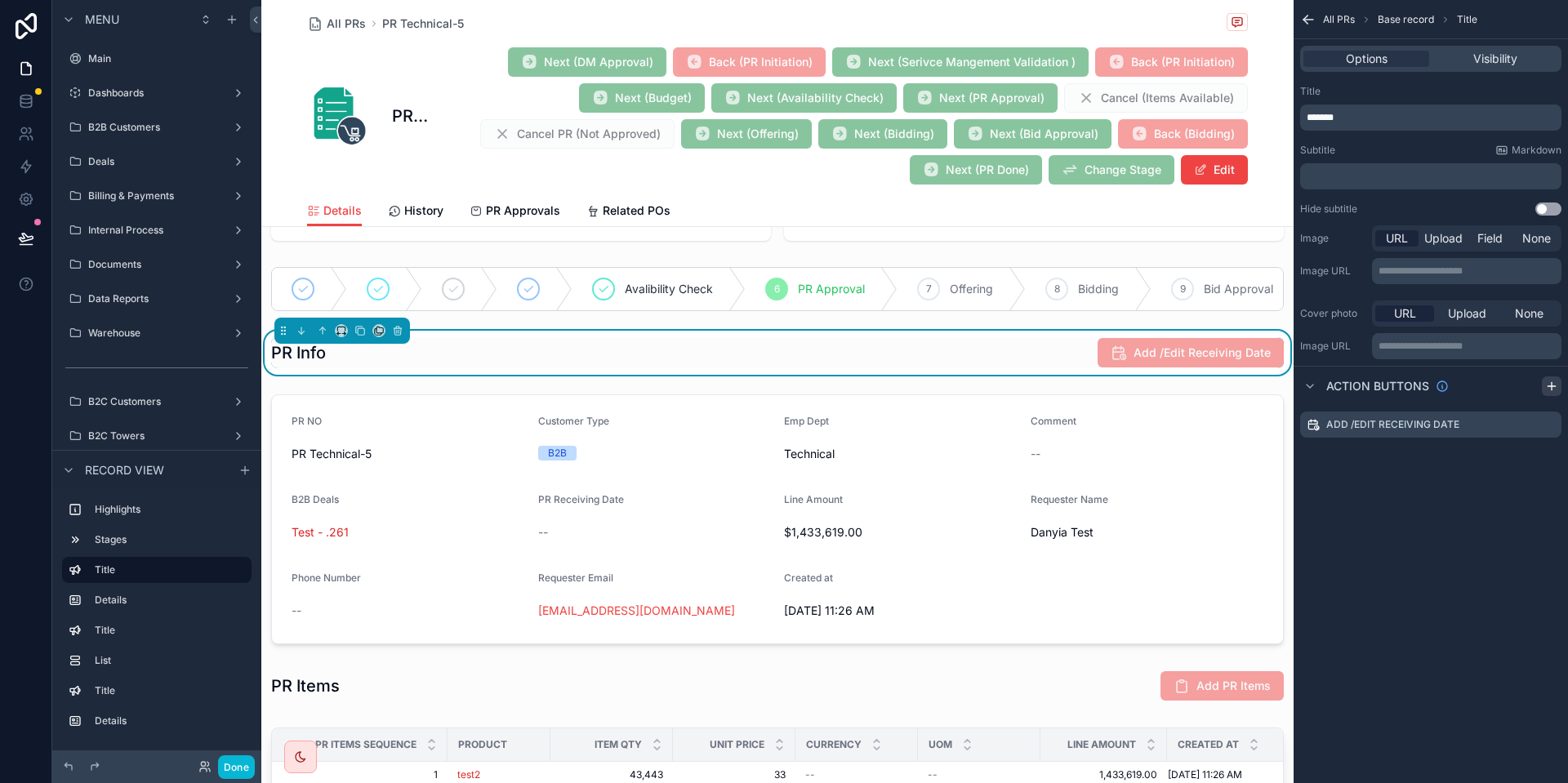
click at [1552, 380] on icon "scrollable content" at bounding box center [1552, 386] width 13 height 13
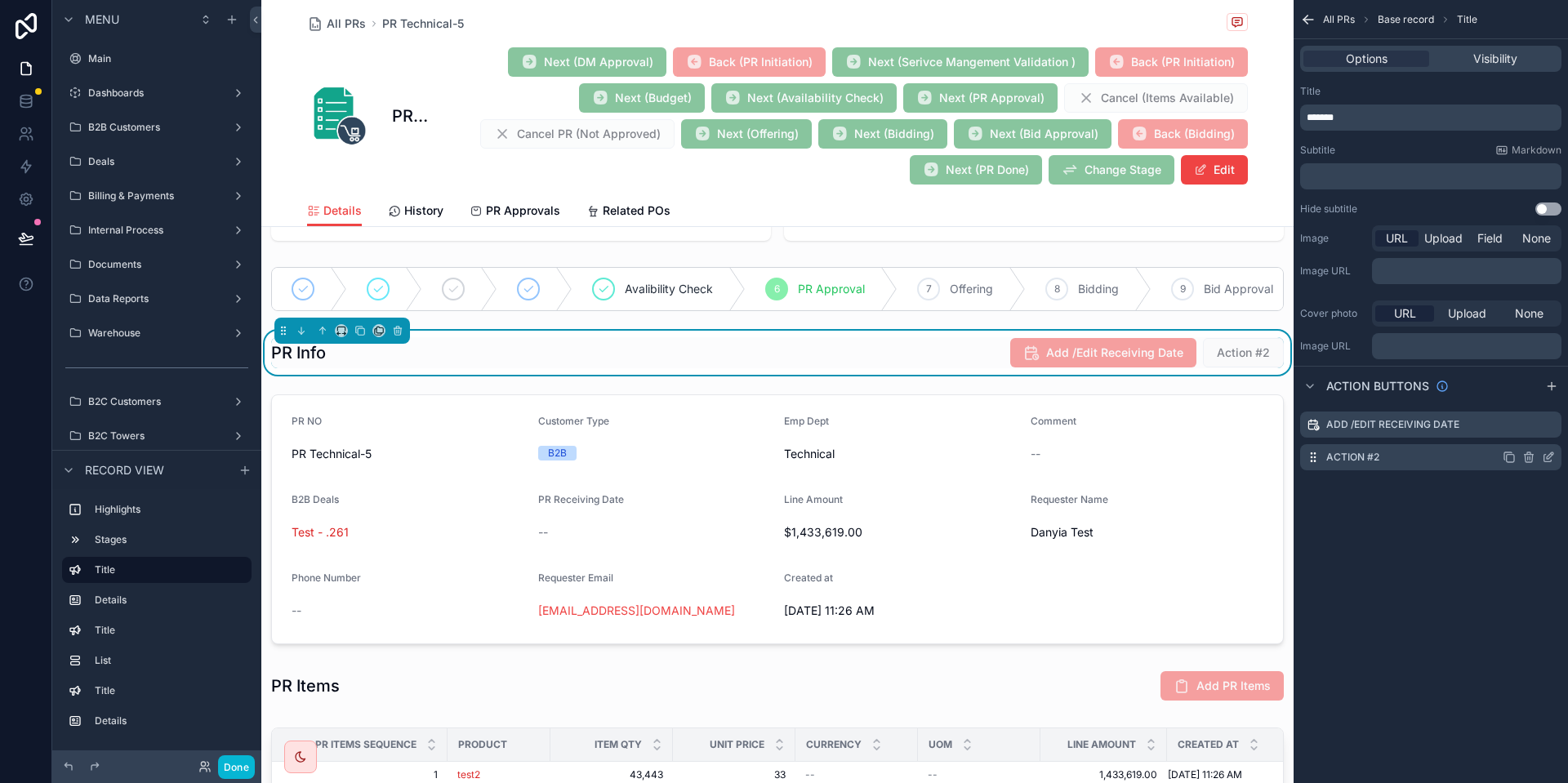
click at [1547, 456] on icon "scrollable content" at bounding box center [1549, 457] width 13 height 13
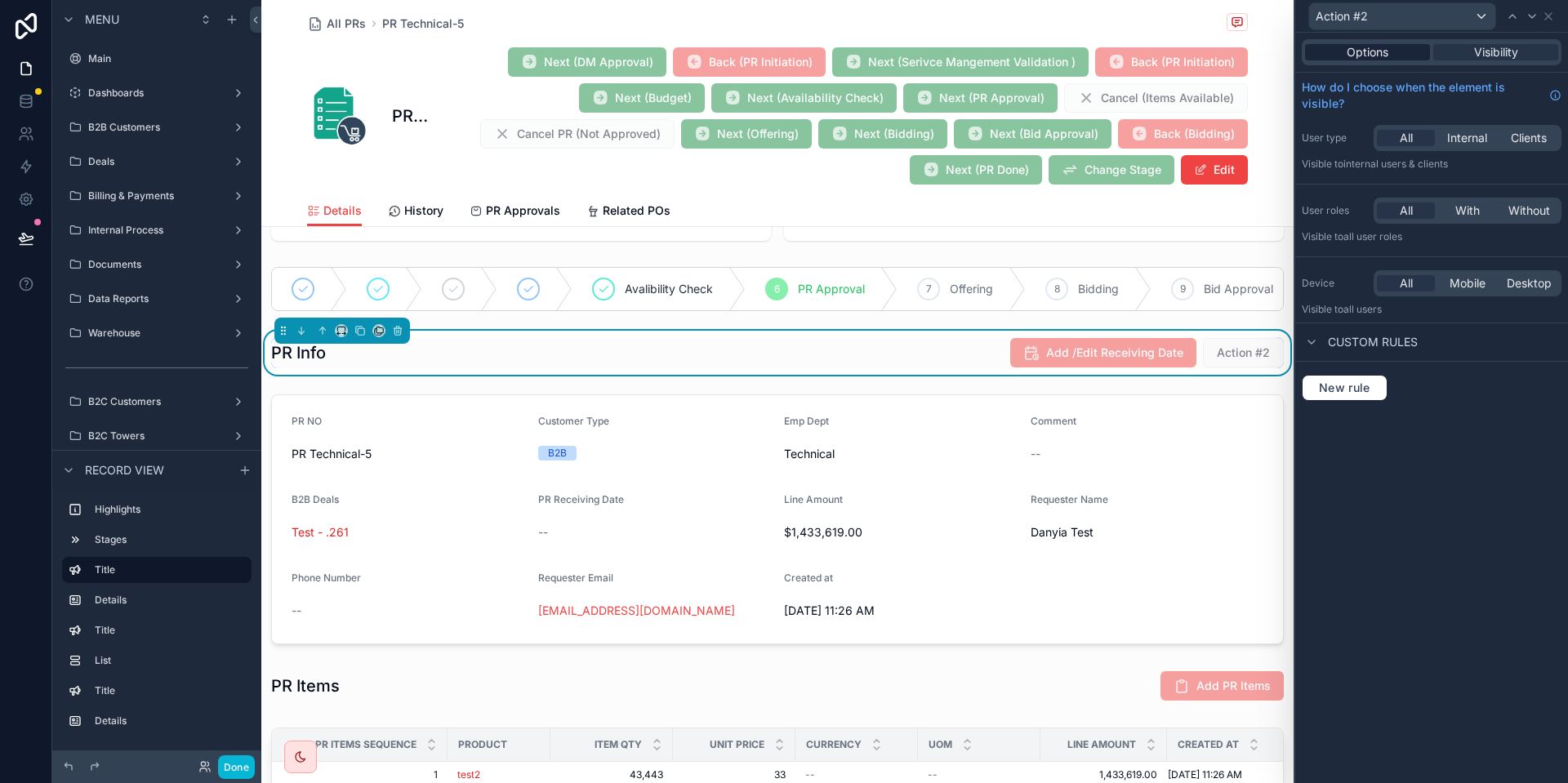
click at [1360, 51] on span "Options" at bounding box center [1368, 52] width 42 height 16
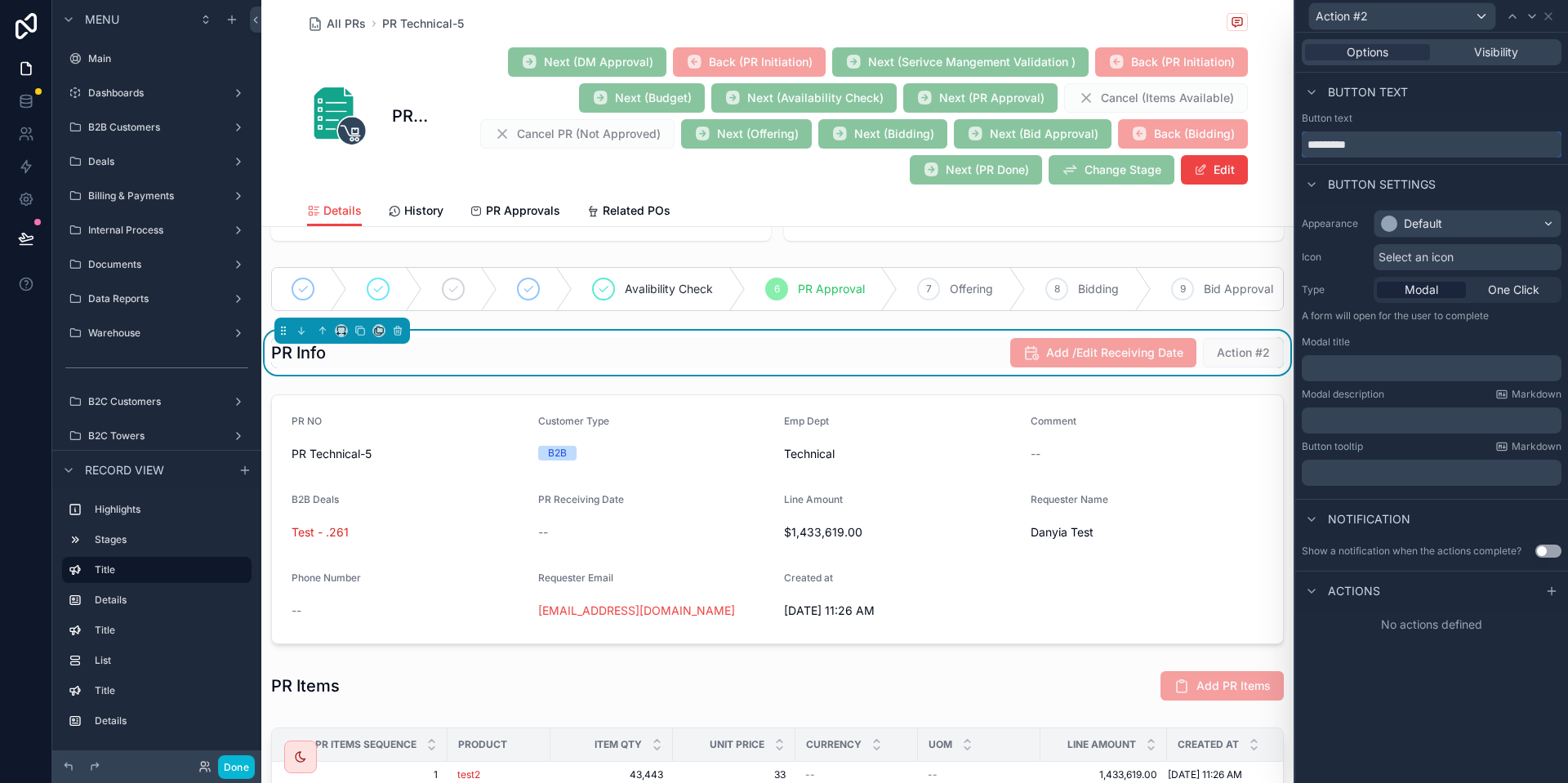
click at [1363, 132] on input "*********" at bounding box center [1432, 145] width 260 height 26
type input "**********"
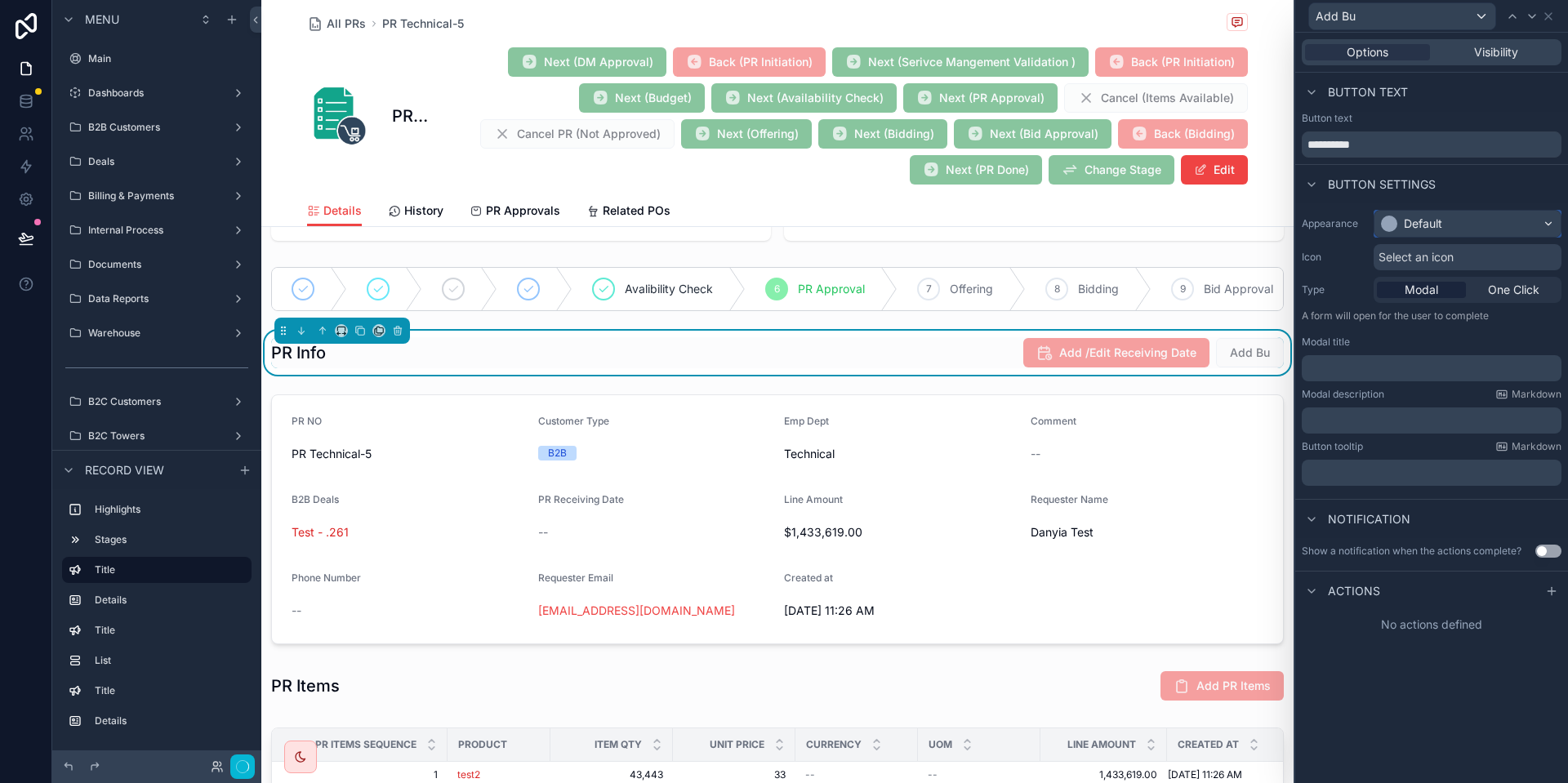
click at [1490, 210] on button "Default" at bounding box center [1468, 223] width 188 height 27
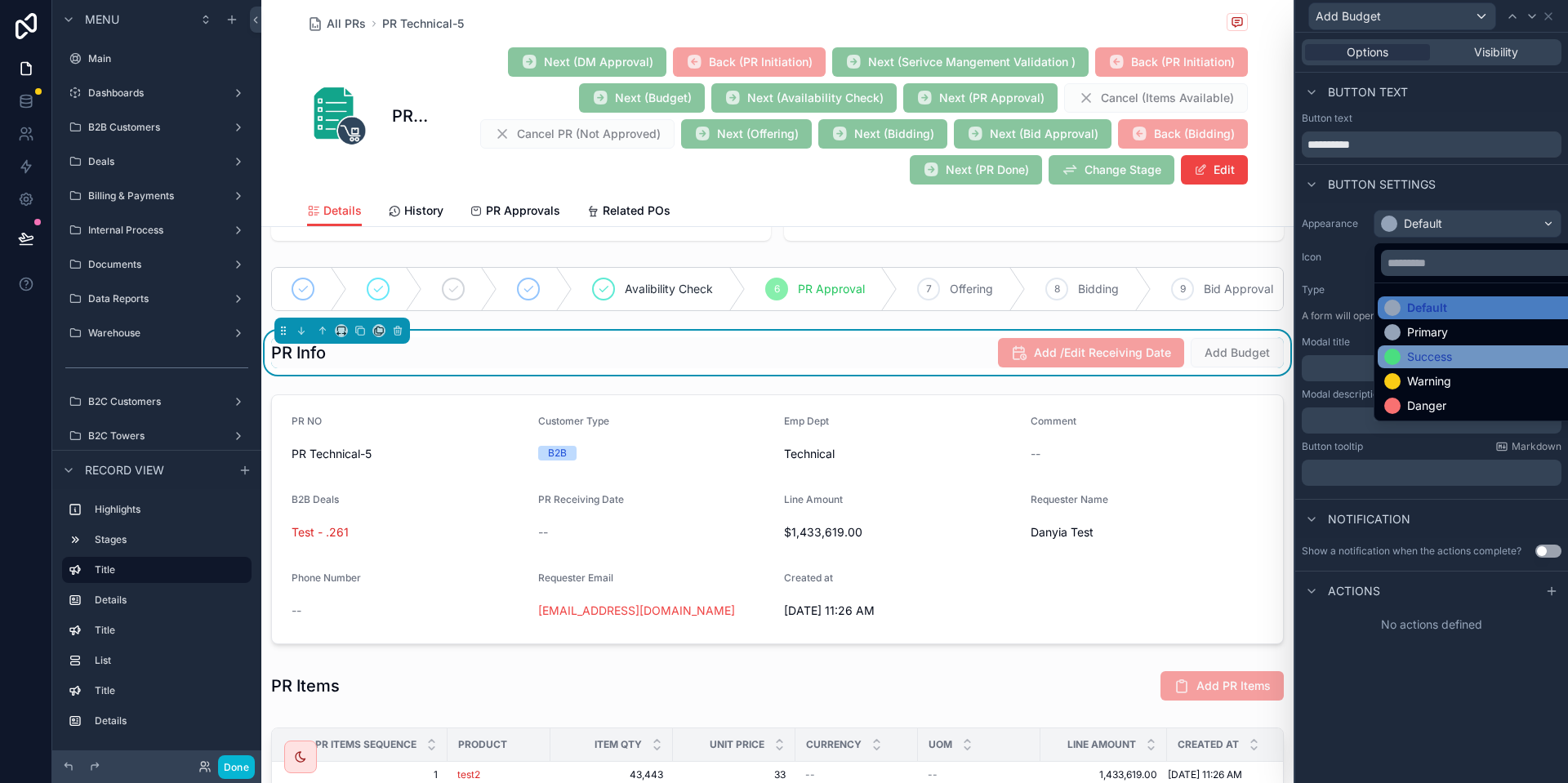
click at [1431, 366] on div "Success" at bounding box center [1487, 357] width 217 height 23
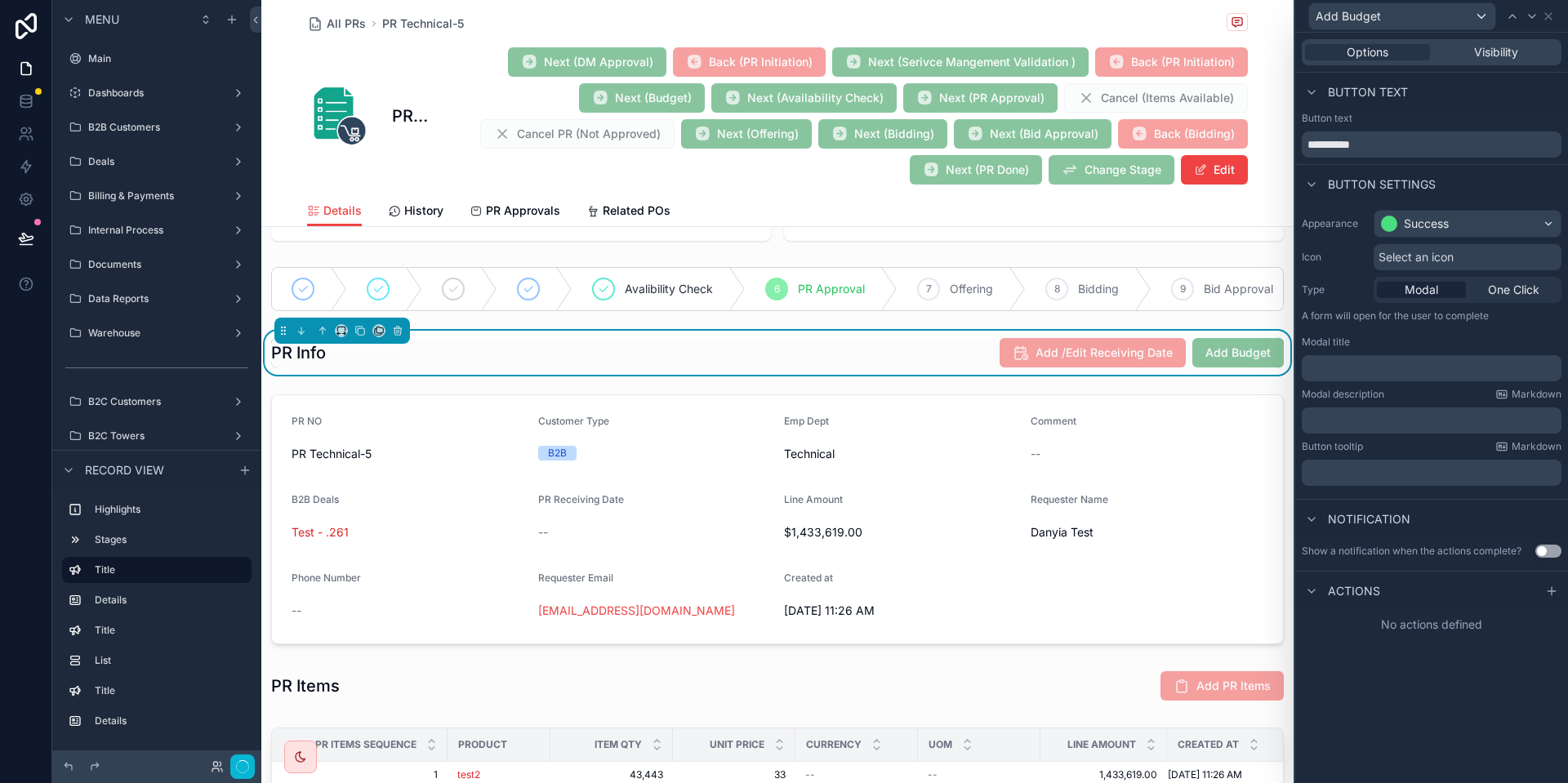
click at [1395, 248] on div "Select an icon" at bounding box center [1468, 258] width 188 height 26
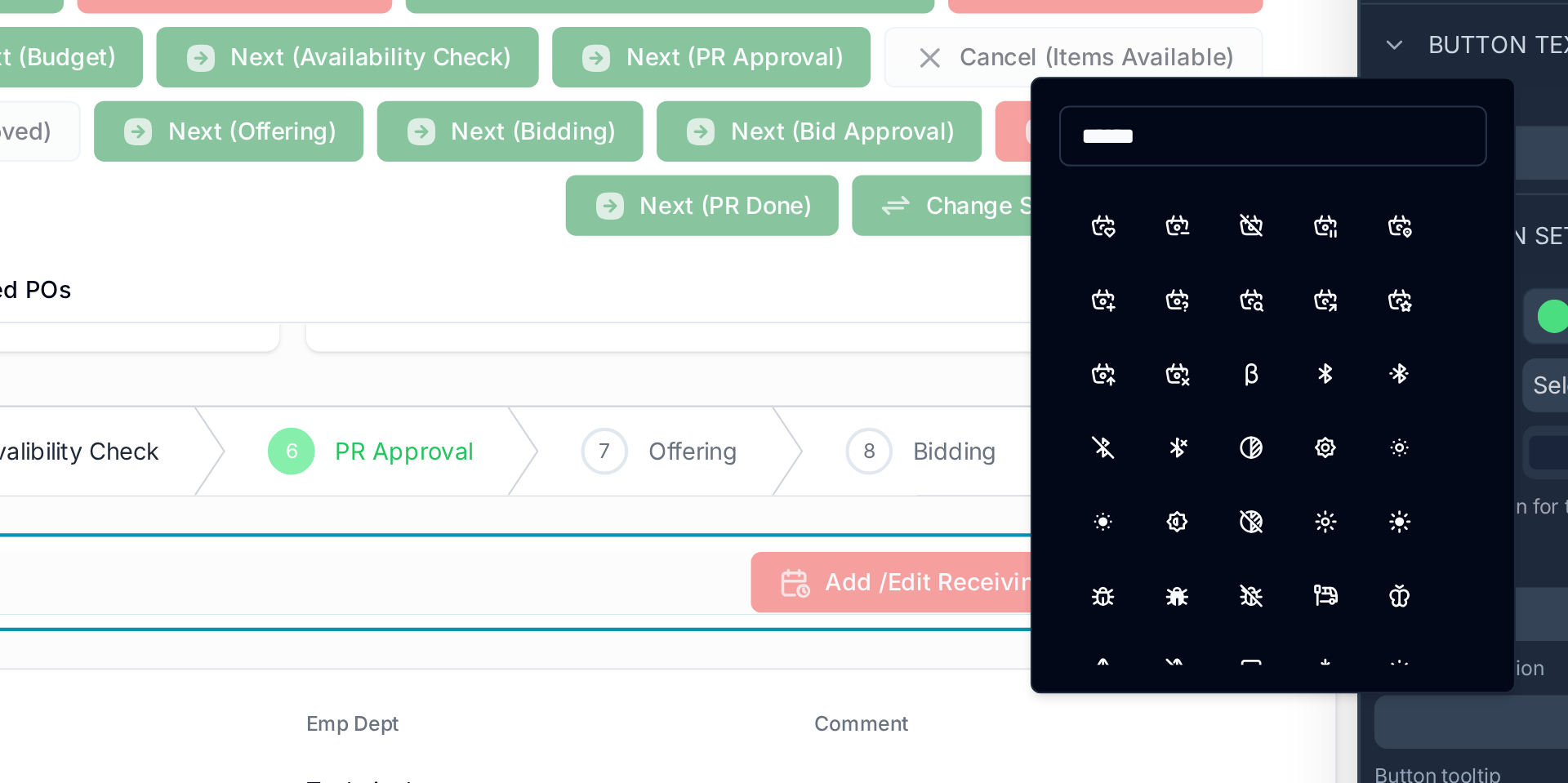
scroll to position [404, 0]
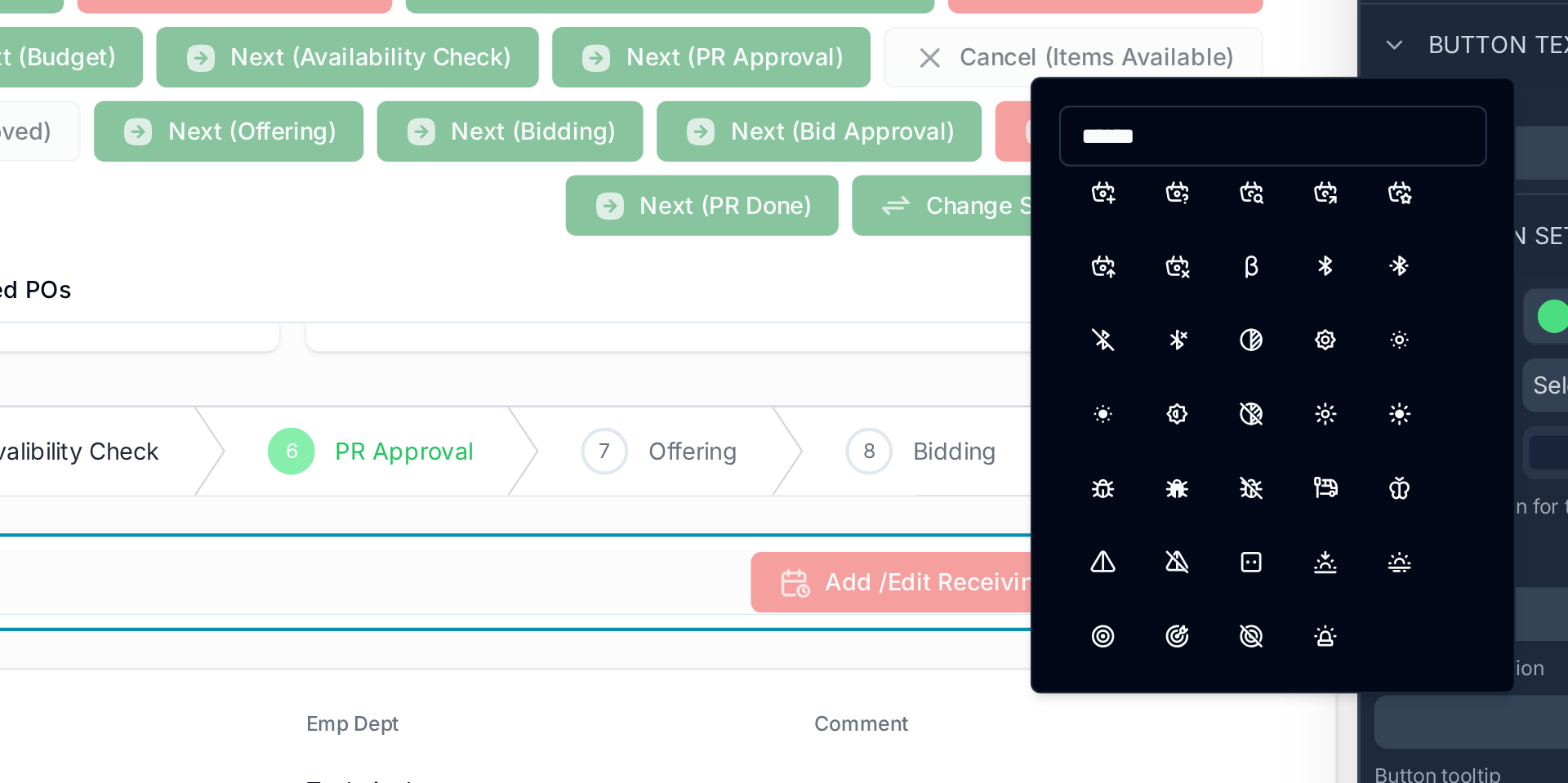
click at [1224, 136] on input "******" at bounding box center [1253, 136] width 206 height 23
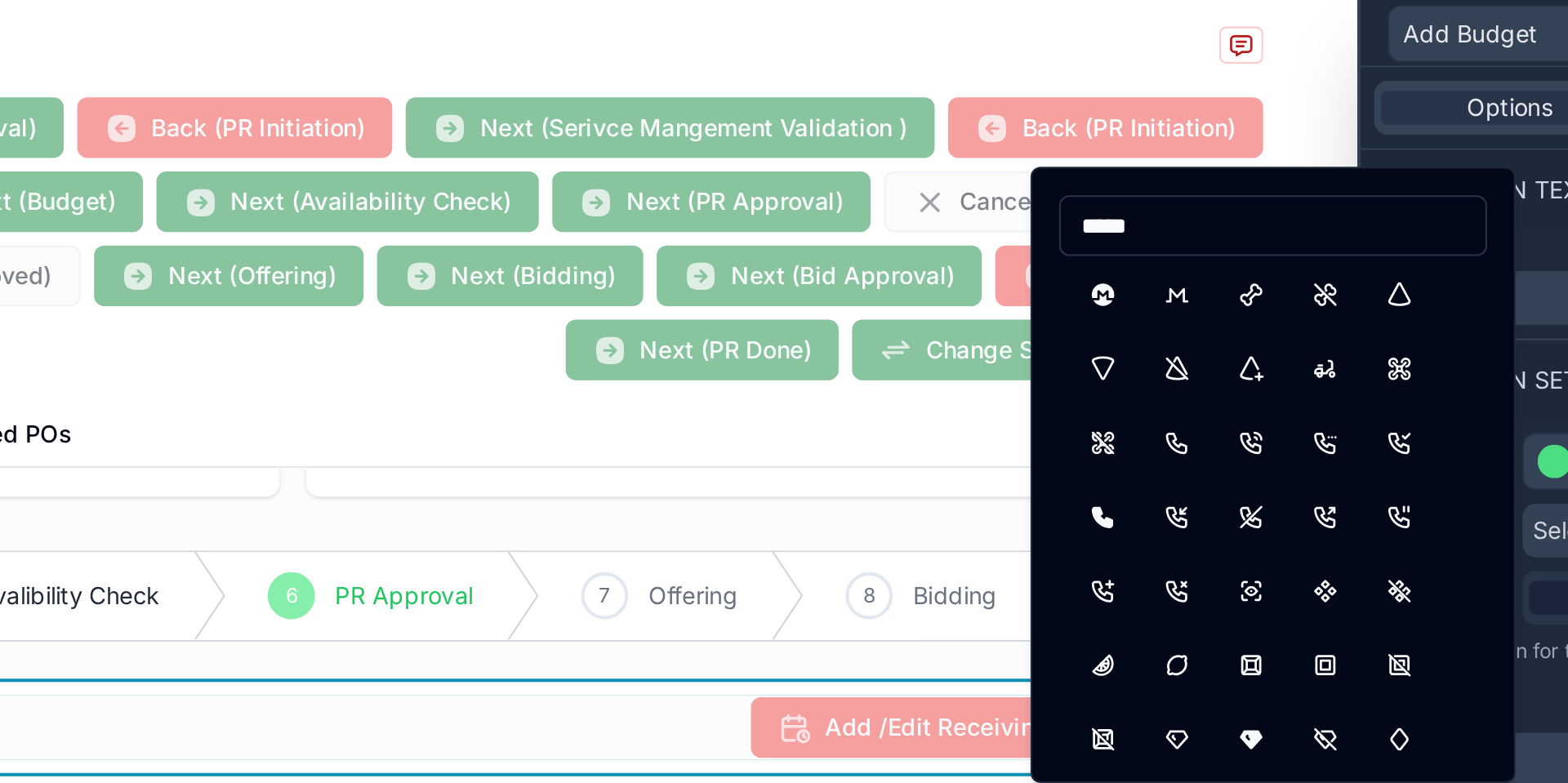
scroll to position [0, 0]
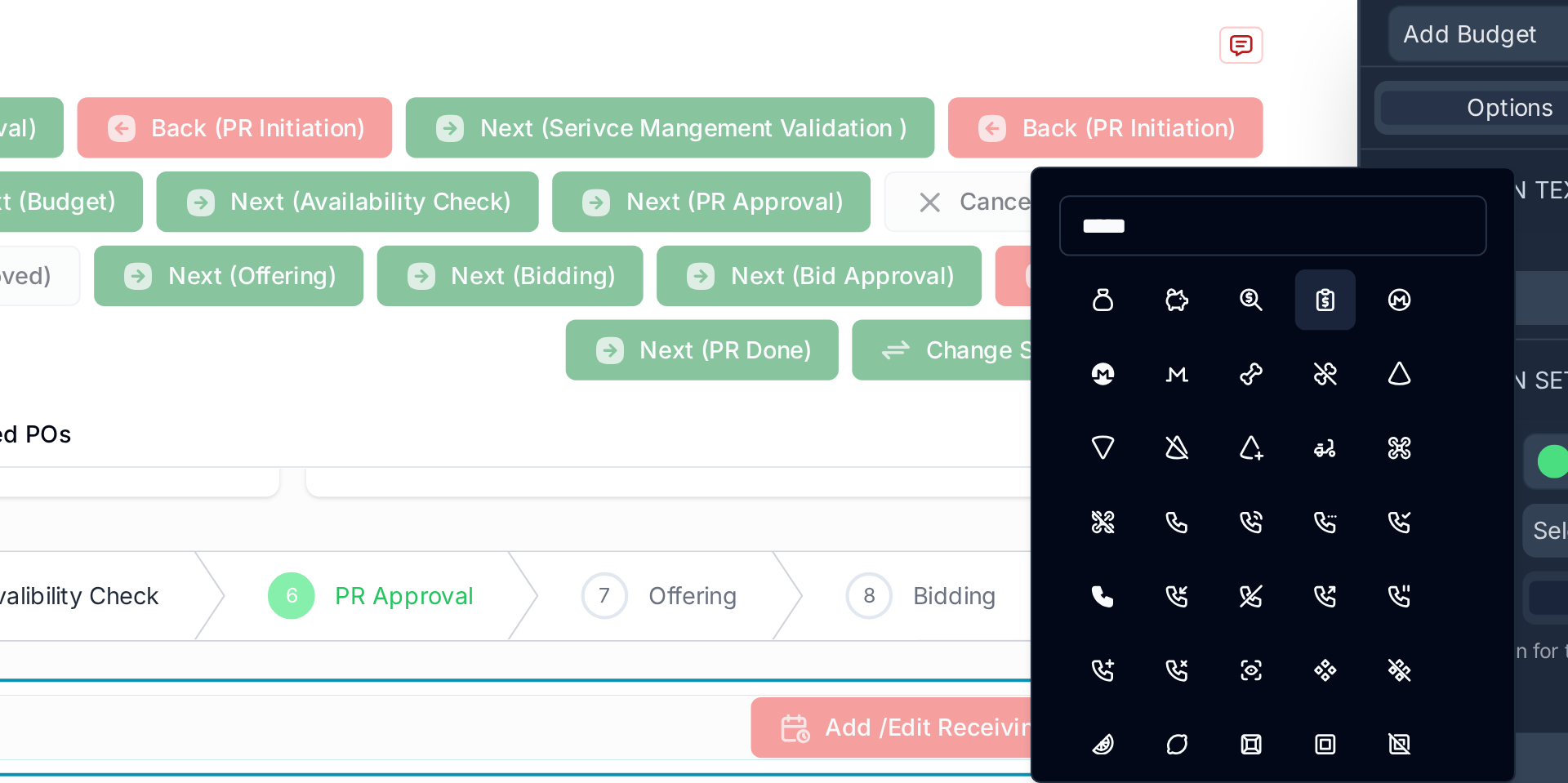
type input "*****"
click at [1290, 145] on button "ReportMoney" at bounding box center [1278, 145] width 29 height 29
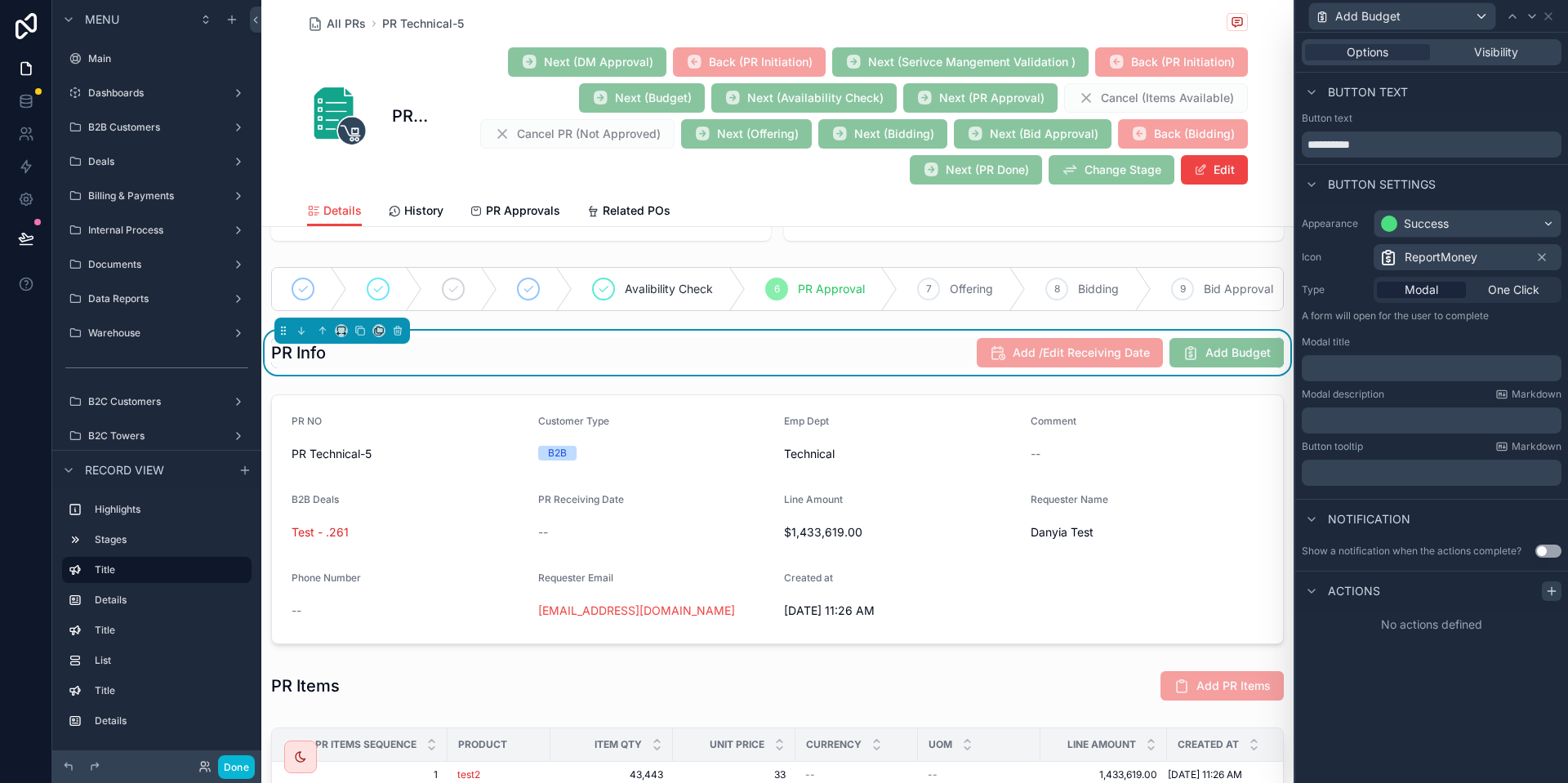
click at [1543, 589] on div at bounding box center [1552, 591] width 20 height 20
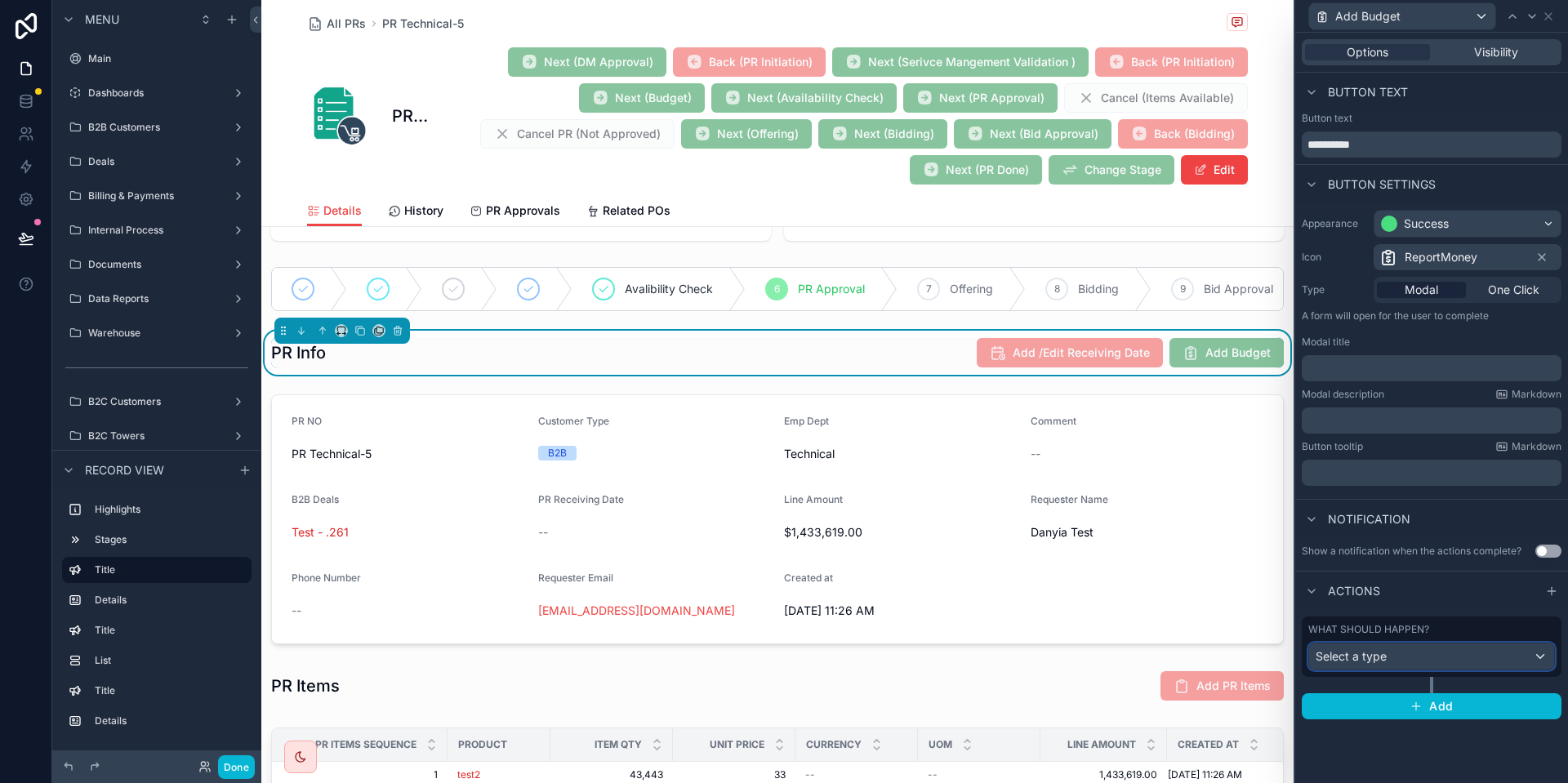
click at [1402, 658] on div "Select a type" at bounding box center [1431, 656] width 245 height 26
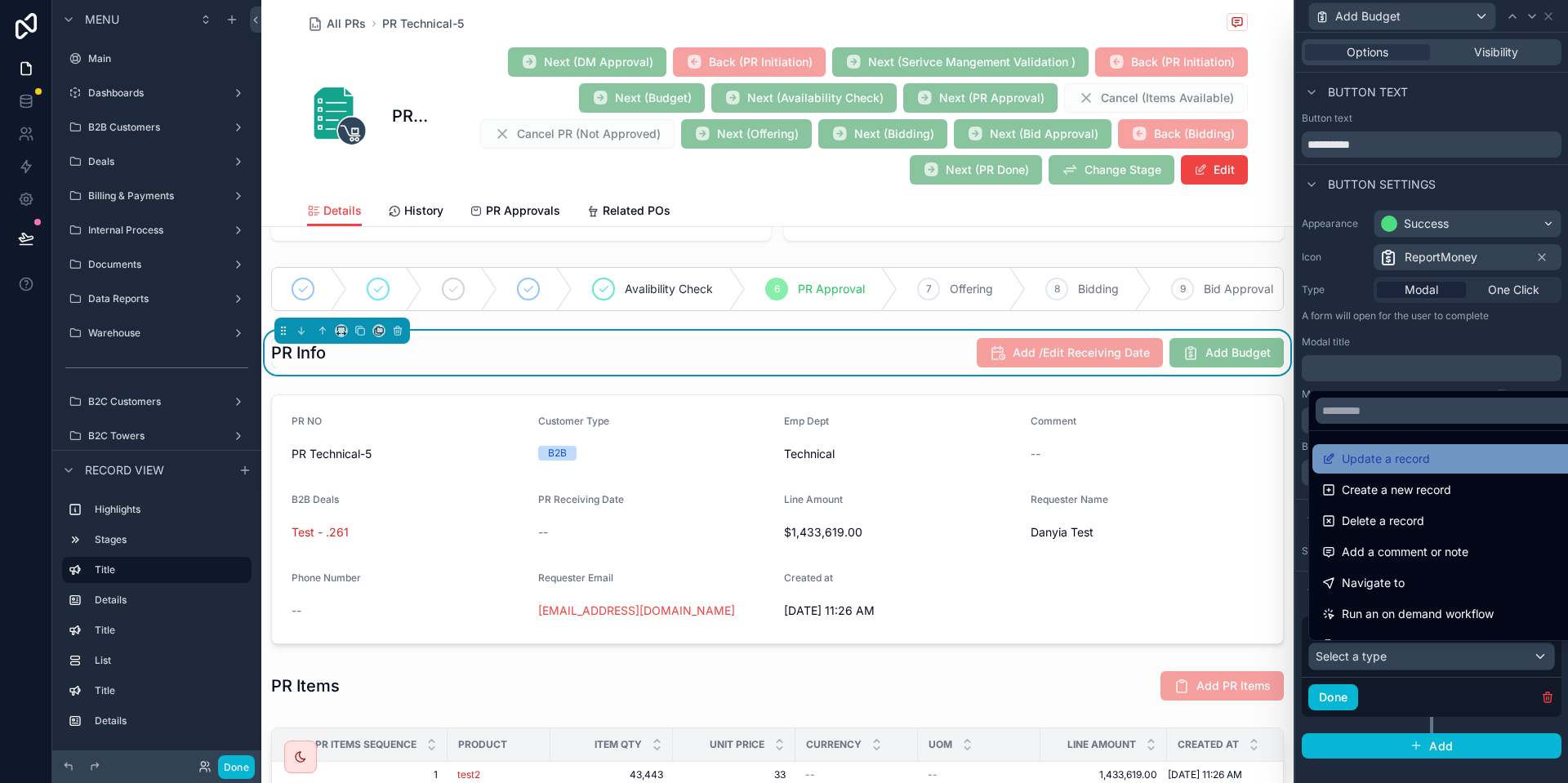
click at [1411, 462] on span "Update a record" at bounding box center [1386, 459] width 88 height 20
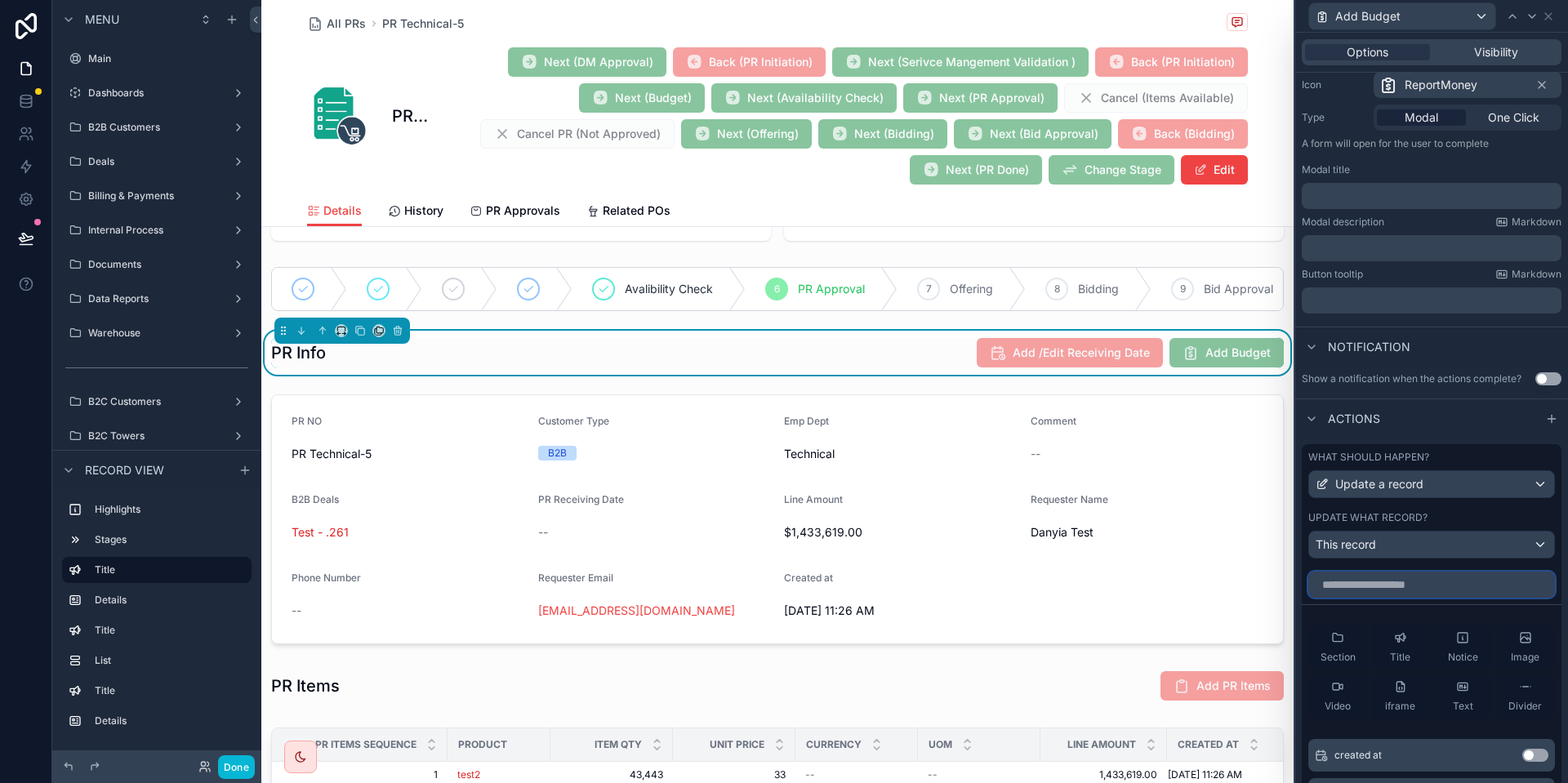
click at [1348, 583] on input "text" at bounding box center [1431, 585] width 247 height 26
type input "**"
click at [1531, 752] on button "Use setting" at bounding box center [1536, 756] width 26 height 13
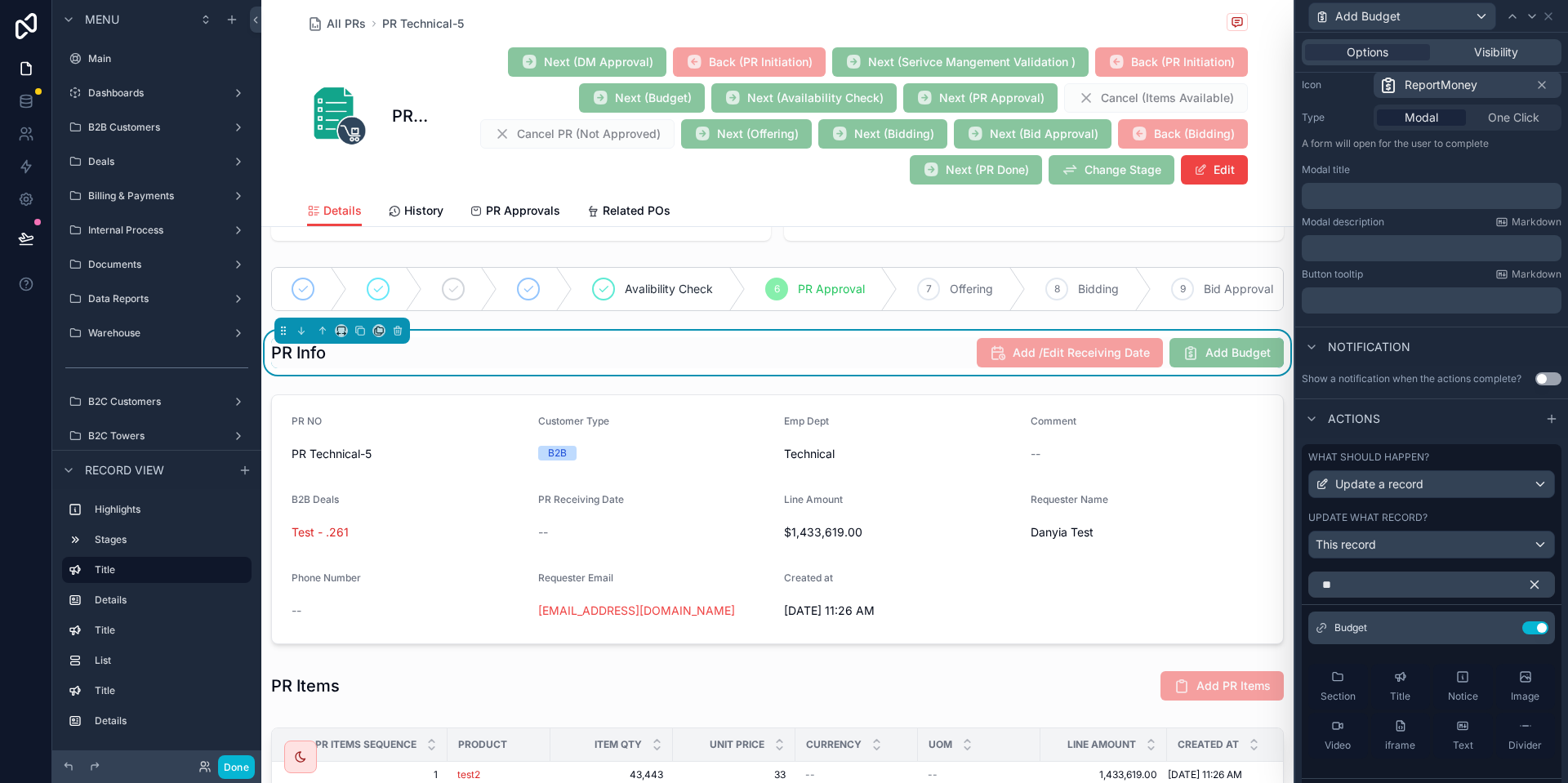
scroll to position [289, 0]
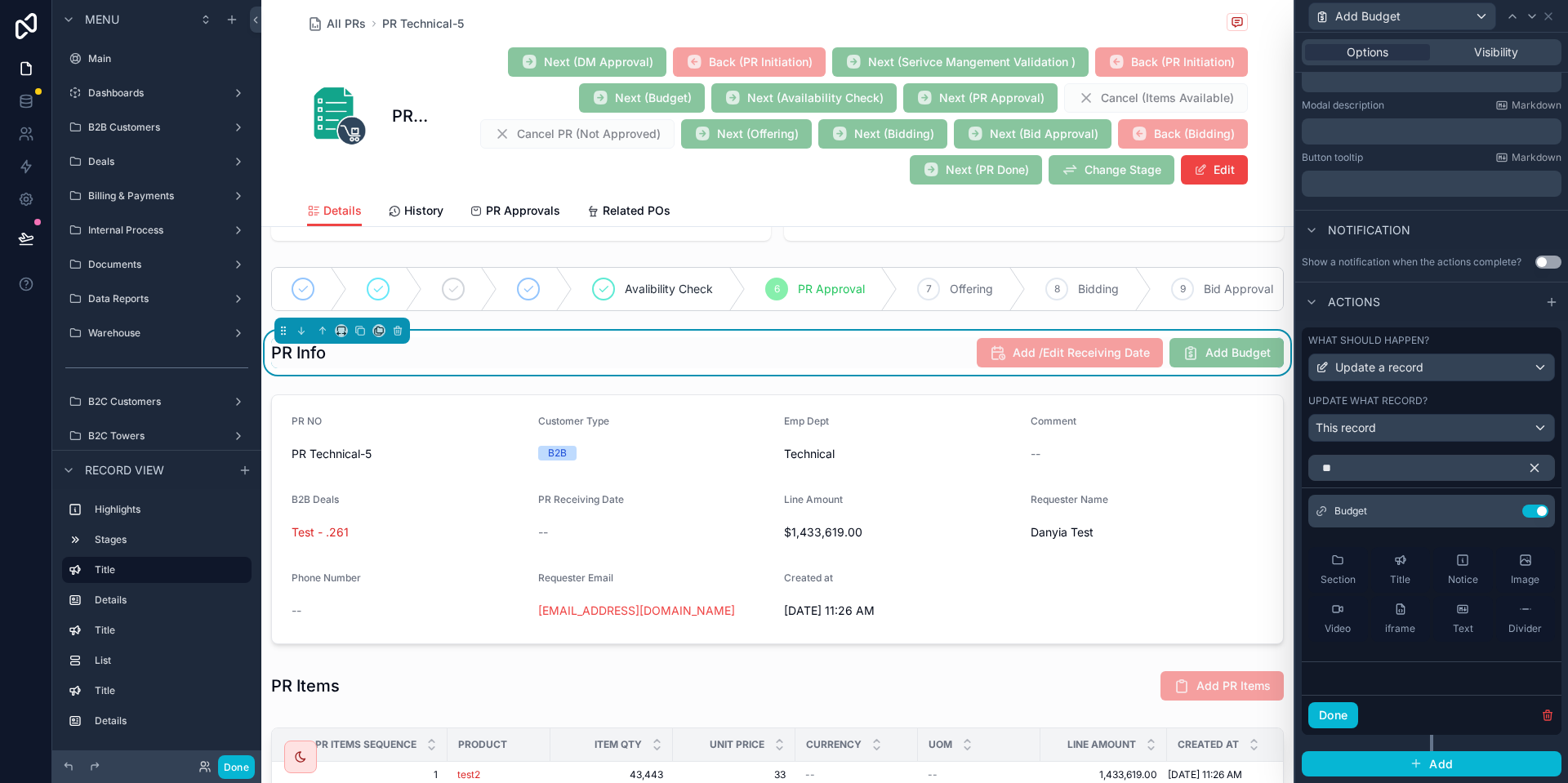
click at [1494, 40] on div "Options Visibility" at bounding box center [1432, 53] width 260 height 26
drag, startPoint x: 1494, startPoint y: 40, endPoint x: 1473, endPoint y: 52, distance: 24.2
click at [1473, 52] on div "Options Visibility" at bounding box center [1432, 53] width 260 height 26
click at [1473, 52] on div "Visibility" at bounding box center [1496, 52] width 125 height 16
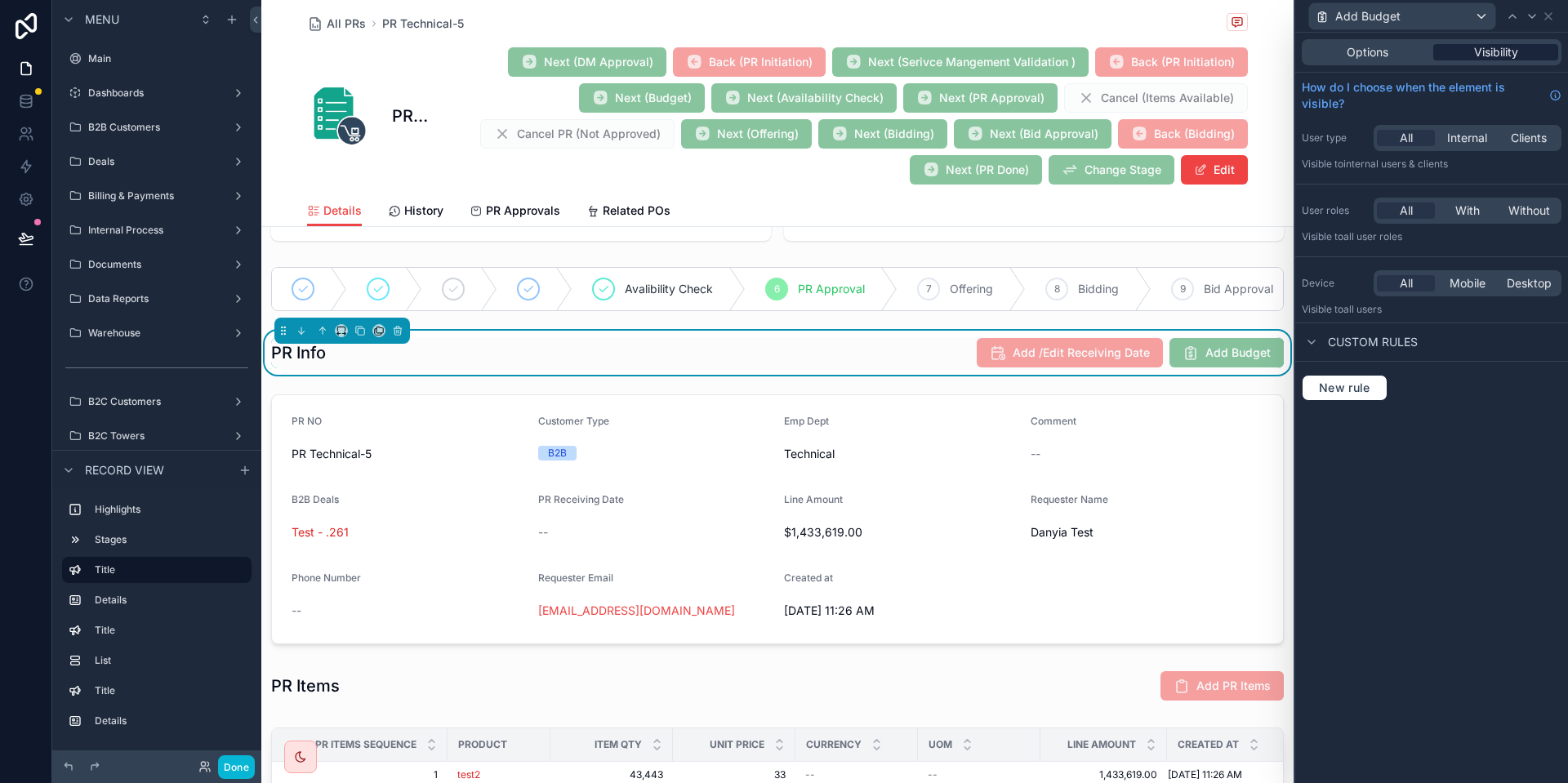
scroll to position [0, 0]
click at [1359, 380] on button "New rule" at bounding box center [1345, 388] width 86 height 26
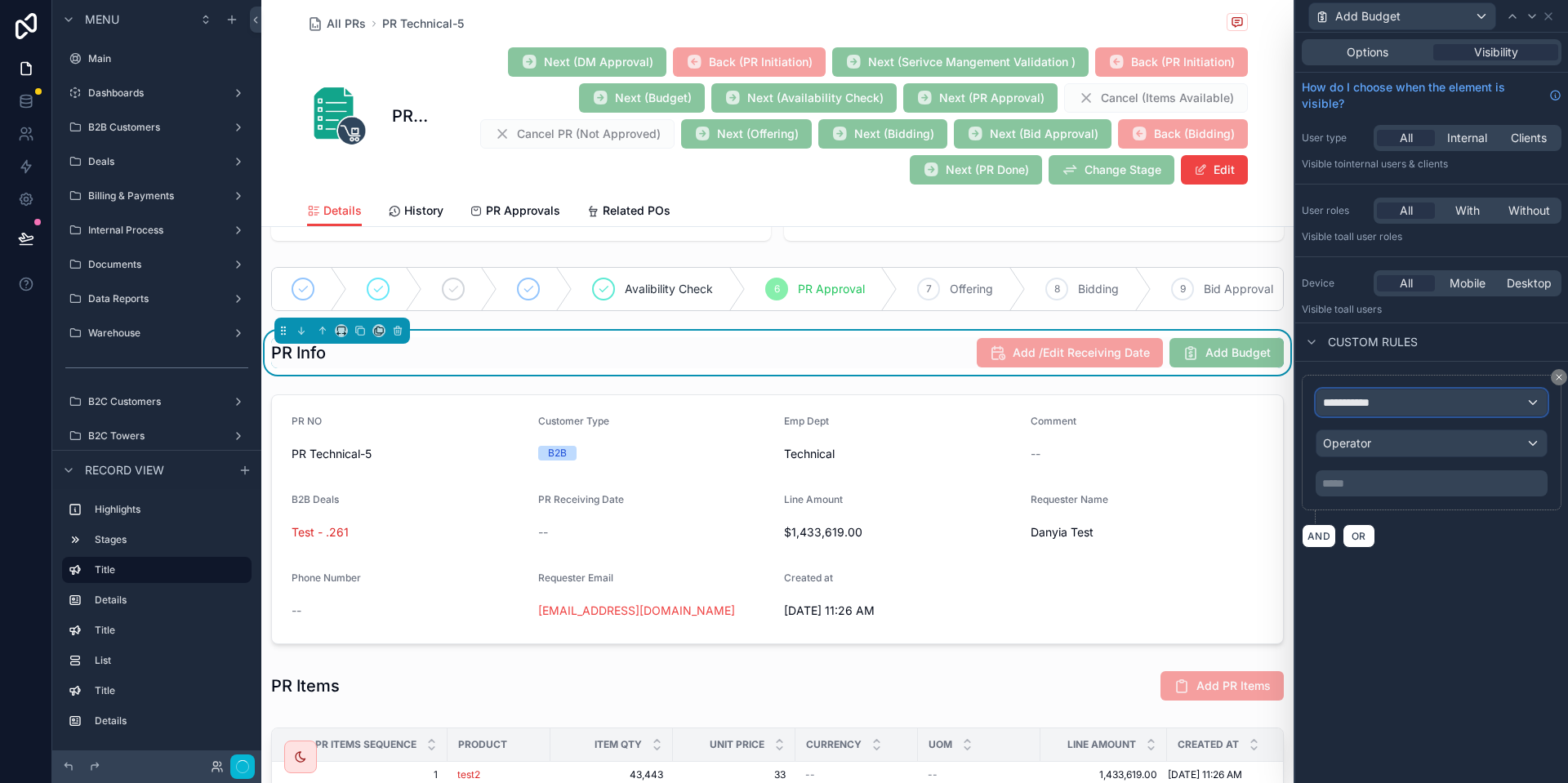
click at [1375, 392] on div "**********" at bounding box center [1432, 403] width 230 height 26
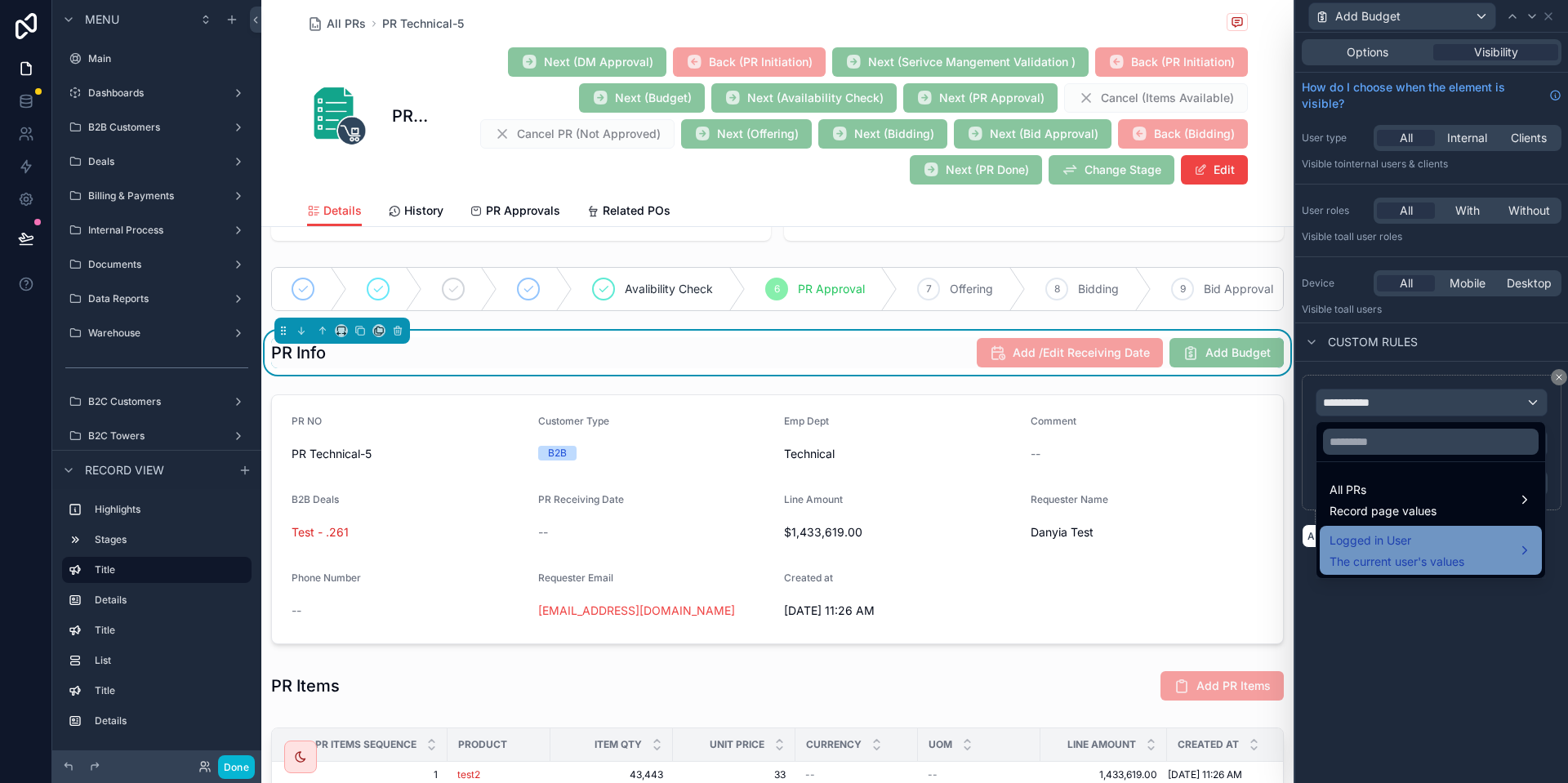
click at [1423, 551] on div "Logged in User The current user's values" at bounding box center [1397, 551] width 135 height 40
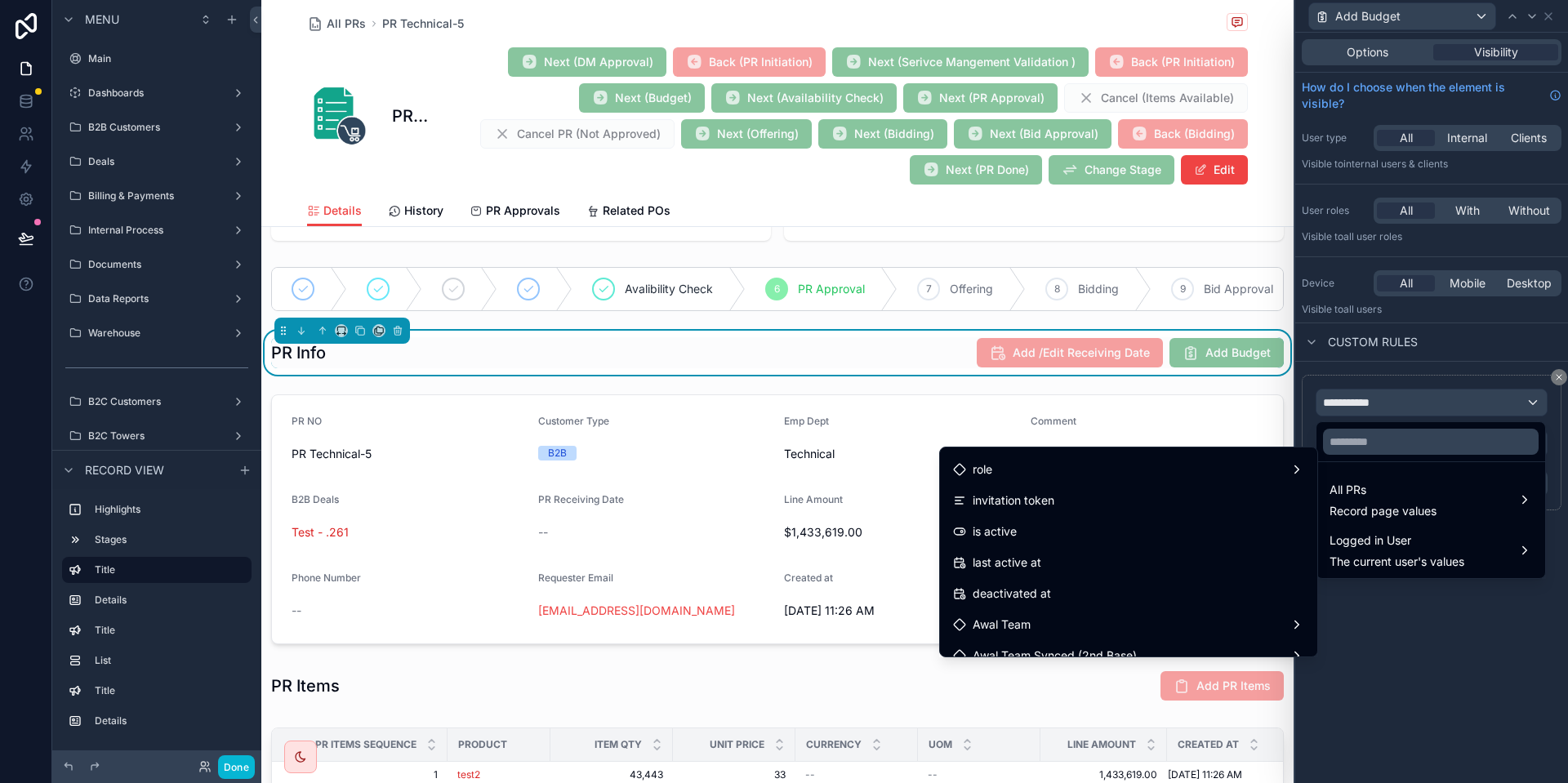
scroll to position [302, 0]
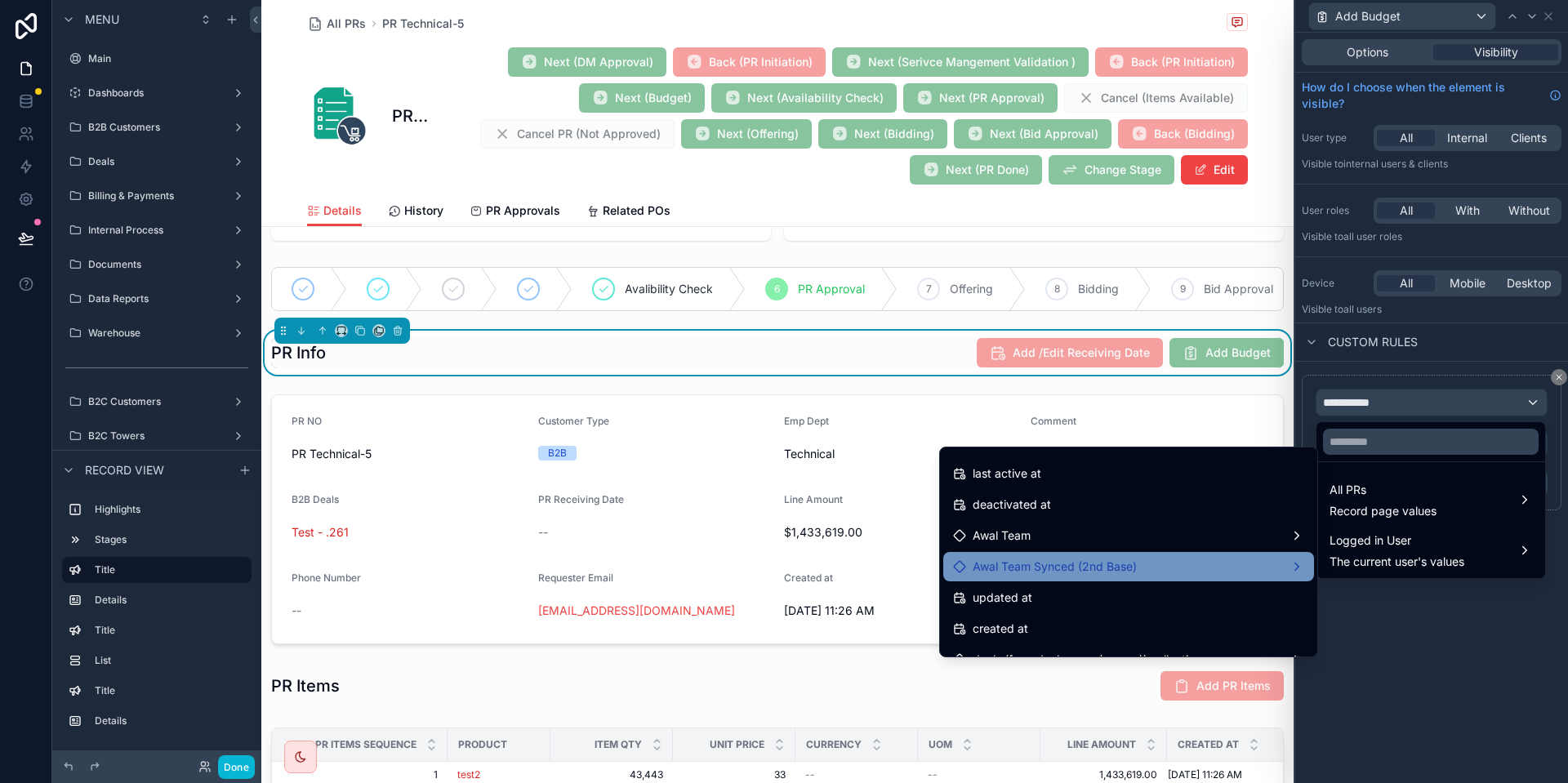
click at [1070, 569] on span "Awal Team Synced (2nd Base)" at bounding box center [1055, 567] width 164 height 20
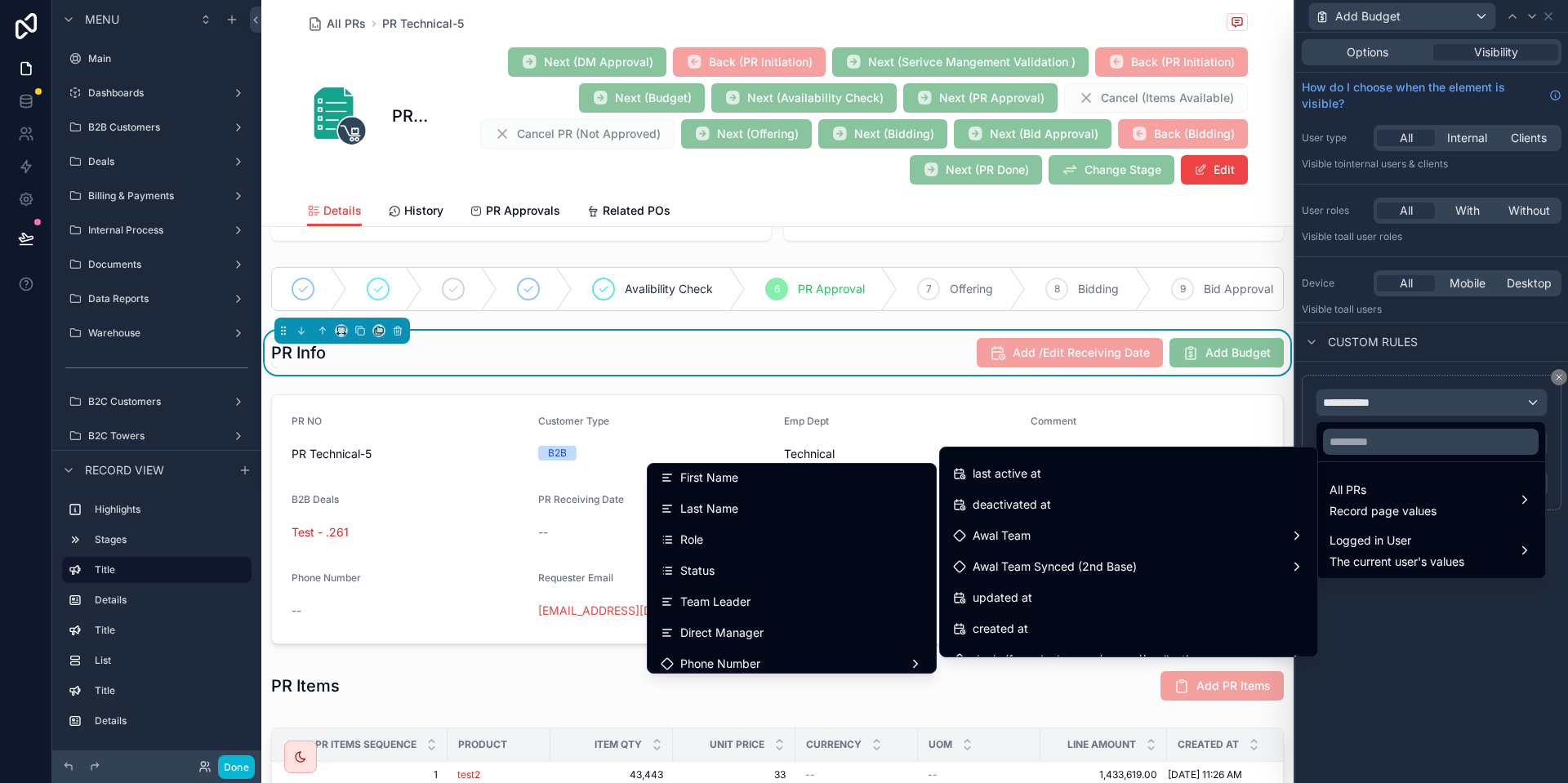
scroll to position [177, 0]
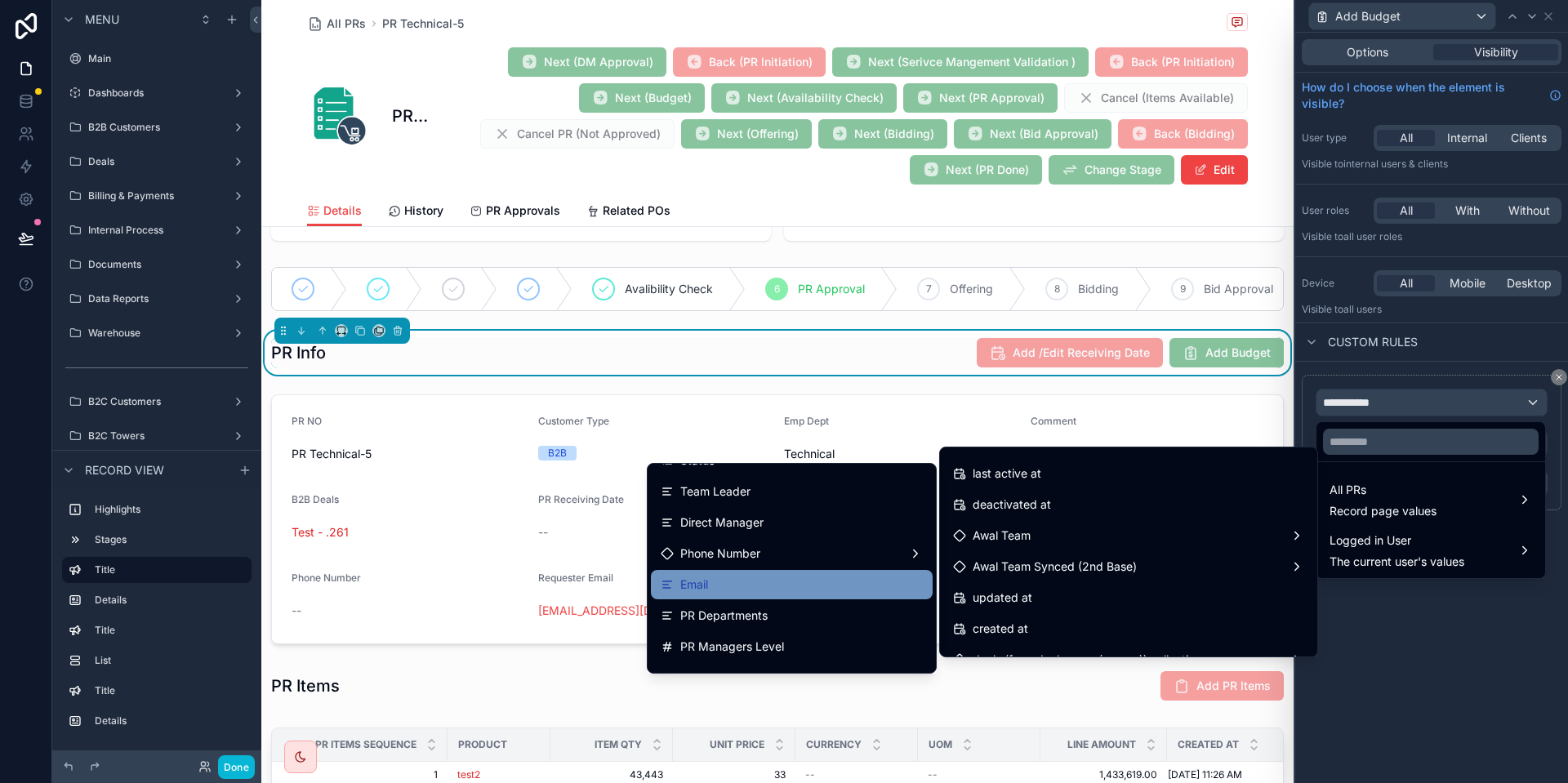
click at [716, 584] on div "Email" at bounding box center [793, 585] width 263 height 20
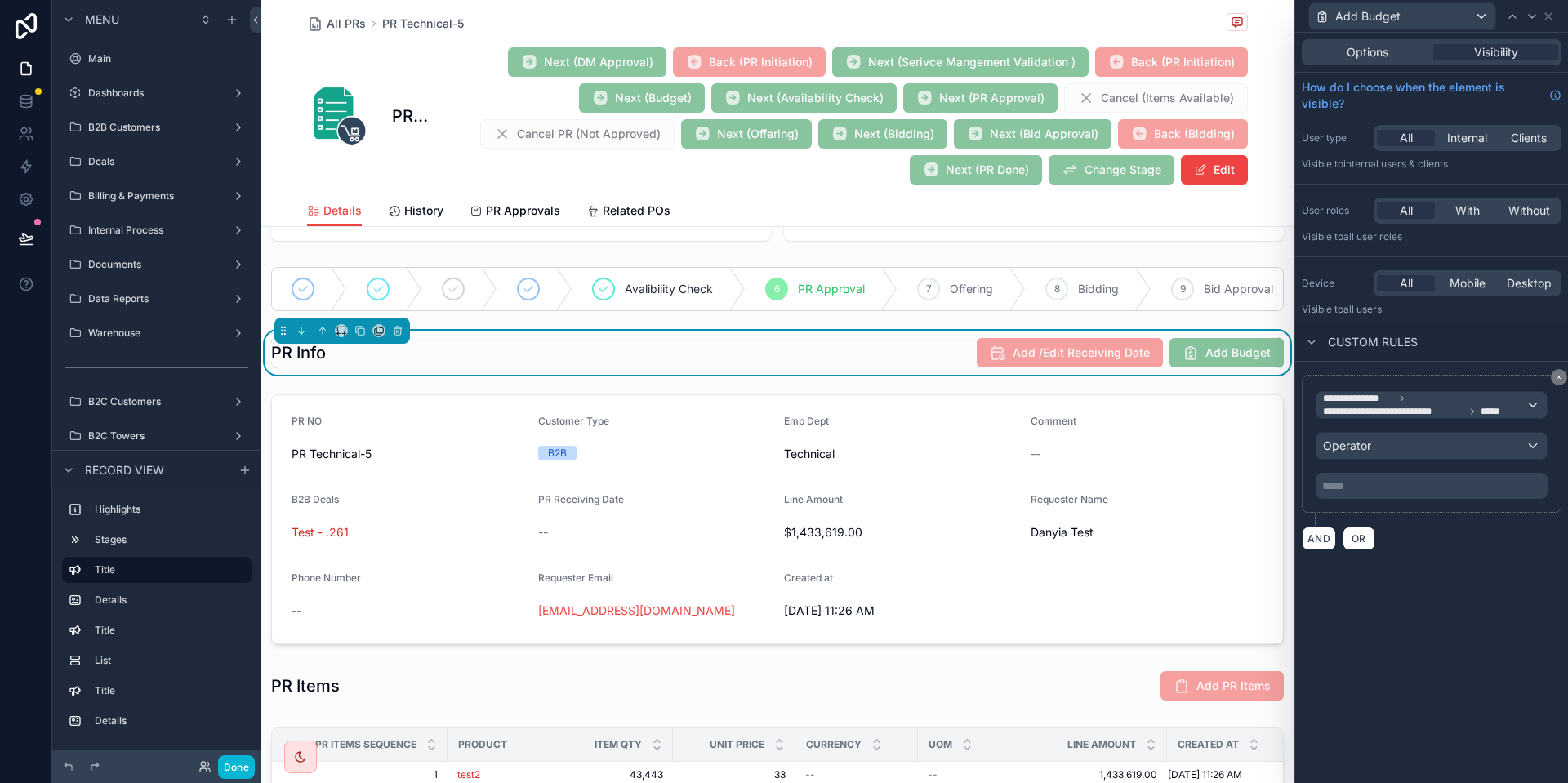
click at [1360, 481] on p "***** ﻿" at bounding box center [1433, 485] width 222 height 16
click at [1315, 532] on button "AND" at bounding box center [1320, 538] width 34 height 24
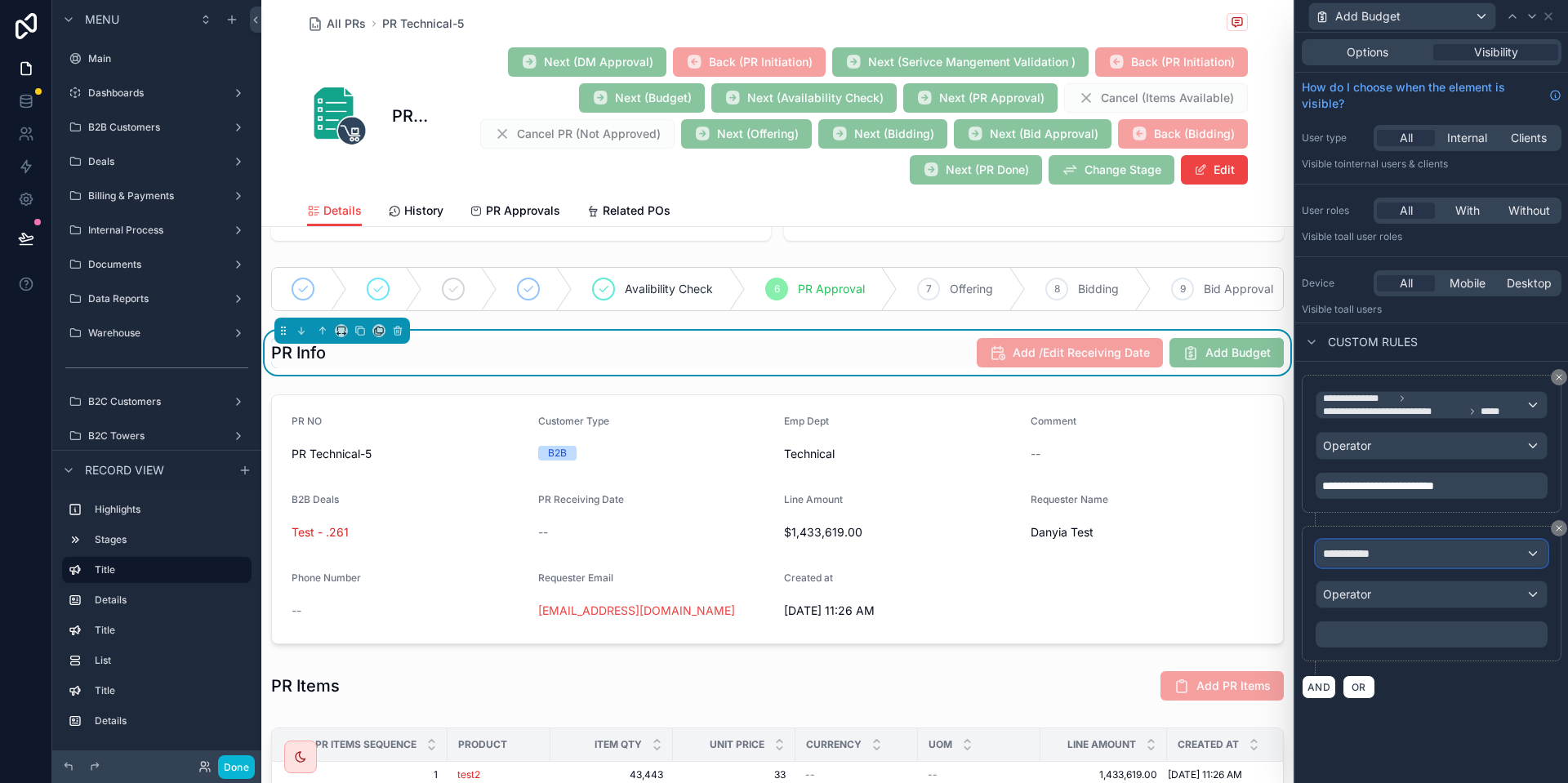
click at [1365, 549] on span "**********" at bounding box center [1354, 553] width 60 height 16
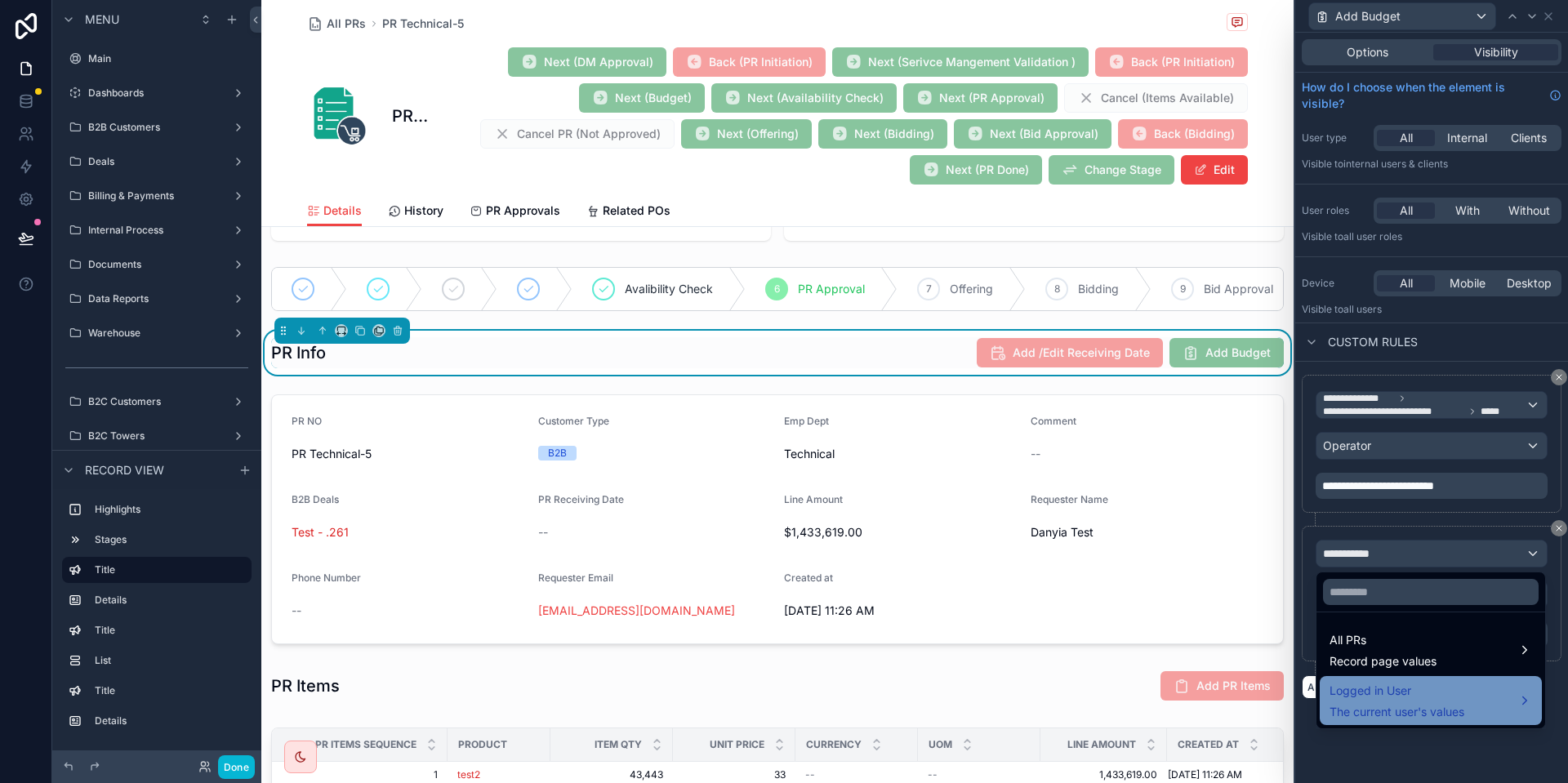
click at [1369, 686] on span "Logged in User" at bounding box center [1397, 690] width 135 height 20
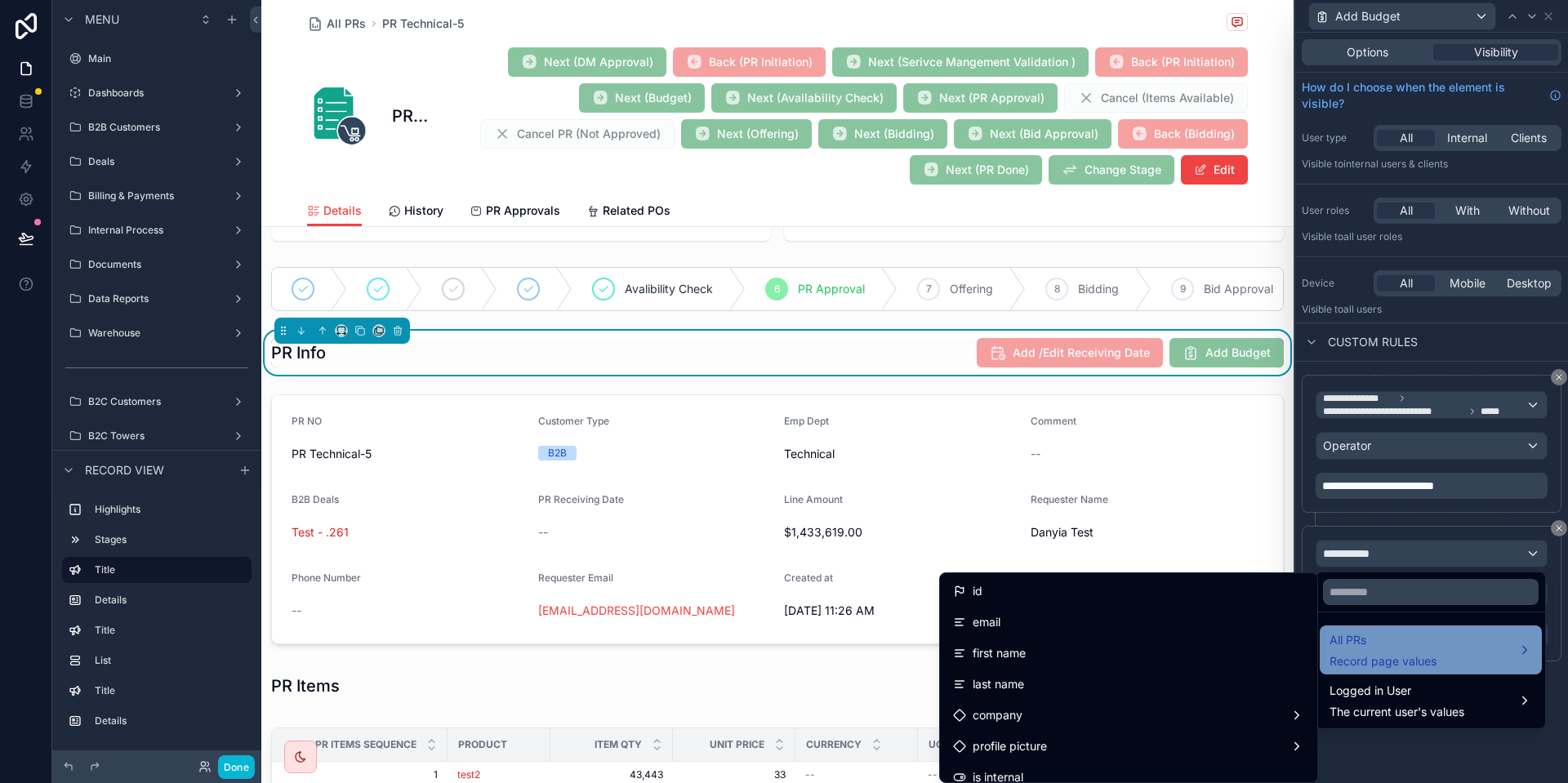
click at [1420, 652] on div "All PRs Record page values" at bounding box center [1383, 651] width 107 height 40
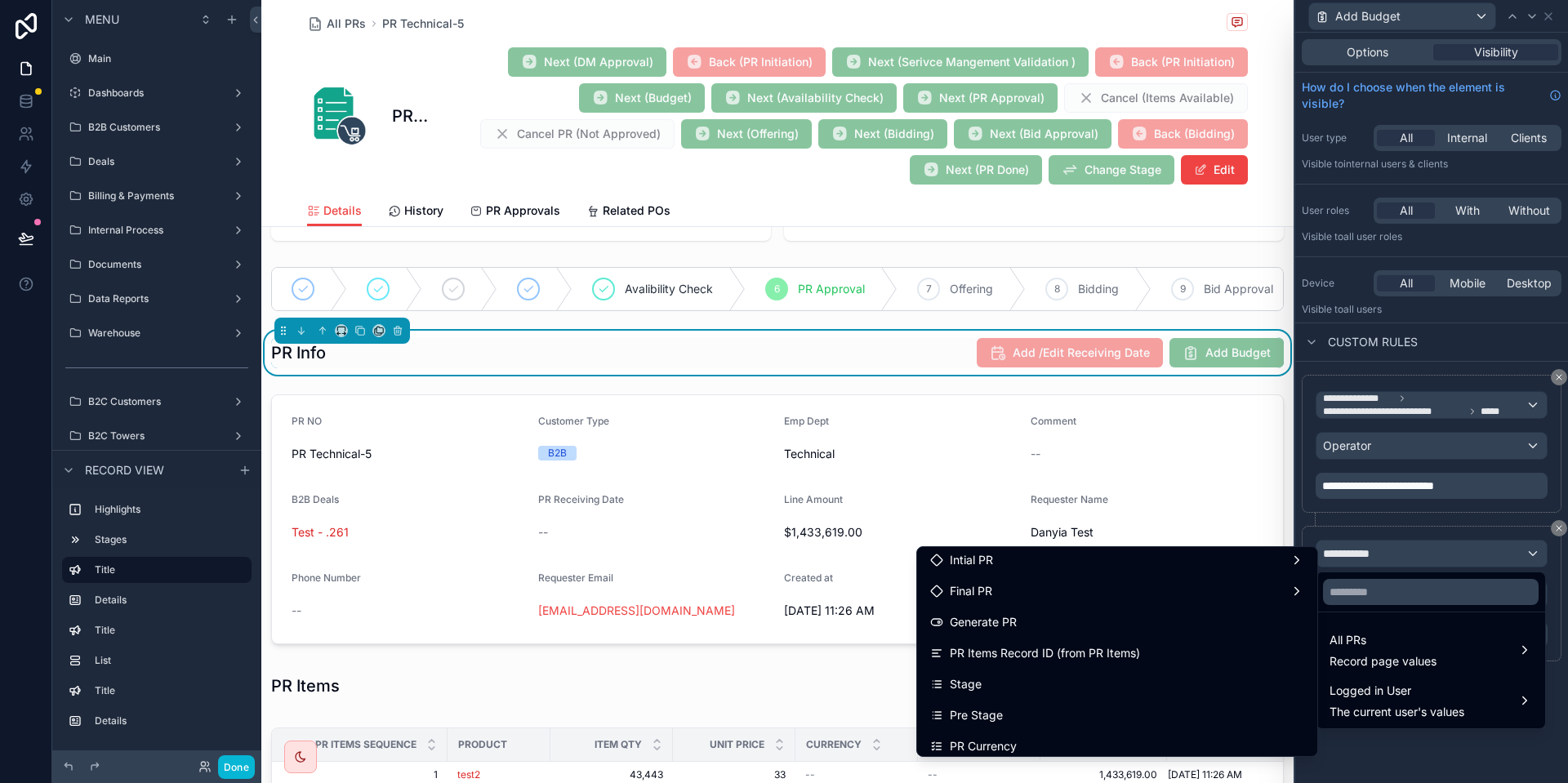
scroll to position [683, 0]
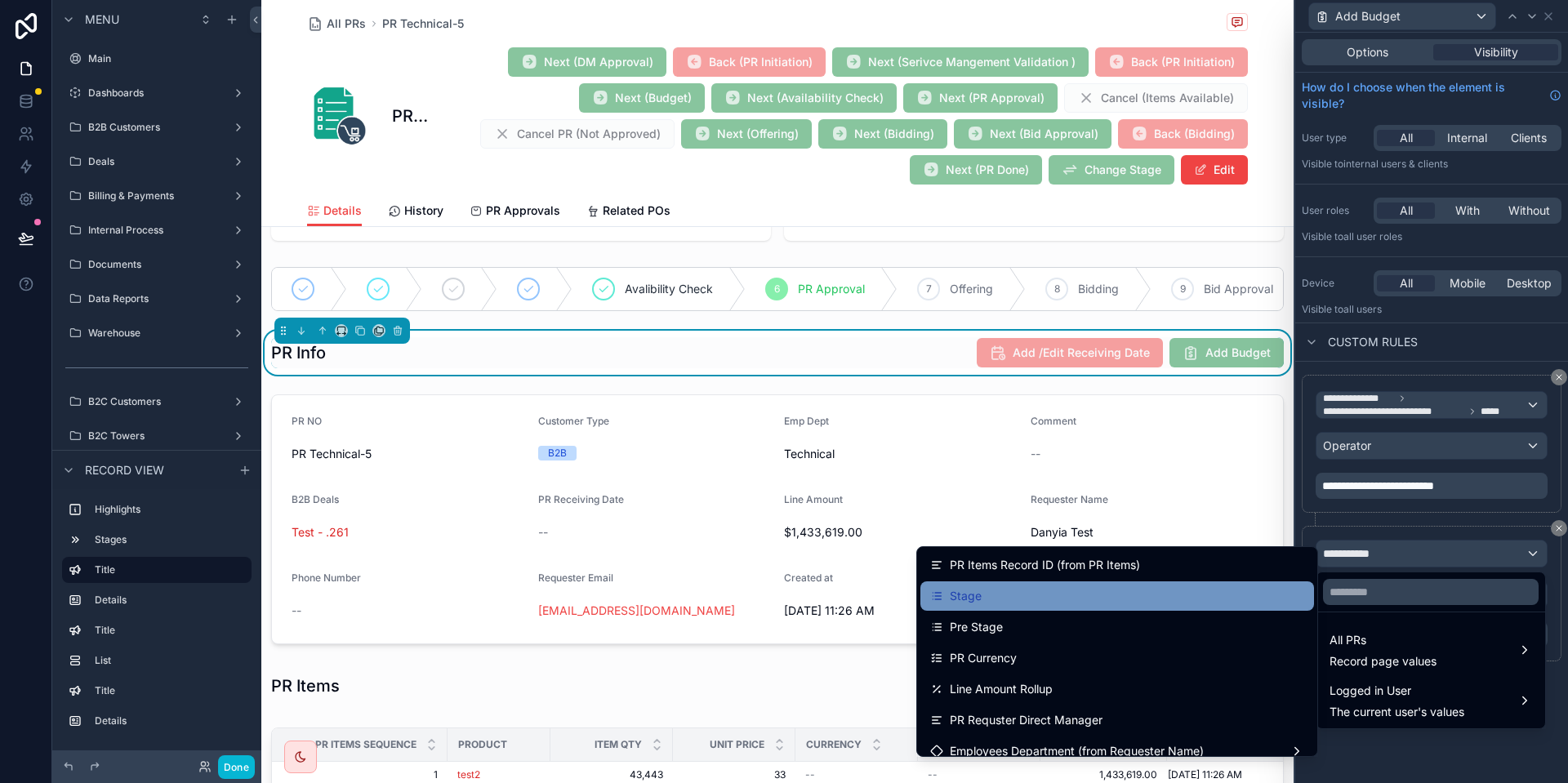
click at [981, 592] on div "Stage" at bounding box center [1117, 596] width 374 height 20
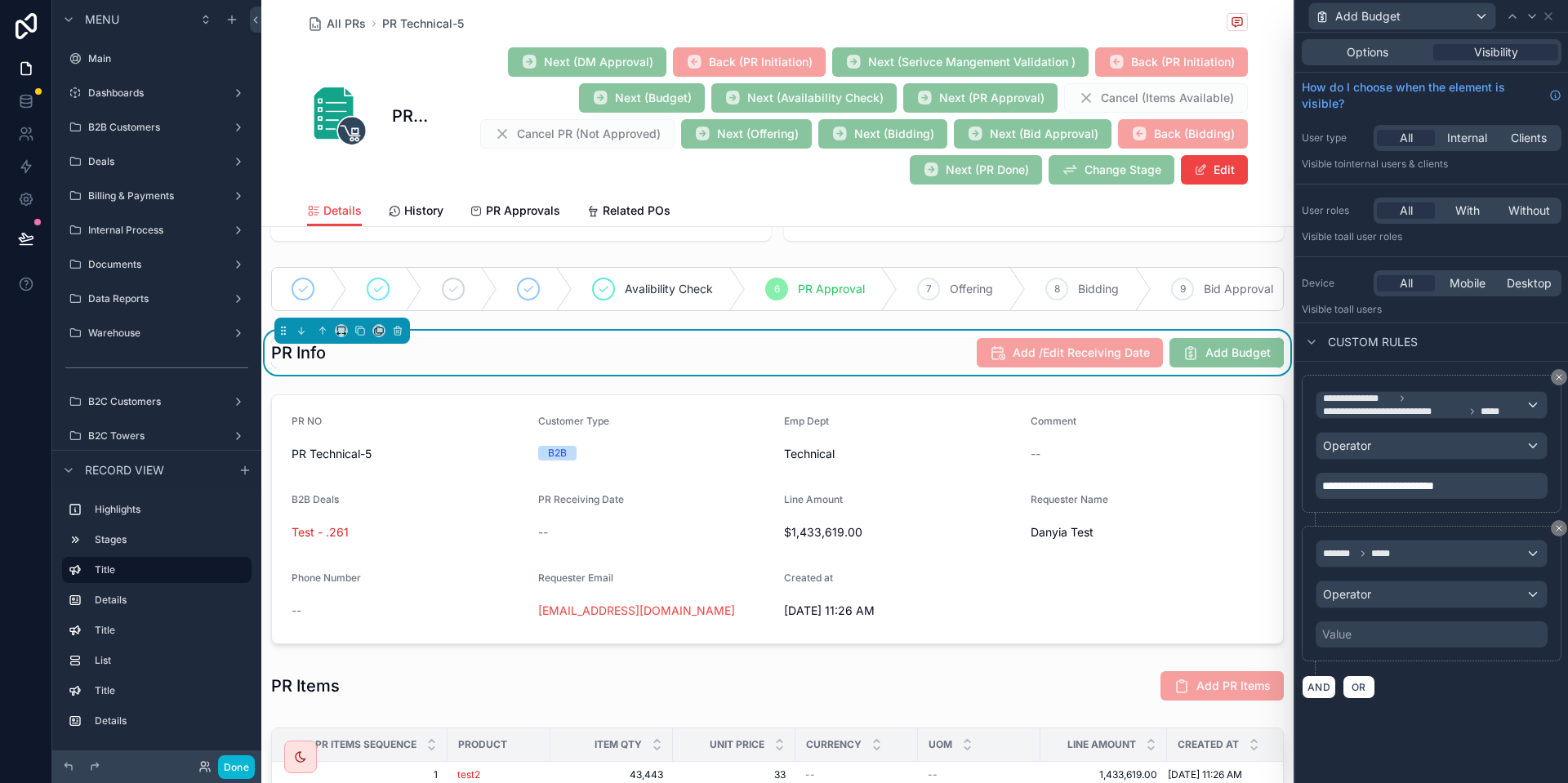
click at [1362, 624] on div "Value" at bounding box center [1432, 635] width 232 height 26
click at [1345, 633] on div "Value" at bounding box center [1337, 634] width 29 height 16
drag, startPoint x: 1389, startPoint y: 613, endPoint x: 1372, endPoint y: 623, distance: 19.7
click at [1372, 623] on div "******* ***** Operator Value" at bounding box center [1432, 594] width 232 height 108
click at [1372, 623] on div "Value" at bounding box center [1432, 635] width 232 height 26
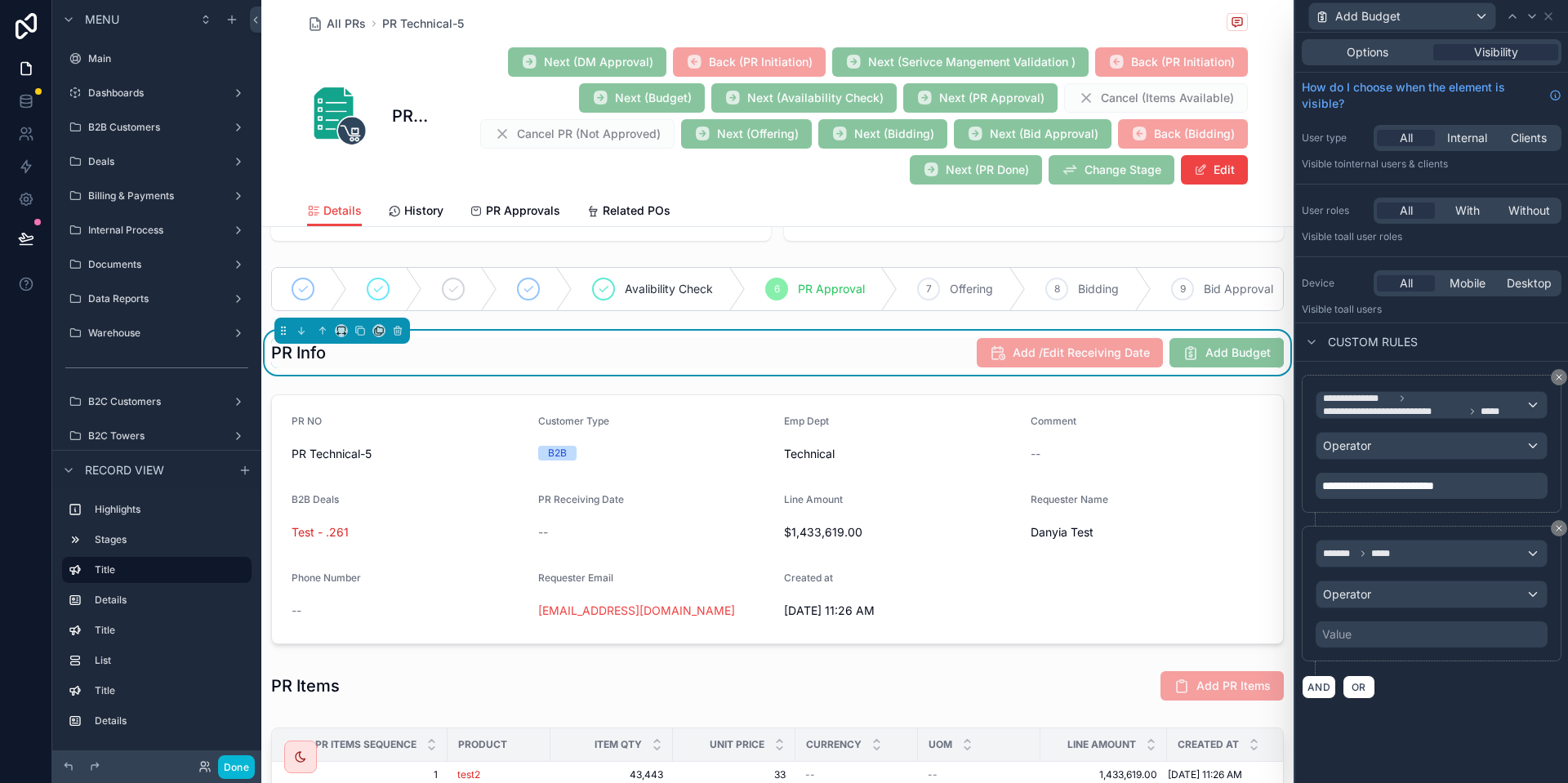
click at [1356, 638] on div "Value" at bounding box center [1432, 635] width 232 height 26
click at [1366, 628] on div "Value" at bounding box center [1432, 635] width 232 height 26
click at [1428, 588] on div "Operator" at bounding box center [1432, 595] width 230 height 26
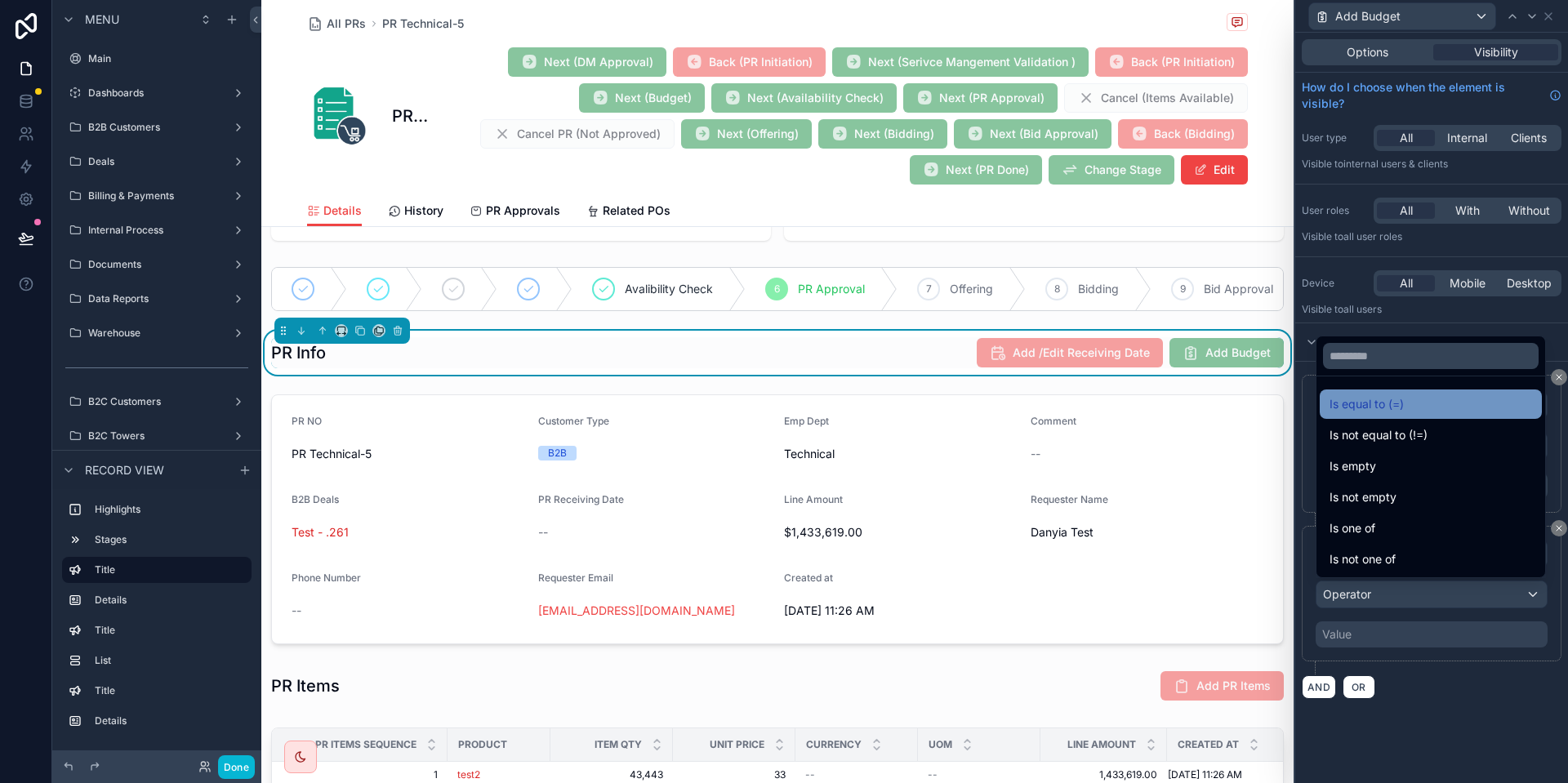
click at [1419, 393] on div "Is equal to (=)" at bounding box center [1431, 404] width 222 height 29
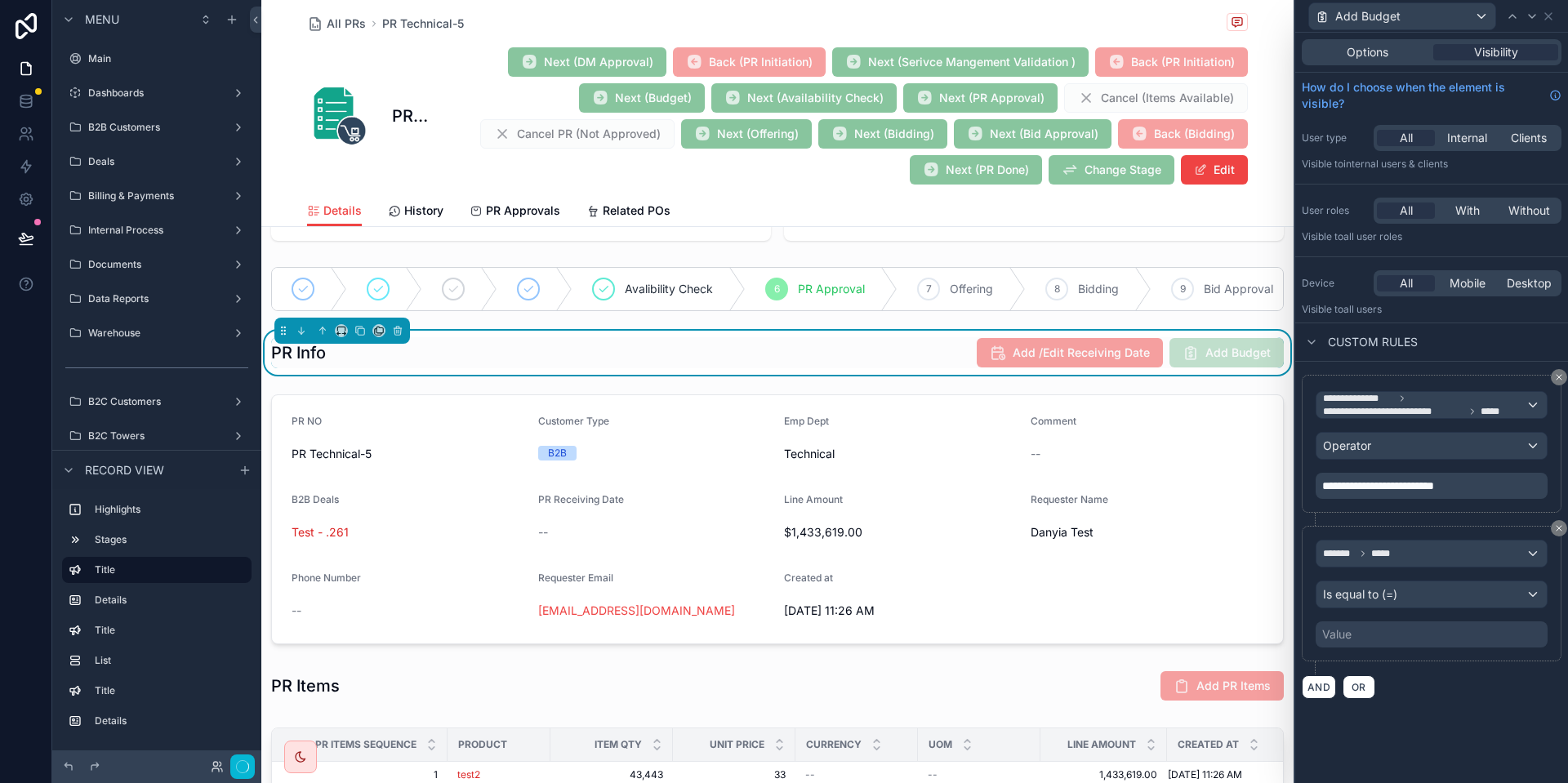
click at [1380, 632] on div "Value" at bounding box center [1432, 635] width 232 height 26
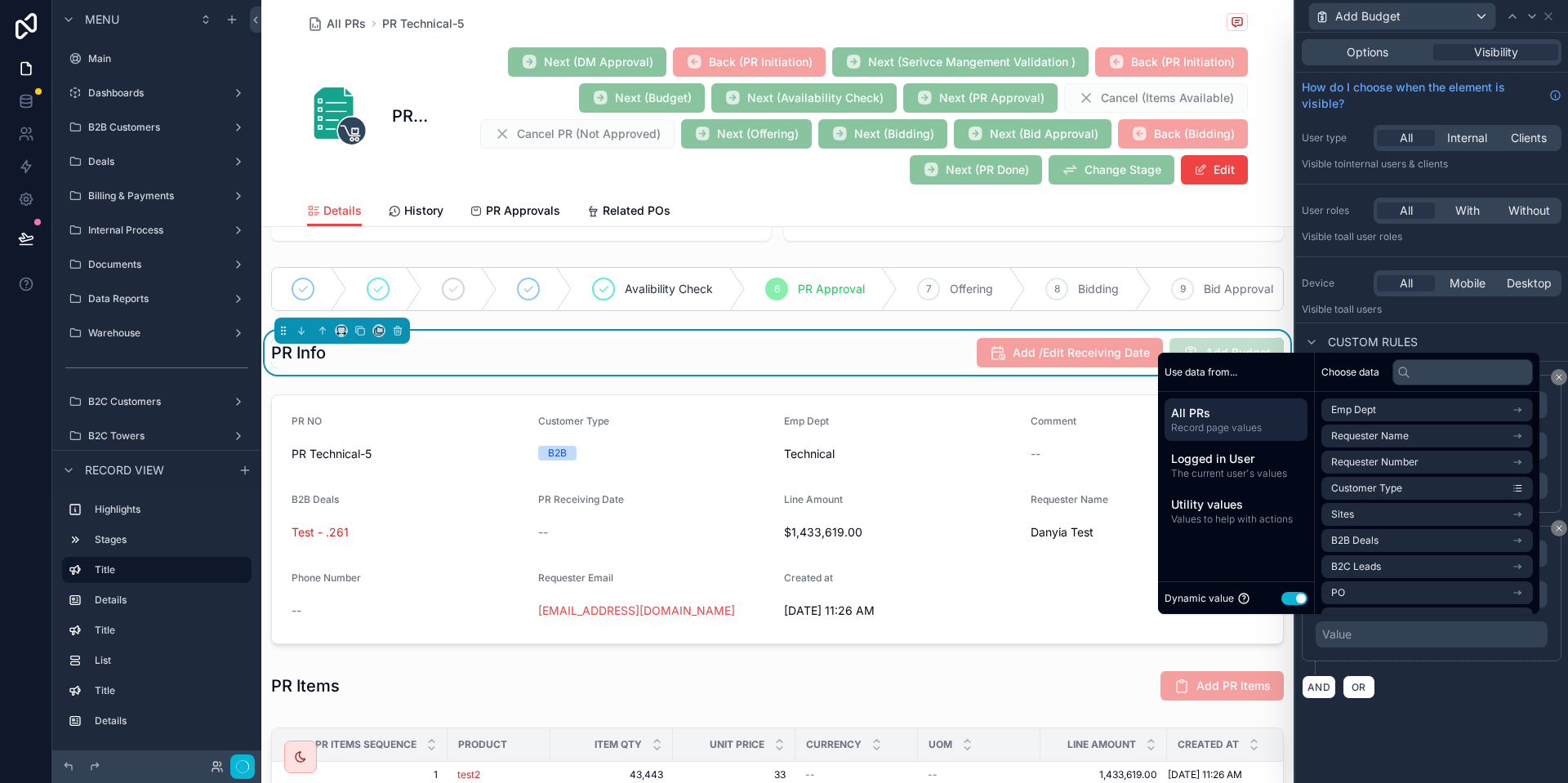
click at [1292, 599] on button "Use setting" at bounding box center [1295, 599] width 26 height 13
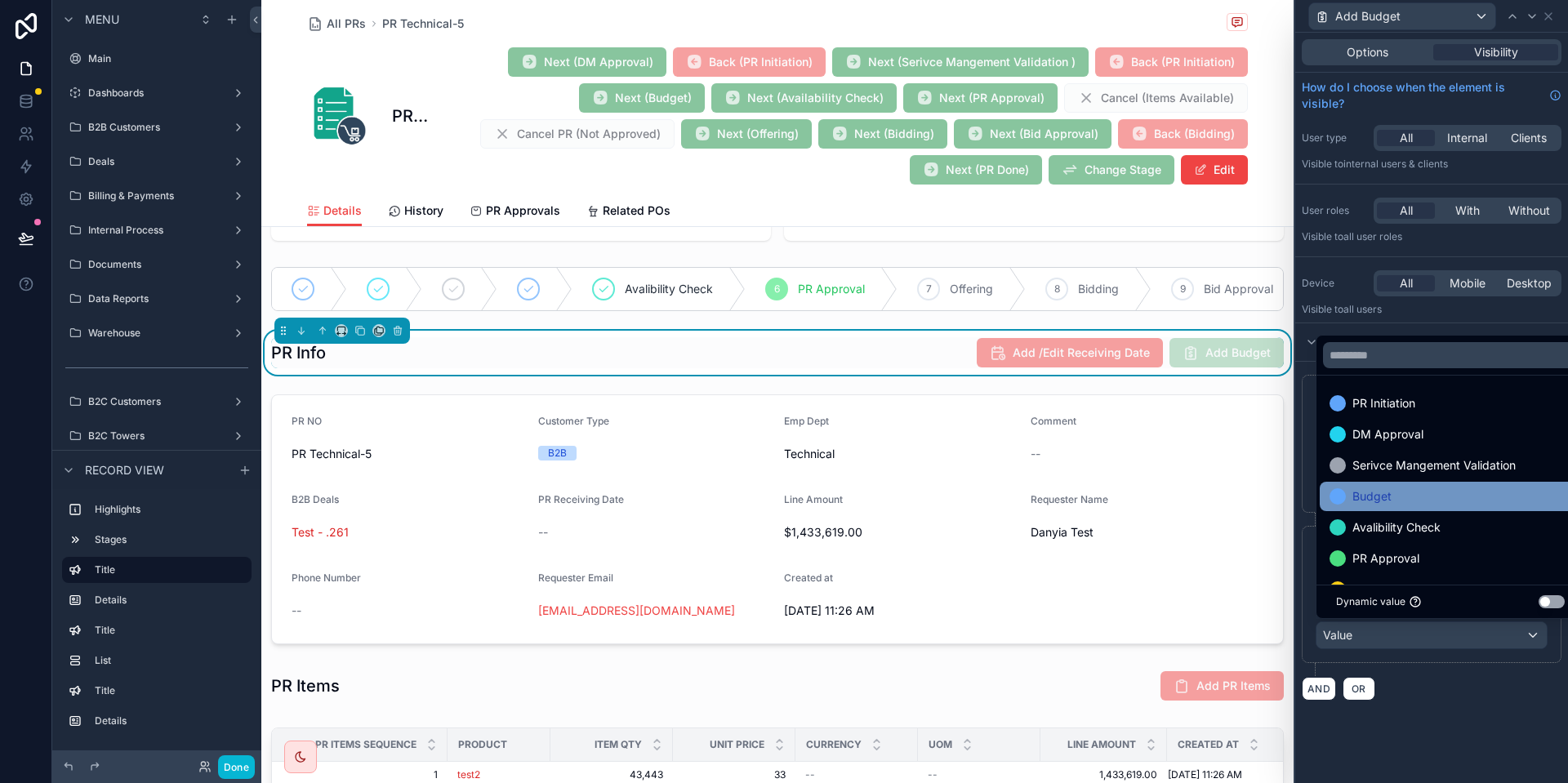
click at [1398, 485] on div "Budget" at bounding box center [1451, 496] width 262 height 29
click at [1429, 330] on div "Custom rules" at bounding box center [1432, 343] width 273 height 40
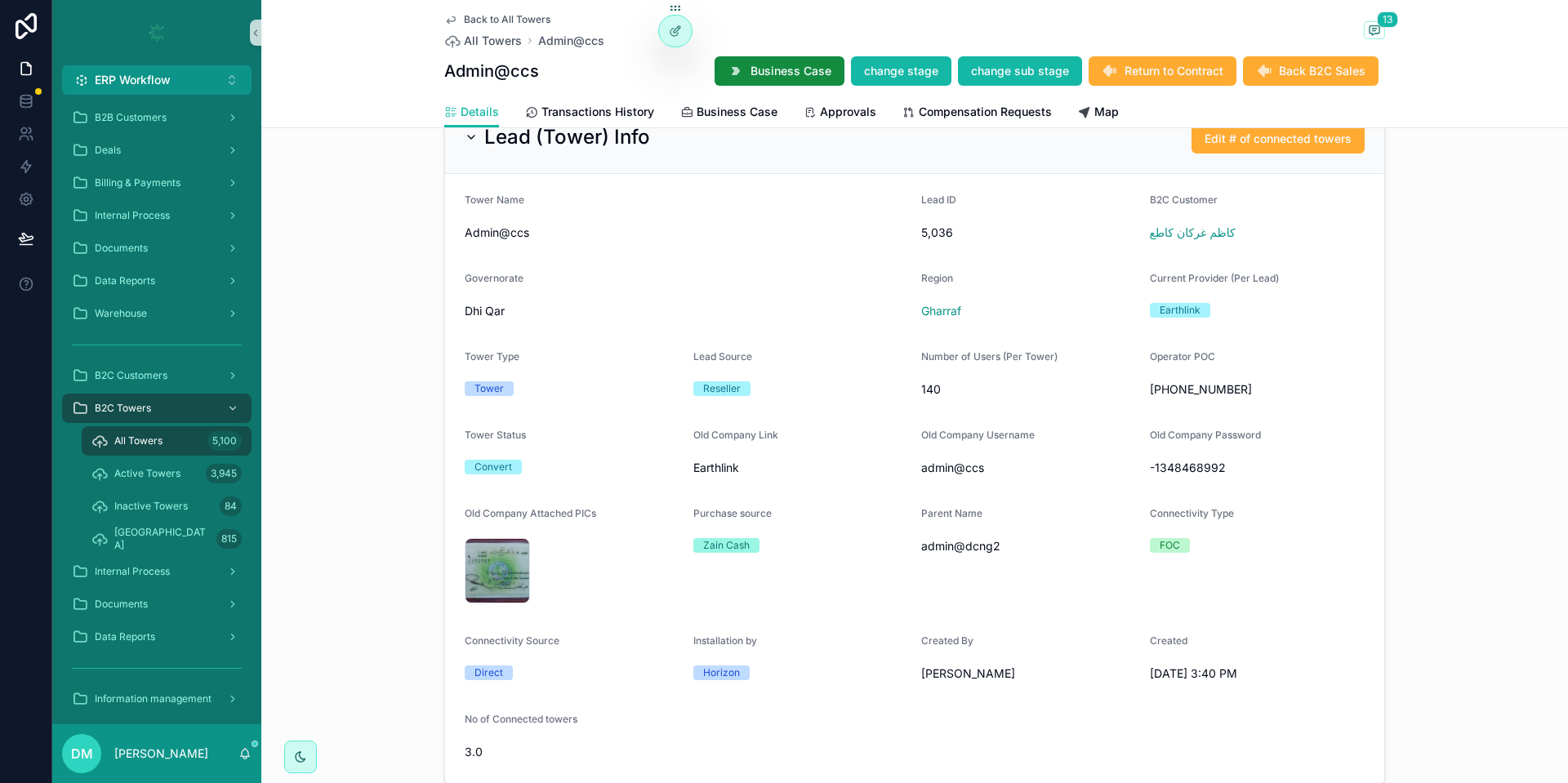
scroll to position [937, 0]
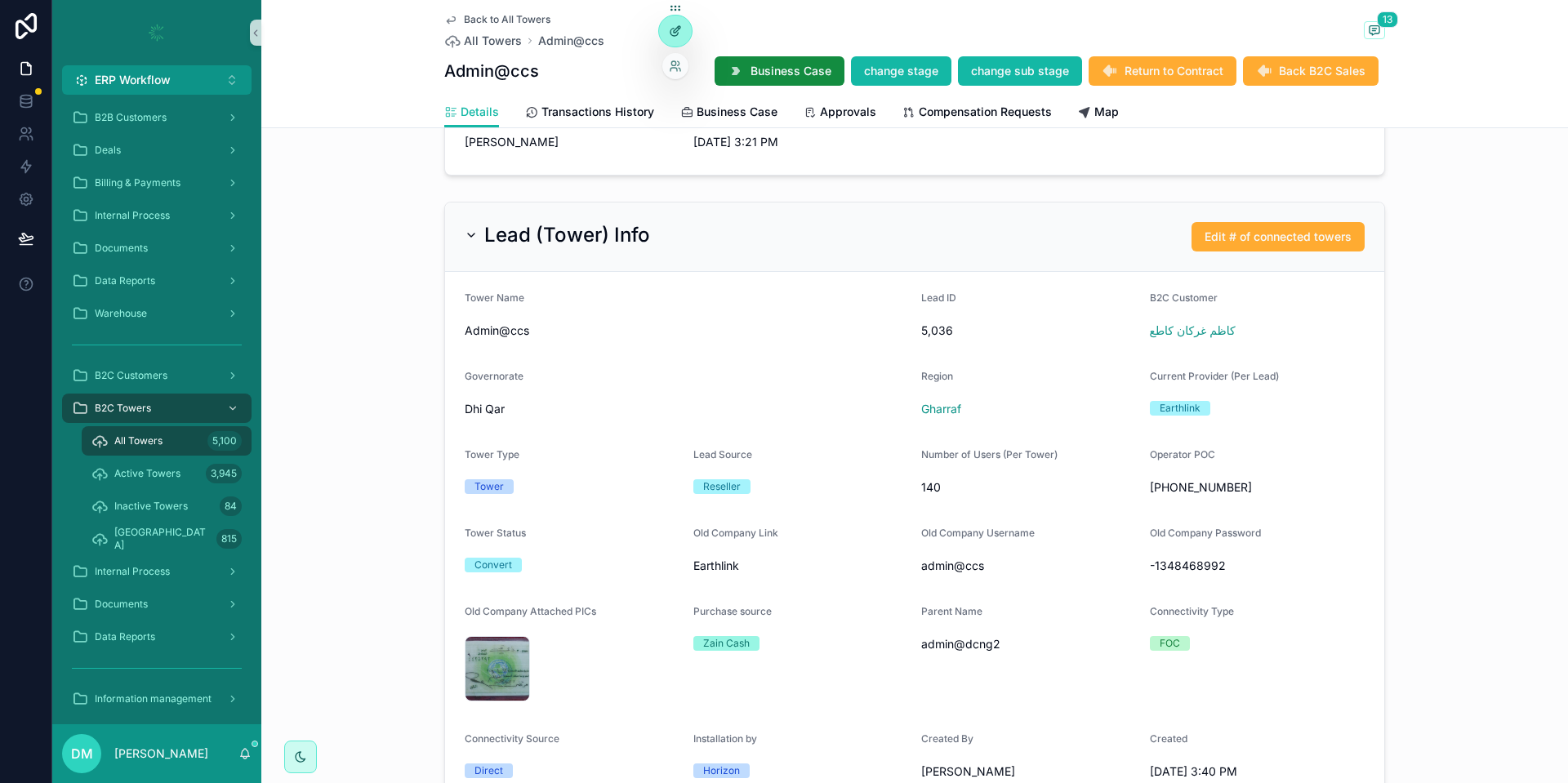
click at [680, 32] on icon at bounding box center [675, 31] width 13 height 13
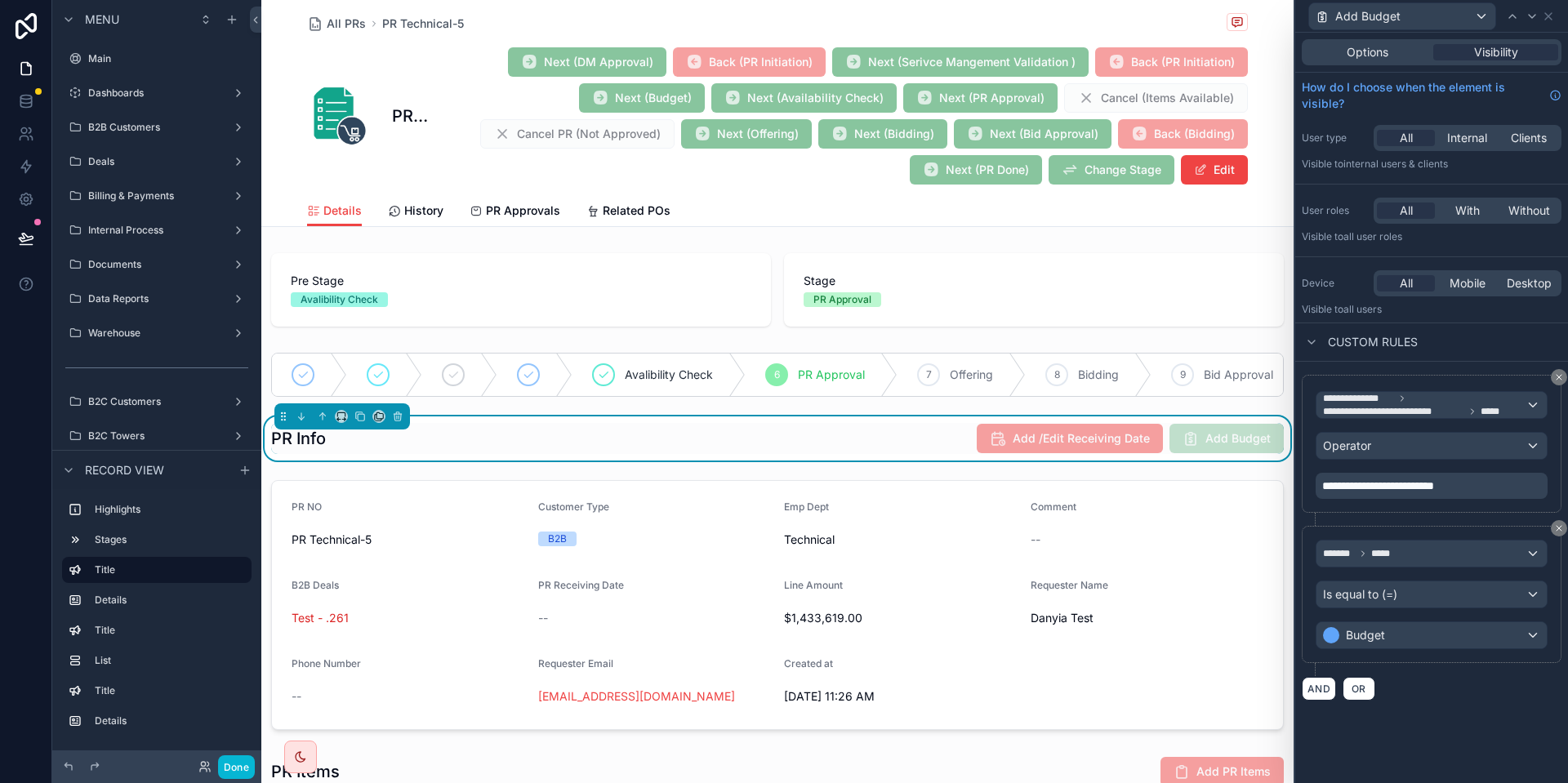
scroll to position [86, 0]
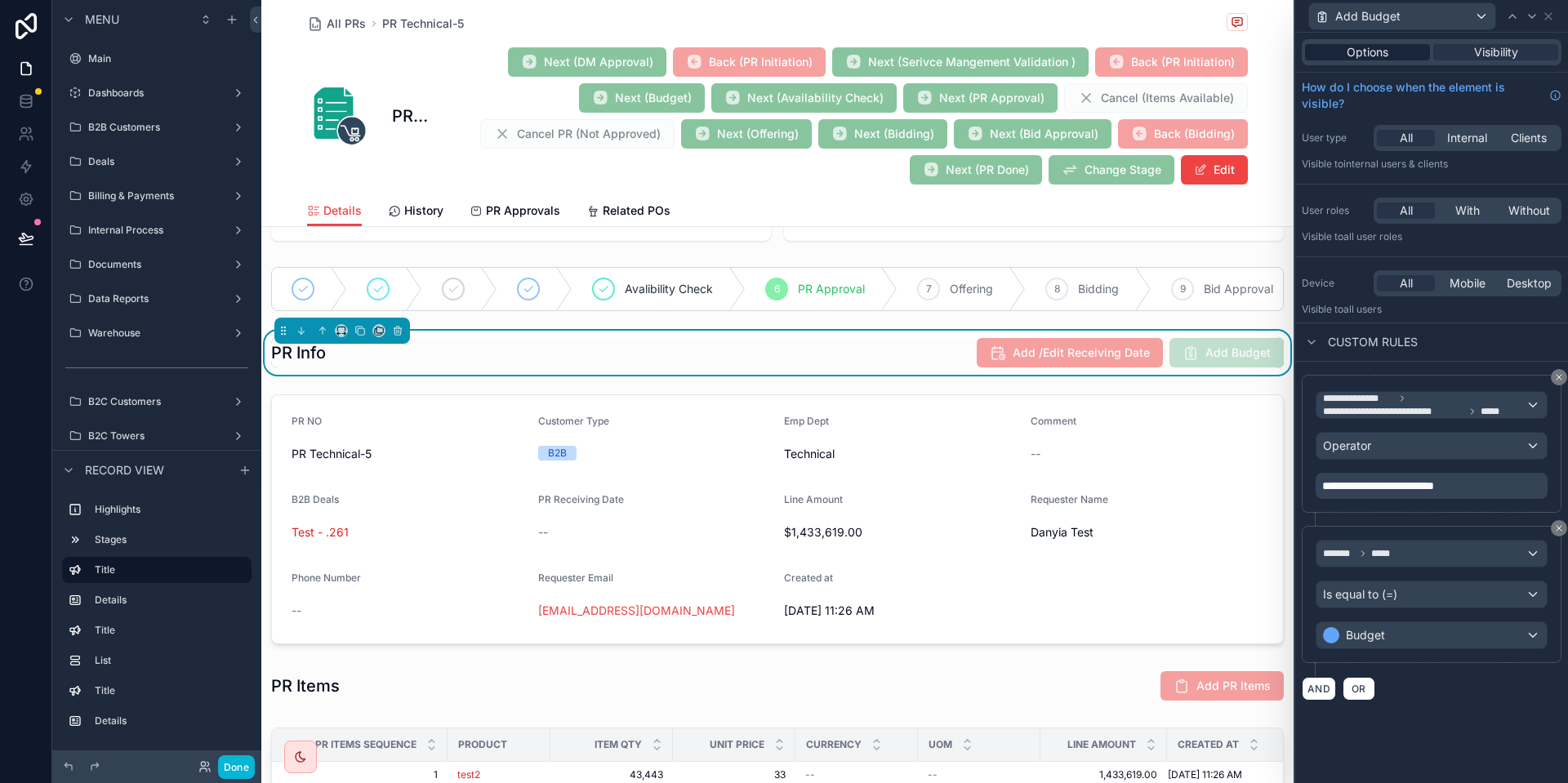
click at [1371, 59] on span "Options" at bounding box center [1368, 52] width 42 height 16
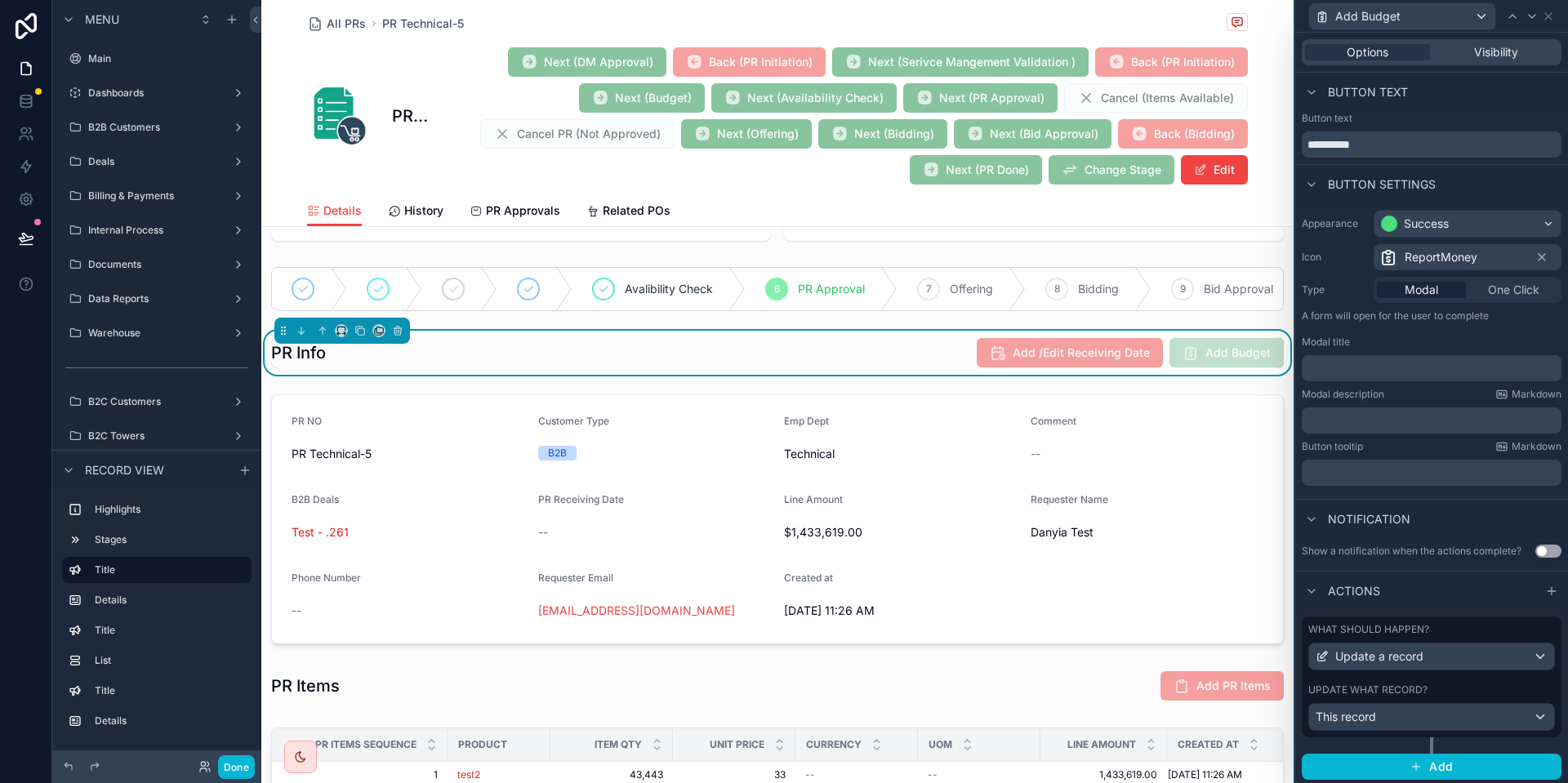
scroll to position [3, 0]
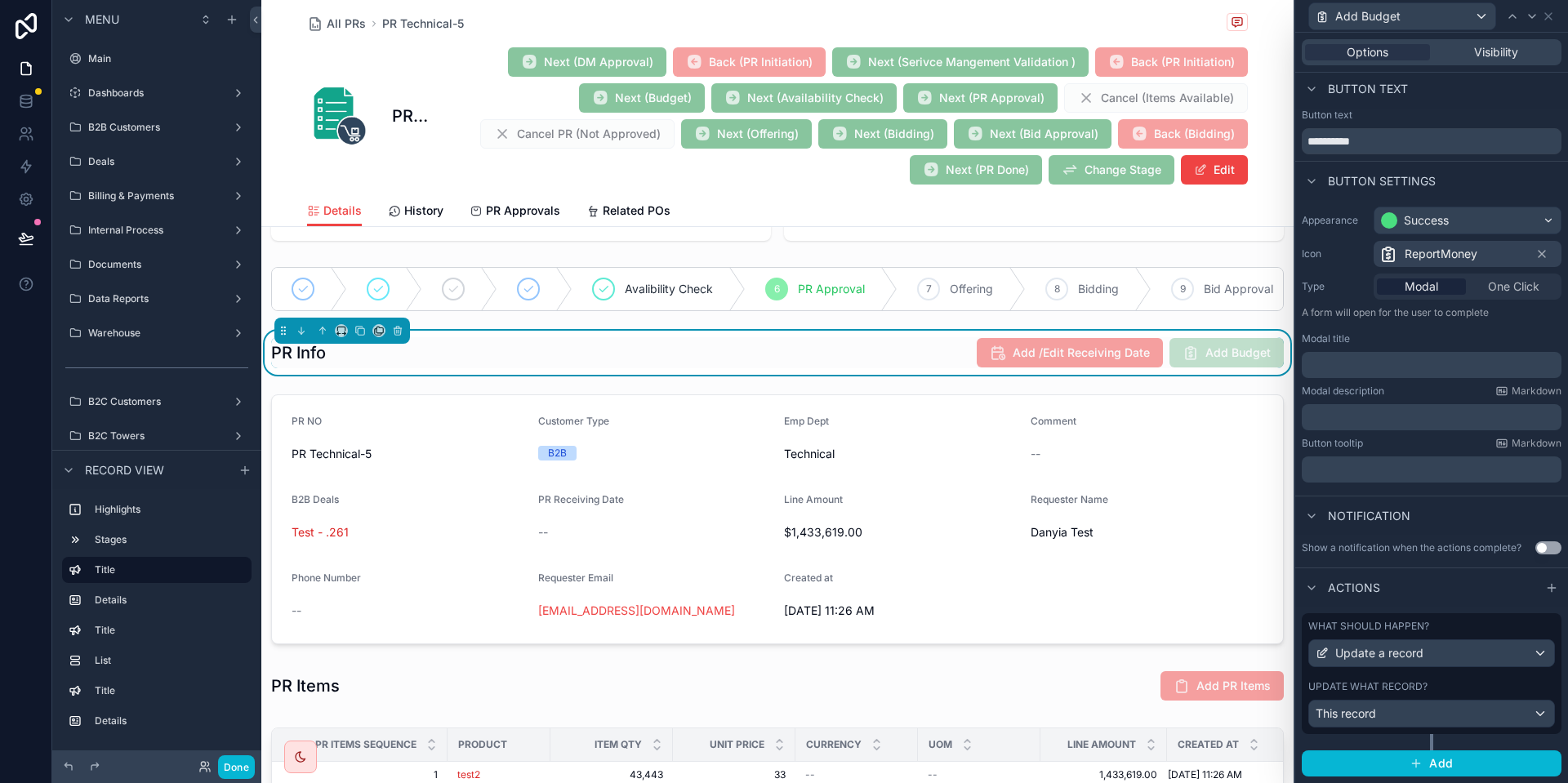
click at [1369, 689] on label "Update what record?" at bounding box center [1368, 687] width 119 height 13
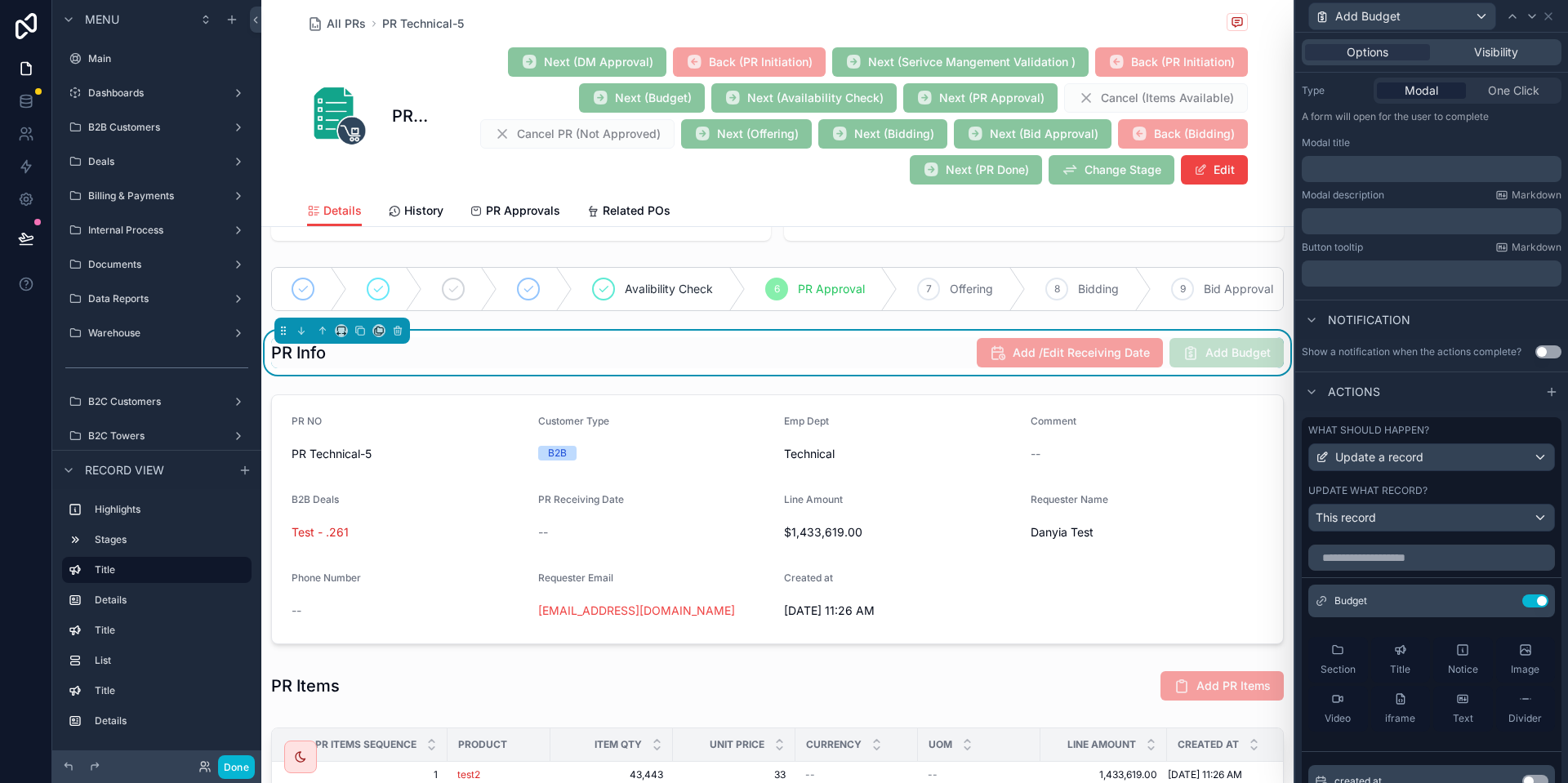
scroll to position [396, 0]
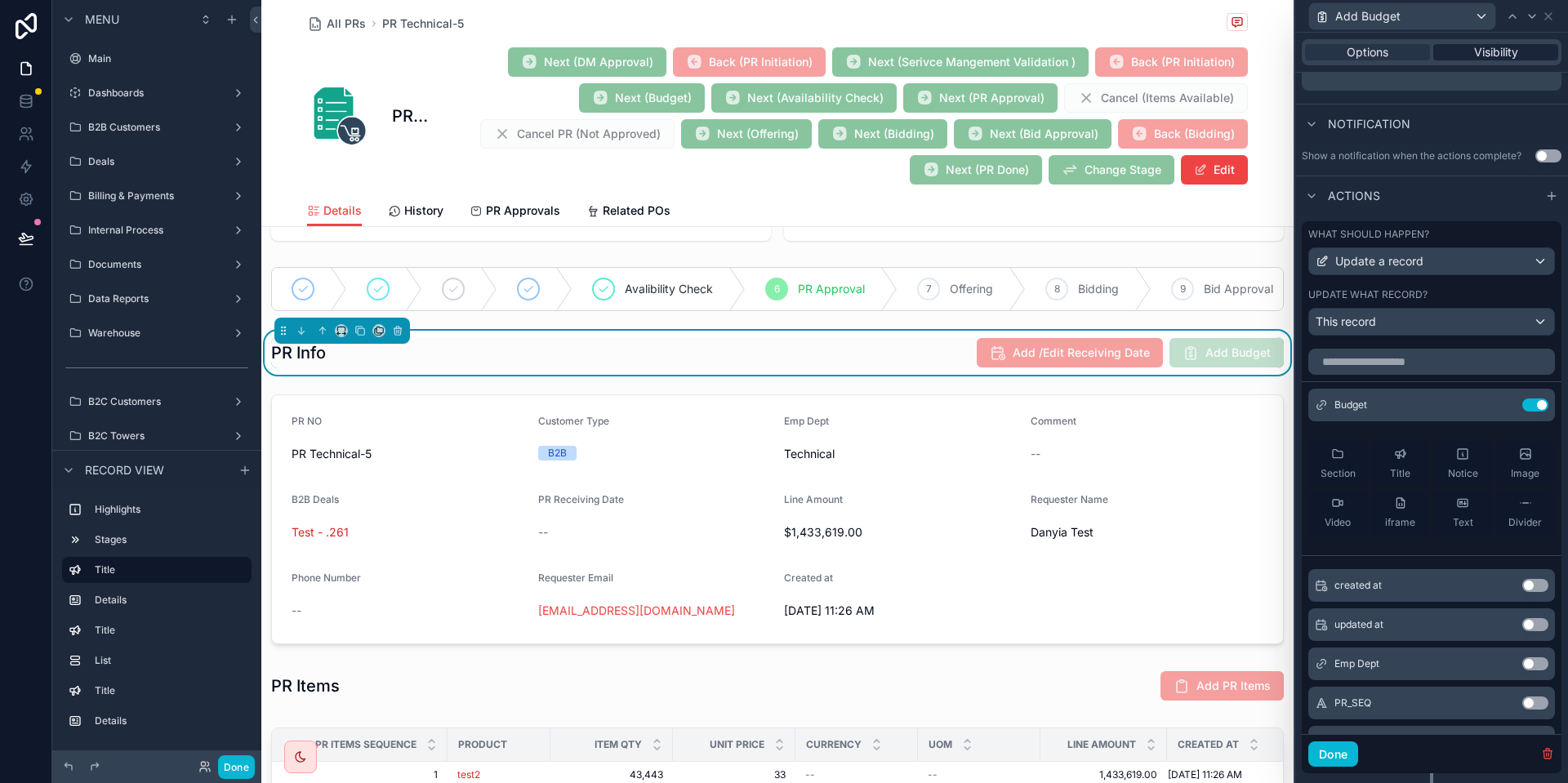
click at [1480, 58] on span "Visibility" at bounding box center [1496, 52] width 44 height 16
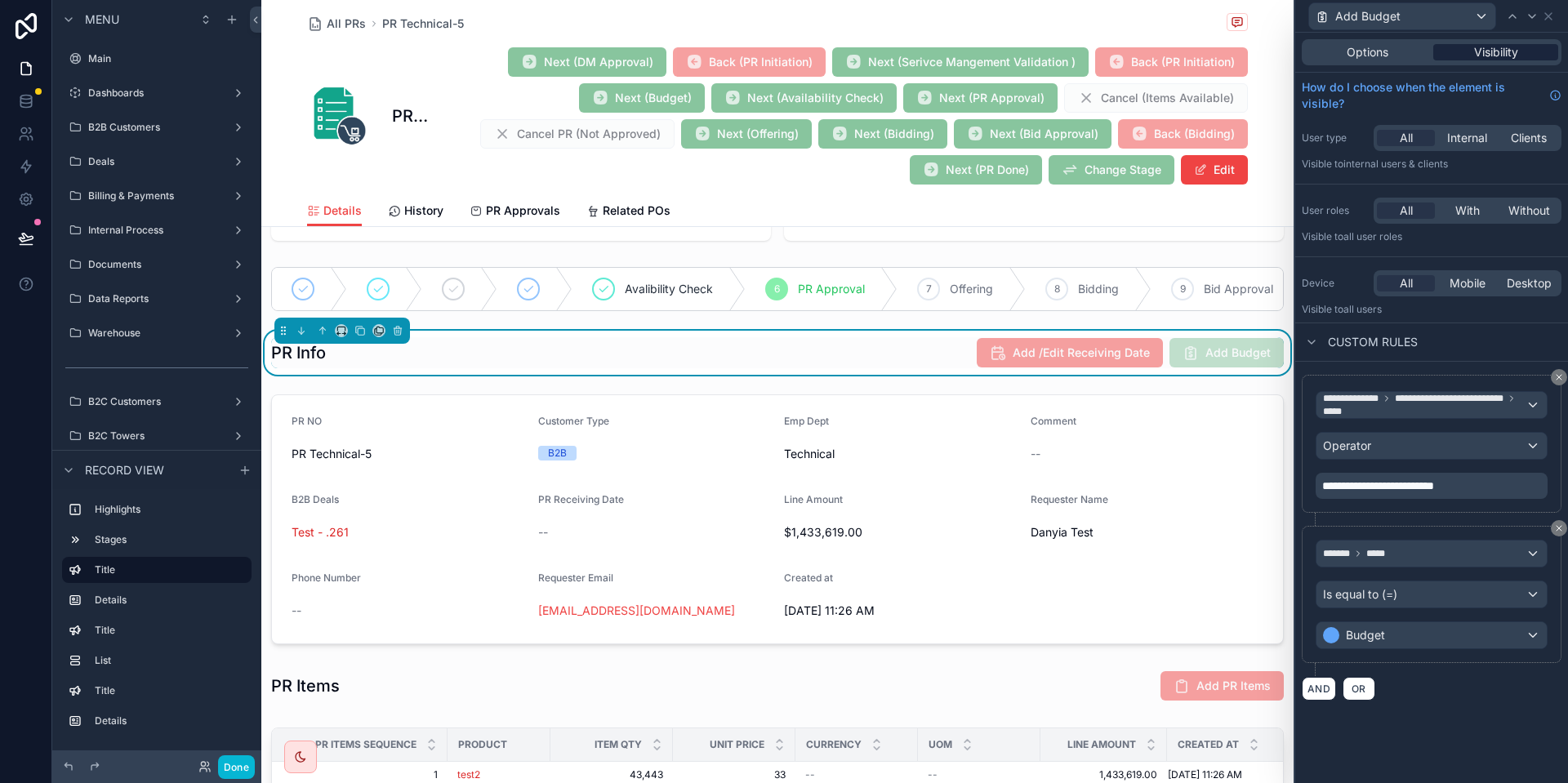
scroll to position [0, 0]
click at [1372, 699] on div "**********" at bounding box center [1432, 537] width 273 height 352
click at [1366, 692] on span "OR" at bounding box center [1359, 689] width 21 height 12
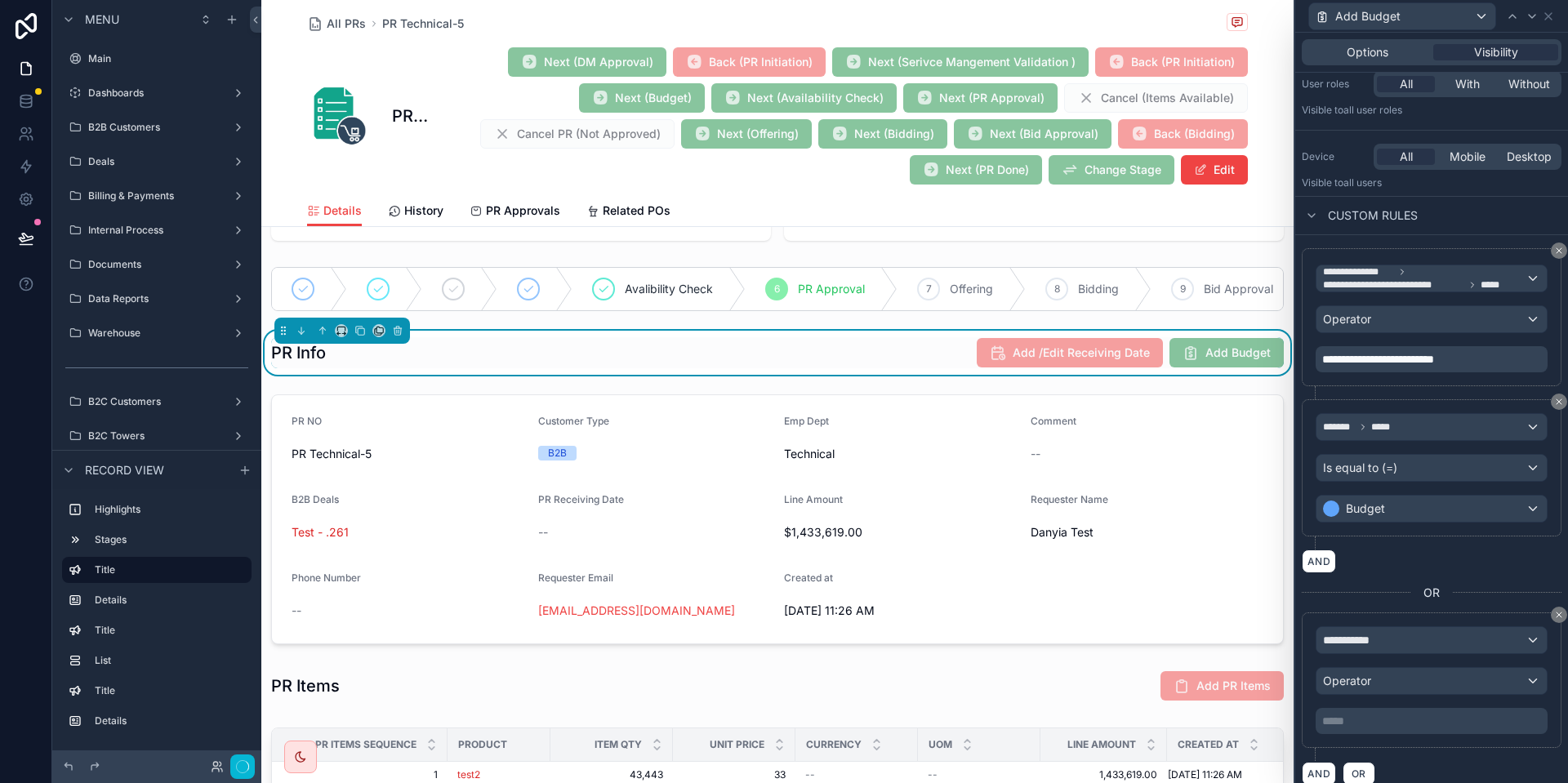
scroll to position [142, 0]
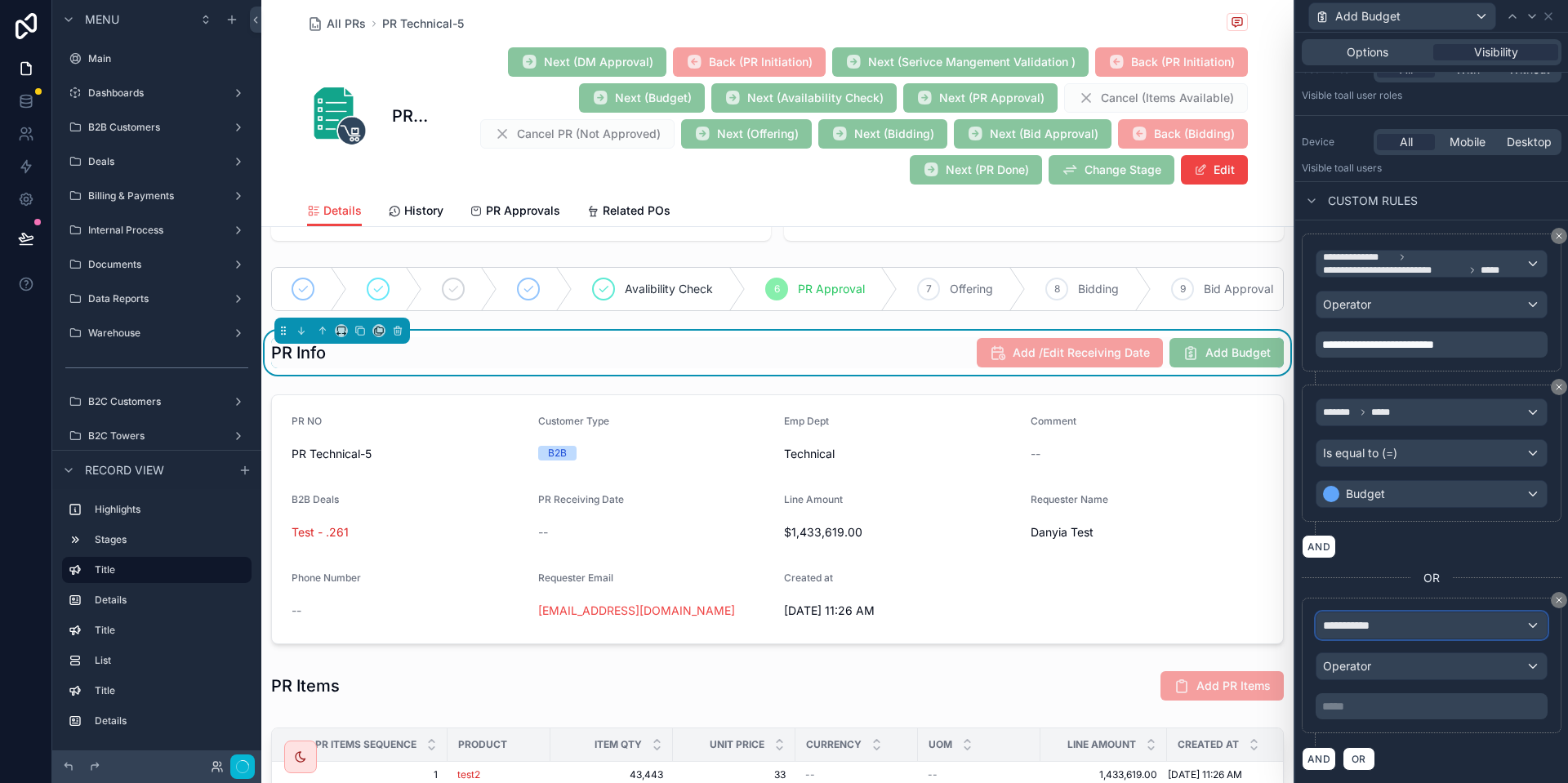
click at [1391, 622] on div "**********" at bounding box center [1432, 626] width 230 height 26
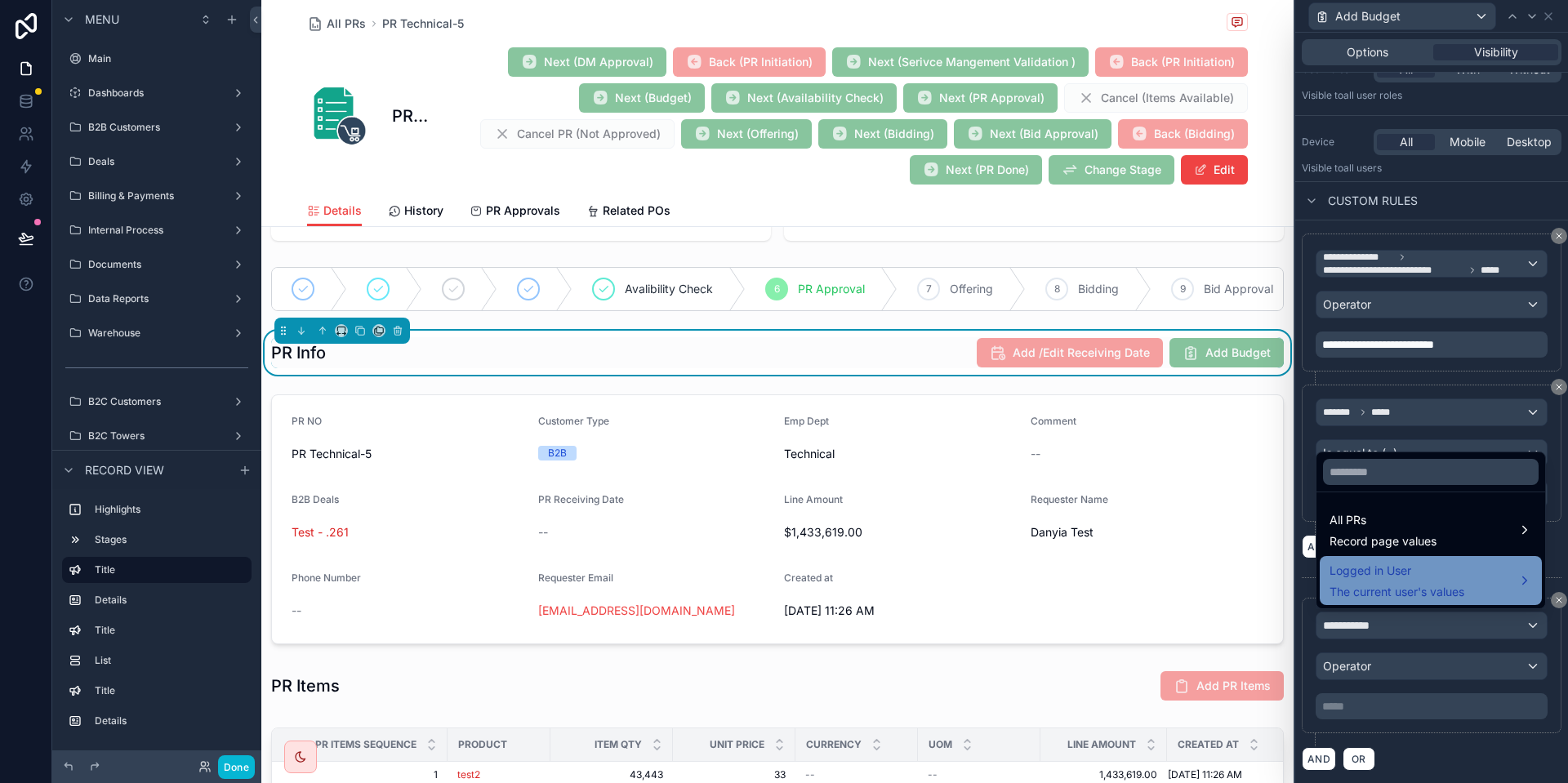
click at [1399, 587] on span "The current user's values" at bounding box center [1397, 591] width 135 height 16
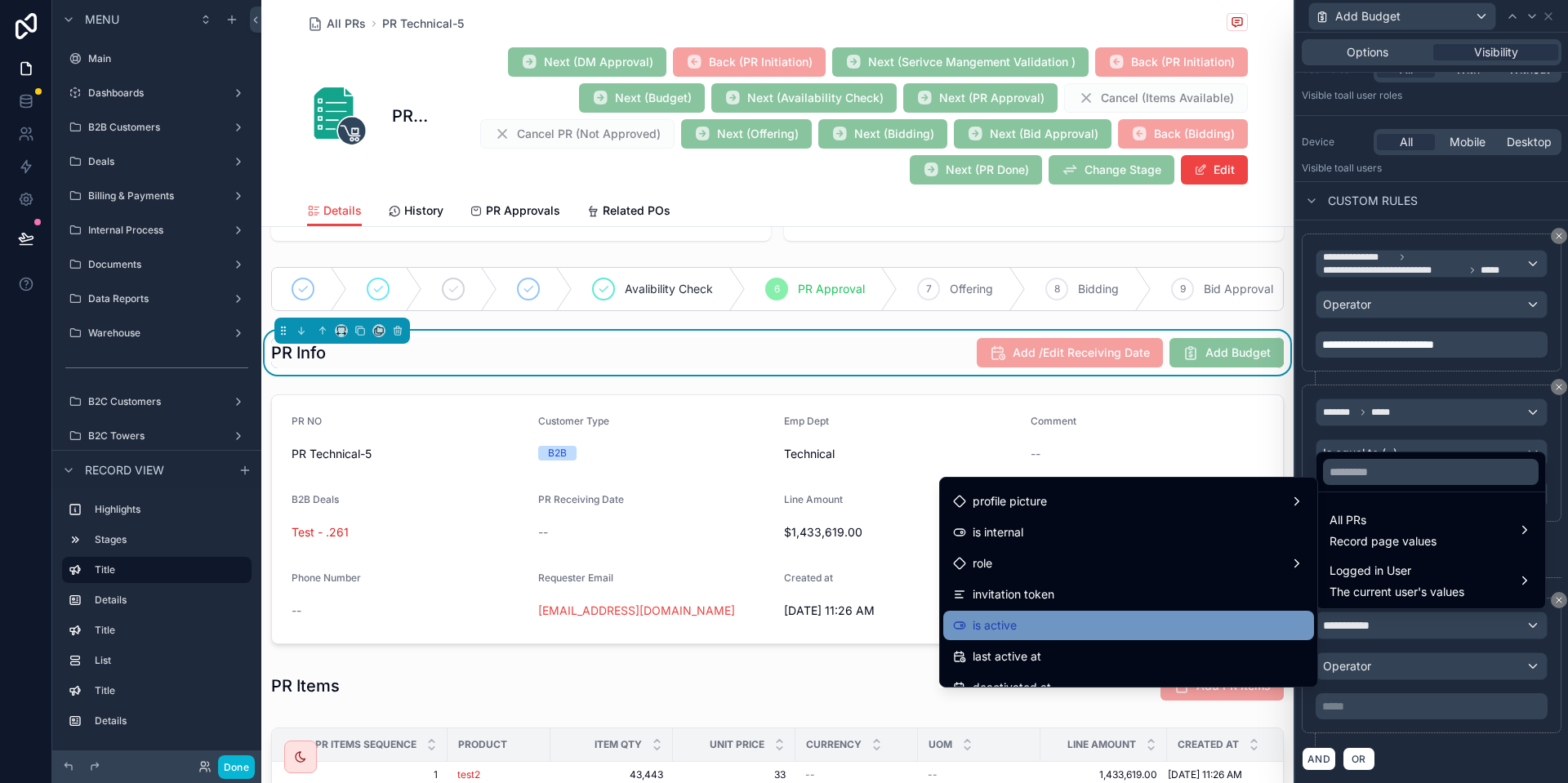
scroll to position [166, 0]
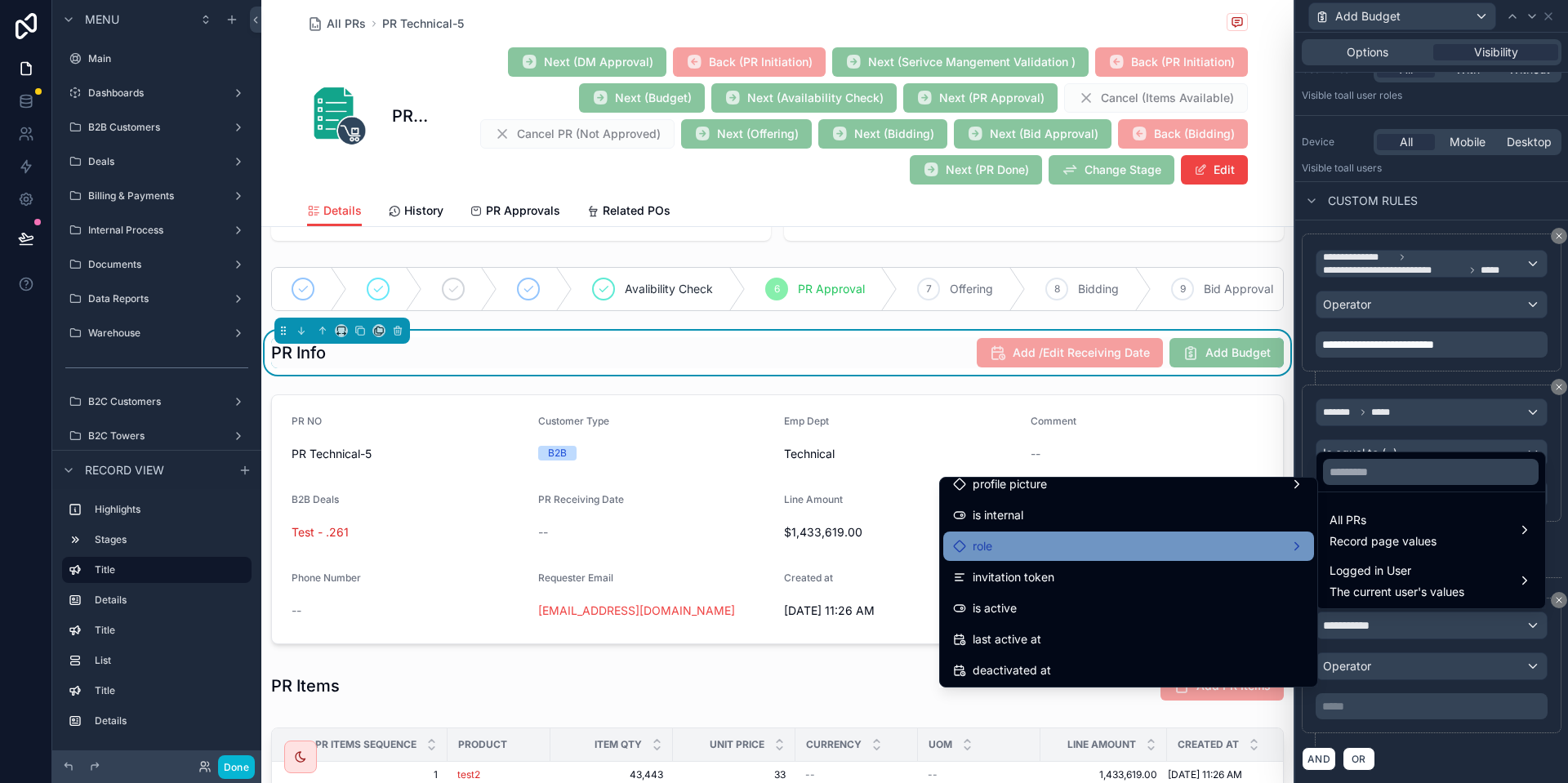
click at [1097, 542] on div "role" at bounding box center [1129, 546] width 351 height 20
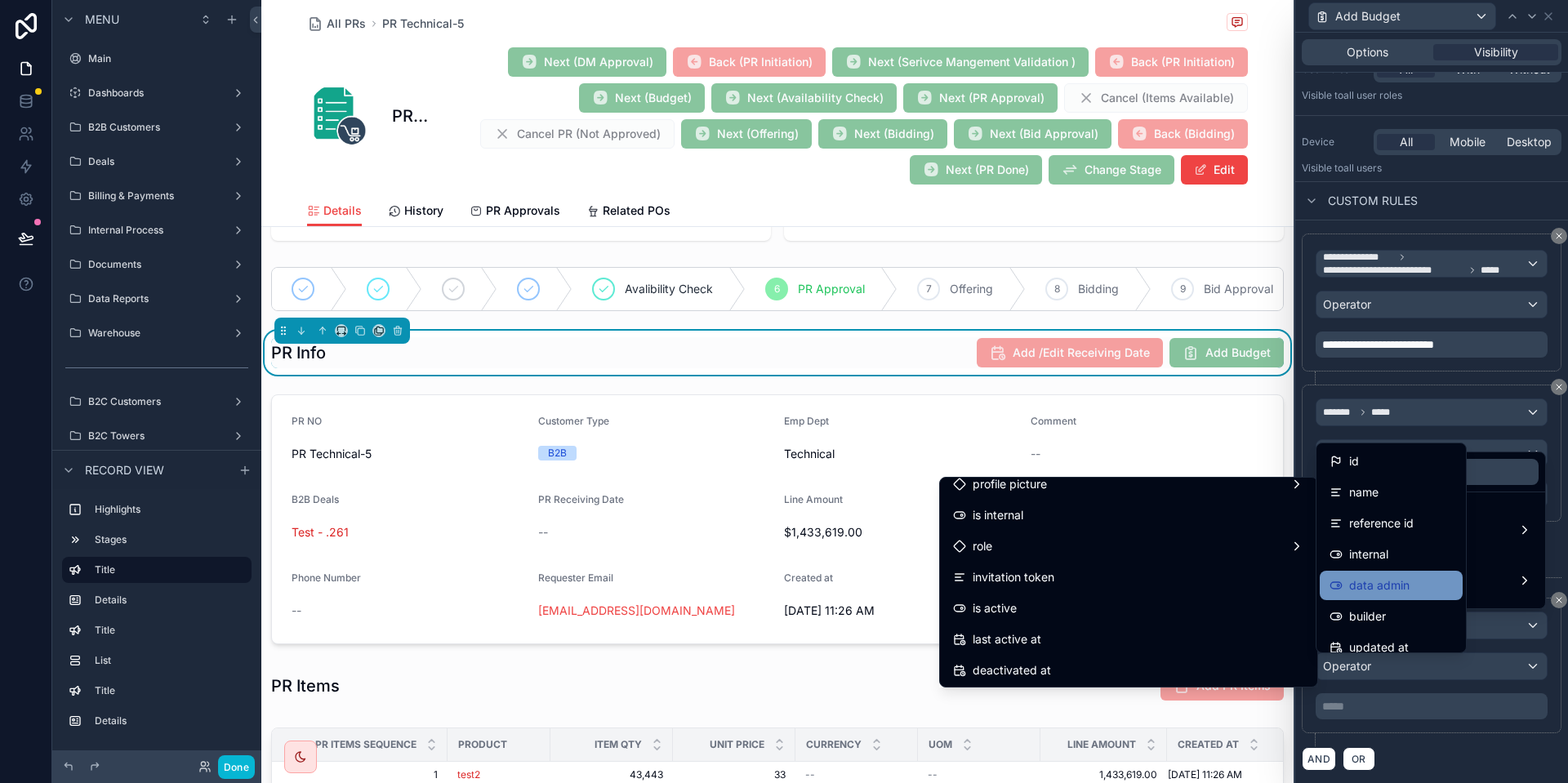
click at [1400, 585] on span "data admin" at bounding box center [1380, 586] width 60 height 20
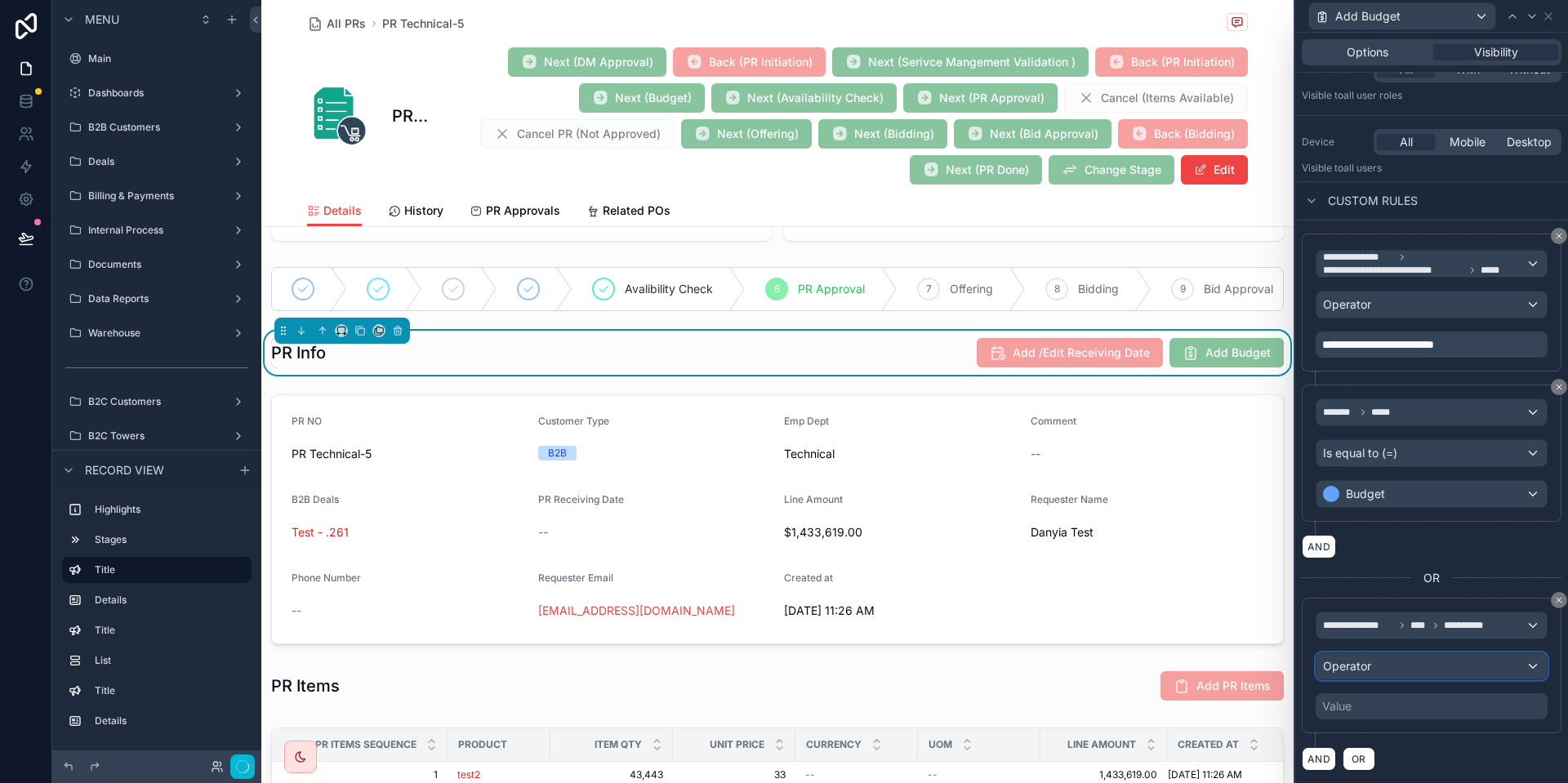
click at [1365, 671] on span "Operator" at bounding box center [1347, 666] width 48 height 14
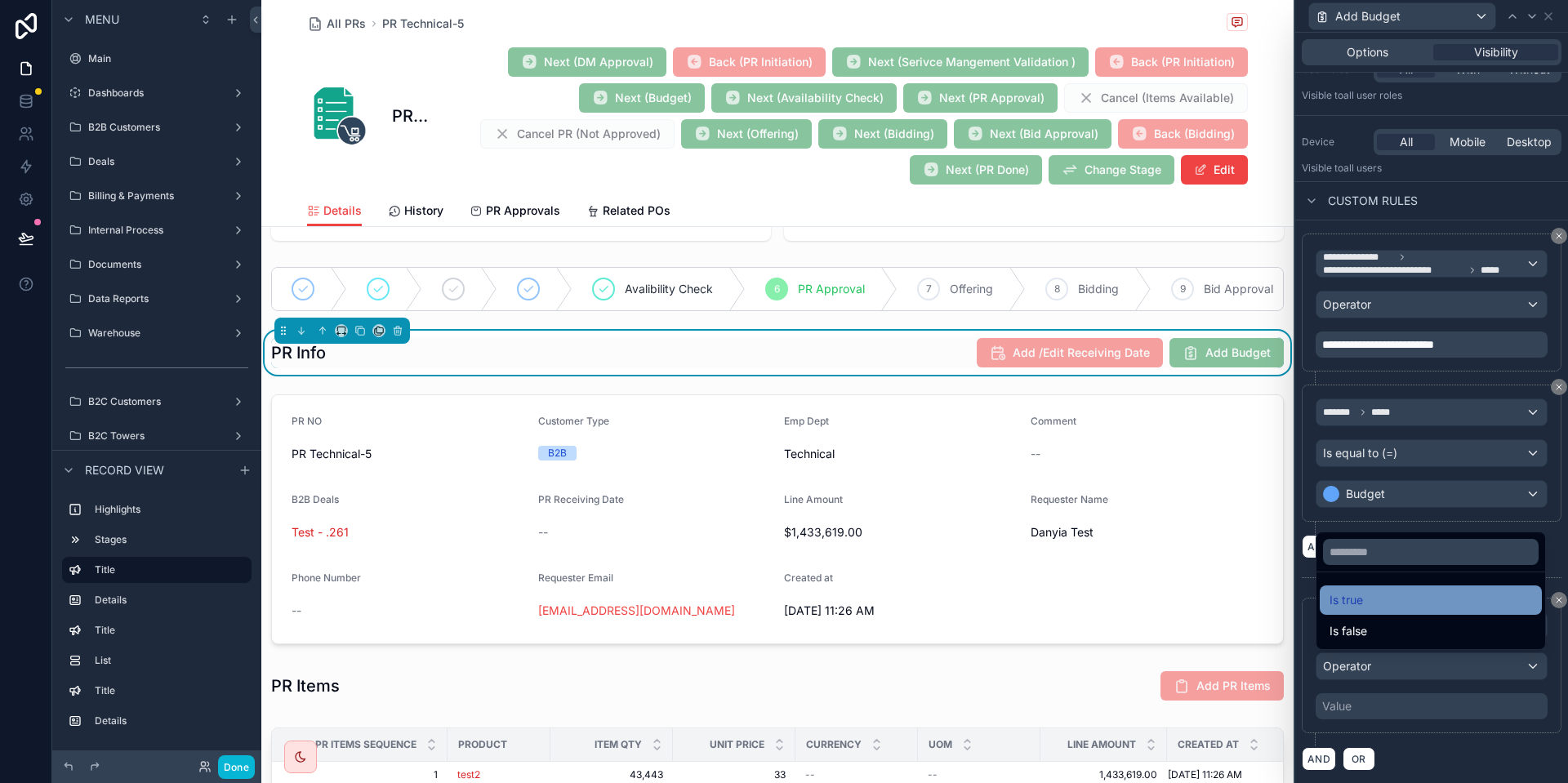
click at [1406, 609] on div "Is true" at bounding box center [1431, 600] width 202 height 20
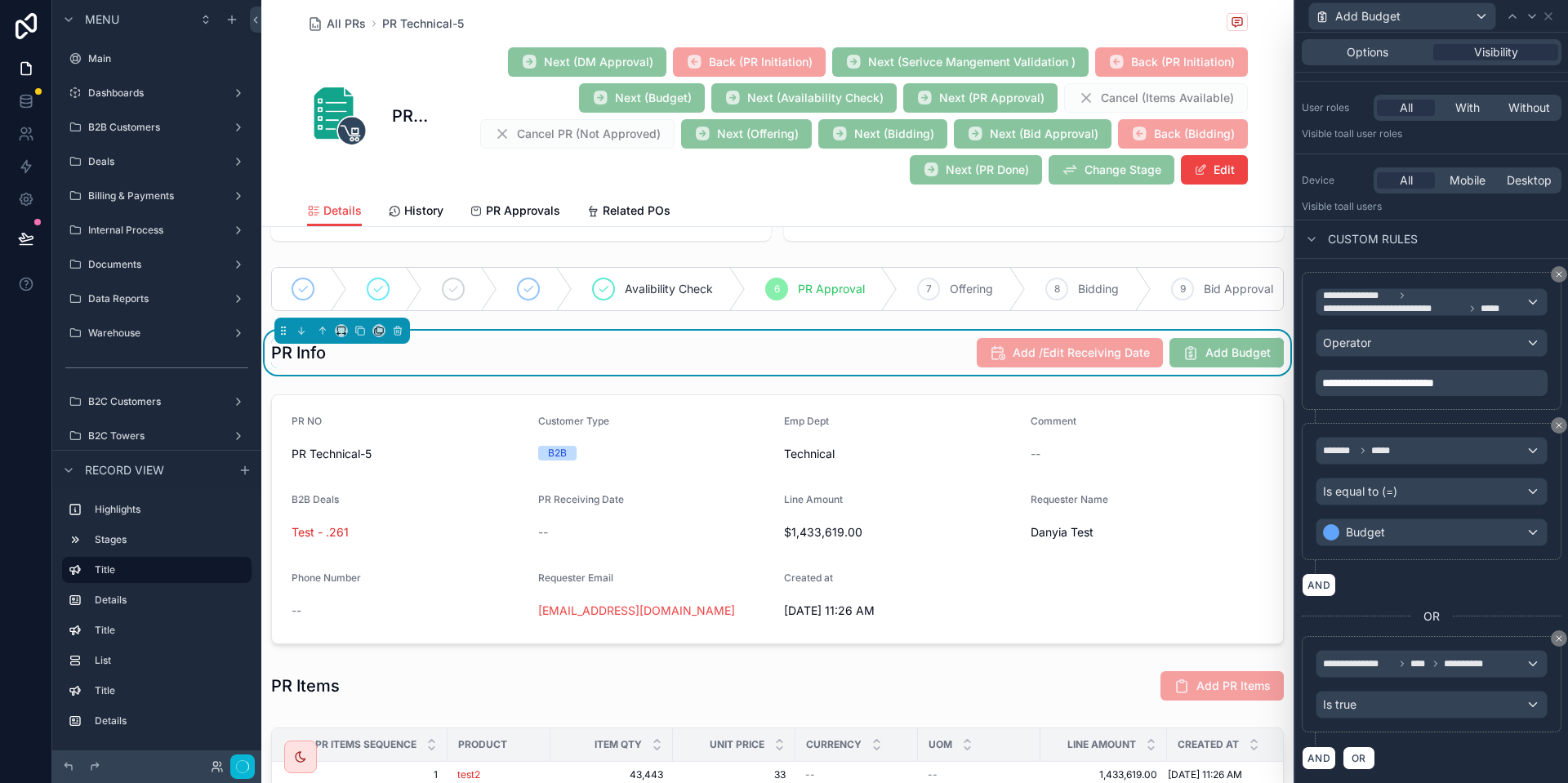
scroll to position [102, 0]
click at [235, 759] on button "Done" at bounding box center [236, 767] width 37 height 24
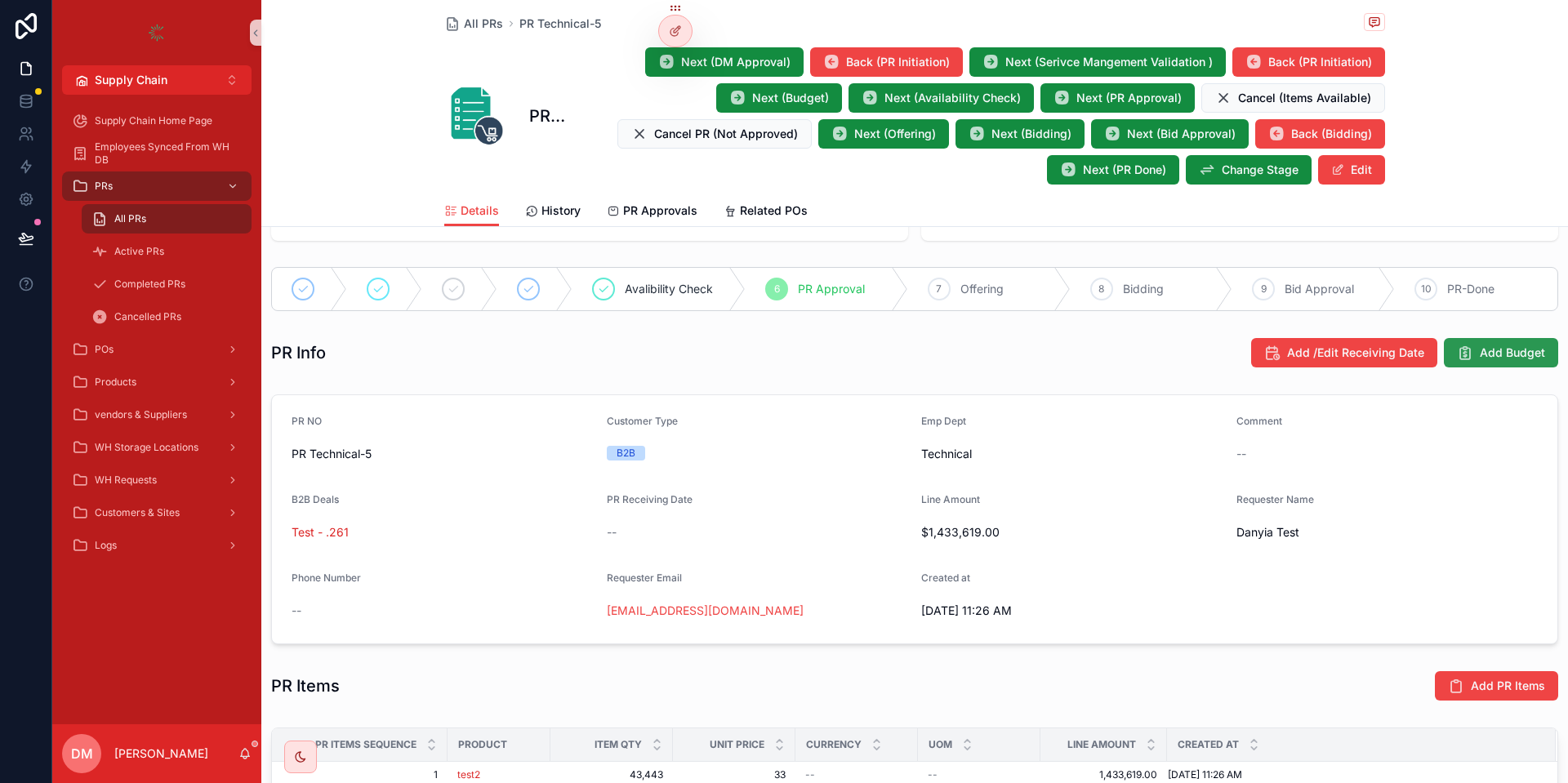
click at [1502, 356] on span "Add Budget" at bounding box center [1512, 352] width 65 height 16
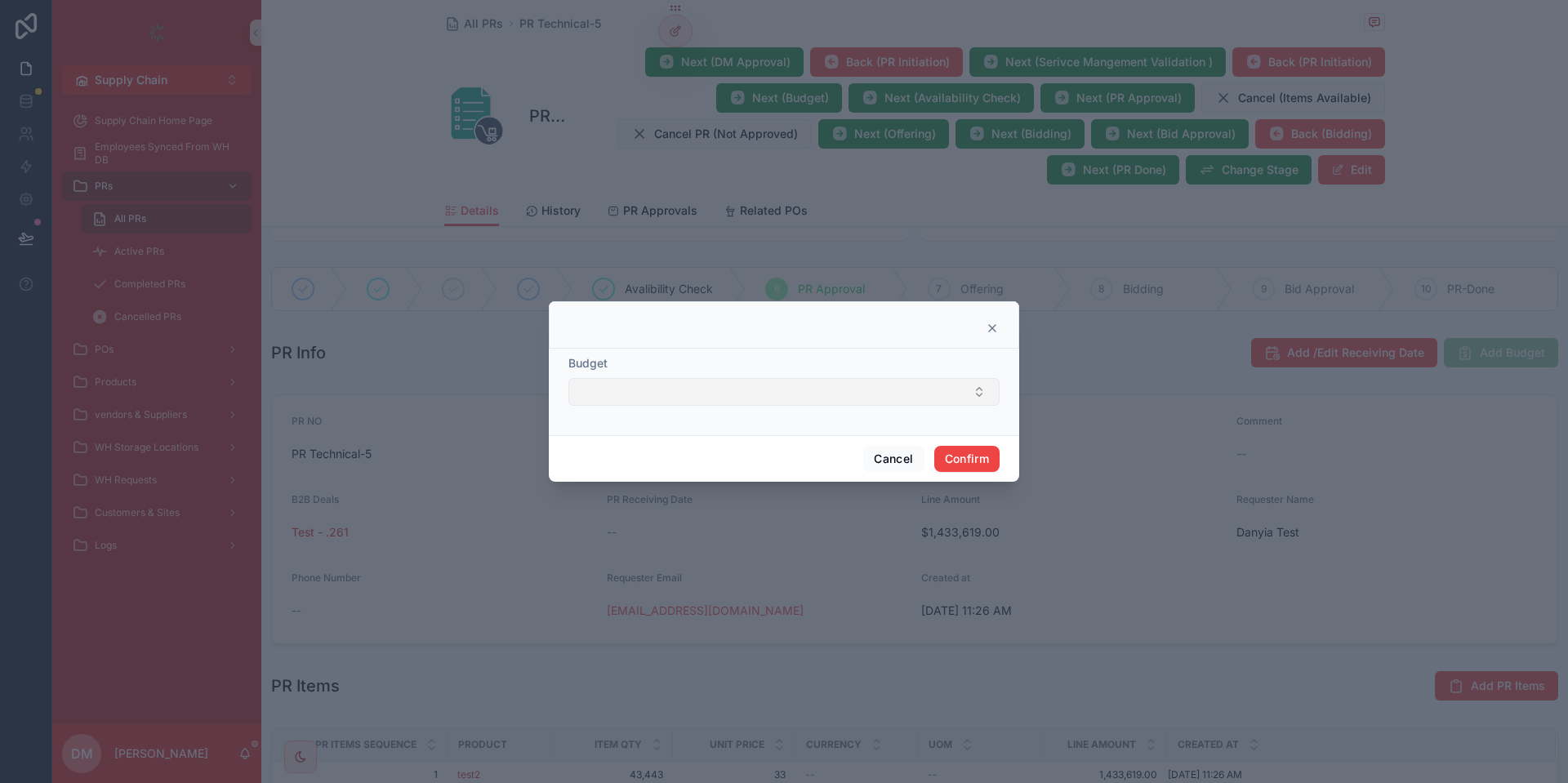
click at [621, 399] on button "Select Button" at bounding box center [784, 391] width 432 height 27
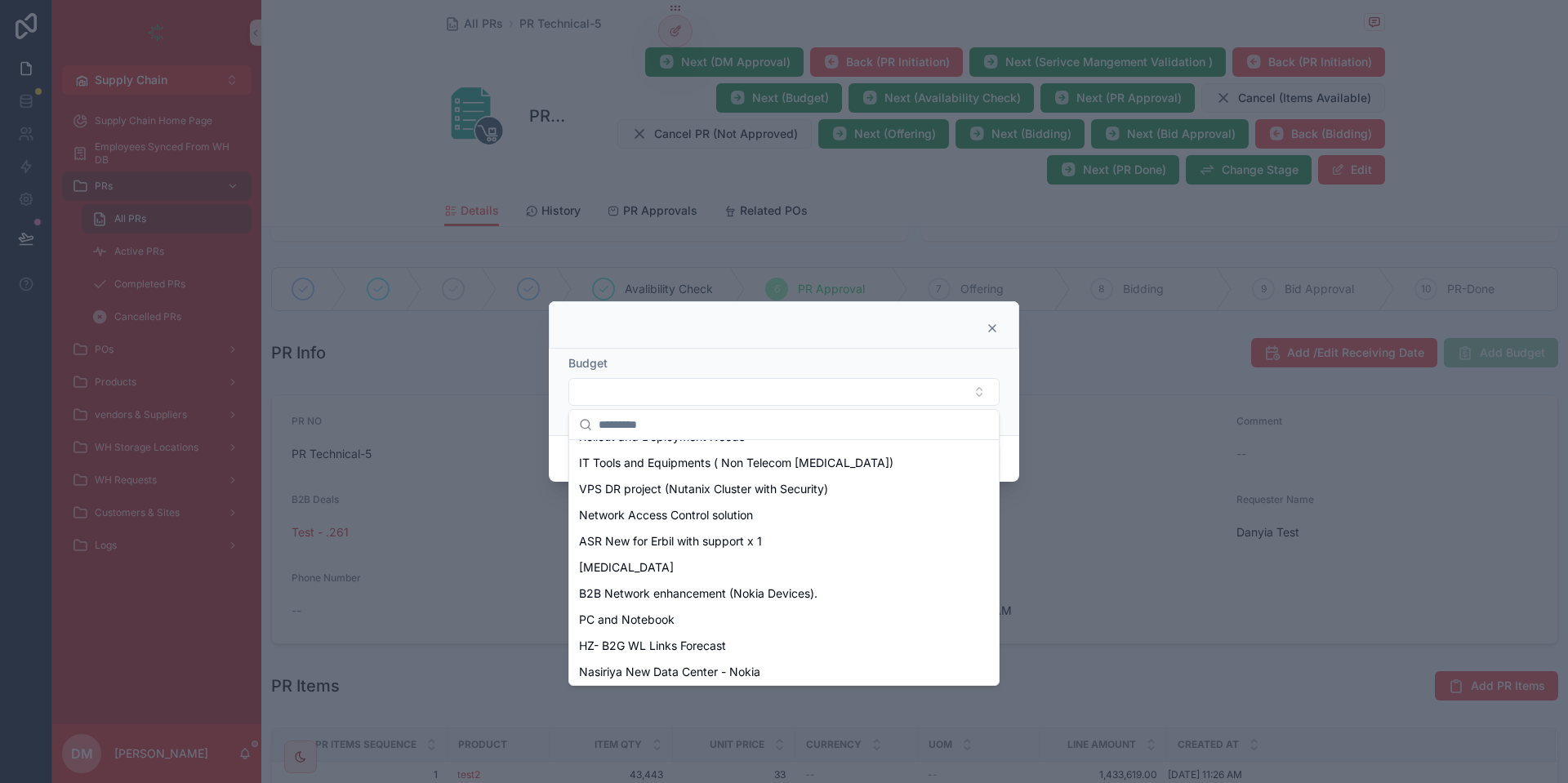
scroll to position [703, 0]
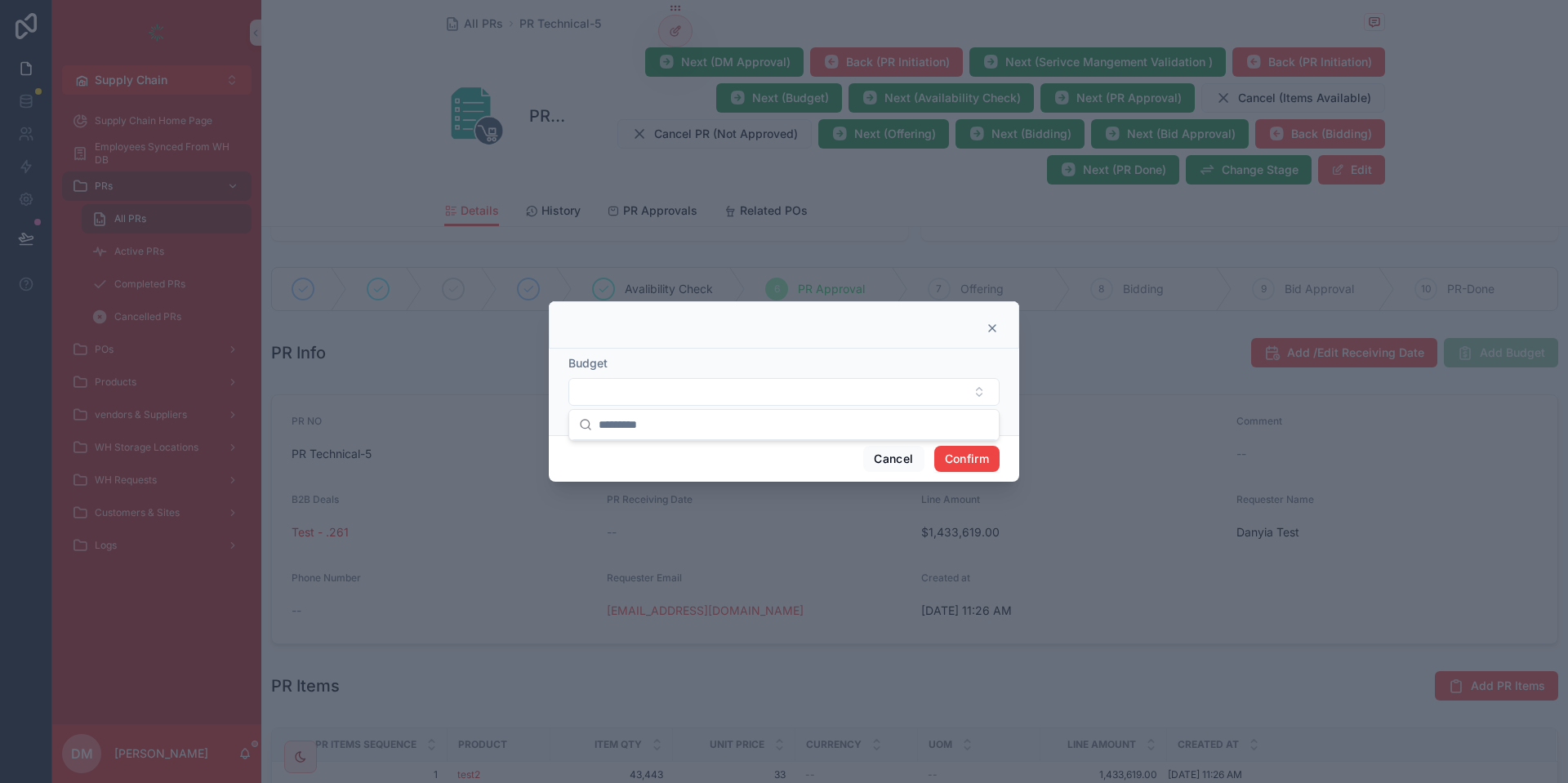
click at [993, 323] on icon at bounding box center [993, 329] width 13 height 13
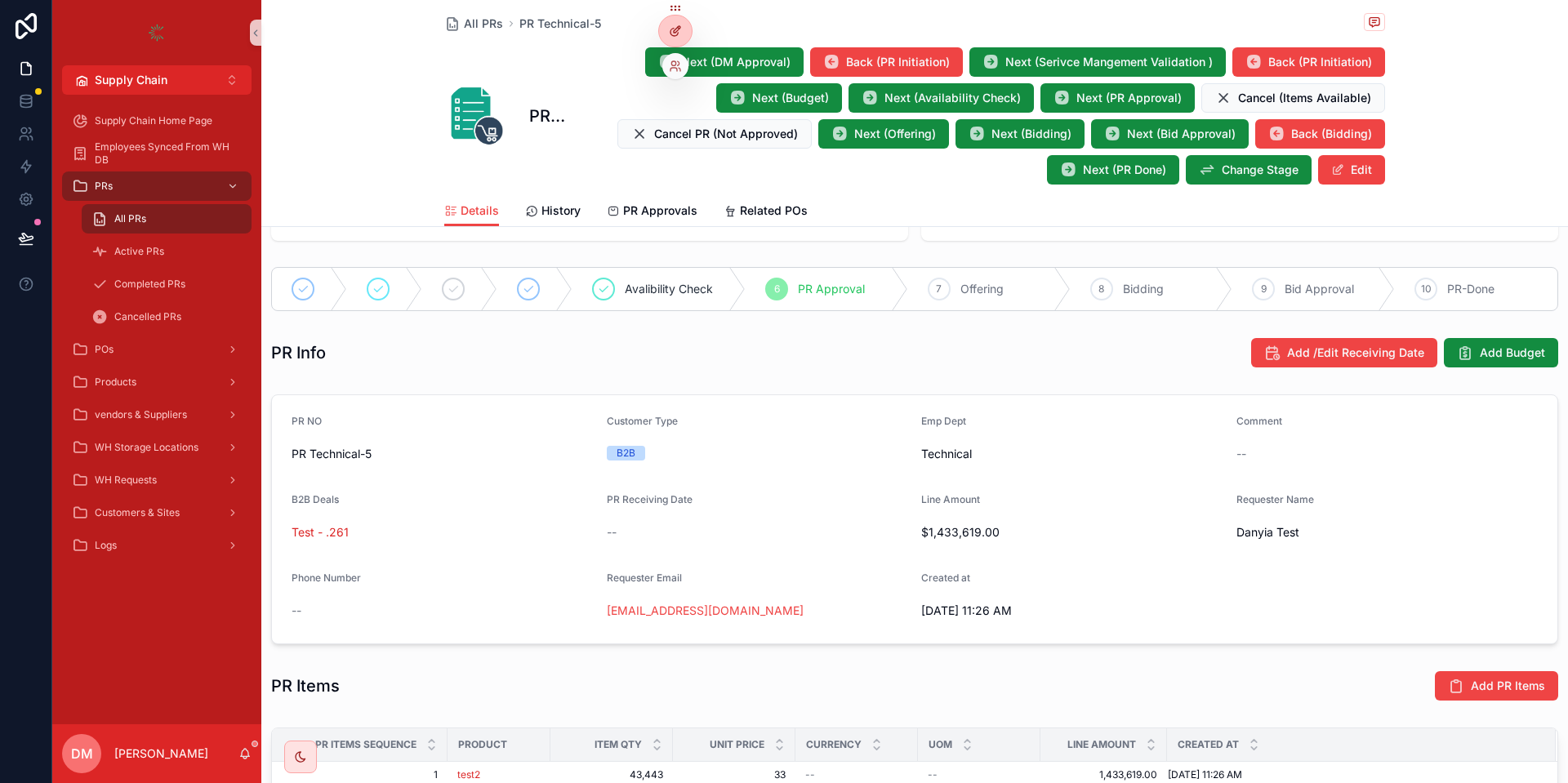
click at [666, 22] on div at bounding box center [675, 30] width 33 height 31
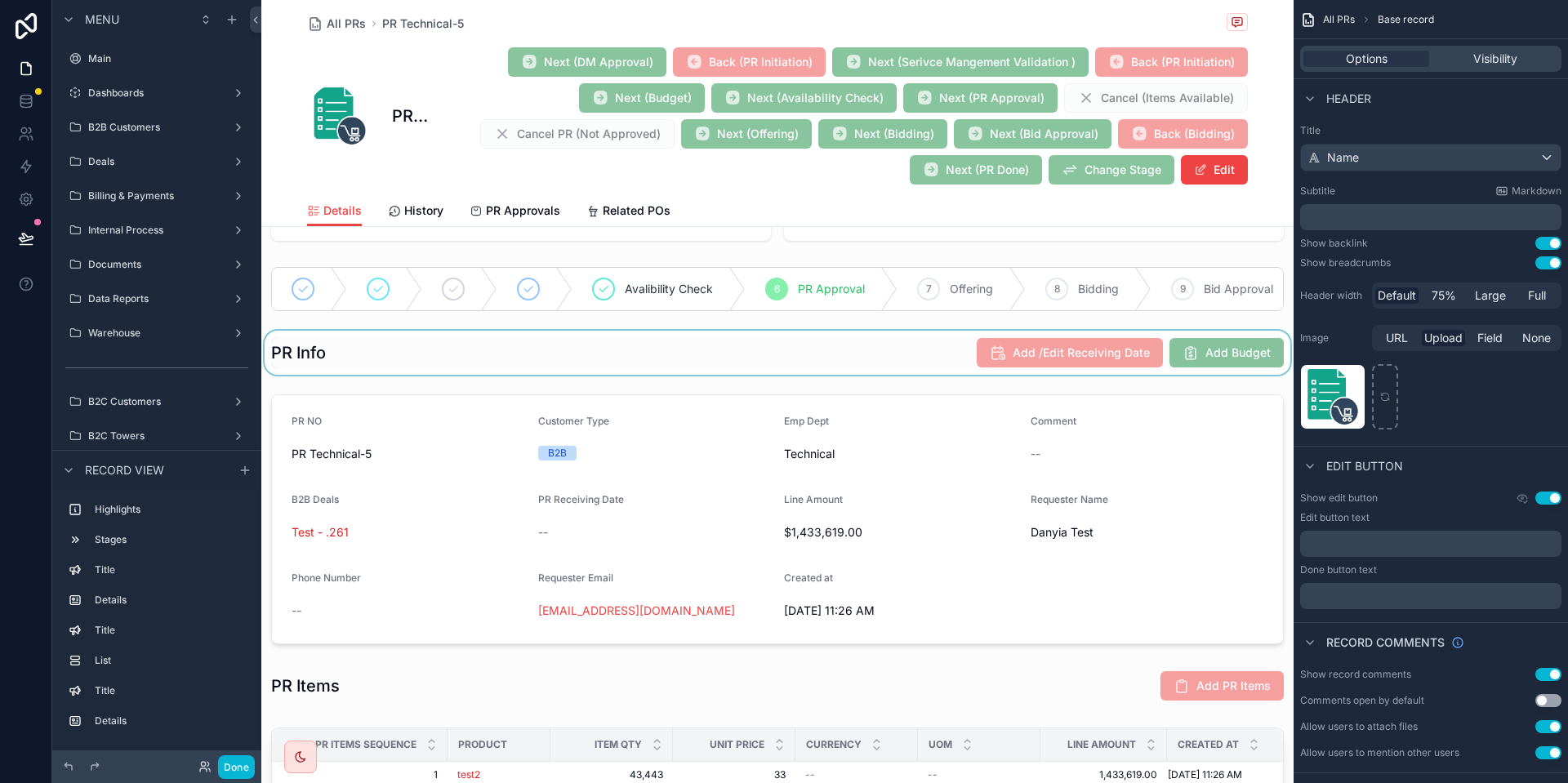
click at [924, 342] on div "scrollable content" at bounding box center [777, 352] width 1032 height 44
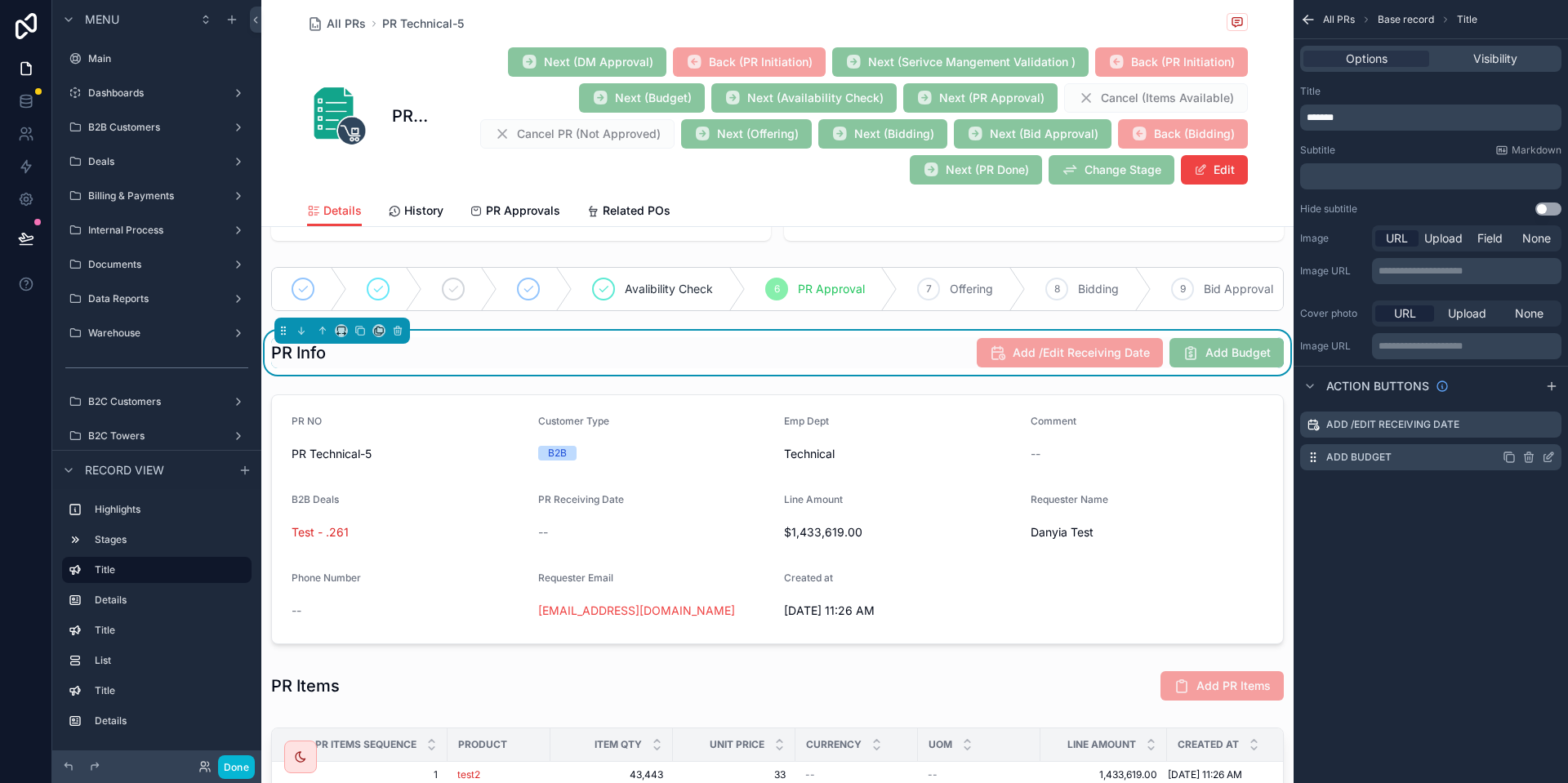
click at [1551, 462] on icon "scrollable content" at bounding box center [1548, 459] width 8 height 8
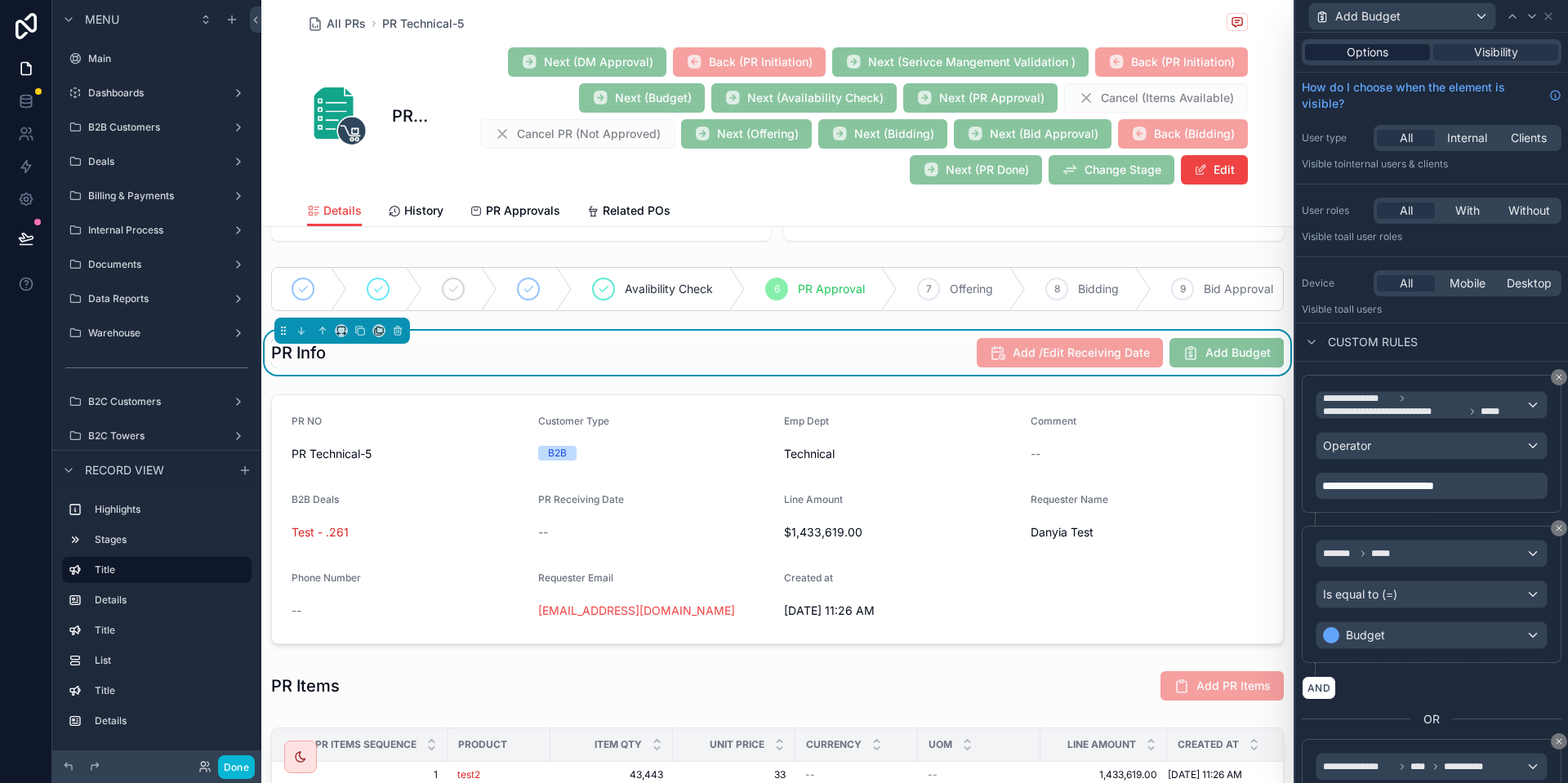
click at [1380, 58] on span "Options" at bounding box center [1368, 52] width 42 height 16
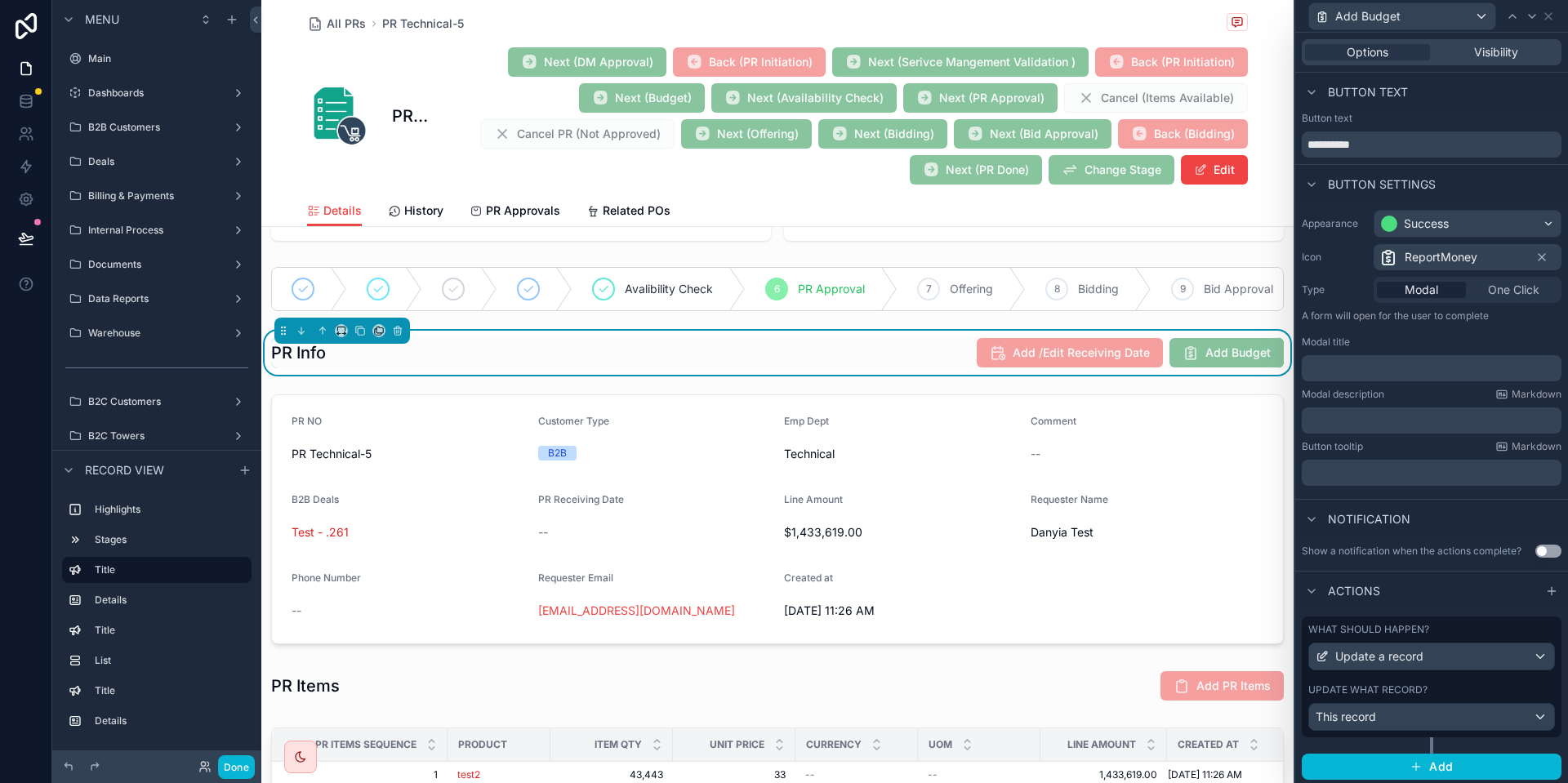
click at [1365, 417] on p "﻿" at bounding box center [1433, 420] width 250 height 16
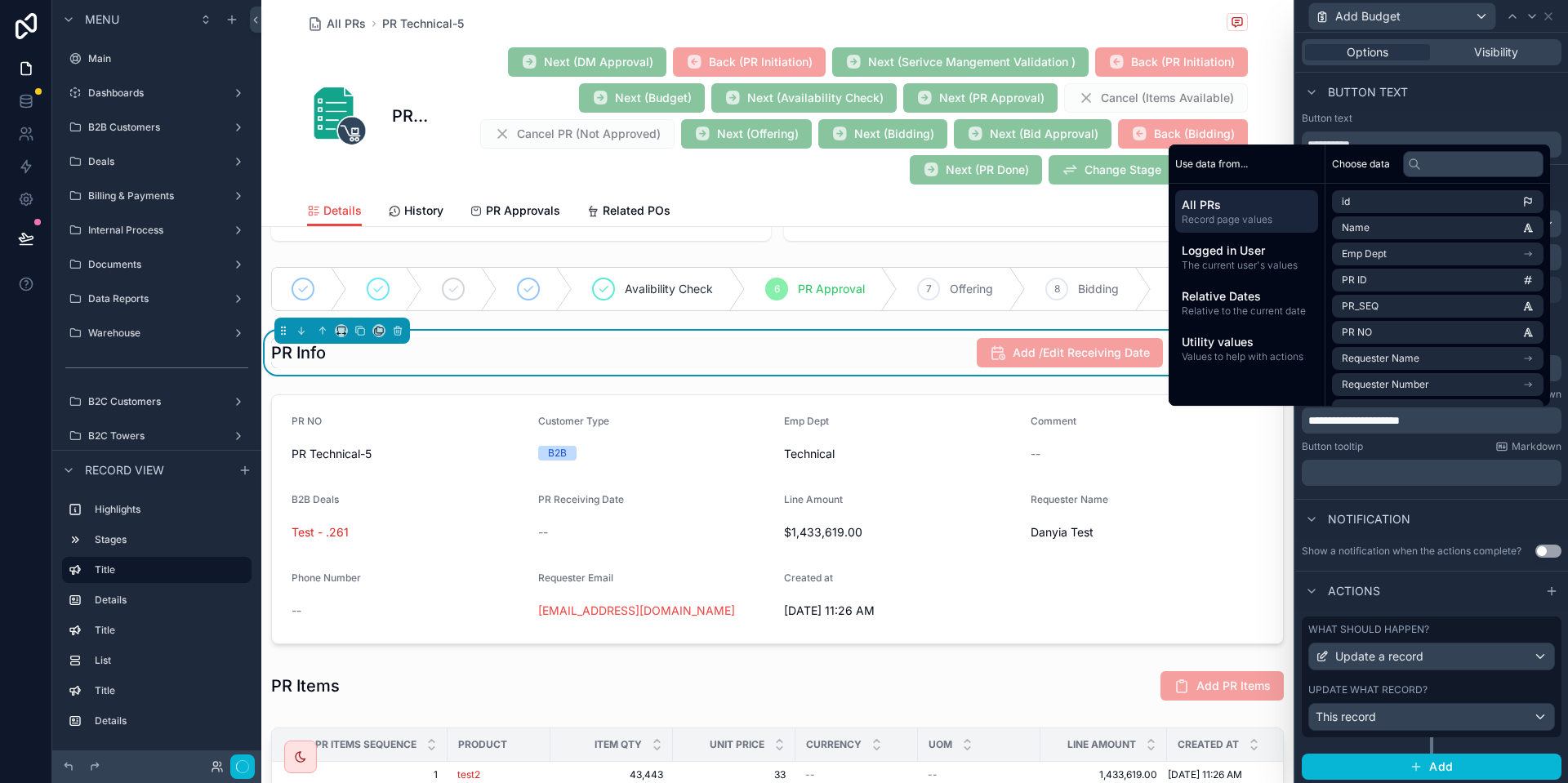
click at [1458, 678] on div "What should happen? Update a record Update what record? This record" at bounding box center [1432, 677] width 260 height 121
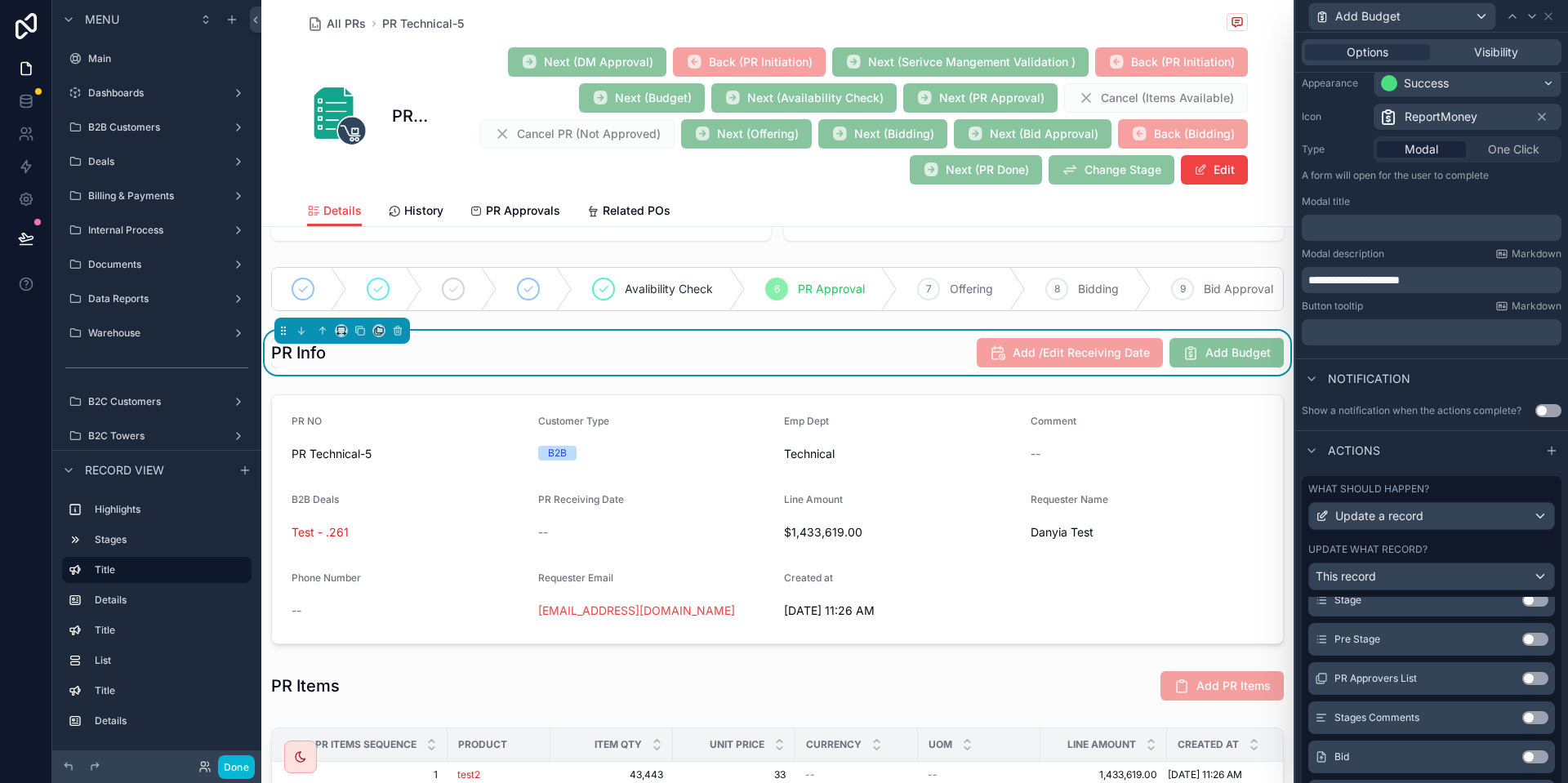
scroll to position [0, 0]
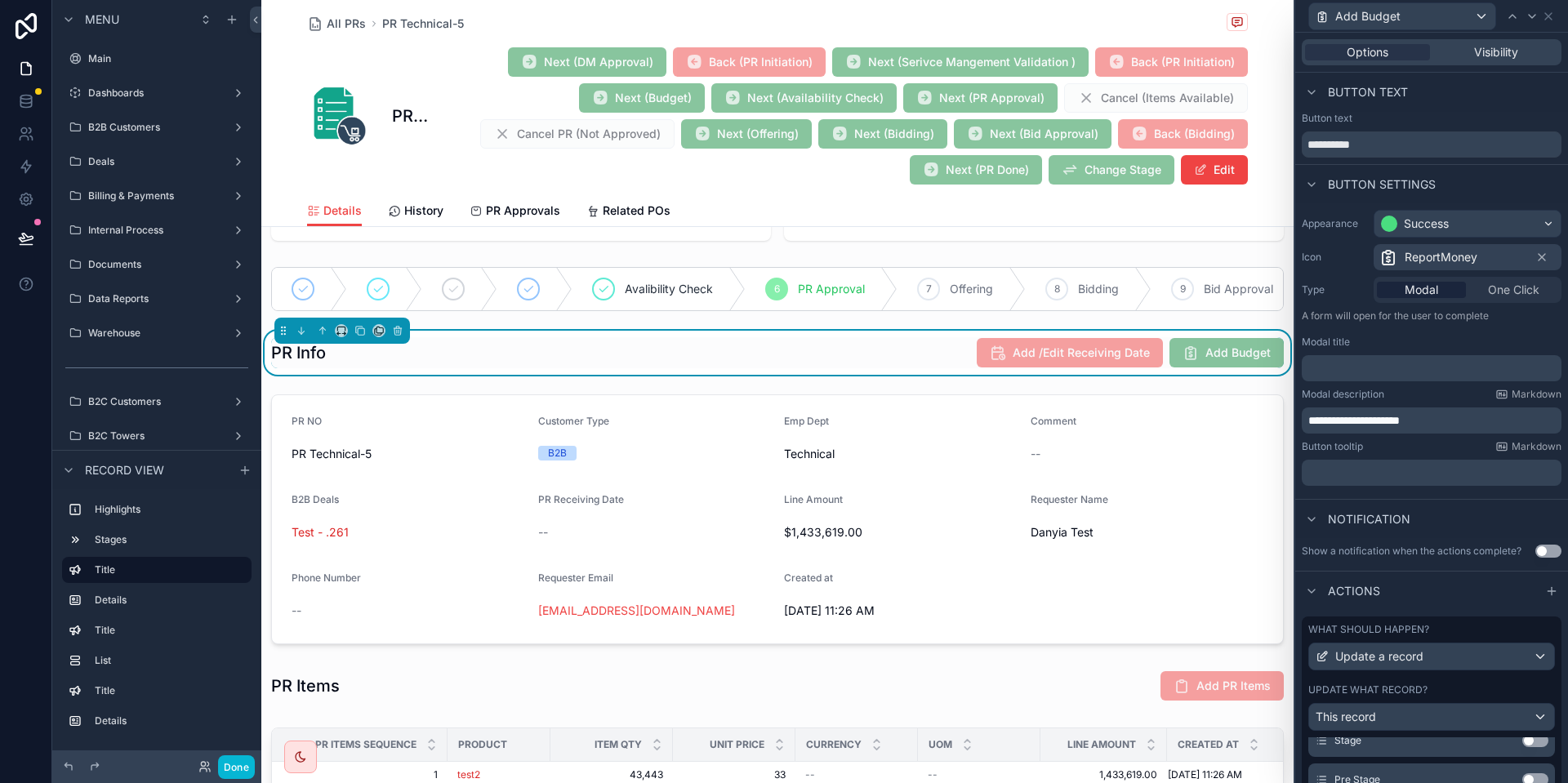
click at [1498, 61] on div "Options Visibility" at bounding box center [1432, 53] width 260 height 26
click at [1498, 57] on span "Visibility" at bounding box center [1496, 52] width 44 height 16
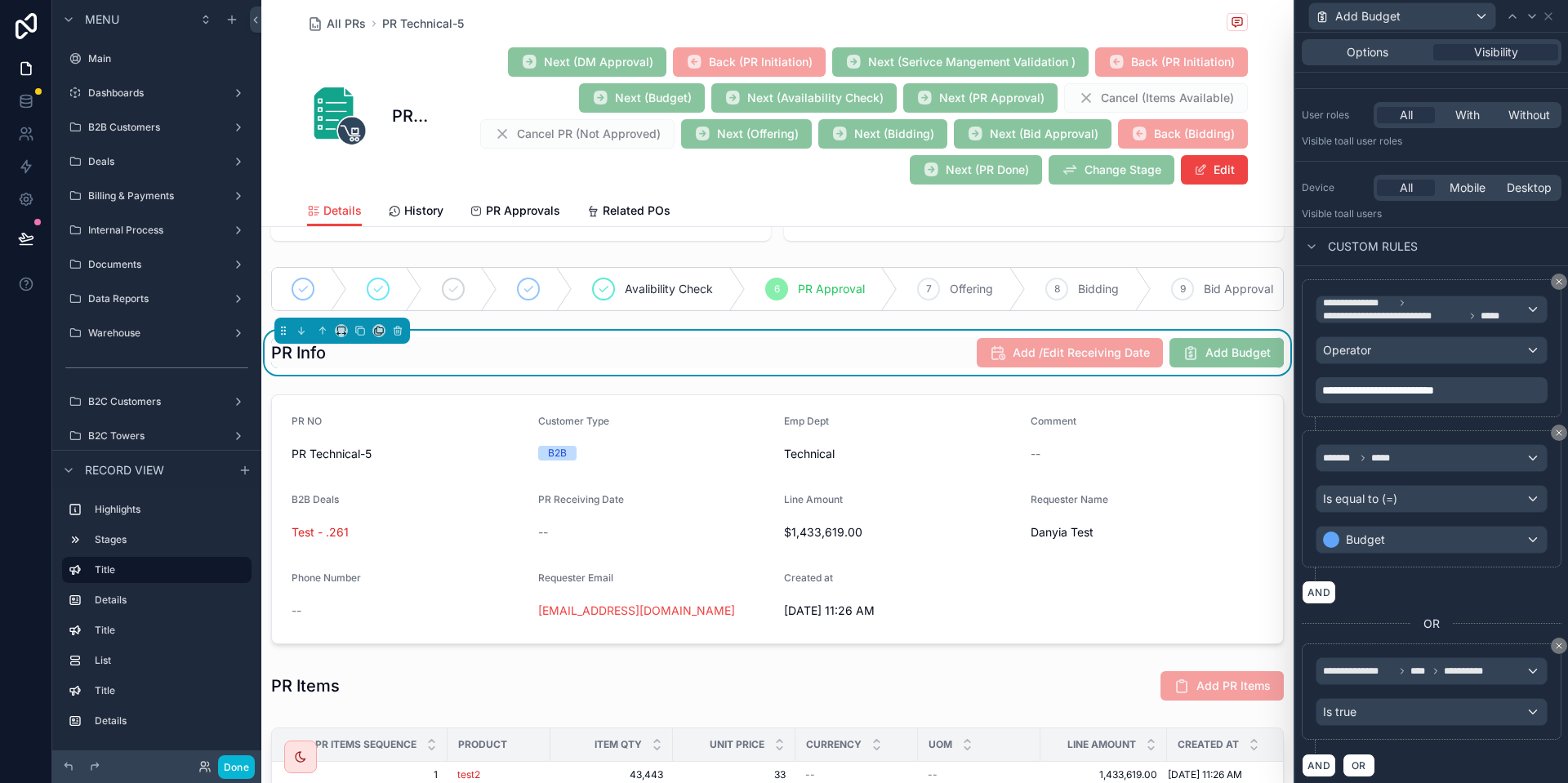
scroll to position [102, 0]
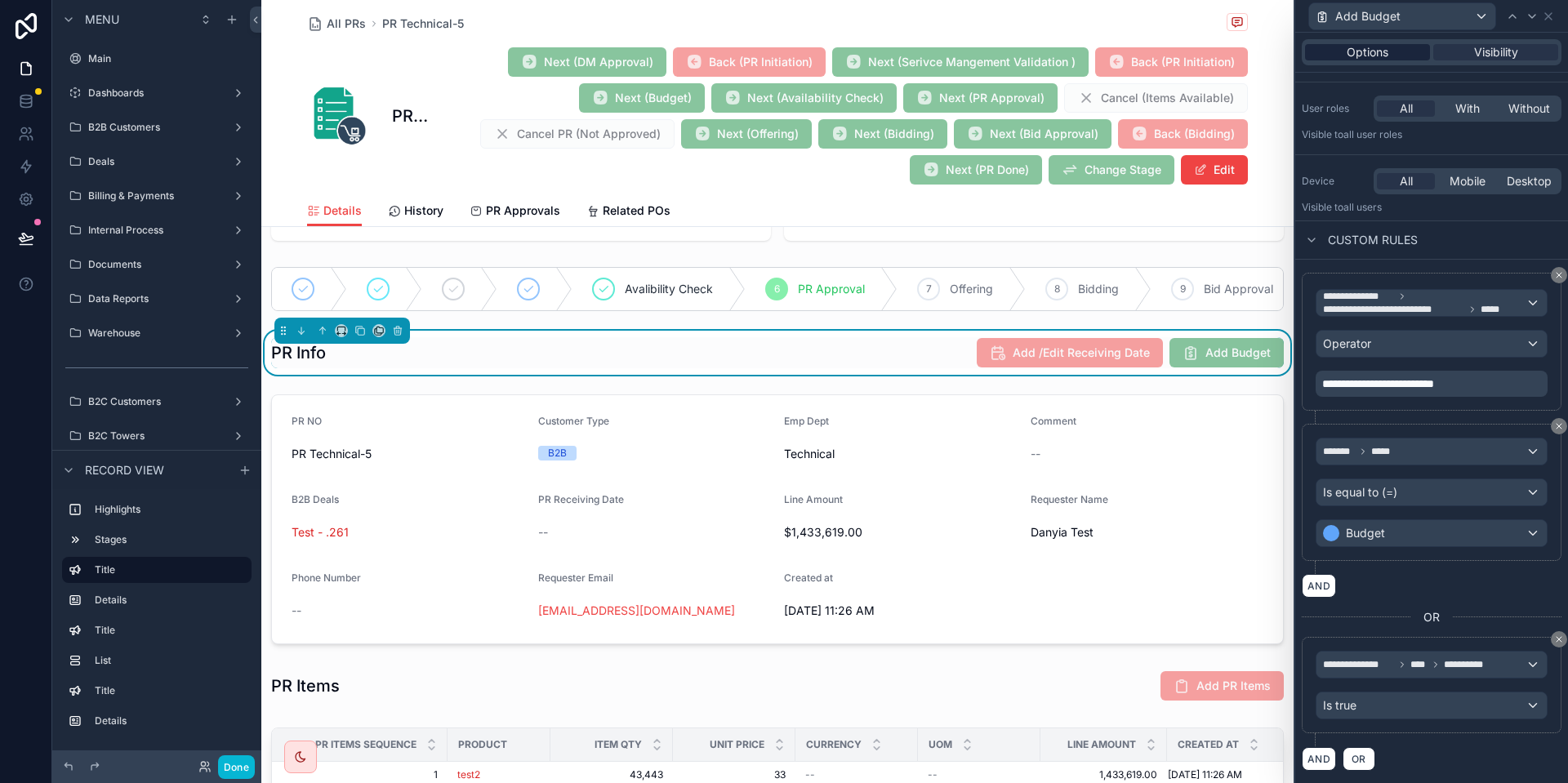
click at [1367, 45] on span "Options" at bounding box center [1368, 52] width 42 height 16
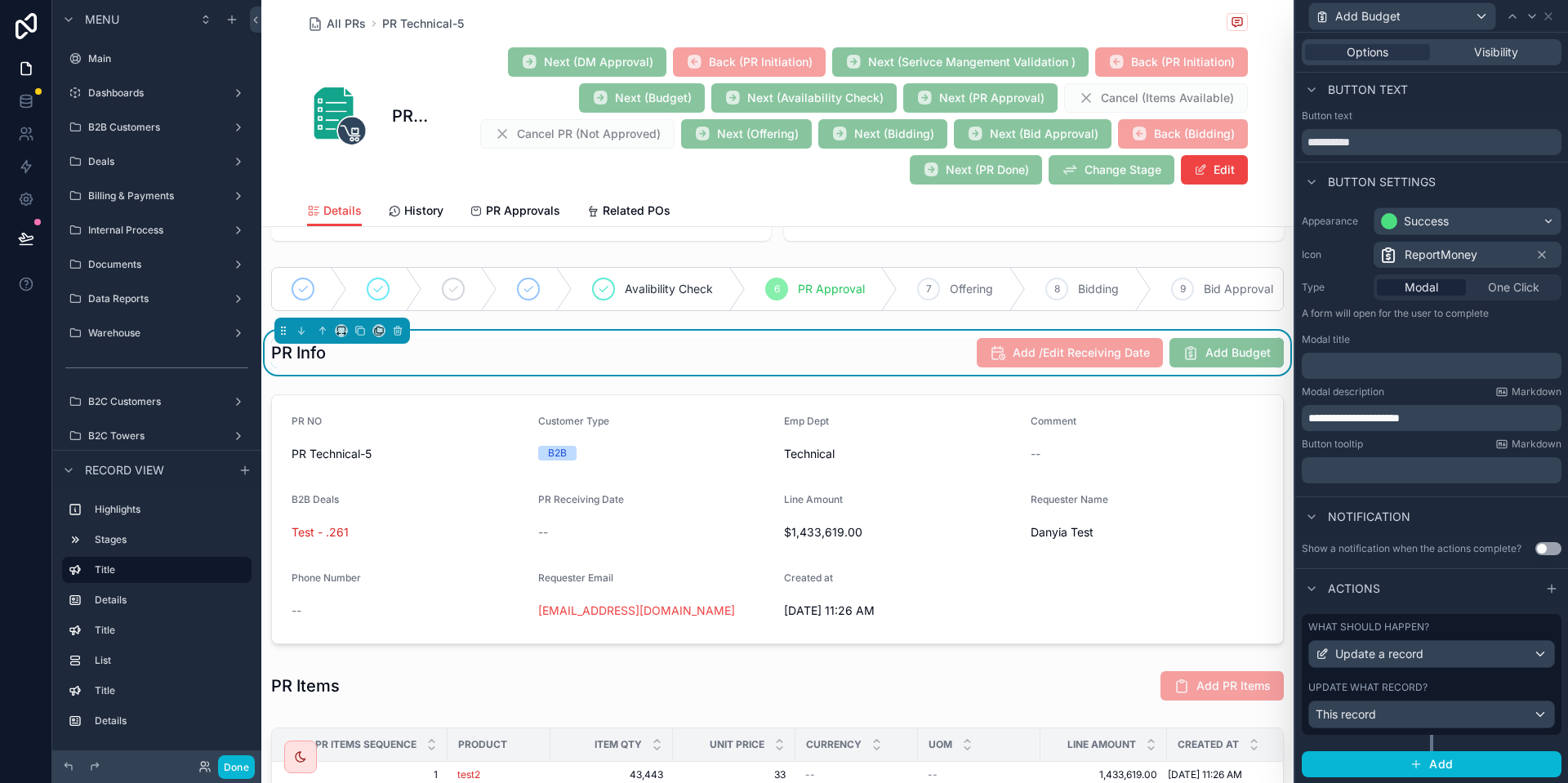
scroll to position [3, 0]
click at [1477, 54] on span "Visibility" at bounding box center [1496, 52] width 44 height 16
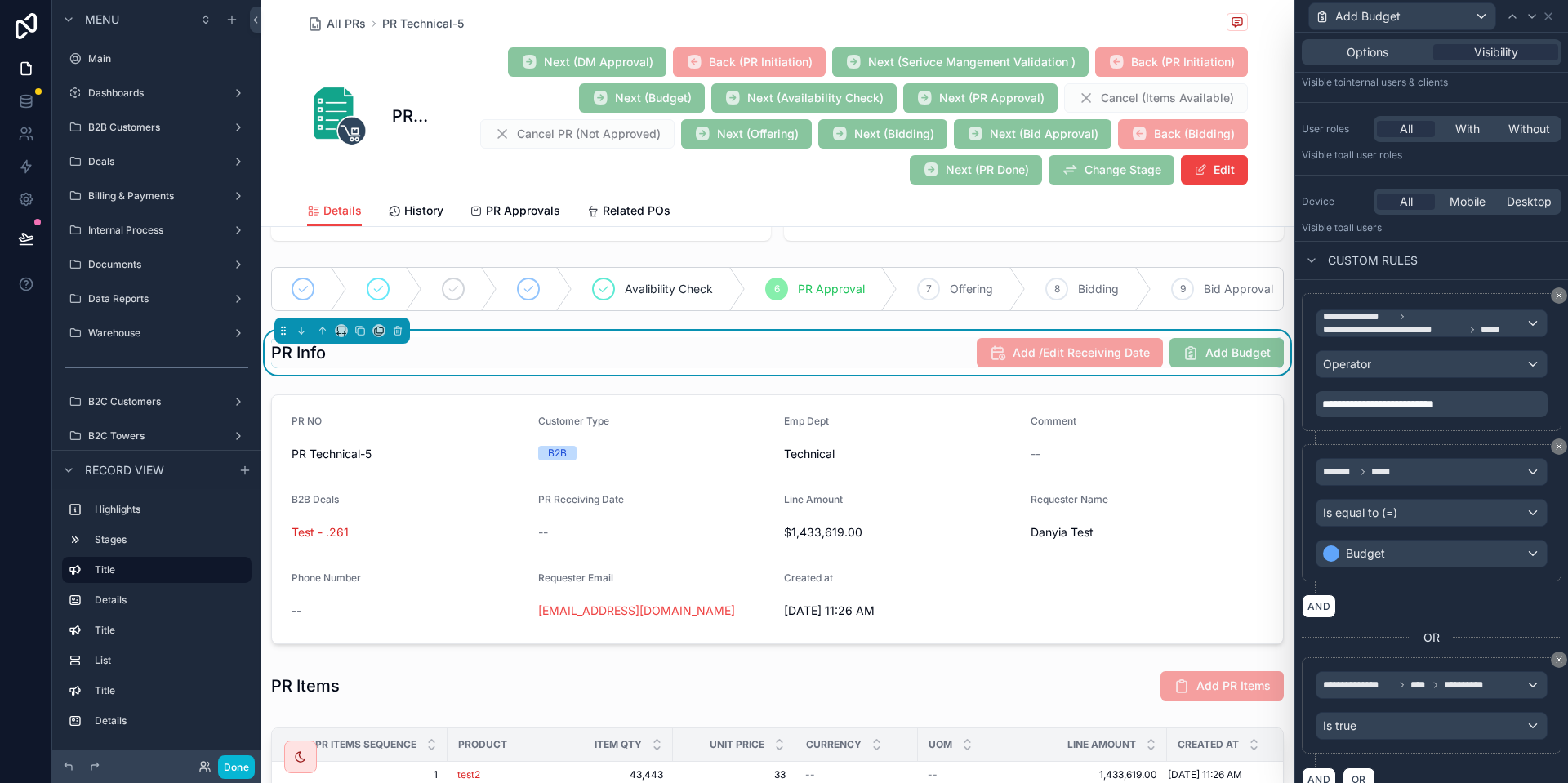
scroll to position [102, 0]
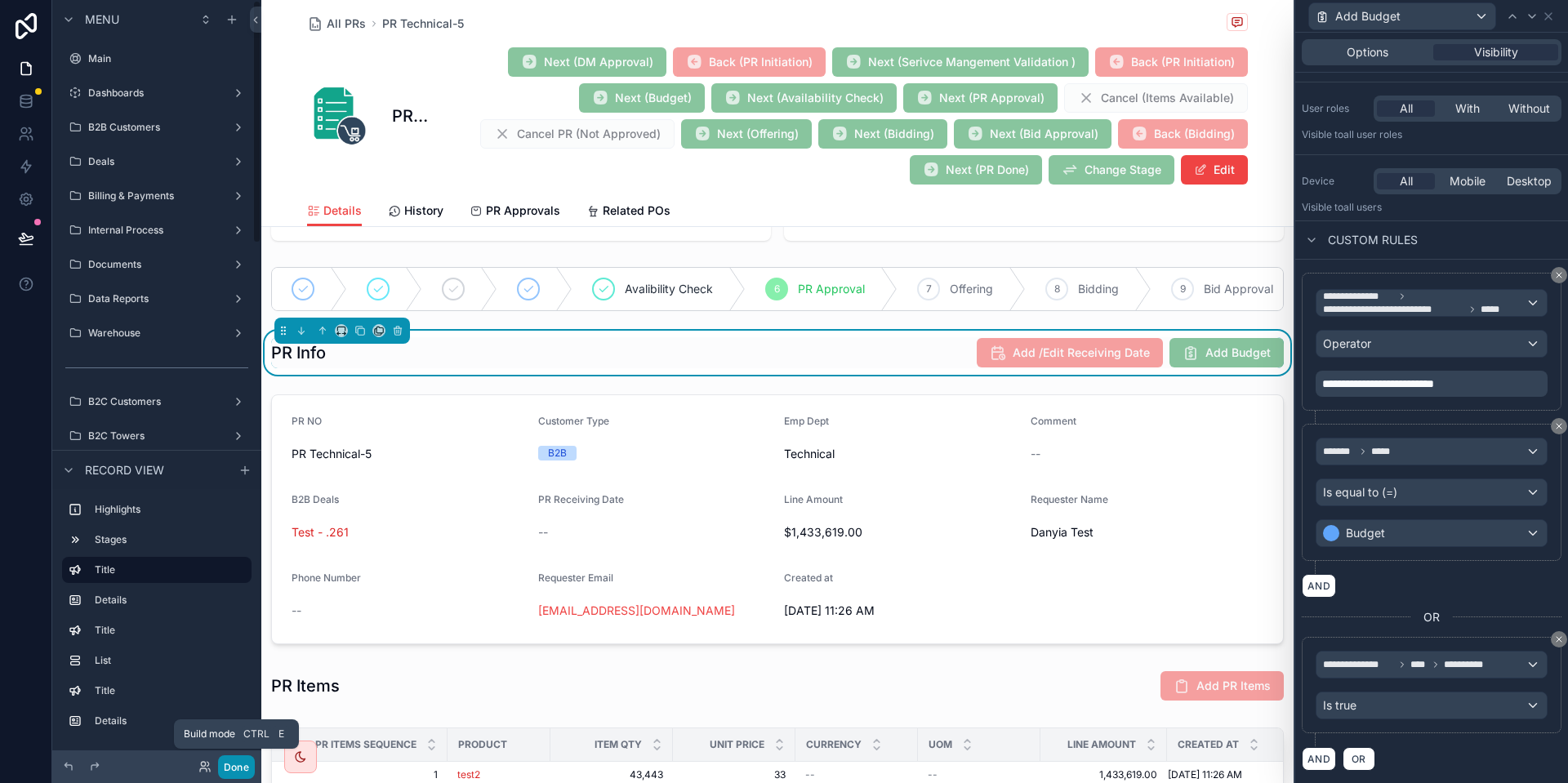
click at [241, 757] on button "Done" at bounding box center [236, 767] width 37 height 24
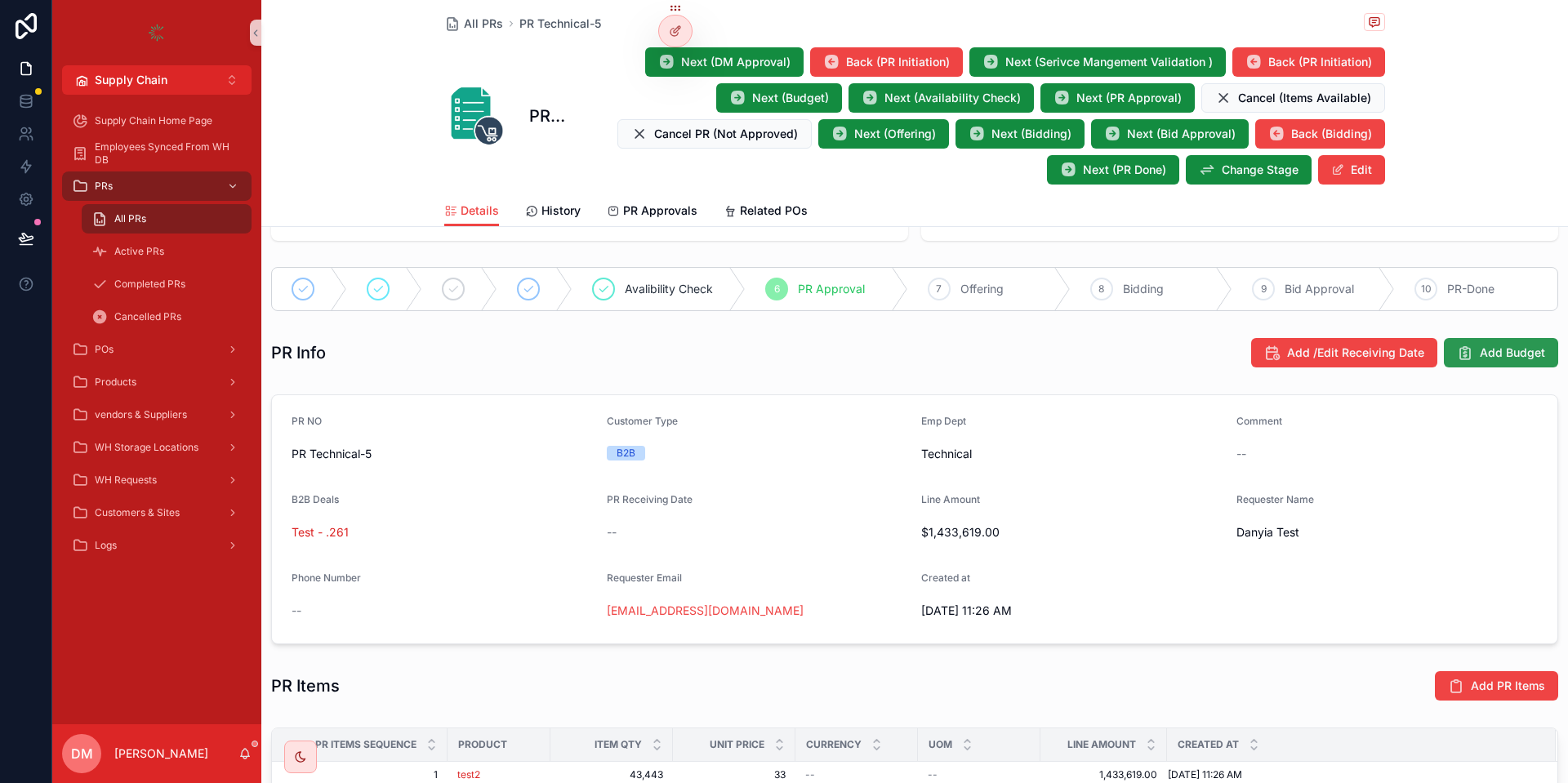
click at [1491, 351] on span "Add Budget" at bounding box center [1512, 352] width 65 height 16
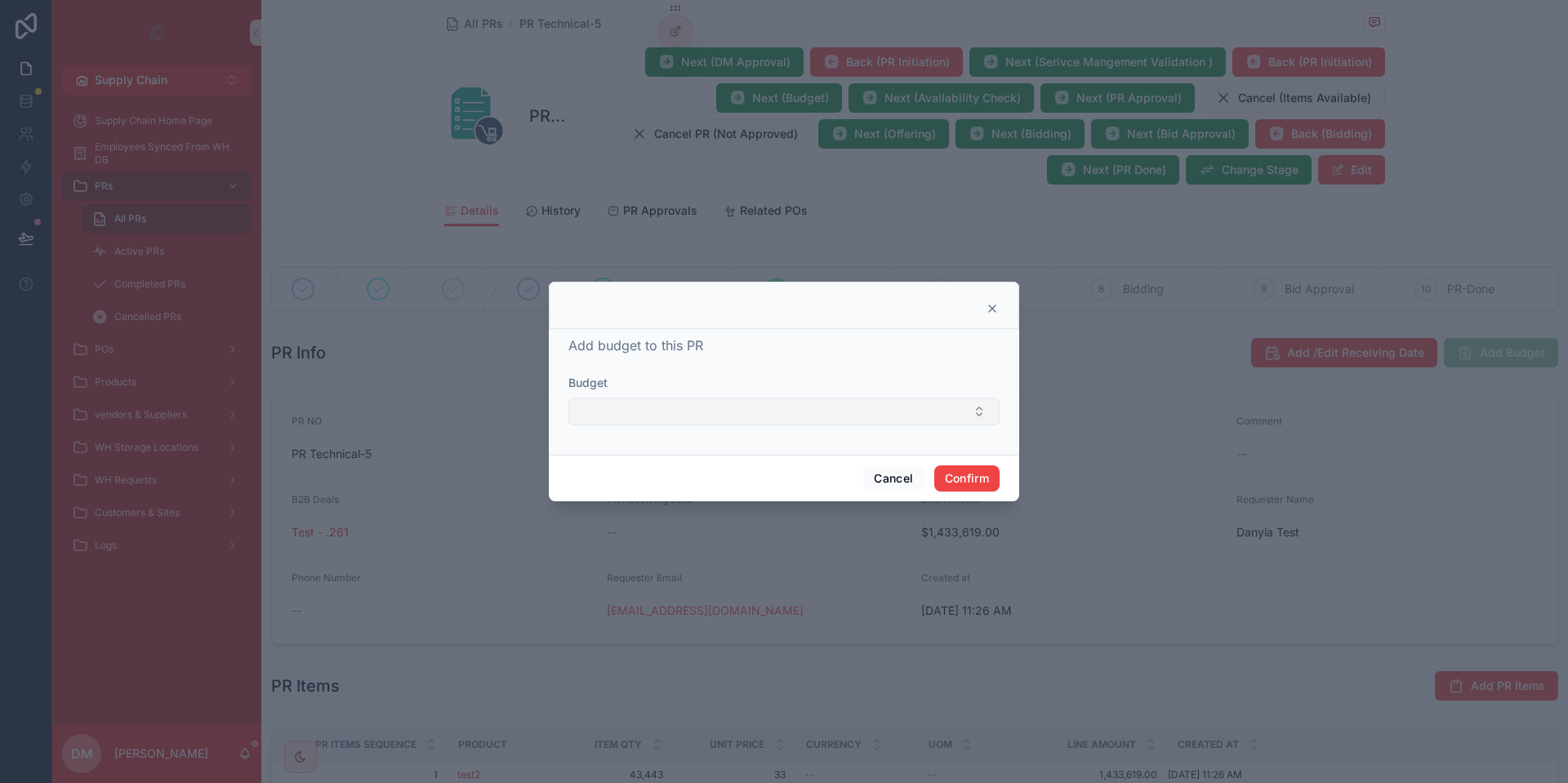
click at [698, 405] on button "Select Button" at bounding box center [784, 411] width 432 height 27
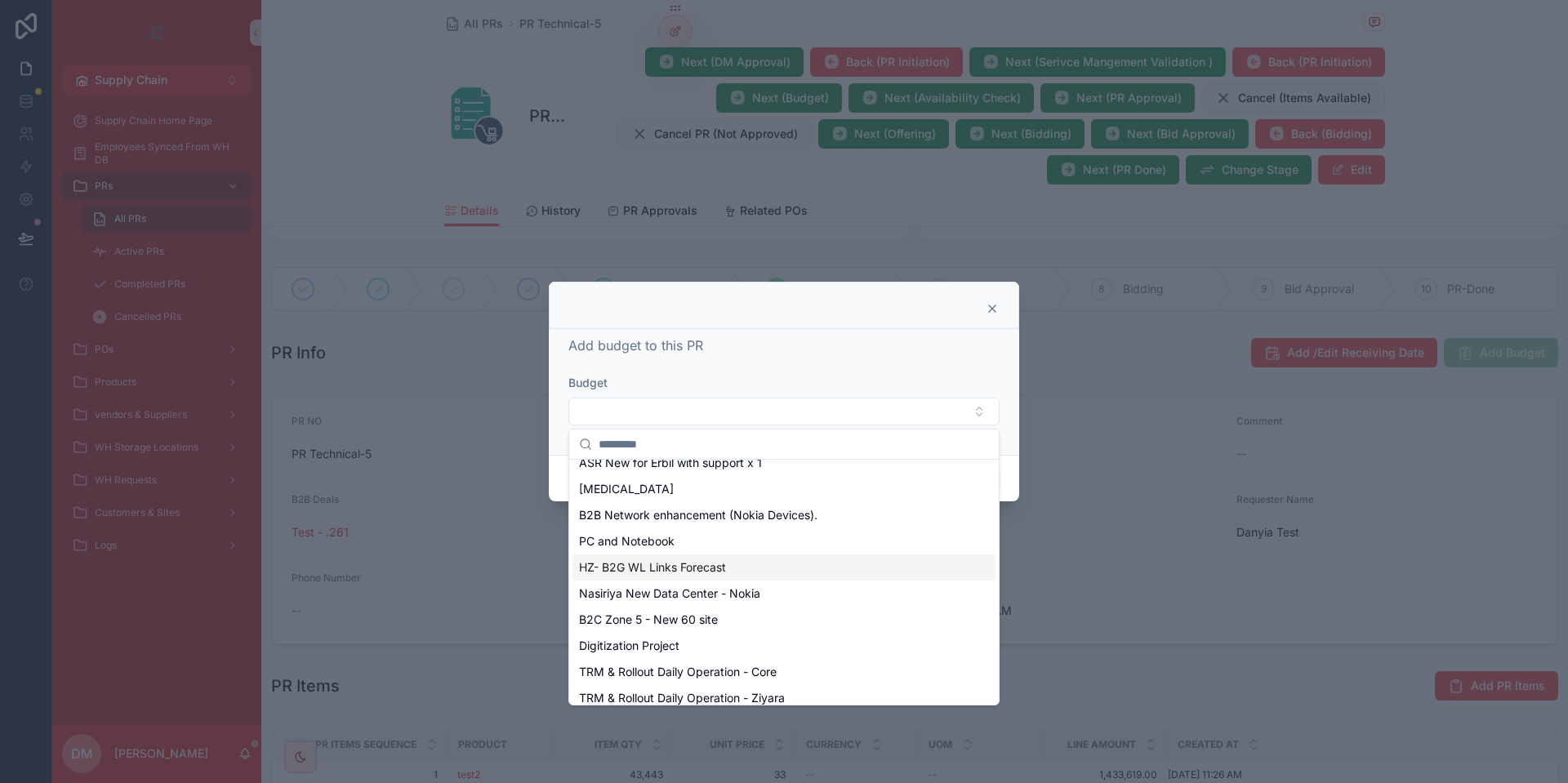
scroll to position [703, 0]
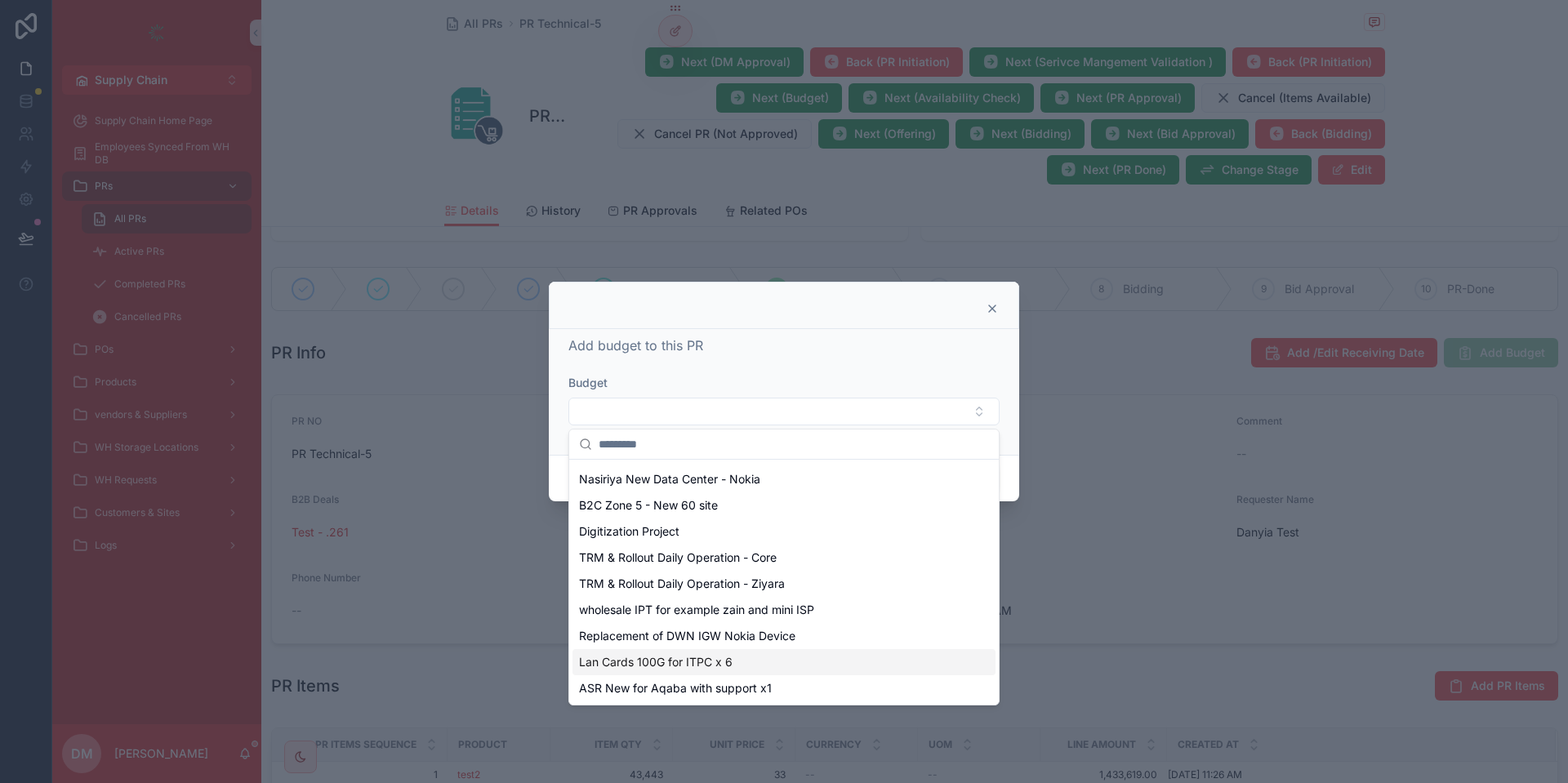
click at [668, 672] on div "Lan Cards 100G for ITPC x 6" at bounding box center [784, 663] width 423 height 26
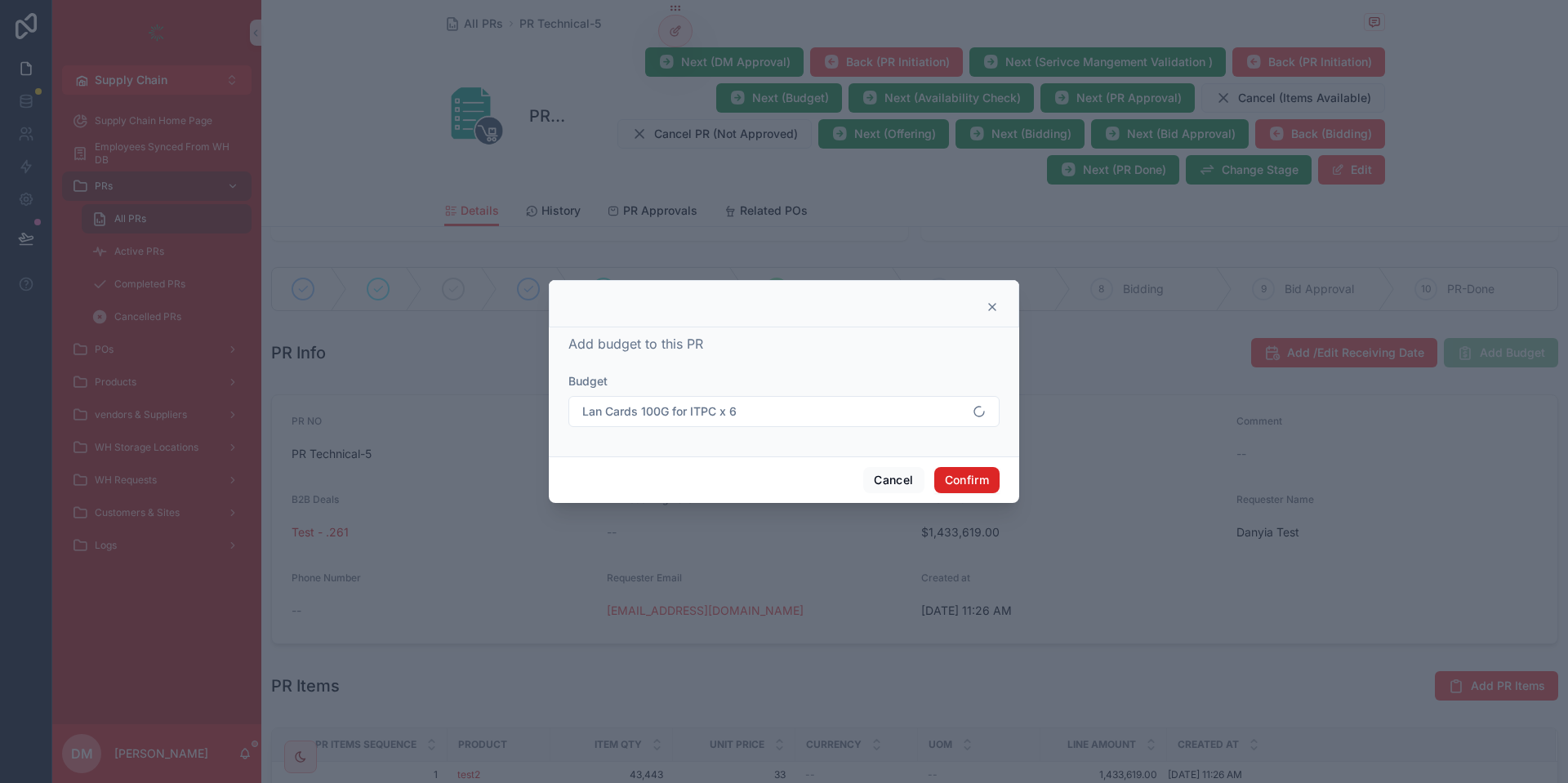
click at [946, 480] on button "Confirm" at bounding box center [966, 481] width 65 height 26
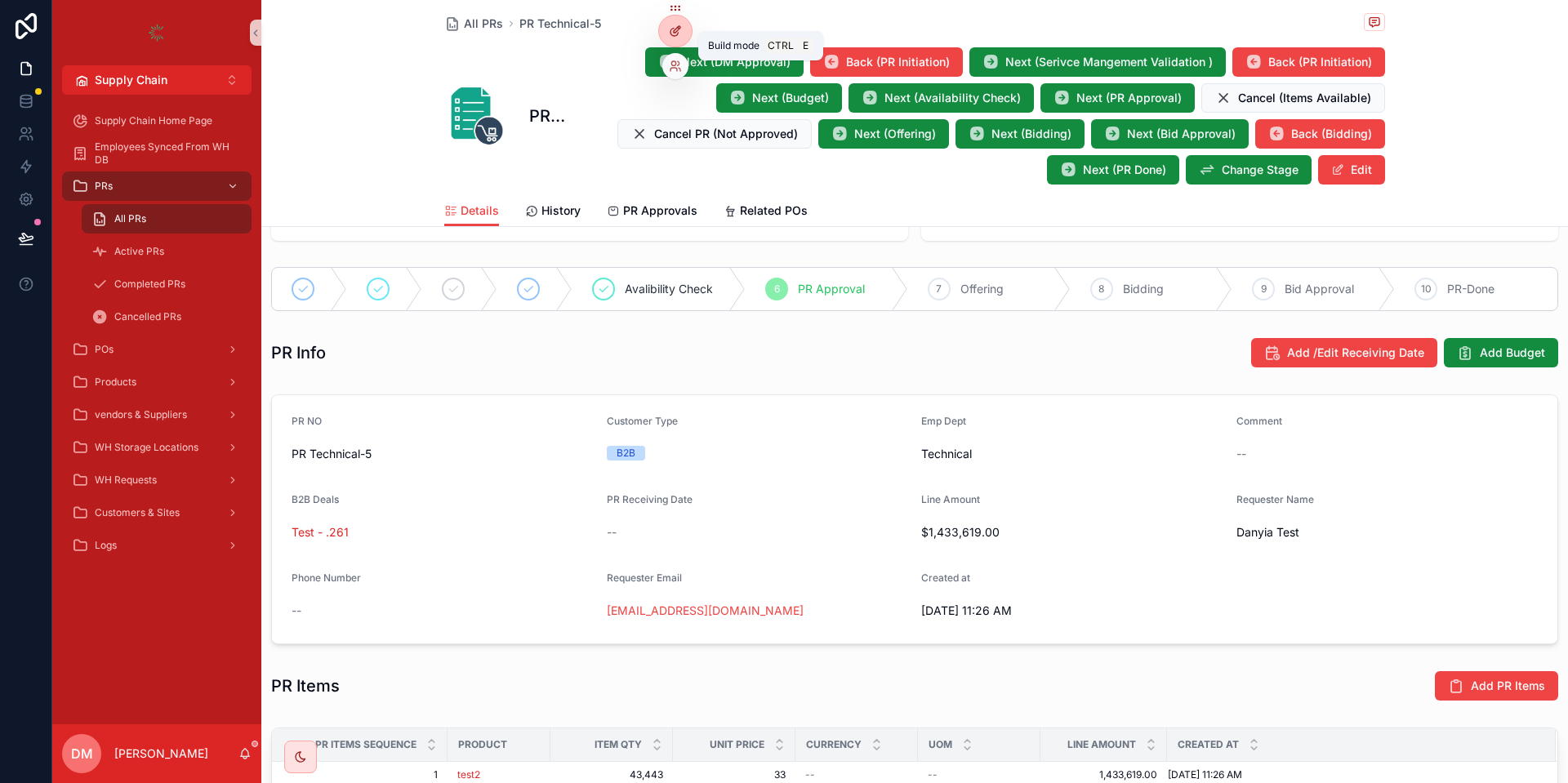
click at [667, 27] on div at bounding box center [675, 30] width 33 height 31
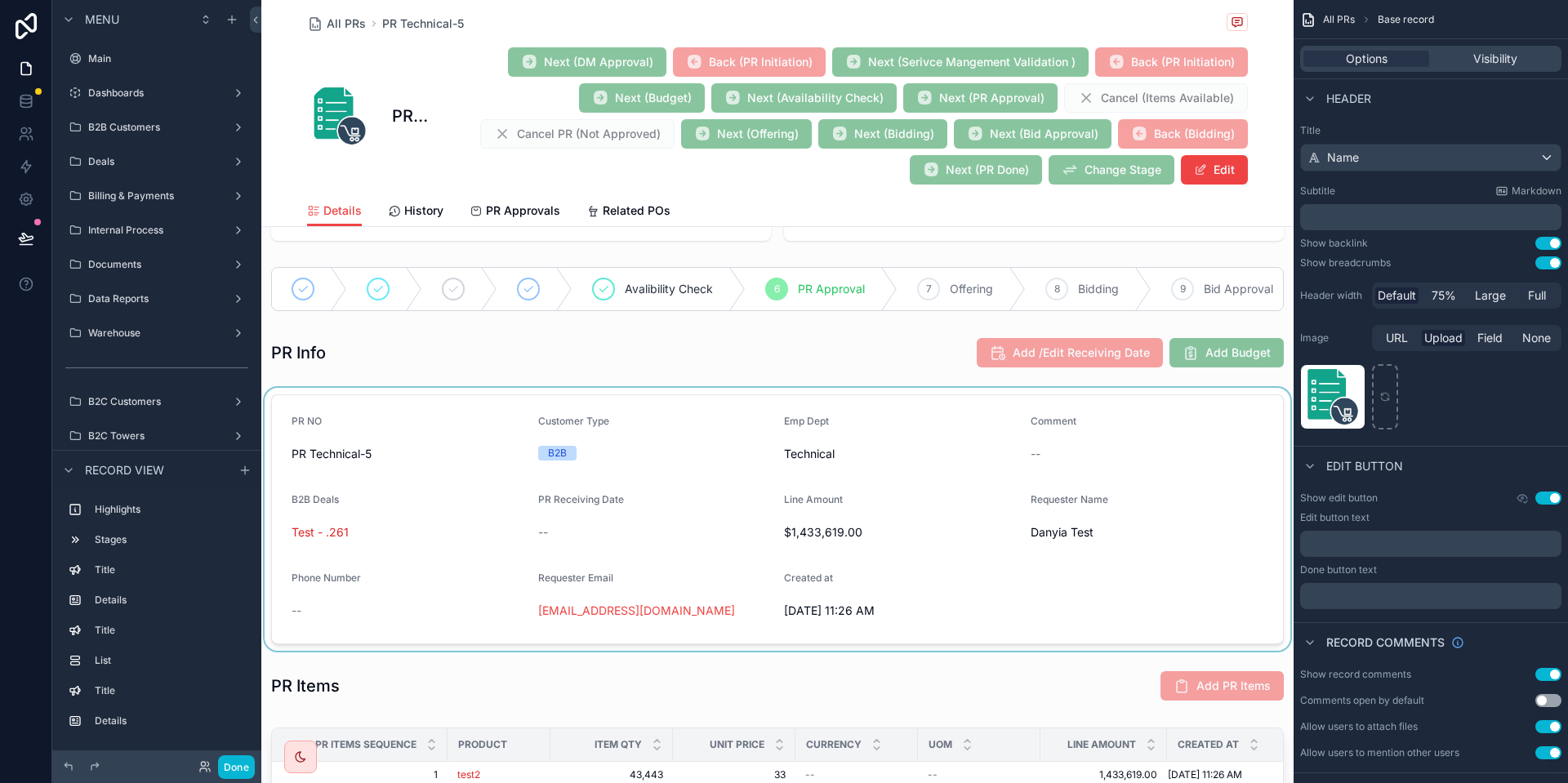
click at [673, 432] on div "scrollable content" at bounding box center [777, 519] width 1032 height 263
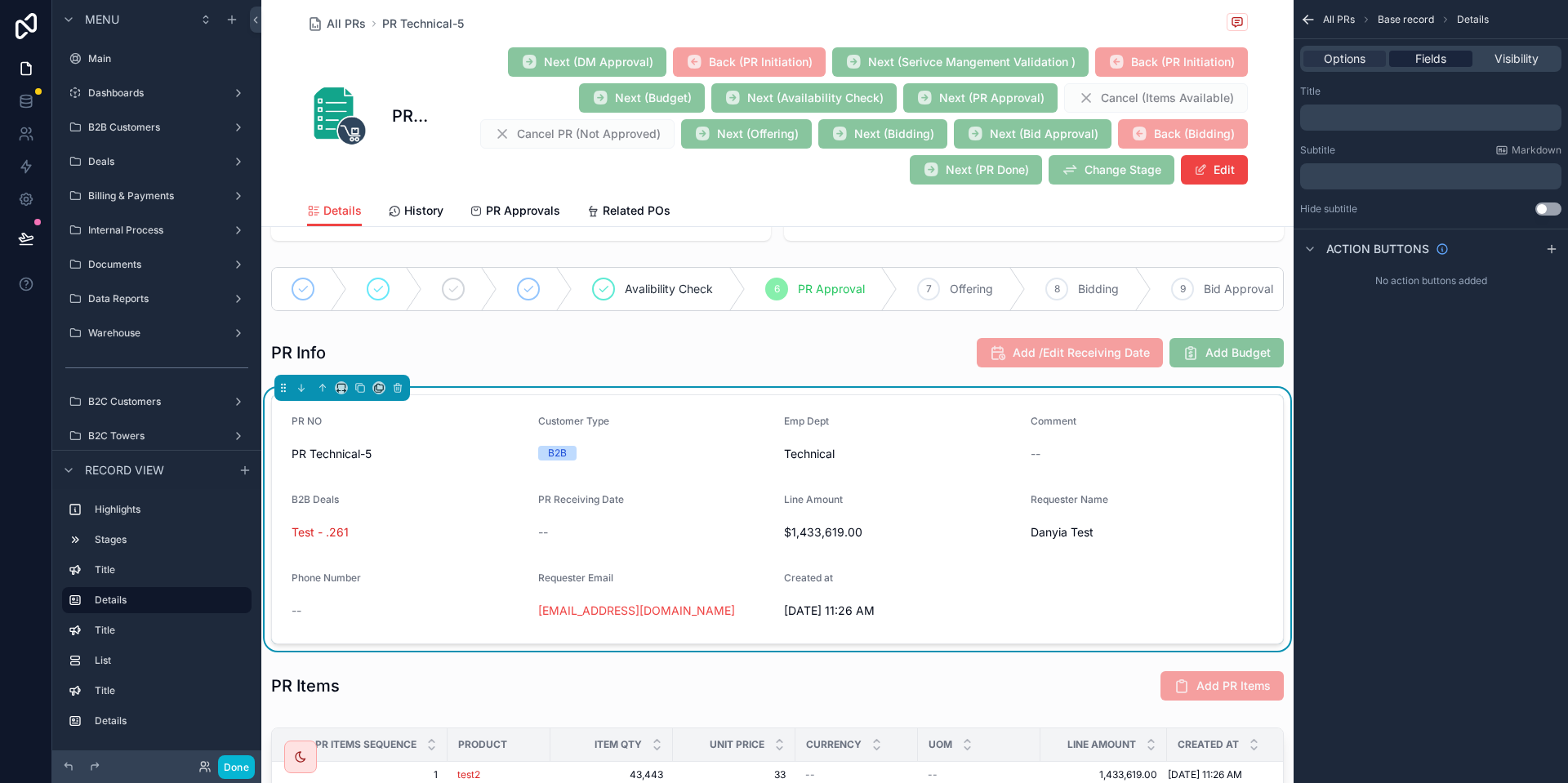
click at [1454, 63] on div "Fields" at bounding box center [1430, 59] width 82 height 16
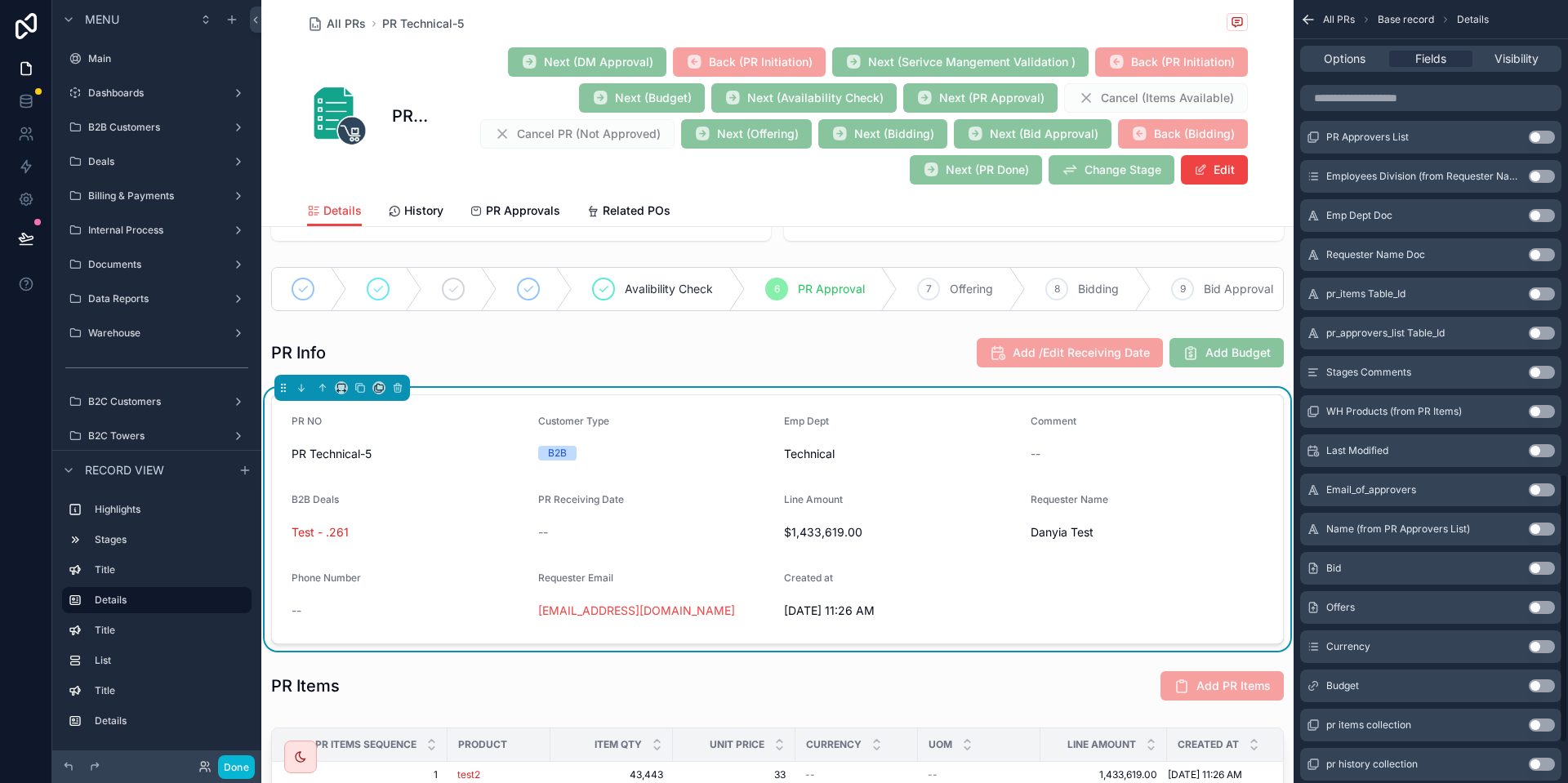
scroll to position [1377, 0]
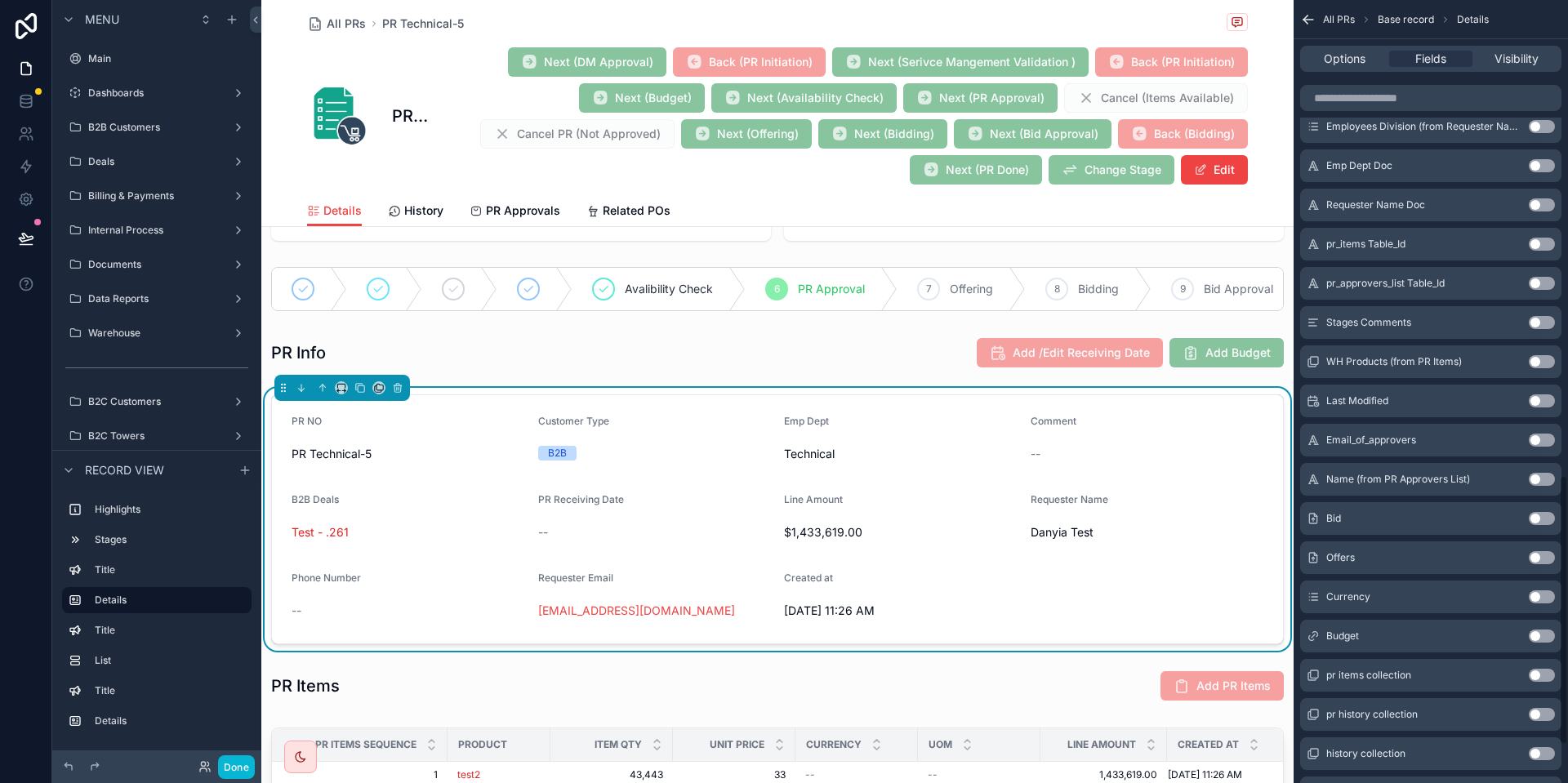
click at [1552, 638] on button "Use setting" at bounding box center [1542, 637] width 26 height 13
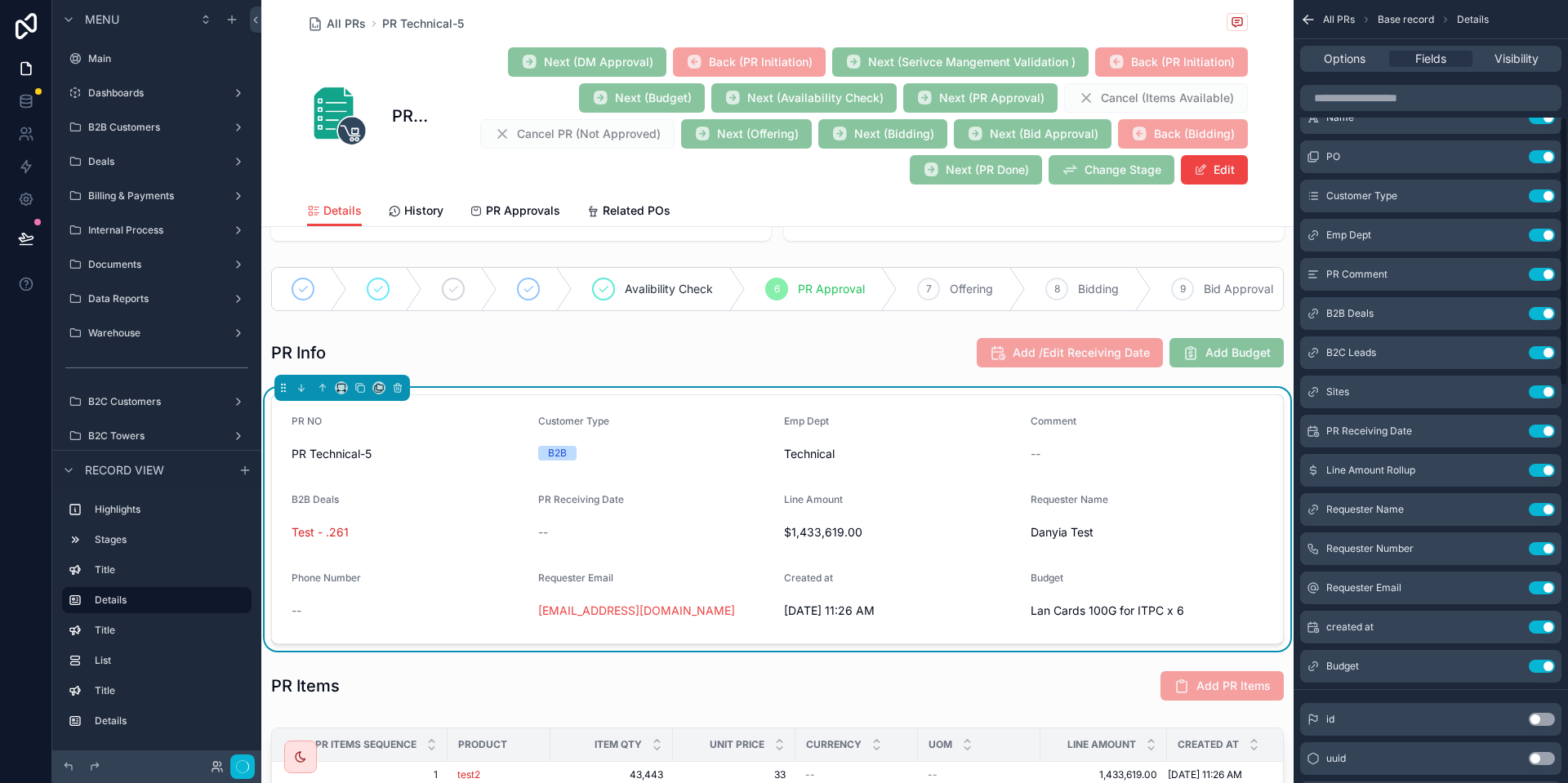
scroll to position [0, 0]
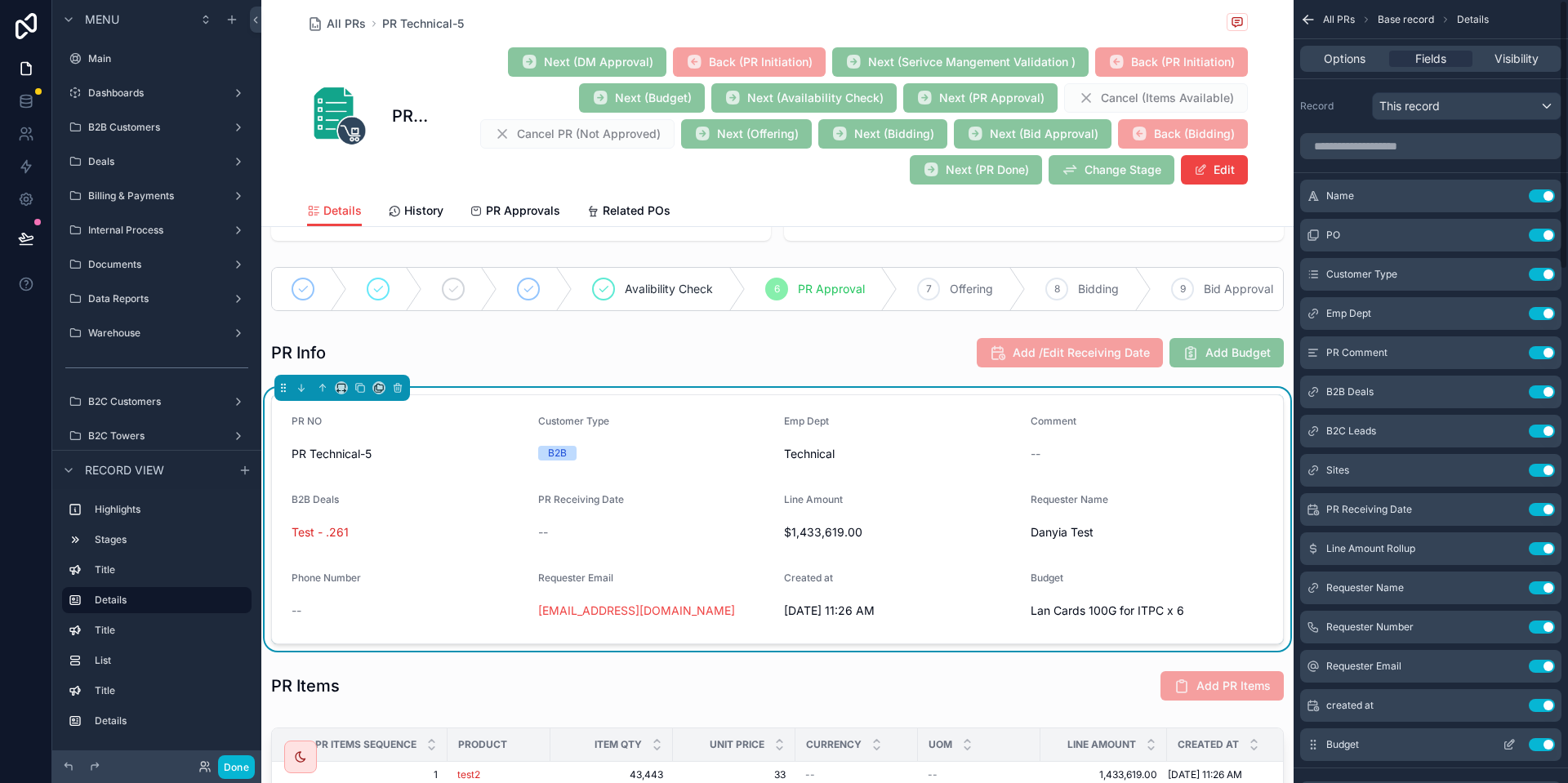
click at [1509, 746] on icon "scrollable content" at bounding box center [1509, 745] width 13 height 13
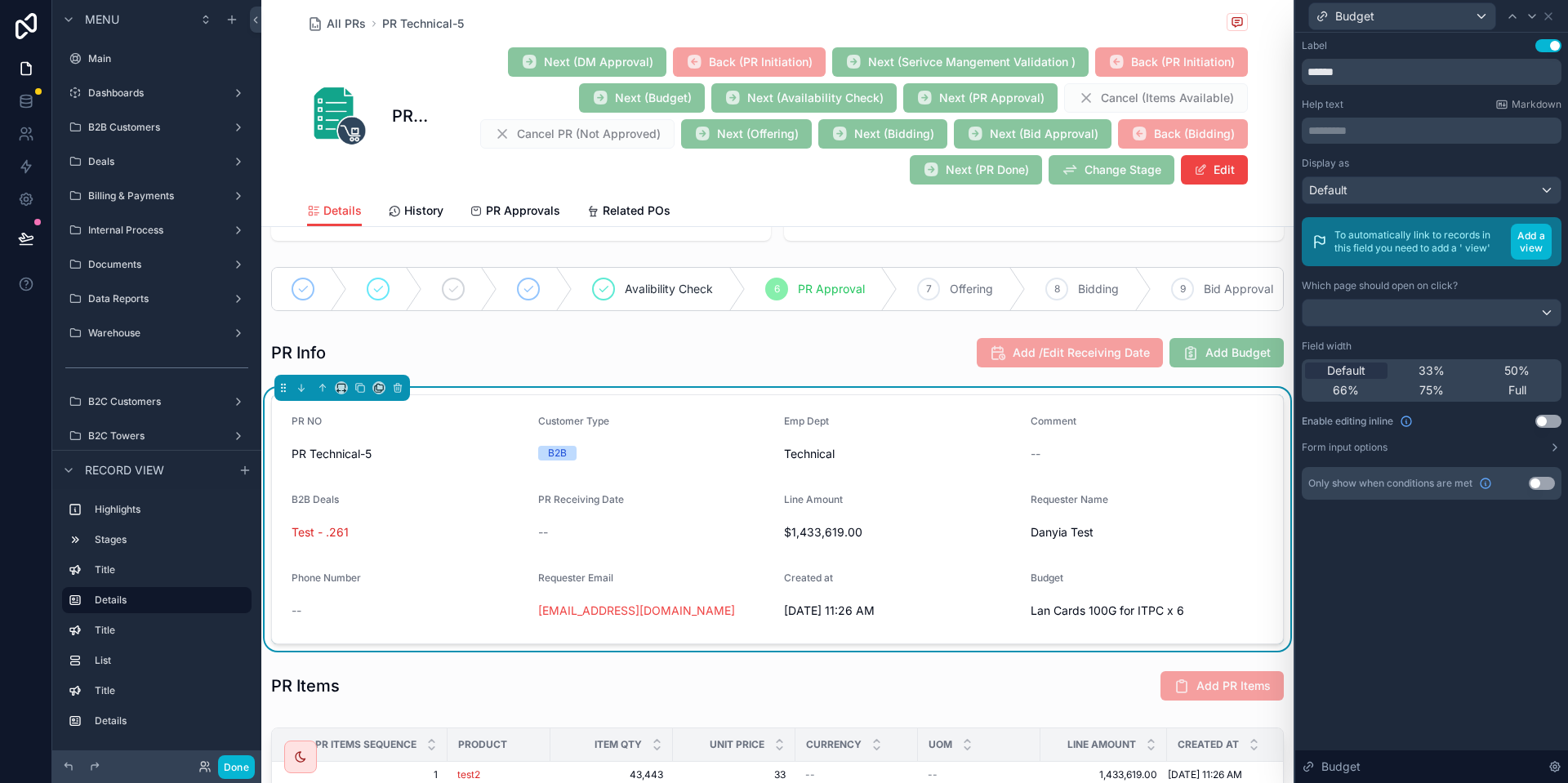
click at [1538, 483] on button "Use setting" at bounding box center [1542, 484] width 26 height 13
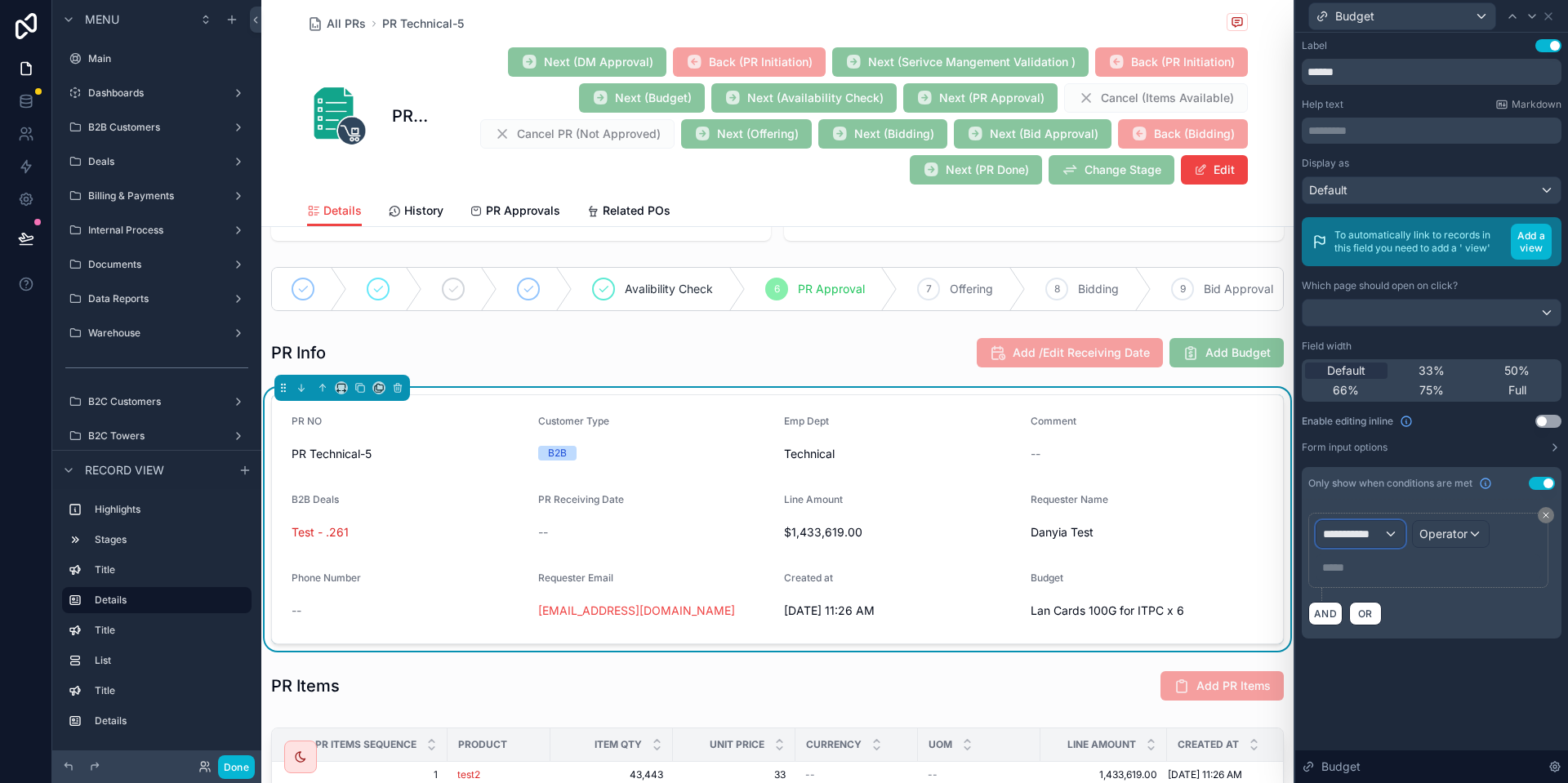
click at [1368, 536] on span "**********" at bounding box center [1354, 534] width 60 height 16
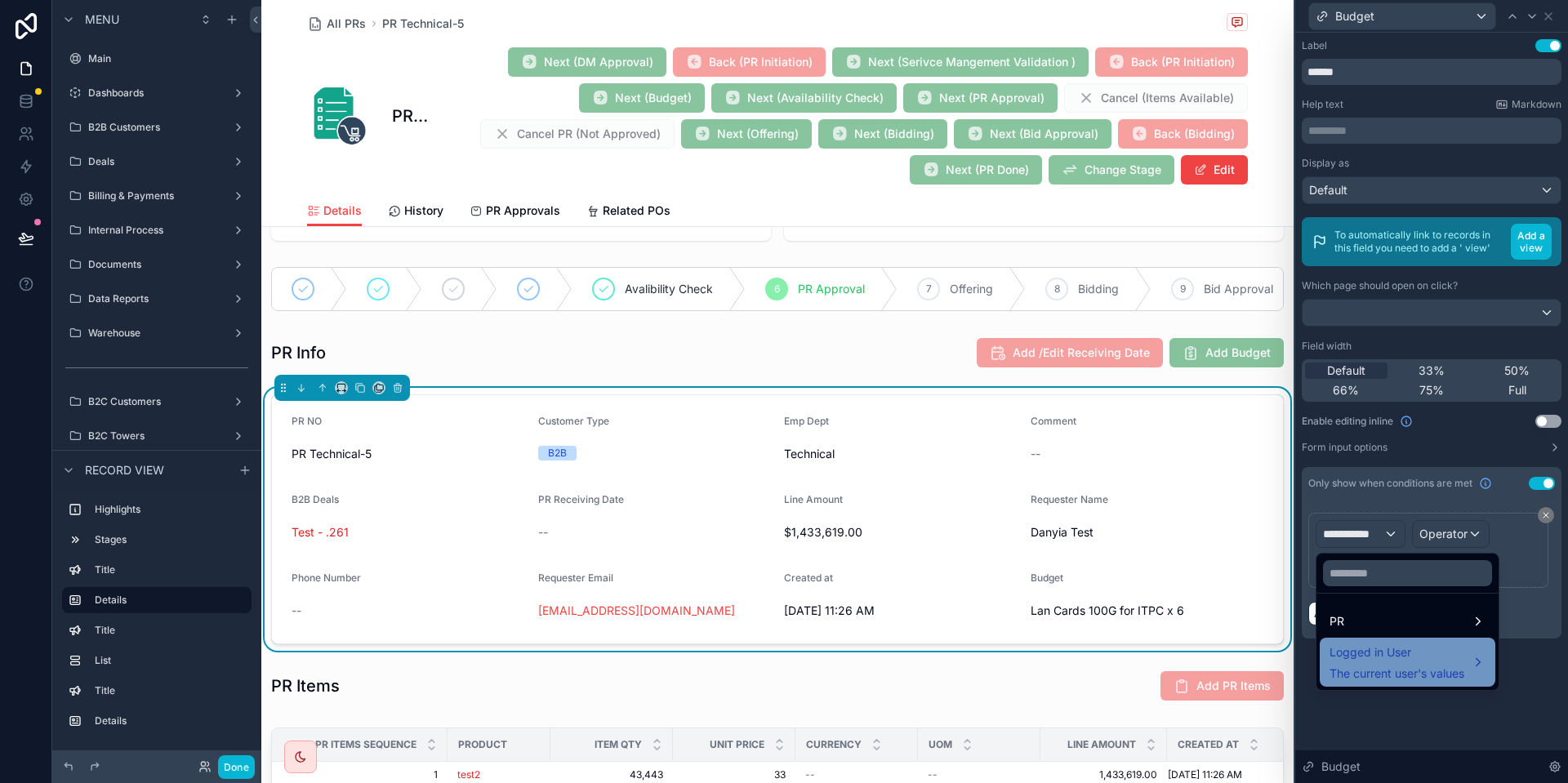
click at [1398, 664] on div "Logged in User The current user's values" at bounding box center [1397, 663] width 135 height 40
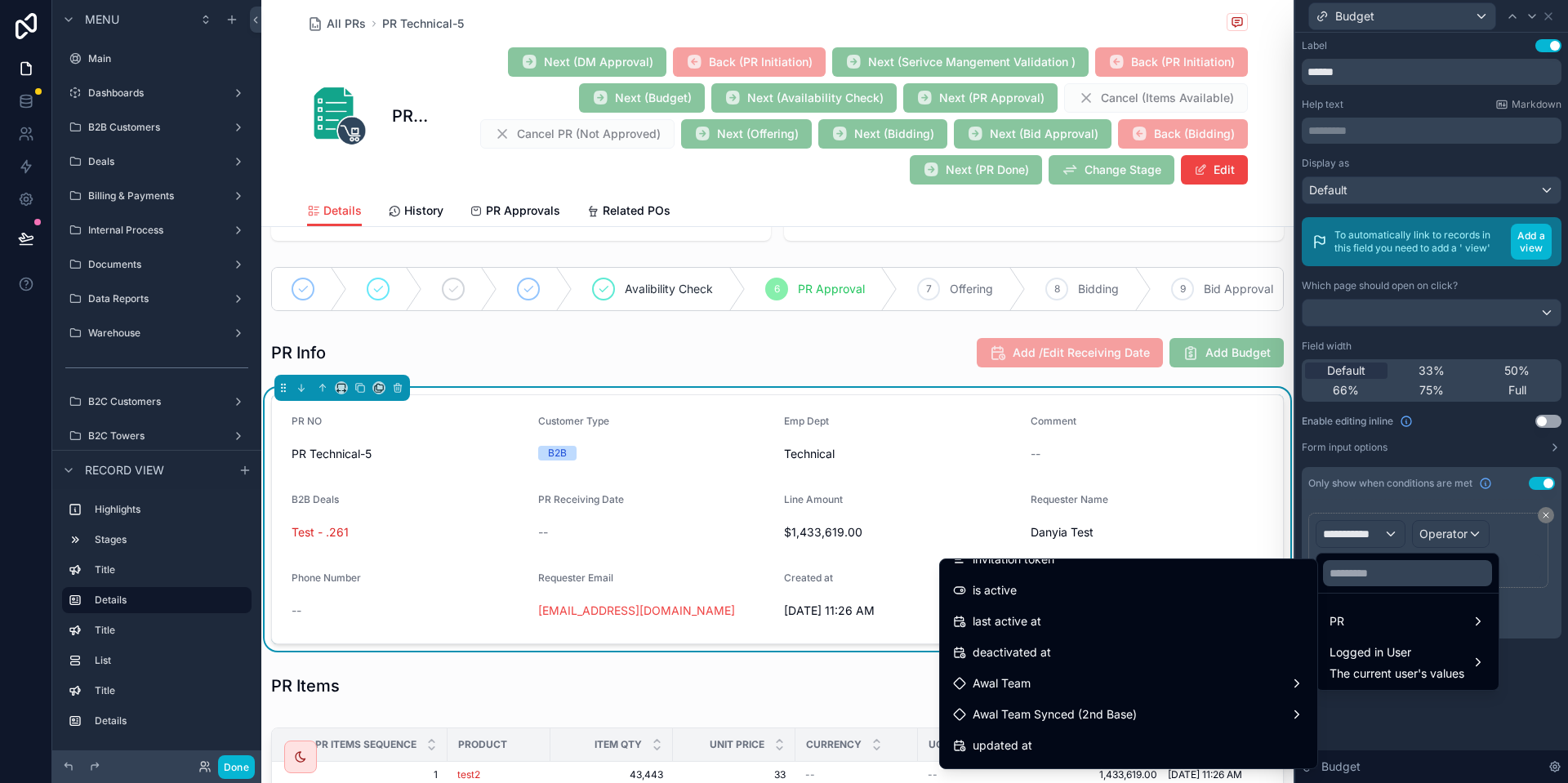
scroll to position [267, 0]
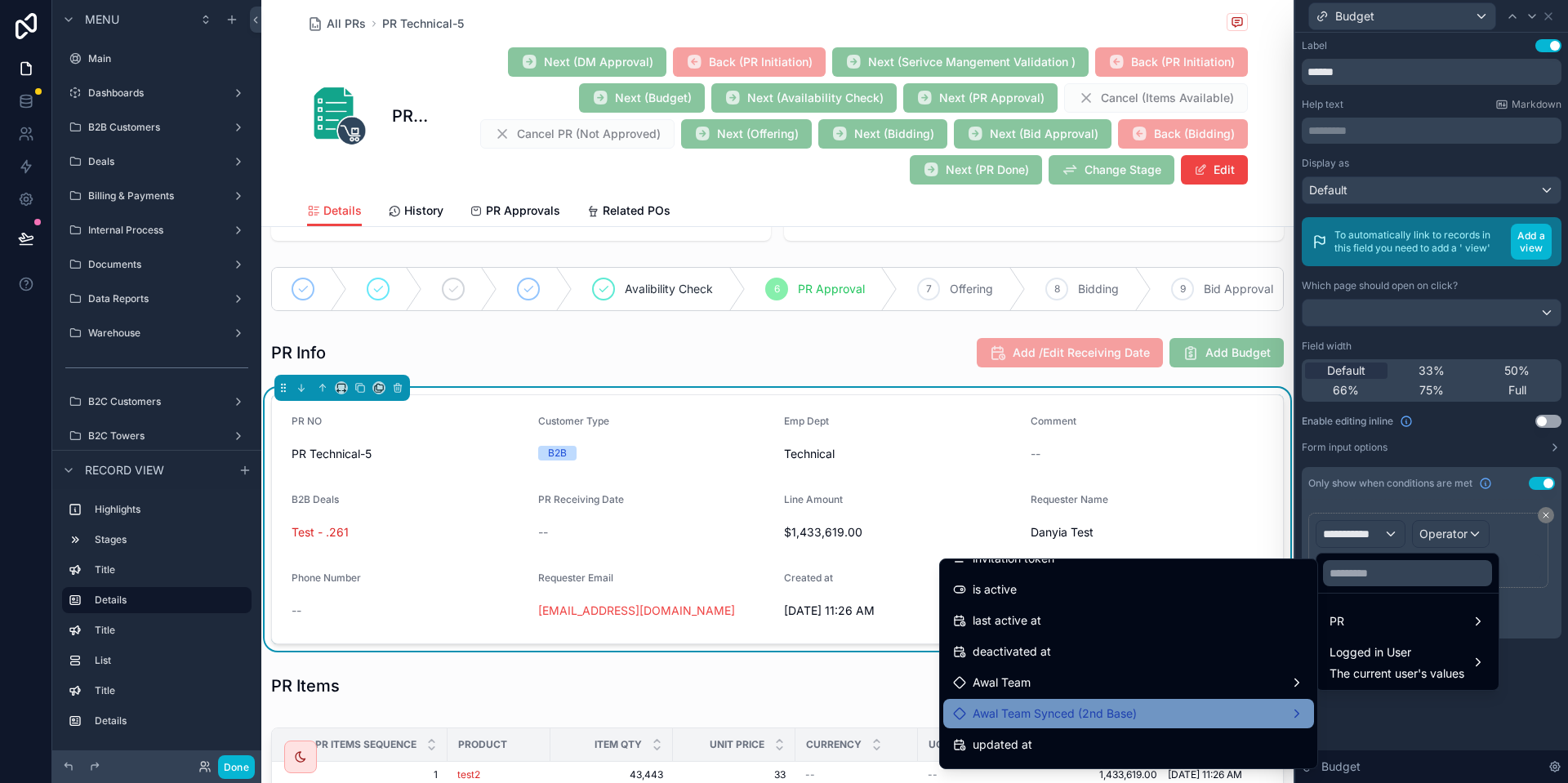
click at [1095, 715] on span "Awal Team Synced (2nd Base)" at bounding box center [1055, 713] width 164 height 20
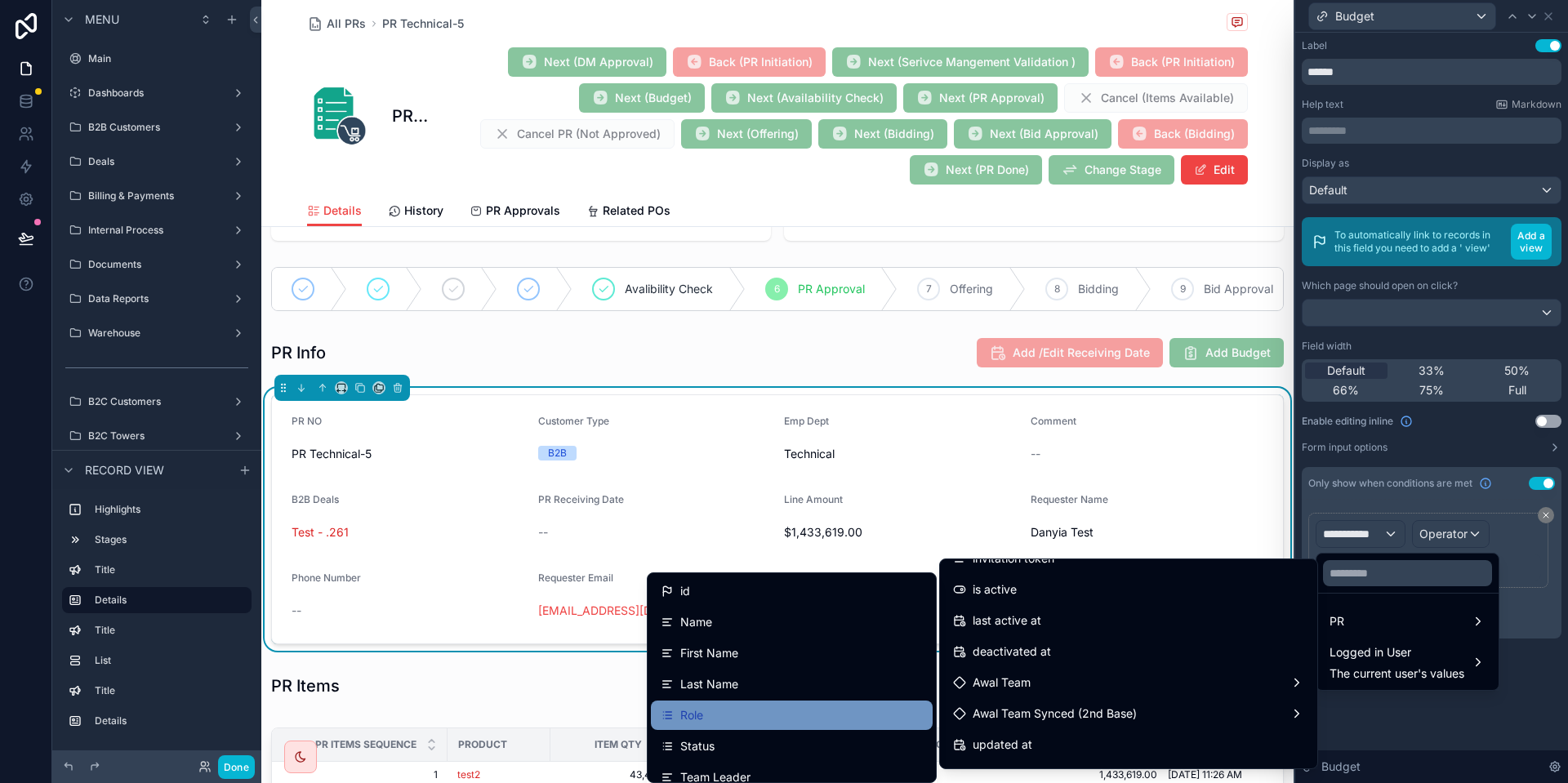
click at [832, 718] on div "Role" at bounding box center [793, 715] width 263 height 20
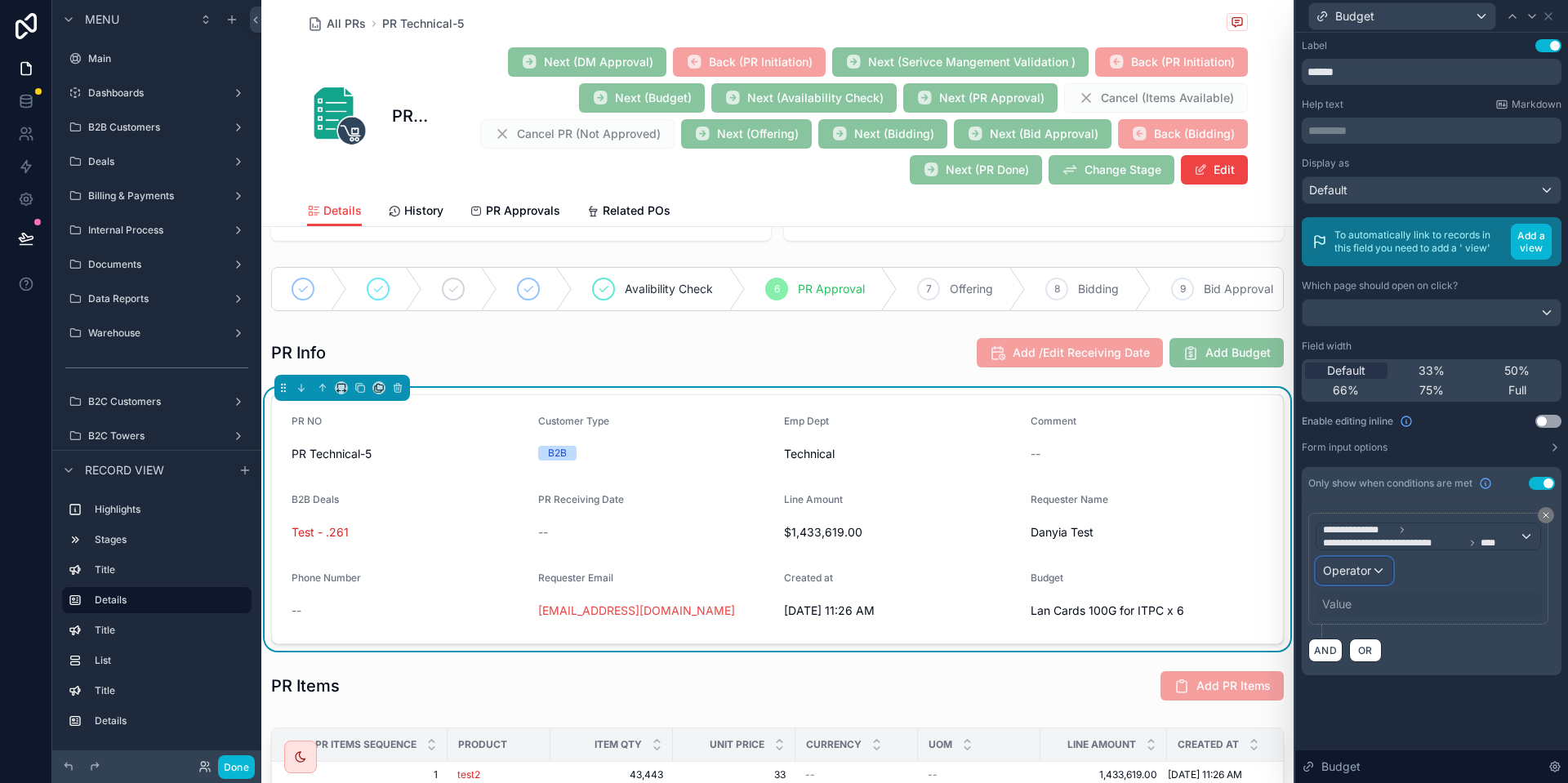
click at [1356, 576] on span "Operator" at bounding box center [1347, 570] width 48 height 14
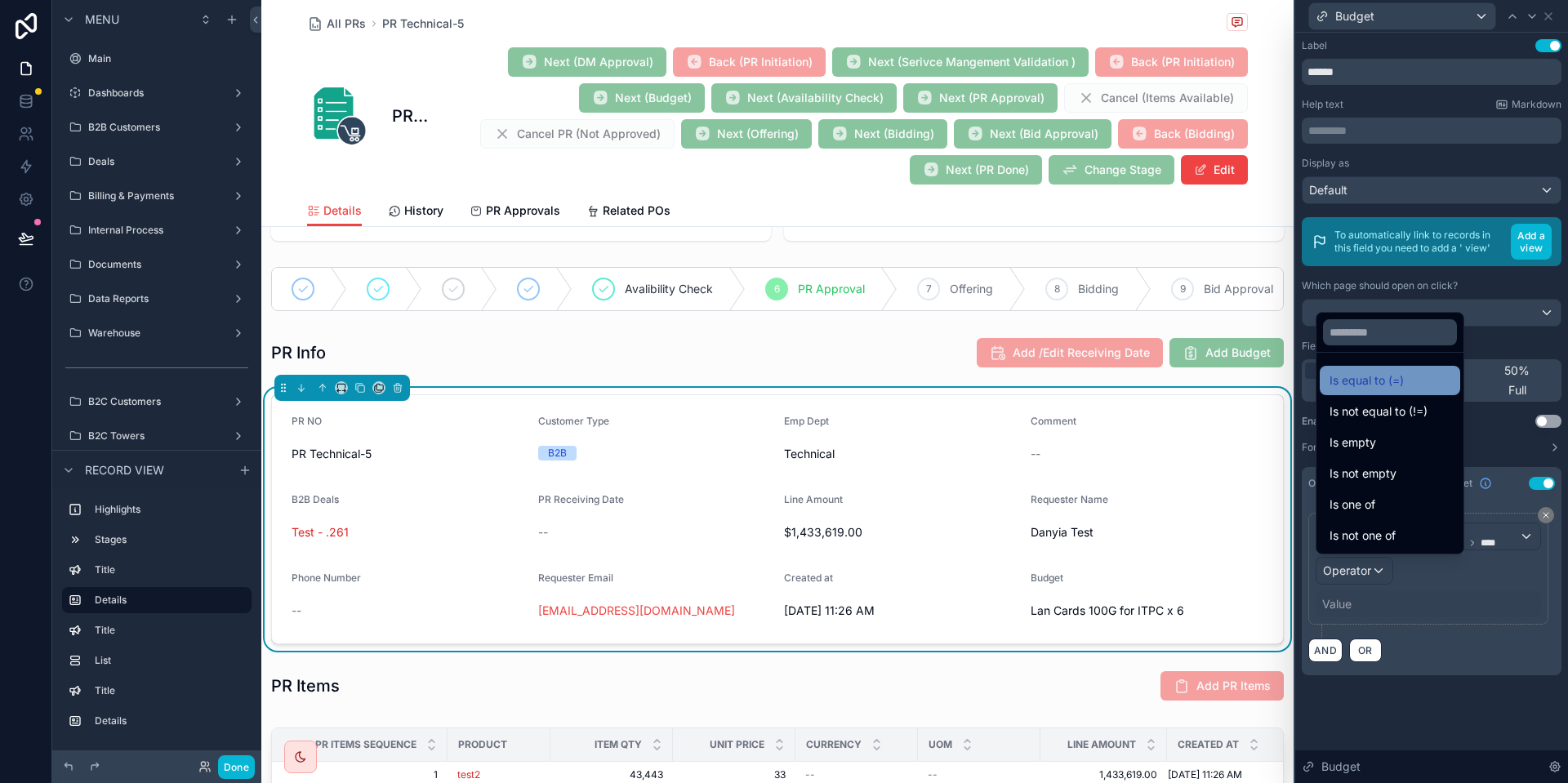
click at [1387, 392] on div "Is equal to (=)" at bounding box center [1390, 380] width 141 height 29
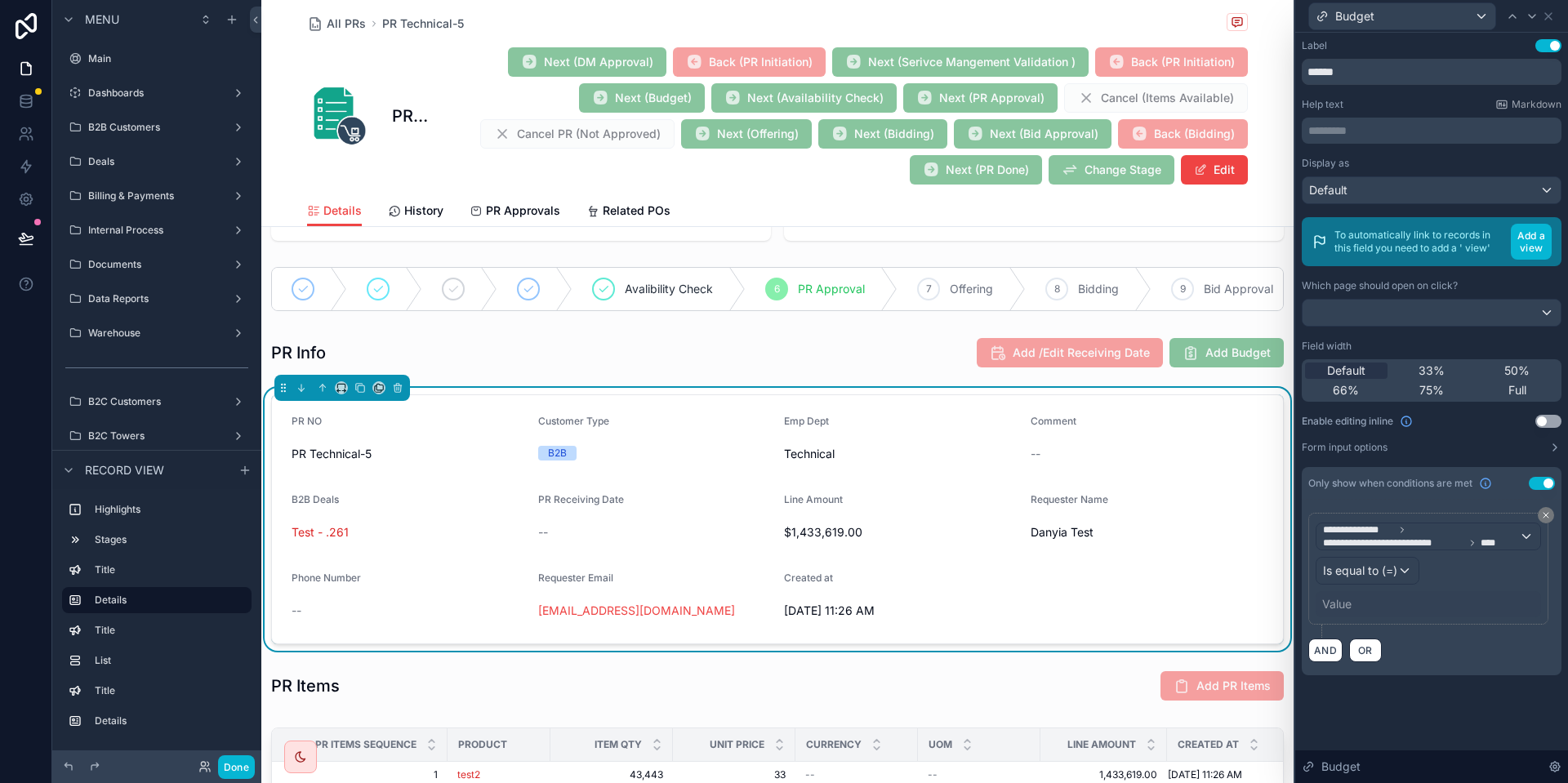
click at [1361, 604] on div "Value" at bounding box center [1428, 604] width 226 height 26
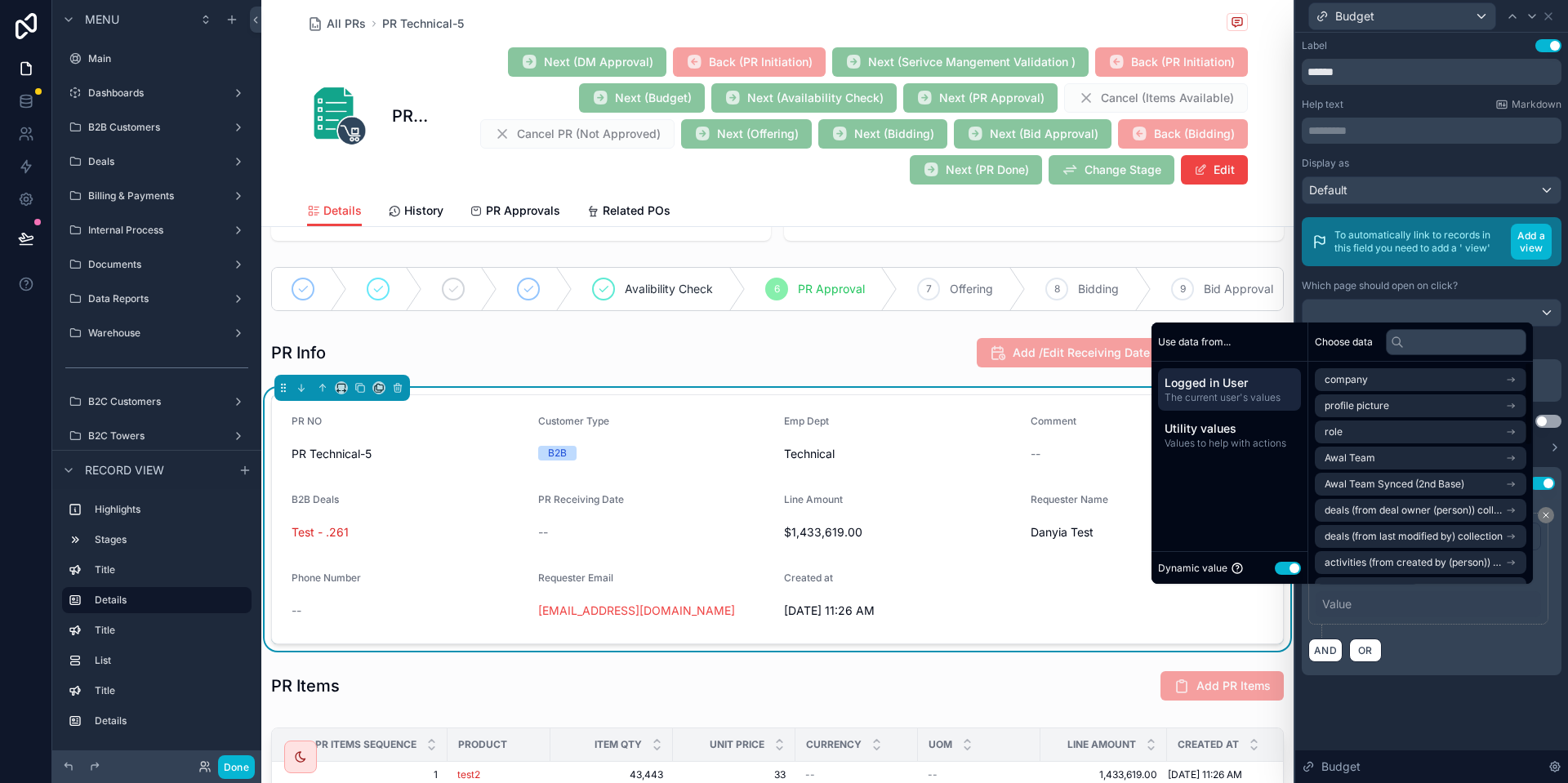
click at [1279, 570] on button "Use setting" at bounding box center [1288, 569] width 26 height 13
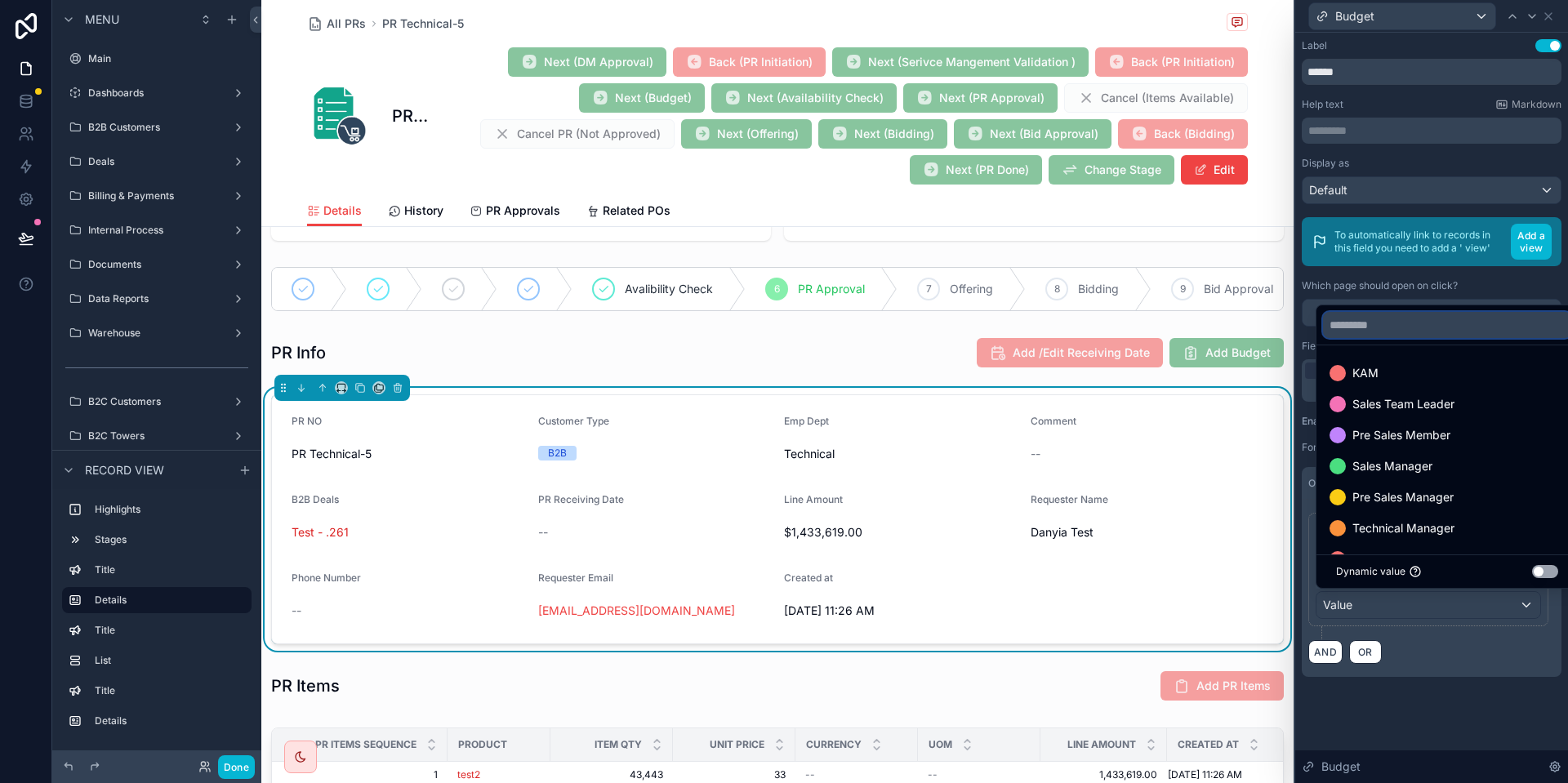
click at [1406, 319] on input "text" at bounding box center [1447, 325] width 248 height 26
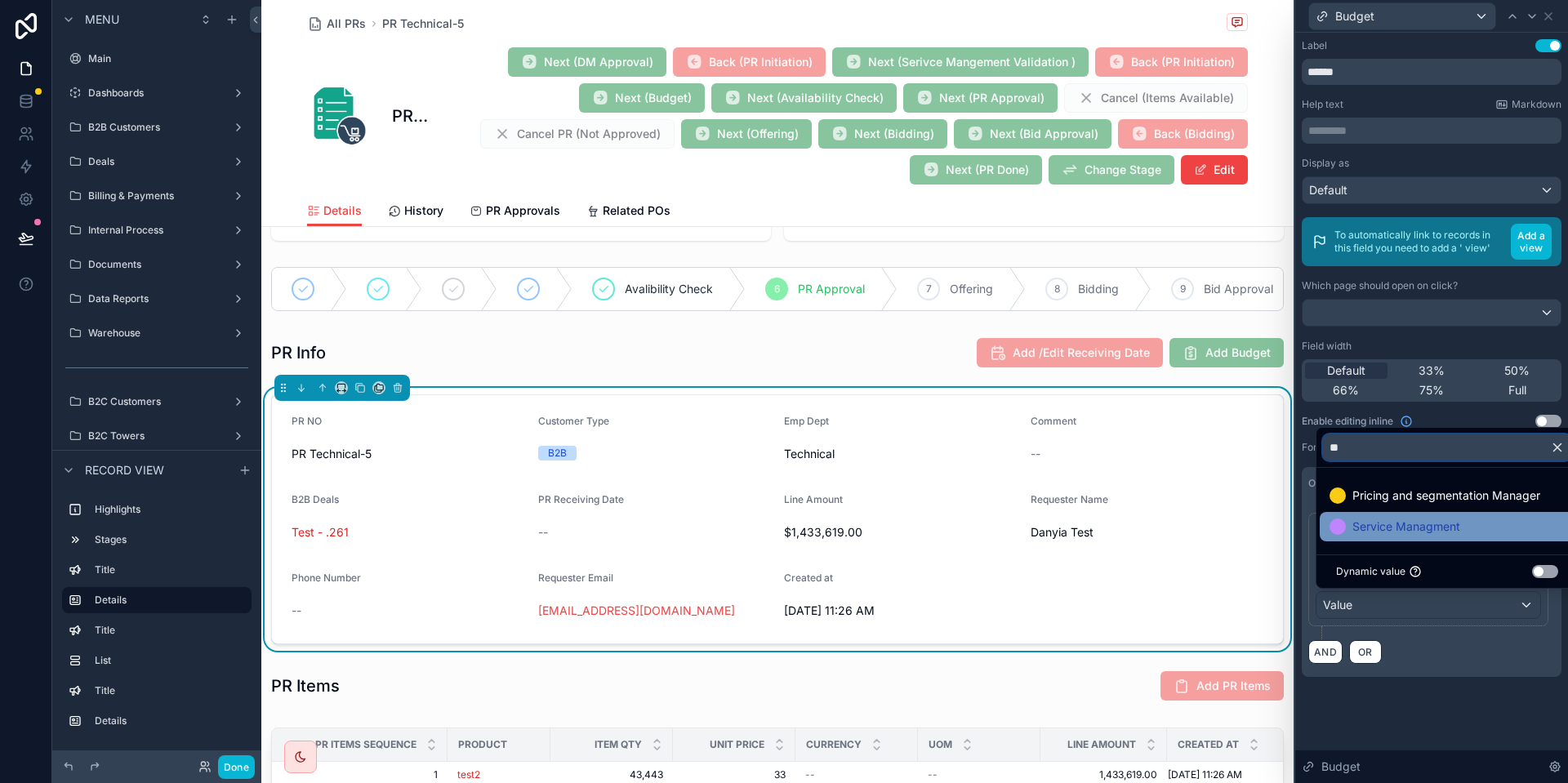
type input "**"
click at [1363, 535] on span "Service Managment" at bounding box center [1406, 526] width 108 height 20
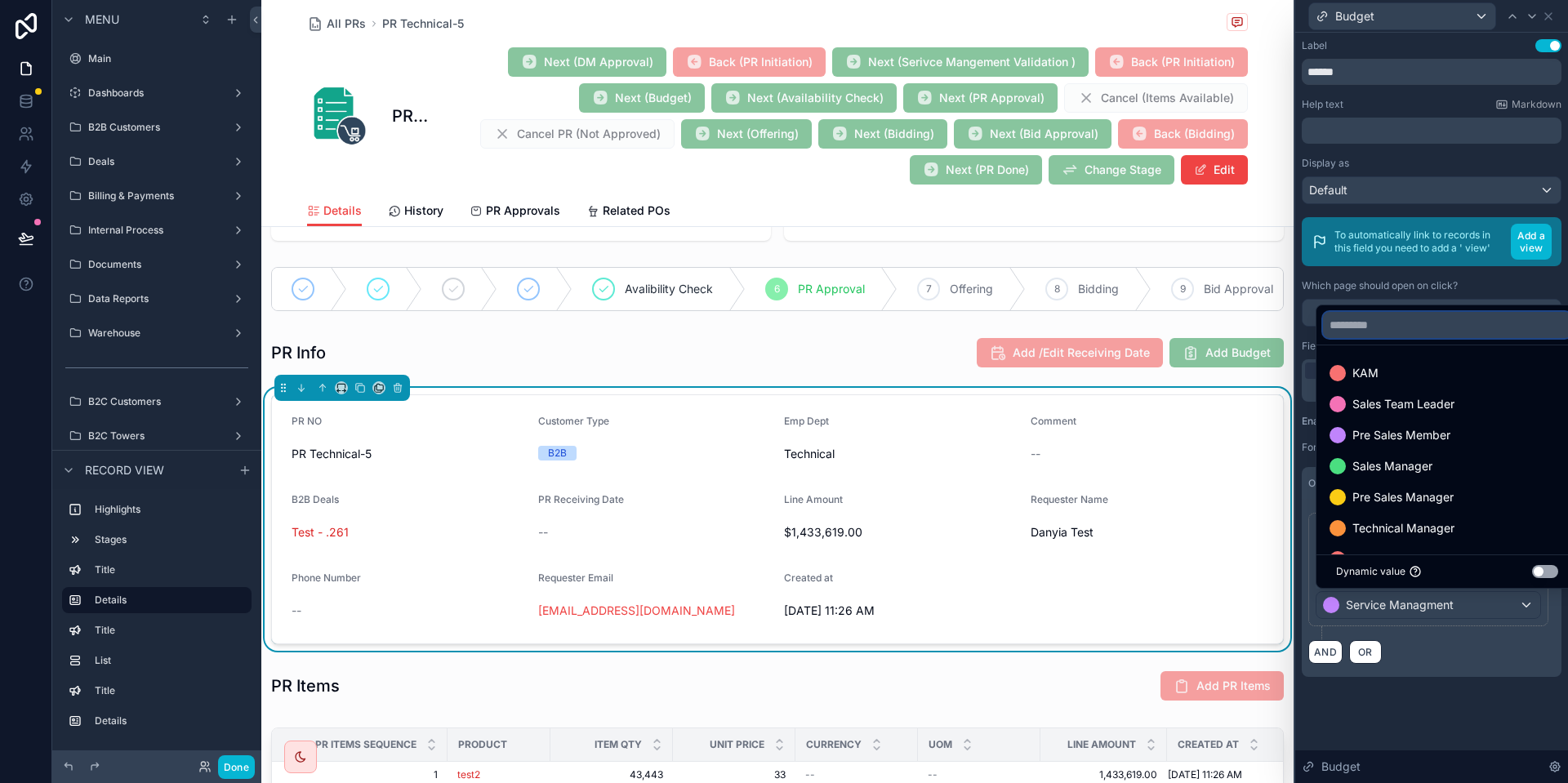
click at [1387, 315] on input "text" at bounding box center [1447, 325] width 248 height 26
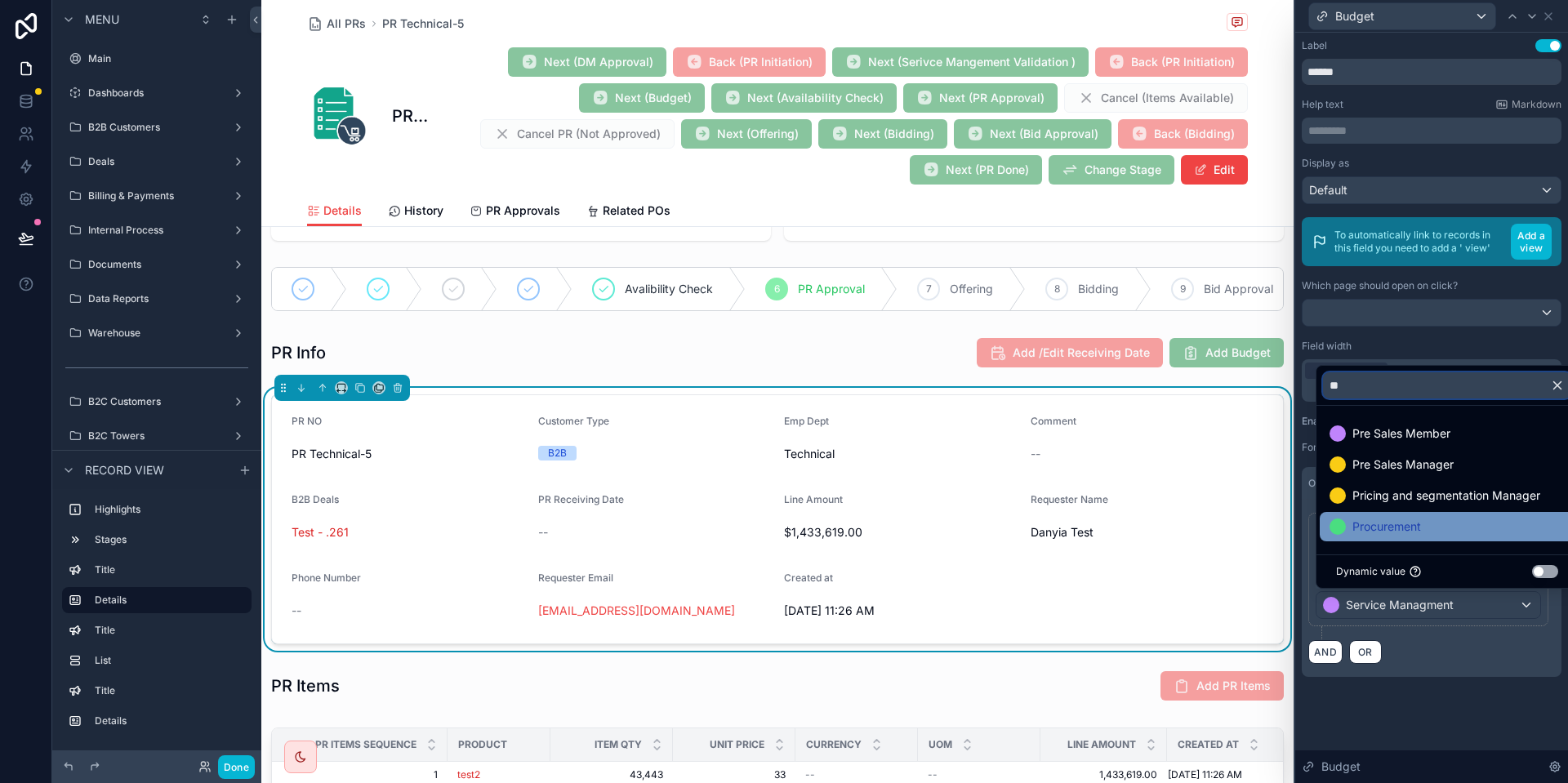
type input "**"
click at [1411, 522] on span "Procurement" at bounding box center [1387, 526] width 69 height 20
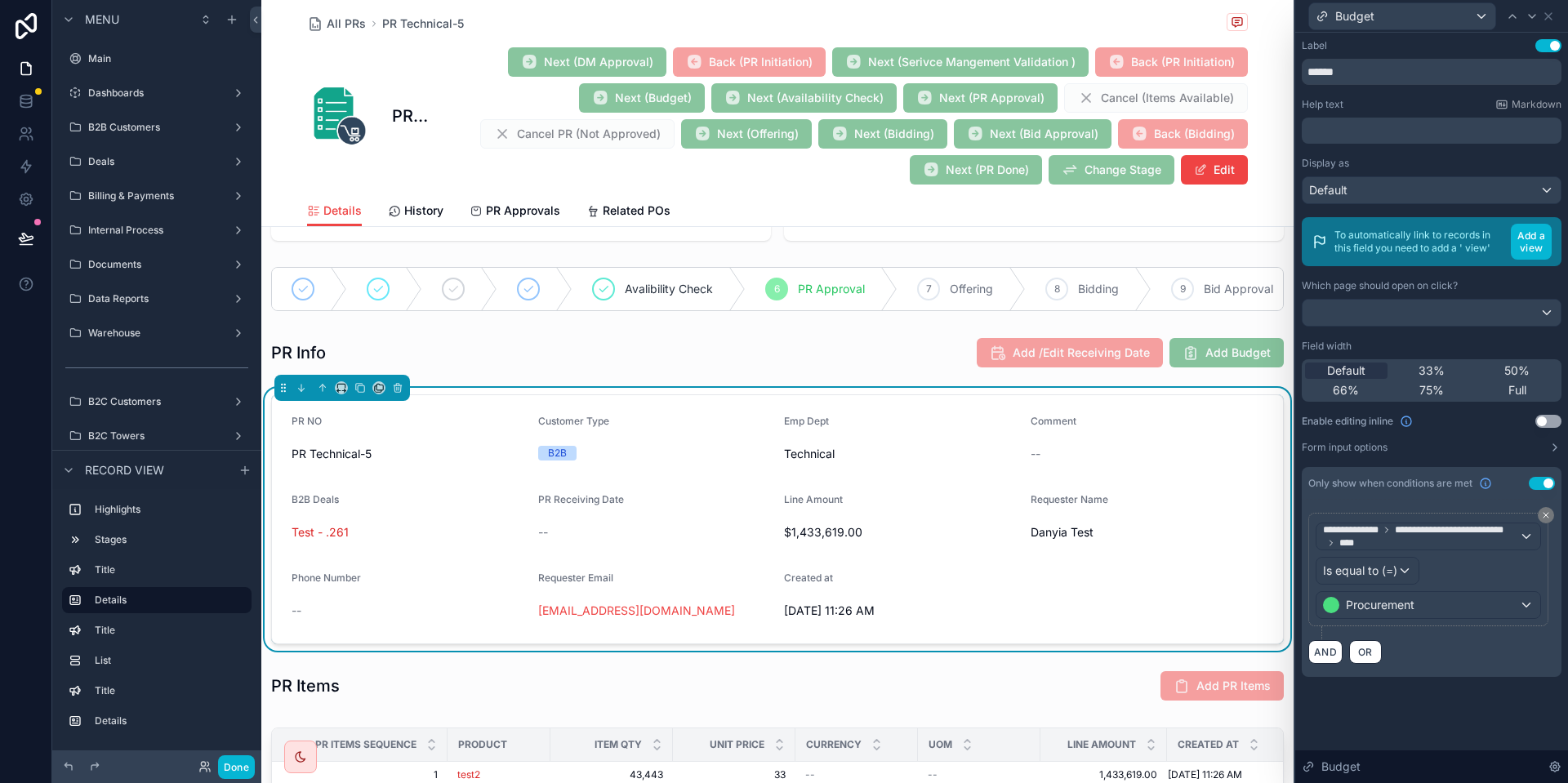
click at [1466, 650] on div "AND OR" at bounding box center [1431, 652] width 247 height 25
click at [1444, 604] on div "Procurement" at bounding box center [1428, 605] width 224 height 26
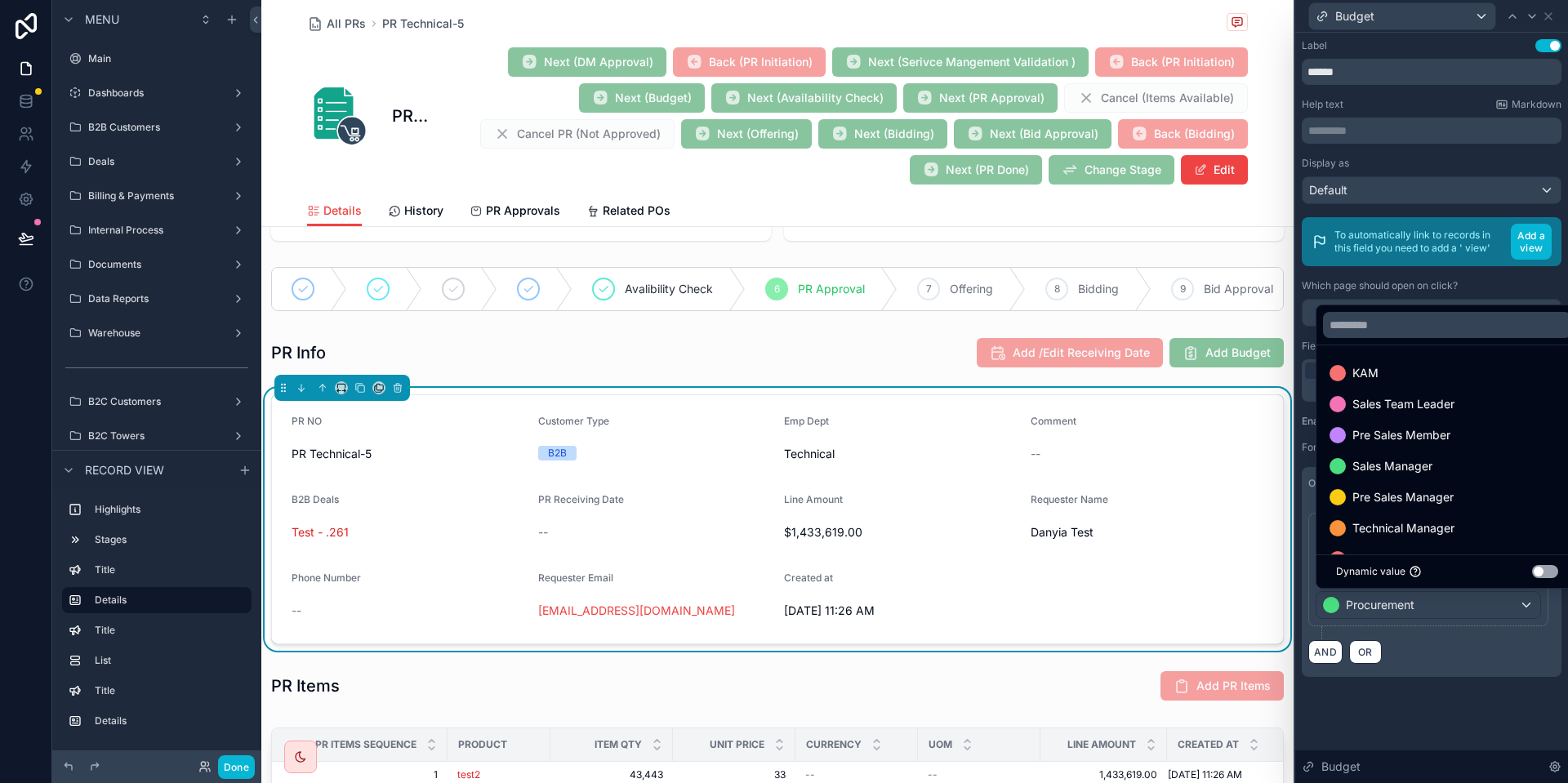
click at [1445, 645] on div at bounding box center [1432, 391] width 273 height 783
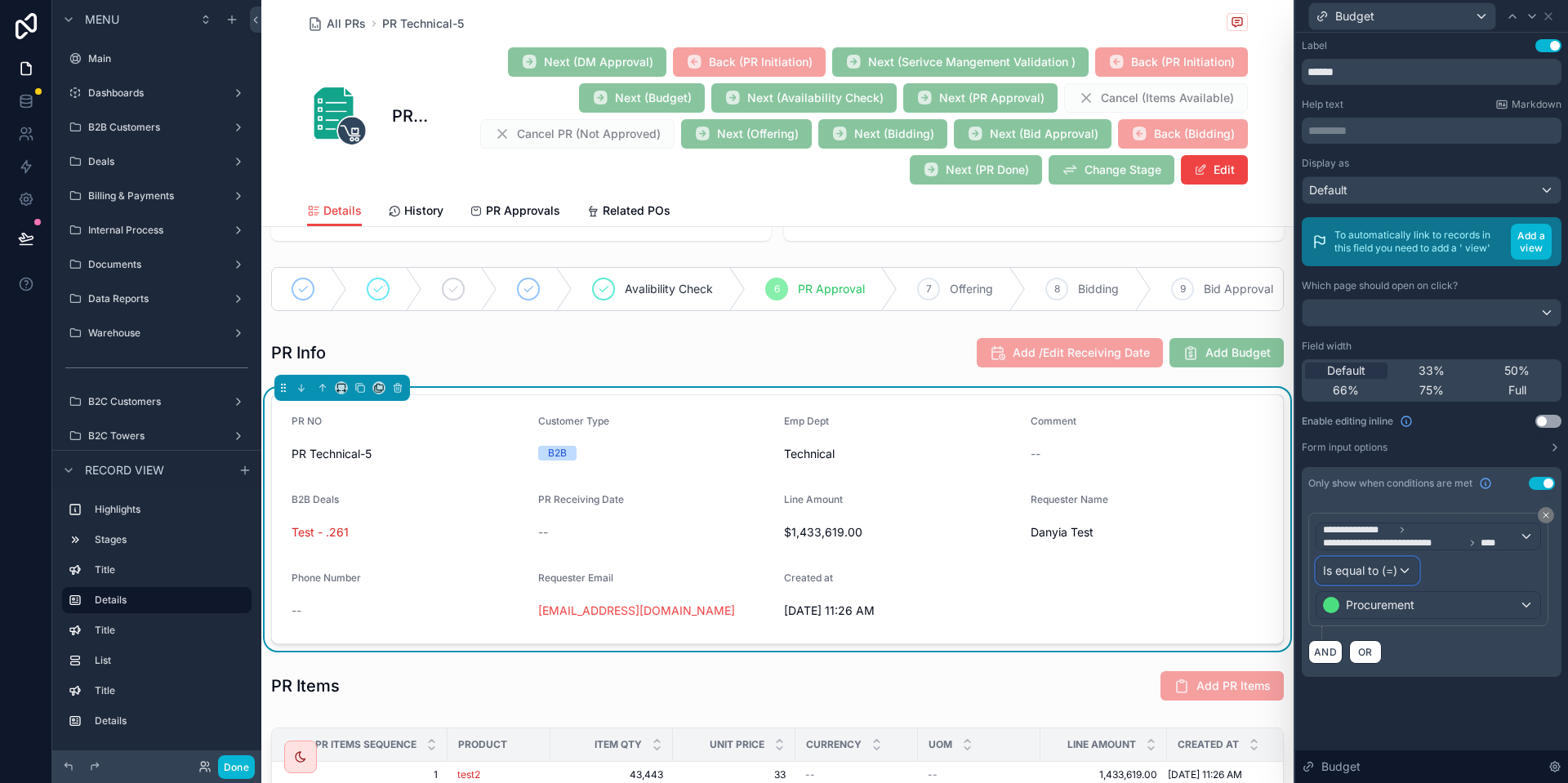
click at [1393, 572] on span "Is equal to (=)" at bounding box center [1360, 570] width 75 height 16
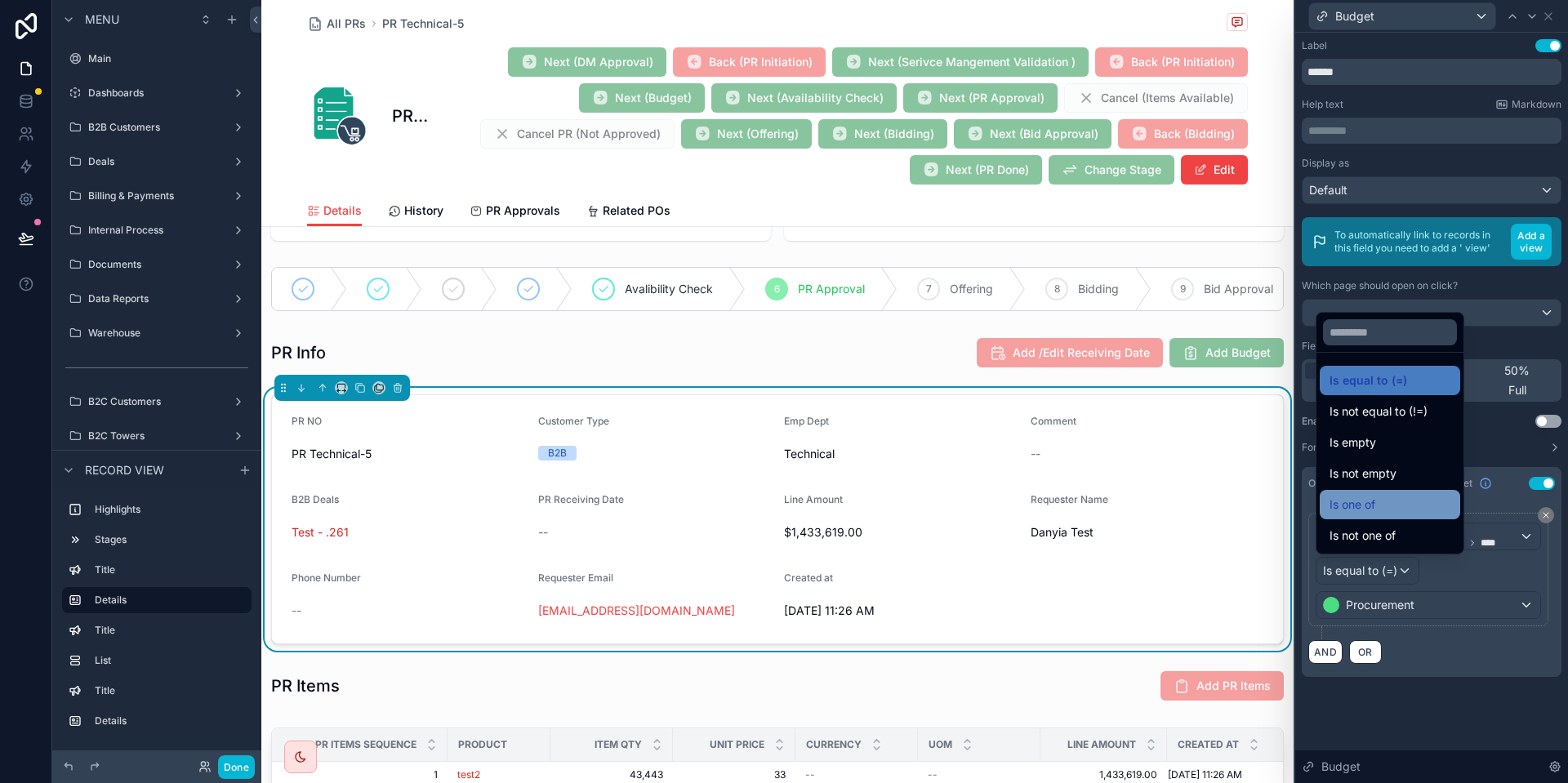
click at [1406, 510] on div "Is one of" at bounding box center [1390, 504] width 121 height 20
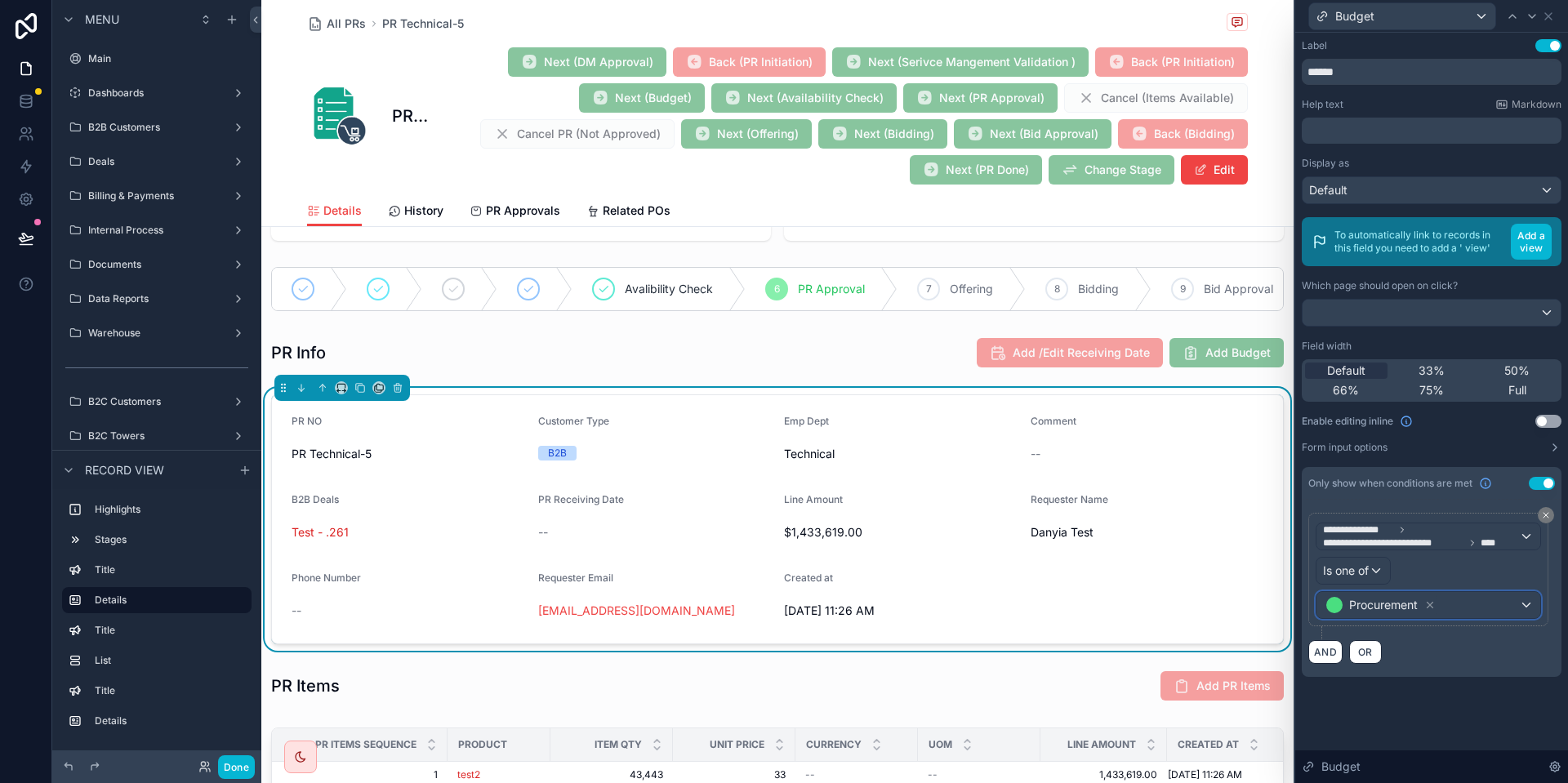
click at [1466, 609] on div "Procurement" at bounding box center [1428, 605] width 224 height 26
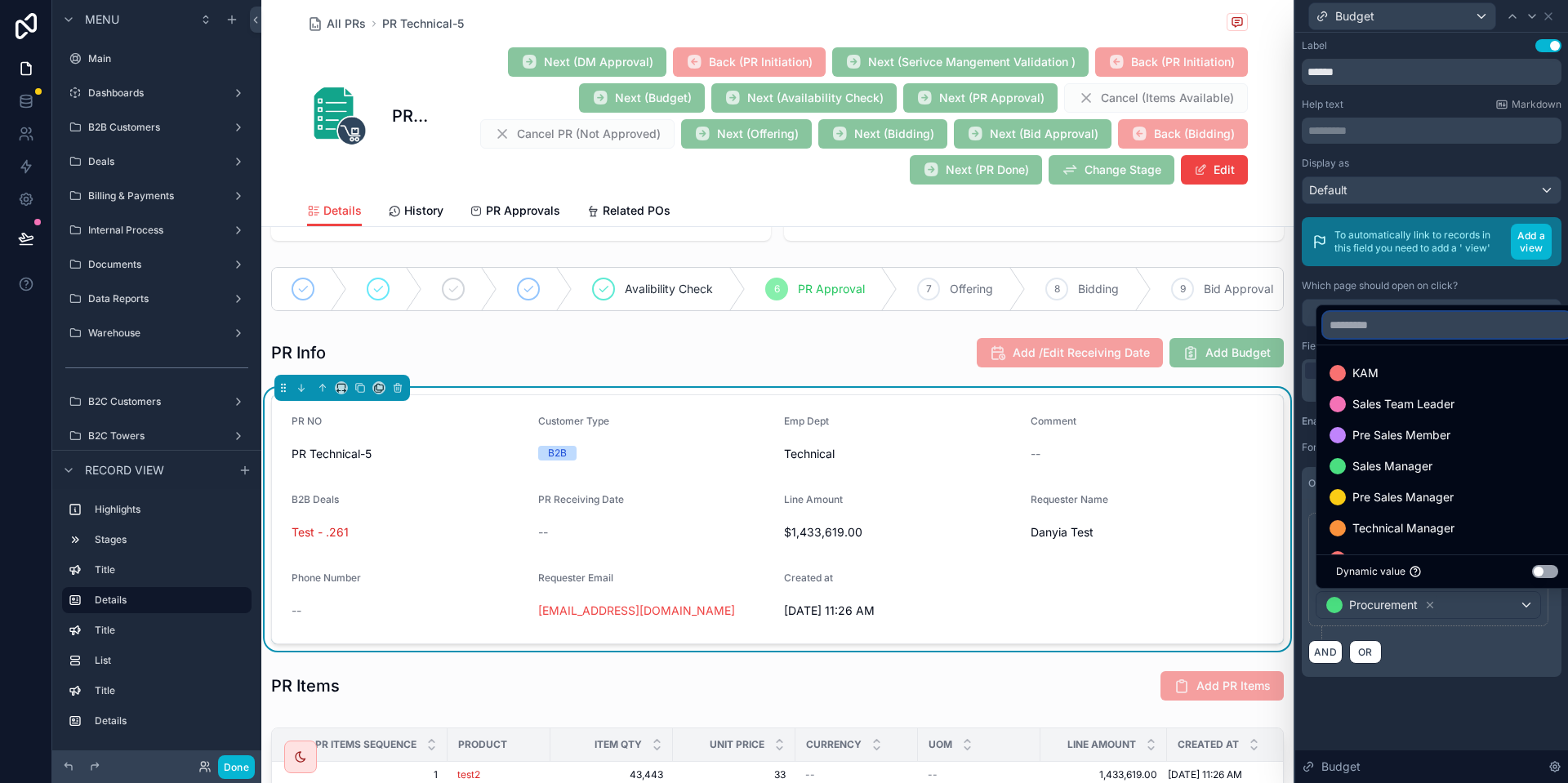
click at [1375, 325] on input "text" at bounding box center [1447, 325] width 248 height 26
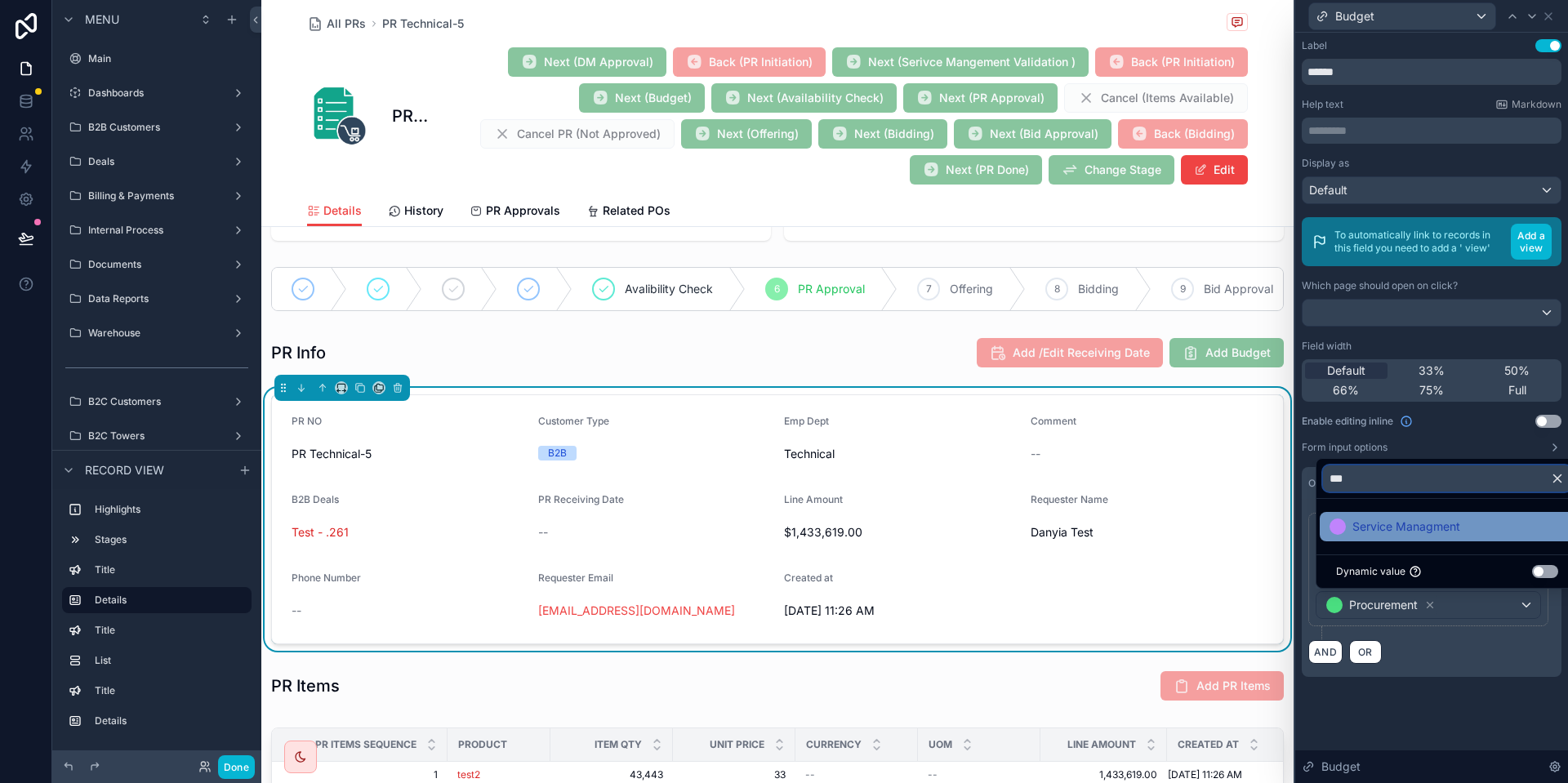
type input "***"
click at [1387, 518] on span "Service Managment" at bounding box center [1406, 526] width 108 height 20
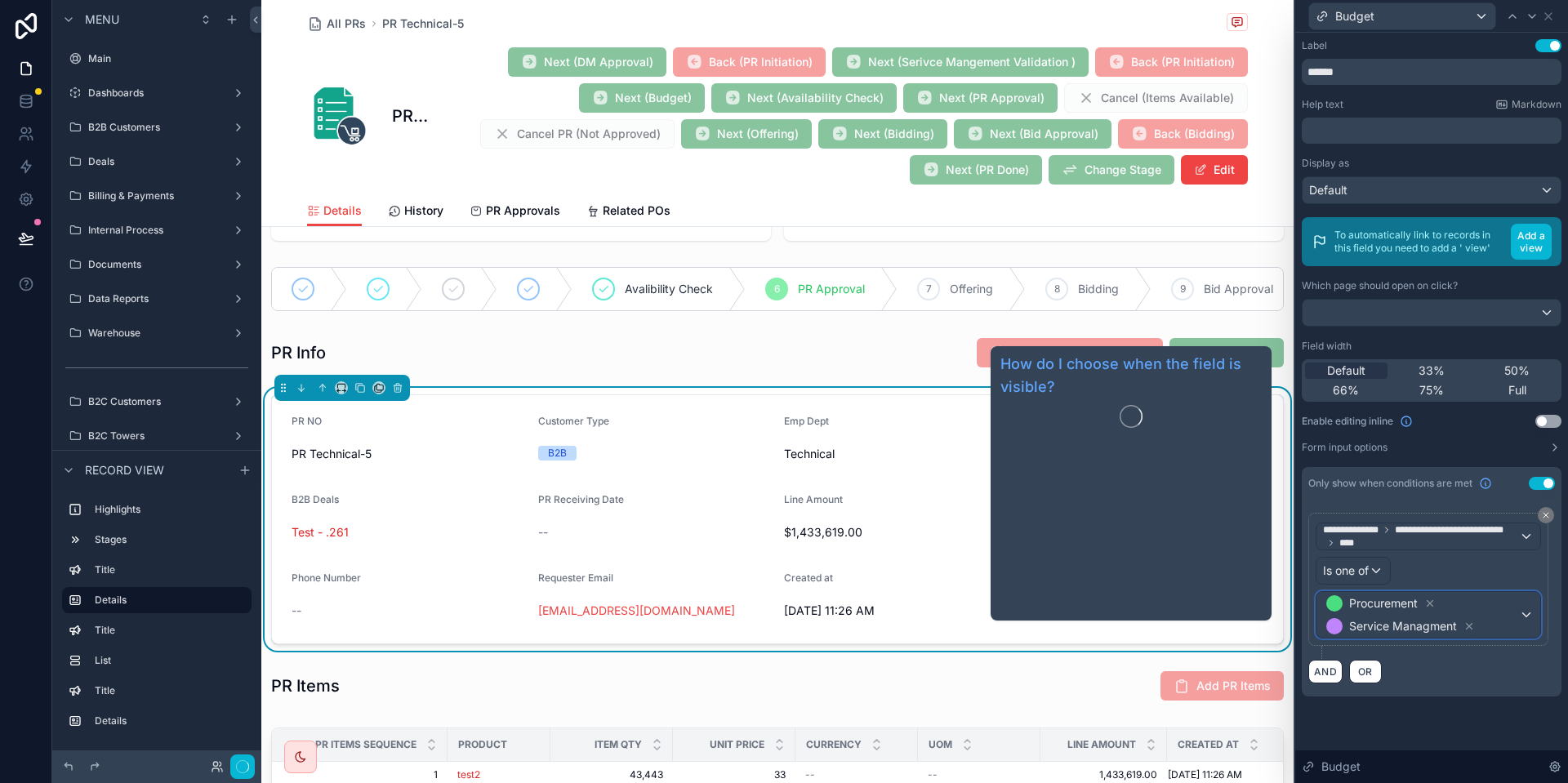
click at [1484, 604] on span "Procurement Service Managment" at bounding box center [1422, 615] width 196 height 45
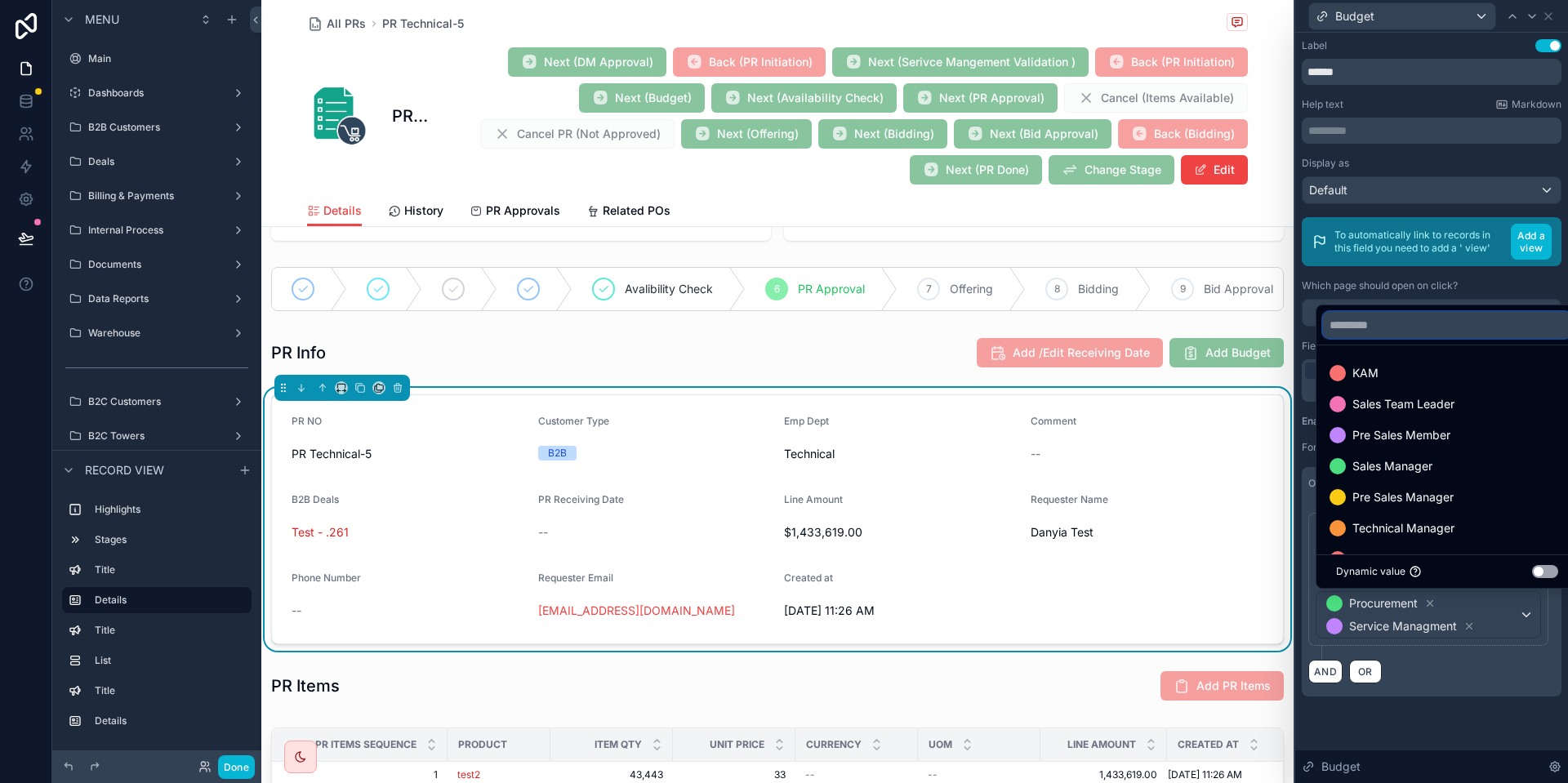
click at [1355, 332] on input "text" at bounding box center [1447, 325] width 248 height 26
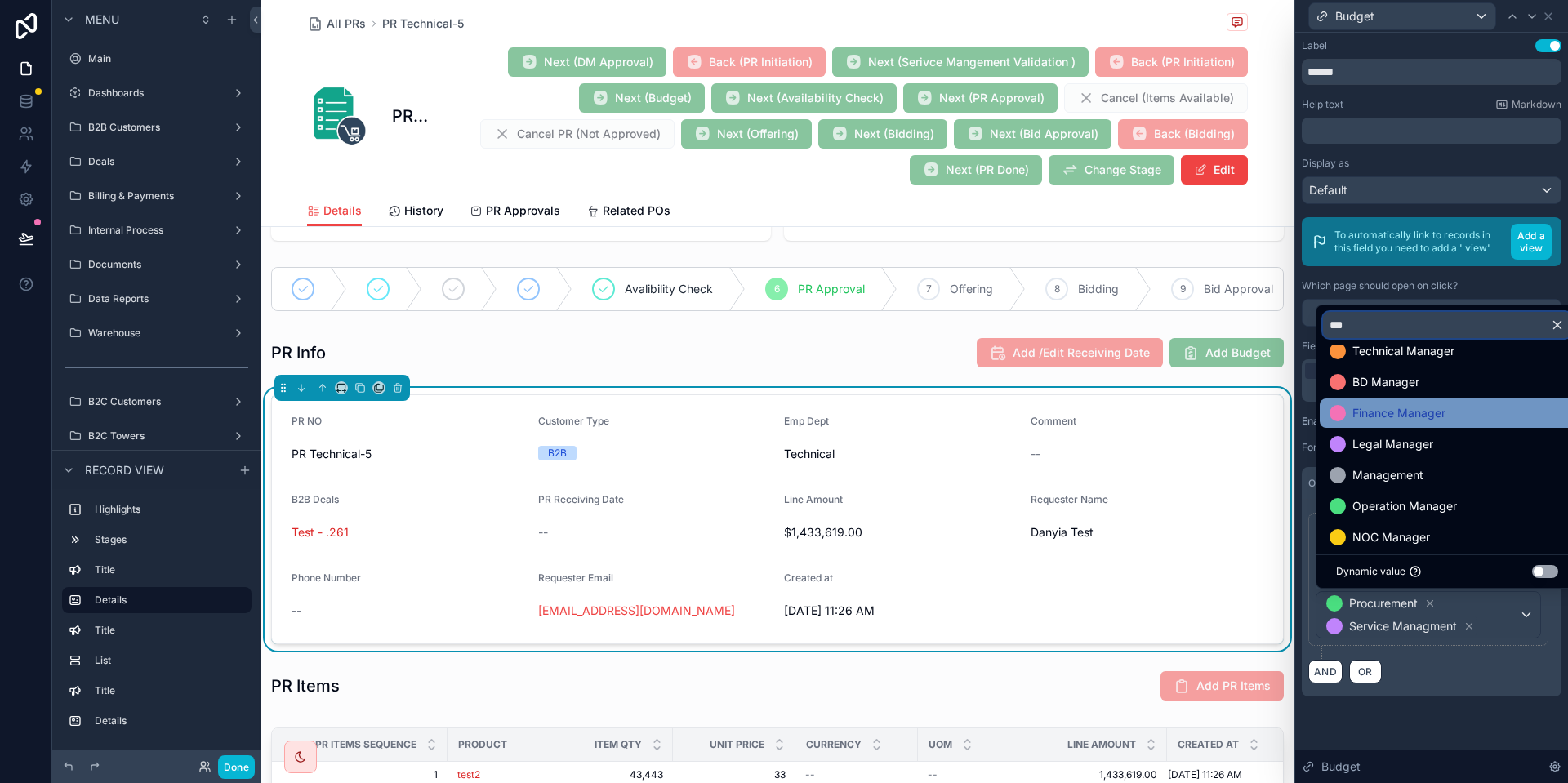
scroll to position [94, 0]
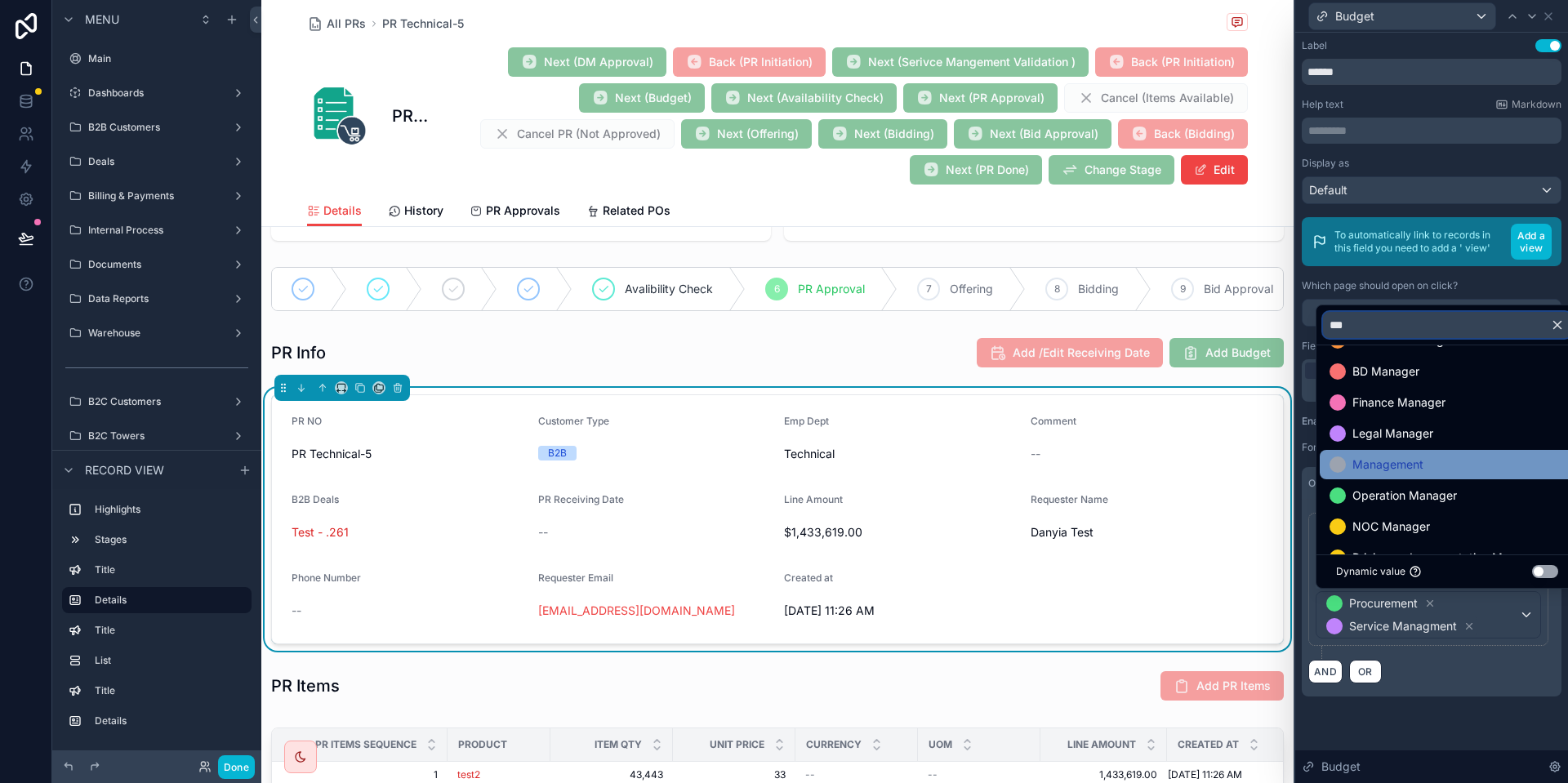
type input "***"
click at [1390, 456] on span "Management" at bounding box center [1388, 465] width 71 height 20
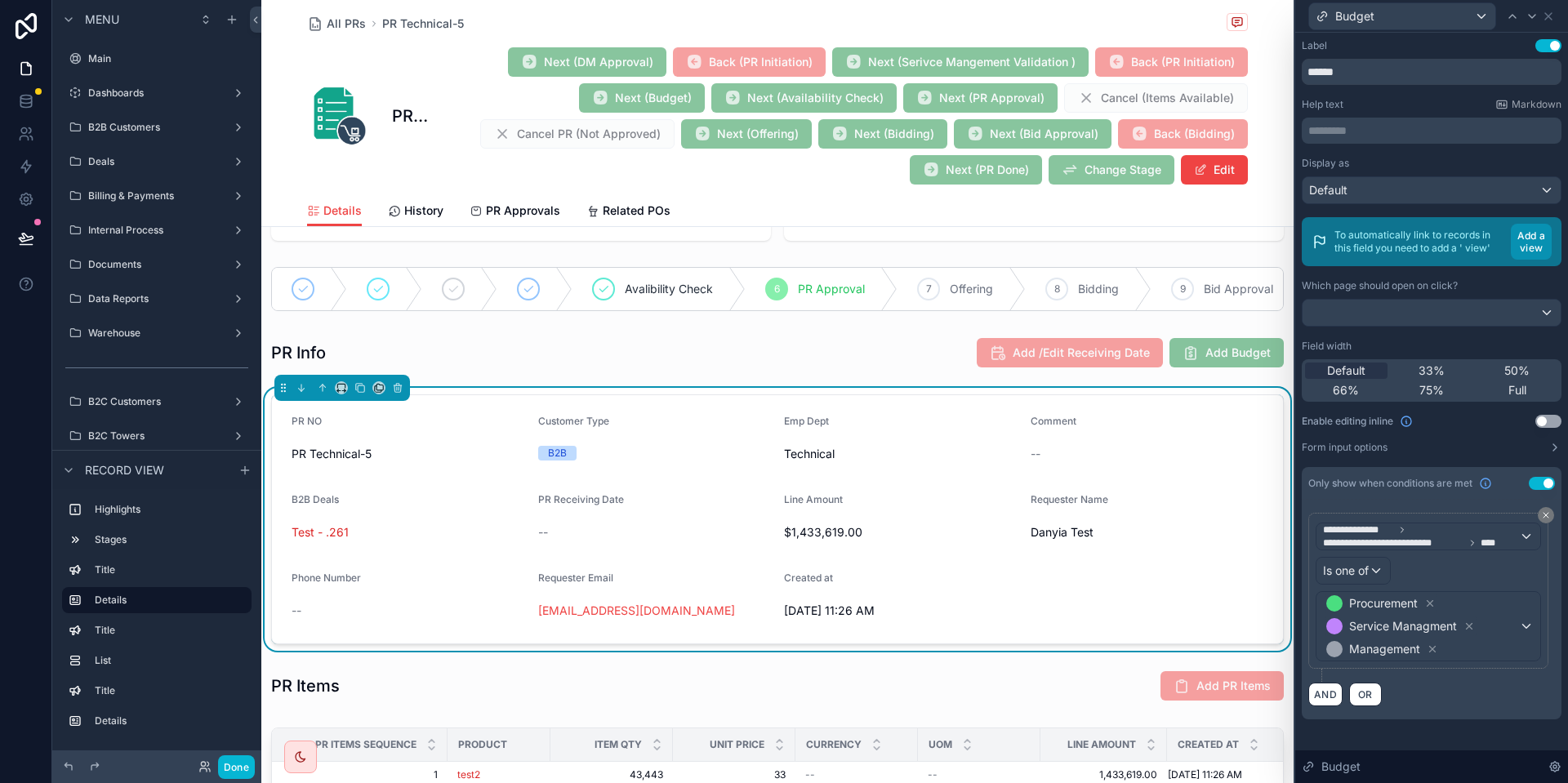
click at [1532, 240] on button "Add a view" at bounding box center [1531, 242] width 41 height 36
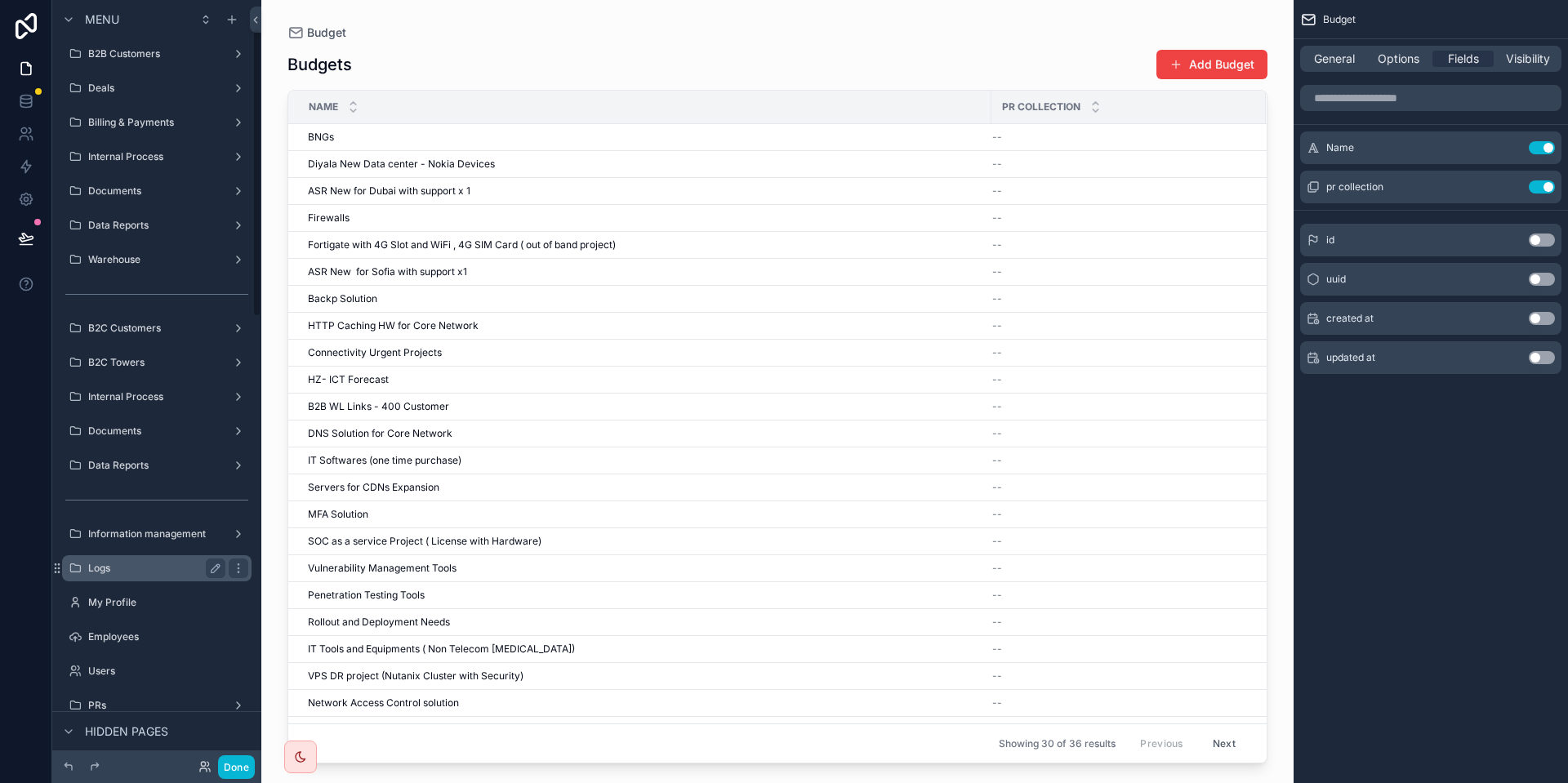
scroll to position [367, 0]
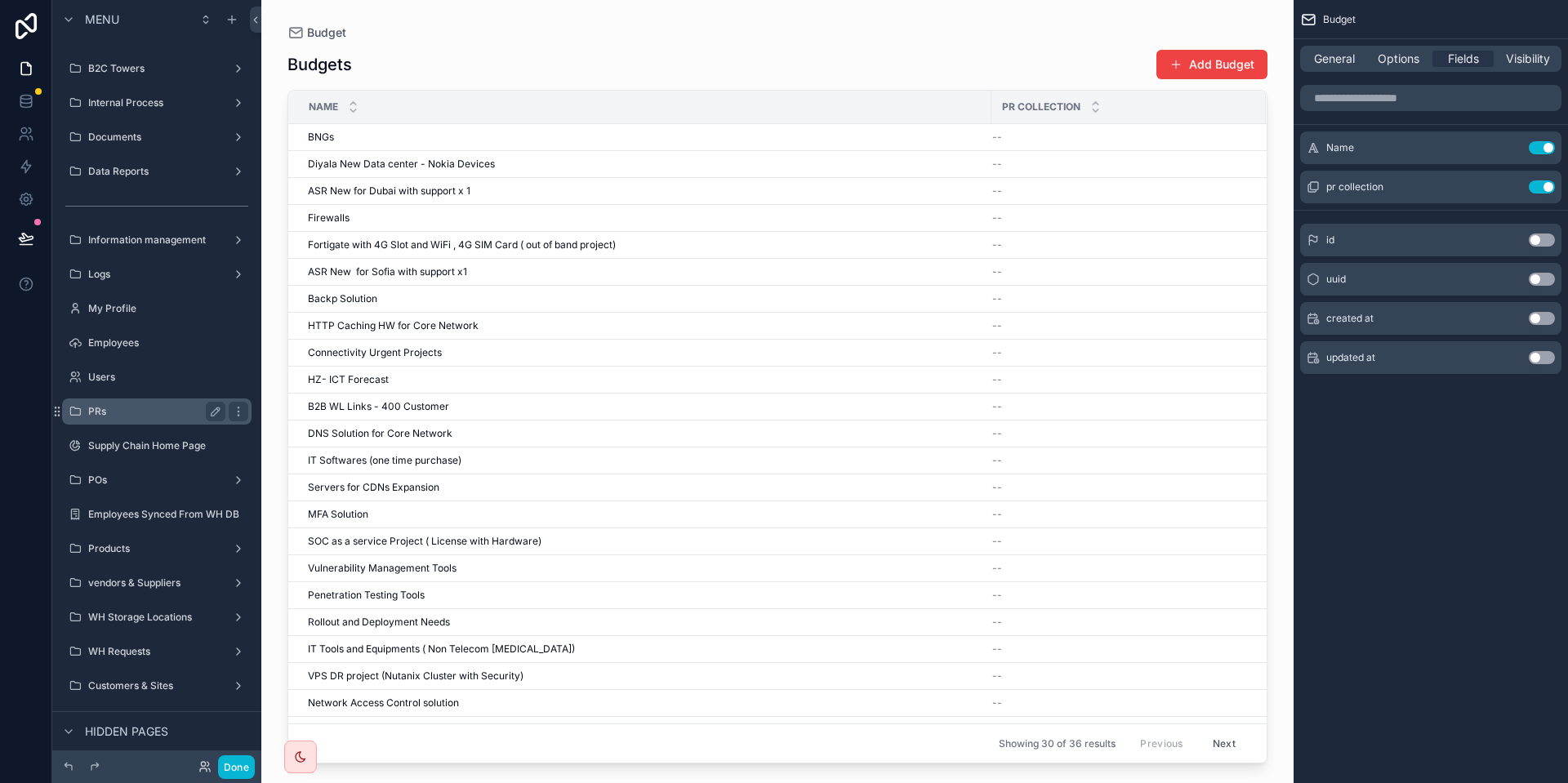
click at [125, 422] on div "PRs" at bounding box center [157, 412] width 183 height 26
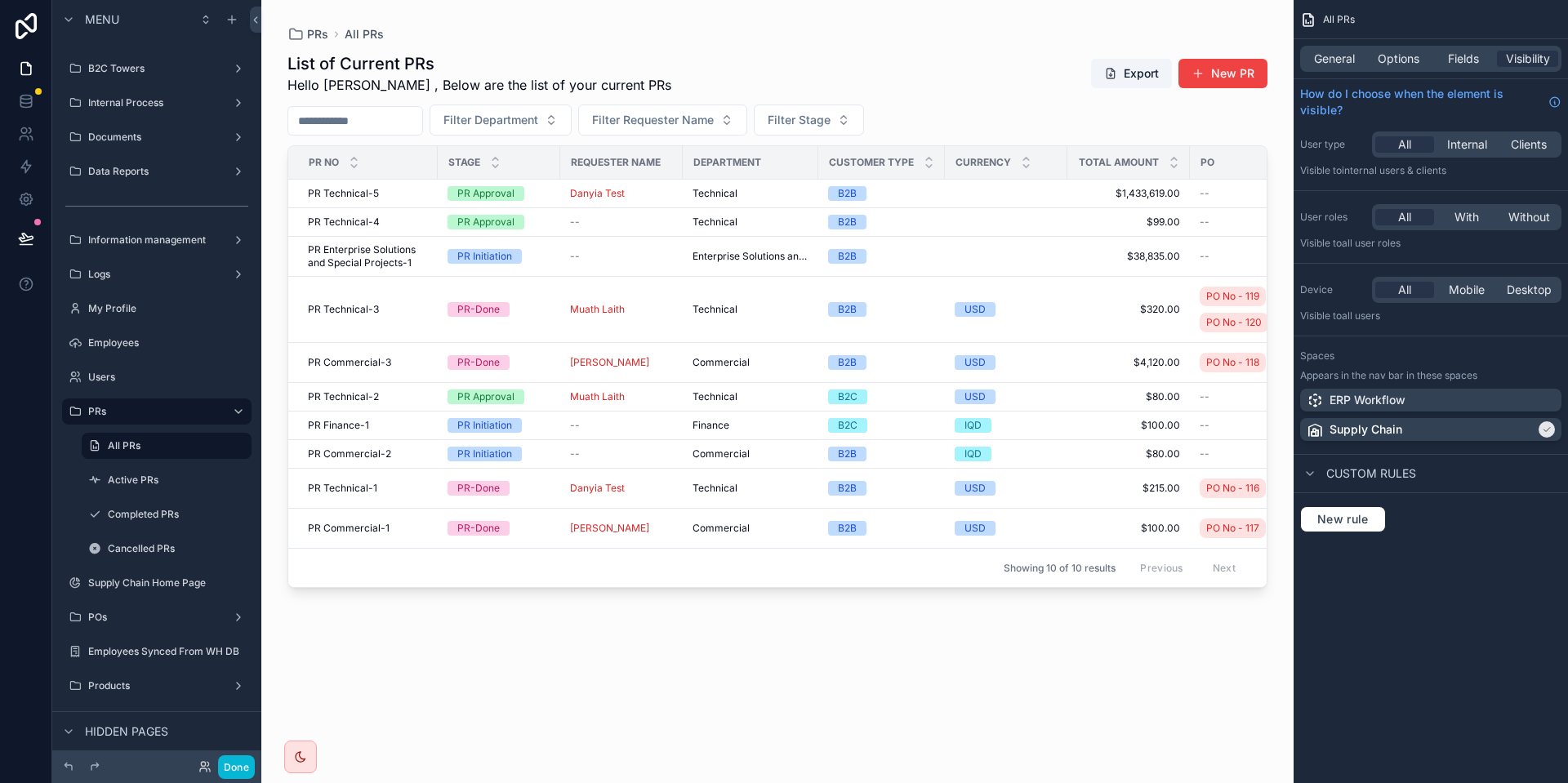
click at [356, 189] on div "scrollable content" at bounding box center [777, 382] width 1032 height 764
click at [394, 193] on div "PR Technical-5 PR Technical-5" at bounding box center [367, 194] width 120 height 13
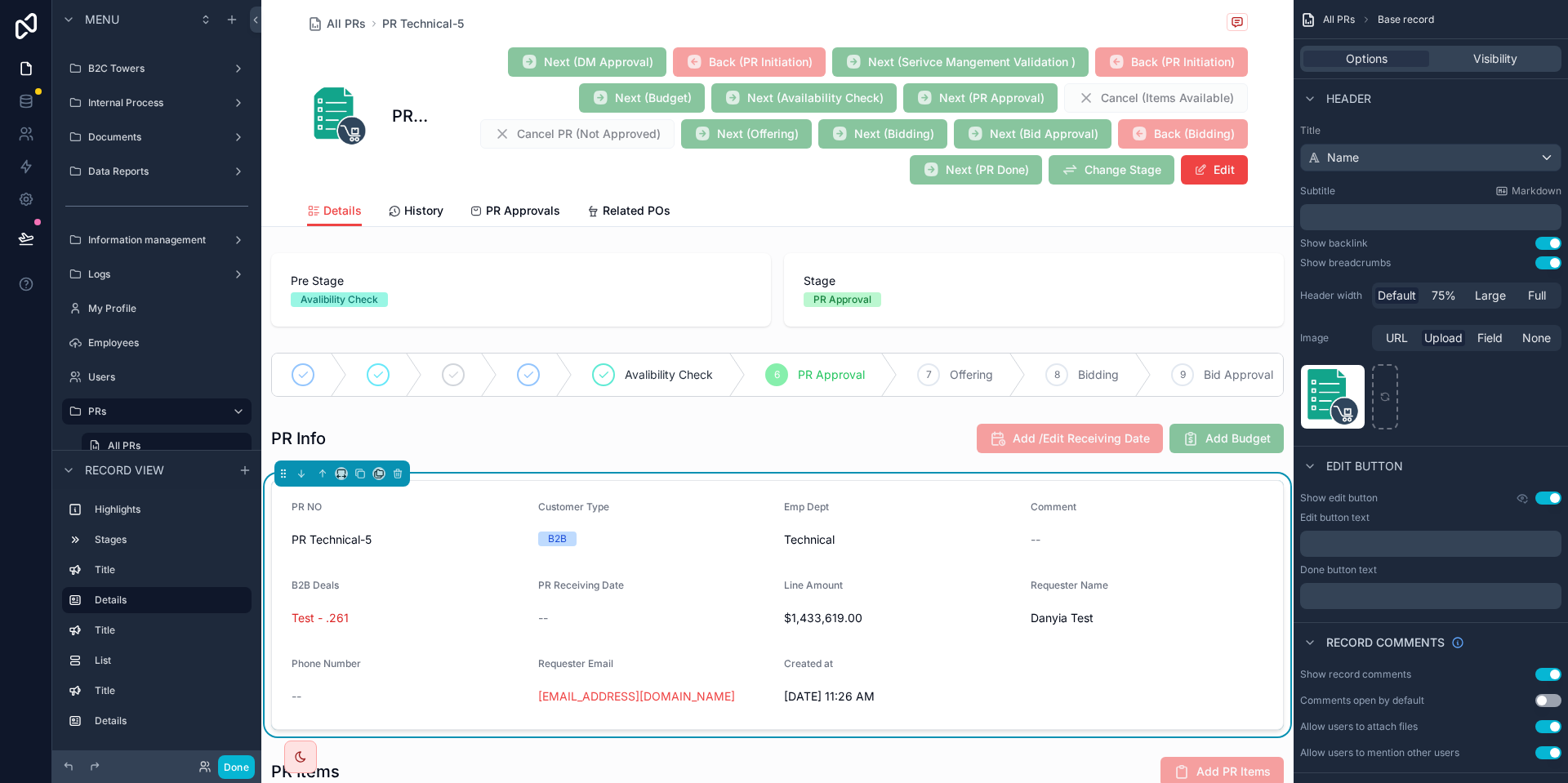
click at [955, 632] on form "PR NO PR Technical-5 Customer Type B2B Emp Dept Technical Comment -- B2B Deals …" at bounding box center [777, 604] width 1012 height 248
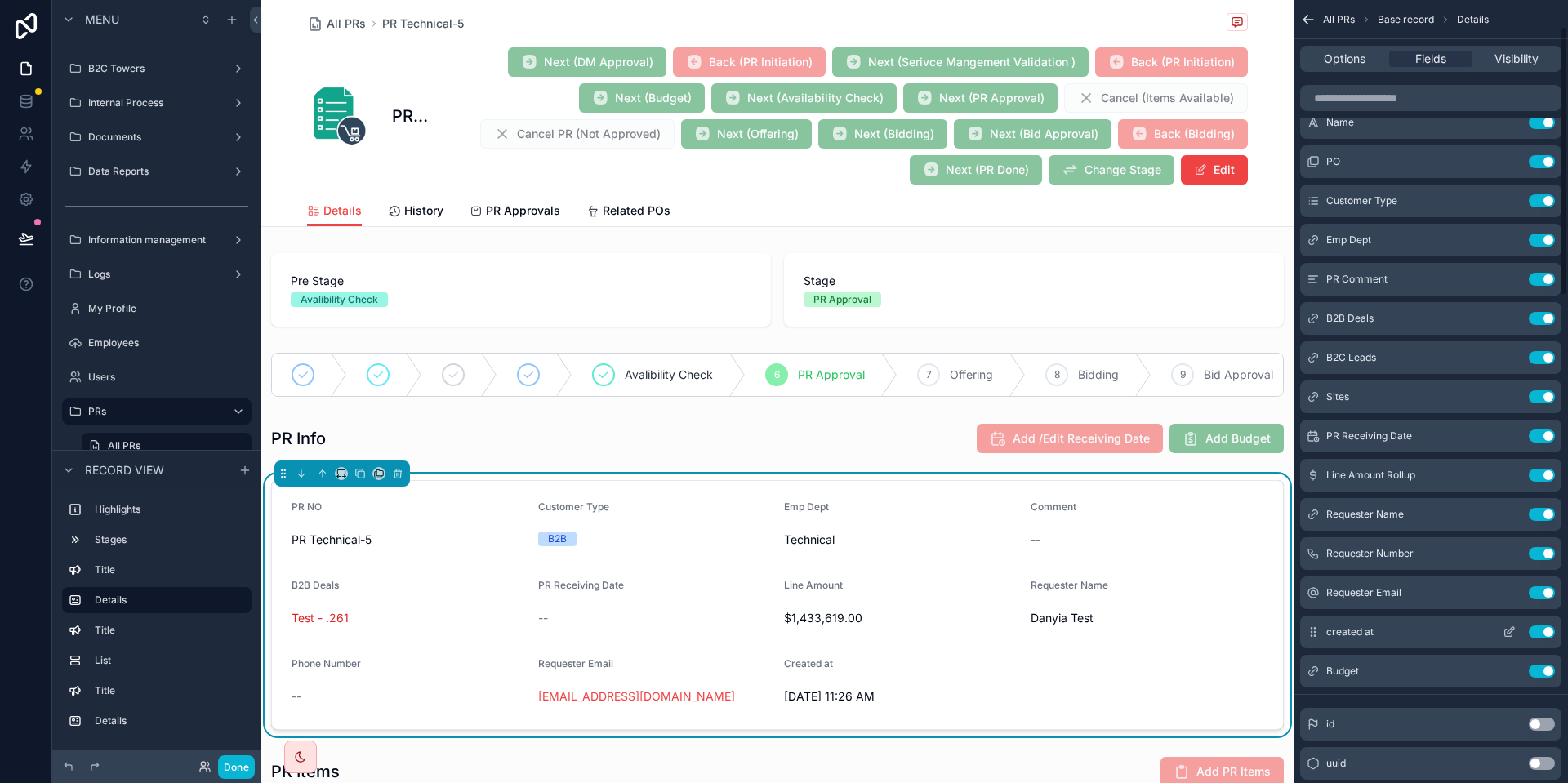
scroll to position [147, 0]
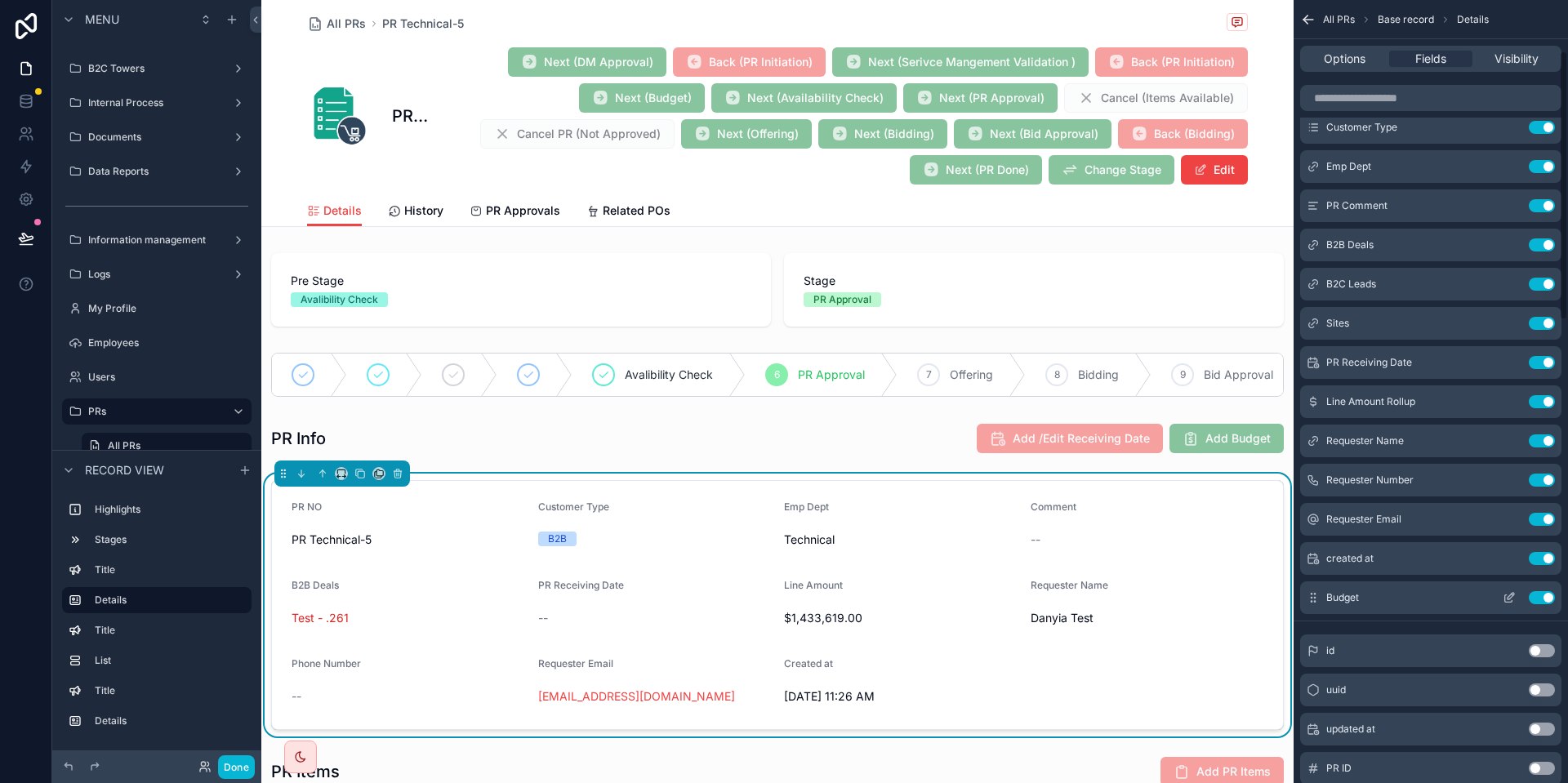
click at [1513, 604] on div "Budget Use setting" at bounding box center [1431, 598] width 262 height 33
click at [1508, 602] on icon "scrollable content" at bounding box center [1509, 598] width 13 height 13
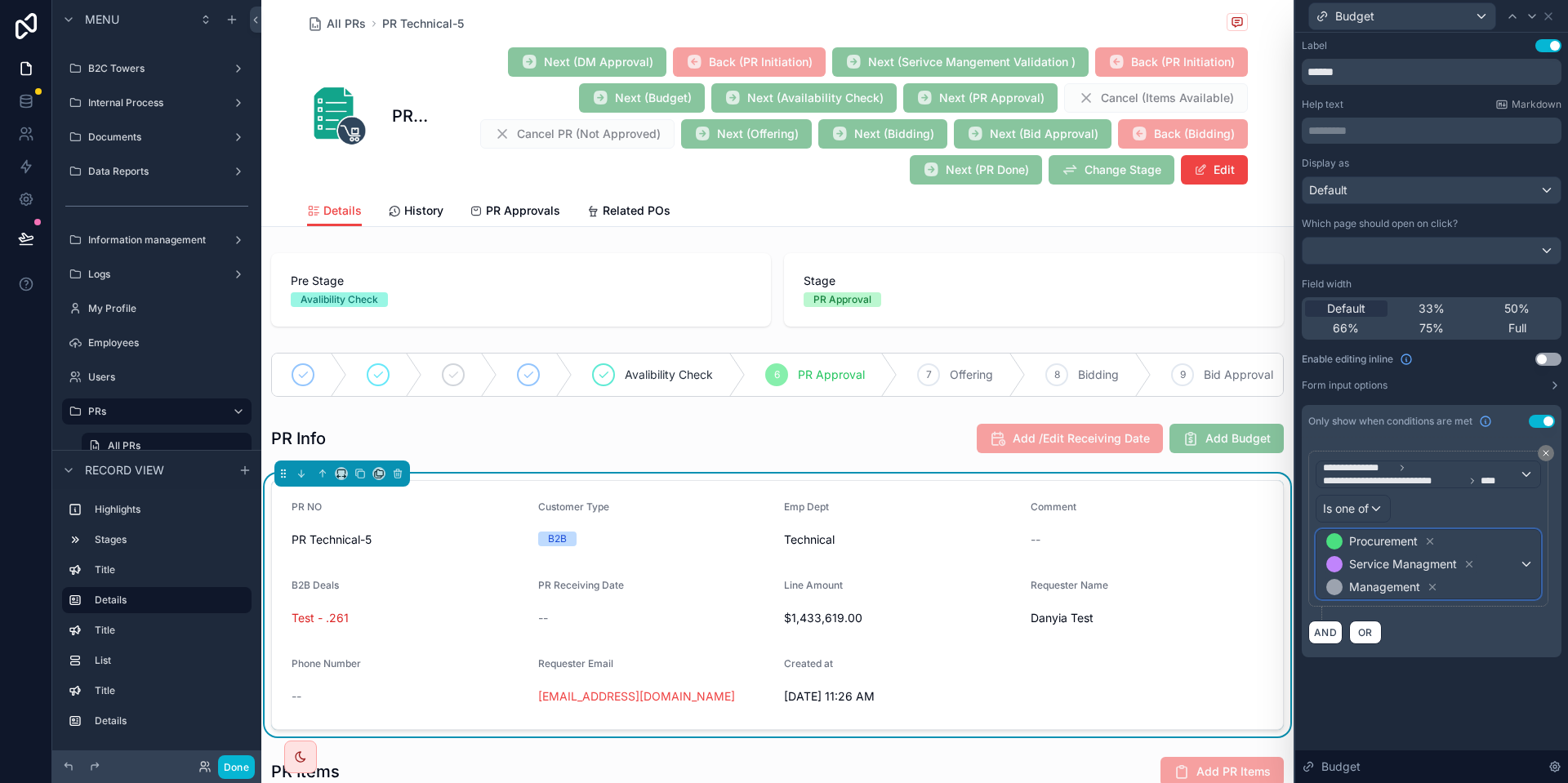
click at [1508, 583] on span "Procurement Service Managment Management" at bounding box center [1422, 564] width 196 height 69
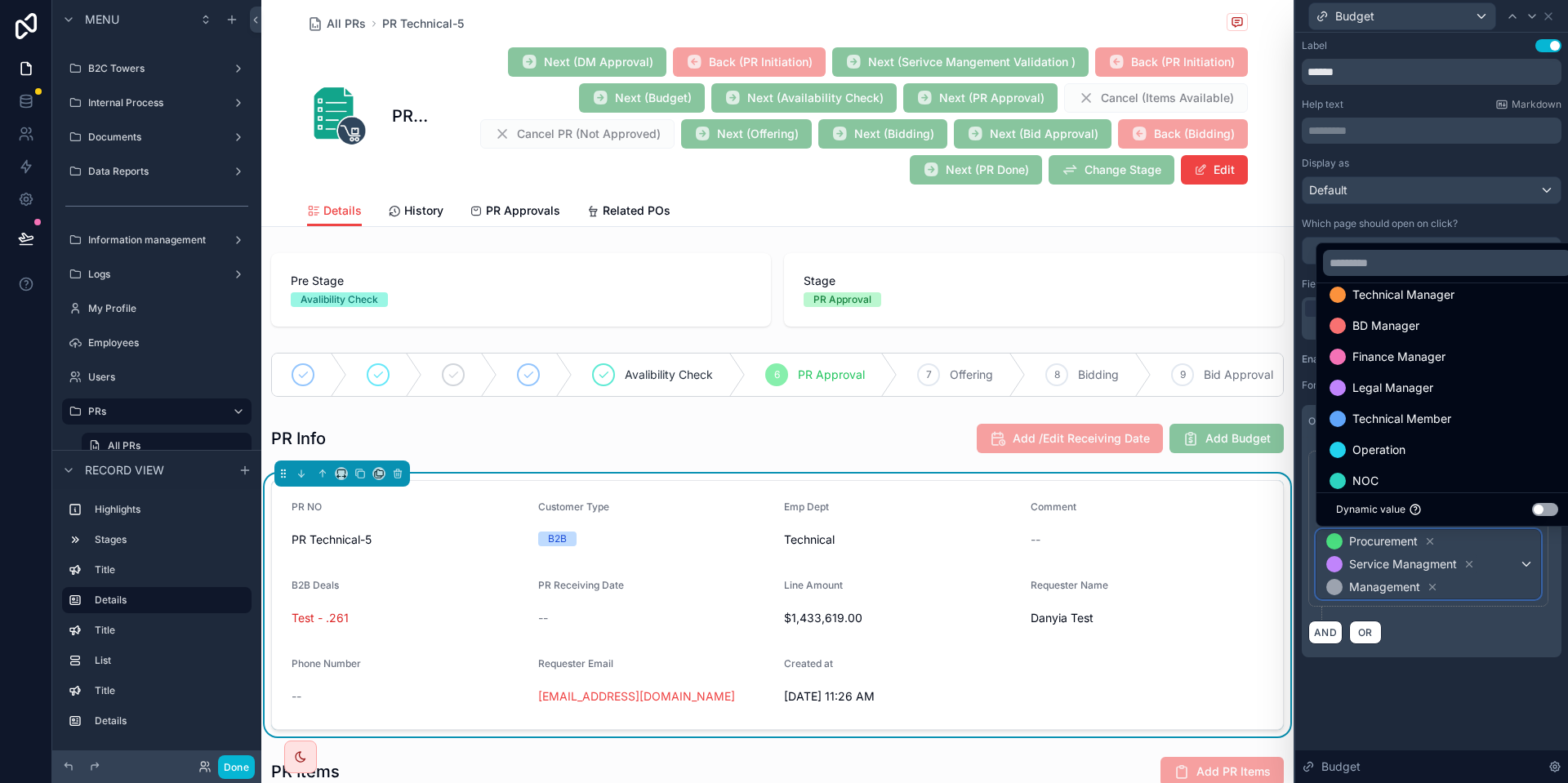
scroll to position [0, 0]
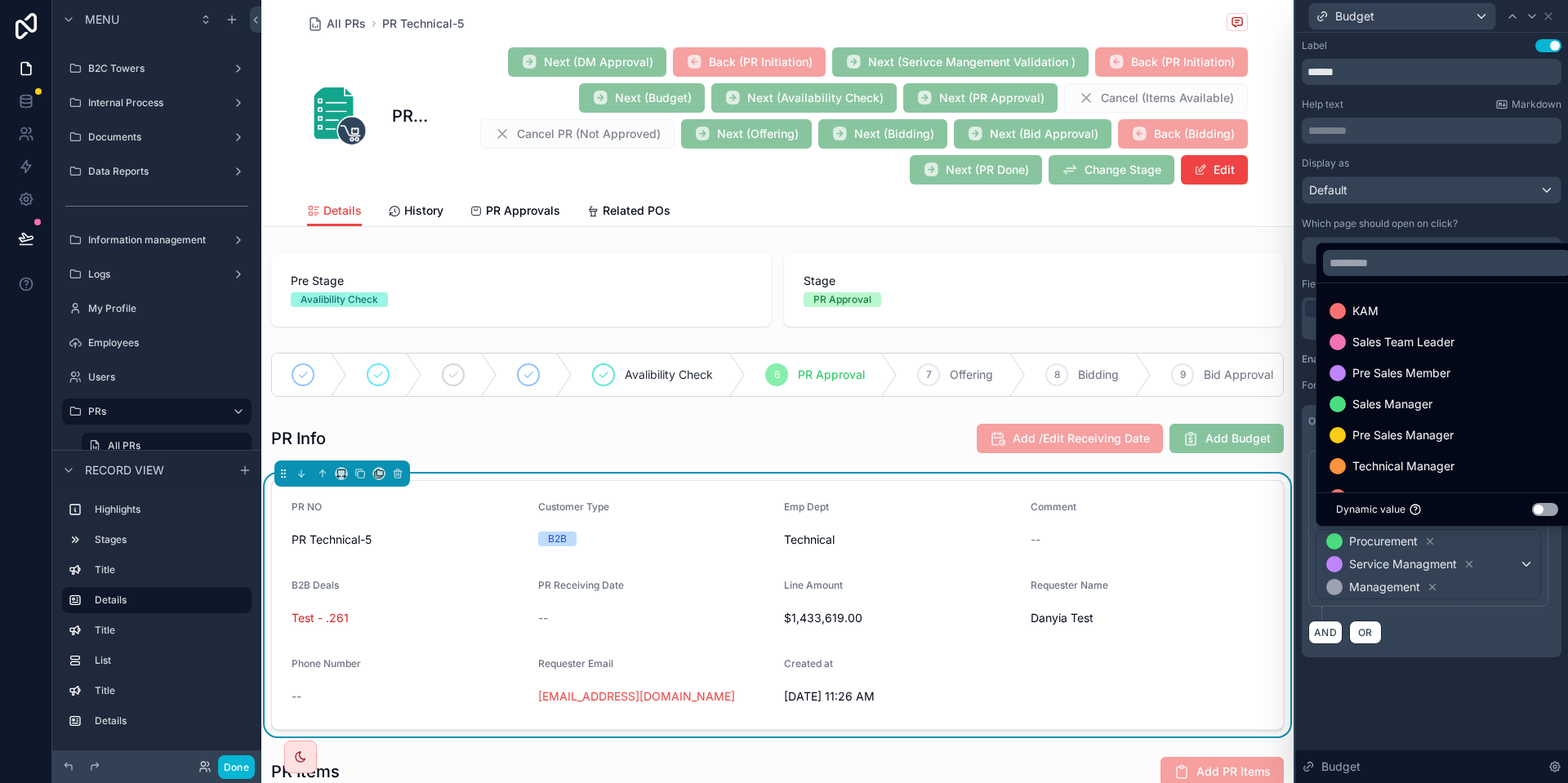
click at [1473, 657] on div at bounding box center [1432, 391] width 273 height 783
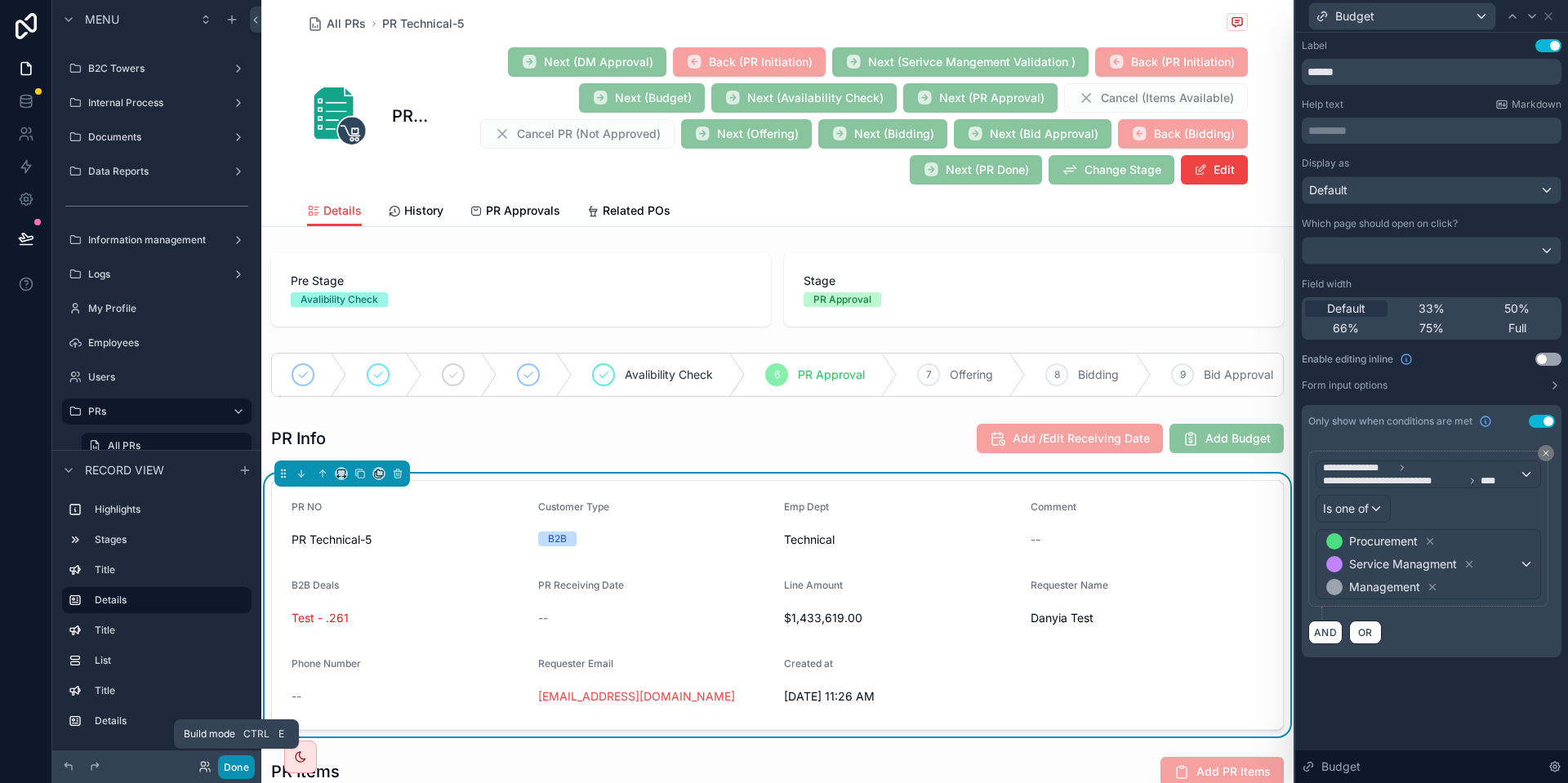
click at [245, 768] on button "Done" at bounding box center [236, 767] width 37 height 24
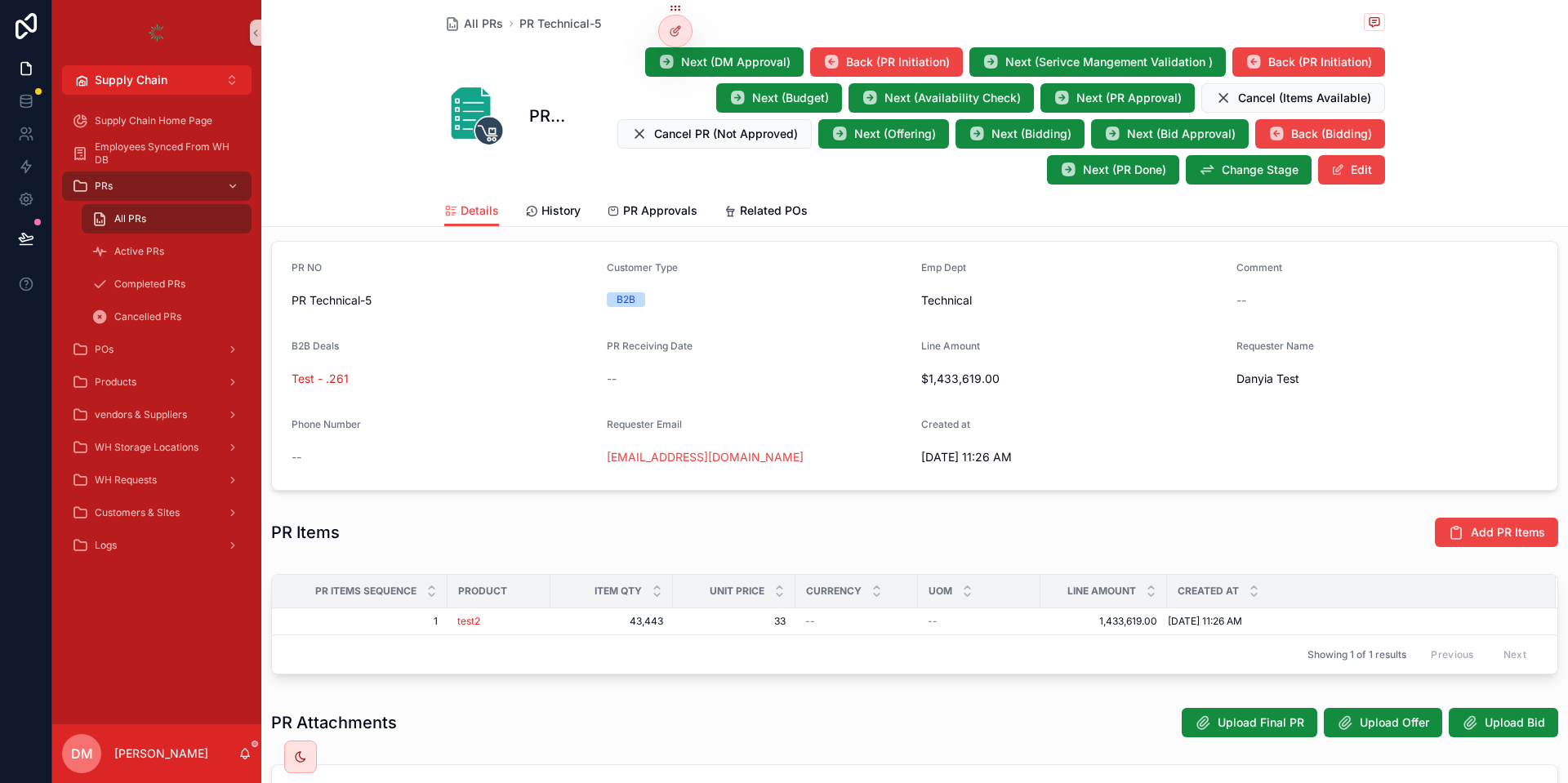
scroll to position [392, 0]
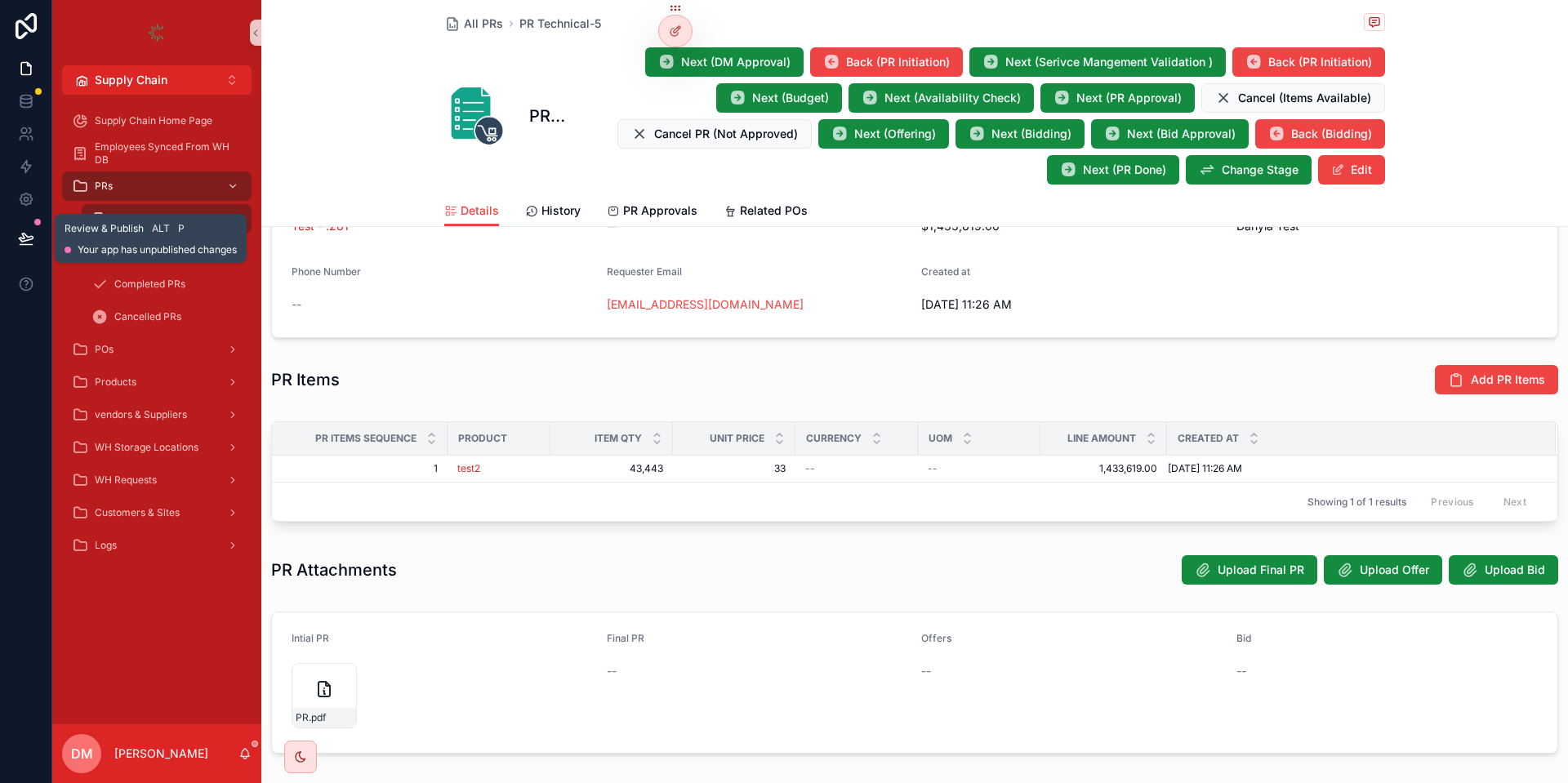
click at [30, 227] on button at bounding box center [26, 238] width 36 height 45
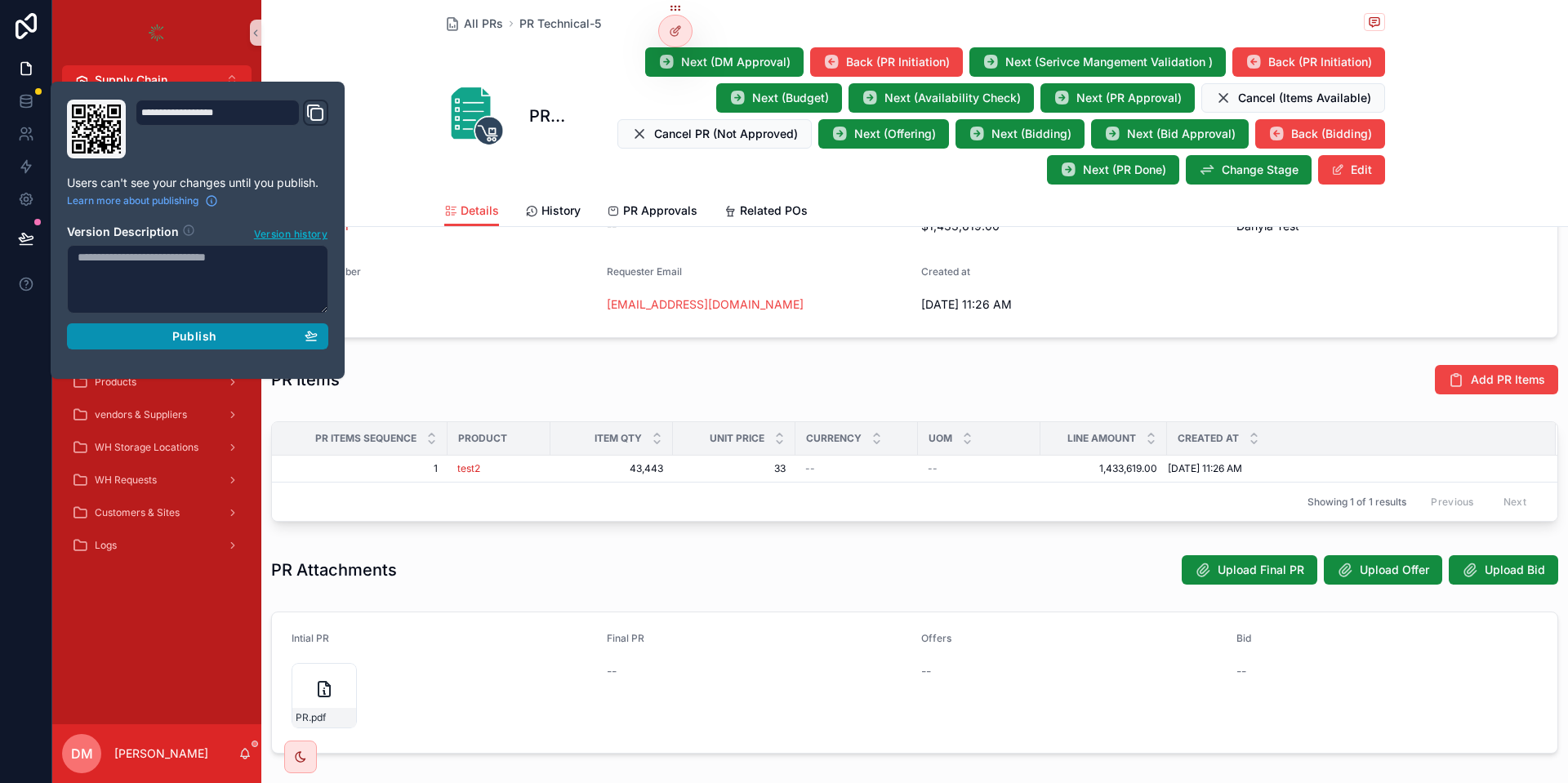
click at [275, 334] on div "Publish" at bounding box center [197, 337] width 240 height 15
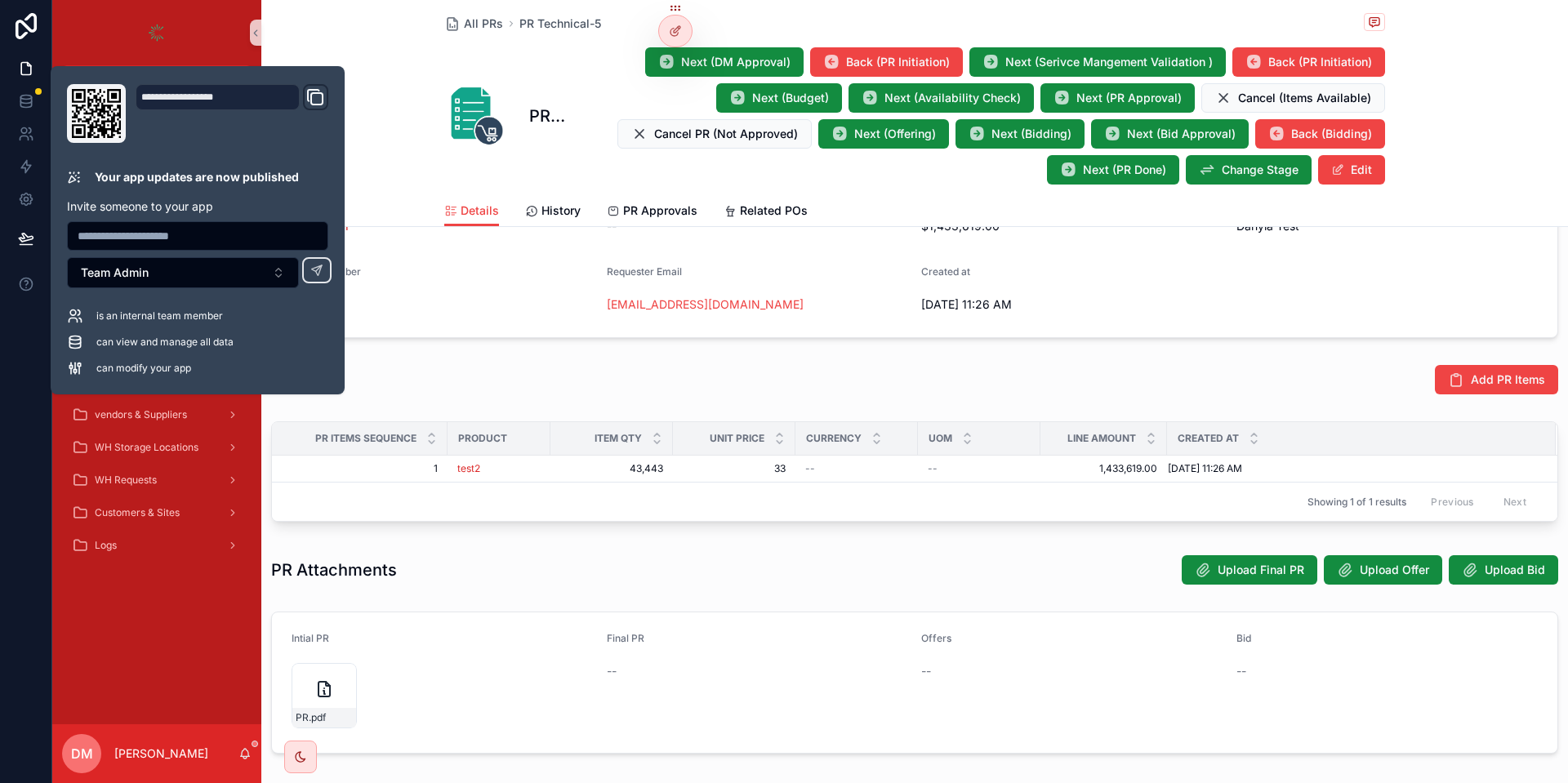
click at [545, 401] on div "PR Items Add PR Items" at bounding box center [915, 380] width 1307 height 44
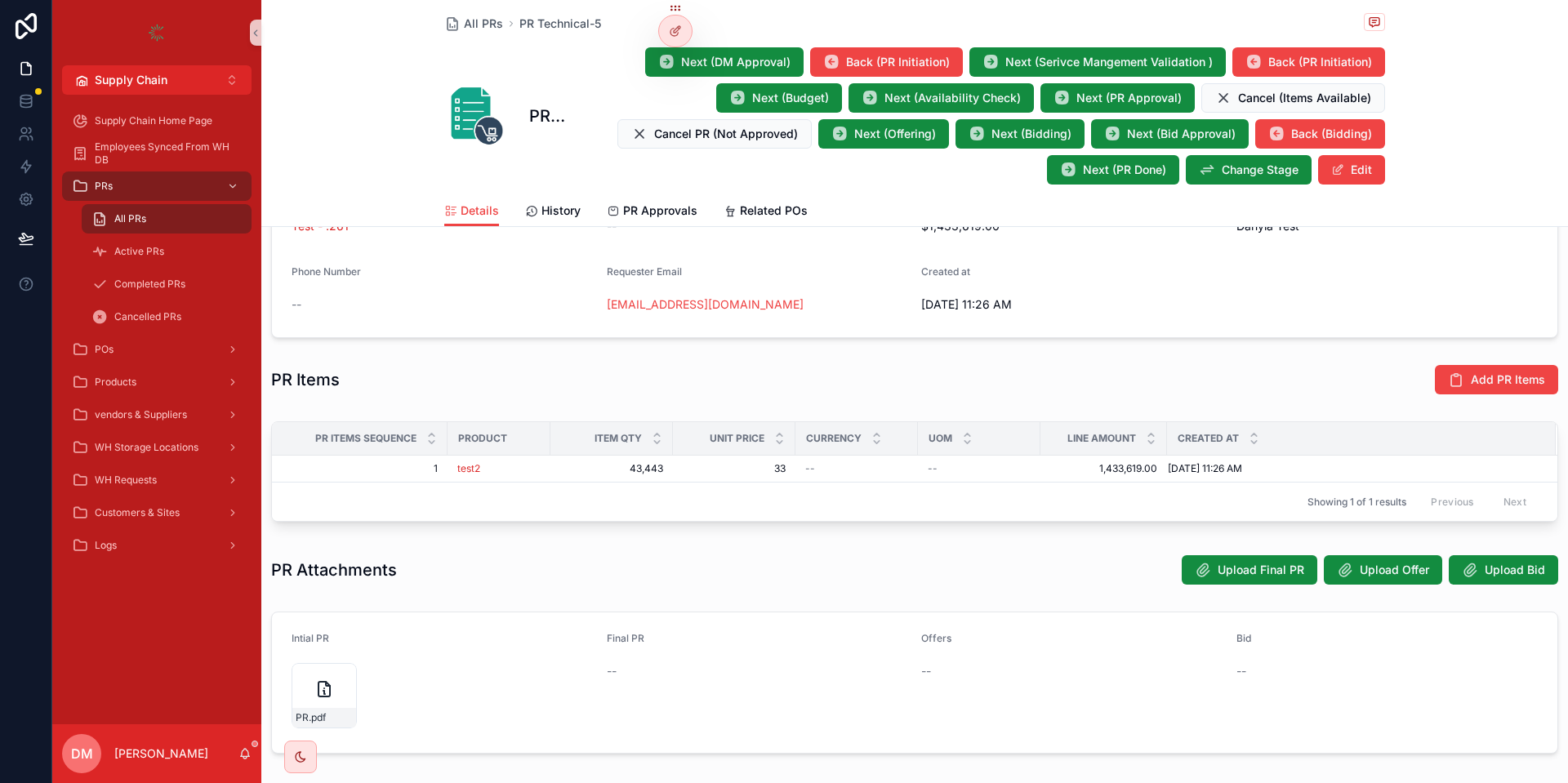
scroll to position [98, 0]
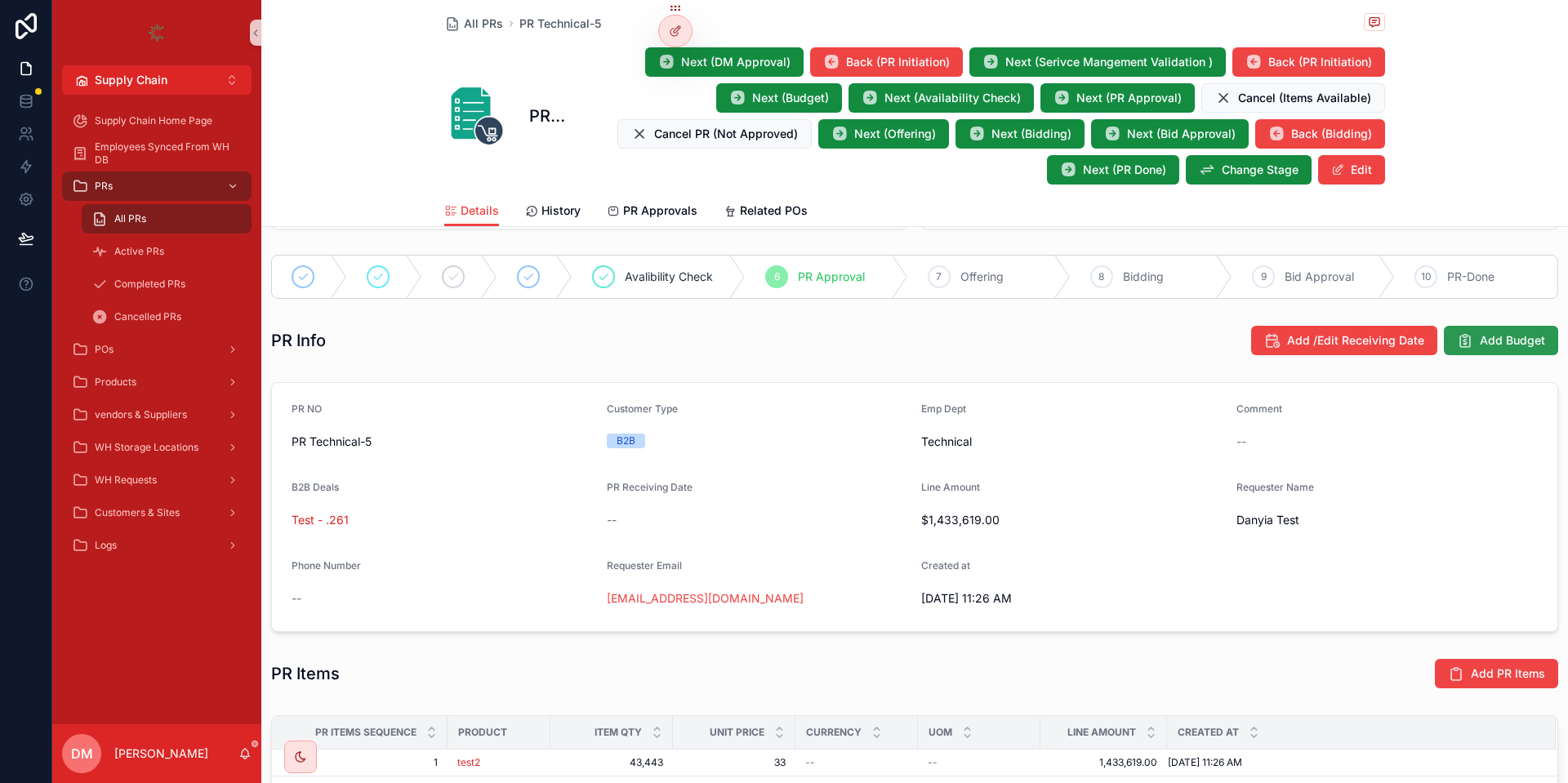
click at [1518, 333] on span "Add Budget" at bounding box center [1512, 340] width 65 height 16
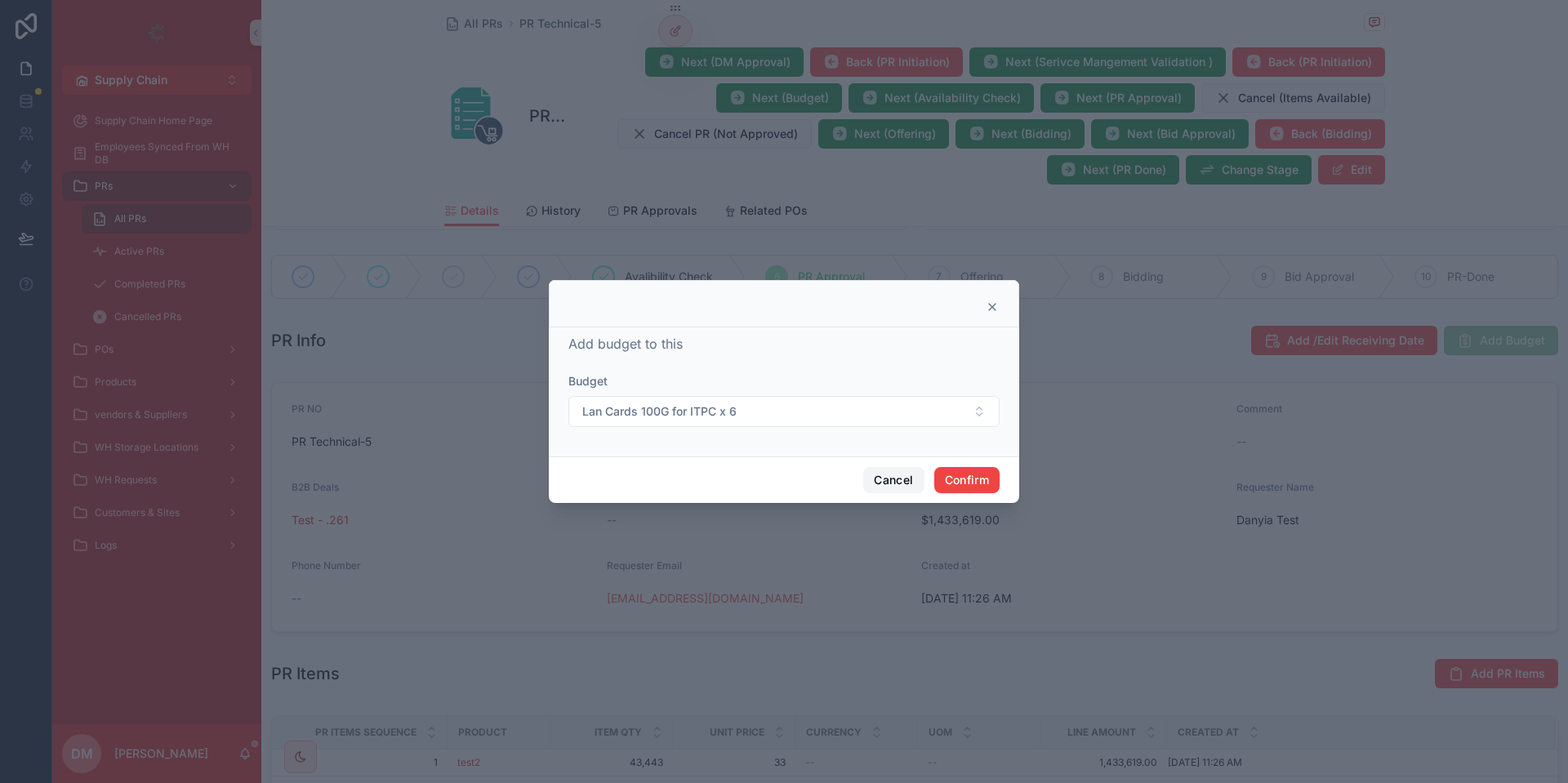
click at [889, 484] on button "Cancel" at bounding box center [894, 481] width 60 height 26
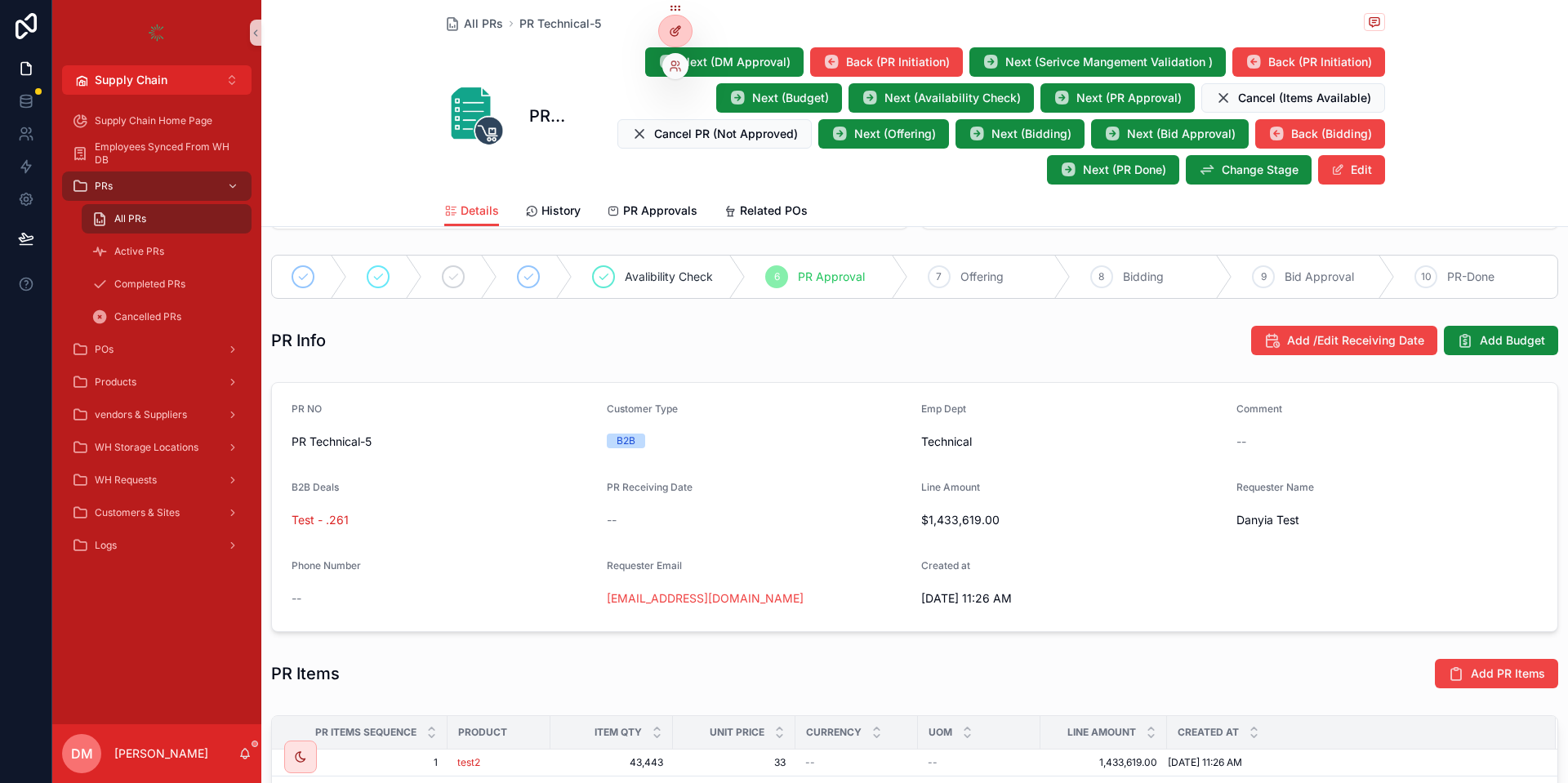
click at [685, 21] on div at bounding box center [675, 30] width 33 height 31
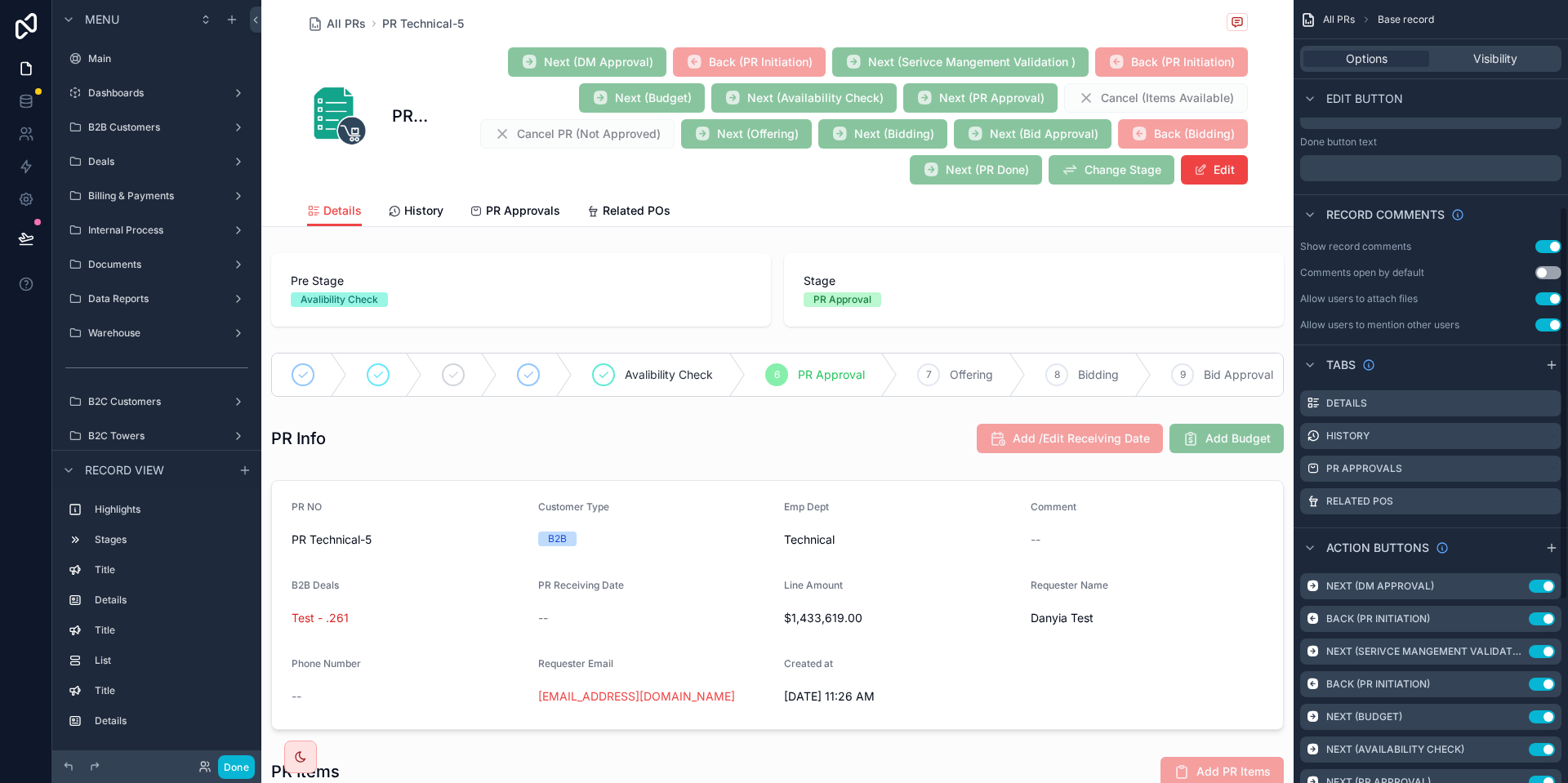
scroll to position [441, 0]
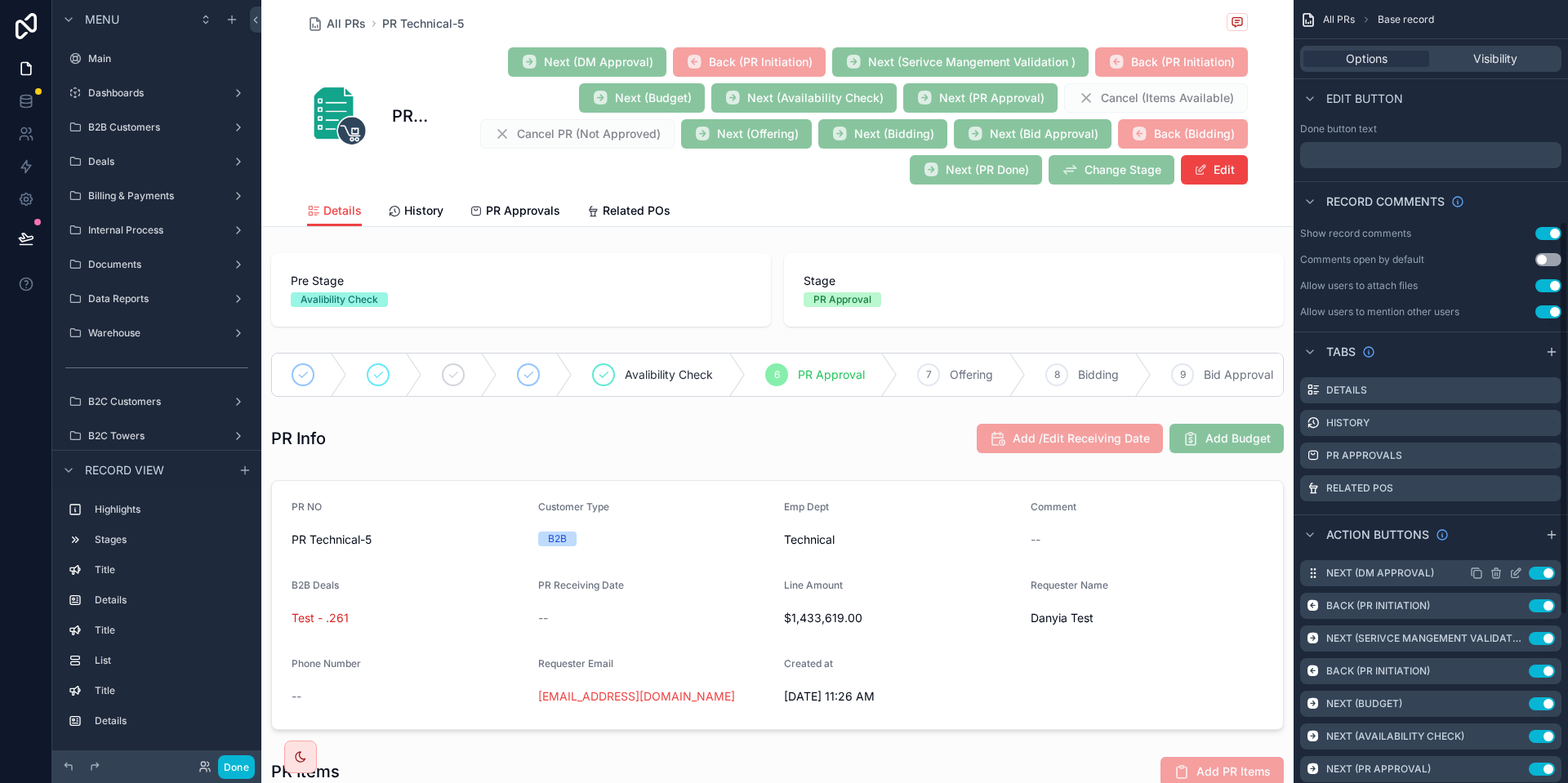
click at [1511, 570] on icon "scrollable content" at bounding box center [1516, 573] width 13 height 13
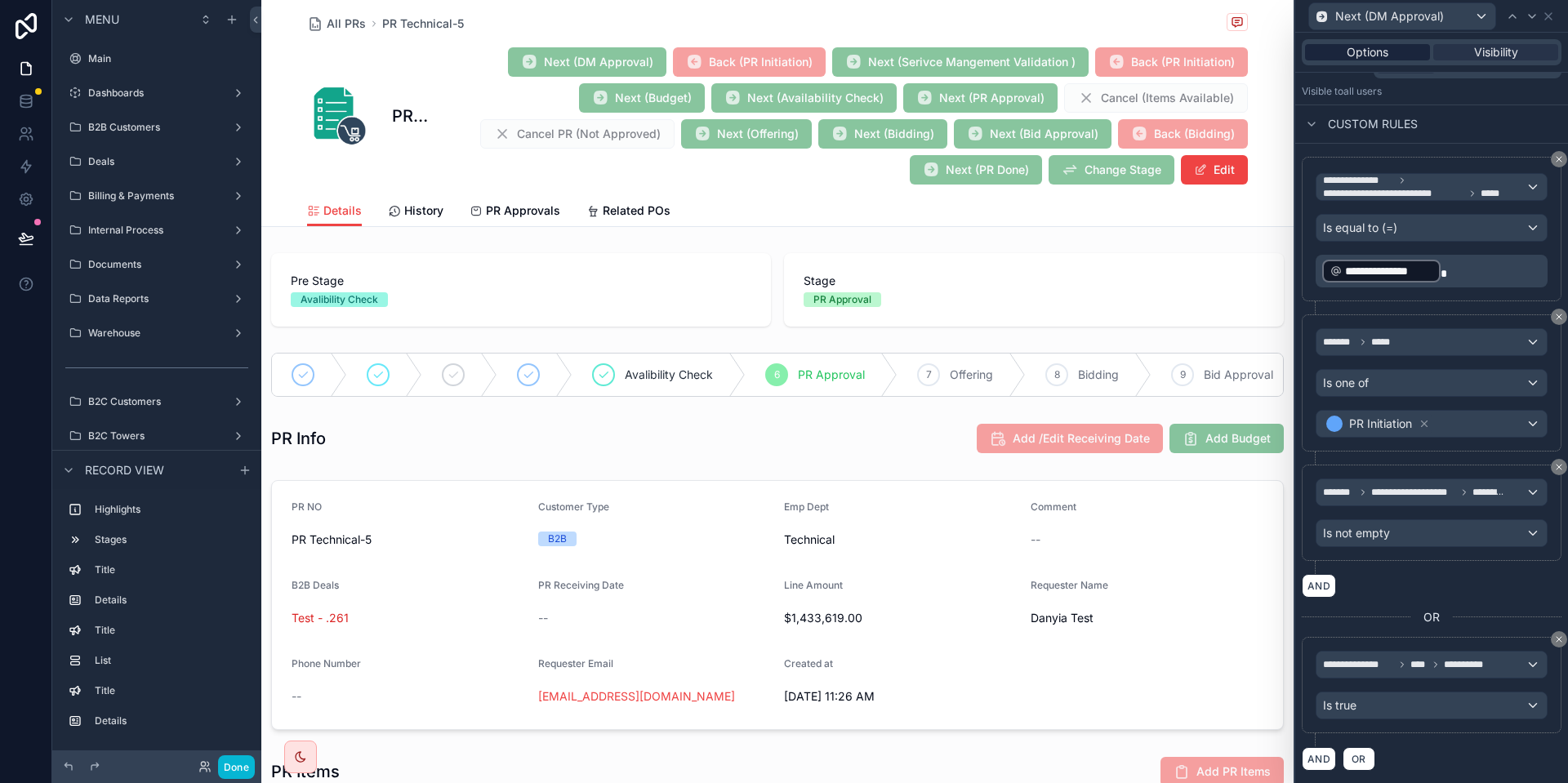
click at [1344, 56] on div "Options" at bounding box center [1368, 52] width 125 height 16
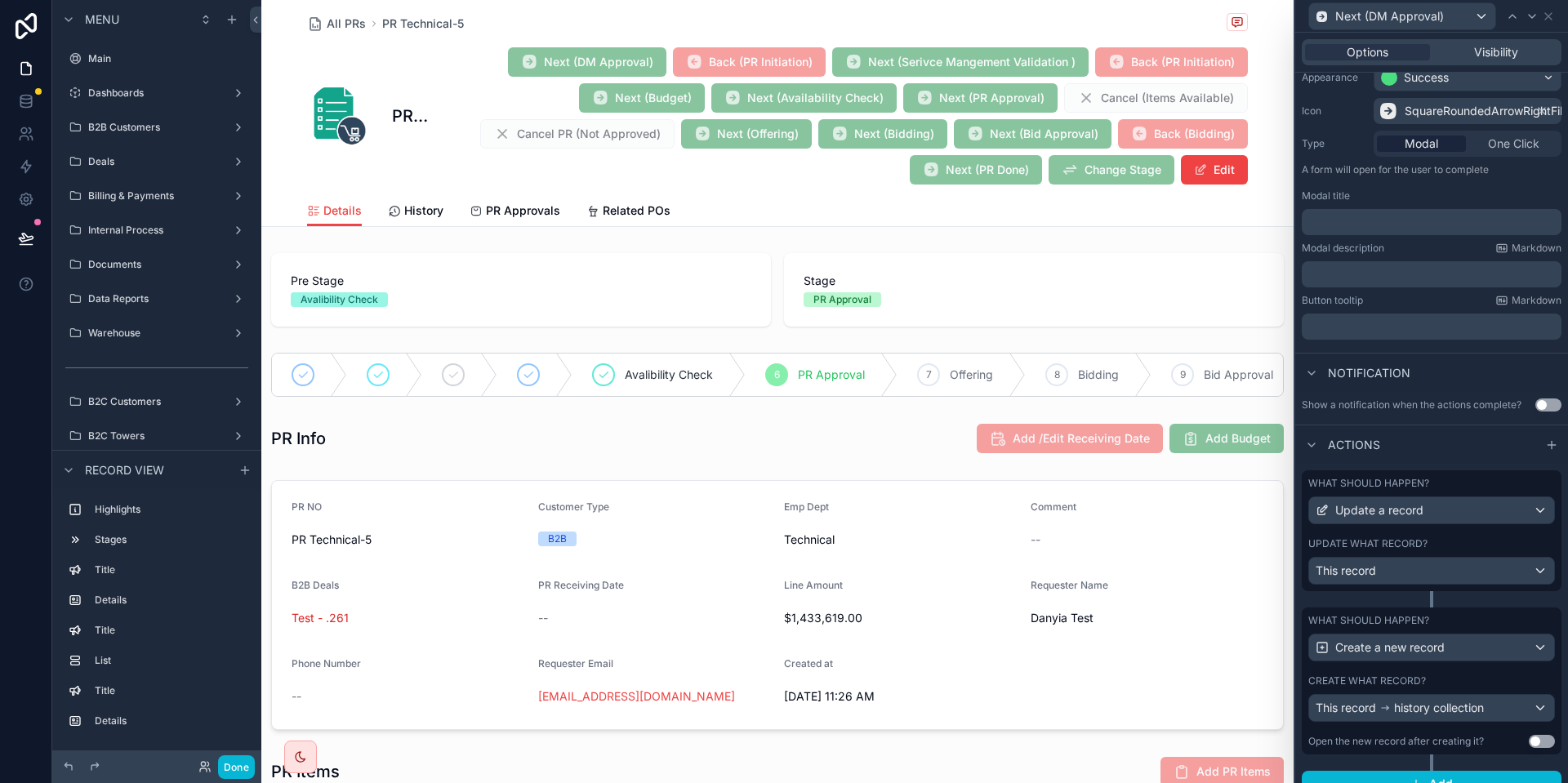
scroll to position [166, 0]
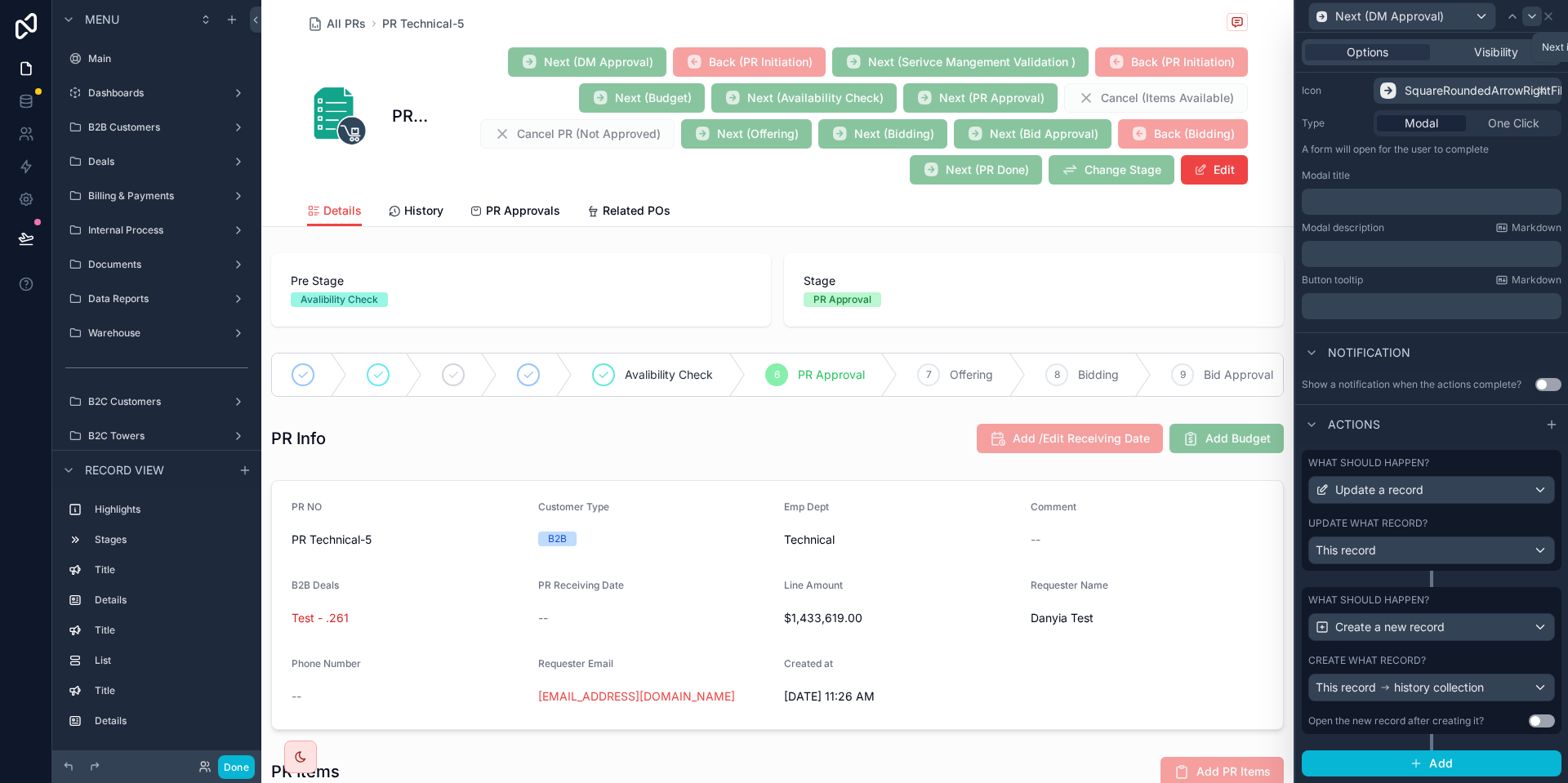
click at [1533, 11] on icon at bounding box center [1533, 16] width 13 height 13
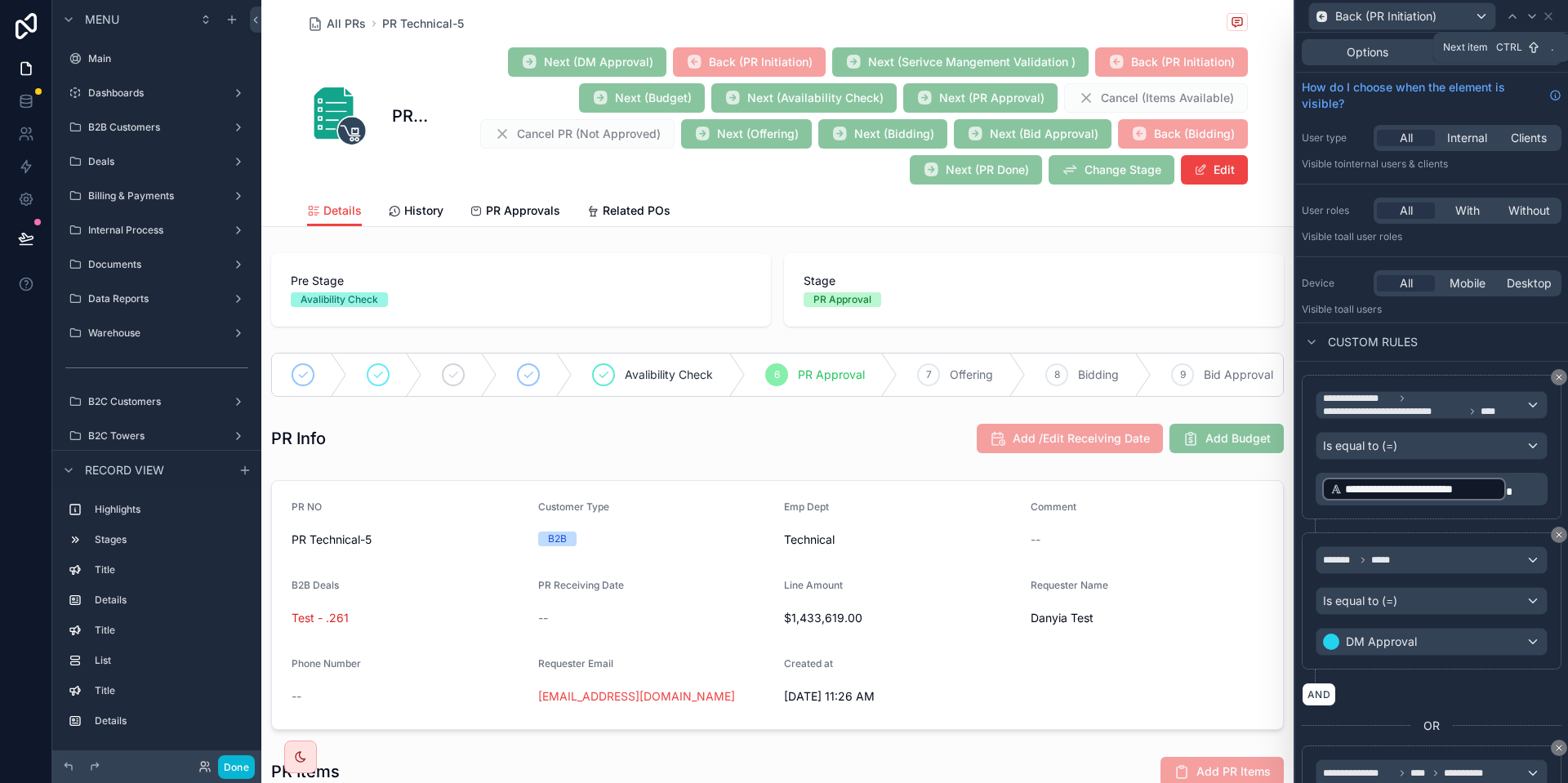
click at [1533, 11] on icon at bounding box center [1533, 16] width 13 height 13
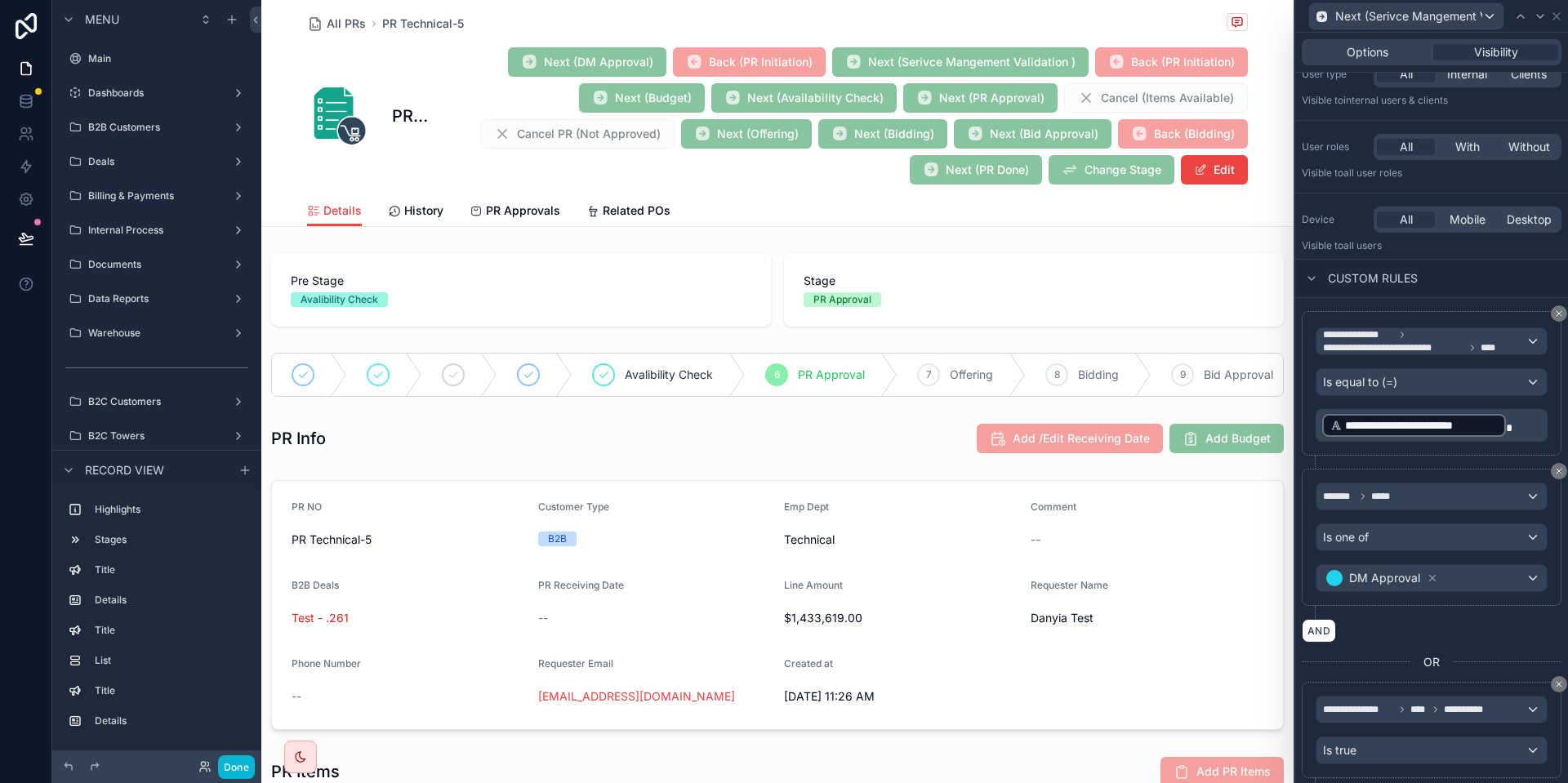
scroll to position [109, 0]
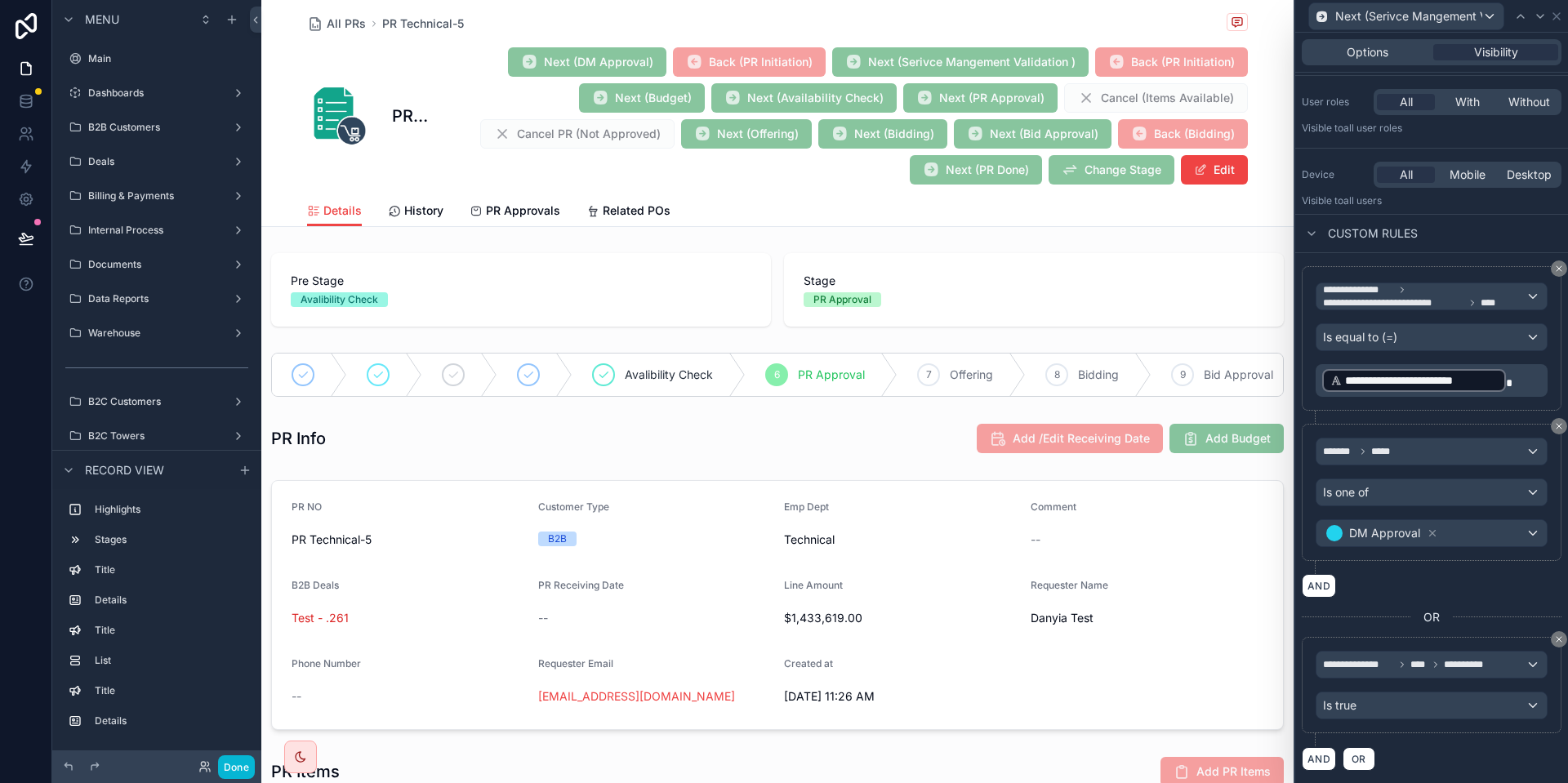
click at [1563, 10] on div "Next (Serivce Mangement Validation )" at bounding box center [1432, 16] width 273 height 33
click at [1557, 12] on icon at bounding box center [1557, 16] width 13 height 13
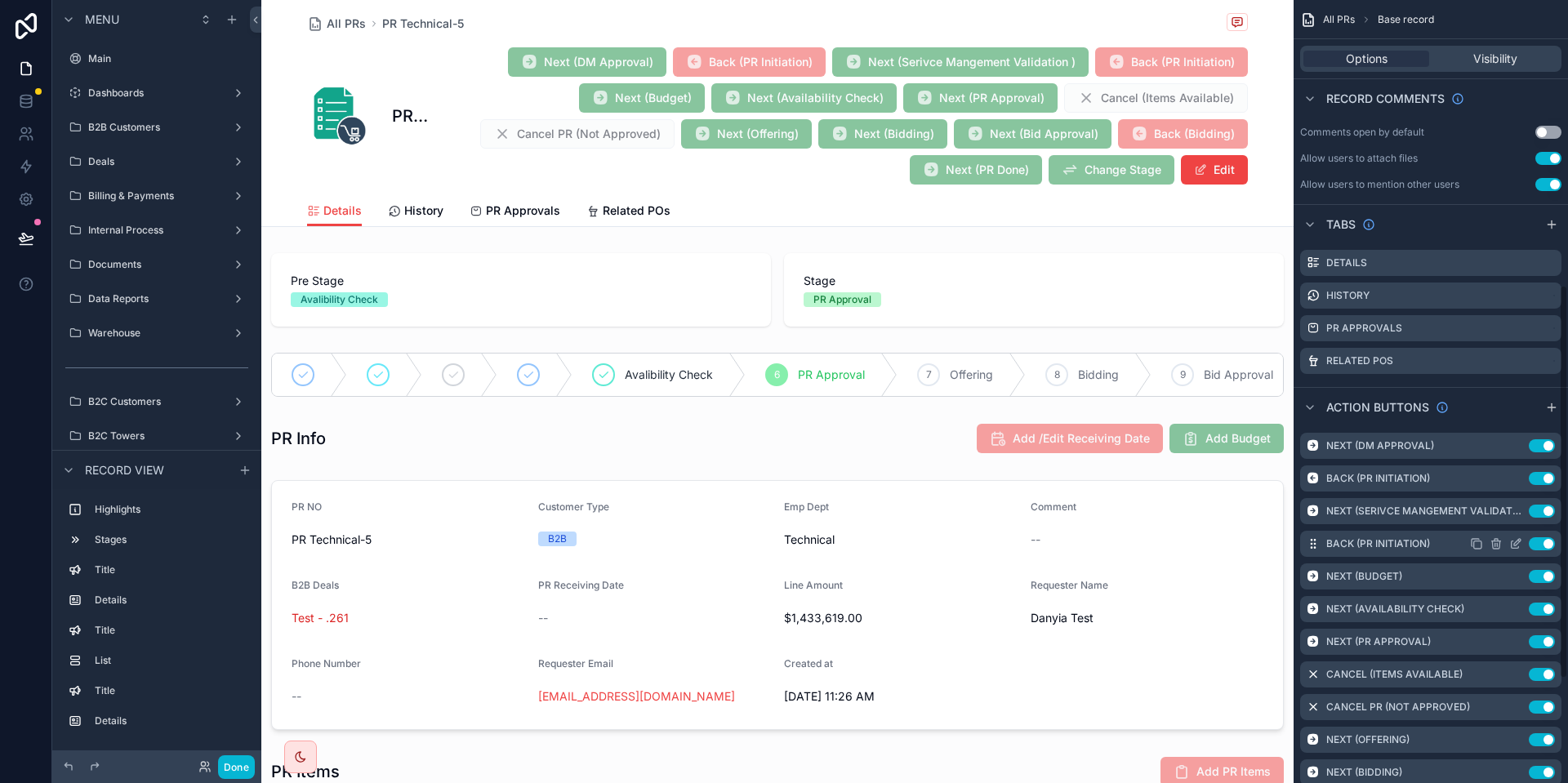
scroll to position [588, 0]
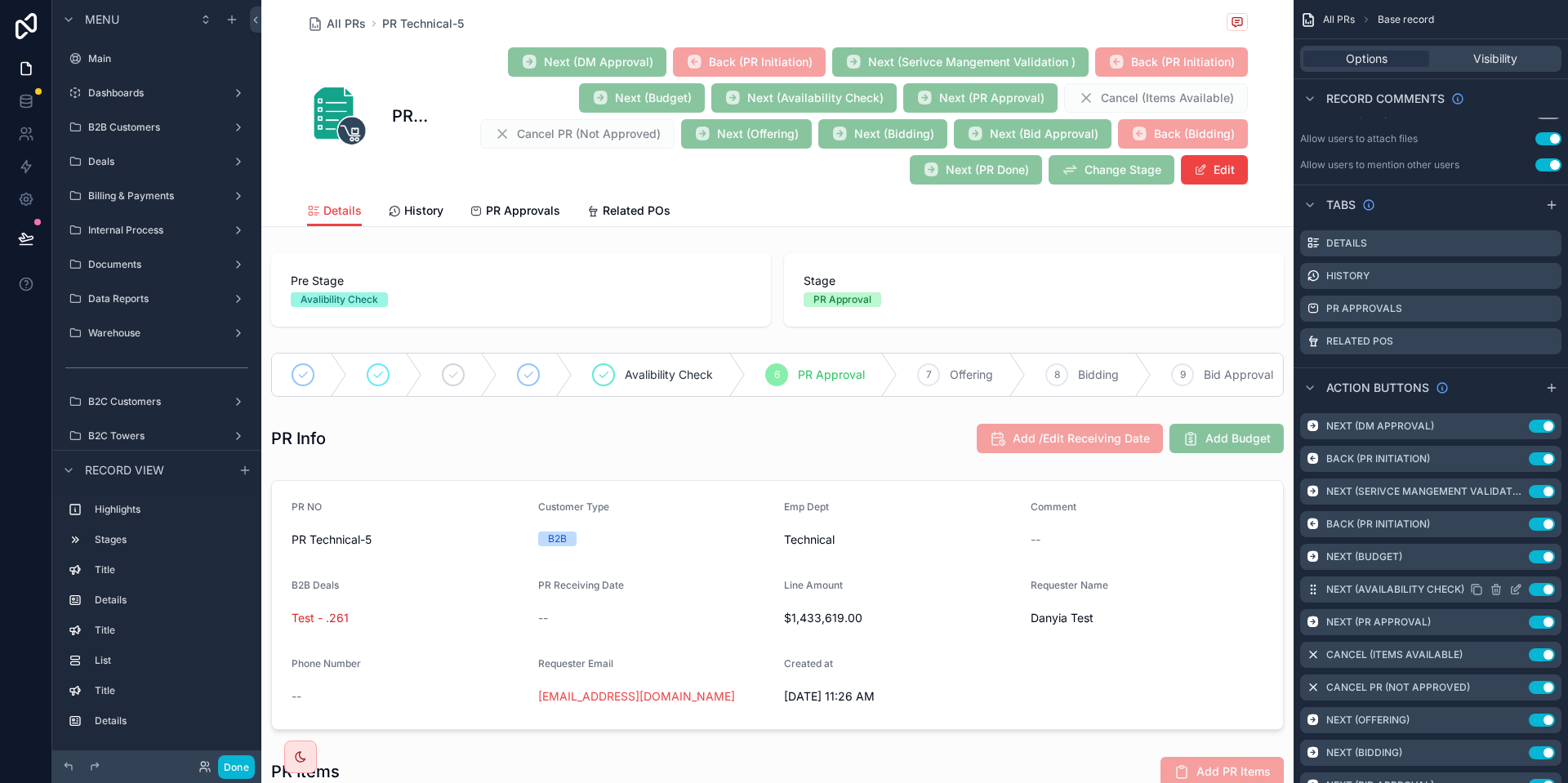
click at [1520, 589] on icon "scrollable content" at bounding box center [1516, 589] width 13 height 13
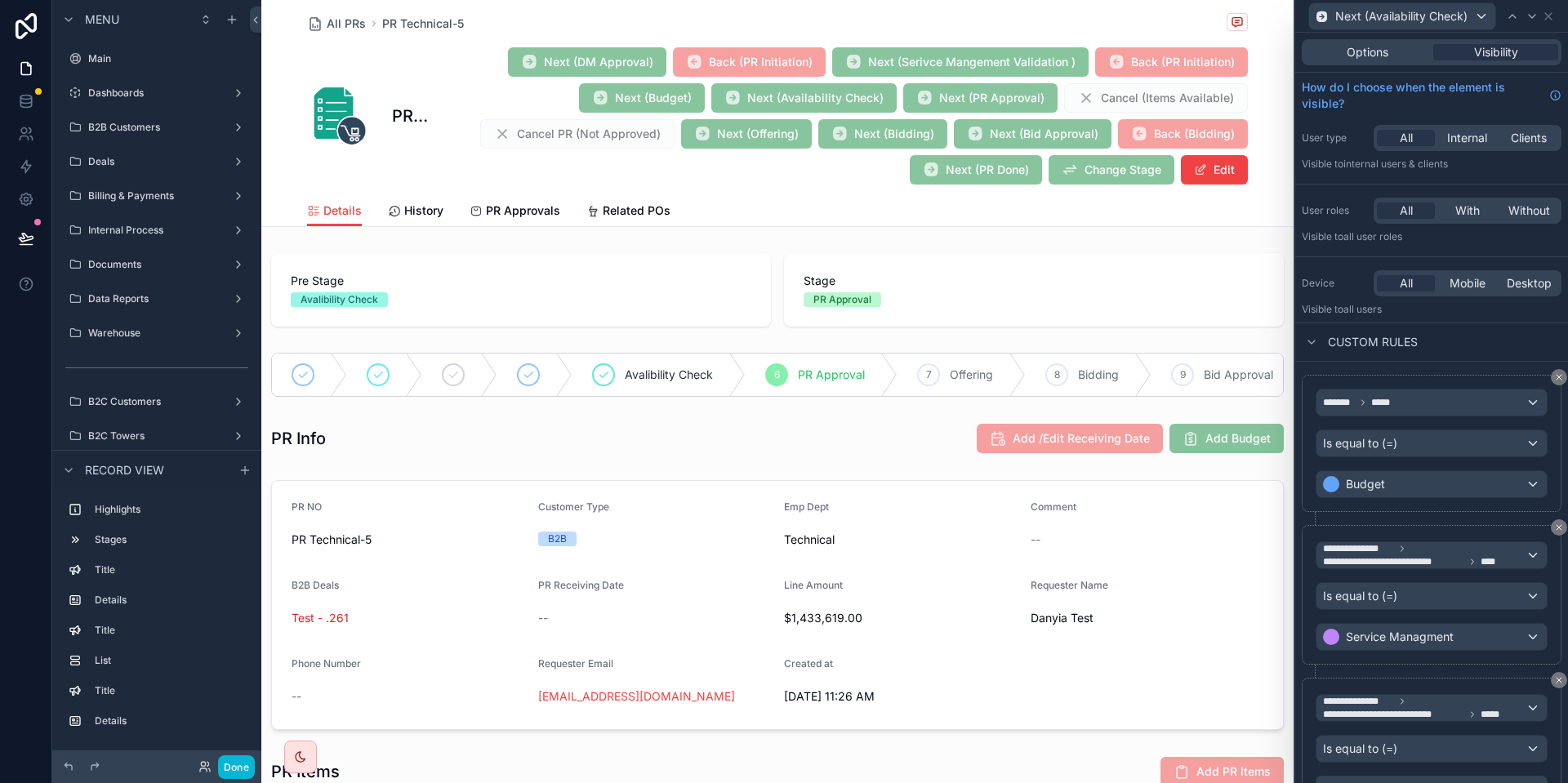
click at [1376, 63] on div "Options Visibility" at bounding box center [1432, 53] width 260 height 26
click at [1376, 59] on span "Options" at bounding box center [1368, 52] width 42 height 16
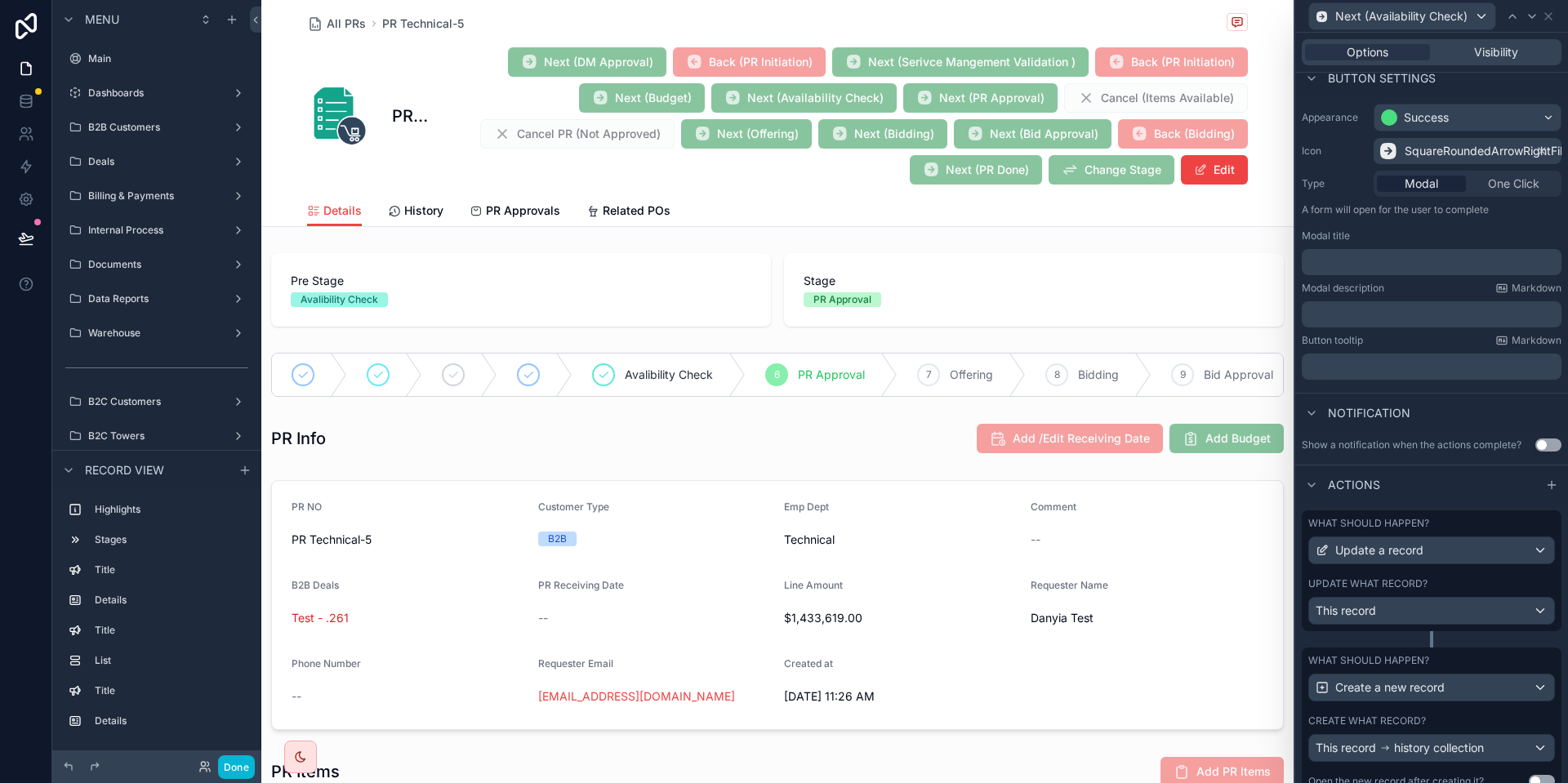
scroll to position [166, 0]
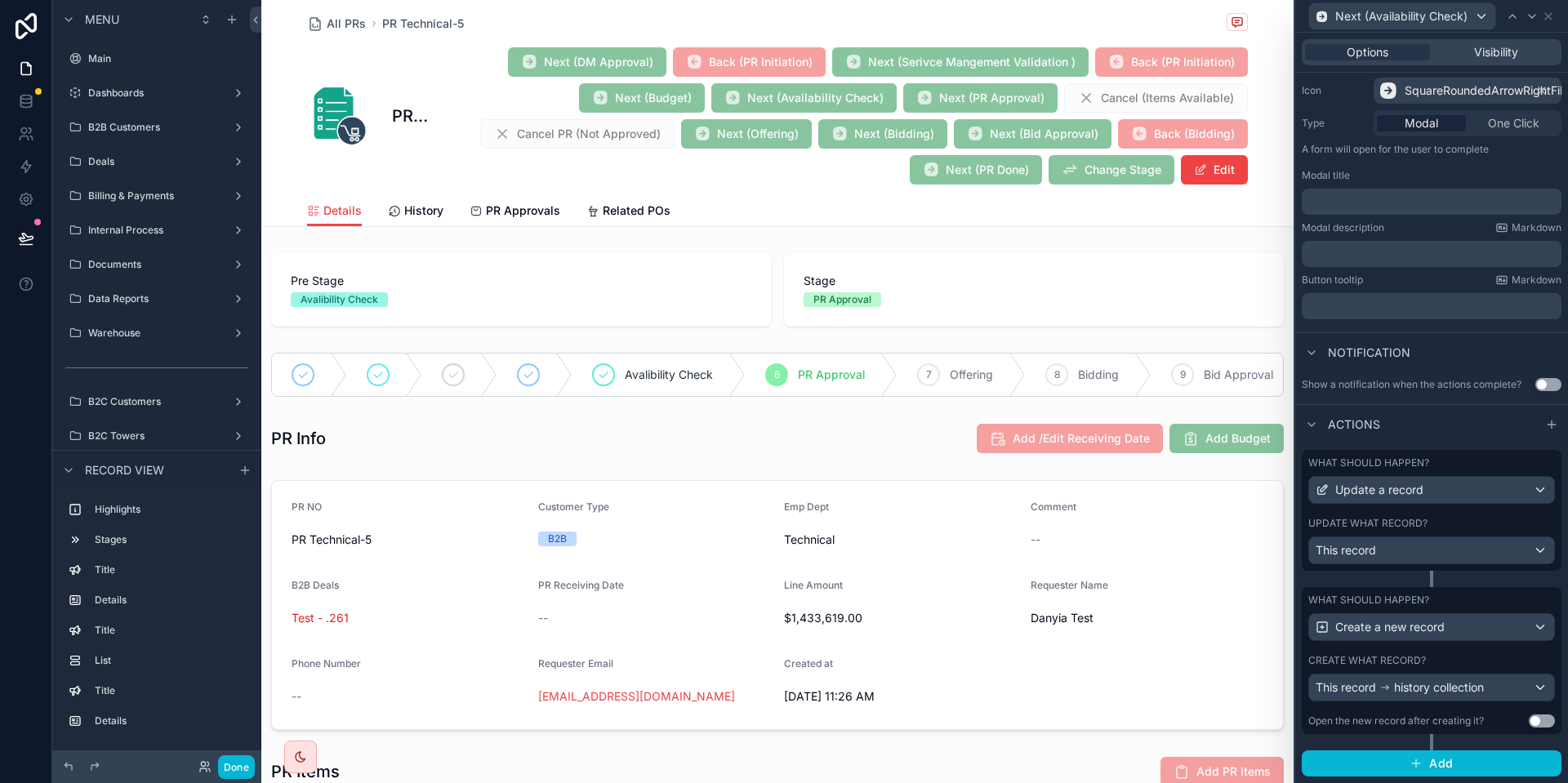
click at [1392, 513] on div "What should happen? Update a record Update what record? This record" at bounding box center [1432, 511] width 260 height 121
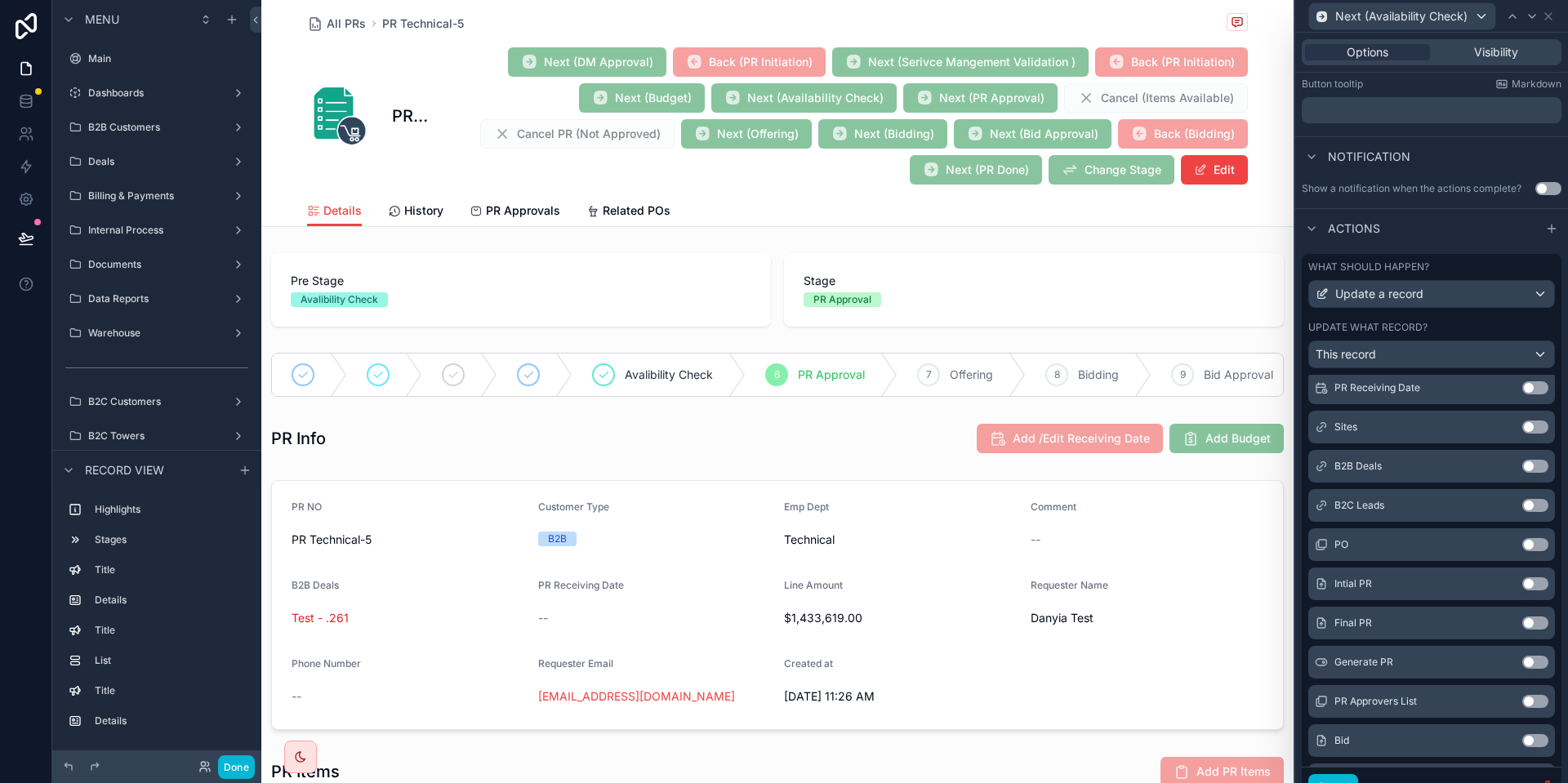
scroll to position [828, 0]
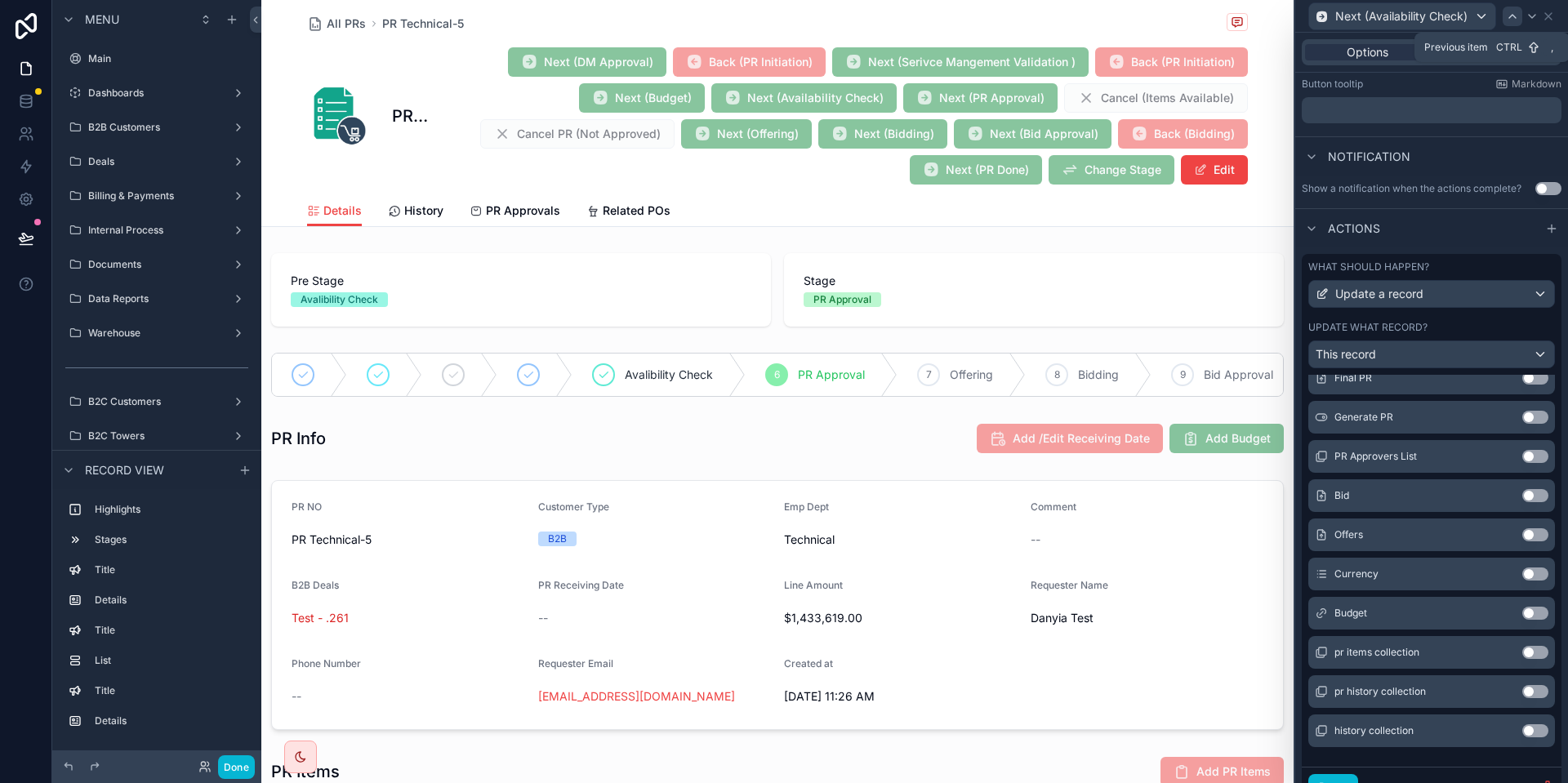
click at [1510, 20] on icon at bounding box center [1513, 16] width 13 height 13
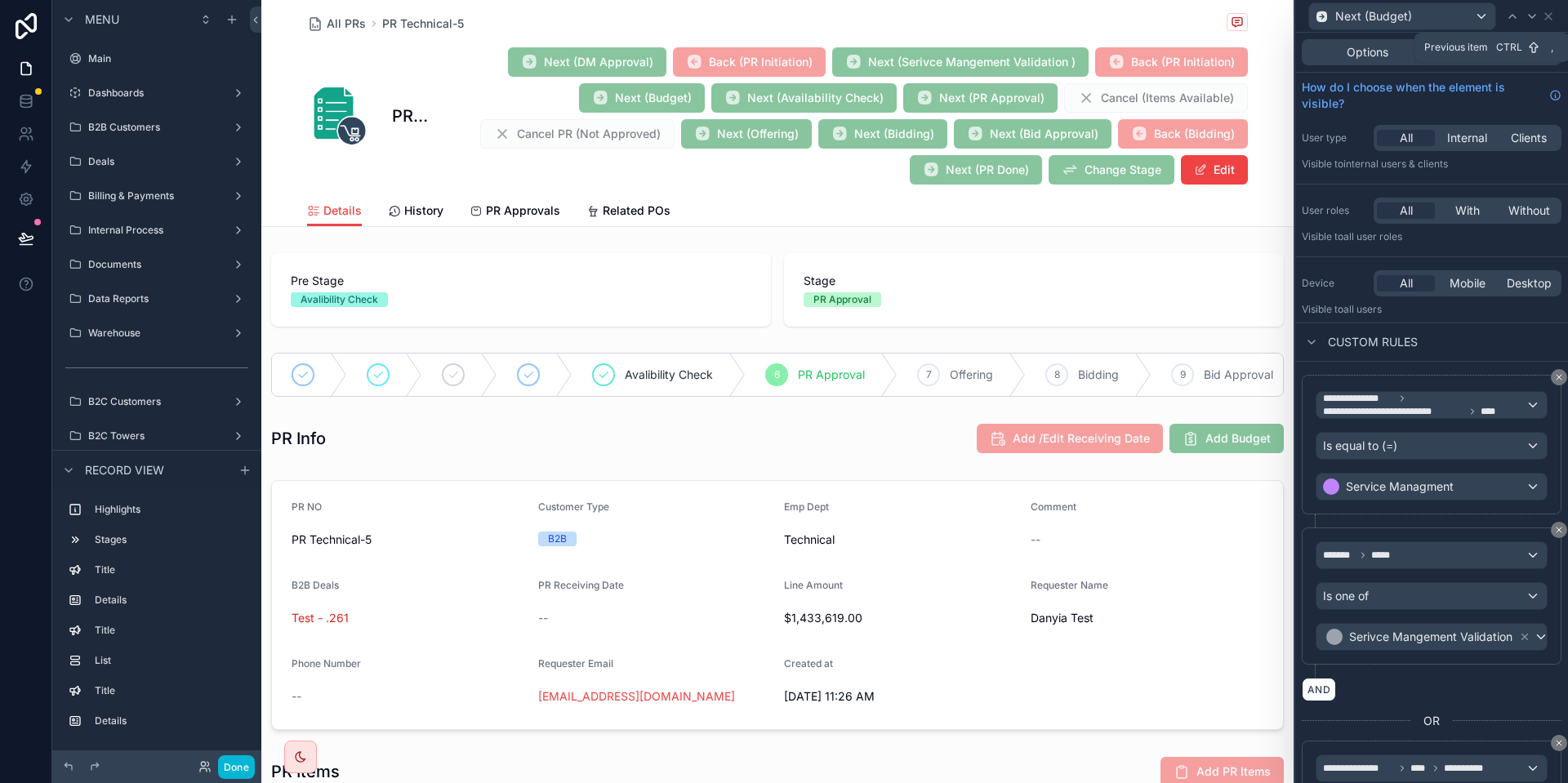
click at [1510, 20] on icon at bounding box center [1513, 16] width 13 height 13
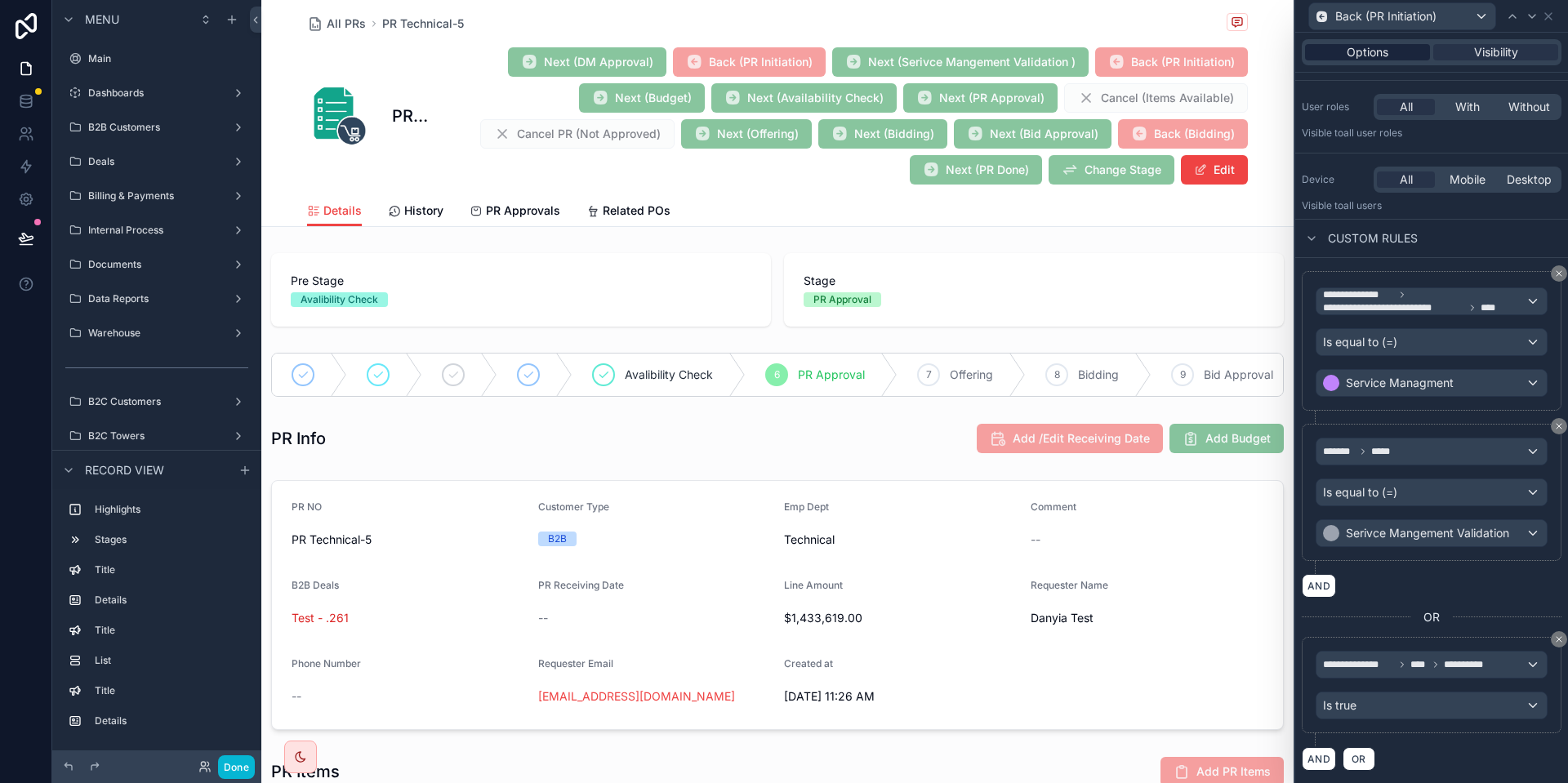
click at [1355, 58] on span "Options" at bounding box center [1368, 52] width 42 height 16
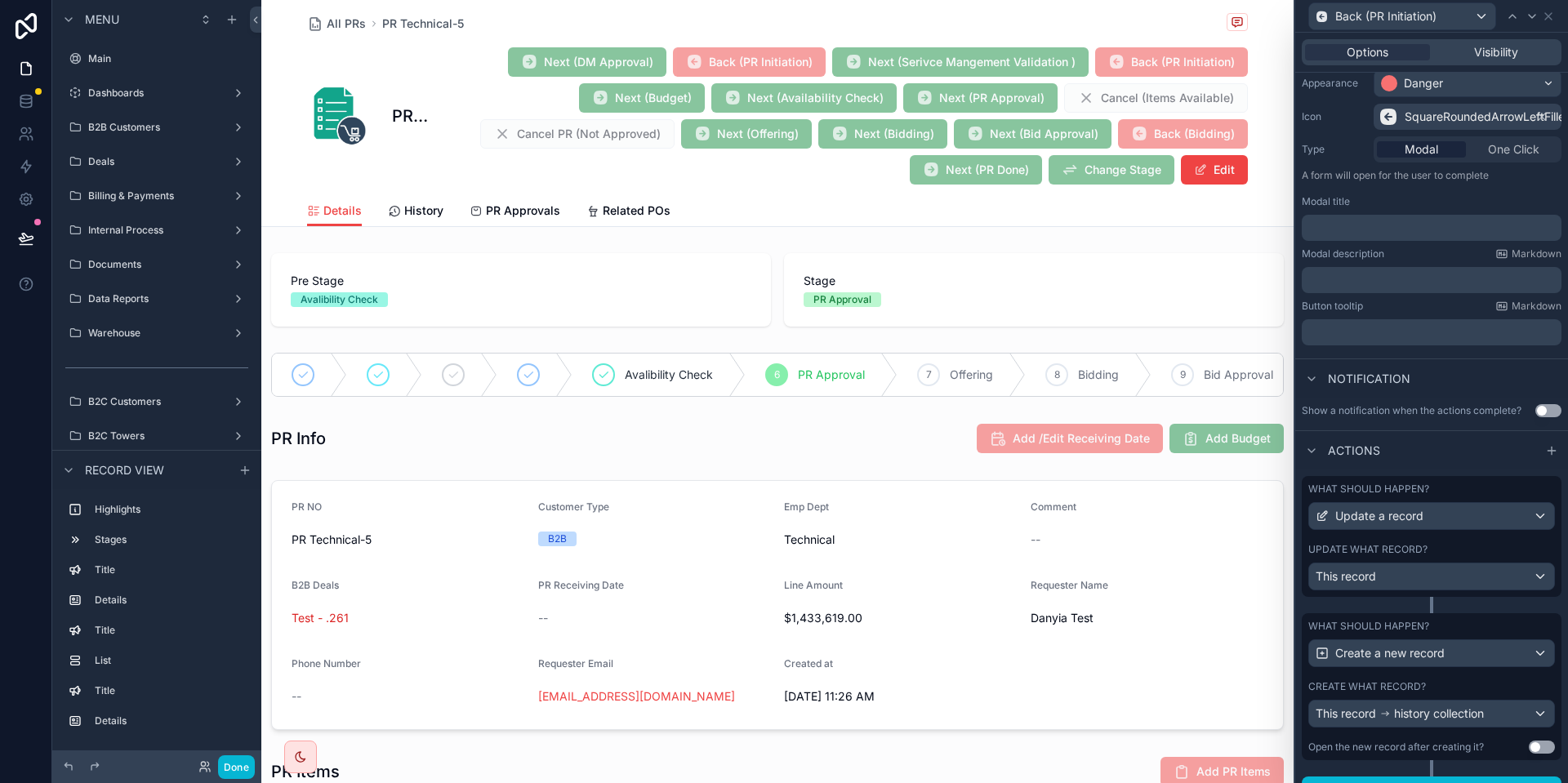
scroll to position [166, 0]
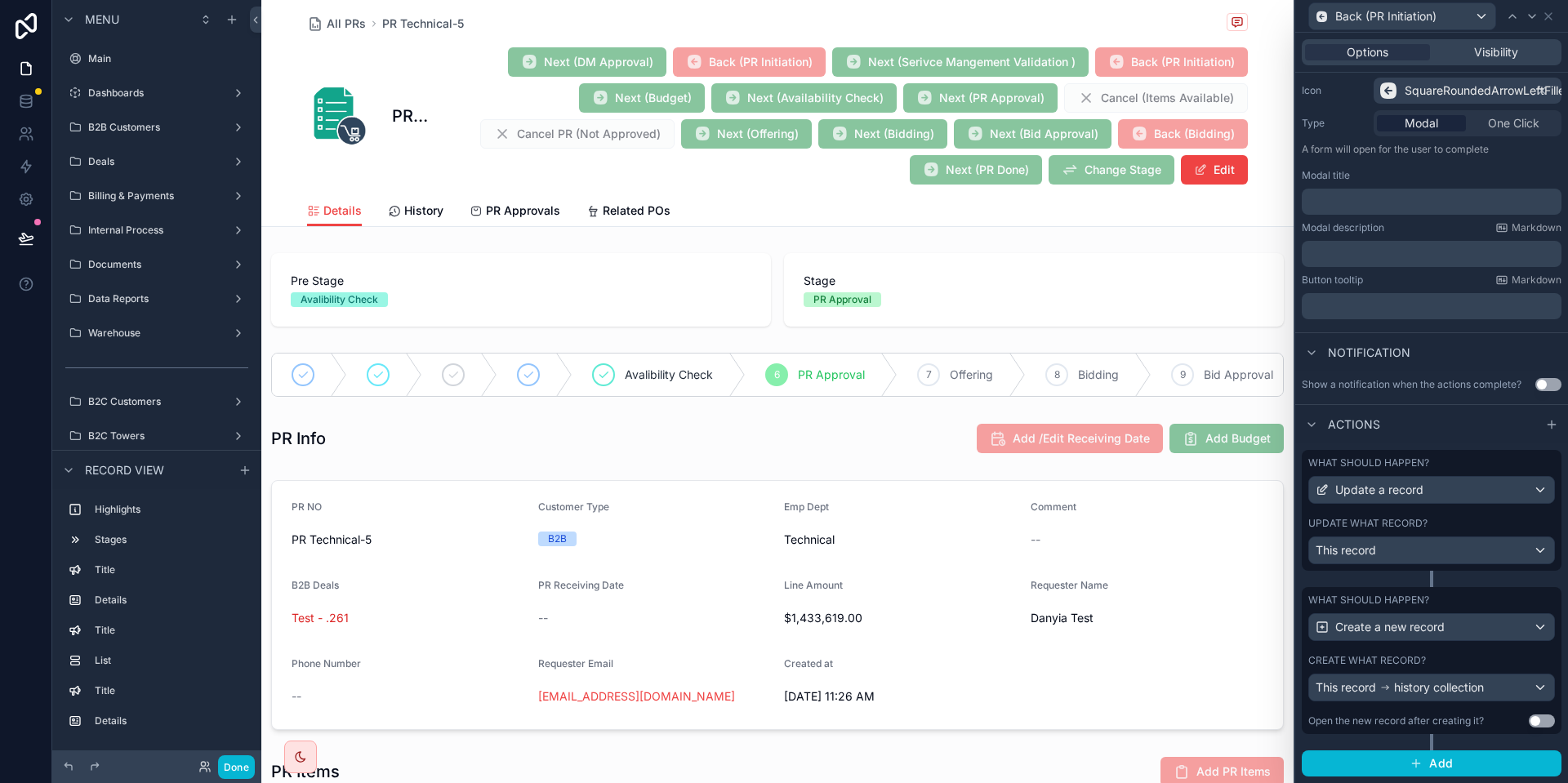
click at [1405, 518] on label "Update what record?" at bounding box center [1368, 523] width 119 height 13
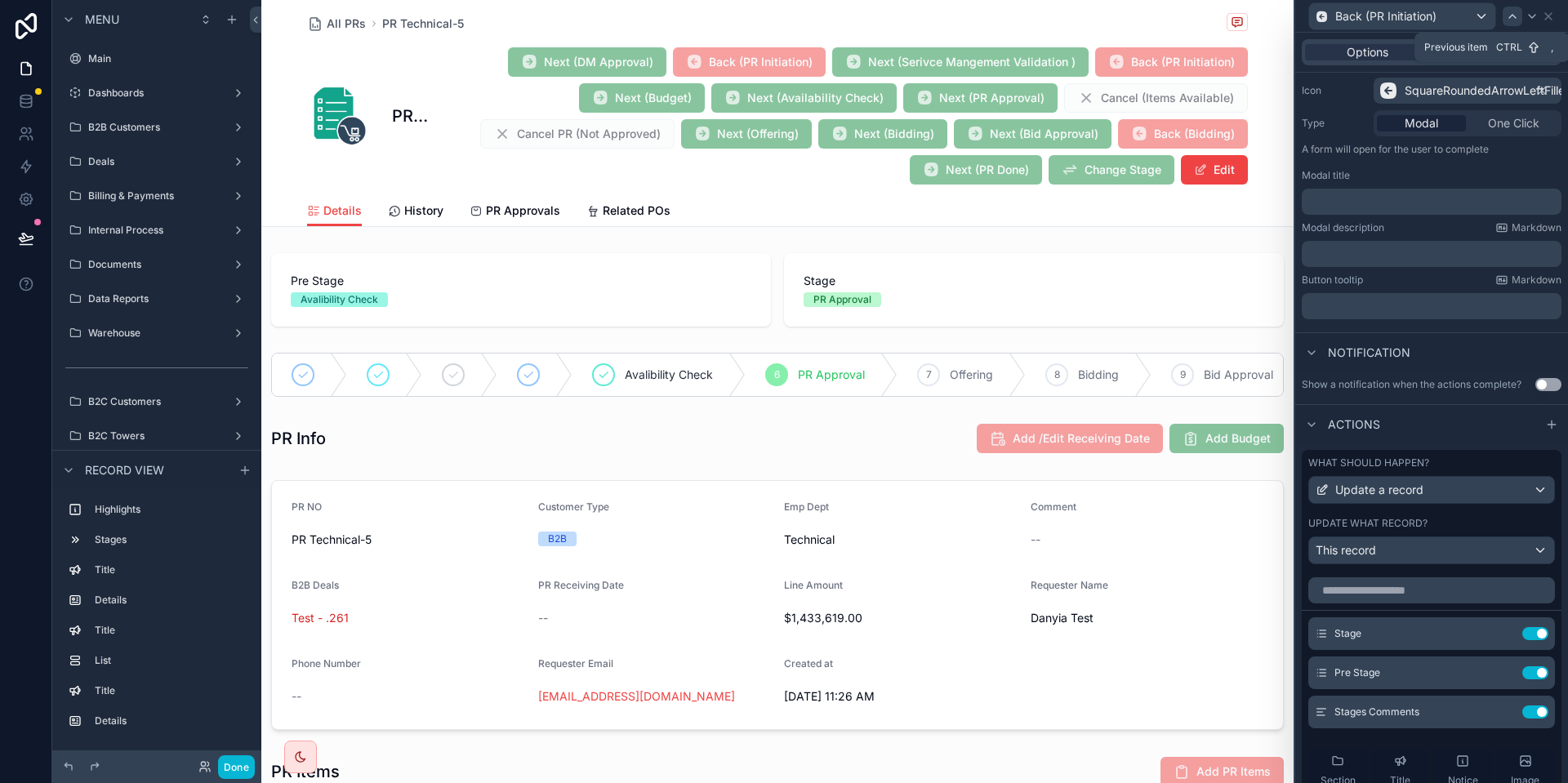
click at [1508, 7] on div at bounding box center [1512, 16] width 20 height 20
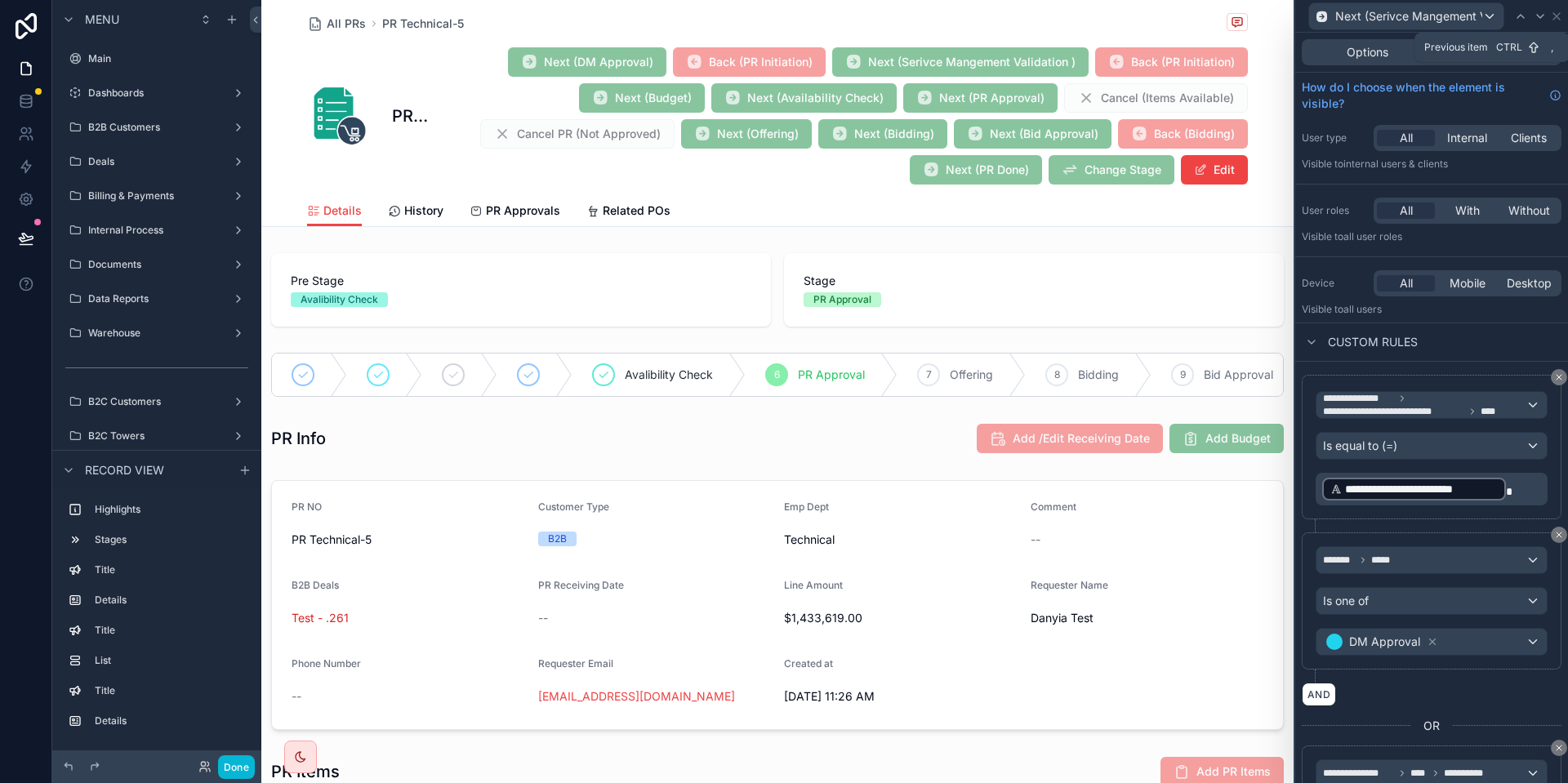
click at [1510, 15] on div "Next (Serivce Mangement Validation )" at bounding box center [1429, 16] width 242 height 27
click at [1519, 17] on icon at bounding box center [1521, 16] width 7 height 3
click at [1519, 17] on icon at bounding box center [1513, 16] width 13 height 13
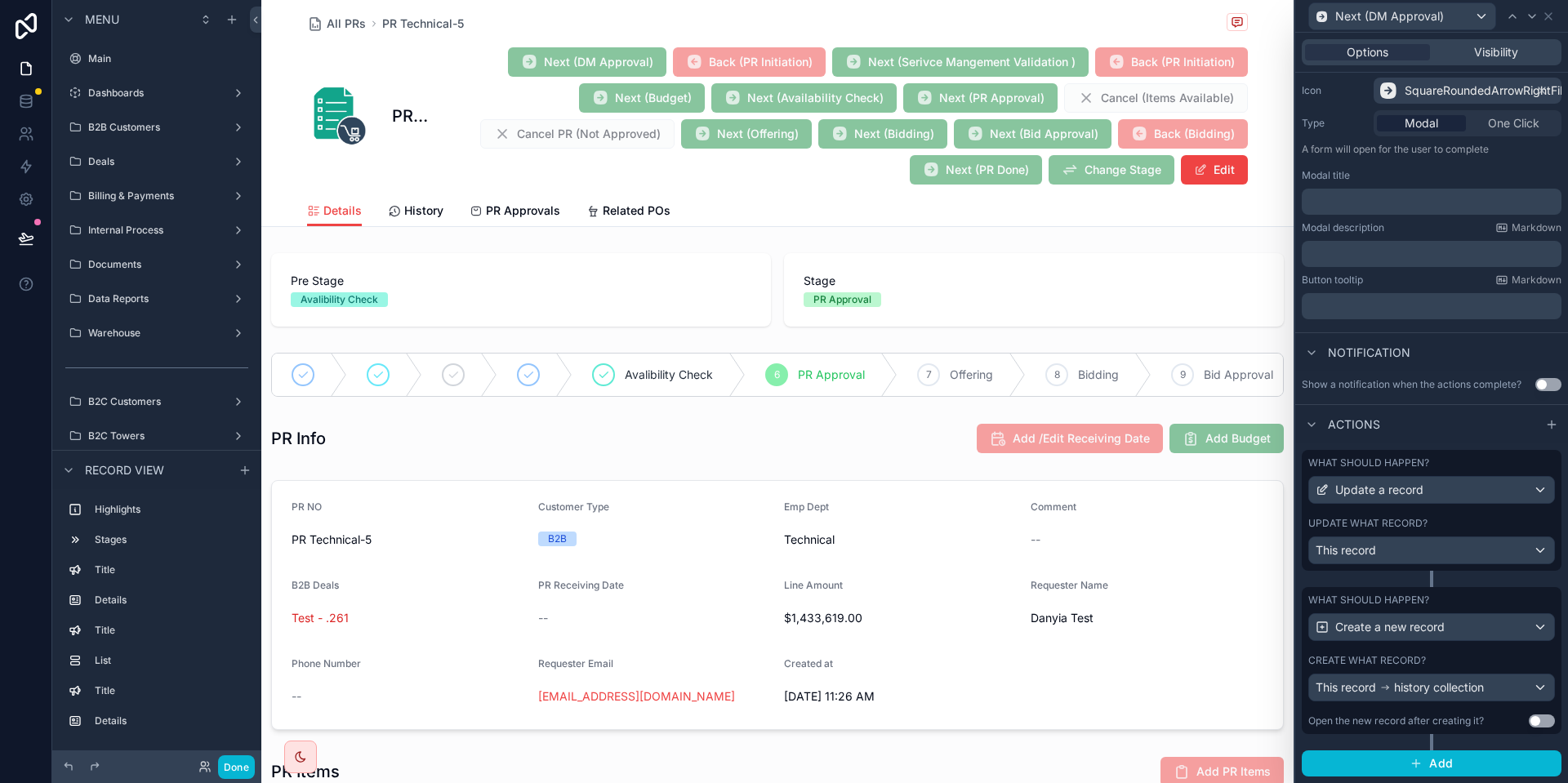
click at [1440, 507] on div "What should happen? Update a record Update what record? This record" at bounding box center [1432, 511] width 260 height 121
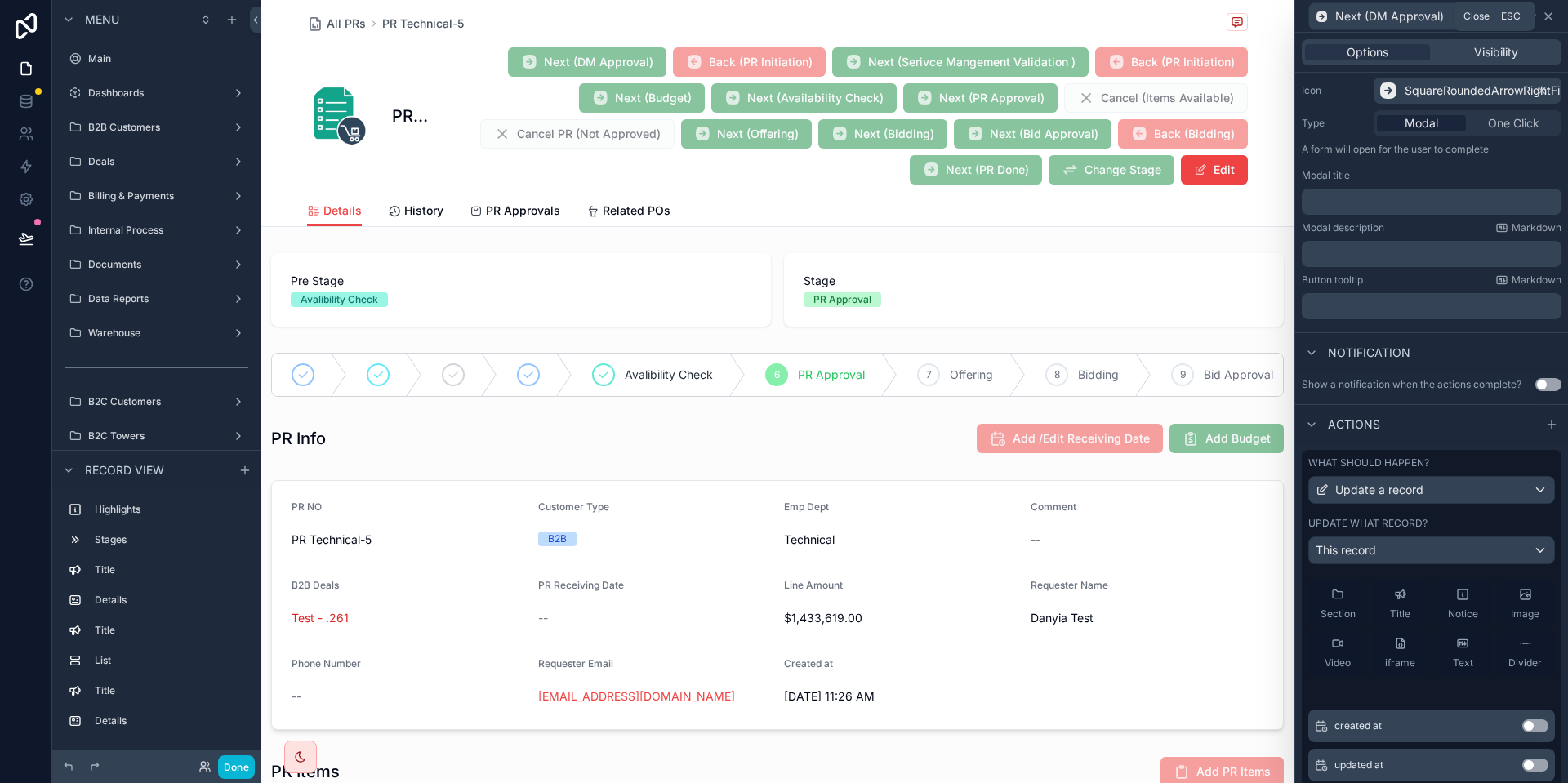
click at [1553, 17] on icon at bounding box center [1549, 16] width 13 height 13
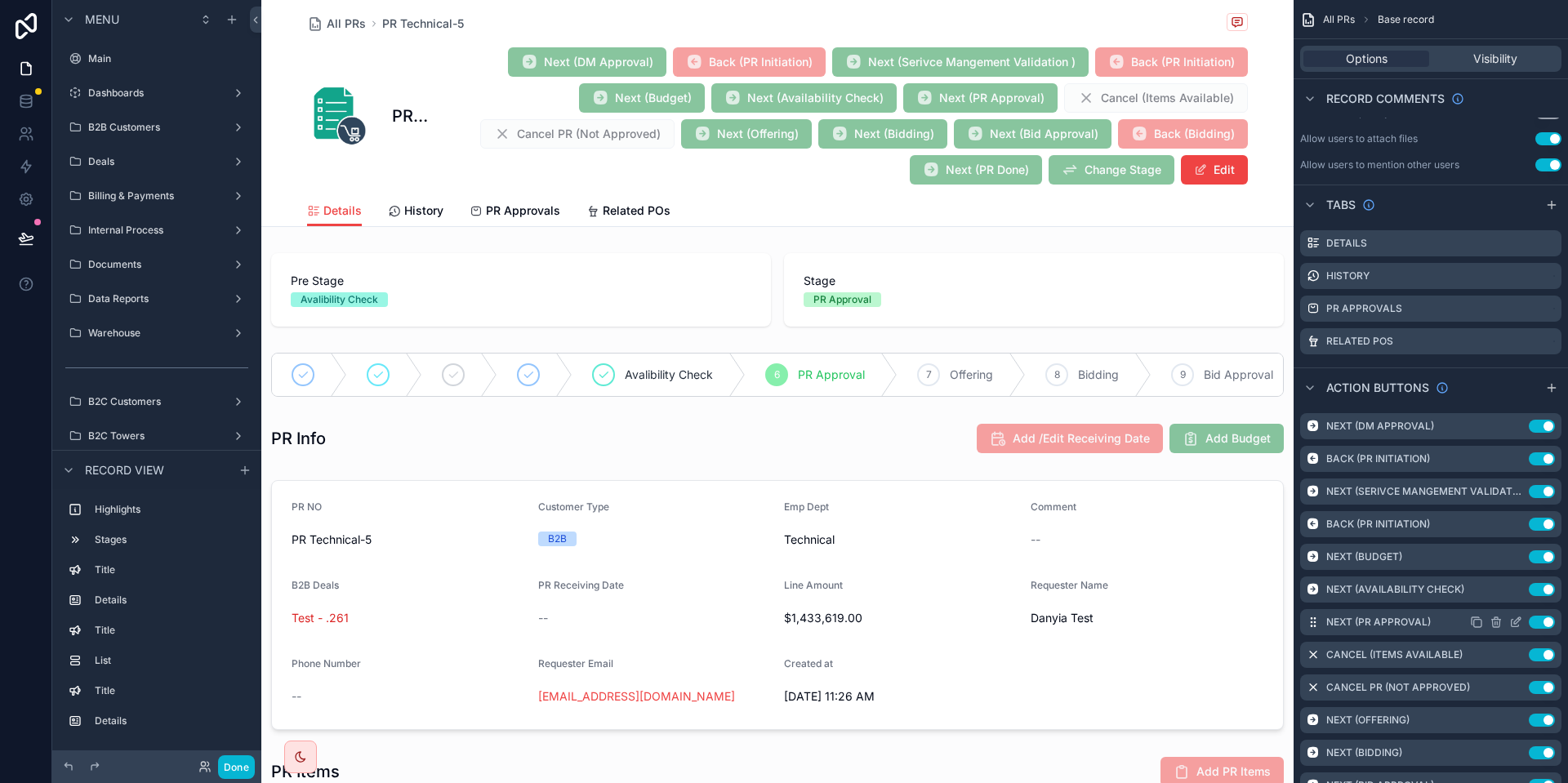
click at [1513, 622] on icon "scrollable content" at bounding box center [1516, 622] width 13 height 13
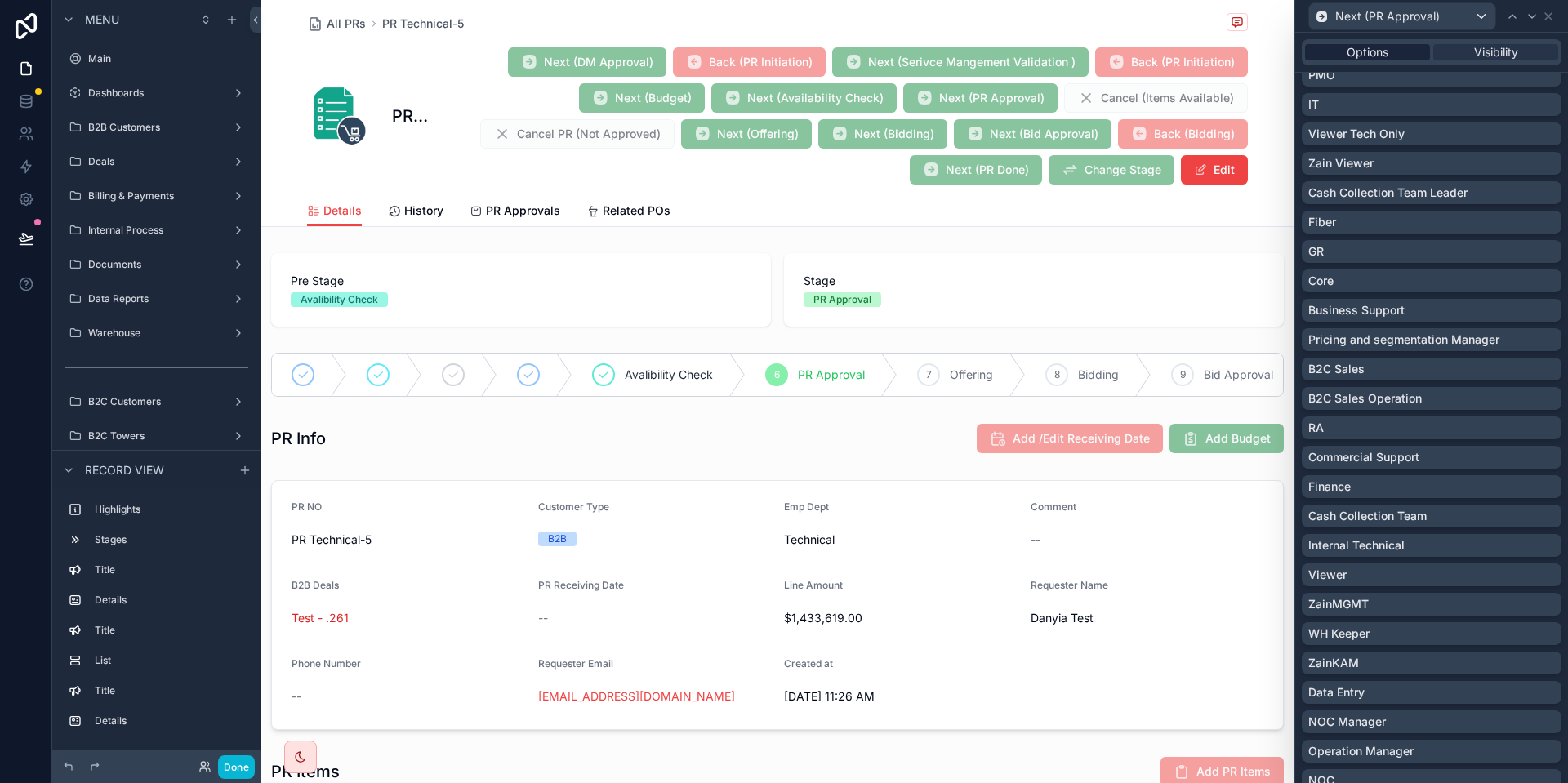
click at [1361, 54] on span "Options" at bounding box center [1368, 52] width 42 height 16
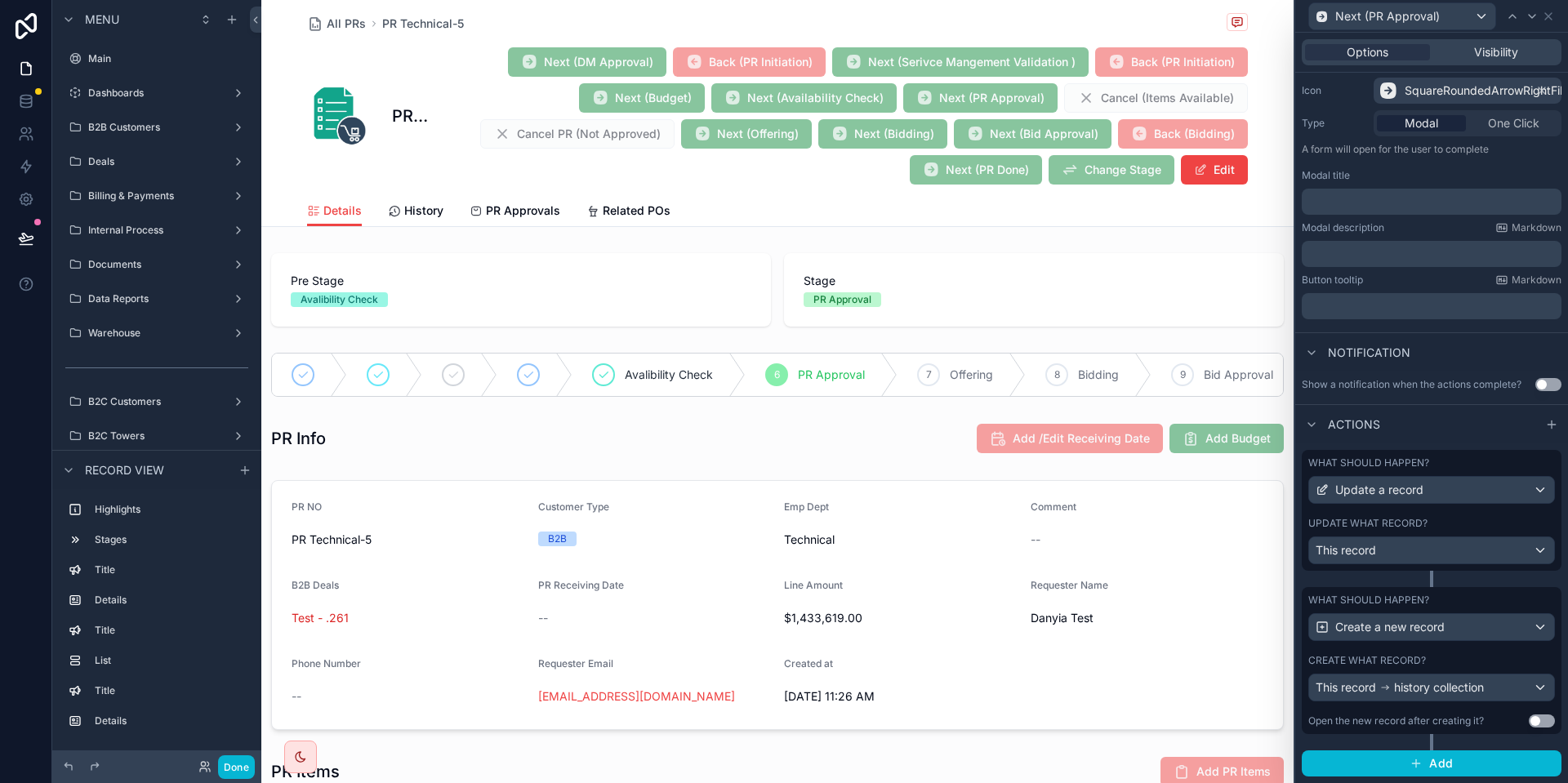
click at [1440, 527] on div "Update what record?" at bounding box center [1431, 523] width 247 height 13
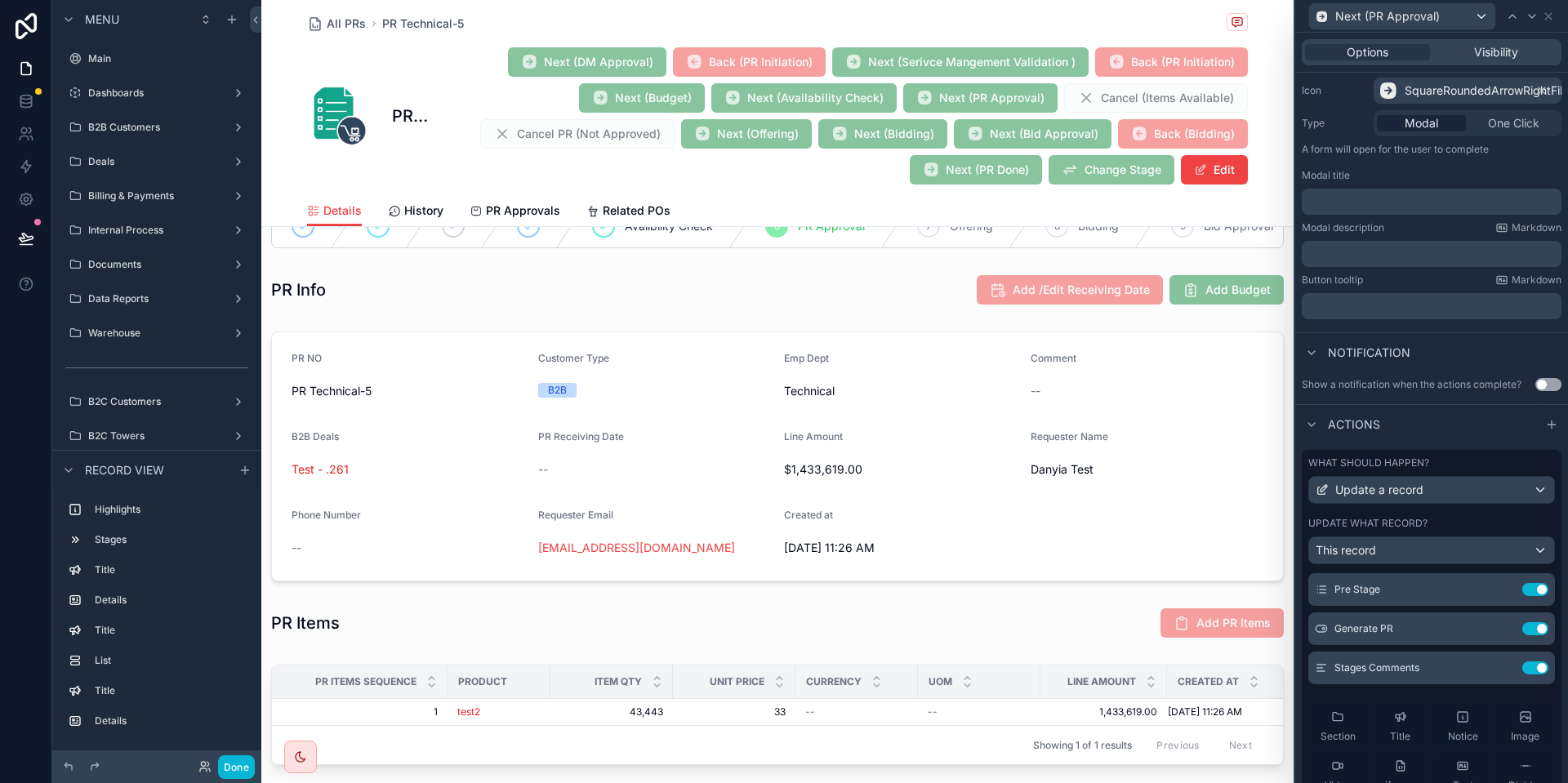
scroll to position [98, 0]
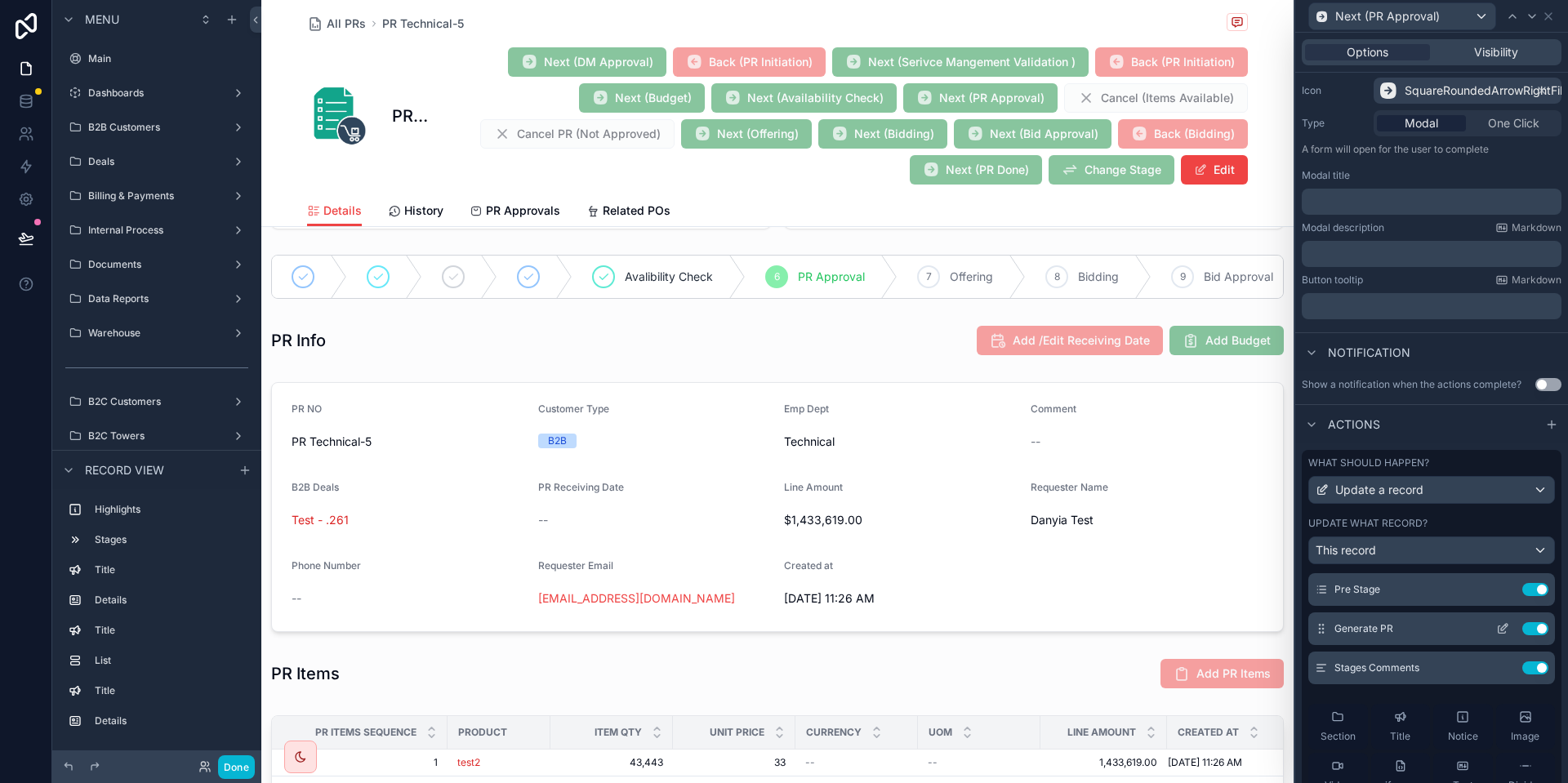
click at [1502, 630] on icon at bounding box center [1503, 629] width 13 height 13
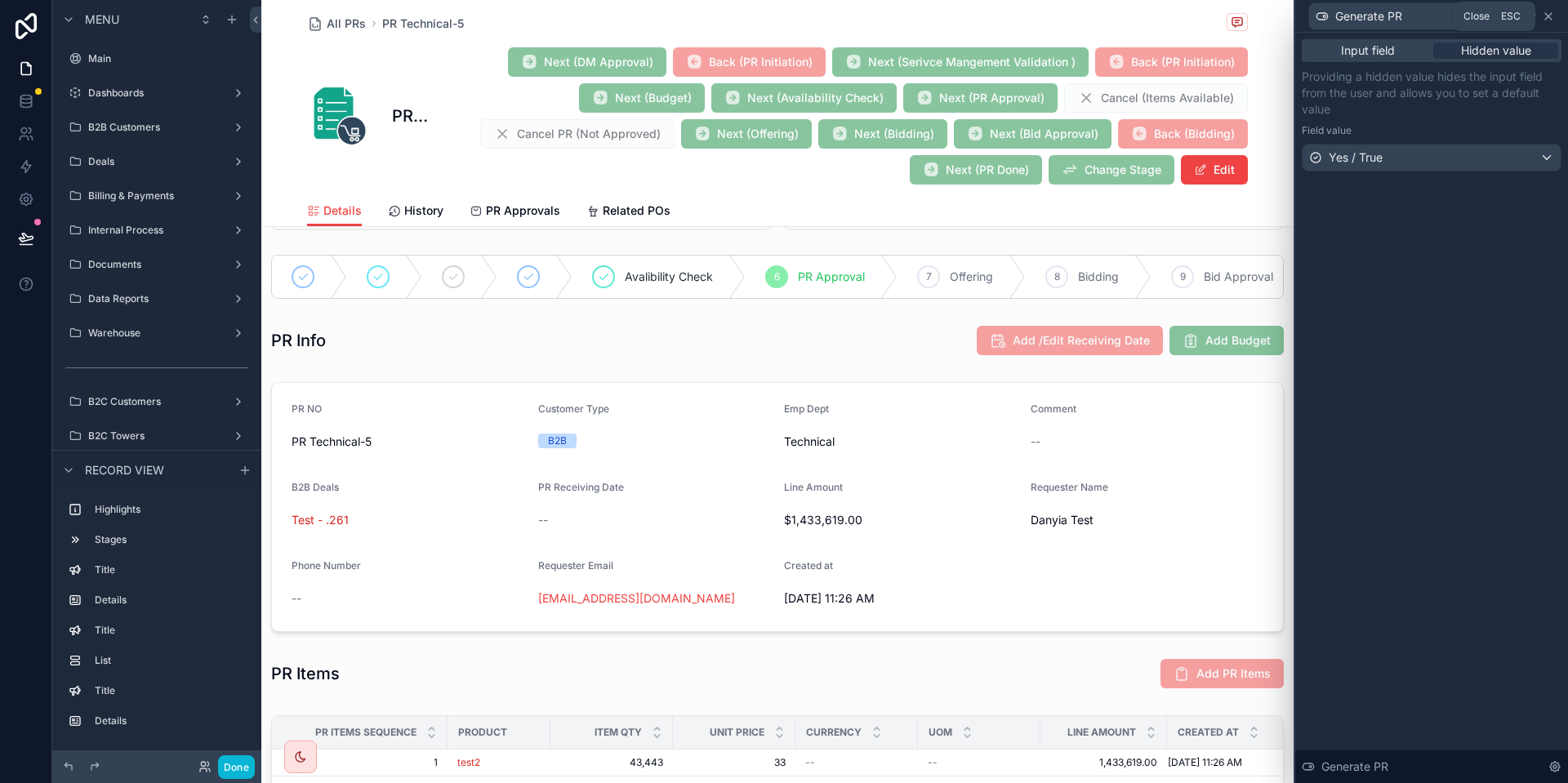
click at [1548, 15] on icon at bounding box center [1548, 16] width 7 height 7
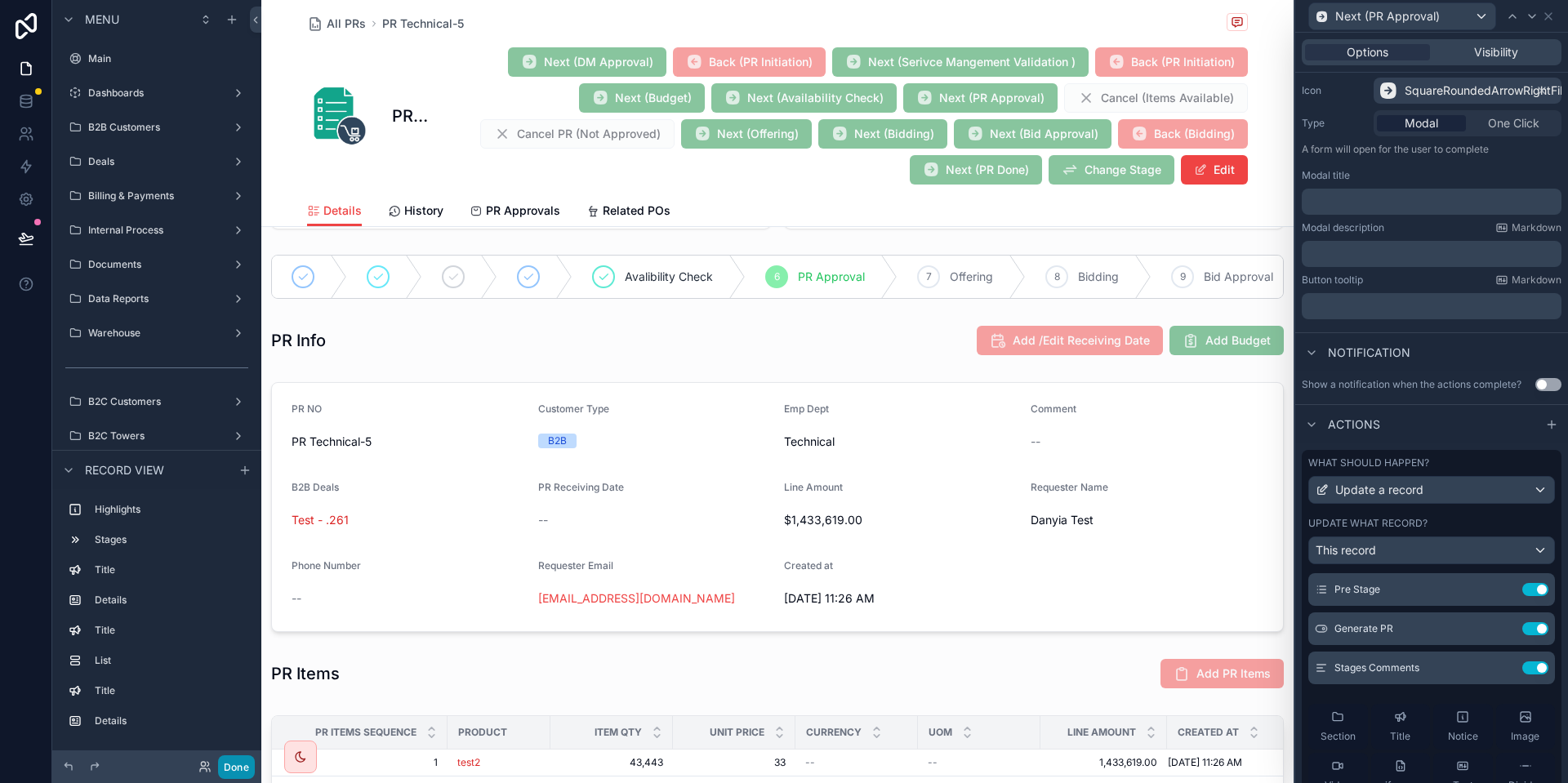
click at [251, 771] on button "Done" at bounding box center [236, 767] width 37 height 24
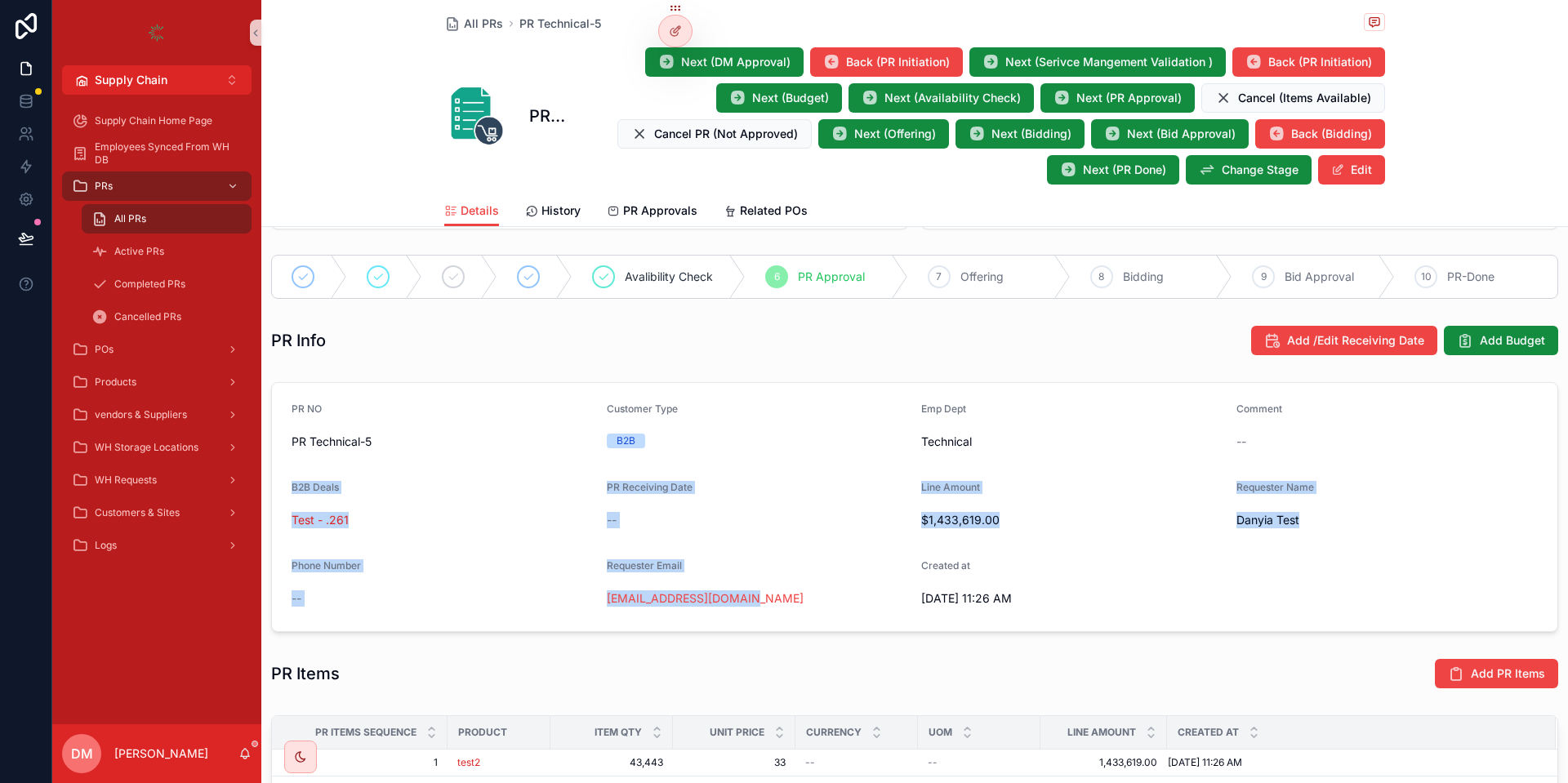
drag, startPoint x: 1252, startPoint y: 438, endPoint x: 810, endPoint y: 599, distance: 470.4
click at [810, 599] on form "PR NO PR Technical-5 Customer Type B2B Emp Dept Technical Comment -- B2B Deals …" at bounding box center [914, 507] width 1286 height 248
click at [662, 34] on div at bounding box center [675, 30] width 33 height 31
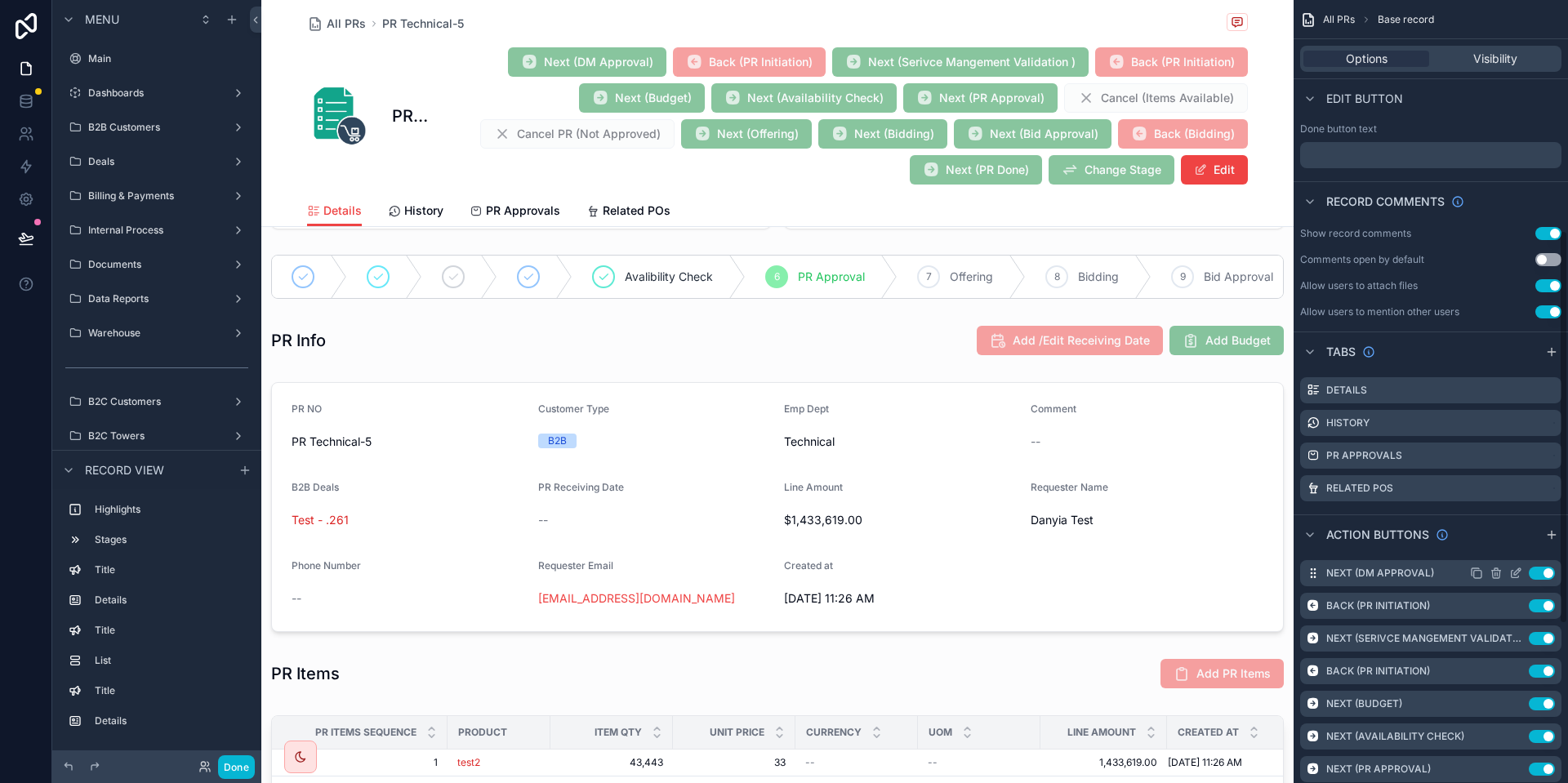
scroll to position [515, 0]
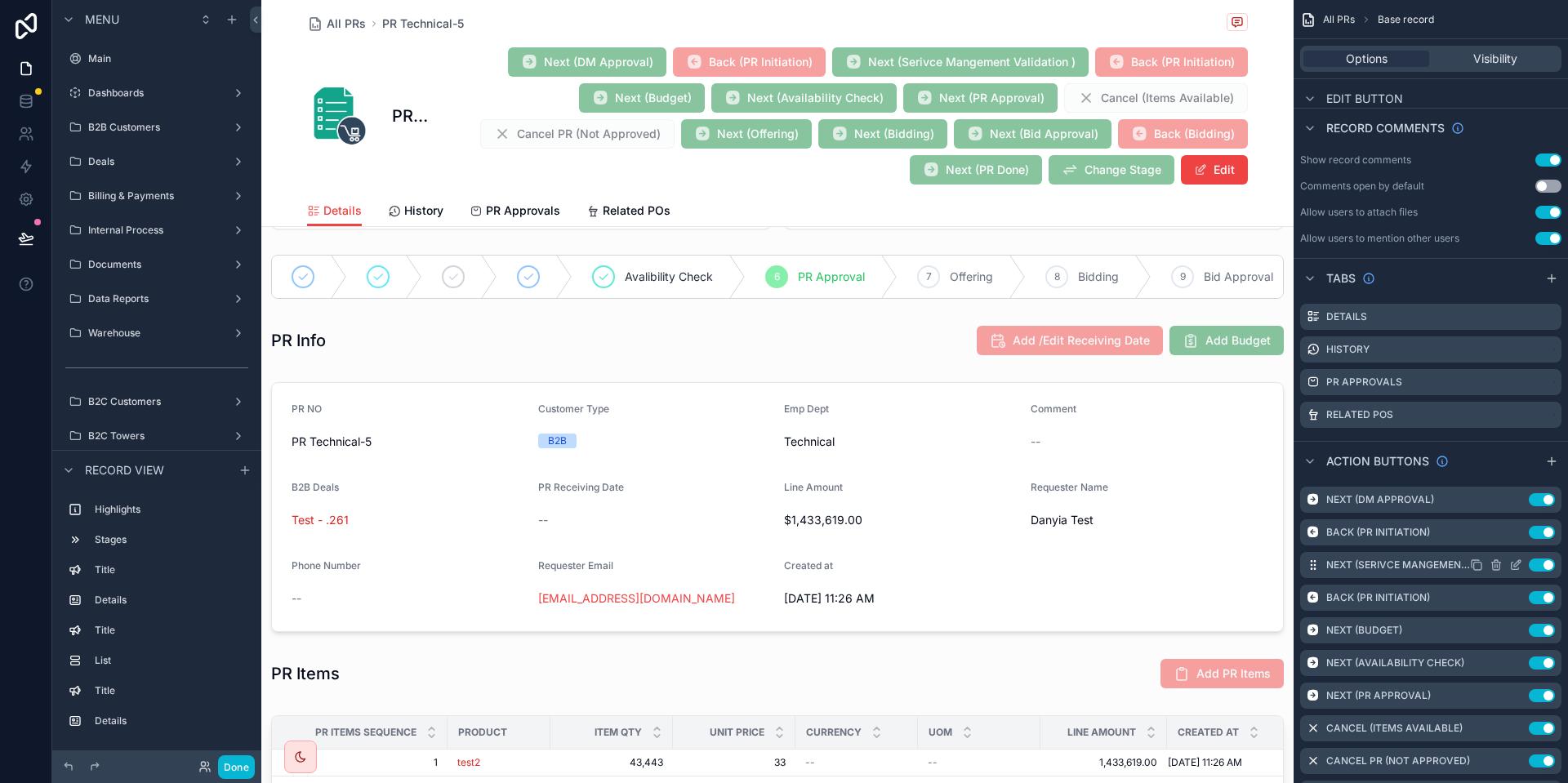
click at [1520, 563] on icon "scrollable content" at bounding box center [1520, 562] width 2 height 2
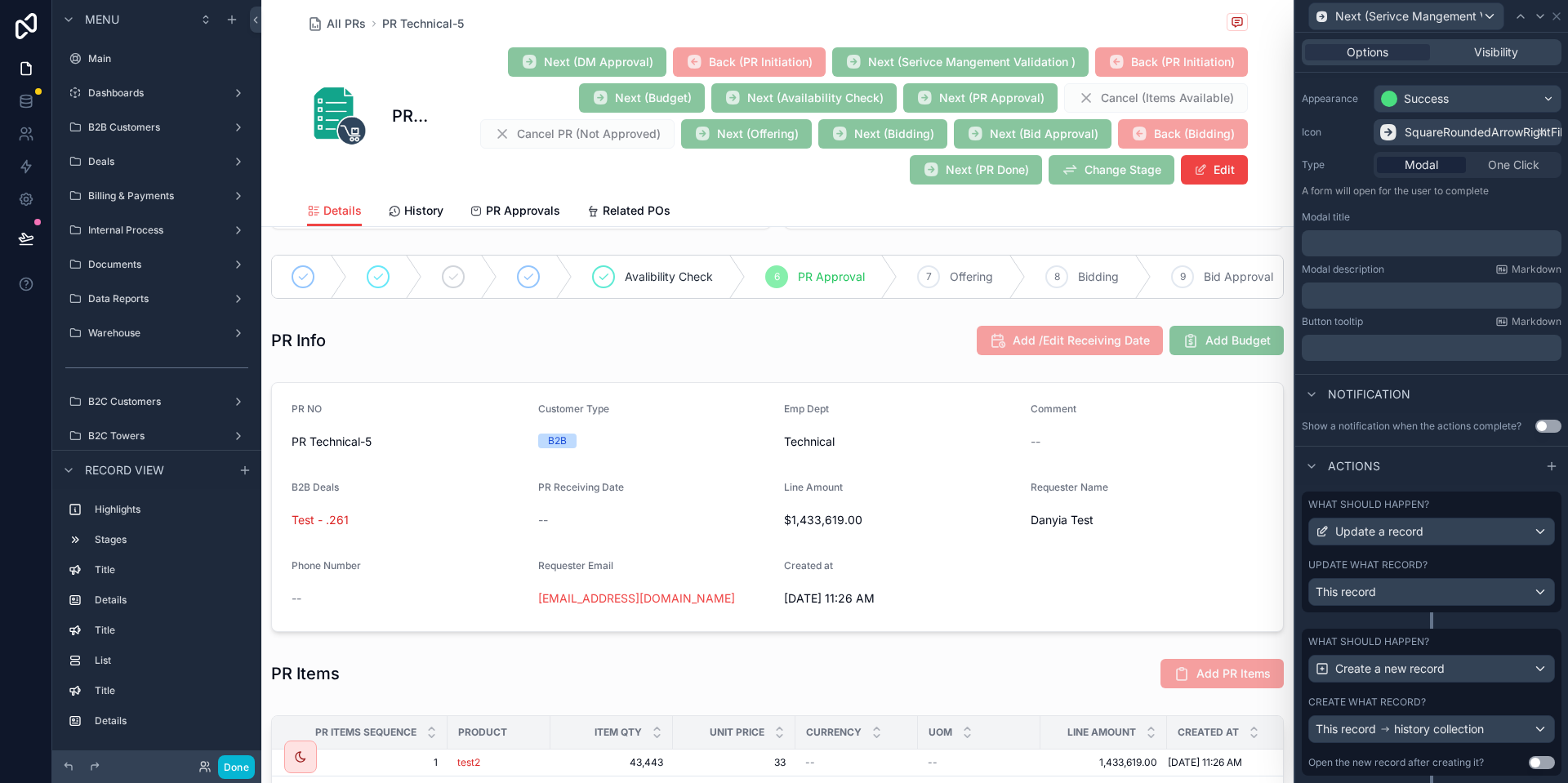
scroll to position [166, 0]
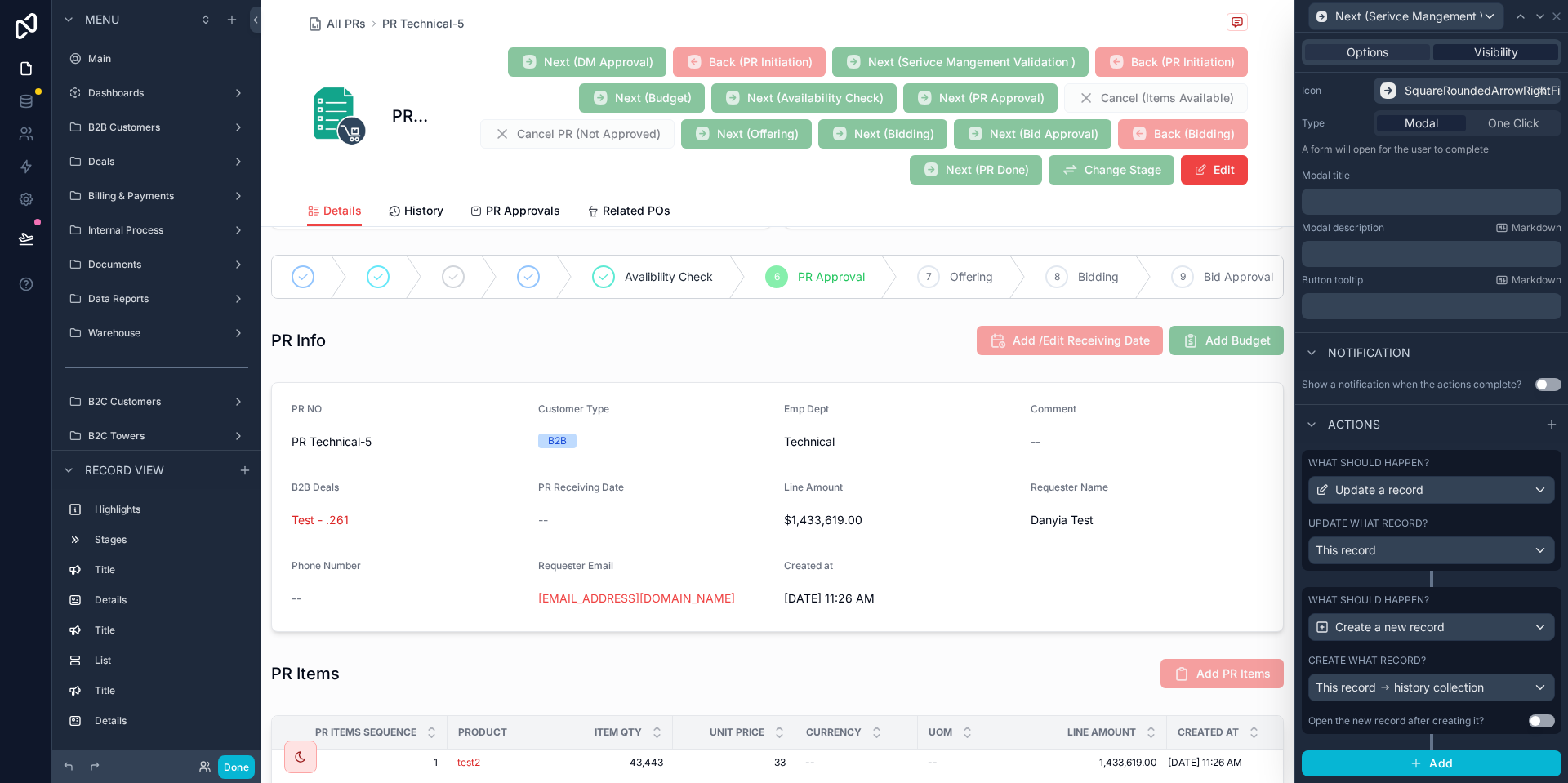
click at [1521, 52] on div "Visibility" at bounding box center [1496, 52] width 125 height 16
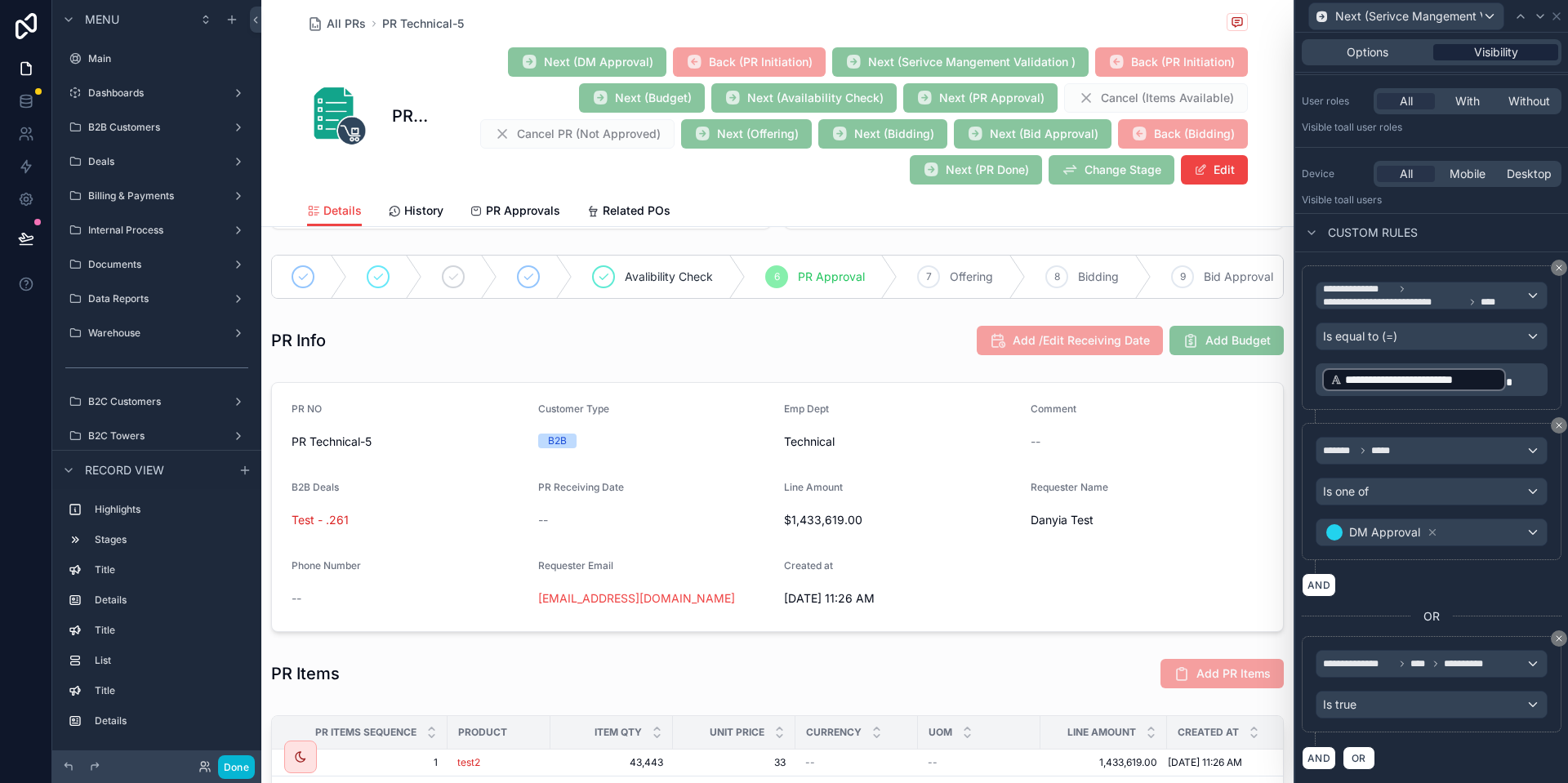
scroll to position [109, 0]
click at [1542, 22] on icon at bounding box center [1541, 16] width 13 height 13
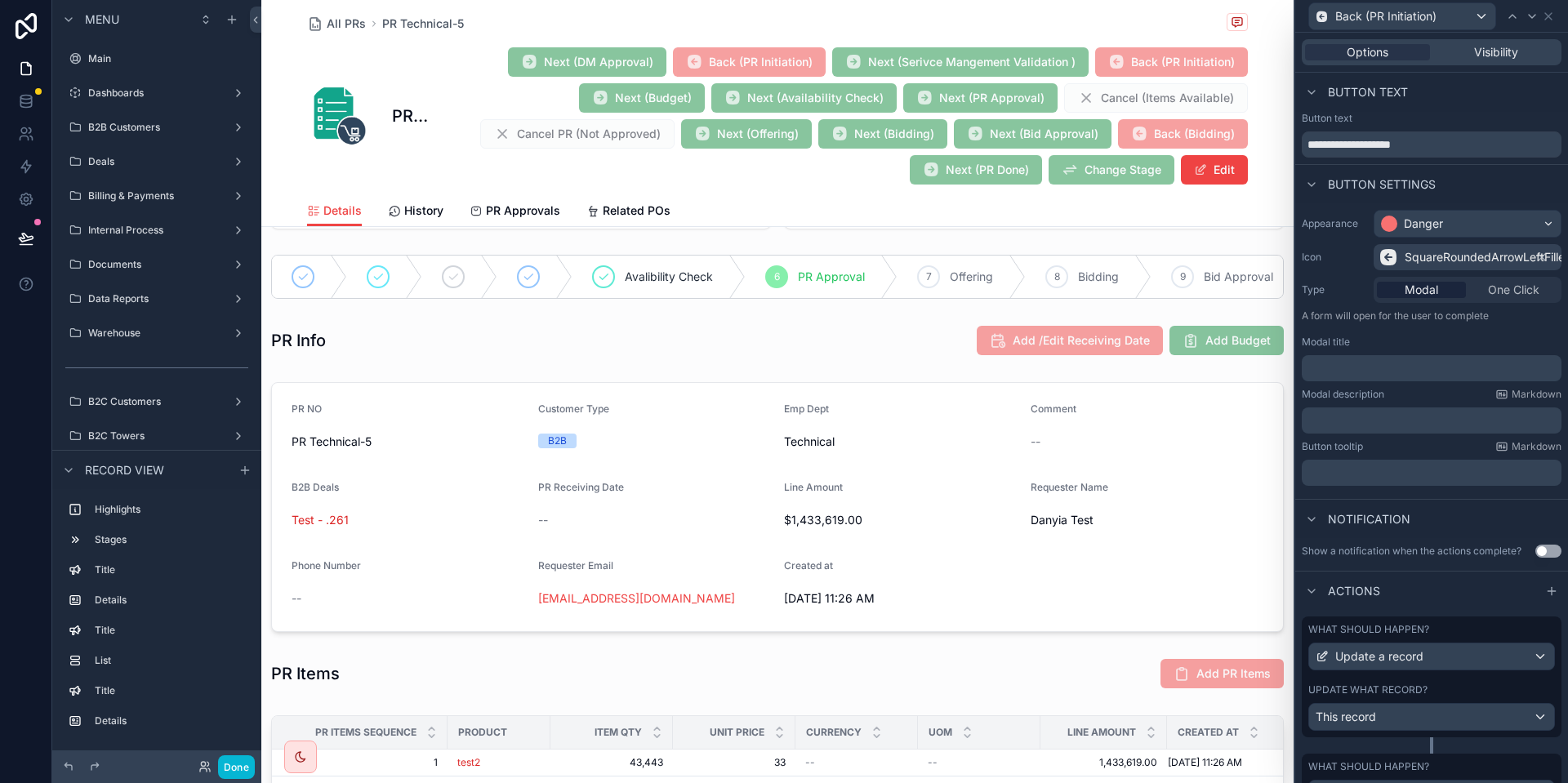
scroll to position [166, 0]
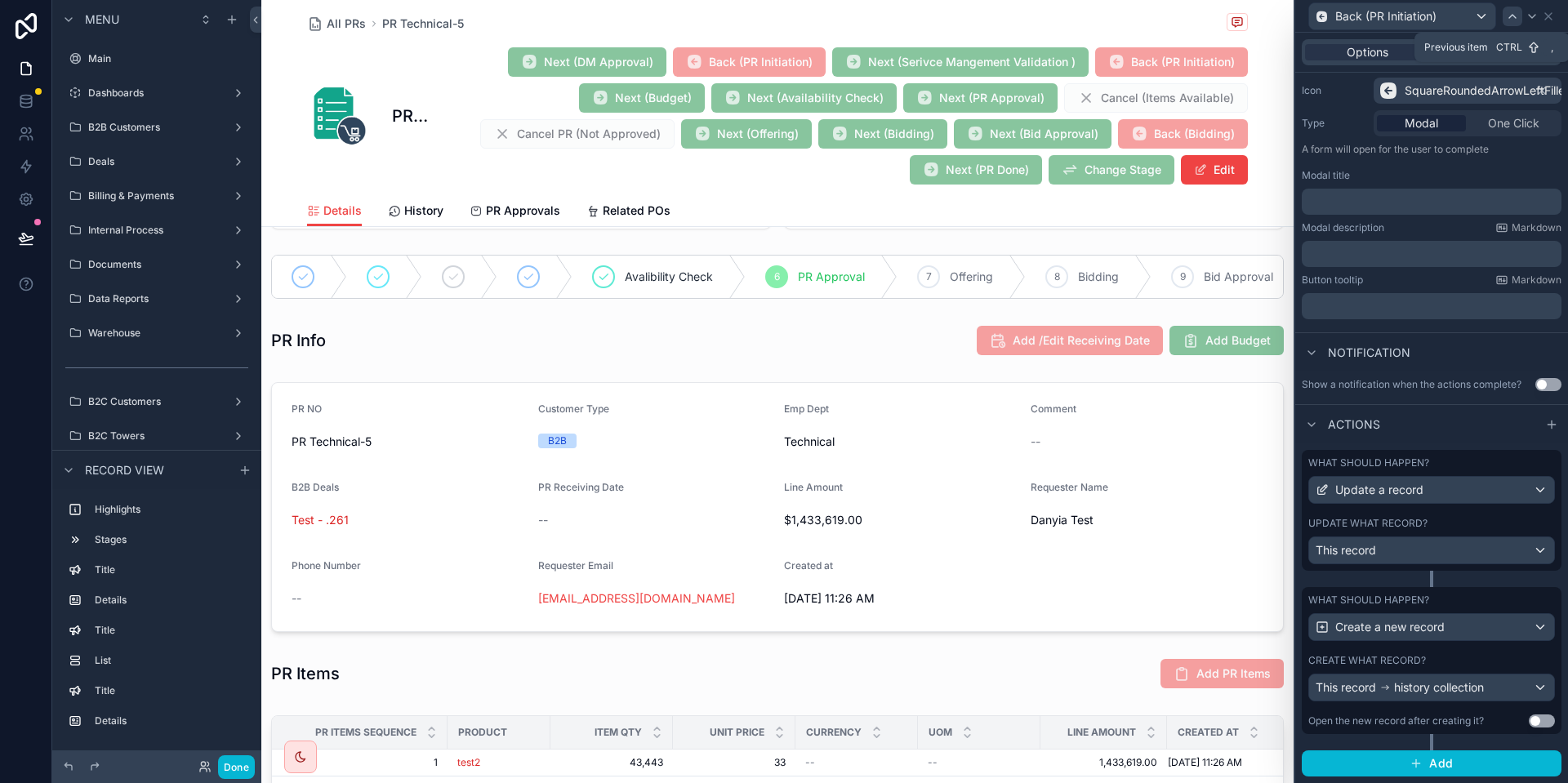
click at [1512, 10] on icon at bounding box center [1513, 16] width 13 height 13
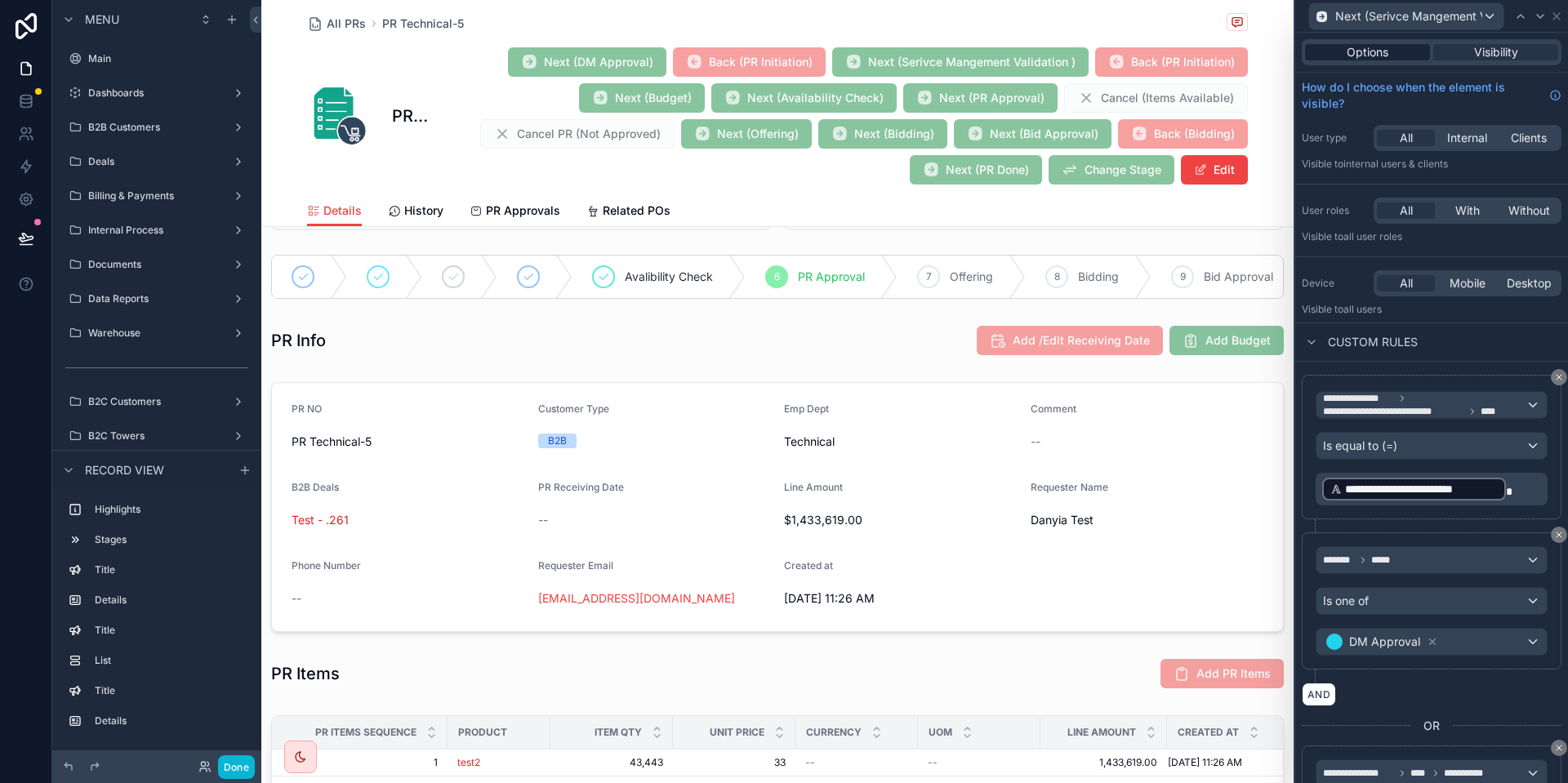
click at [1375, 49] on span "Options" at bounding box center [1368, 52] width 42 height 16
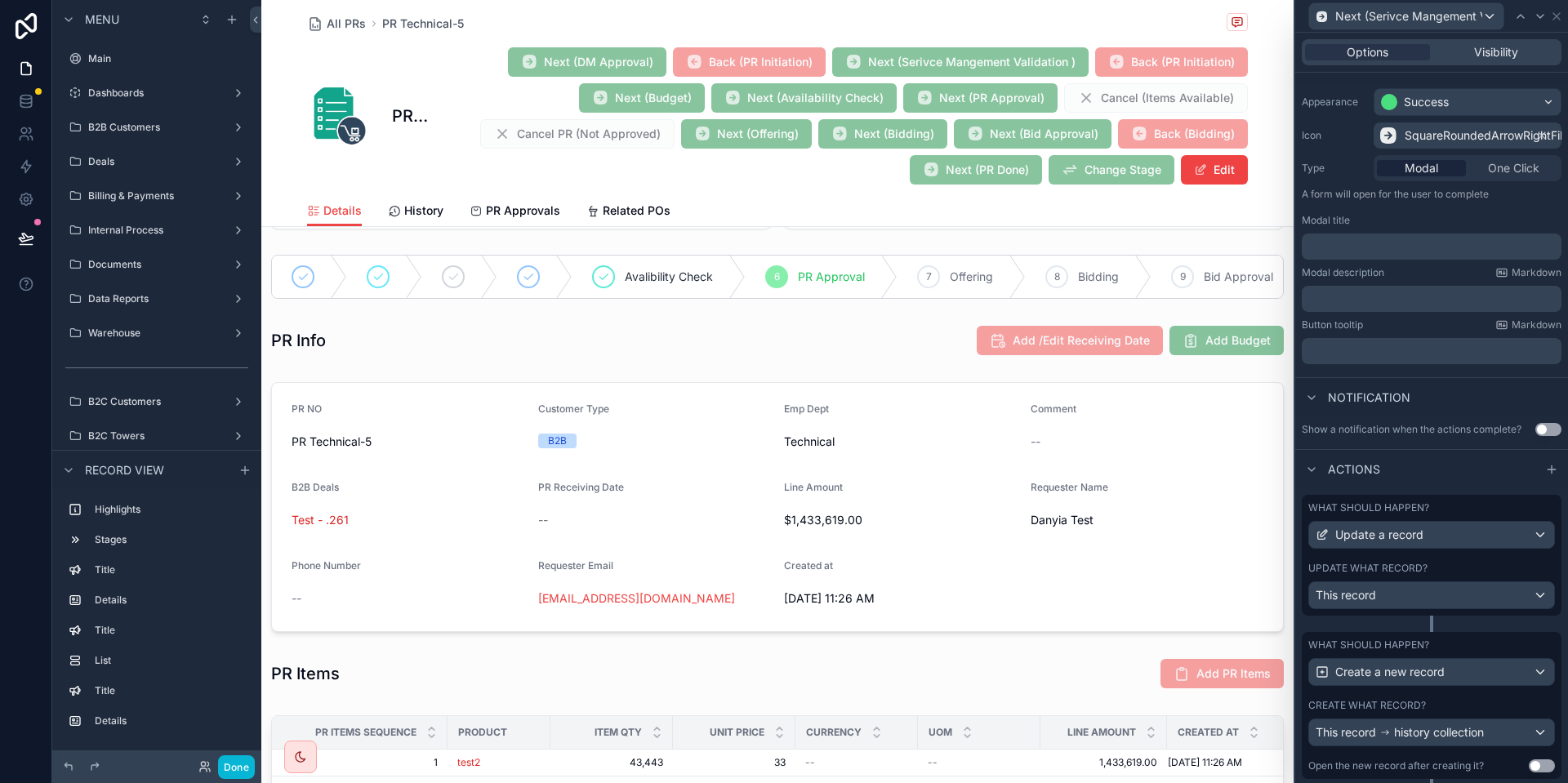
scroll to position [138, 0]
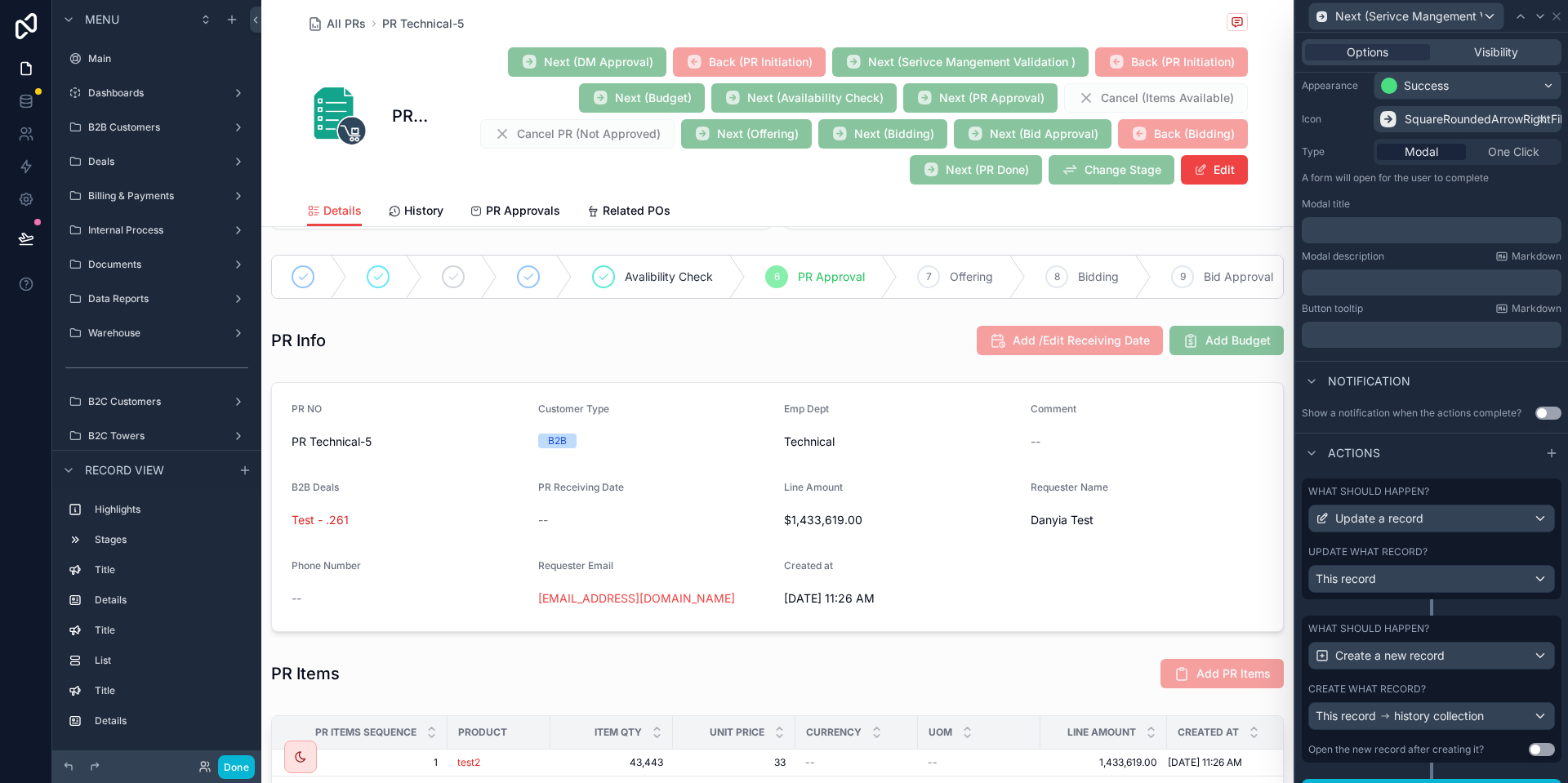
click at [1395, 545] on div "What should happen? Update a record Update what record? This record" at bounding box center [1432, 539] width 260 height 121
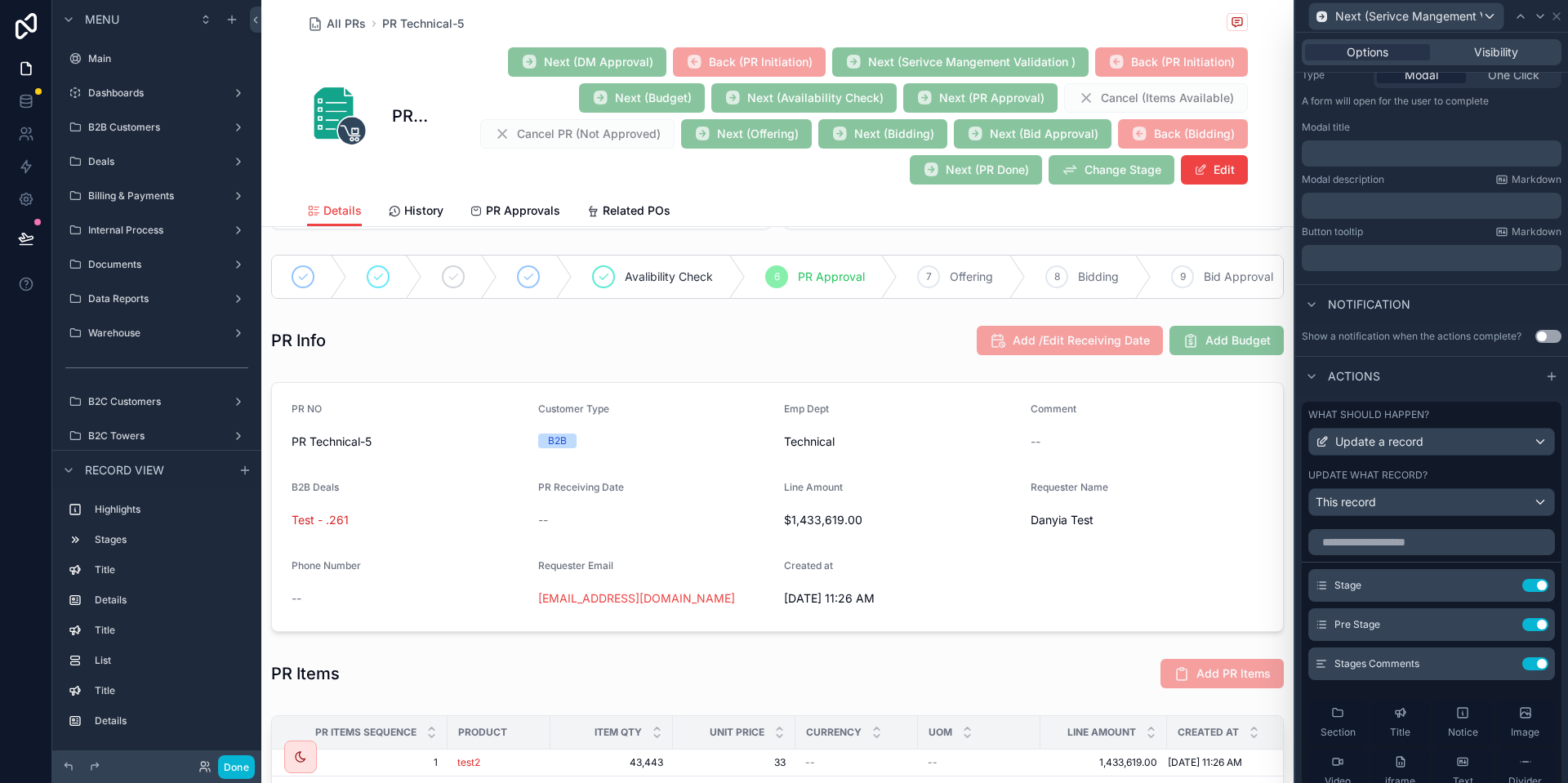
scroll to position [219, 0]
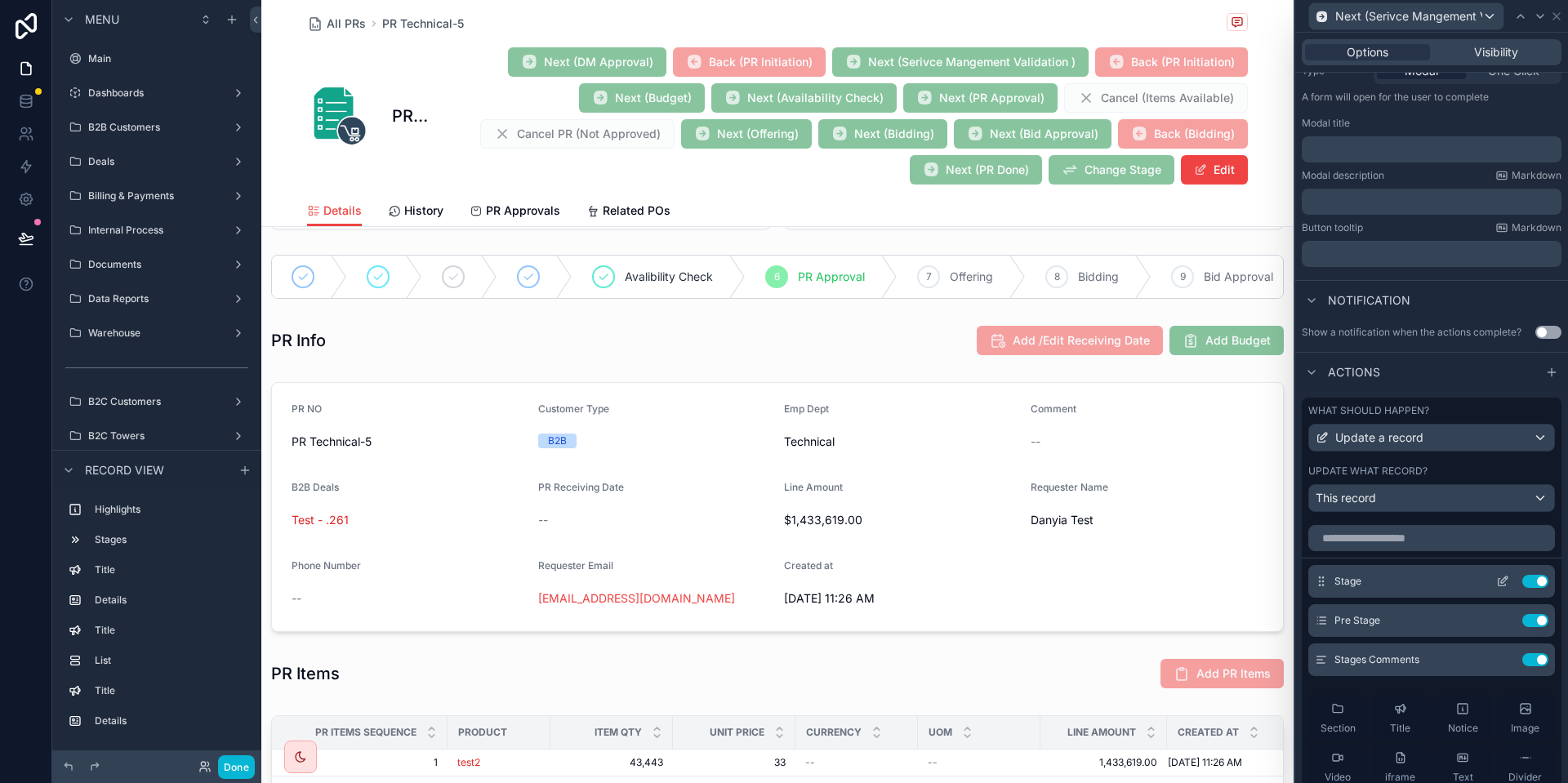
click at [1504, 576] on icon at bounding box center [1503, 582] width 13 height 13
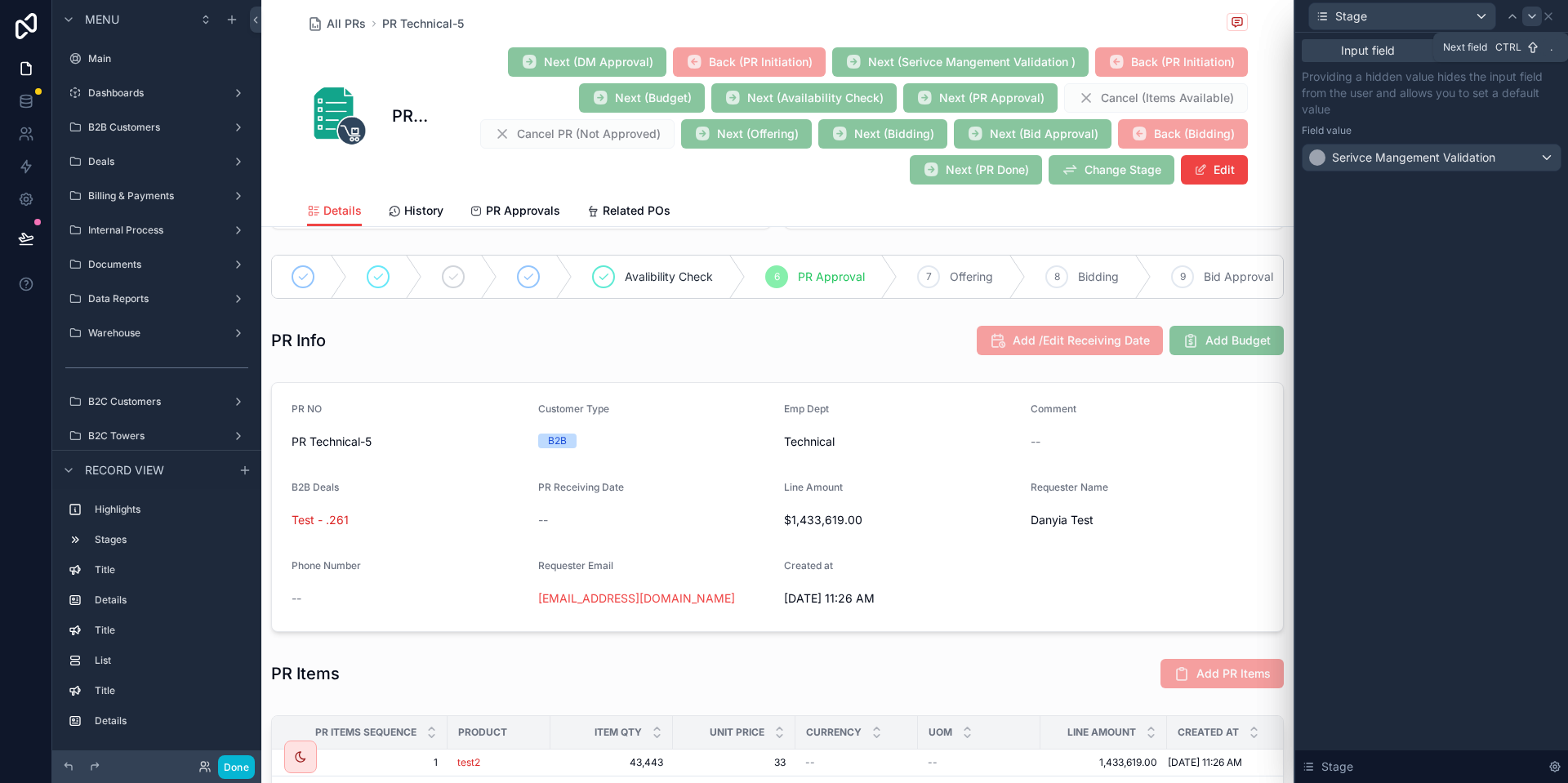
click at [1537, 20] on icon at bounding box center [1533, 16] width 13 height 13
click at [1553, 12] on icon at bounding box center [1549, 16] width 13 height 13
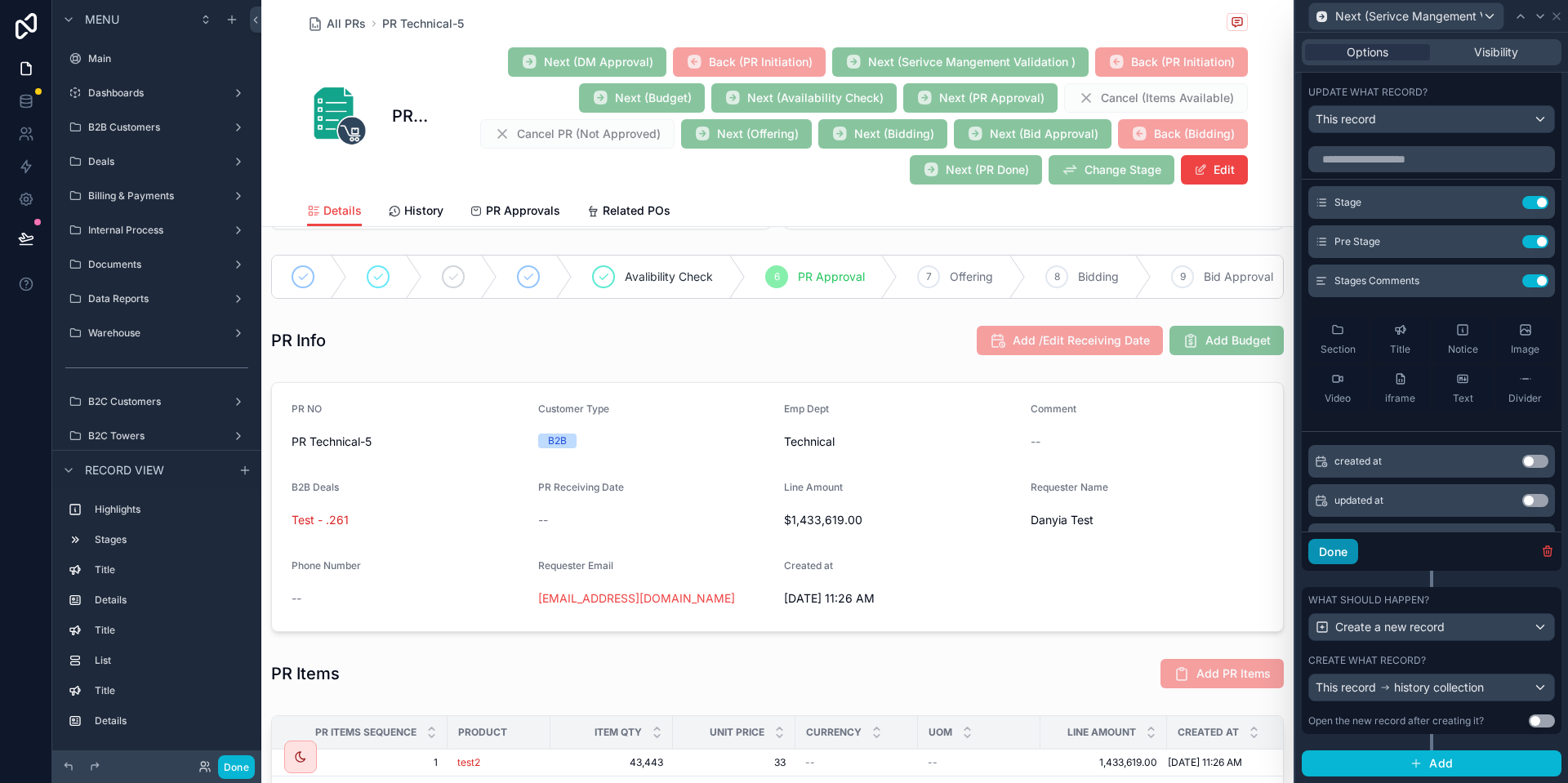
click at [1330, 548] on button "Done" at bounding box center [1333, 553] width 50 height 26
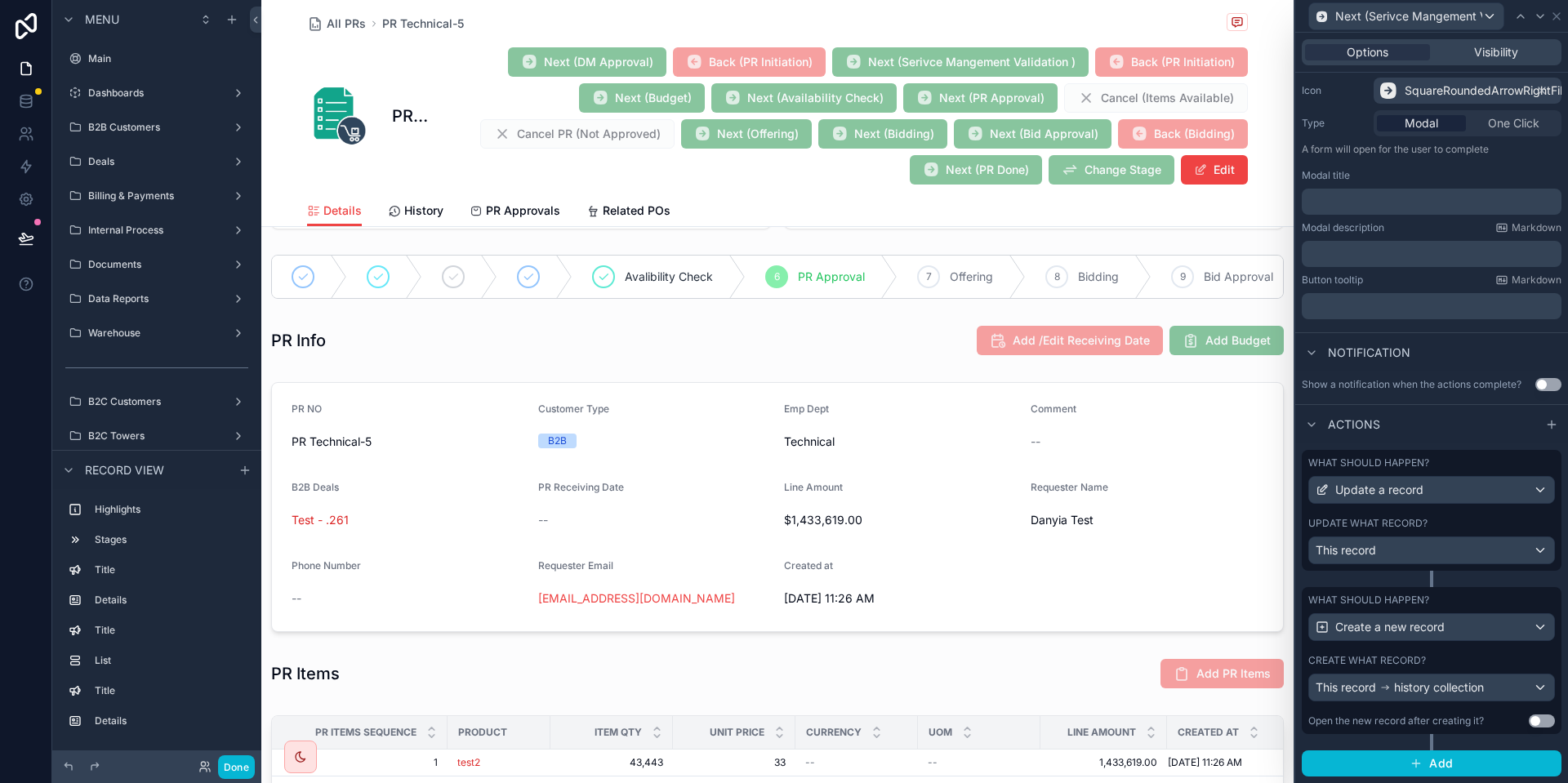
scroll to position [166, 0]
click at [1454, 662] on div "Create what record?" at bounding box center [1431, 661] width 247 height 13
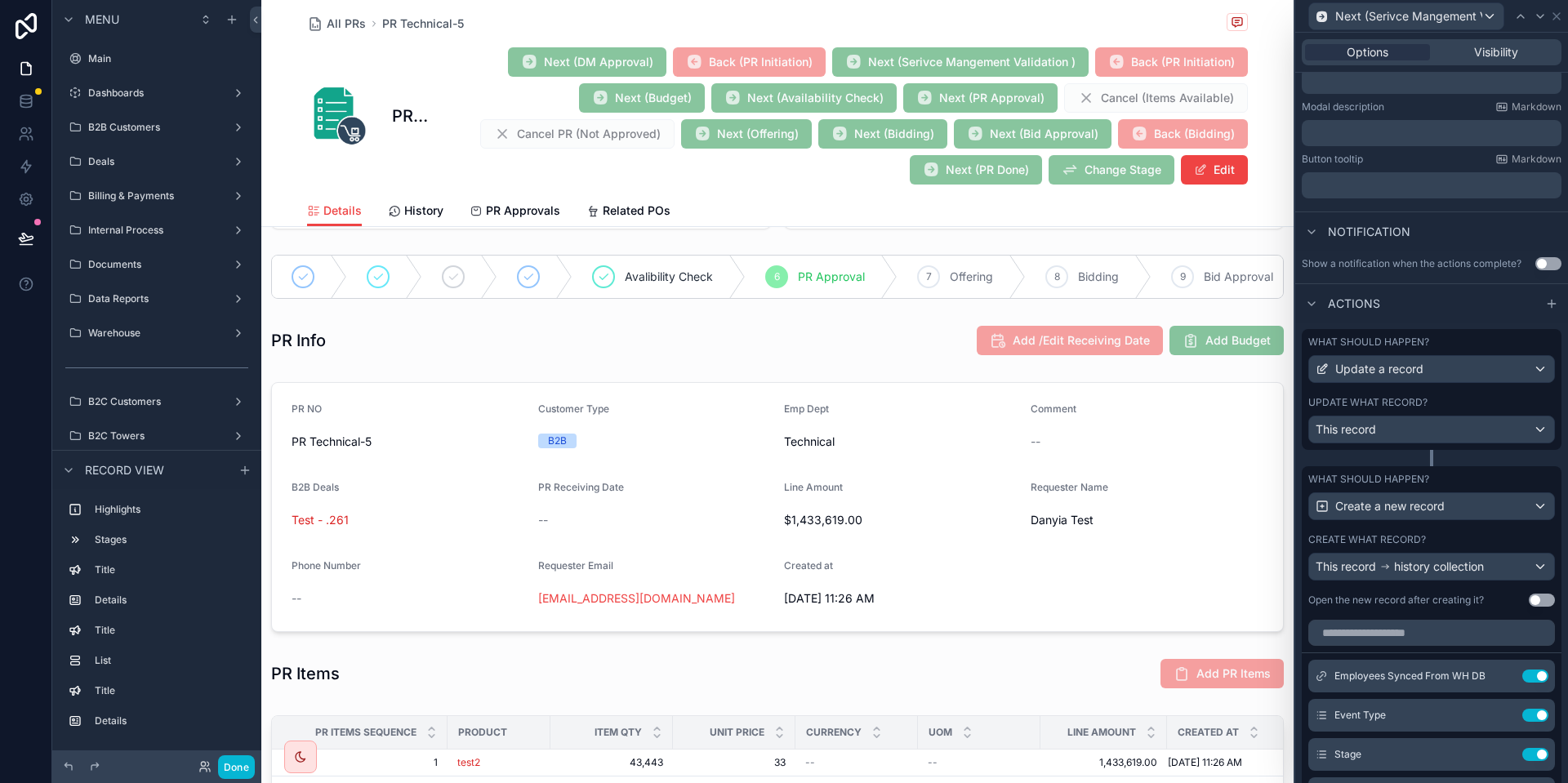
scroll to position [363, 0]
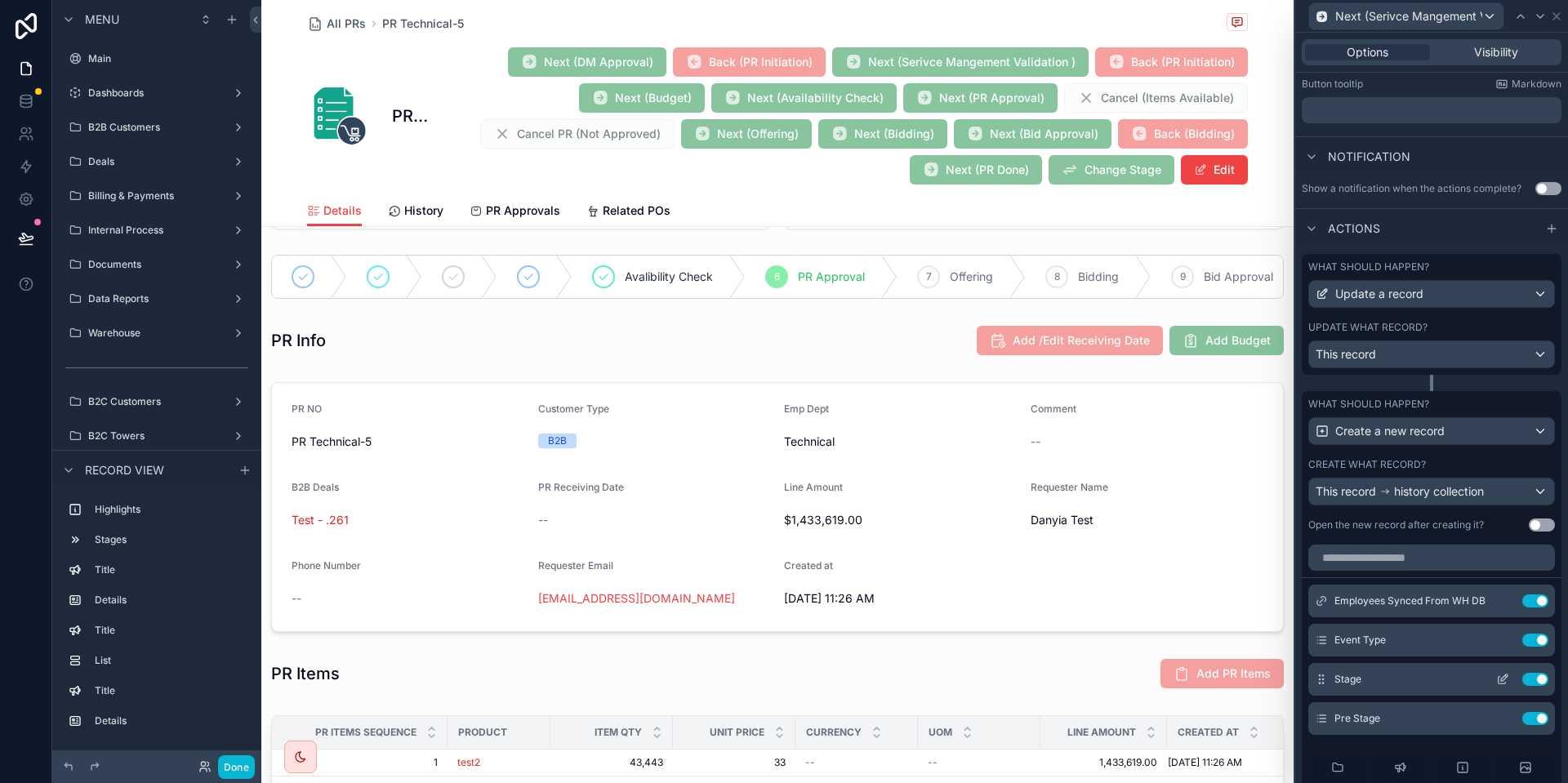
click at [1508, 678] on icon at bounding box center [1503, 680] width 13 height 13
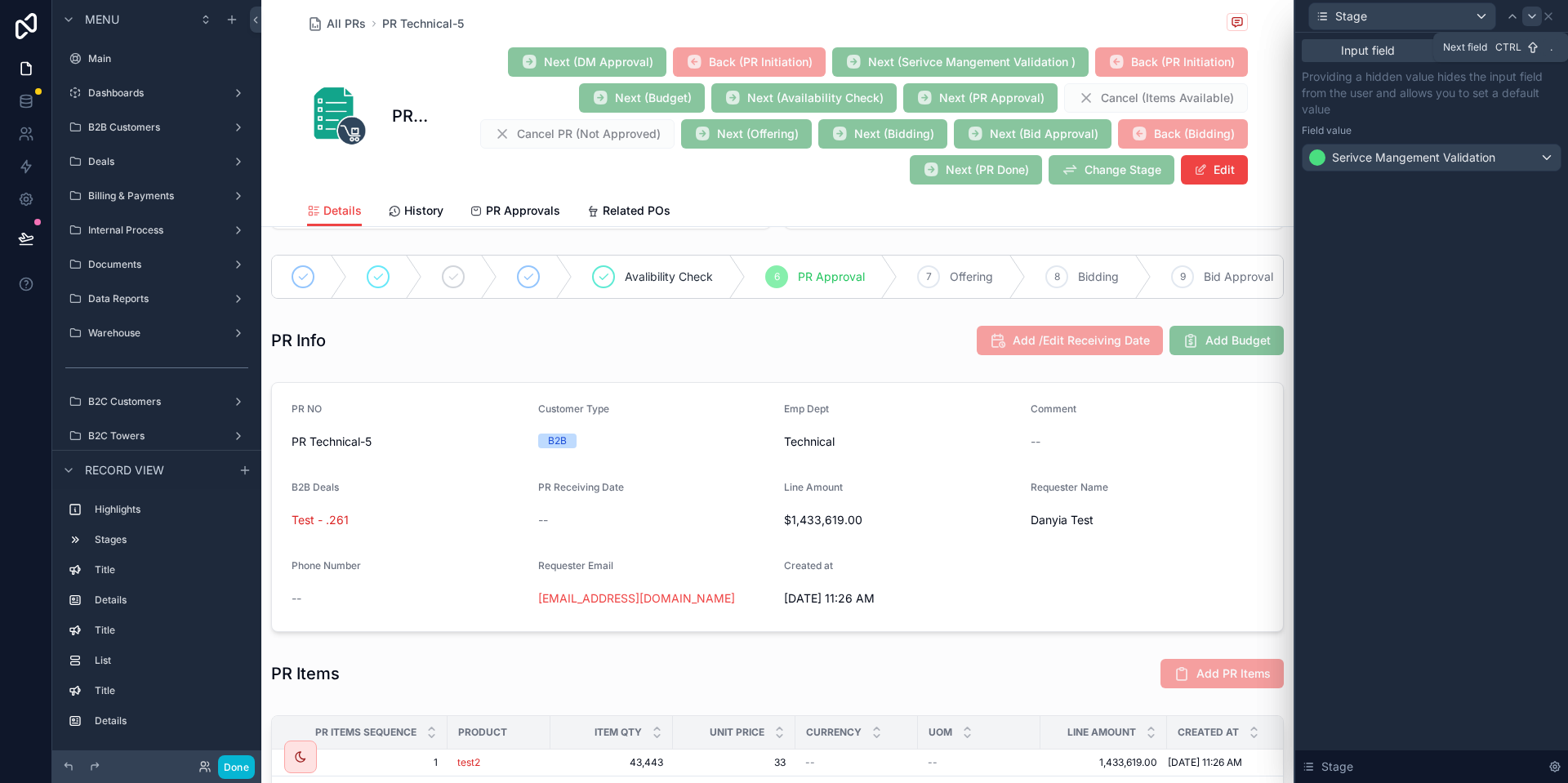
click at [1529, 17] on icon at bounding box center [1533, 16] width 13 height 13
click at [1555, 15] on icon at bounding box center [1549, 16] width 13 height 13
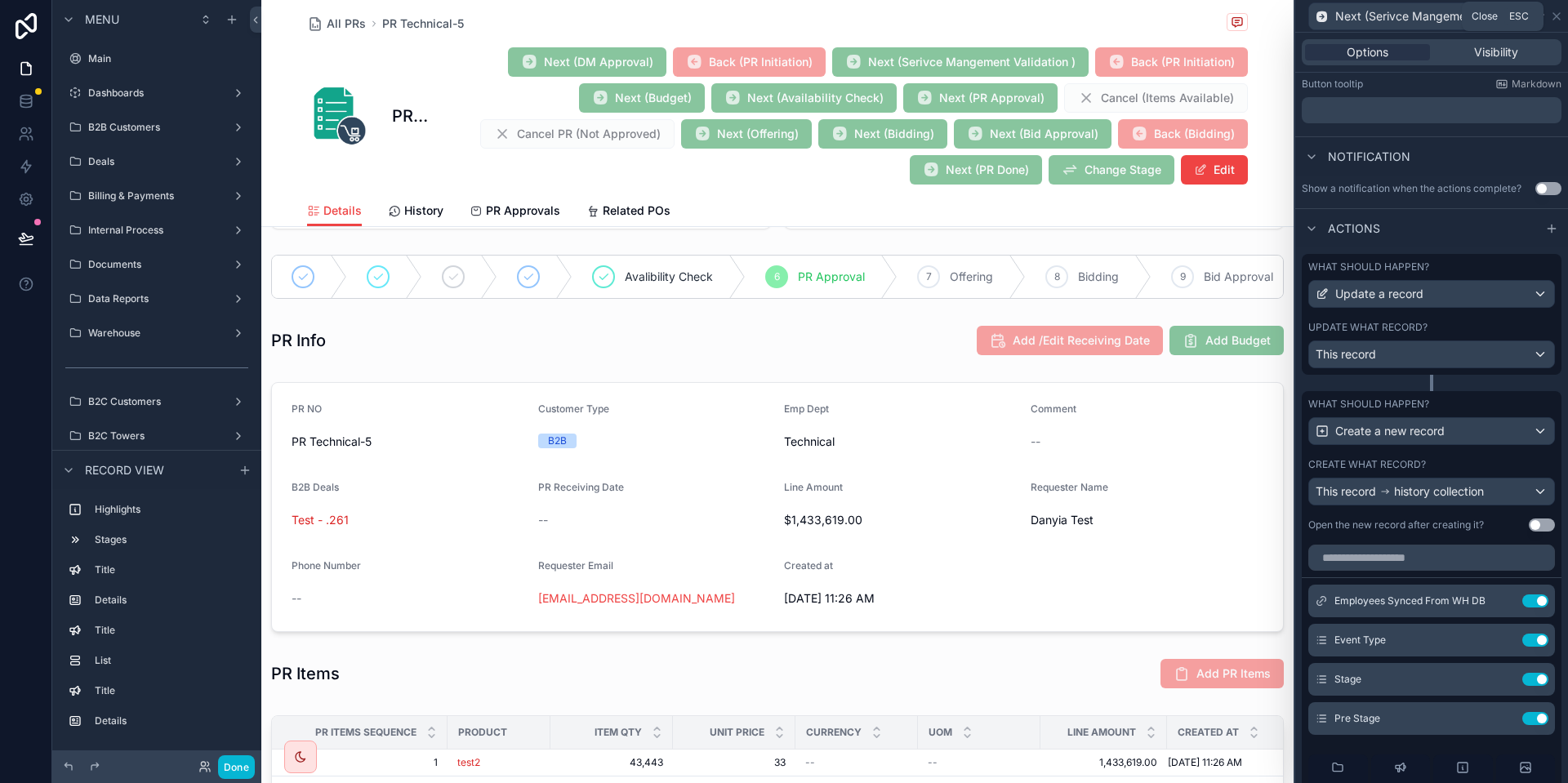
click at [1555, 15] on icon at bounding box center [1557, 16] width 13 height 13
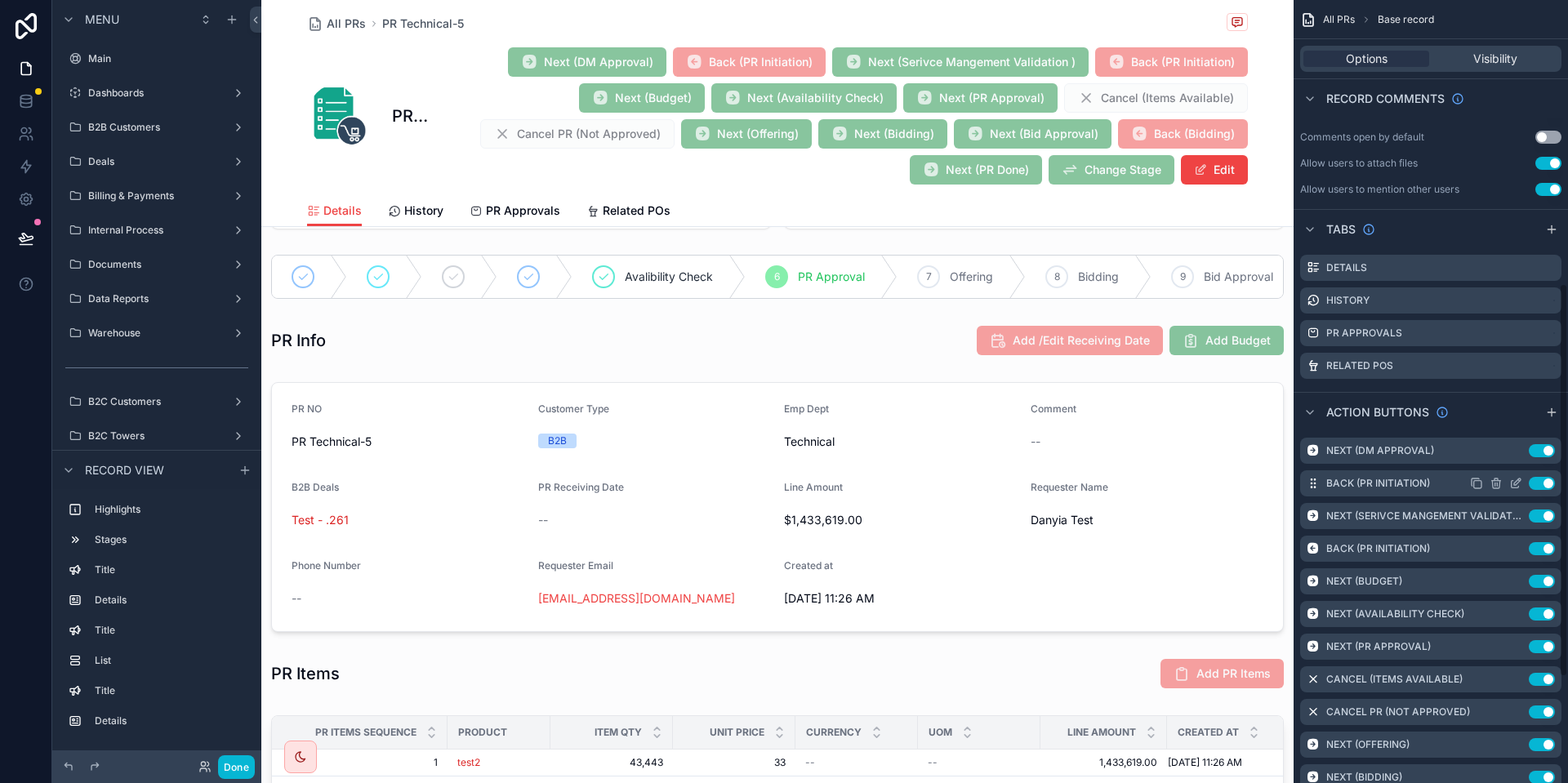
scroll to position [588, 0]
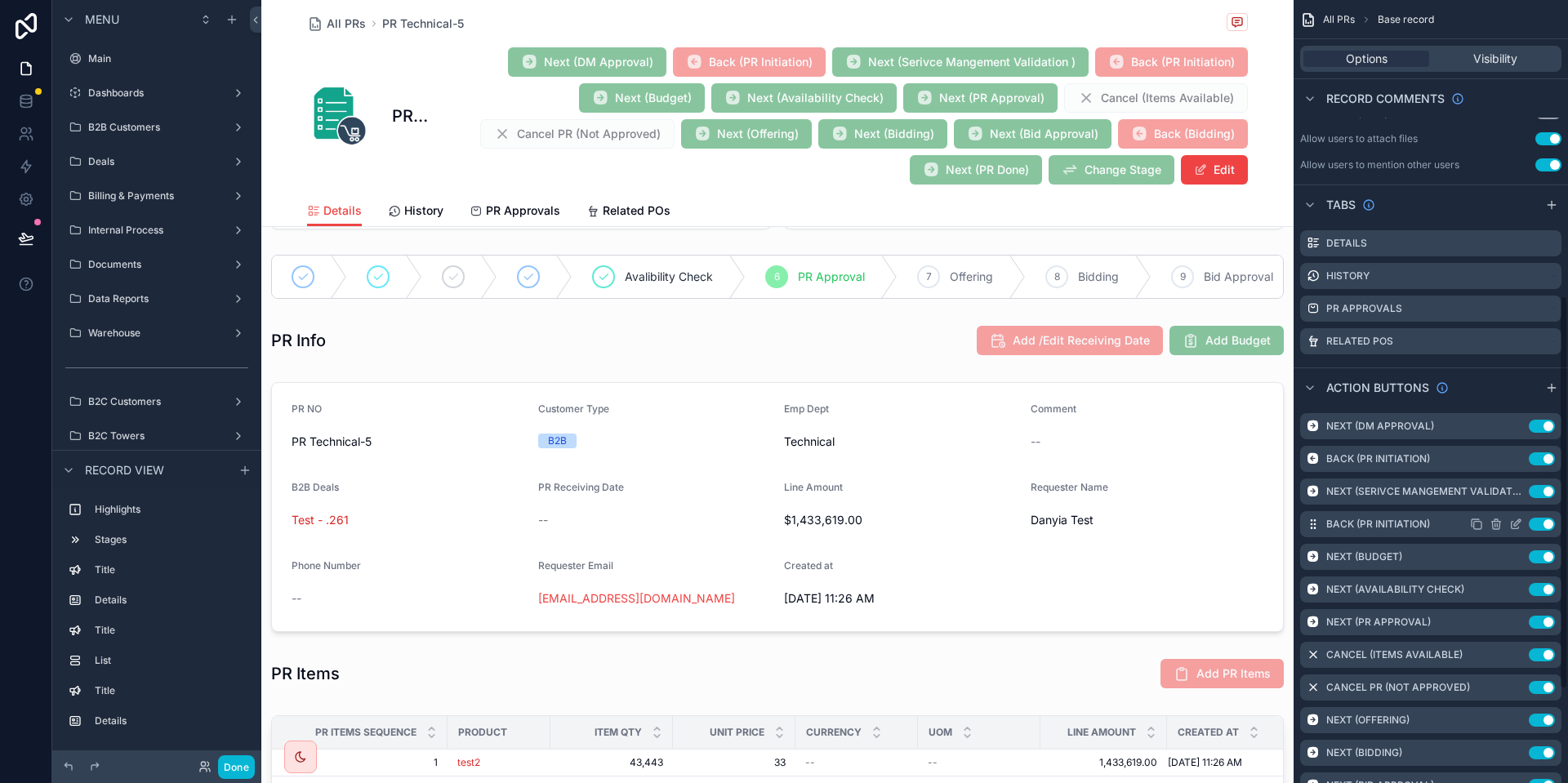
click at [1514, 530] on icon "scrollable content" at bounding box center [1516, 524] width 13 height 13
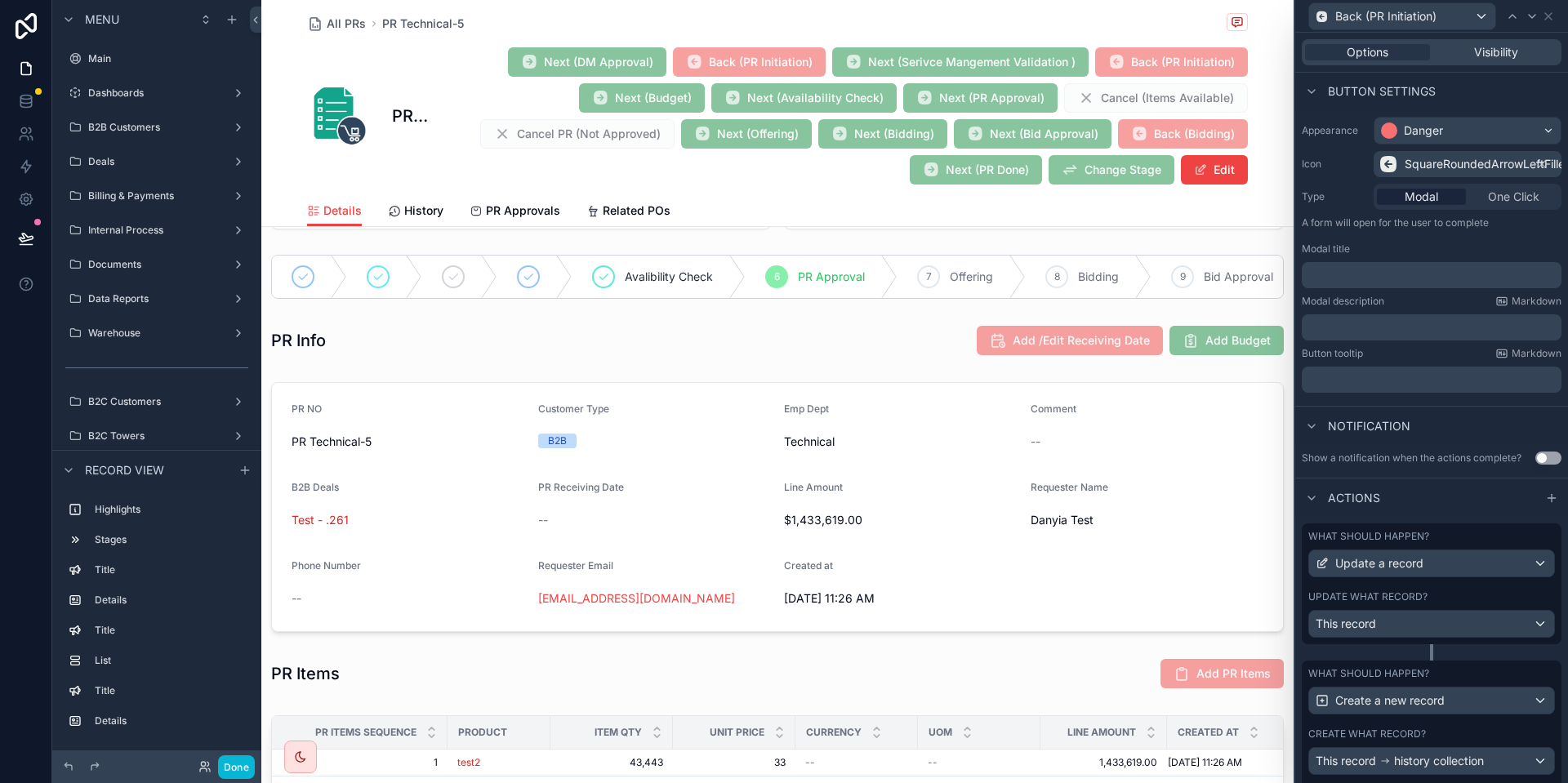
scroll to position [166, 0]
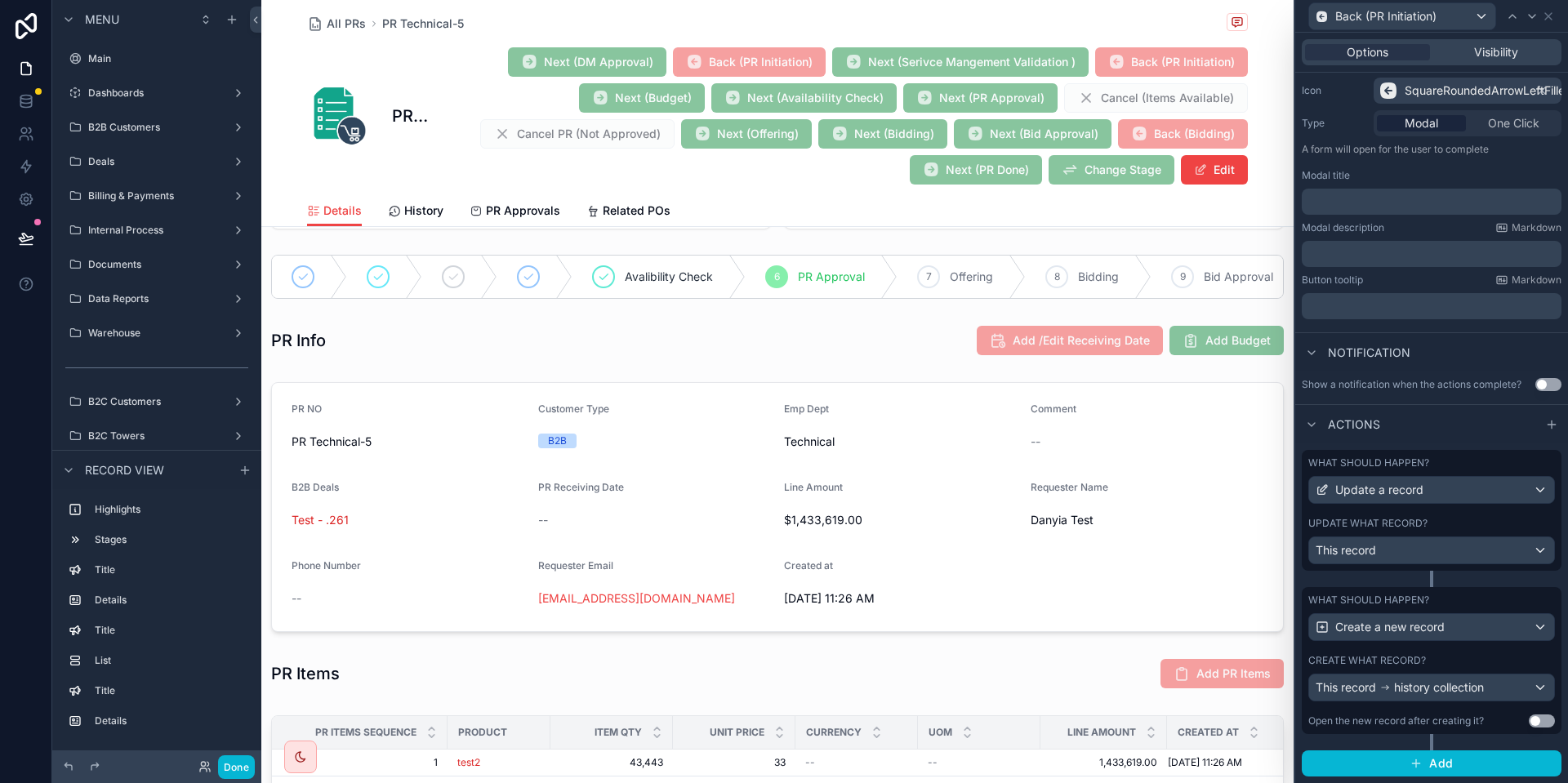
click at [1411, 524] on label "Update what record?" at bounding box center [1368, 523] width 119 height 13
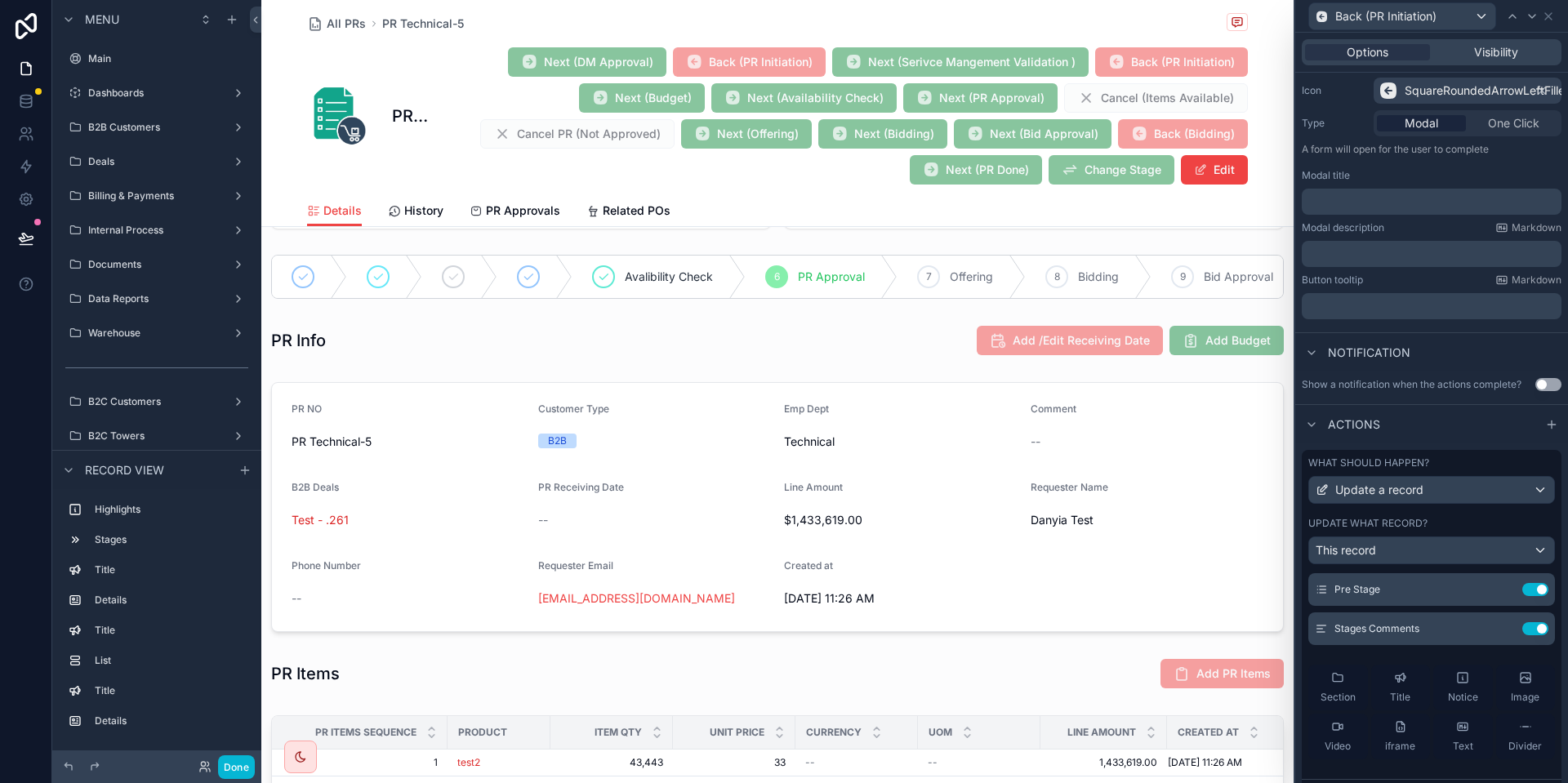
scroll to position [0, 0]
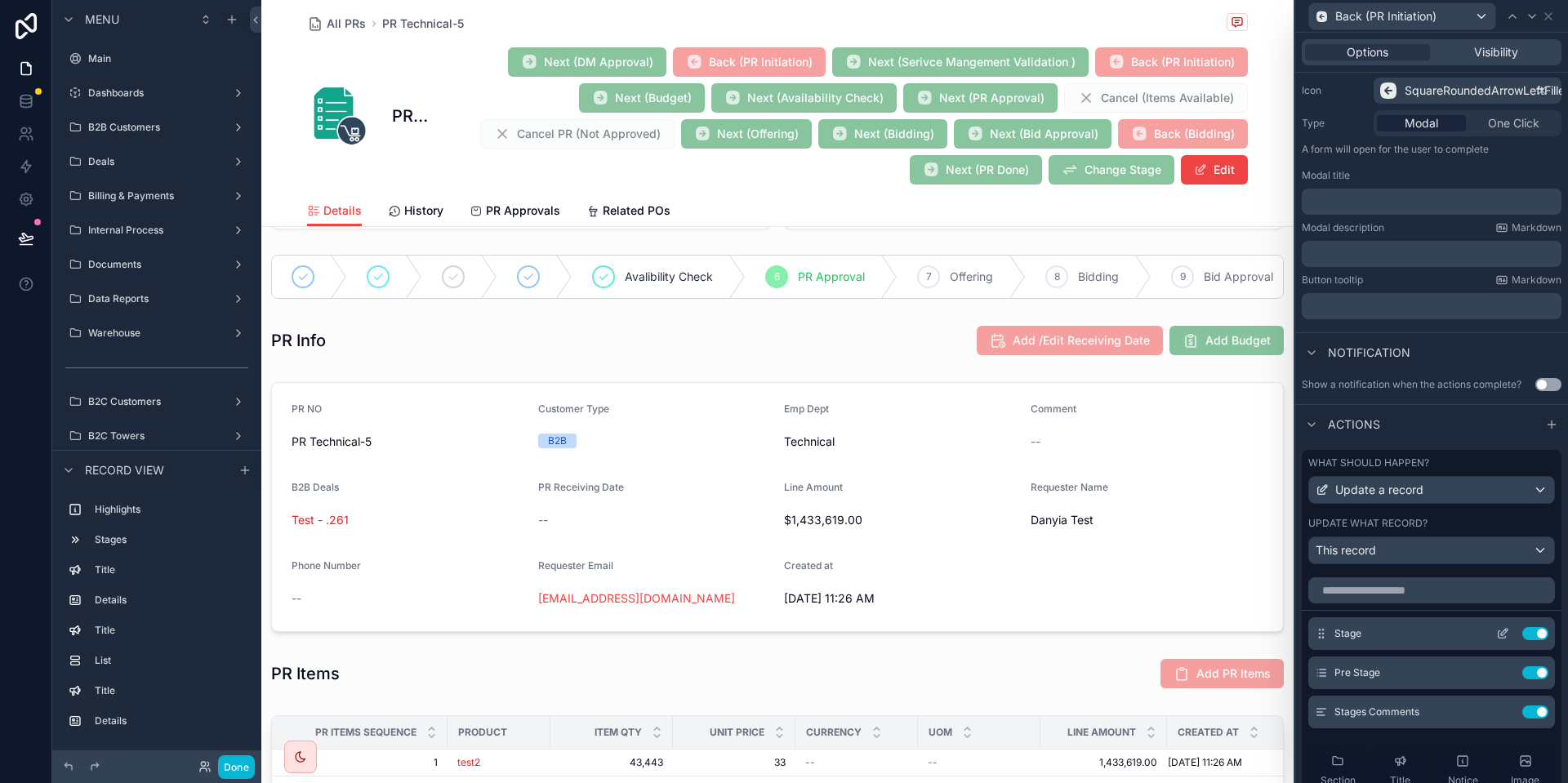
click at [1503, 638] on icon at bounding box center [1503, 636] width 8 height 8
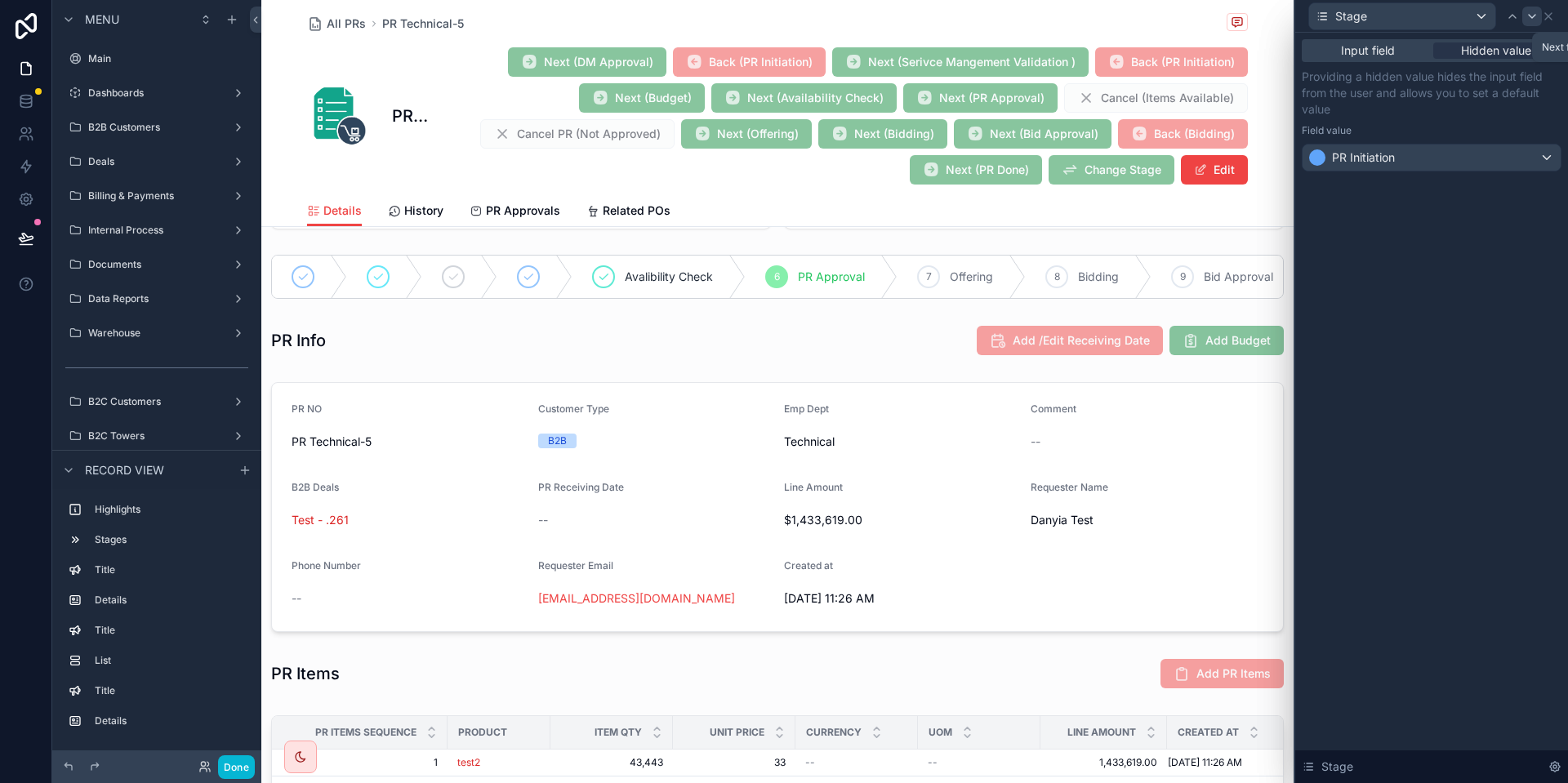
click at [1528, 11] on icon at bounding box center [1533, 16] width 13 height 13
click at [1548, 17] on icon at bounding box center [1548, 16] width 7 height 7
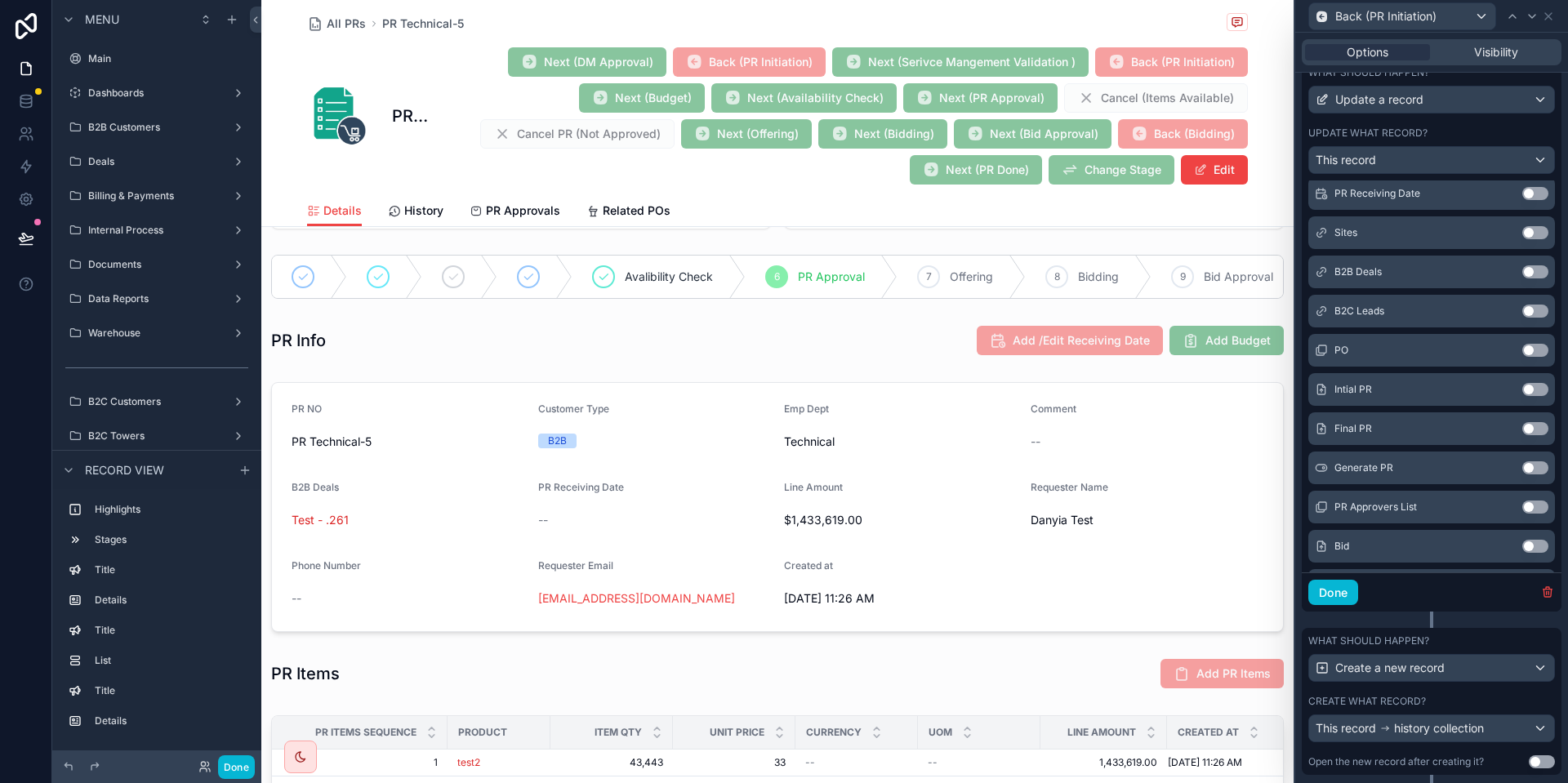
scroll to position [559, 0]
click at [1350, 595] on button "Done" at bounding box center [1333, 591] width 50 height 26
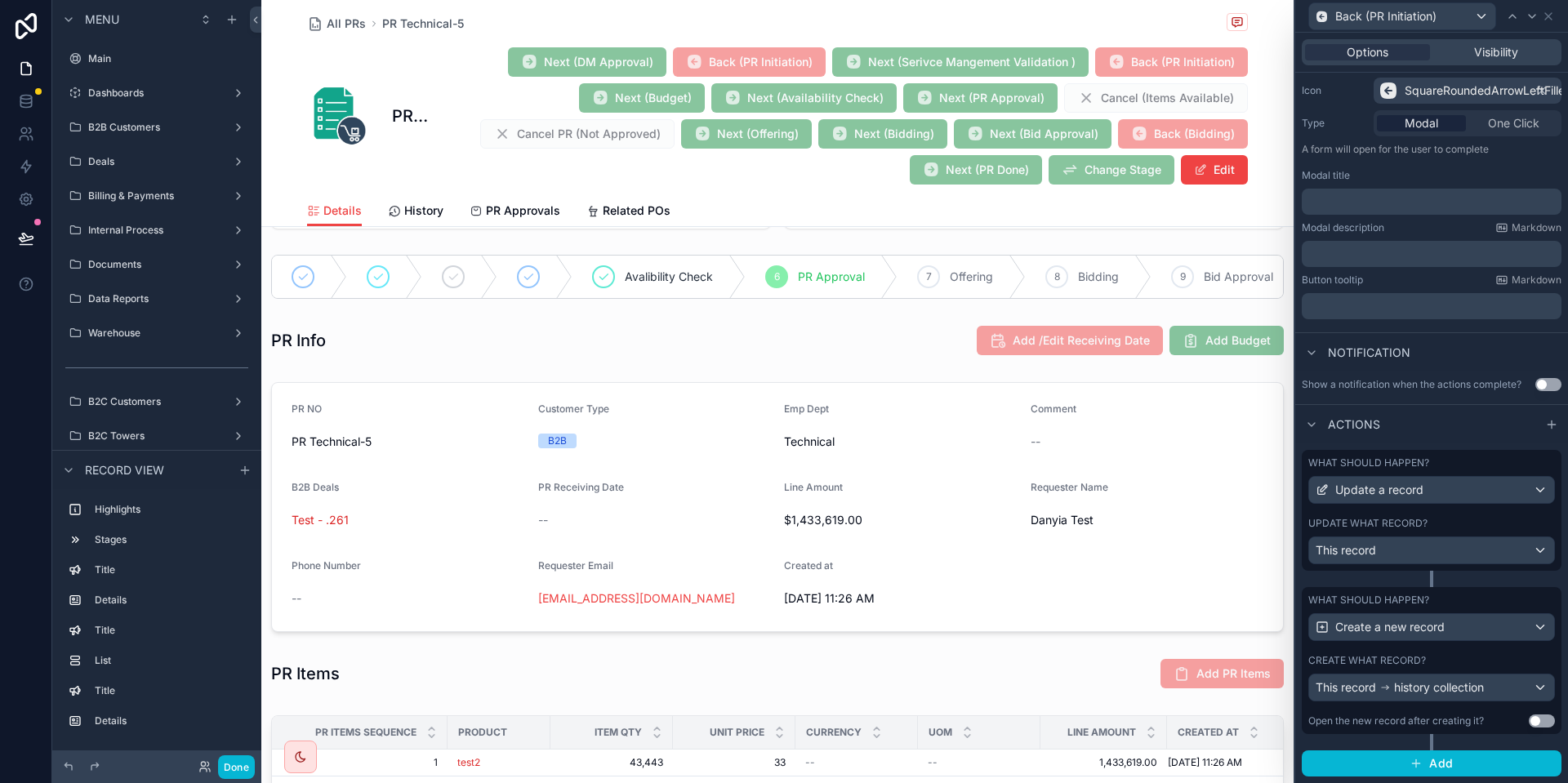
scroll to position [166, 0]
click at [1400, 650] on div "What should happen? Create a new record Create what record? This record history…" at bounding box center [1432, 661] width 260 height 147
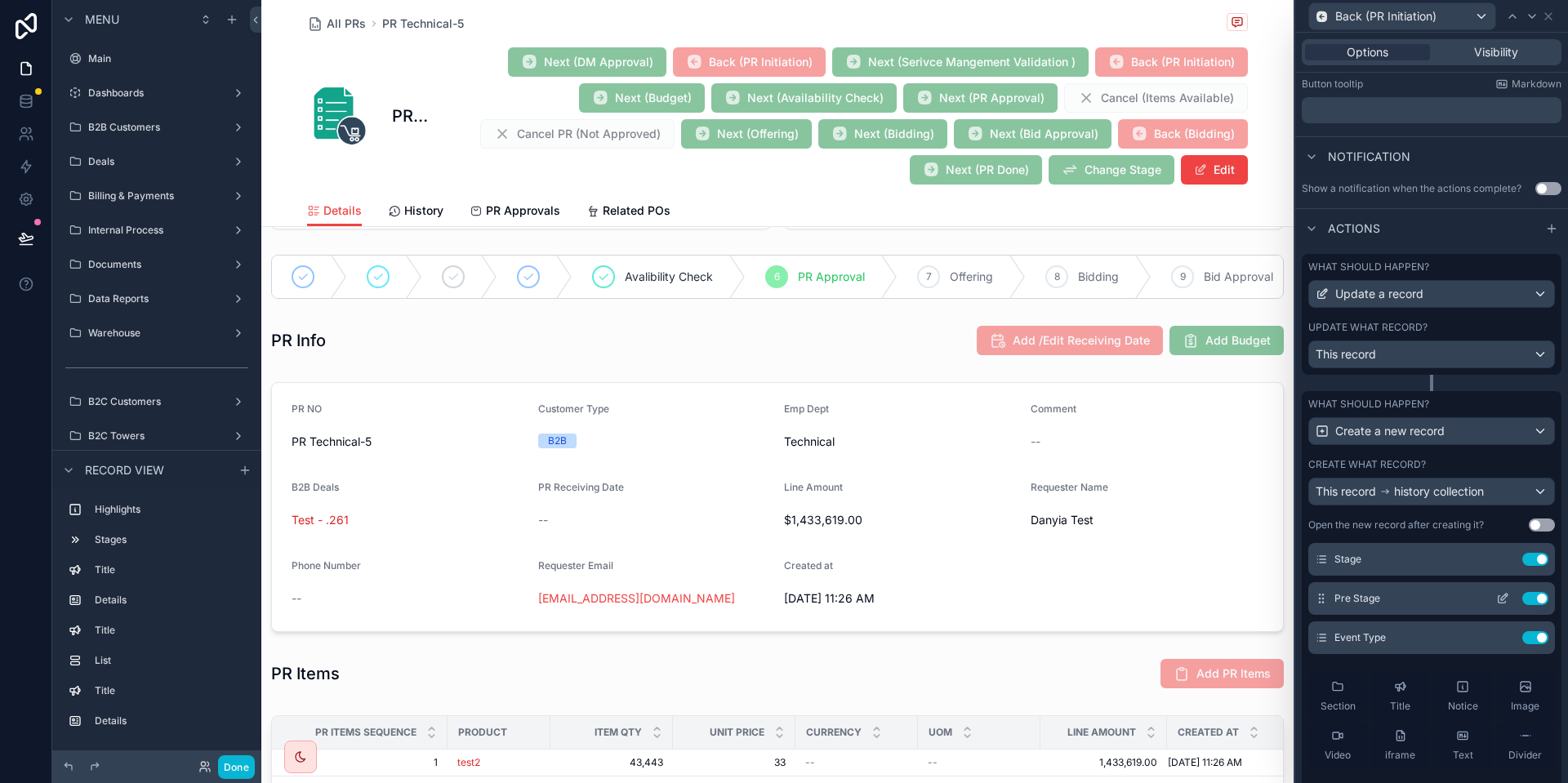
scroll to position [83, 0]
click at [1497, 556] on icon at bounding box center [1503, 557] width 13 height 13
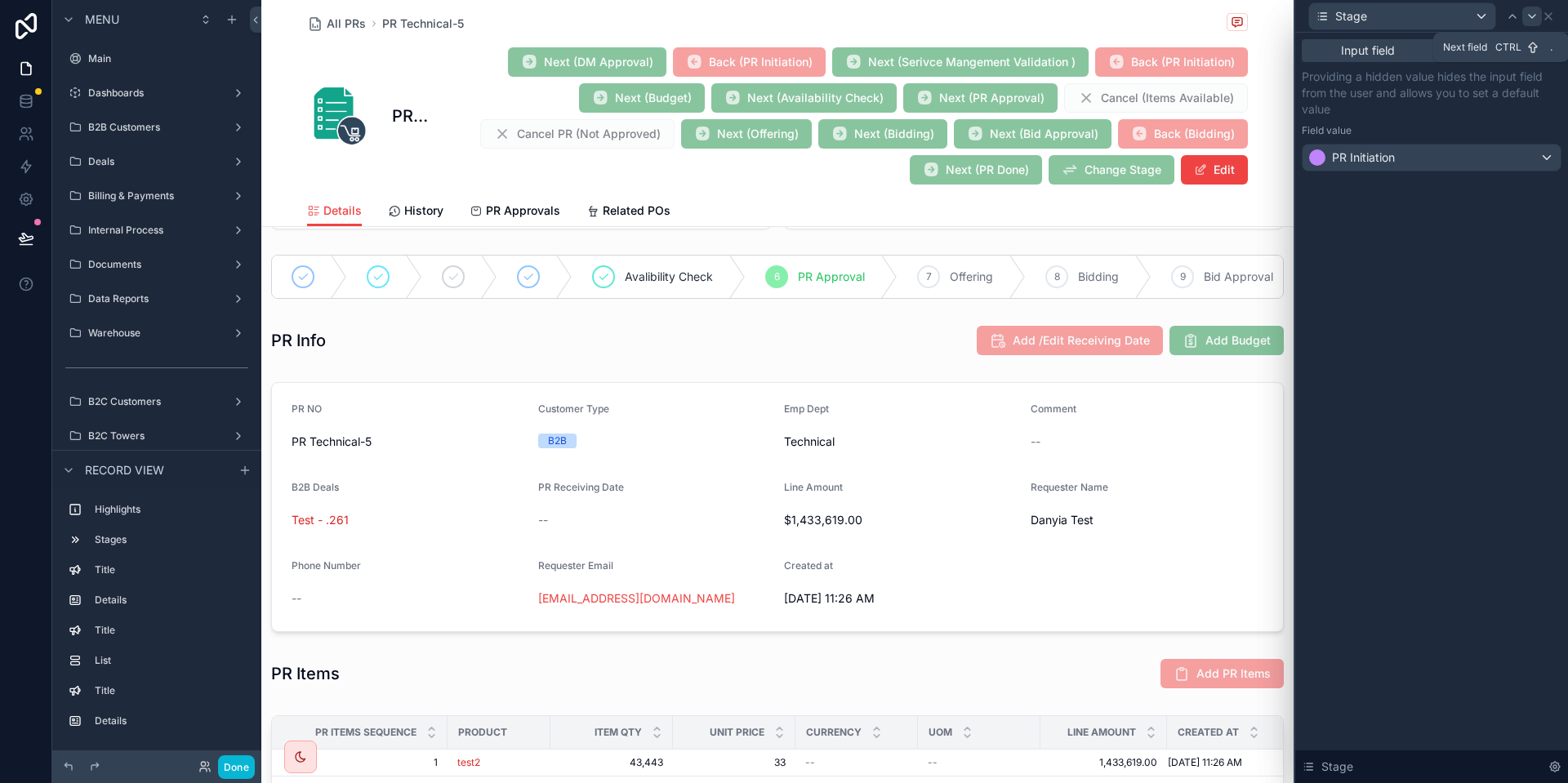
click at [1532, 10] on icon at bounding box center [1533, 16] width 13 height 13
click at [1550, 18] on icon at bounding box center [1548, 16] width 7 height 7
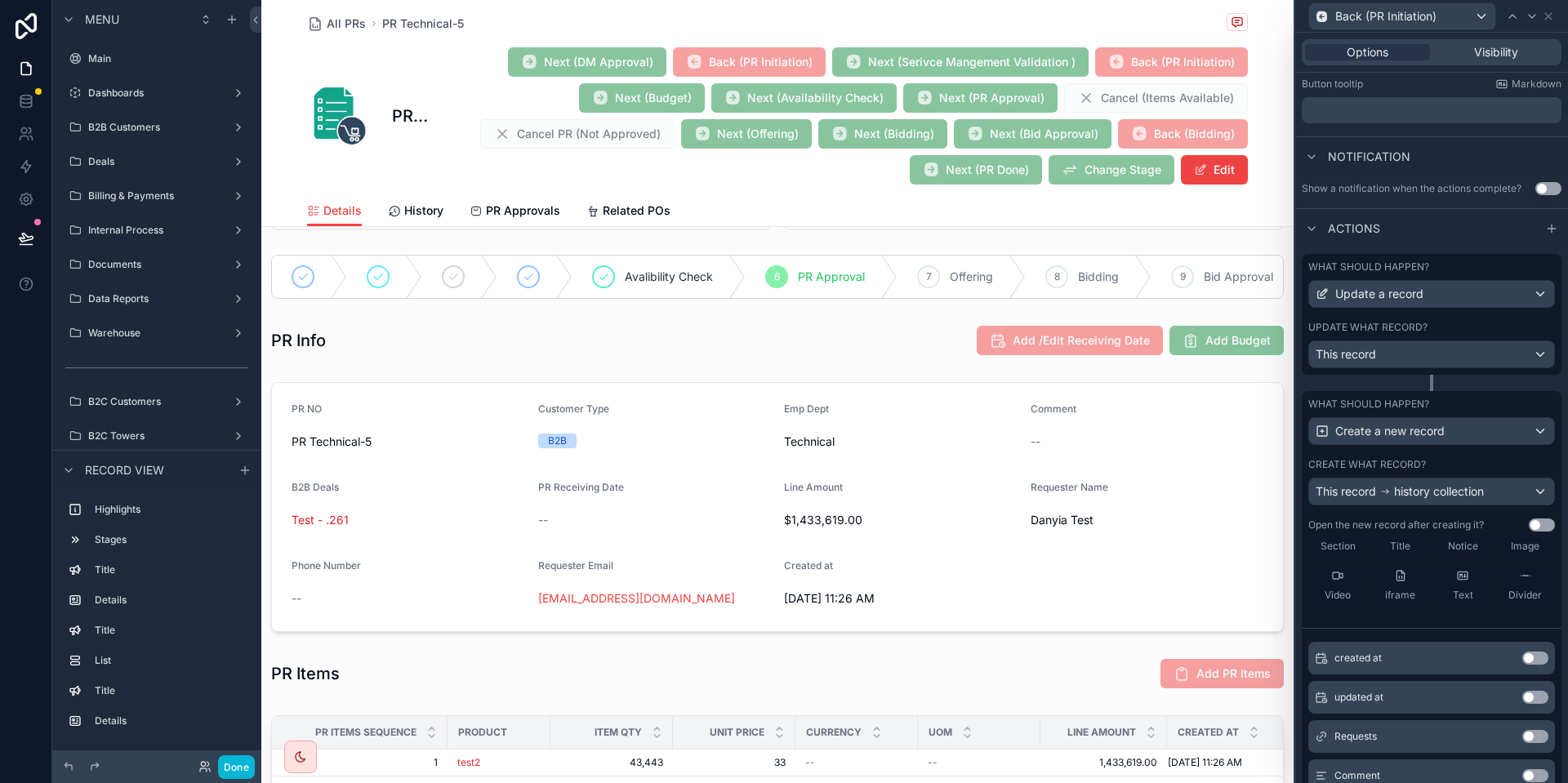
scroll to position [280, 0]
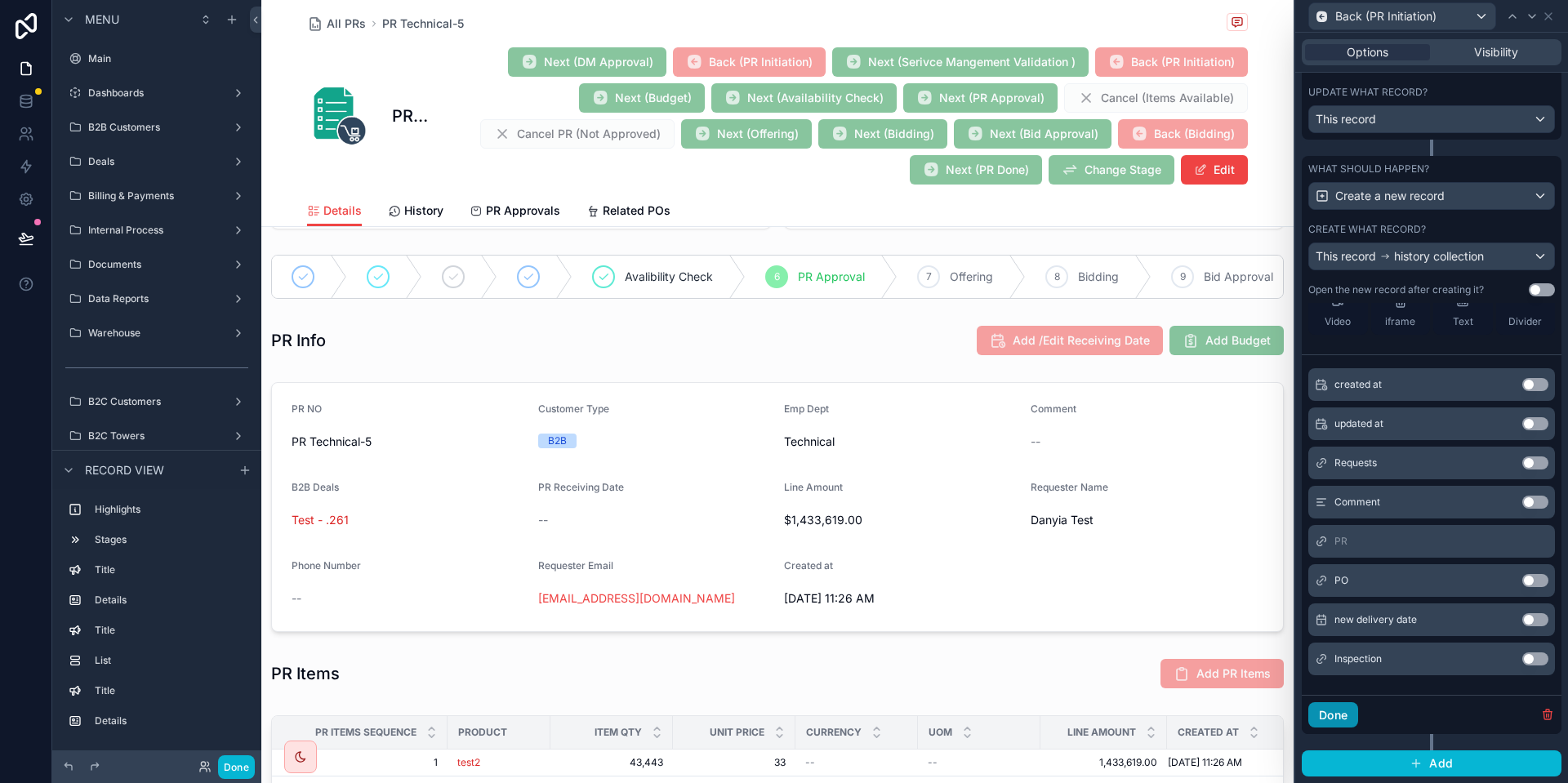
click at [1321, 711] on button "Done" at bounding box center [1333, 716] width 50 height 26
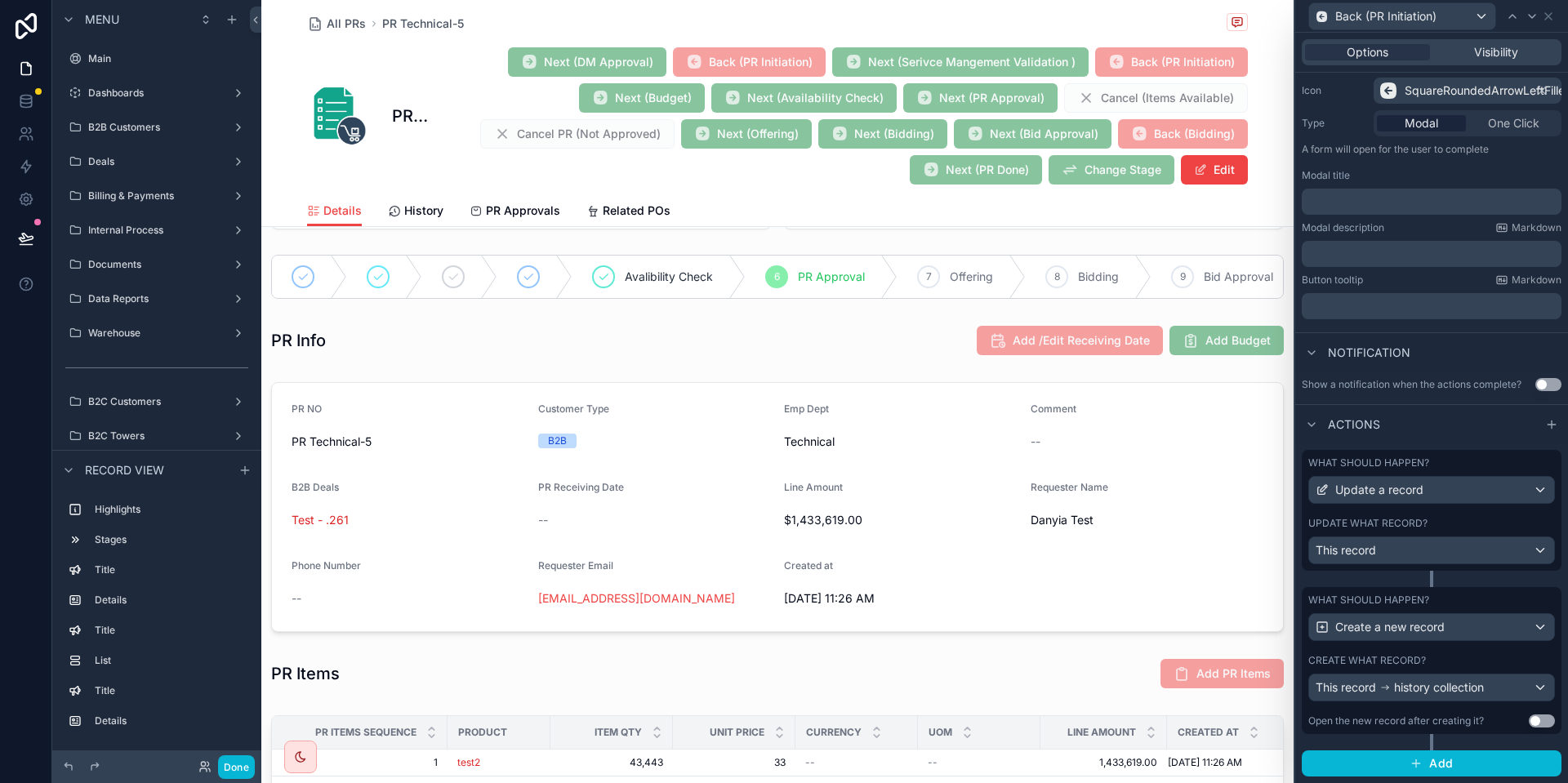
scroll to position [166, 0]
click at [1456, 670] on div "Create what record? This record history collection" at bounding box center [1431, 678] width 247 height 47
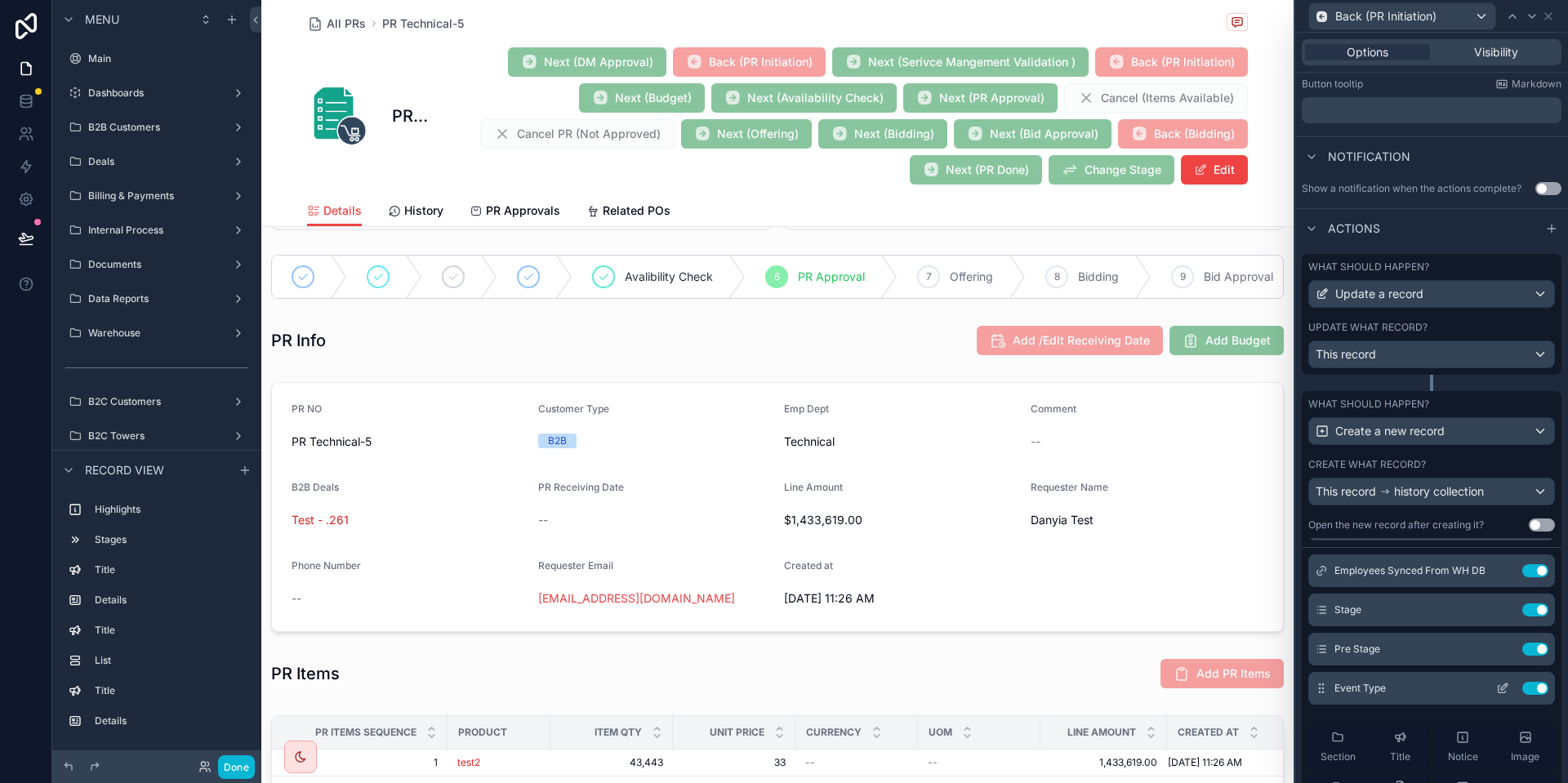
scroll to position [0, 0]
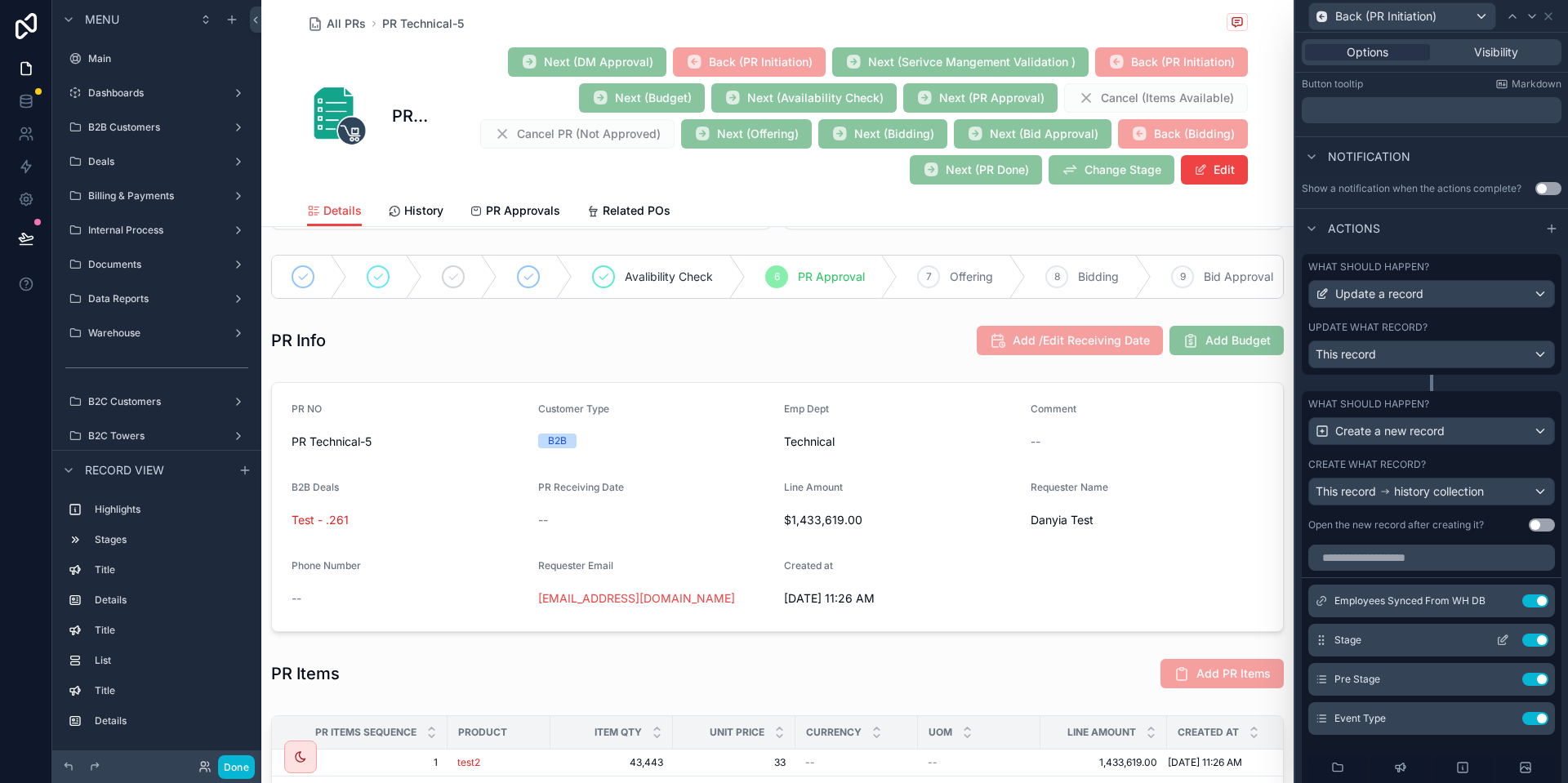
click at [1501, 642] on icon at bounding box center [1503, 640] width 13 height 13
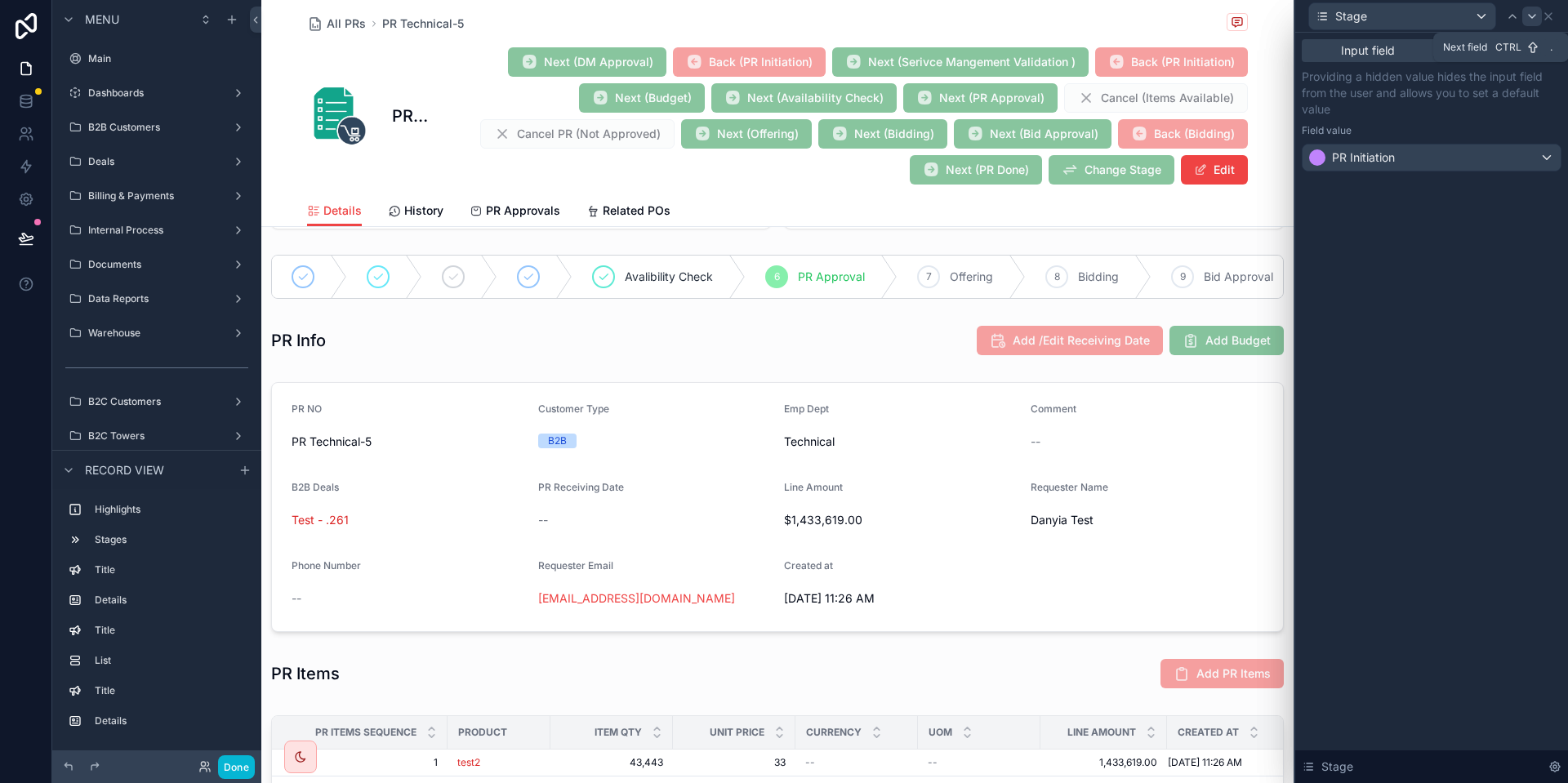
click at [1537, 21] on icon at bounding box center [1533, 16] width 13 height 13
click at [1550, 21] on icon at bounding box center [1549, 16] width 13 height 13
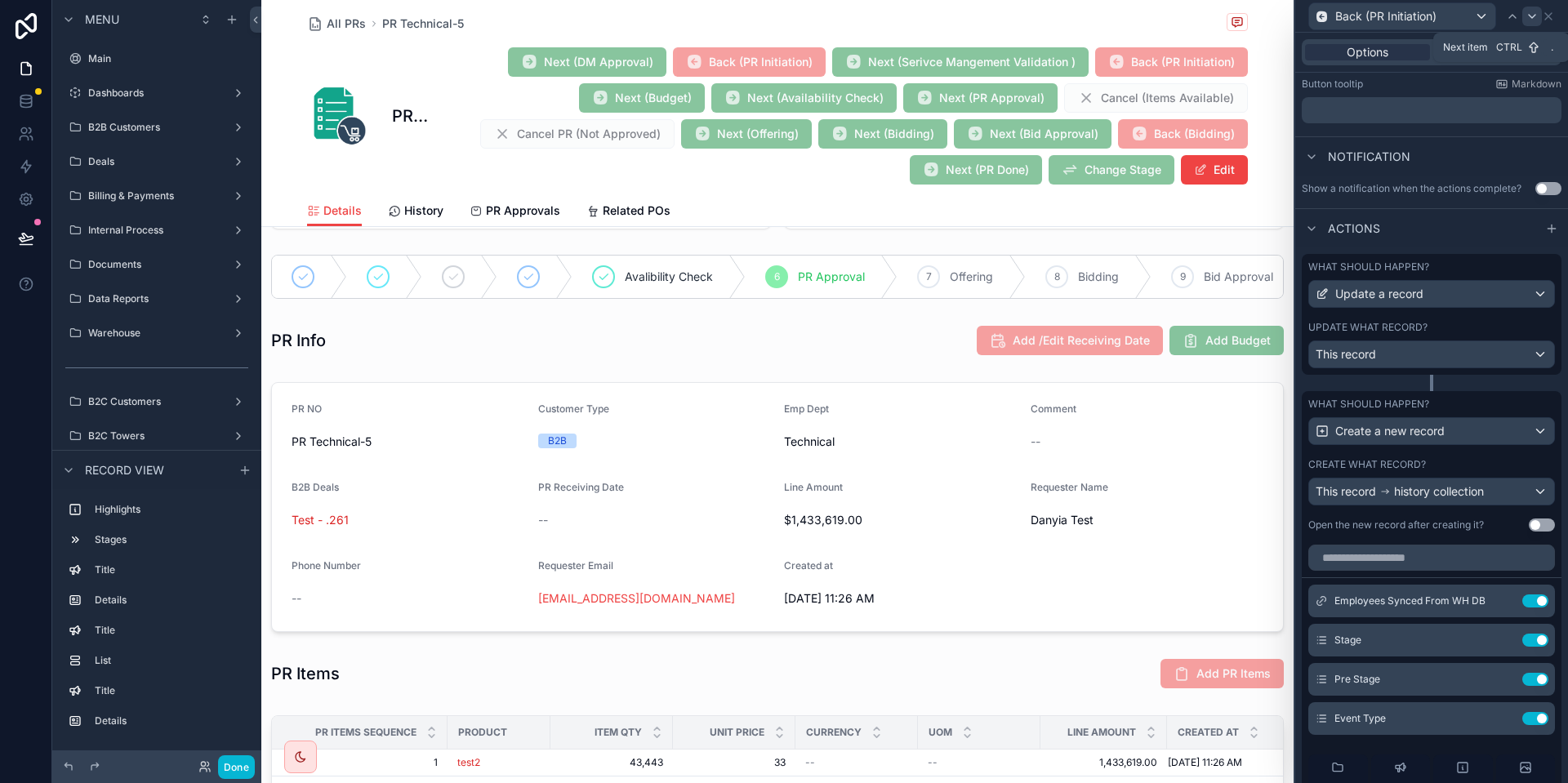
click at [1532, 19] on icon at bounding box center [1533, 16] width 13 height 13
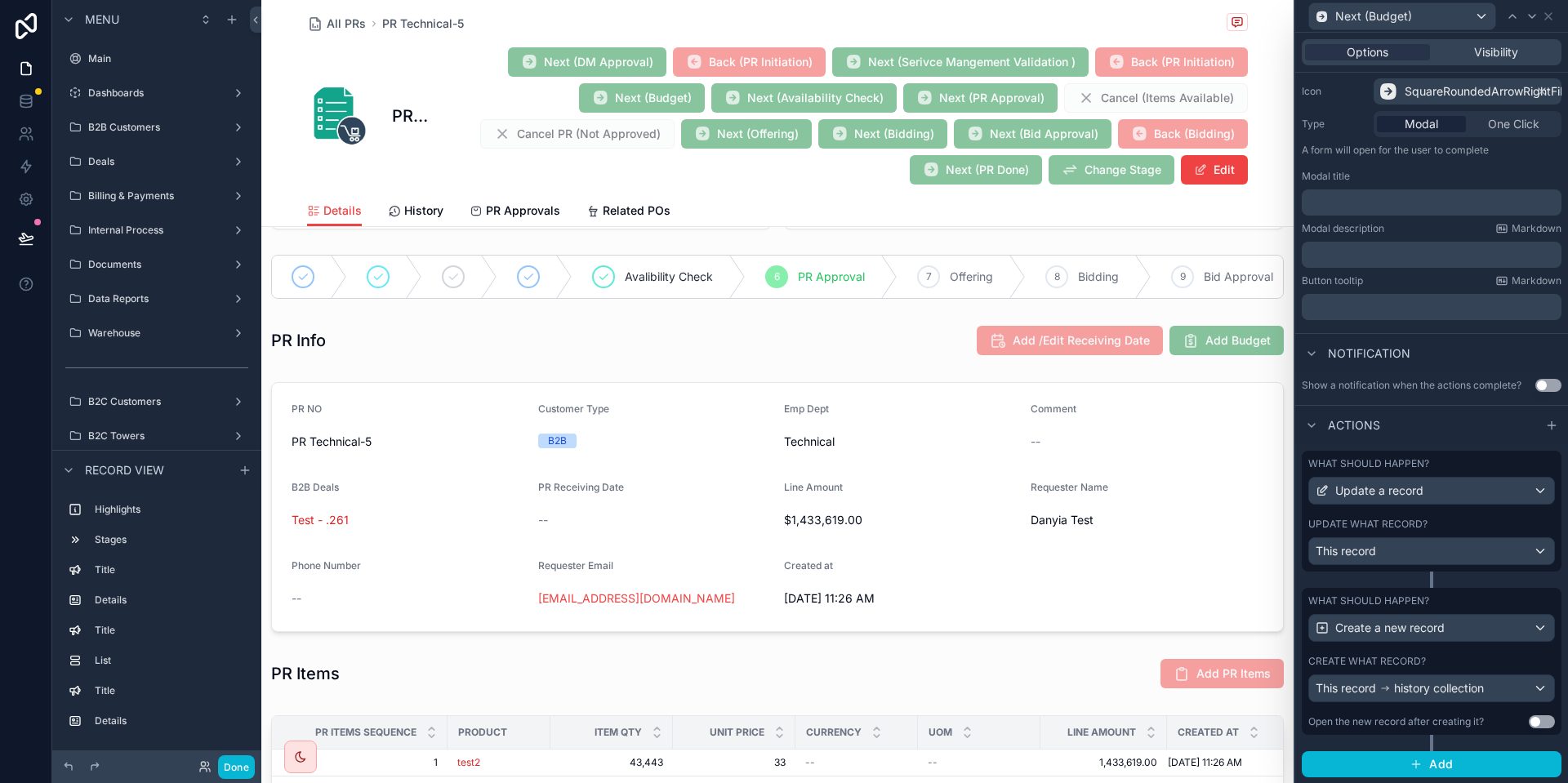
scroll to position [166, 0]
click at [1470, 55] on div "Visibility" at bounding box center [1496, 52] width 125 height 16
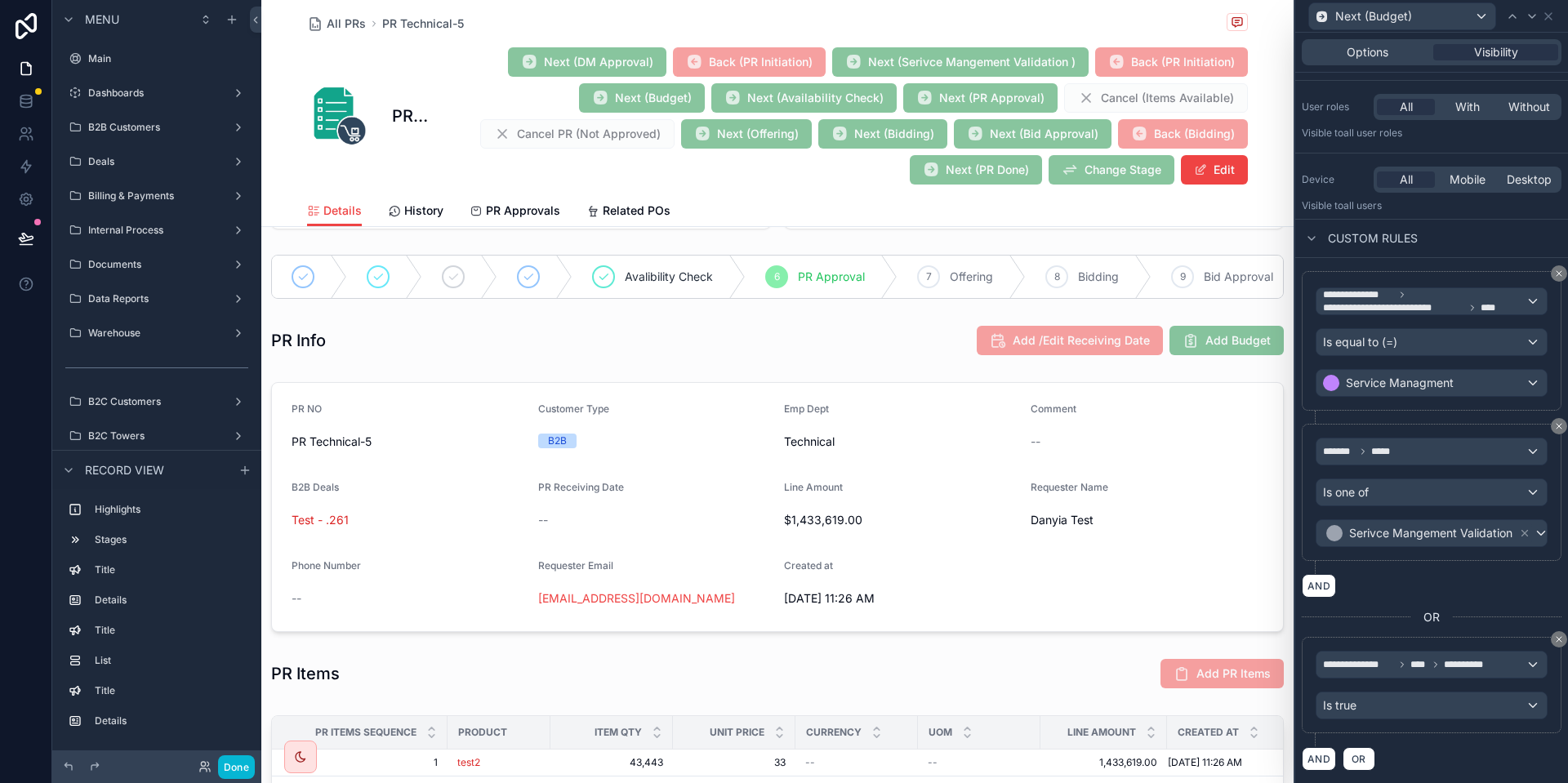
scroll to position [6, 0]
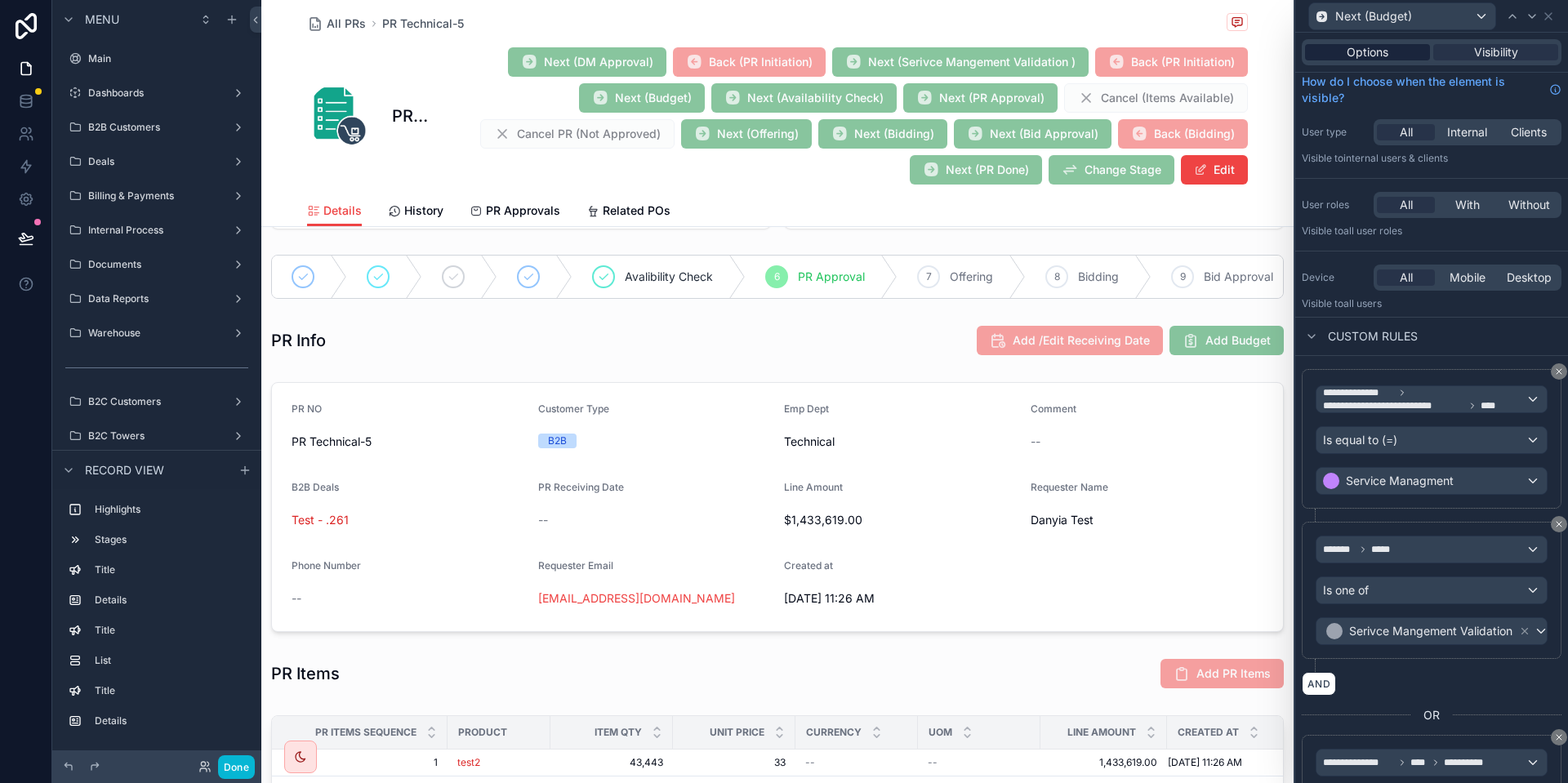
click at [1359, 48] on span "Options" at bounding box center [1368, 52] width 42 height 16
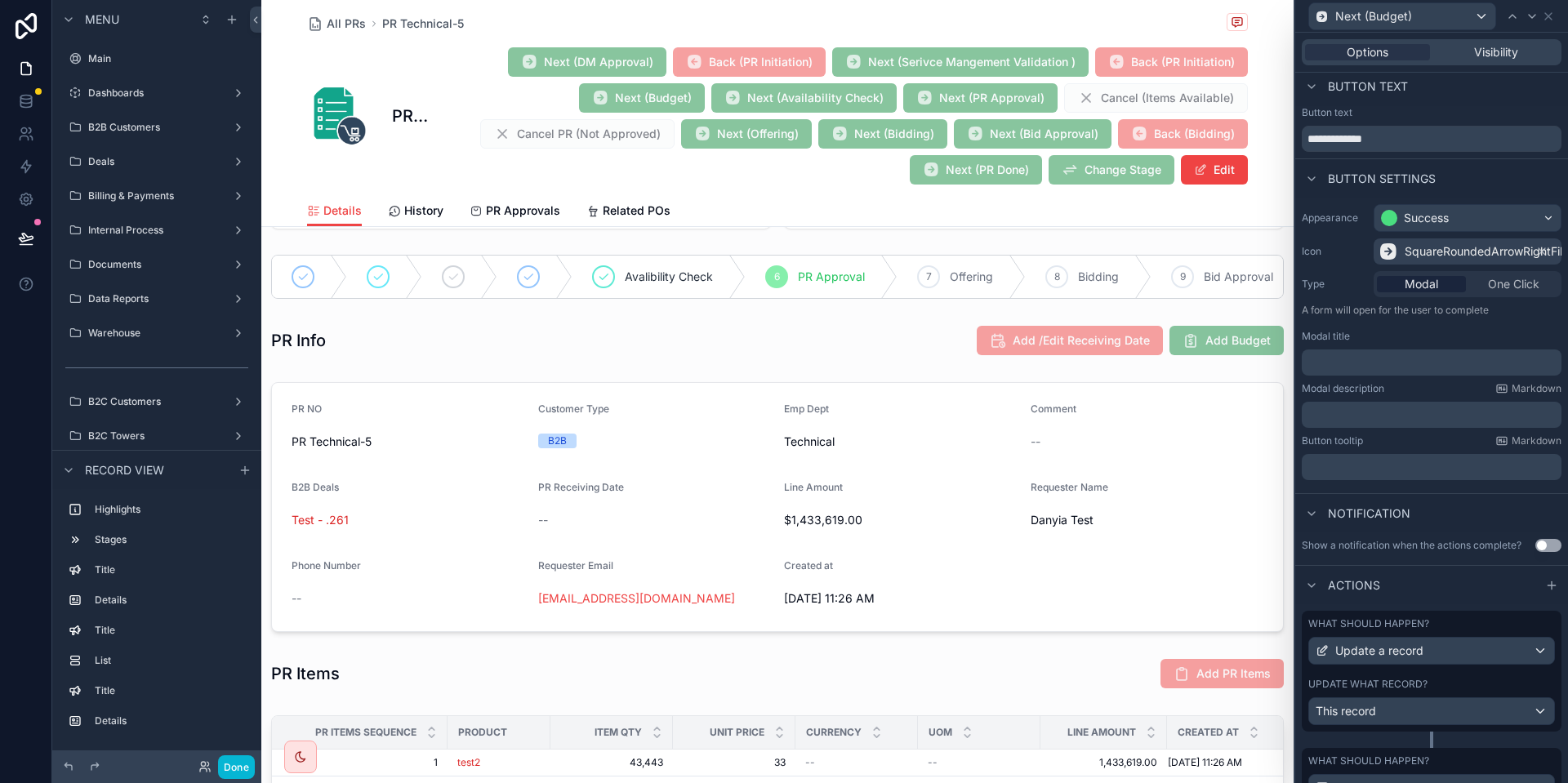
scroll to position [166, 0]
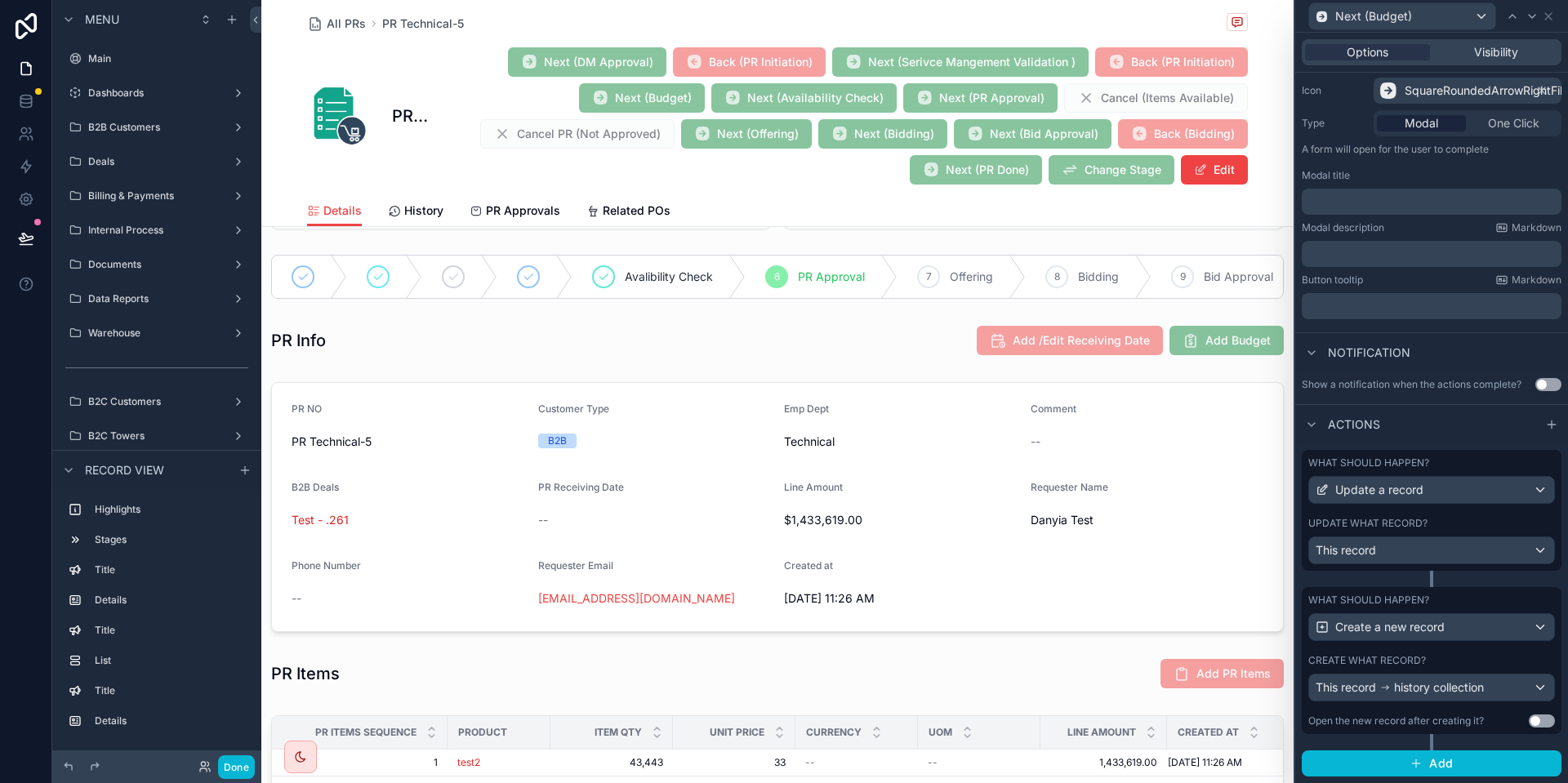
click at [1468, 517] on div "Update what record?" at bounding box center [1431, 523] width 247 height 13
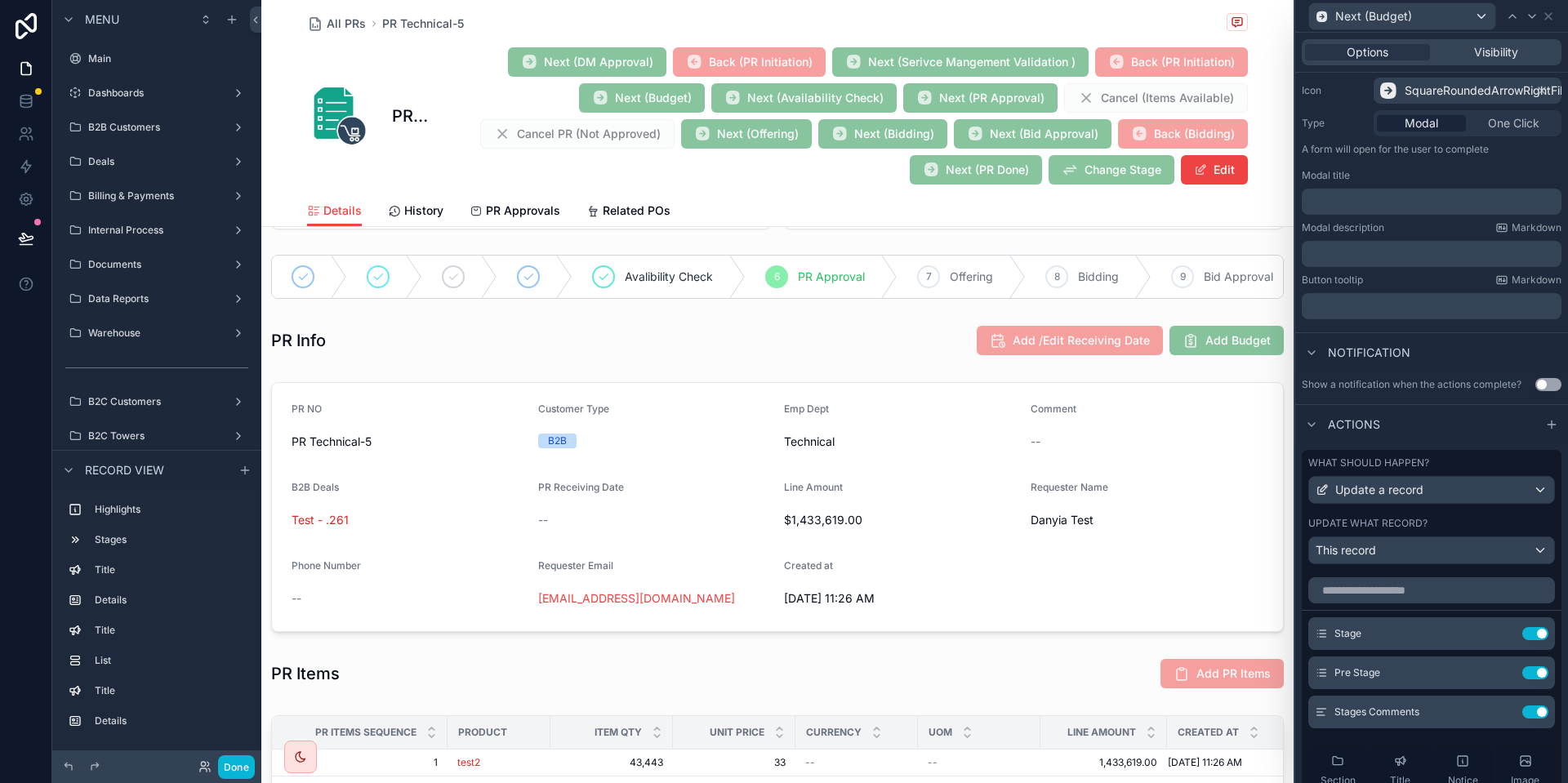
scroll to position [363, 0]
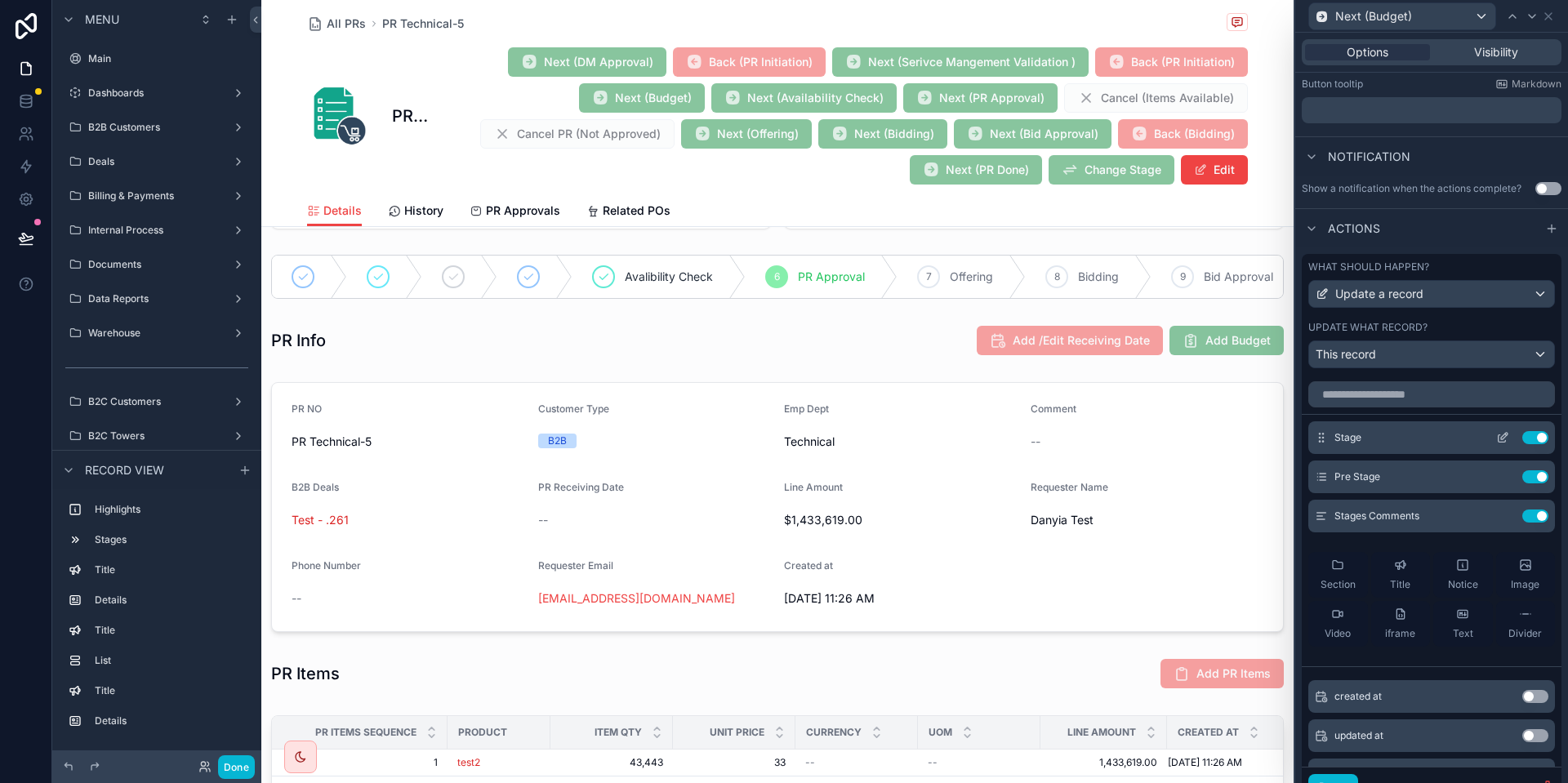
click at [1501, 444] on div "Stage Use setting" at bounding box center [1431, 437] width 247 height 33
click at [1499, 434] on icon at bounding box center [1503, 438] width 13 height 13
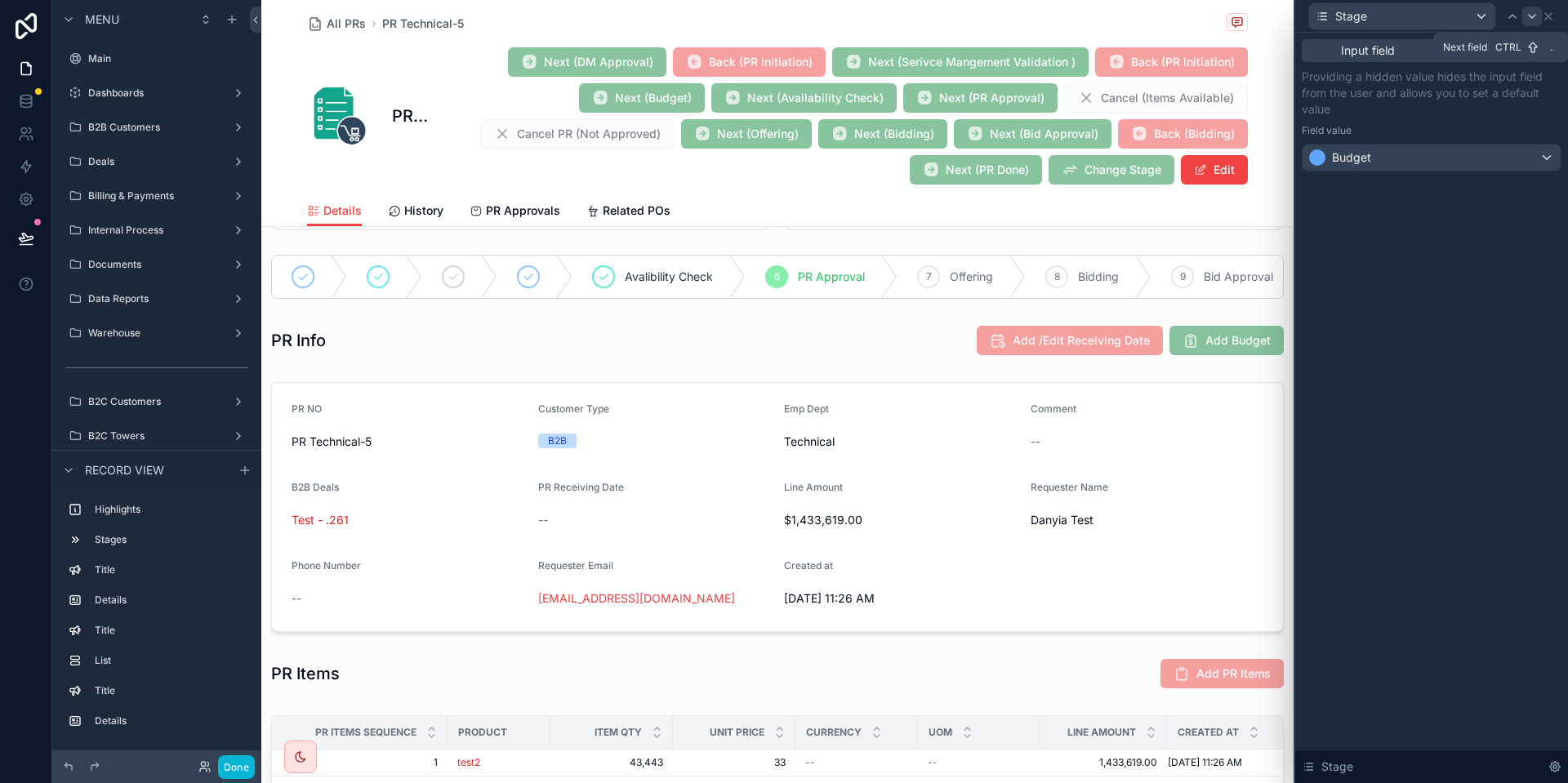
click at [1528, 23] on div at bounding box center [1532, 16] width 20 height 20
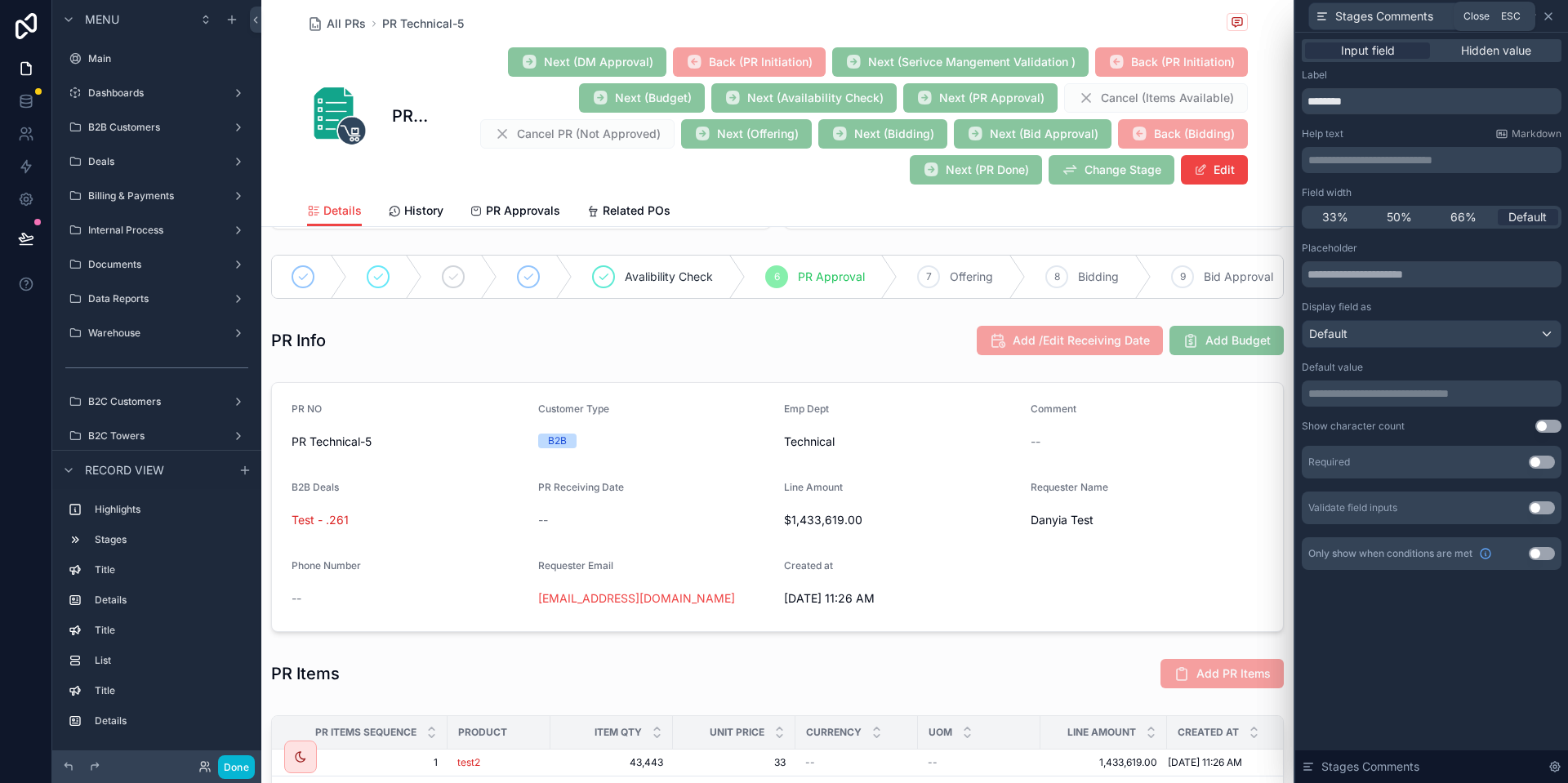
click at [1550, 21] on icon at bounding box center [1549, 16] width 13 height 13
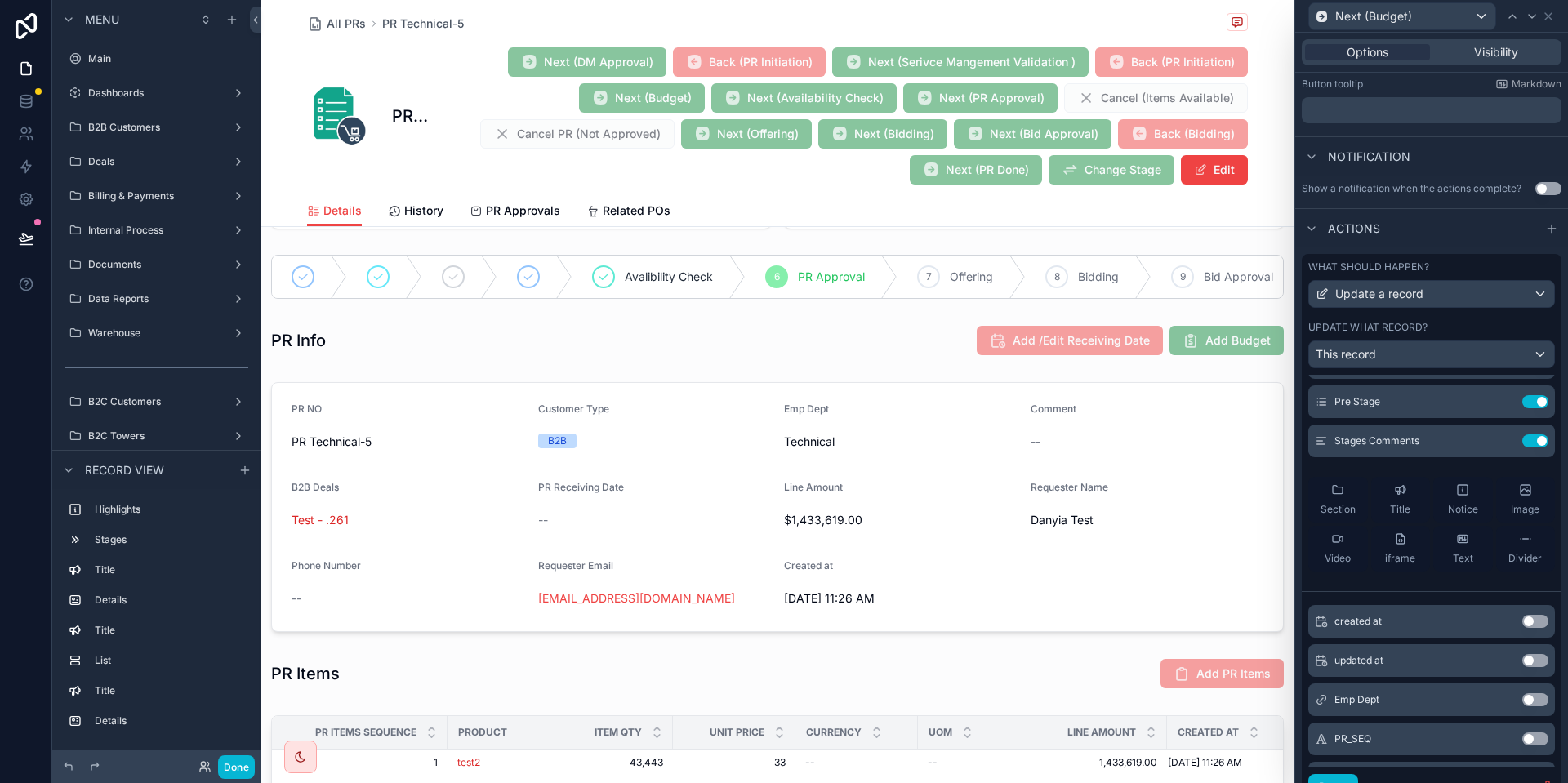
scroll to position [166, 0]
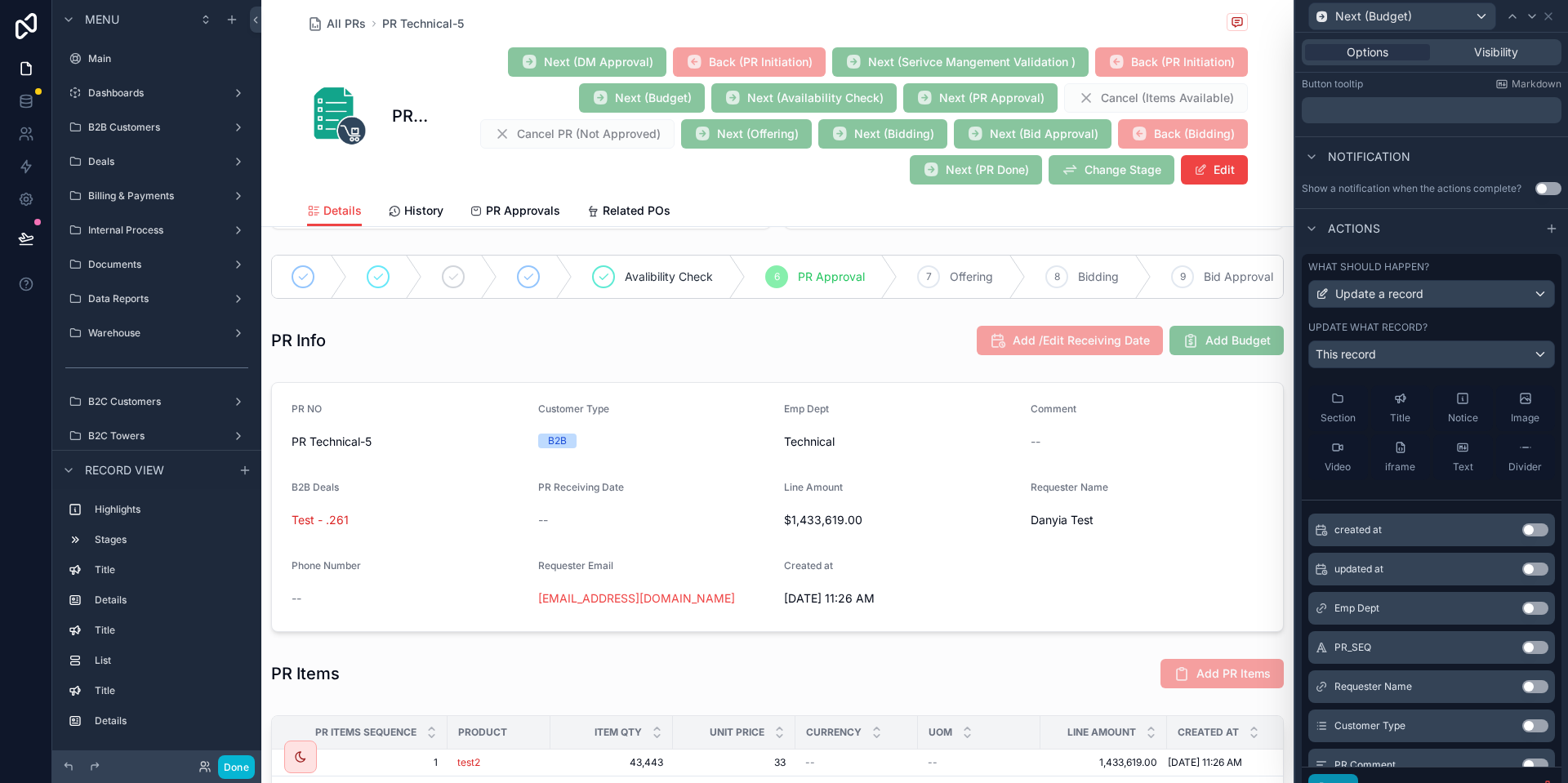
click at [1338, 783] on button "Done" at bounding box center [1333, 788] width 50 height 26
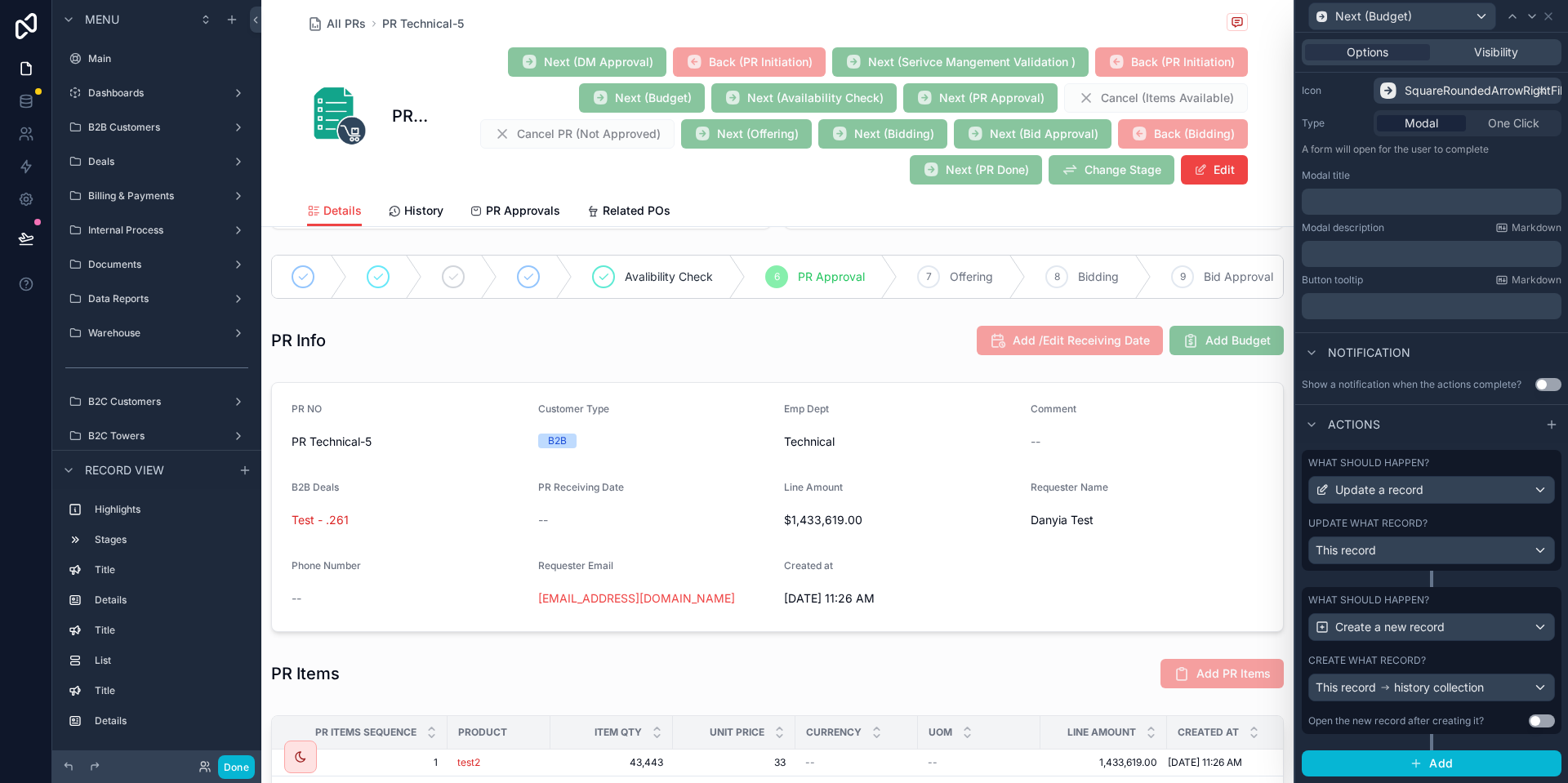
click at [1435, 644] on div "What should happen? Create a new record Create what record? This record history…" at bounding box center [1432, 661] width 260 height 147
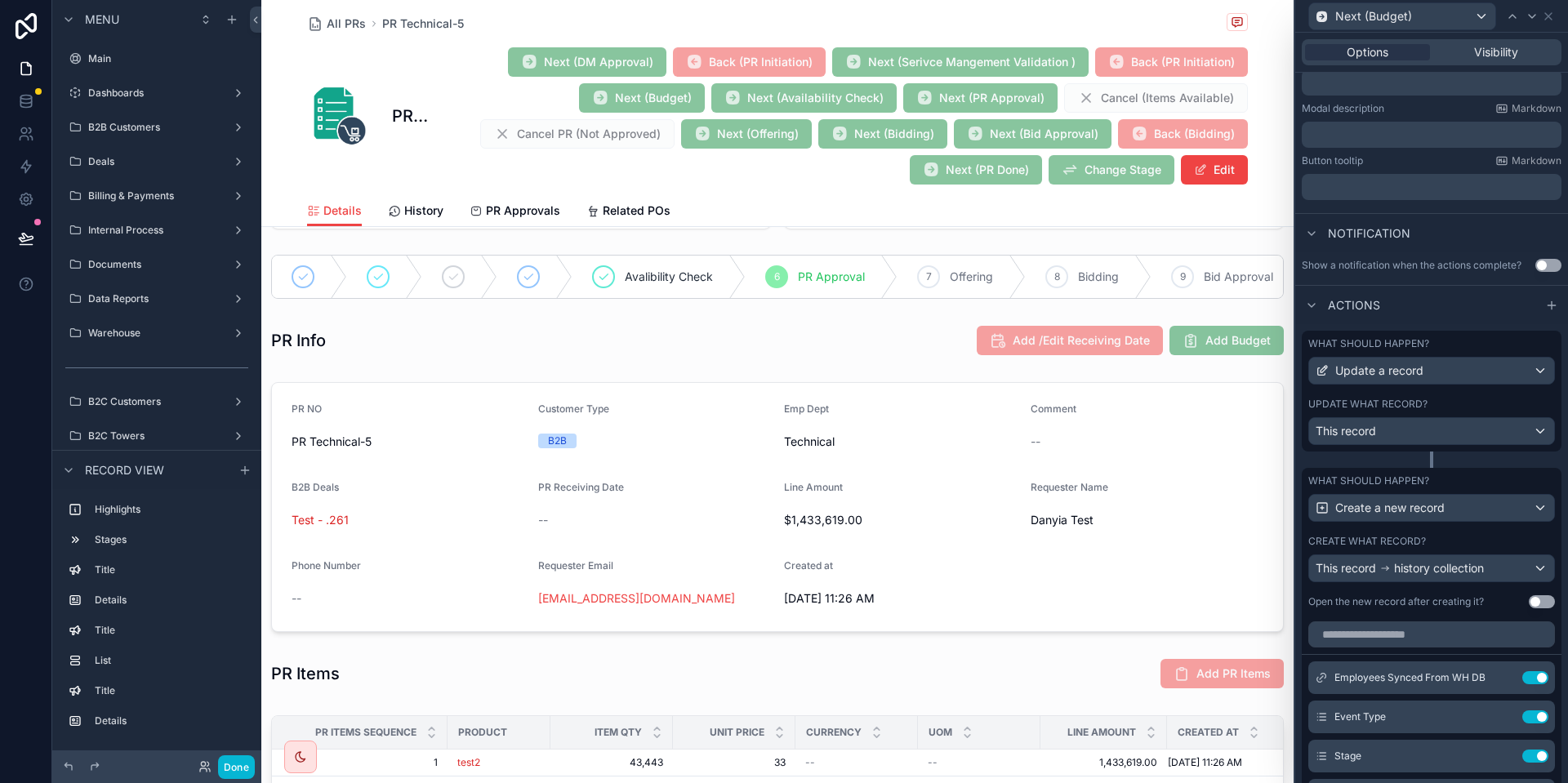
scroll to position [461, 0]
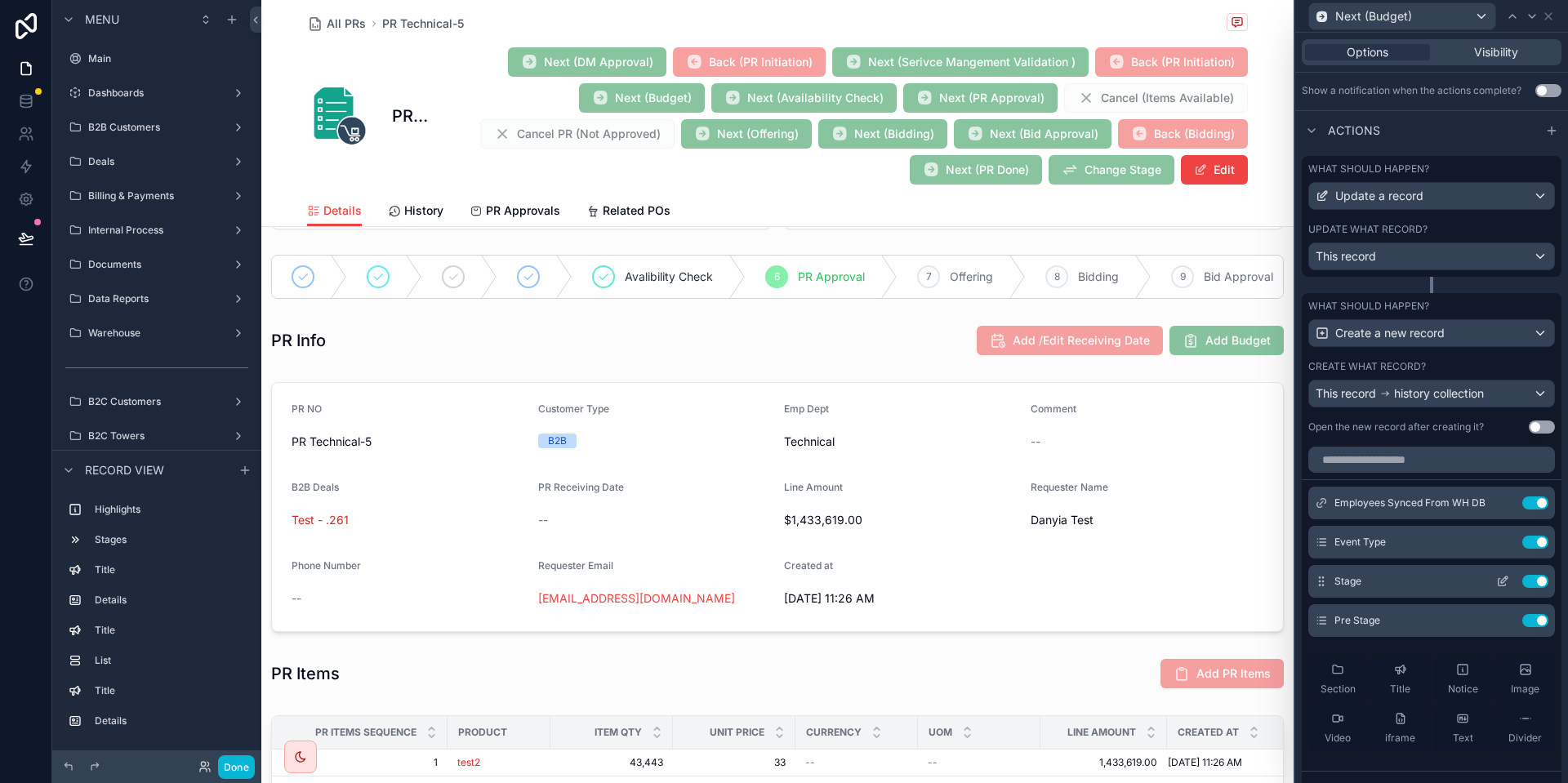
click at [1501, 584] on icon at bounding box center [1503, 582] width 13 height 13
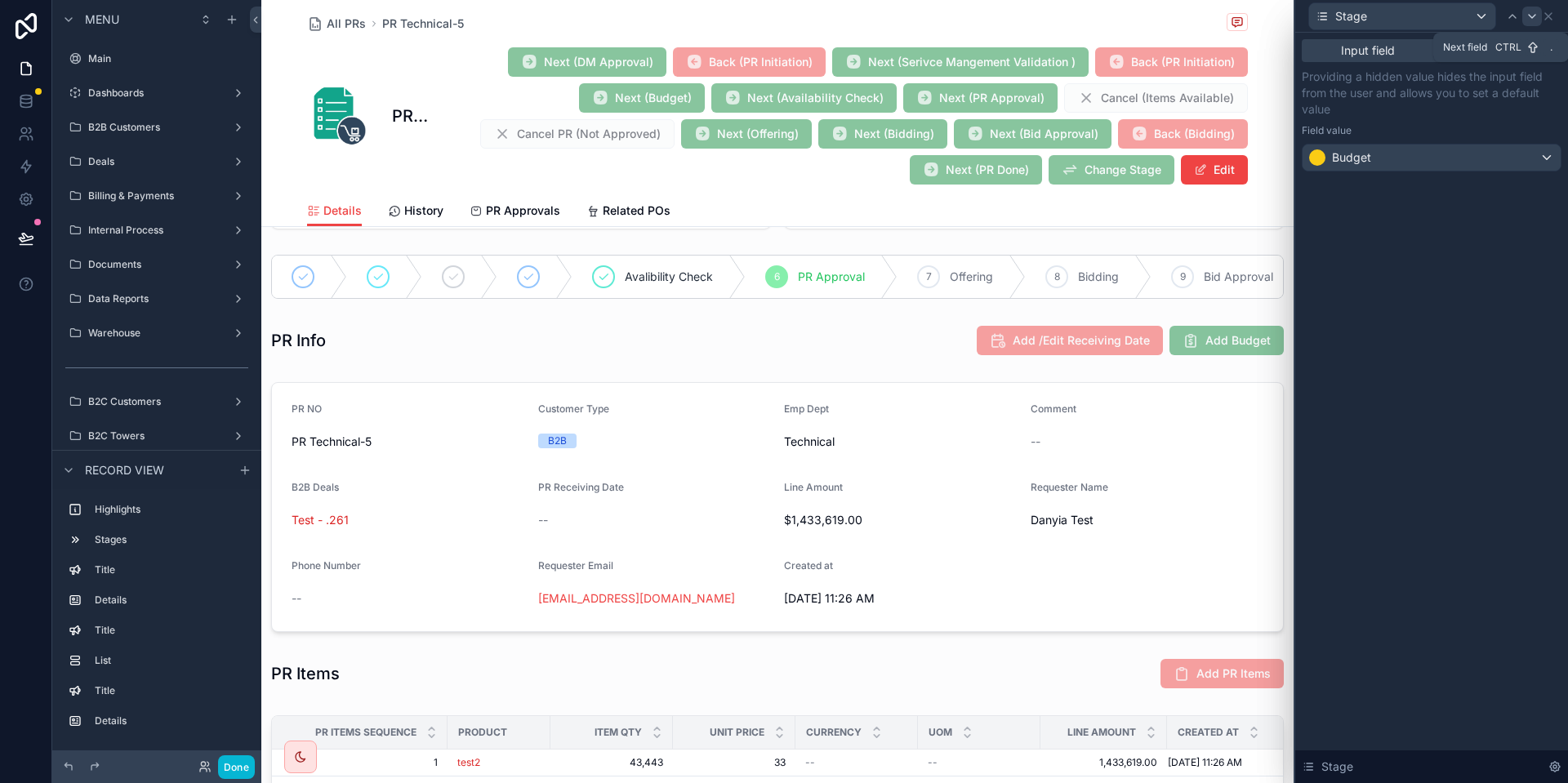
click at [1526, 13] on icon at bounding box center [1533, 16] width 13 height 13
click at [1554, 13] on icon at bounding box center [1549, 16] width 13 height 13
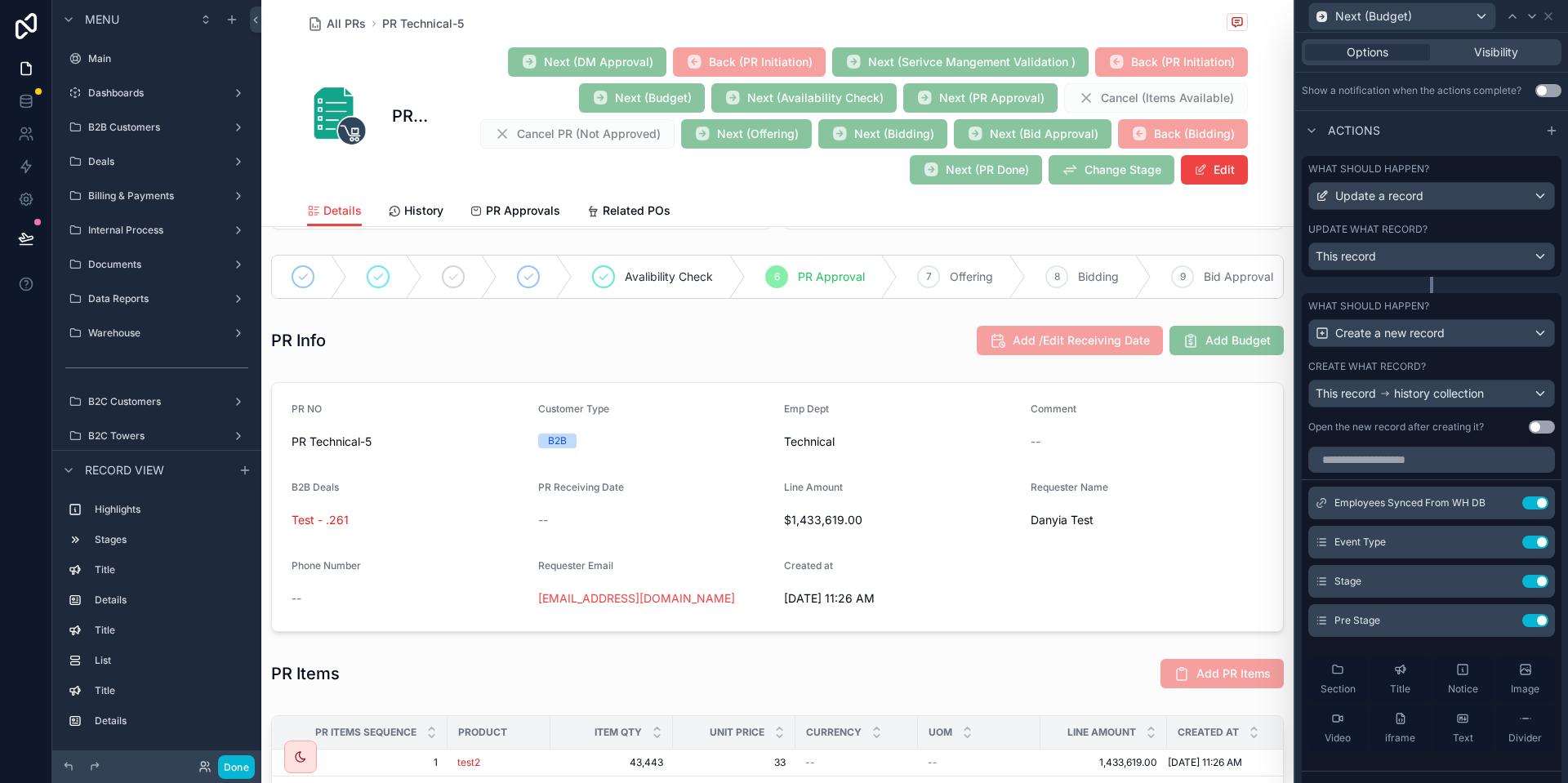
scroll to position [250, 0]
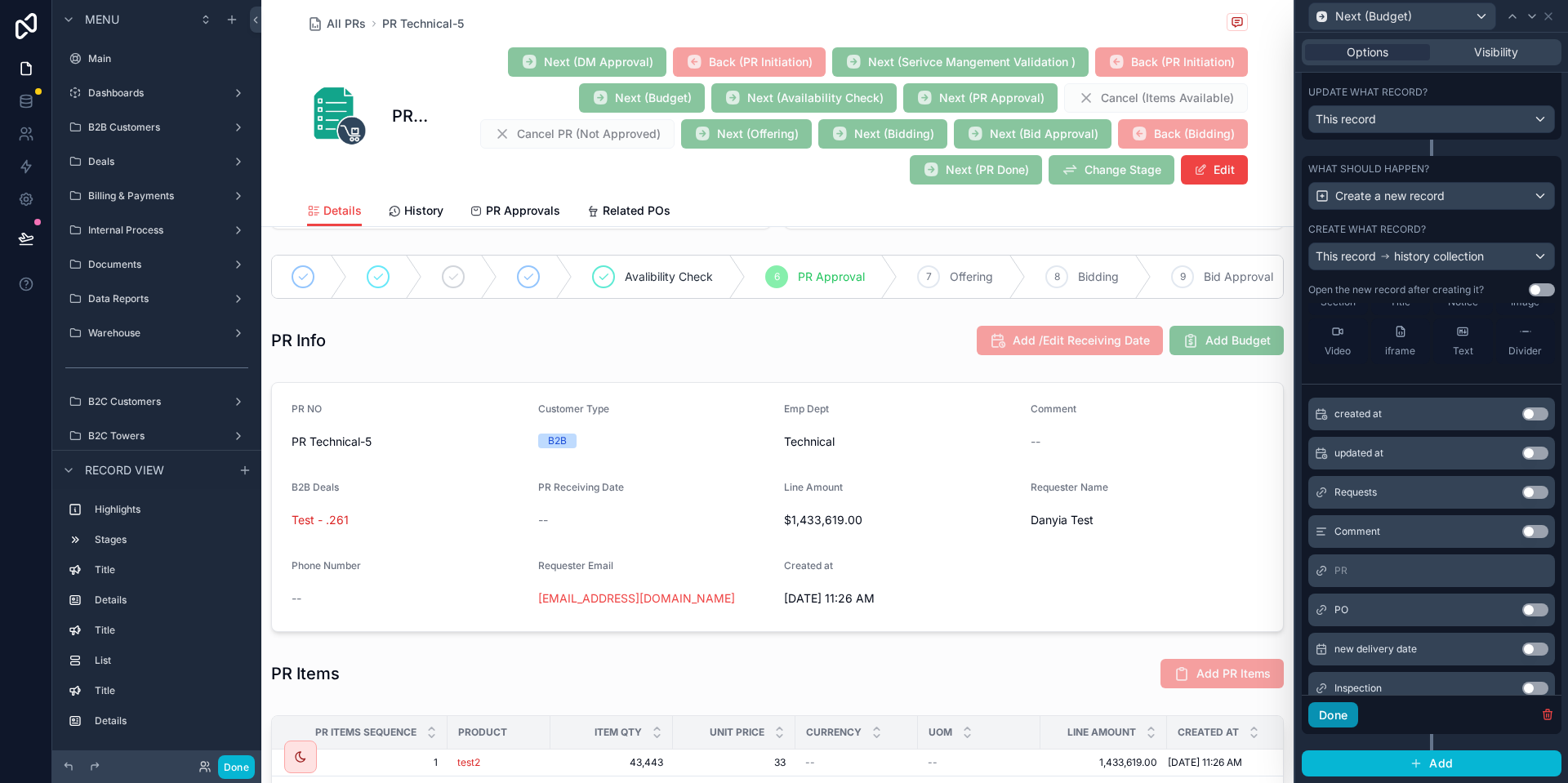
click at [1336, 720] on button "Done" at bounding box center [1333, 716] width 50 height 26
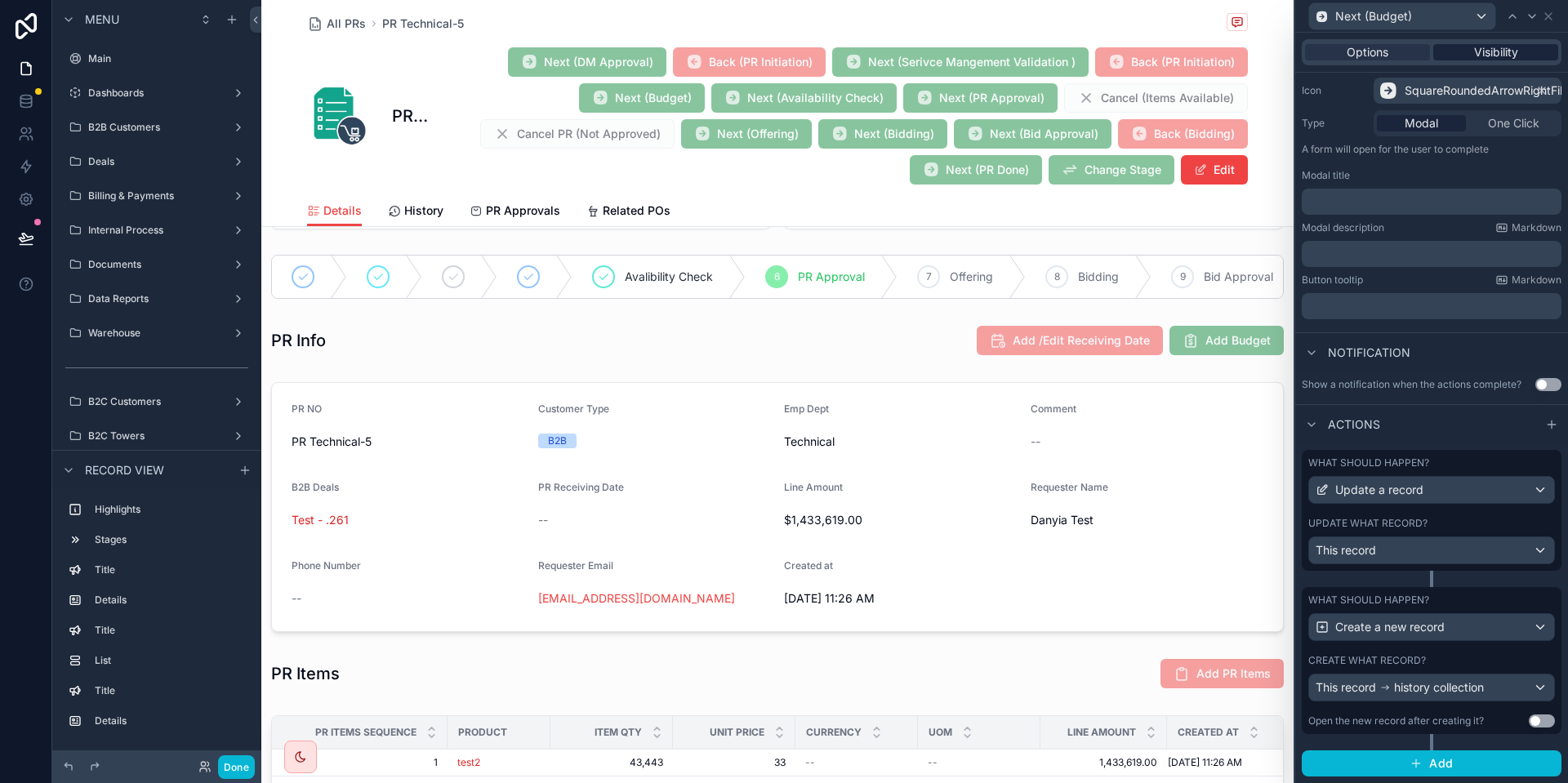
click at [1493, 48] on span "Visibility" at bounding box center [1496, 52] width 44 height 16
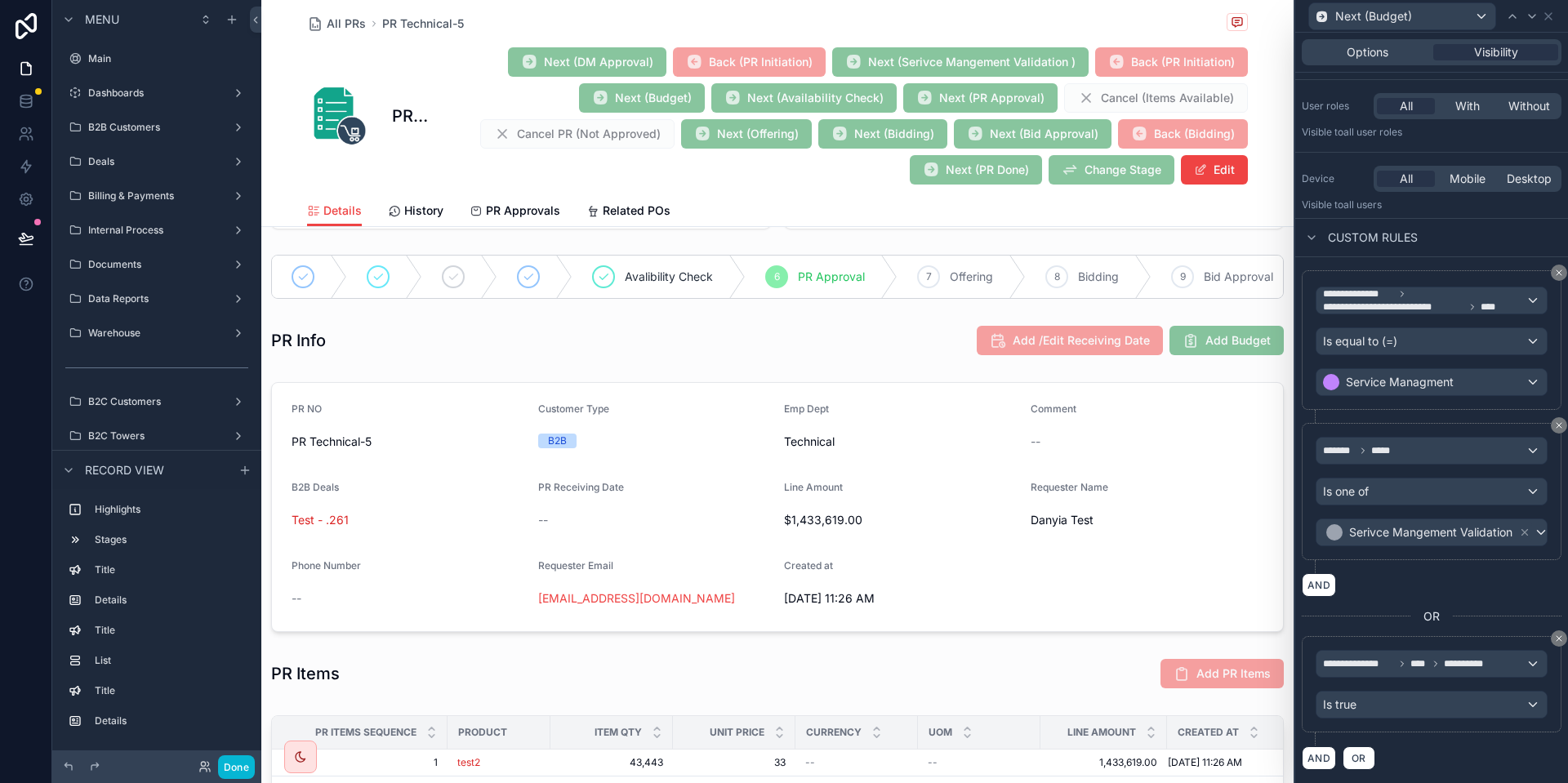
scroll to position [104, 0]
click at [1533, 11] on icon at bounding box center [1533, 16] width 13 height 13
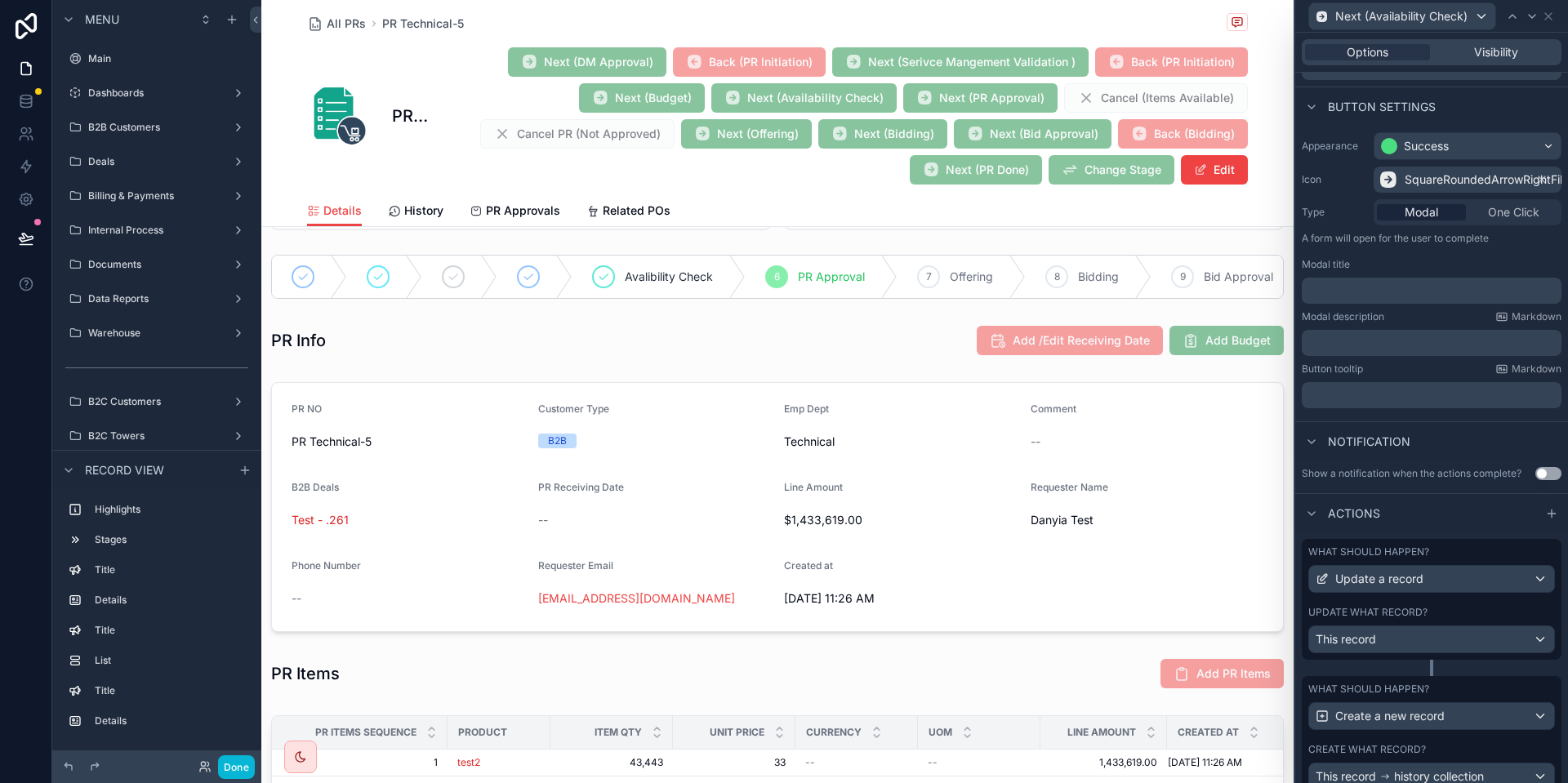
scroll to position [166, 0]
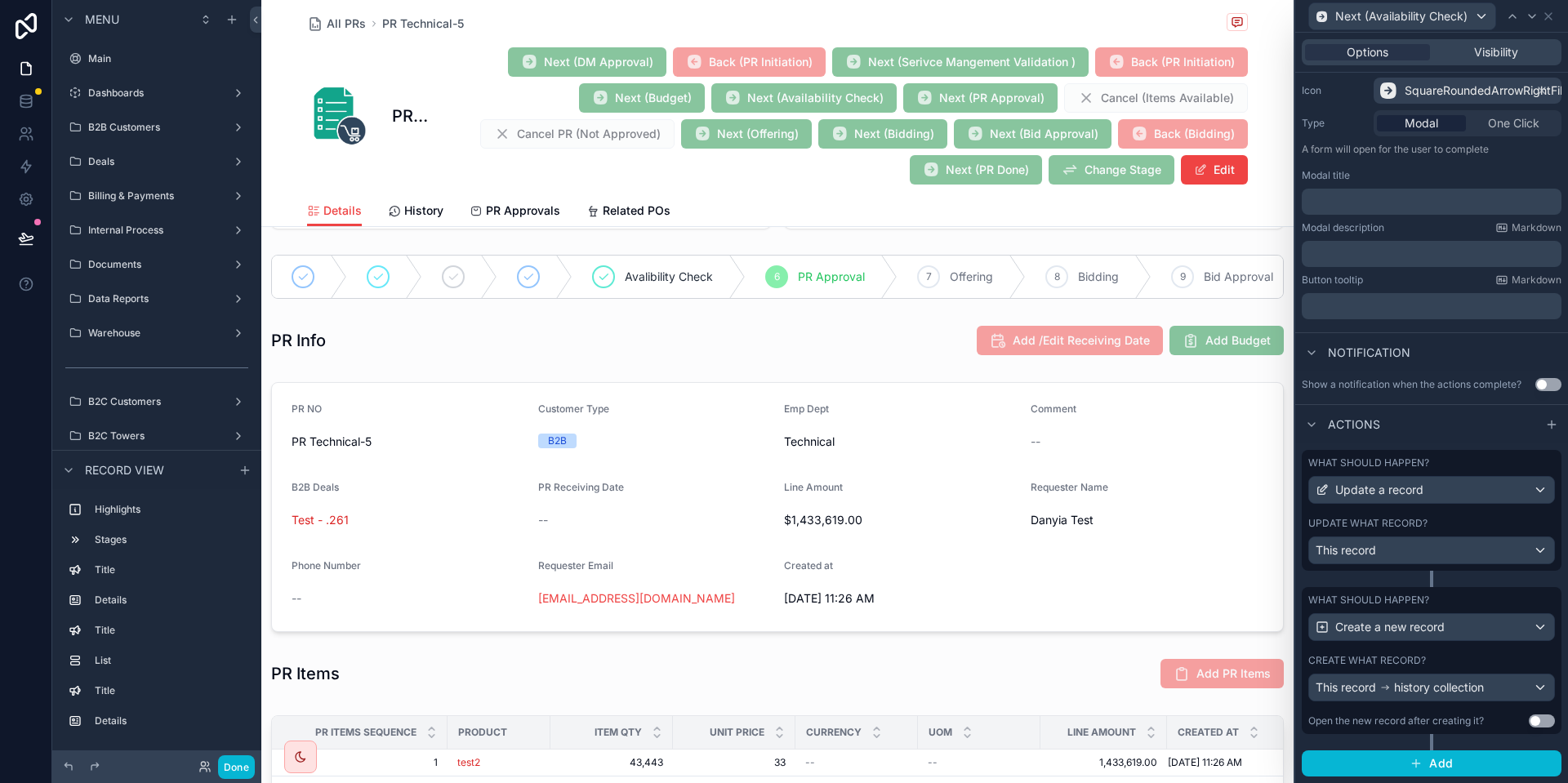
click at [1423, 518] on label "Update what record?" at bounding box center [1368, 523] width 119 height 13
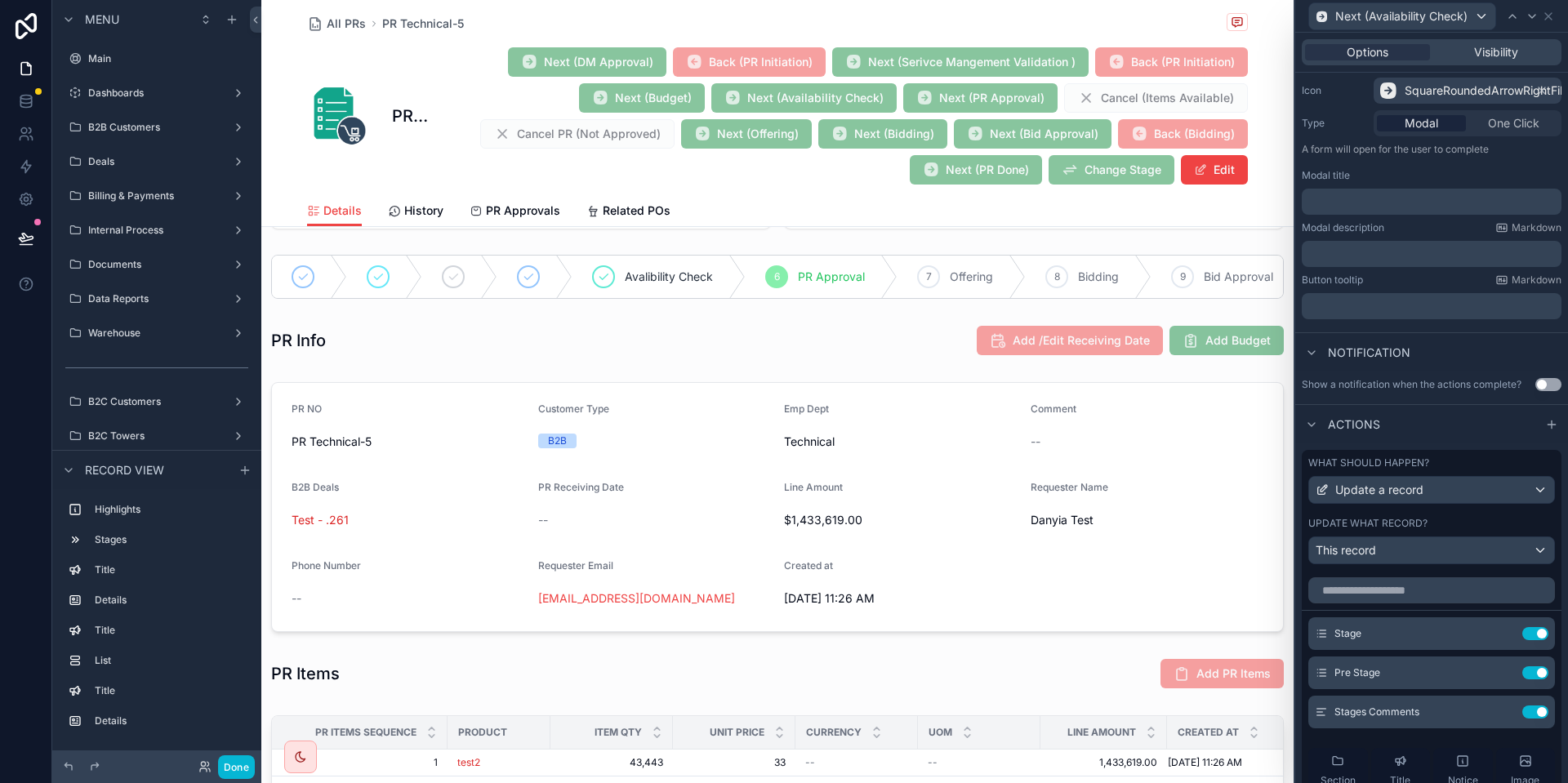
scroll to position [363, 0]
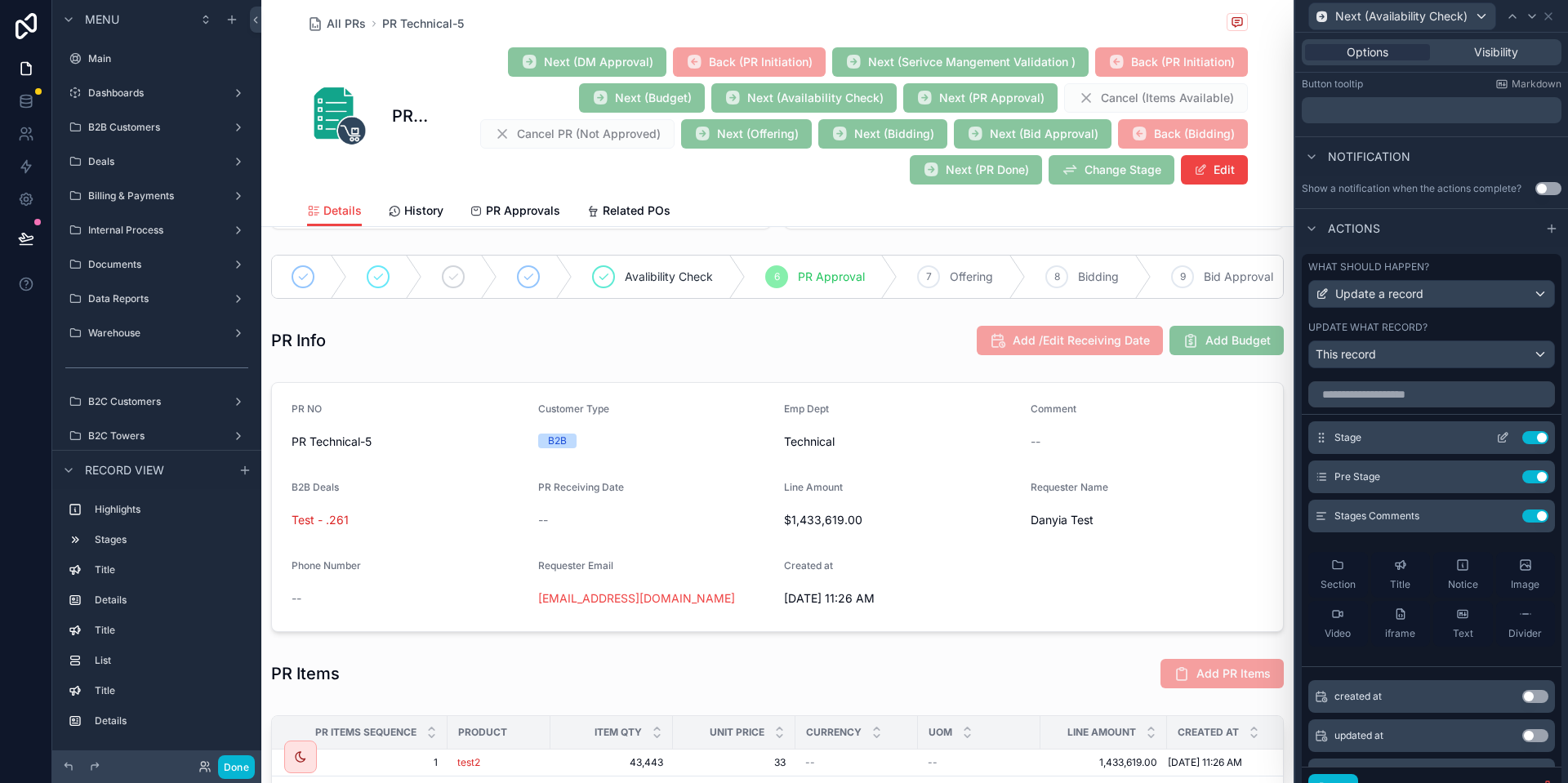
click at [1496, 428] on div "Stage Use setting" at bounding box center [1431, 437] width 247 height 33
click at [1496, 434] on icon at bounding box center [1503, 438] width 13 height 13
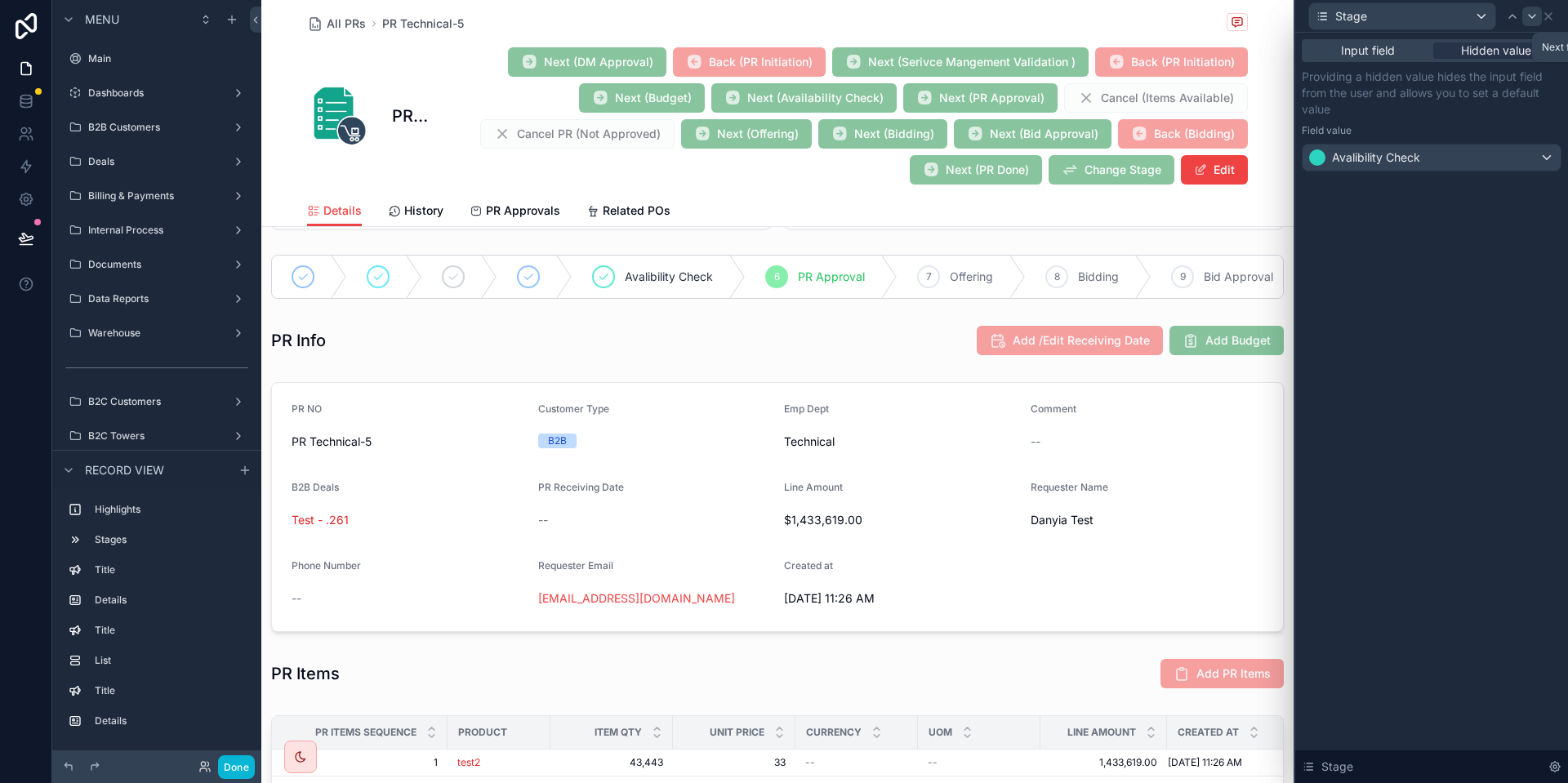
click at [1525, 21] on div at bounding box center [1532, 16] width 20 height 20
click at [1552, 15] on icon at bounding box center [1549, 16] width 13 height 13
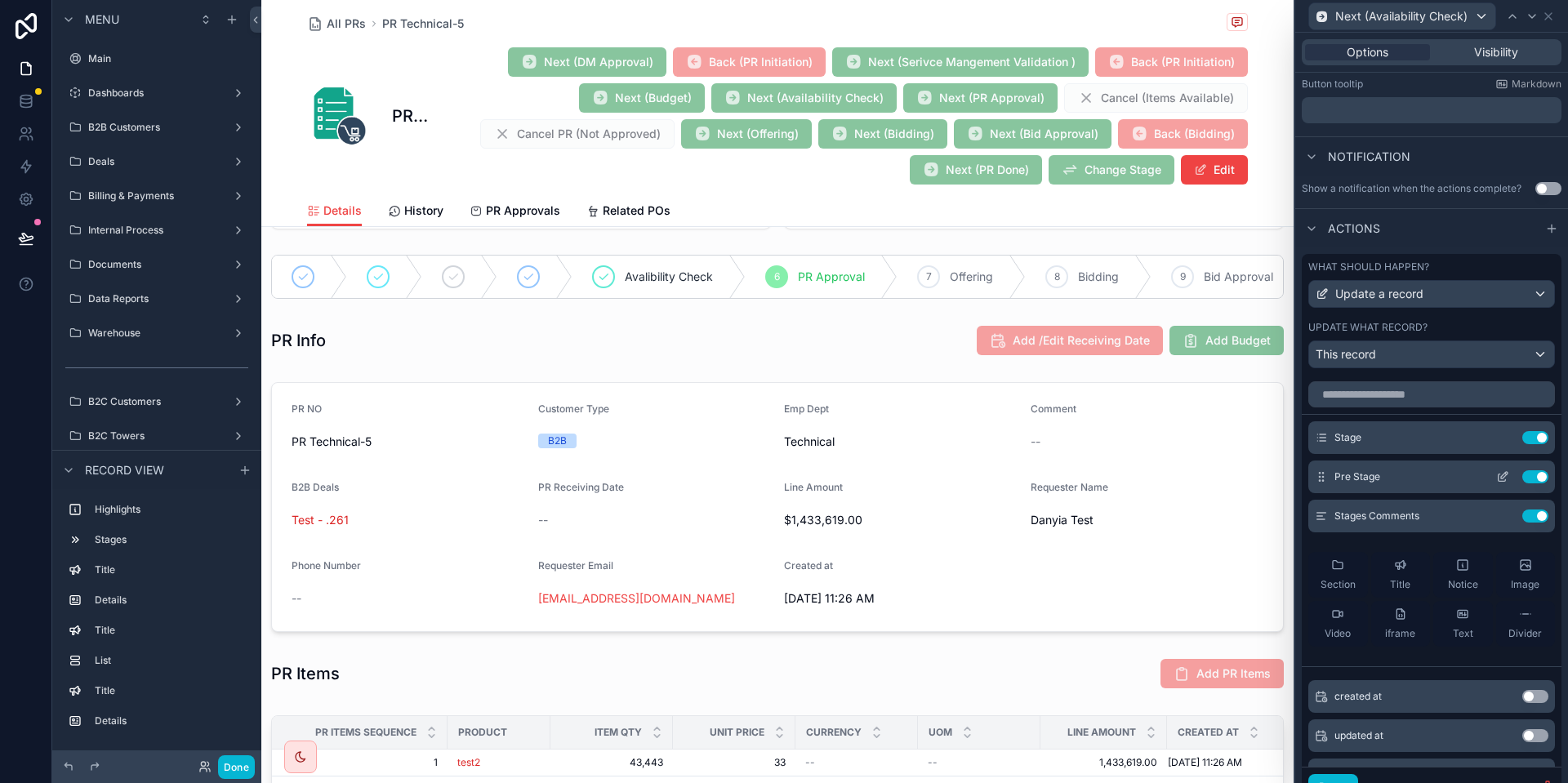
click at [1502, 468] on div "Pre Stage Use setting" at bounding box center [1431, 477] width 247 height 33
click at [1502, 468] on div "Pre Stage Use setting" at bounding box center [1431, 477] width 247 height 33
click at [1502, 474] on icon at bounding box center [1503, 477] width 13 height 13
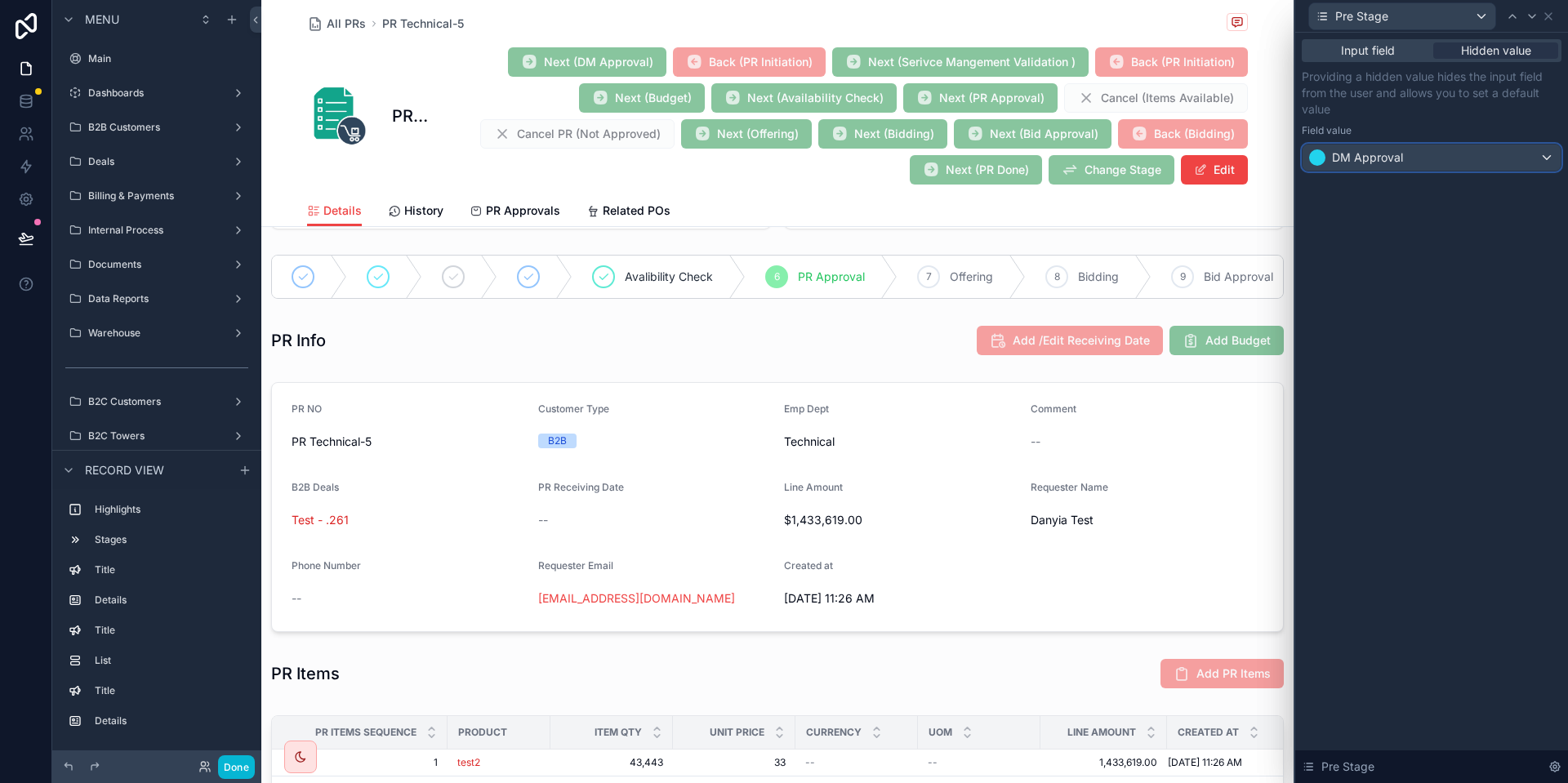
click at [1398, 170] on div "DM Approval" at bounding box center [1431, 158] width 258 height 26
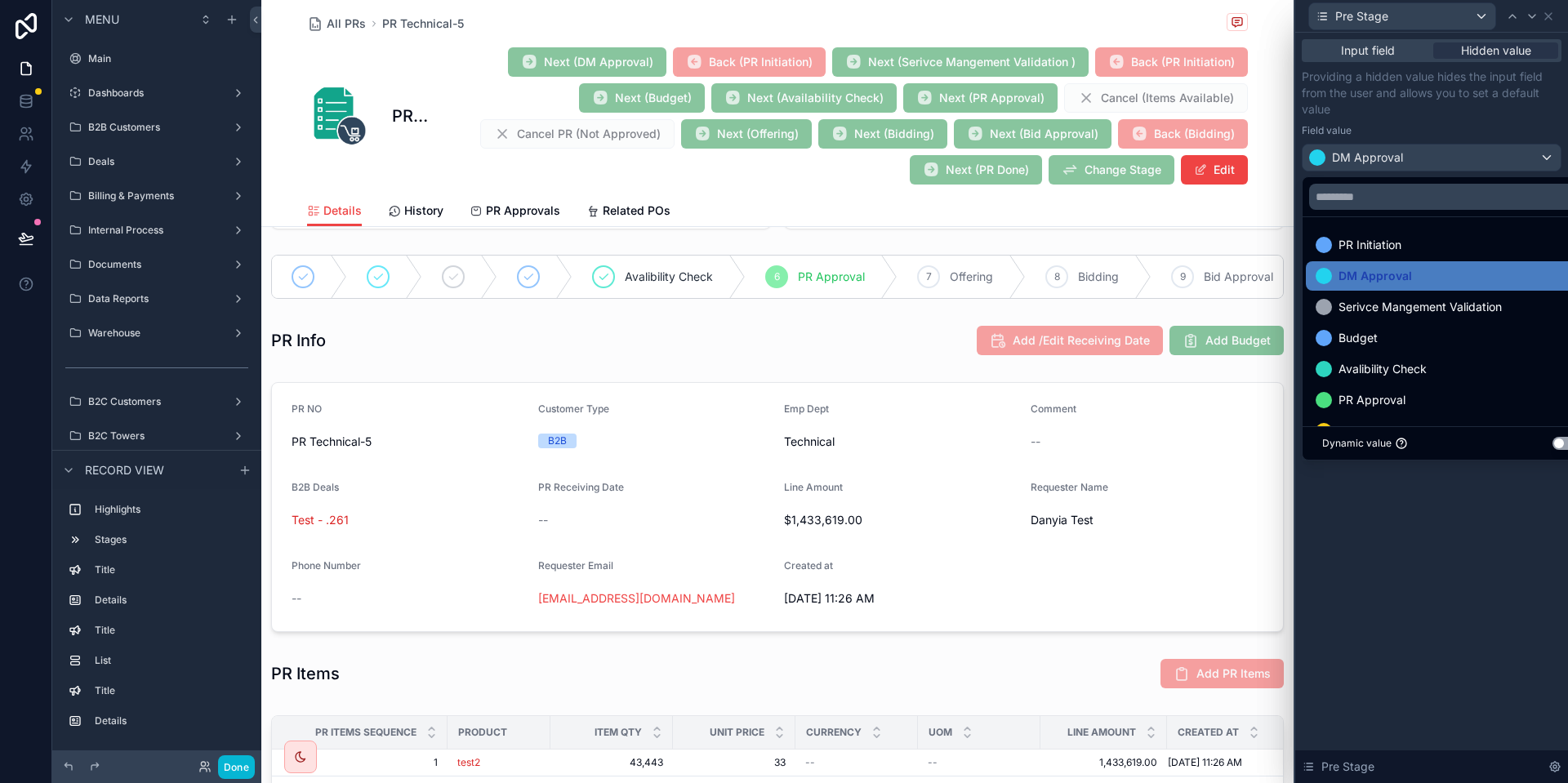
click at [1399, 163] on div at bounding box center [1432, 391] width 273 height 783
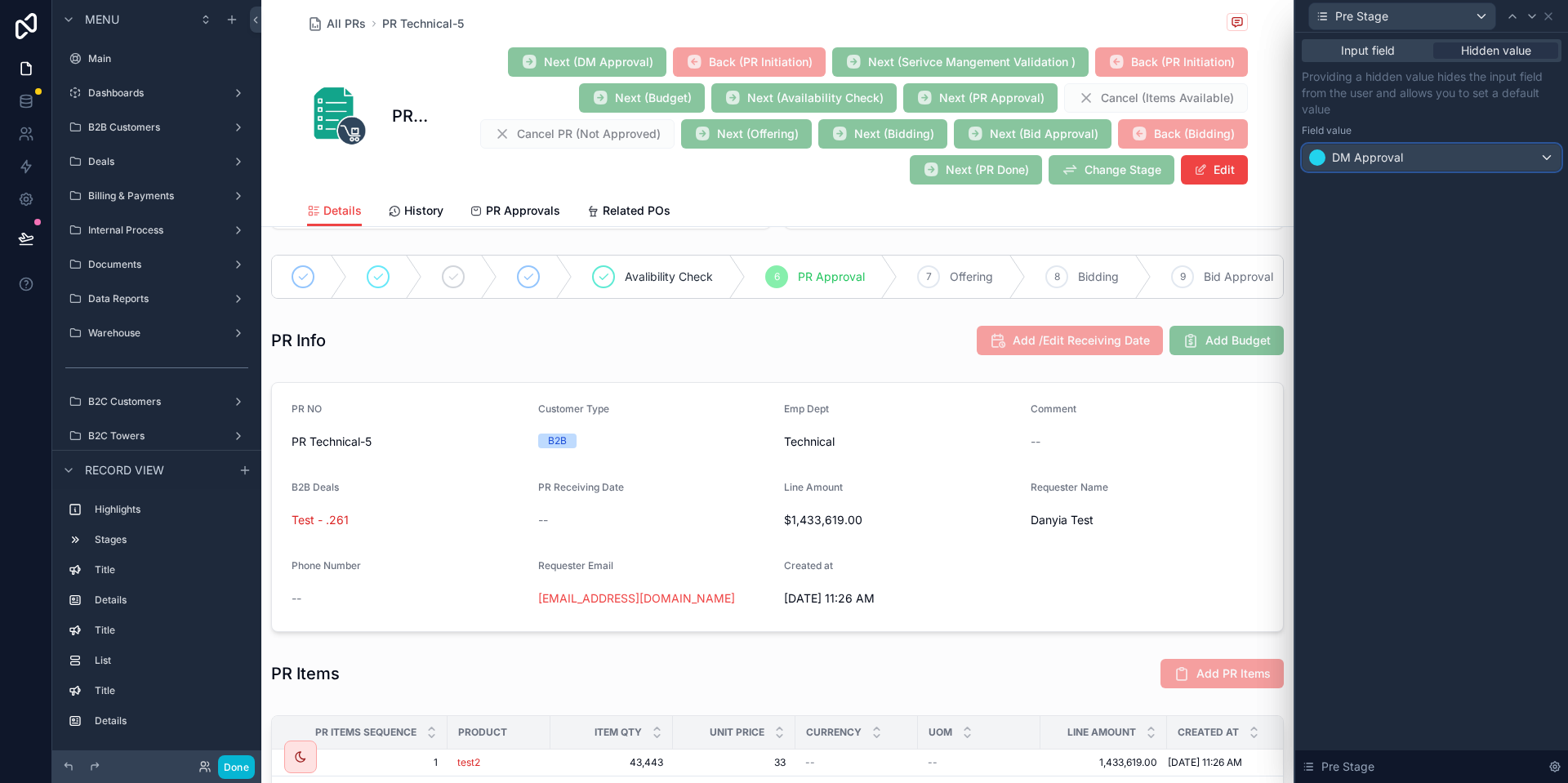
click at [1399, 163] on span "DM Approval" at bounding box center [1368, 157] width 71 height 16
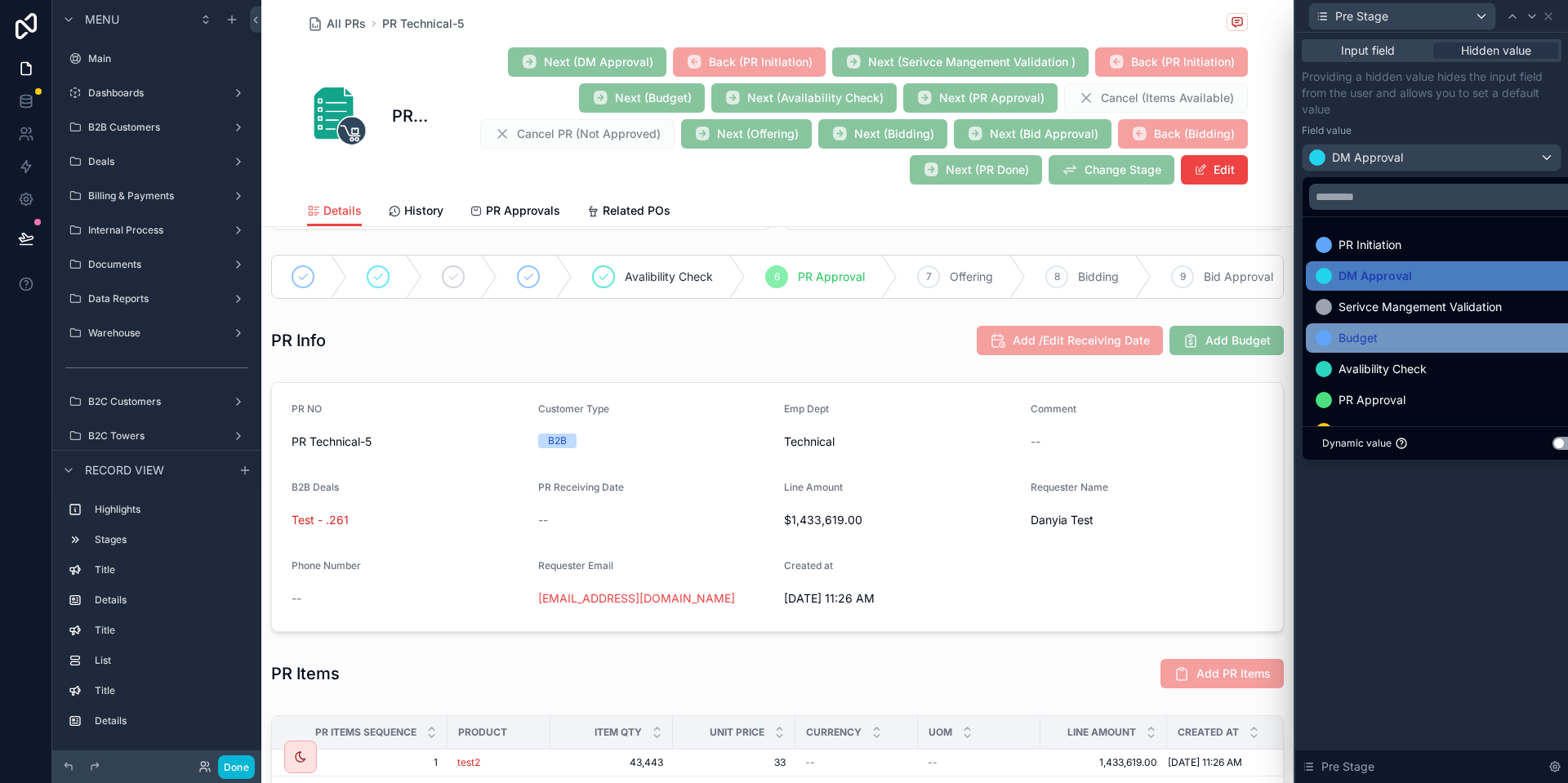
click at [1416, 334] on div "Budget" at bounding box center [1450, 338] width 269 height 20
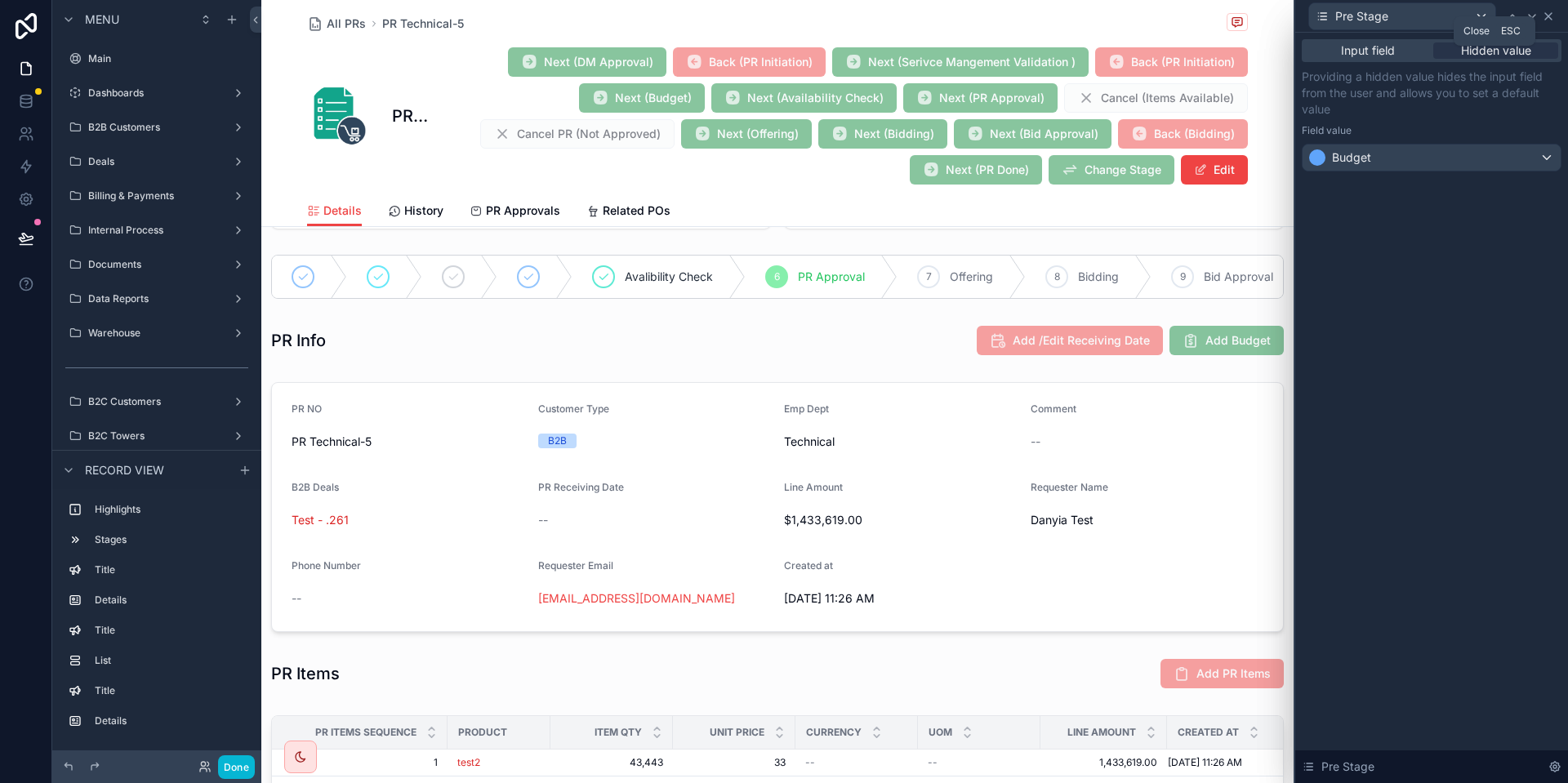
click at [1549, 19] on icon at bounding box center [1549, 16] width 13 height 13
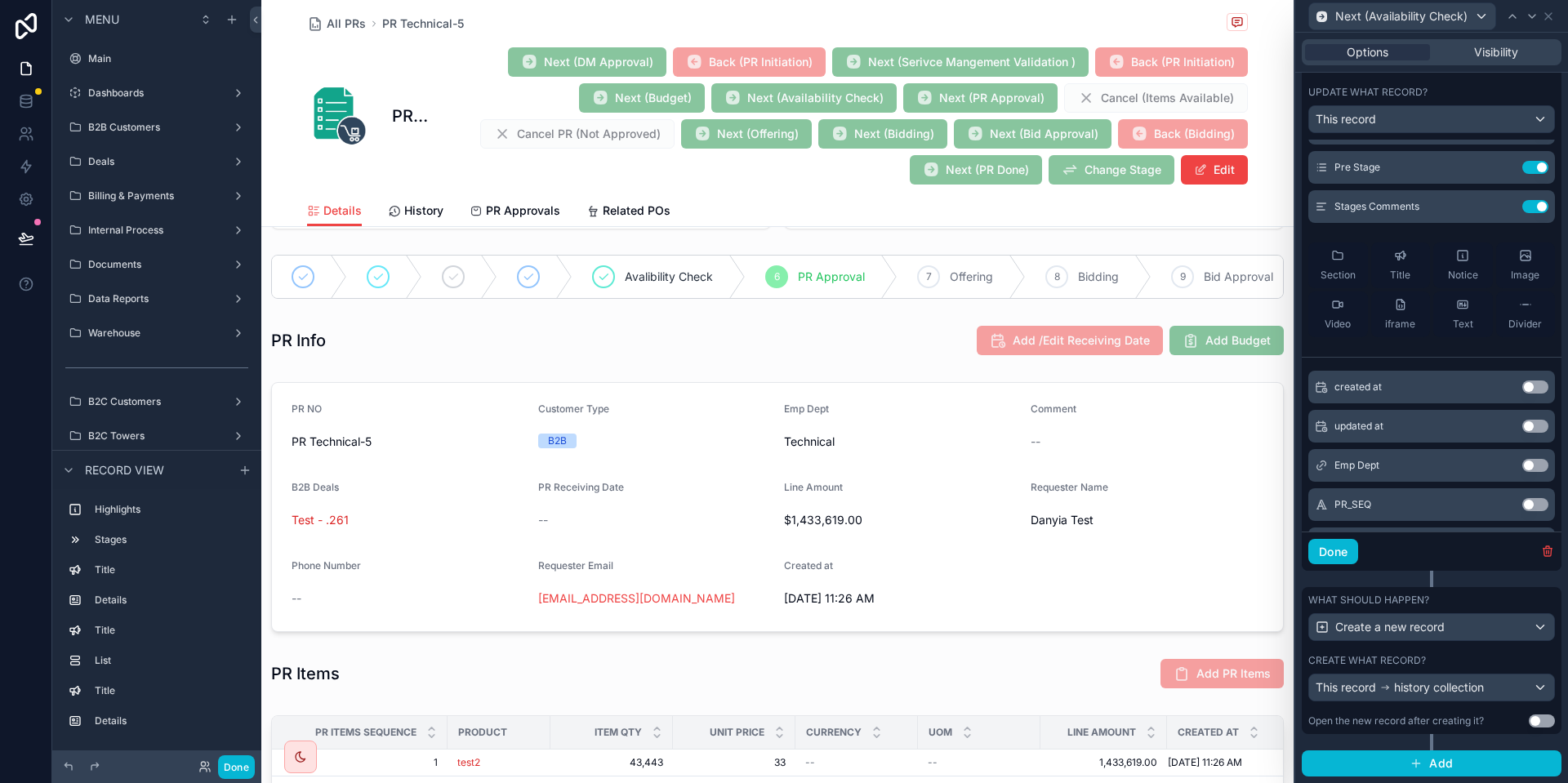
scroll to position [83, 0]
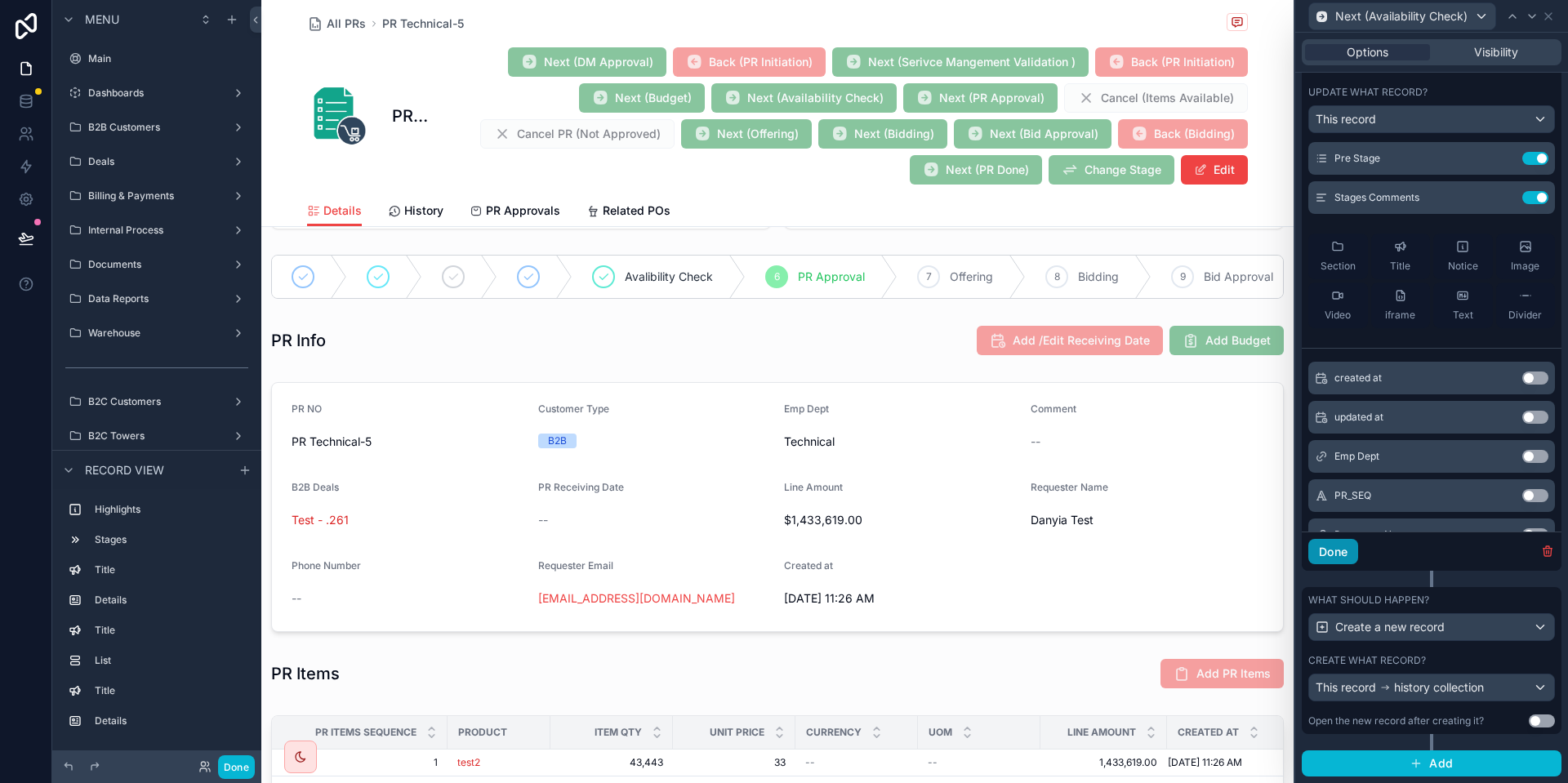
click at [1349, 547] on button "Done" at bounding box center [1333, 553] width 50 height 26
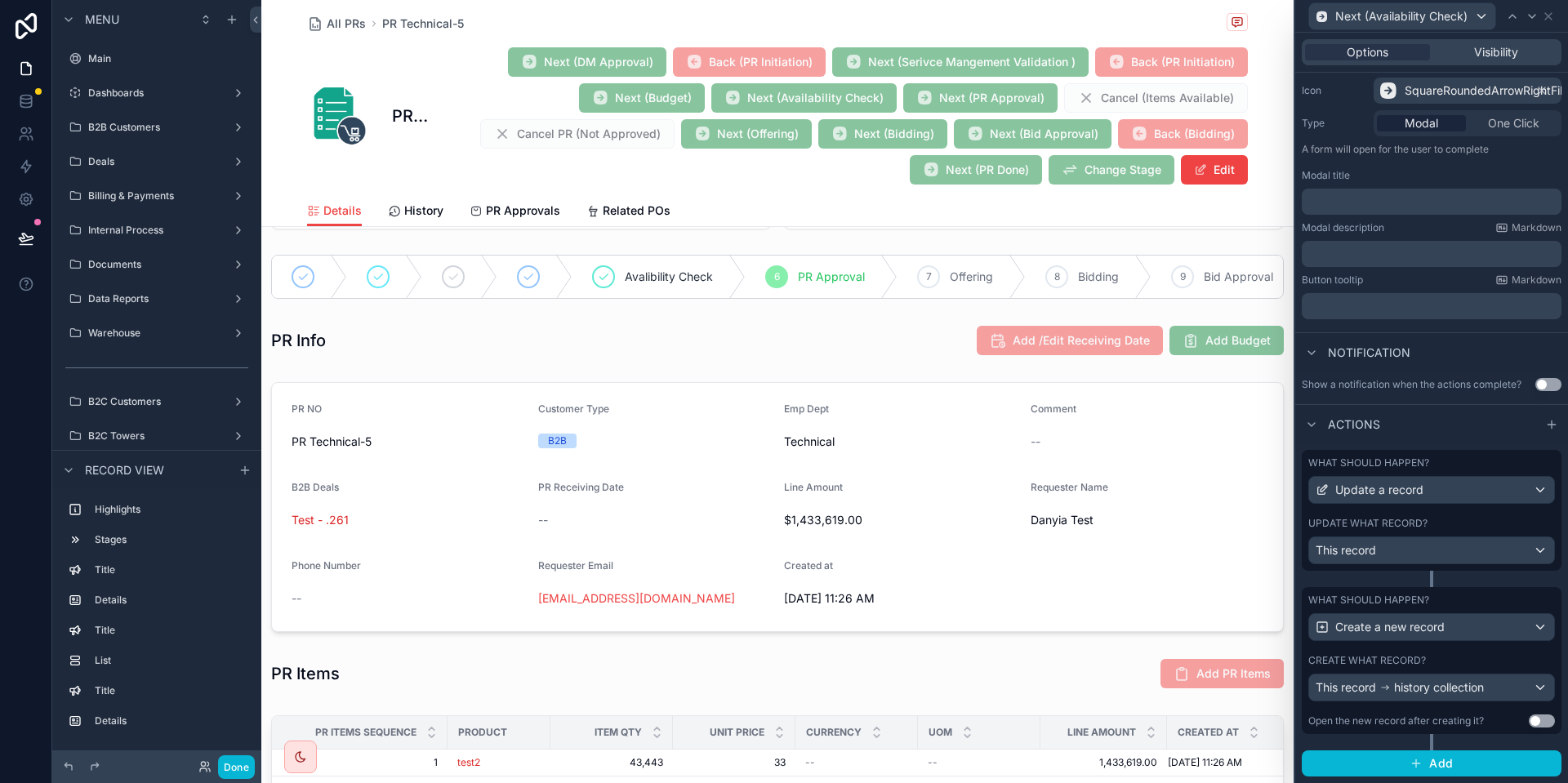
click at [1396, 653] on div "What should happen? Create a new record Create what record? This record history…" at bounding box center [1432, 661] width 260 height 147
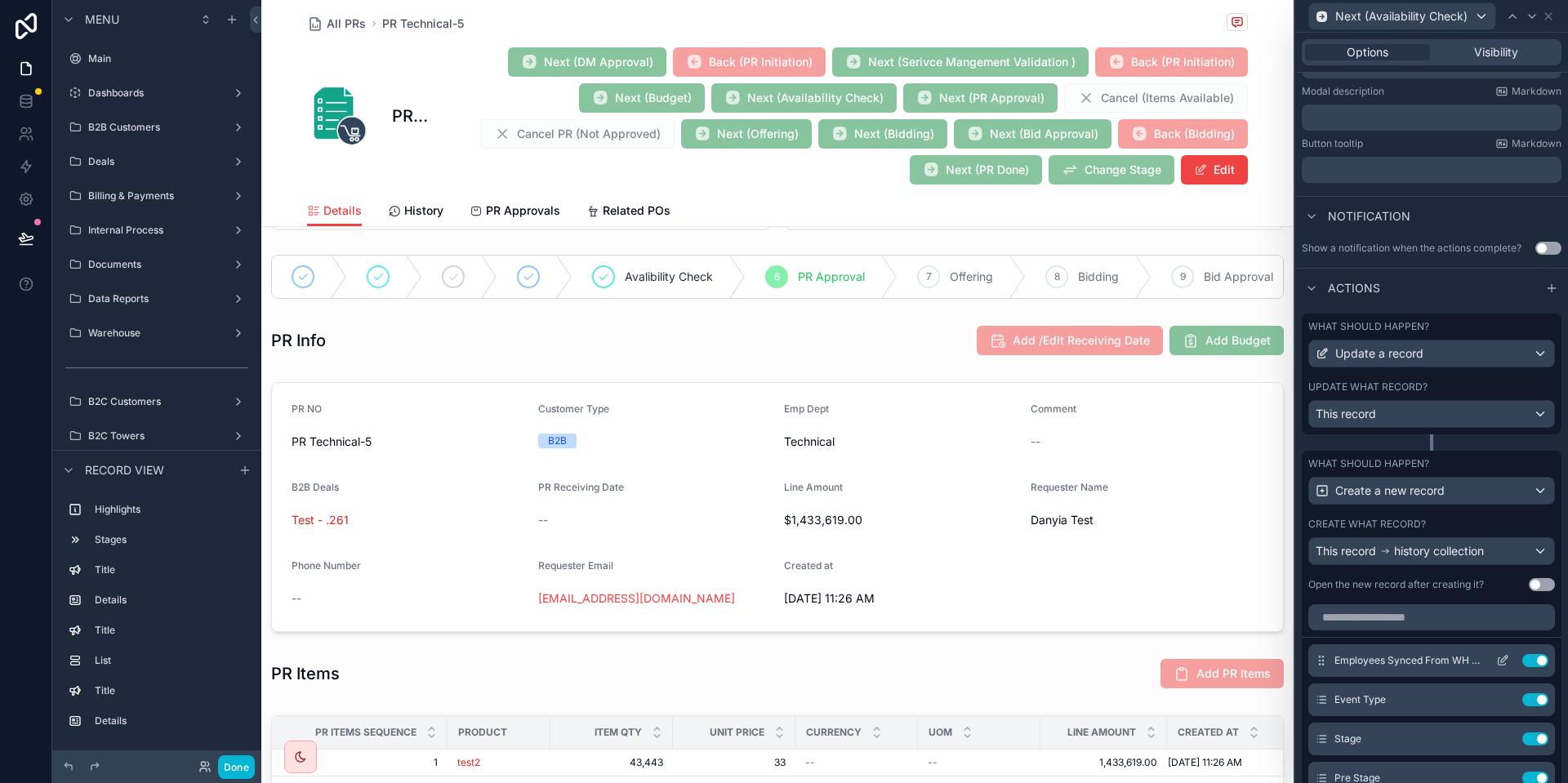
scroll to position [363, 0]
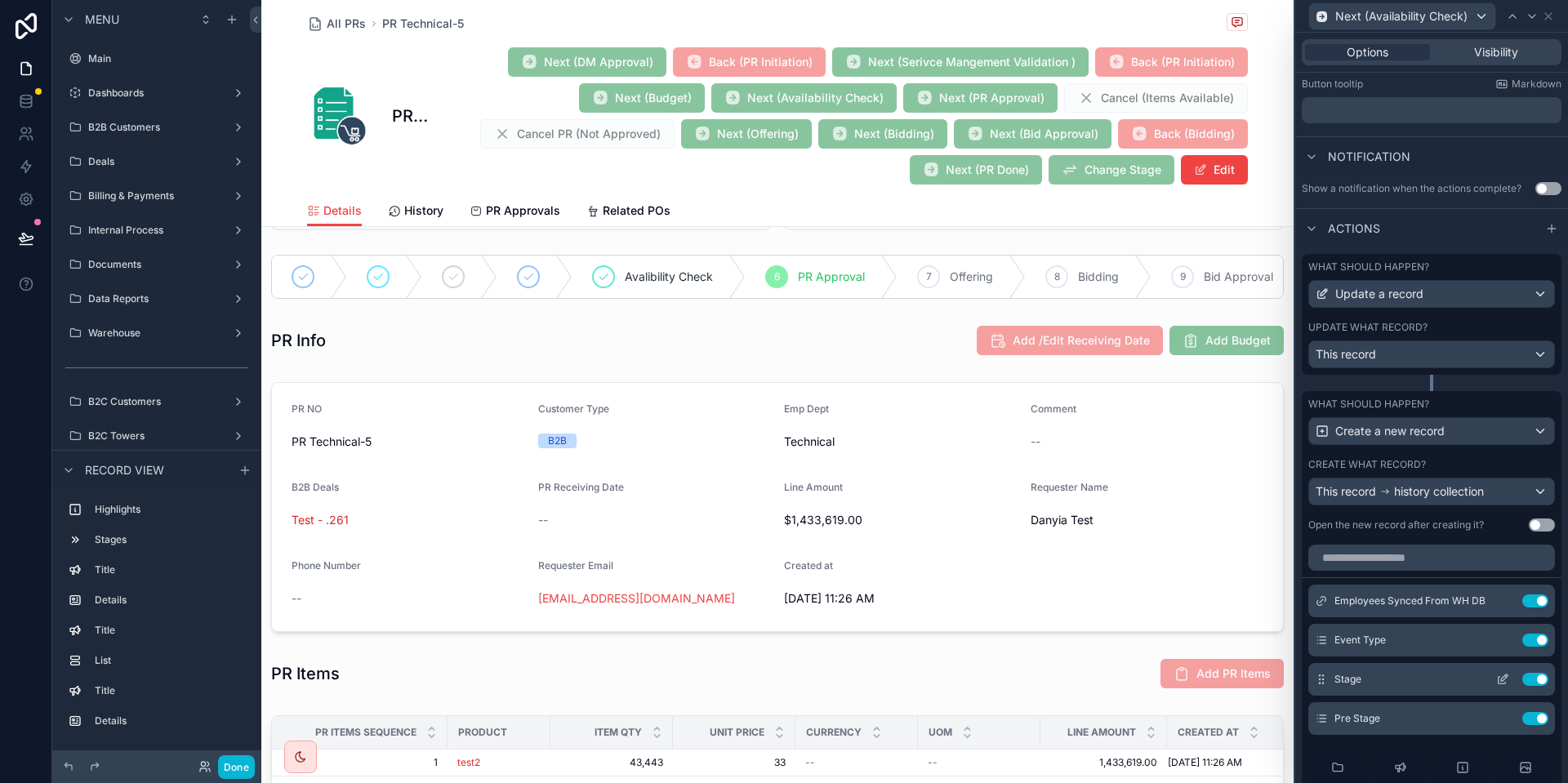
click at [1505, 681] on icon at bounding box center [1503, 680] width 13 height 13
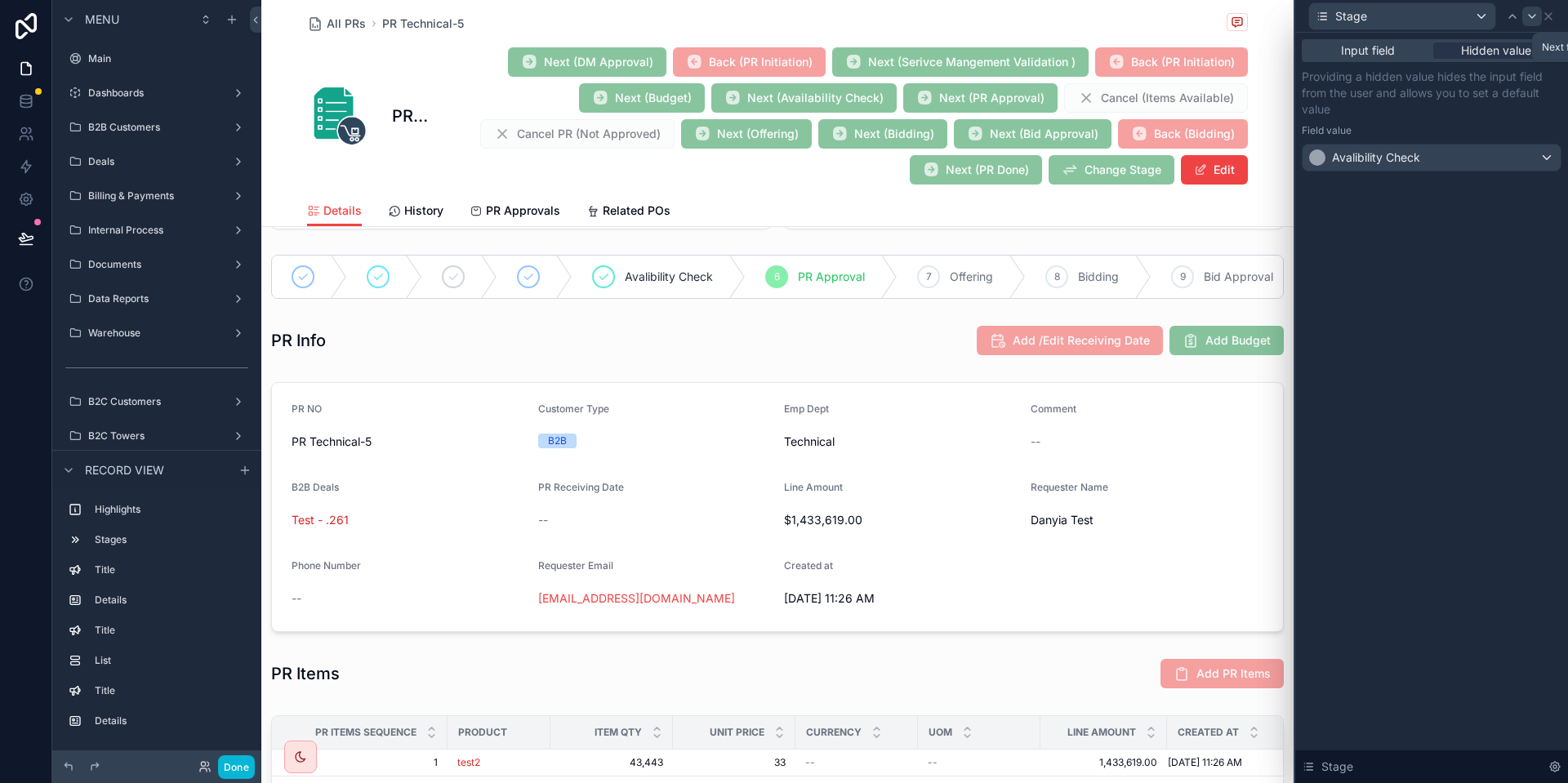
click at [1532, 15] on icon at bounding box center [1533, 16] width 13 height 13
click at [1469, 166] on div "DM Approval" at bounding box center [1431, 158] width 258 height 26
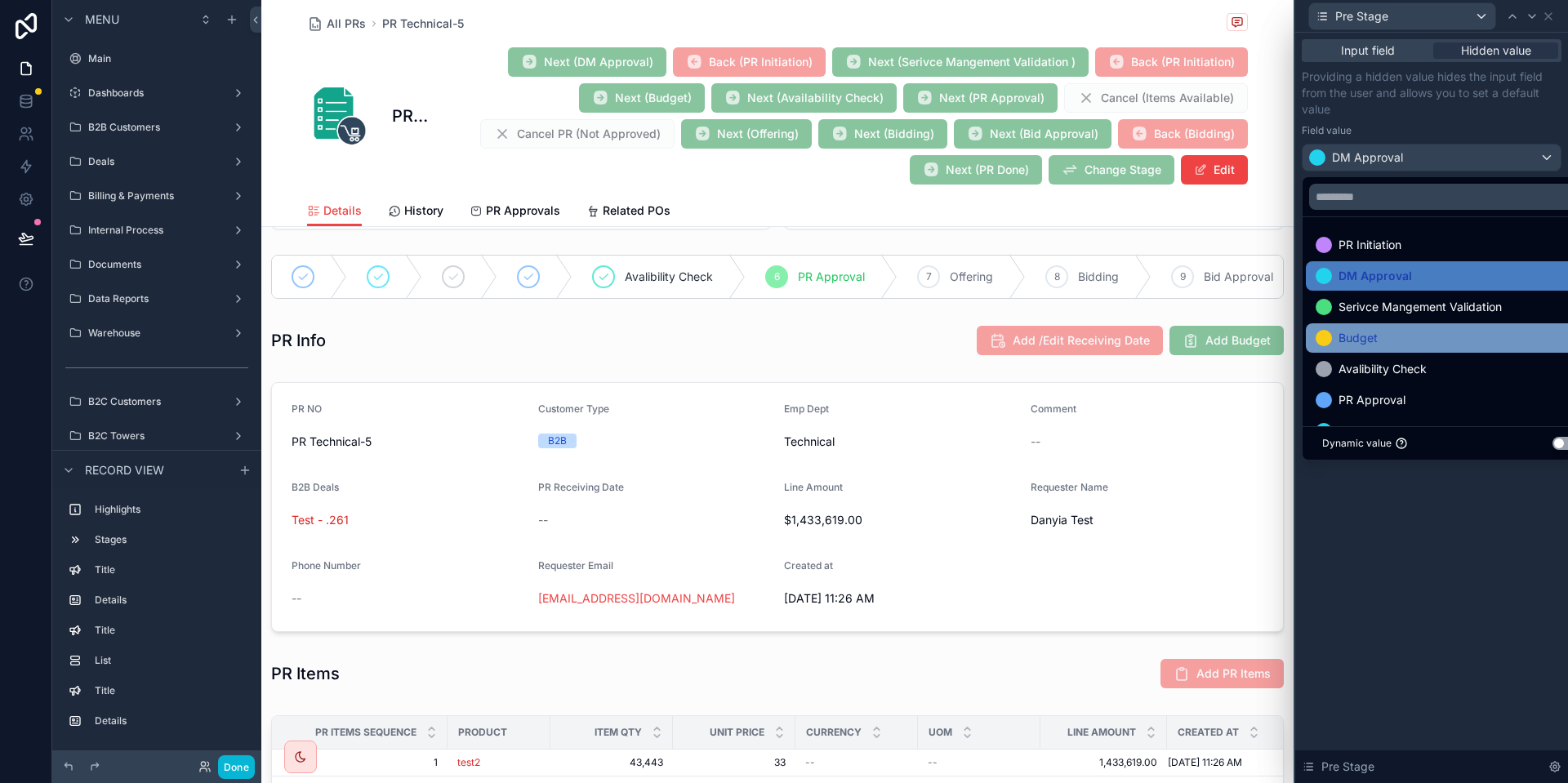
click at [1387, 330] on div "Budget" at bounding box center [1450, 338] width 269 height 20
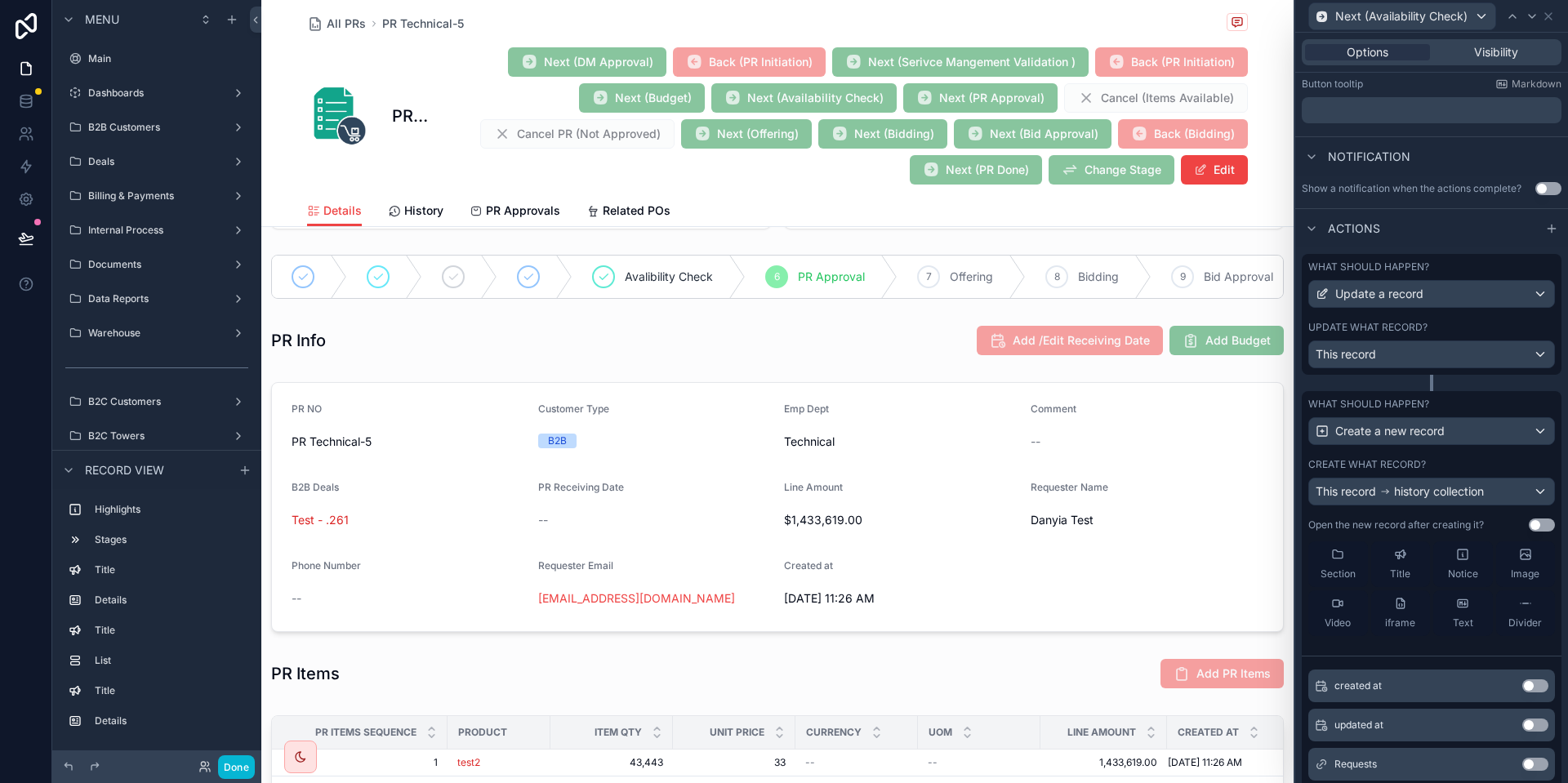
scroll to position [280, 0]
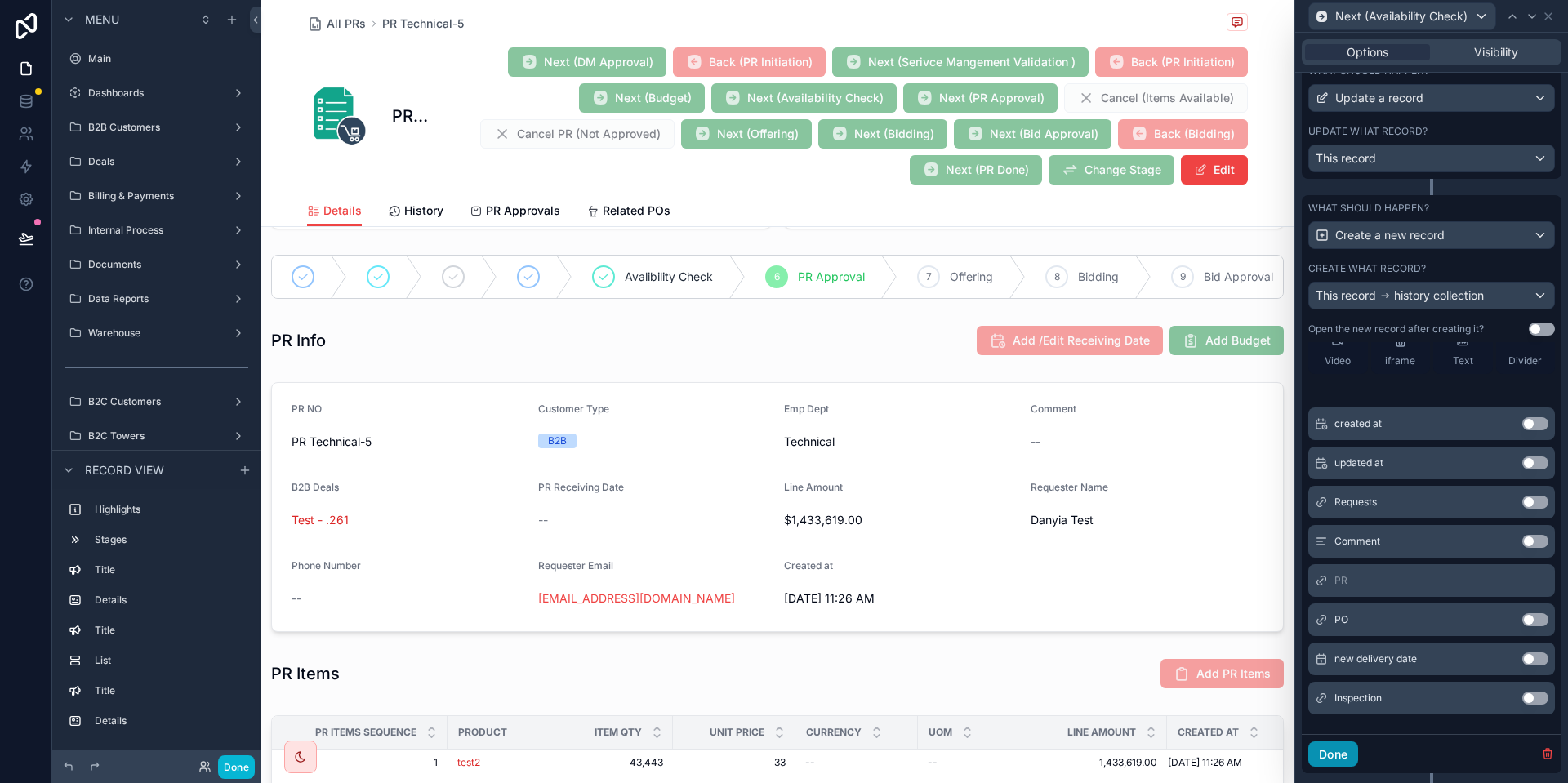
click at [1317, 746] on button "Done" at bounding box center [1333, 755] width 50 height 26
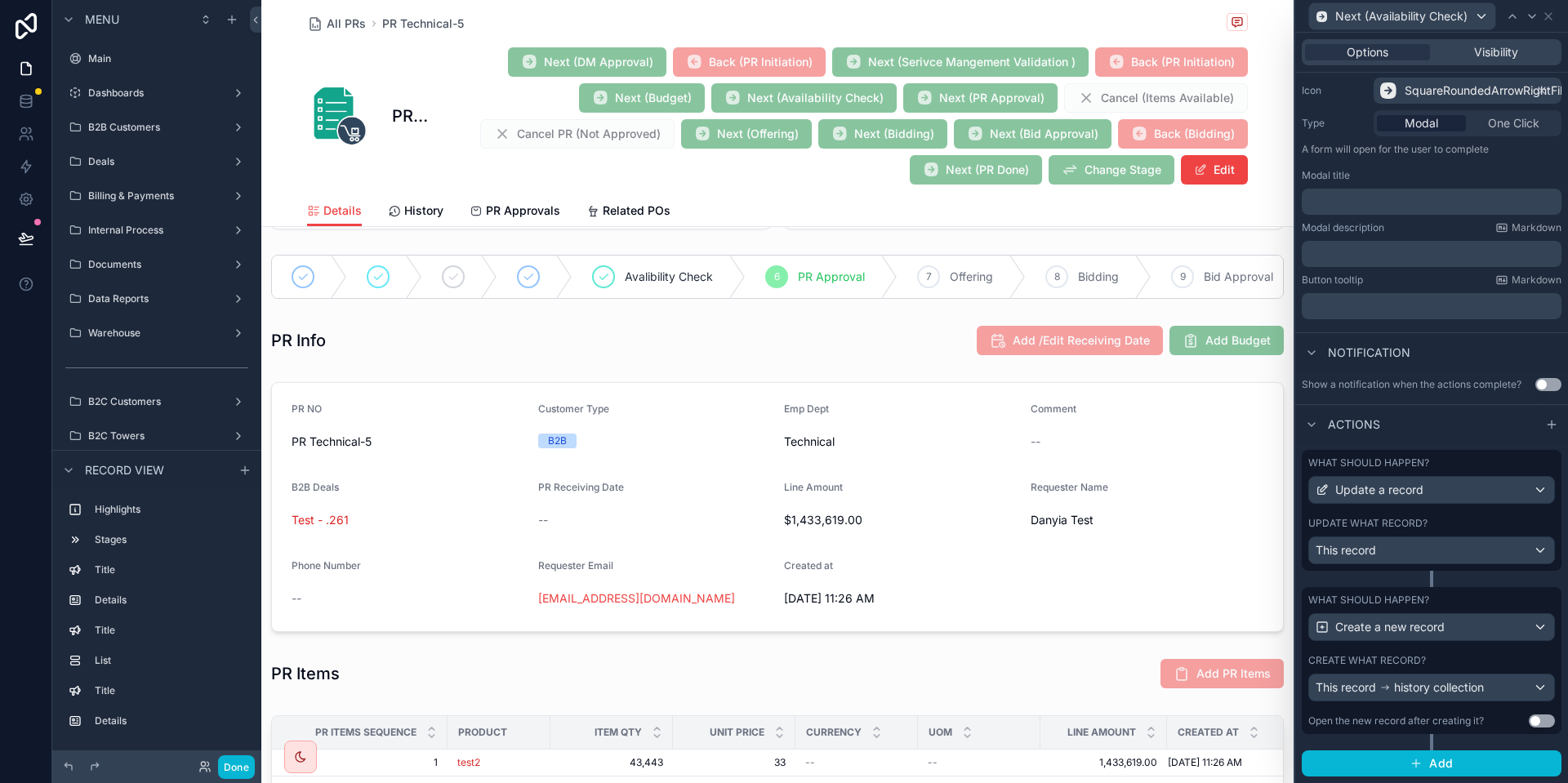
scroll to position [166, 0]
click at [1546, 19] on icon at bounding box center [1548, 16] width 7 height 7
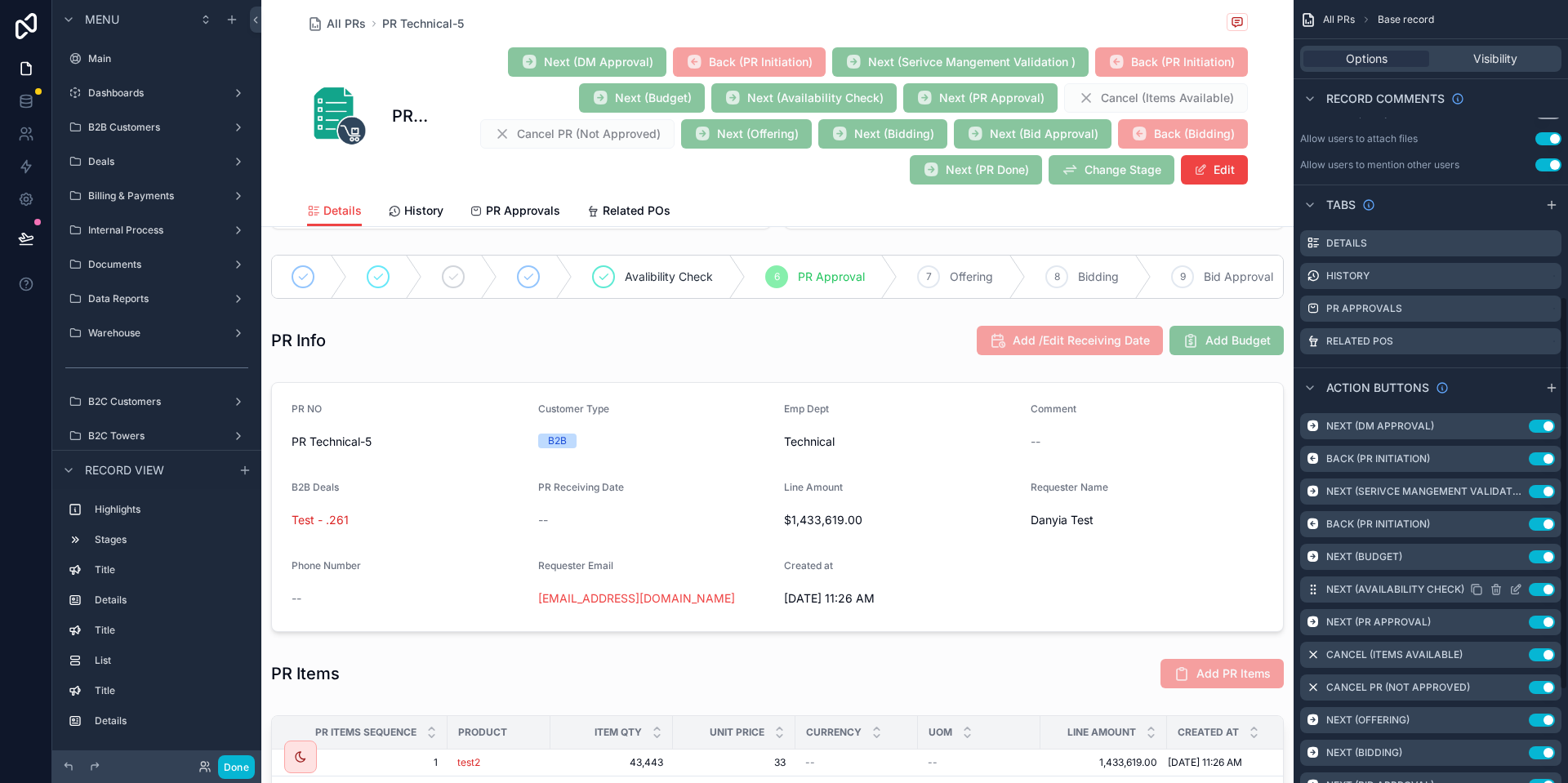
scroll to position [662, 0]
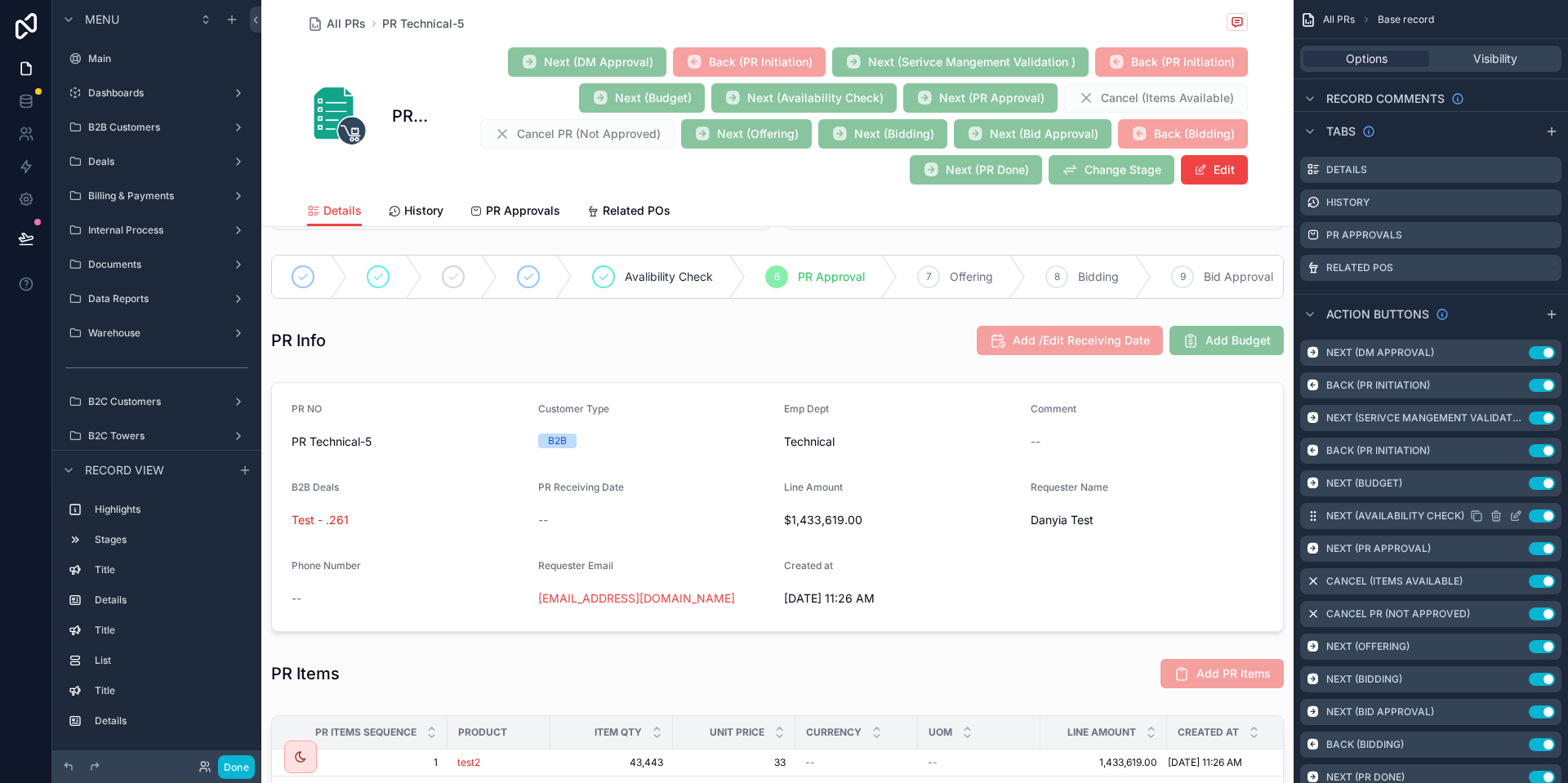
click at [1517, 517] on icon "scrollable content" at bounding box center [1517, 514] width 7 height 7
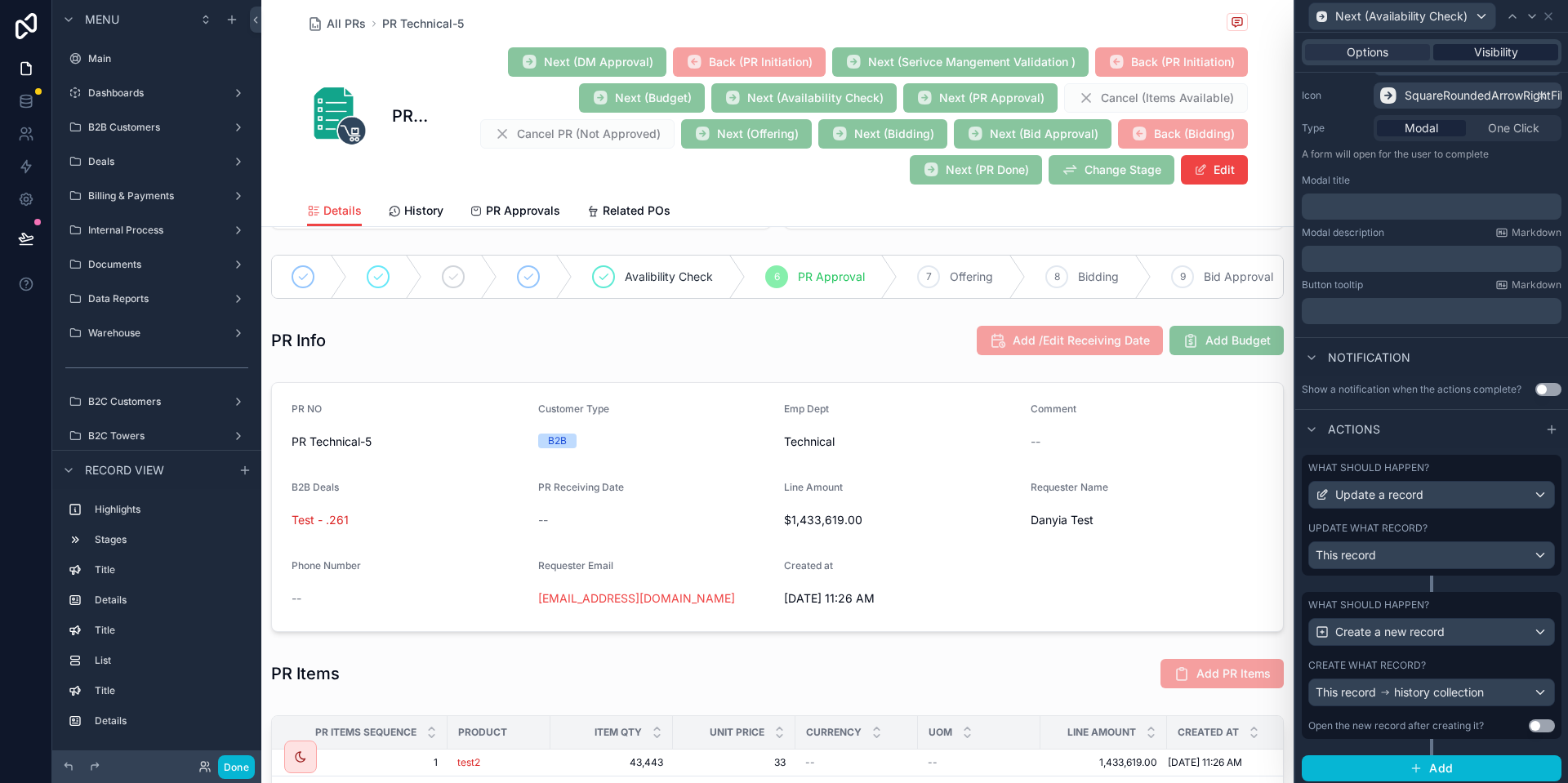
scroll to position [166, 0]
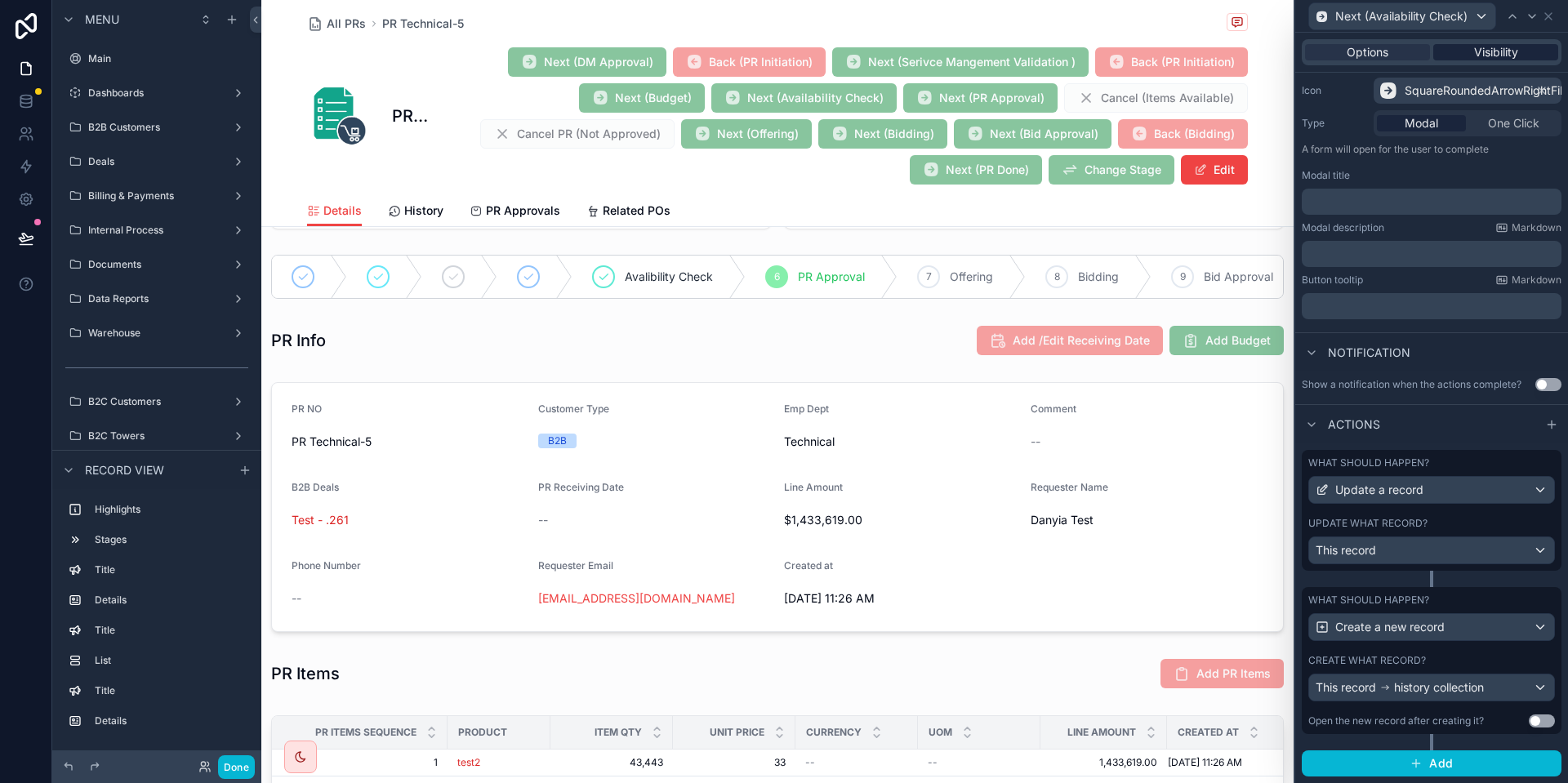
click at [1492, 47] on span "Visibility" at bounding box center [1496, 52] width 44 height 16
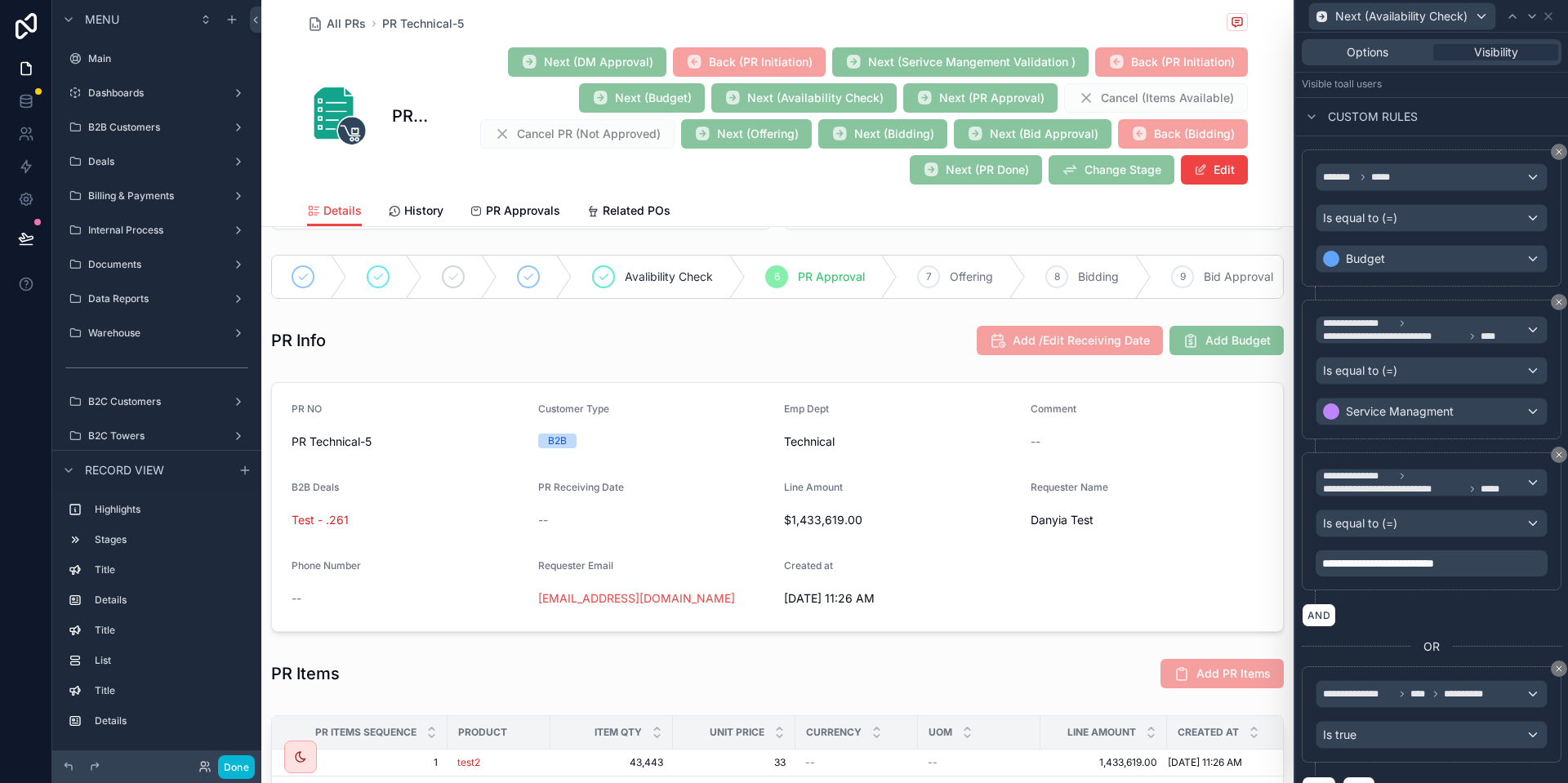
scroll to position [254, 0]
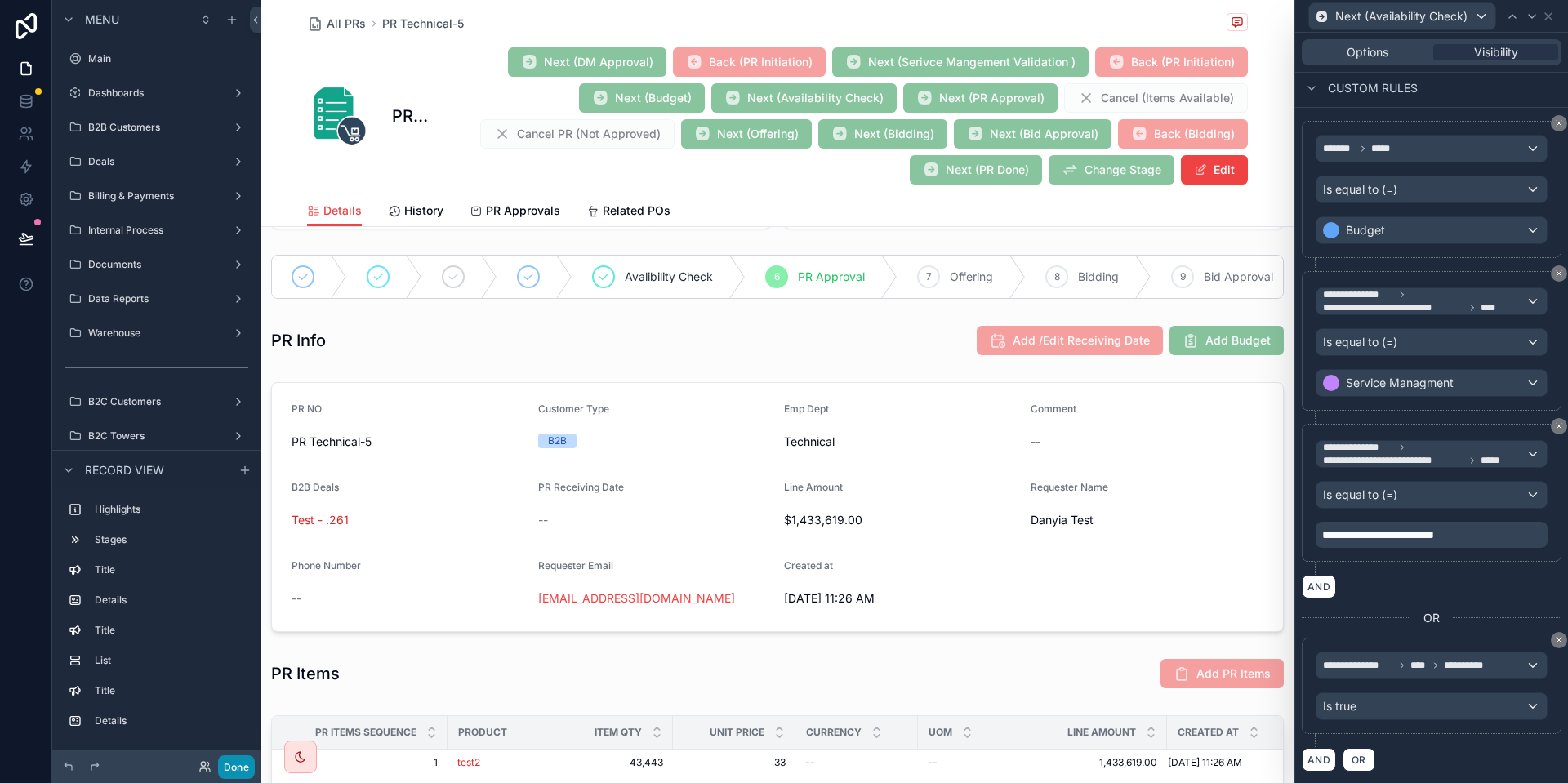
click at [237, 773] on button "Done" at bounding box center [236, 767] width 37 height 24
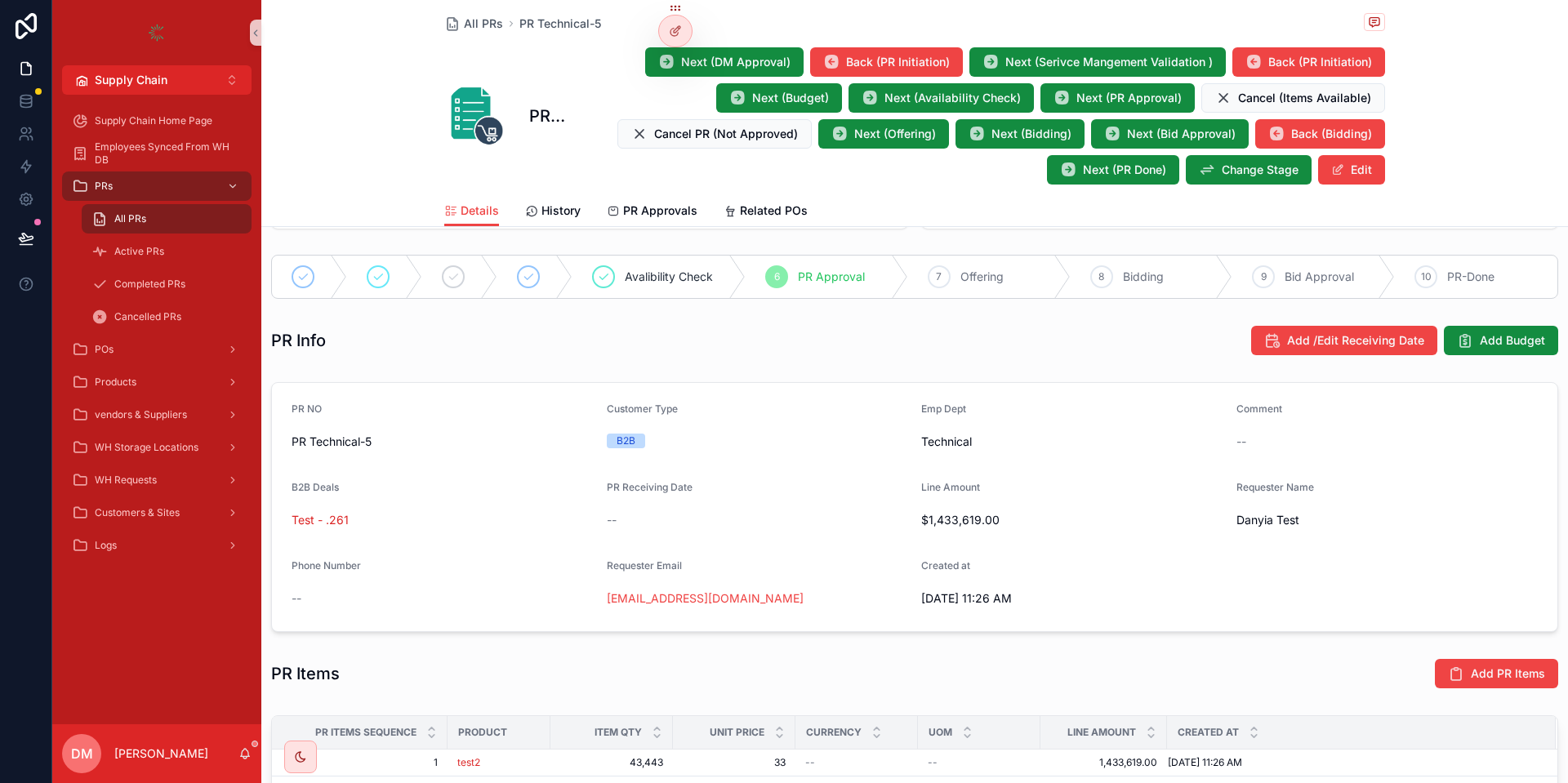
click at [36, 227] on button at bounding box center [26, 238] width 36 height 45
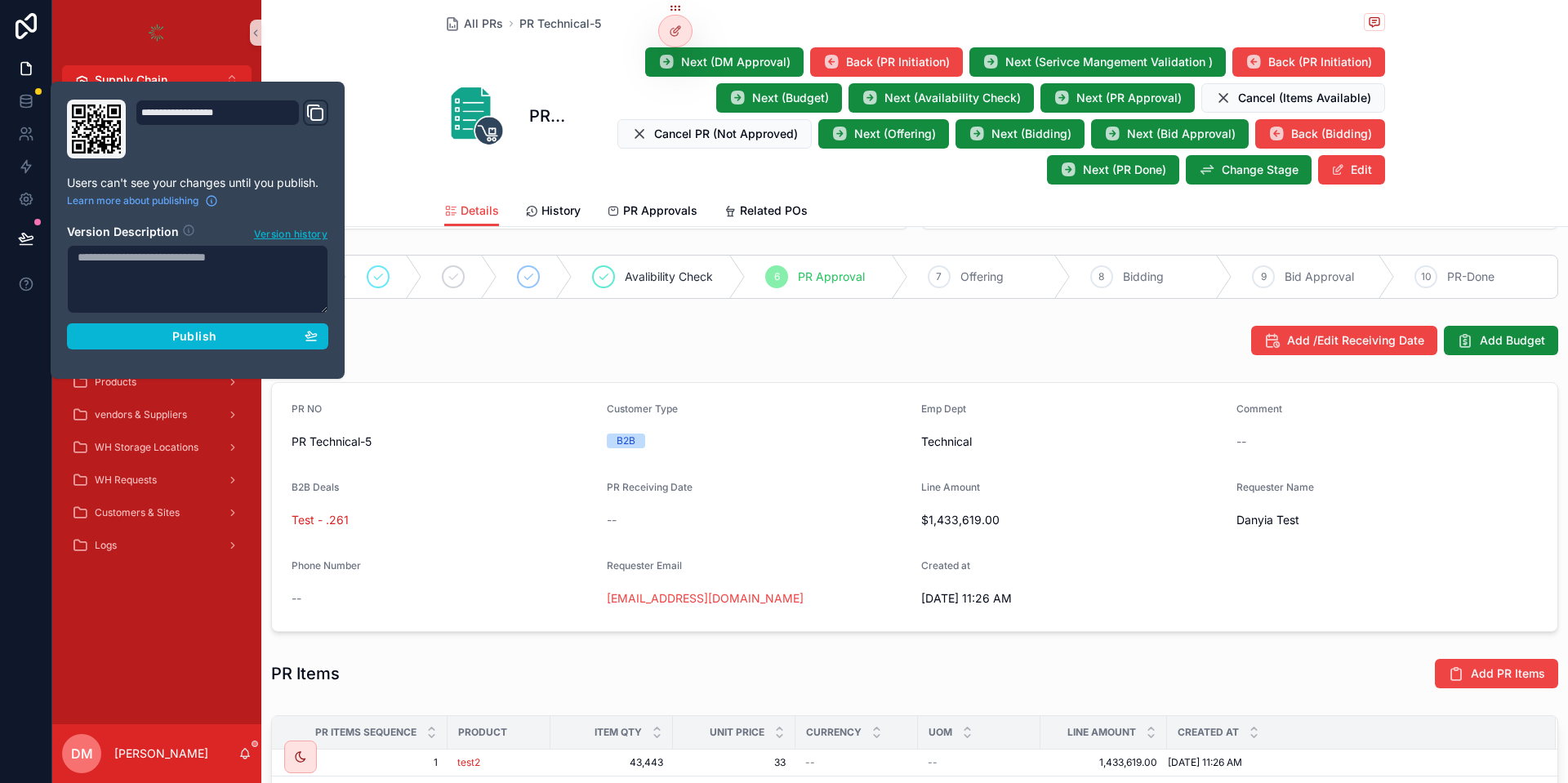
click at [227, 317] on section "Version Description Version history Publish" at bounding box center [197, 282] width 262 height 136
click at [215, 337] on span "Publish" at bounding box center [194, 337] width 44 height 15
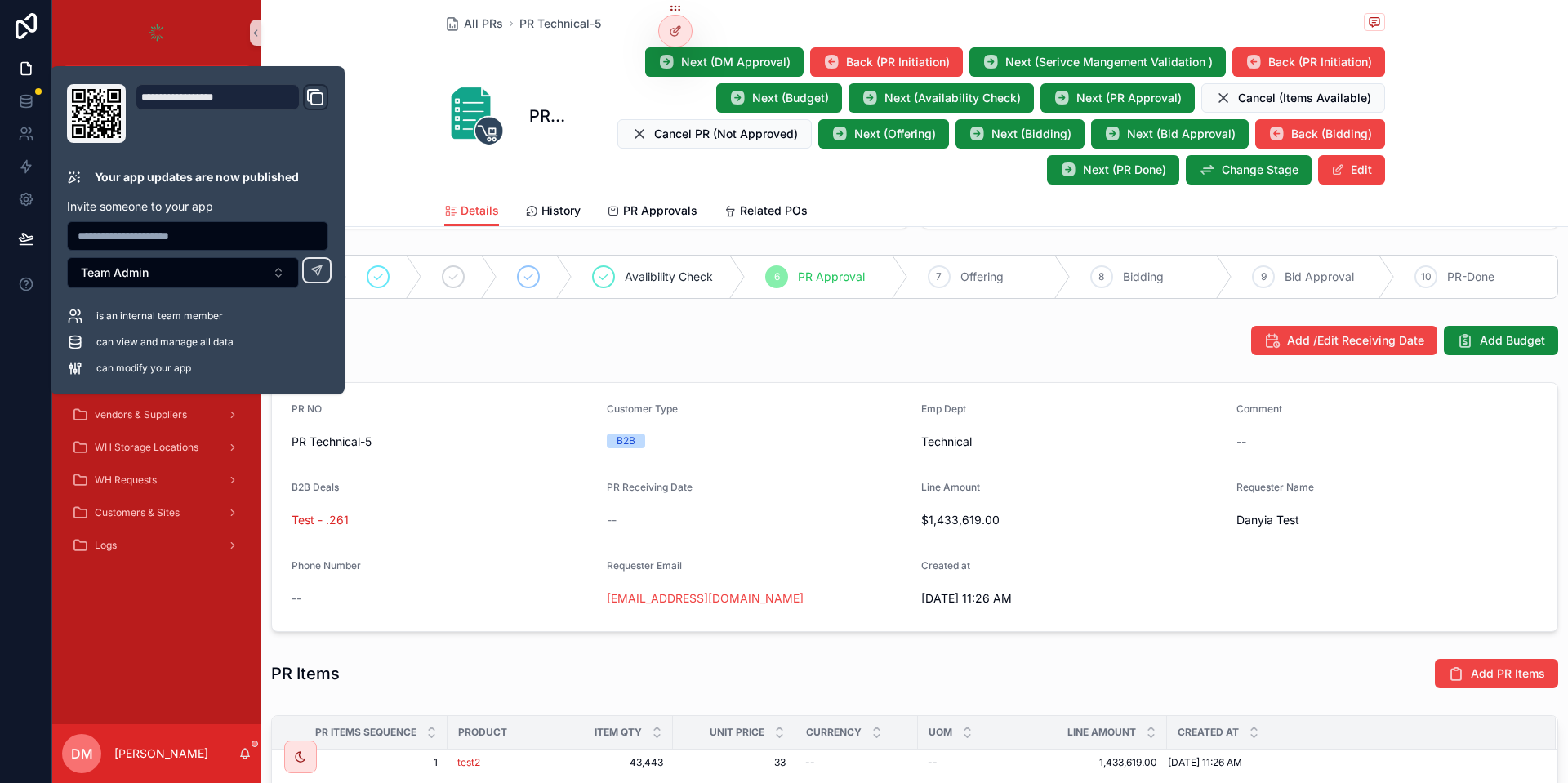
click at [539, 485] on div "B2B Deals" at bounding box center [443, 490] width 302 height 20
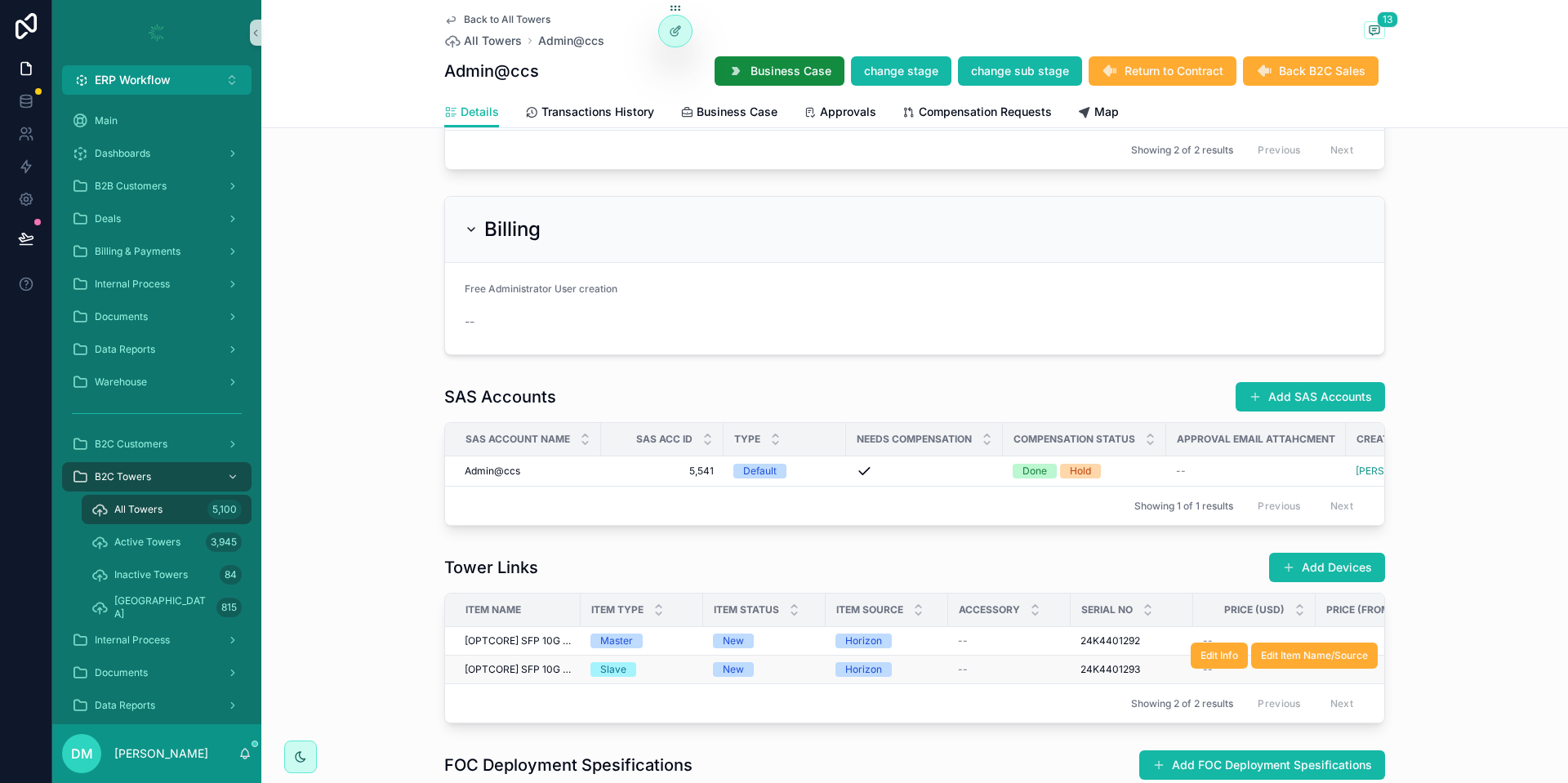
scroll to position [1917, 0]
